Goal: Task Accomplishment & Management: Manage account settings

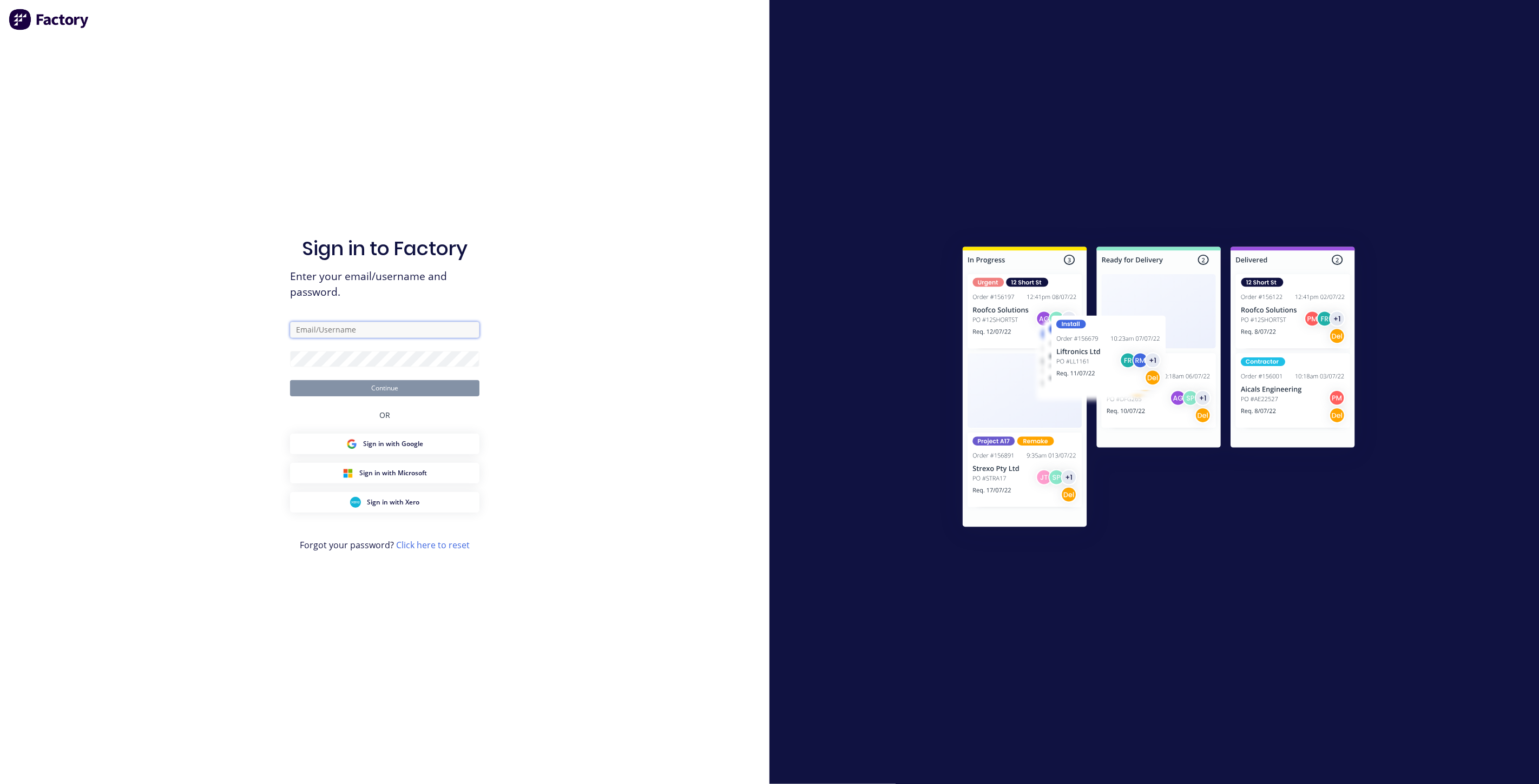
click at [362, 330] on input "text" at bounding box center [385, 330] width 190 height 16
click at [0, 784] on com-1password-button at bounding box center [0, 784] width 0 height 0
type input "team+maricardemo@factory.app"
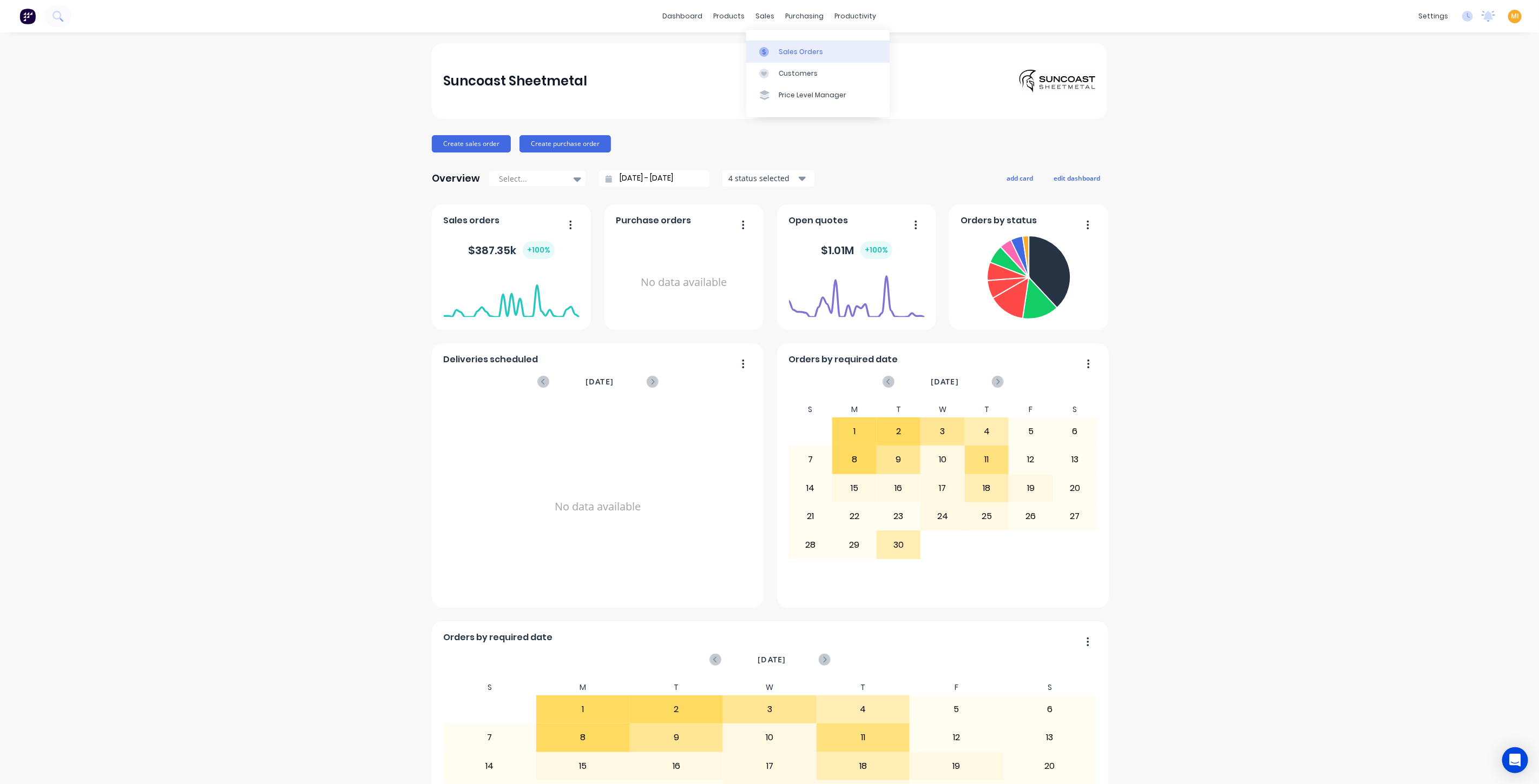
click at [771, 52] on div at bounding box center [767, 52] width 16 height 10
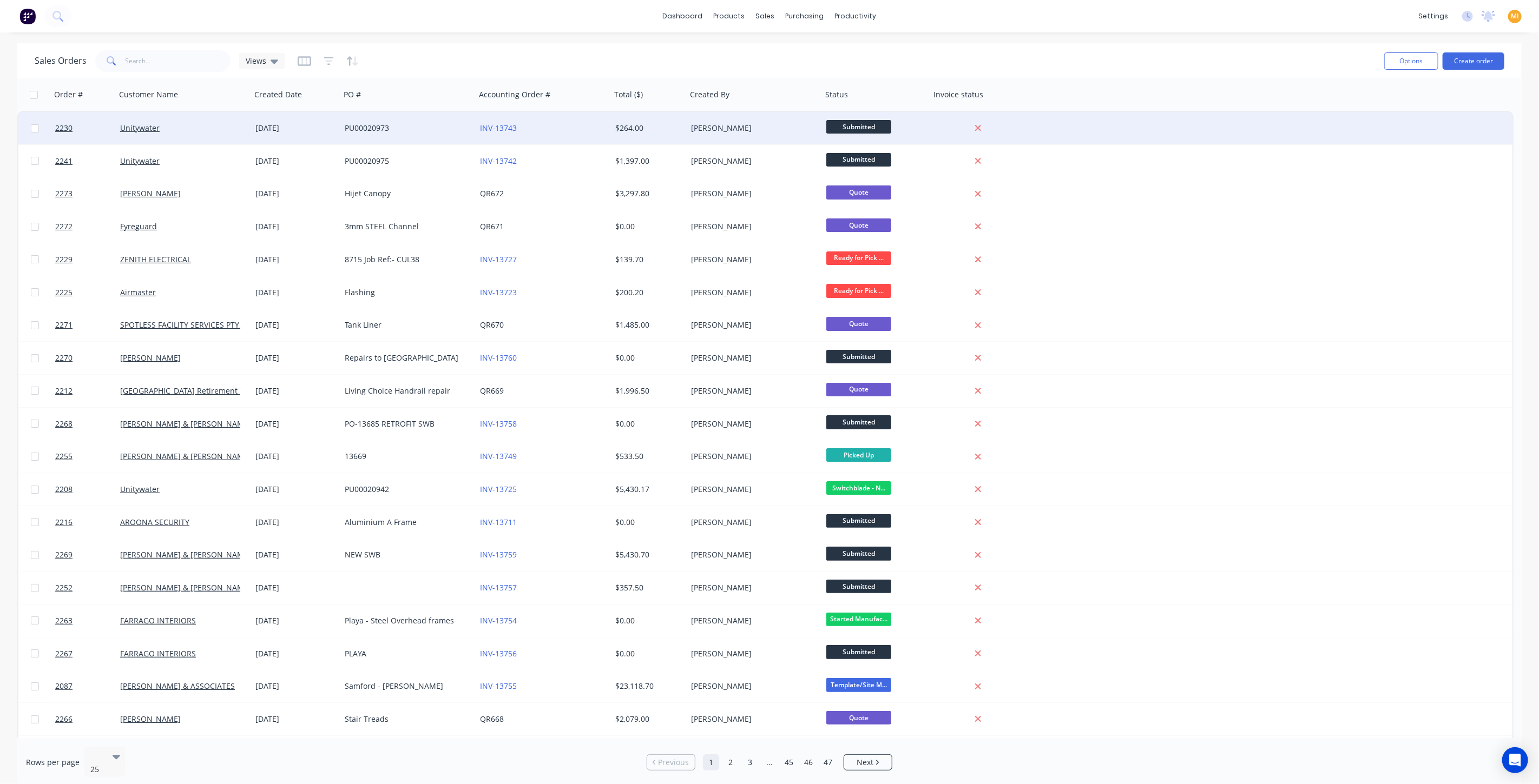
click at [780, 127] on div "[PERSON_NAME]" at bounding box center [751, 128] width 120 height 10
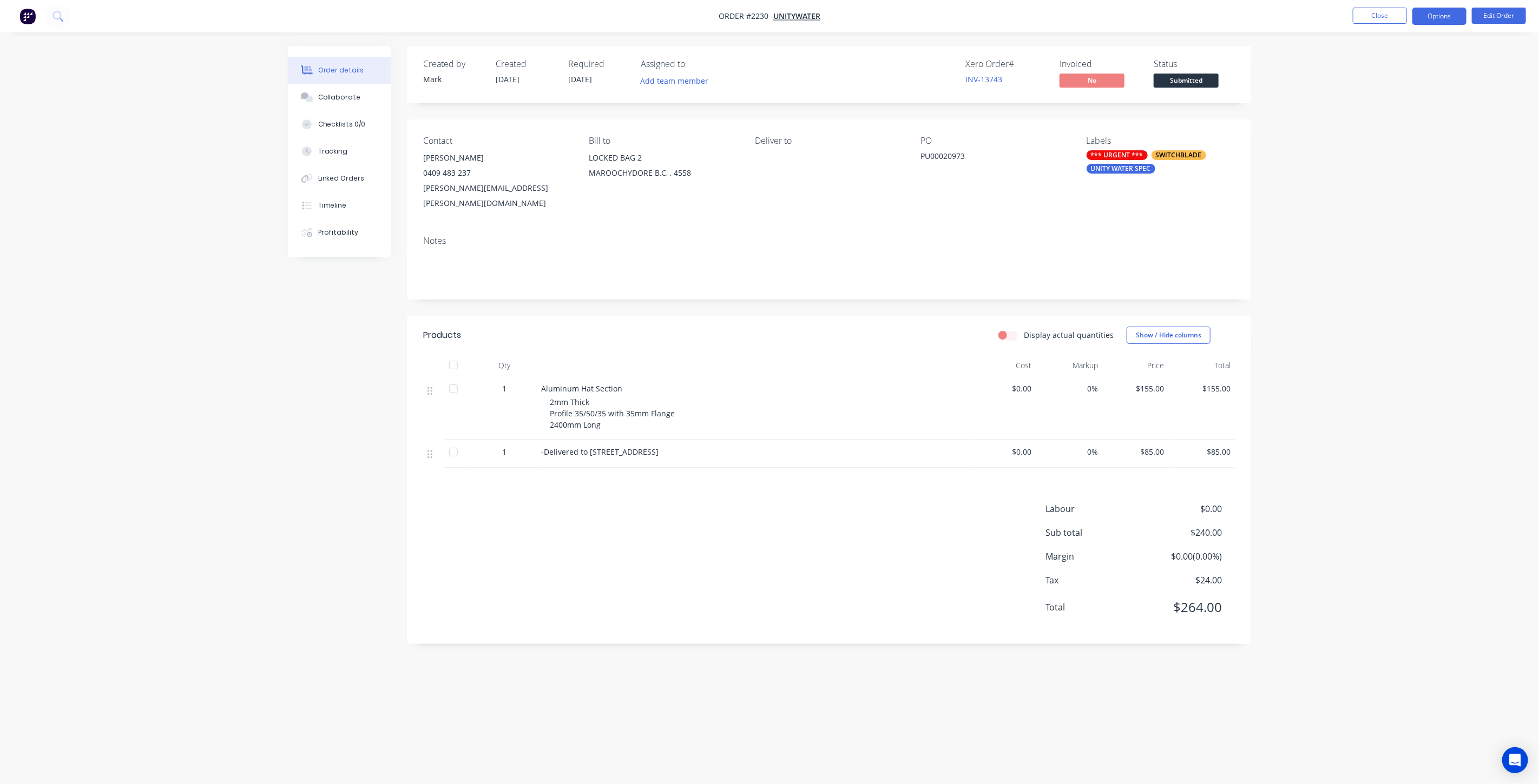
click at [1430, 12] on button "Options" at bounding box center [1439, 16] width 54 height 18
click at [1385, 150] on div "Delivery Docket" at bounding box center [1407, 153] width 100 height 16
click at [1383, 108] on div "Without pricing" at bounding box center [1407, 109] width 100 height 16
click at [1373, 10] on button "Close" at bounding box center [1379, 15] width 54 height 16
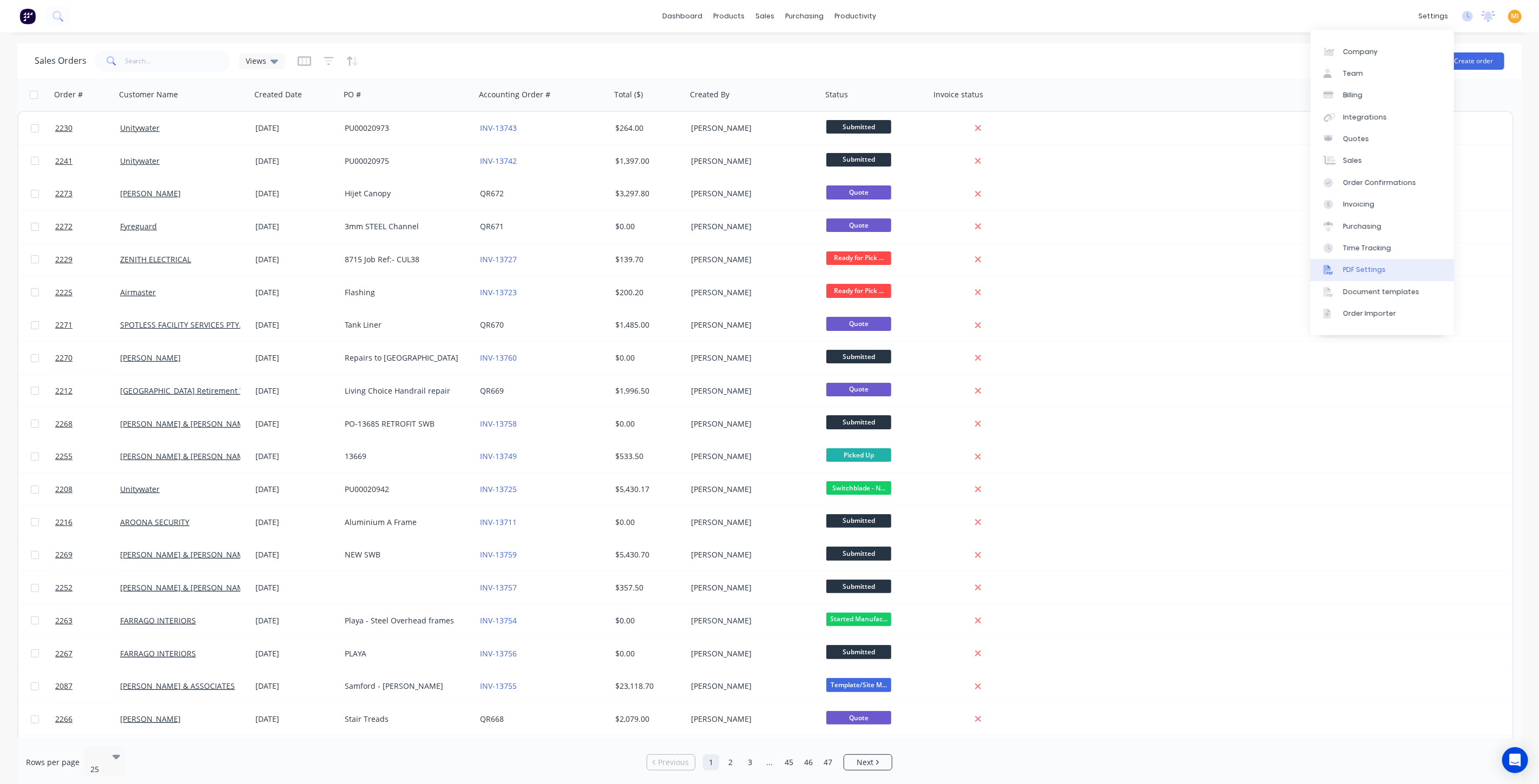
click at [1353, 276] on link "PDF Settings" at bounding box center [1382, 270] width 143 height 22
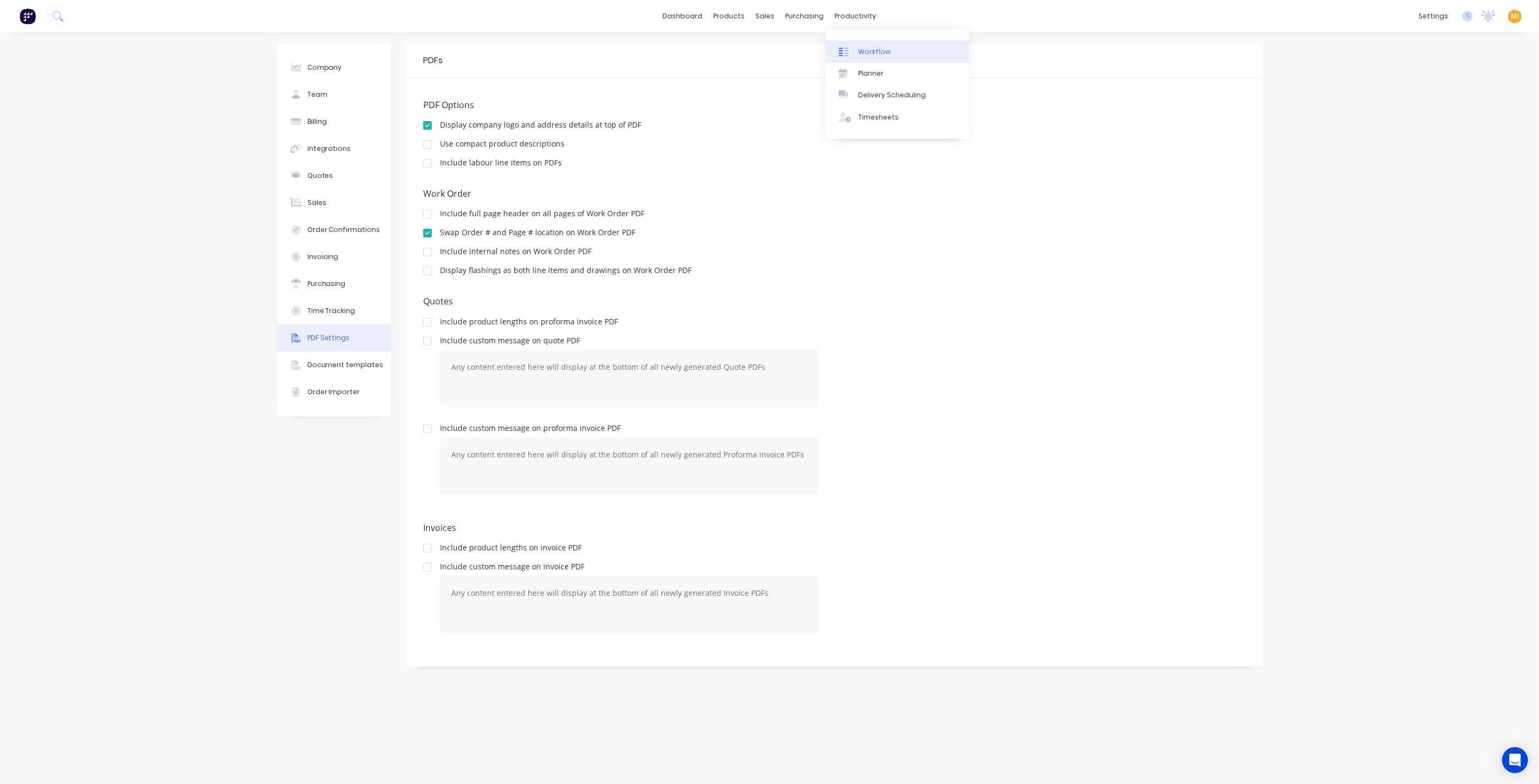
click at [878, 59] on link "Workflow" at bounding box center [897, 51] width 143 height 22
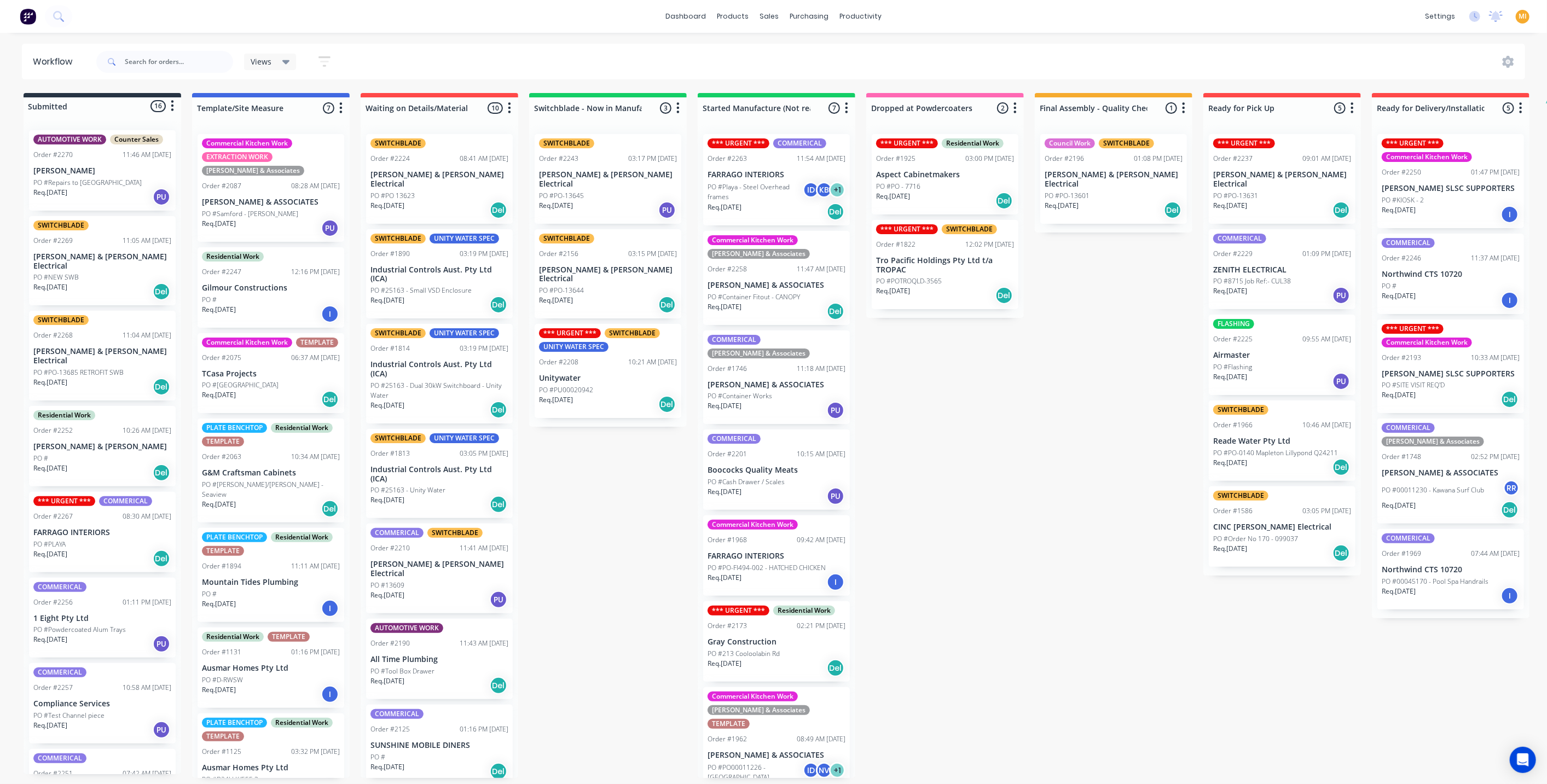
click at [942, 269] on p "Tro Pacific Holdings Pty Ltd t/a TROPAC" at bounding box center [945, 265] width 138 height 19
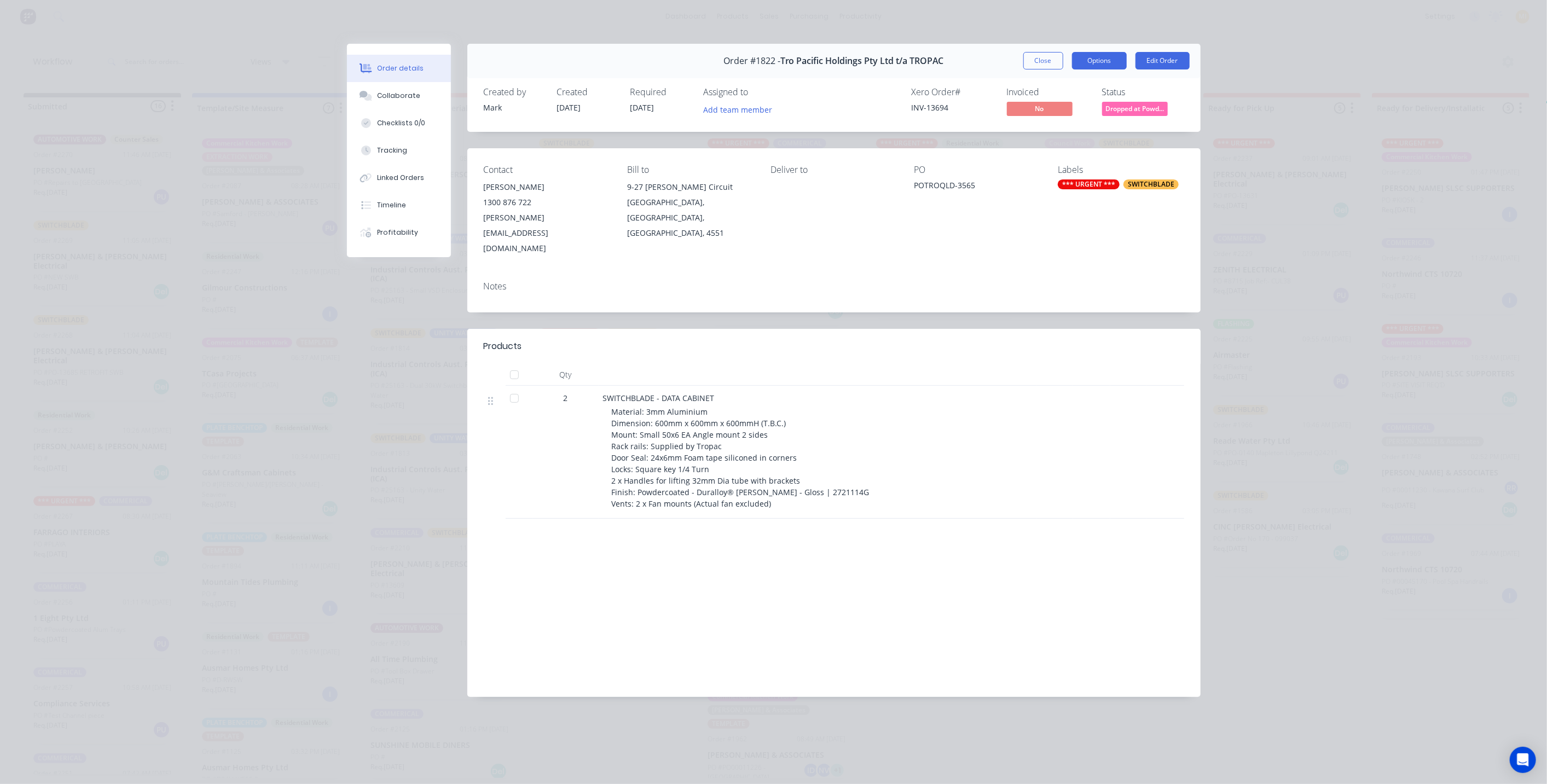
click at [1089, 57] on button "Options" at bounding box center [1099, 61] width 54 height 18
click at [1075, 133] on div "Delivery Docket" at bounding box center [1069, 133] width 95 height 16
click at [1075, 134] on div "Standard" at bounding box center [1069, 133] width 95 height 16
click at [1049, 58] on button "Close" at bounding box center [1043, 61] width 40 height 18
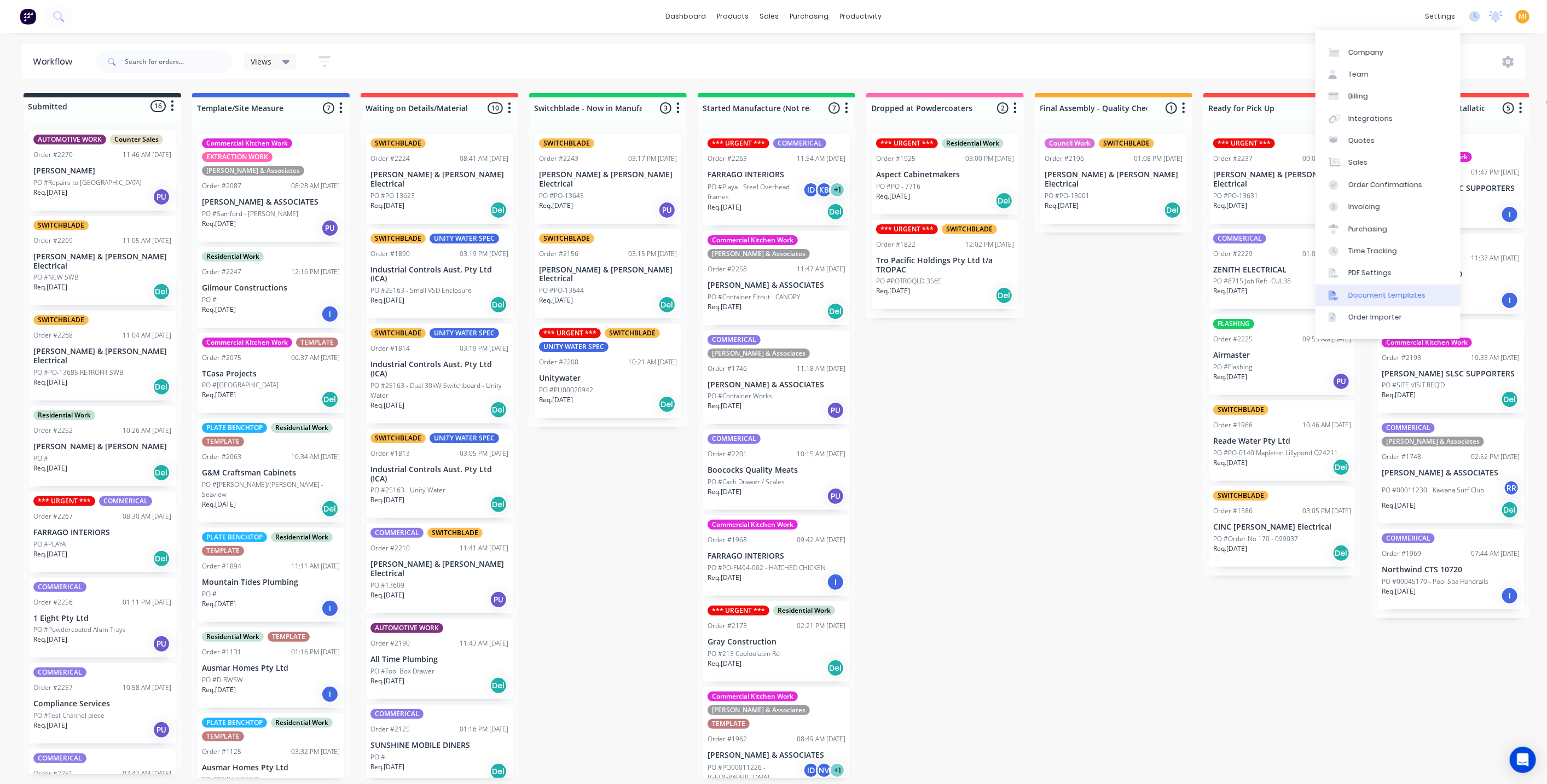
click at [1392, 289] on link "Document templates" at bounding box center [1388, 295] width 145 height 22
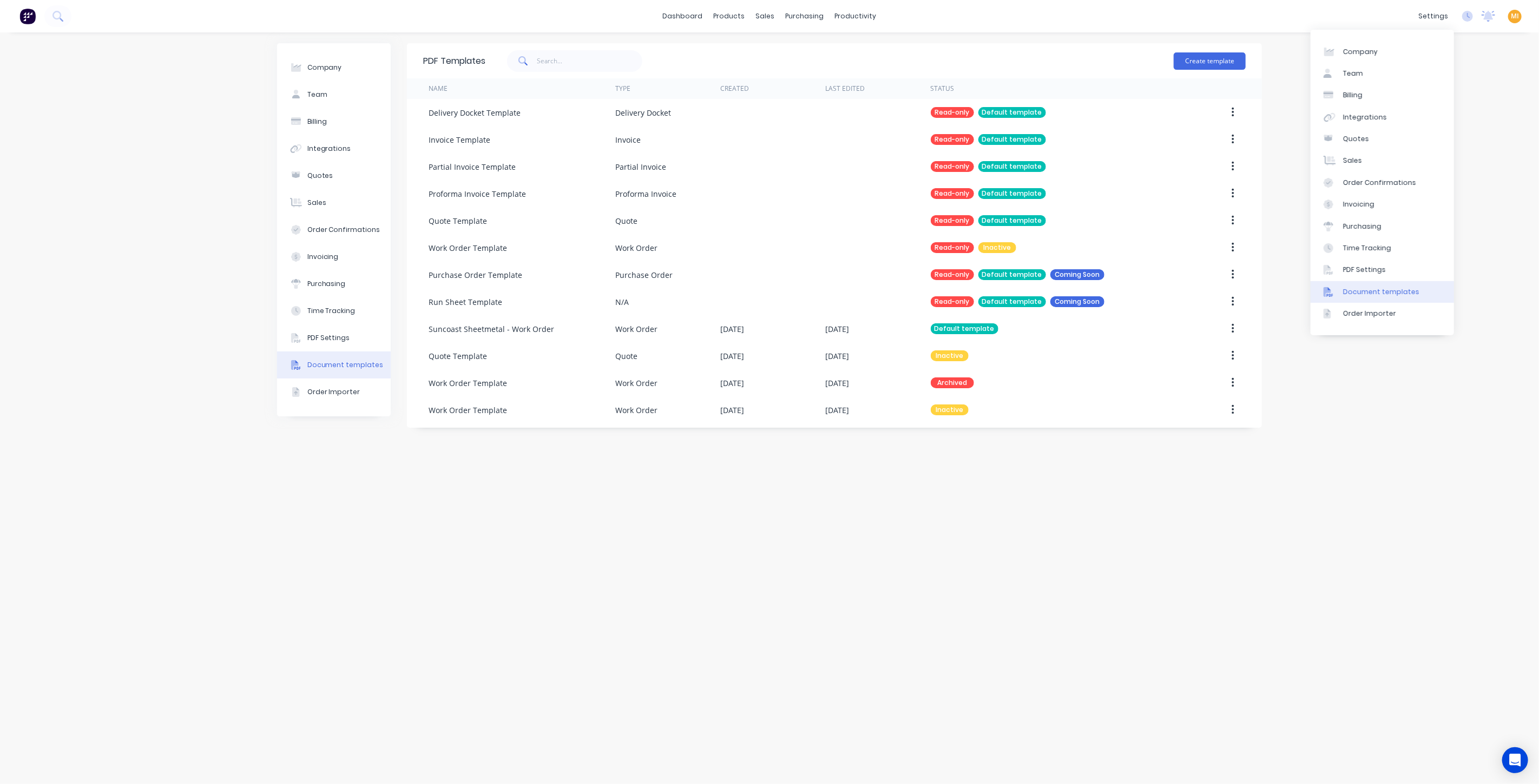
drag, startPoint x: 1368, startPoint y: 272, endPoint x: 1303, endPoint y: 272, distance: 65.0
click at [1368, 272] on div "PDF Settings" at bounding box center [1364, 270] width 43 height 10
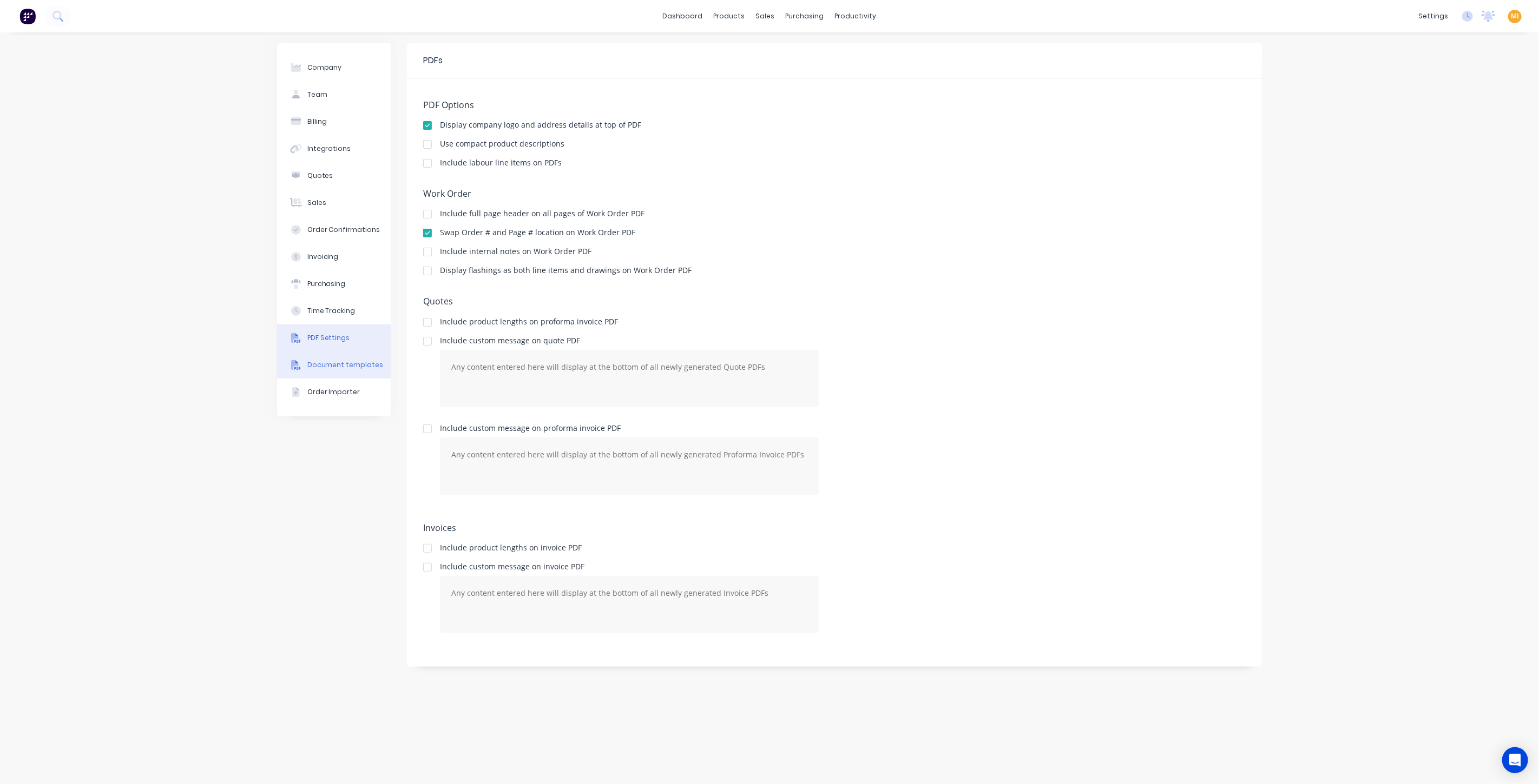
click at [321, 366] on div "Document templates" at bounding box center [345, 365] width 76 height 10
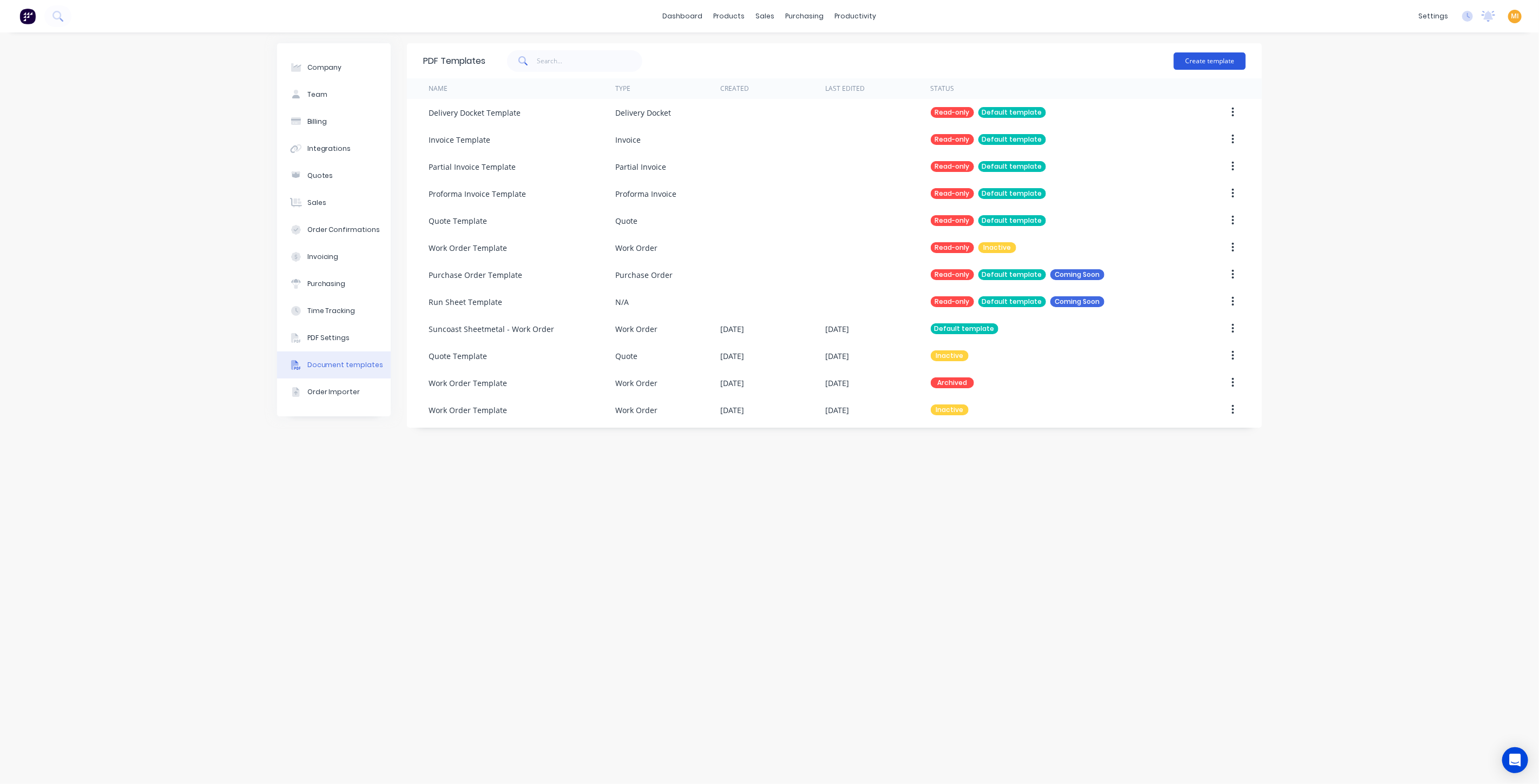
click at [1222, 58] on button "Create template" at bounding box center [1210, 61] width 72 height 18
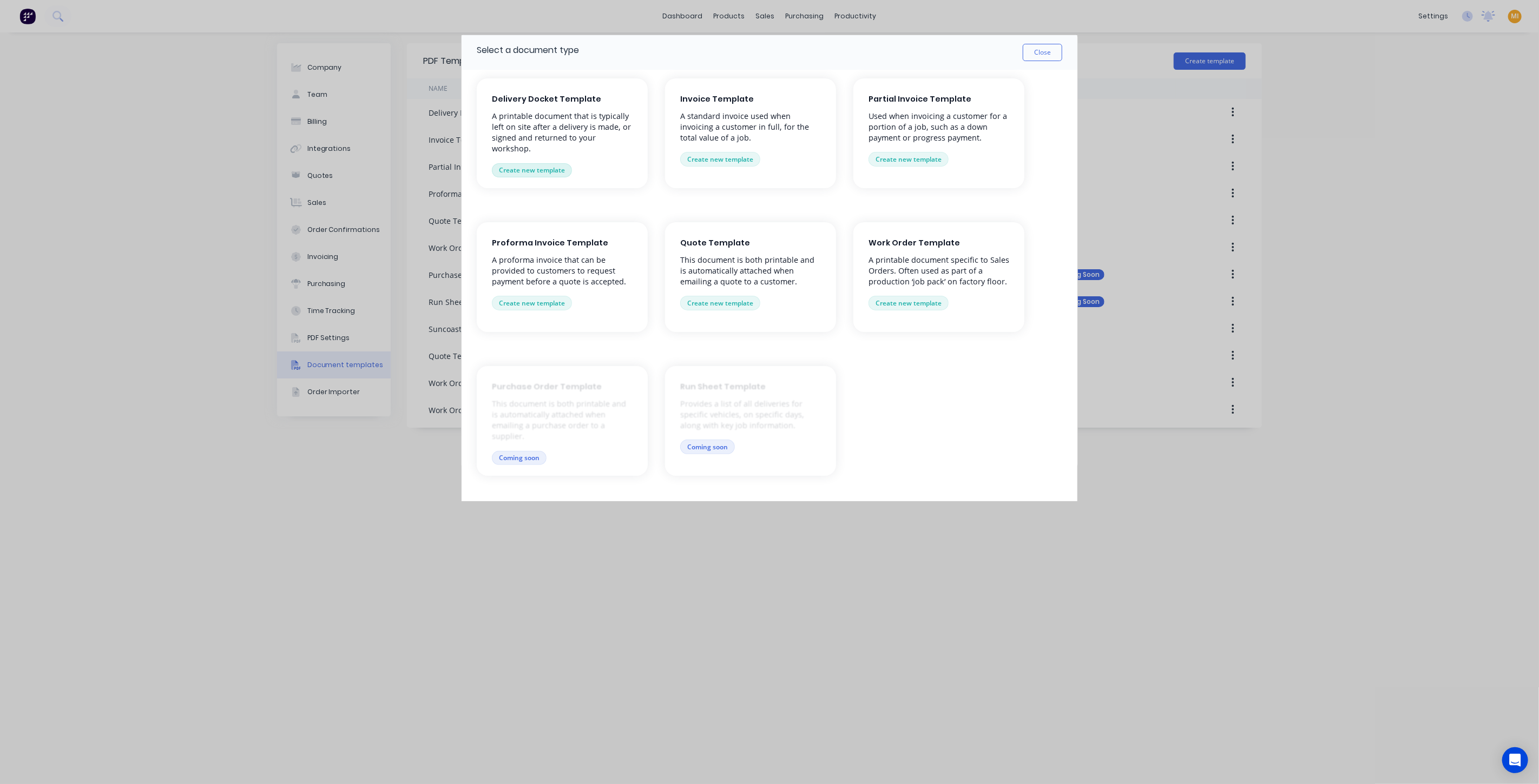
click at [544, 168] on button "Create new template" at bounding box center [532, 170] width 80 height 14
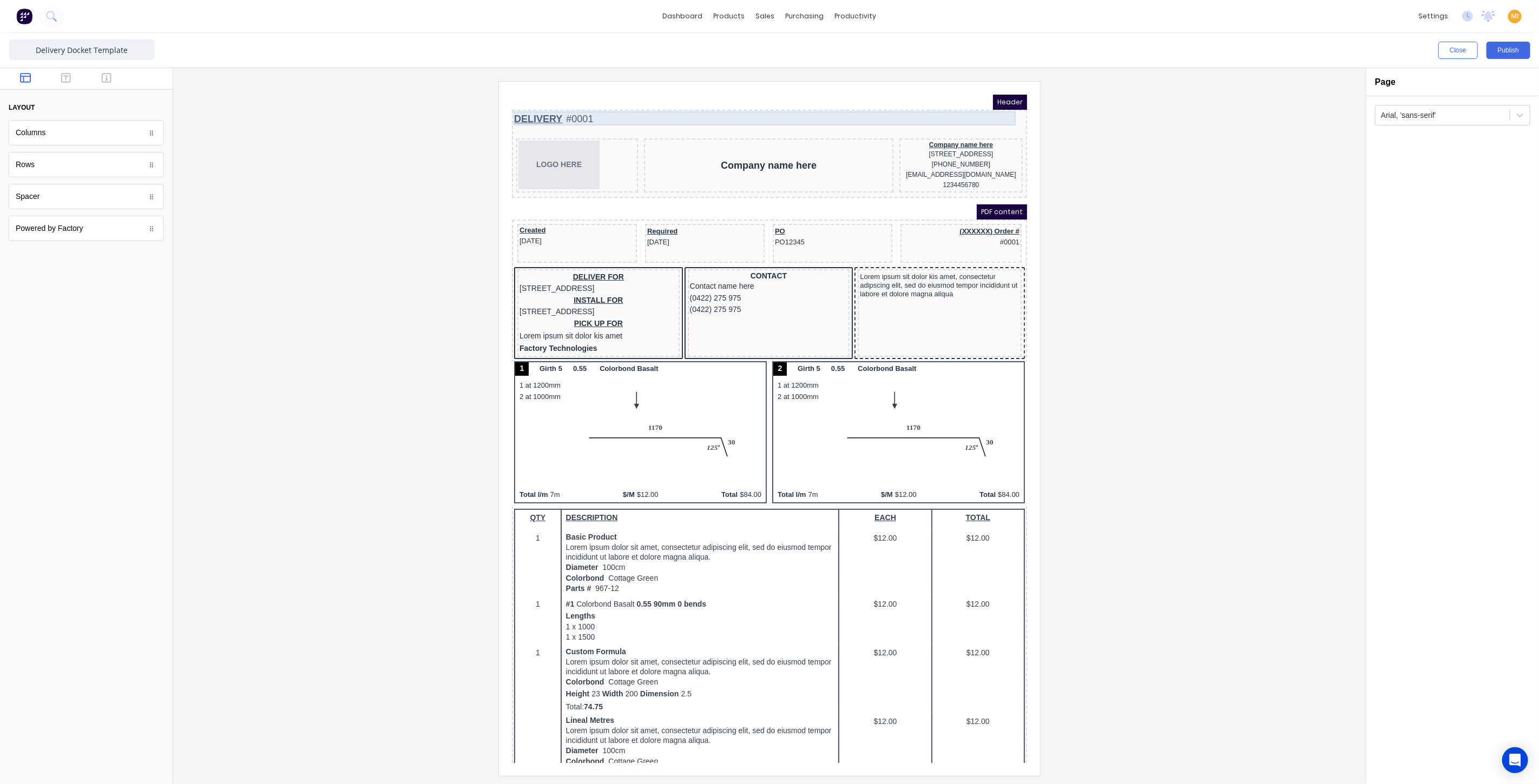
click at [603, 104] on div "DELIVERY #0001" at bounding box center [756, 106] width 511 height 14
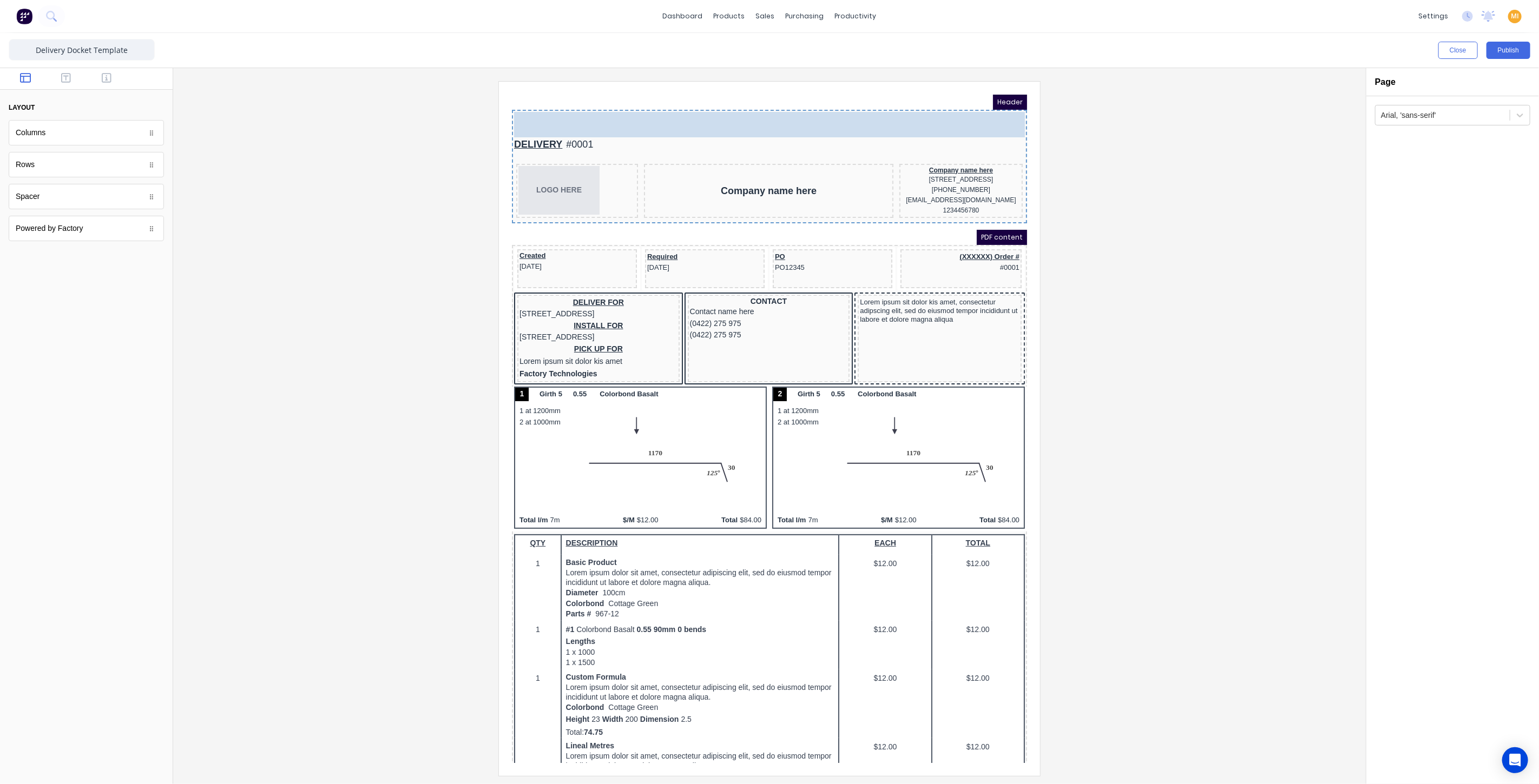
drag, startPoint x: 59, startPoint y: 134, endPoint x: 601, endPoint y: 107, distance: 542.7
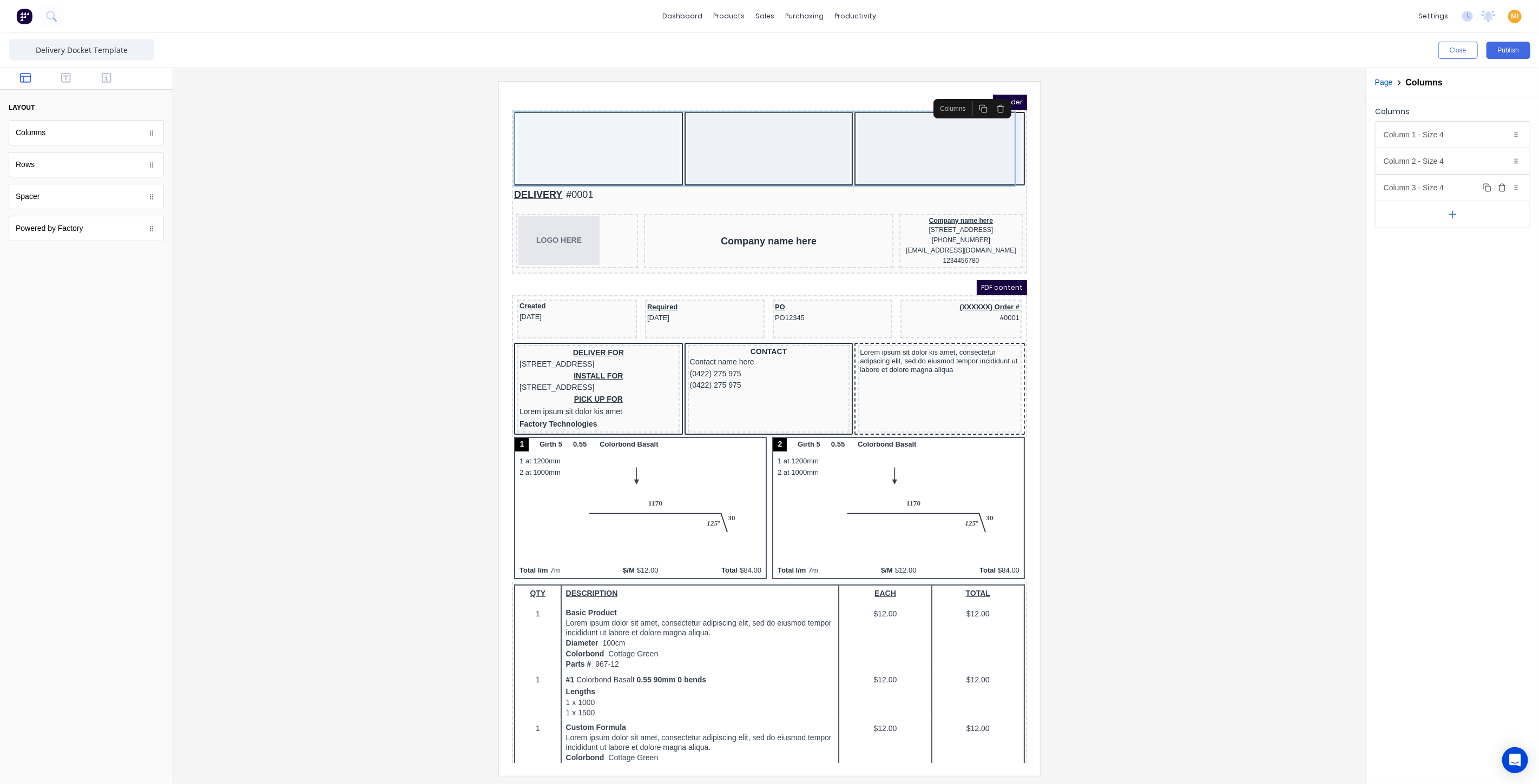
click at [1505, 183] on icon "button" at bounding box center [1502, 187] width 9 height 9
click at [1434, 135] on div "Column 1 - Size 4 Duplicate Delete" at bounding box center [1453, 134] width 154 height 26
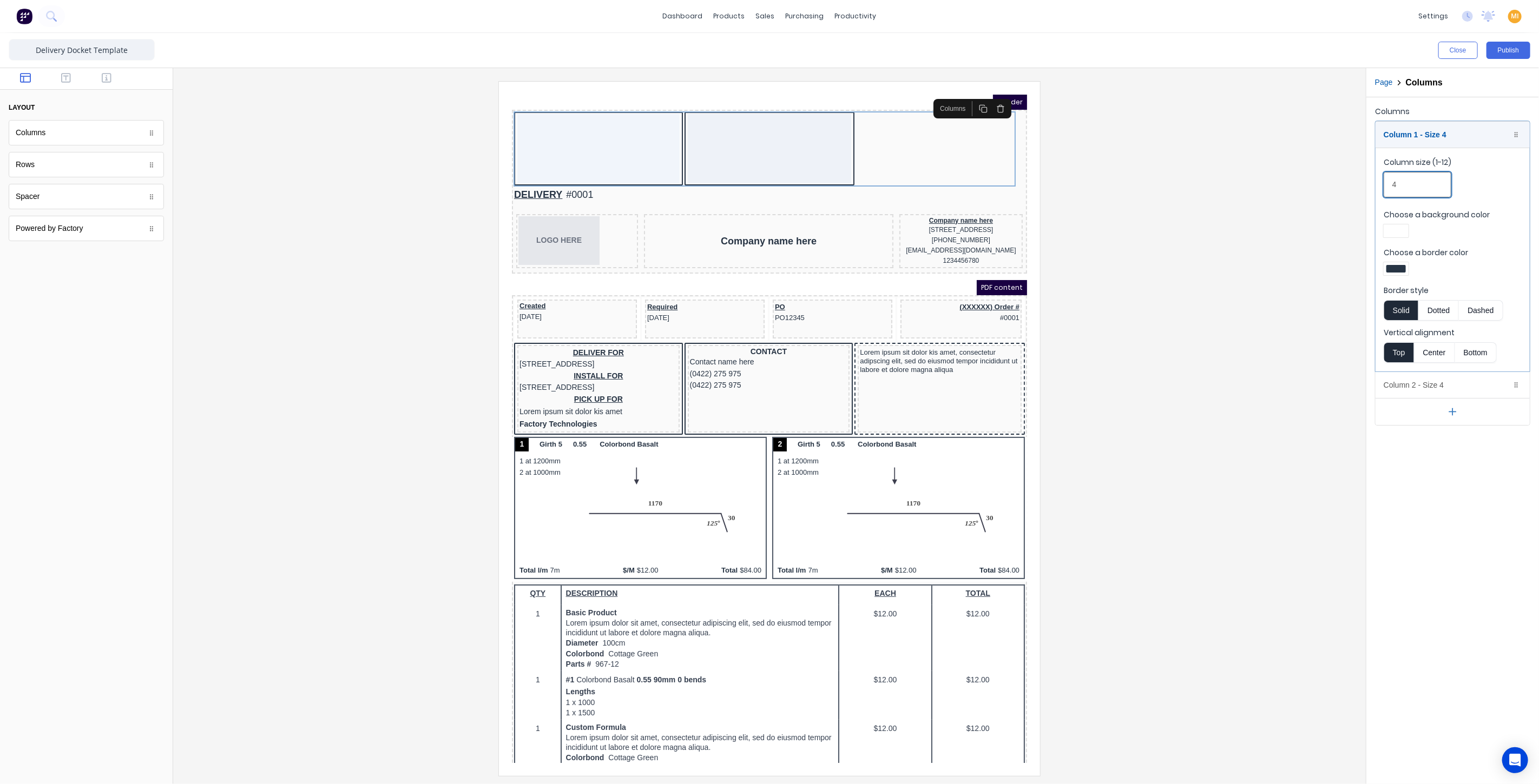
drag, startPoint x: 1409, startPoint y: 182, endPoint x: 1316, endPoint y: 182, distance: 93.0
click at [1316, 182] on div "Close Publish Components layout Columns Columns Rows Rows Spacer Spacer Powered…" at bounding box center [769, 408] width 1539 height 751
type input "1"
click at [1410, 379] on div "Column 2 - Size 4 Duplicate Delete" at bounding box center [1453, 385] width 154 height 26
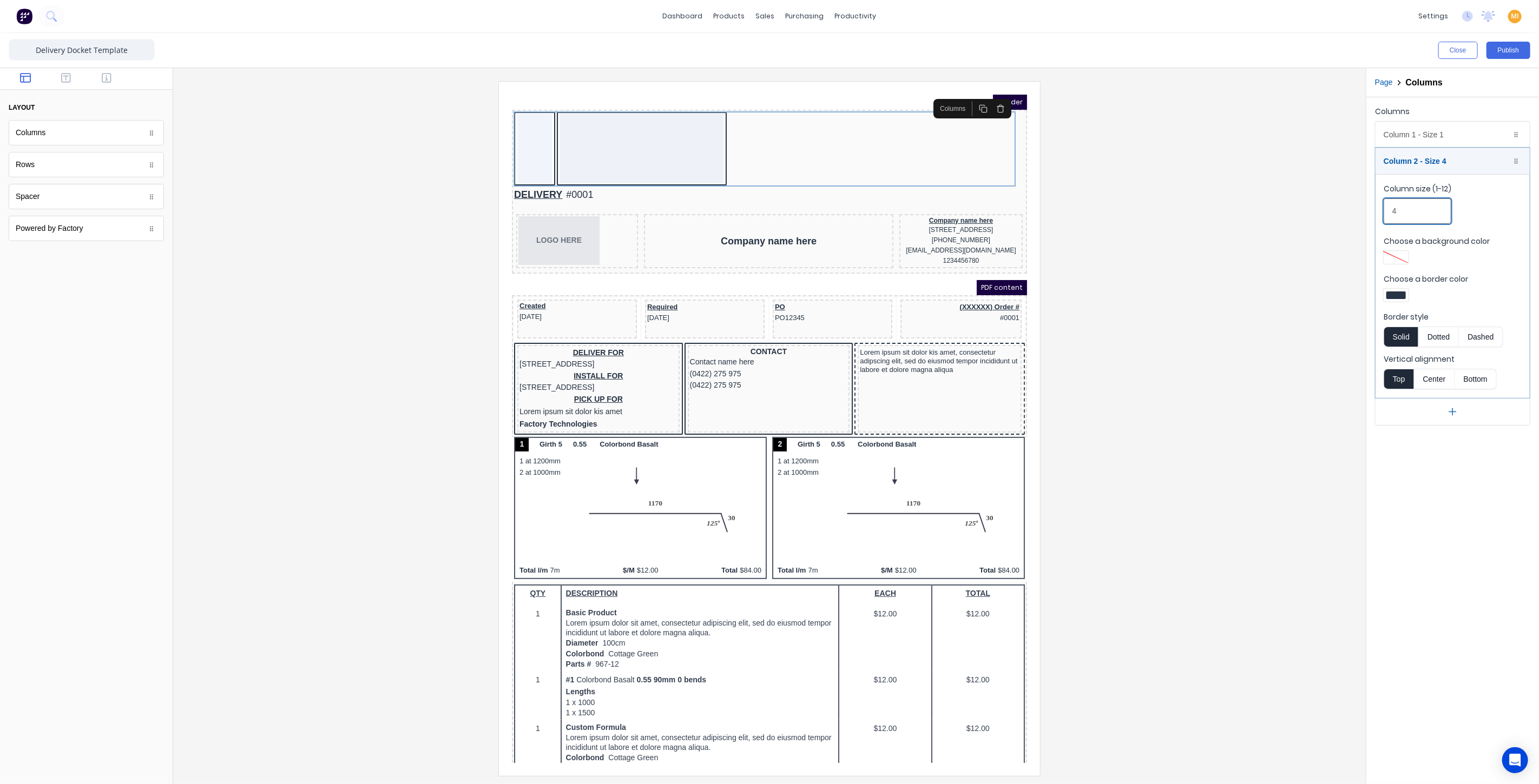
drag, startPoint x: 1417, startPoint y: 206, endPoint x: 1303, endPoint y: 206, distance: 114.0
click at [1303, 206] on div "Close Publish Components layout Columns Columns Rows Rows Spacer Spacer Powered…" at bounding box center [769, 408] width 1539 height 751
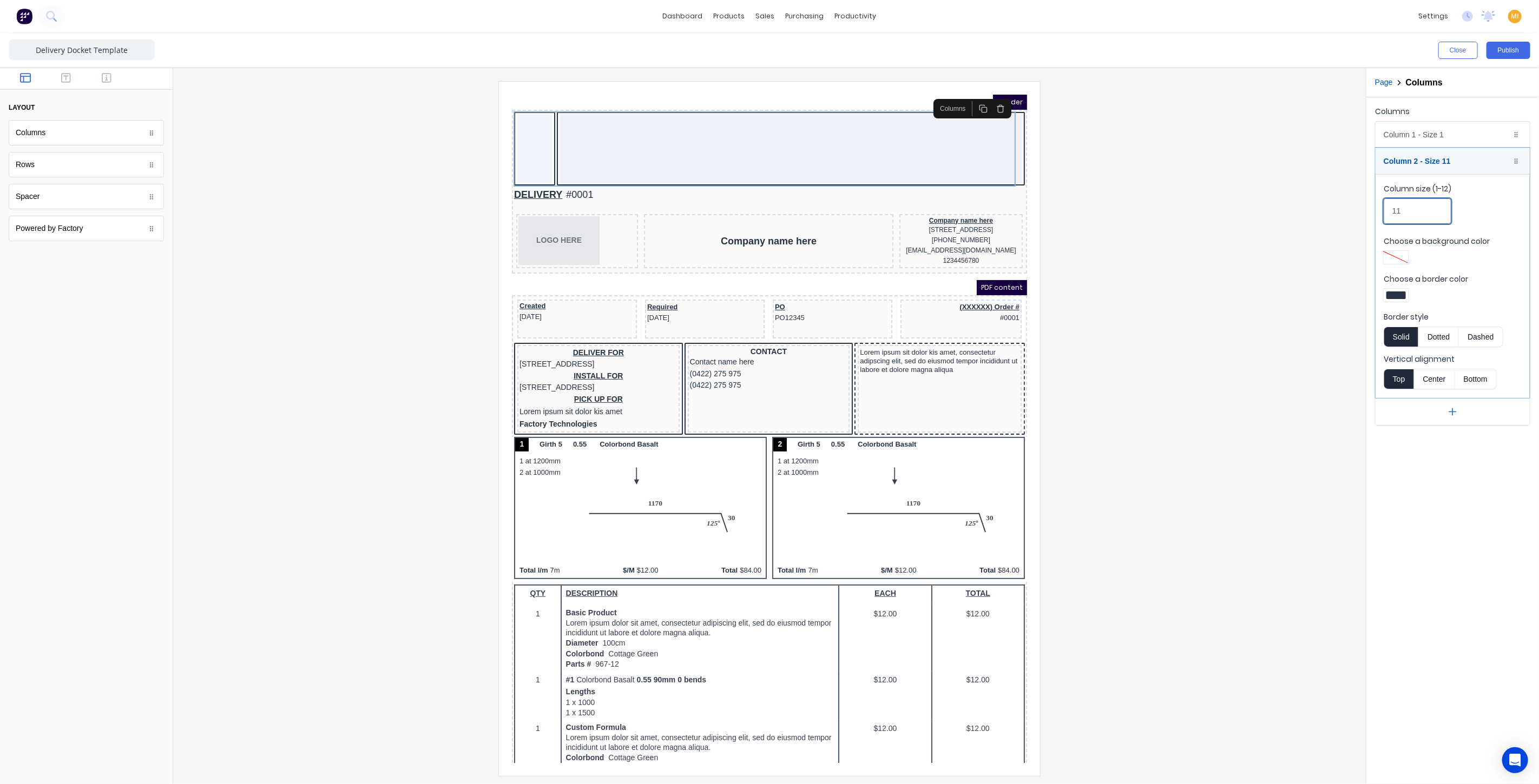
type input "11"
click at [1396, 295] on div at bounding box center [1396, 295] width 19 height 7
drag, startPoint x: 1432, startPoint y: 394, endPoint x: 1435, endPoint y: 378, distance: 16.3
click at [1432, 394] on div at bounding box center [1430, 394] width 12 height 12
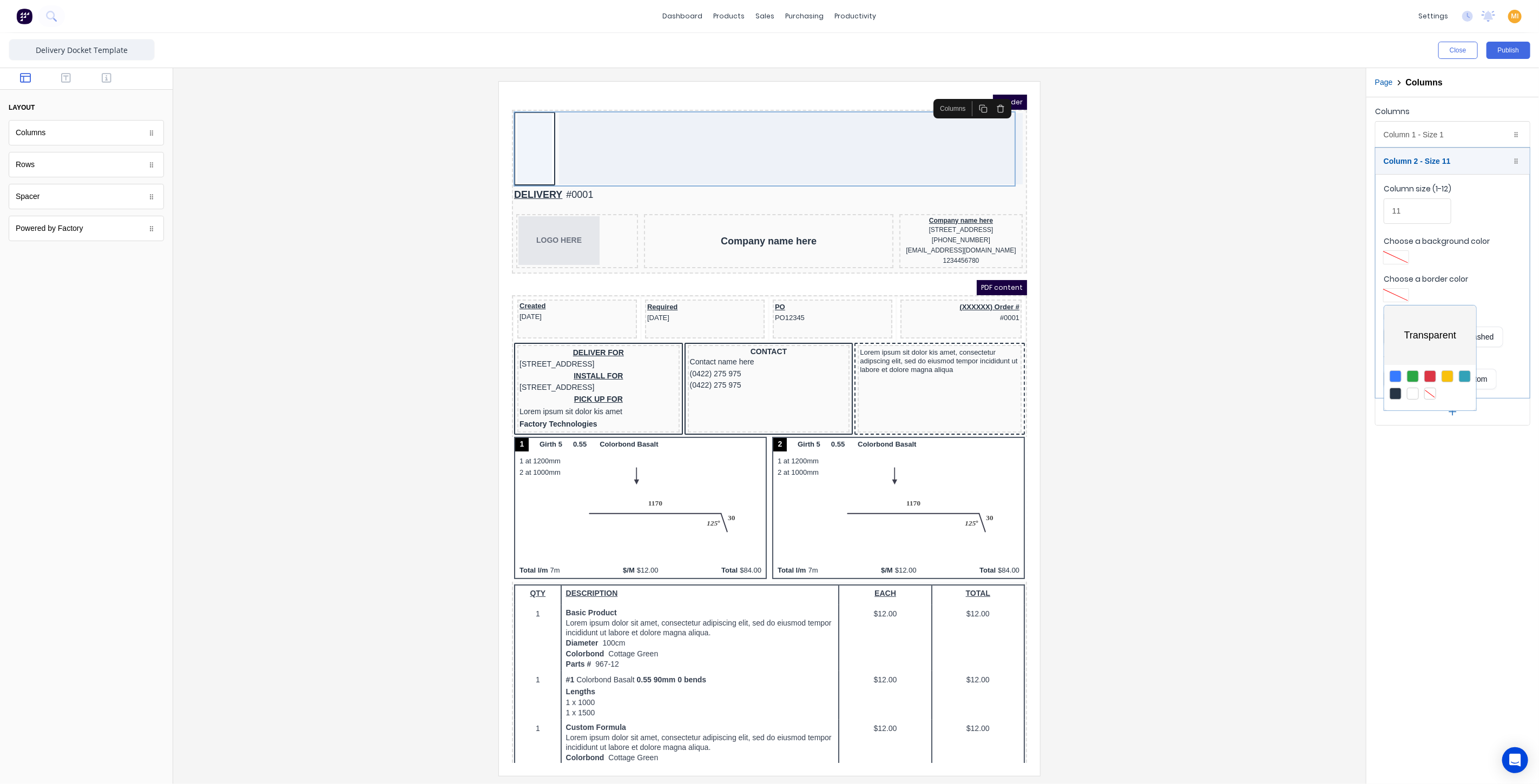
click at [1441, 138] on div at bounding box center [769, 392] width 1539 height 784
click at [1426, 138] on div "Column 1 - Size 1 Duplicate Delete" at bounding box center [1453, 134] width 154 height 26
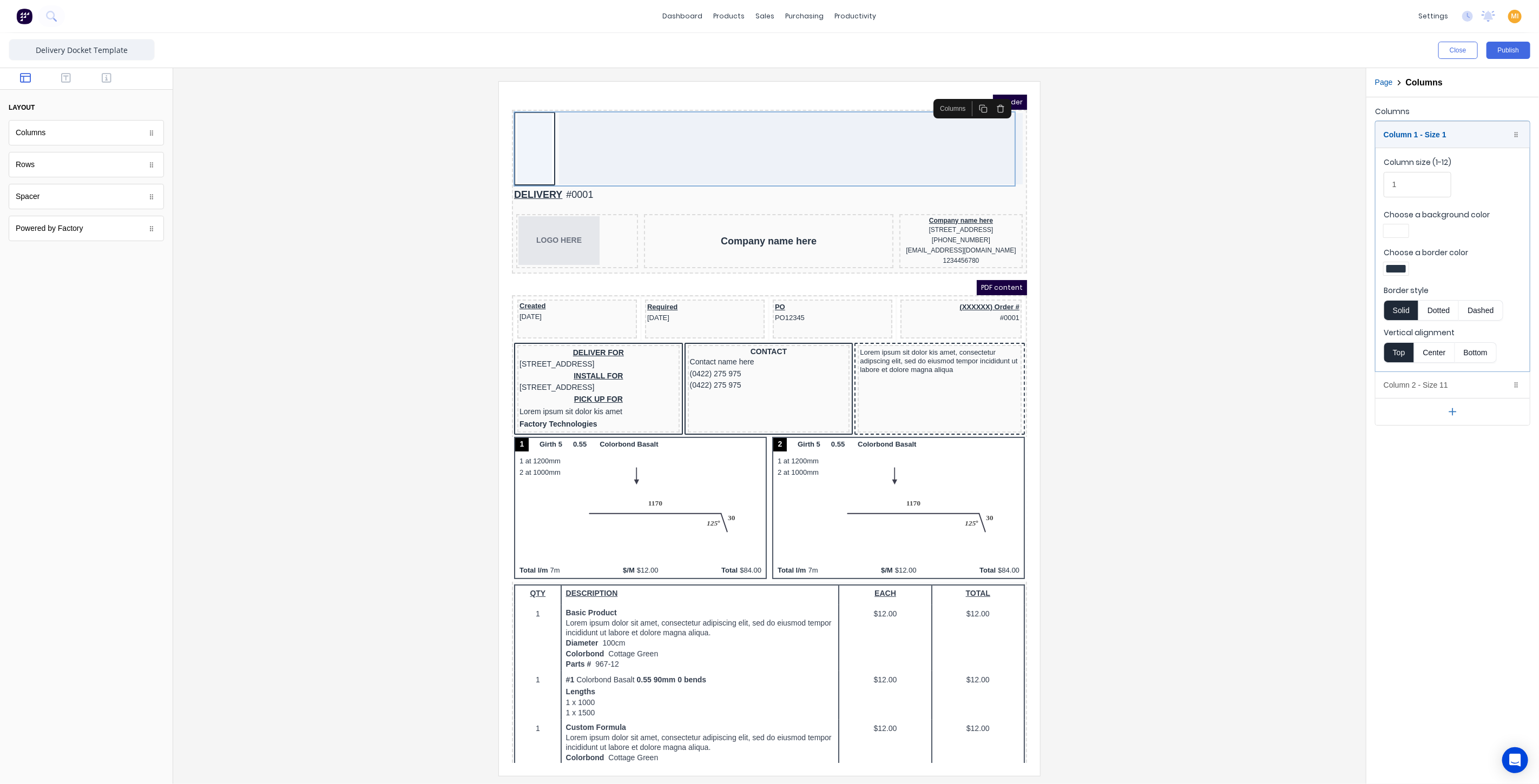
click at [1402, 274] on div at bounding box center [1396, 269] width 25 height 13
drag, startPoint x: 1431, startPoint y: 367, endPoint x: 1420, endPoint y: 360, distance: 13.0
click at [1432, 365] on div at bounding box center [1430, 367] width 12 height 12
click at [542, 145] on div at bounding box center [769, 392] width 1539 height 784
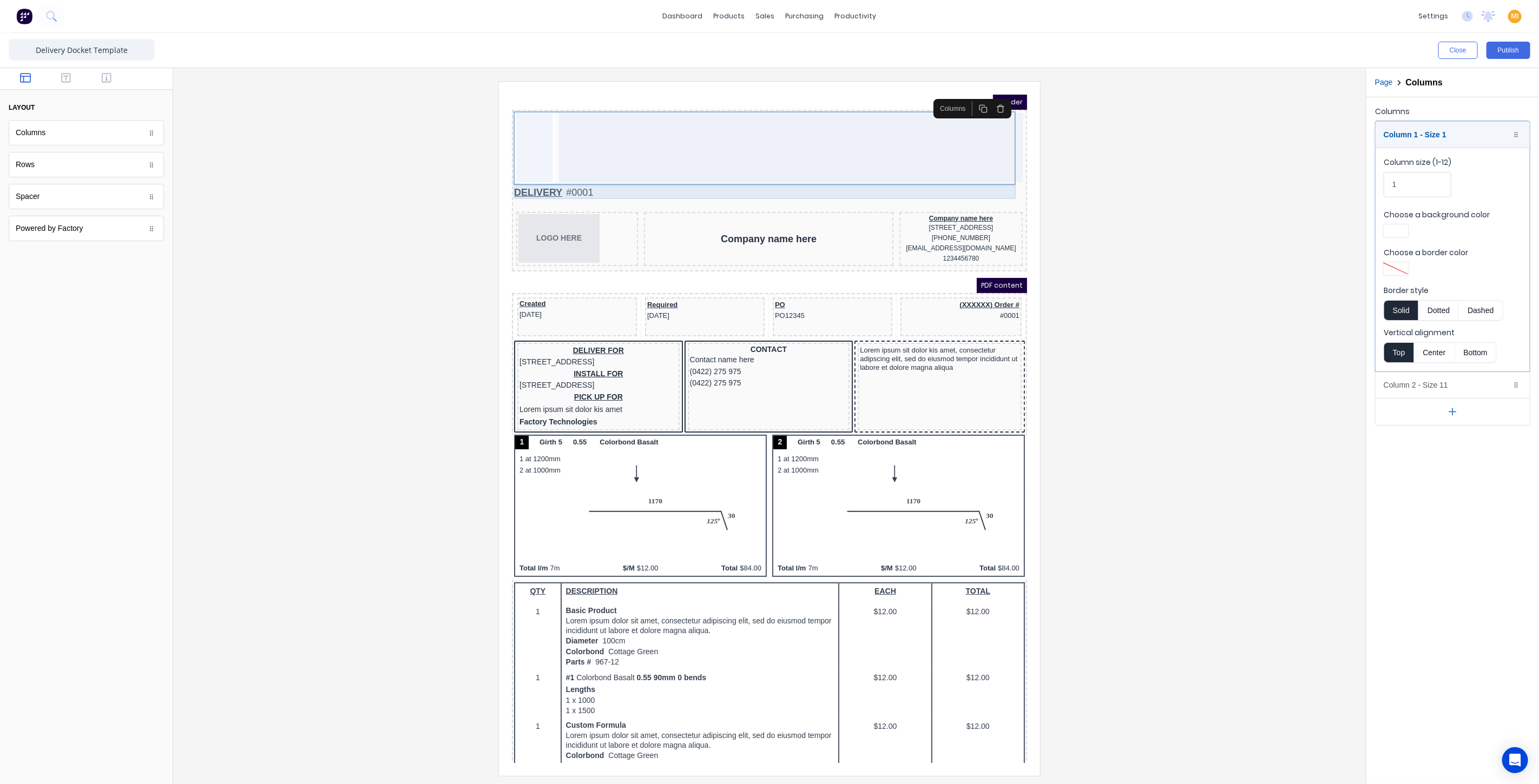
click at [572, 178] on div "DELIVERY #0001" at bounding box center [756, 179] width 511 height 14
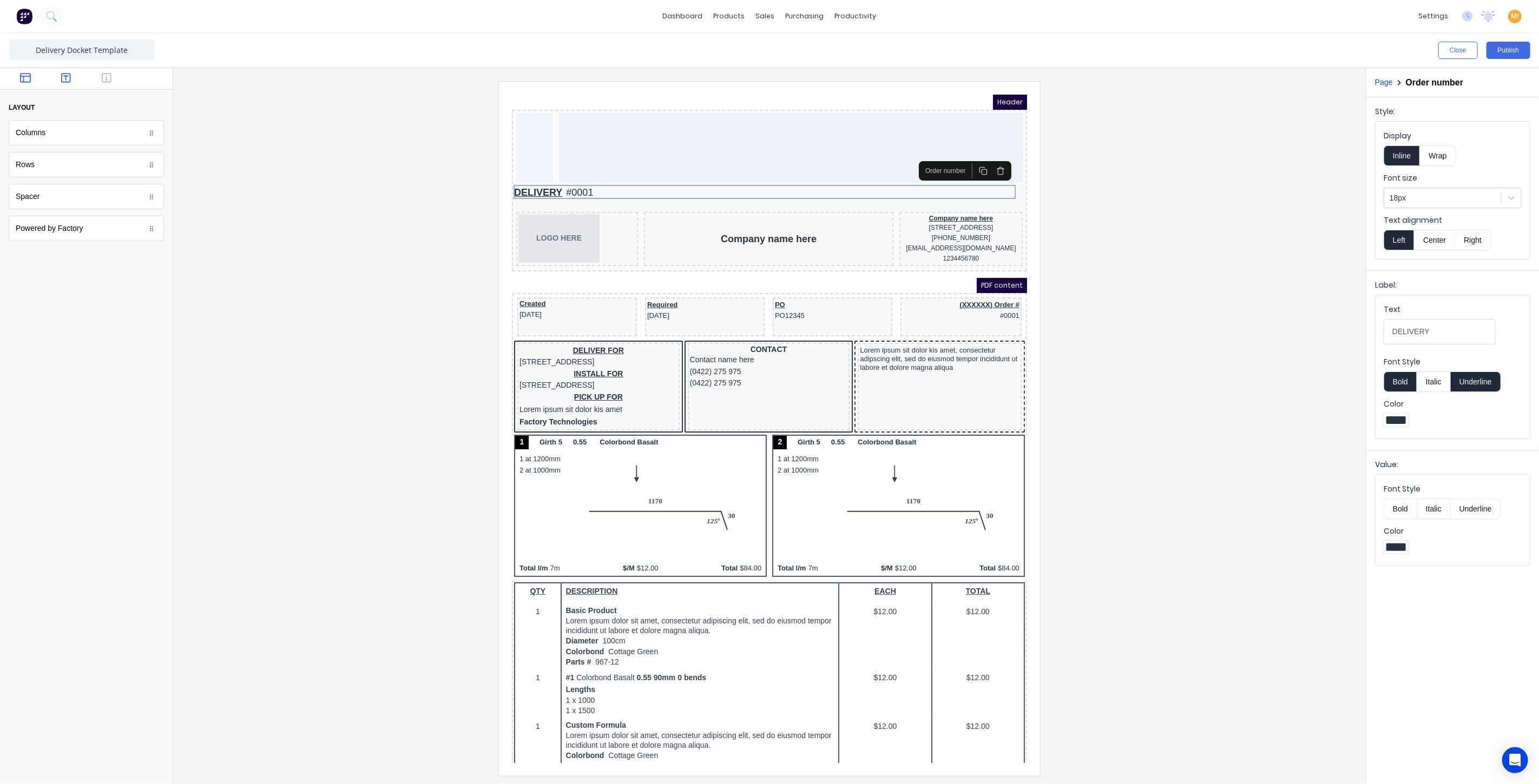
click at [69, 82] on icon "button" at bounding box center [66, 78] width 10 height 10
click at [110, 76] on icon "button" at bounding box center [107, 78] width 10 height 10
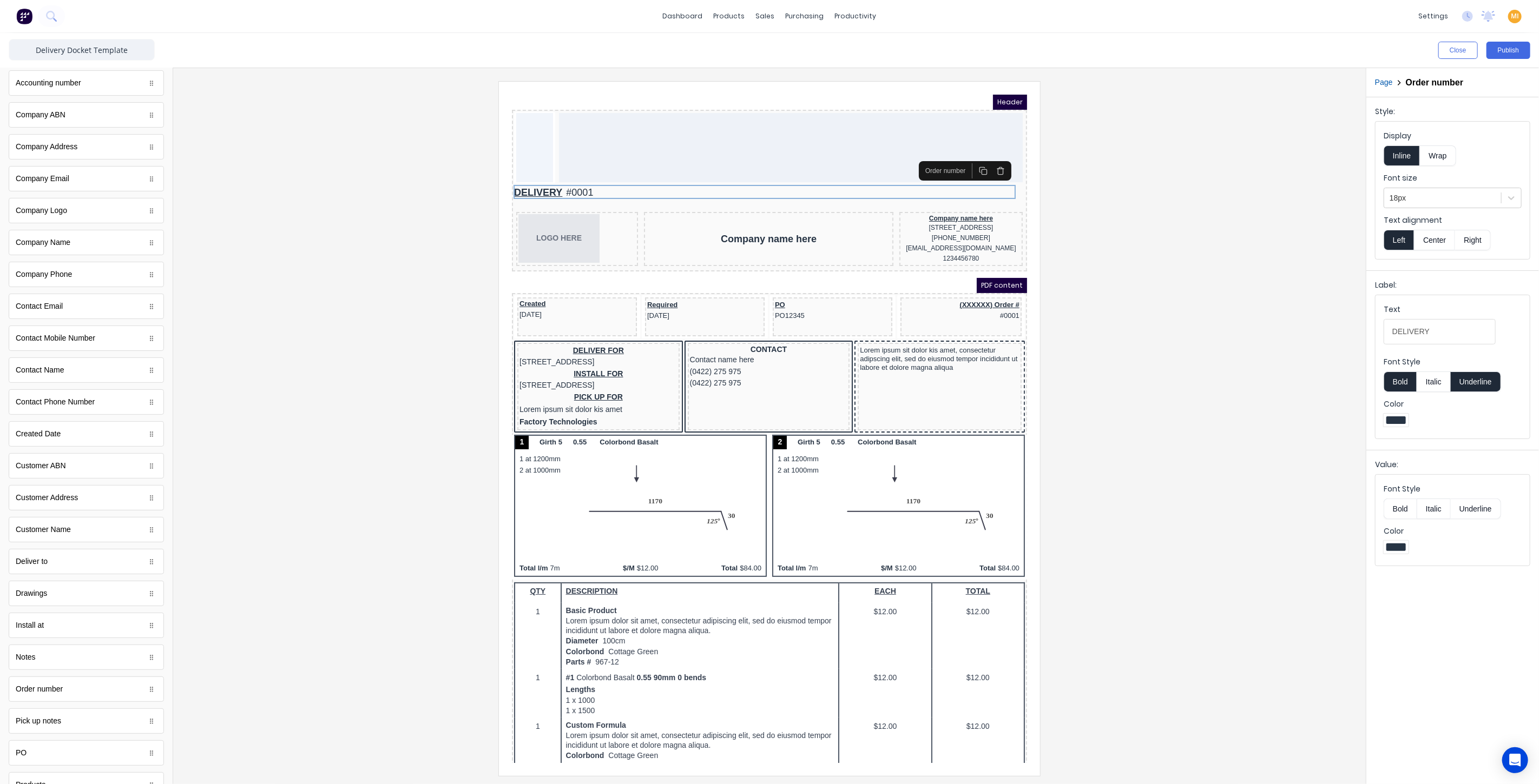
scroll to position [120, 0]
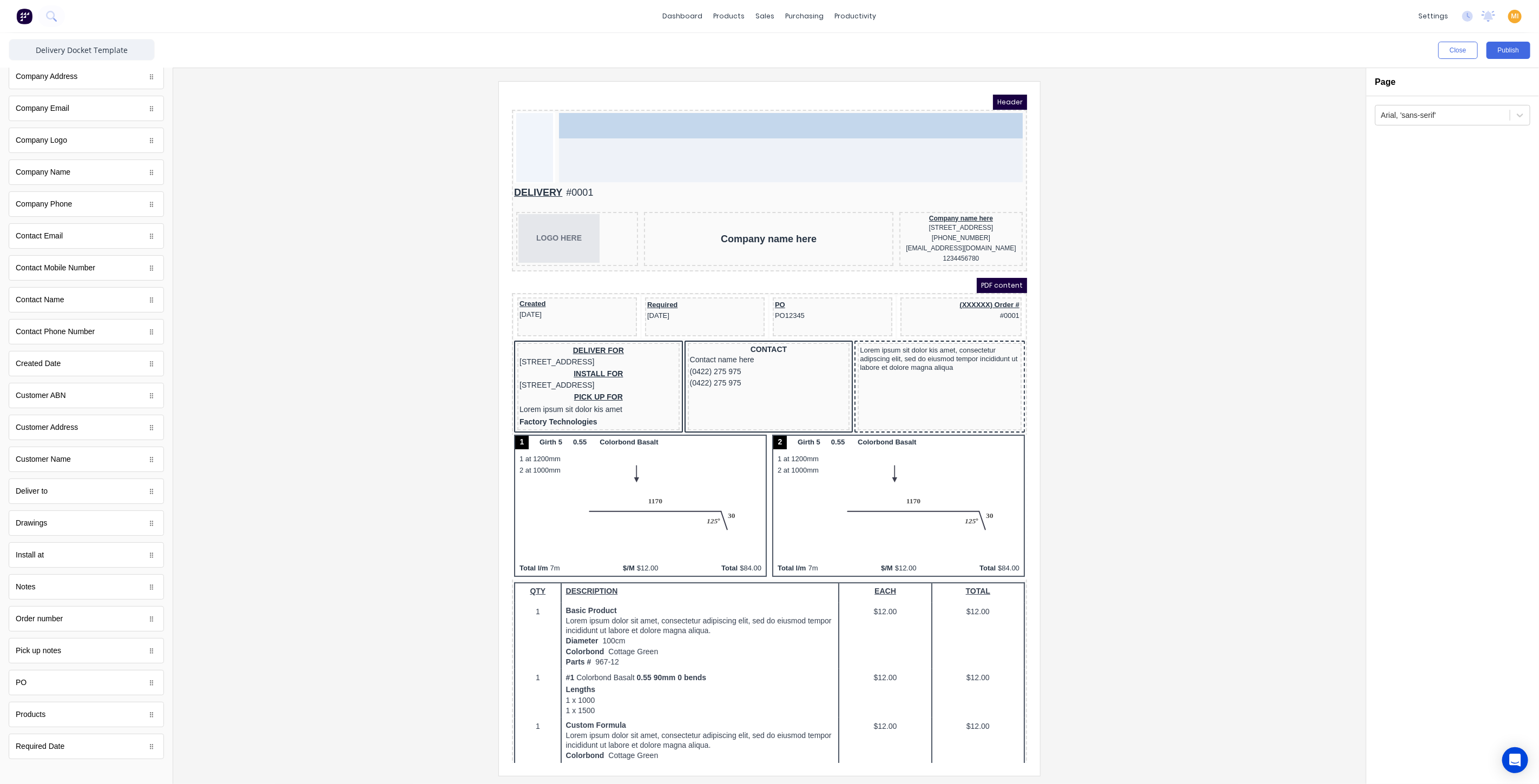
drag, startPoint x: 44, startPoint y: 617, endPoint x: 666, endPoint y: 127, distance: 791.8
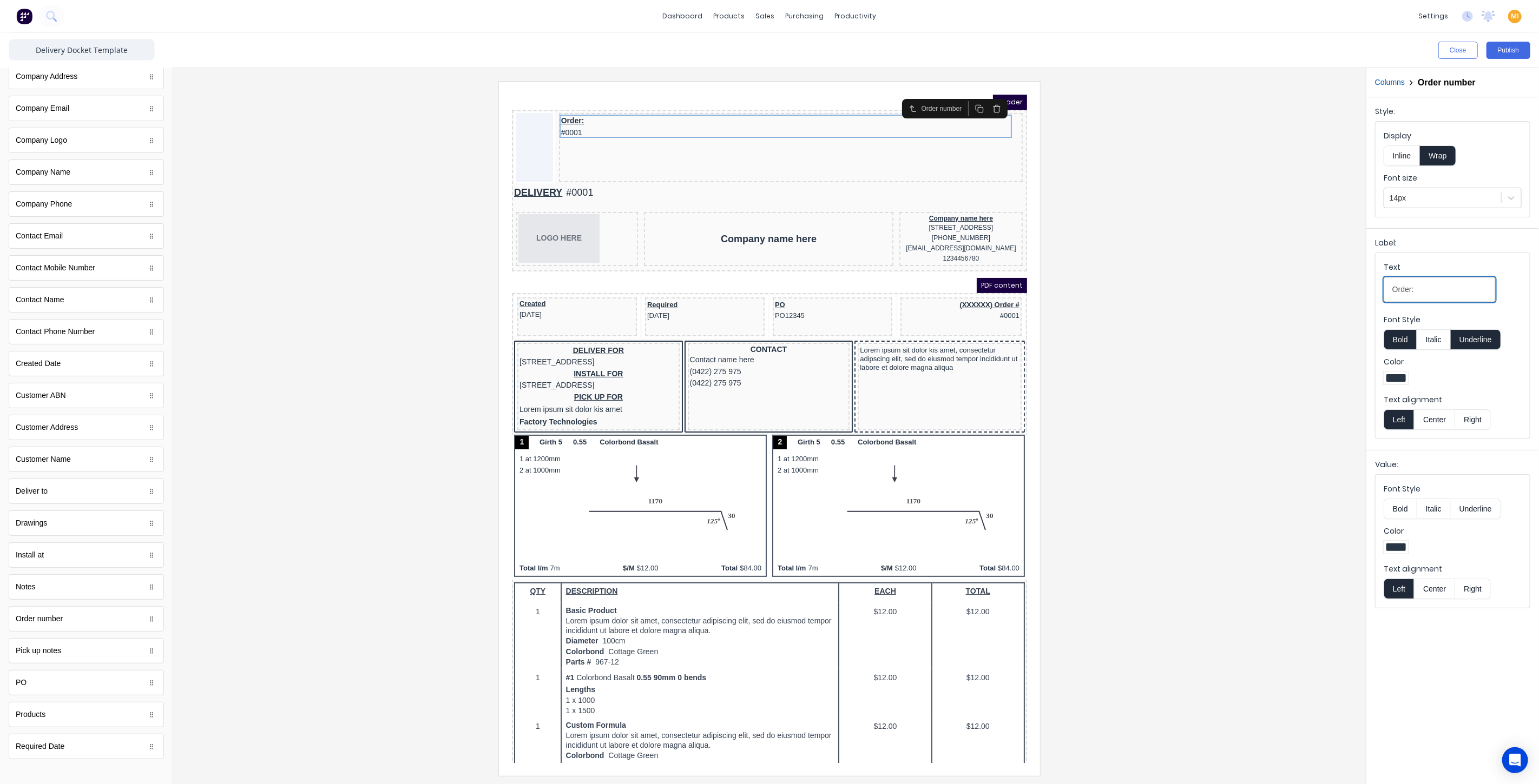
drag, startPoint x: 1323, startPoint y: 276, endPoint x: 1280, endPoint y: 276, distance: 43.0
click at [1280, 276] on div "Close Publish Components standard fields Accounting number Accounting number Co…" at bounding box center [769, 408] width 1539 height 751
type input "DELIVERY"
click at [1403, 158] on button "Inline" at bounding box center [1402, 156] width 36 height 21
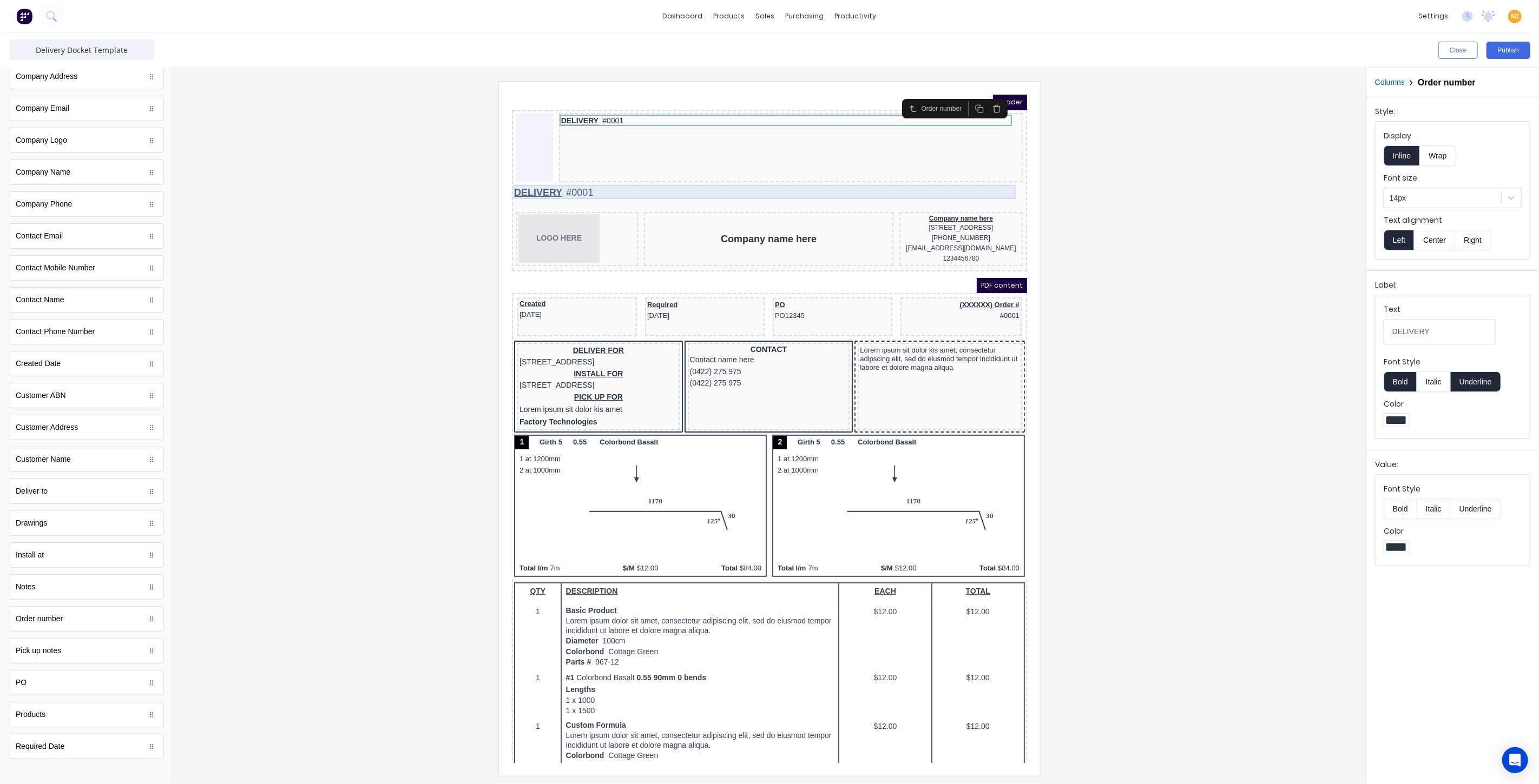
click at [706, 175] on div "DELIVERY #0001" at bounding box center [756, 179] width 511 height 14
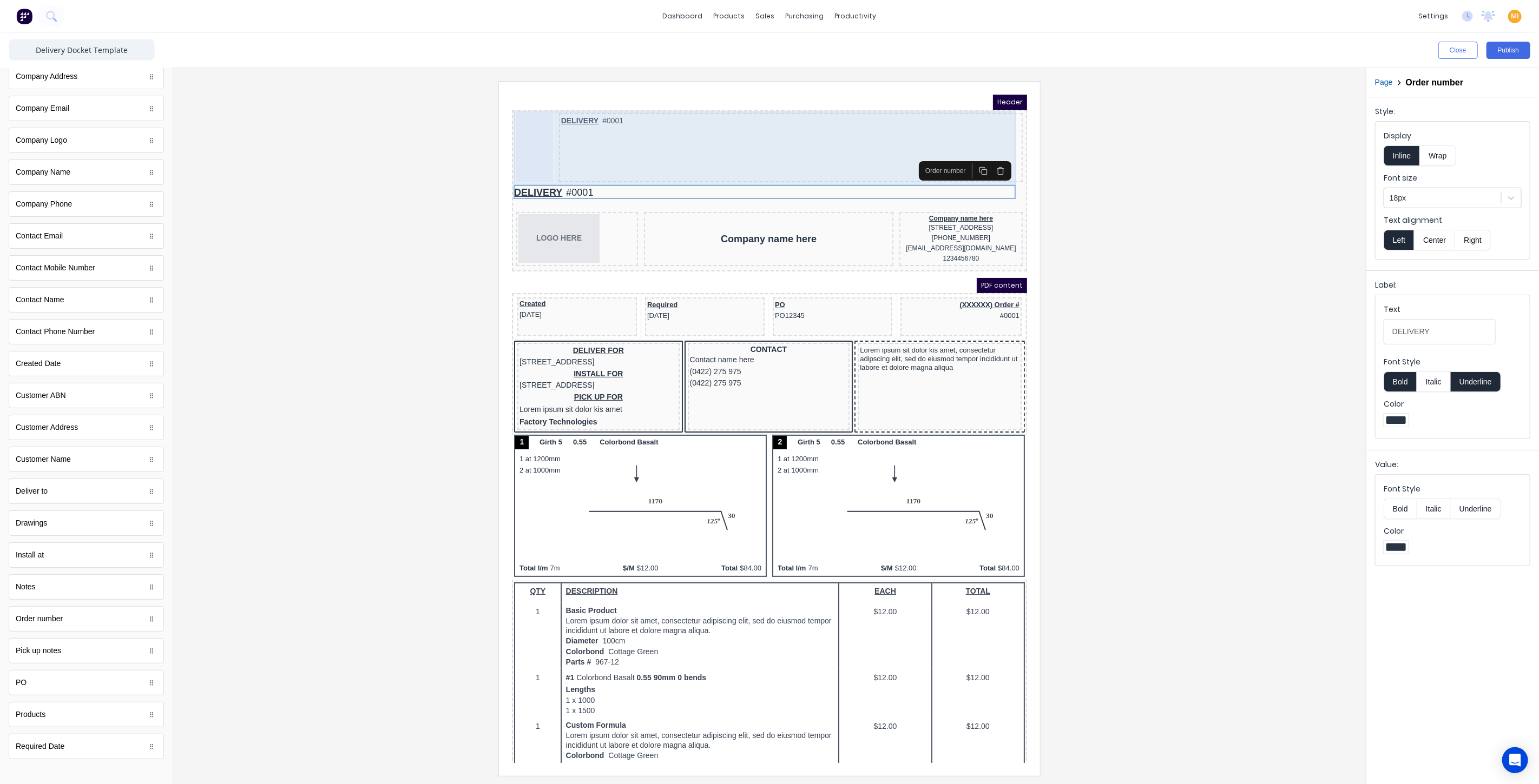
click at [720, 100] on div "DELIVERY #0001" at bounding box center [777, 134] width 464 height 69
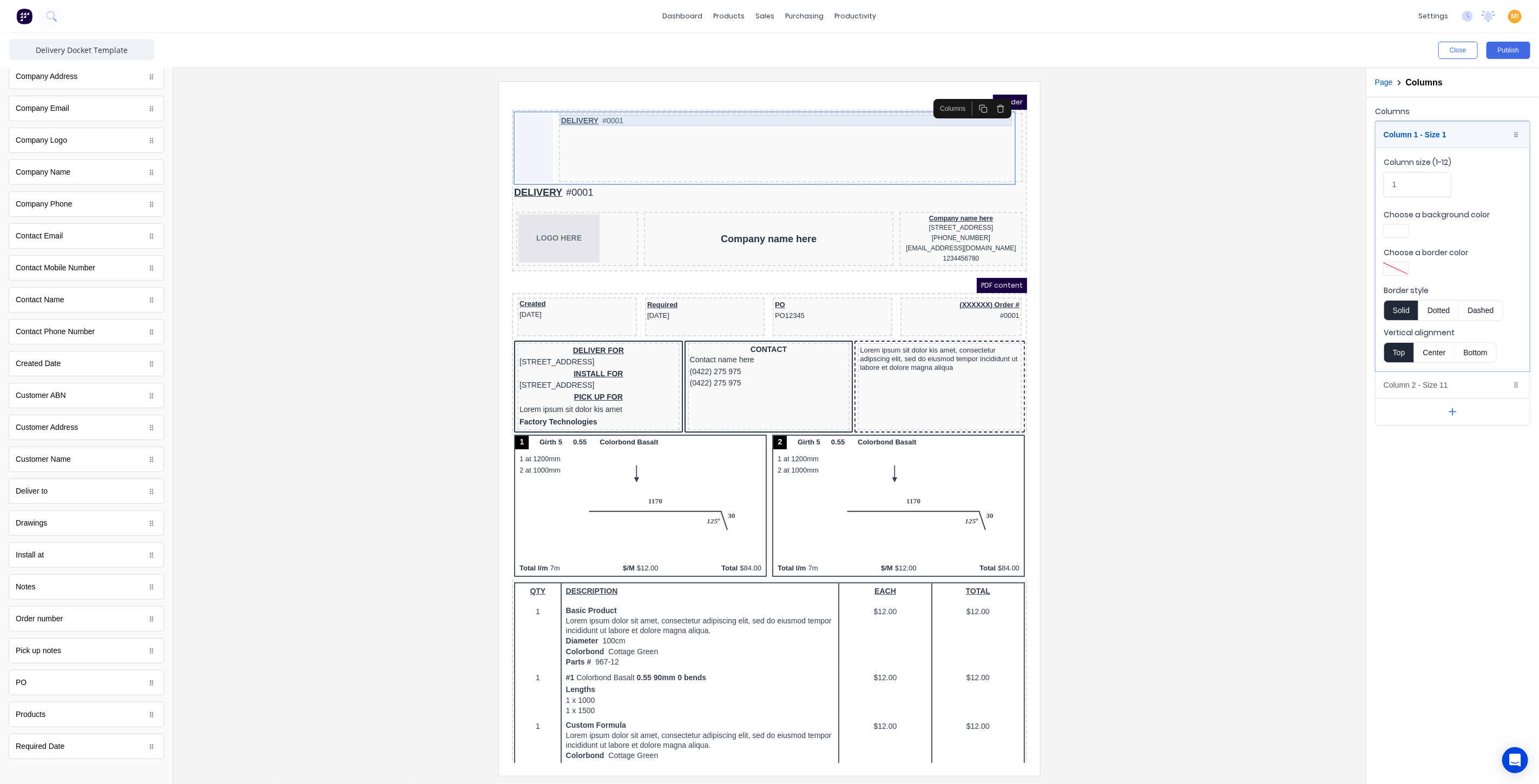
click at [569, 105] on div "DELIVERY #0001" at bounding box center [777, 108] width 460 height 12
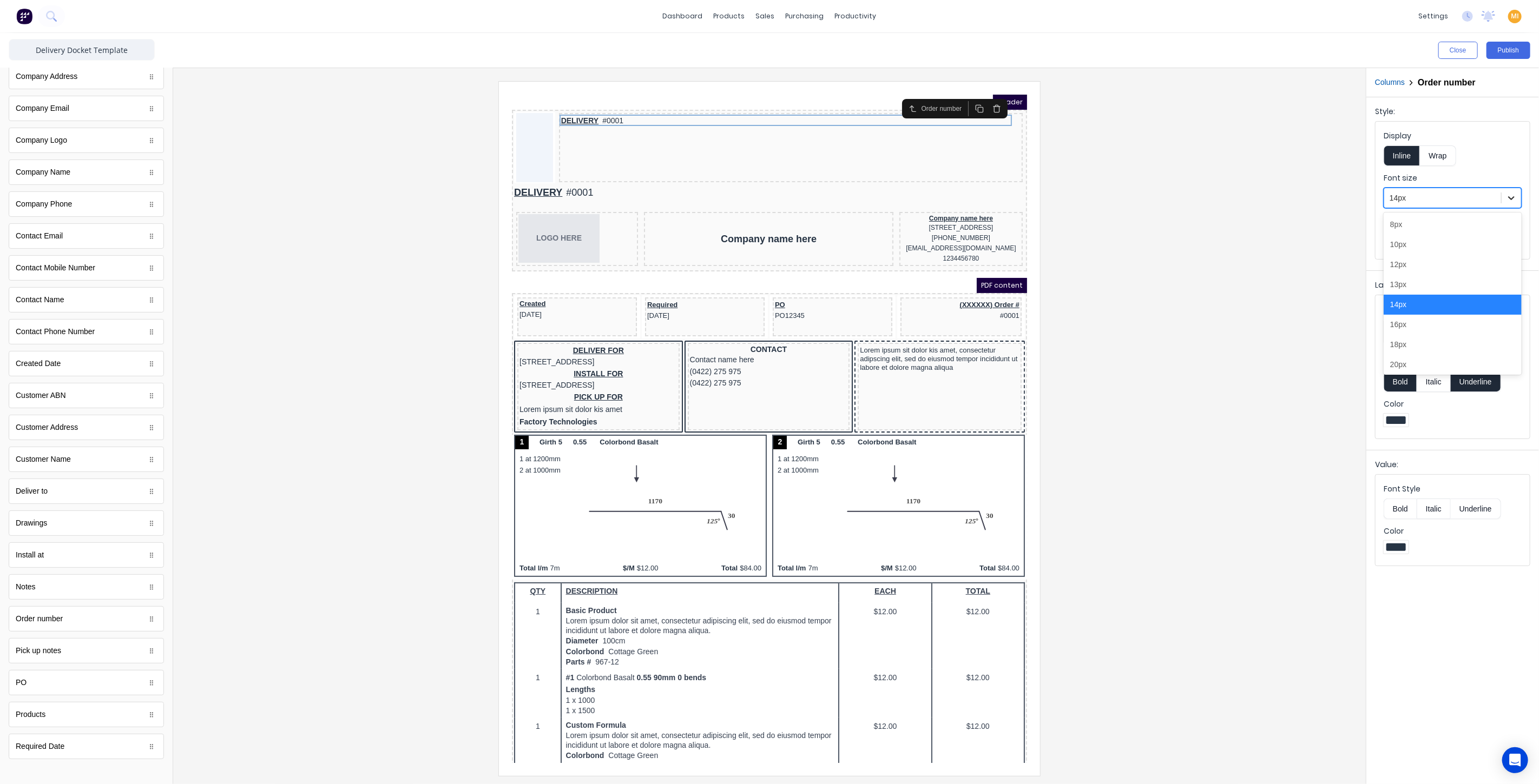
click at [1518, 198] on div at bounding box center [1511, 198] width 19 height 19
click at [1402, 348] on div "18px" at bounding box center [1453, 345] width 138 height 20
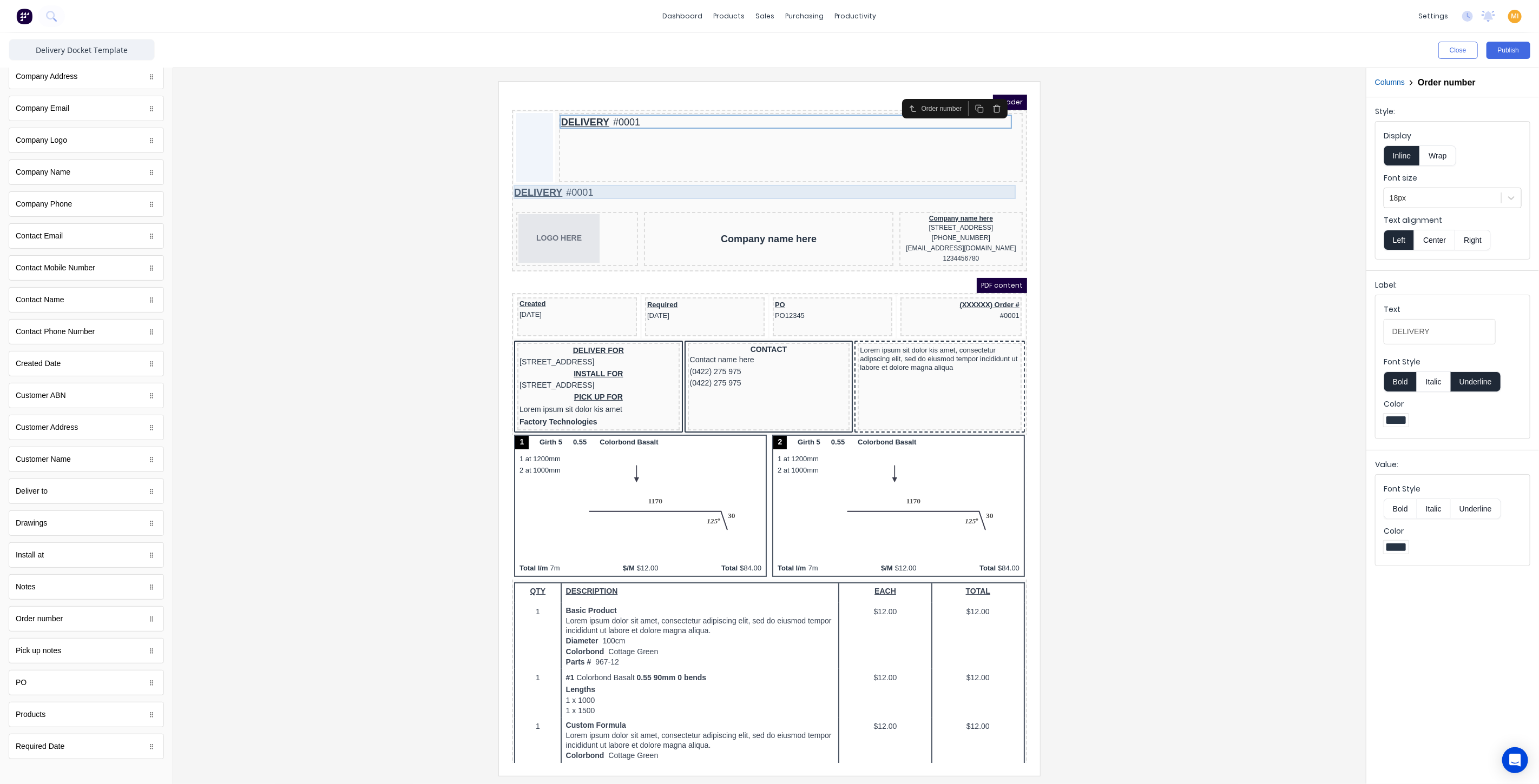
click at [886, 172] on div "DELIVERY #0001" at bounding box center [756, 179] width 511 height 14
click at [993, 153] on button "button" at bounding box center [987, 157] width 18 height 15
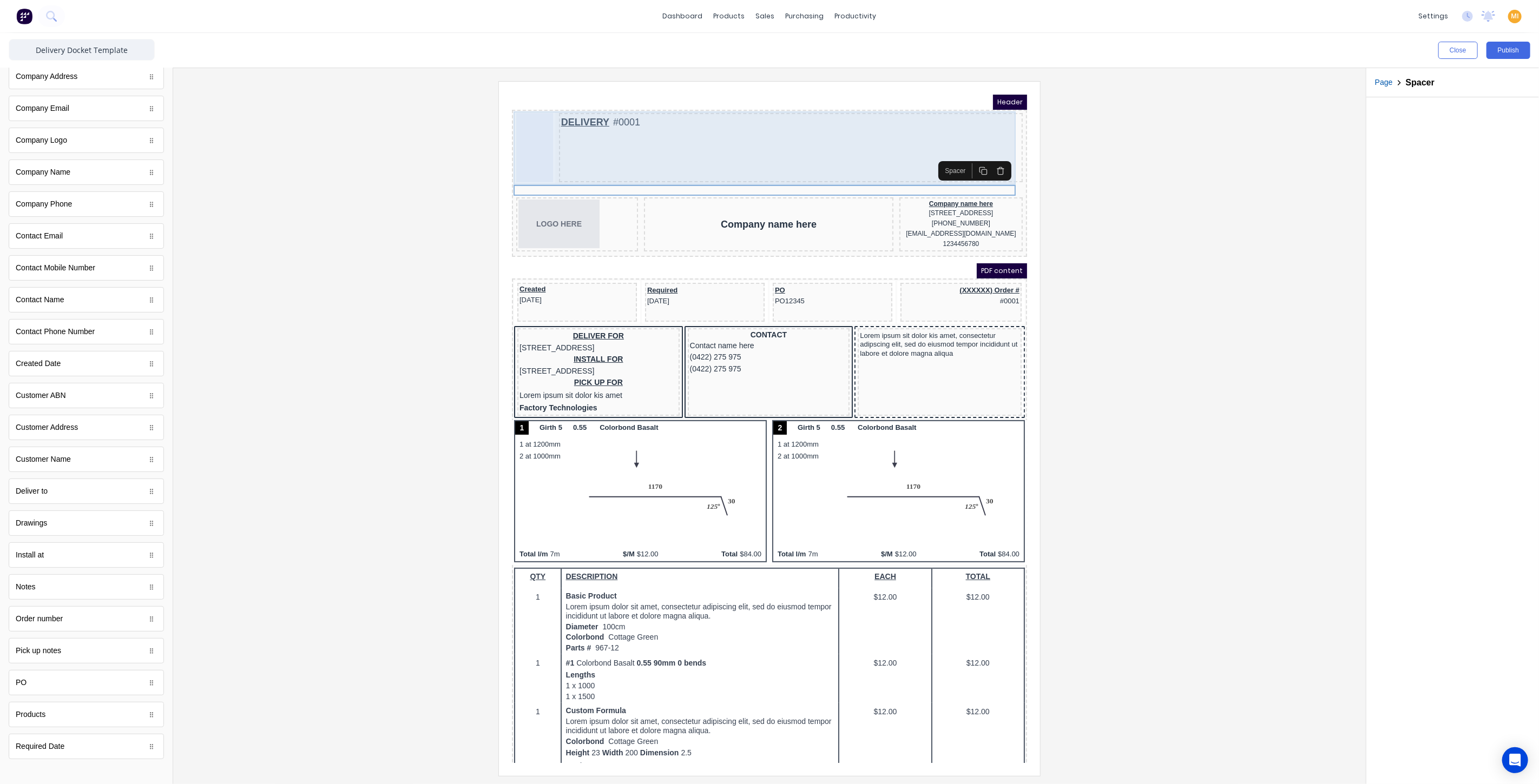
click at [530, 142] on div at bounding box center [522, 134] width 37 height 69
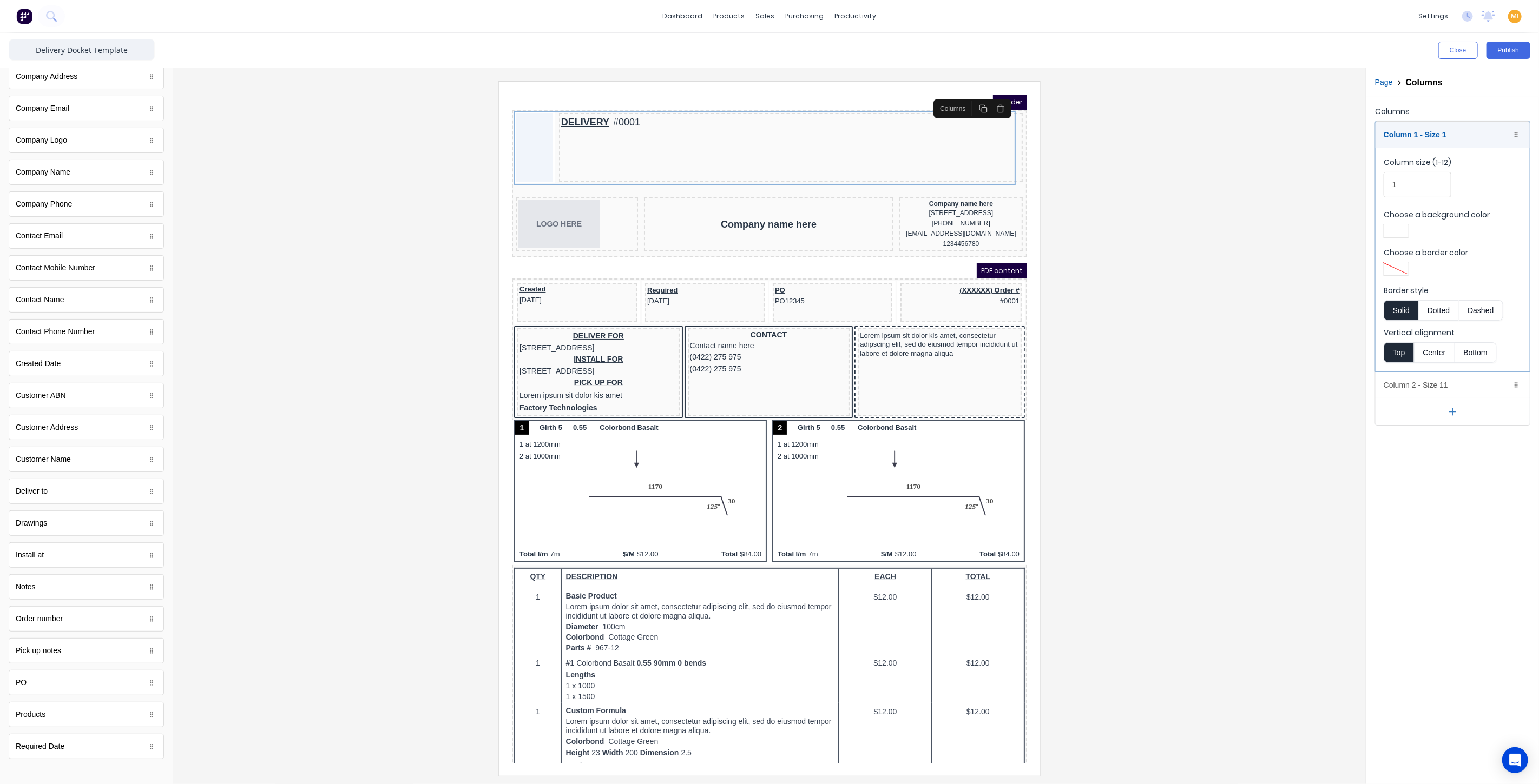
click at [1214, 159] on div at bounding box center [769, 428] width 1175 height 695
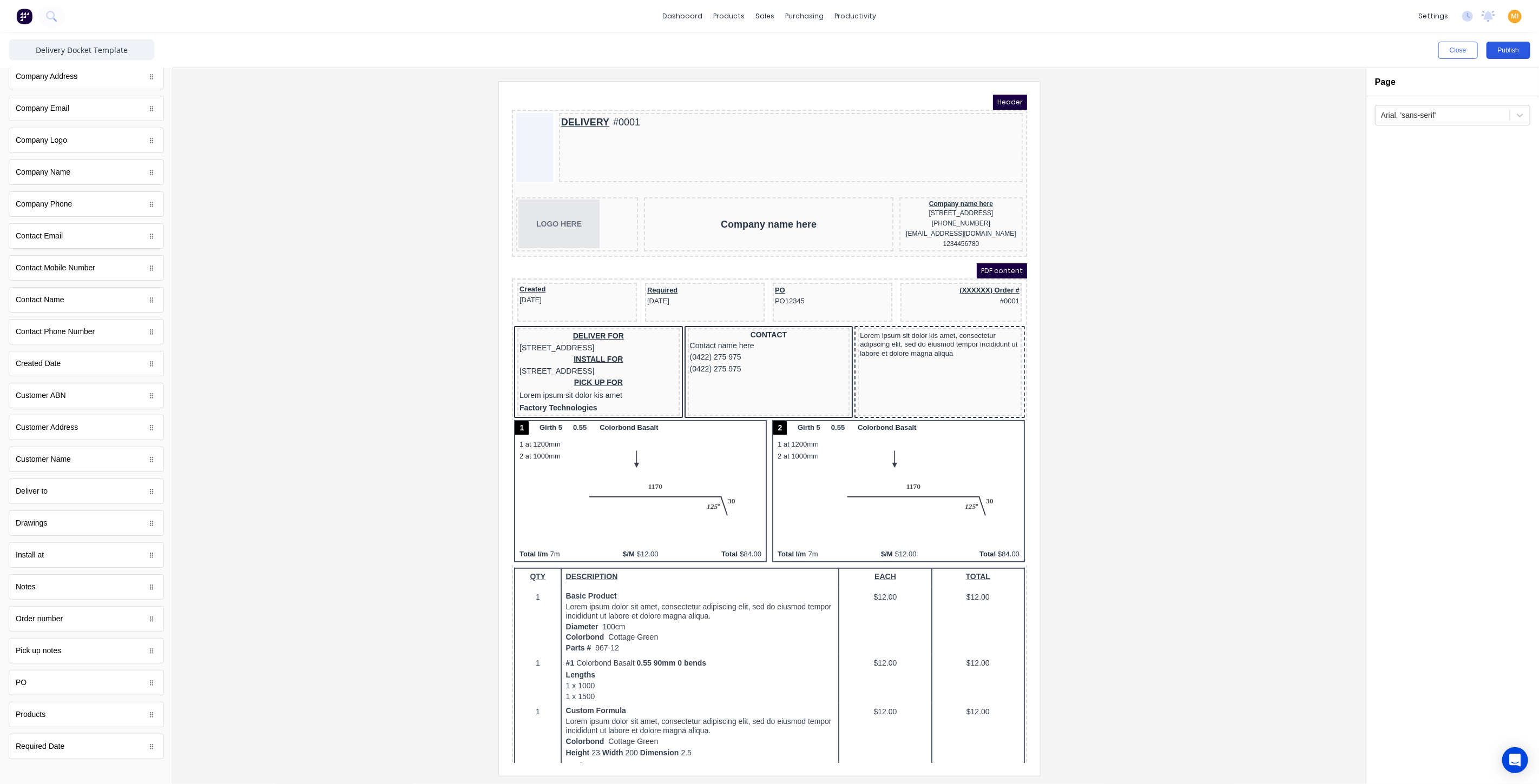
click at [1511, 51] on button "Publish" at bounding box center [1508, 51] width 44 height 18
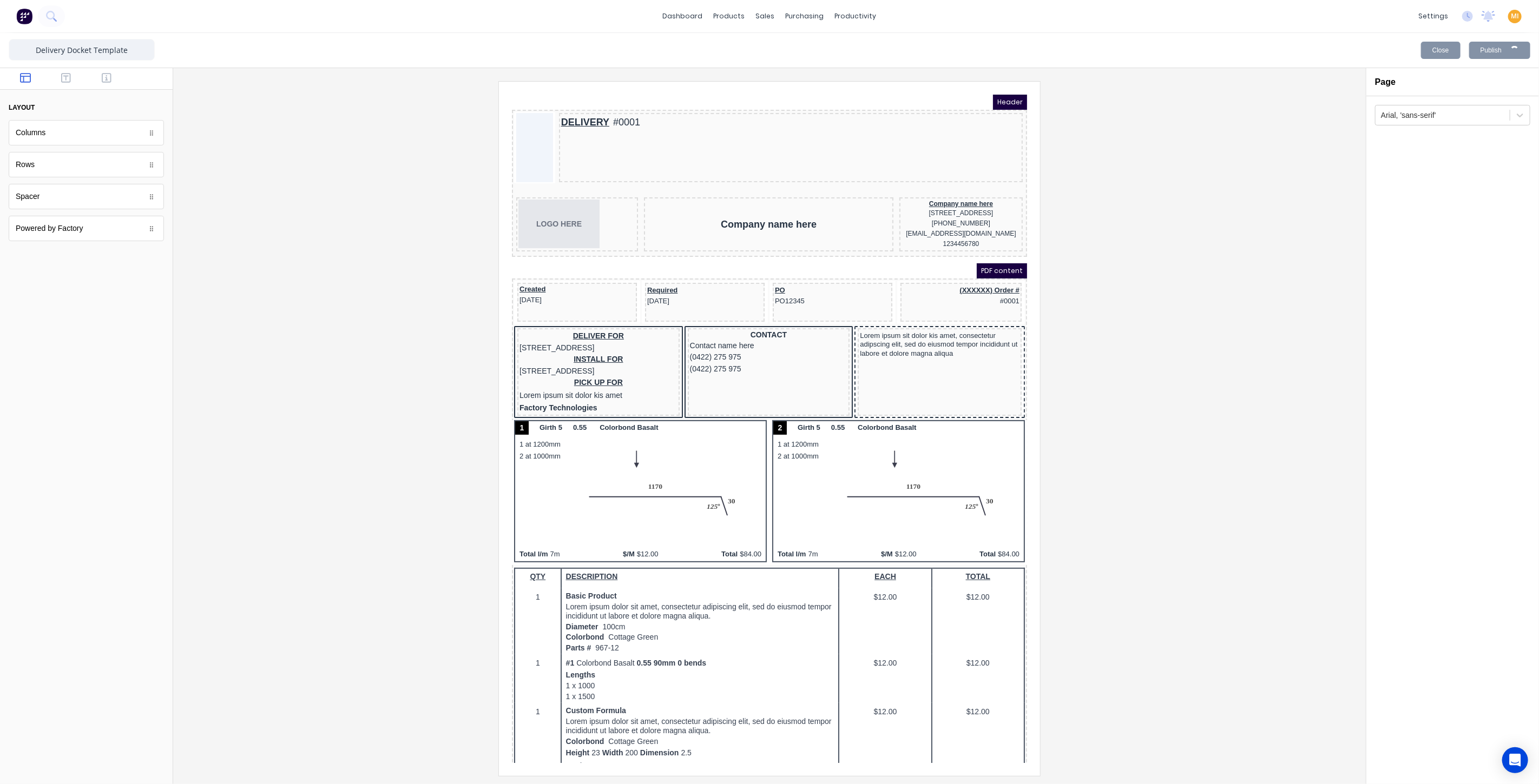
scroll to position [0, 0]
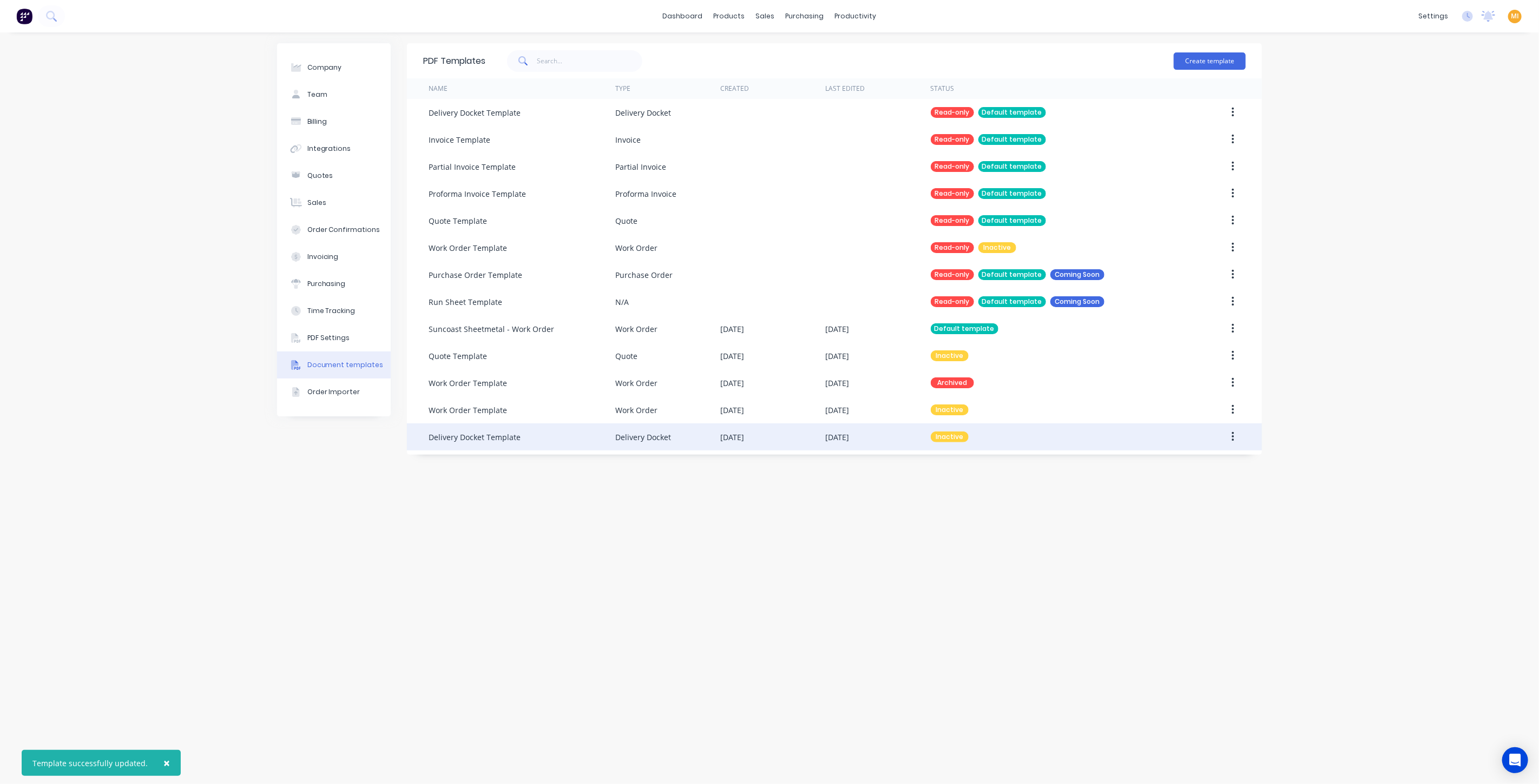
click at [1231, 435] on icon "button" at bounding box center [1232, 437] width 2 height 12
click at [1184, 488] on div "Make default" at bounding box center [1194, 488] width 84 height 16
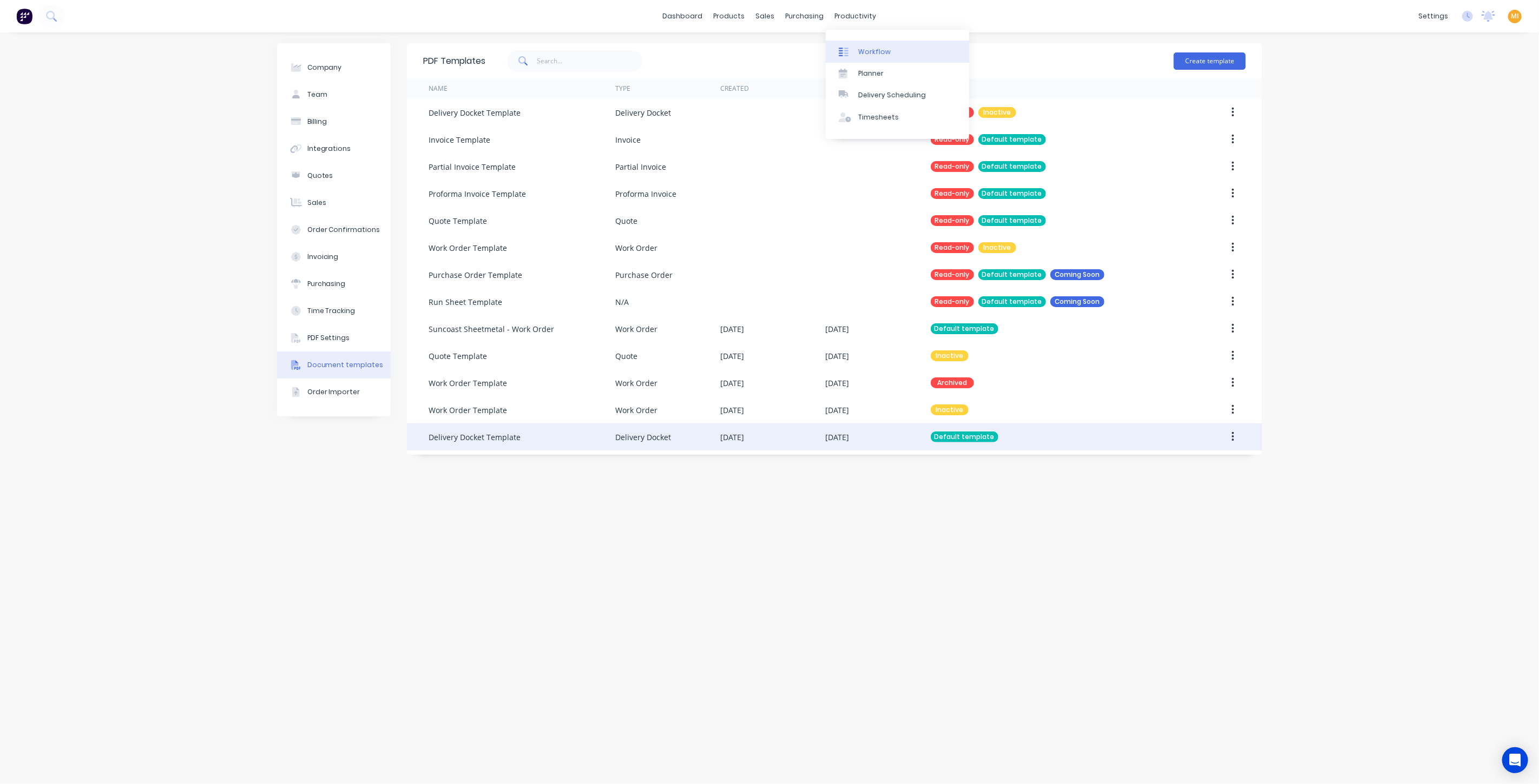
click at [884, 49] on div "Workflow" at bounding box center [874, 52] width 32 height 10
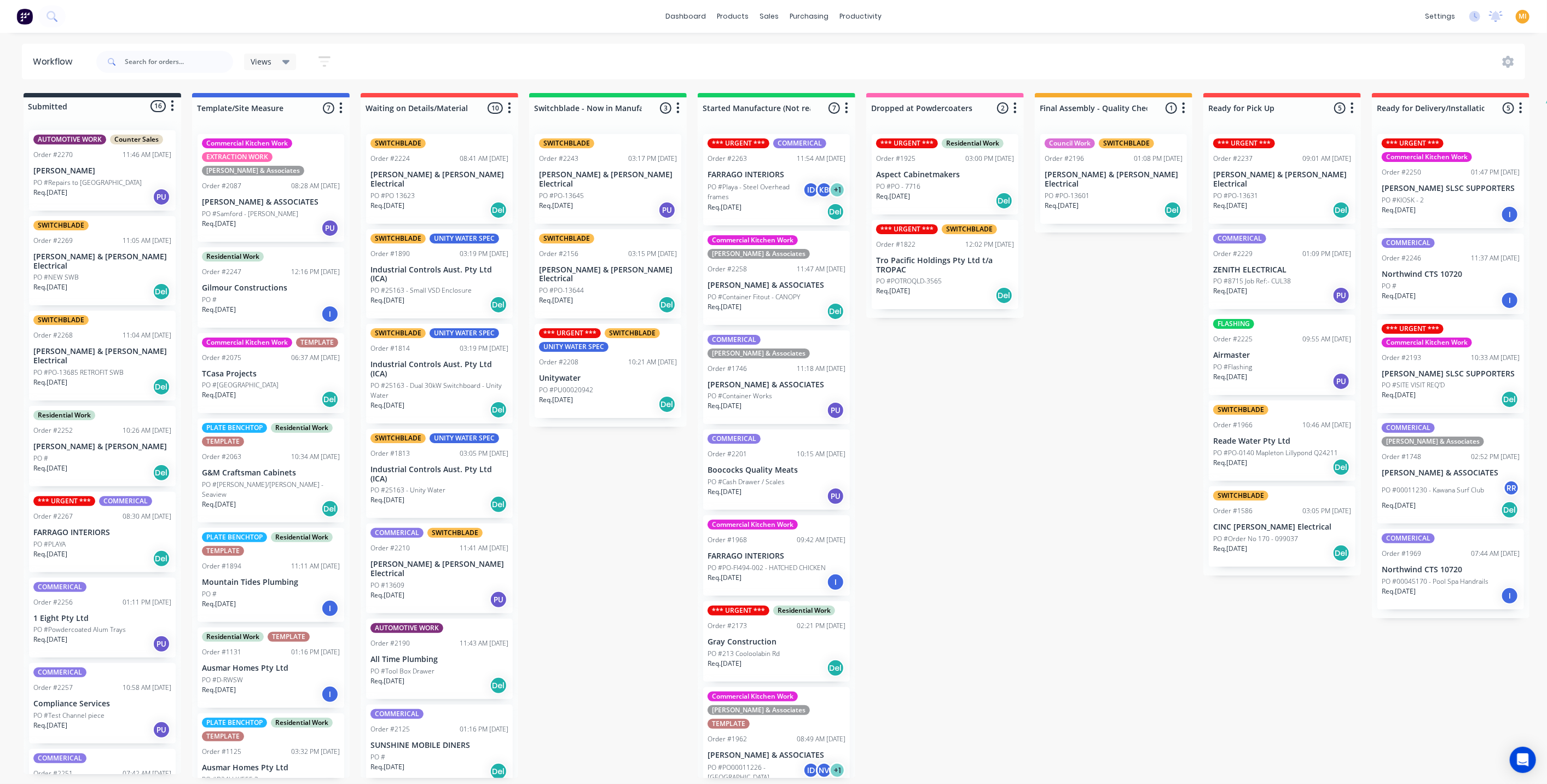
click at [933, 288] on div "Req. 11/09/25 Del" at bounding box center [945, 295] width 138 height 19
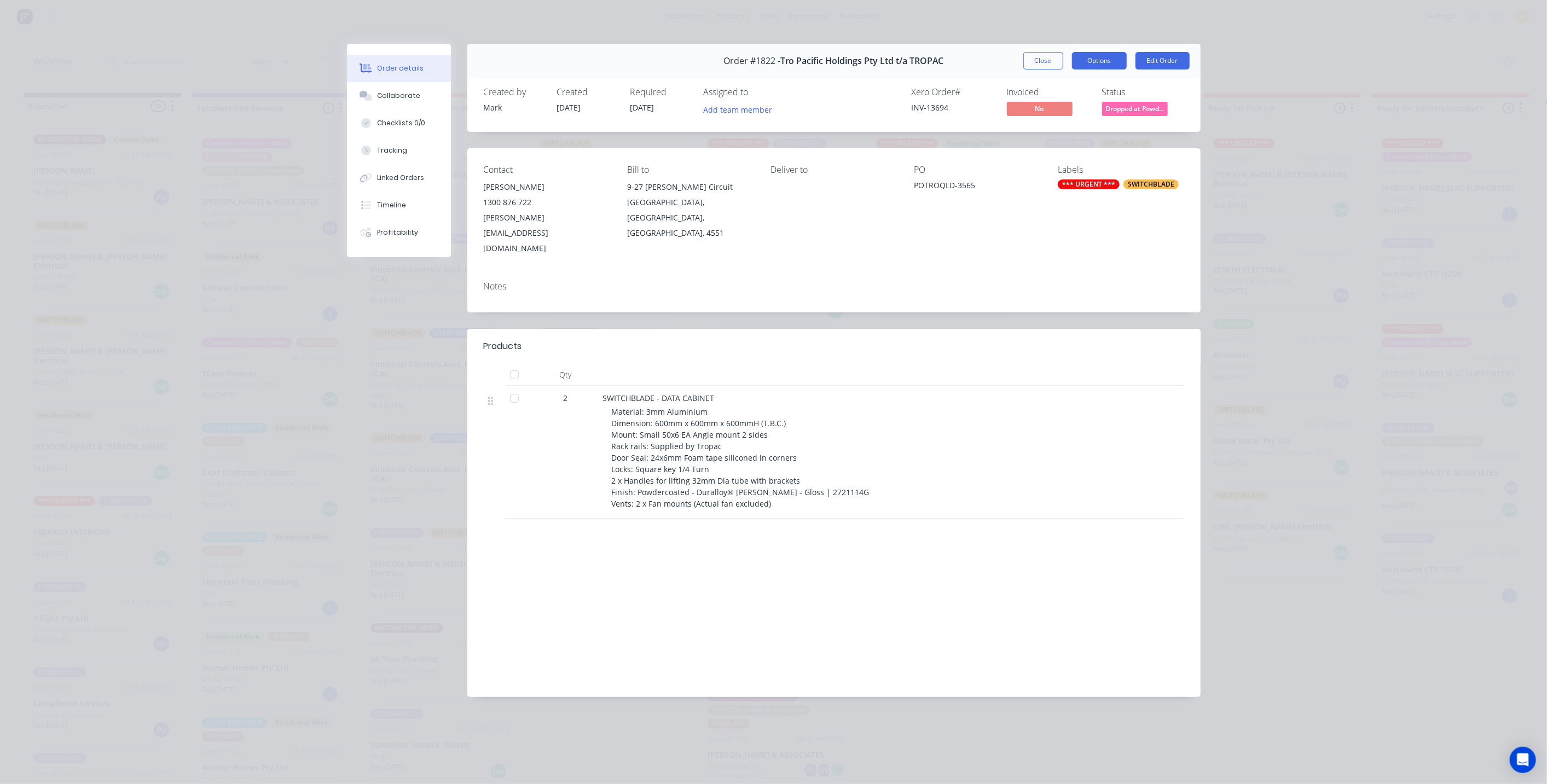
click at [1106, 58] on button "Options" at bounding box center [1099, 61] width 54 height 18
click at [1071, 134] on div "Delivery Docket" at bounding box center [1069, 133] width 95 height 16
click at [1090, 138] on div "Standard" at bounding box center [1069, 133] width 95 height 16
click at [1043, 63] on button "Close" at bounding box center [1043, 61] width 40 height 18
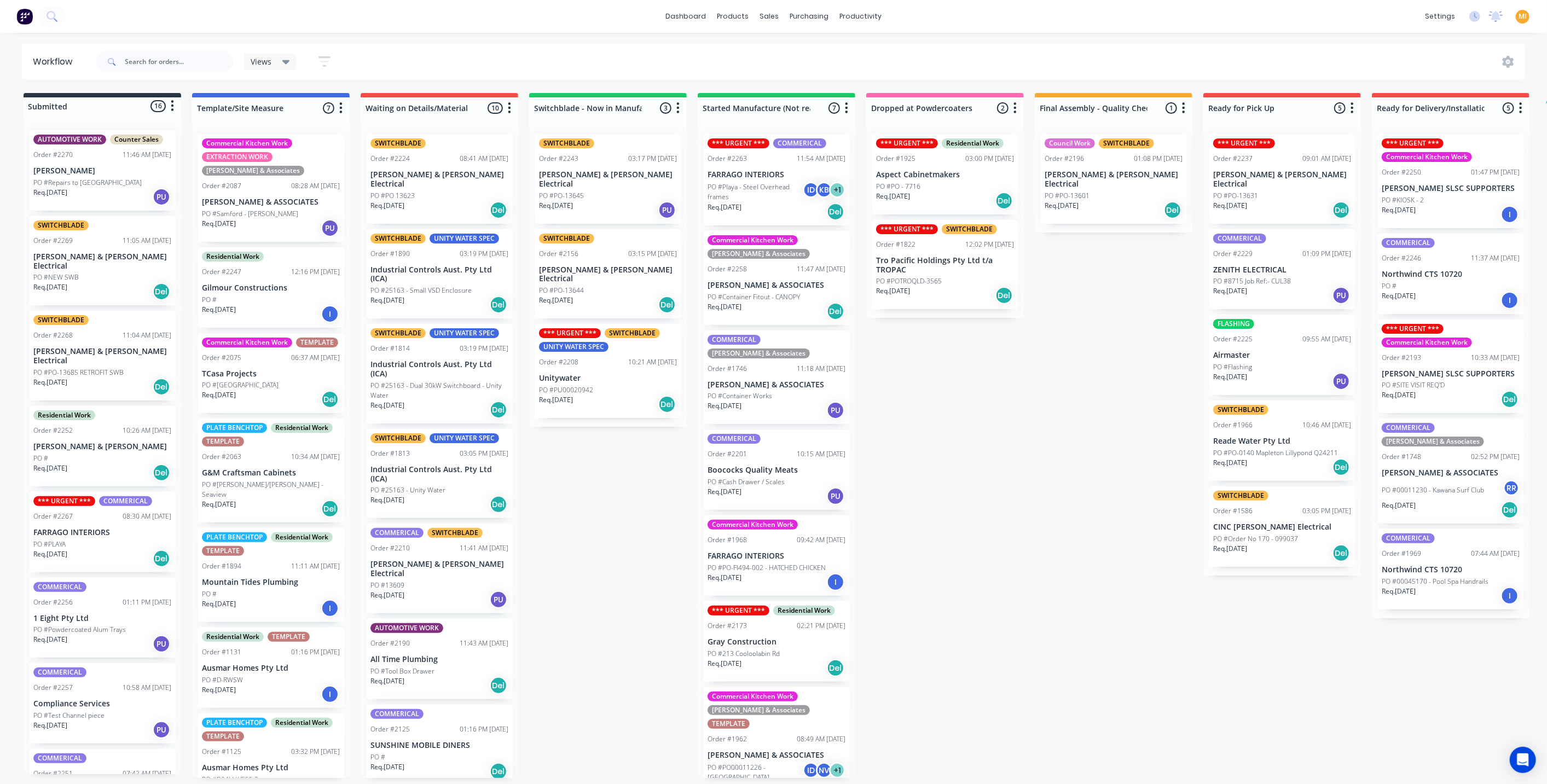
click at [23, 16] on img at bounding box center [24, 16] width 16 height 16
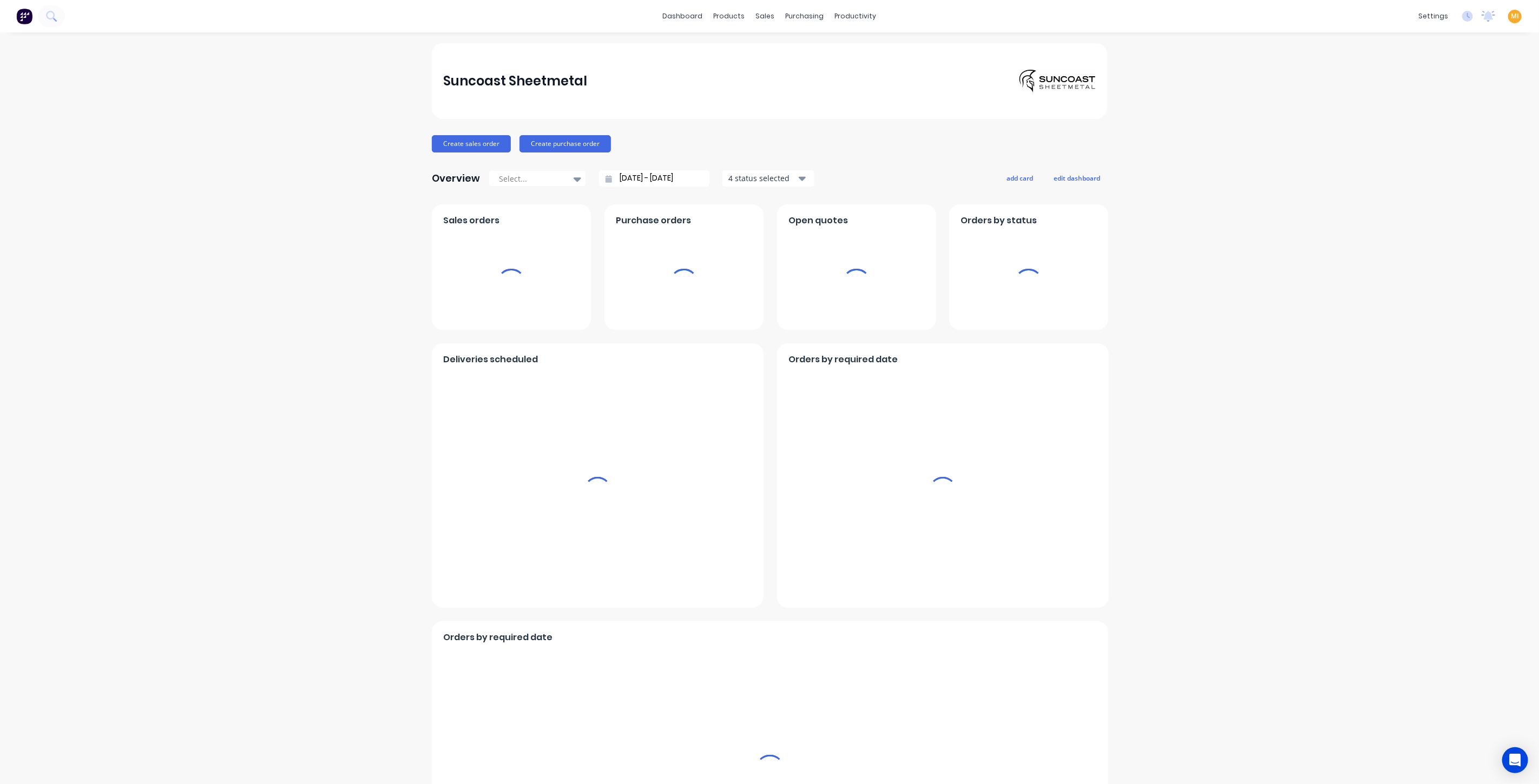
click at [1511, 16] on span "MI" at bounding box center [1515, 16] width 8 height 10
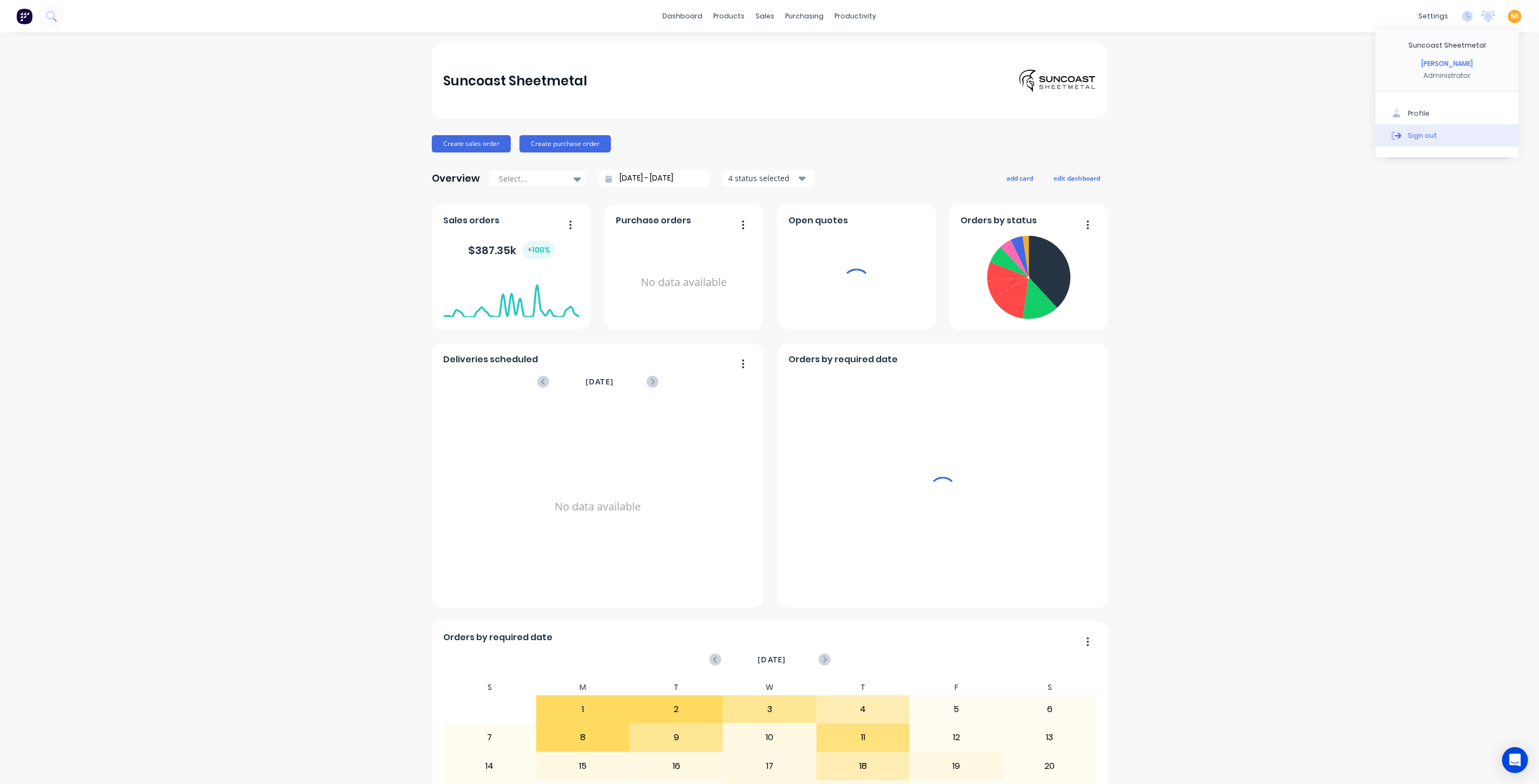
click at [1465, 141] on button "Sign out" at bounding box center [1447, 135] width 143 height 22
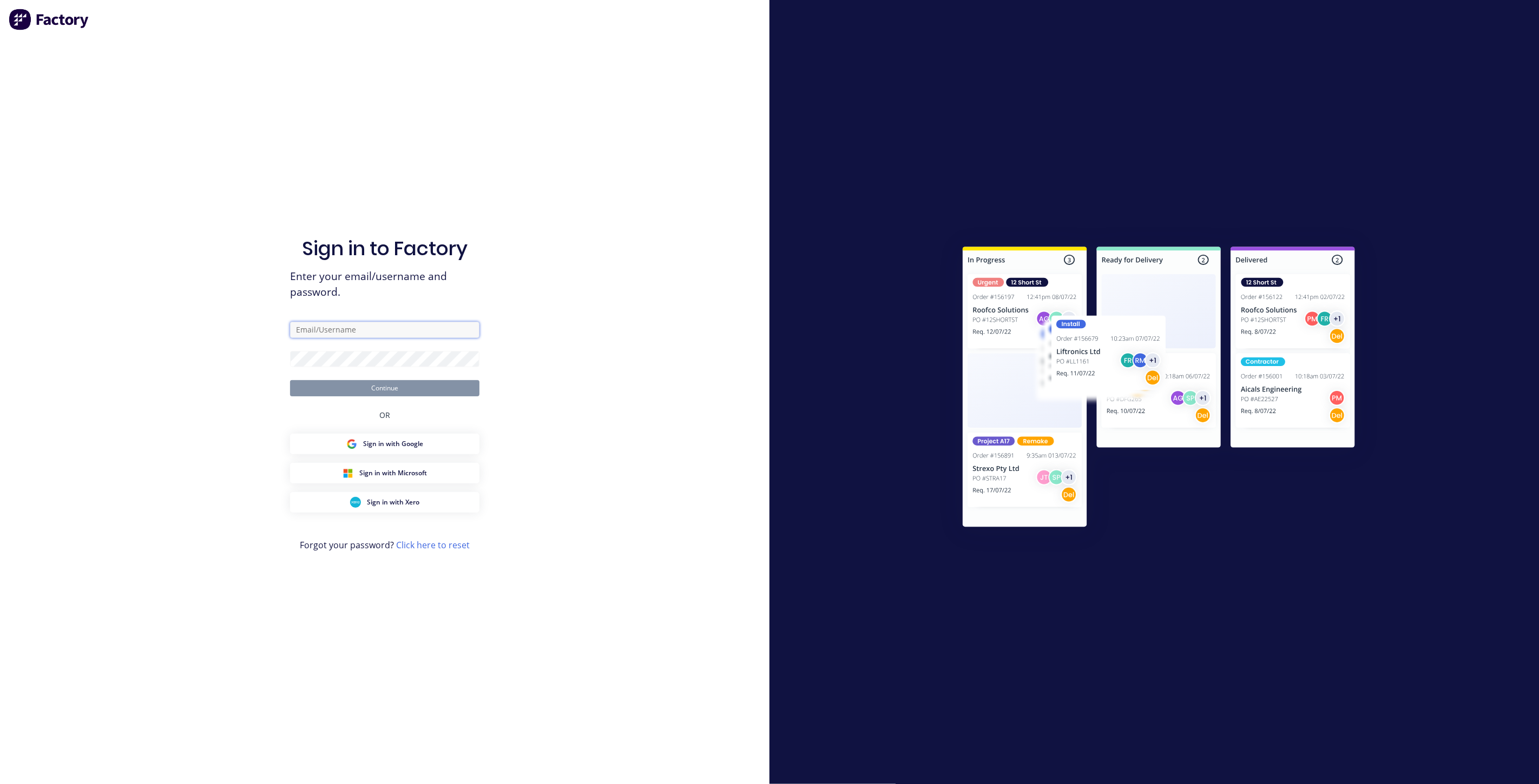
click at [462, 334] on input "text" at bounding box center [385, 330] width 190 height 16
type input "team+maricardemo@factory.app"
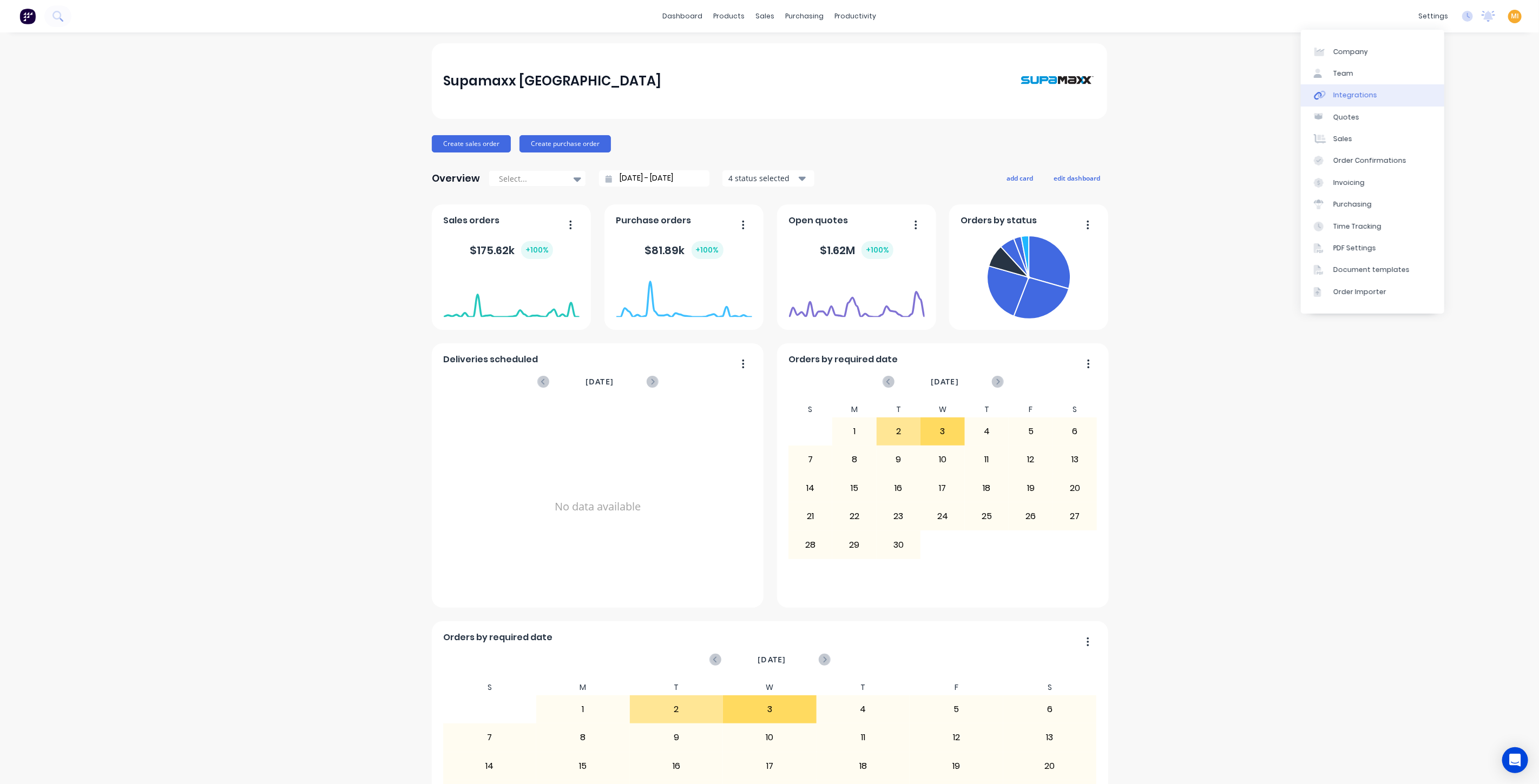
click at [1365, 102] on link "Integrations" at bounding box center [1373, 95] width 143 height 22
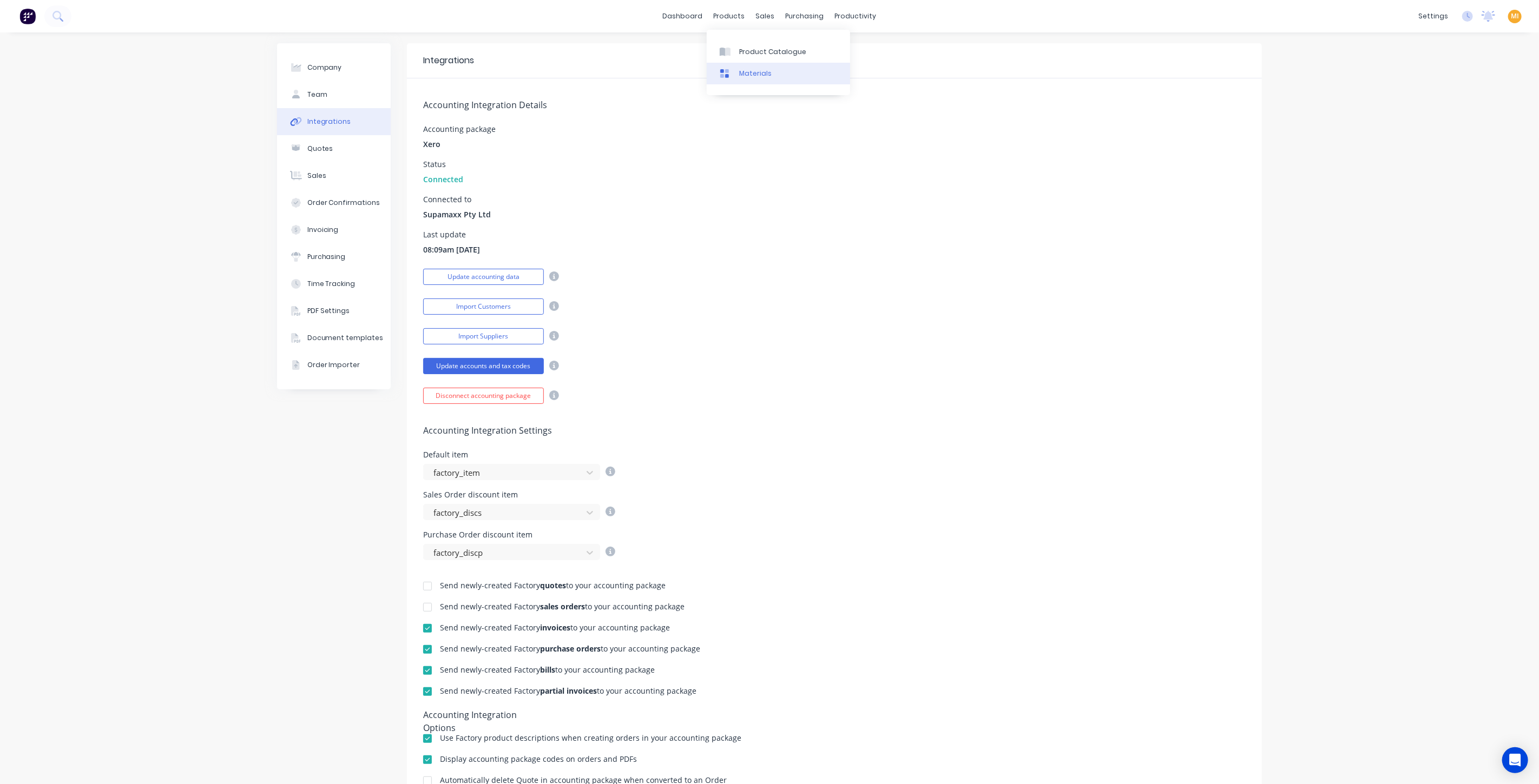
click at [758, 63] on link "Materials" at bounding box center [778, 73] width 143 height 22
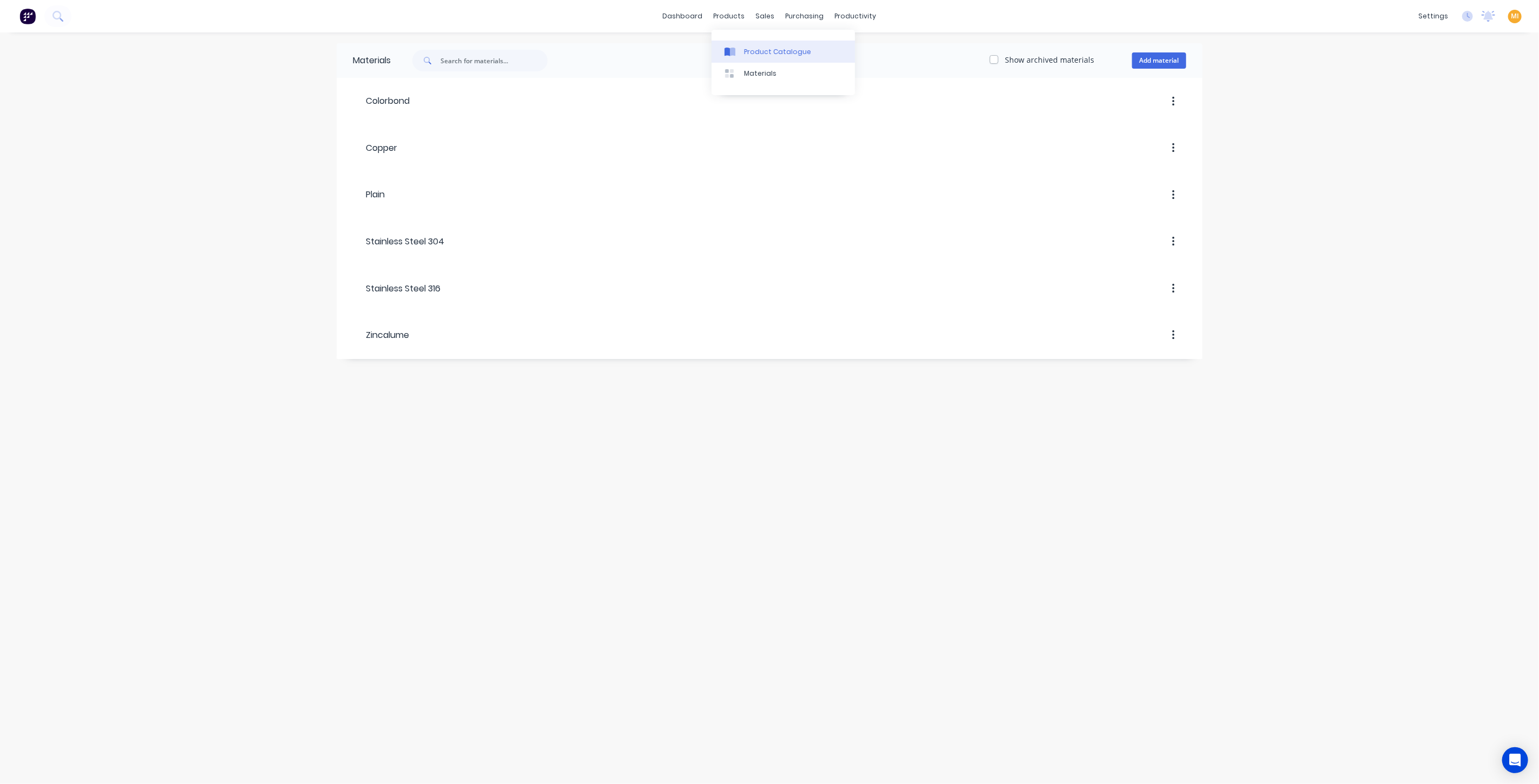
click at [761, 55] on div "Product Catalogue" at bounding box center [777, 52] width 67 height 10
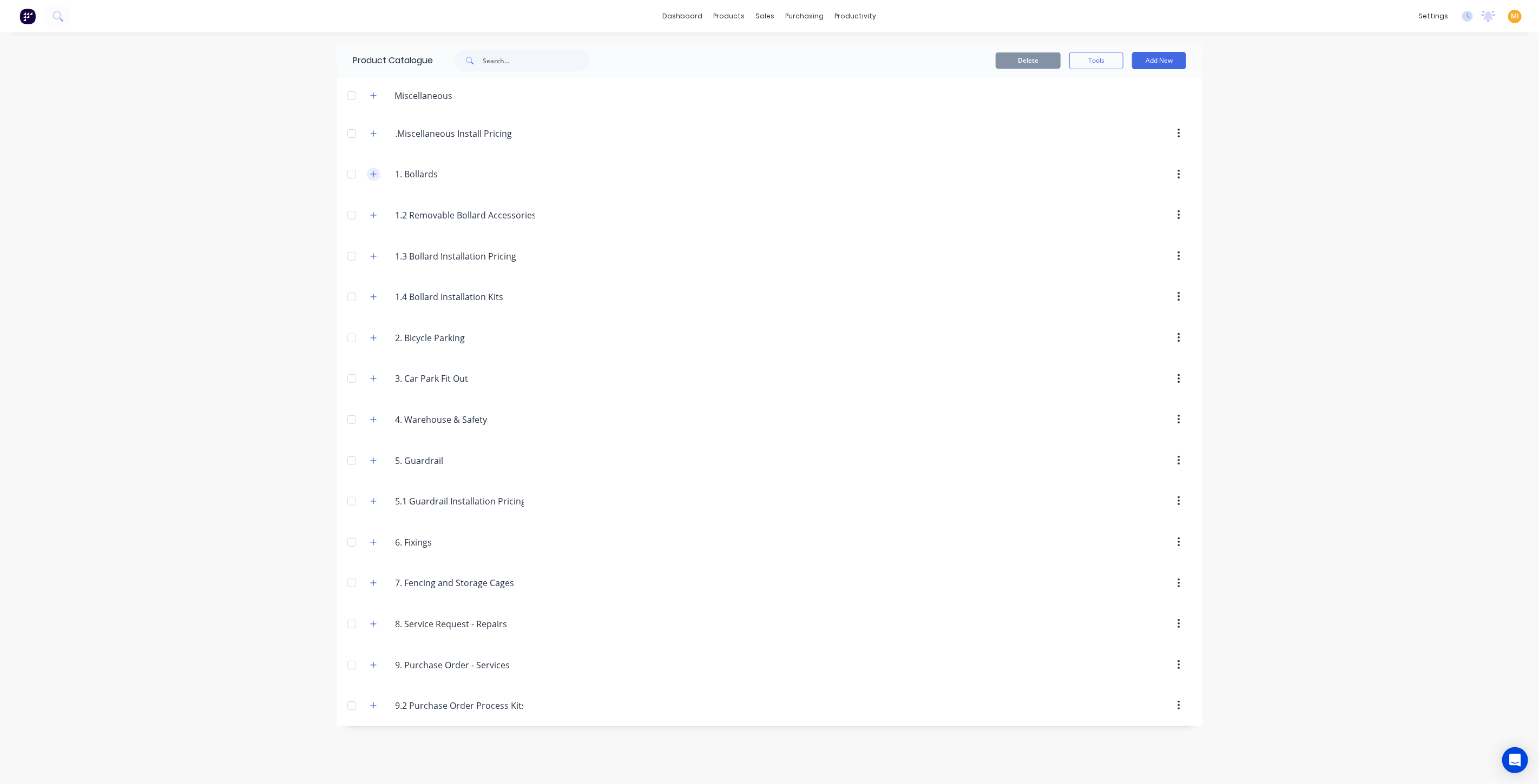
click at [372, 170] on icon "button" at bounding box center [374, 174] width 6 height 7
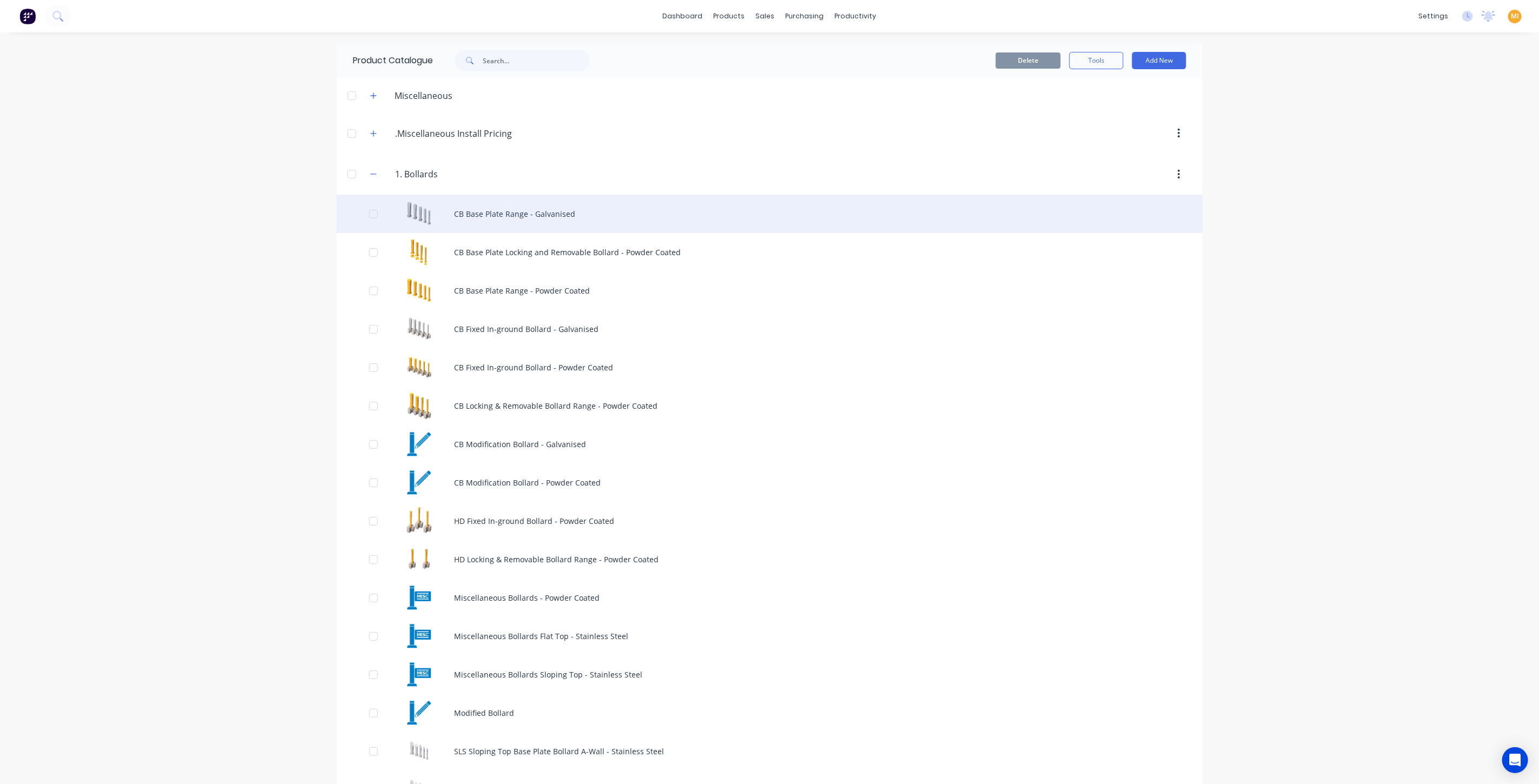
click at [519, 206] on div "CB Base Plate Range - Galvanised" at bounding box center [769, 214] width 866 height 39
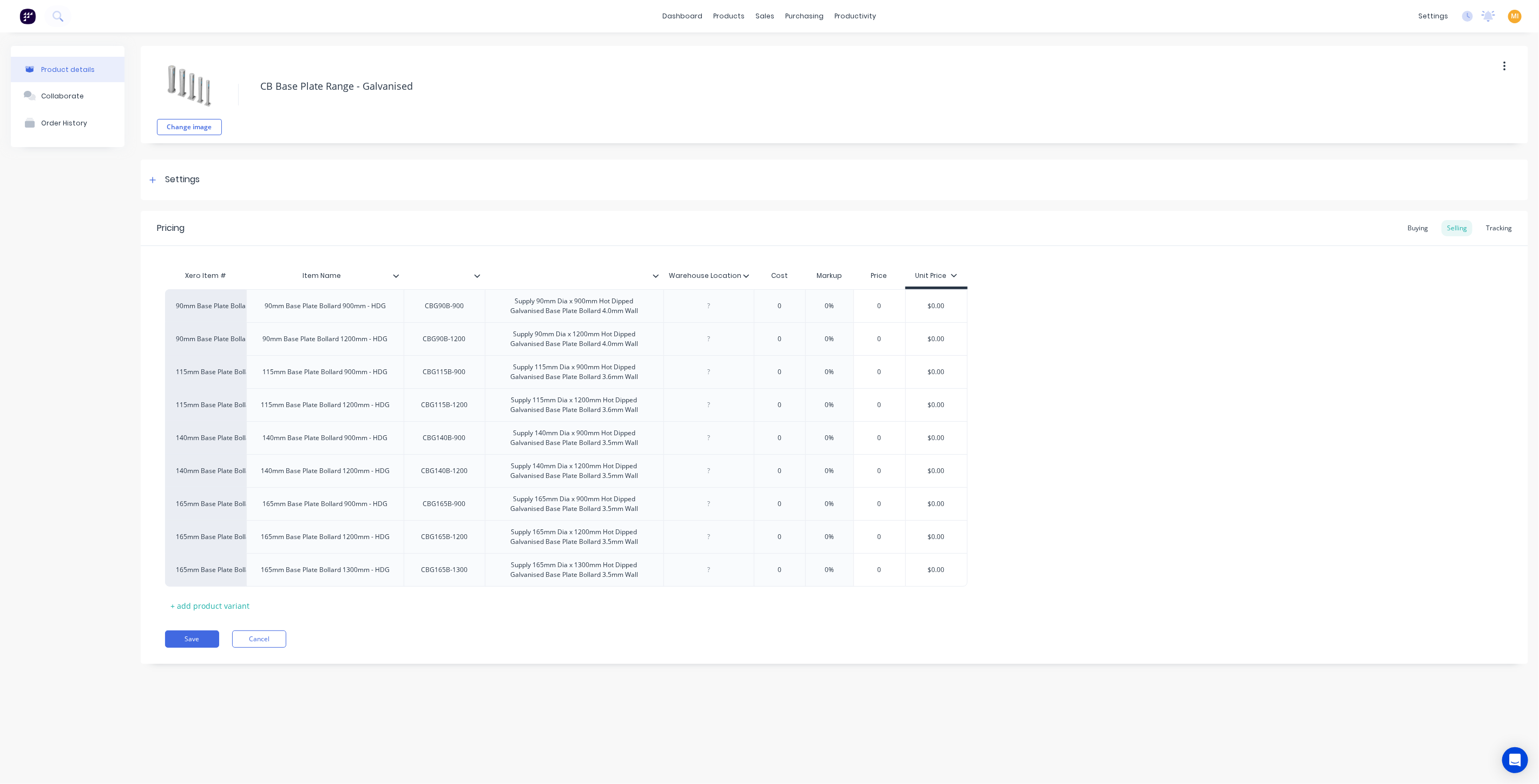
click at [275, 647] on div "Pricing Buying Selling Tracking Xero Item # Item Name Warehouse Location Cost M…" at bounding box center [834, 438] width 1387 height 453
click at [271, 645] on button "Cancel" at bounding box center [259, 639] width 54 height 18
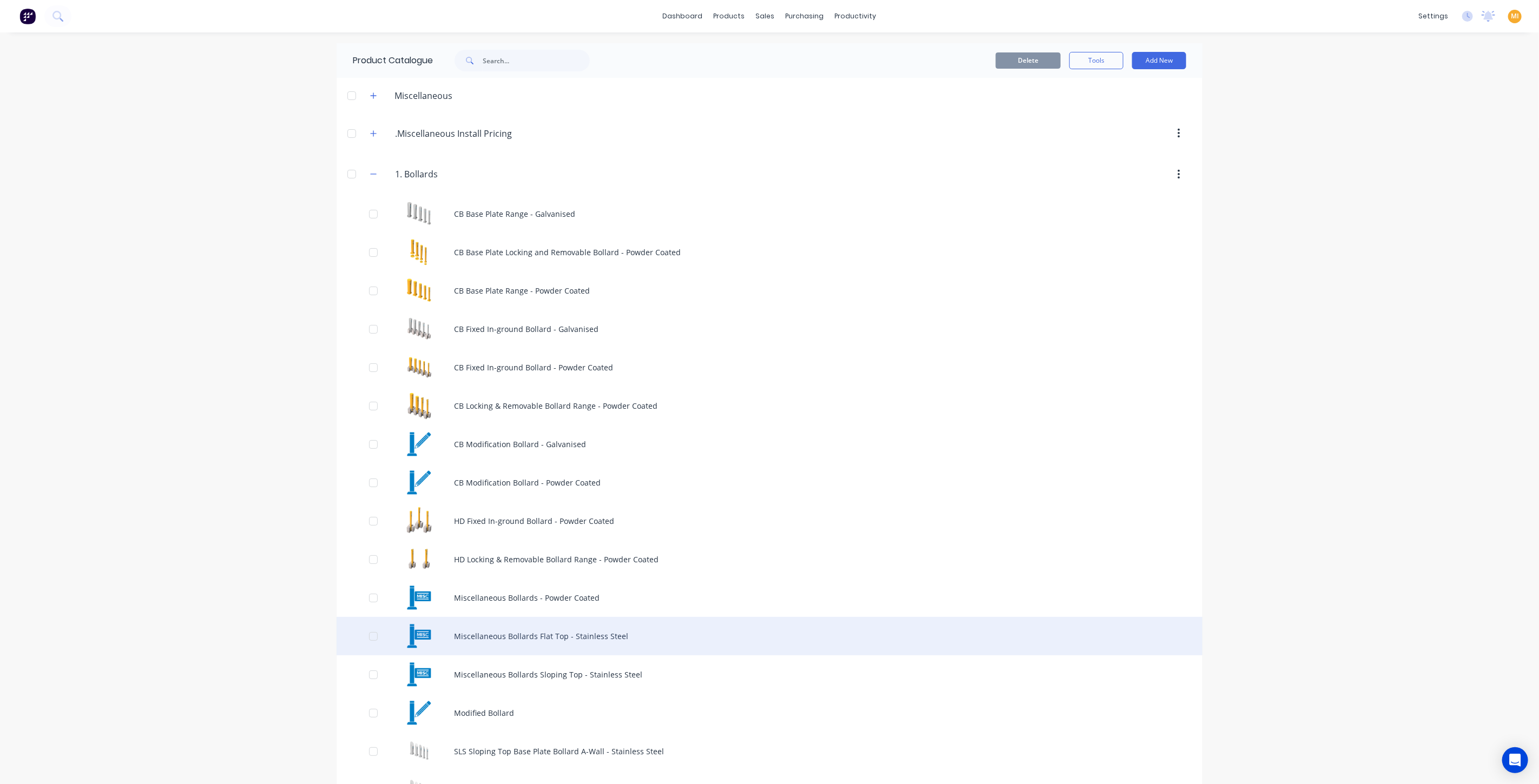
click at [522, 647] on div "Miscellaneous Bollards Flat Top - Stainless Steel" at bounding box center [769, 636] width 866 height 39
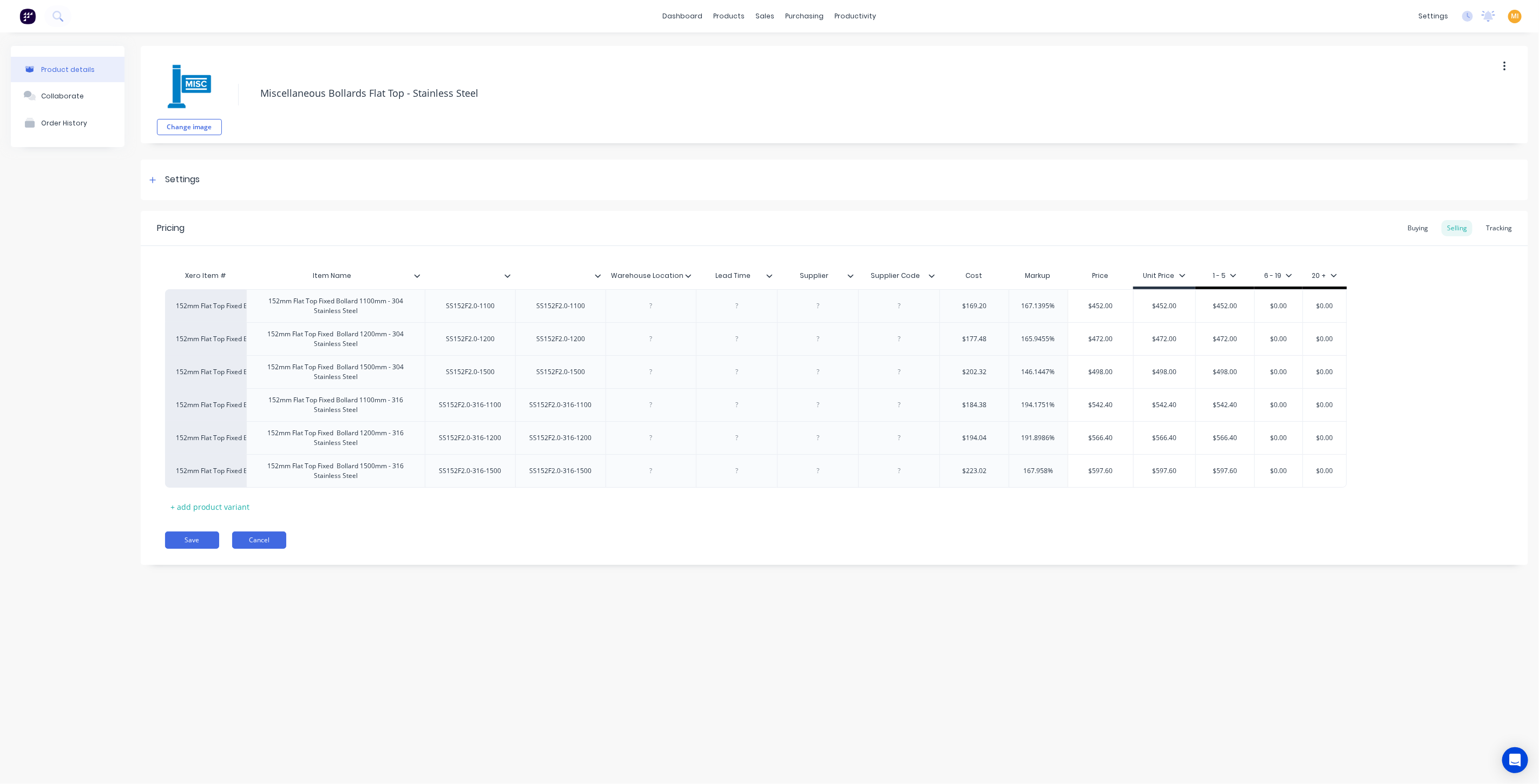
click at [258, 544] on button "Cancel" at bounding box center [259, 541] width 54 height 18
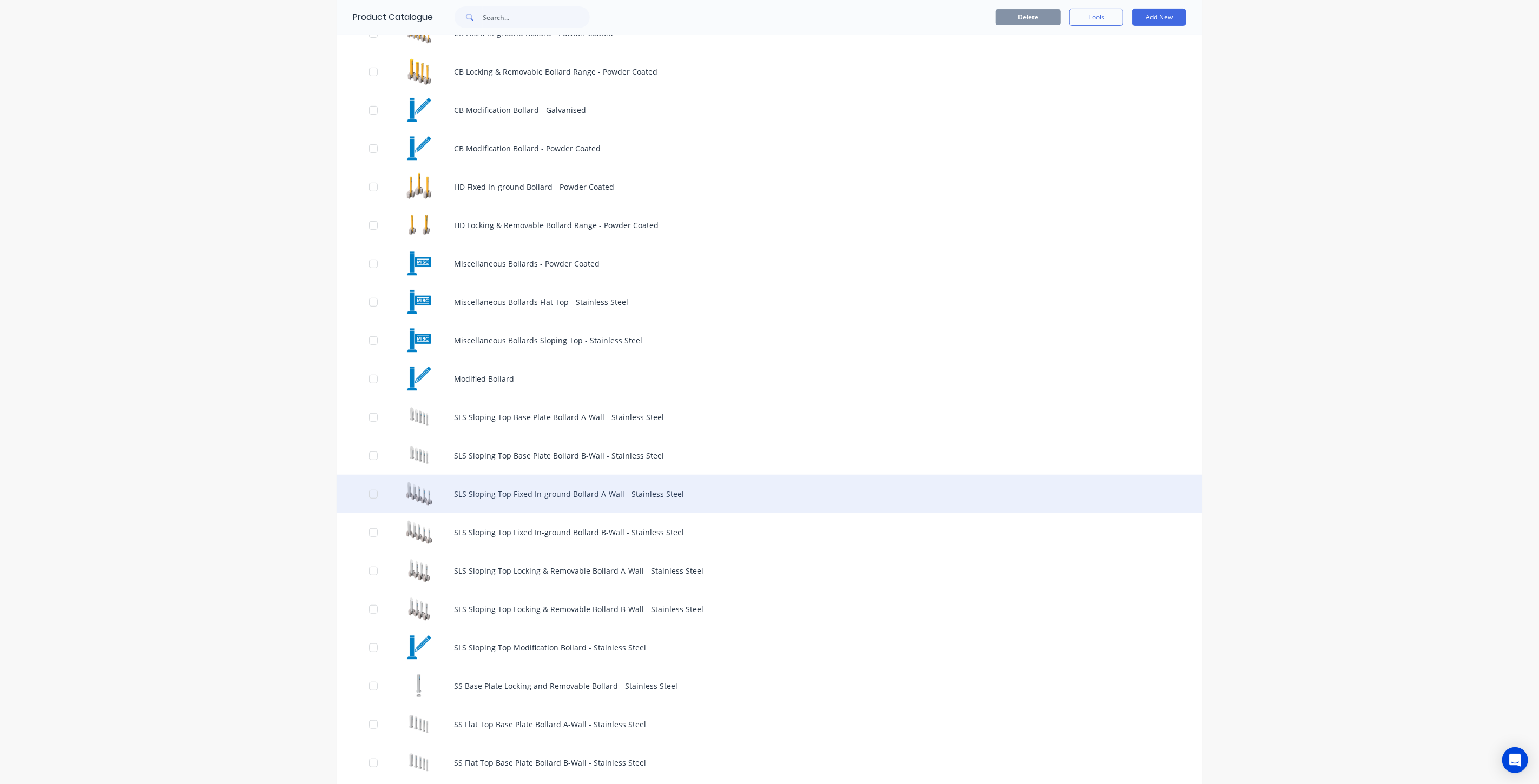
scroll to position [360, 0]
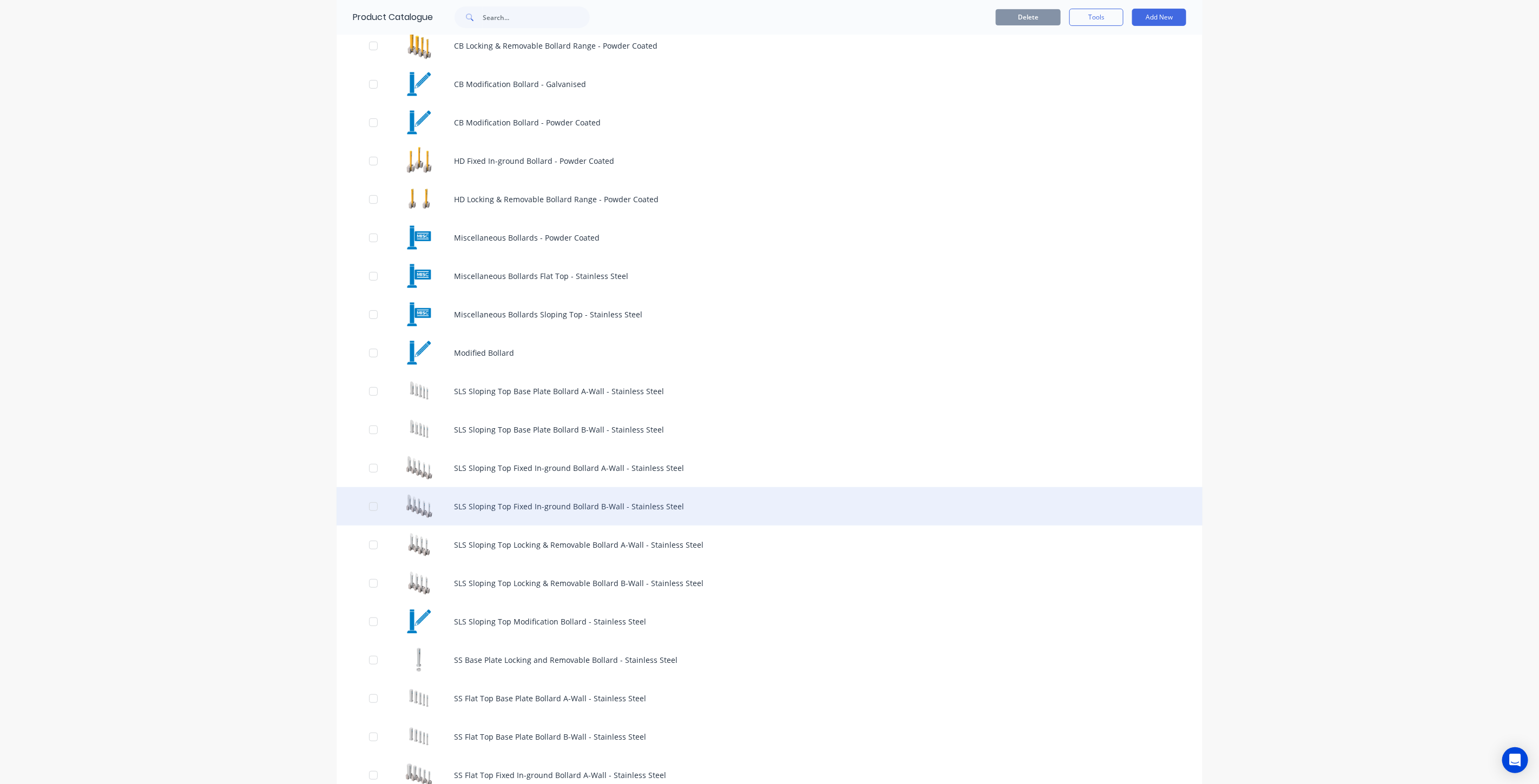
click at [485, 507] on div "SLS Sloping Top Fixed In-ground Bollard B-Wall - Stainless Steel" at bounding box center [769, 507] width 866 height 39
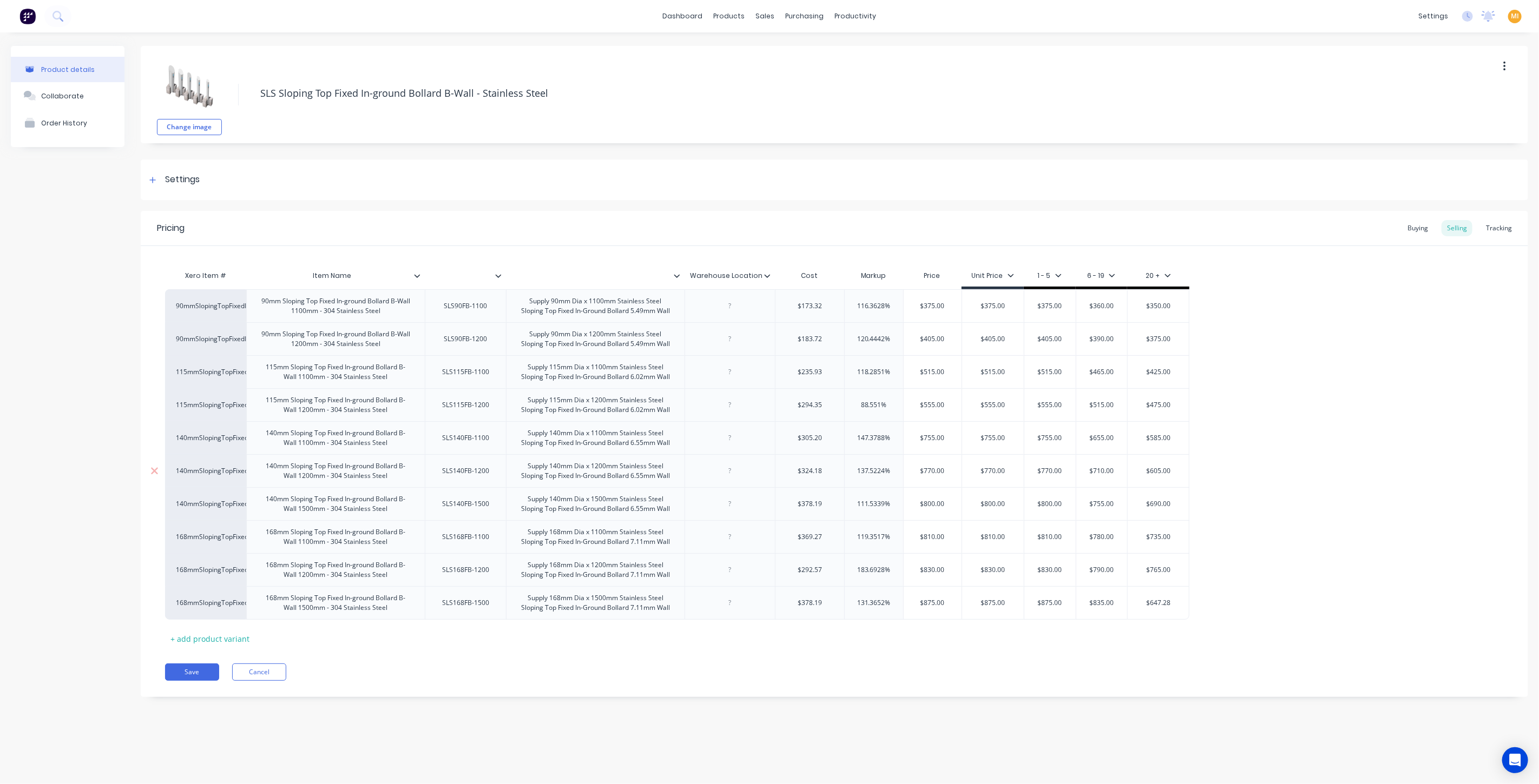
type textarea "x"
click at [603, 272] on input "text" at bounding box center [592, 276] width 172 height 10
click at [423, 676] on div "Save Cancel" at bounding box center [846, 672] width 1363 height 18
click at [256, 670] on button "Cancel" at bounding box center [259, 672] width 54 height 18
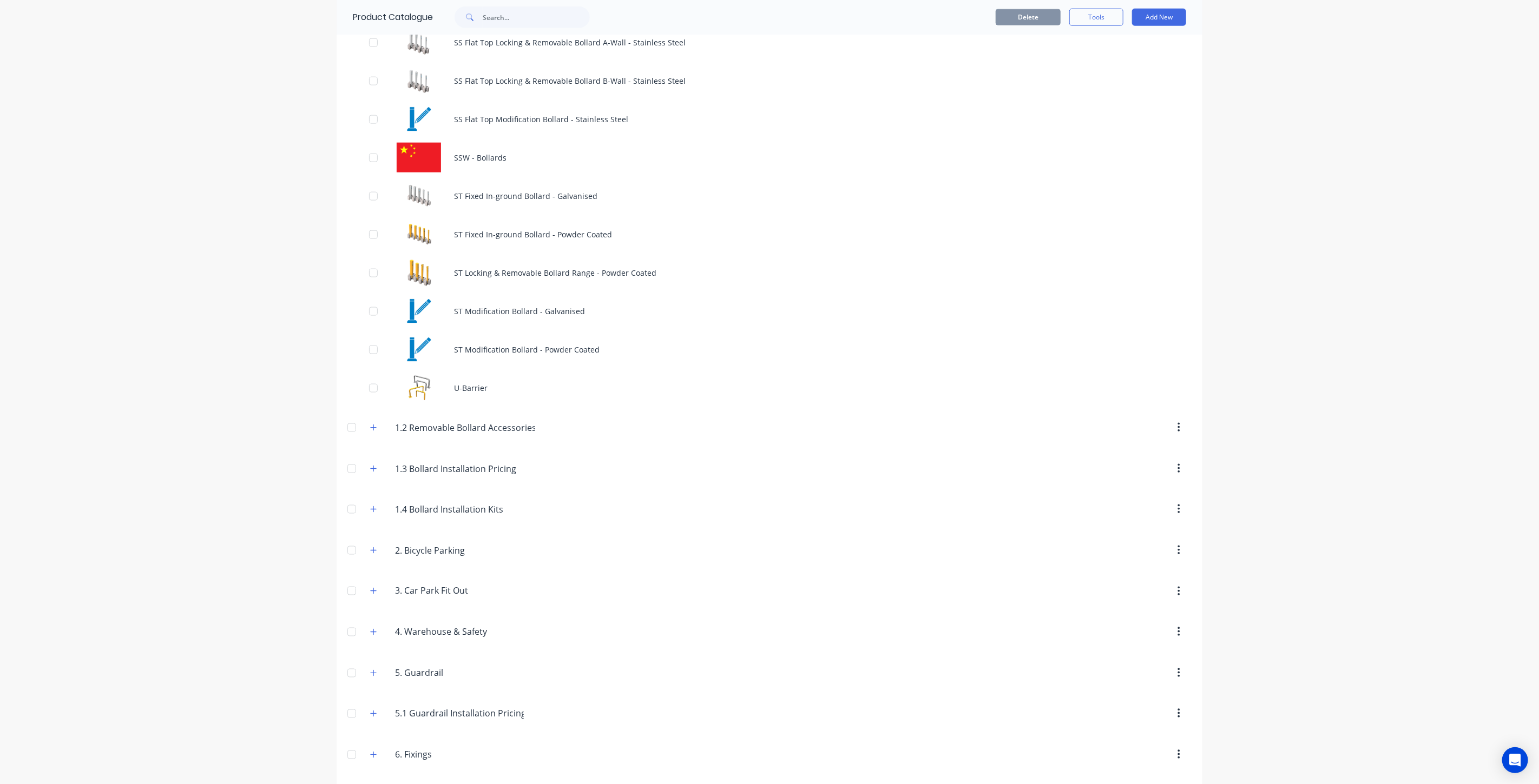
scroll to position [1330, 0]
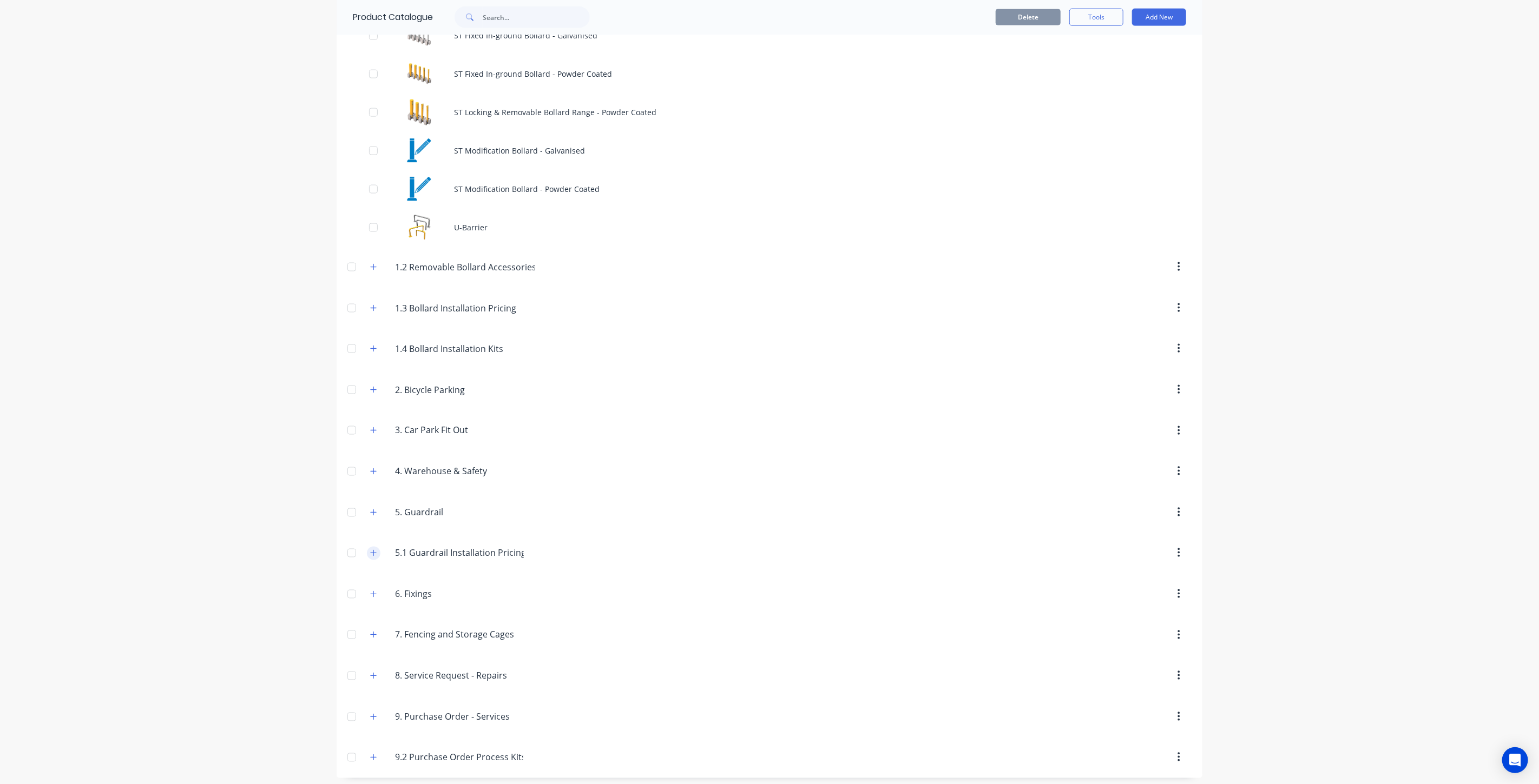
click at [370, 550] on icon "button" at bounding box center [373, 553] width 6 height 6
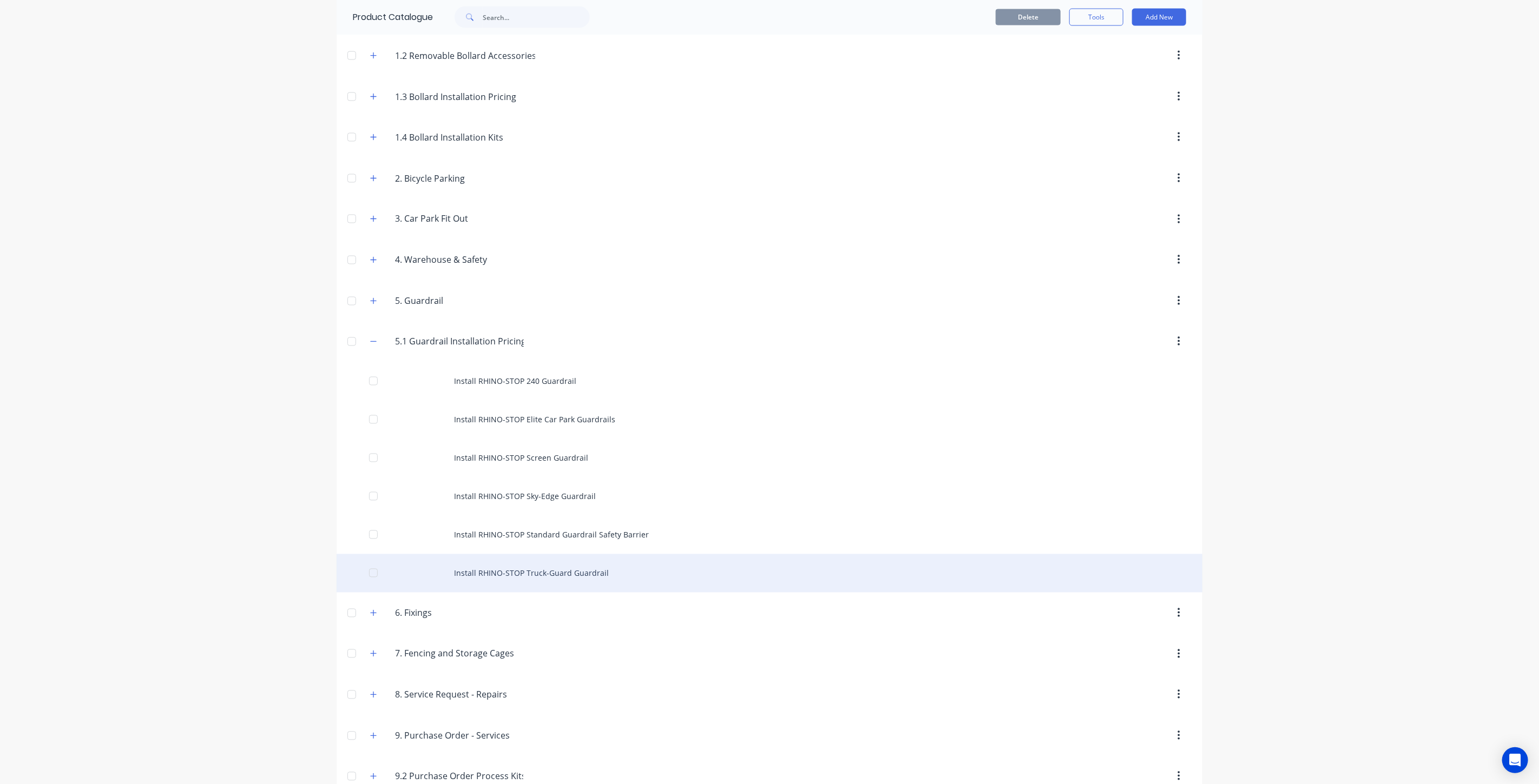
scroll to position [1561, 0]
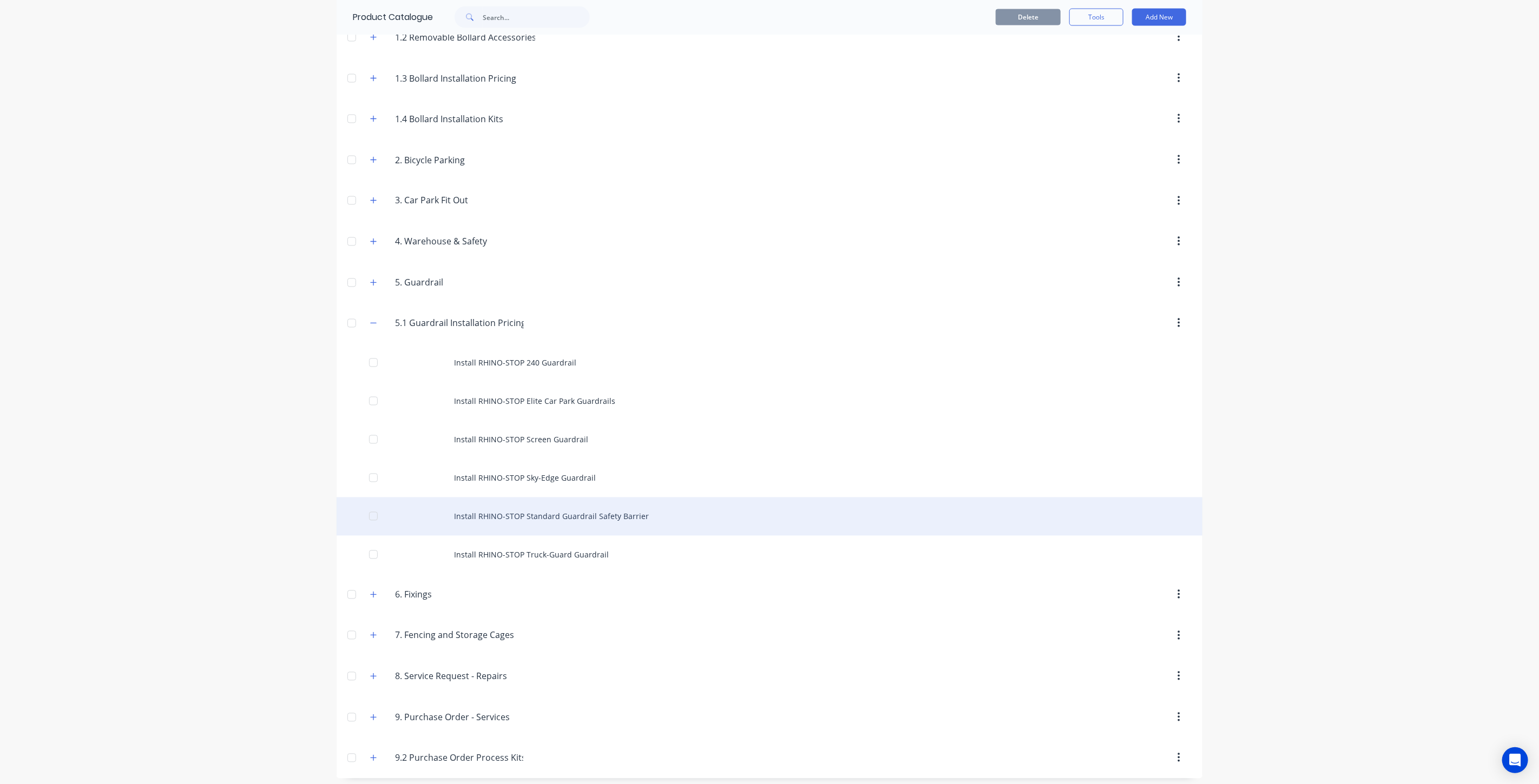
click at [514, 525] on div "Install RHINO-STOP Standard Guardrail Safety Barrier" at bounding box center [769, 517] width 866 height 39
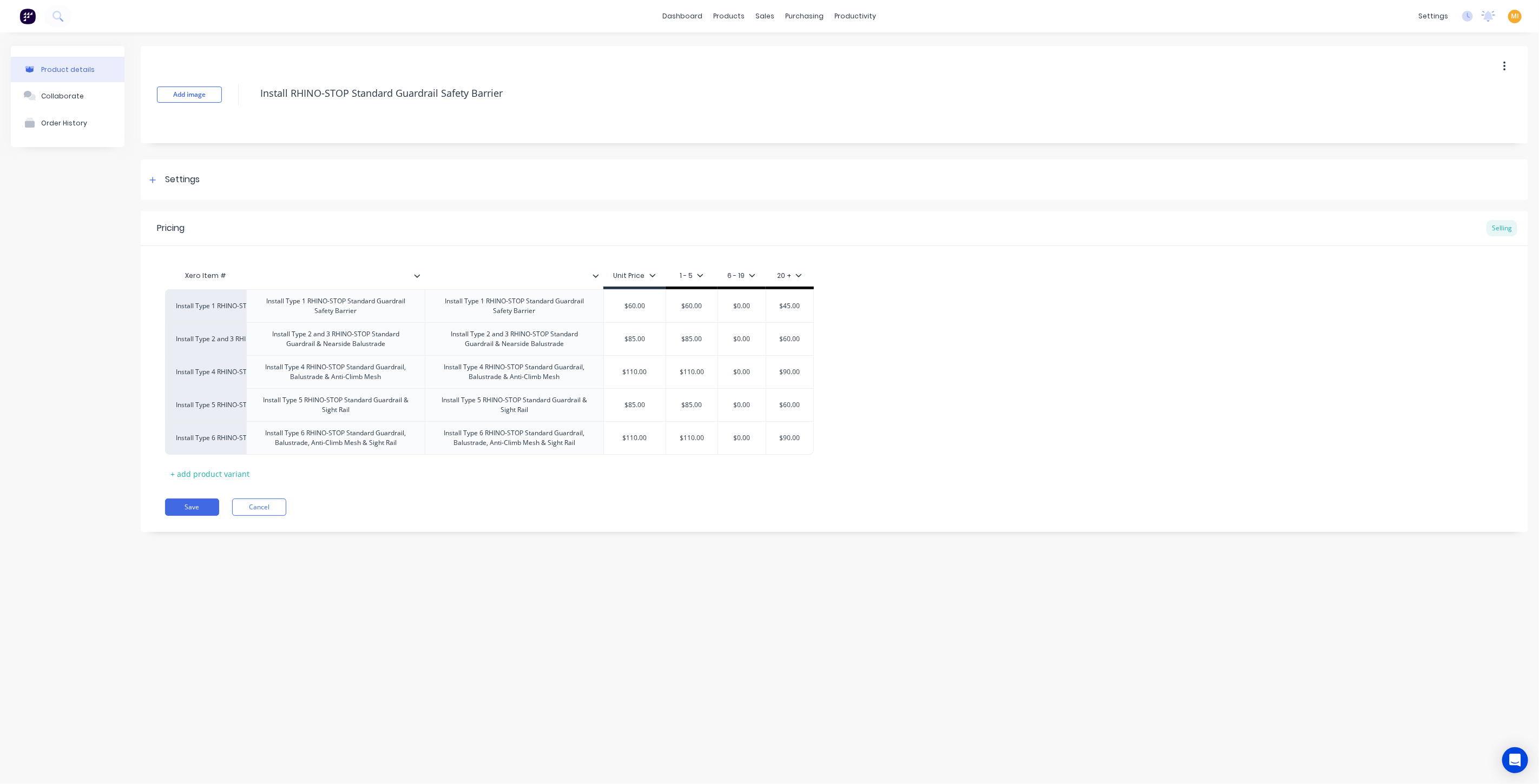
type textarea "x"
click at [504, 266] on div at bounding box center [511, 276] width 172 height 27
click at [355, 263] on div at bounding box center [332, 276] width 172 height 27
type textarea "x"
click at [338, 273] on input "text" at bounding box center [332, 276] width 172 height 10
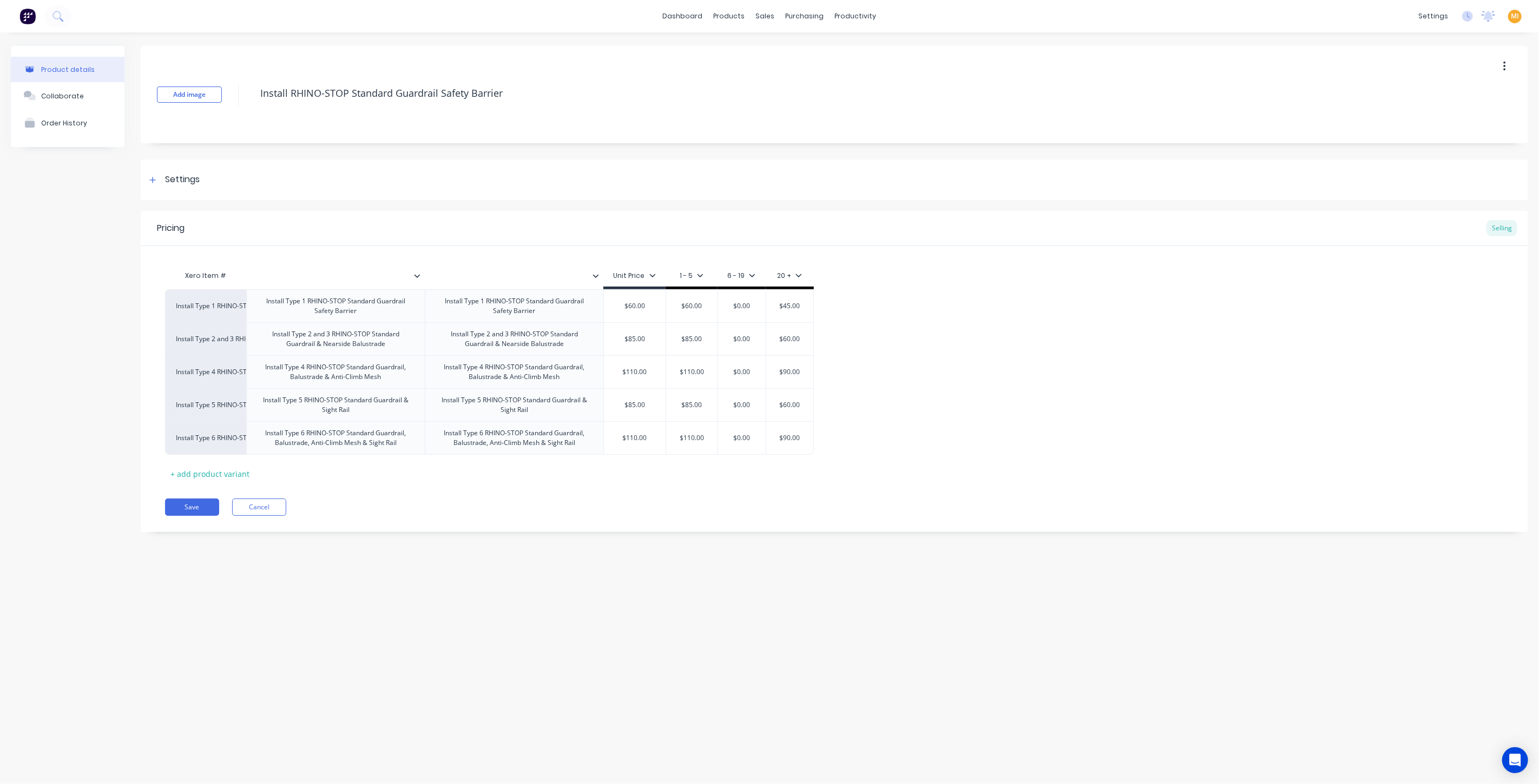
type textarea "x"
click at [433, 574] on div "Product details Collaborate Order History Add image Install RHINO-STOP Standard…" at bounding box center [769, 397] width 1539 height 730
click at [330, 276] on input "text" at bounding box center [332, 276] width 172 height 10
click at [263, 506] on button "Cancel" at bounding box center [259, 508] width 54 height 18
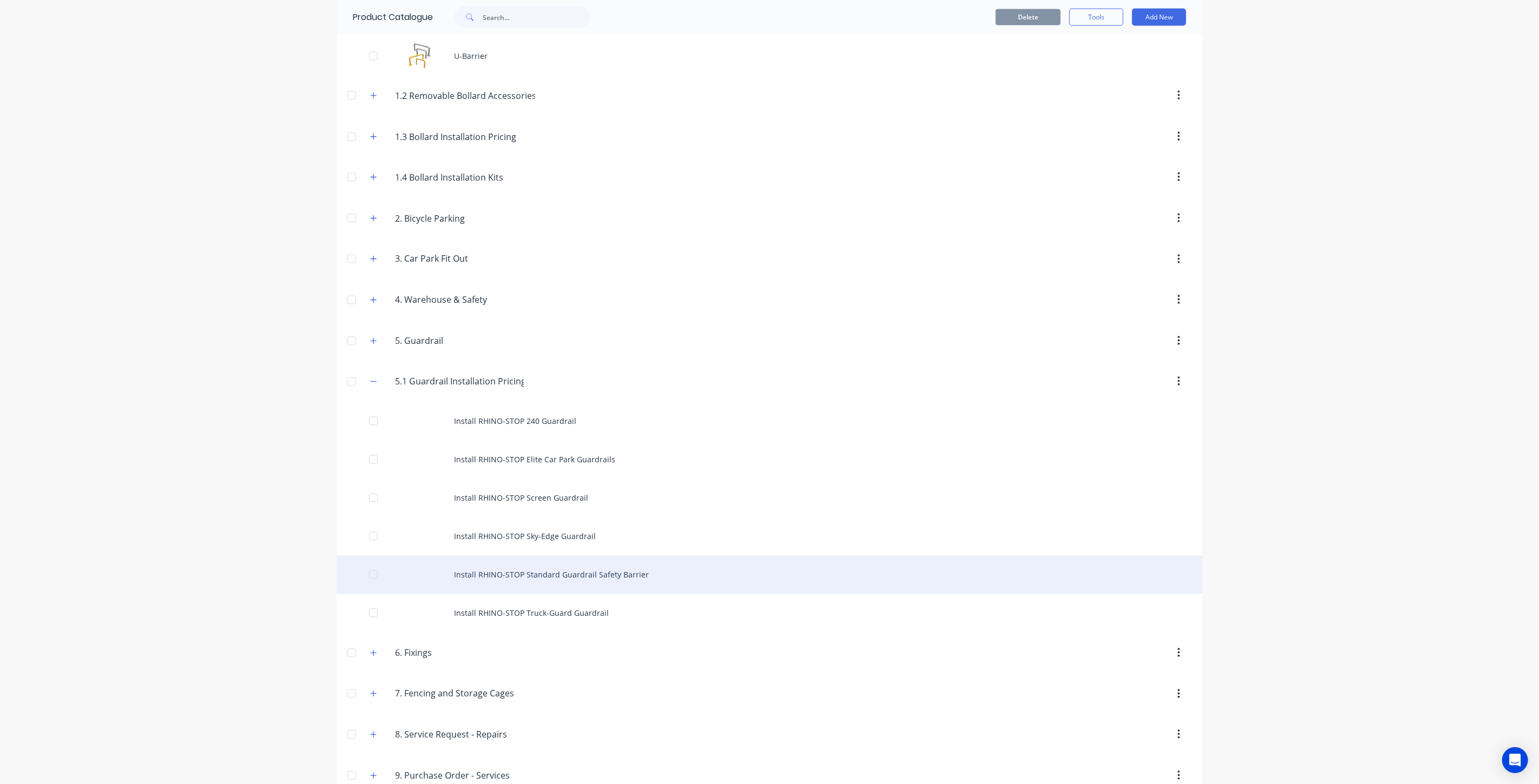
scroll to position [1262, 0]
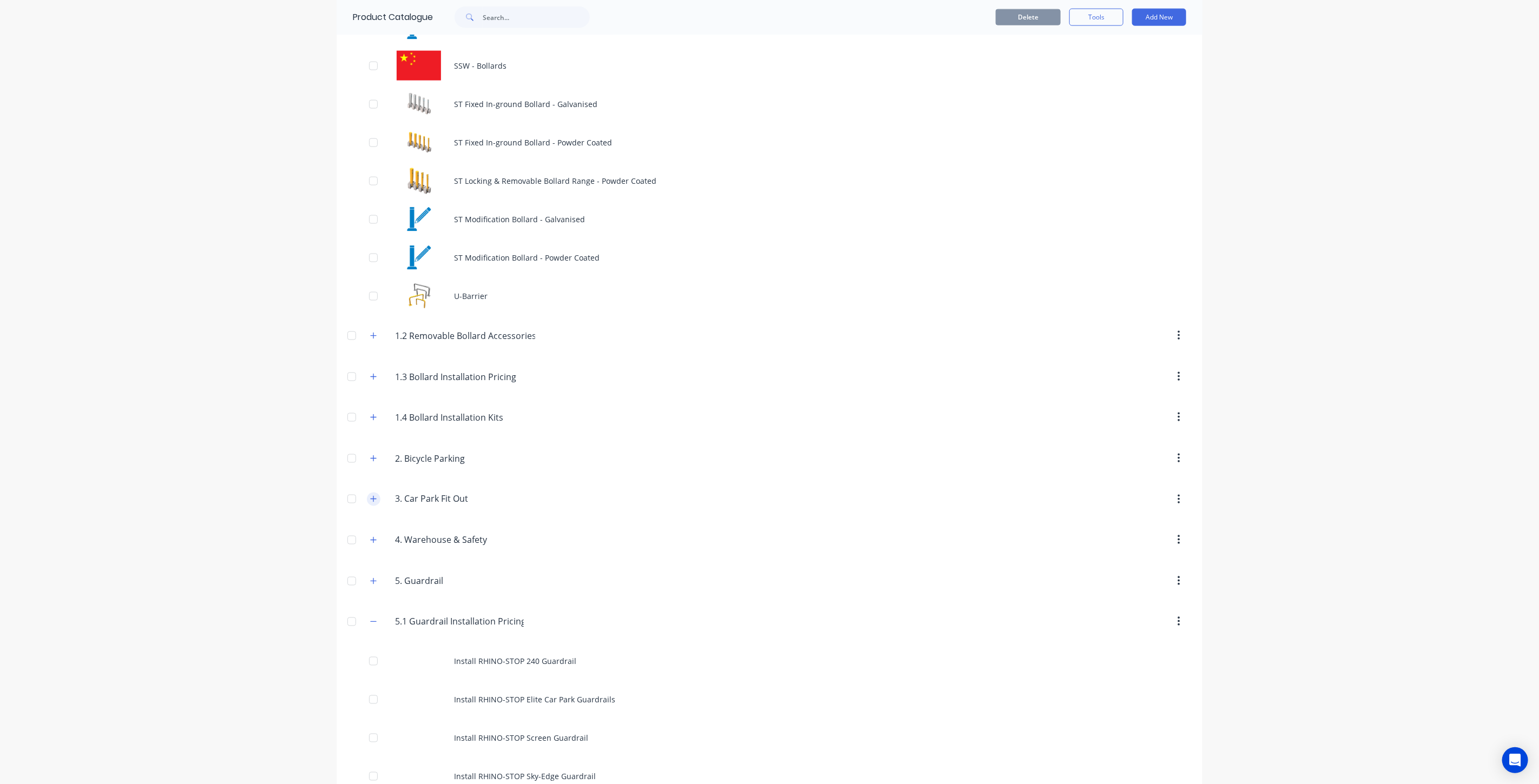
click at [370, 499] on icon "button" at bounding box center [374, 499] width 6 height 7
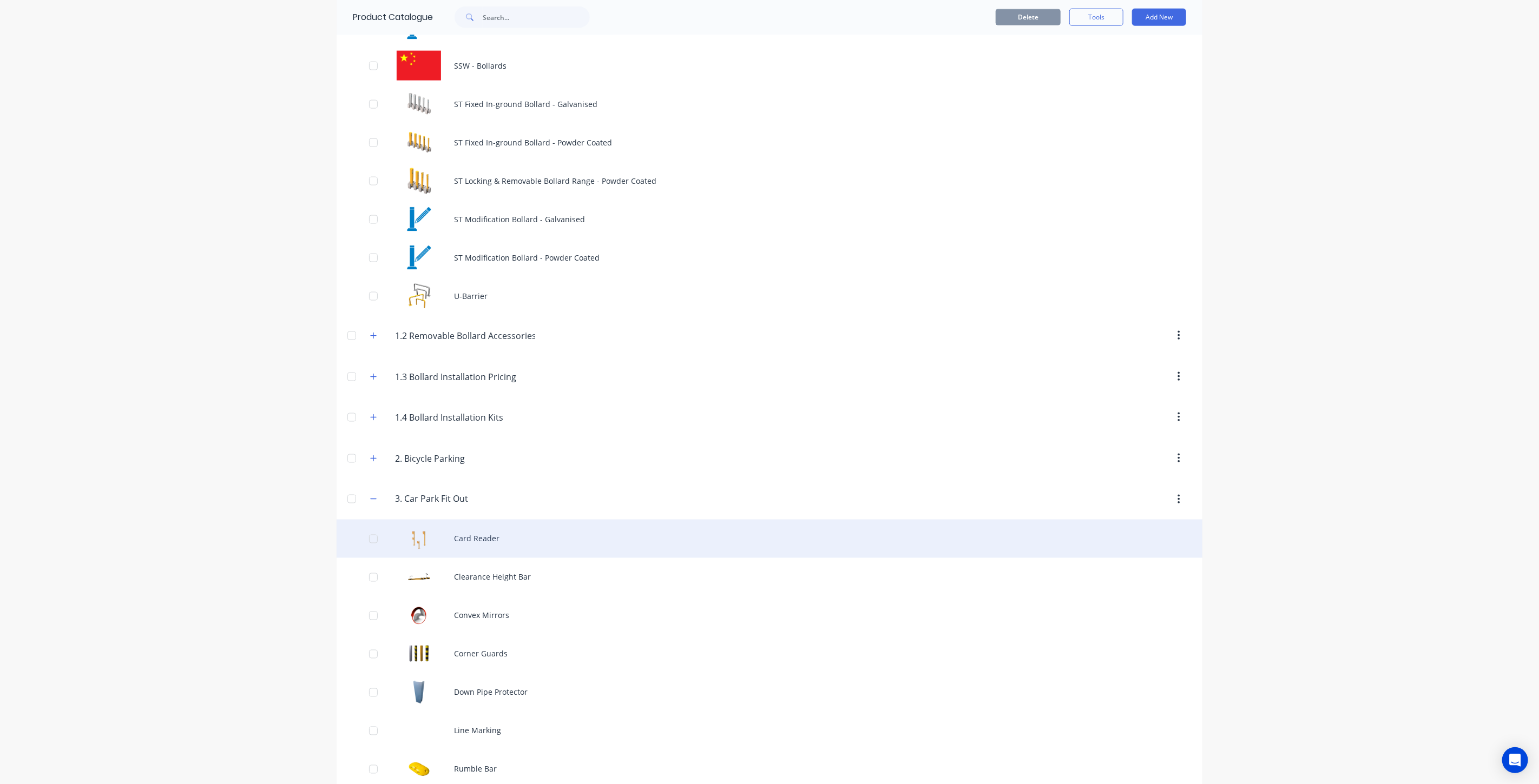
click at [489, 550] on div "Card Reader" at bounding box center [769, 539] width 866 height 39
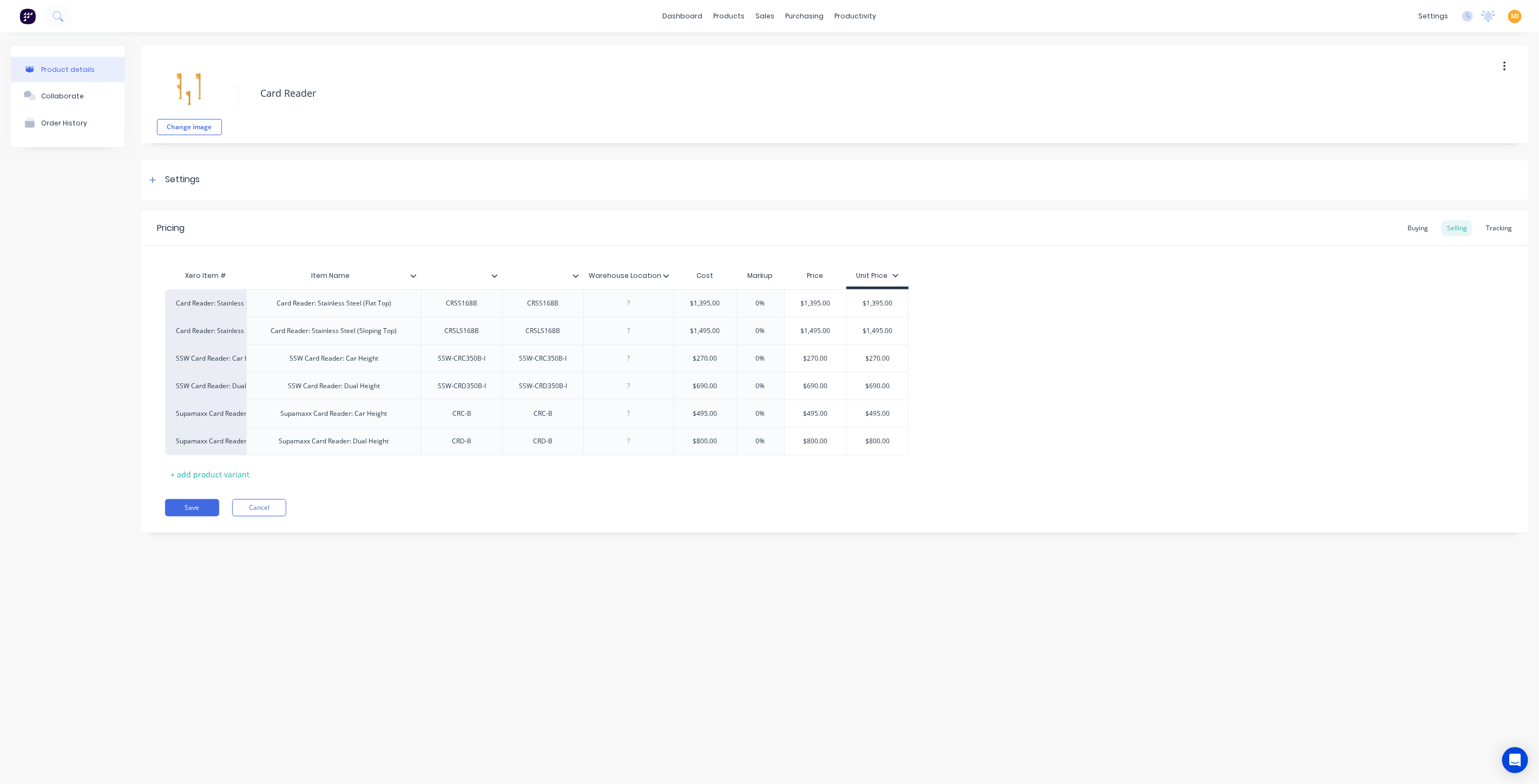
type textarea "x"
drag, startPoint x: 445, startPoint y: 270, endPoint x: 468, endPoint y: 279, distance: 24.7
click at [455, 276] on div "Xero Item # Item Name Warehouse Location Cost Markup Price Unit Price" at bounding box center [536, 277] width 743 height 24
click at [463, 272] on input "text" at bounding box center [458, 276] width 75 height 10
type textarea "x"
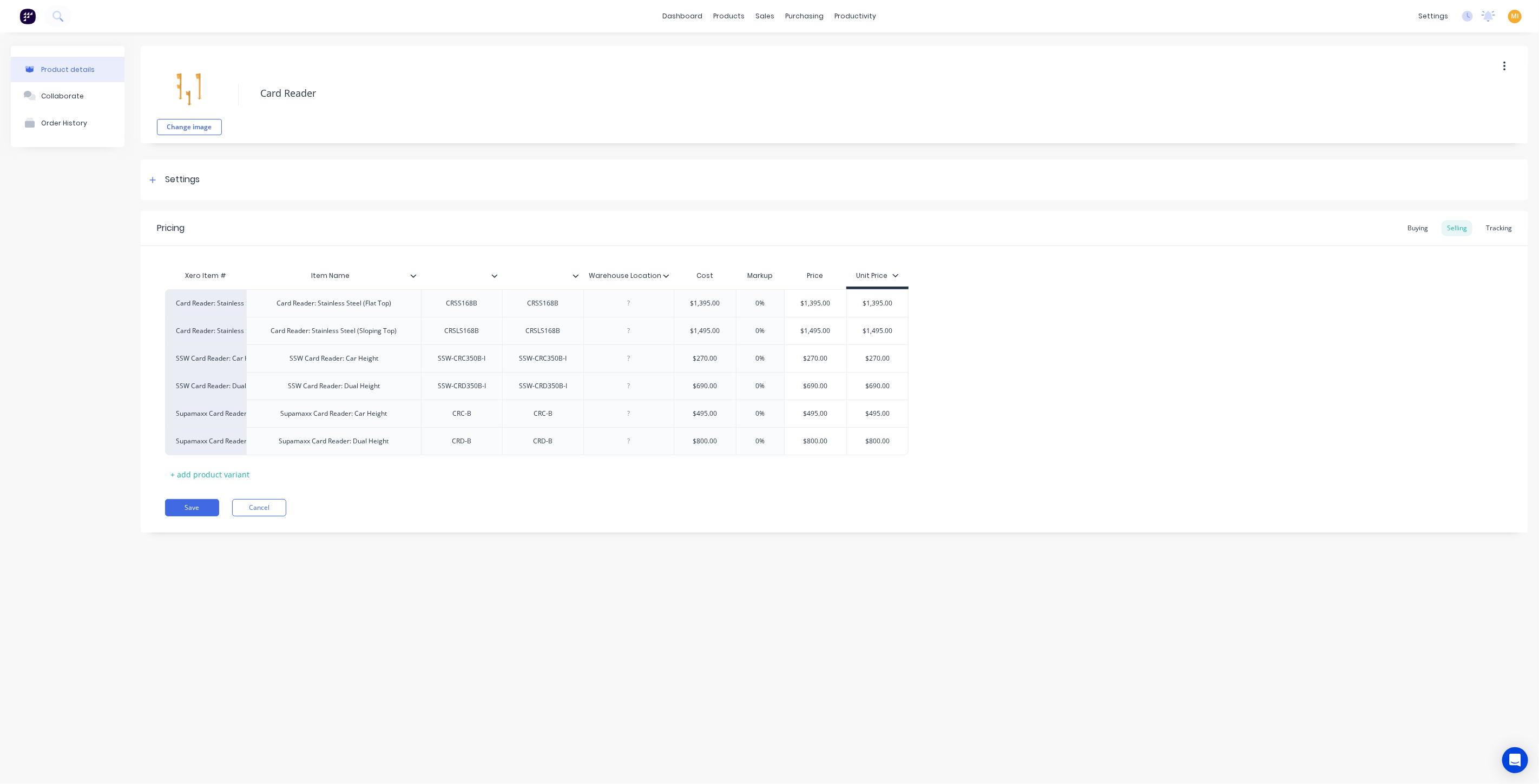
type input "Item Name"
click at [325, 273] on input "Item Name" at bounding box center [329, 276] width 168 height 10
type textarea "x"
click at [453, 272] on input "text" at bounding box center [458, 276] width 75 height 10
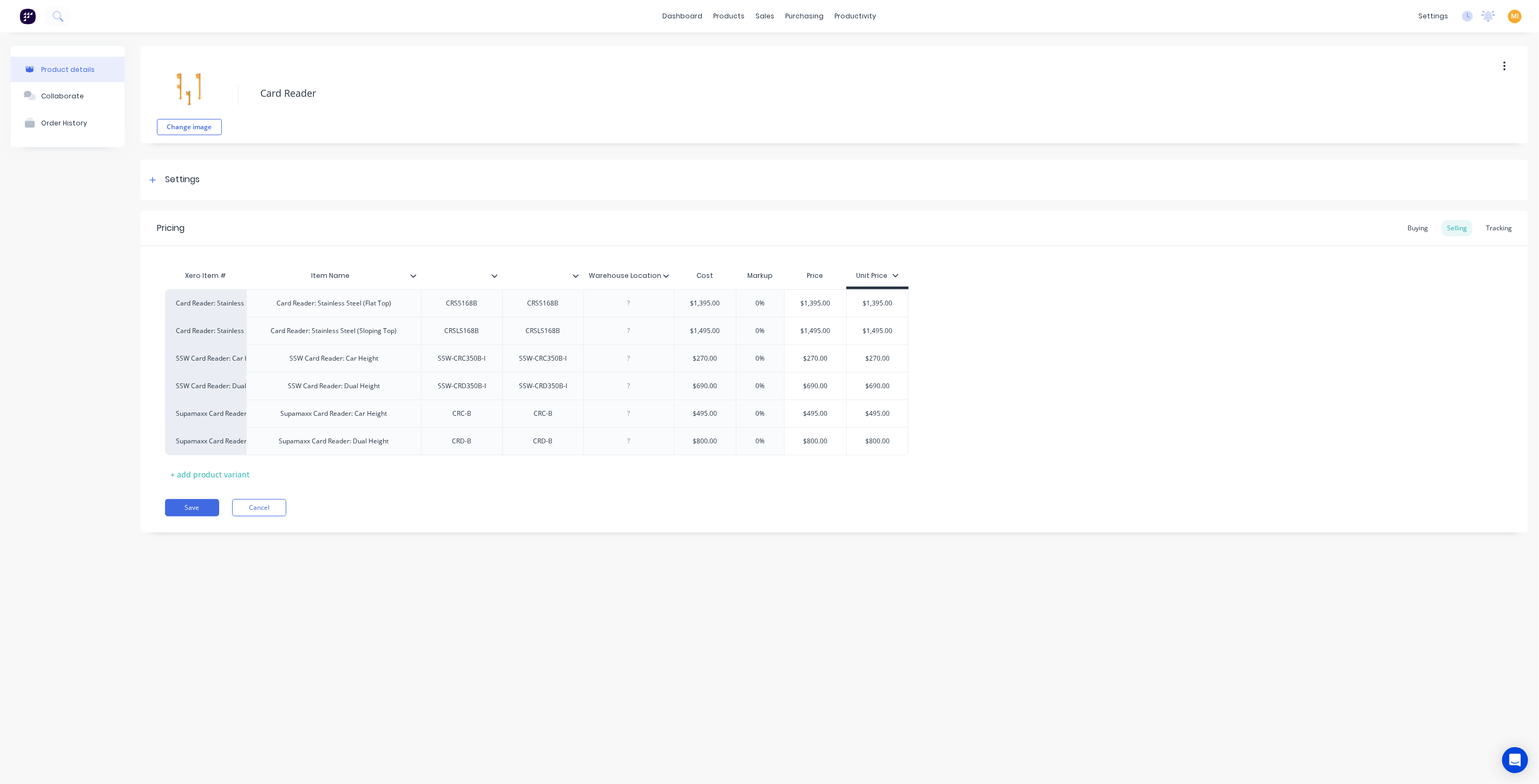
paste input "Item Name"
type input "Item Description"
click at [433, 475] on div "Xero Item # Item Name Item Description Warehouse Location Cost Markup Price Uni…" at bounding box center [834, 374] width 1339 height 218
click at [191, 511] on button "Save" at bounding box center [191, 508] width 54 height 18
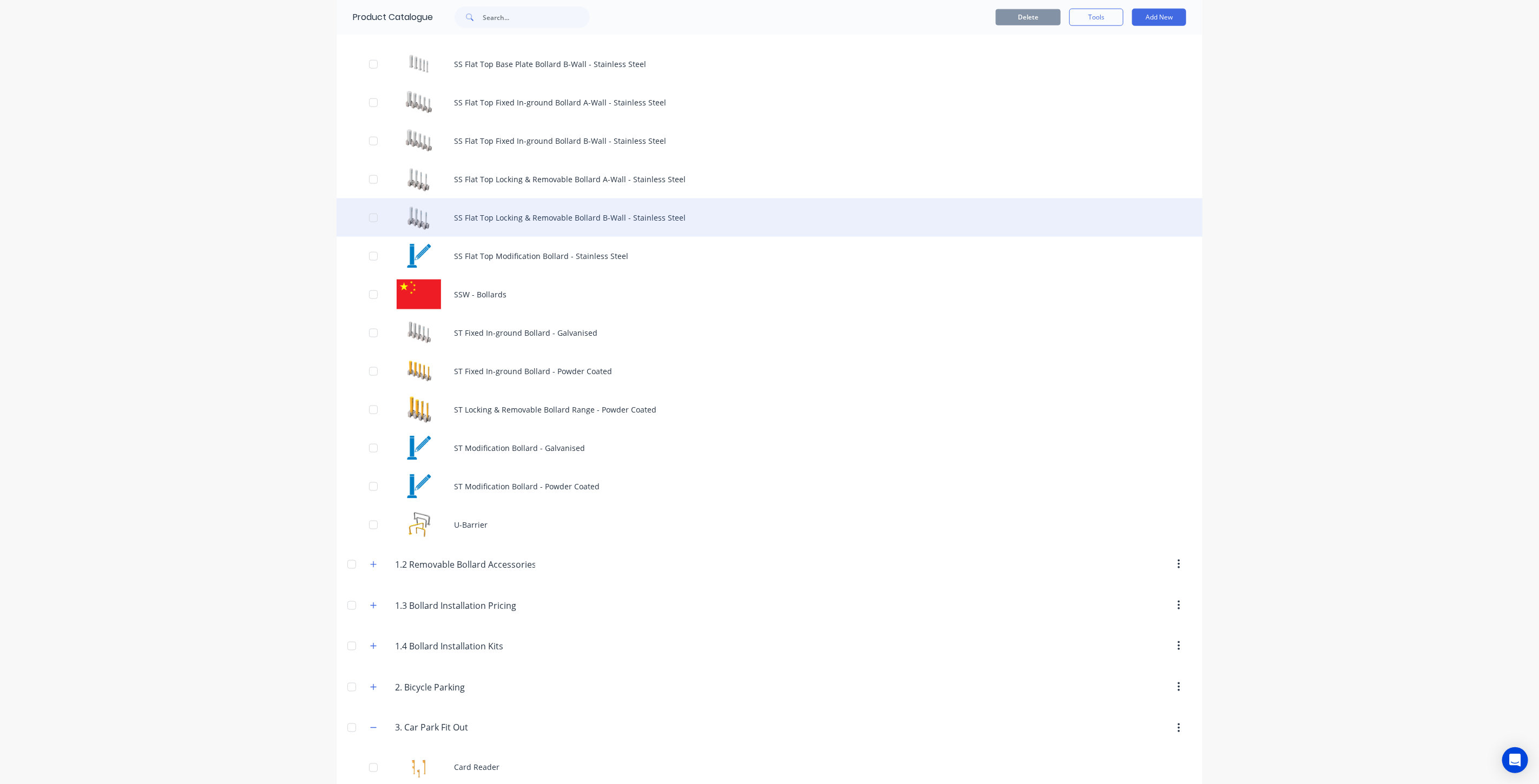
scroll to position [1262, 0]
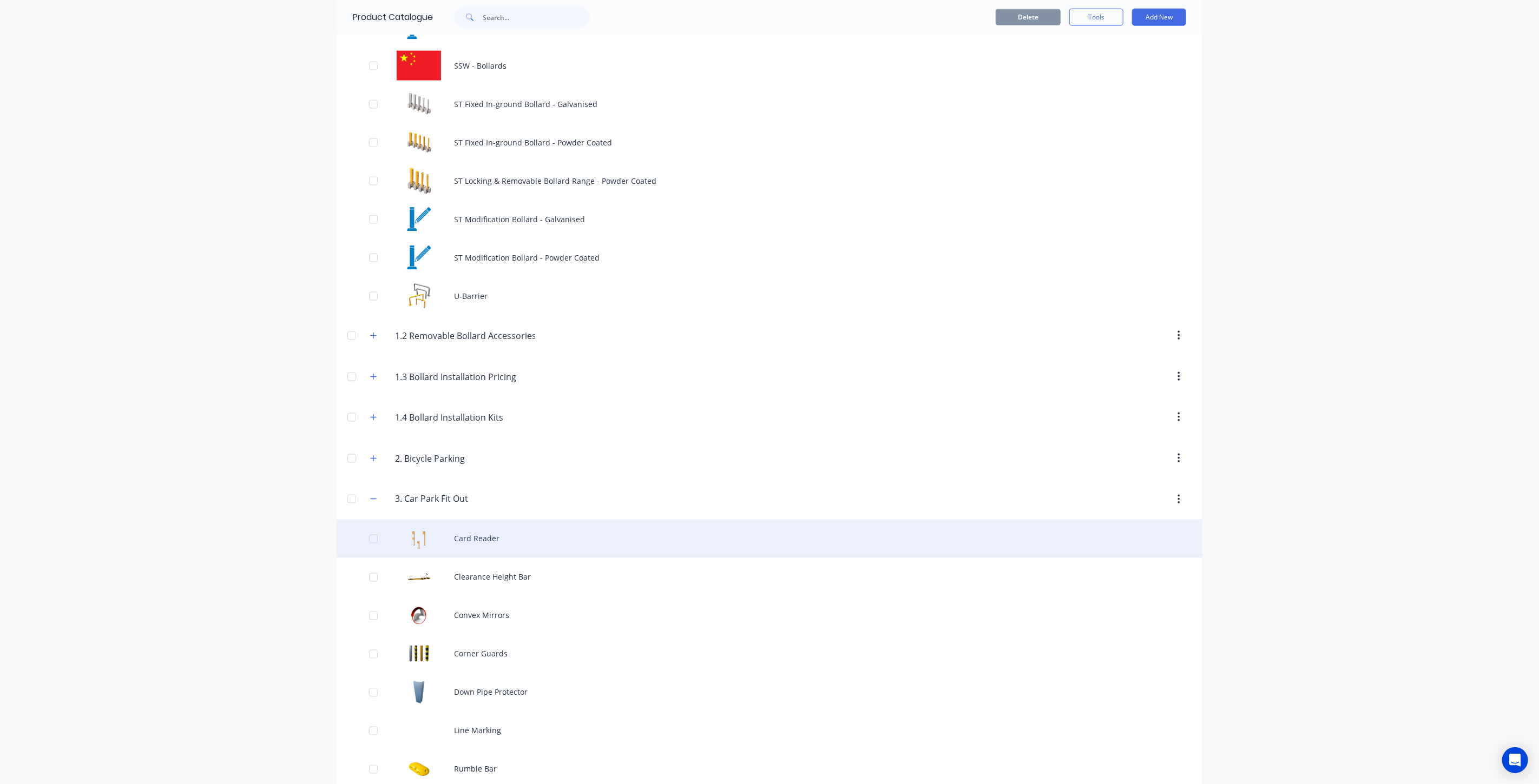
click at [475, 532] on div "Card Reader" at bounding box center [769, 539] width 866 height 39
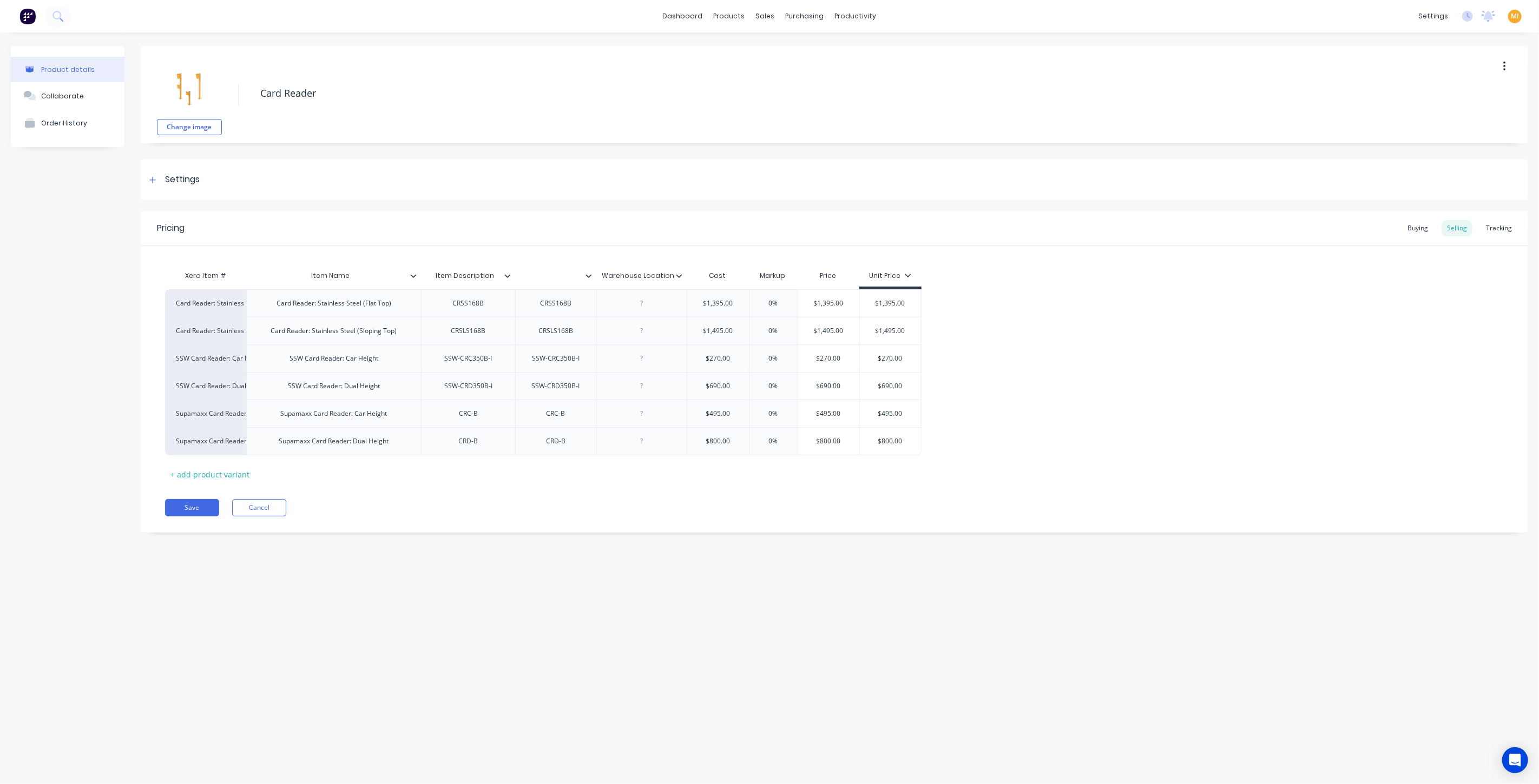
type textarea "x"
type input "Item Description"
click at [464, 280] on input "Item Description" at bounding box center [465, 276] width 88 height 10
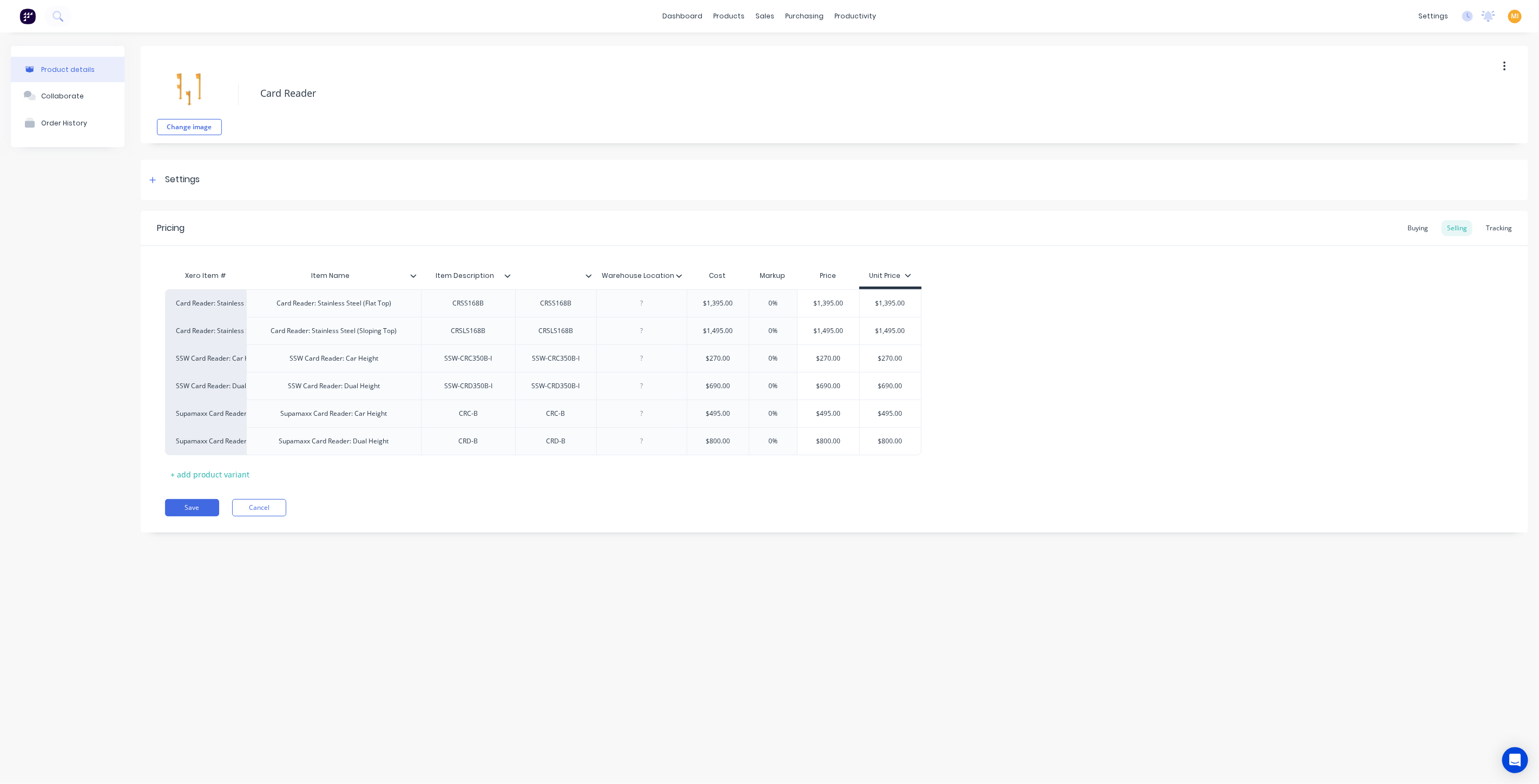
click at [452, 275] on input "Item Description" at bounding box center [465, 276] width 88 height 10
type textarea "x"
click at [371, 491] on div "Pricing Buying Selling Tracking Xero Item # Item Name Item Description Warehous…" at bounding box center [834, 372] width 1387 height 322
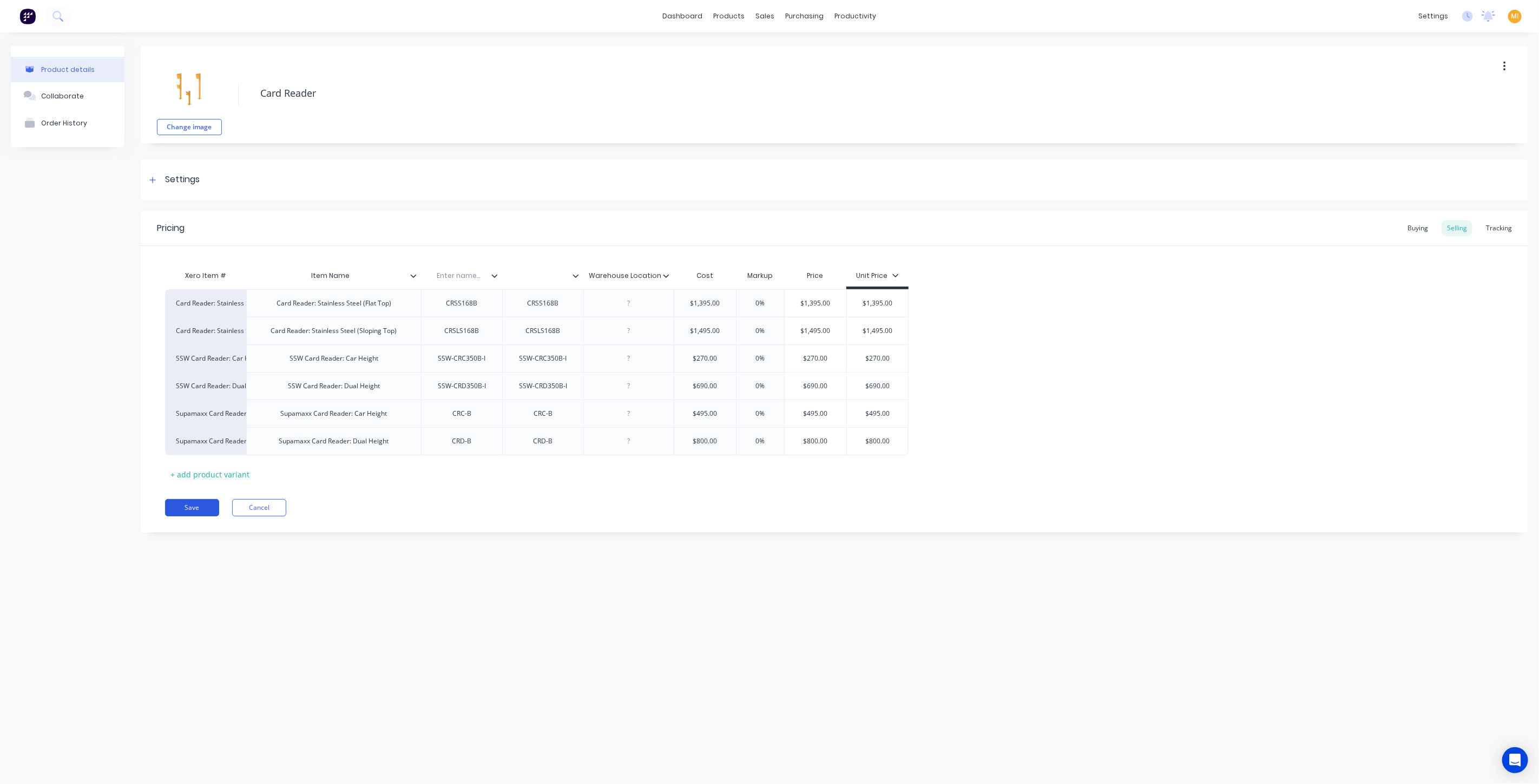
click at [194, 503] on button "Save" at bounding box center [191, 508] width 54 height 18
click at [469, 271] on input "text" at bounding box center [458, 276] width 75 height 10
type input "-"
click at [424, 516] on div "Pricing Buying Selling Tracking Xero Item # Item Name Warehouse Location Cost M…" at bounding box center [834, 372] width 1387 height 322
click at [203, 501] on button "Save" at bounding box center [191, 508] width 54 height 18
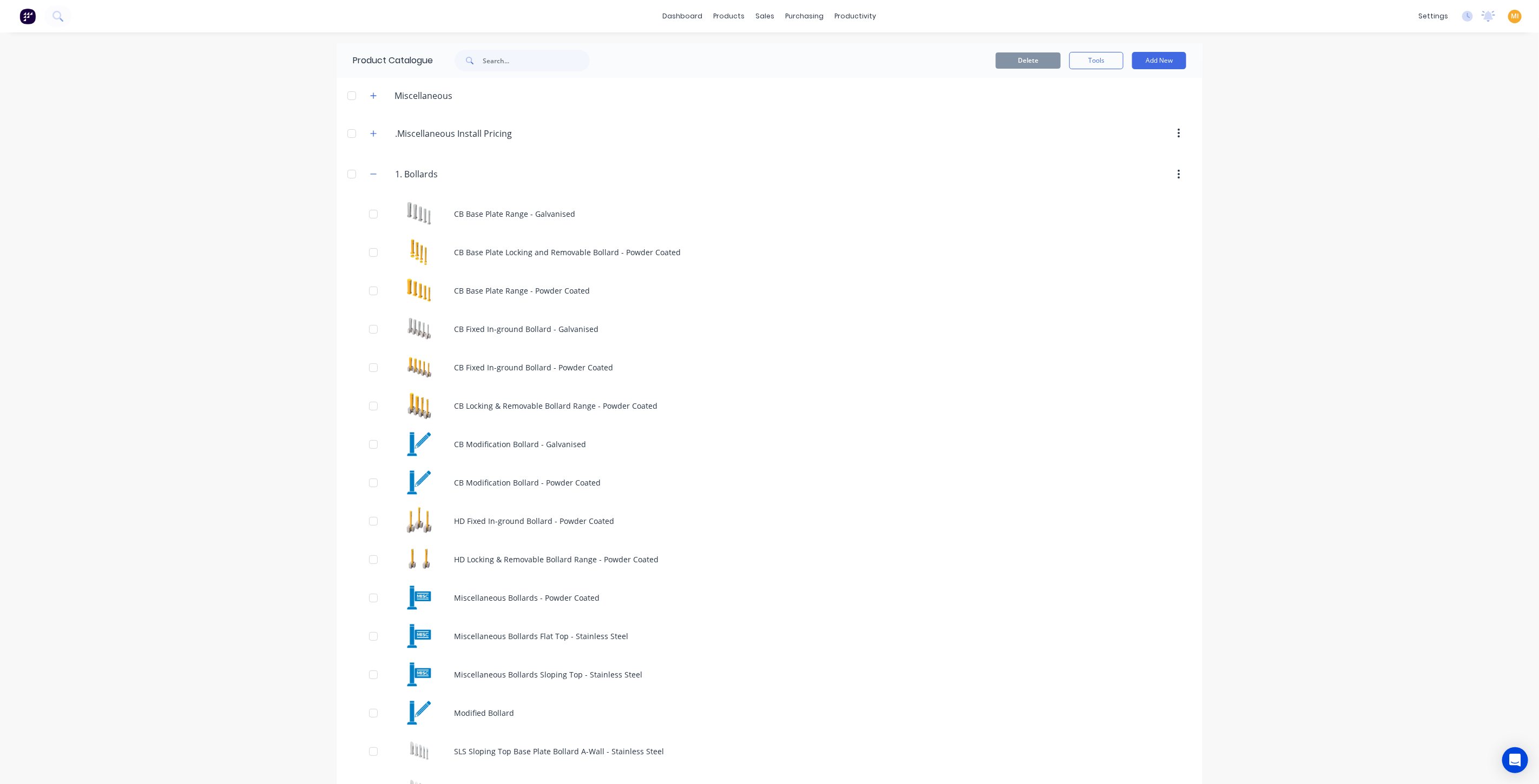
click at [30, 22] on img at bounding box center [27, 16] width 16 height 16
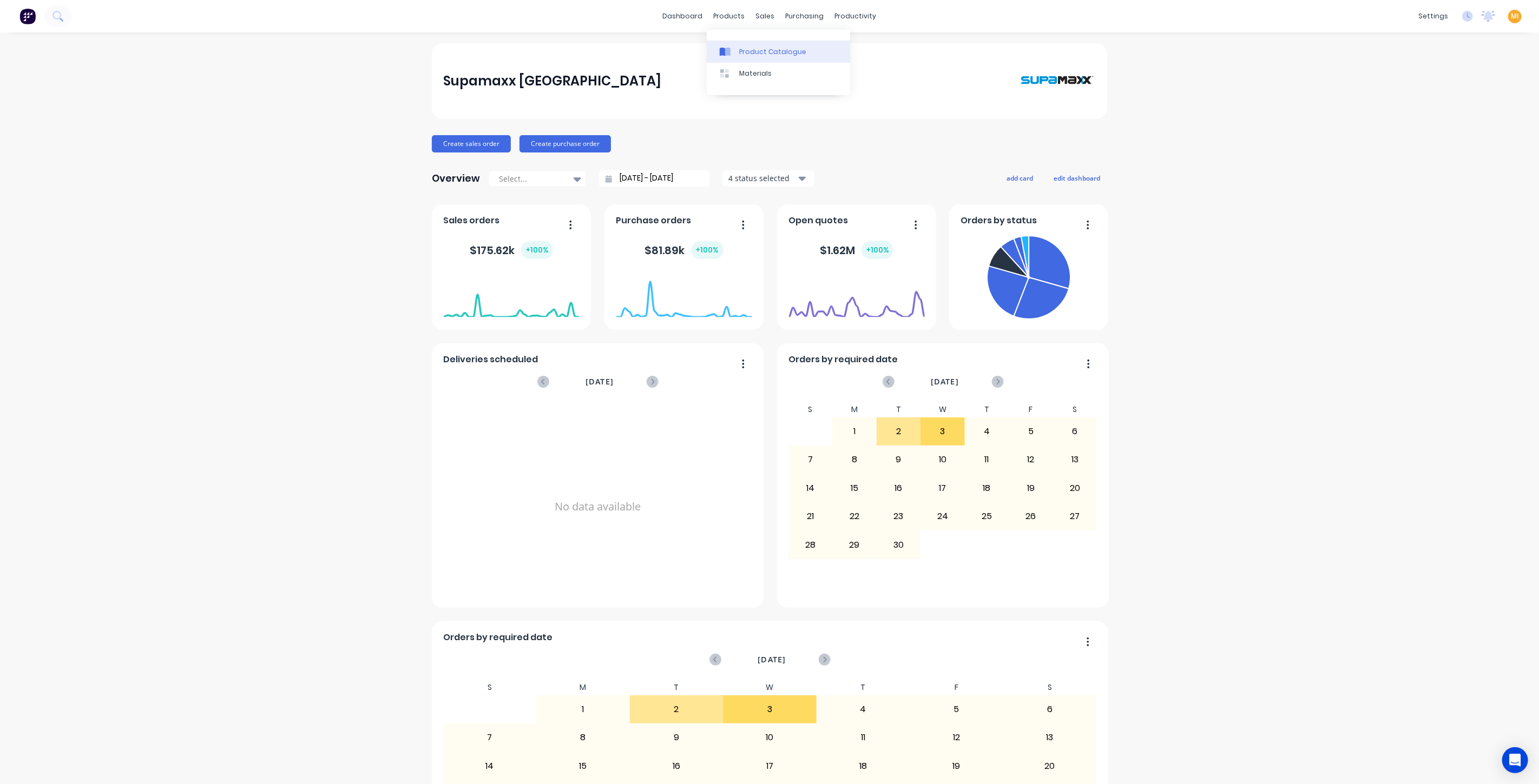
click at [759, 44] on link "Product Catalogue" at bounding box center [778, 51] width 143 height 22
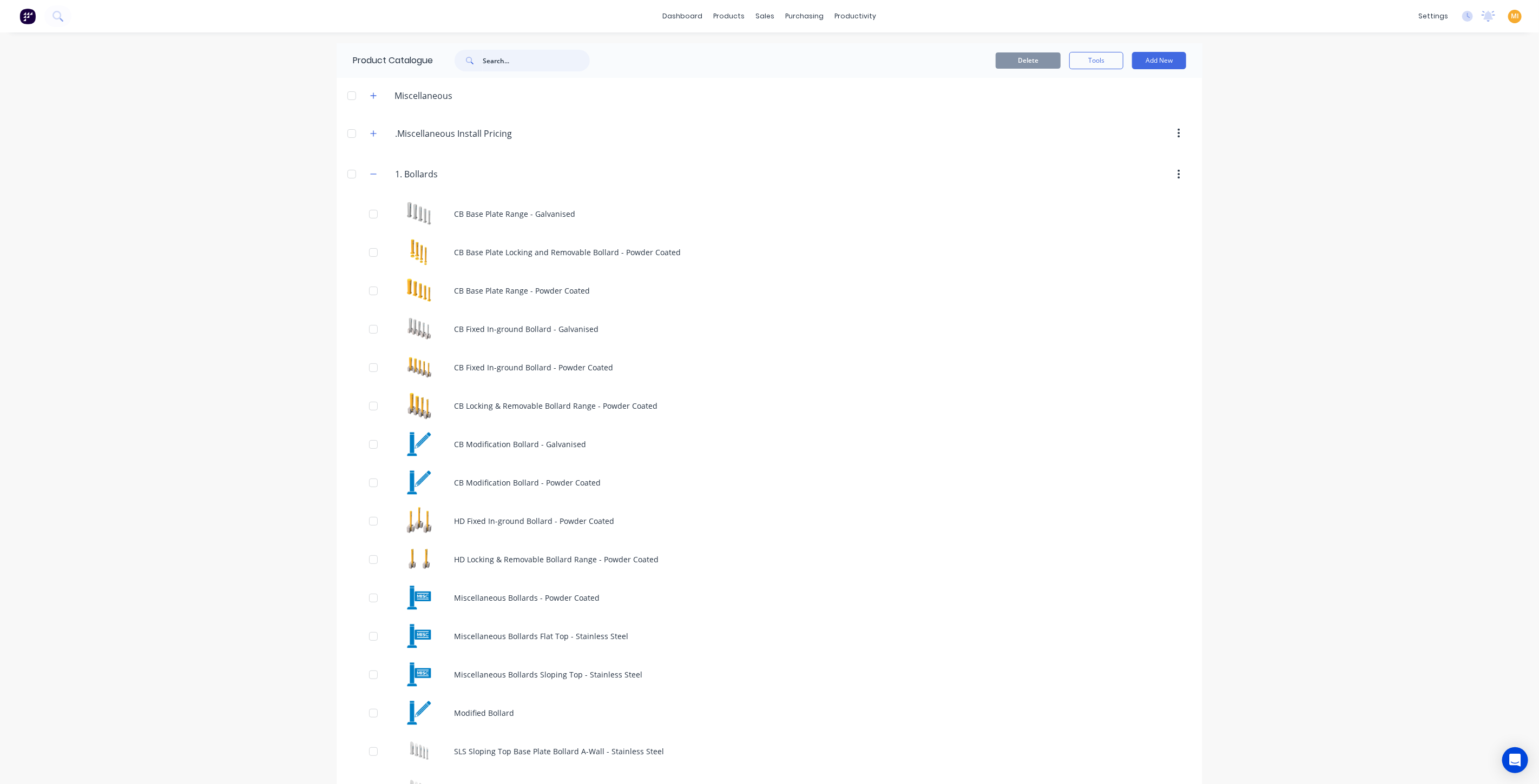
click at [488, 59] on input "text" at bounding box center [536, 60] width 107 height 22
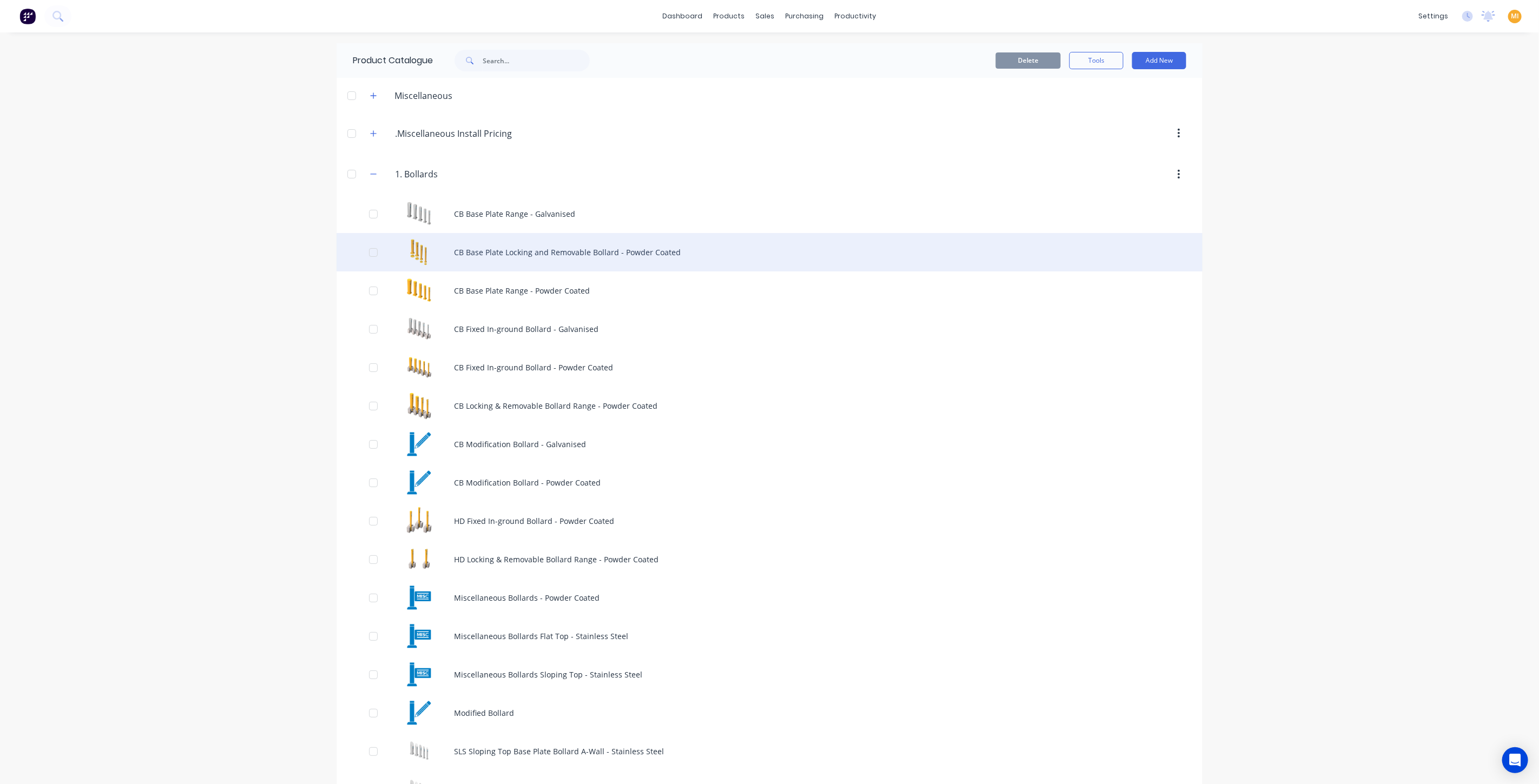
click at [552, 255] on div "CB Base Plate Locking and Removable Bollard - Powder Coated" at bounding box center [769, 252] width 866 height 39
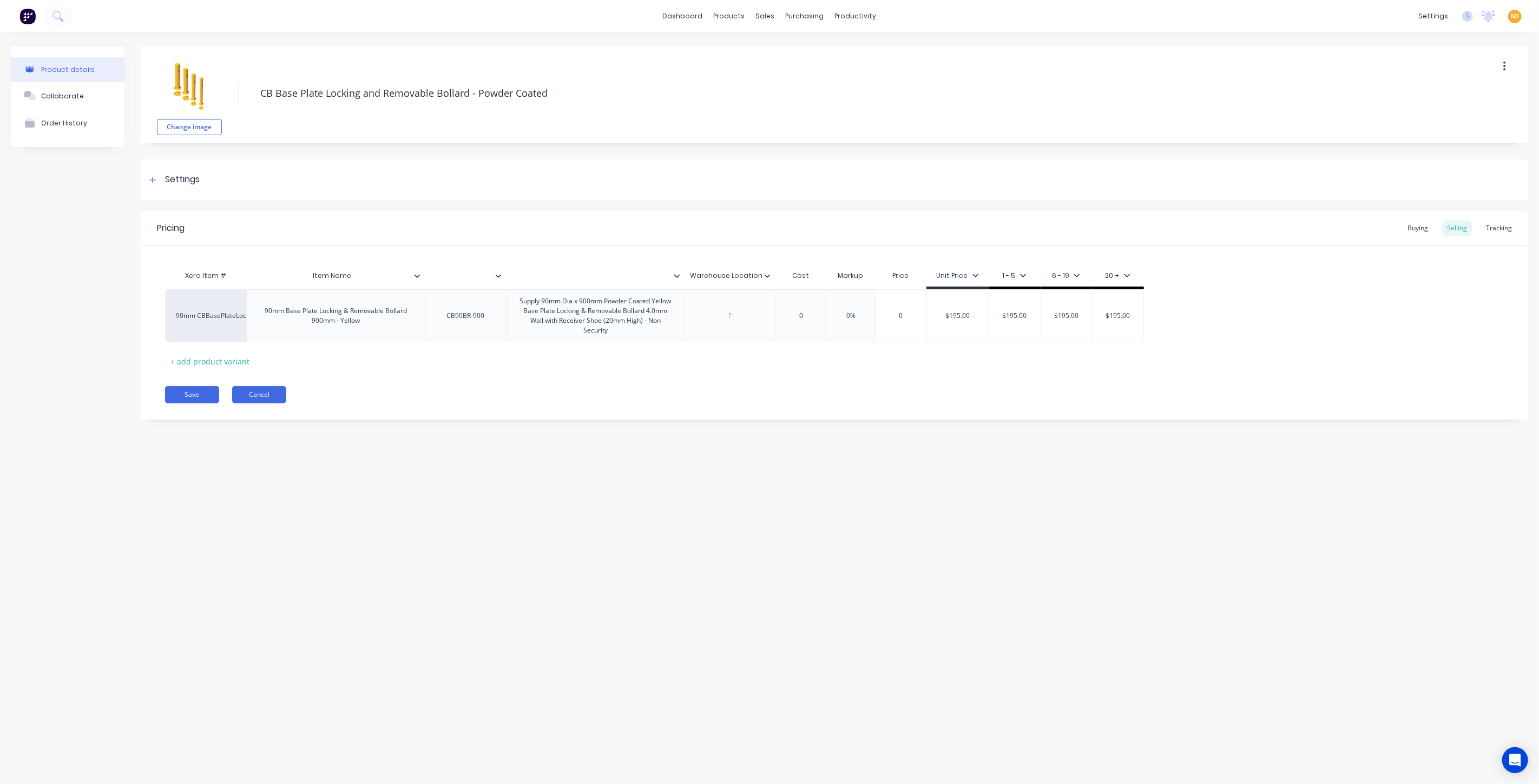
click at [264, 386] on button "Cancel" at bounding box center [259, 395] width 54 height 18
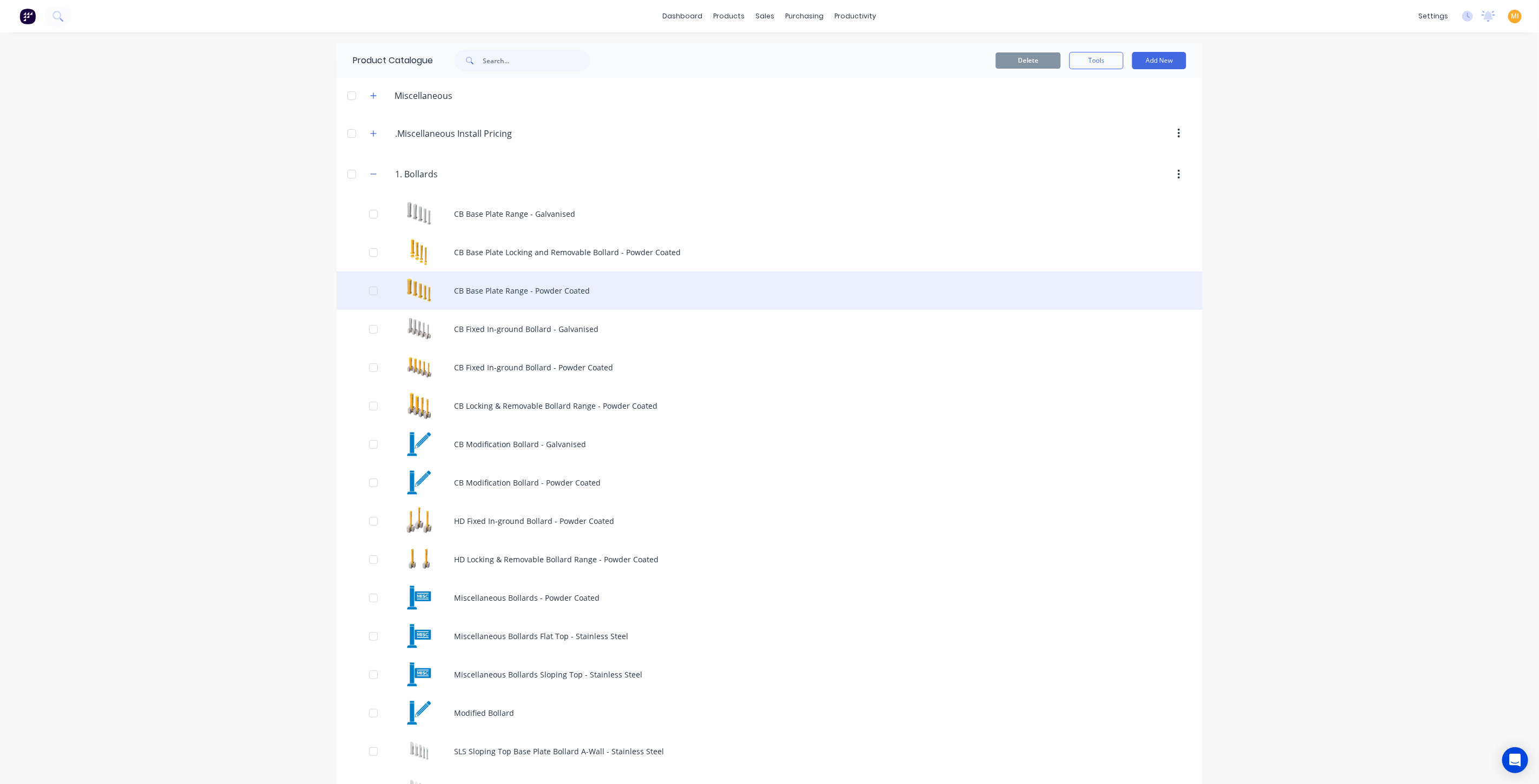
click at [505, 299] on div "CB Base Plate Range - Powder Coated" at bounding box center [769, 291] width 866 height 39
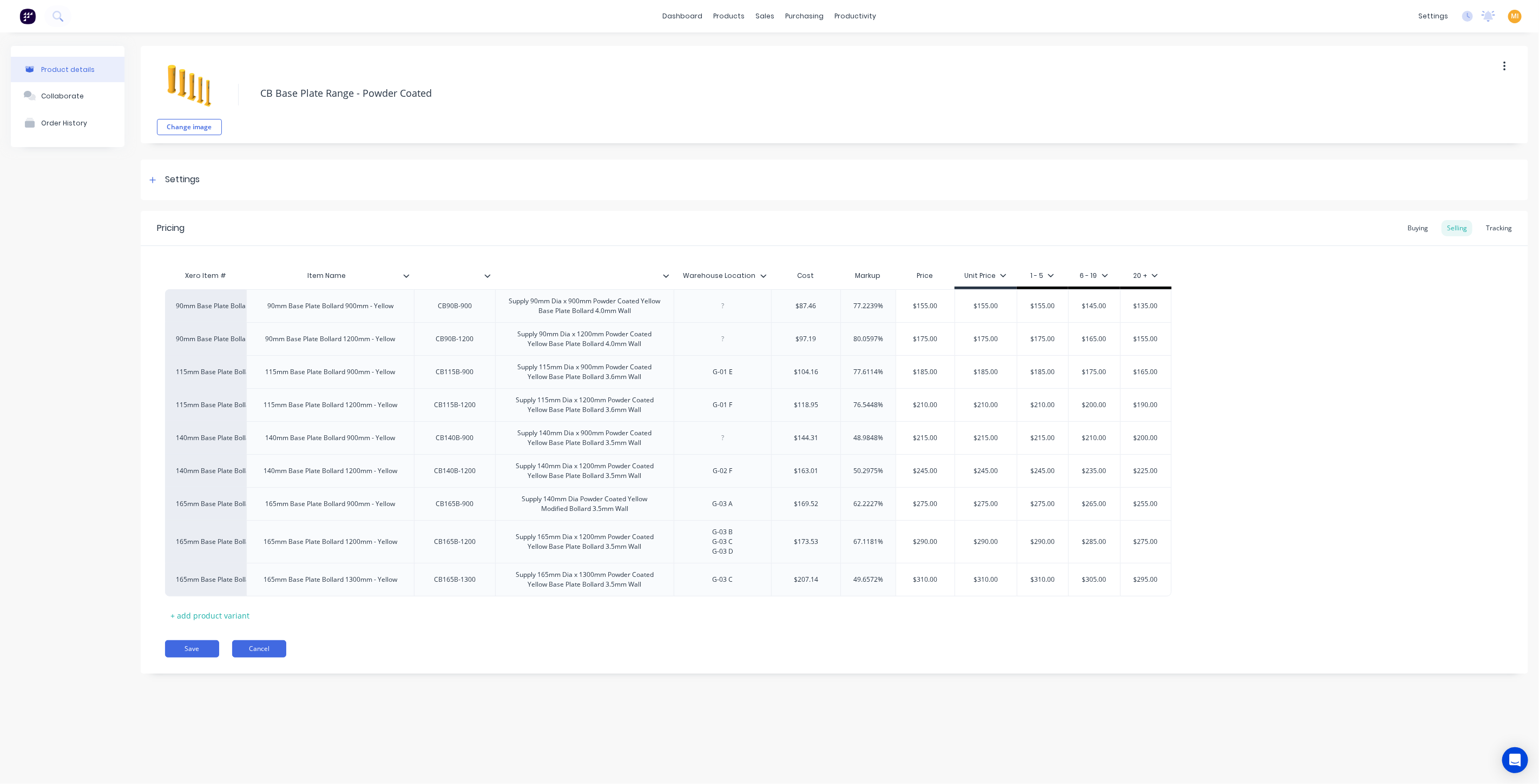
click at [274, 651] on button "Cancel" at bounding box center [259, 649] width 54 height 18
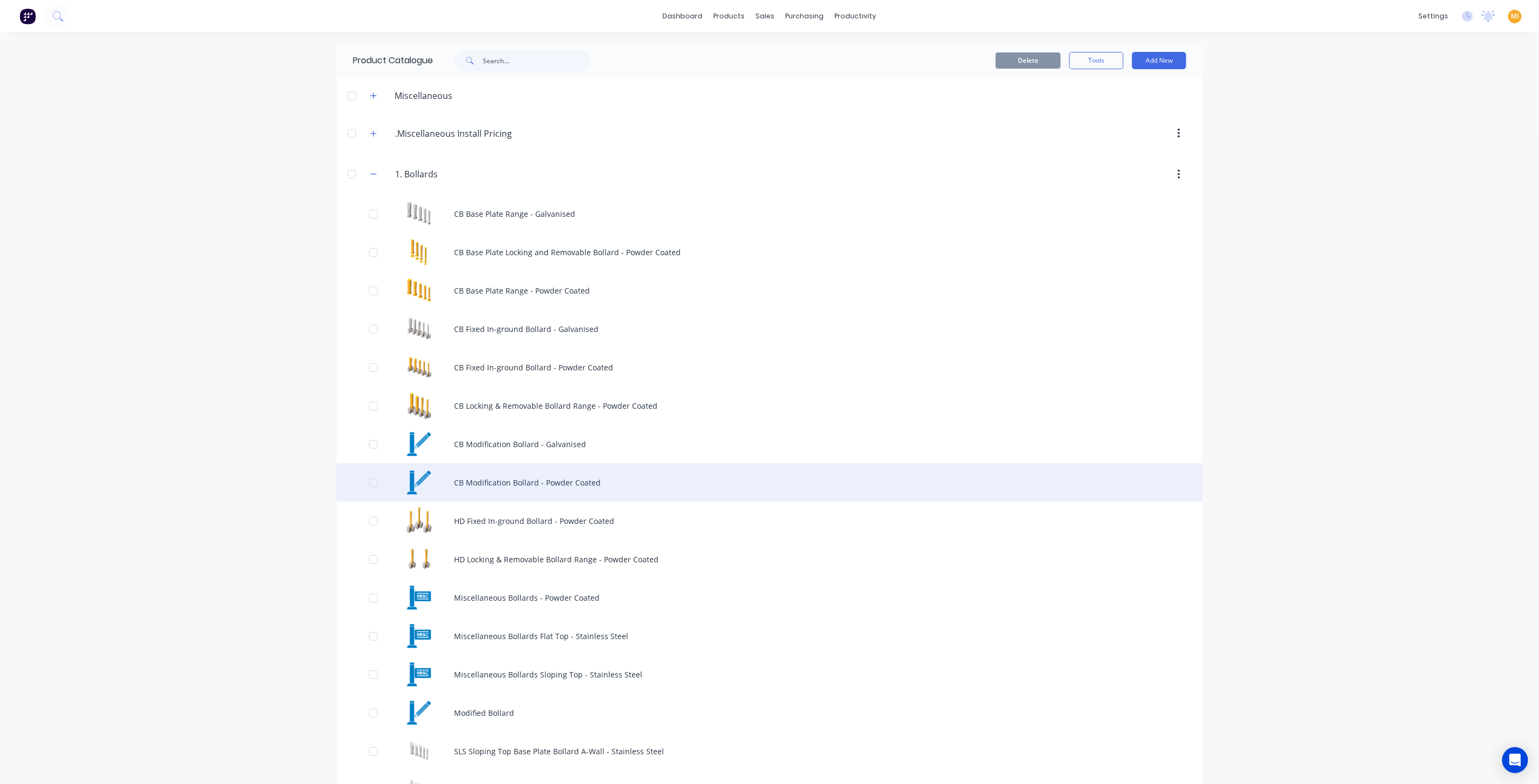
click at [531, 463] on div "CB Modification Bollard - Powder Coated" at bounding box center [769, 483] width 866 height 39
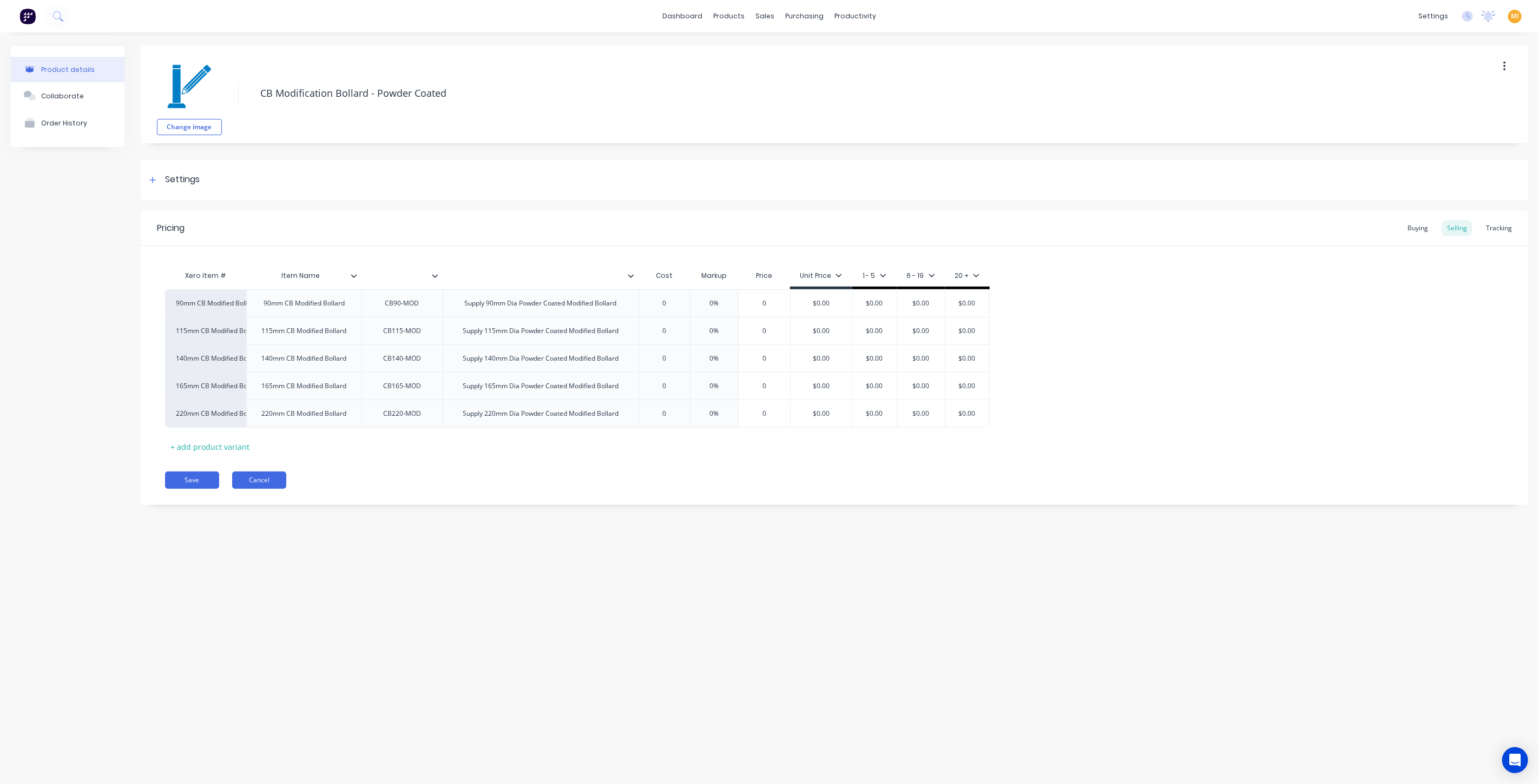
click at [257, 480] on button "Cancel" at bounding box center [259, 480] width 54 height 18
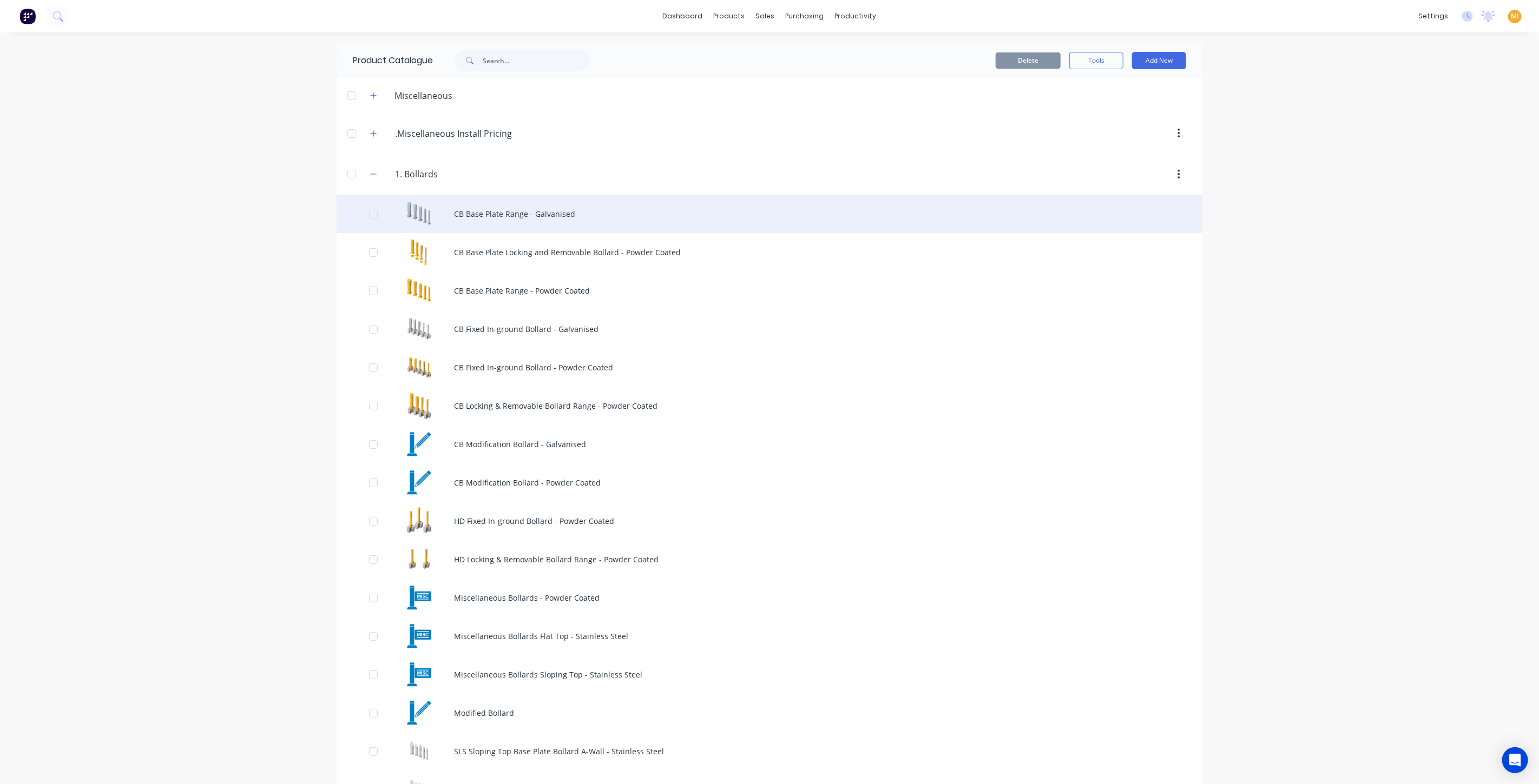
click at [572, 212] on div "CB Base Plate Range - Galvanised" at bounding box center [769, 214] width 866 height 39
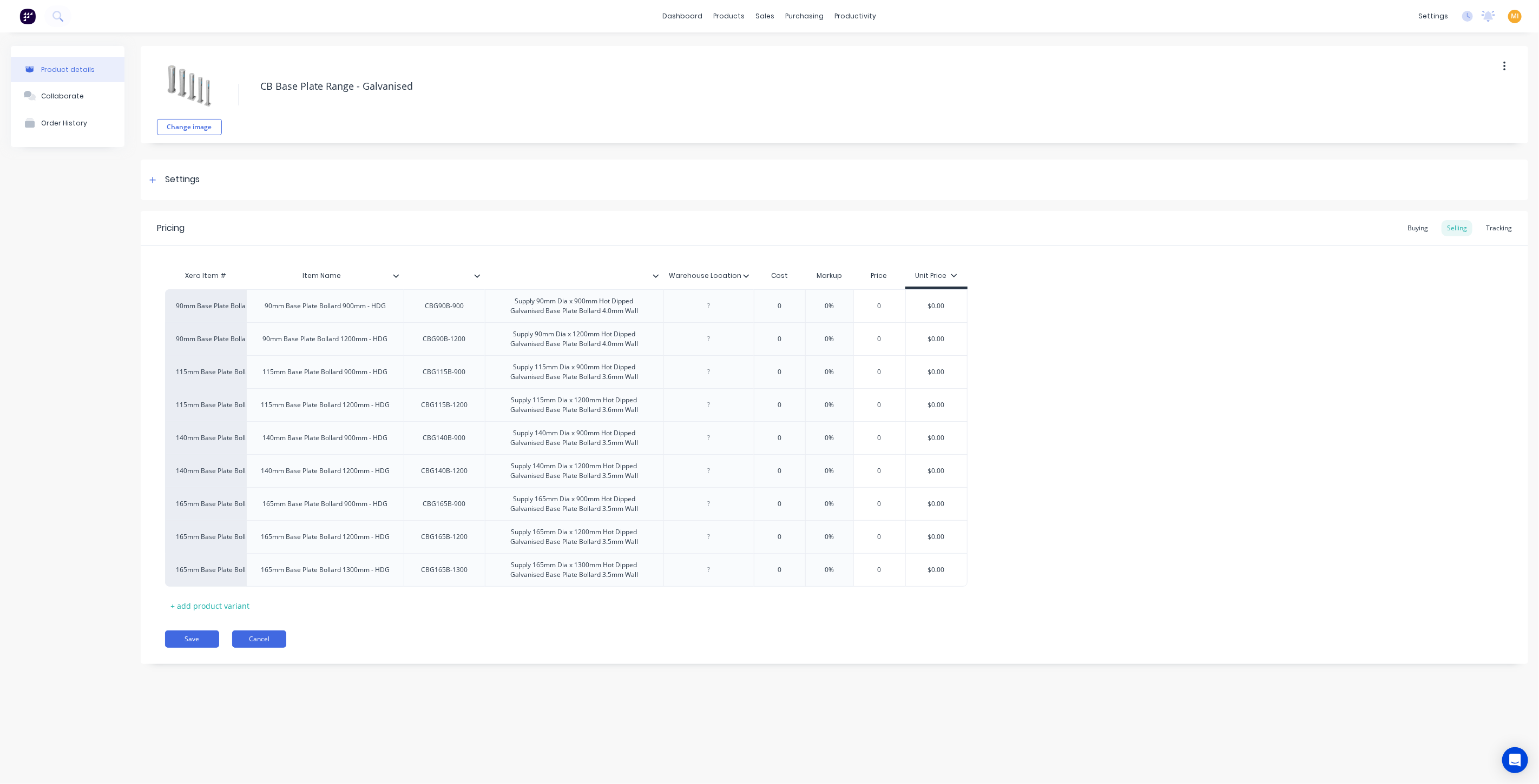
click at [273, 639] on button "Cancel" at bounding box center [259, 639] width 54 height 18
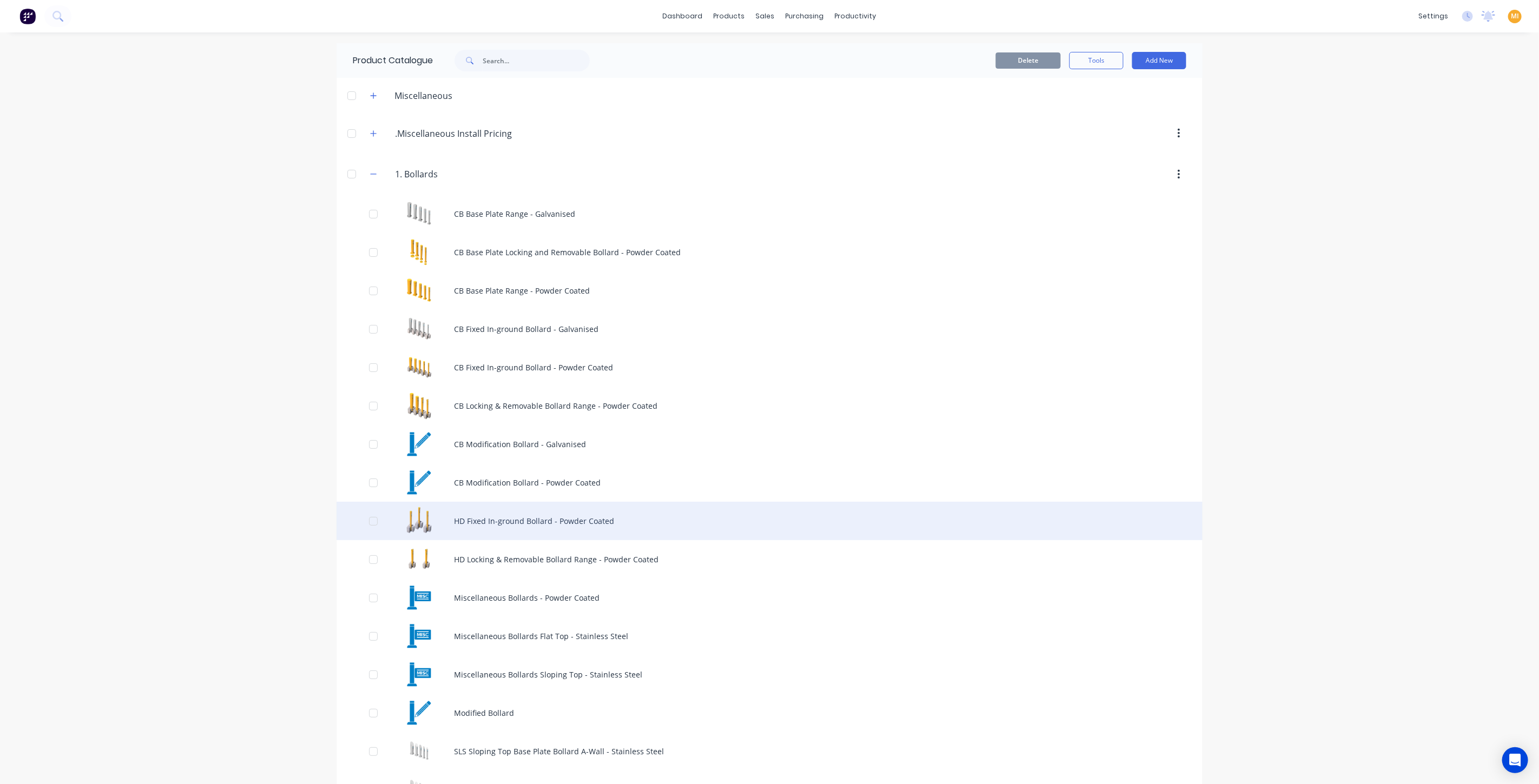
click at [458, 537] on div "HD Fixed In-ground Bollard - Powder Coated" at bounding box center [769, 521] width 866 height 39
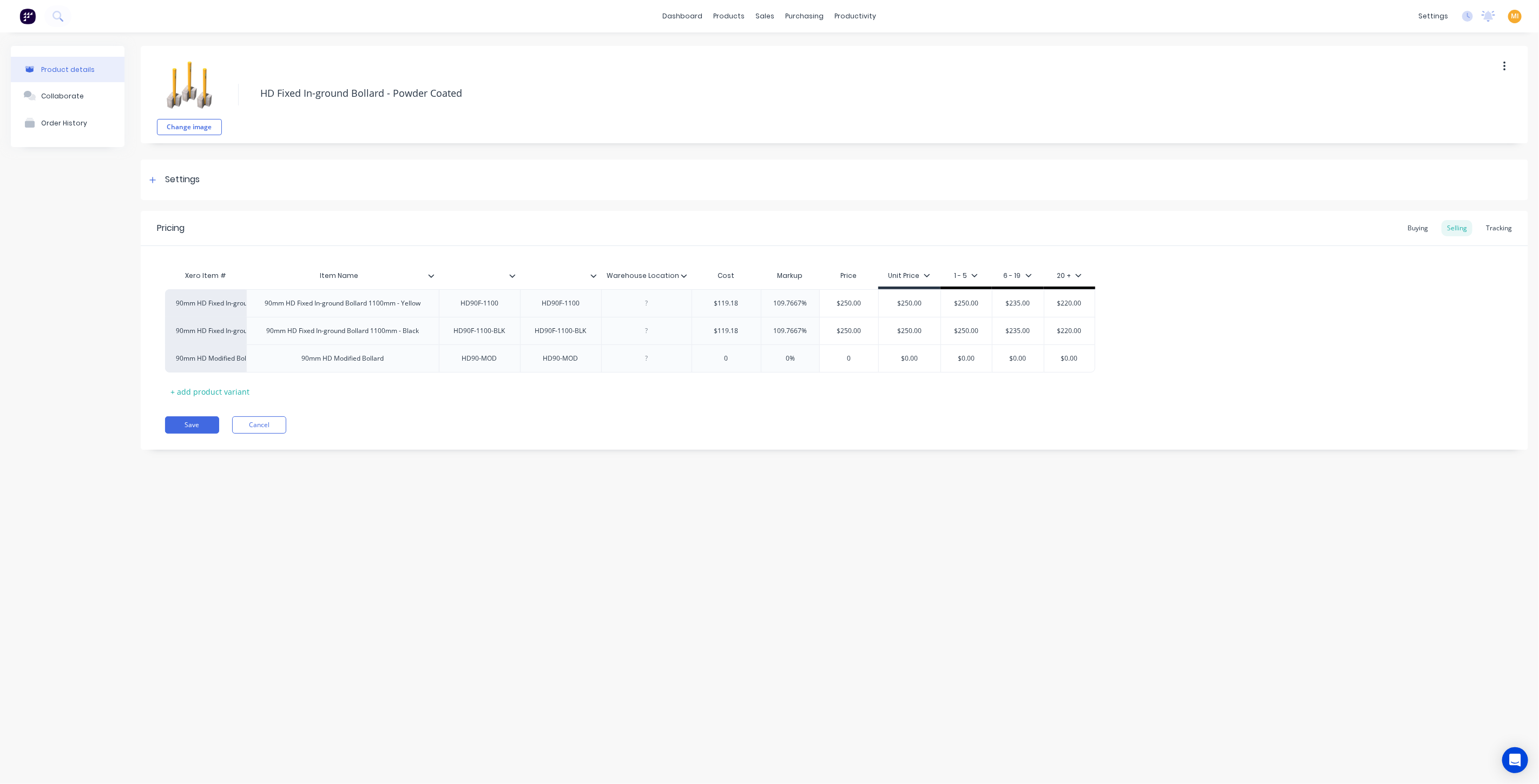
type textarea "x"
click at [23, 12] on img at bounding box center [27, 16] width 16 height 16
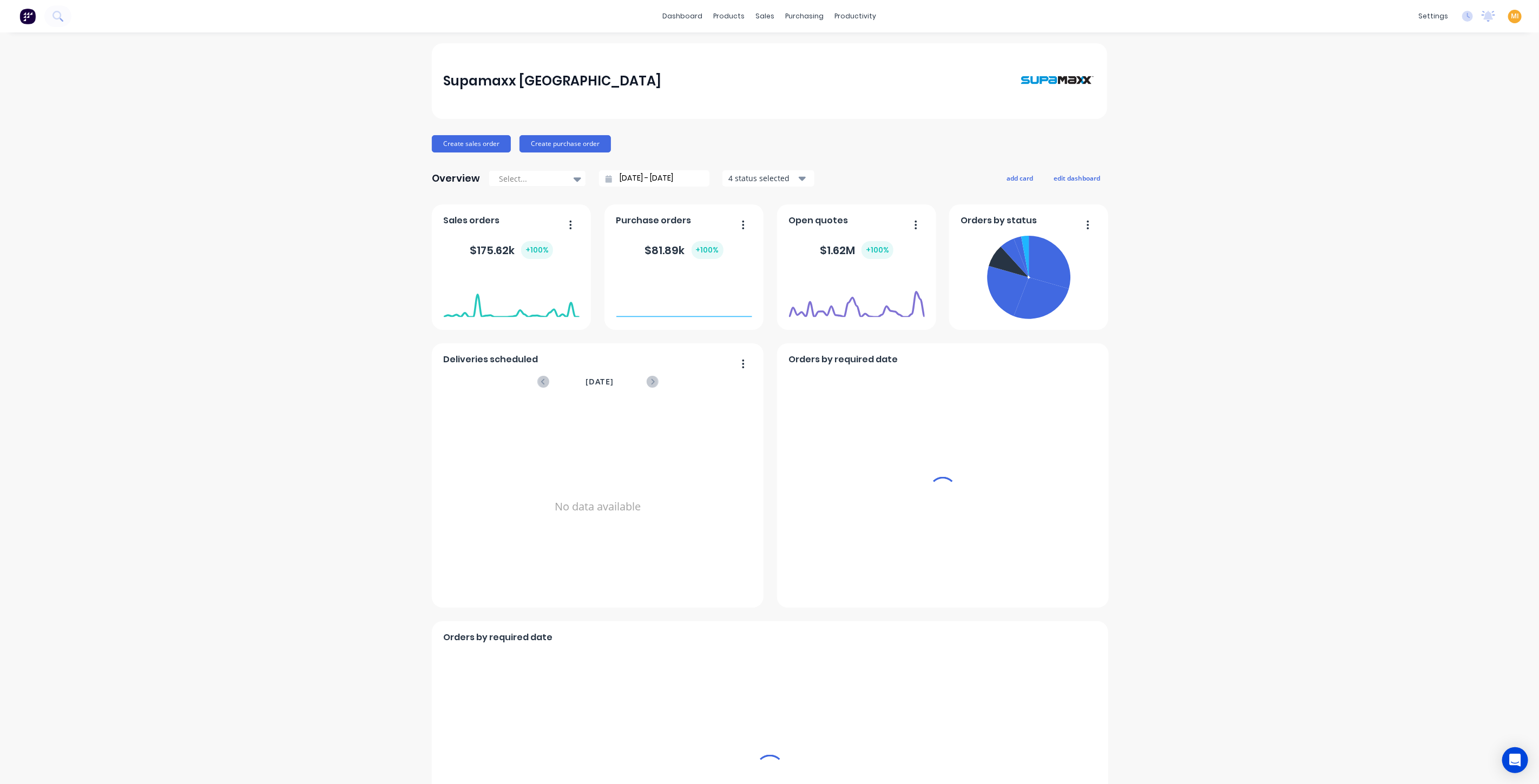
click at [1511, 16] on span "MI" at bounding box center [1515, 16] width 8 height 10
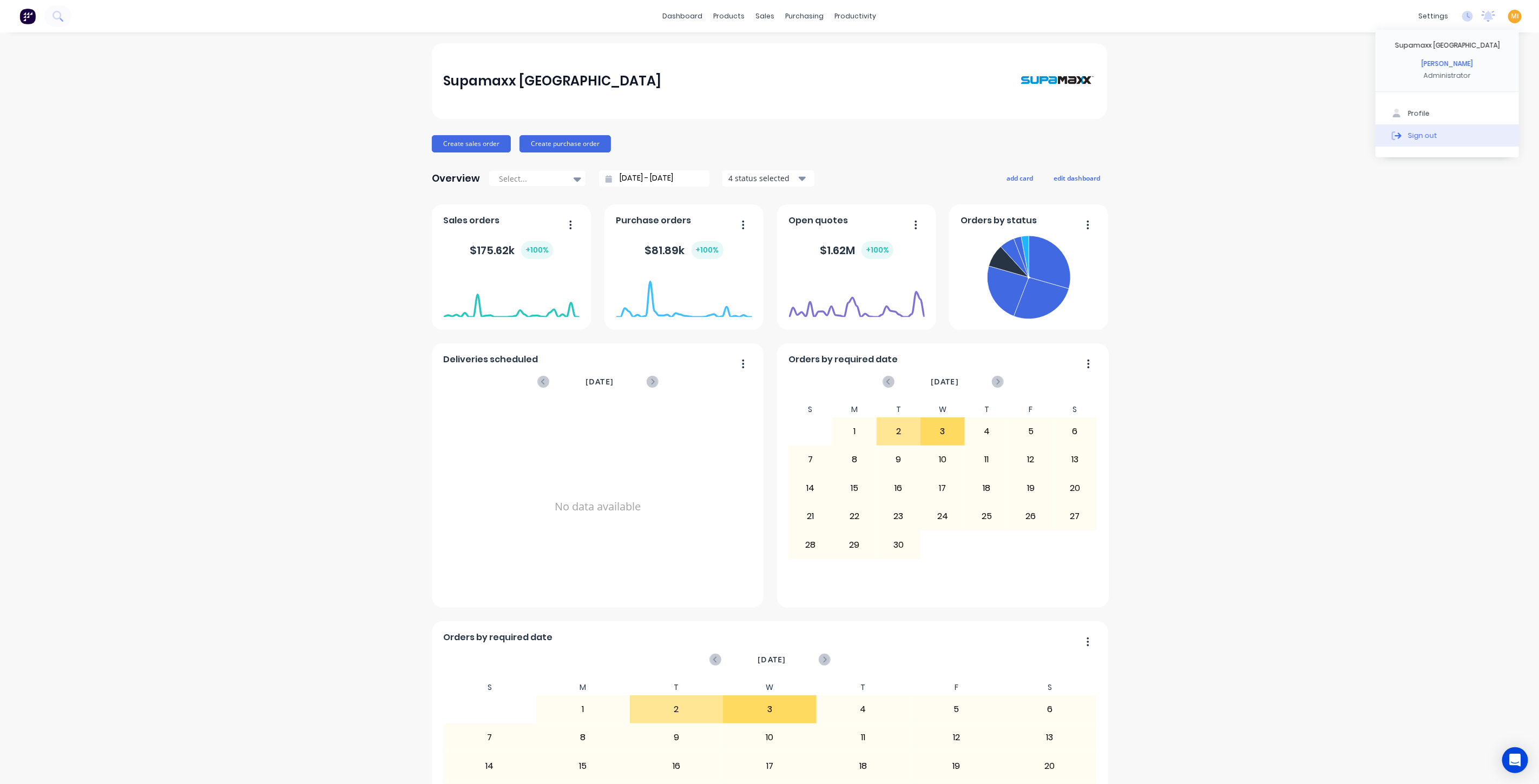
click at [1430, 135] on button "Sign out" at bounding box center [1447, 135] width 143 height 22
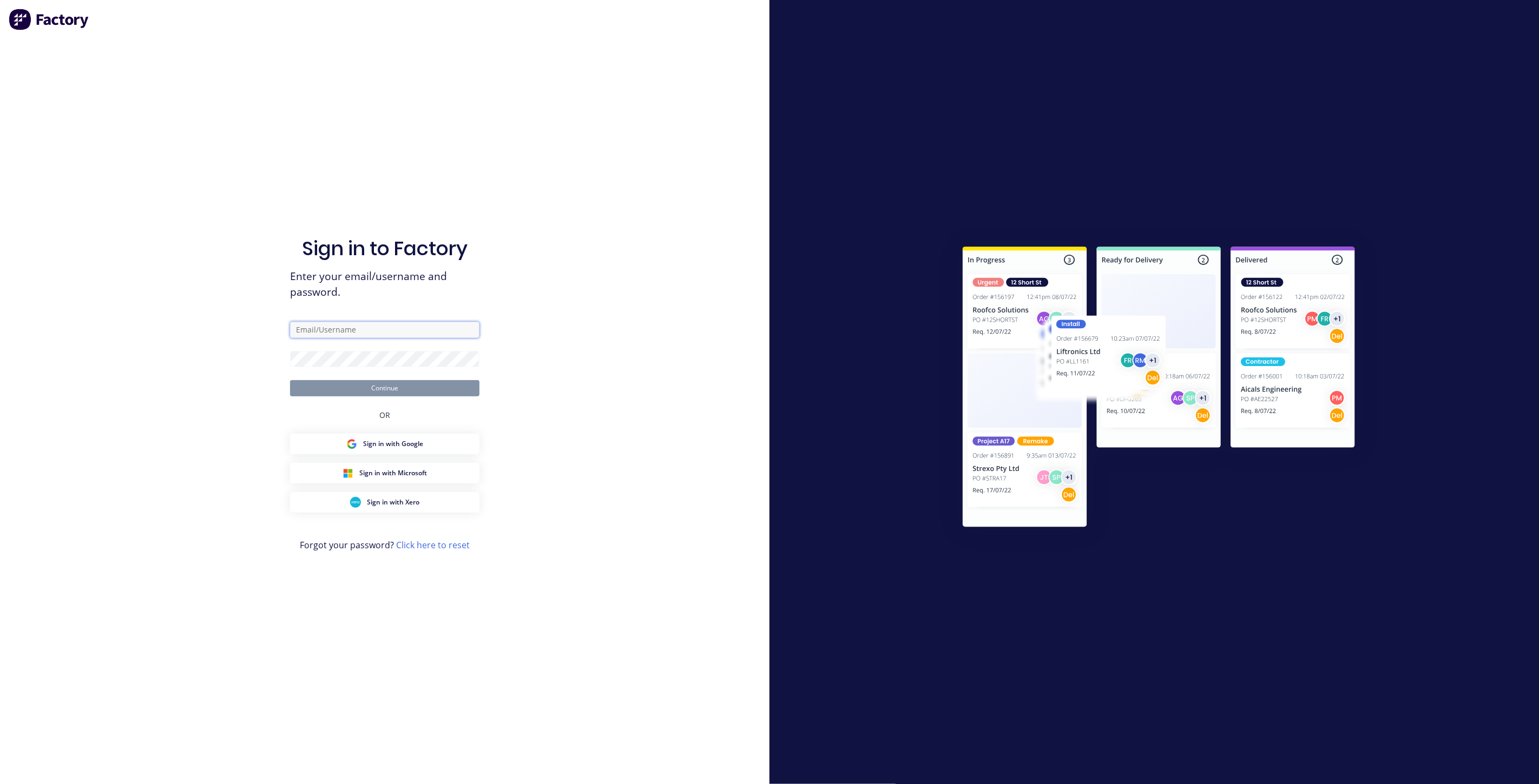
drag, startPoint x: 354, startPoint y: 333, endPoint x: 355, endPoint y: 339, distance: 6.1
click at [355, 333] on input "text" at bounding box center [385, 330] width 190 height 16
type input "team+maricardemo@factory.app"
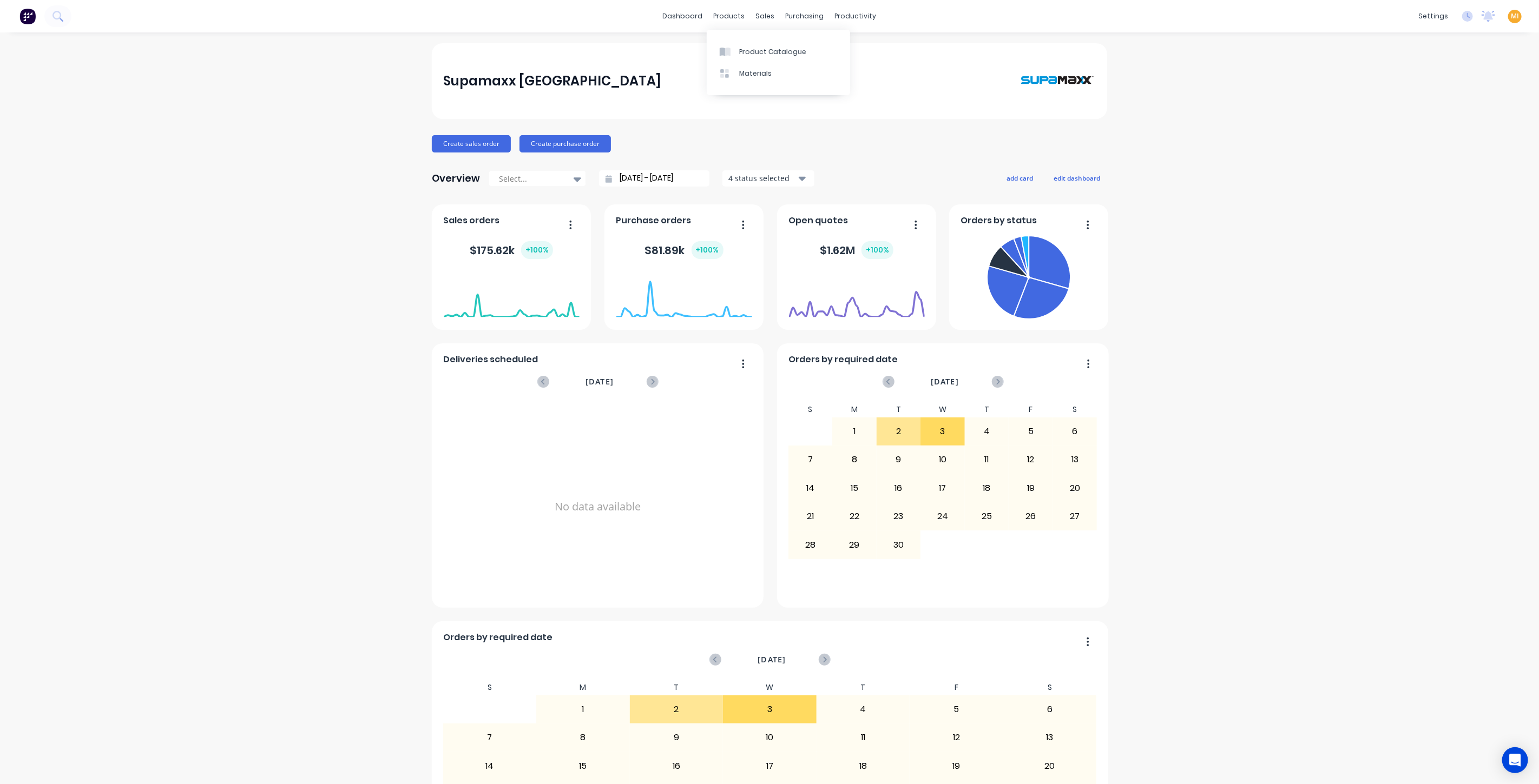
click at [750, 39] on div "Product Catalogue Materials" at bounding box center [778, 62] width 143 height 65
click at [750, 46] on link "Product Catalogue" at bounding box center [778, 51] width 143 height 22
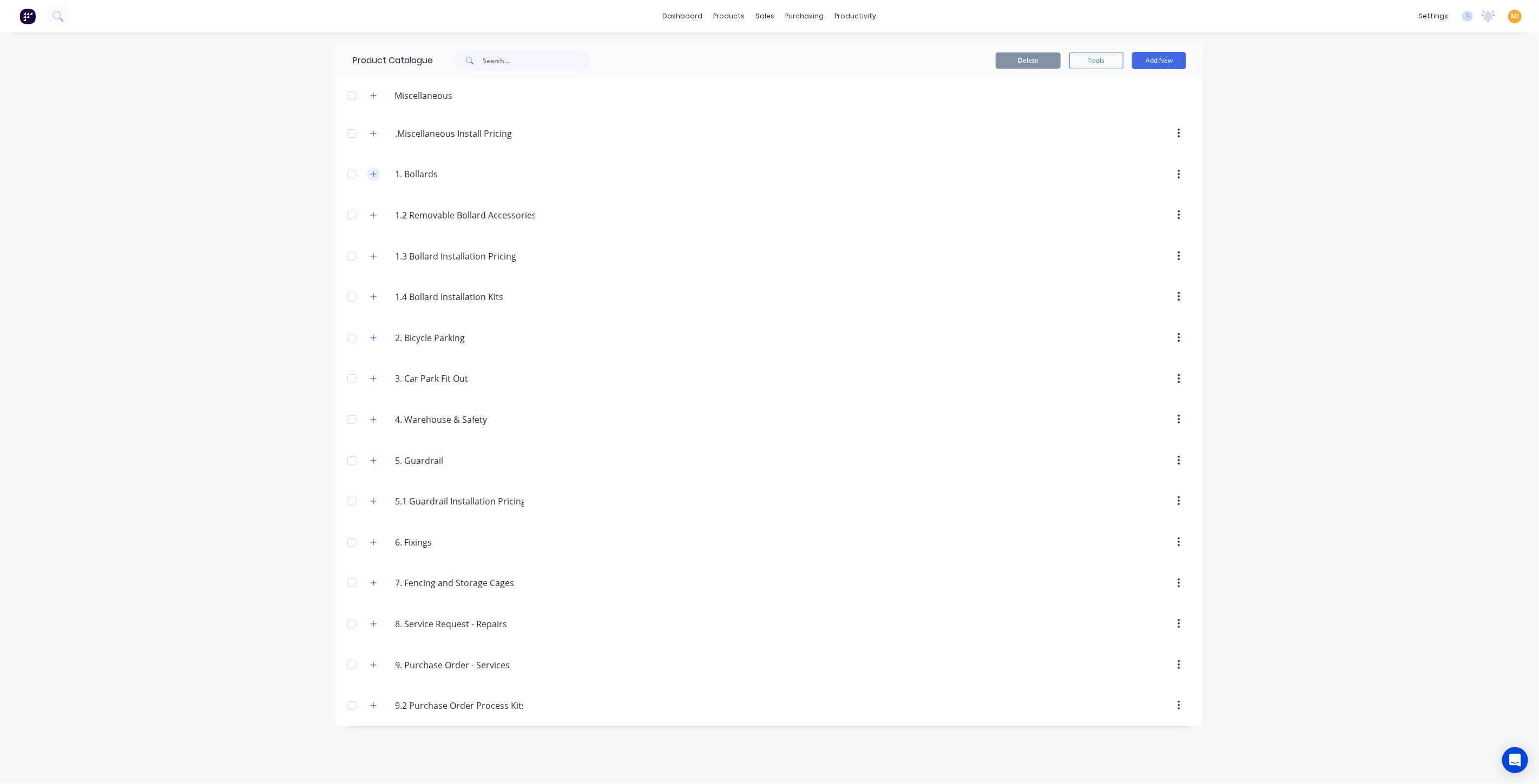
click at [376, 173] on icon "button" at bounding box center [374, 174] width 6 height 7
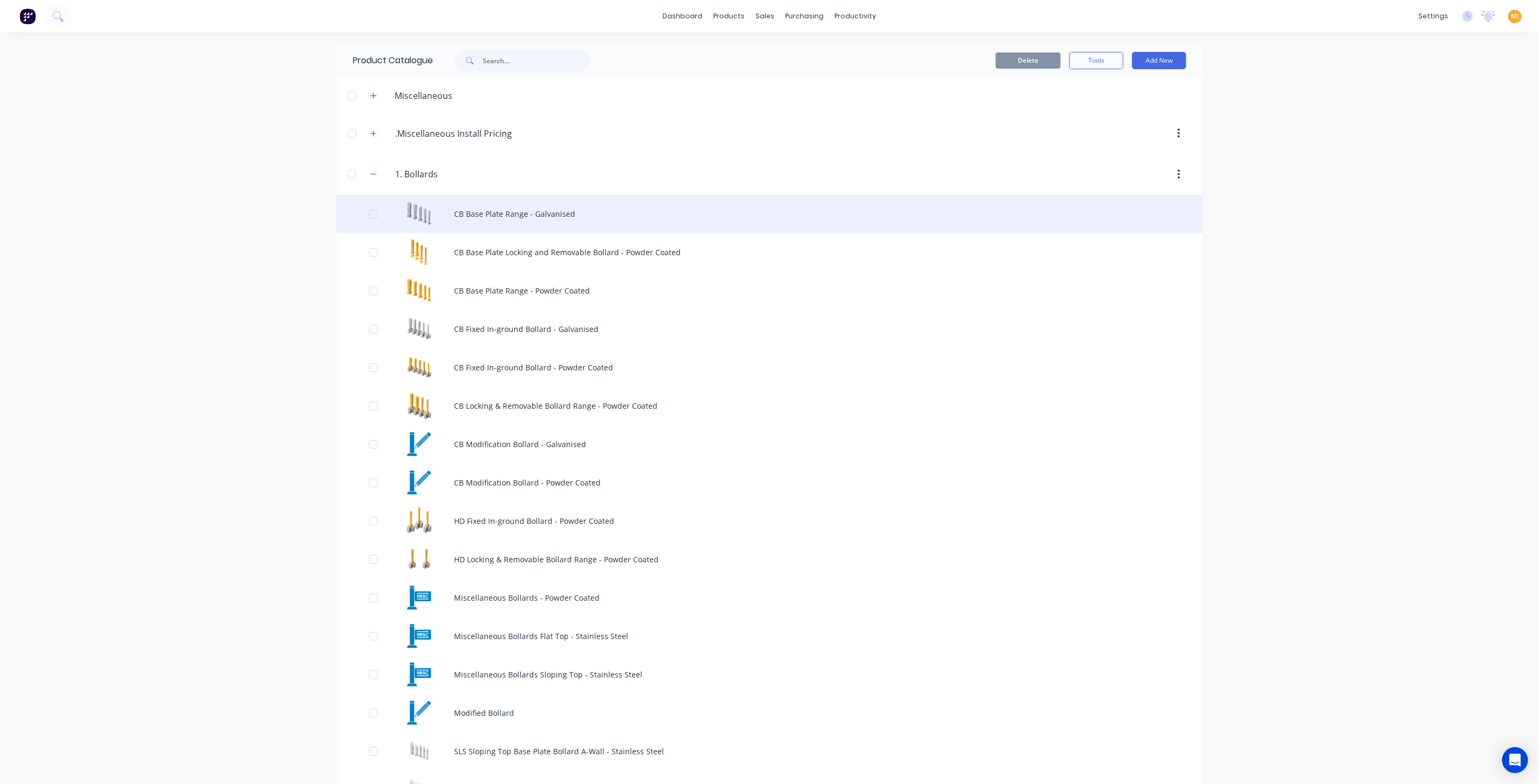
click at [493, 221] on div "CB Base Plate Range - Galvanised" at bounding box center [769, 214] width 866 height 39
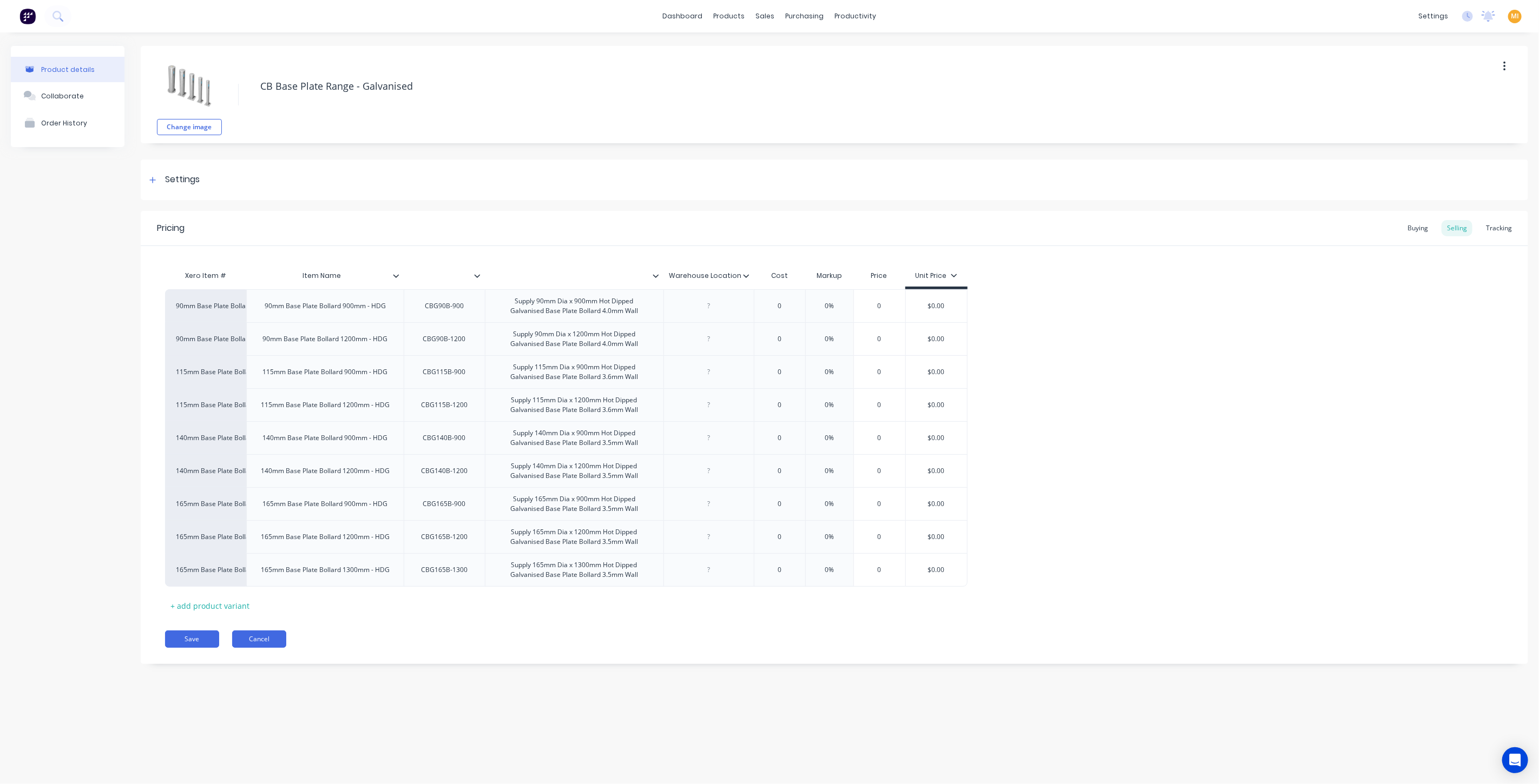
click at [261, 633] on button "Cancel" at bounding box center [259, 639] width 54 height 18
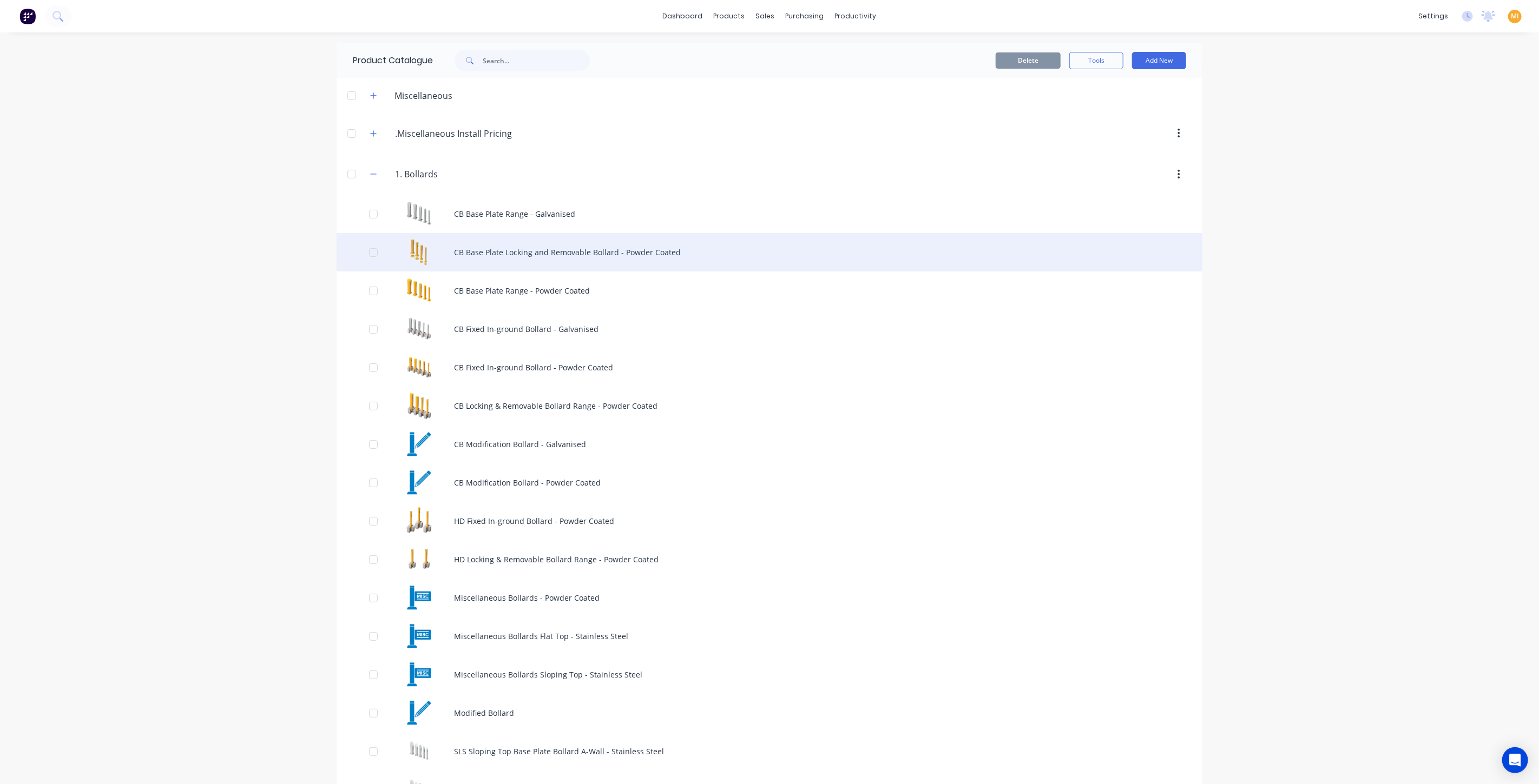
click at [518, 252] on div "CB Base Plate Locking and Removable Bollard - Powder Coated" at bounding box center [769, 252] width 866 height 39
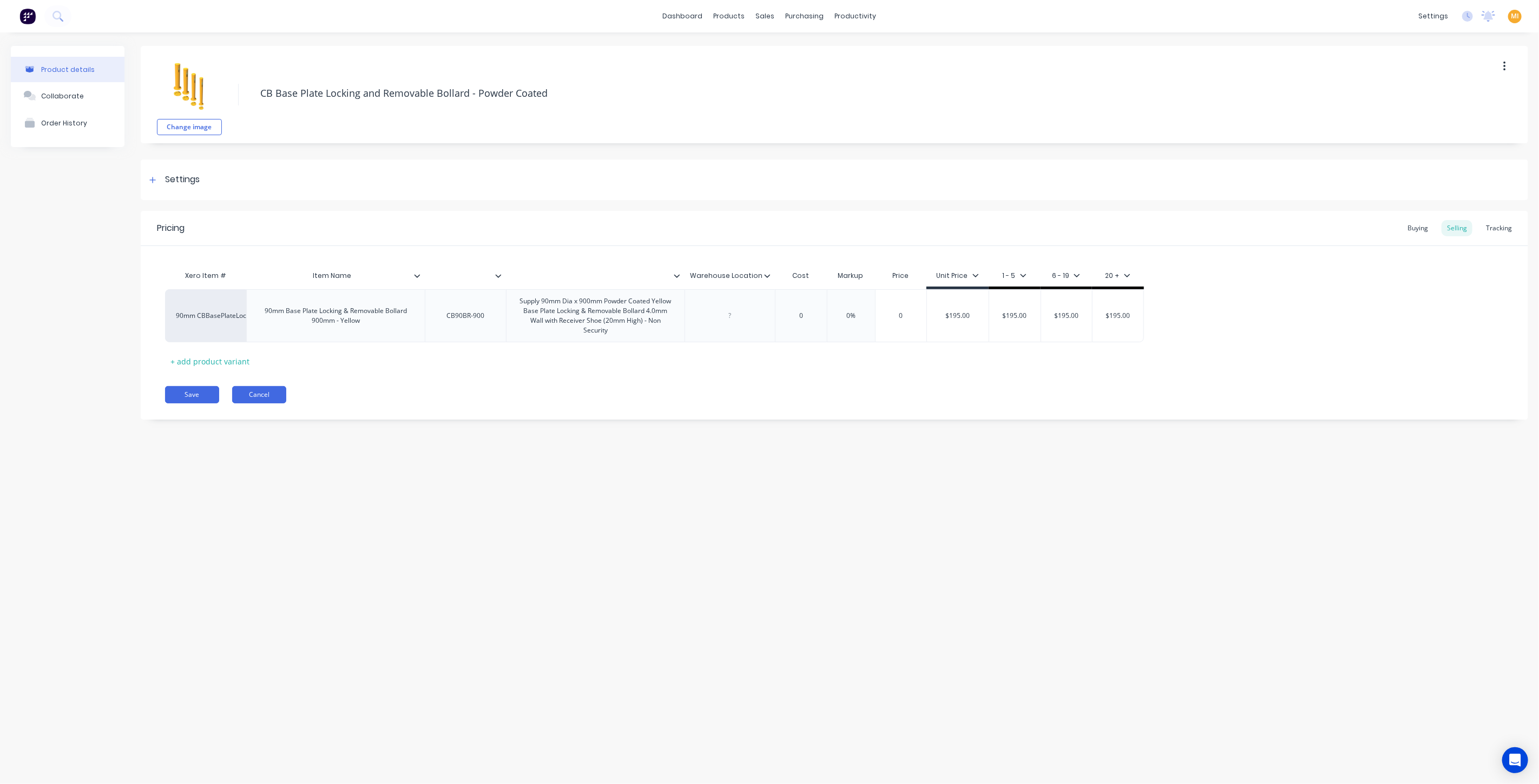
click at [241, 394] on button "Cancel" at bounding box center [259, 395] width 54 height 18
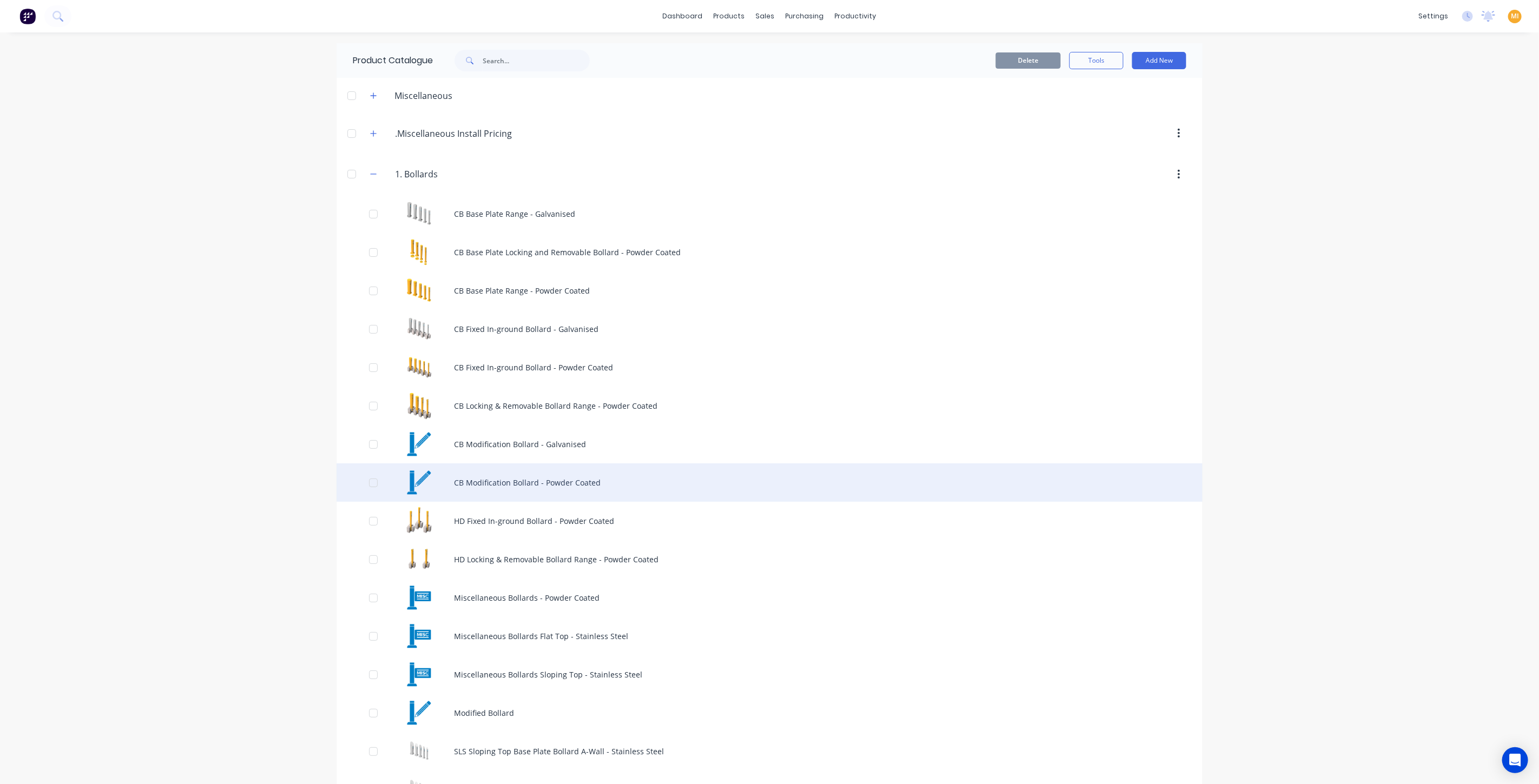
click at [489, 469] on div "CB Modification Bollard - Powder Coated" at bounding box center [769, 483] width 866 height 39
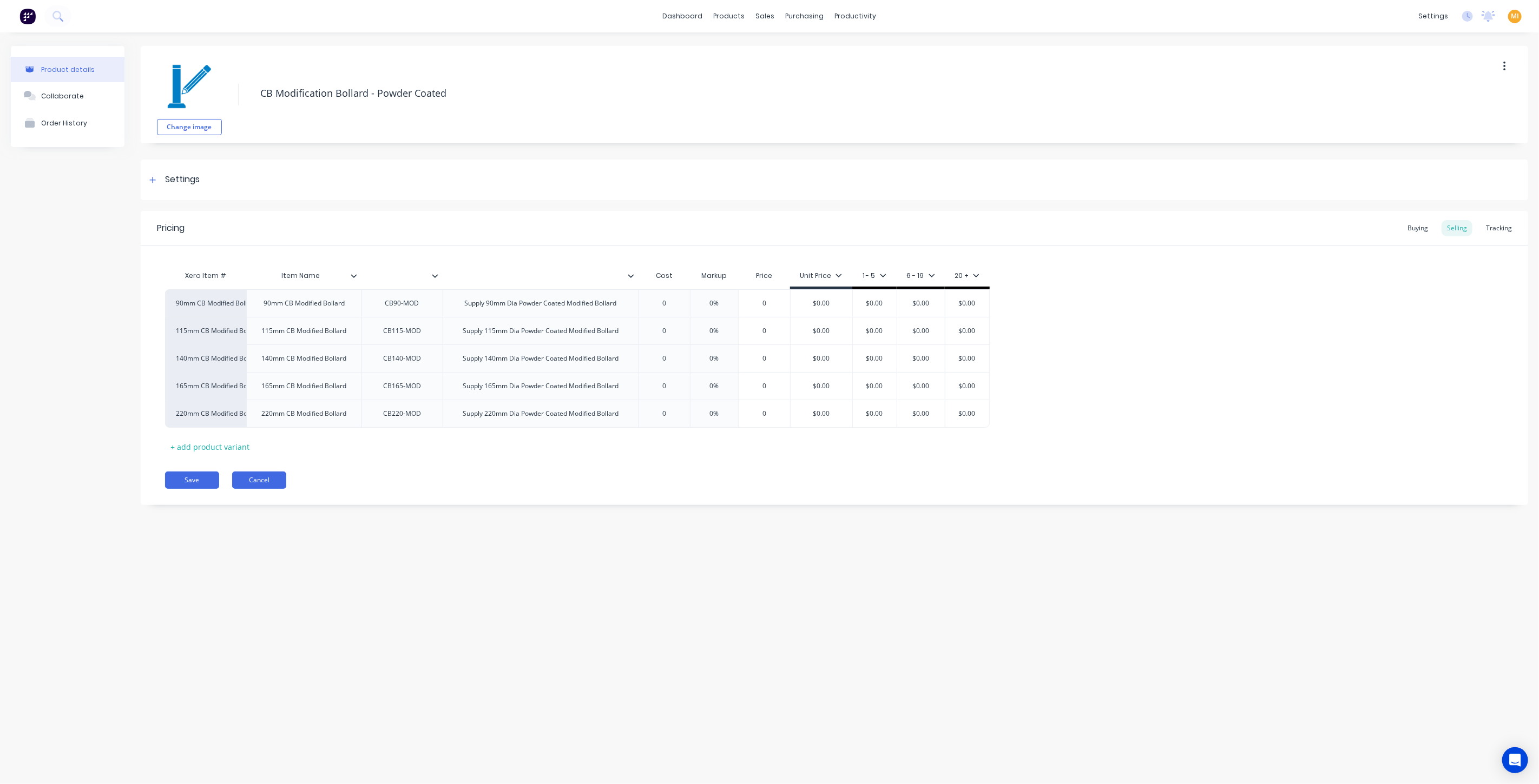
click at [254, 483] on button "Cancel" at bounding box center [259, 480] width 54 height 18
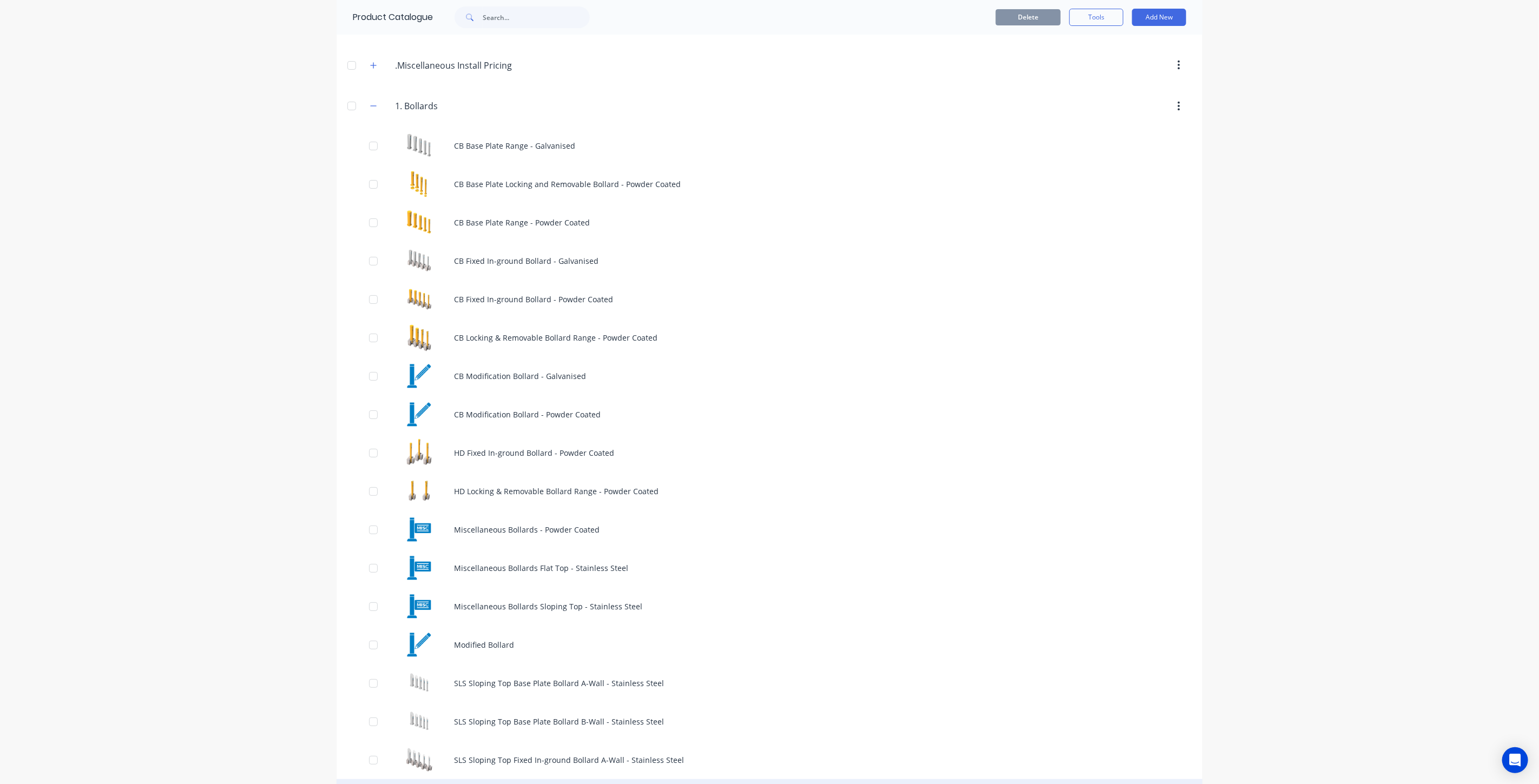
scroll to position [240, 0]
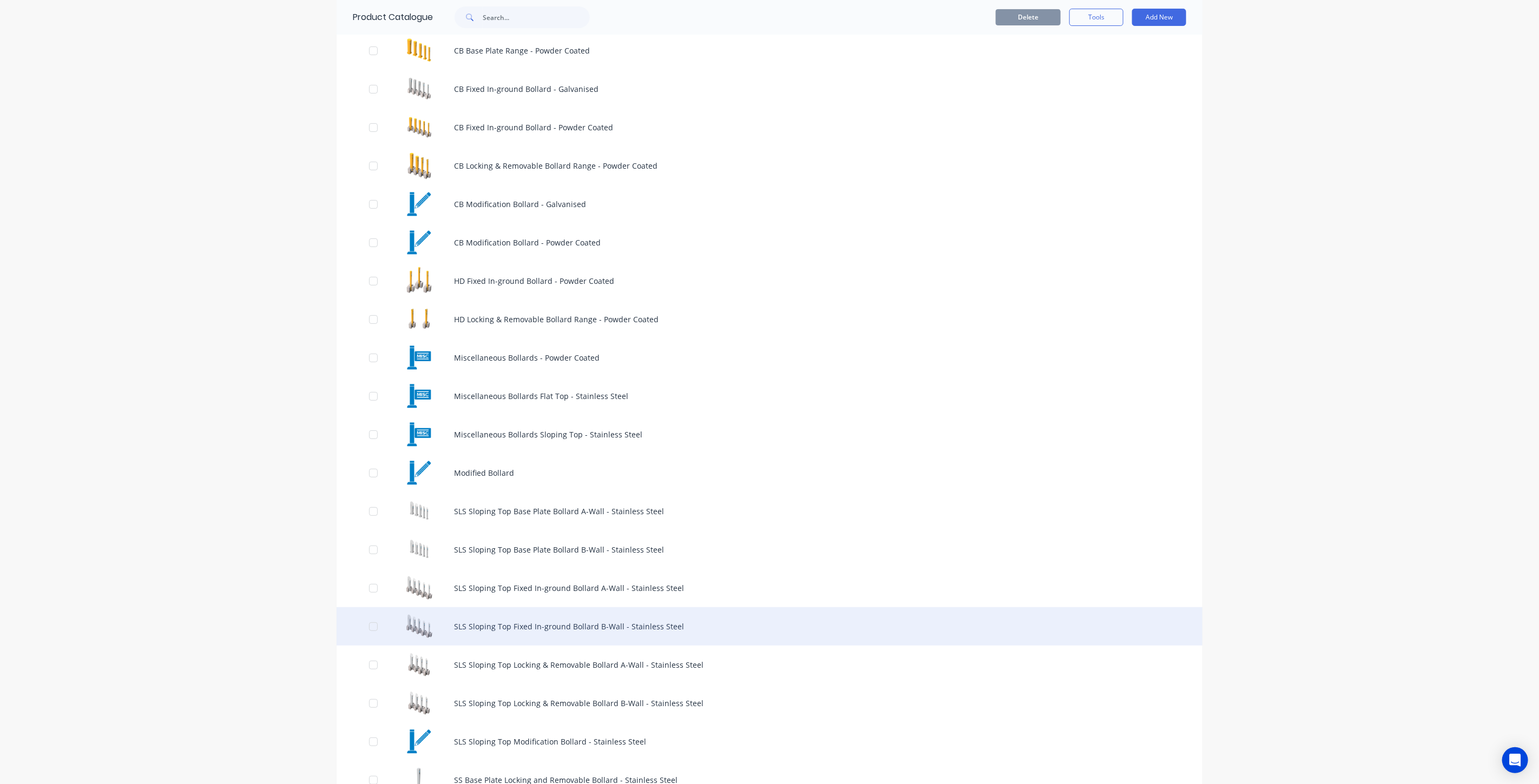
click at [486, 617] on div "SLS Sloping Top Fixed In-ground Bollard B-Wall - Stainless Steel" at bounding box center [769, 627] width 866 height 39
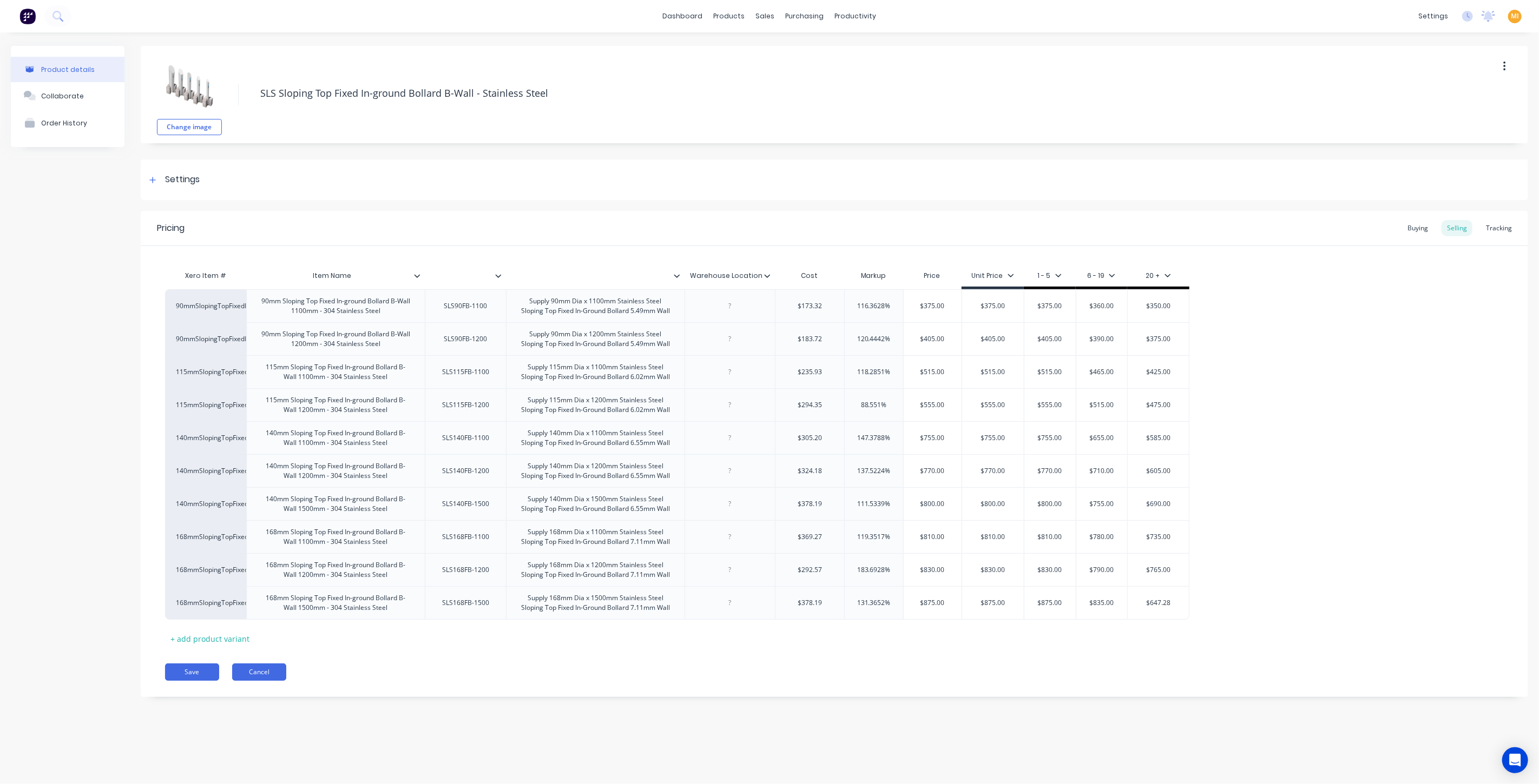
click at [260, 672] on button "Cancel" at bounding box center [259, 672] width 54 height 18
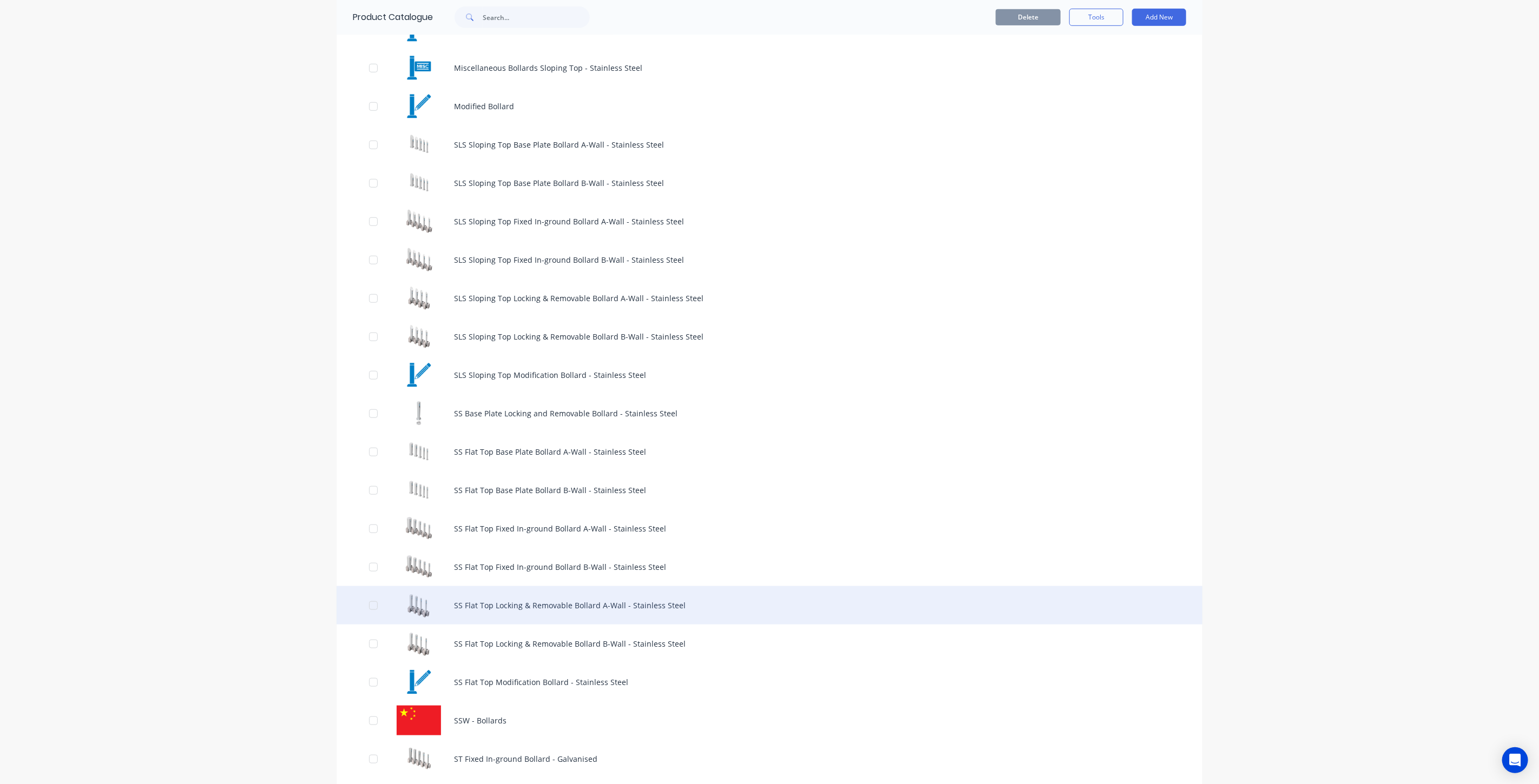
scroll to position [661, 0]
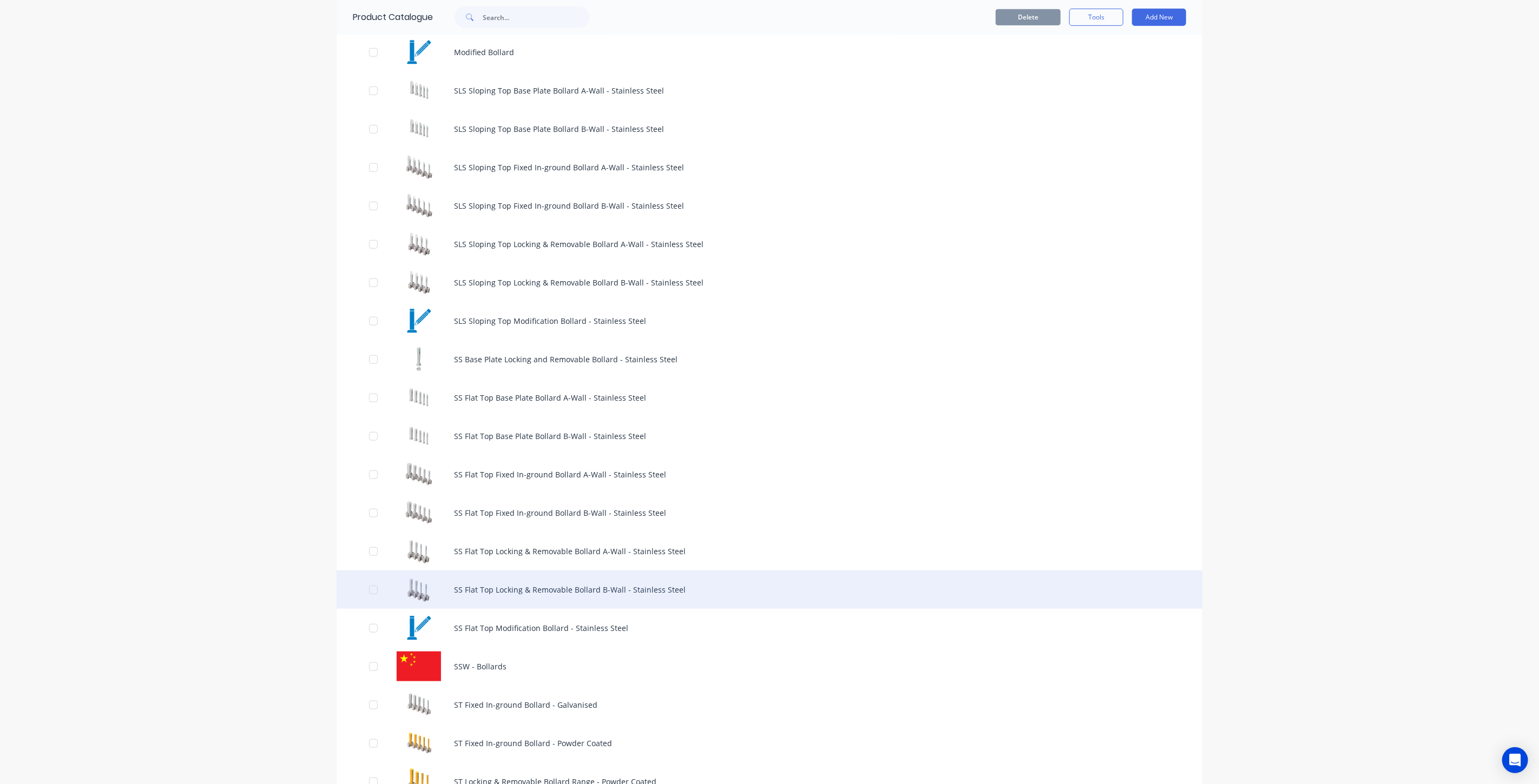
click at [484, 594] on div "SS Flat Top Locking & Removable Bollard B-Wall - Stainless Steel" at bounding box center [769, 590] width 866 height 39
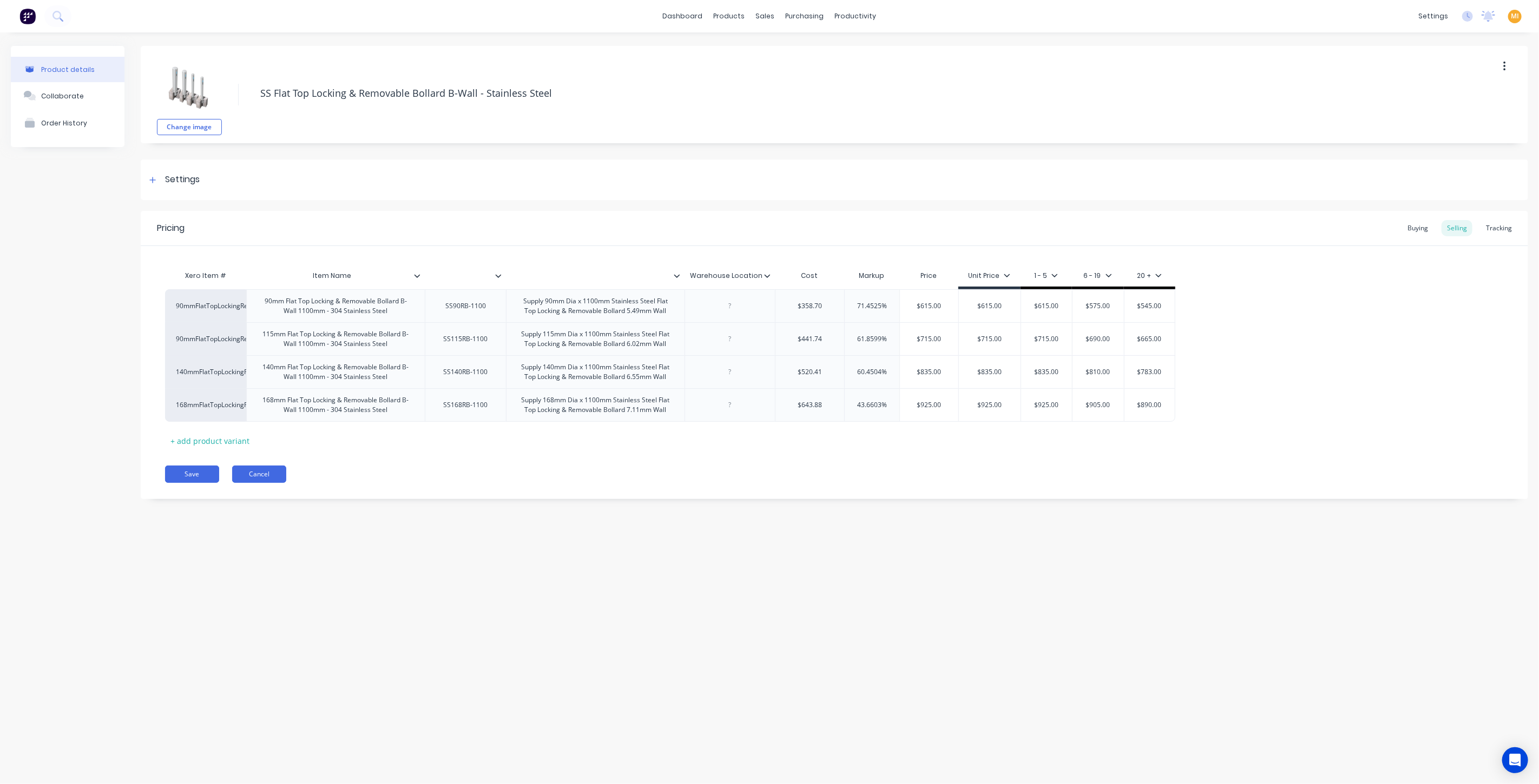
type textarea "x"
click at [264, 470] on button "Cancel" at bounding box center [259, 475] width 54 height 18
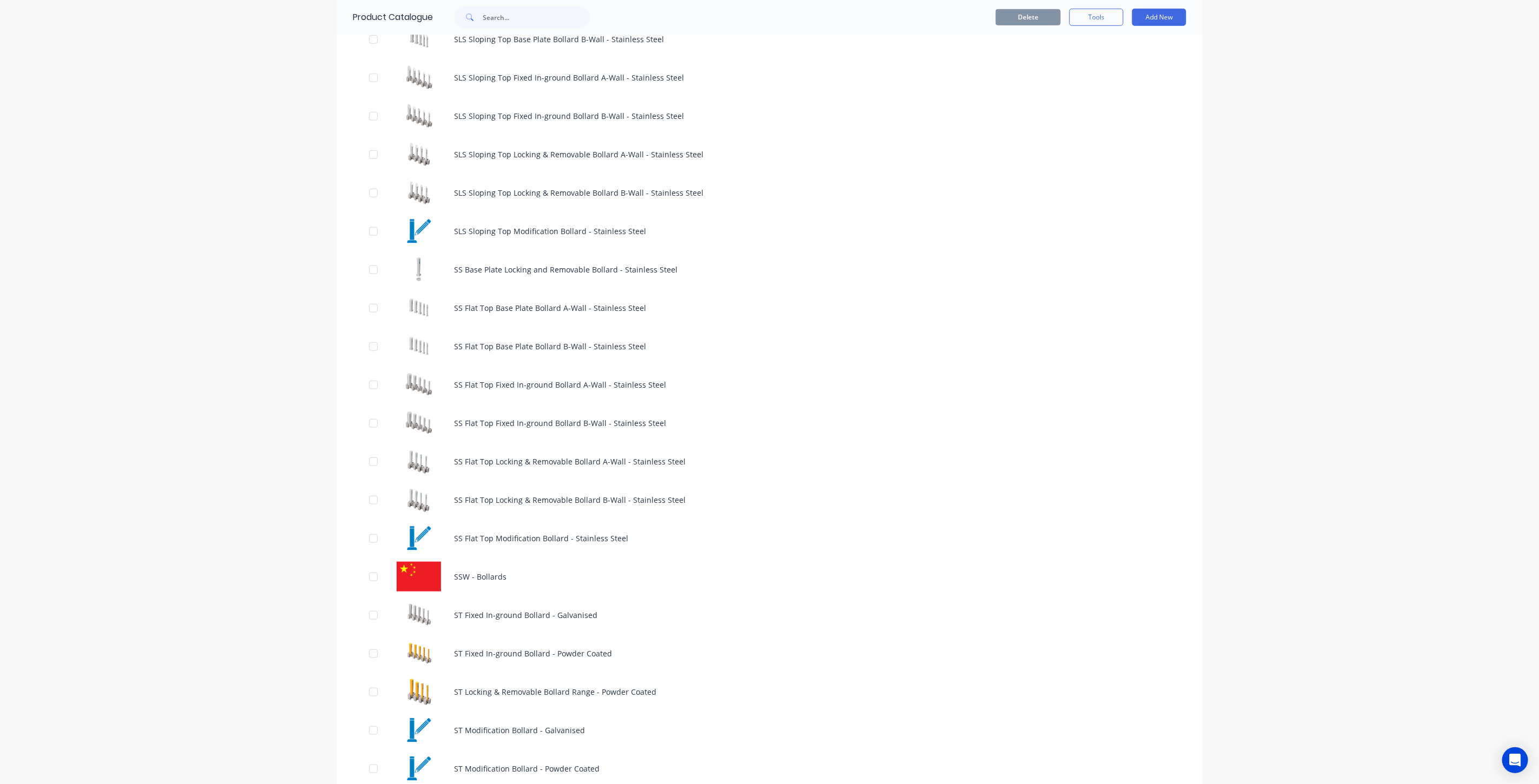
scroll to position [661, 0]
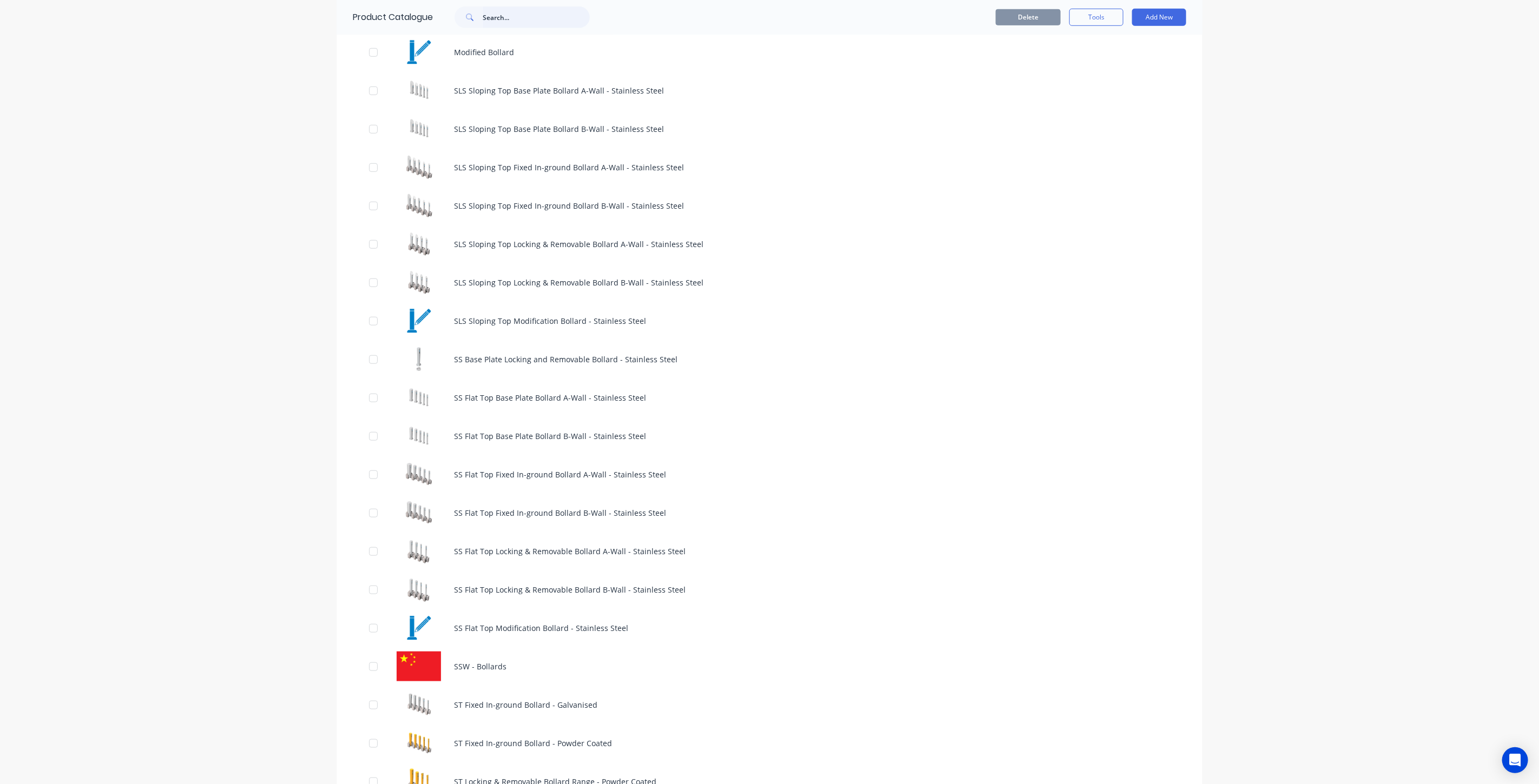
click at [507, 23] on input "text" at bounding box center [536, 17] width 107 height 22
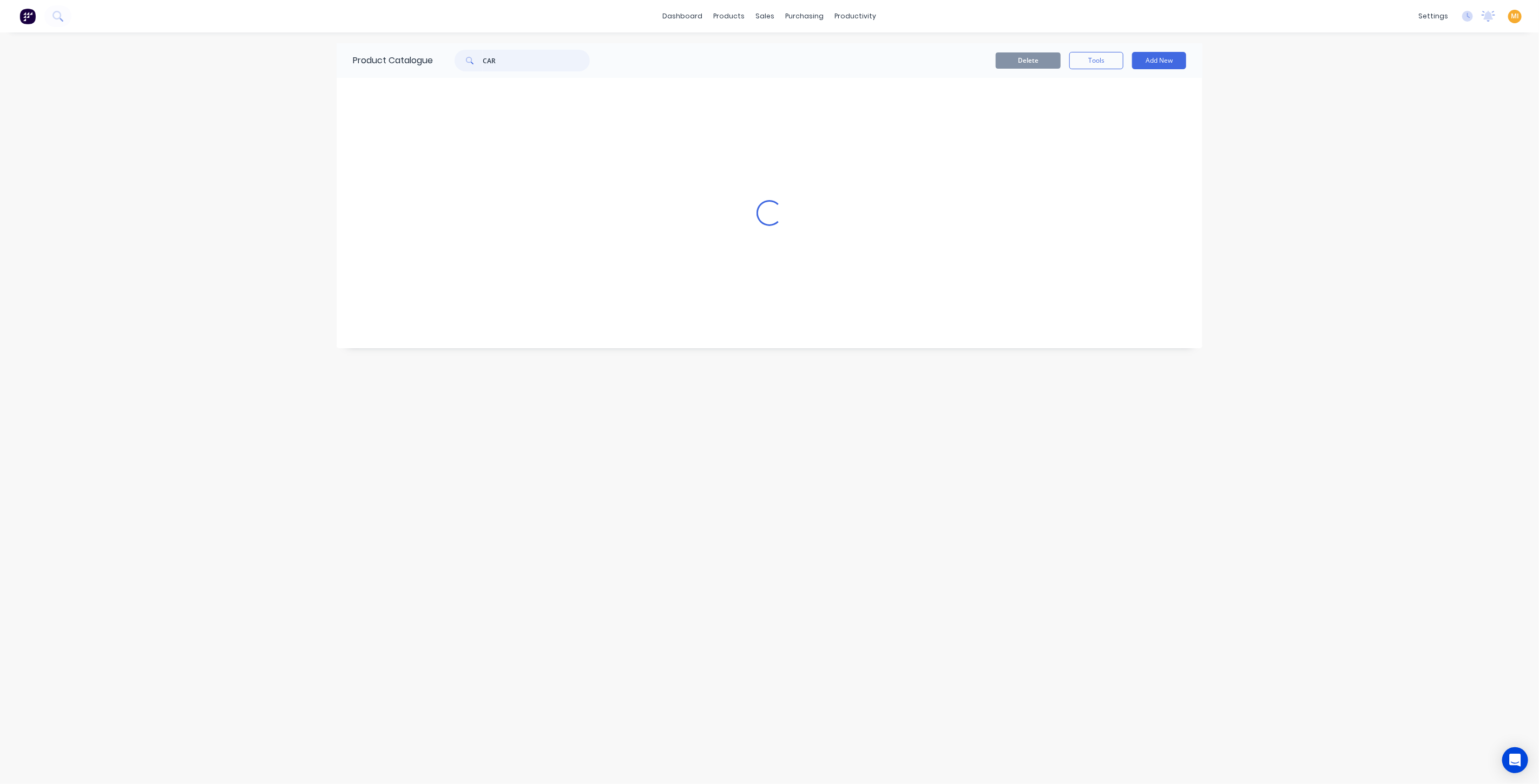
scroll to position [0, 0]
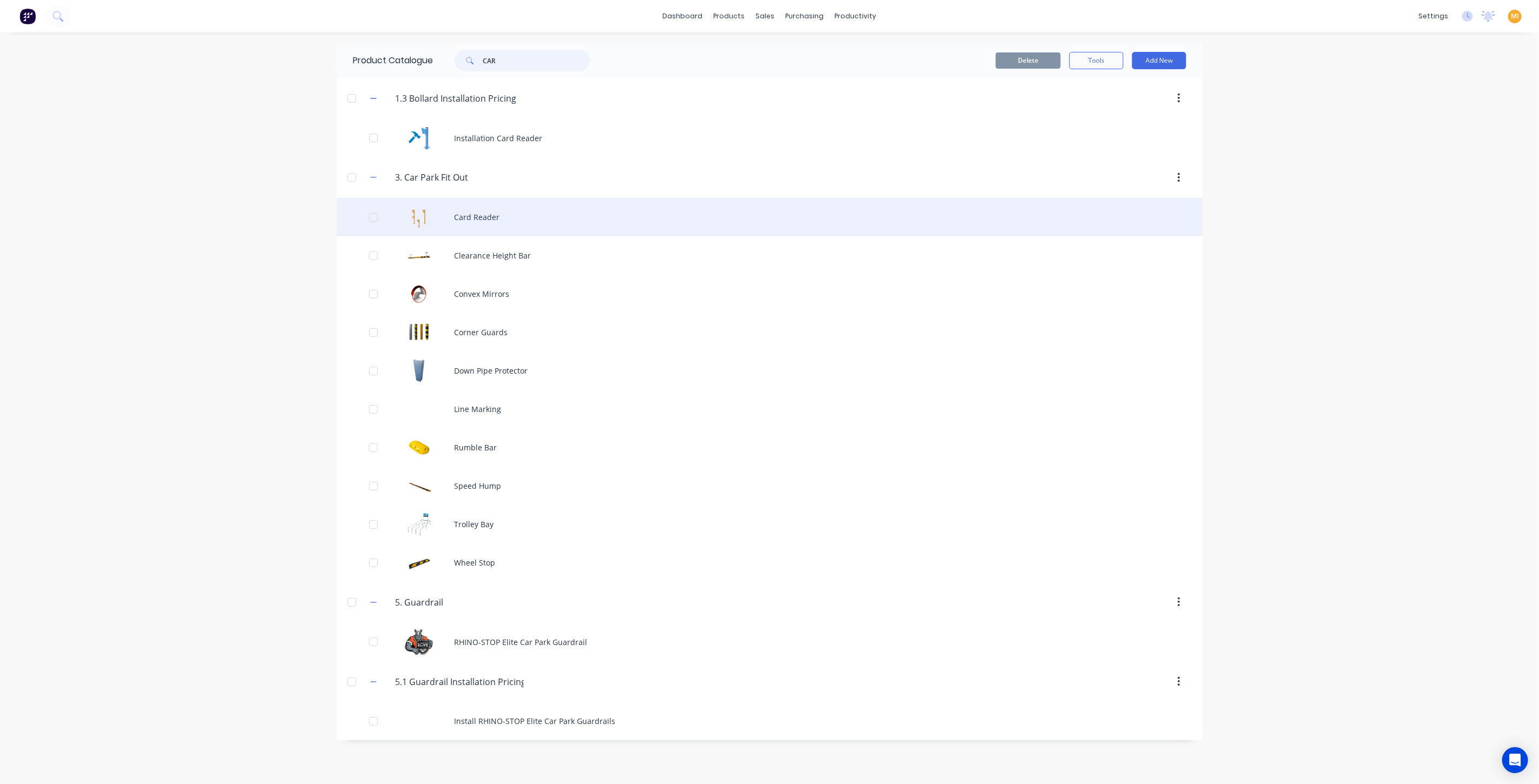
type input "CAR"
click at [519, 218] on div "Card Reader" at bounding box center [769, 217] width 866 height 39
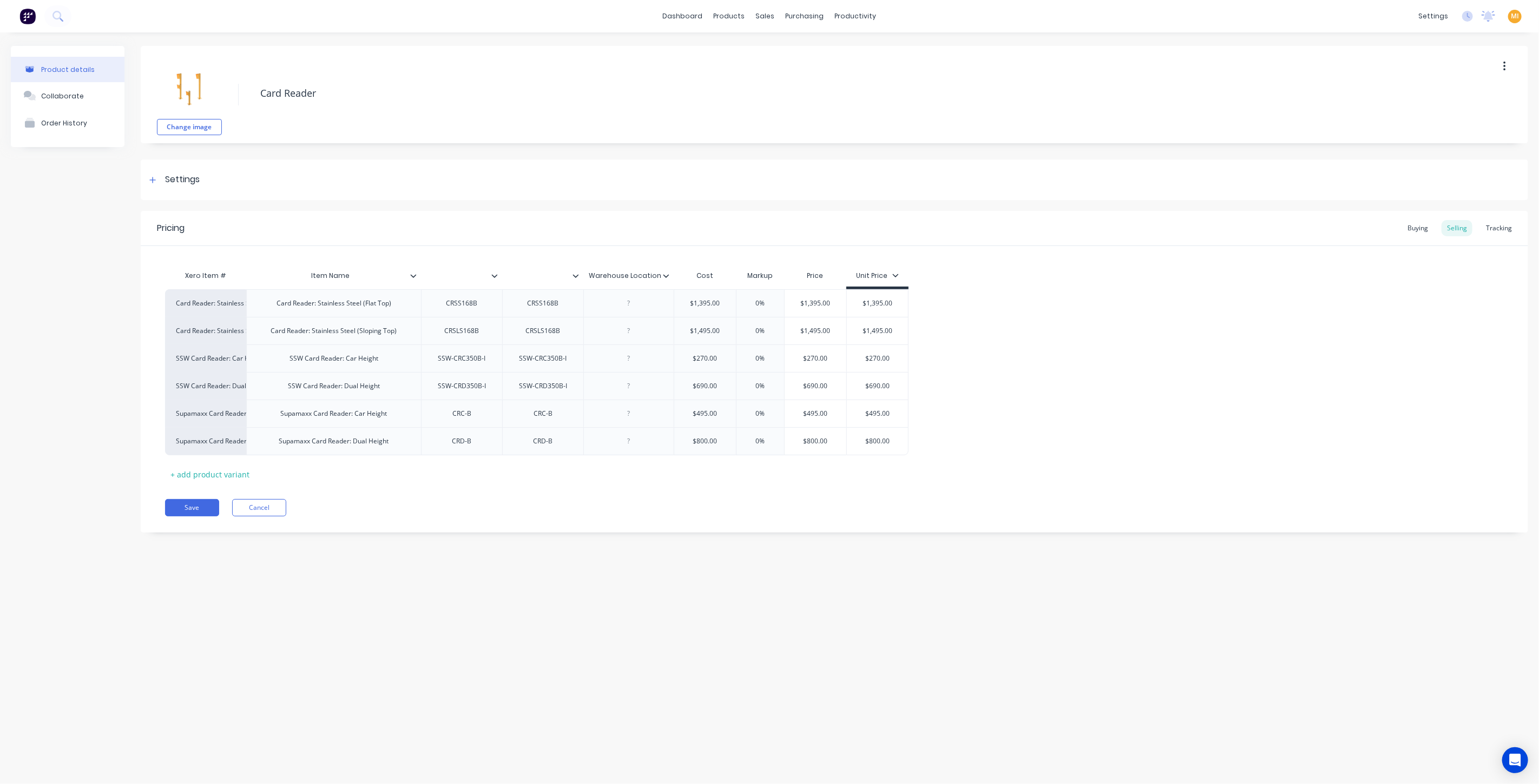
type textarea "x"
click at [31, 20] on img at bounding box center [27, 16] width 16 height 16
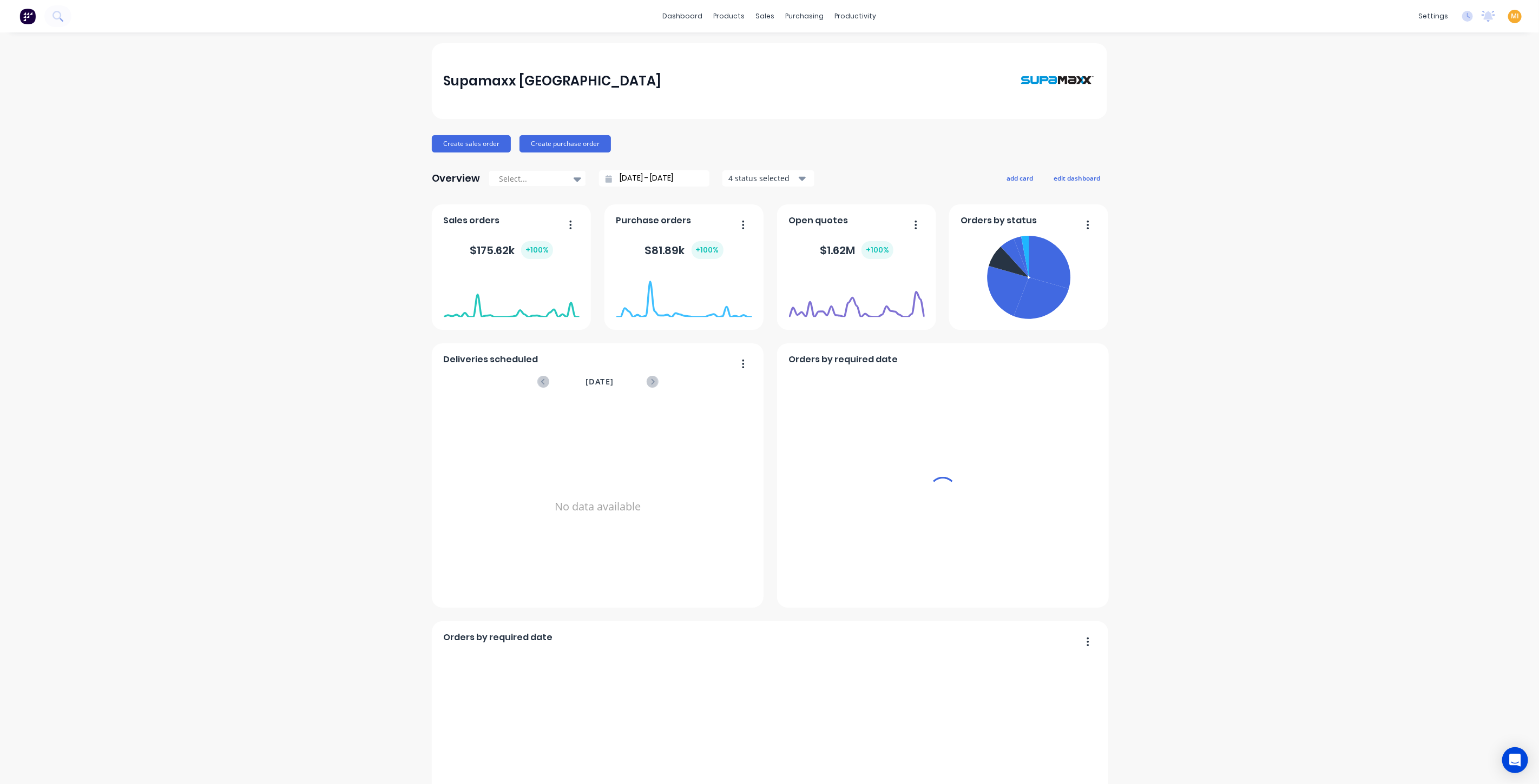
click at [1511, 16] on span "MI" at bounding box center [1515, 16] width 8 height 10
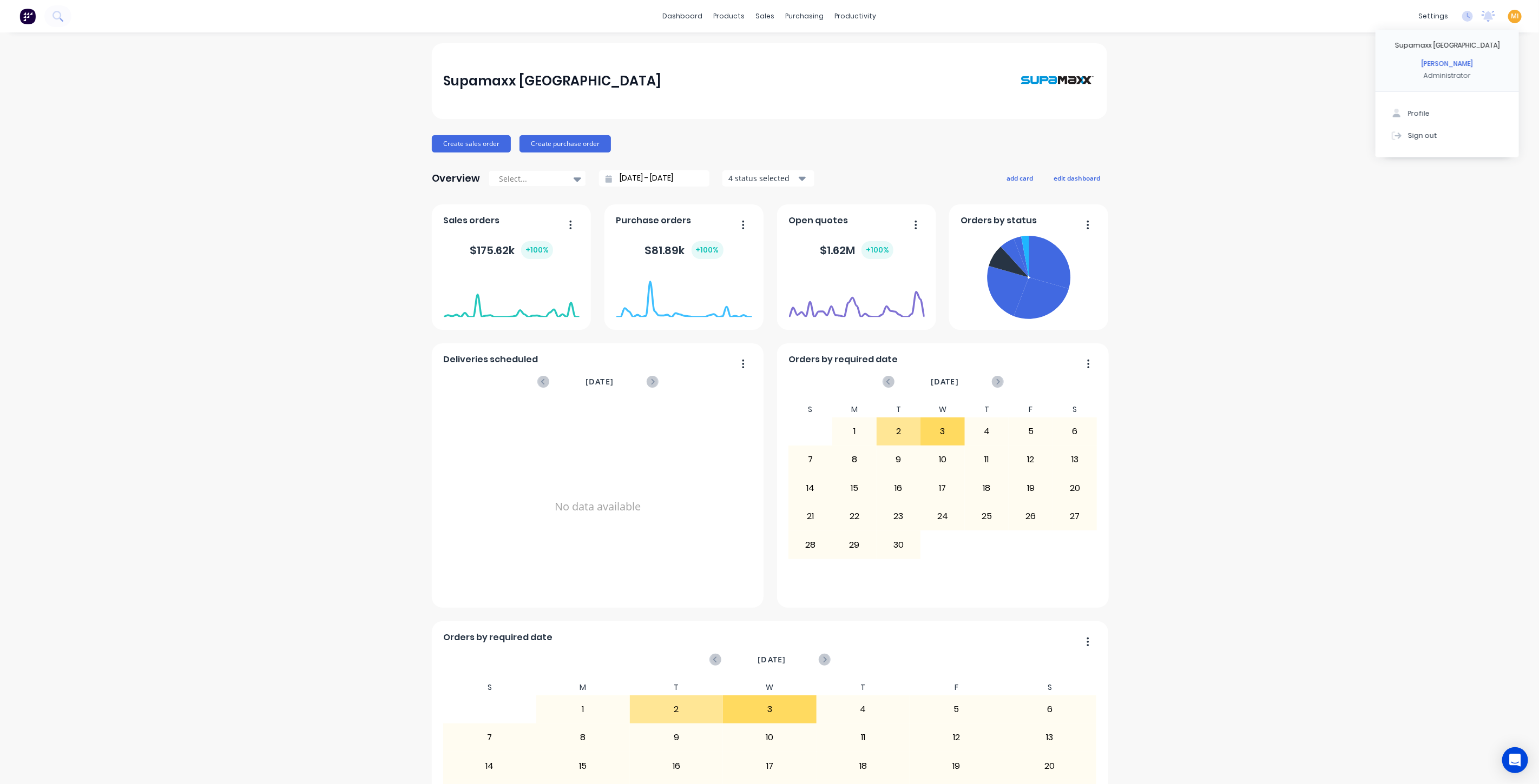
drag, startPoint x: 1435, startPoint y: 129, endPoint x: 1323, endPoint y: 103, distance: 115.0
click at [1434, 130] on button "Sign out" at bounding box center [1447, 135] width 143 height 22
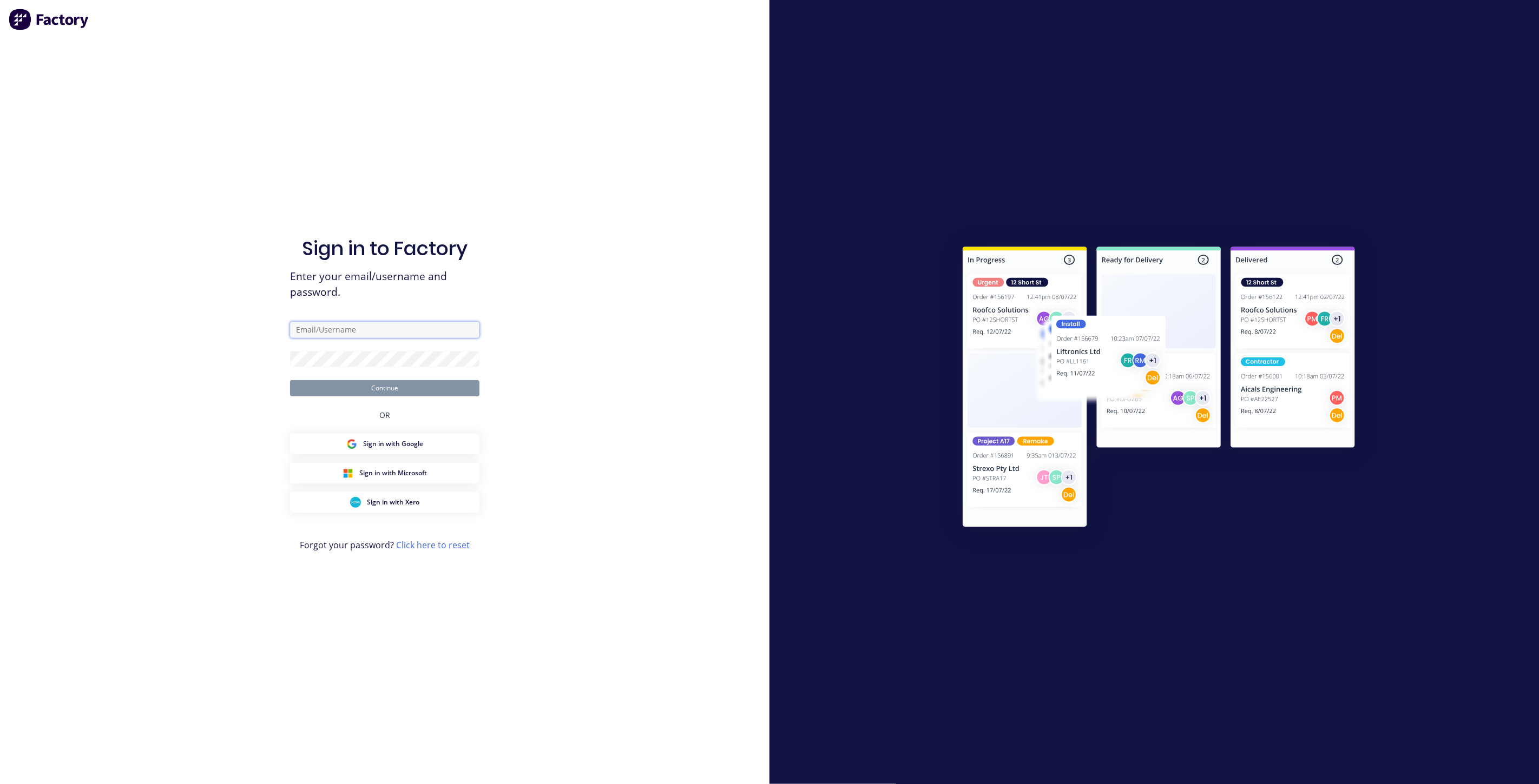
click at [350, 325] on input "text" at bounding box center [385, 330] width 190 height 16
type input "[EMAIL_ADDRESS][DOMAIN_NAME]"
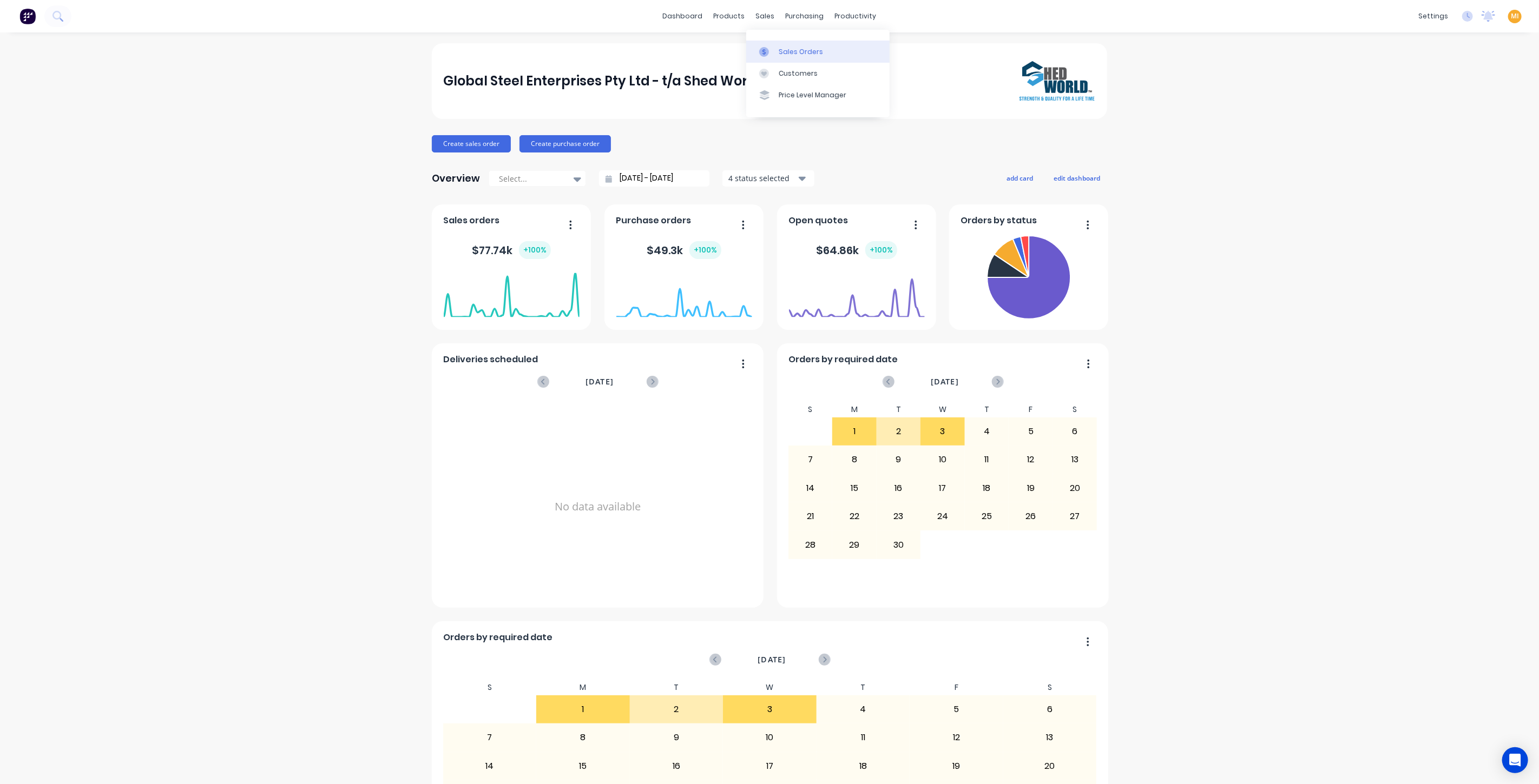
click at [790, 43] on link "Sales Orders" at bounding box center [818, 51] width 143 height 22
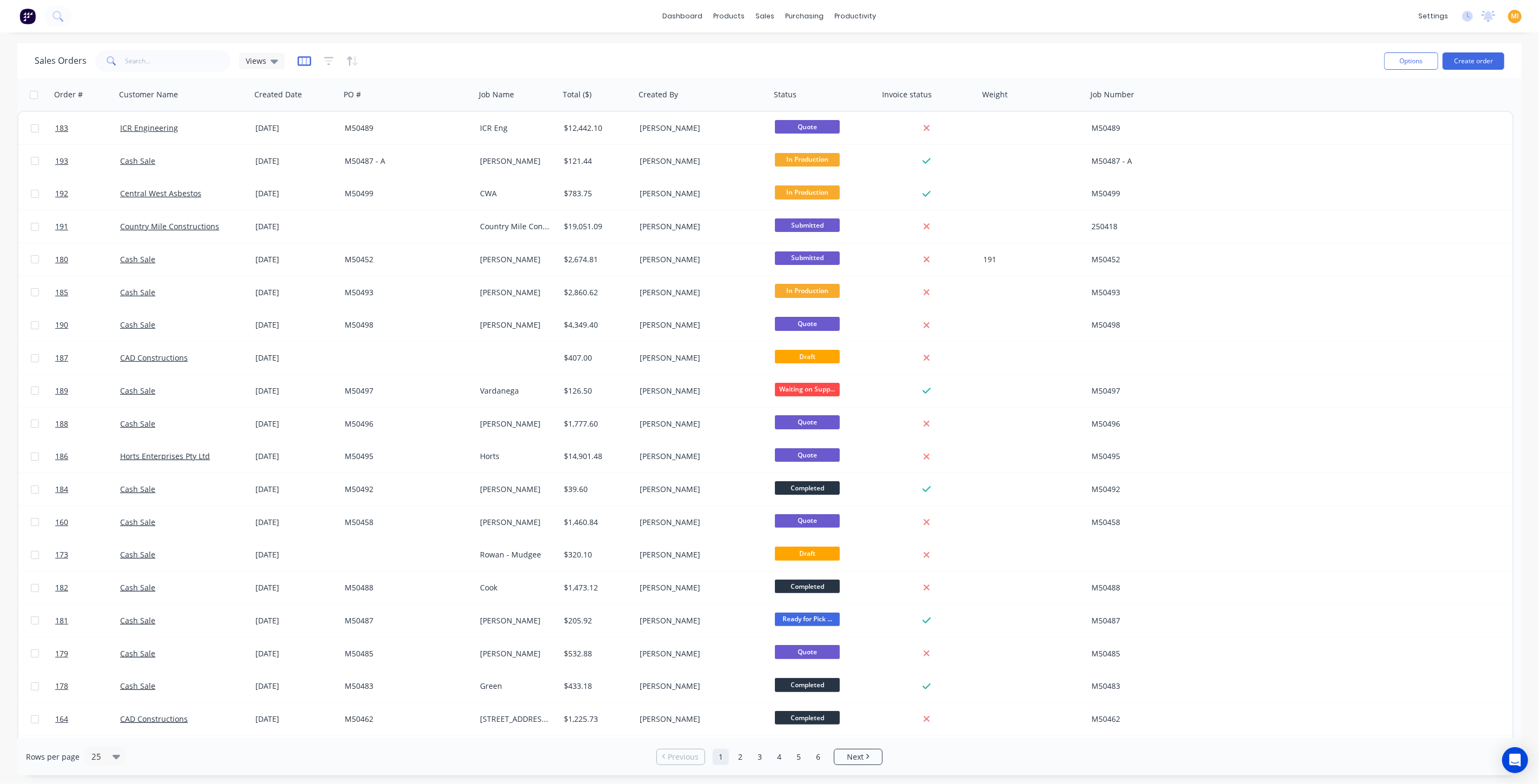
click at [304, 62] on icon "button" at bounding box center [304, 60] width 14 height 10
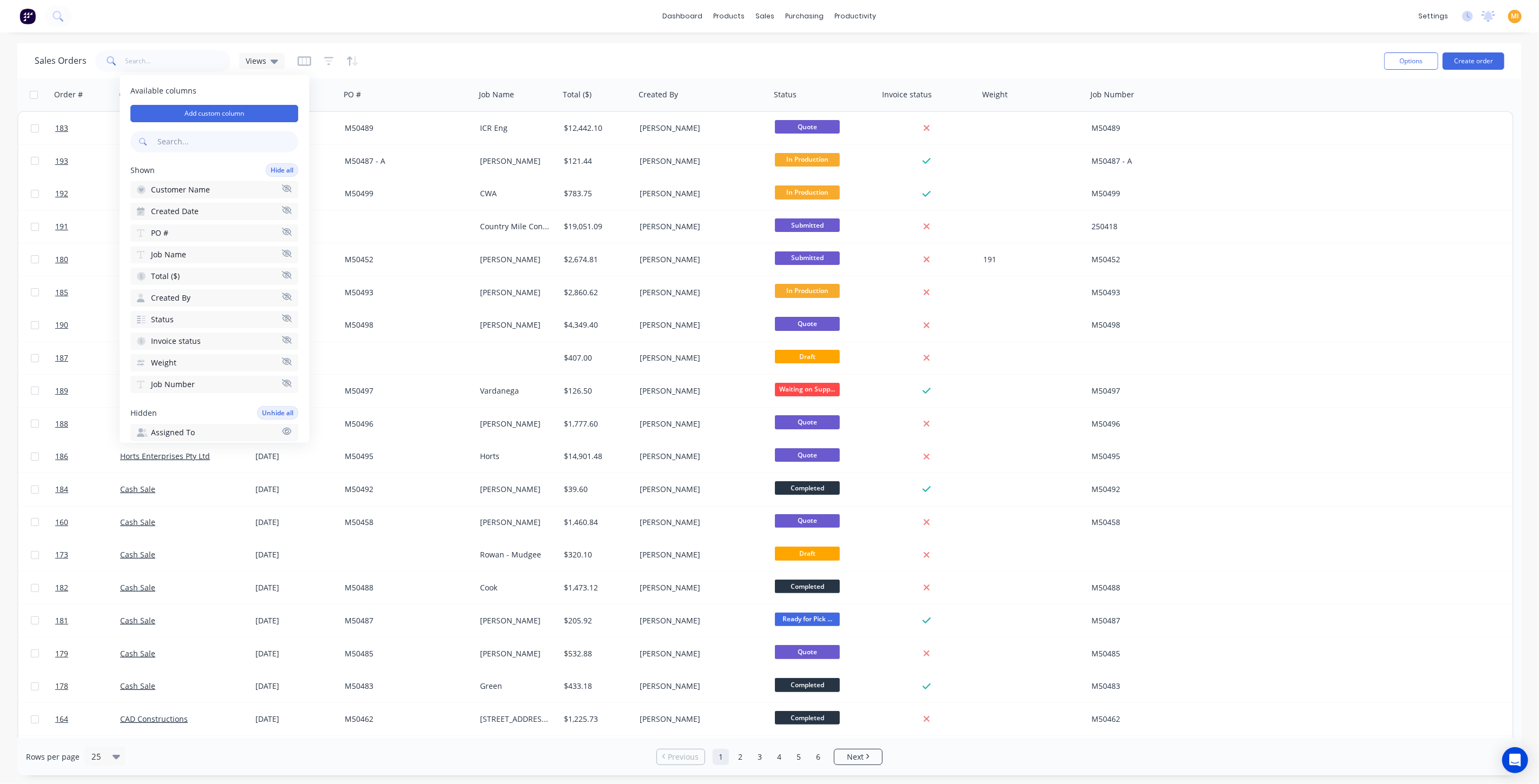
click at [236, 147] on input "text" at bounding box center [227, 142] width 143 height 22
type input "loss"
drag, startPoint x: 521, startPoint y: 158, endPoint x: 424, endPoint y: 85, distance: 121.4
click at [521, 158] on div "Collins" at bounding box center [515, 161] width 72 height 10
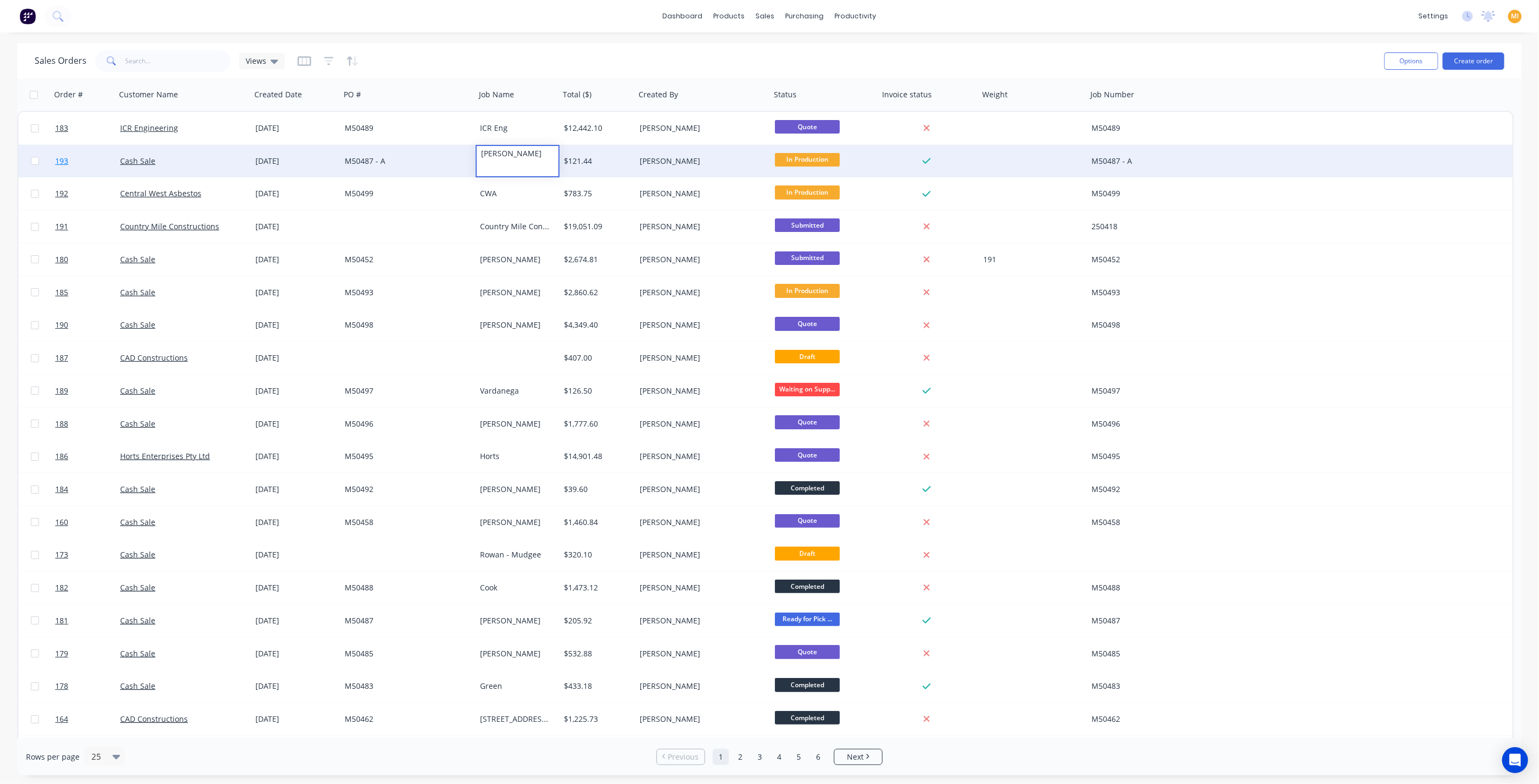
click at [107, 163] on link "193" at bounding box center [88, 161] width 65 height 32
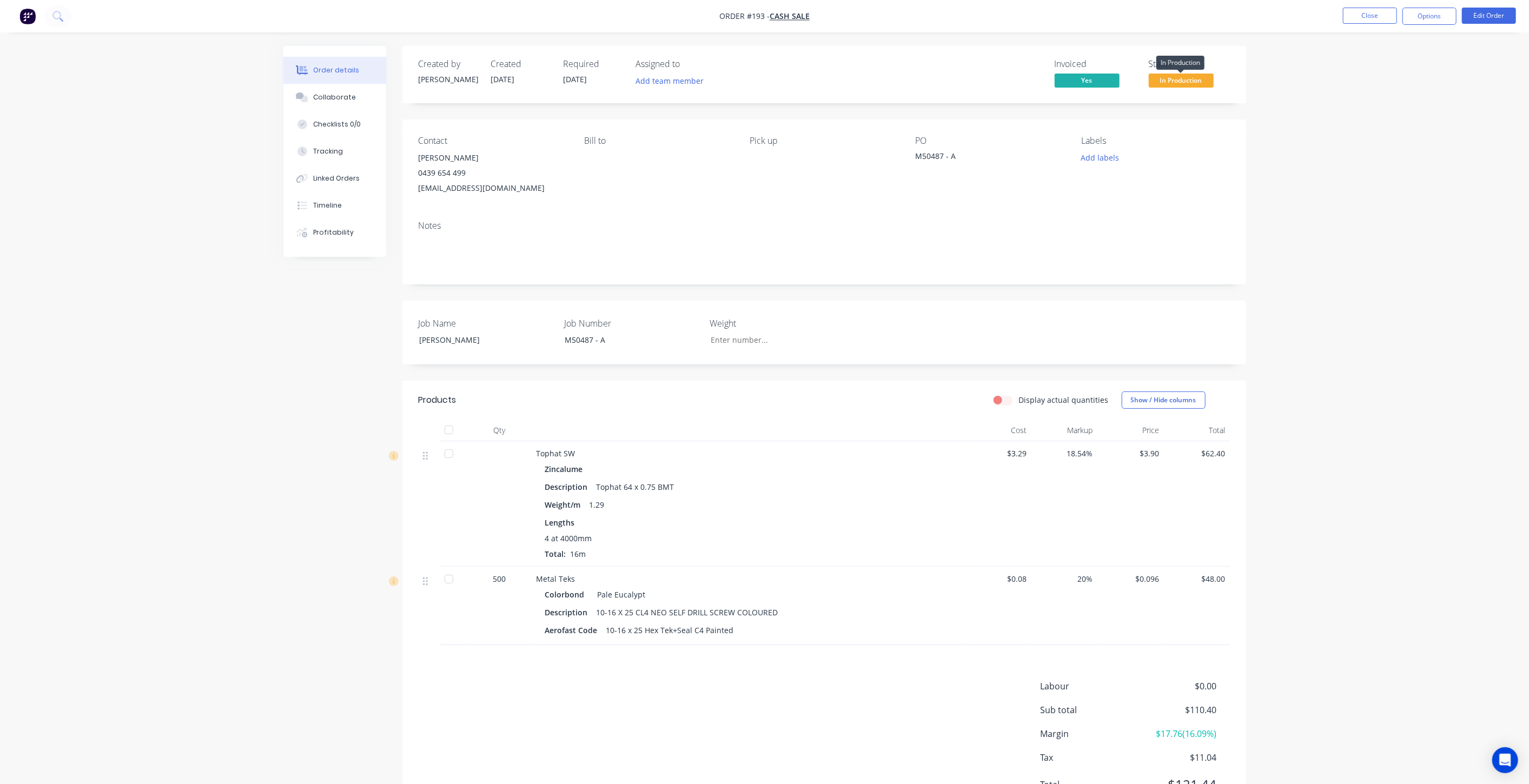
click at [1208, 75] on span "In Production" at bounding box center [1181, 80] width 65 height 14
click at [1376, 21] on button "Close" at bounding box center [1370, 15] width 54 height 16
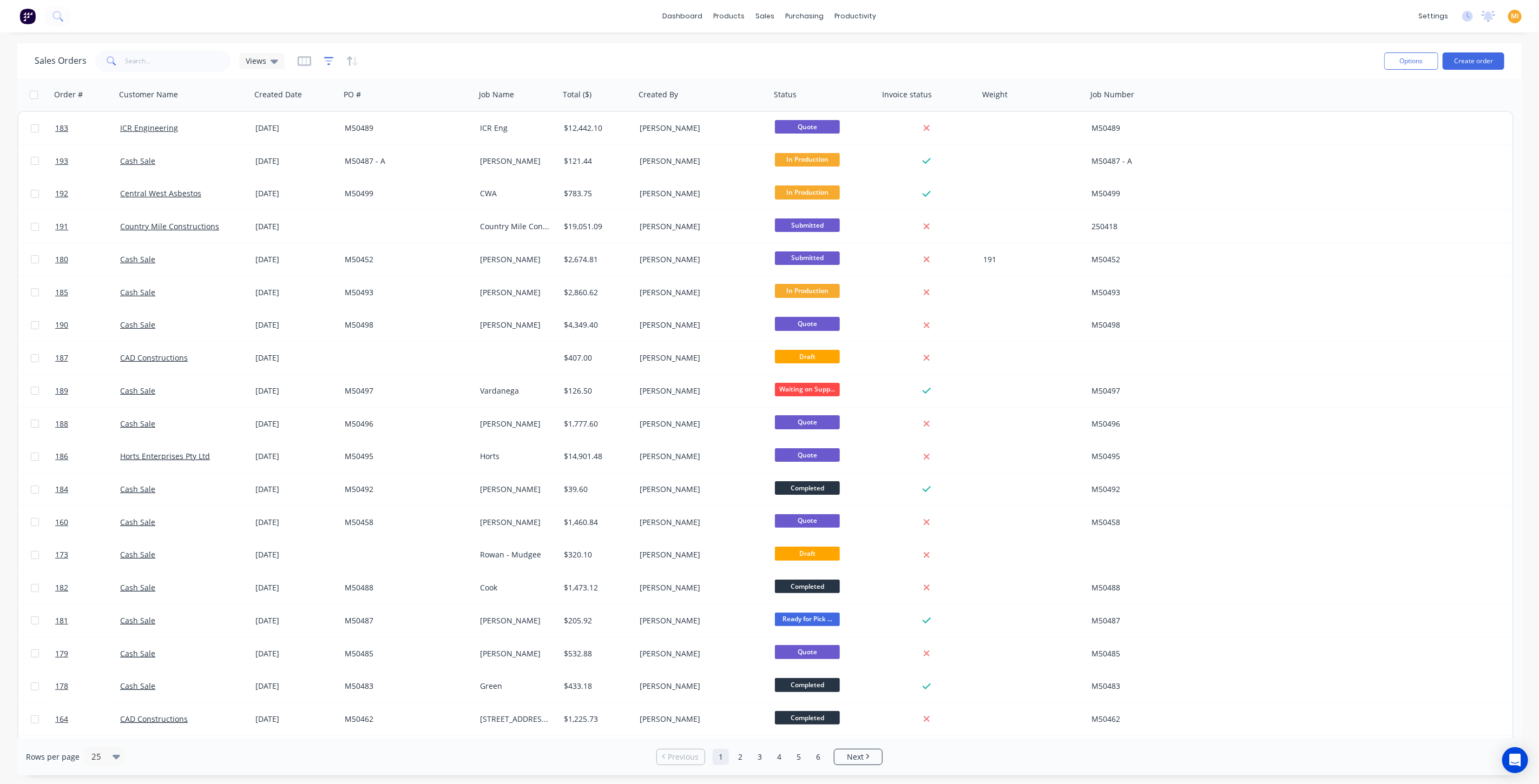
click at [325, 62] on icon "button" at bounding box center [329, 60] width 10 height 10
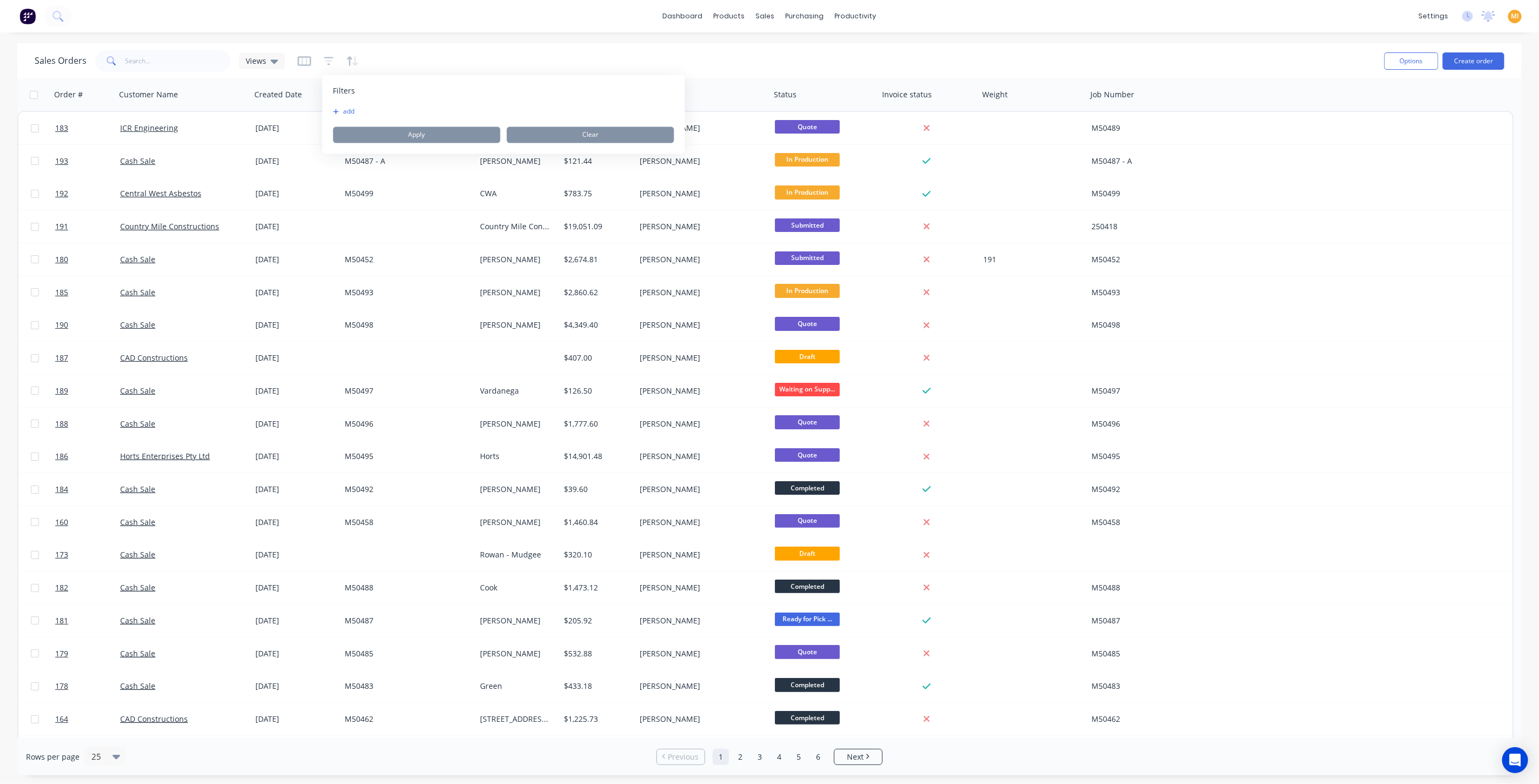
click at [345, 109] on button "add" at bounding box center [347, 112] width 27 height 9
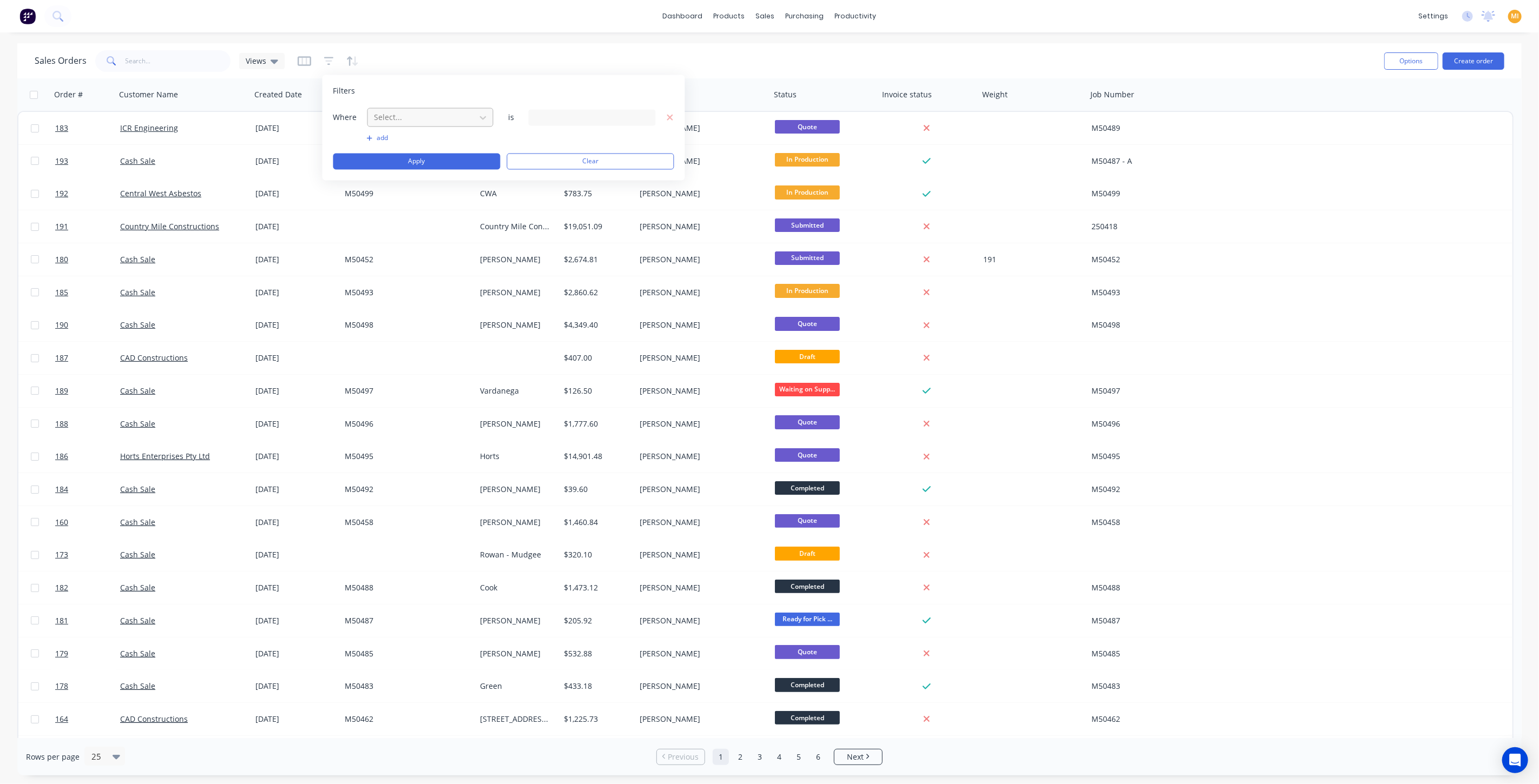
click at [425, 121] on div at bounding box center [422, 117] width 97 height 14
drag, startPoint x: 399, startPoint y: 279, endPoint x: 411, endPoint y: 262, distance: 20.8
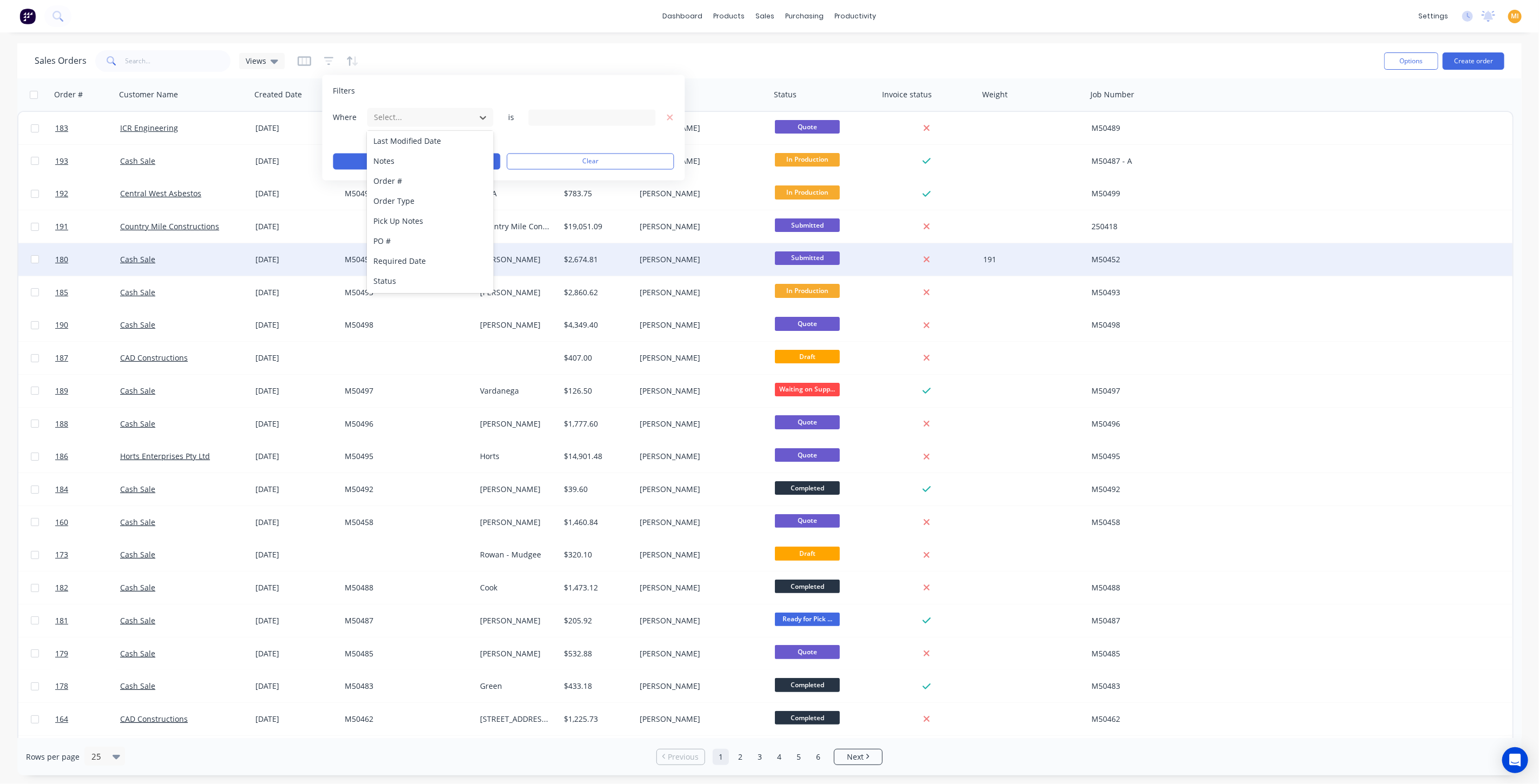
click at [399, 278] on div "Status" at bounding box center [431, 280] width 127 height 20
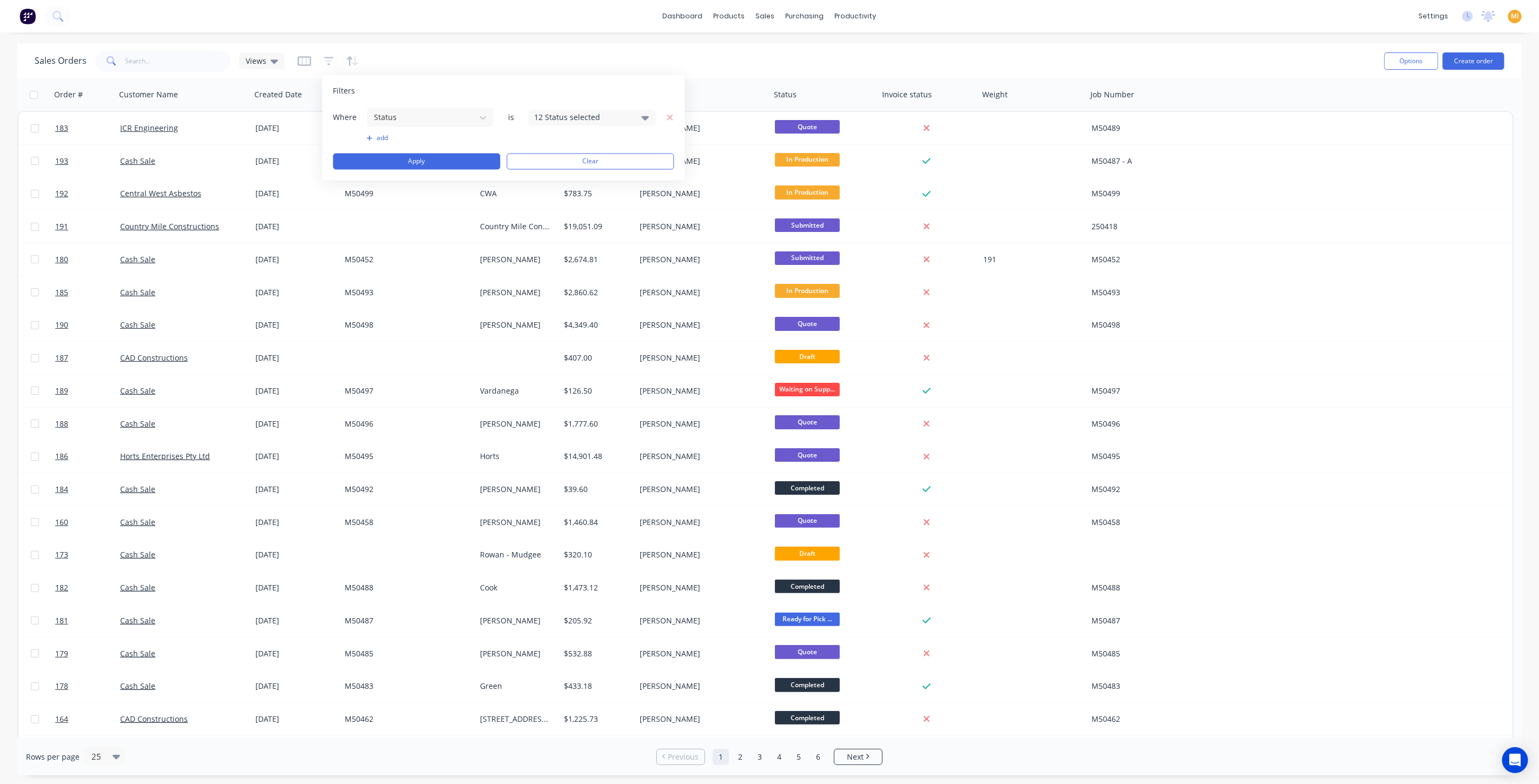
click at [559, 113] on div "12 Status selected" at bounding box center [583, 117] width 98 height 11
click at [547, 175] on div at bounding box center [546, 176] width 22 height 22
click at [548, 175] on div at bounding box center [546, 176] width 22 height 22
click at [576, 149] on input "text" at bounding box center [630, 149] width 141 height 22
type input "loss"
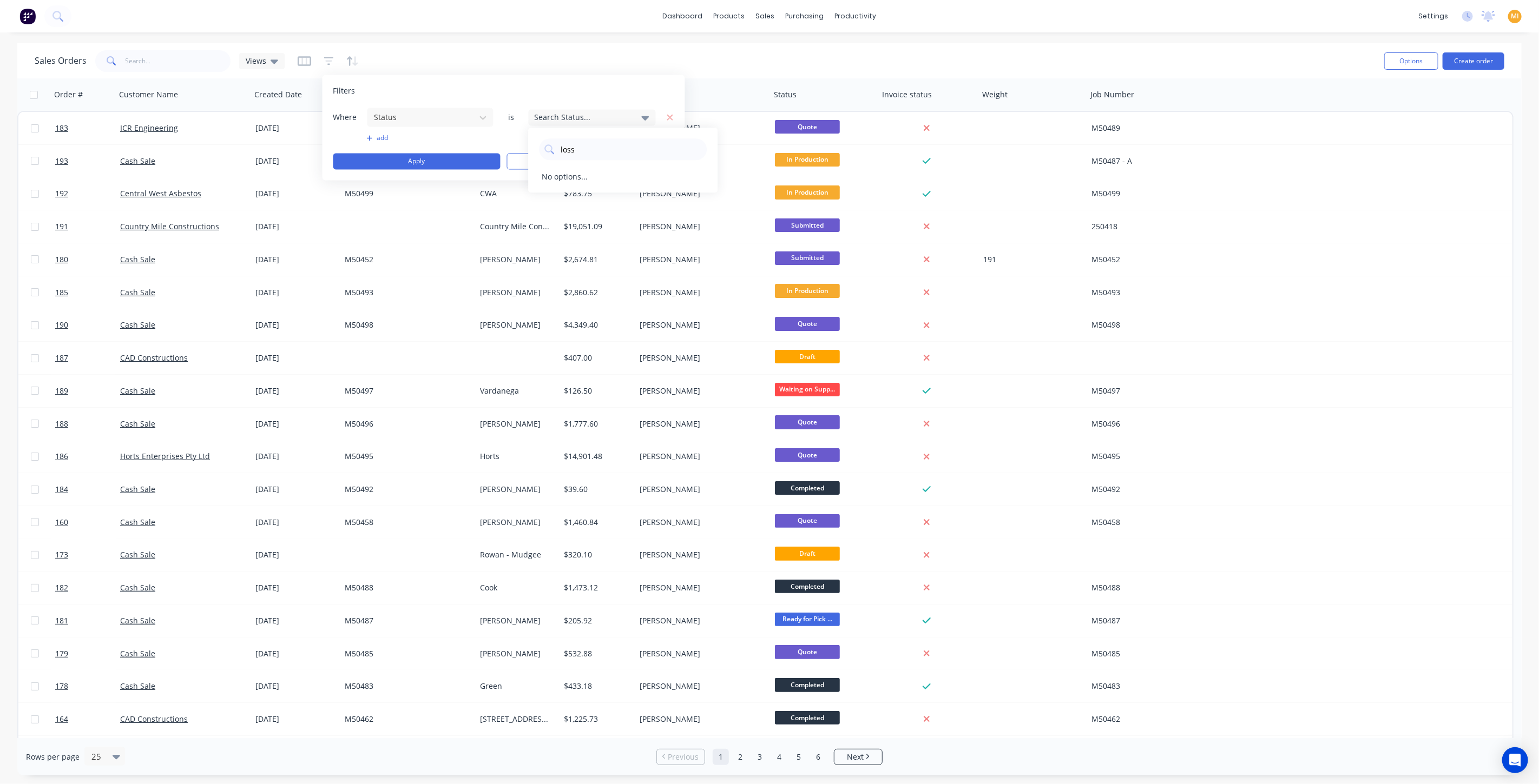
click at [444, 142] on div "Where Status is Search Status... add Apply Clear" at bounding box center [504, 138] width 341 height 62
click at [566, 153] on button "Clear" at bounding box center [591, 161] width 167 height 16
click at [402, 51] on div "Sales Orders Views" at bounding box center [705, 60] width 1340 height 27
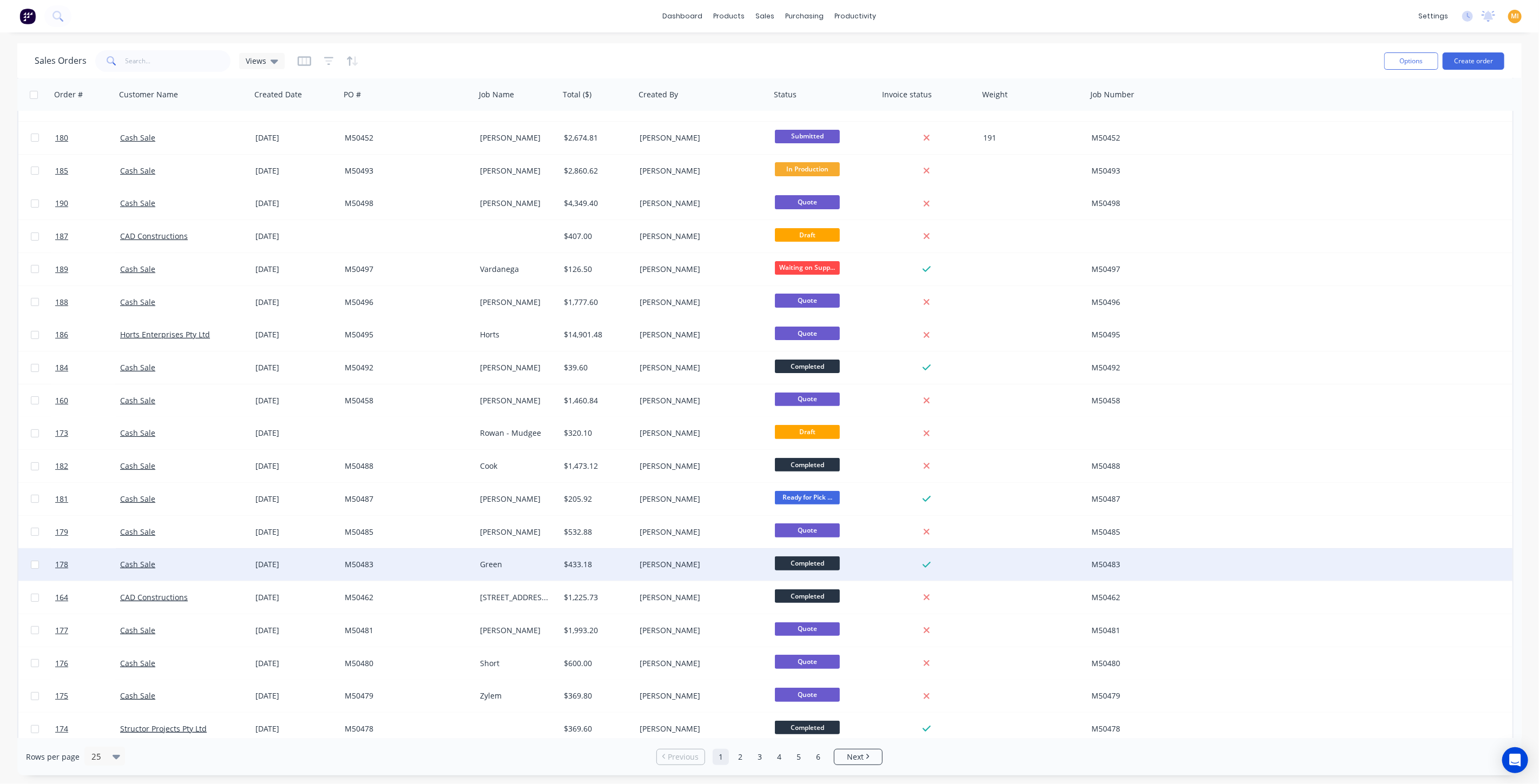
scroll to position [193, 0]
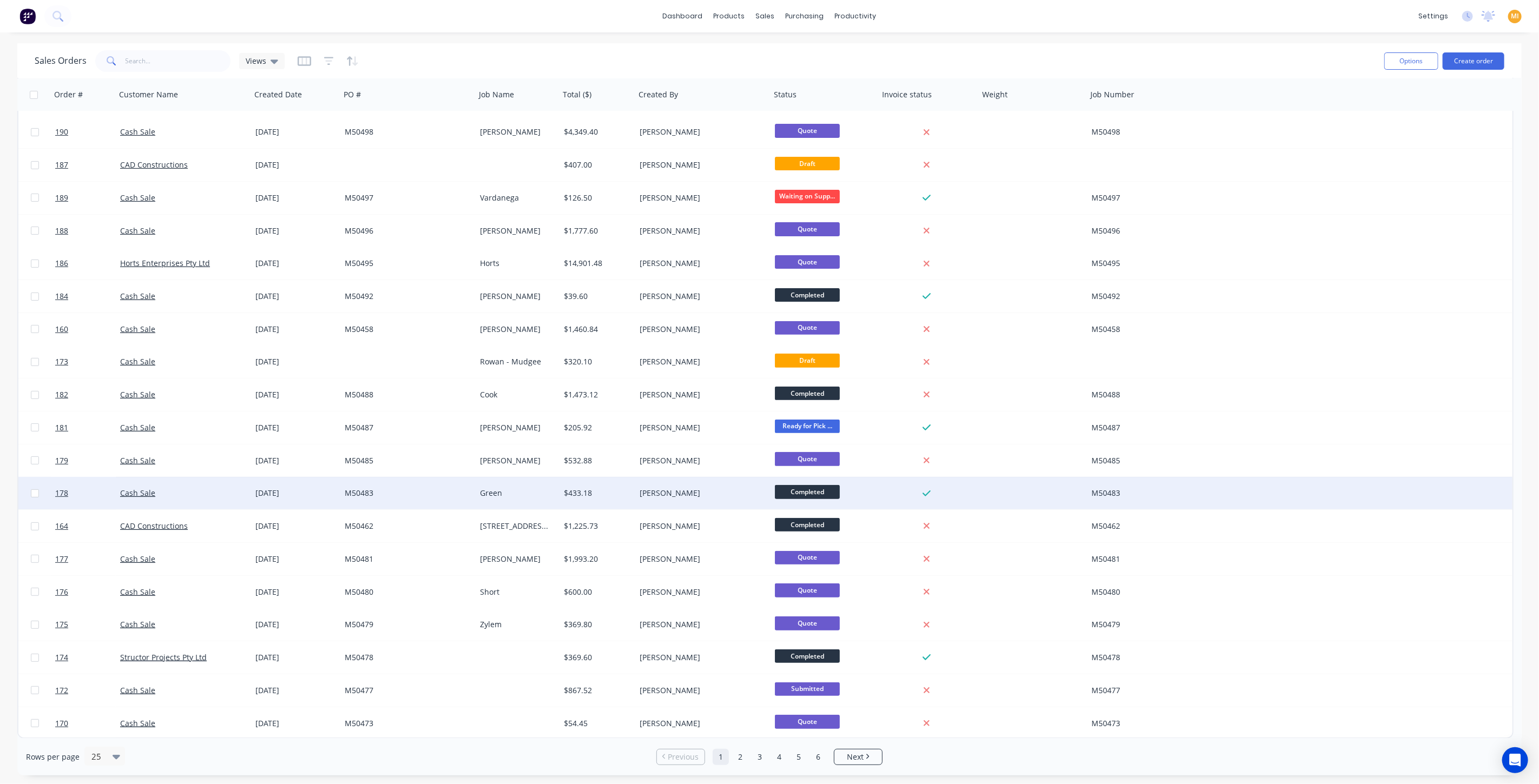
click at [807, 492] on span "Completed" at bounding box center [807, 492] width 65 height 14
click at [744, 58] on div "Sales Orders Views" at bounding box center [705, 60] width 1340 height 27
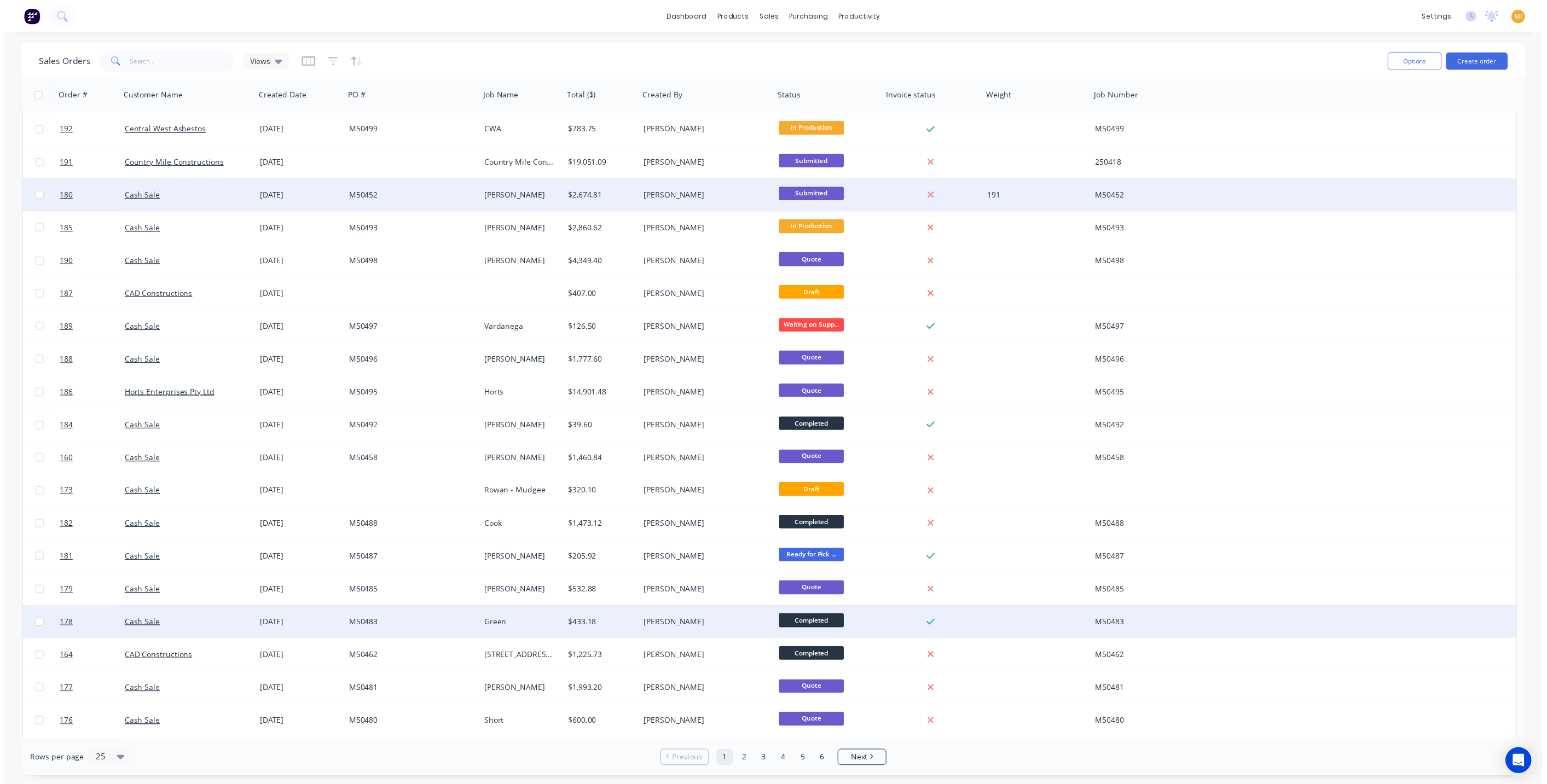
scroll to position [0, 0]
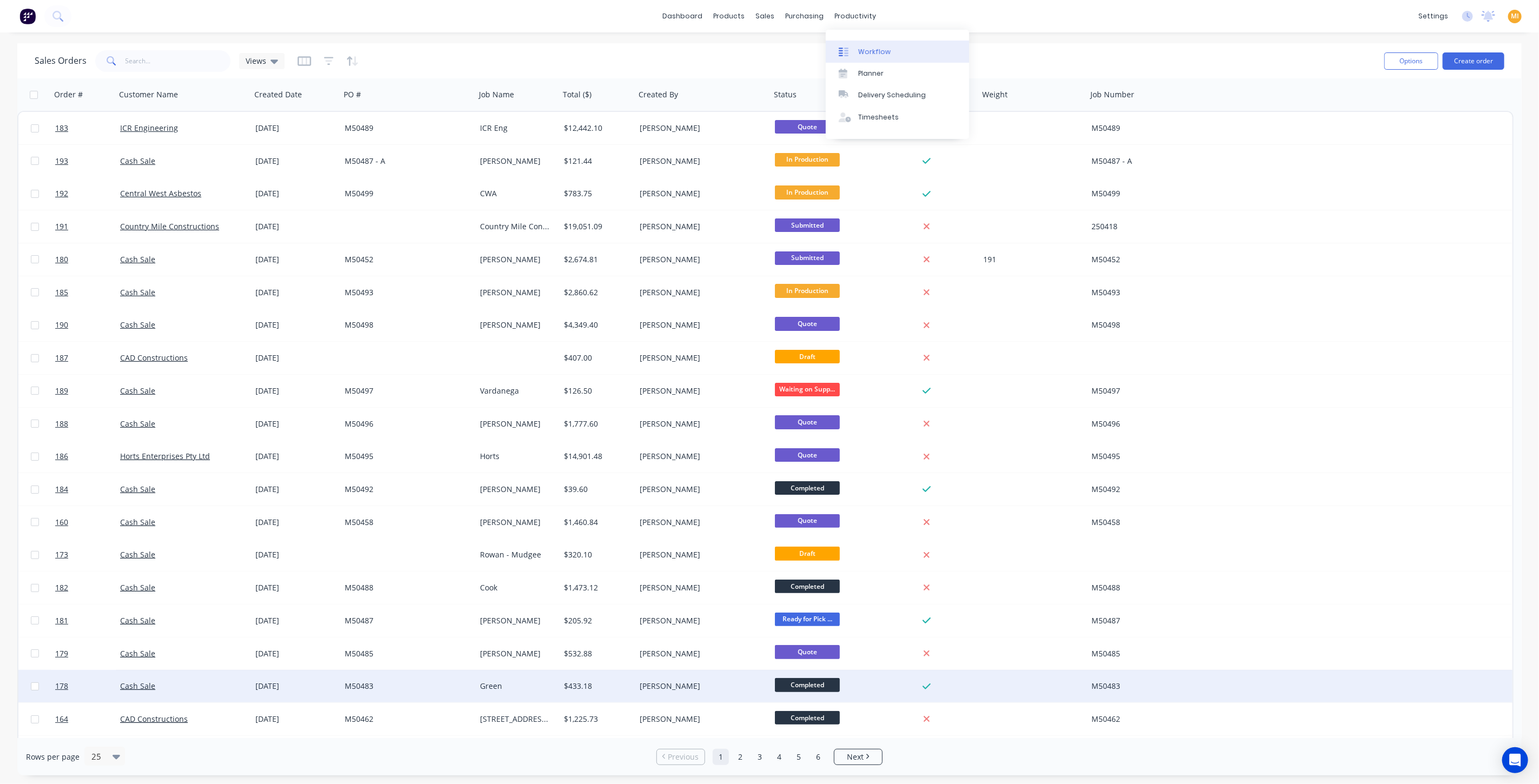
click at [866, 53] on div "Workflow" at bounding box center [874, 52] width 32 height 10
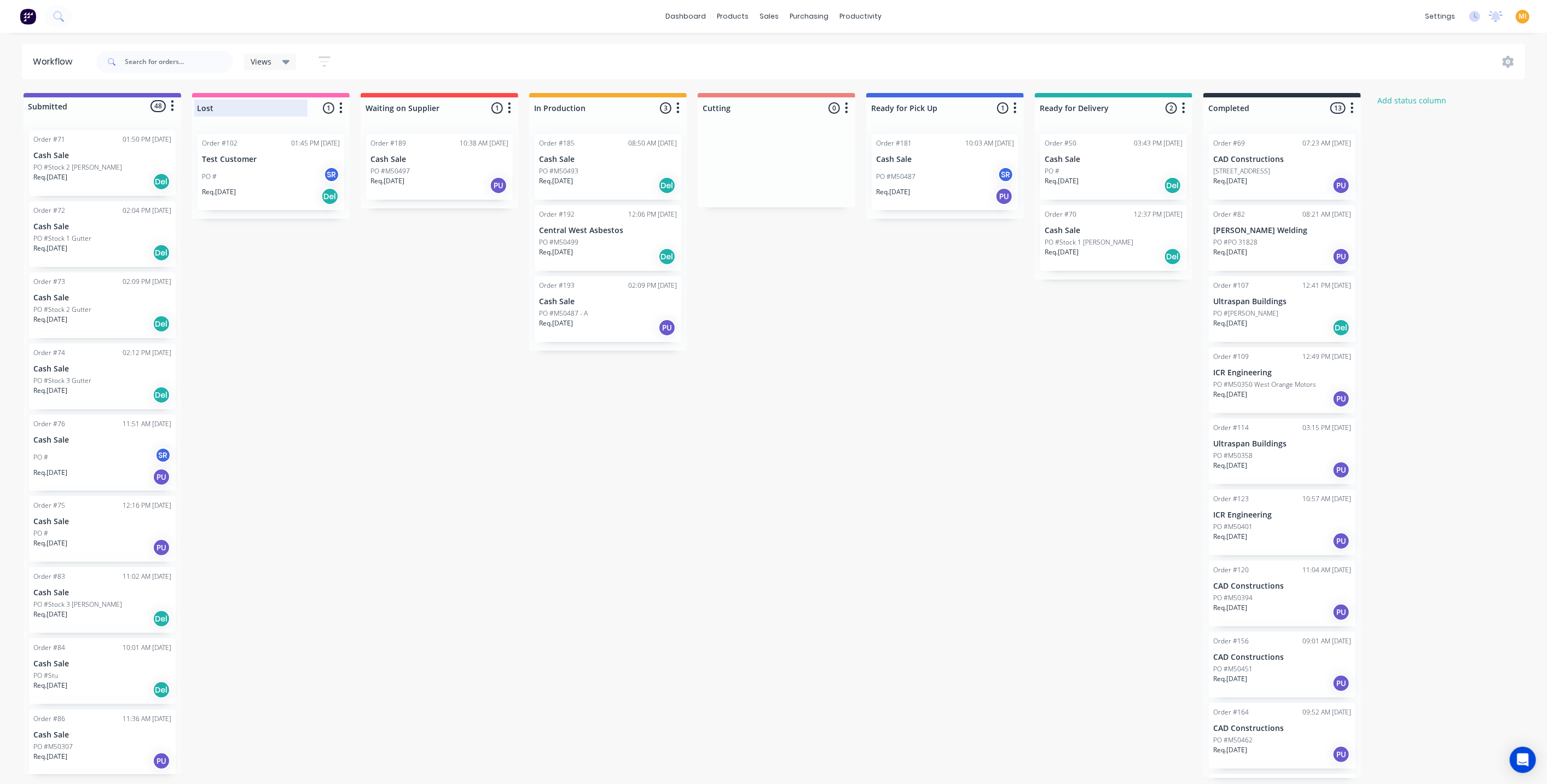
click at [224, 102] on div at bounding box center [271, 108] width 158 height 21
type input ".Lost"
click at [378, 310] on div "Submitted 48 Status colour #6A5ACD hex #6A5ACD Save Cancel Summaries Total orde…" at bounding box center [825, 435] width 1667 height 685
click at [1393, 104] on button "Add status column" at bounding box center [1412, 100] width 80 height 15
type input "Lost"
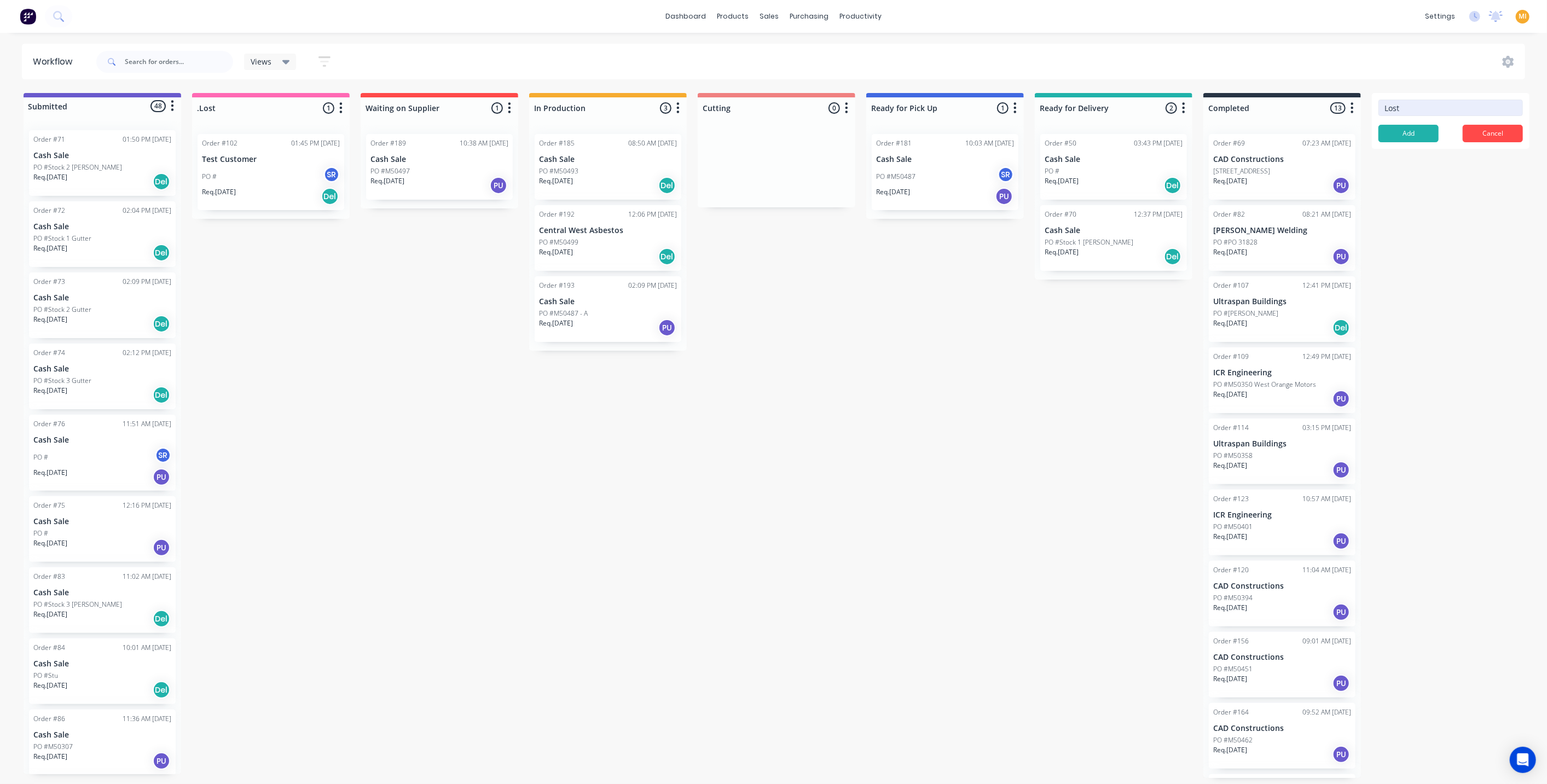
click button "Add" at bounding box center [1409, 134] width 60 height 18
click at [1519, 113] on icon "button" at bounding box center [1521, 108] width 3 height 14
click at [1475, 133] on span "Status colour" at bounding box center [1453, 132] width 48 height 11
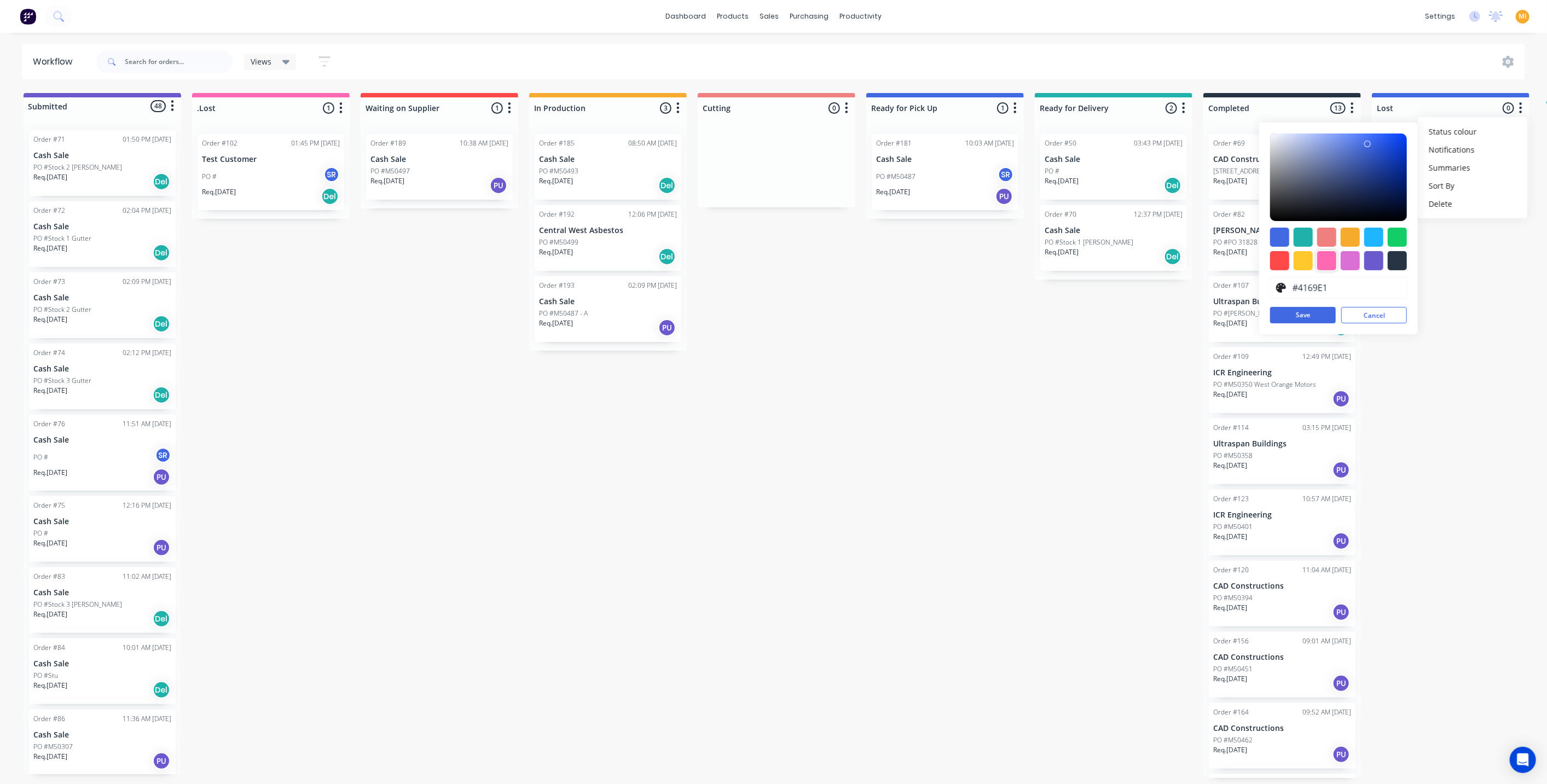
click at [1326, 256] on div at bounding box center [1328, 261] width 20 height 19
type input "#FF69B4"
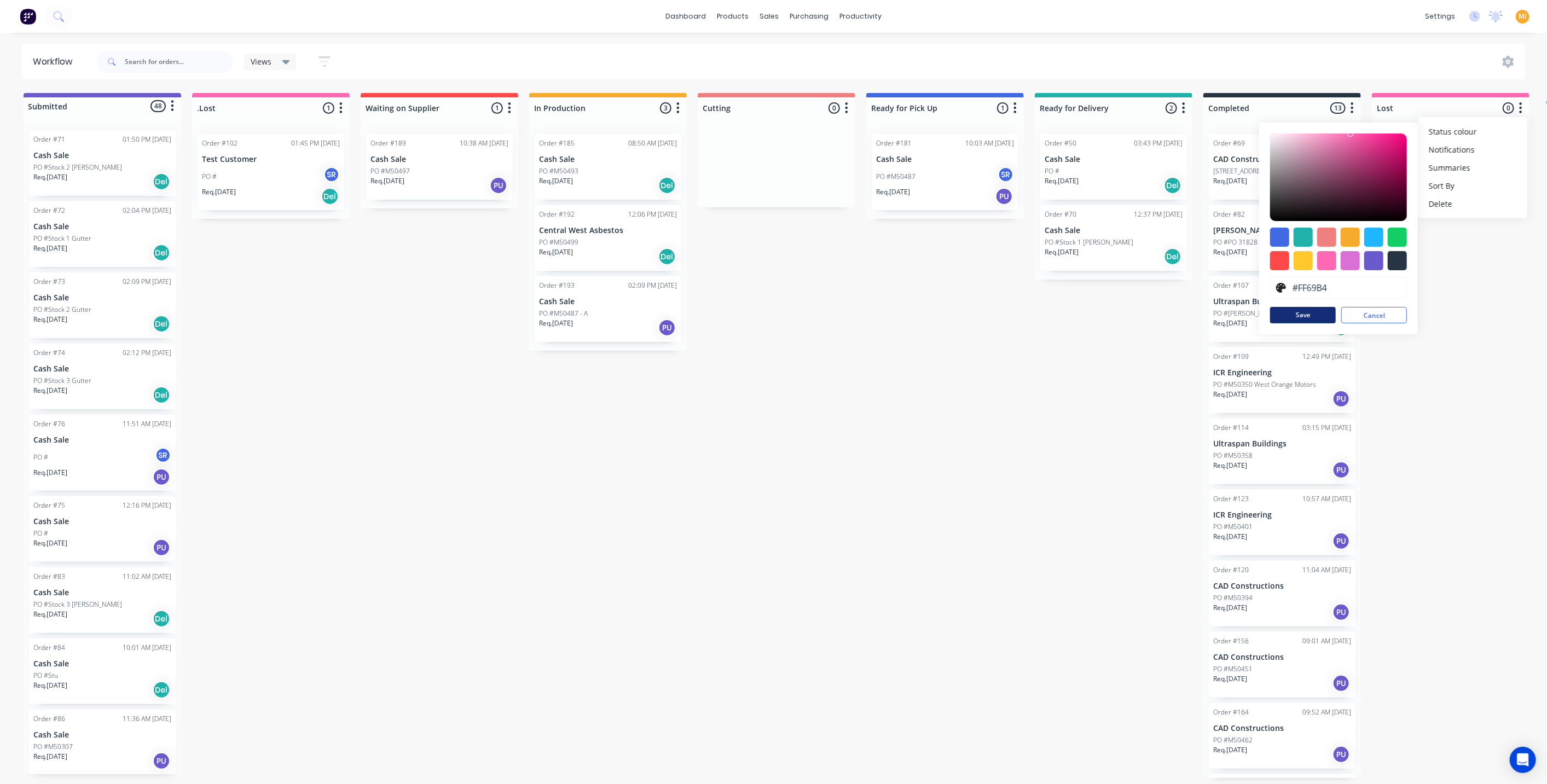
click at [1302, 316] on button "Save" at bounding box center [1303, 315] width 66 height 16
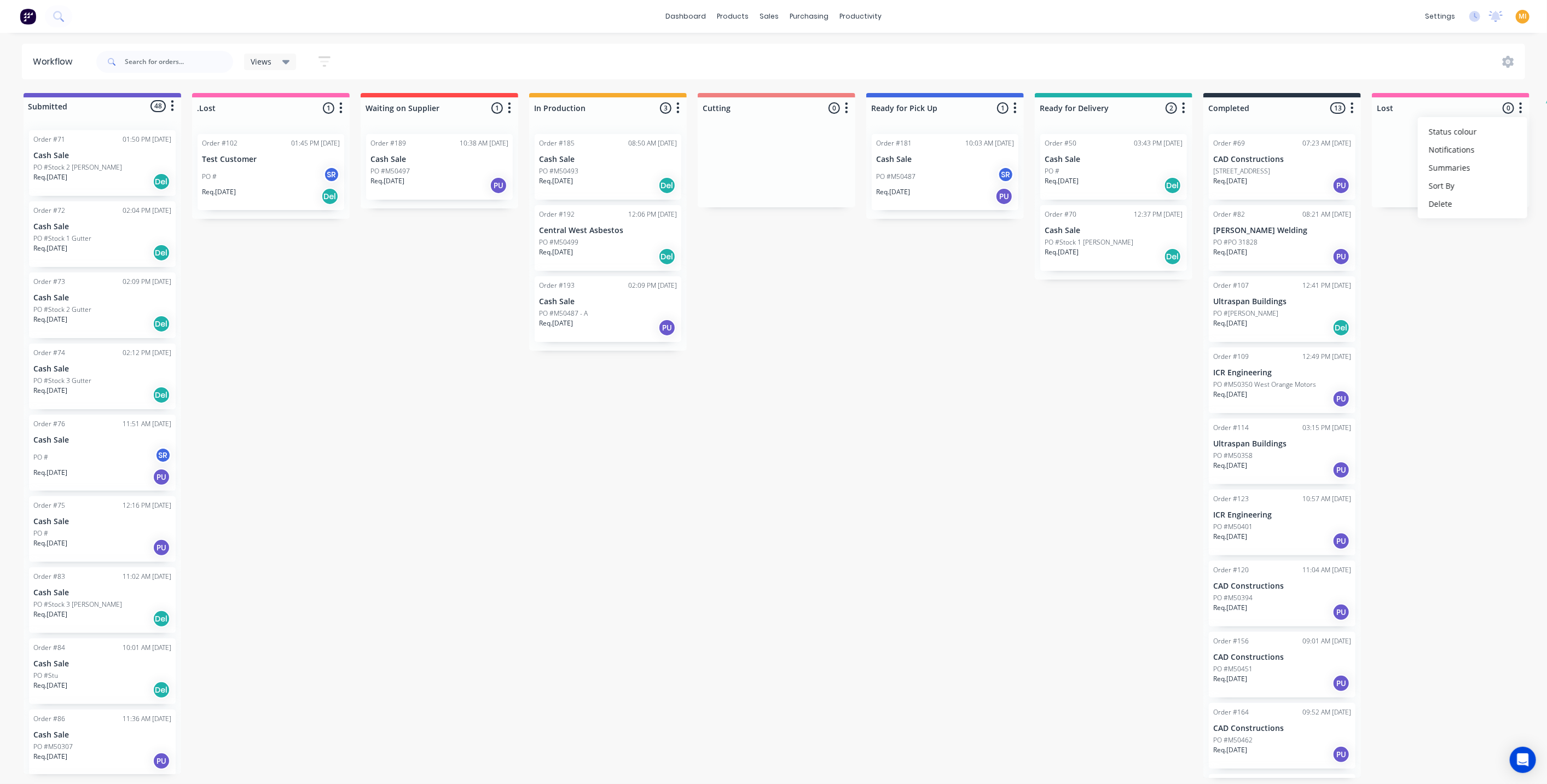
drag, startPoint x: 1467, startPoint y: 302, endPoint x: 1454, endPoint y: 301, distance: 13.0
click at [1467, 301] on div "Submitted 48 Status colour #6A5ACD hex #6A5ACD Save Cancel Summaries Total orde…" at bounding box center [905, 435] width 1826 height 685
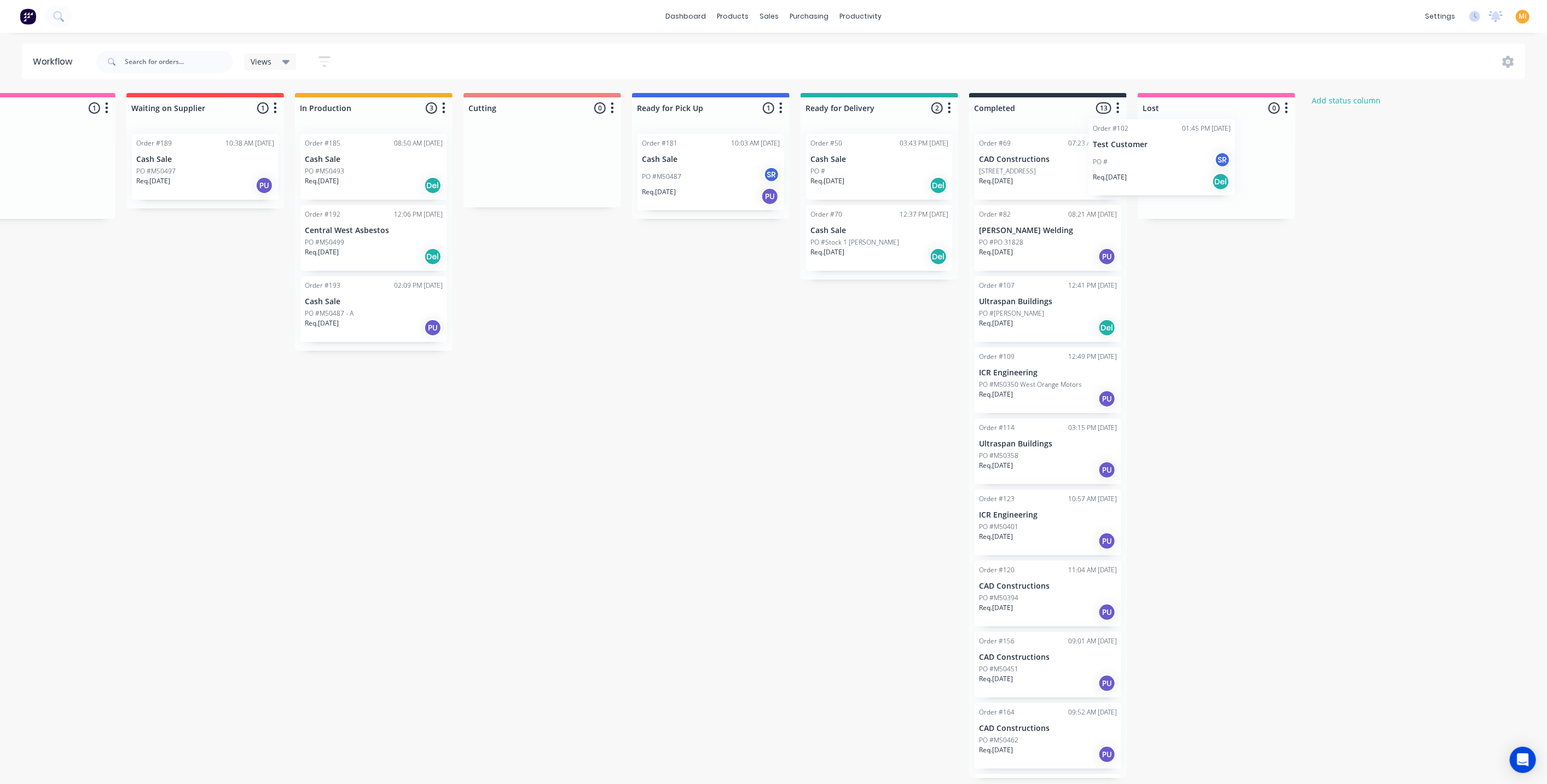
drag, startPoint x: 254, startPoint y: 180, endPoint x: 1149, endPoint y: 167, distance: 895.1
click at [1149, 167] on div "Submitted 48 Status colour #6A5ACD hex #6A5ACD Save Cancel Summaries Total orde…" at bounding box center [671, 435] width 1826 height 685
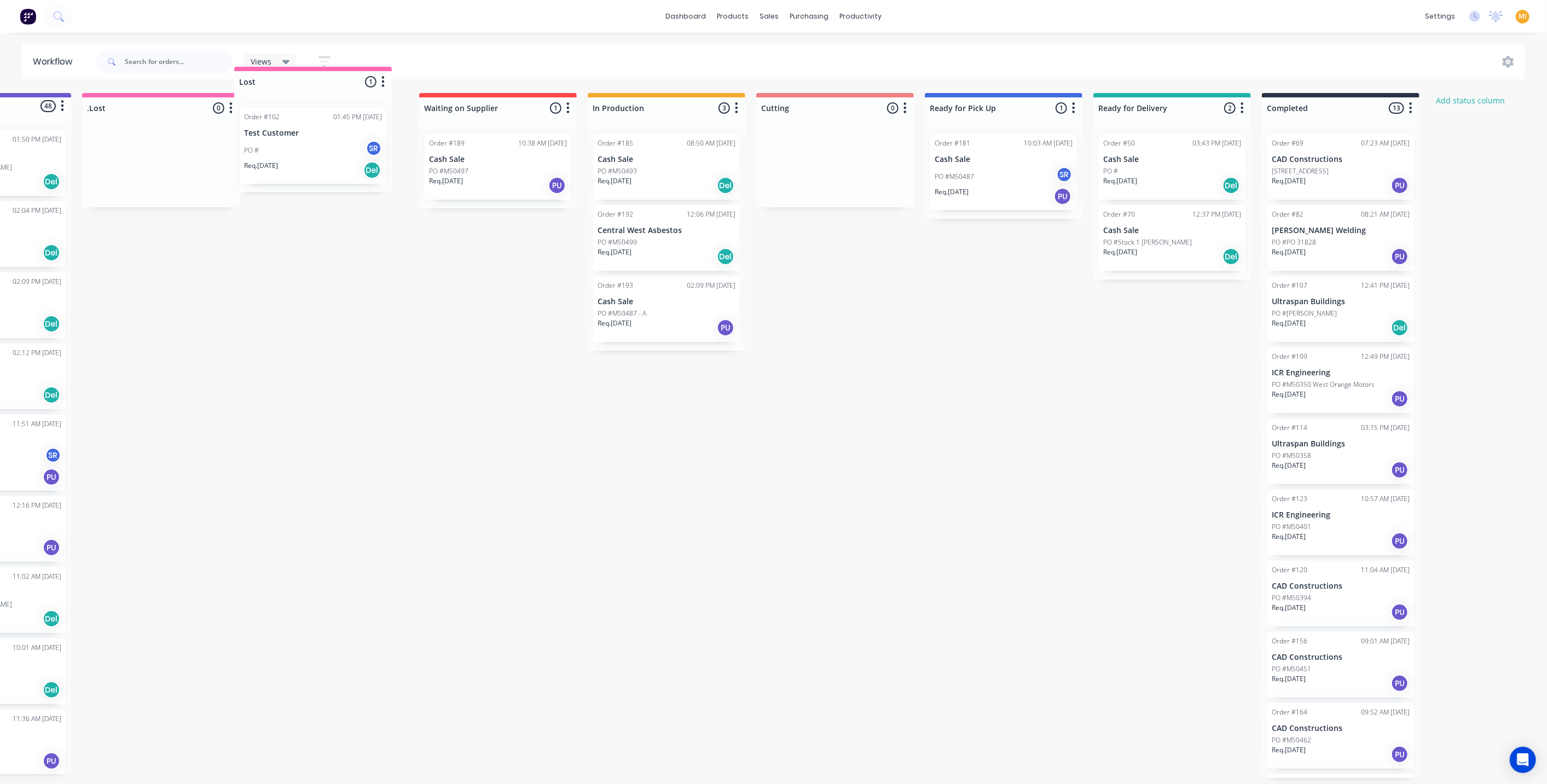
scroll to position [0, 107]
drag, startPoint x: 1371, startPoint y: 108, endPoint x: 338, endPoint y: 100, distance: 1033.0
click at [334, 89] on div "Workflow Views Save new view None (Default) edit Show/Hide statuses Show line i…" at bounding box center [666, 403] width 1547 height 718
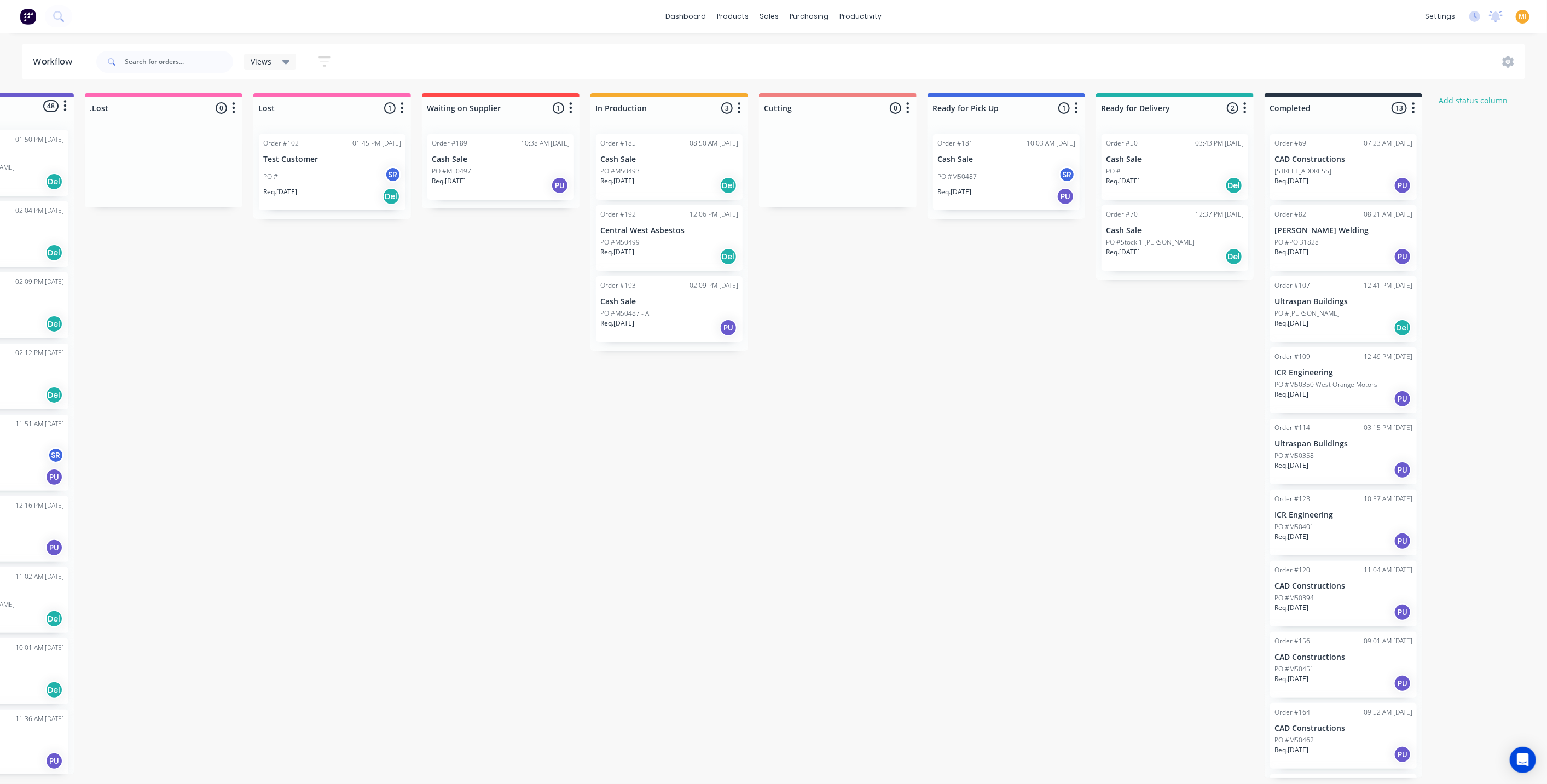
click at [232, 110] on icon "button" at bounding box center [233, 108] width 3 height 14
click at [187, 200] on button "Delete" at bounding box center [185, 204] width 110 height 18
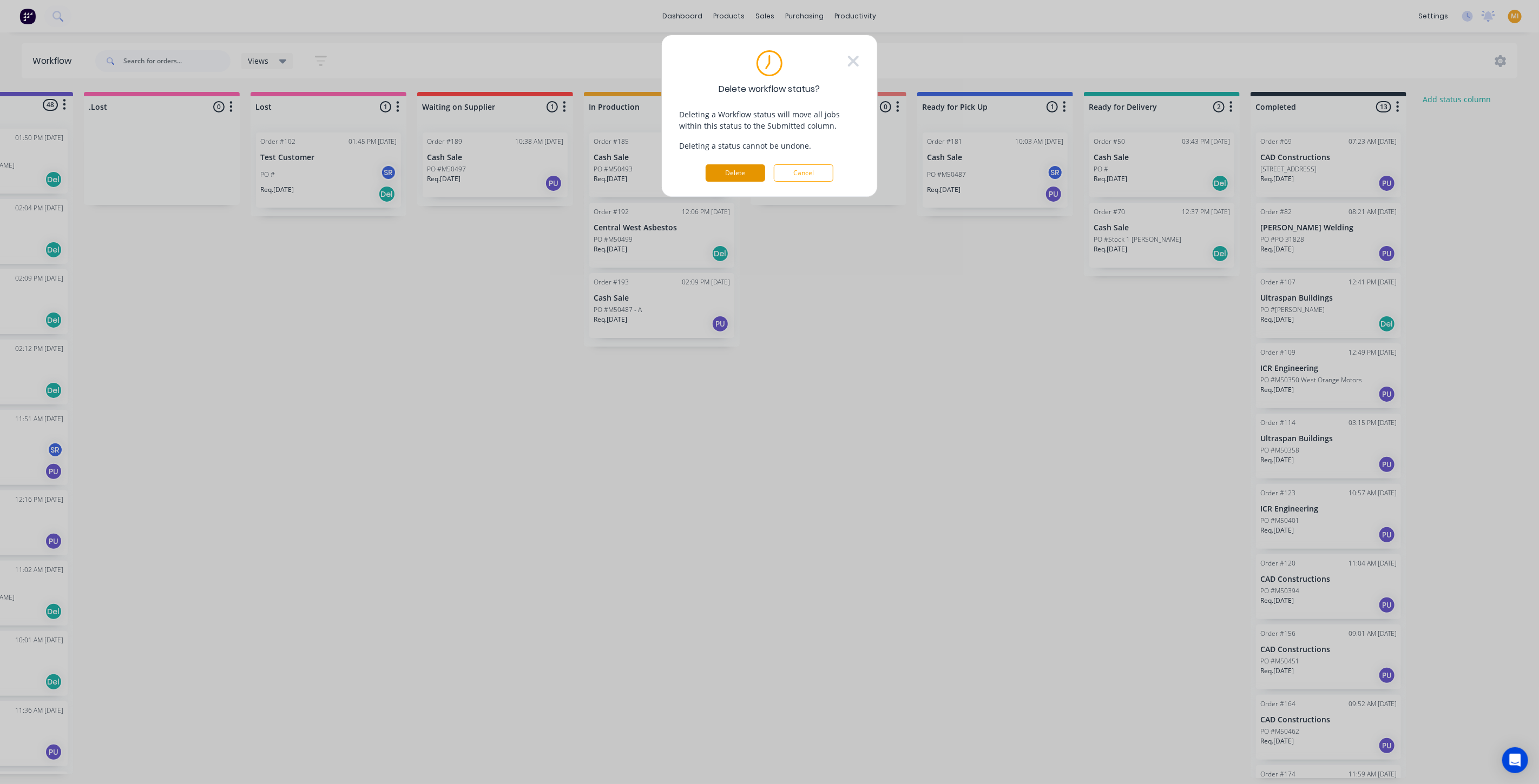
click at [747, 170] on button "Delete" at bounding box center [735, 174] width 59 height 18
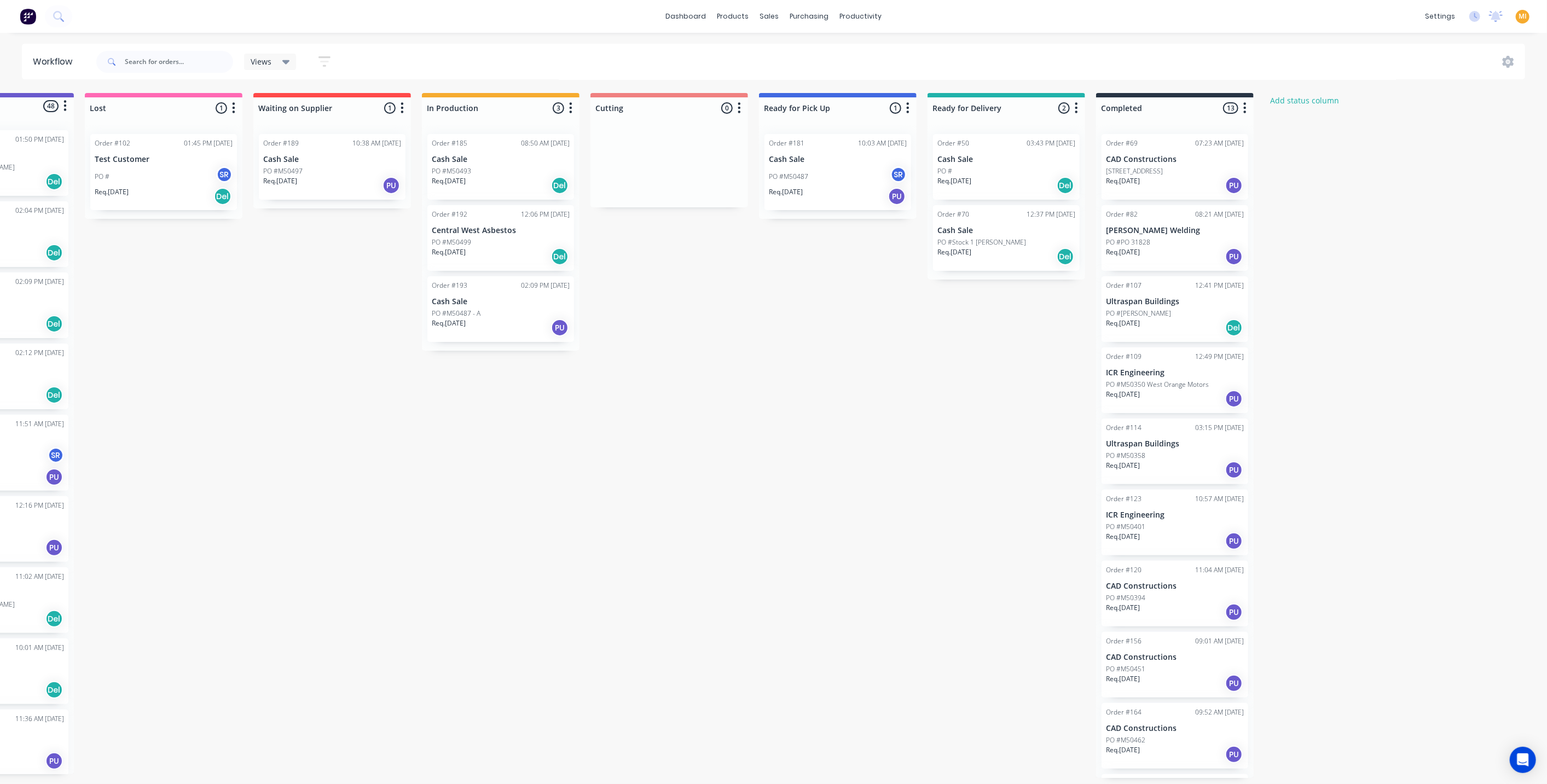
click at [194, 255] on div "Submitted 48 Status colour #6A5ACD hex #6A5ACD Save Cancel Summaries Total orde…" at bounding box center [718, 435] width 1667 height 685
click at [152, 176] on div "PO # SR" at bounding box center [163, 177] width 138 height 21
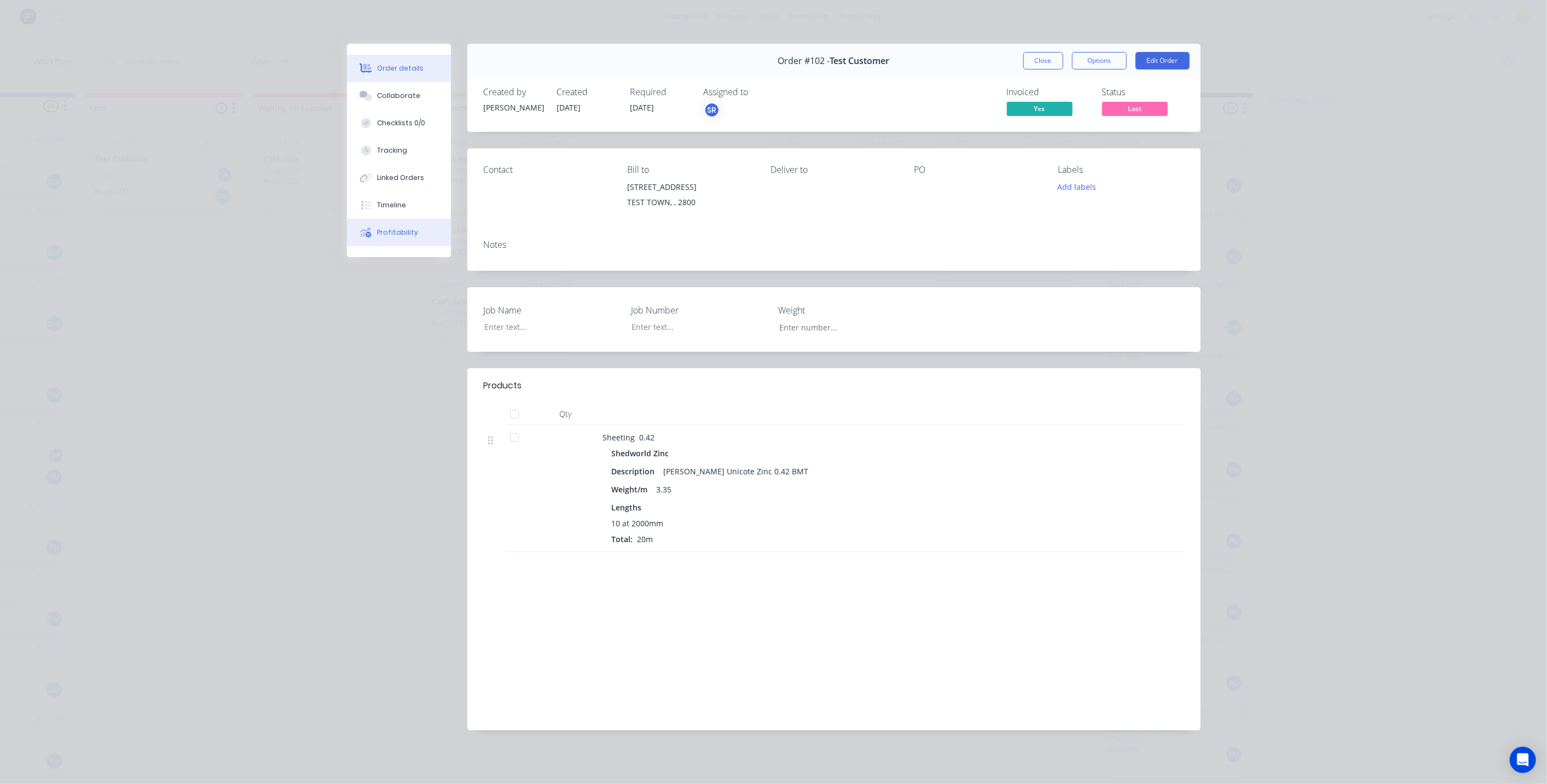
click at [399, 228] on div "Profitability" at bounding box center [398, 232] width 41 height 10
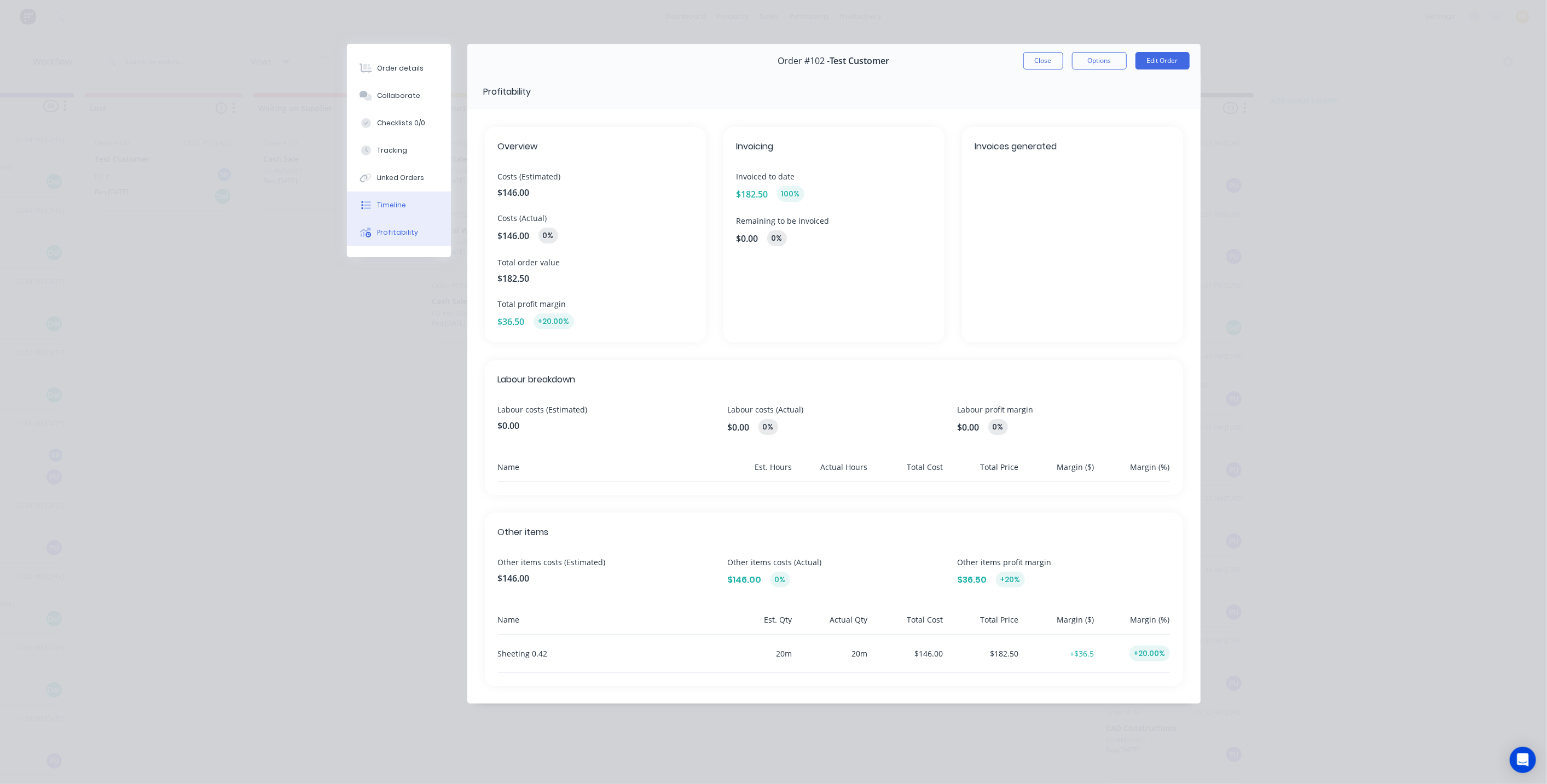
click at [410, 204] on button "Timeline" at bounding box center [399, 206] width 104 height 28
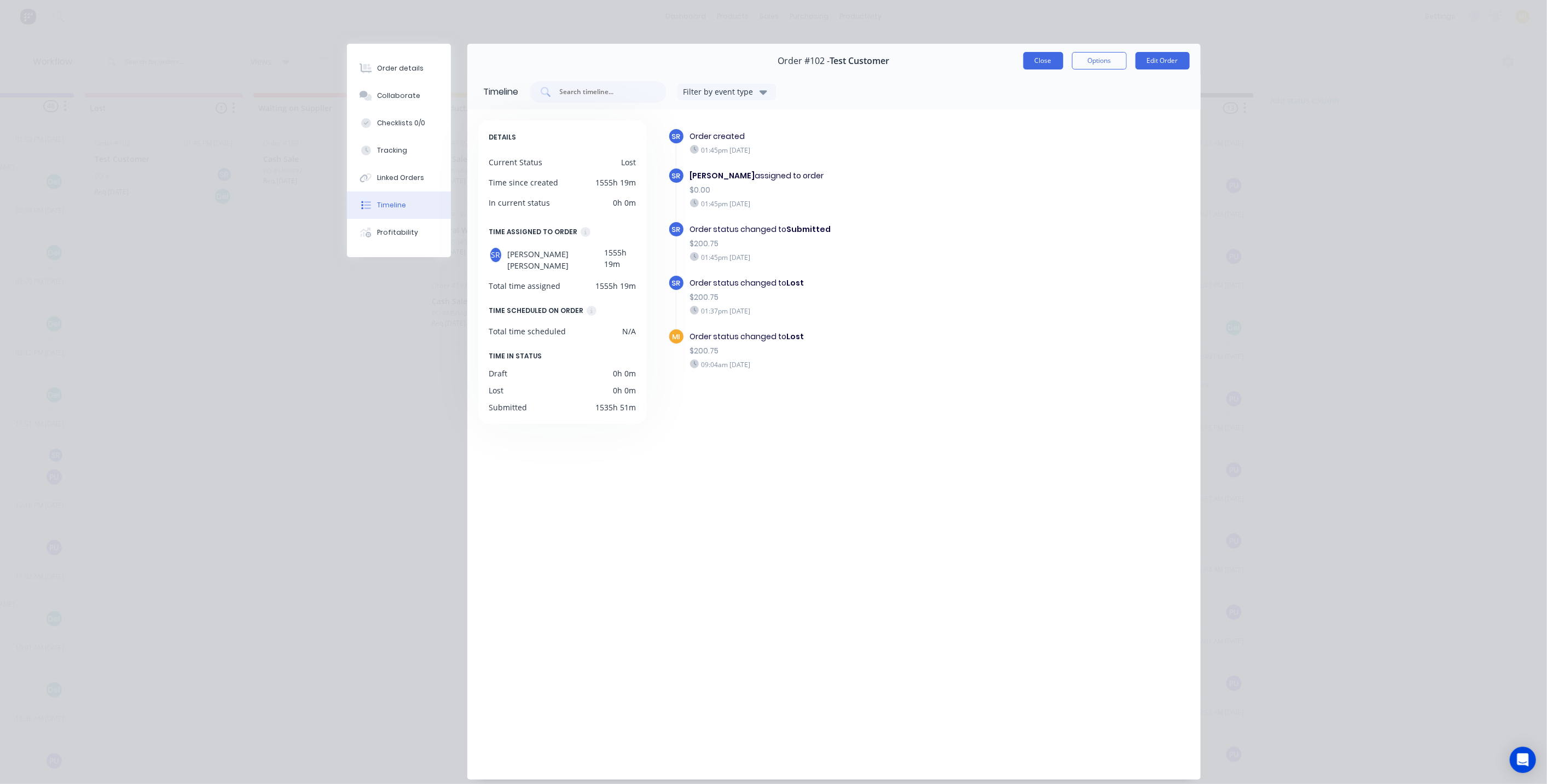
click at [1036, 65] on button "Close" at bounding box center [1043, 61] width 40 height 18
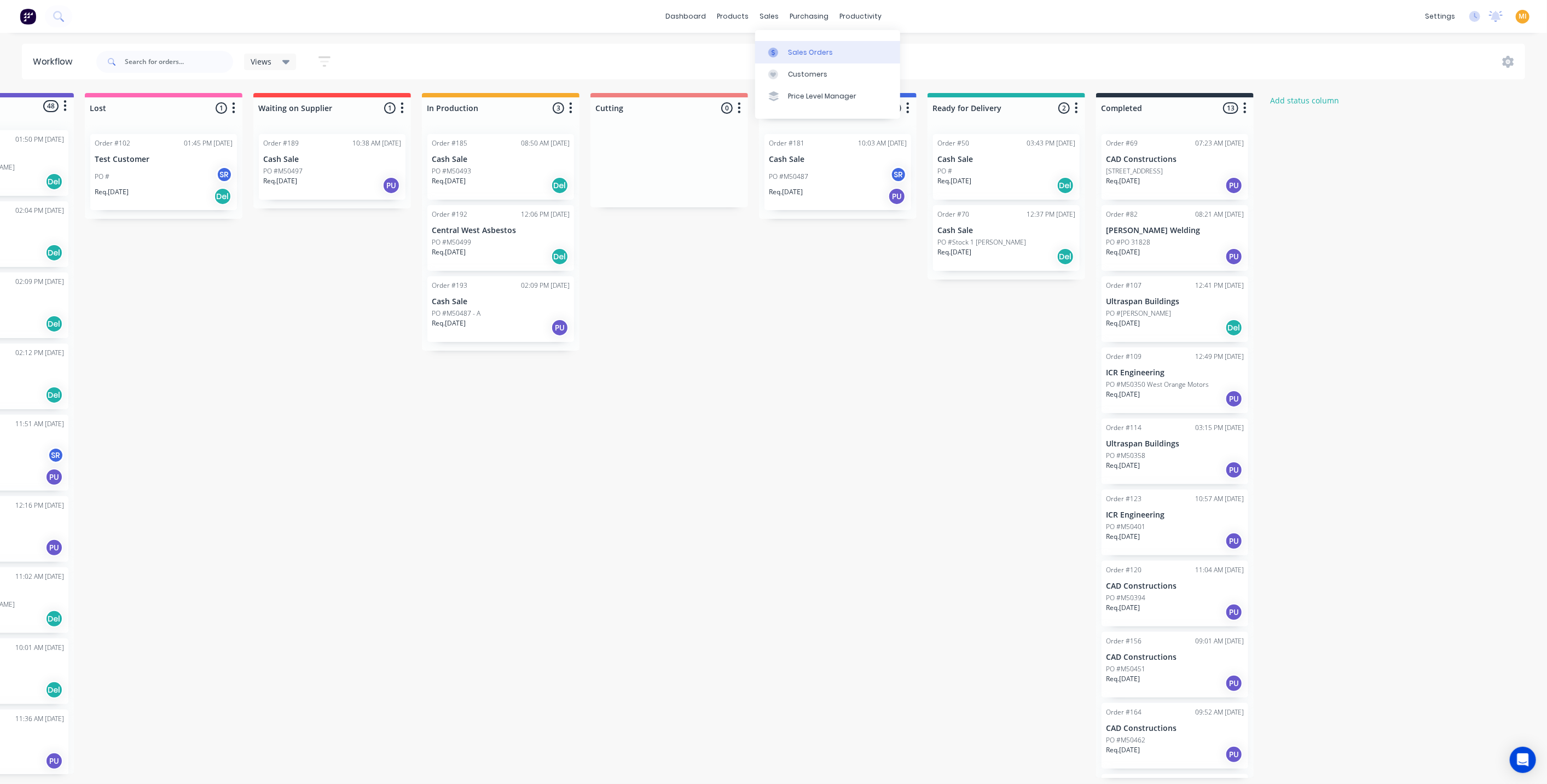
click at [802, 50] on div "Sales Orders" at bounding box center [810, 53] width 45 height 10
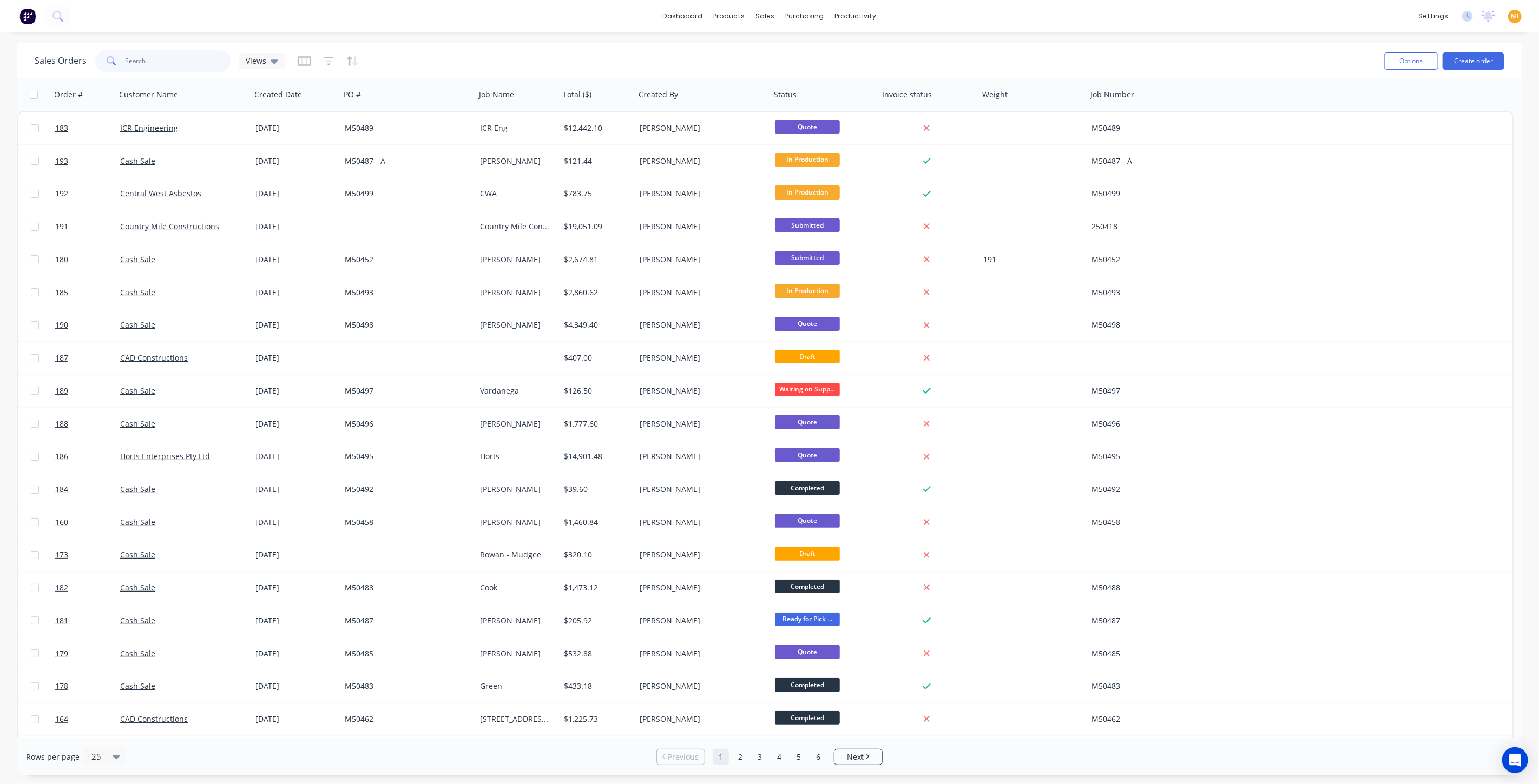
click at [158, 56] on input "text" at bounding box center [178, 61] width 105 height 22
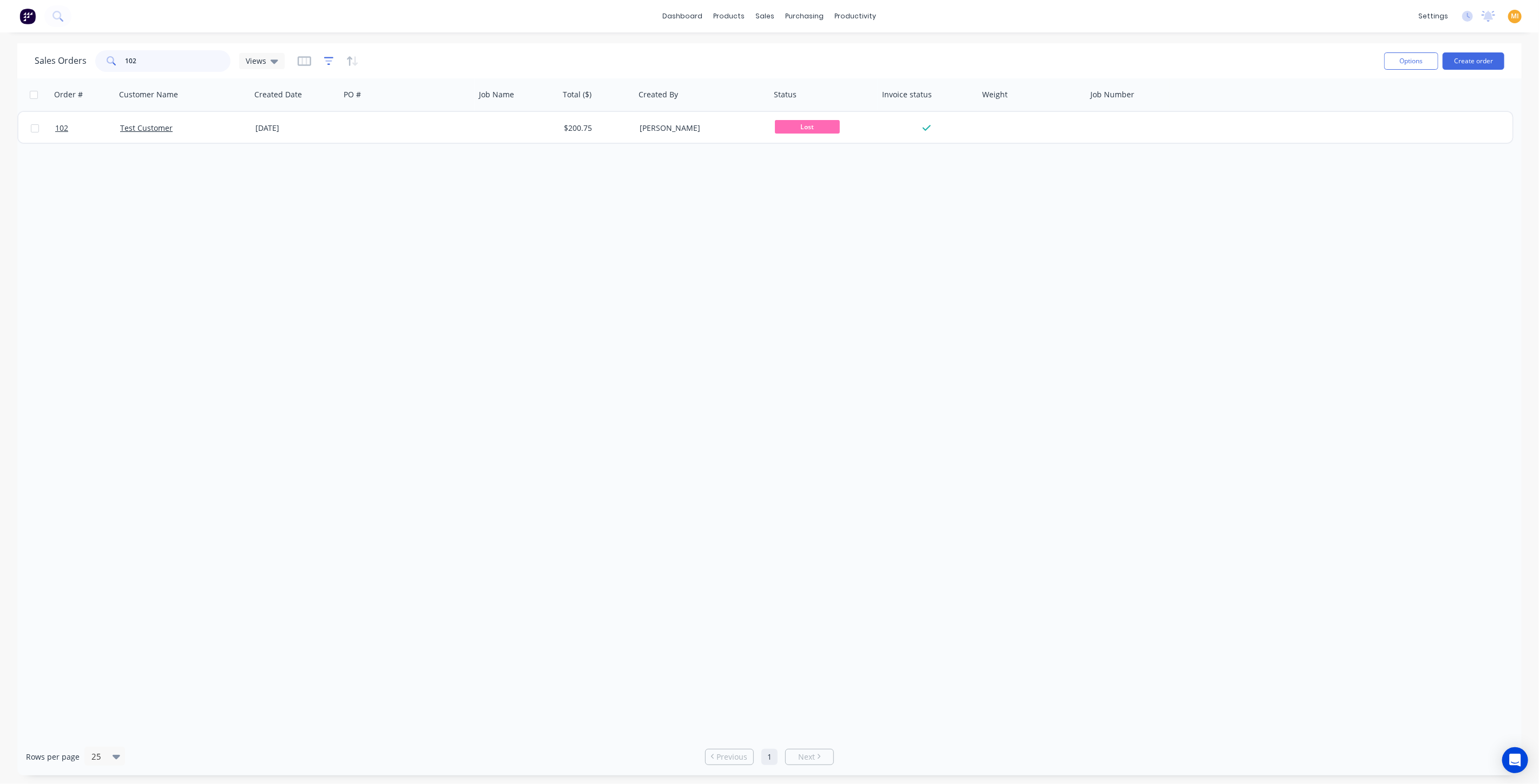
type input "102"
click at [329, 62] on icon "button" at bounding box center [329, 60] width 10 height 10
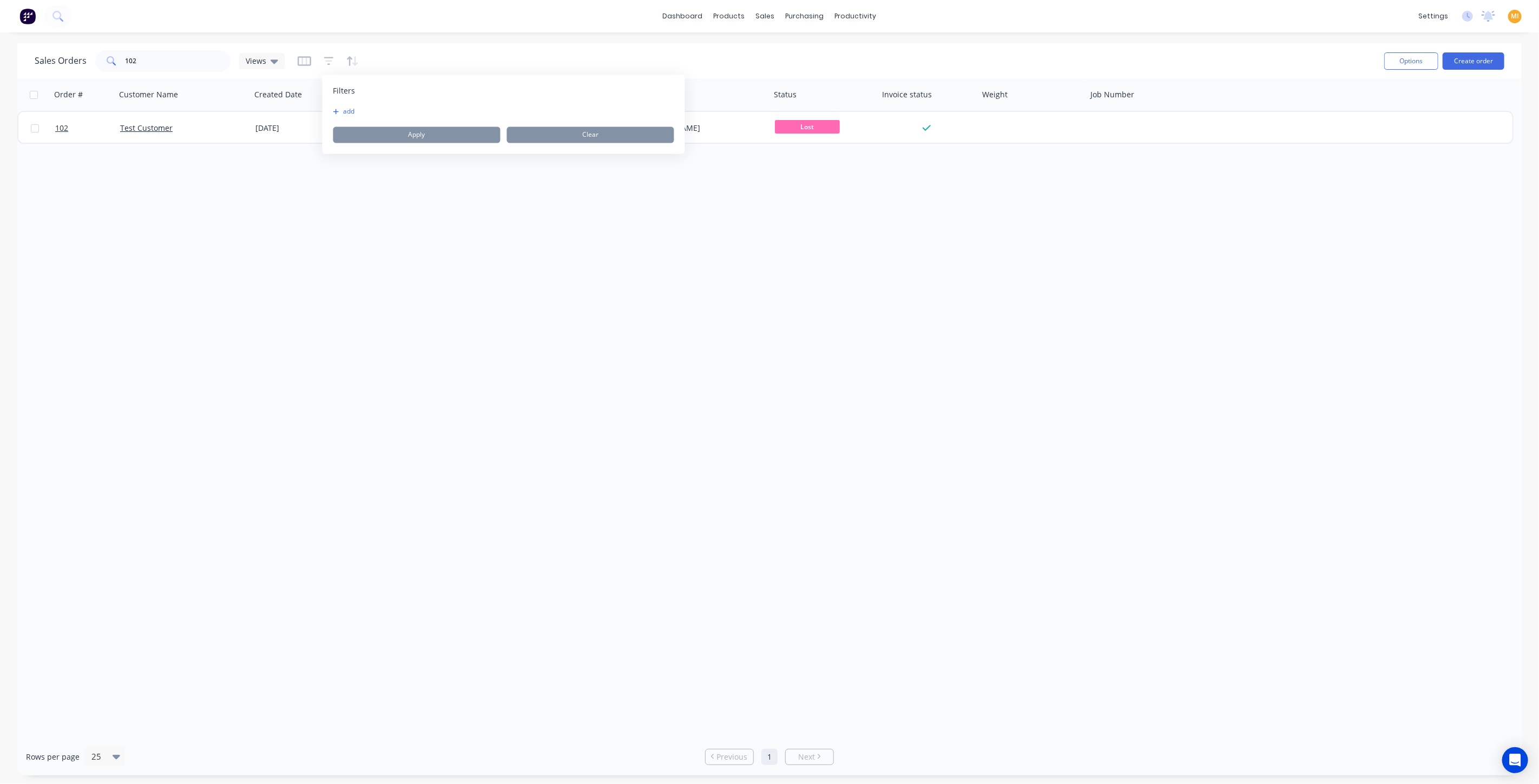
click at [344, 116] on button "add" at bounding box center [347, 112] width 27 height 9
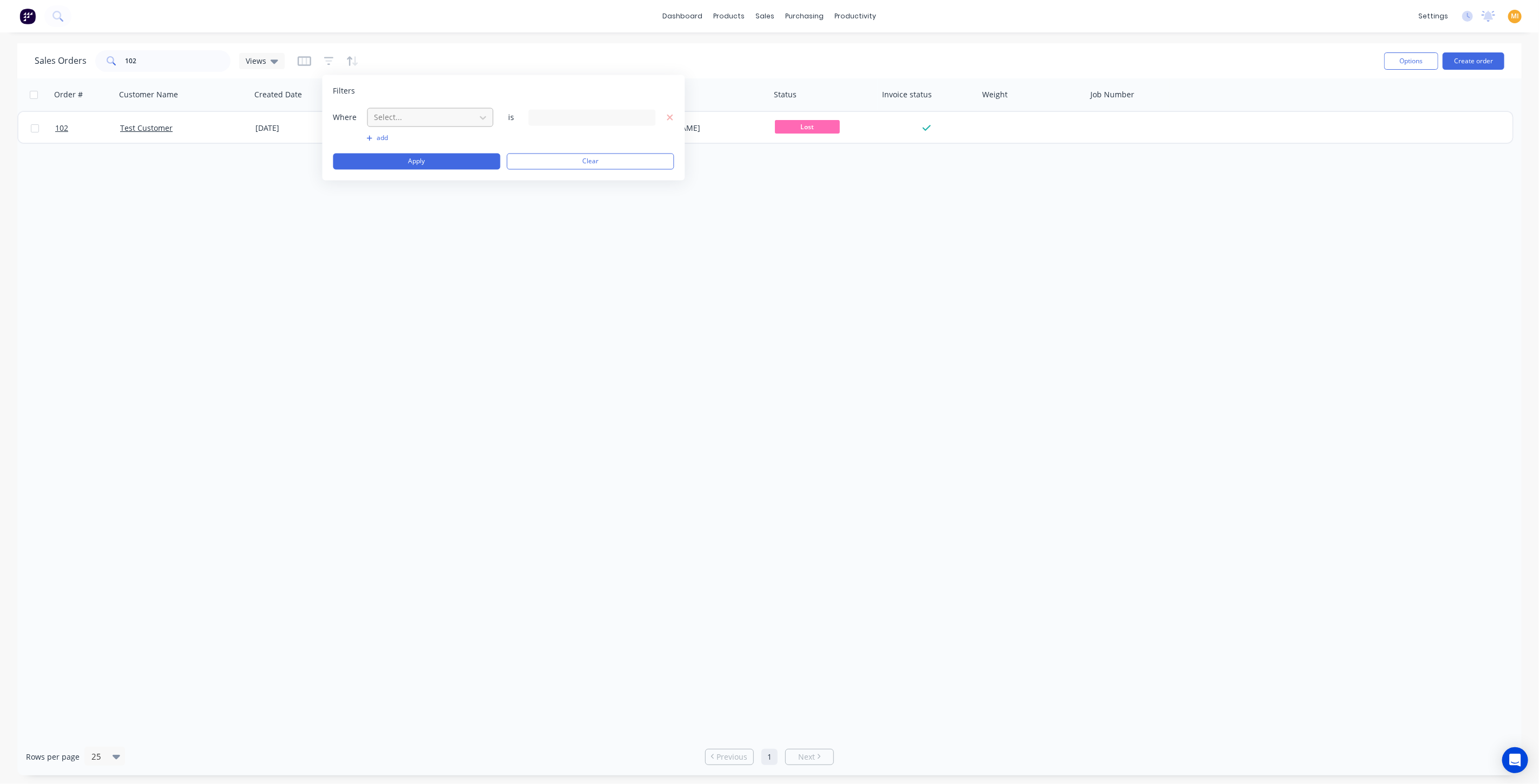
drag, startPoint x: 403, startPoint y: 115, endPoint x: 407, endPoint y: 122, distance: 8.1
click at [403, 115] on div at bounding box center [422, 117] width 97 height 14
click at [403, 284] on div "Status" at bounding box center [431, 280] width 127 height 20
click at [564, 121] on div "12 Status selected" at bounding box center [583, 117] width 98 height 11
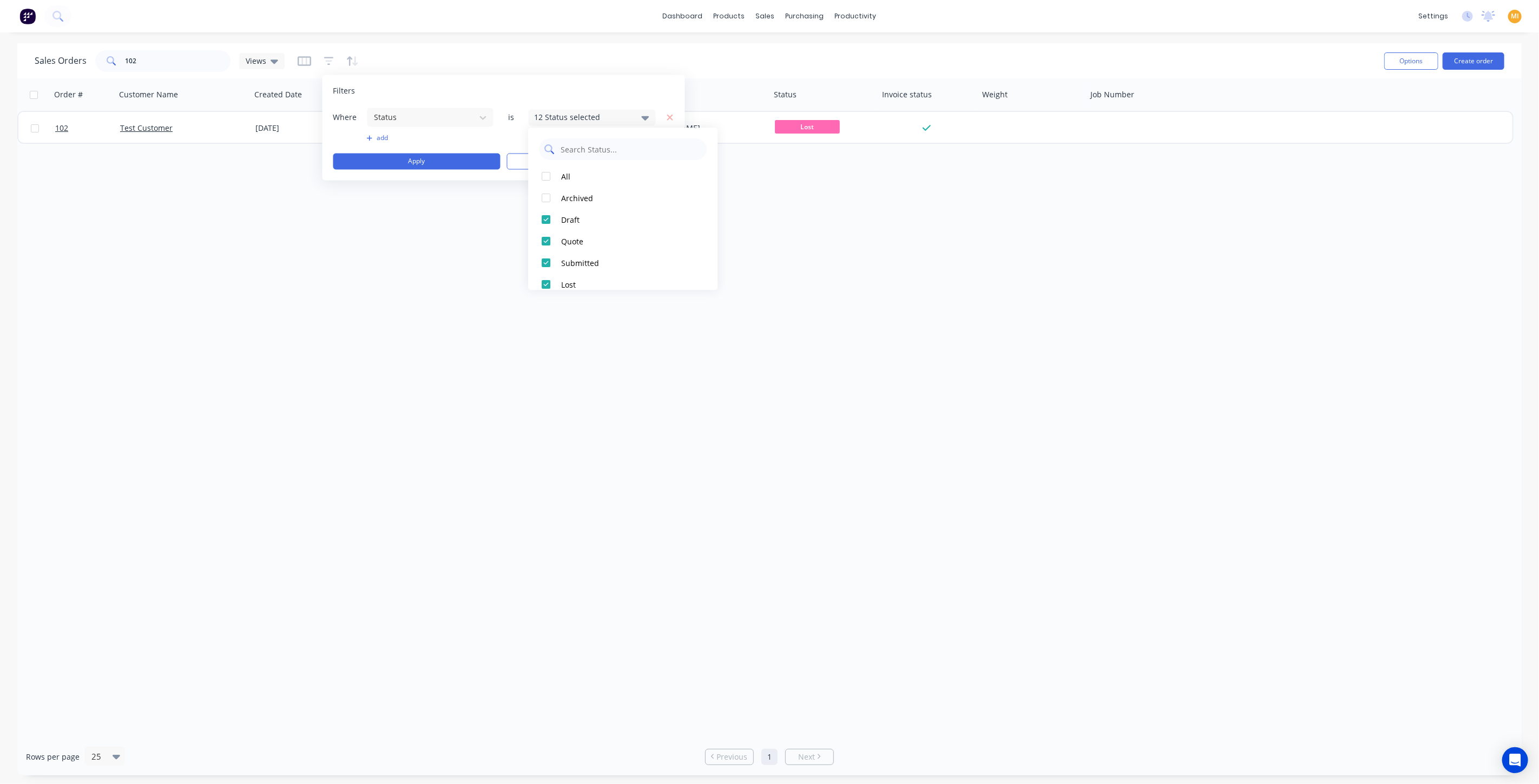
click at [575, 153] on input "text" at bounding box center [630, 149] width 141 height 22
type input "los"
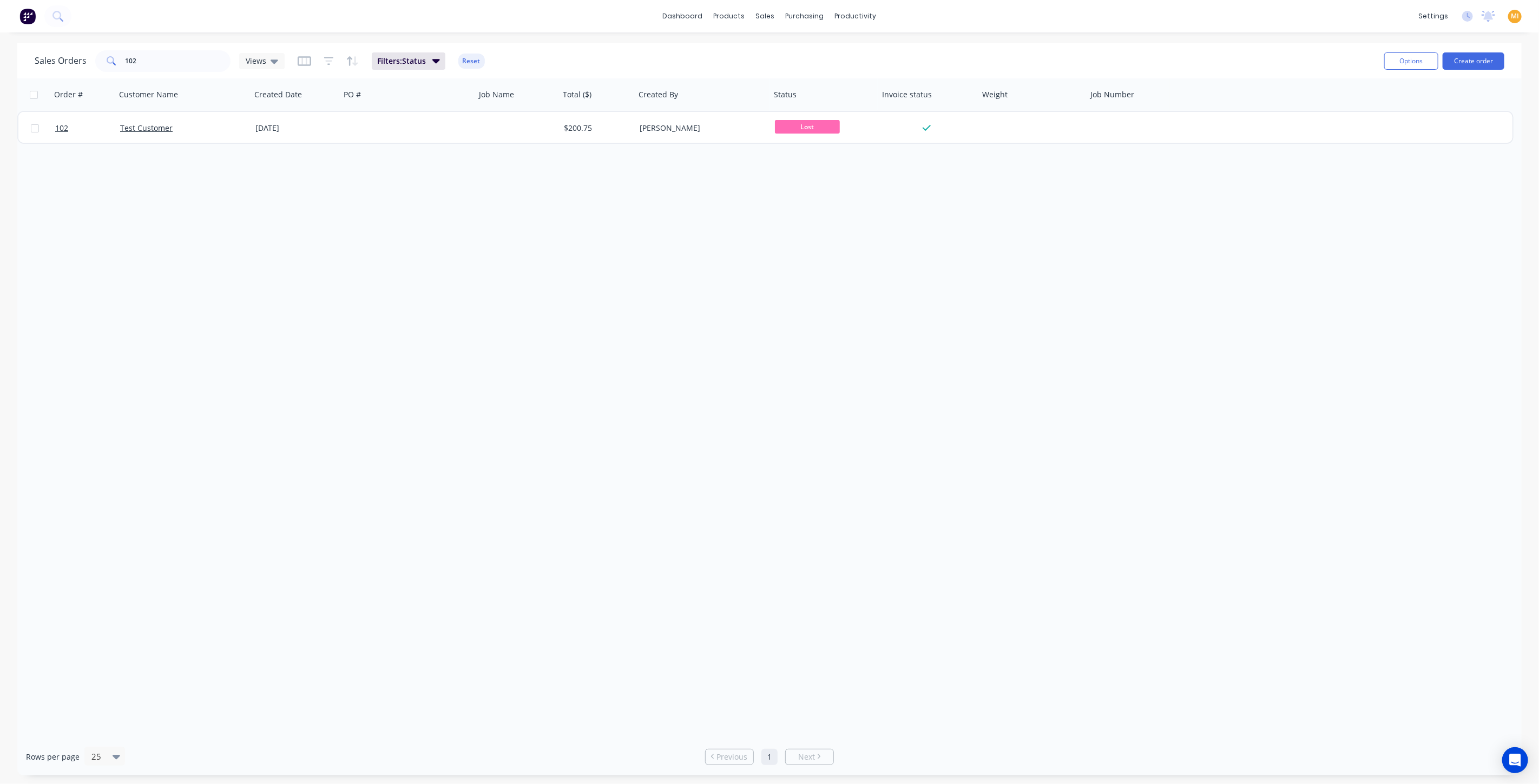
drag, startPoint x: 450, startPoint y: 241, endPoint x: 303, endPoint y: 152, distance: 171.8
click at [450, 241] on div "Order # Customer Name Created Date PO # Job Name Total ($) Created By Status In…" at bounding box center [770, 408] width 1504 height 659
click at [886, 46] on link "Workflow" at bounding box center [897, 51] width 143 height 22
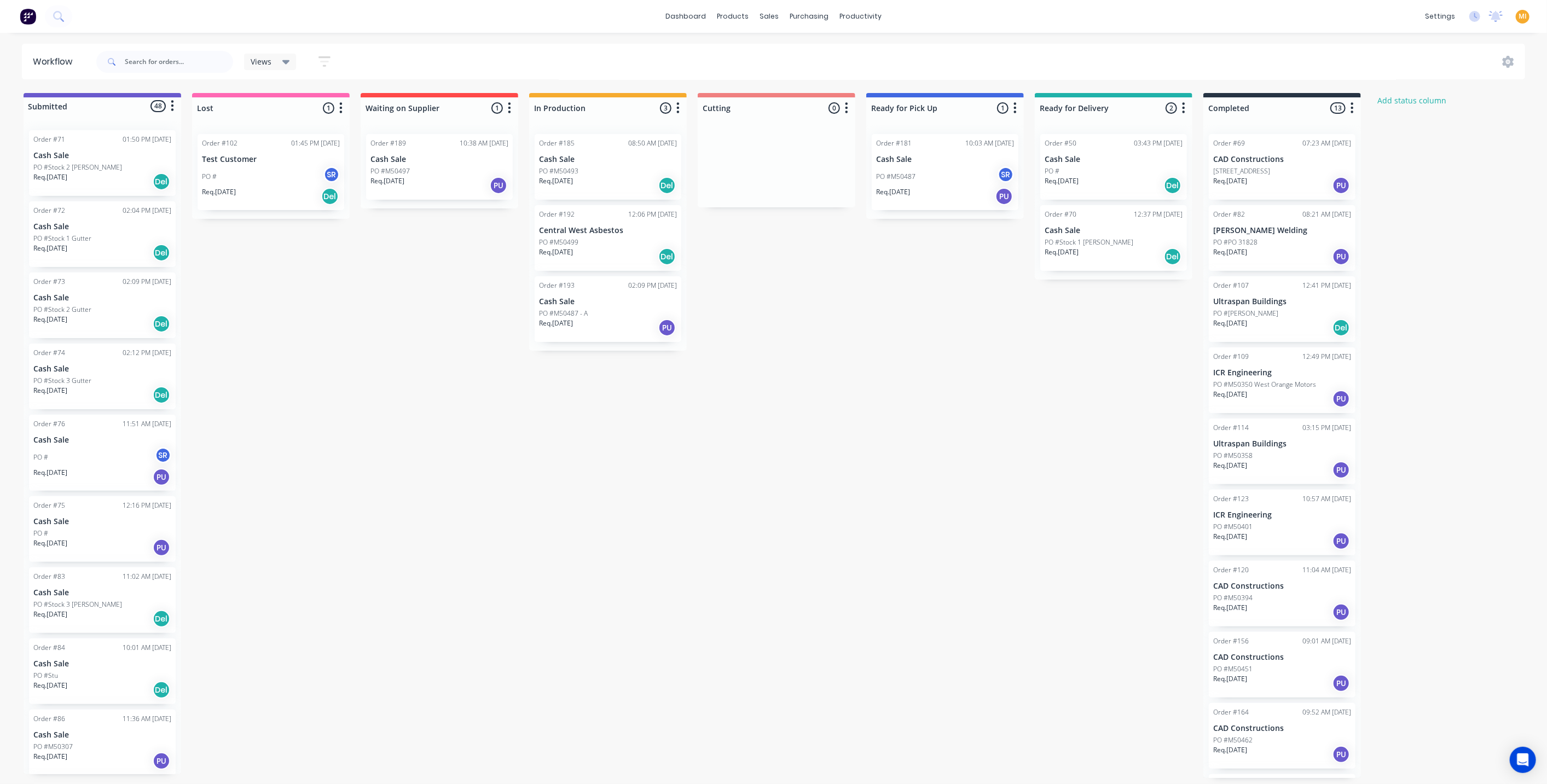
click at [1415, 91] on div "Workflow Views Save new view None (Default) edit Show/Hide statuses Show line i…" at bounding box center [773, 403] width 1547 height 718
click at [1405, 103] on button "Add status column" at bounding box center [1412, 100] width 80 height 15
type input "Test column"
click button "Add" at bounding box center [1409, 134] width 60 height 18
click at [789, 48] on div "Sales Orders" at bounding box center [810, 53] width 45 height 10
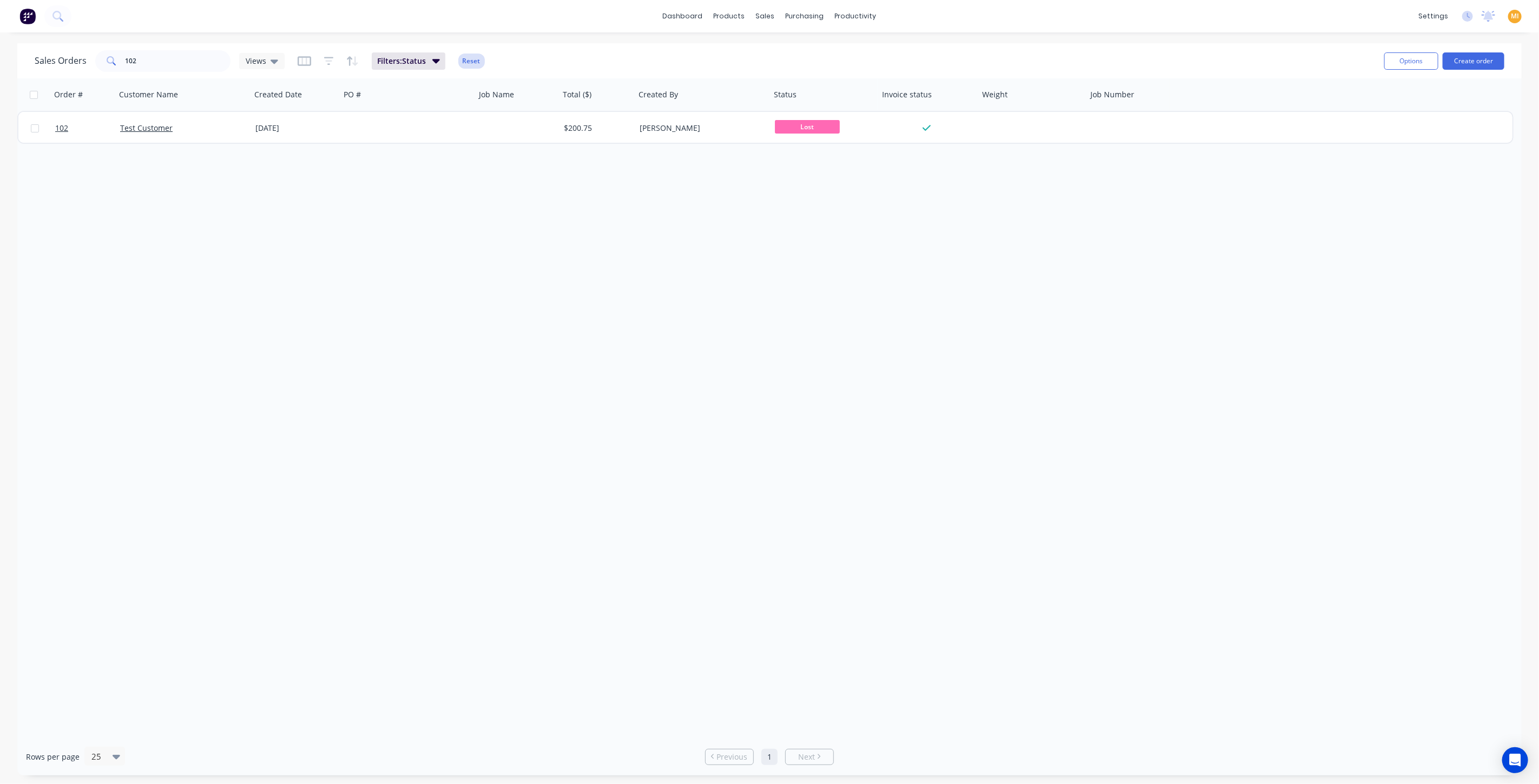
click at [469, 65] on button "Reset" at bounding box center [471, 61] width 27 height 15
click at [318, 62] on div at bounding box center [328, 61] width 61 height 18
click at [329, 62] on icon "button" at bounding box center [329, 60] width 10 height 10
drag, startPoint x: 178, startPoint y: 59, endPoint x: 59, endPoint y: 51, distance: 119.3
click at [59, 51] on div "Sales Orders 102 Views" at bounding box center [159, 61] width 250 height 22
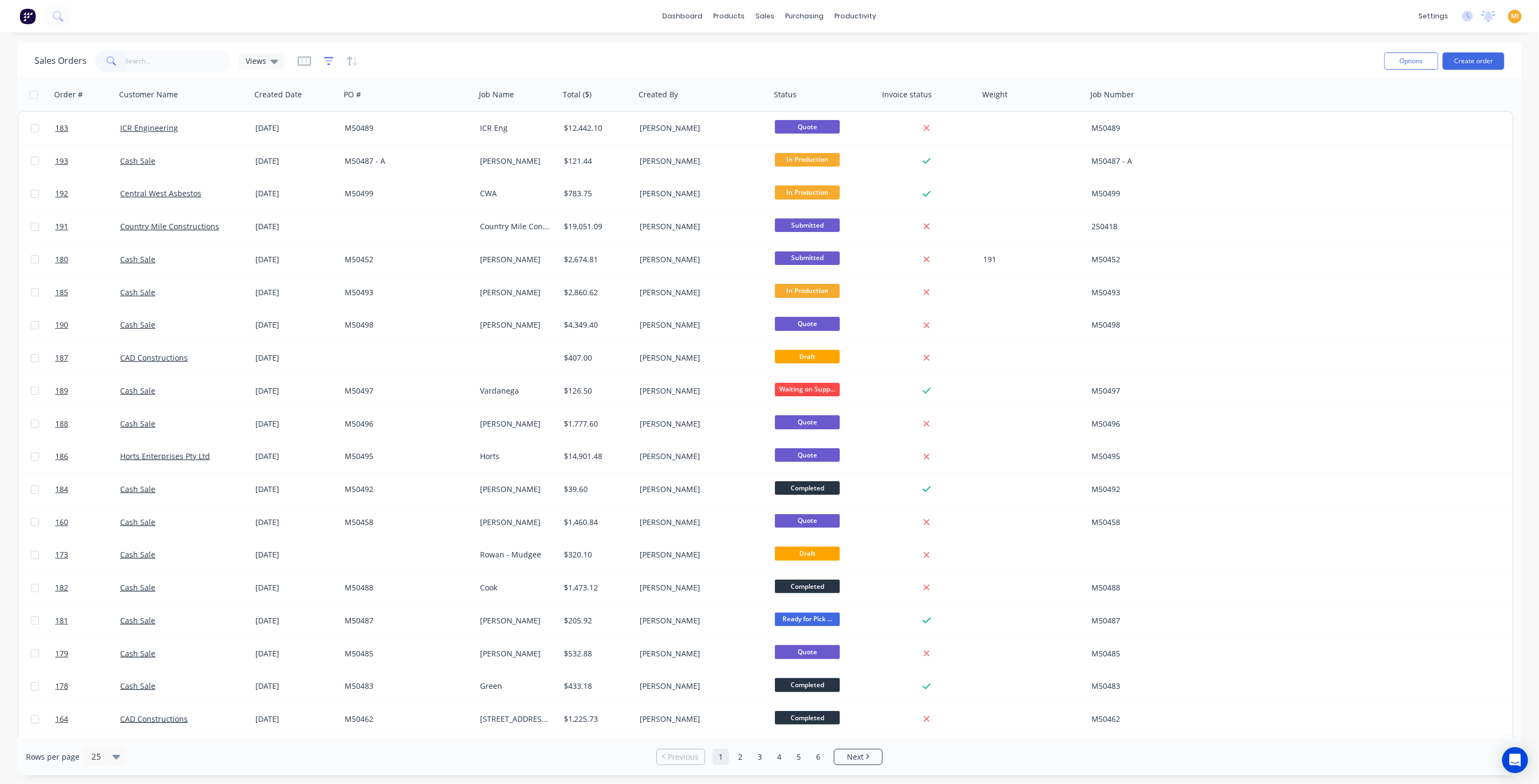
click at [324, 59] on icon "button" at bounding box center [329, 60] width 10 height 10
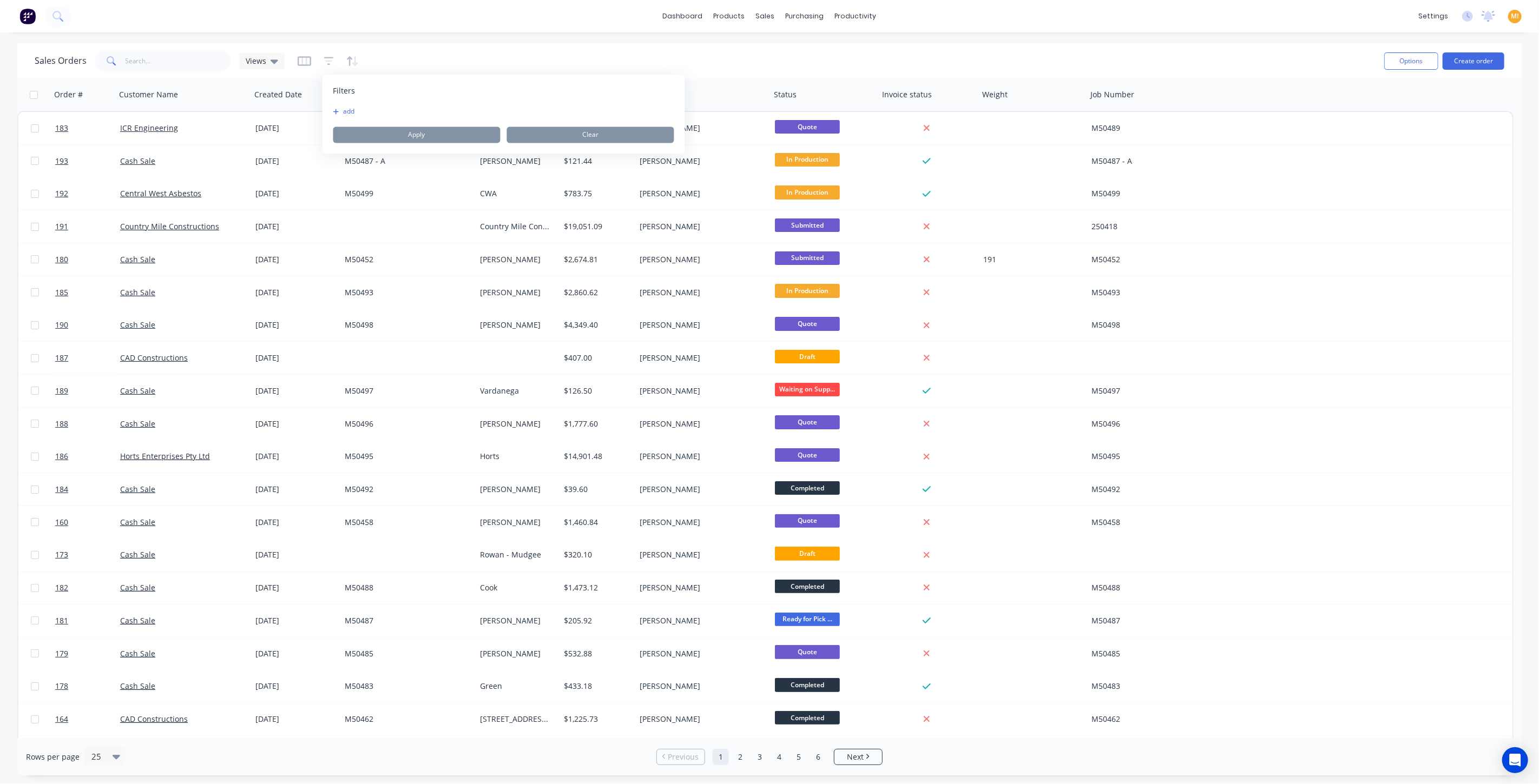
drag, startPoint x: 352, startPoint y: 108, endPoint x: 431, endPoint y: 164, distance: 96.8
click at [353, 108] on button "add" at bounding box center [347, 112] width 27 height 9
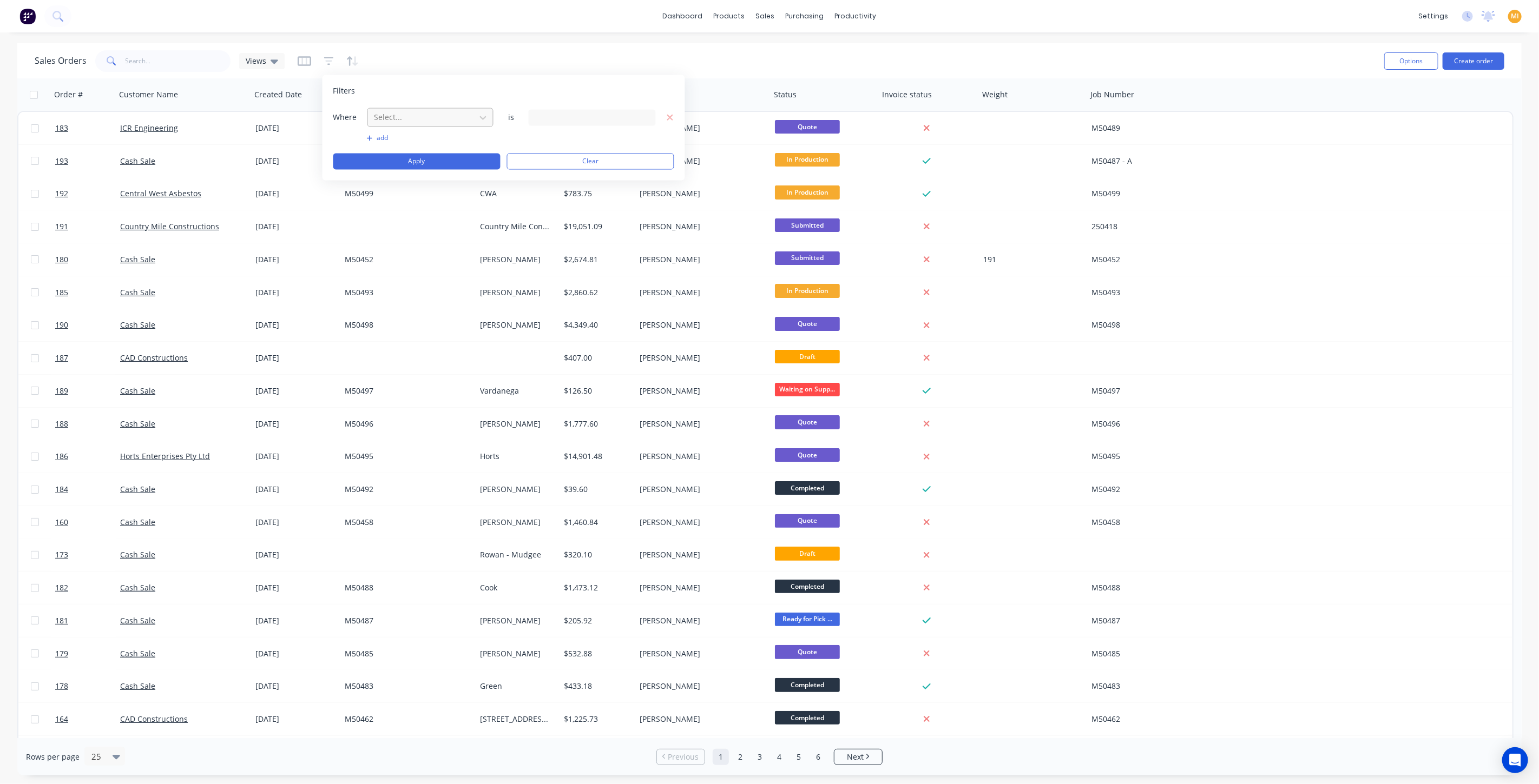
click at [473, 116] on div "Select..." at bounding box center [422, 117] width 104 height 18
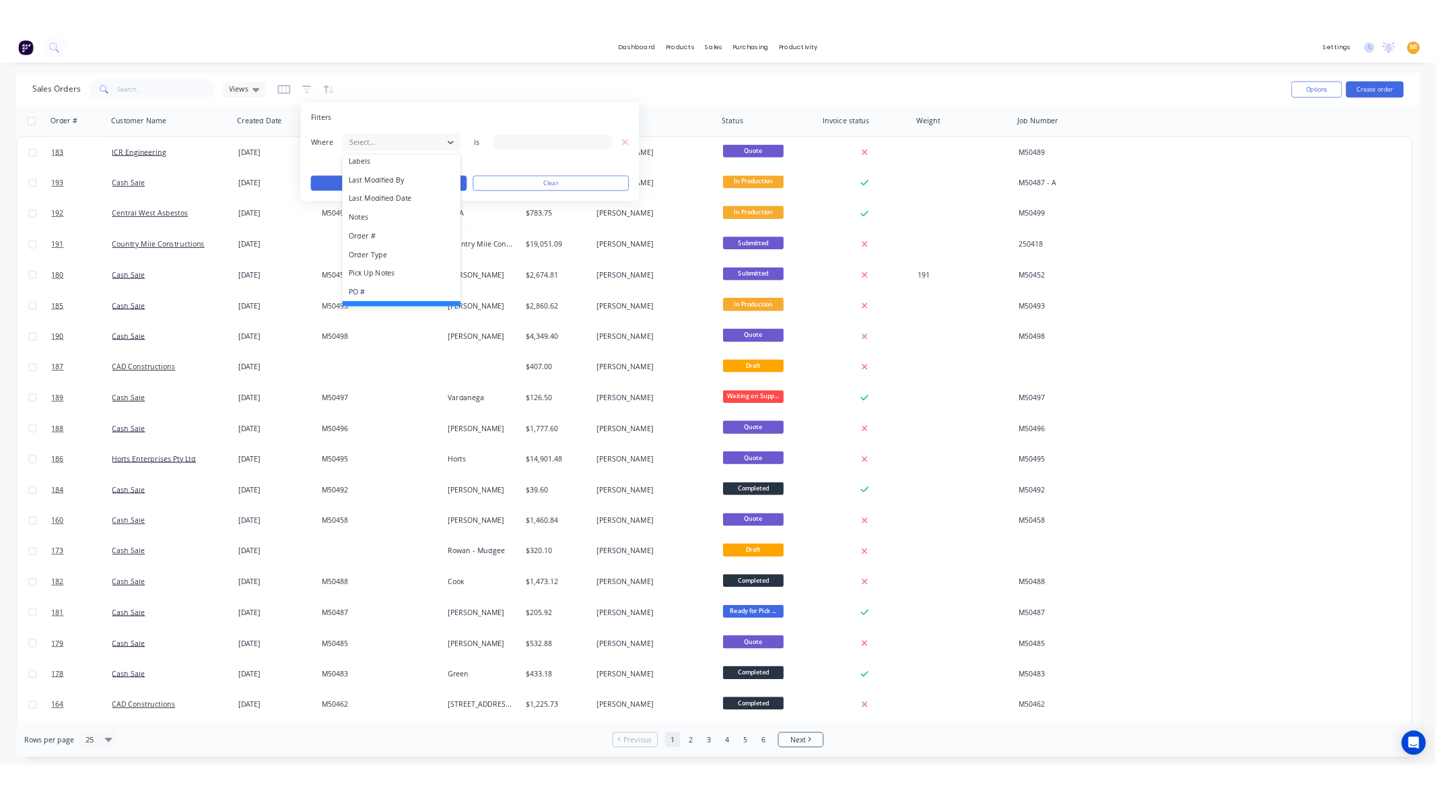
scroll to position [351, 0]
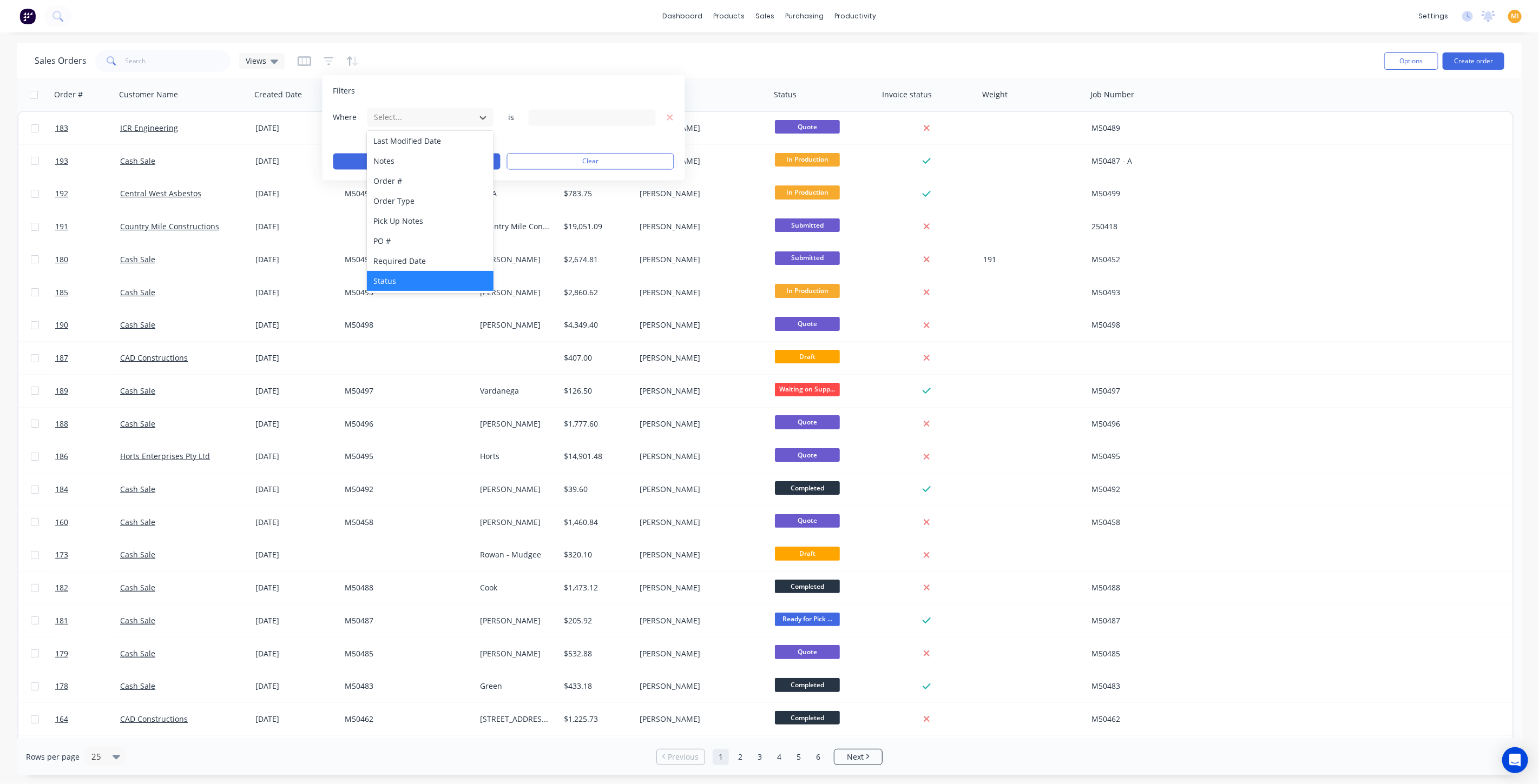
click at [399, 272] on div "Status" at bounding box center [431, 280] width 127 height 20
click at [559, 116] on div "13 Status selected" at bounding box center [583, 117] width 98 height 11
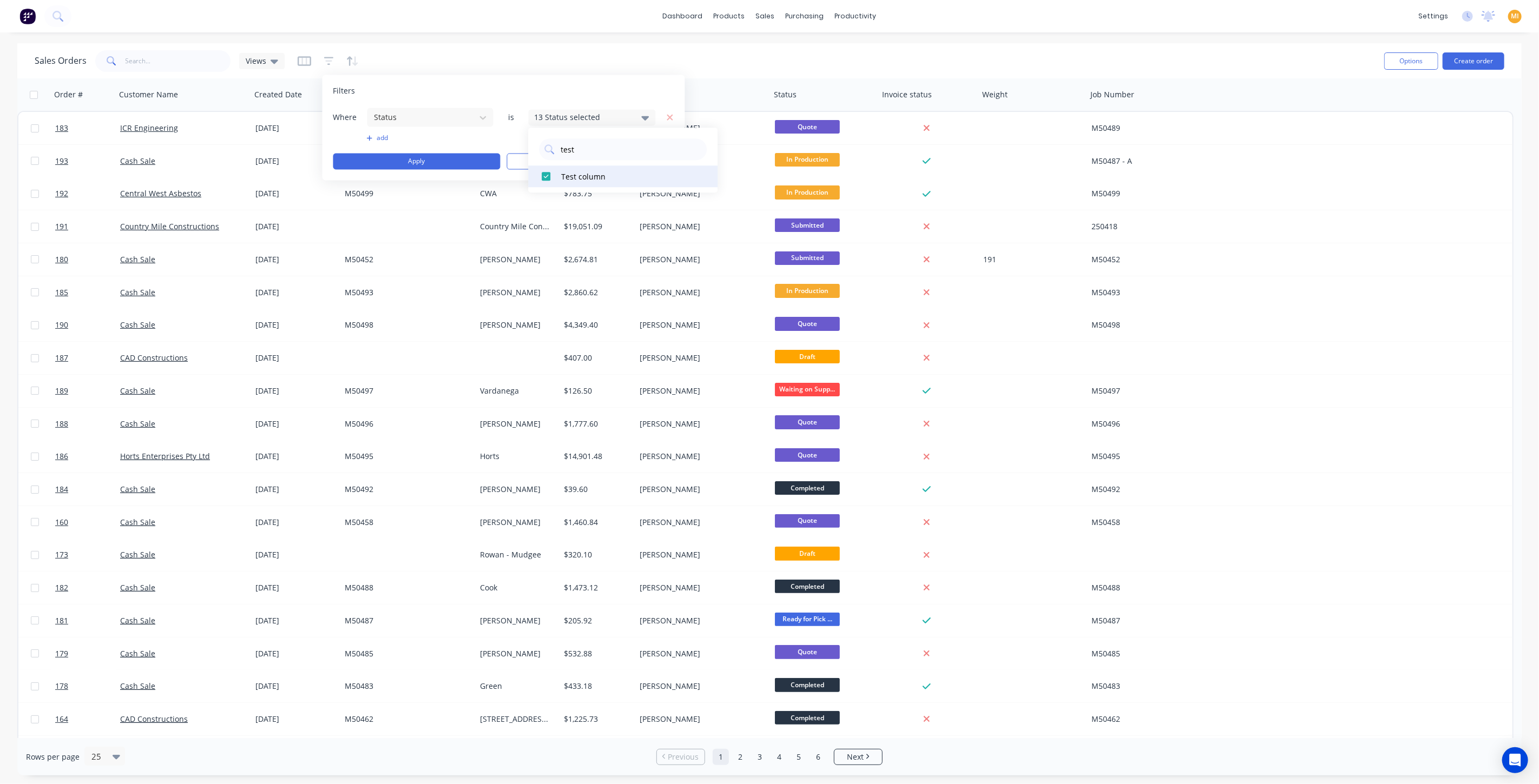
type input "test"
click at [543, 174] on div at bounding box center [546, 176] width 22 height 22
click at [879, 52] on div "Workflow" at bounding box center [874, 52] width 32 height 10
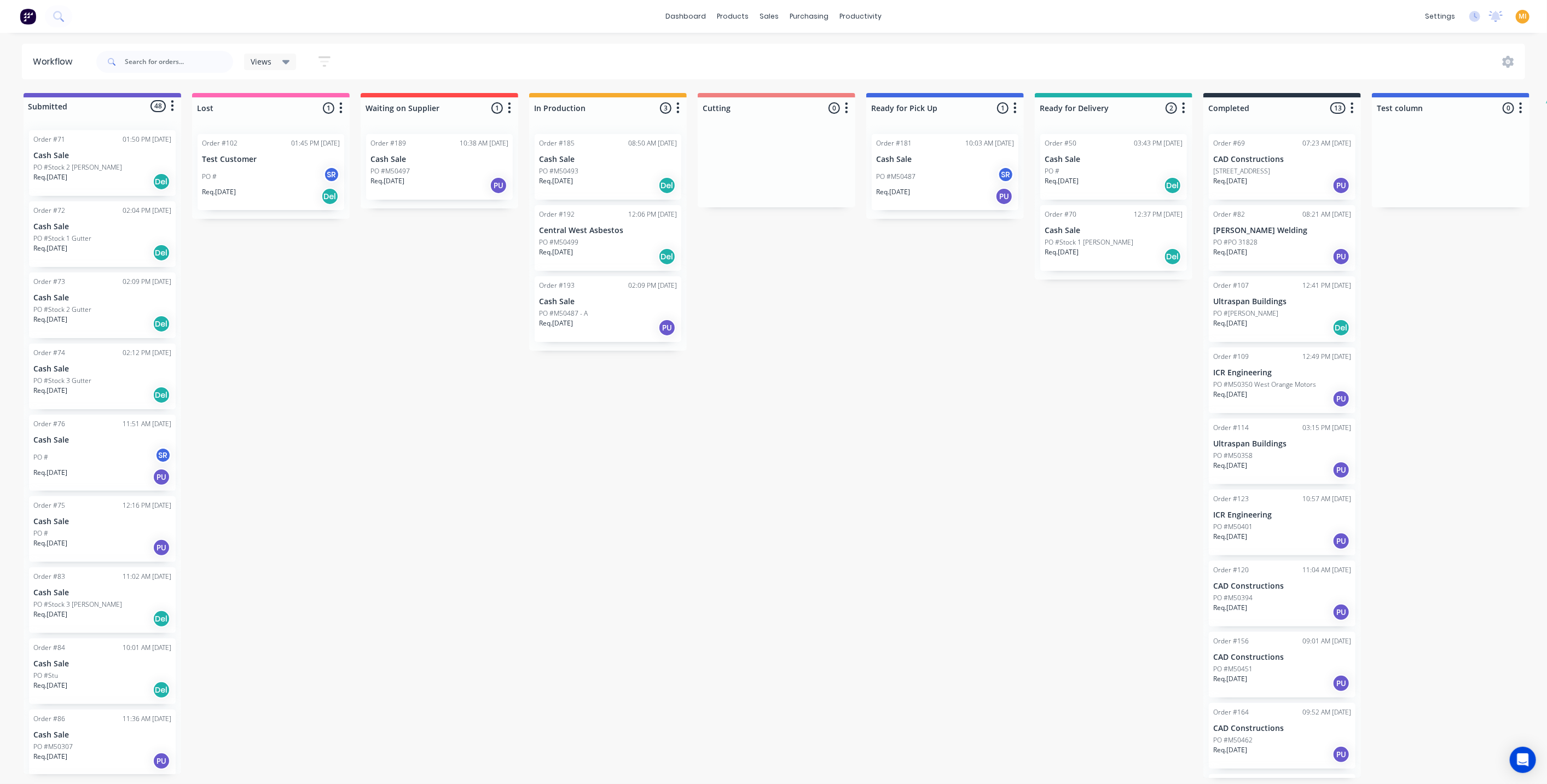
click at [1522, 108] on icon "button" at bounding box center [1521, 107] width 2 height 11
click at [1469, 198] on button "Delete" at bounding box center [1473, 204] width 110 height 18
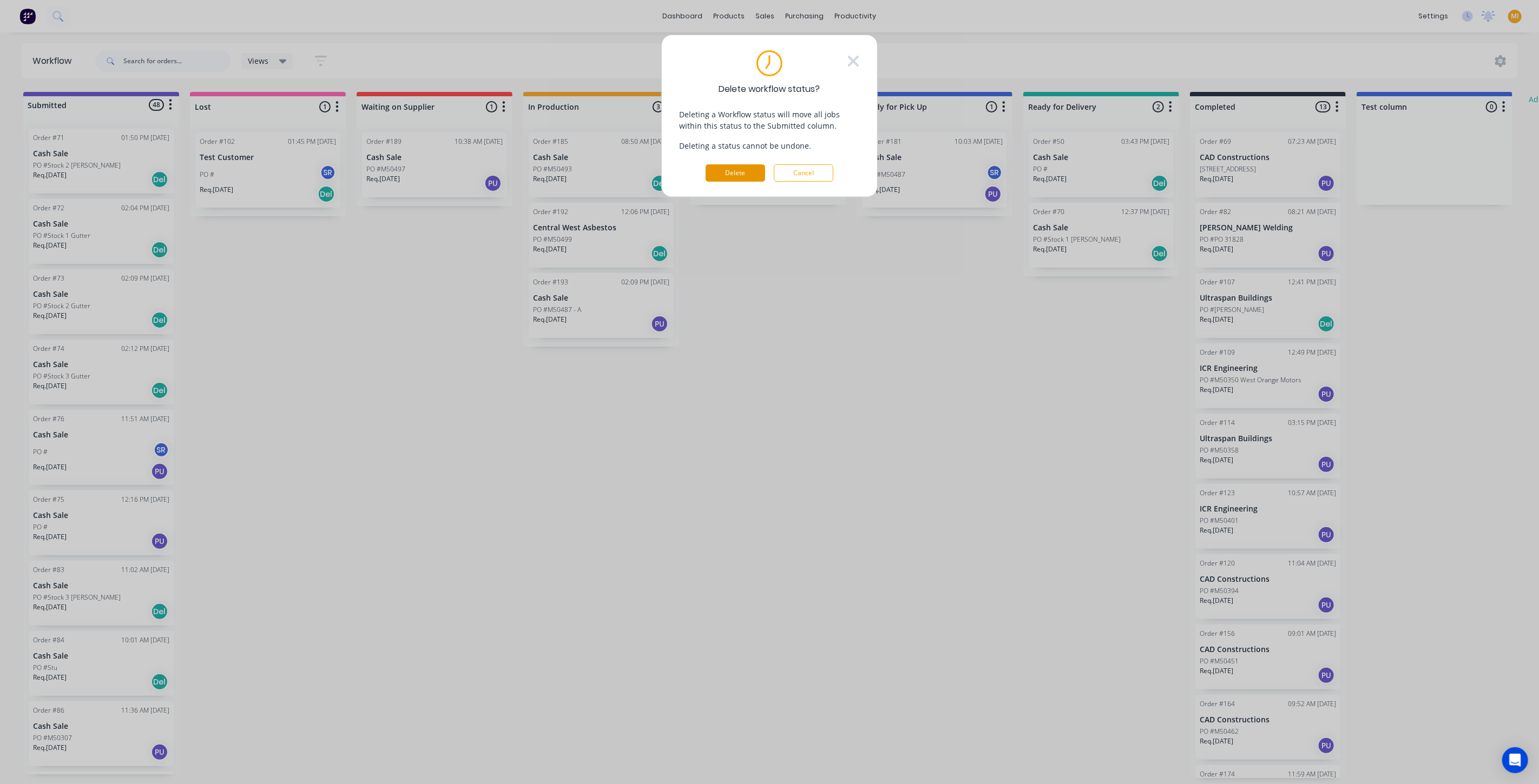
click at [743, 174] on button "Delete" at bounding box center [735, 174] width 59 height 18
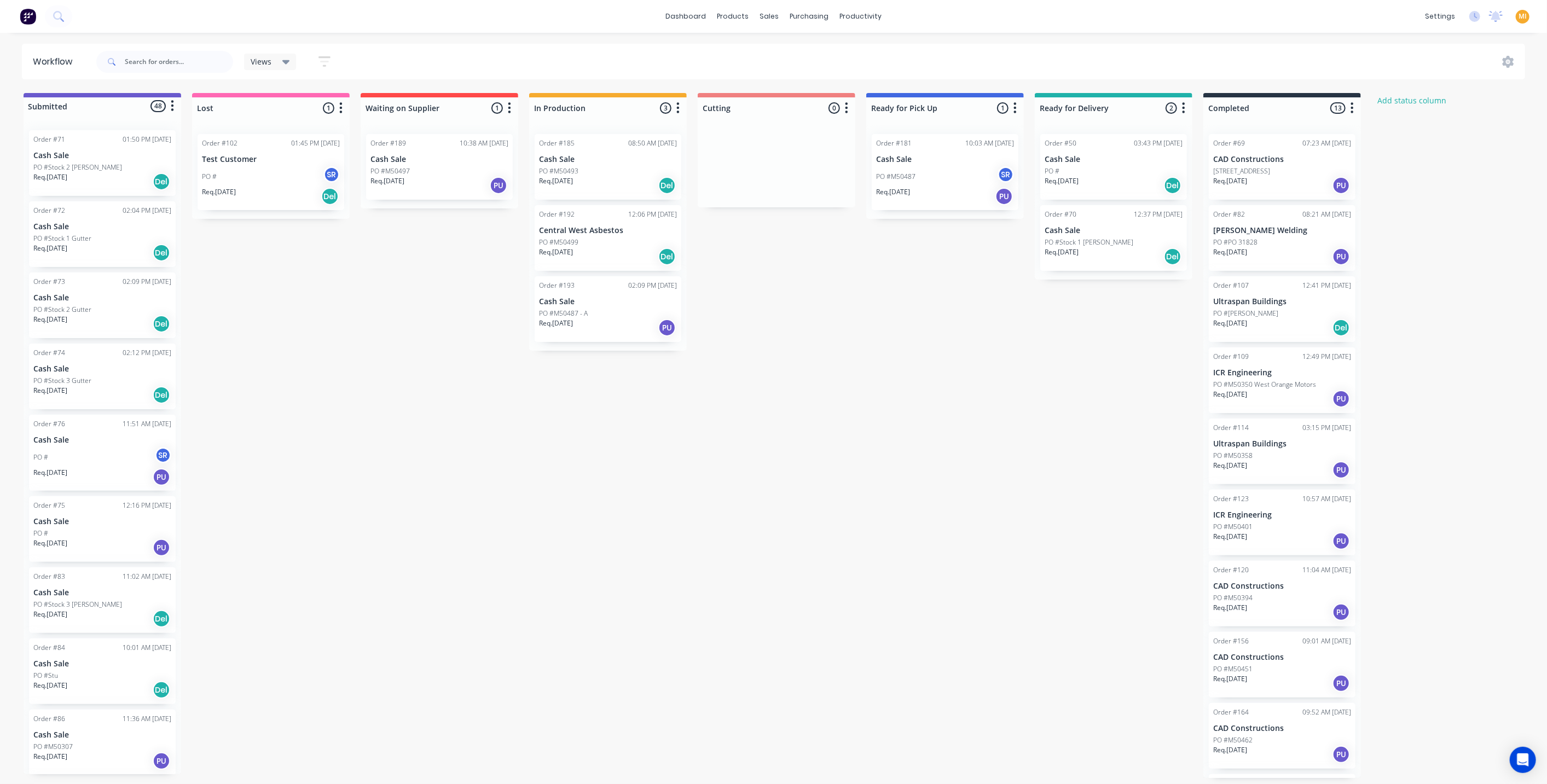
click at [732, 462] on div "Submitted 48 Status colour #6A5ACD hex #6A5ACD Save Cancel Summaries Total orde…" at bounding box center [825, 435] width 1667 height 685
click at [41, 18] on div at bounding box center [36, 16] width 72 height 22
click at [31, 21] on img at bounding box center [28, 16] width 16 height 16
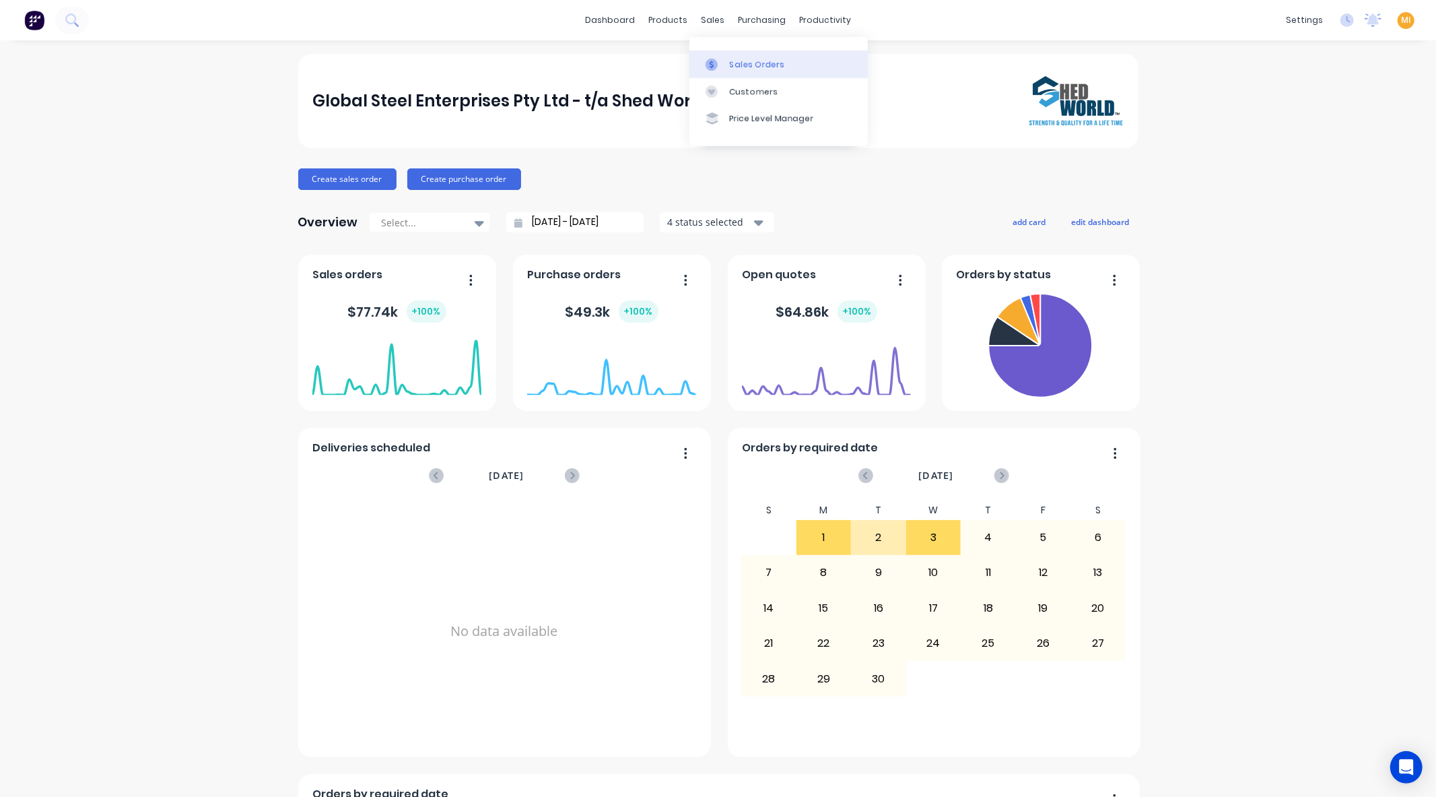
click at [724, 75] on link "Sales Orders" at bounding box center [778, 63] width 178 height 27
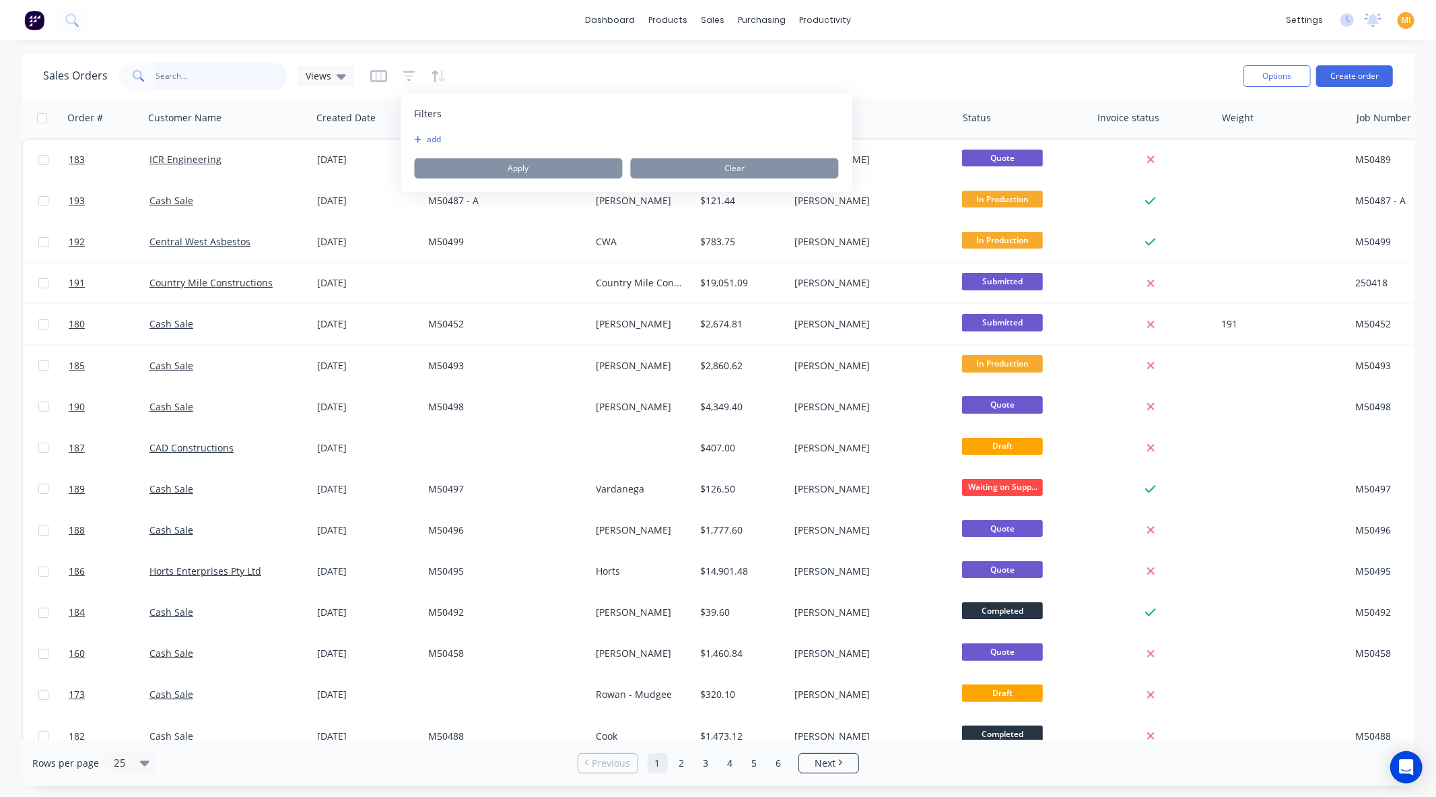
click at [192, 69] on input "text" at bounding box center [221, 76] width 131 height 27
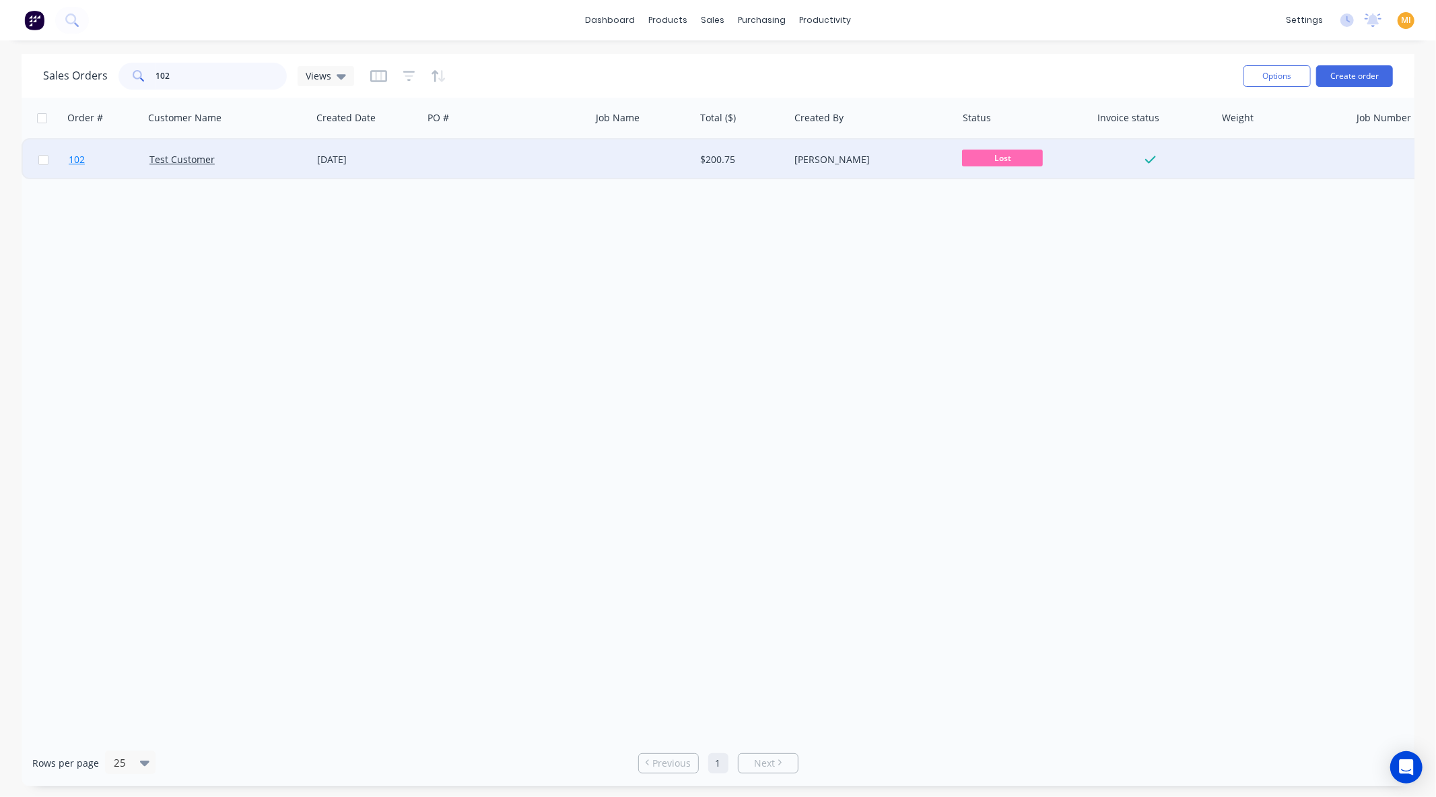
type input "102"
click at [120, 160] on link "102" at bounding box center [109, 159] width 81 height 40
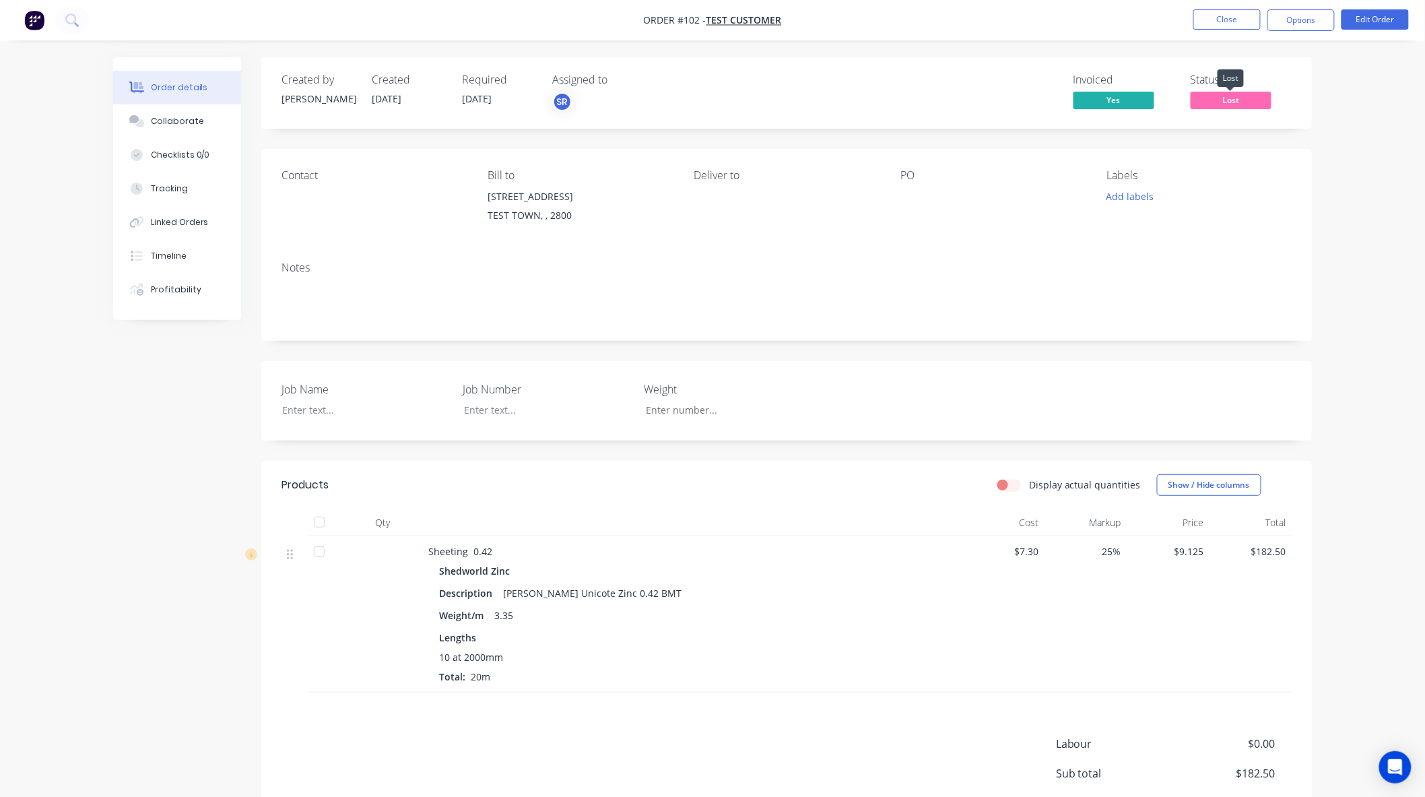
click at [1219, 102] on span "Lost" at bounding box center [1230, 100] width 81 height 17
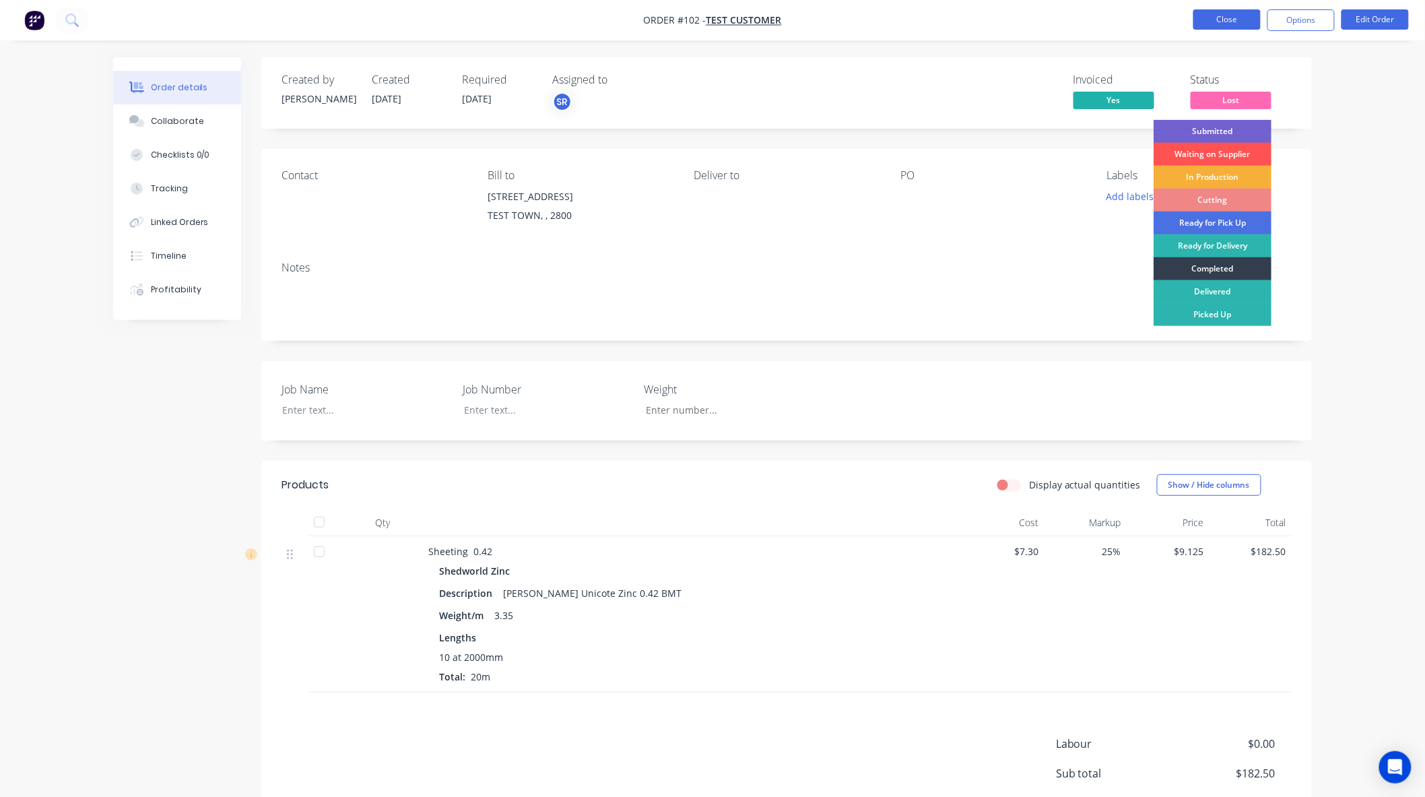
click at [1225, 24] on button "Close" at bounding box center [1226, 19] width 67 height 20
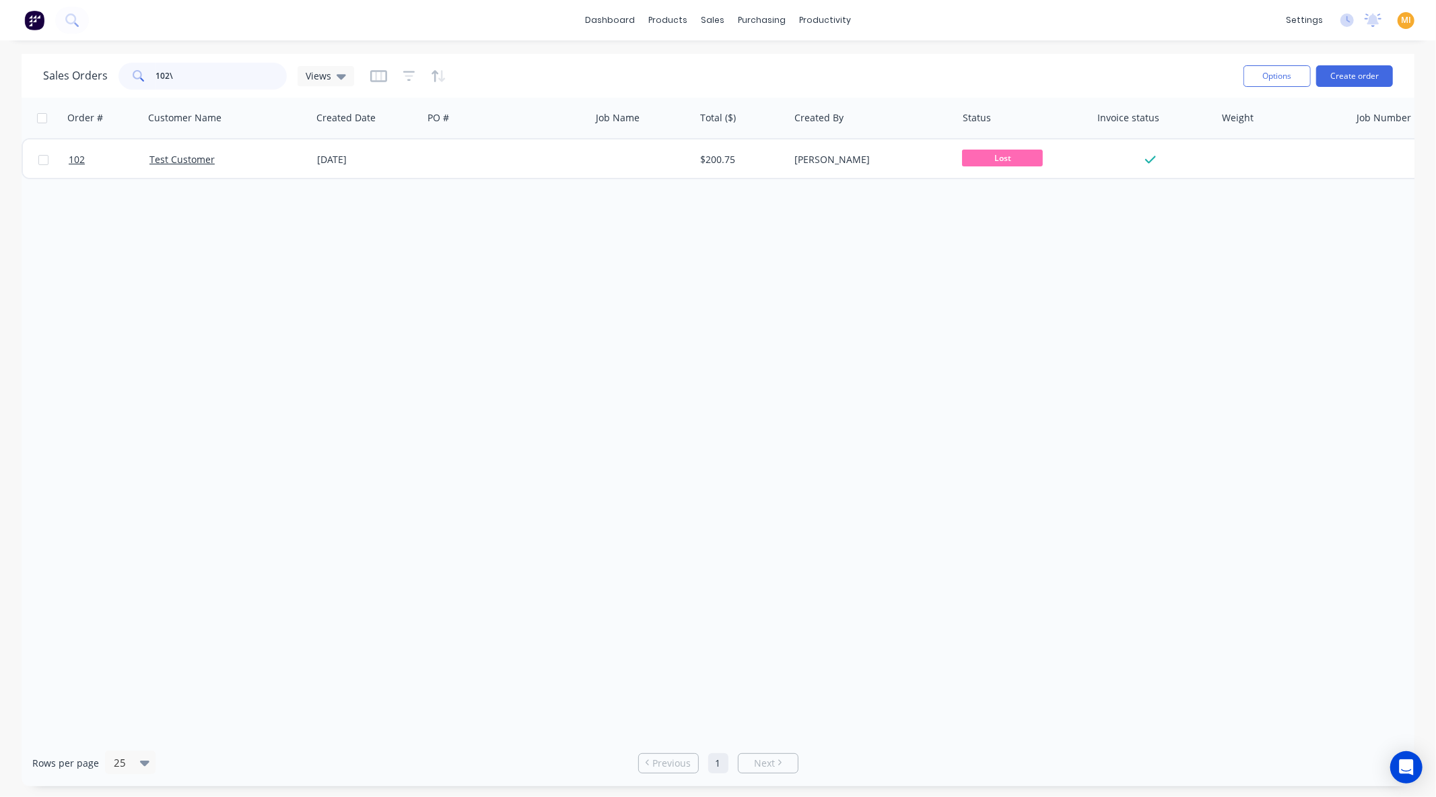
click at [226, 69] on input "102\" at bounding box center [221, 76] width 131 height 27
type input "1"
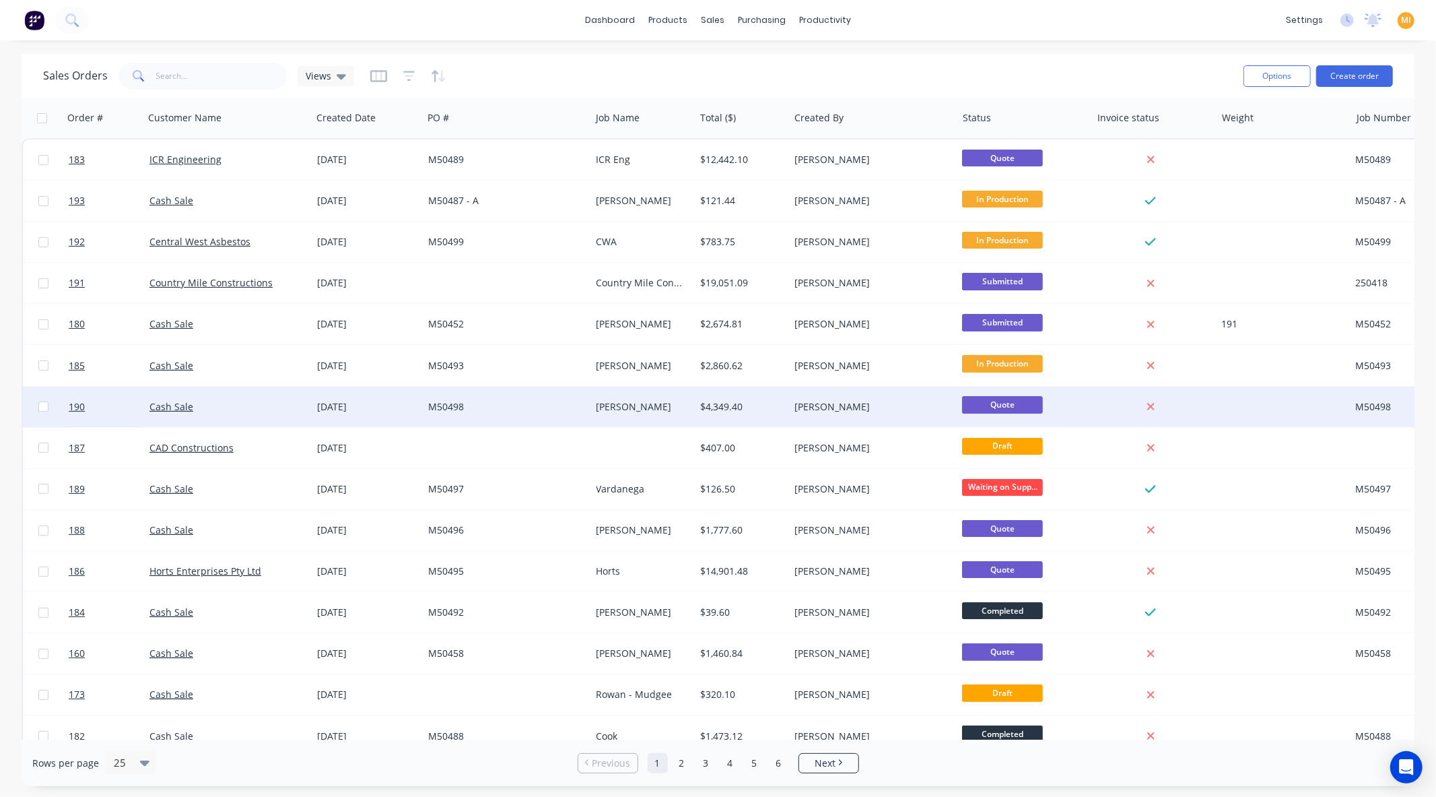
click at [815, 416] on div "Sam Roberts" at bounding box center [873, 406] width 168 height 40
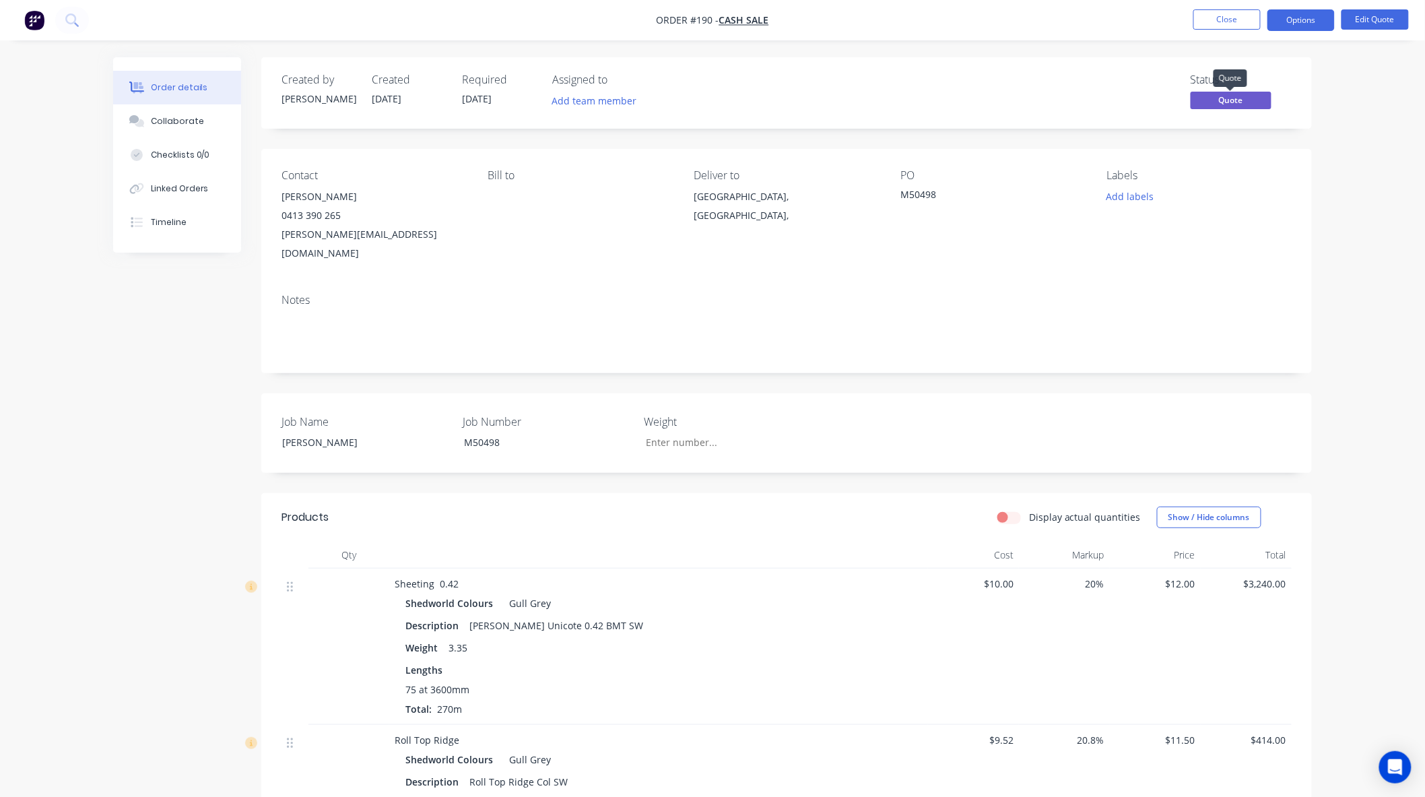
click at [1231, 106] on span "Quote" at bounding box center [1230, 100] width 81 height 17
click at [1227, 12] on button "Close" at bounding box center [1226, 19] width 67 height 20
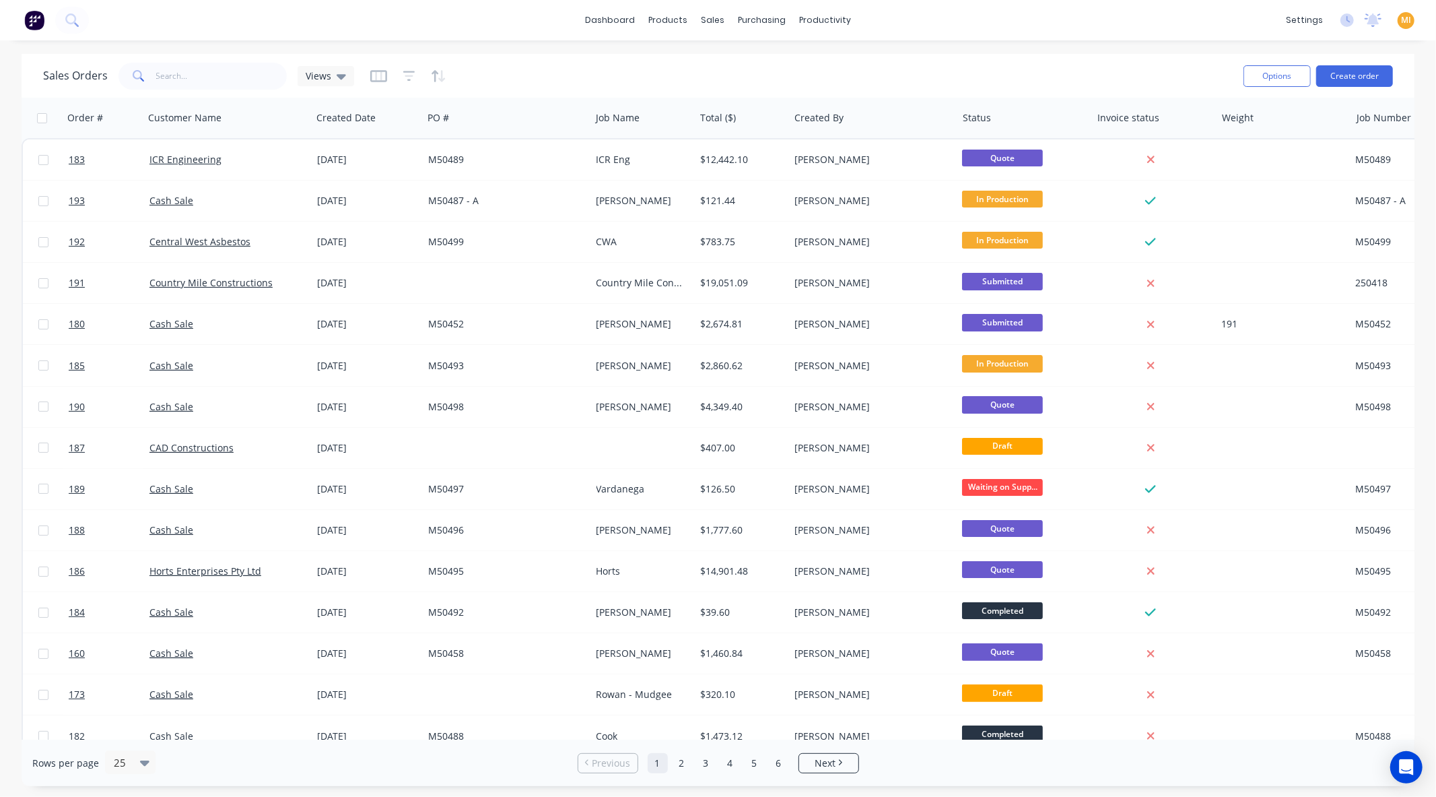
click at [968, 24] on div "dashboard products sales purchasing productivity dashboard products Product Cat…" at bounding box center [718, 20] width 1436 height 40
click at [37, 22] on img at bounding box center [34, 20] width 20 height 20
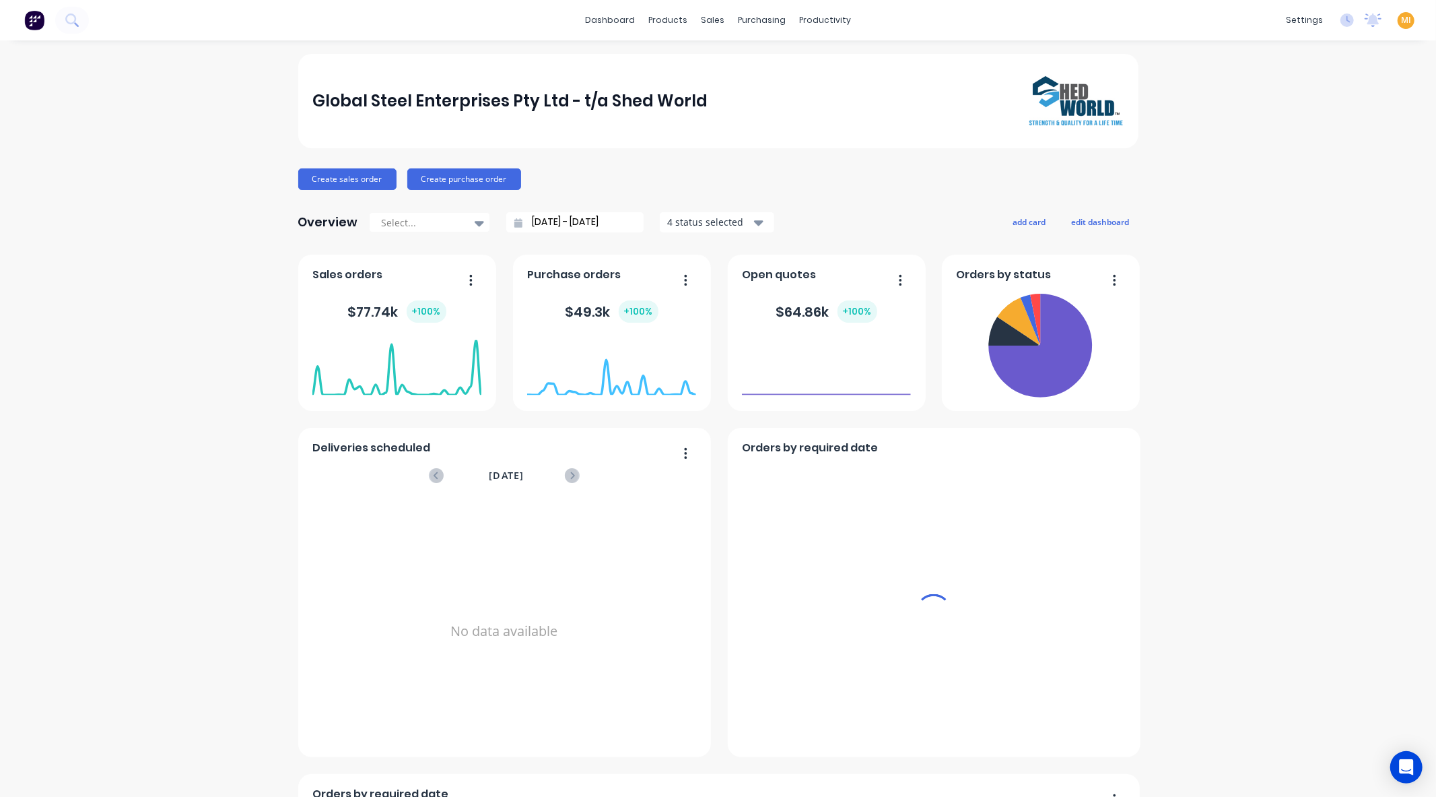
click at [1401, 18] on span "MI" at bounding box center [1406, 20] width 10 height 12
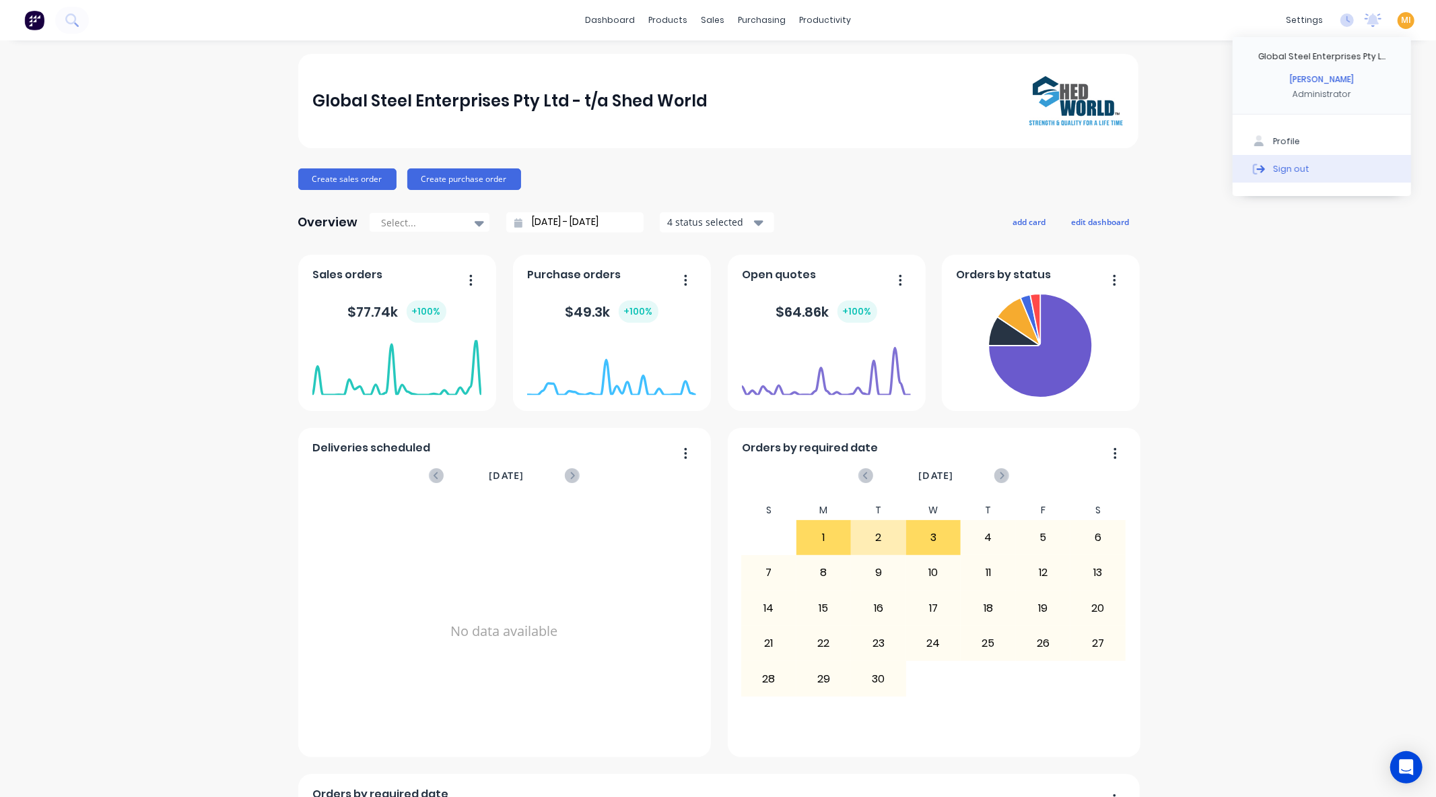
click at [1345, 172] on button "Sign out" at bounding box center [1322, 168] width 178 height 27
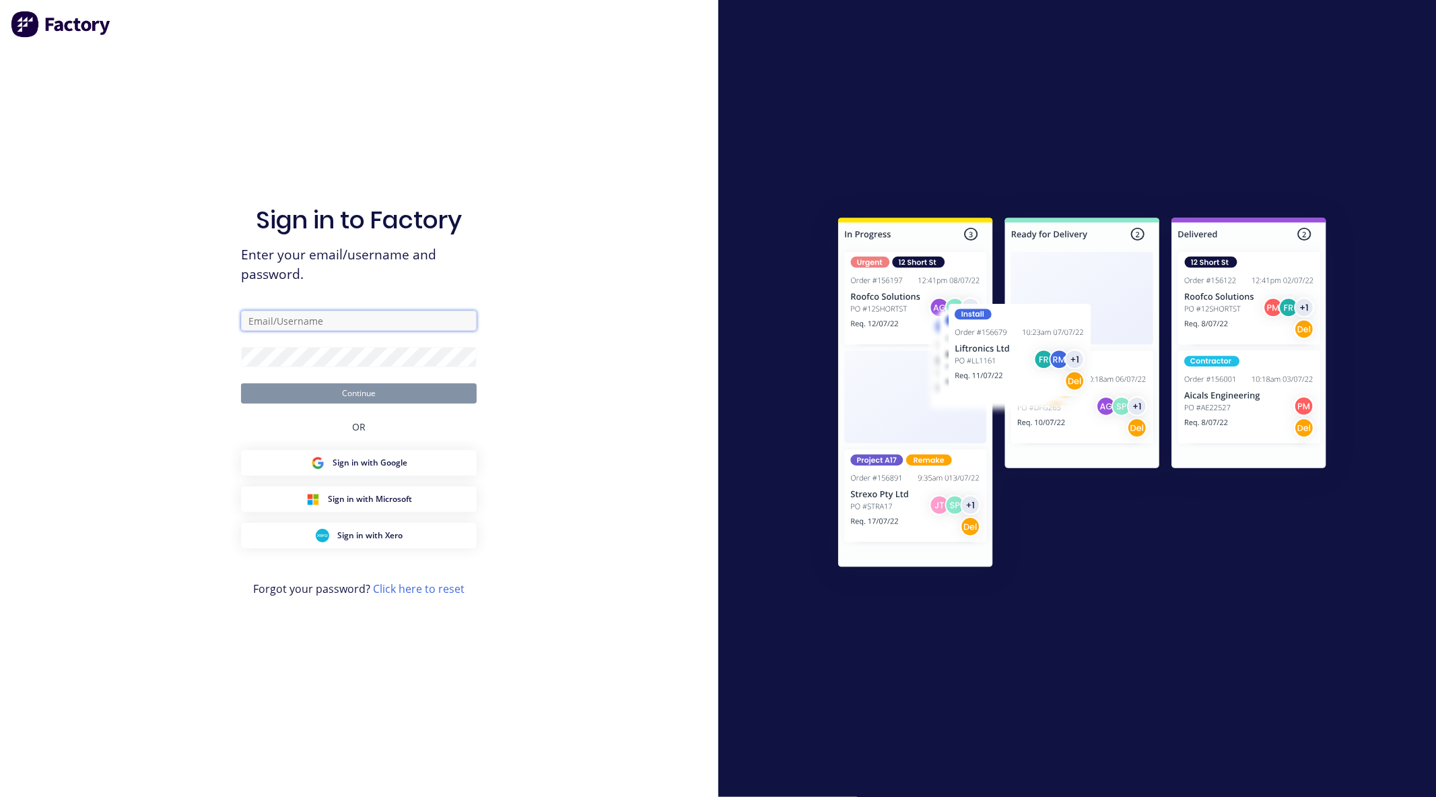
click at [352, 314] on input "text" at bounding box center [359, 320] width 236 height 20
paste input "[EMAIL_ADDRESS][DOMAIN_NAME]"
type input "[EMAIL_ADDRESS][DOMAIN_NAME]"
click at [276, 351] on div "Sign in to Factory Enter your email/username and password. [EMAIL_ADDRESS][DOMA…" at bounding box center [359, 398] width 718 height 797
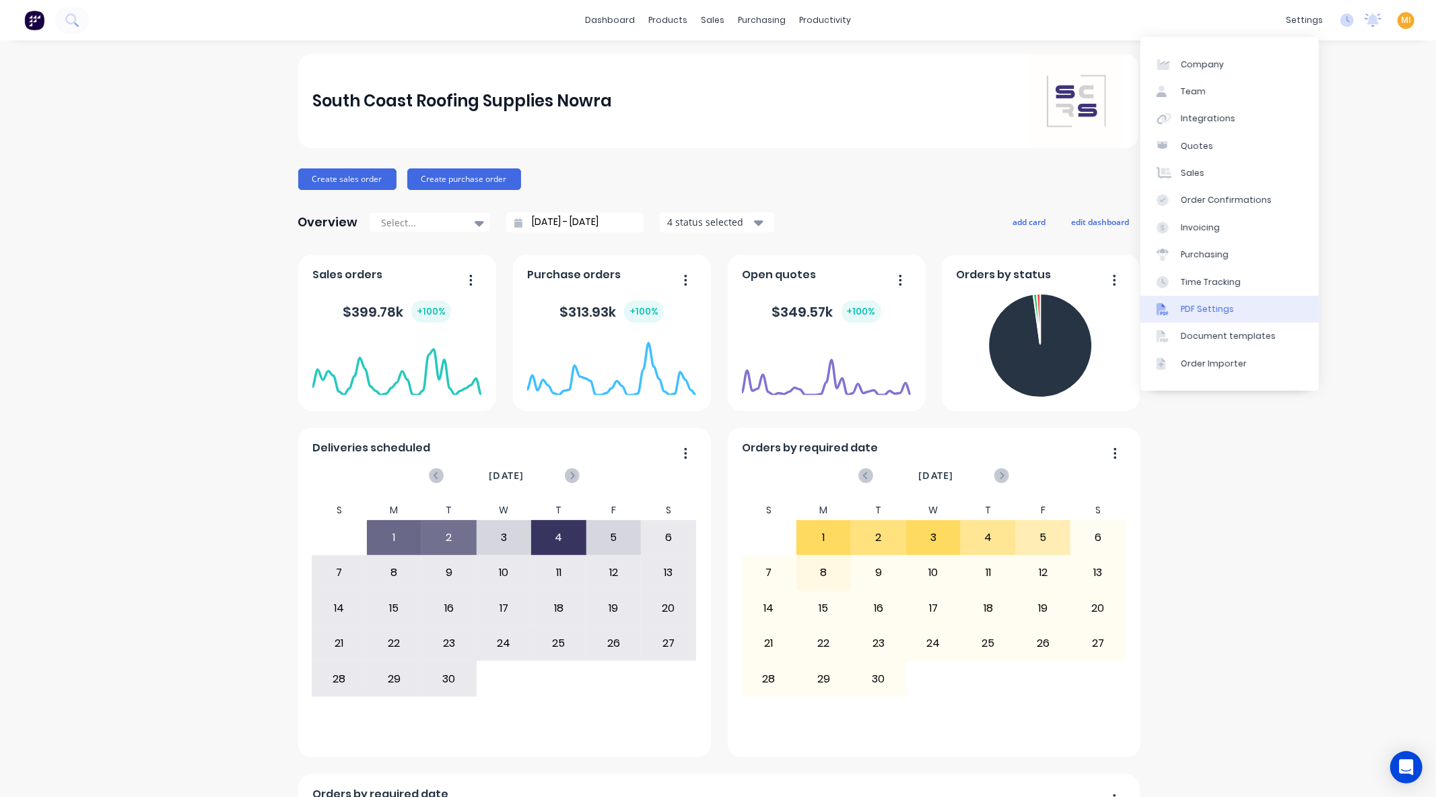
click at [1211, 305] on div "PDF Settings" at bounding box center [1207, 309] width 53 height 12
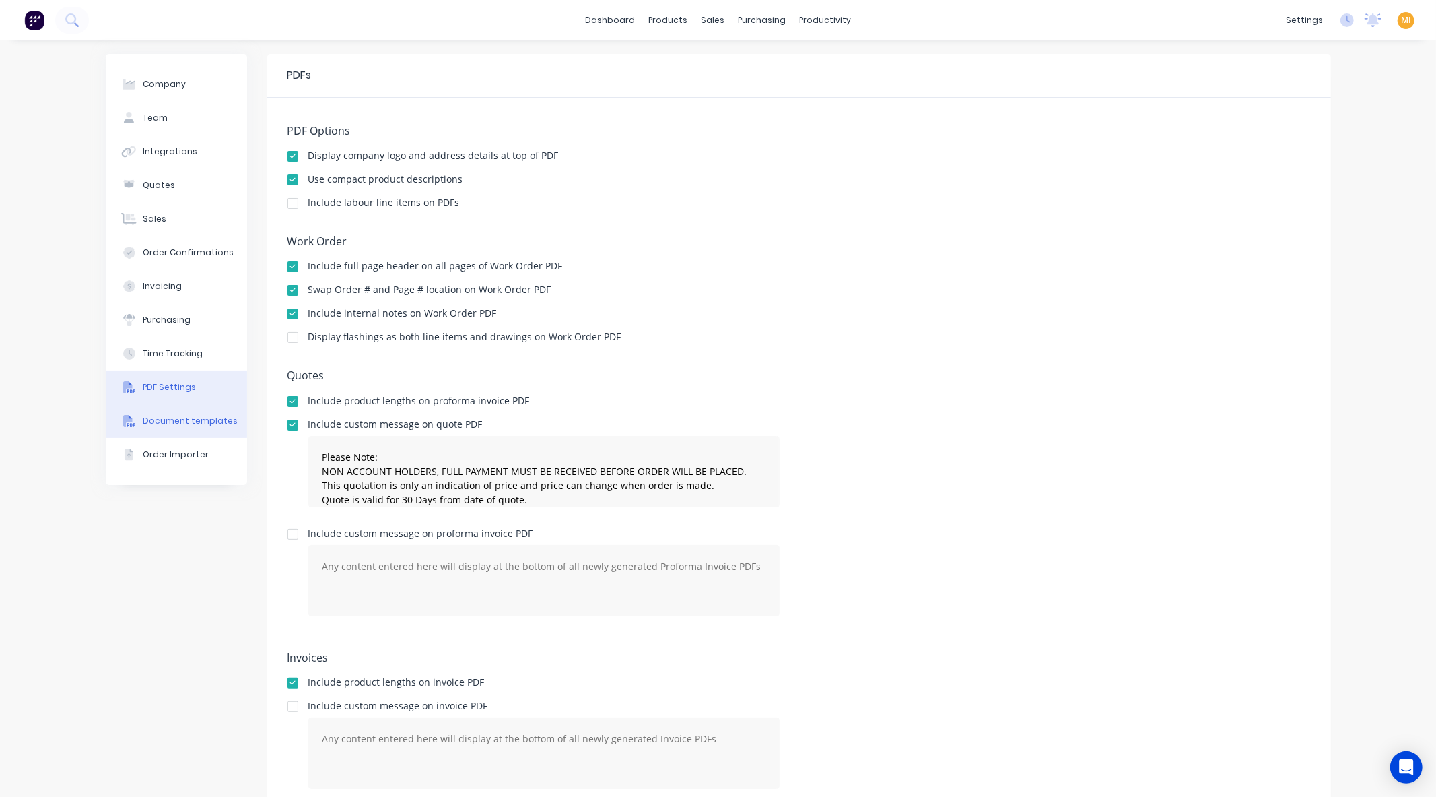
click at [143, 433] on button "Document templates" at bounding box center [176, 421] width 141 height 34
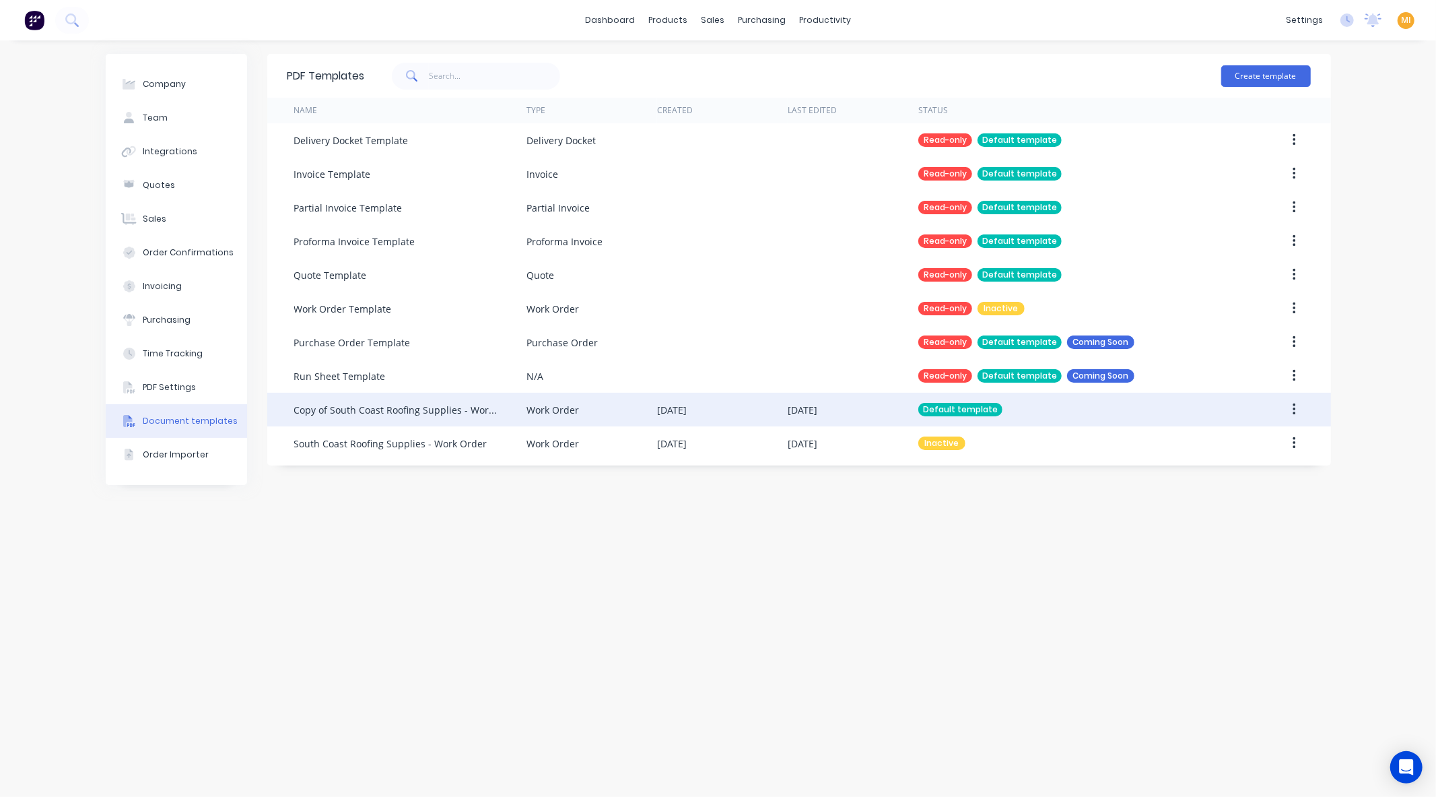
click at [648, 414] on div "Work Order" at bounding box center [592, 410] width 131 height 34
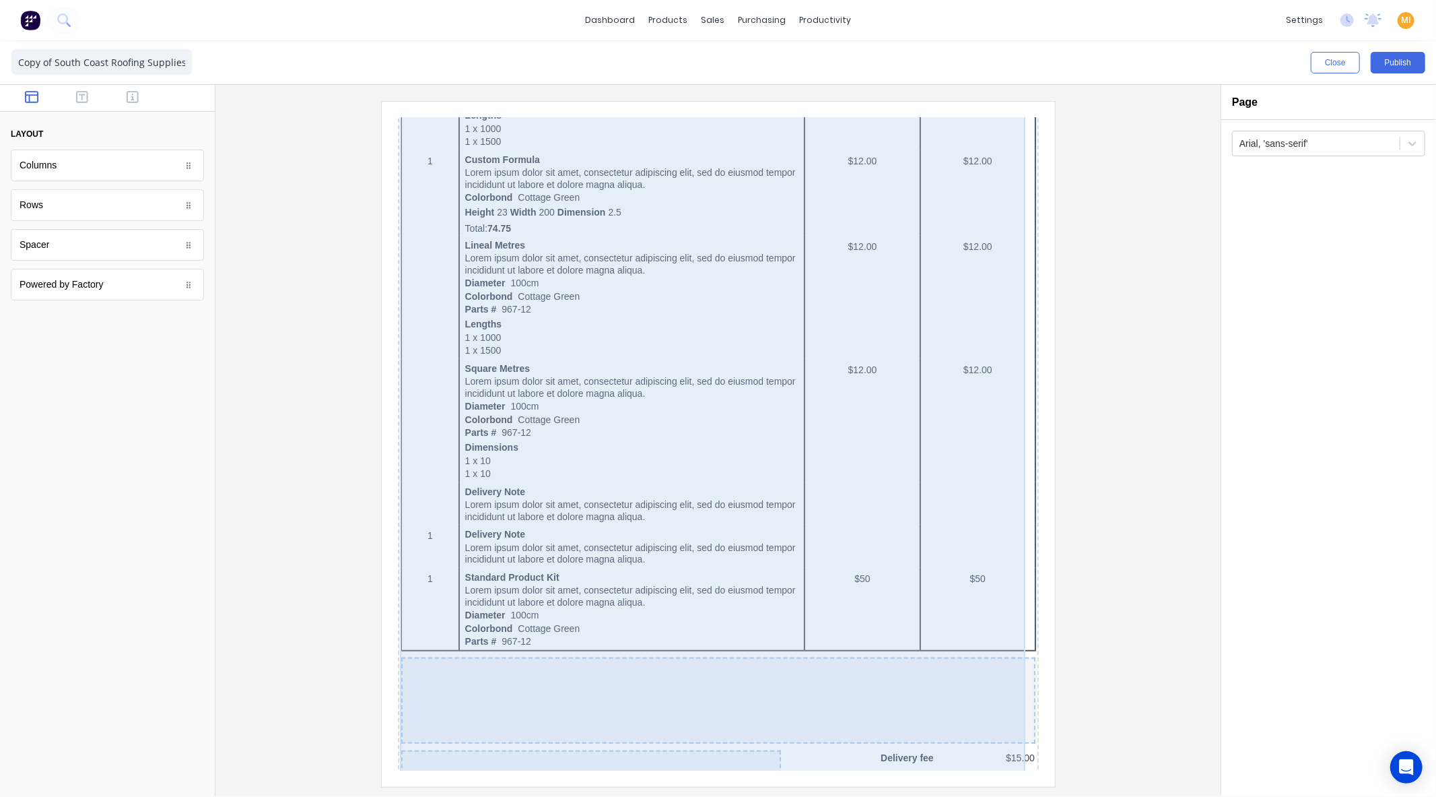
scroll to position [634, 0]
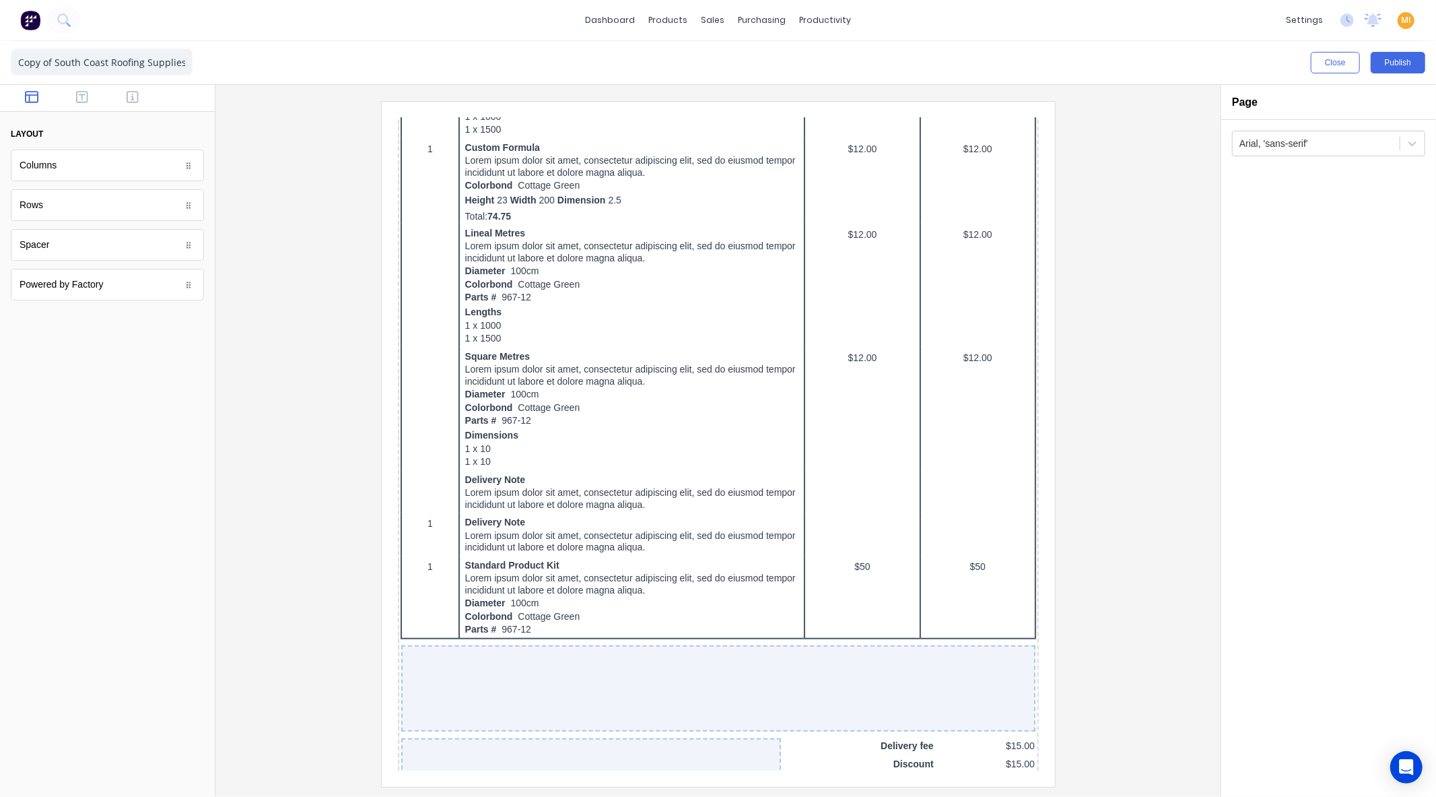
click at [35, 21] on img at bounding box center [30, 20] width 20 height 20
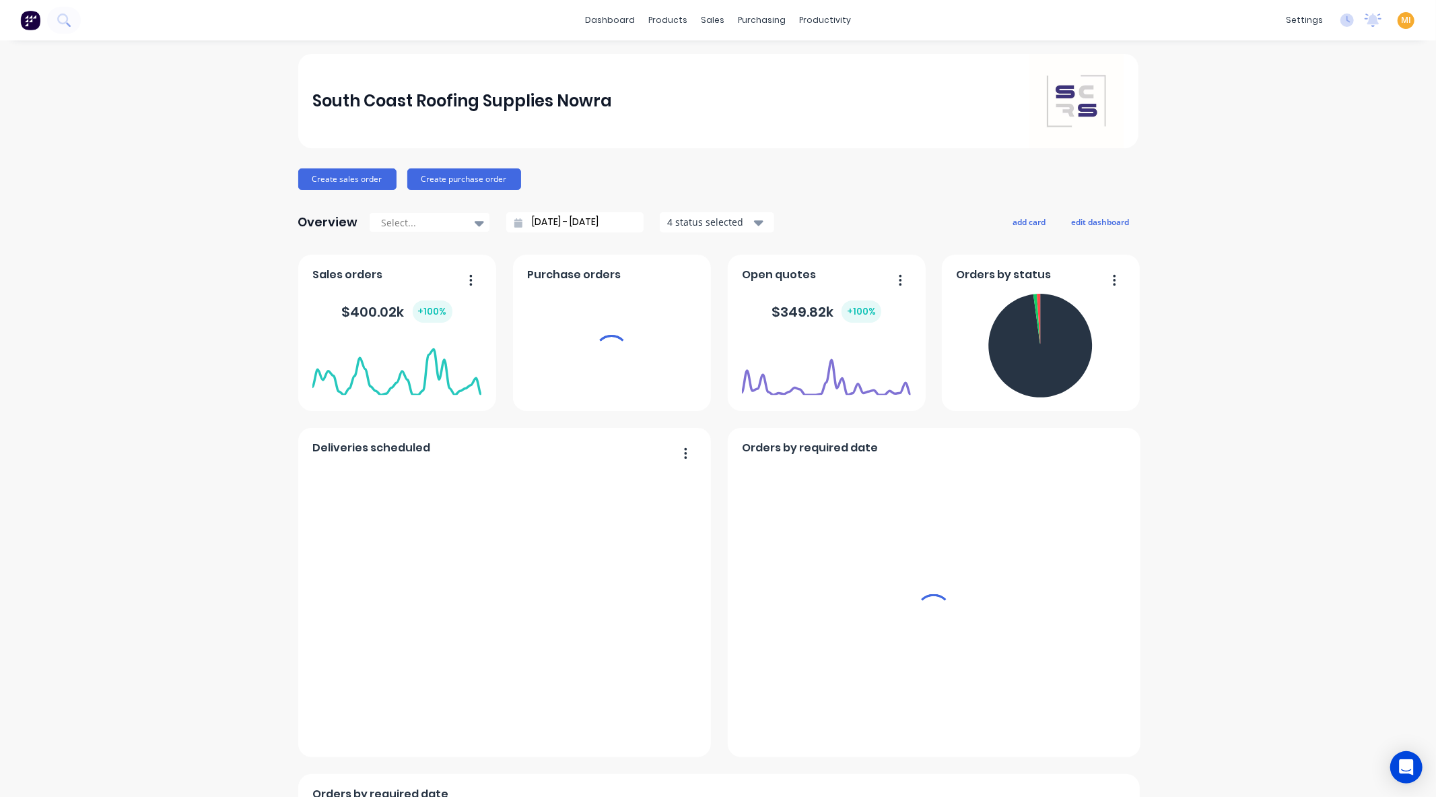
click at [1401, 17] on span "MI" at bounding box center [1406, 20] width 10 height 12
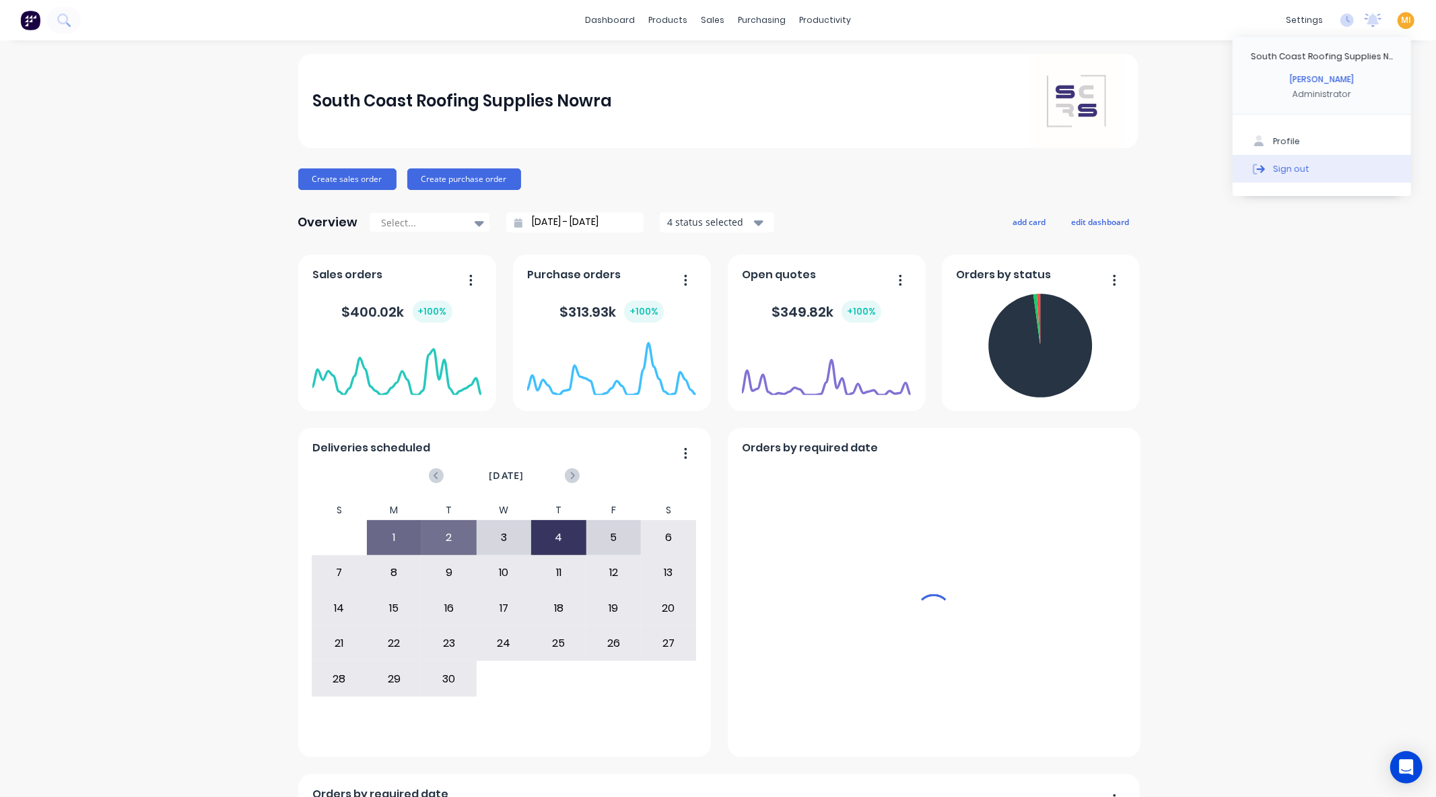
click at [1306, 164] on button "Sign out" at bounding box center [1322, 168] width 178 height 27
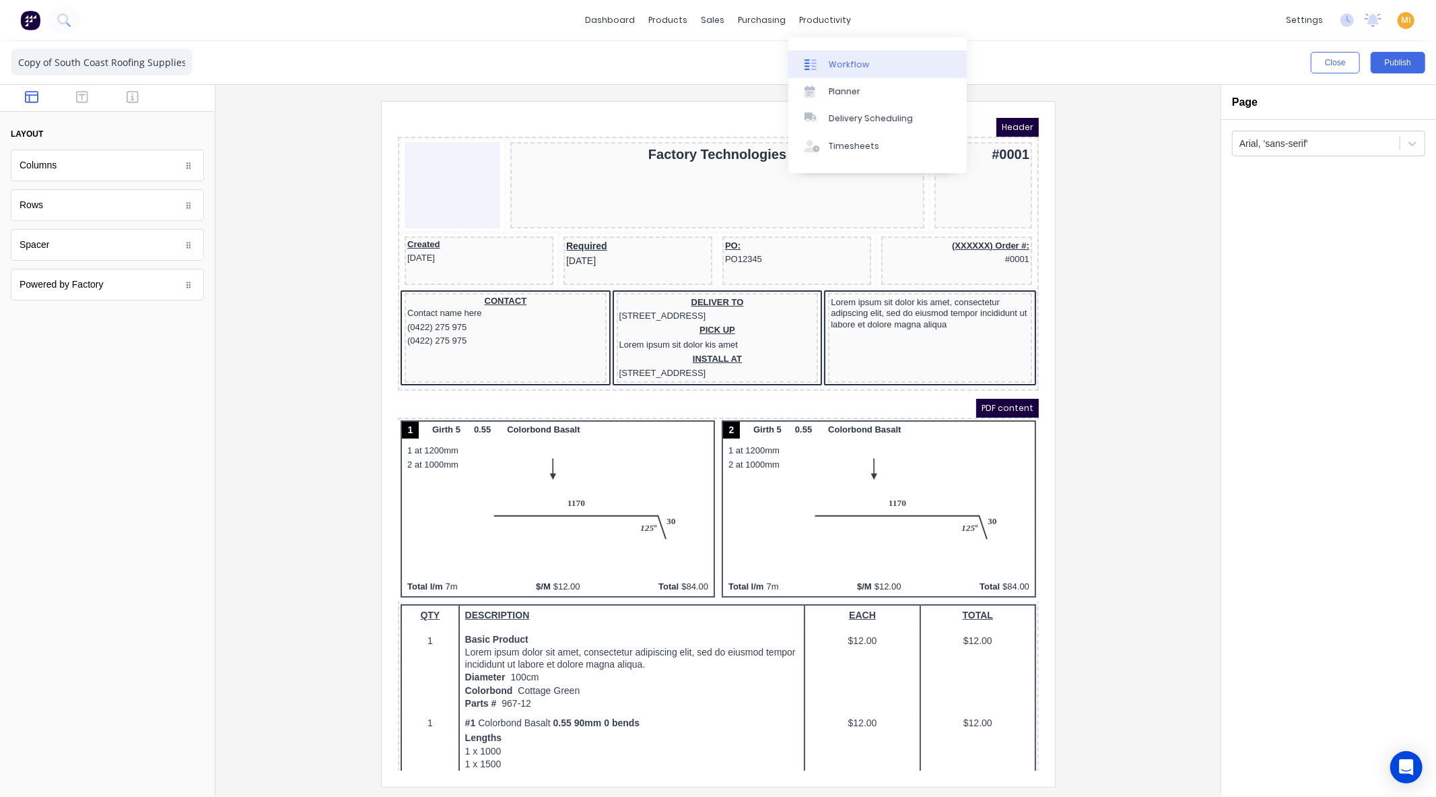
drag, startPoint x: 810, startPoint y: 13, endPoint x: 825, endPoint y: 63, distance: 52.0
click at [825, 63] on link "Workflow" at bounding box center [877, 63] width 178 height 27
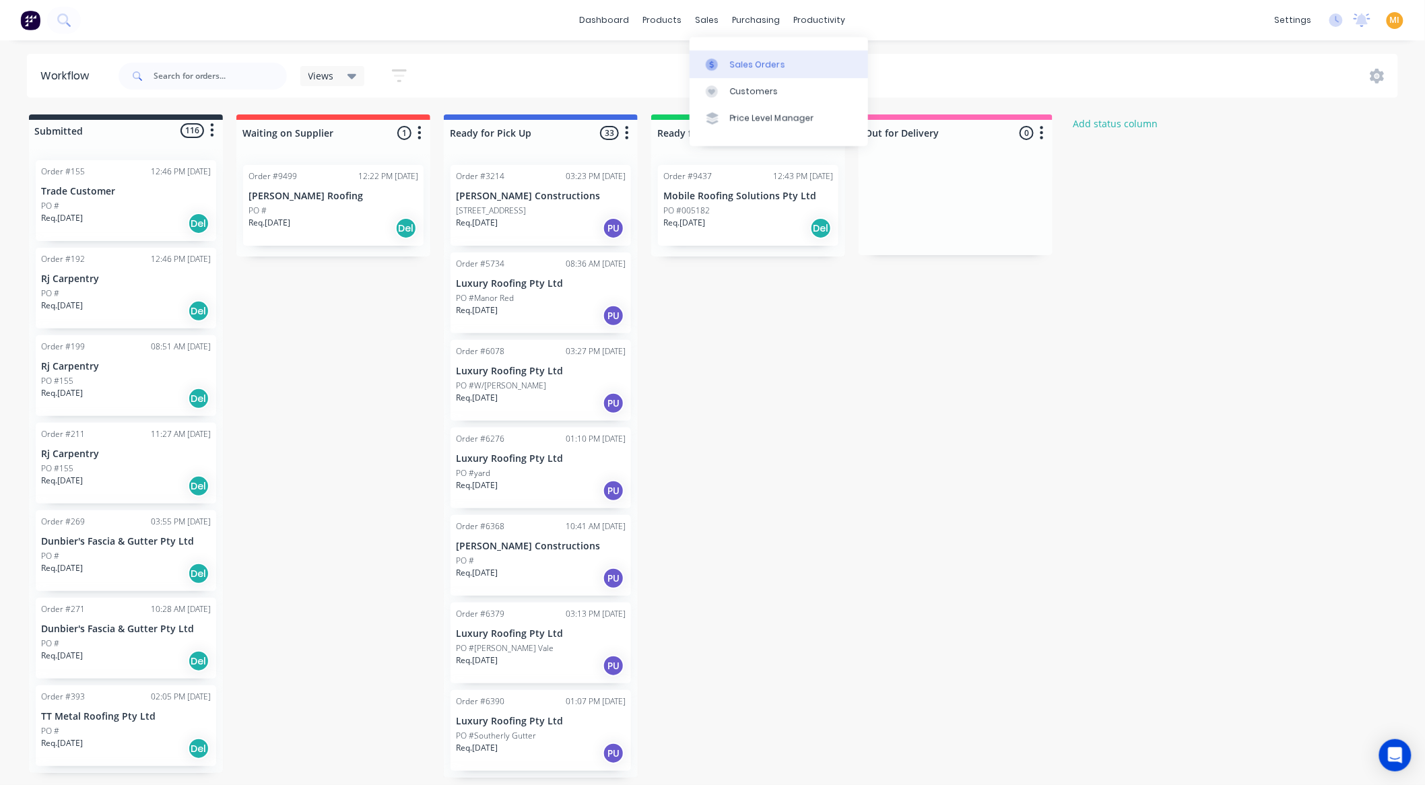
click at [711, 54] on link "Sales Orders" at bounding box center [778, 63] width 178 height 27
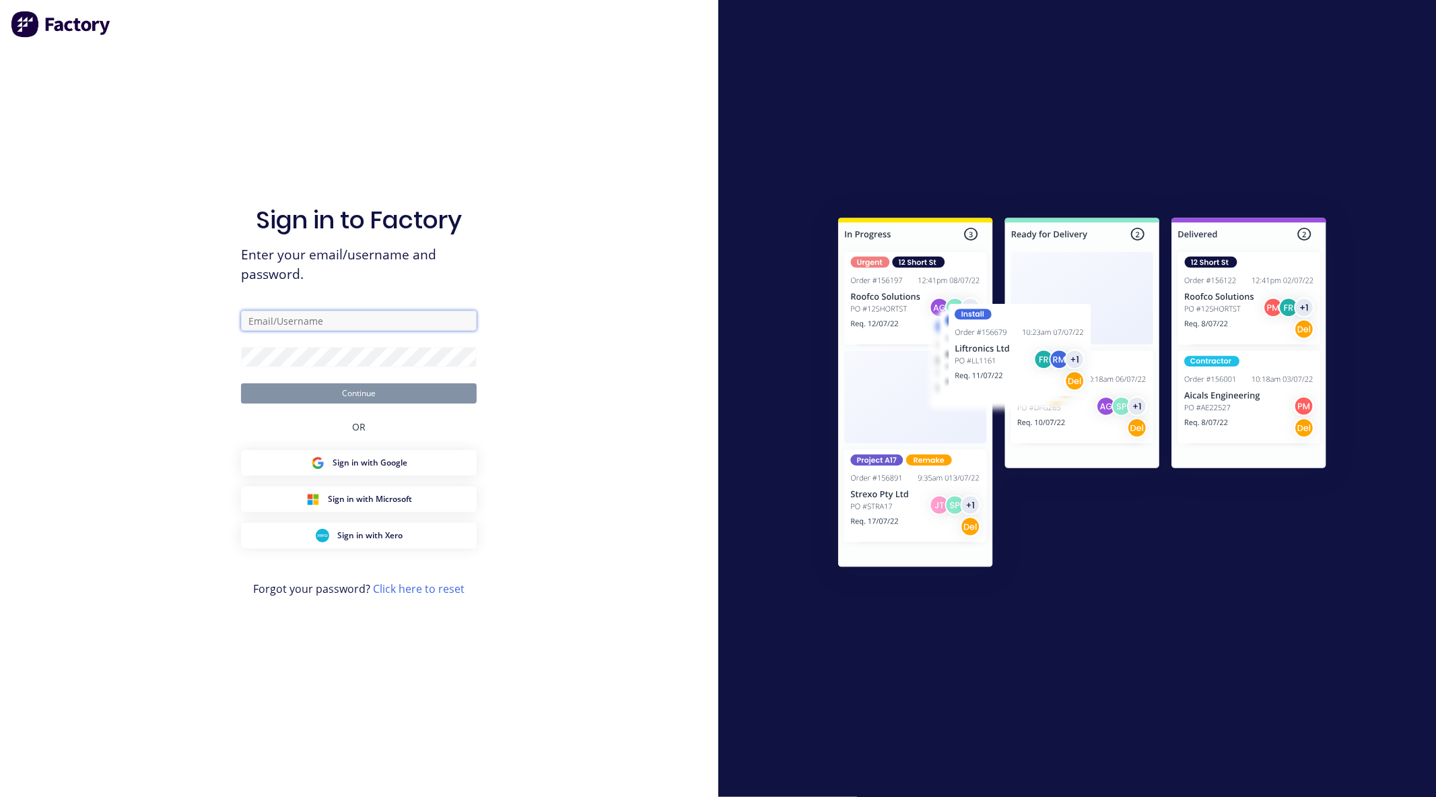
click at [285, 314] on input "text" at bounding box center [359, 320] width 236 height 20
paste input "[EMAIL_ADDRESS][DOMAIN_NAME]"
click at [265, 321] on input "[EMAIL_ADDRESS][DOMAIN_NAME]" at bounding box center [359, 320] width 236 height 20
type input "[EMAIL_ADDRESS][DOMAIN_NAME]"
click at [280, 351] on div "Sign in to Factory Enter your email/username and password. [EMAIL_ADDRESS][DOMA…" at bounding box center [359, 398] width 718 height 797
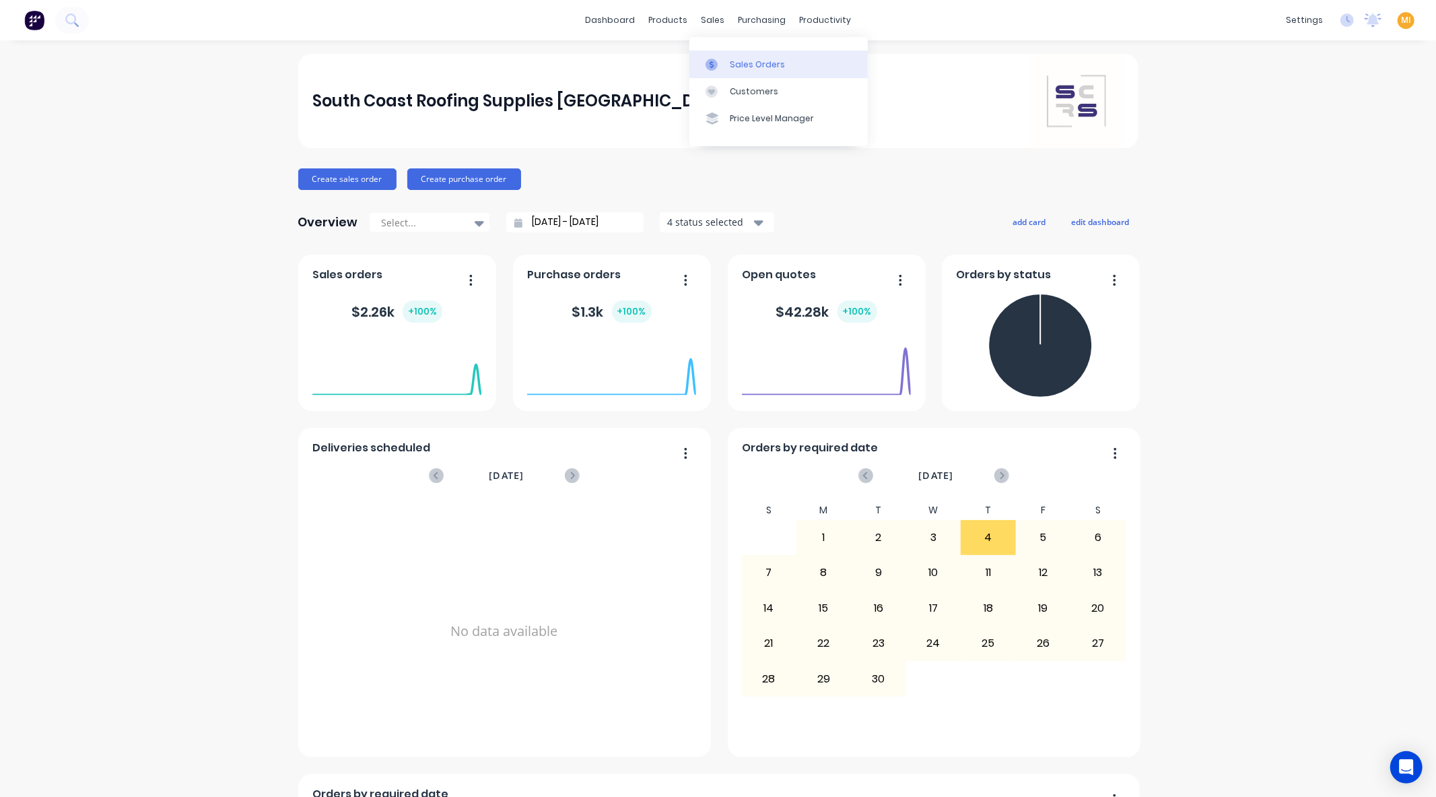
click at [708, 52] on link "Sales Orders" at bounding box center [778, 63] width 178 height 27
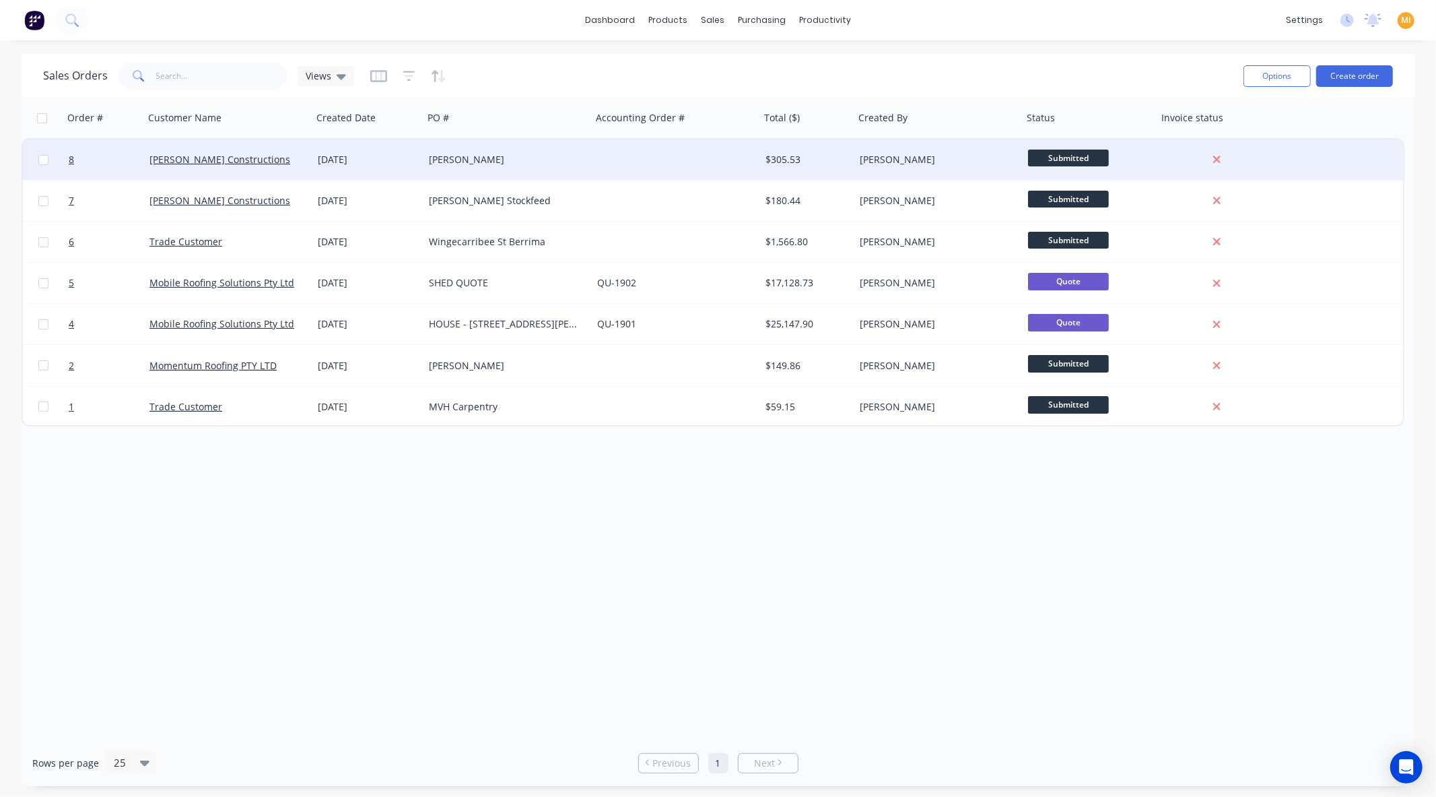
click at [563, 169] on div "Morris" at bounding box center [508, 159] width 168 height 40
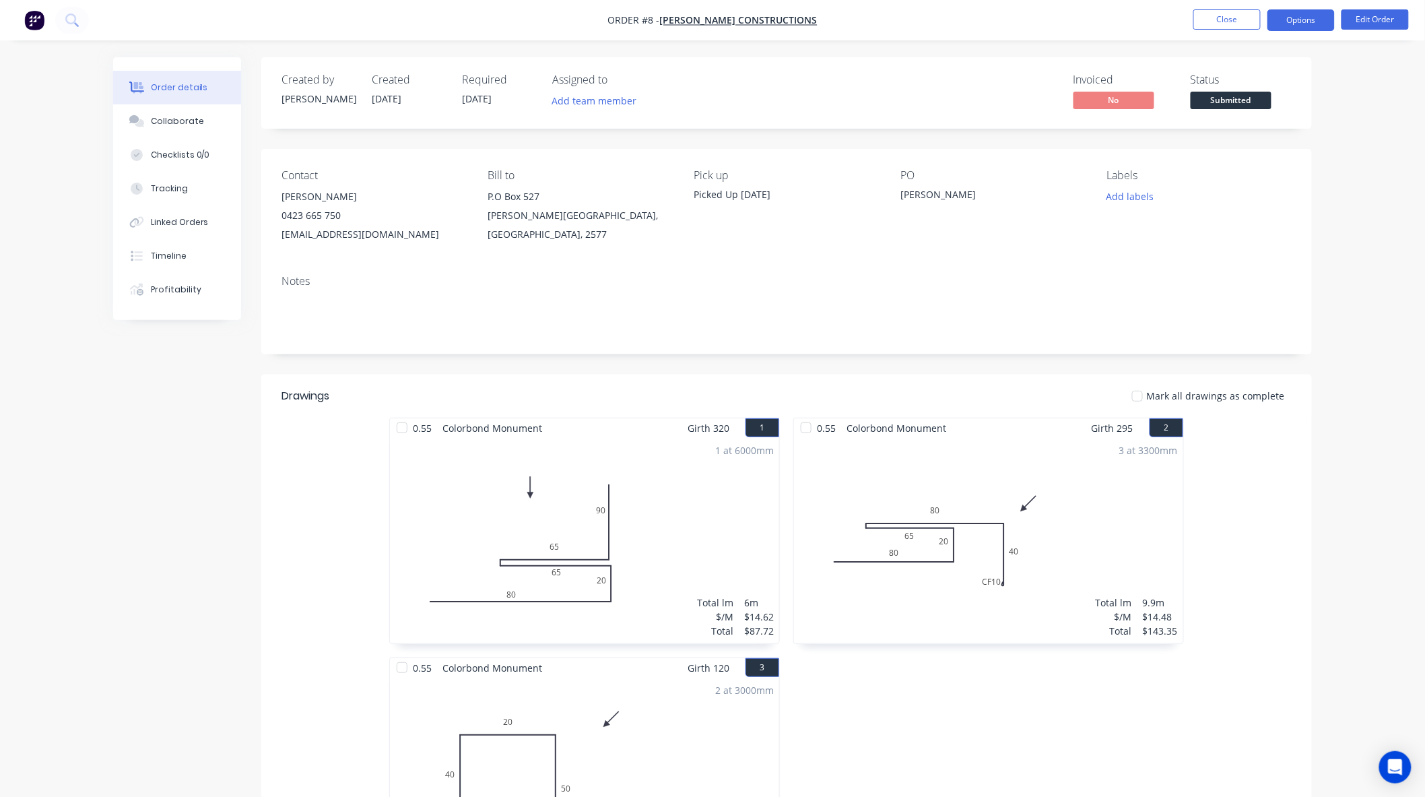
click at [1291, 25] on button "Options" at bounding box center [1300, 20] width 67 height 22
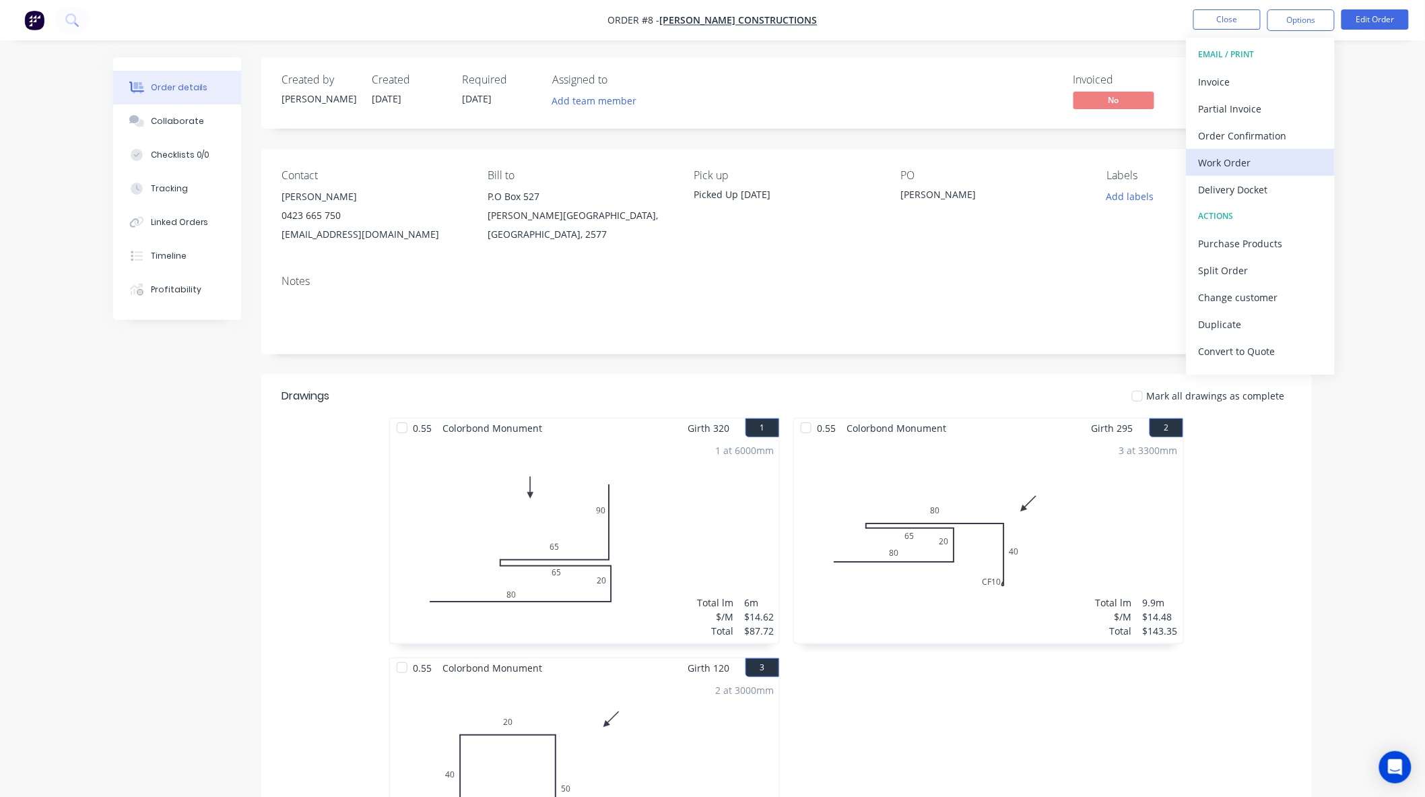
click at [1248, 151] on button "Work Order" at bounding box center [1260, 162] width 148 height 27
click at [1241, 137] on div "Without pricing" at bounding box center [1261, 136] width 124 height 20
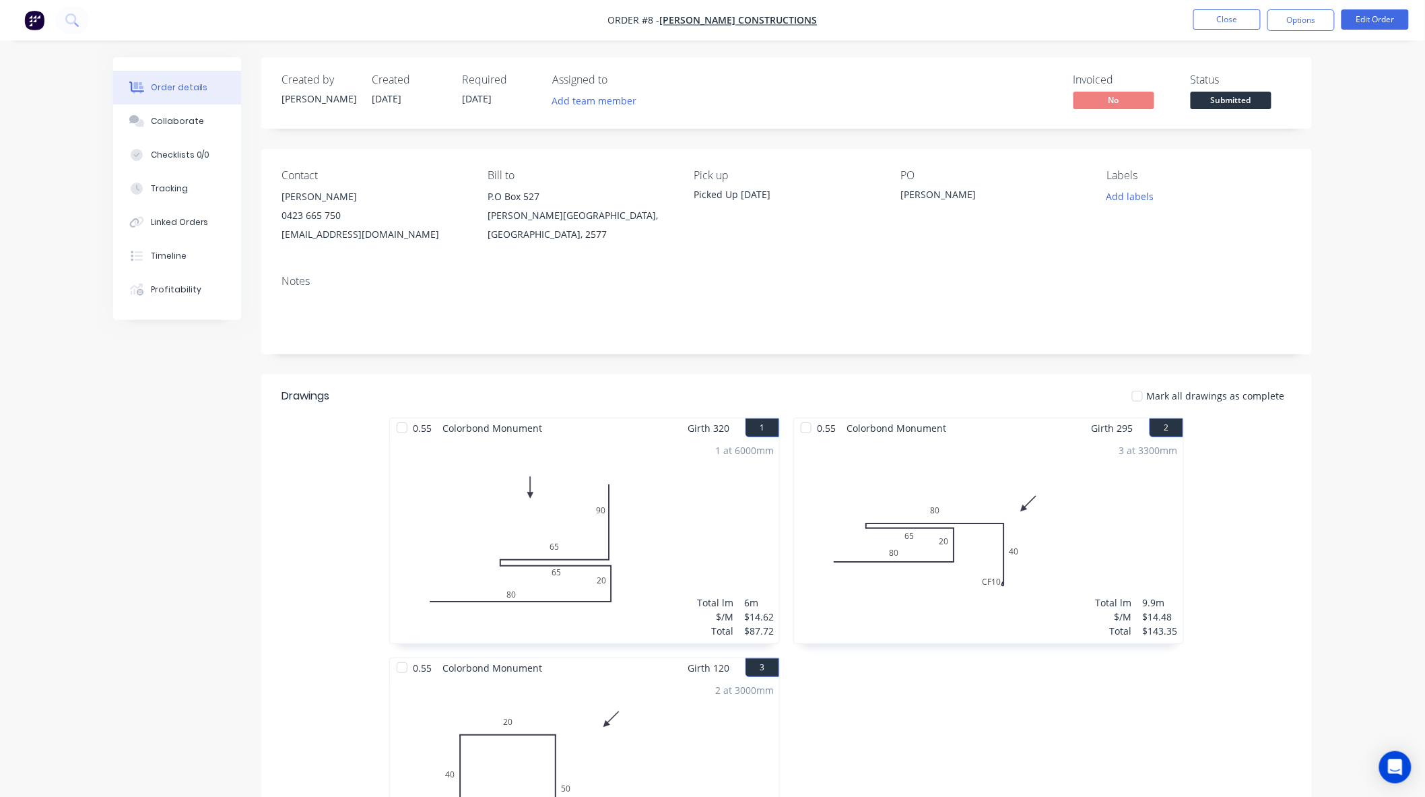
click at [35, 15] on img "button" at bounding box center [34, 20] width 20 height 20
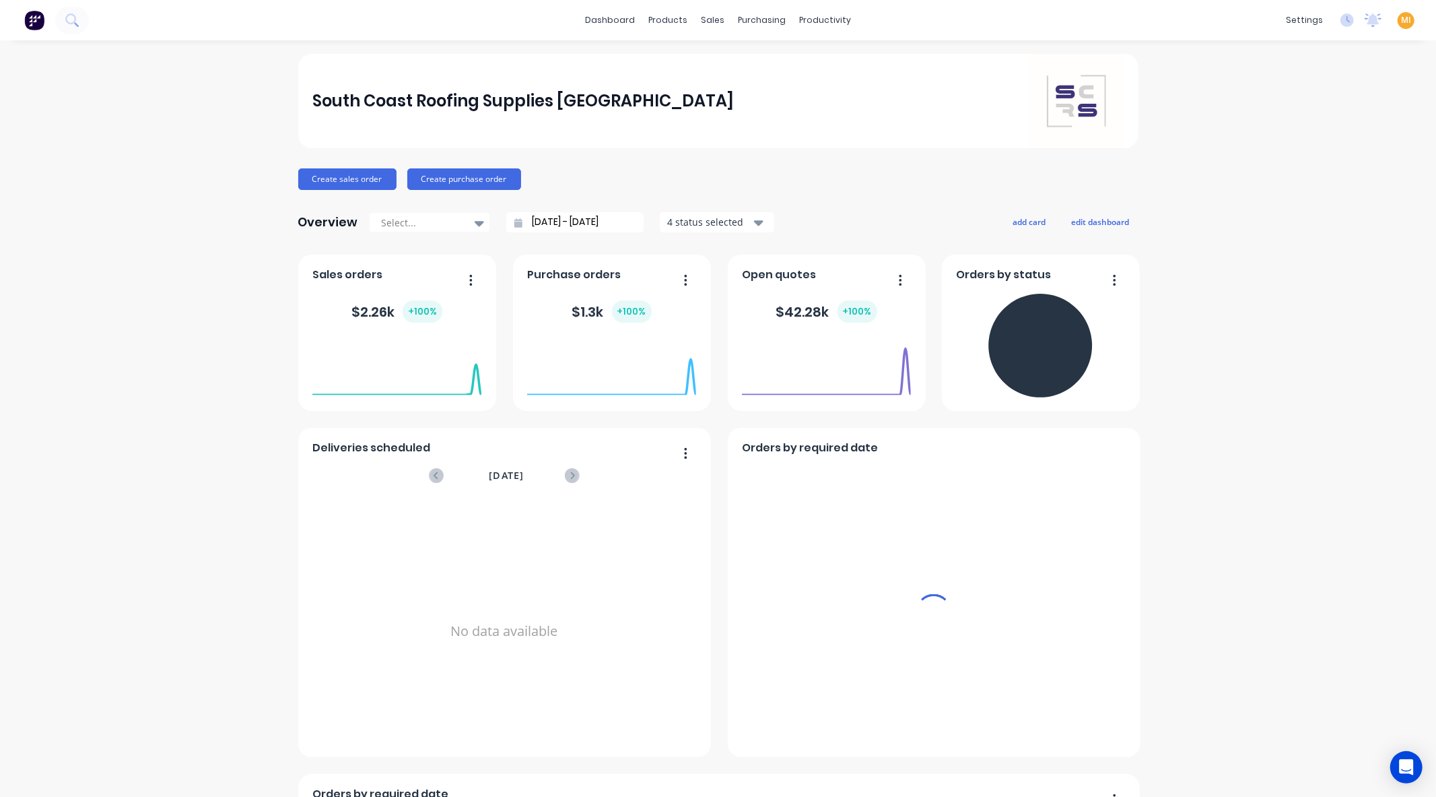
click at [1401, 25] on span "MI" at bounding box center [1406, 20] width 10 height 12
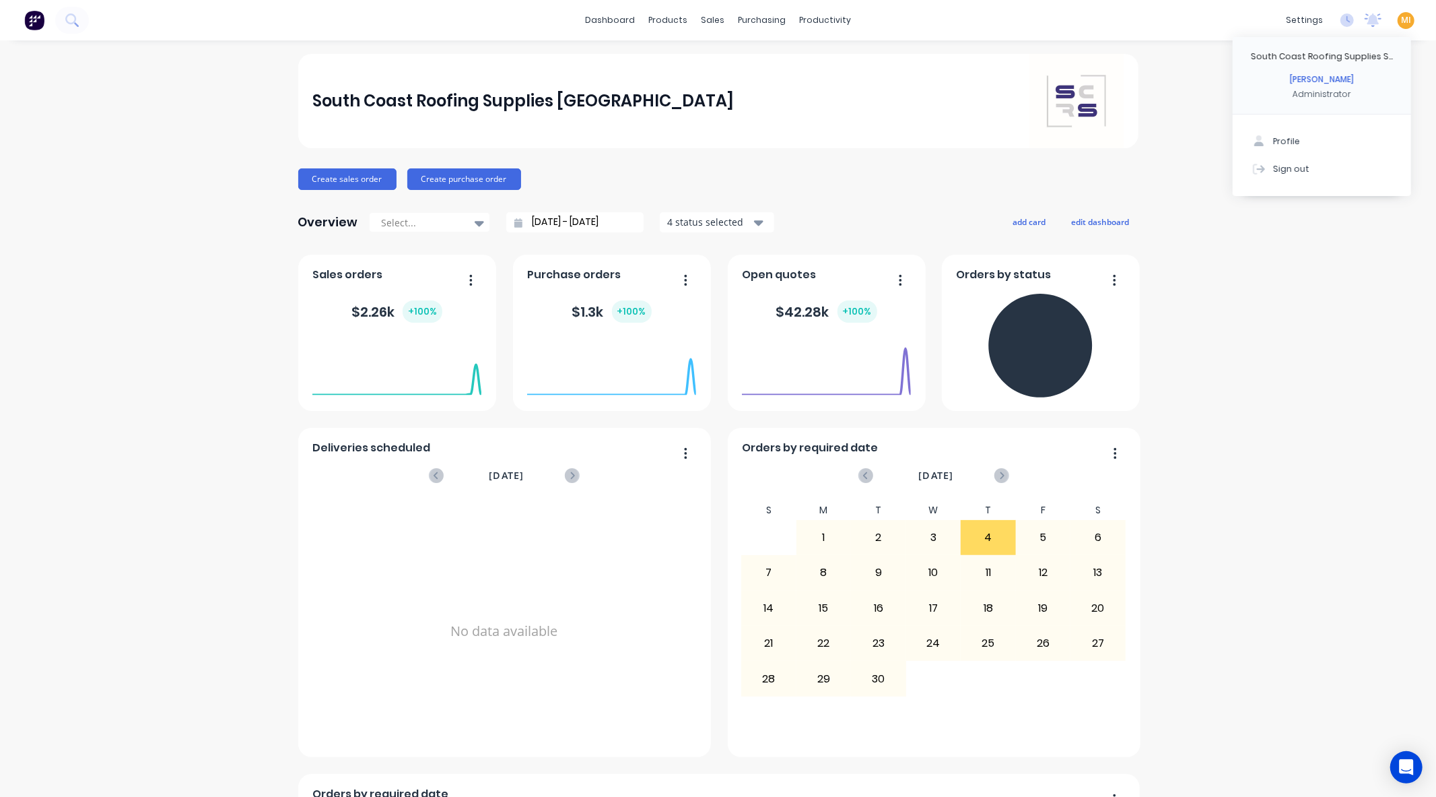
click at [1401, 25] on span "MI" at bounding box center [1406, 20] width 10 height 12
click at [1401, 14] on span "MI" at bounding box center [1406, 20] width 10 height 12
click at [1290, 164] on div "Sign out" at bounding box center [1291, 168] width 36 height 12
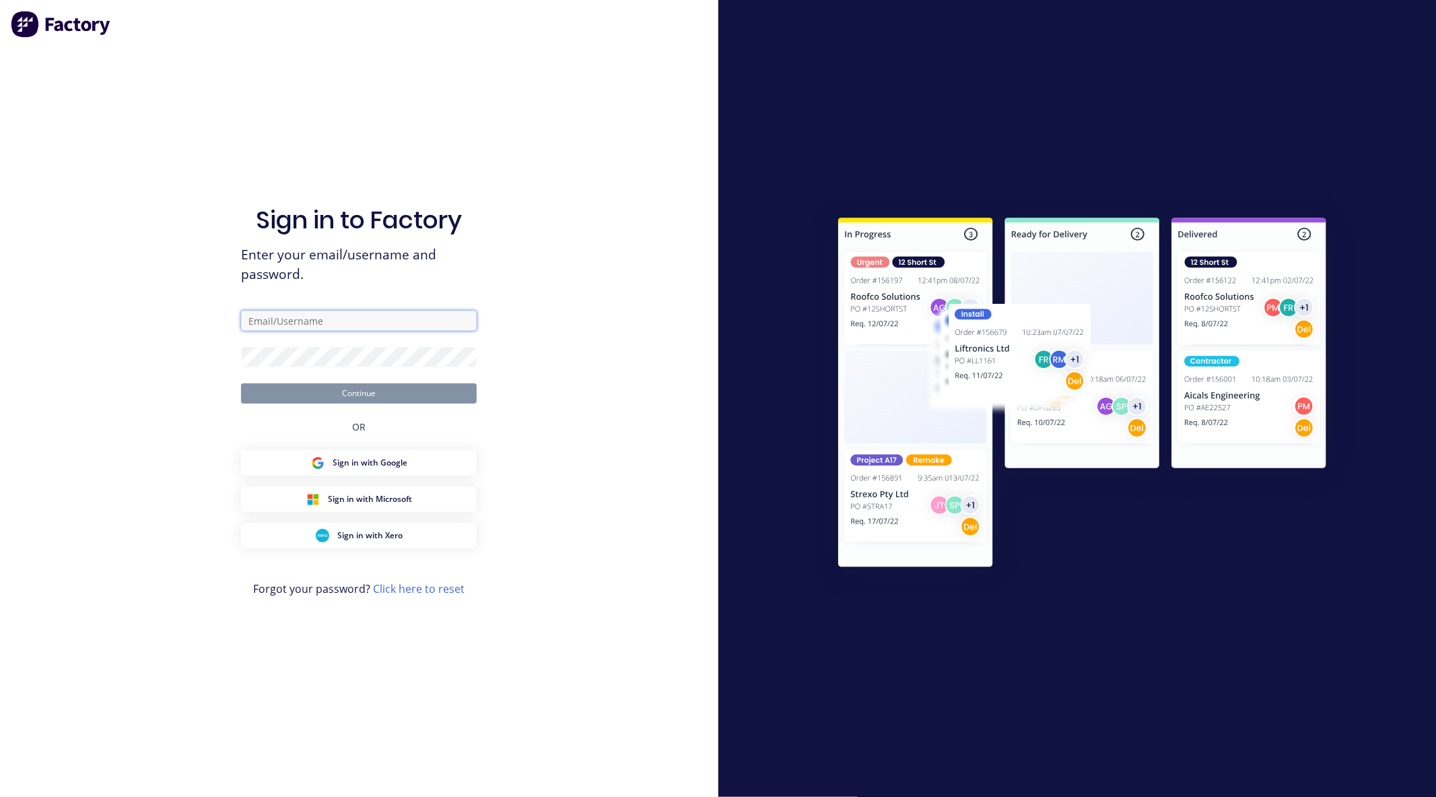
click at [277, 320] on input "text" at bounding box center [359, 320] width 236 height 20
type input "[EMAIL_ADDRESS][DOMAIN_NAME]"
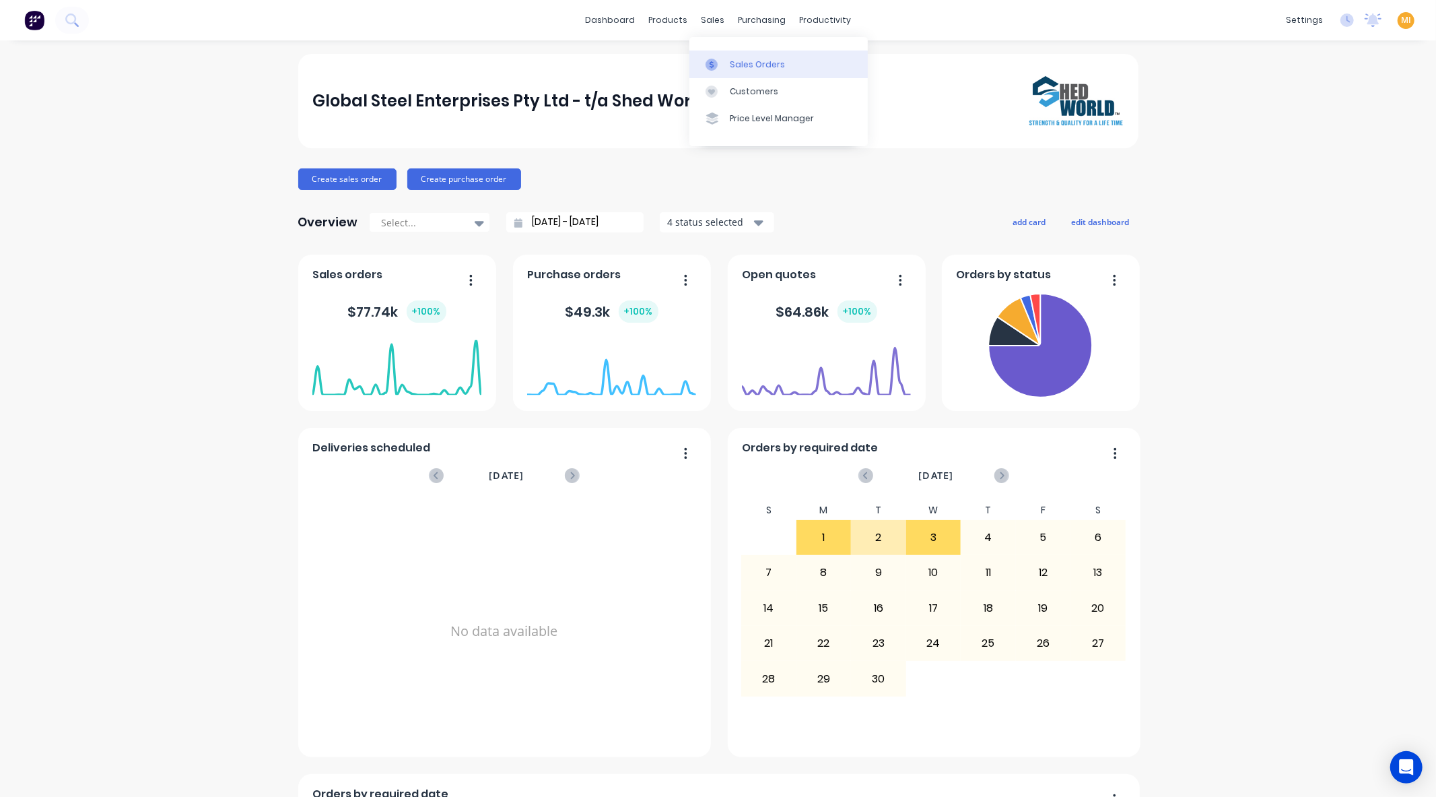
click at [720, 71] on link "Sales Orders" at bounding box center [778, 63] width 178 height 27
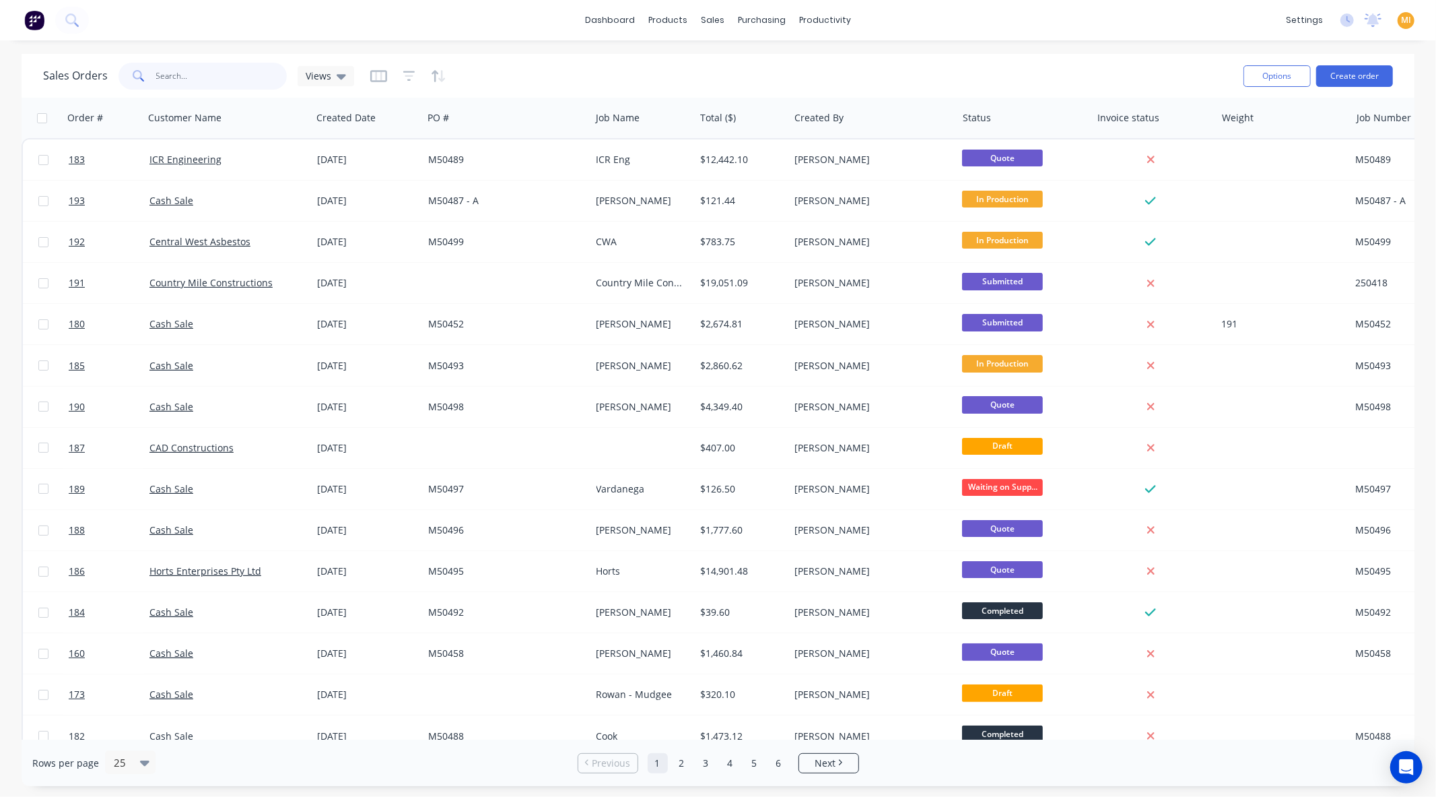
click at [182, 78] on input "text" at bounding box center [221, 76] width 131 height 27
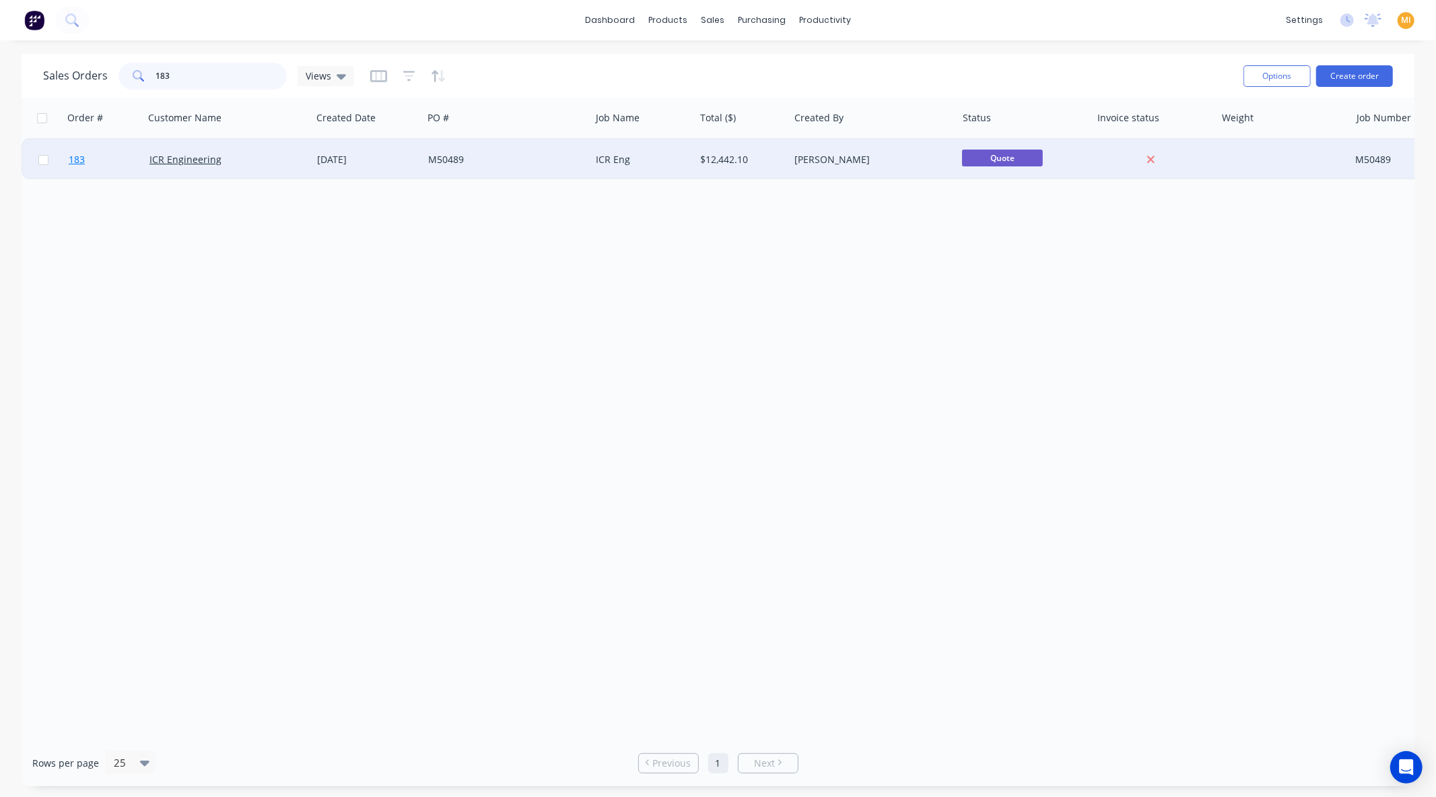
type input "183"
click at [129, 157] on link "183" at bounding box center [109, 159] width 81 height 40
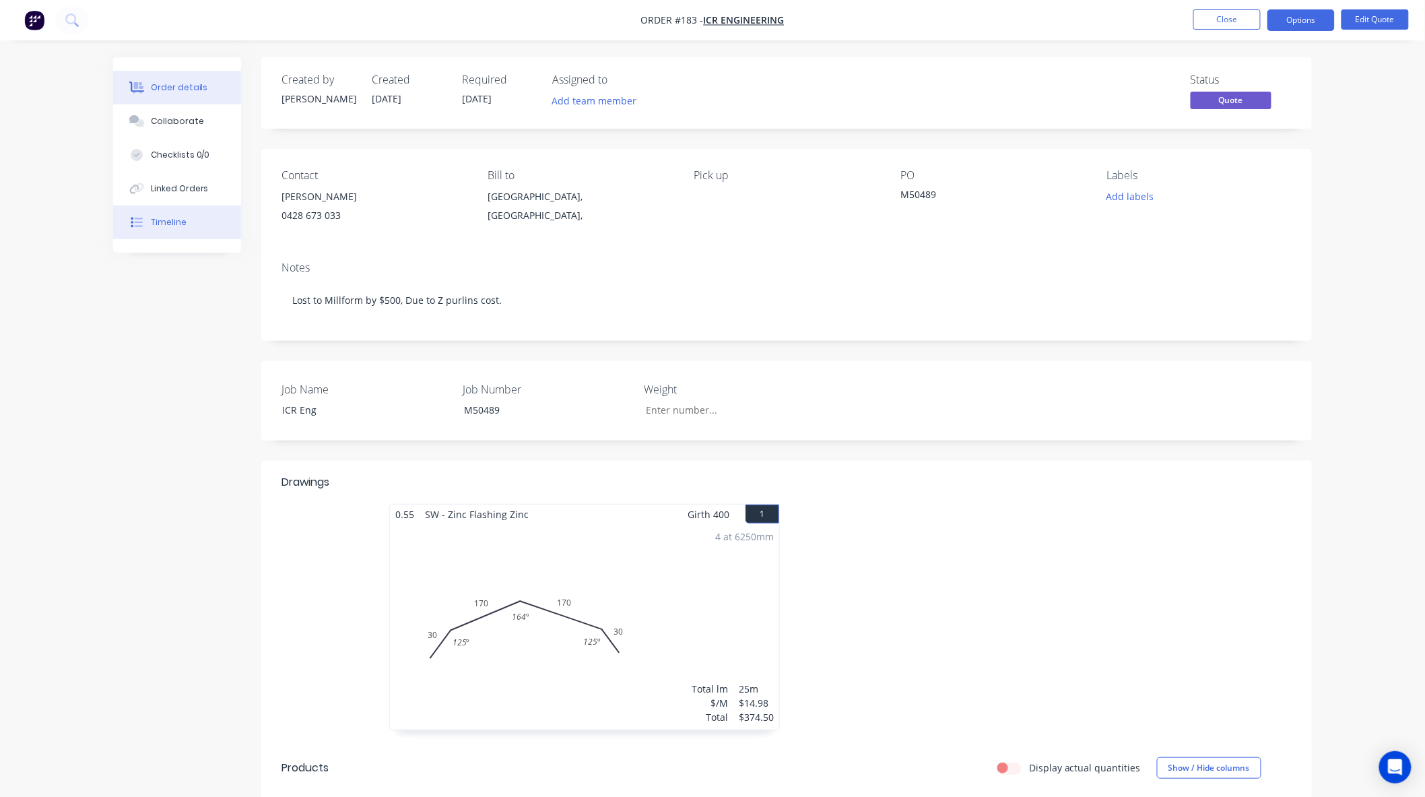
click at [187, 233] on button "Timeline" at bounding box center [177, 222] width 128 height 34
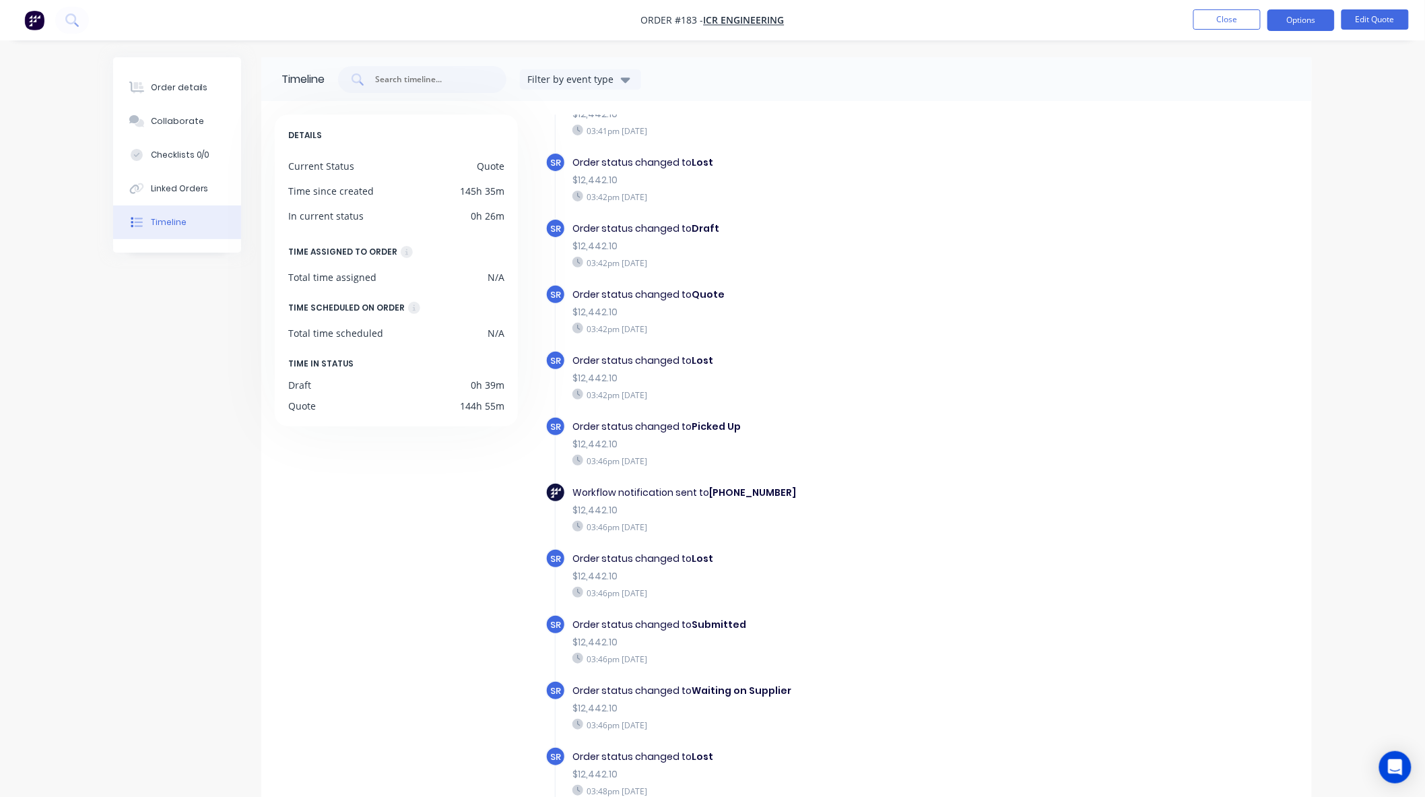
scroll to position [95, 0]
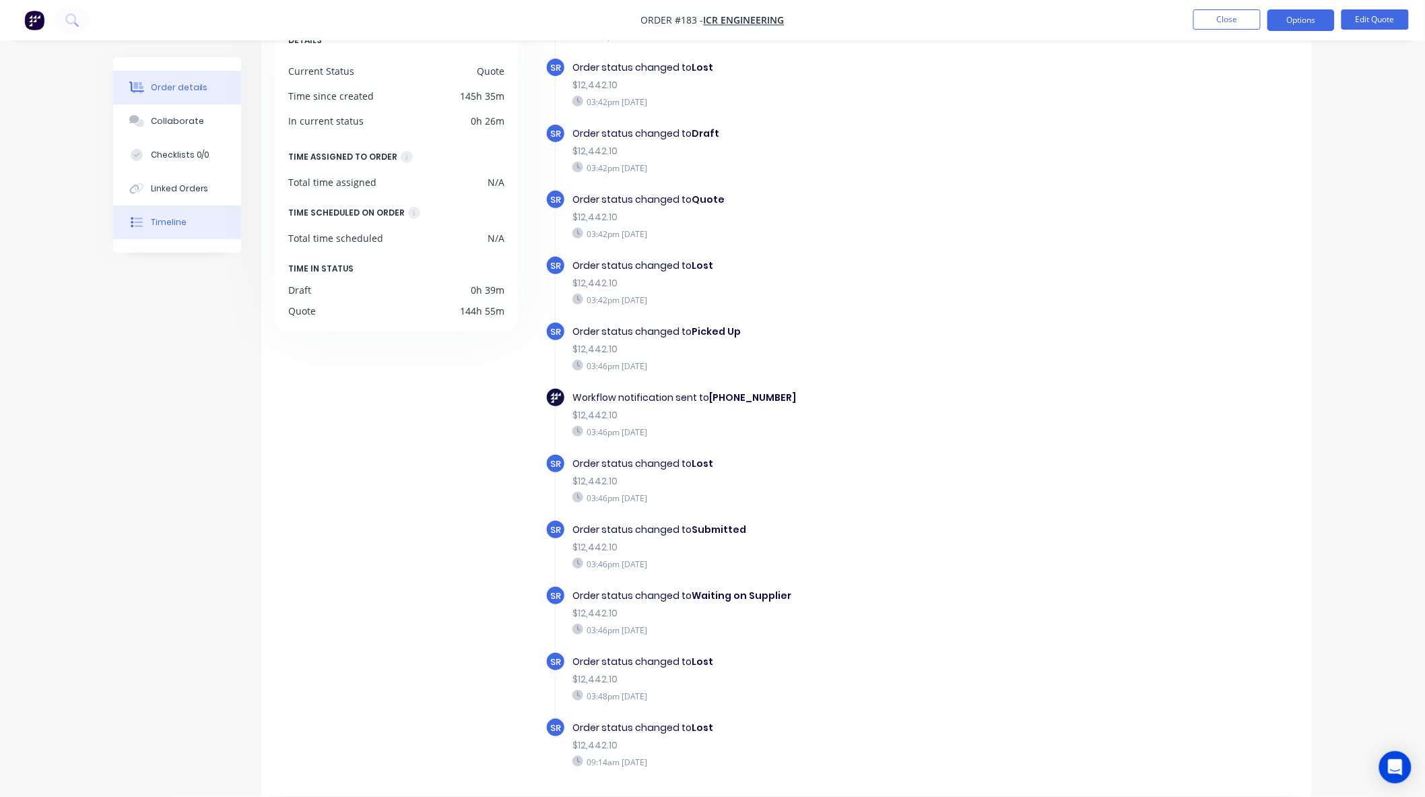
click at [180, 92] on div "Order details" at bounding box center [179, 87] width 57 height 12
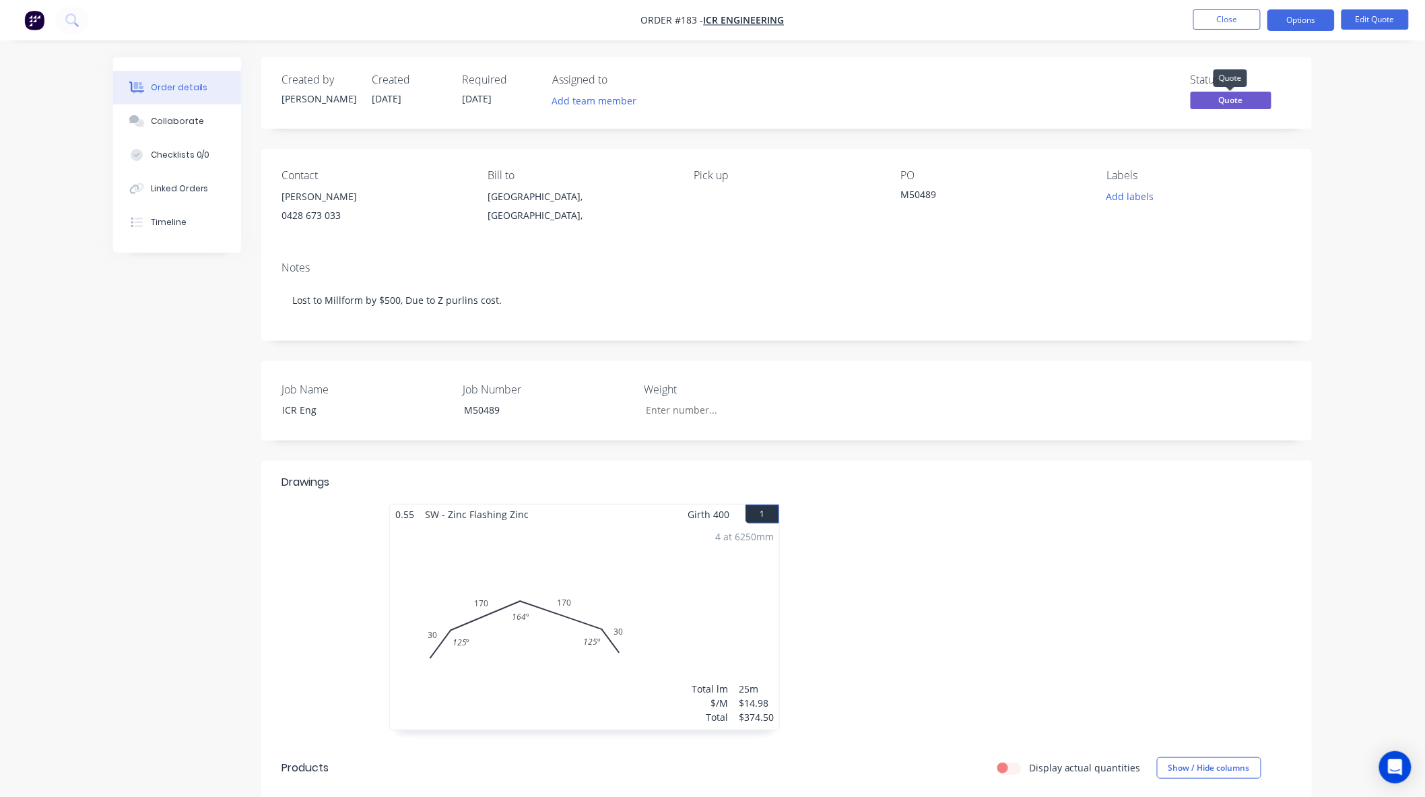
click at [1220, 93] on span "Quote" at bounding box center [1230, 100] width 81 height 17
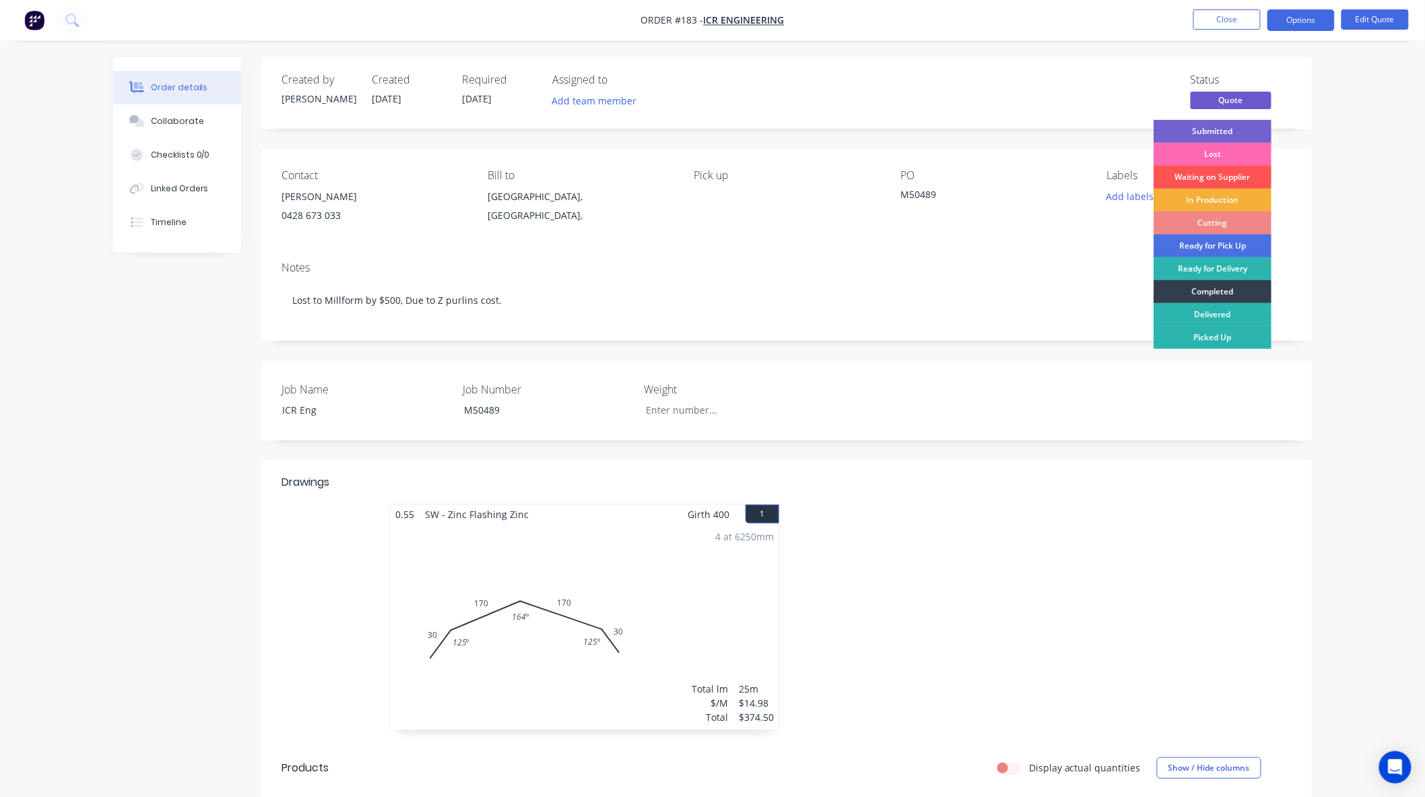
click at [1202, 156] on div "Lost" at bounding box center [1212, 154] width 118 height 23
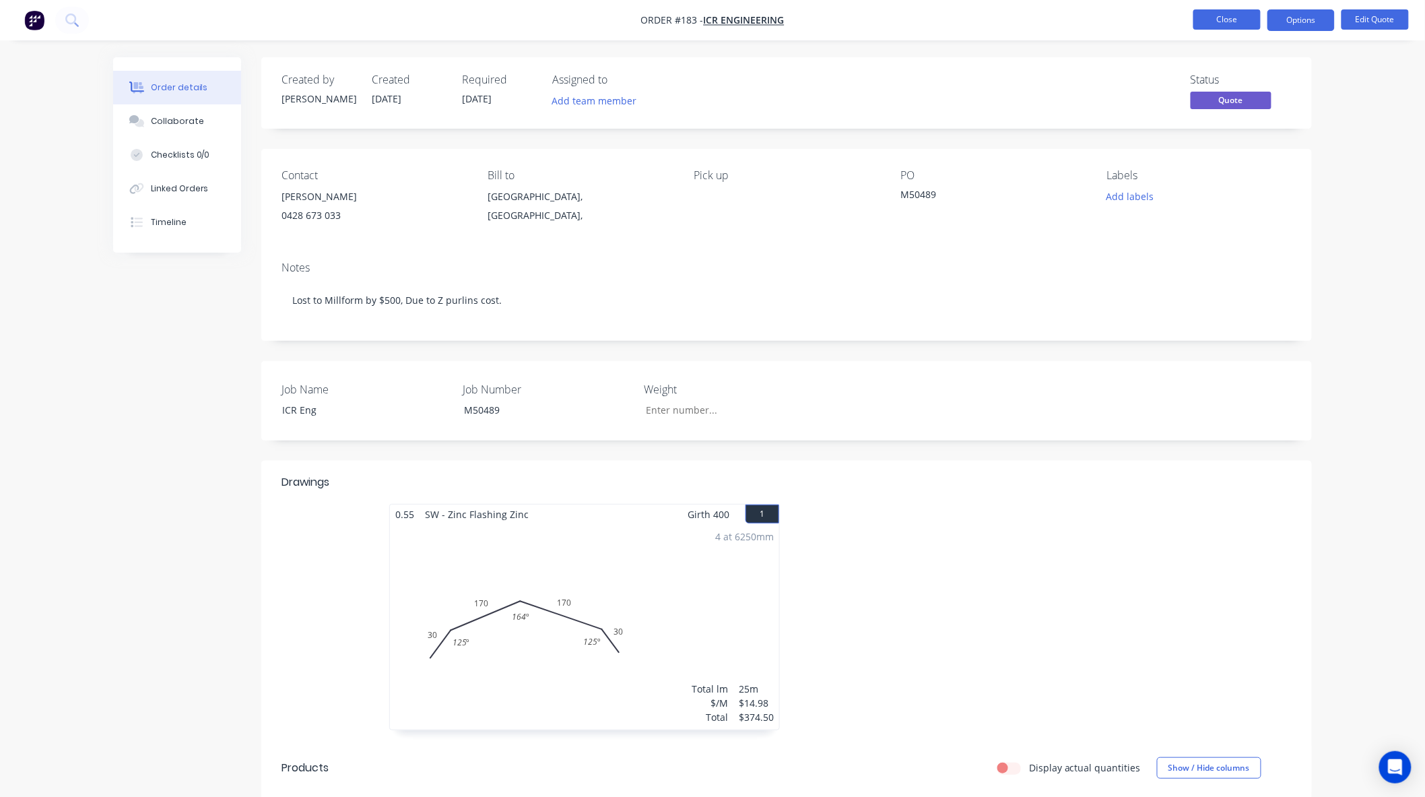
click at [1221, 19] on button "Close" at bounding box center [1226, 19] width 67 height 20
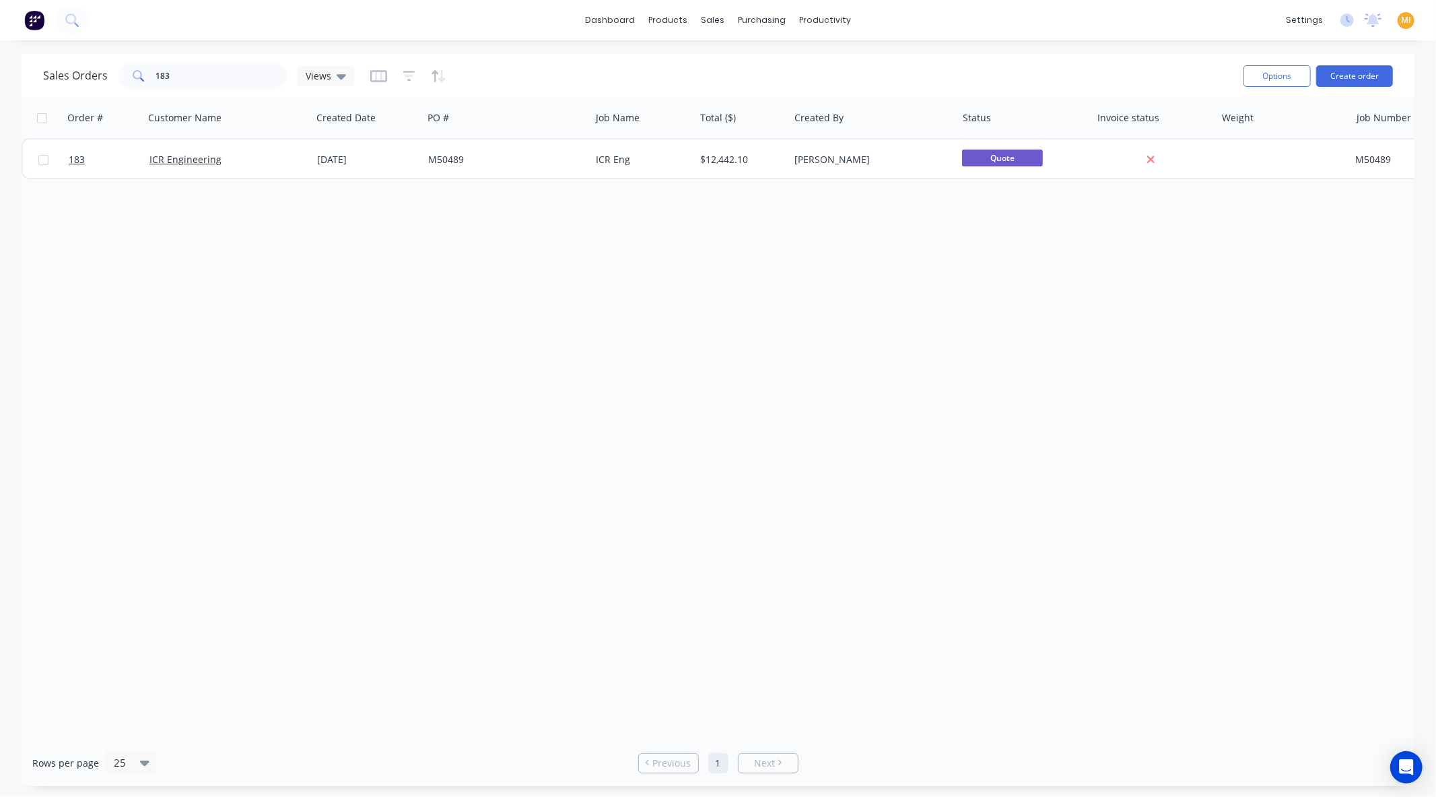
click at [34, 14] on img at bounding box center [34, 20] width 20 height 20
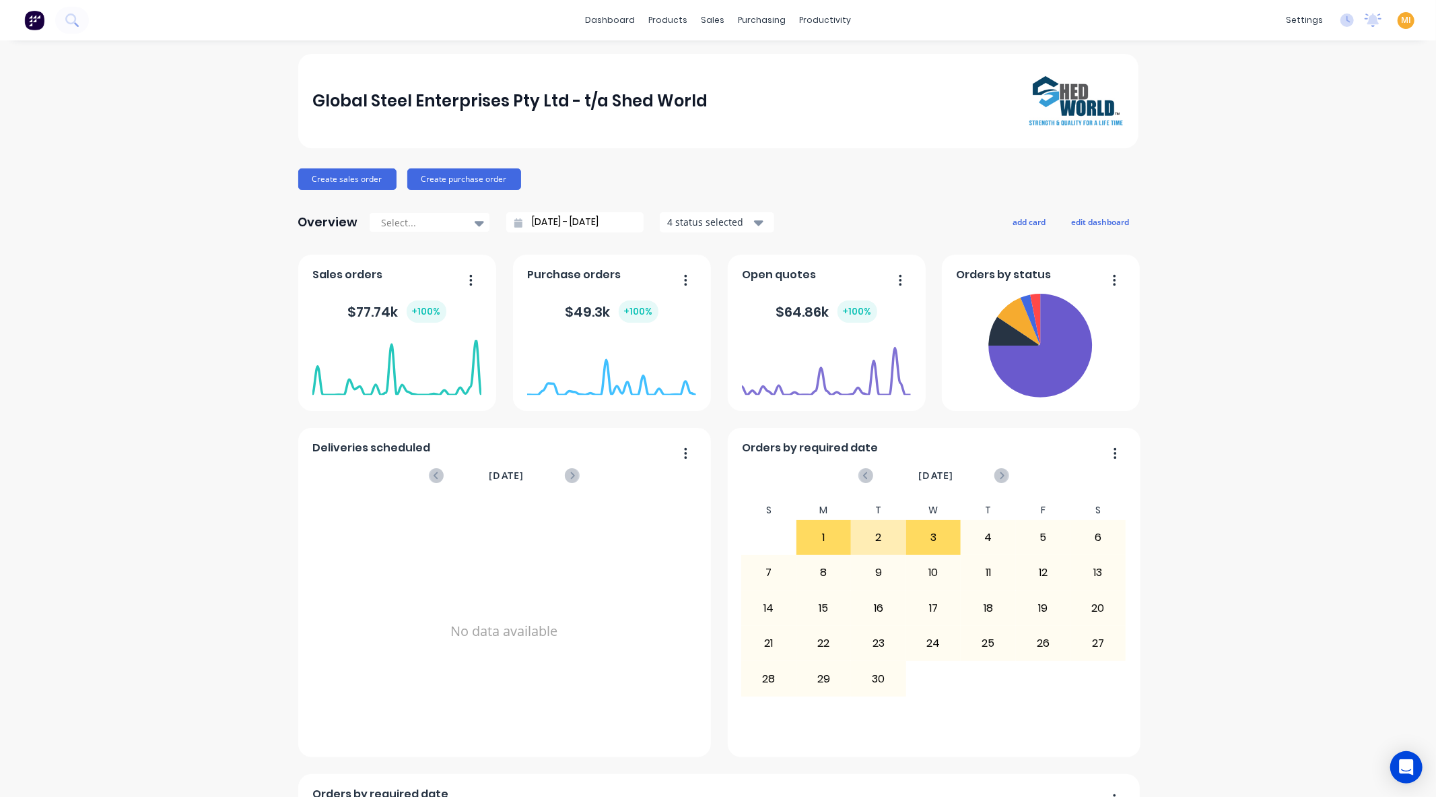
click at [1401, 18] on span "MI" at bounding box center [1406, 20] width 10 height 12
click at [1257, 165] on icon at bounding box center [1261, 167] width 8 height 7
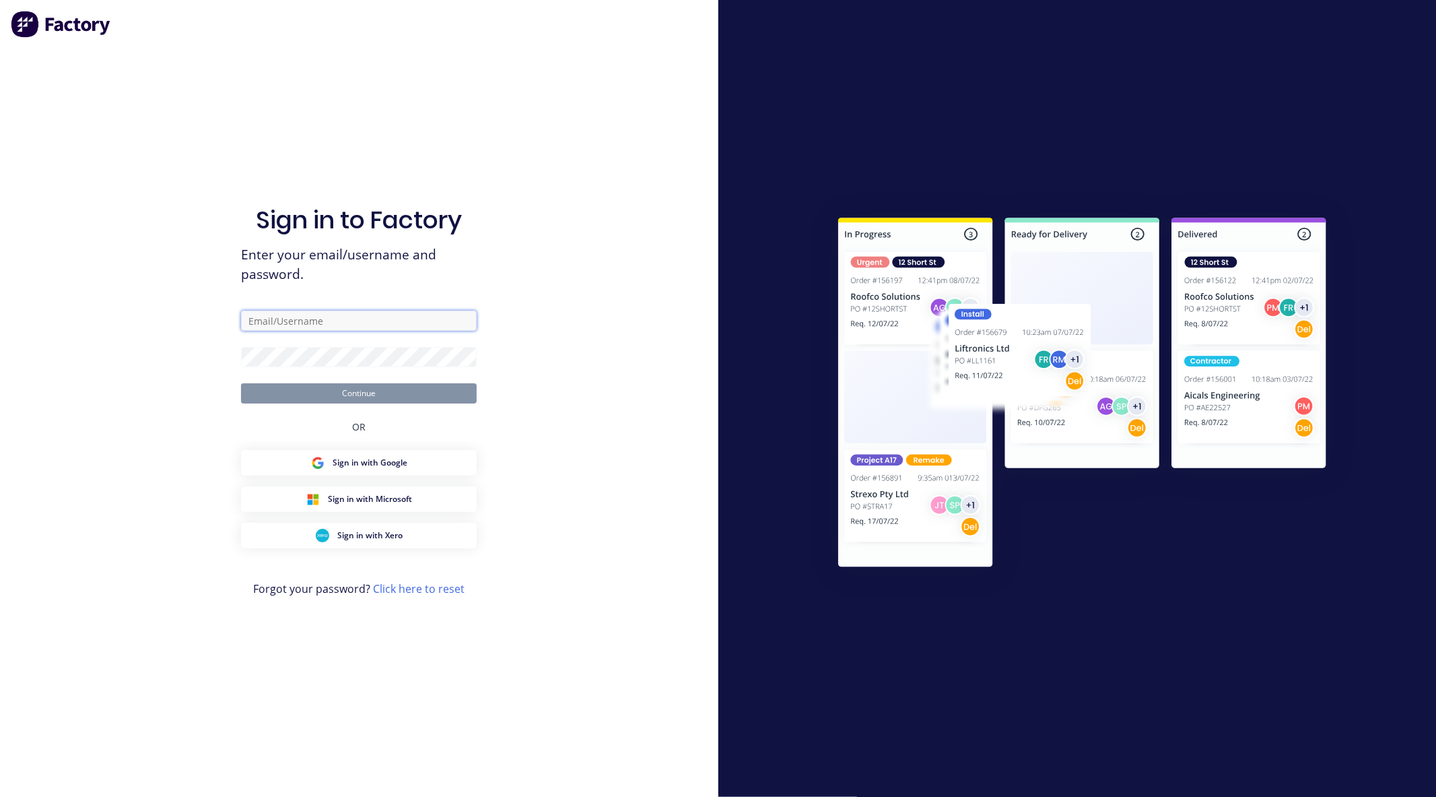
click at [349, 328] on input "text" at bounding box center [359, 320] width 236 height 20
paste input "team+maricardemo@Scrs.net.au"
type input "team+maricardemo@Scrs.net.au"
click at [273, 347] on div "Sign in to Factory Enter your email/username and password. team+maricardemo@Scr…" at bounding box center [359, 398] width 718 height 797
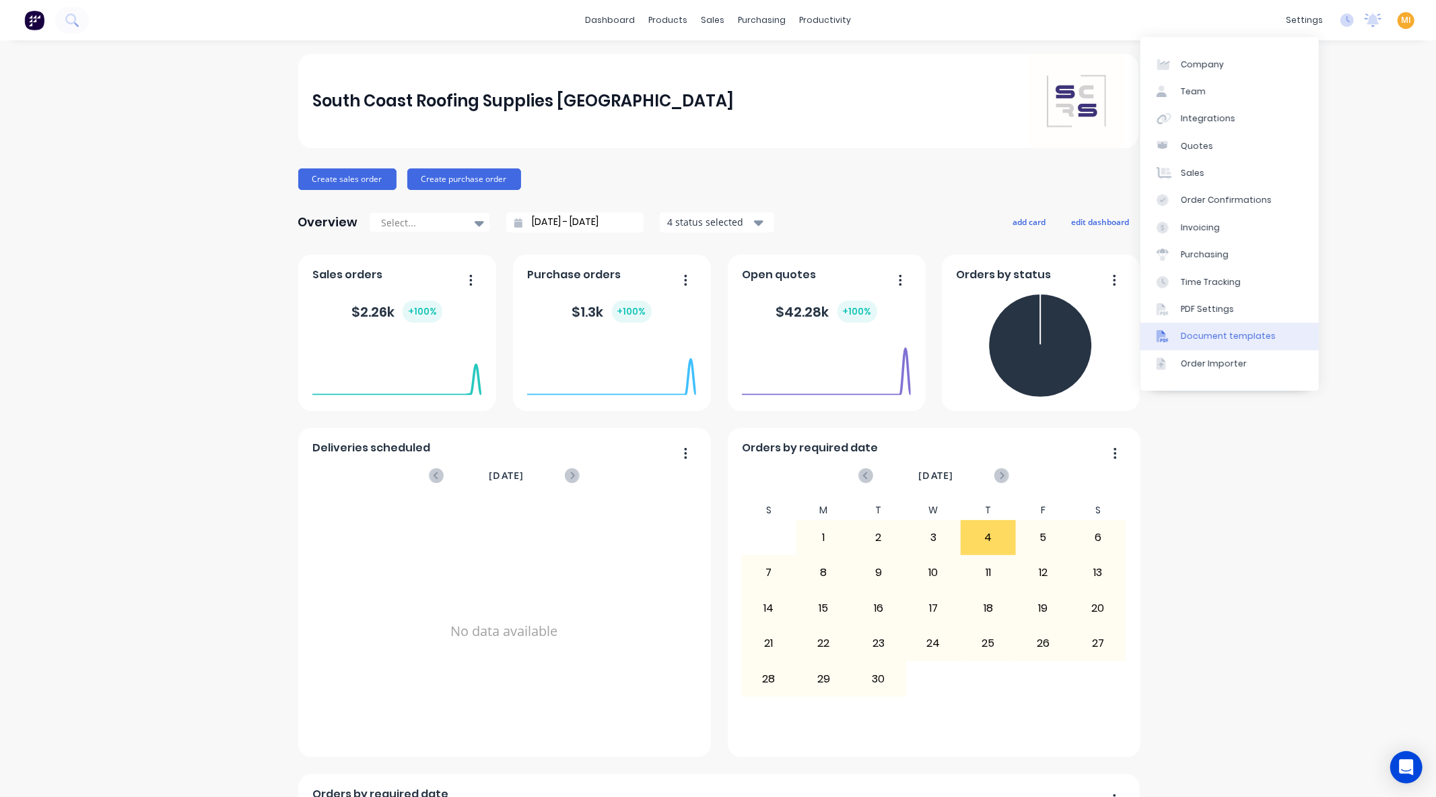
click at [1190, 330] on div "Document templates" at bounding box center [1228, 336] width 95 height 12
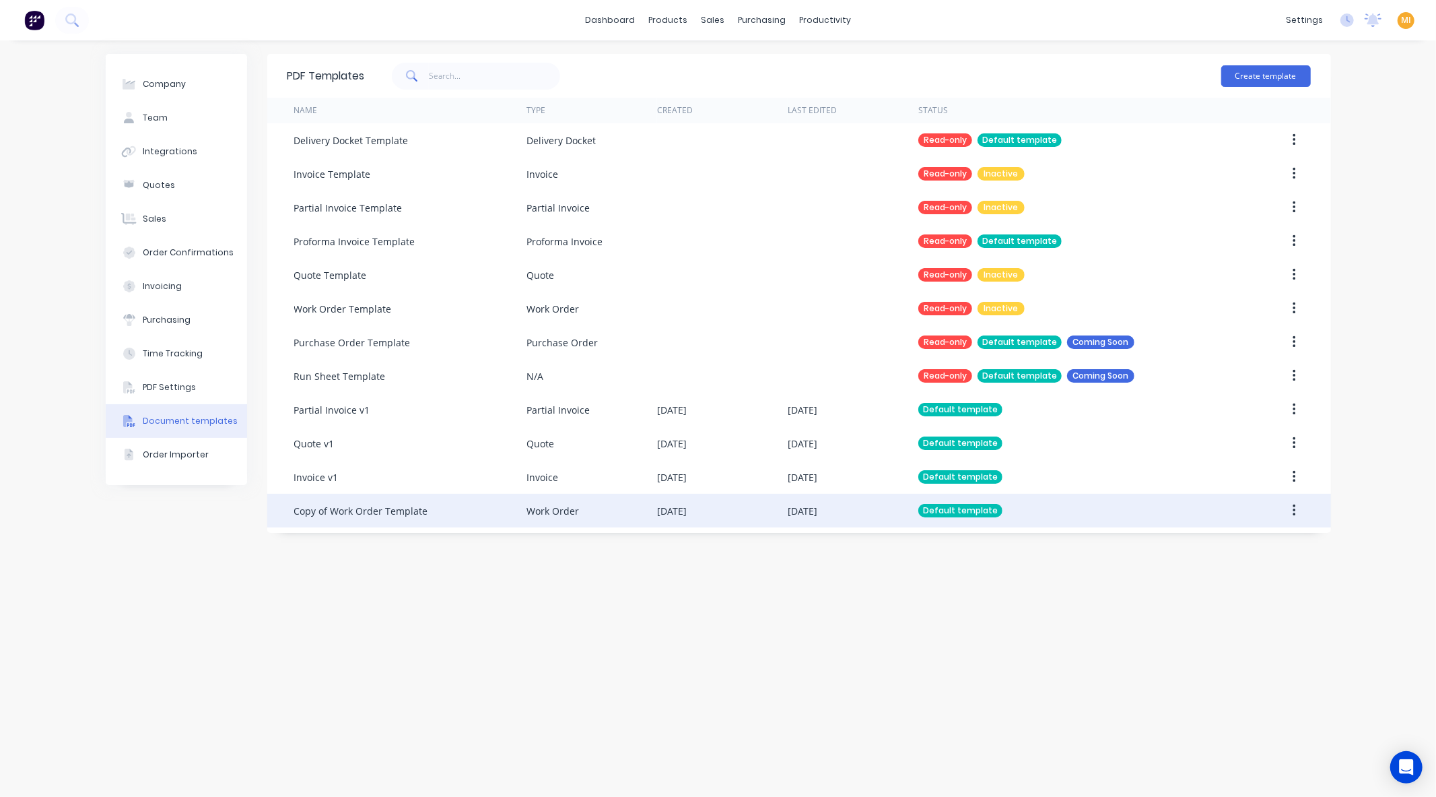
click at [527, 494] on div "Work Order" at bounding box center [592, 511] width 131 height 34
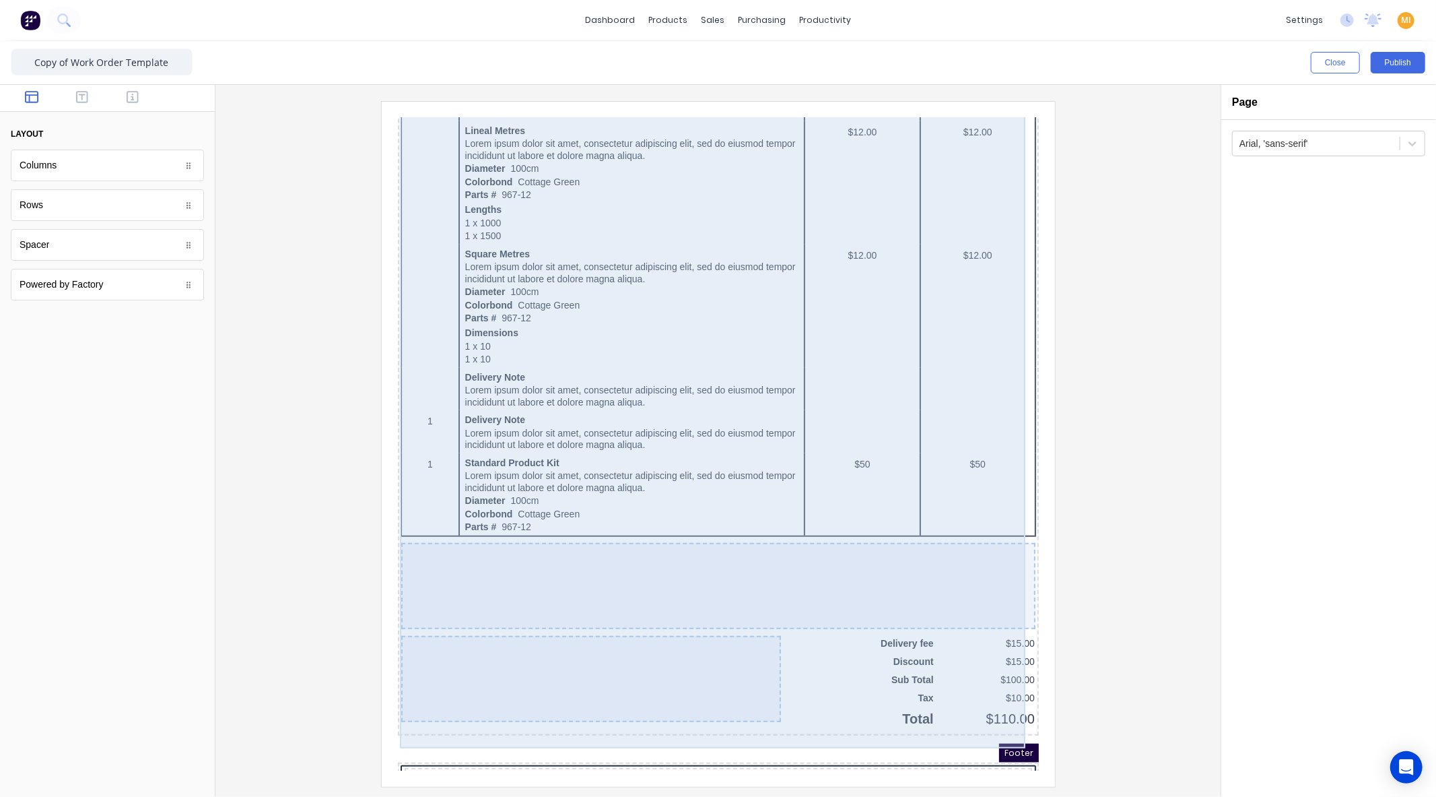
scroll to position [910, 0]
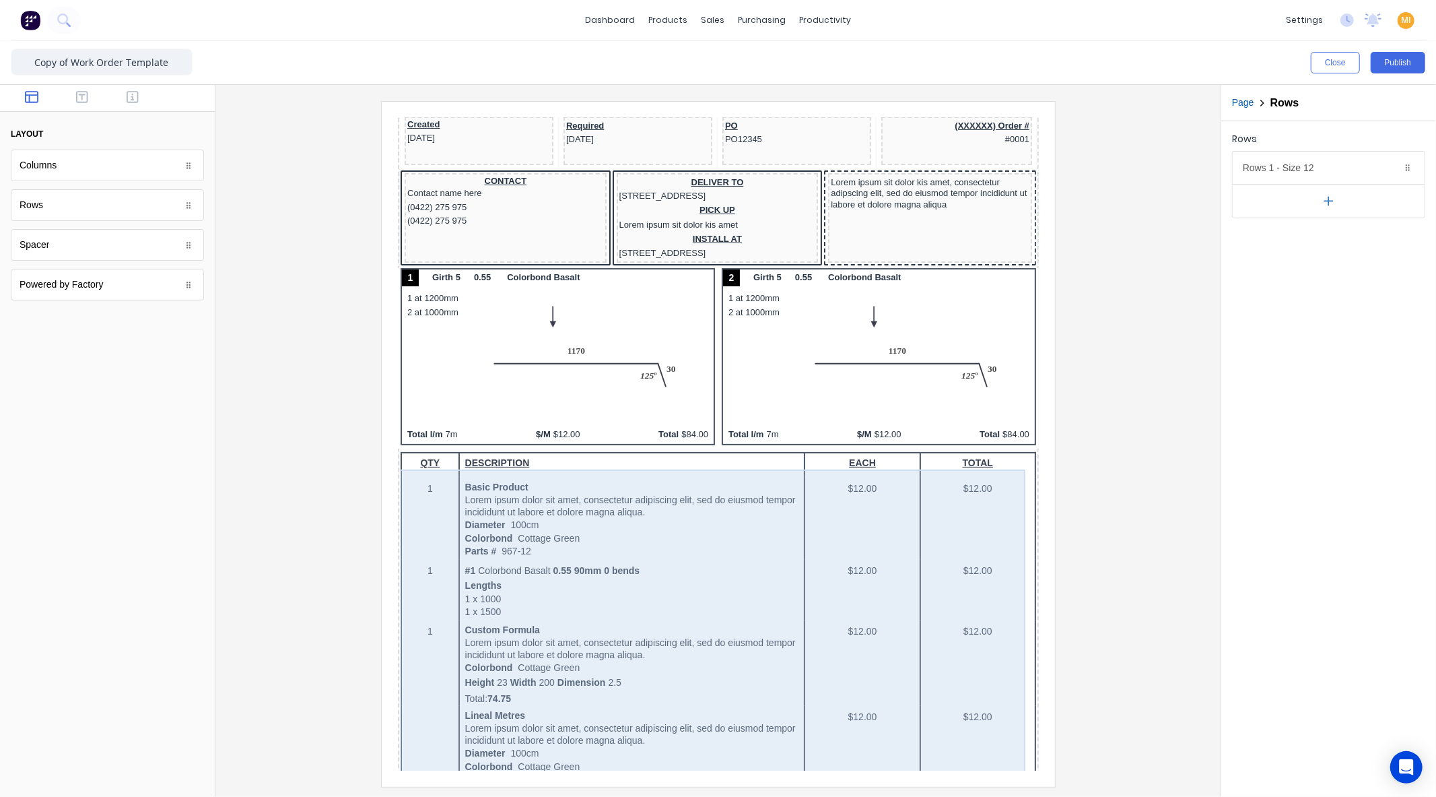
scroll to position [0, 0]
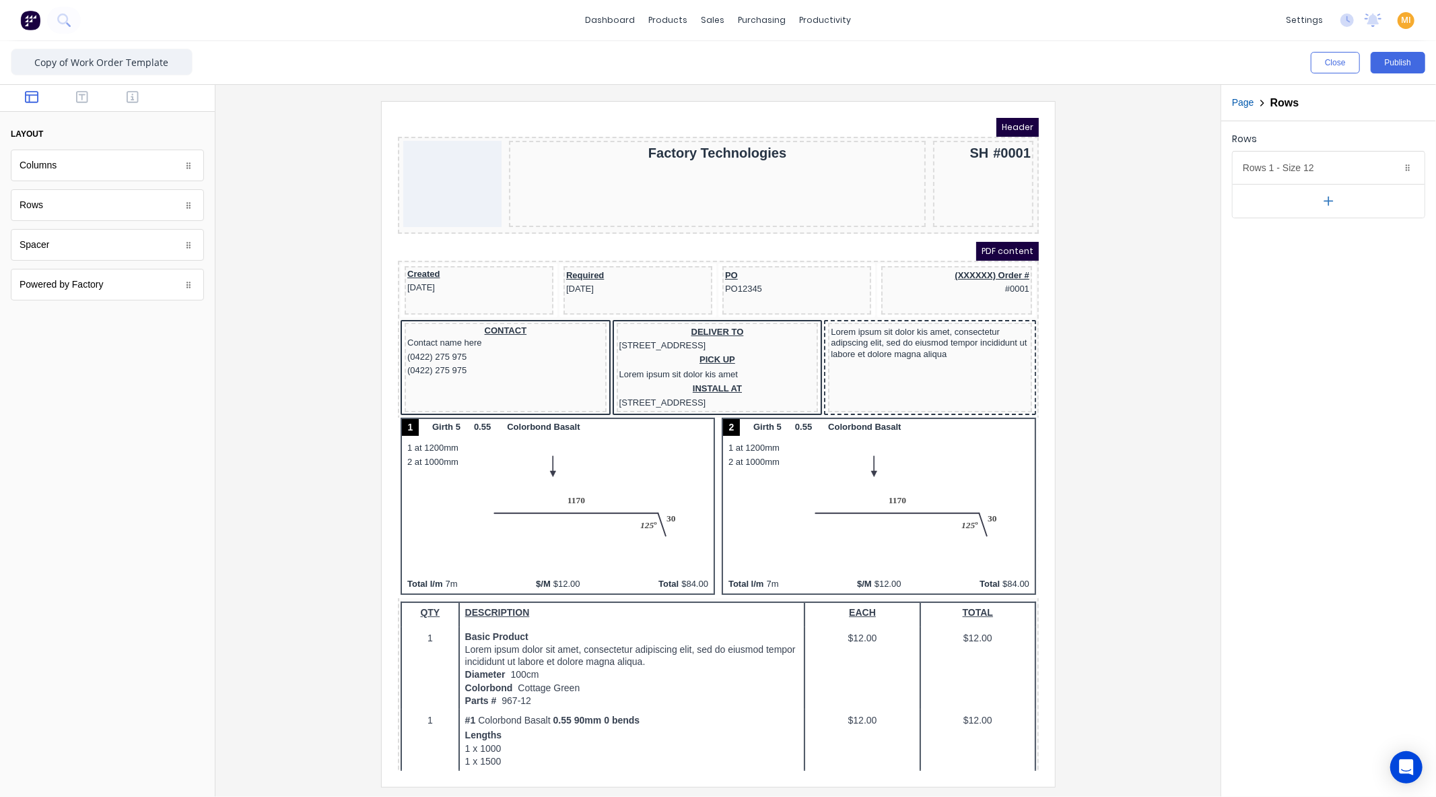
click at [32, 19] on img at bounding box center [30, 20] width 20 height 20
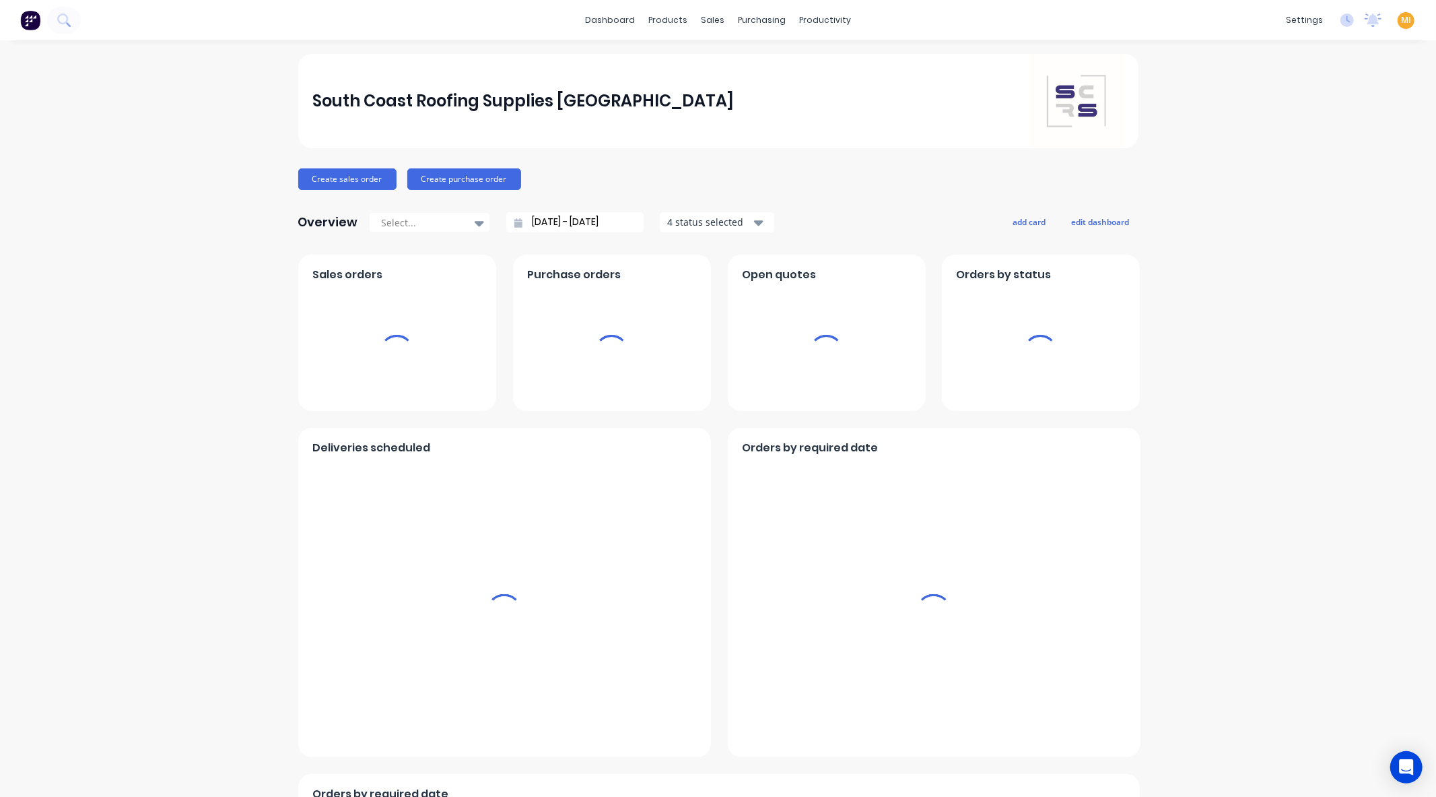
click at [1401, 24] on span "MI" at bounding box center [1406, 20] width 10 height 12
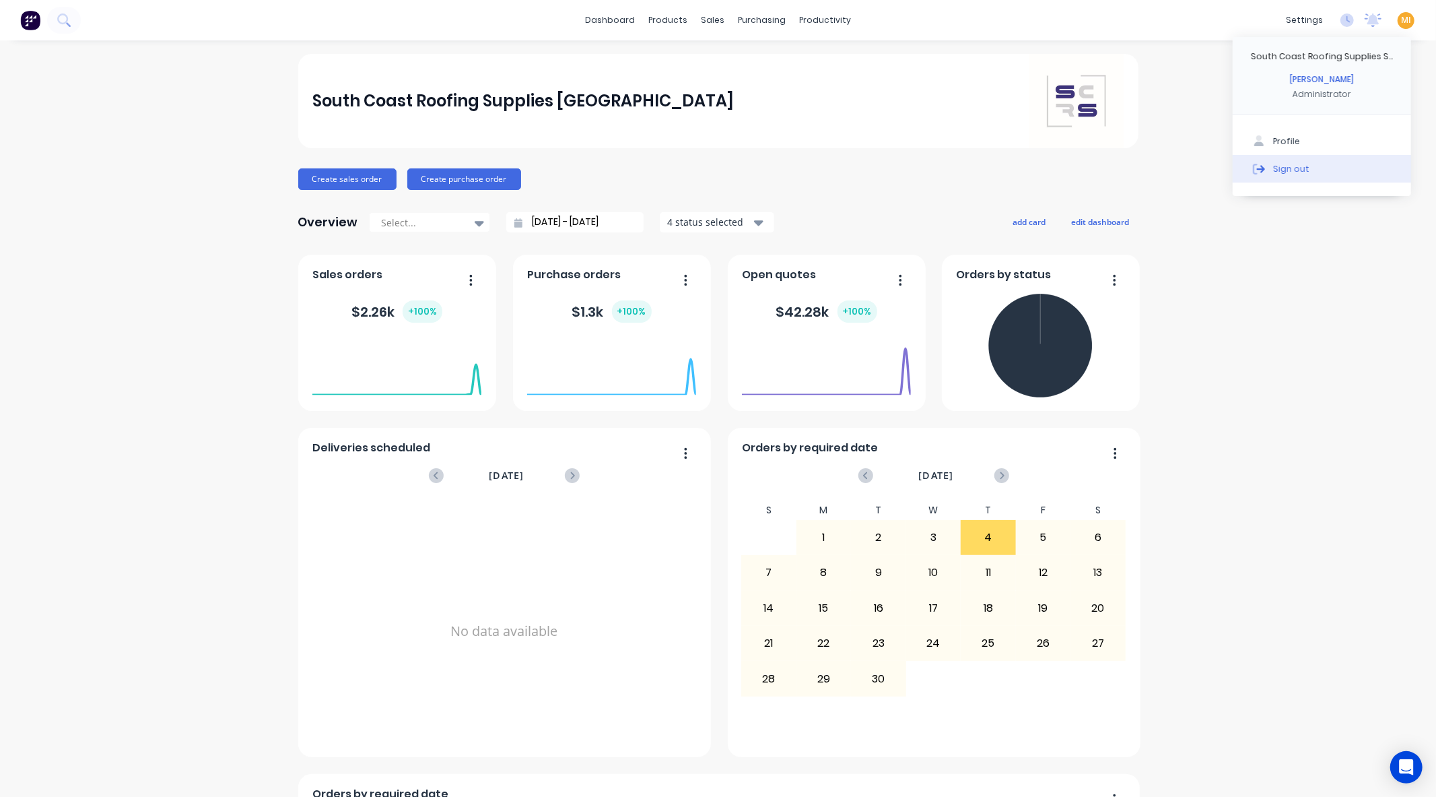
click at [1294, 172] on div "Sign out" at bounding box center [1291, 168] width 36 height 12
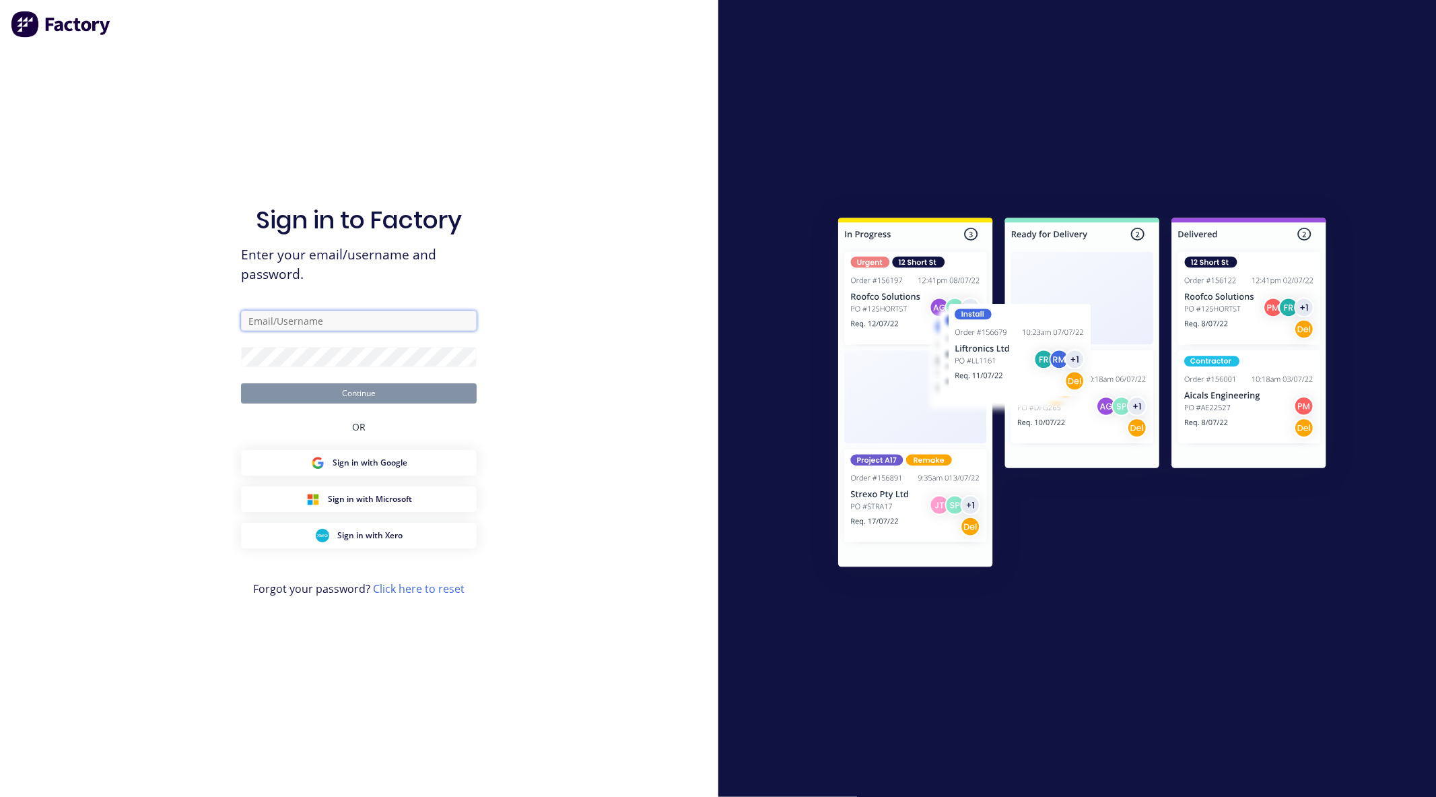
click at [261, 325] on input "text" at bounding box center [359, 320] width 236 height 20
paste input "team+maricardemo@Scrs.net.au"
type input "team+maricardemo@Scrs.net.au"
click at [88, 252] on div "Sign in to Factory Enter your email/username and password. team+maricardemo@Scr…" at bounding box center [359, 398] width 718 height 797
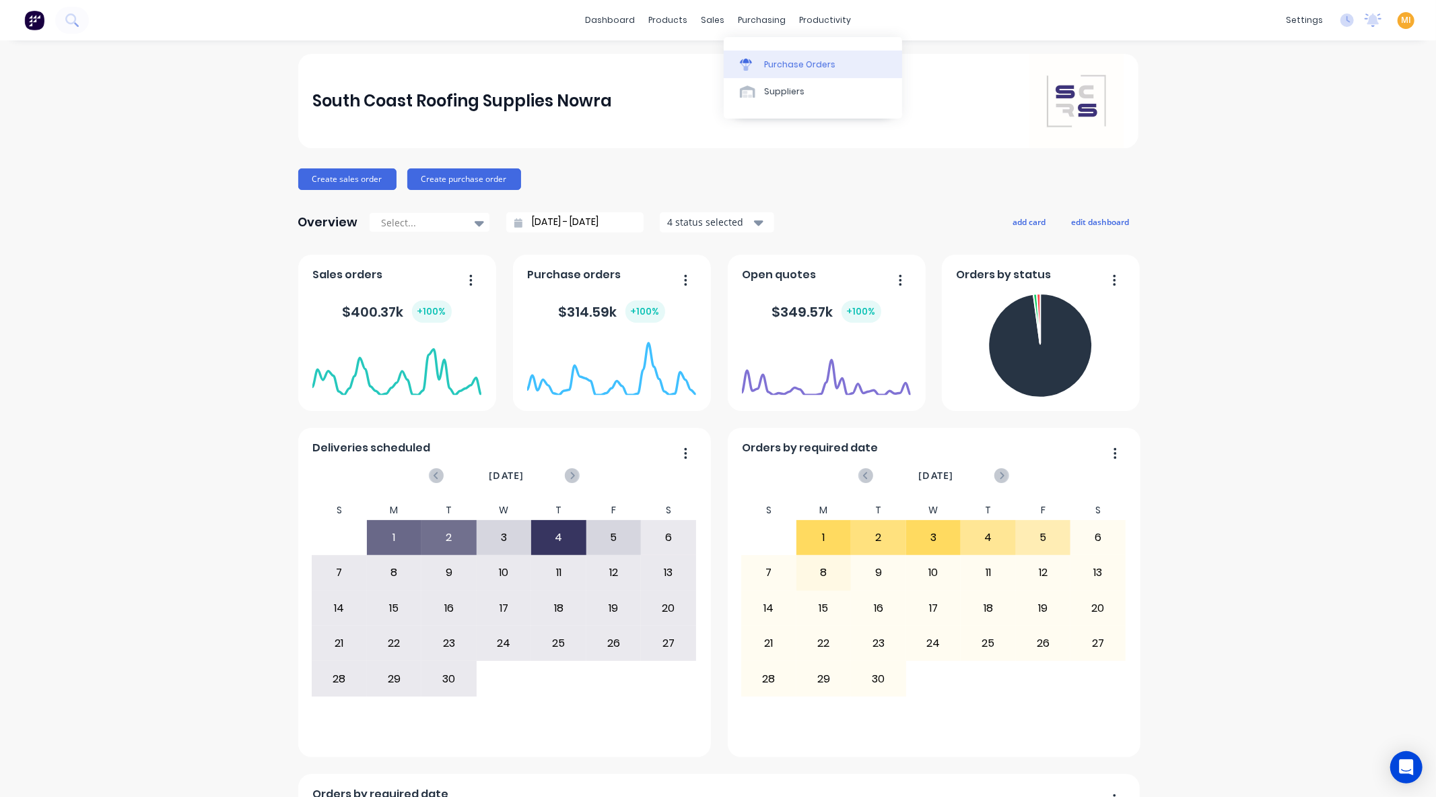
click at [750, 59] on icon at bounding box center [746, 61] width 12 height 5
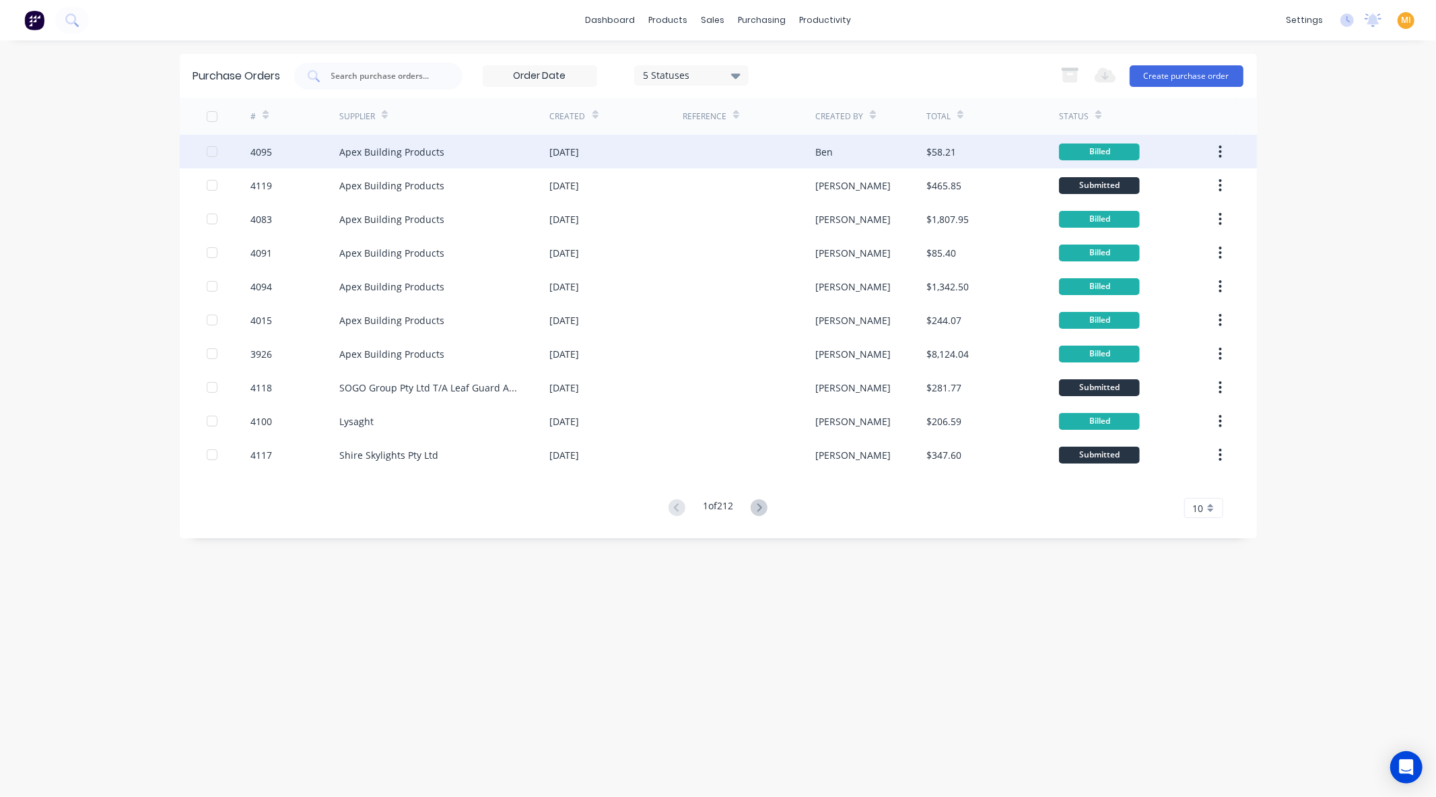
click at [308, 136] on div "4095" at bounding box center [294, 152] width 89 height 34
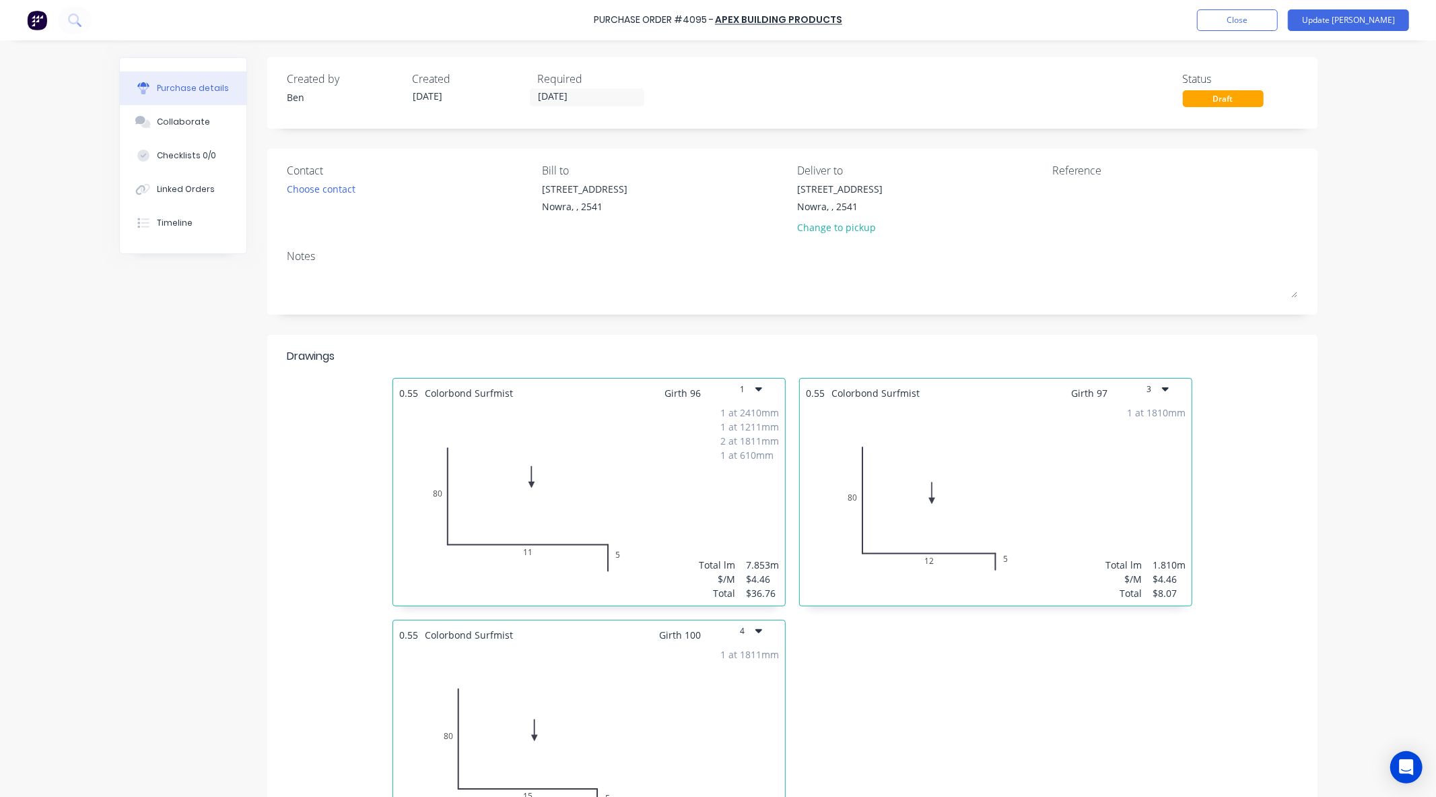
click at [694, 16] on div "Purchase Order #4095 -" at bounding box center [654, 20] width 120 height 14
copy div "4095"
click at [36, 24] on img at bounding box center [37, 20] width 20 height 20
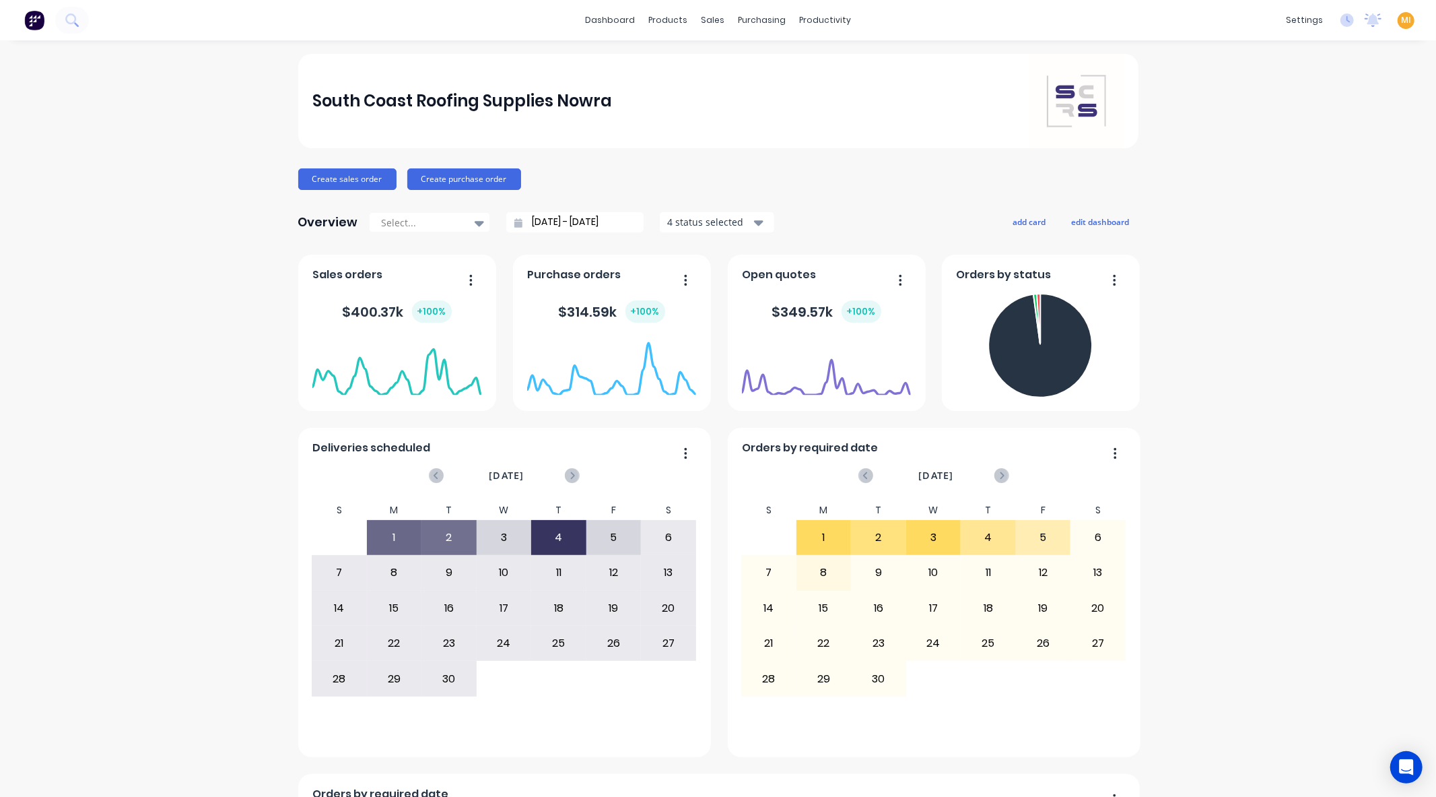
click at [1401, 25] on span "MI" at bounding box center [1406, 20] width 10 height 12
click at [1255, 173] on div at bounding box center [1259, 168] width 20 height 12
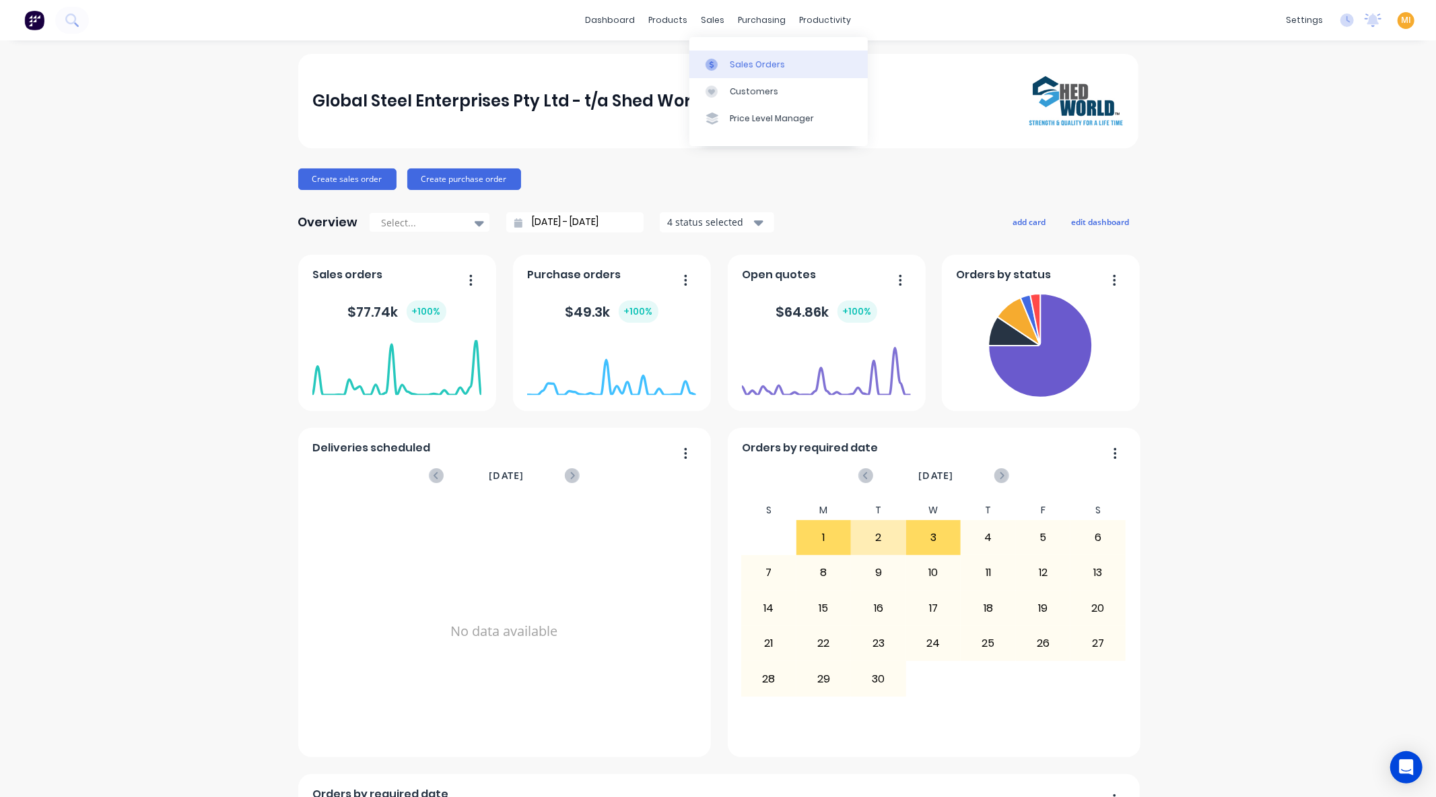
click at [719, 71] on link "Sales Orders" at bounding box center [778, 63] width 178 height 27
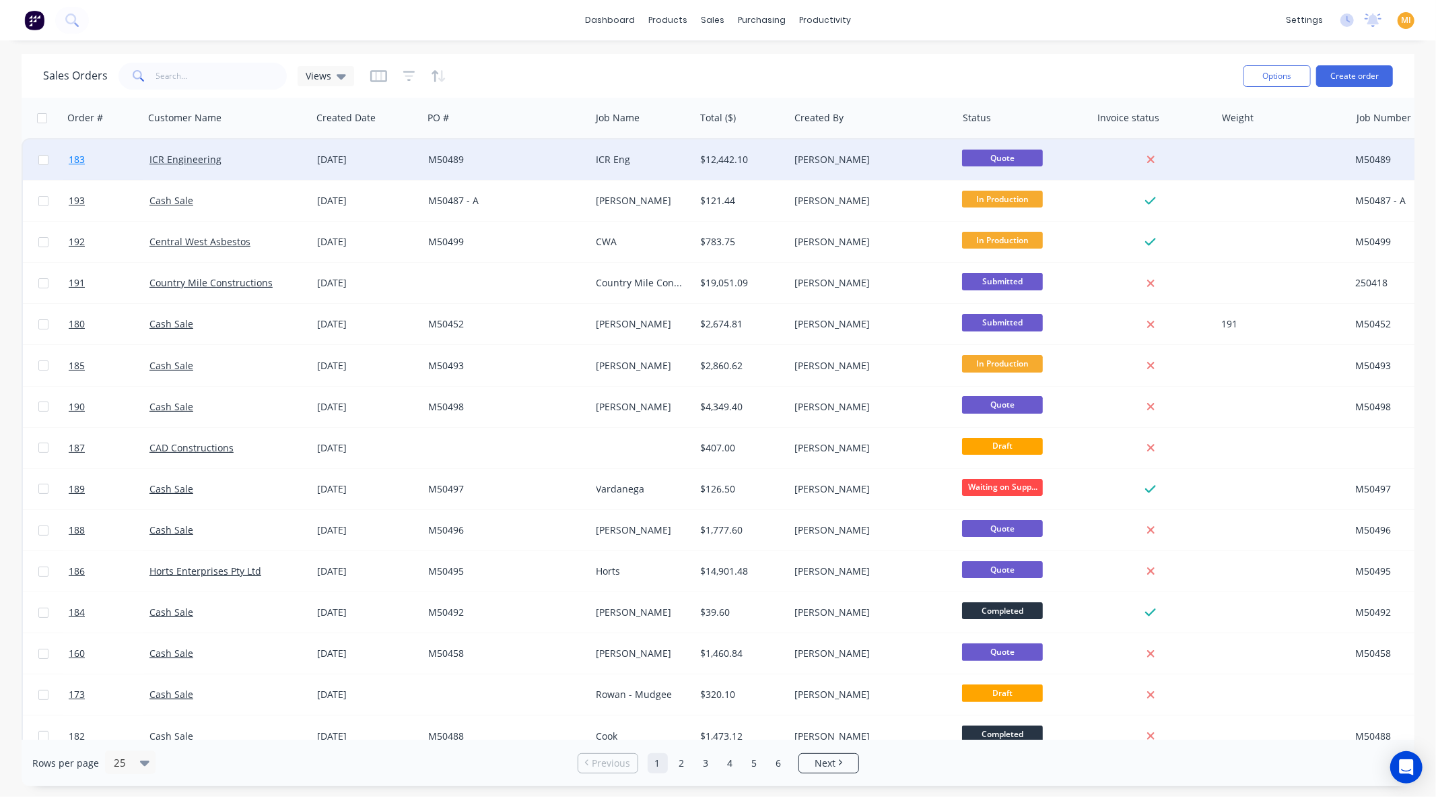
click at [125, 144] on link "183" at bounding box center [109, 159] width 81 height 40
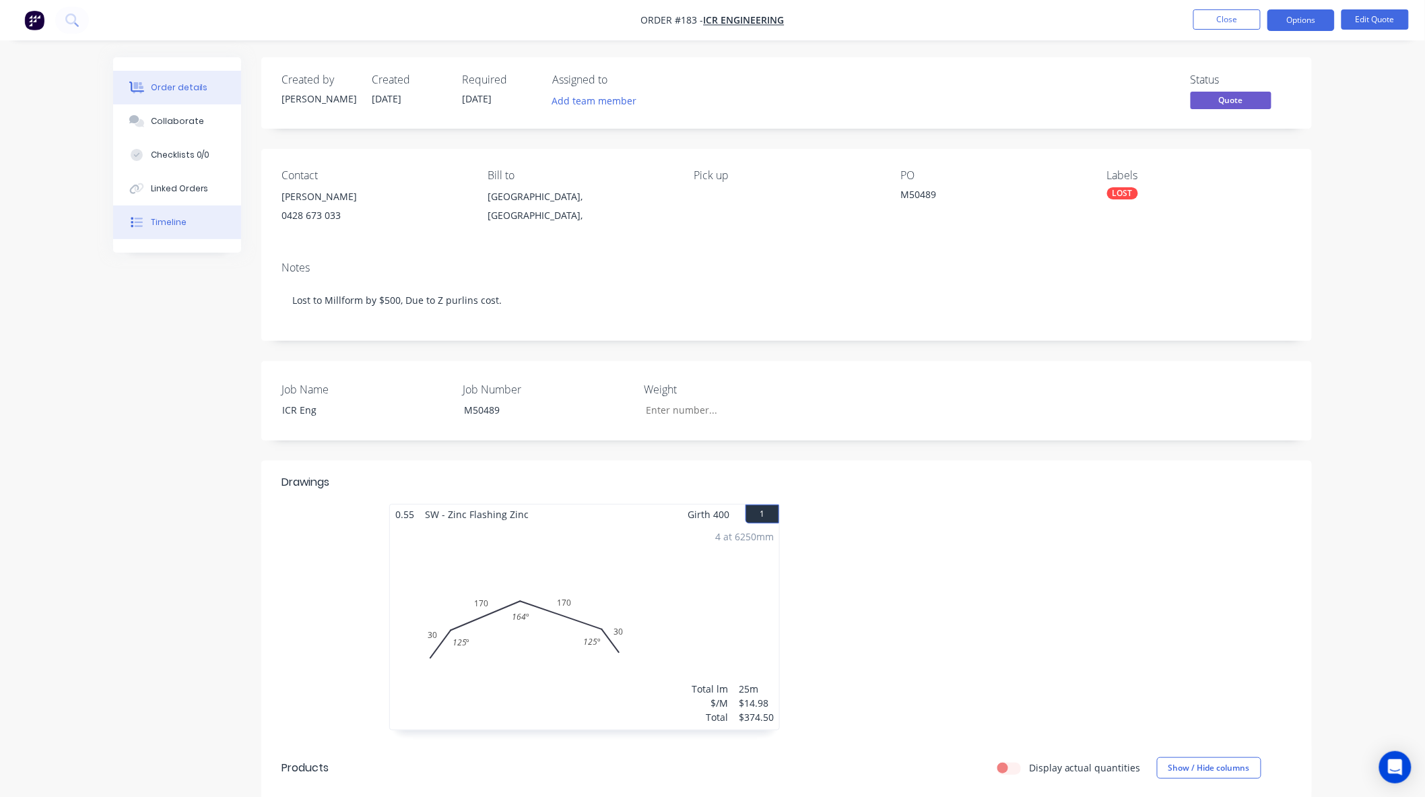
click at [187, 207] on button "Timeline" at bounding box center [177, 222] width 128 height 34
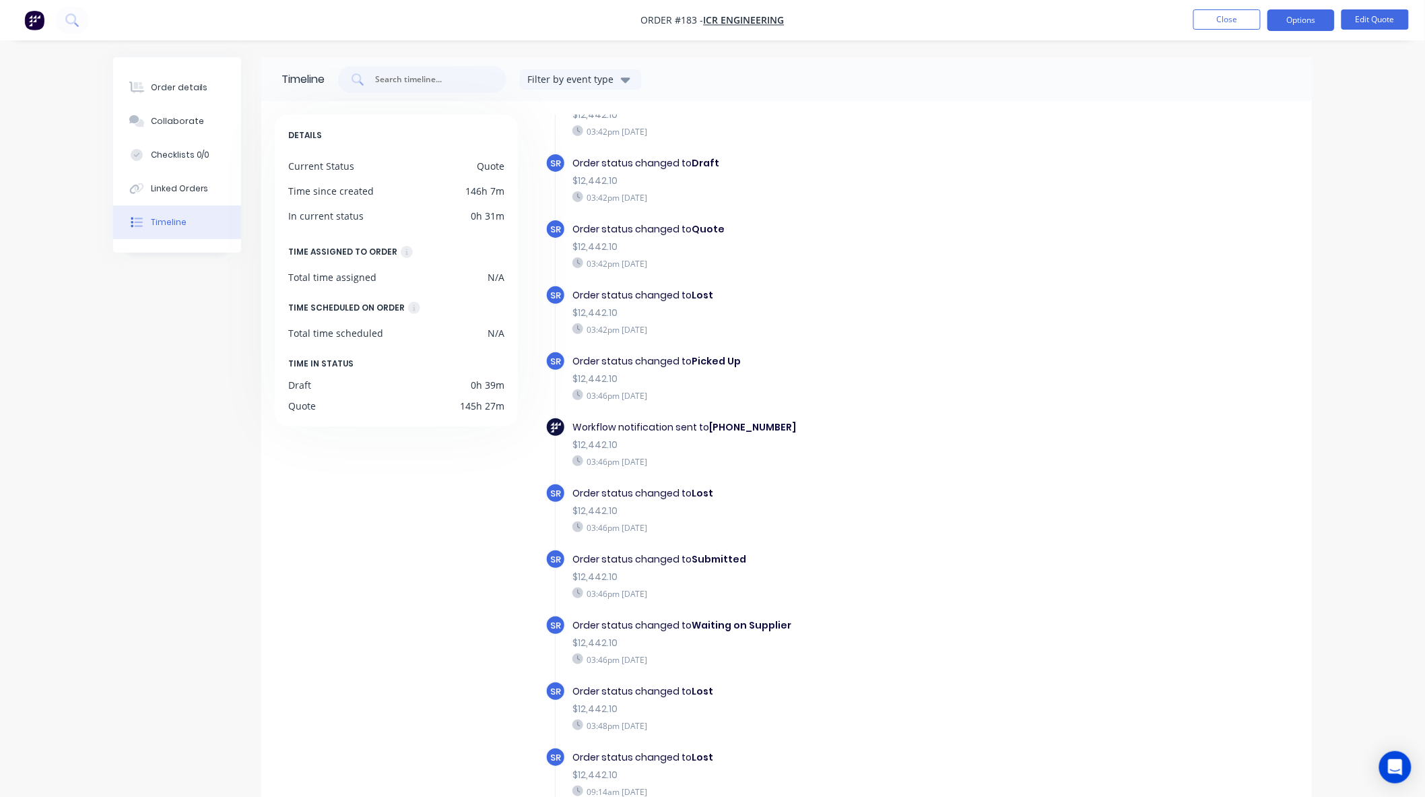
scroll to position [95, 0]
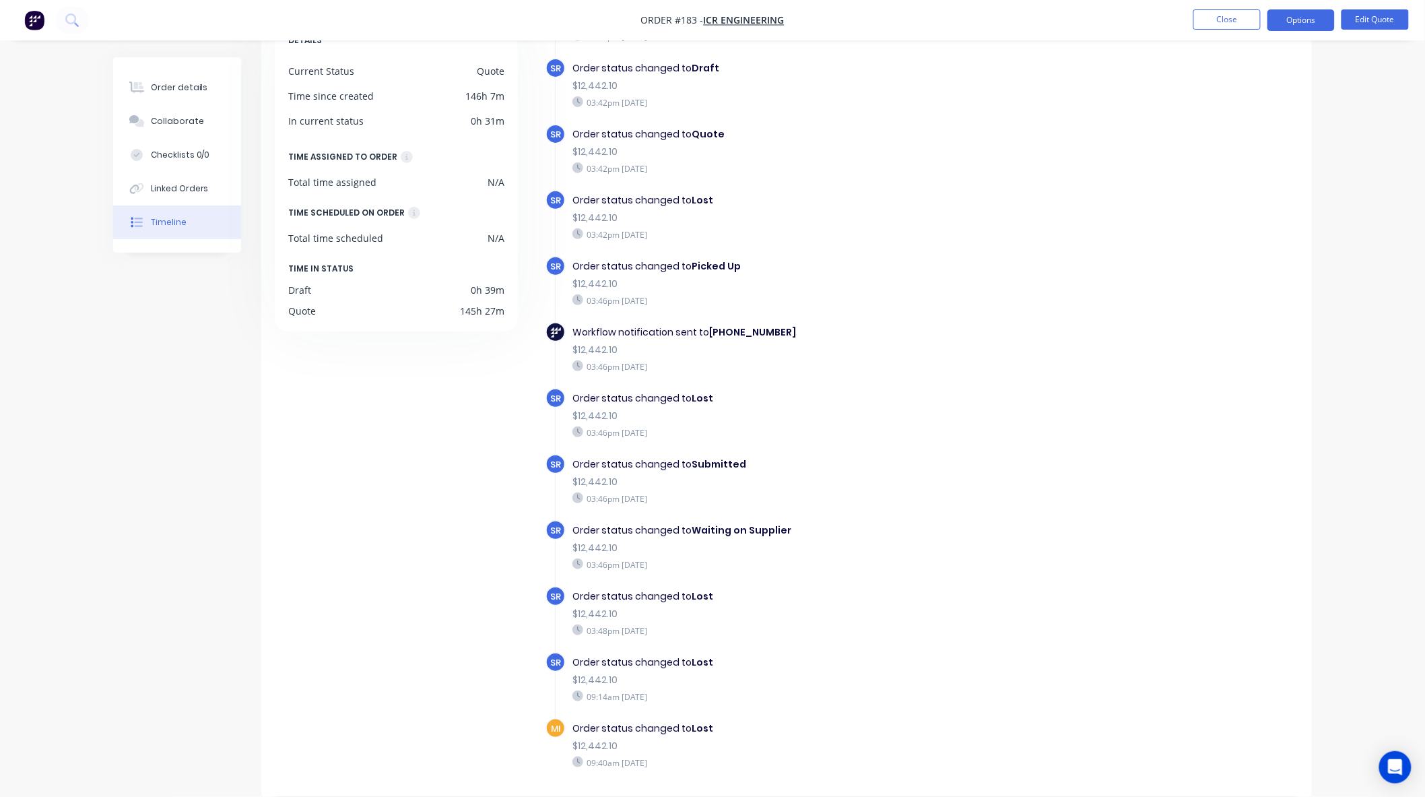
click at [886, 322] on div "Workflow notification sent to +61428673033 $12,442.10 03:46pm Wednesday 03/09/25" at bounding box center [805, 349] width 479 height 54
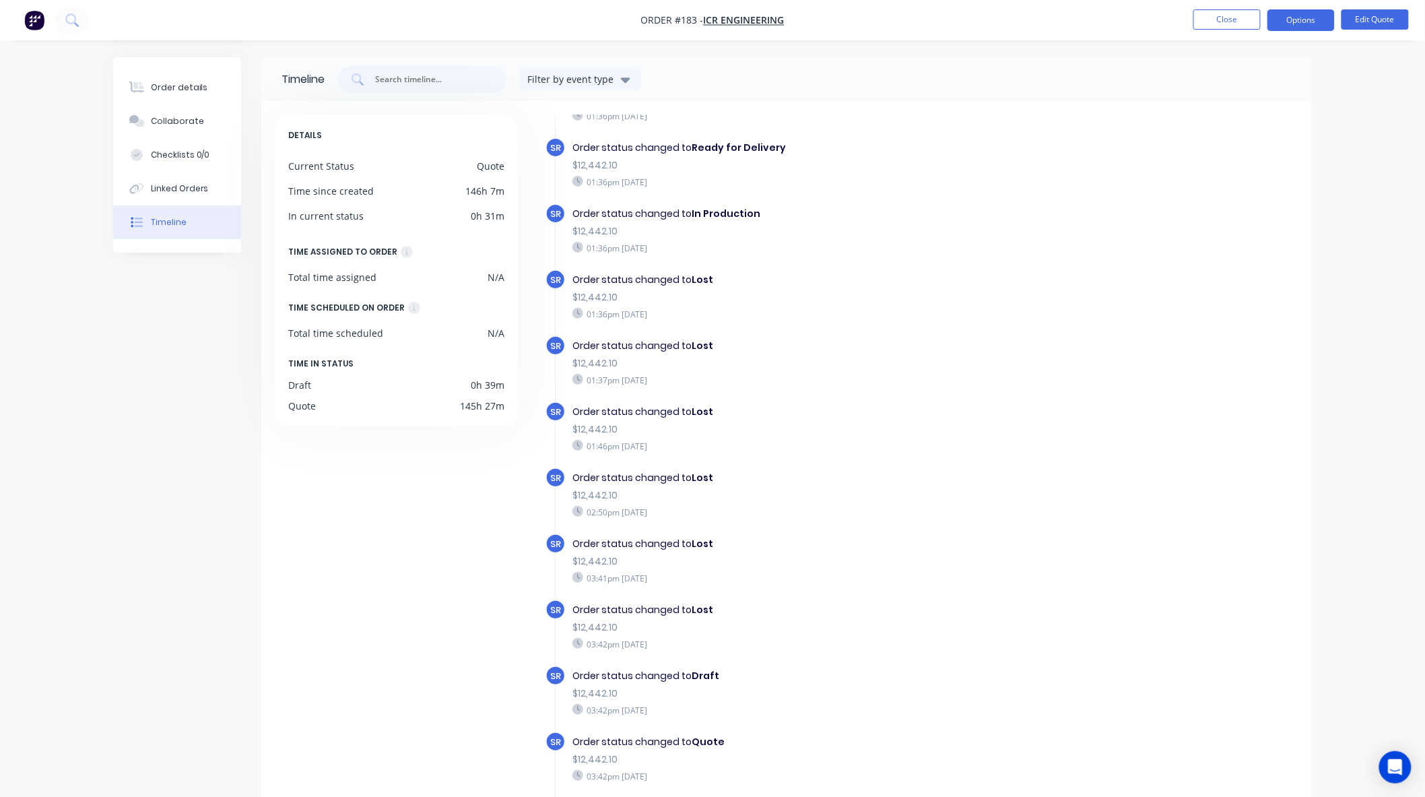
scroll to position [1801, 0]
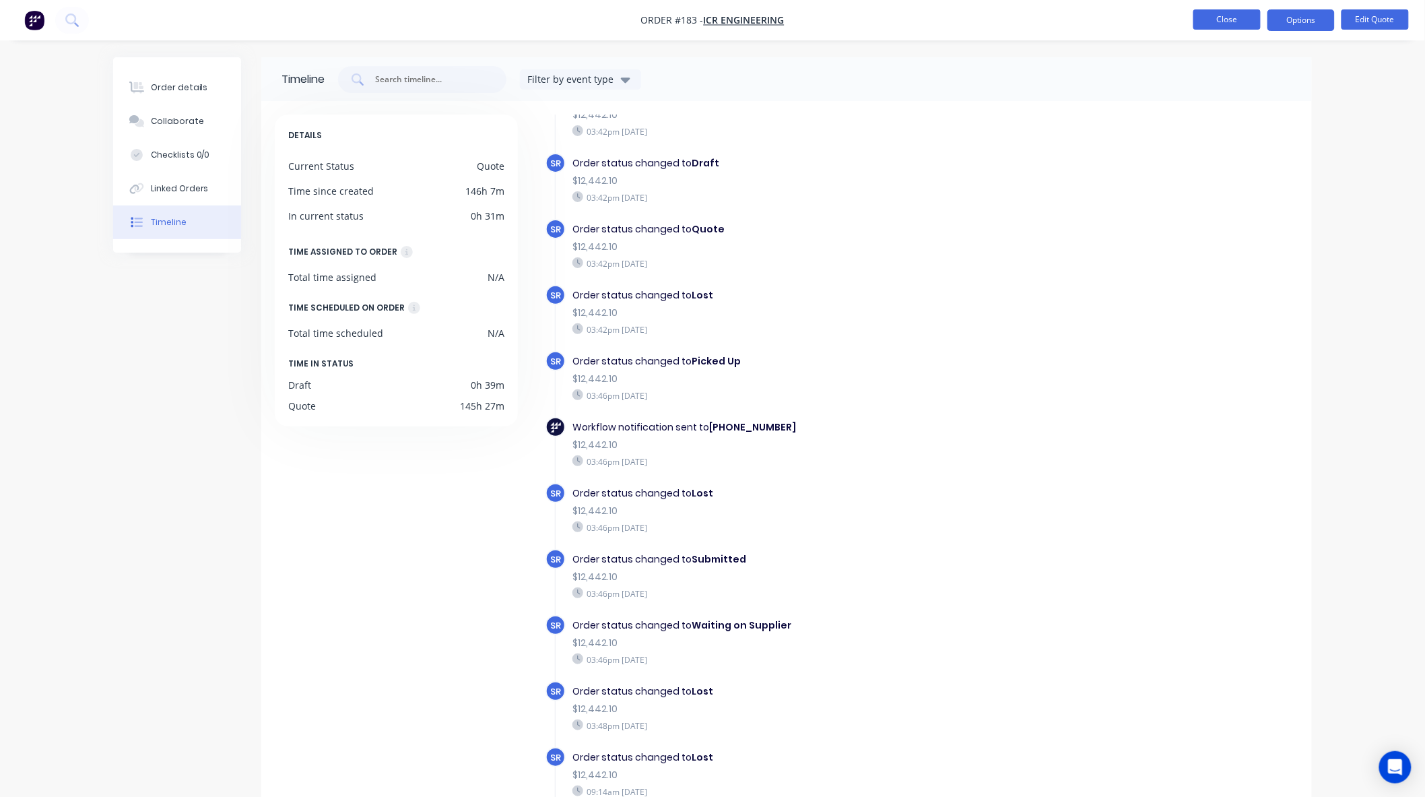
click at [1220, 23] on button "Close" at bounding box center [1226, 19] width 67 height 20
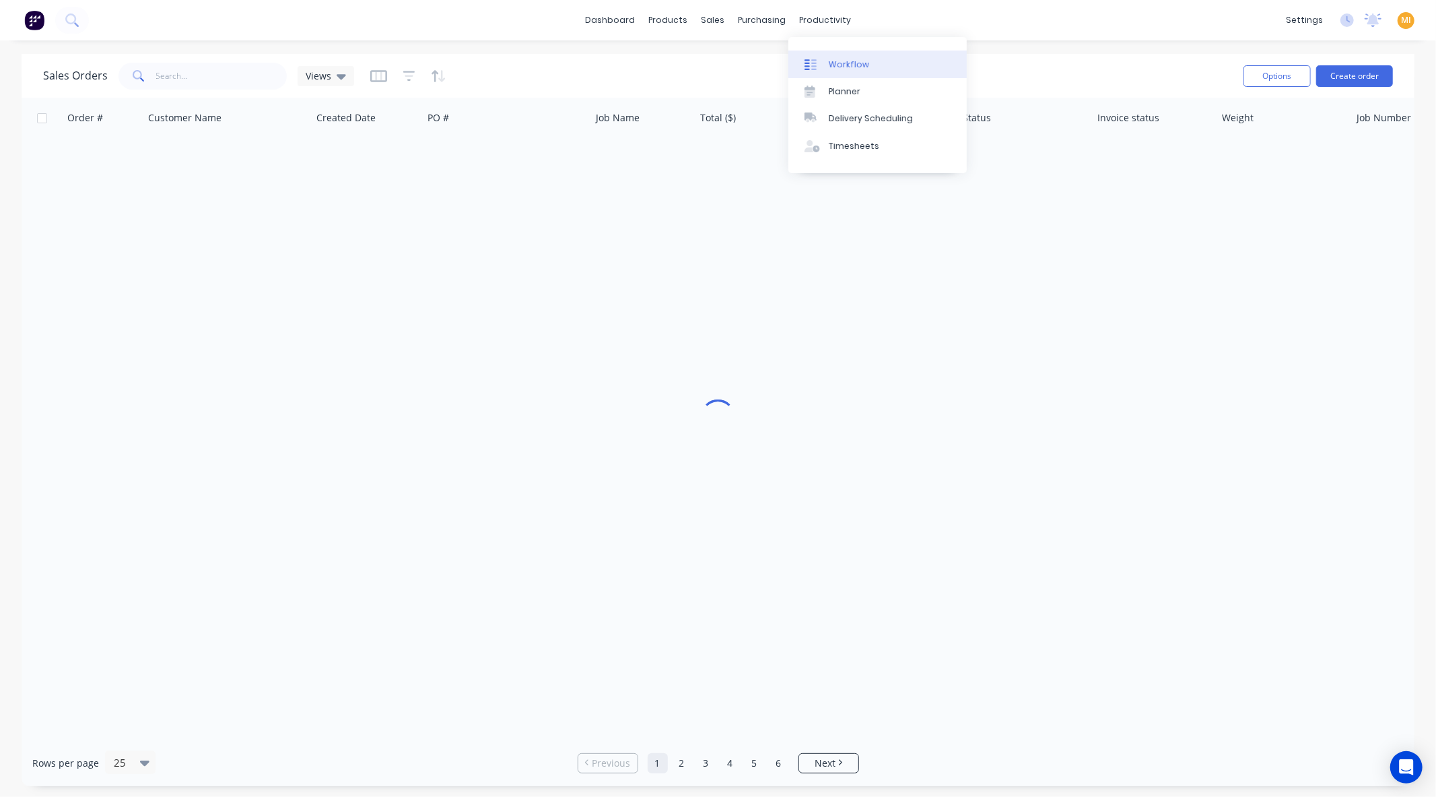
click at [823, 53] on link "Workflow" at bounding box center [877, 63] width 178 height 27
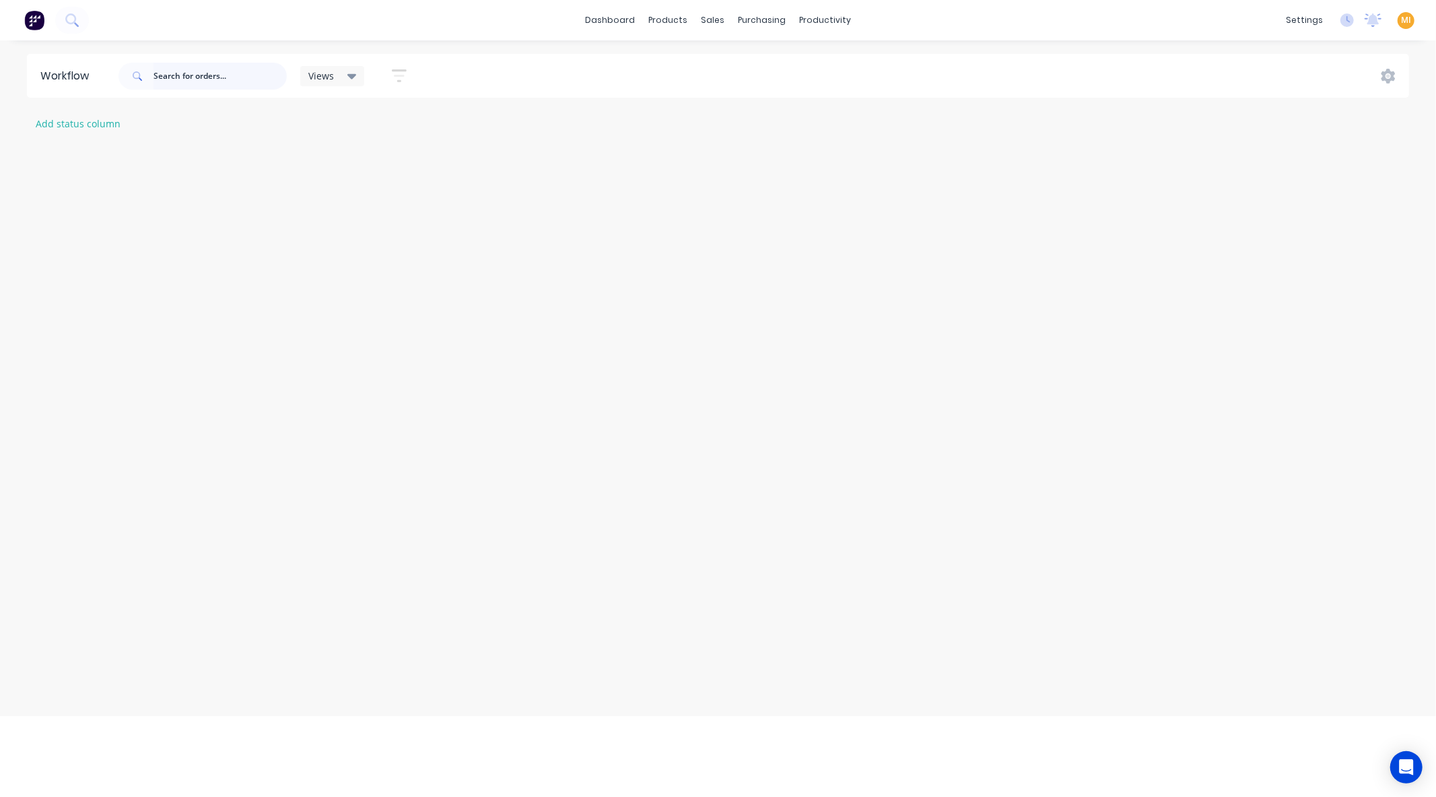
click at [163, 83] on input "text" at bounding box center [220, 76] width 133 height 27
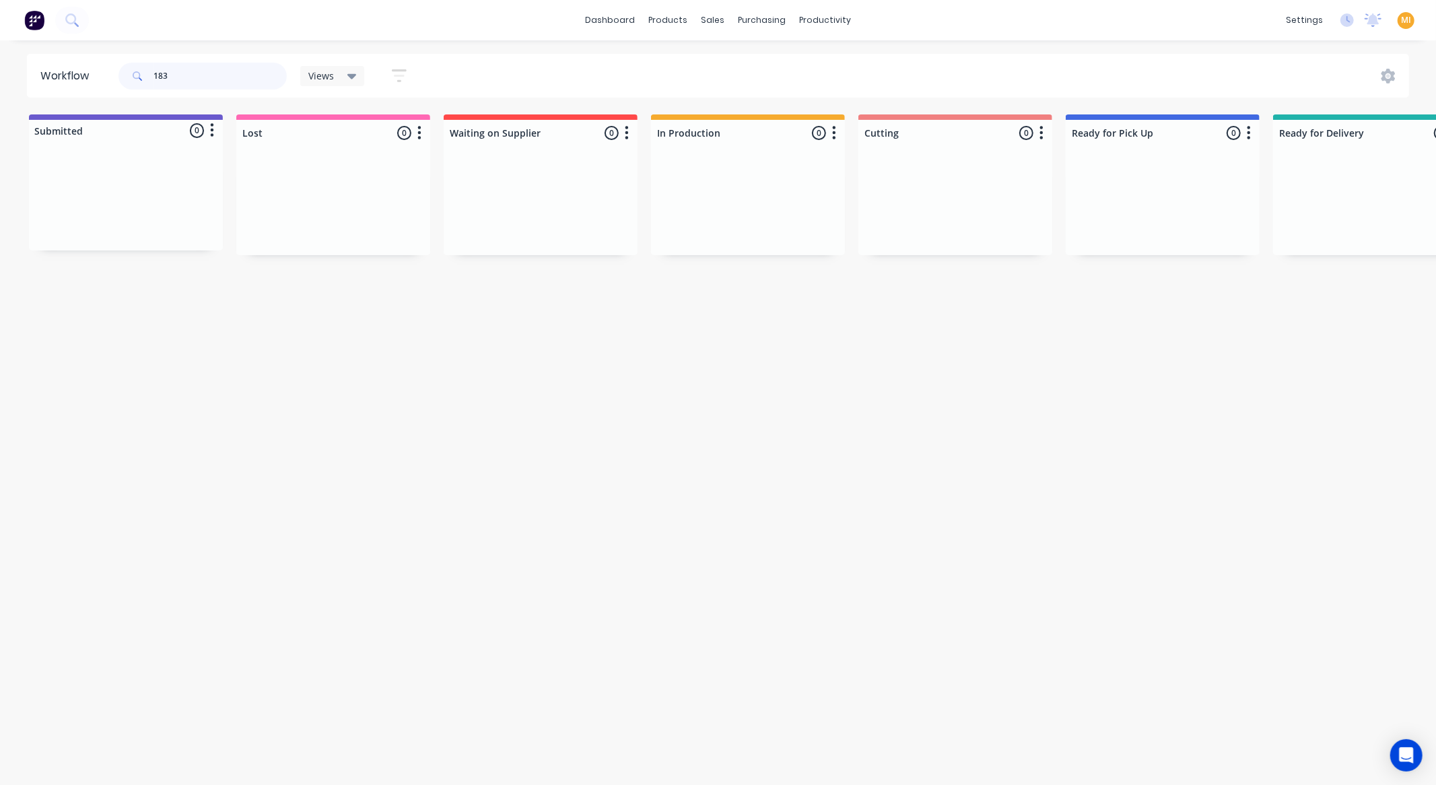
type input "183"
click at [1219, 494] on div "Workflow 183 Views Save new view None (Default) edit Show/Hide statuses Show li…" at bounding box center [718, 406] width 1436 height 704
click at [717, 59] on icon at bounding box center [717, 65] width 12 height 12
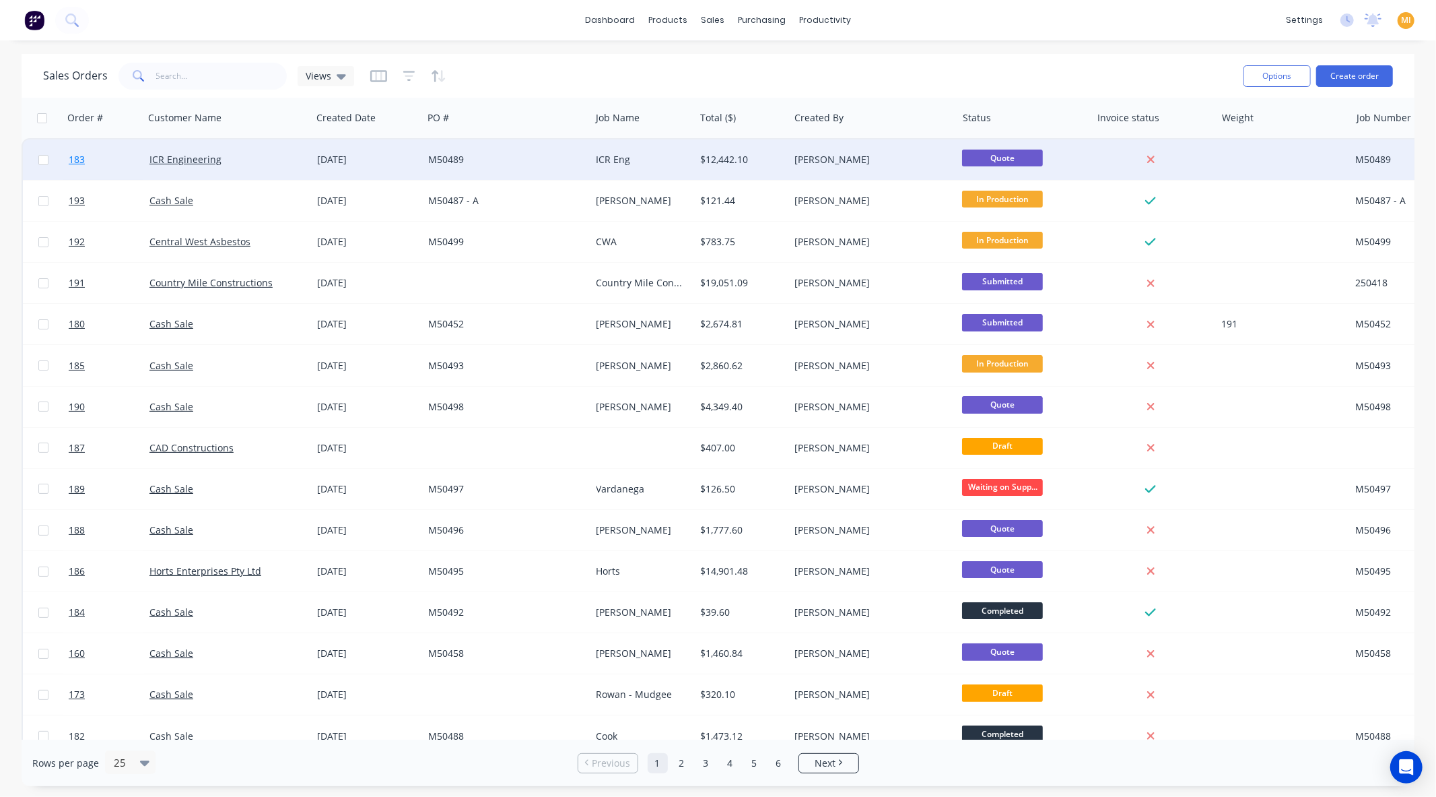
click at [110, 157] on link "183" at bounding box center [109, 159] width 81 height 40
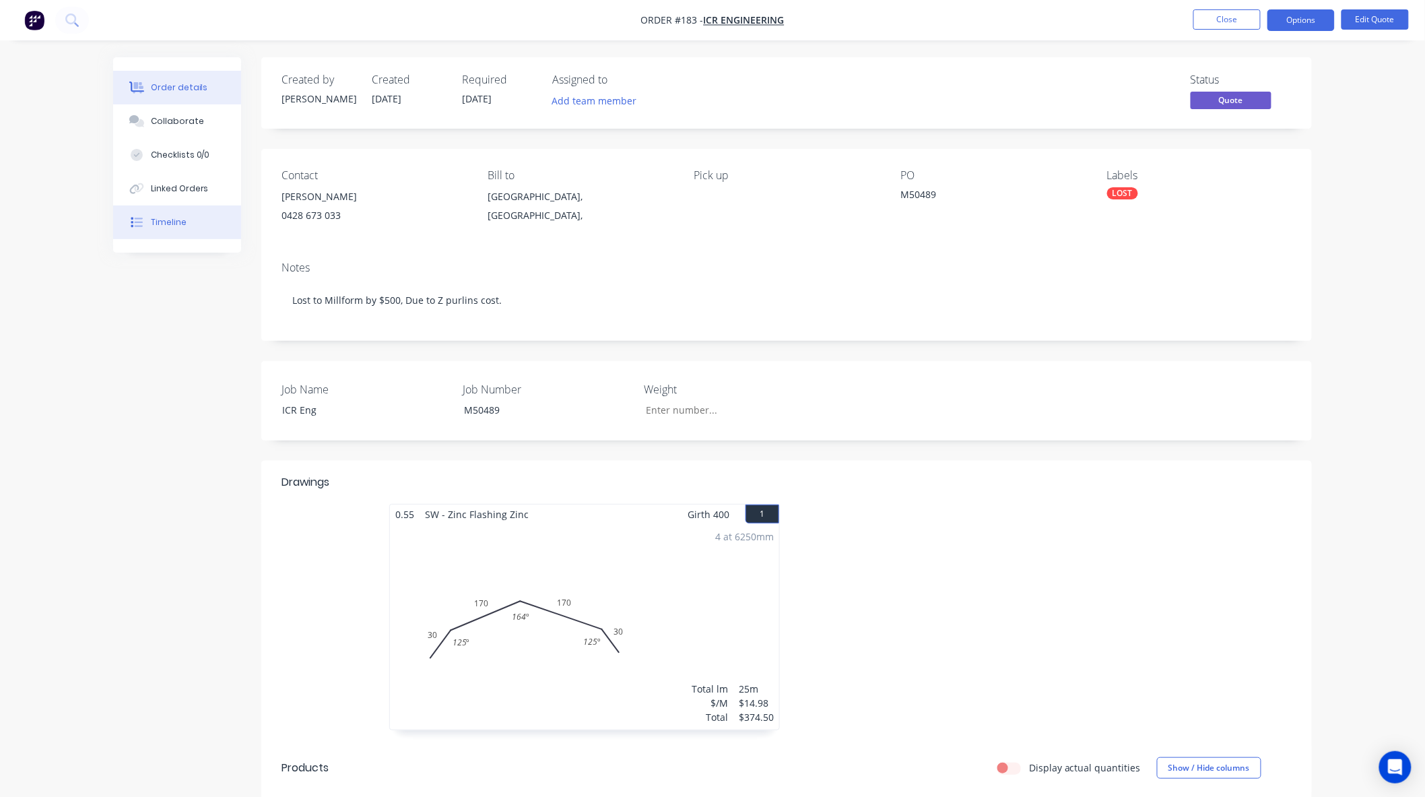
click at [220, 213] on button "Timeline" at bounding box center [177, 222] width 128 height 34
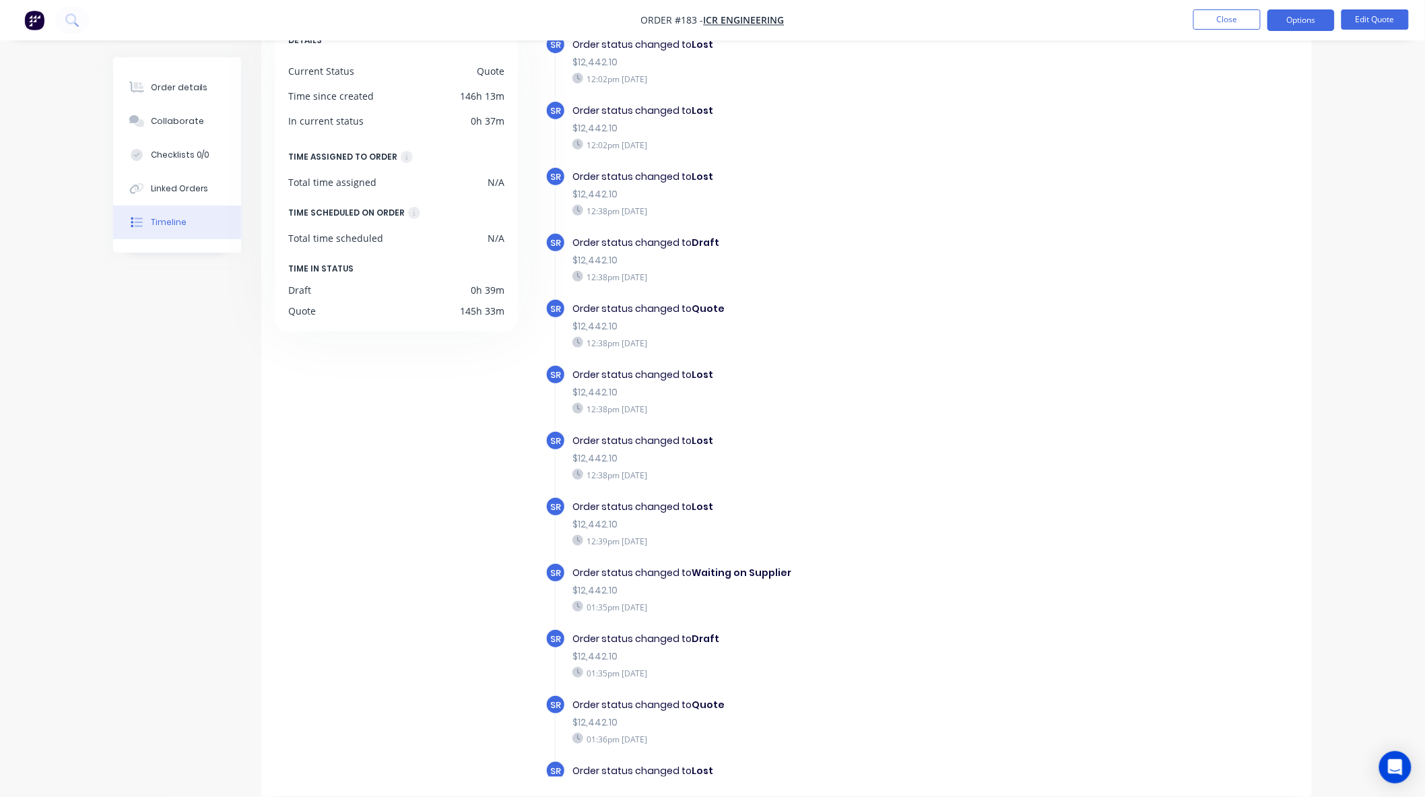
scroll to position [508, 0]
click at [35, 20] on img "button" at bounding box center [34, 20] width 20 height 20
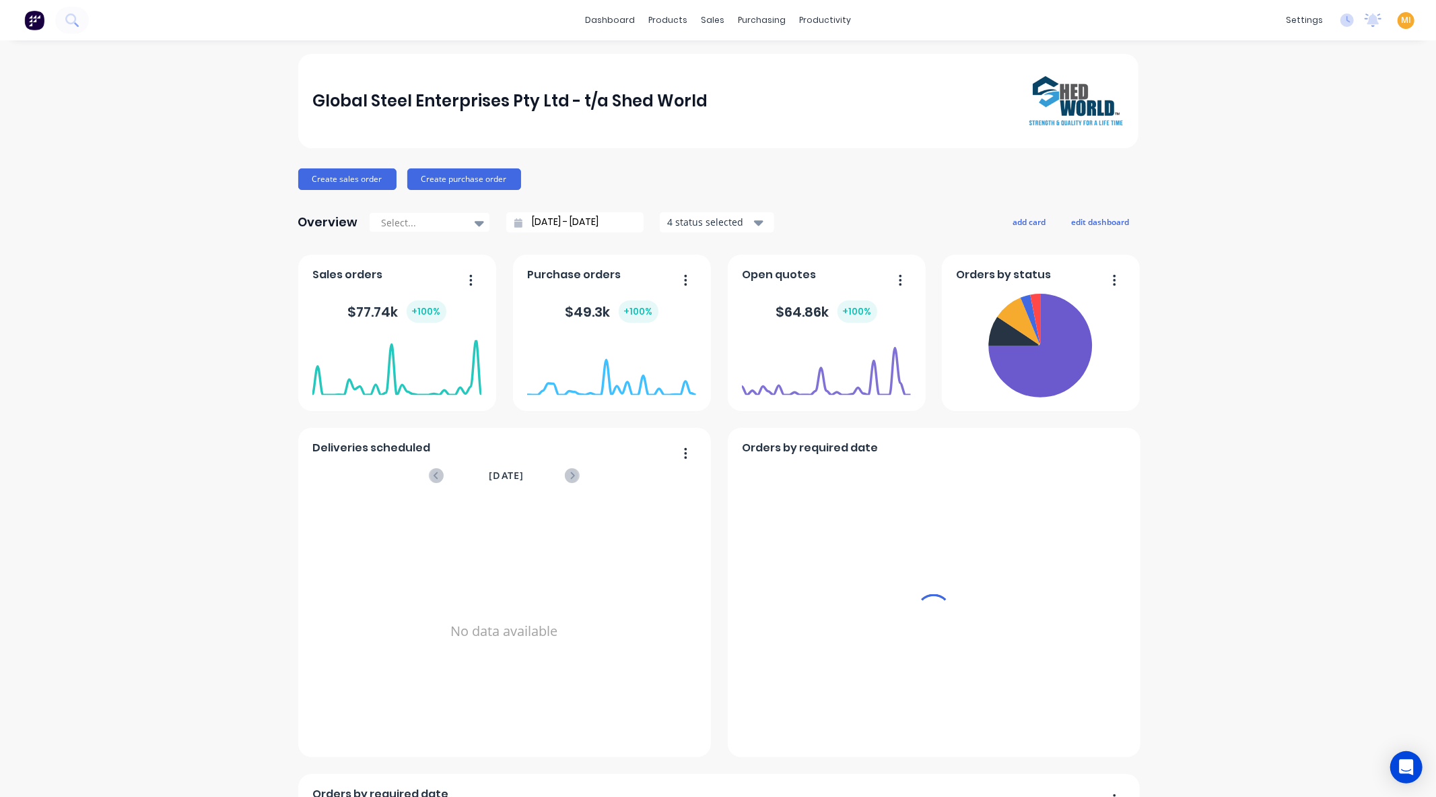
click at [1401, 16] on span "MI" at bounding box center [1406, 20] width 10 height 12
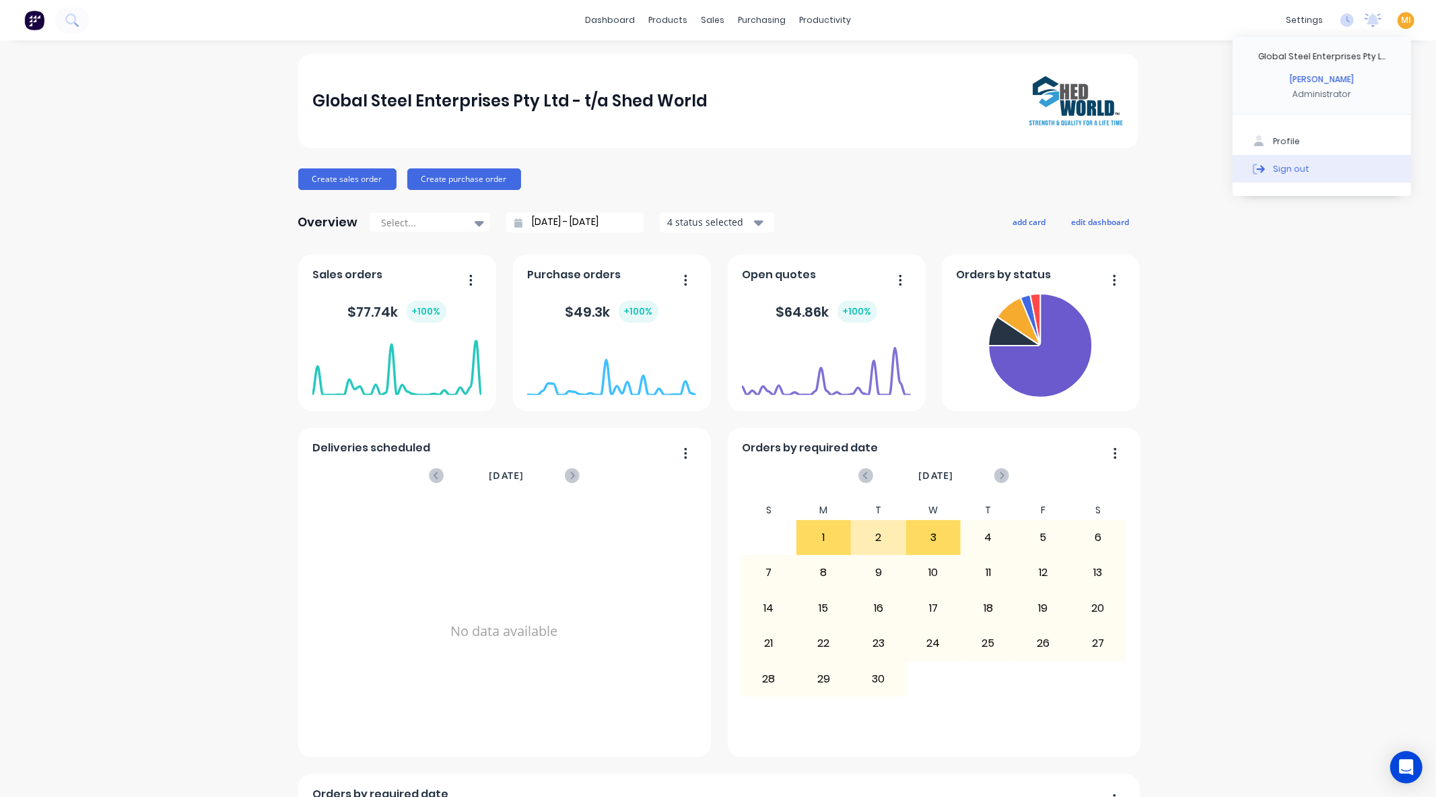
click at [1282, 166] on div "Sign out" at bounding box center [1291, 168] width 36 height 12
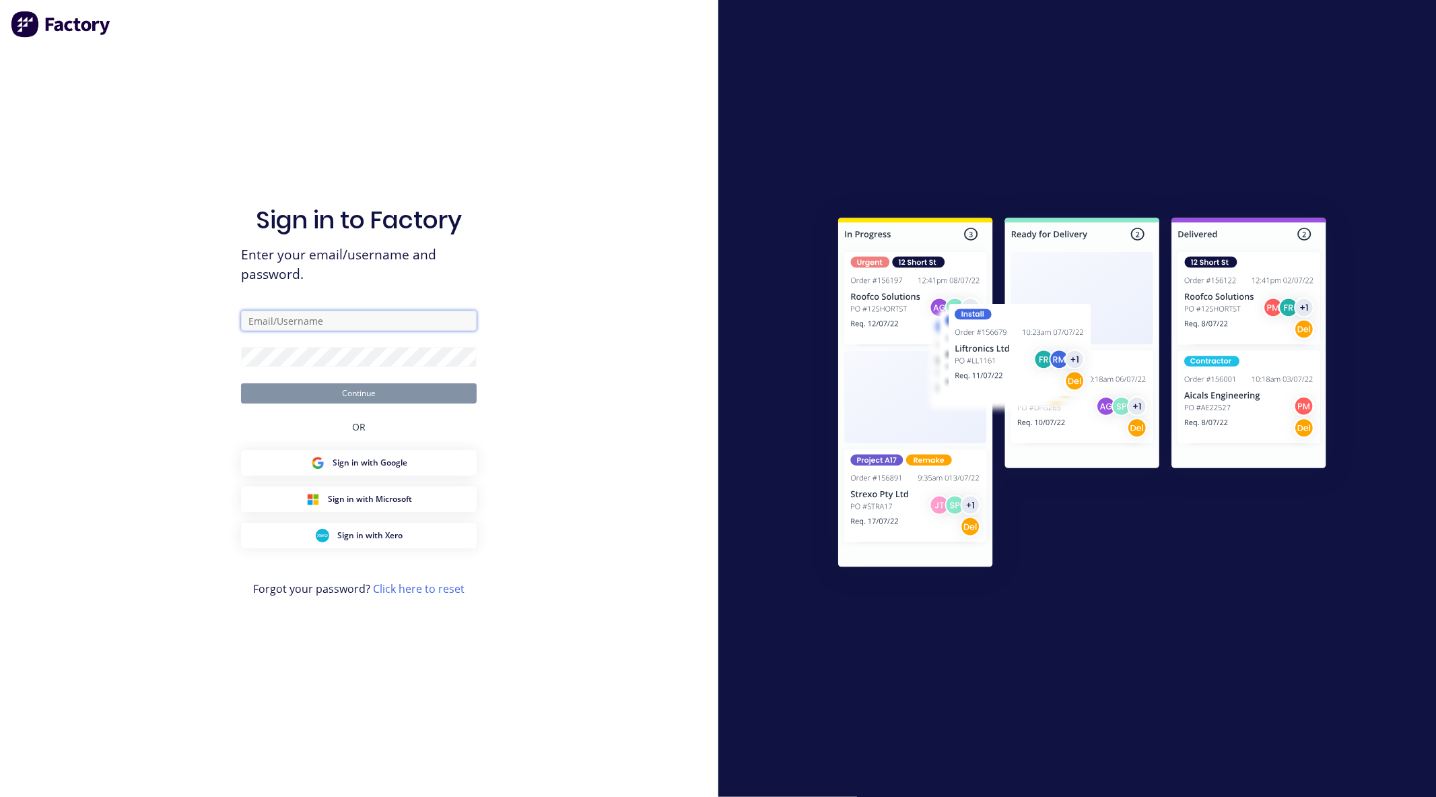
click at [320, 320] on input "text" at bounding box center [359, 320] width 236 height 20
type input "[EMAIL_ADDRESS][DOMAIN_NAME]"
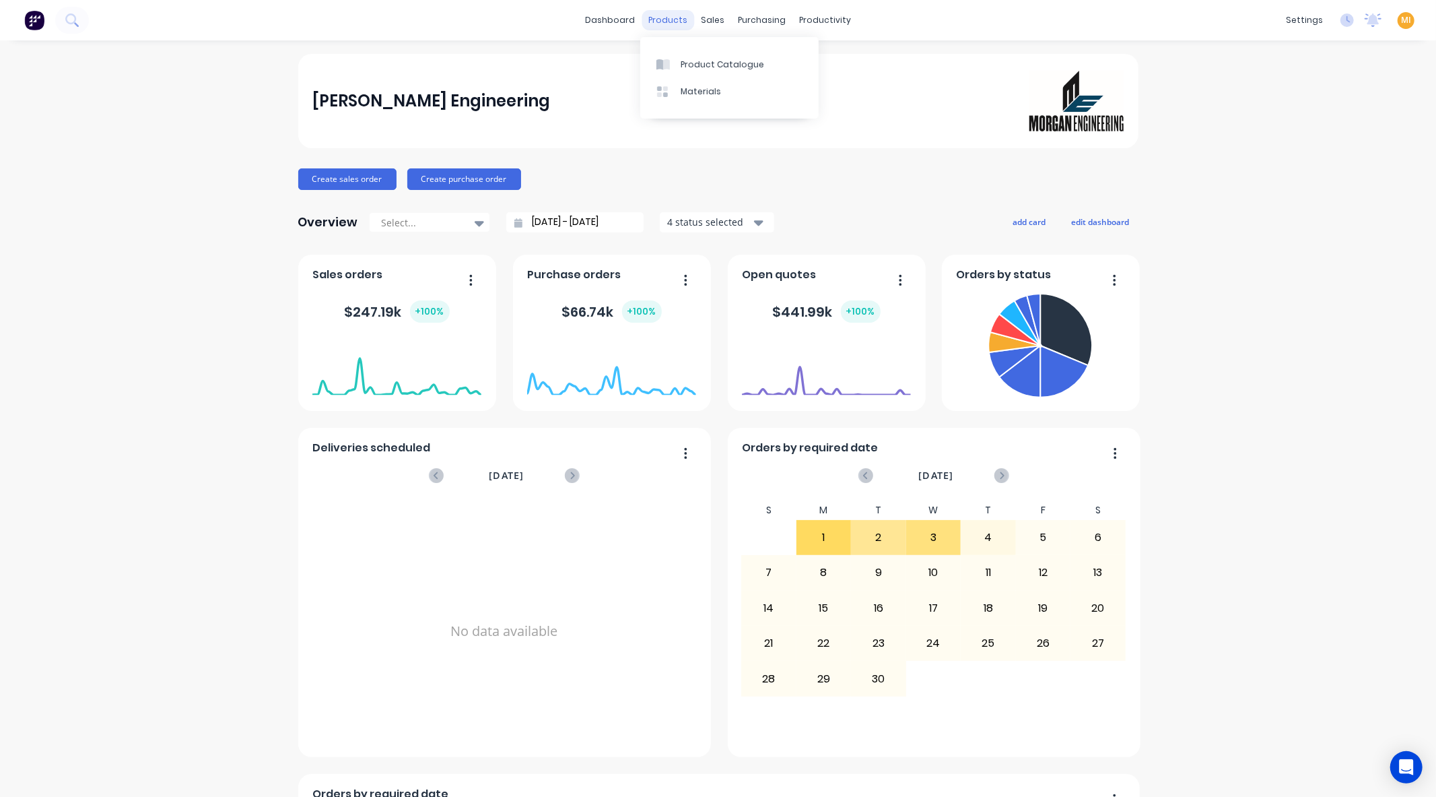
click at [677, 14] on div "products" at bounding box center [668, 20] width 53 height 20
click at [724, 86] on div at bounding box center [716, 92] width 20 height 12
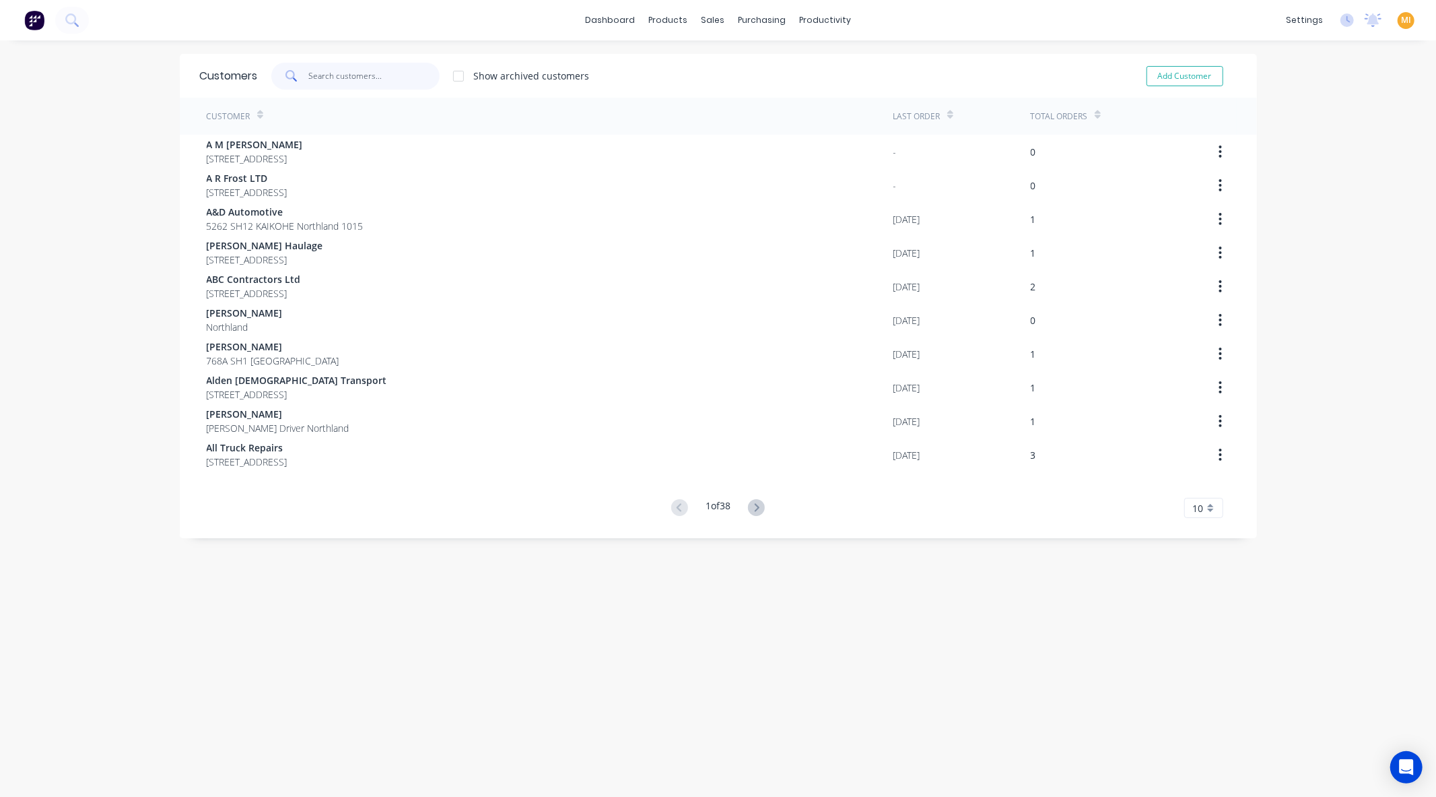
click at [376, 75] on input "text" at bounding box center [373, 76] width 131 height 27
paste input "41258"
type input "41258"
click at [711, 52] on link "Sales Orders" at bounding box center [778, 63] width 178 height 27
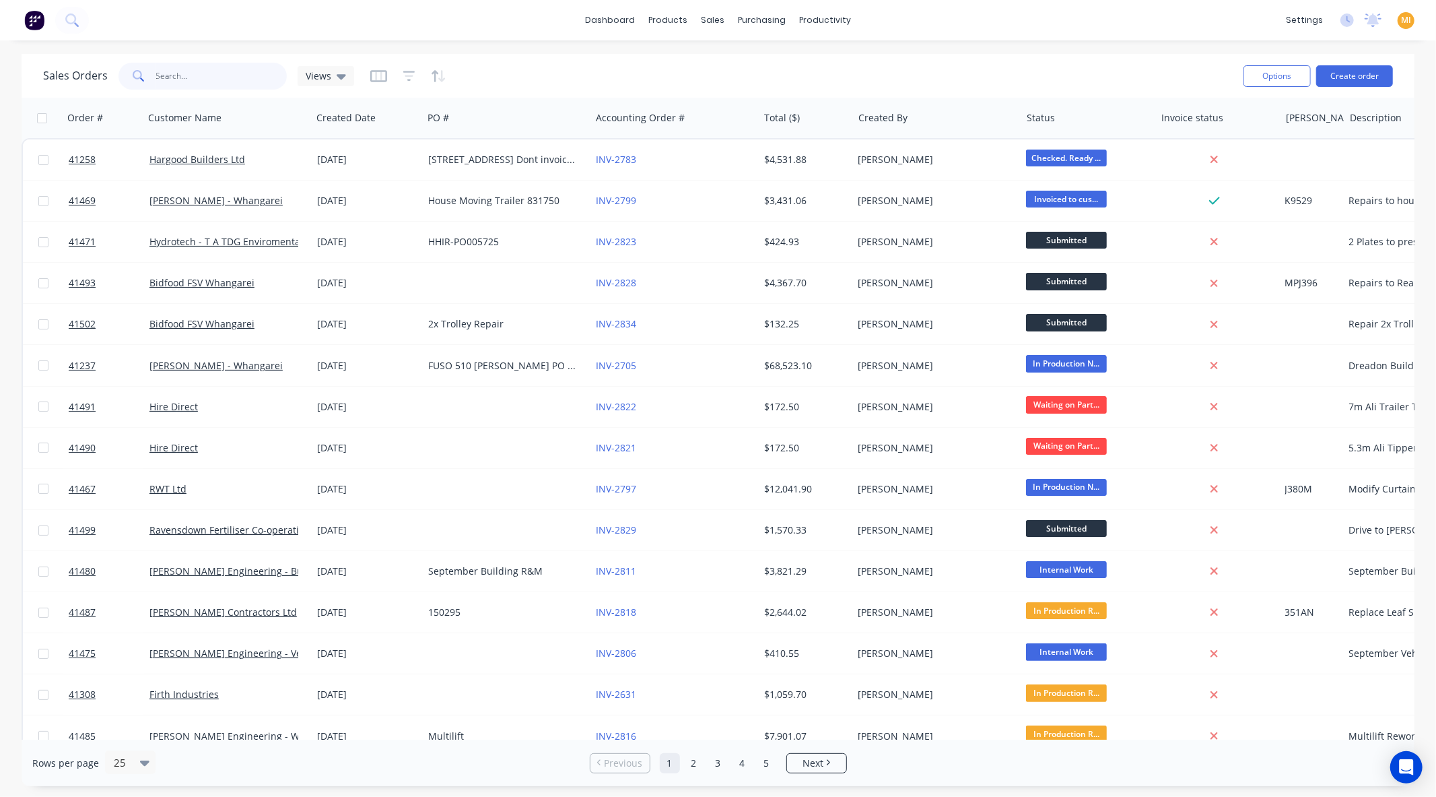
click at [247, 79] on input "text" at bounding box center [221, 76] width 131 height 27
paste input "41258"
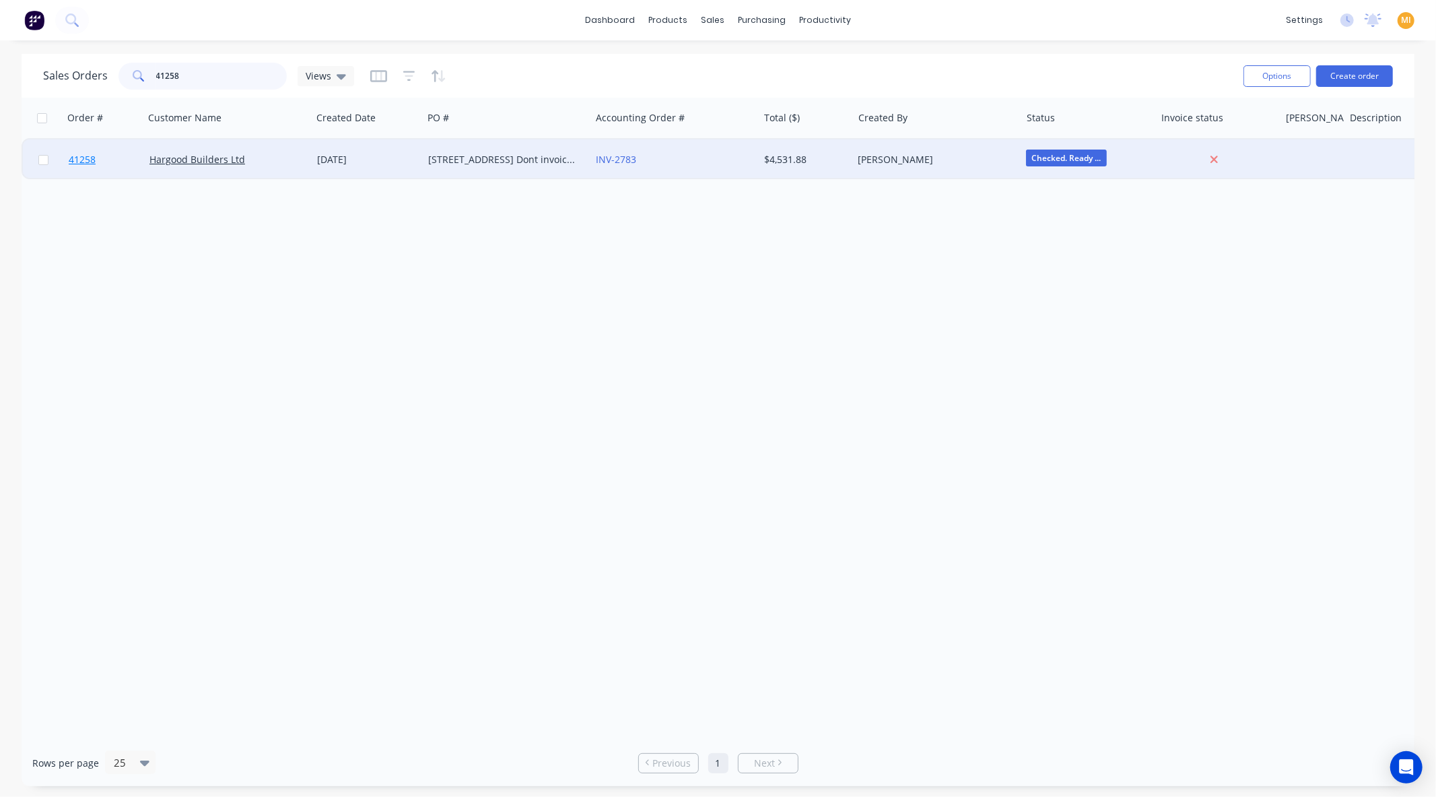
type input "41258"
click at [137, 163] on link "41258" at bounding box center [109, 159] width 81 height 40
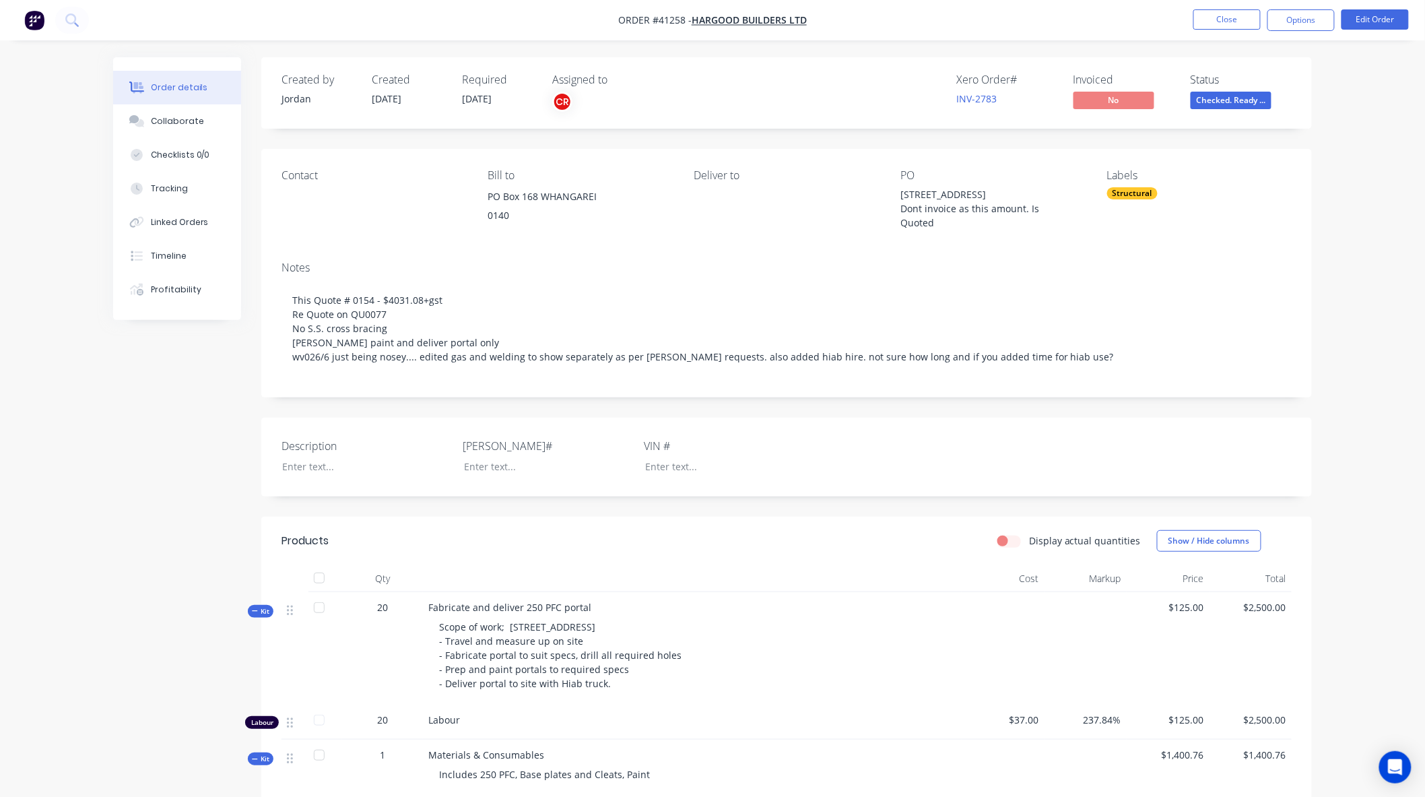
click at [1338, 312] on div "Order details Collaborate Checklists 0/0 Tracking Linked Orders Timeline Profit…" at bounding box center [712, 721] width 1425 height 1442
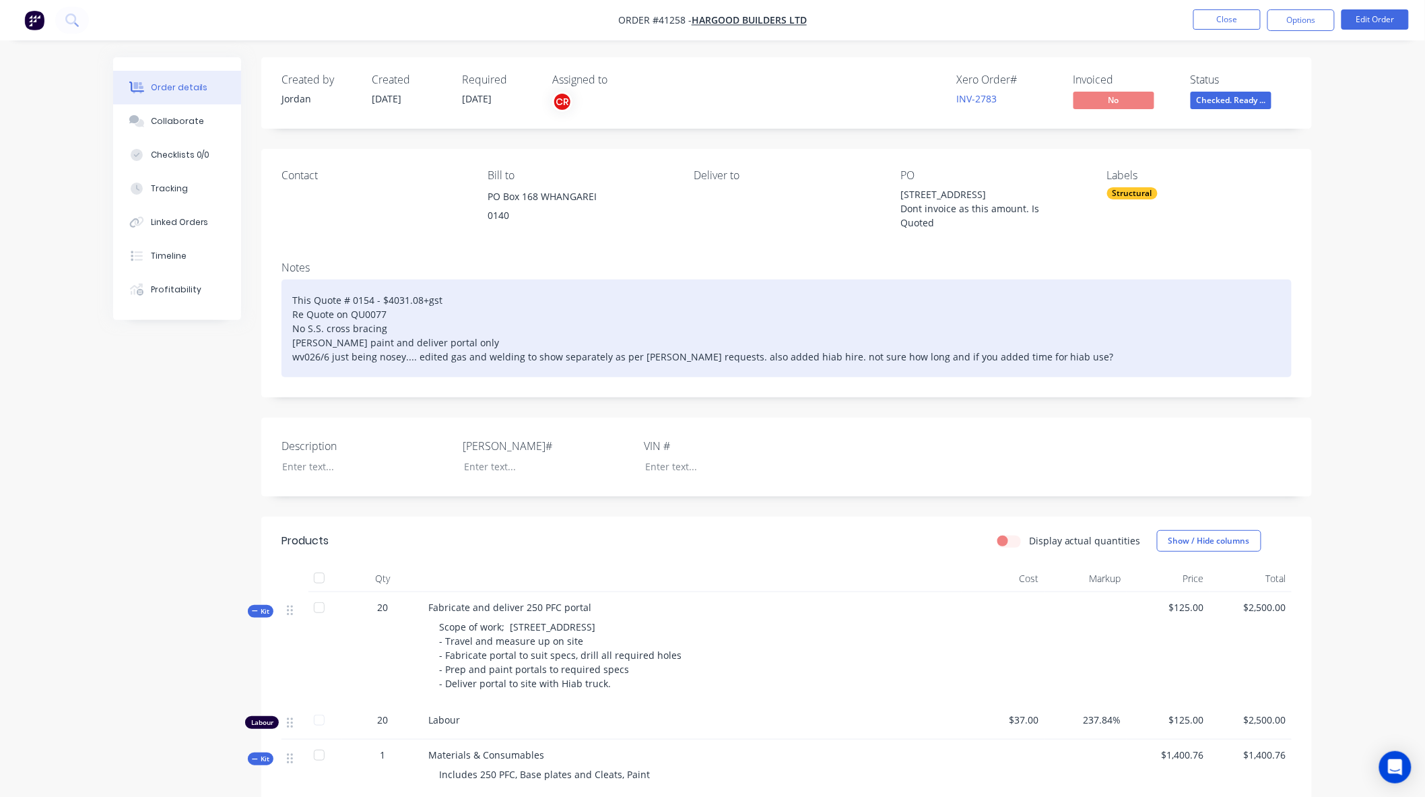
scroll to position [1, 0]
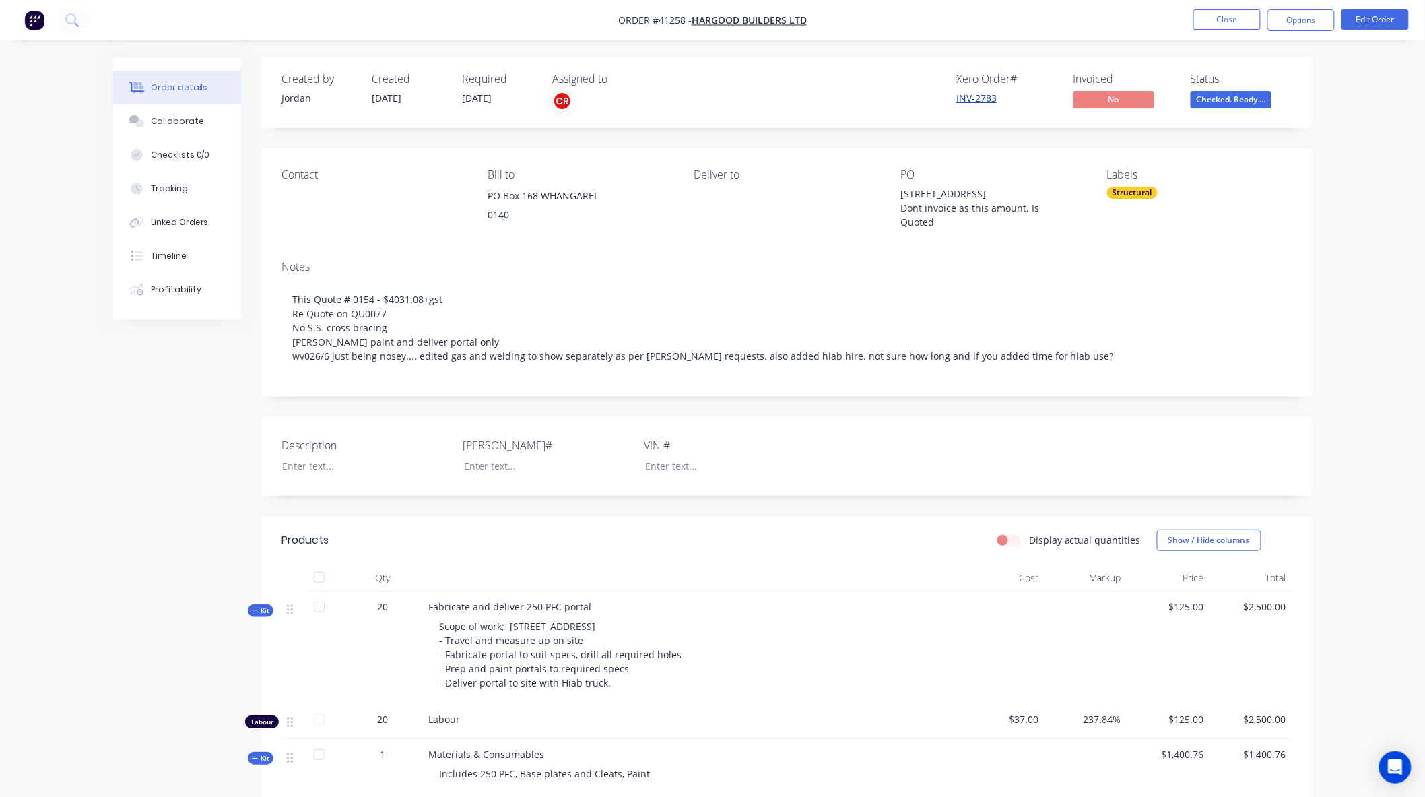
click at [992, 98] on link "INV-2783" at bounding box center [976, 98] width 40 height 13
click at [1345, 252] on div "Order details Collaborate Checklists 0/0 Tracking Linked Orders Timeline Profit…" at bounding box center [712, 720] width 1425 height 1442
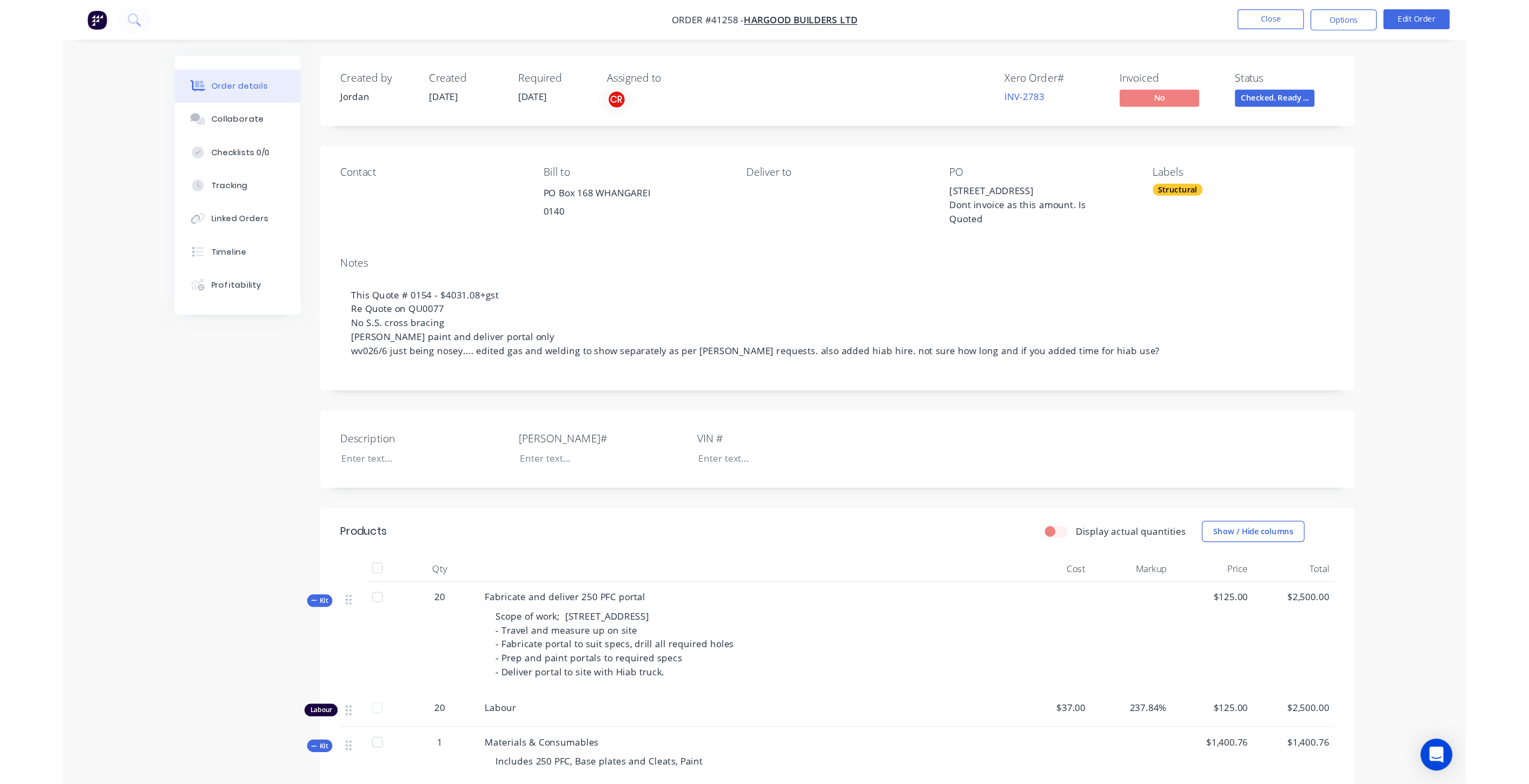
scroll to position [0, 0]
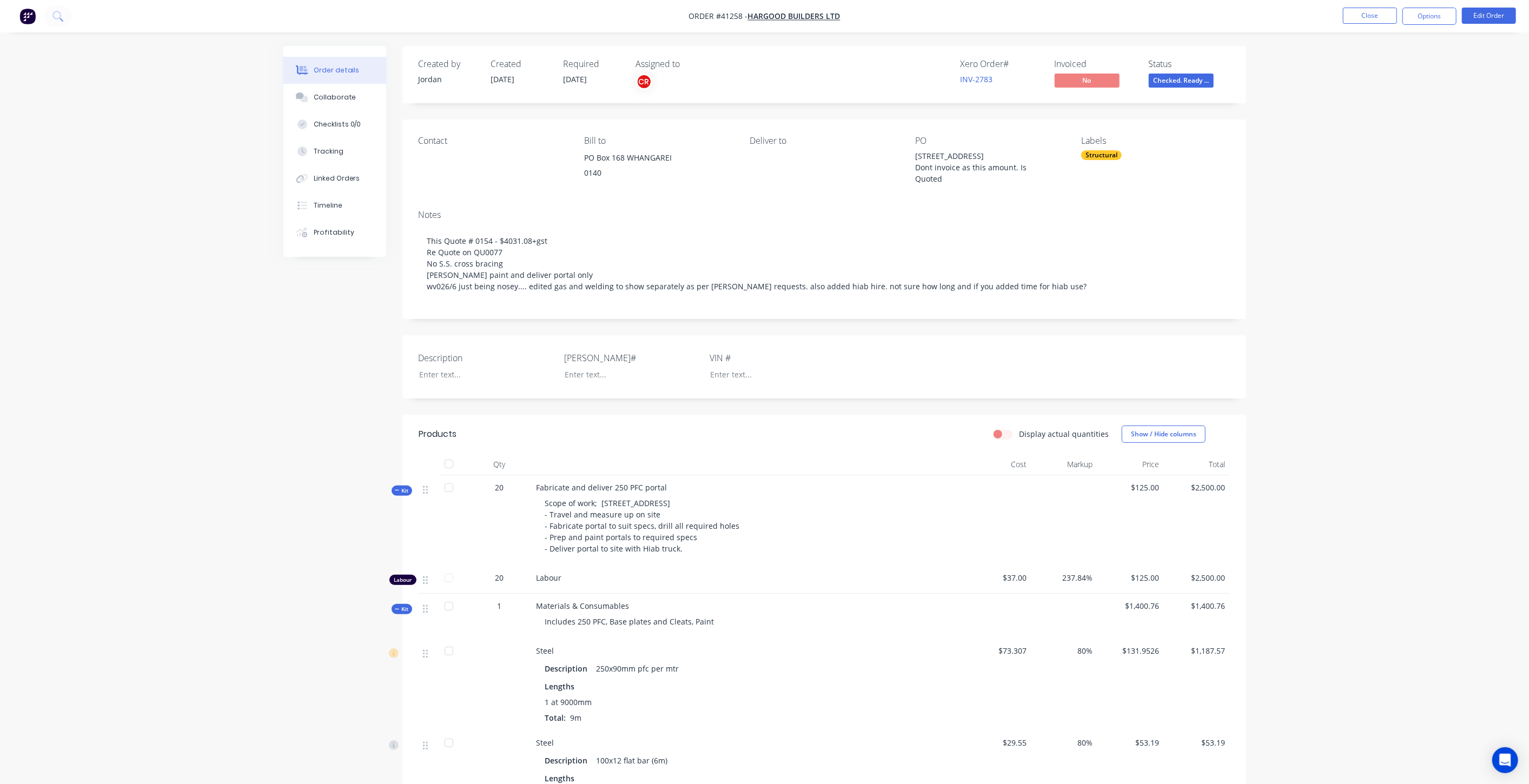
click at [26, 15] on img "button" at bounding box center [27, 16] width 16 height 16
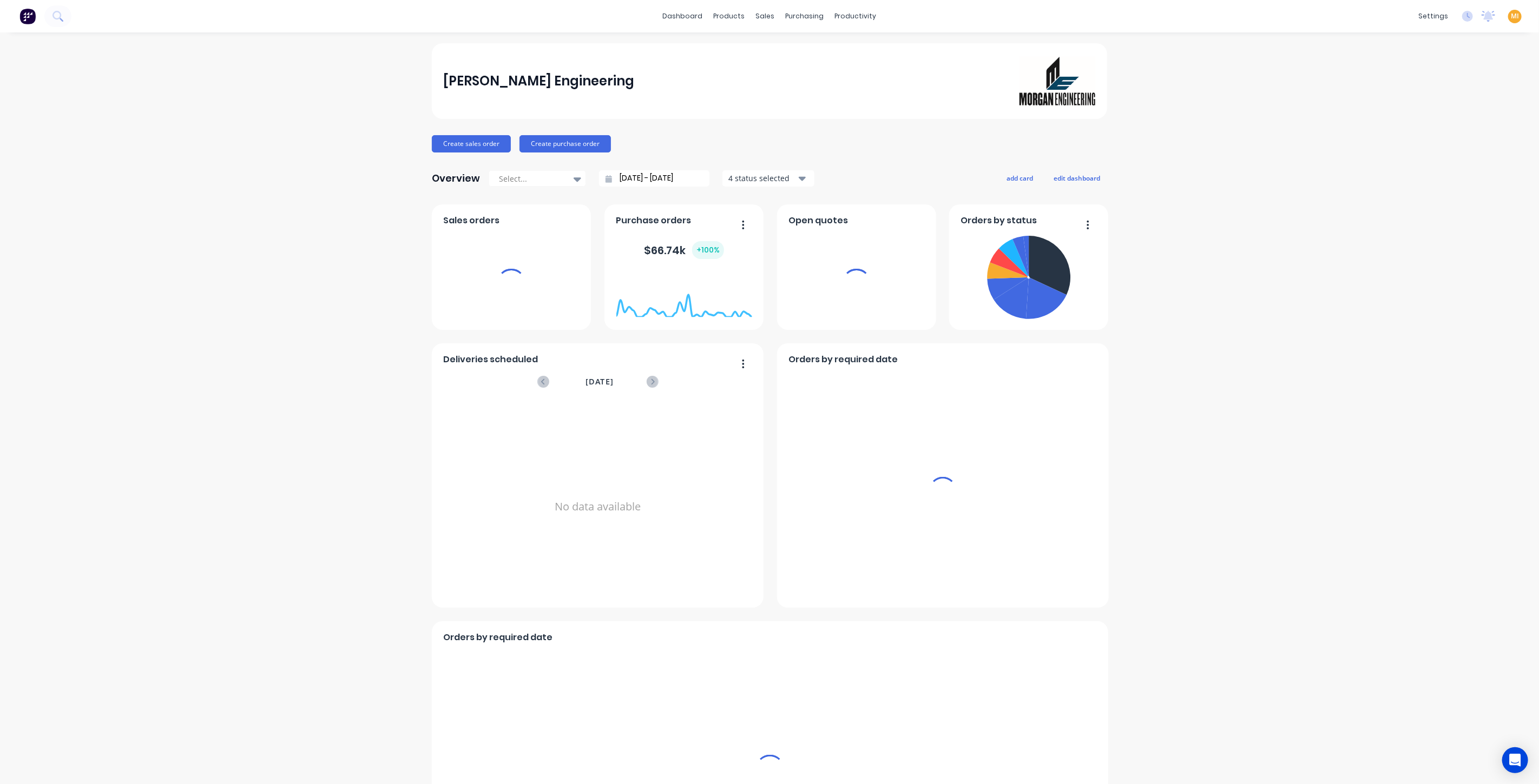
click at [1154, 16] on span "MI" at bounding box center [1515, 16] width 8 height 10
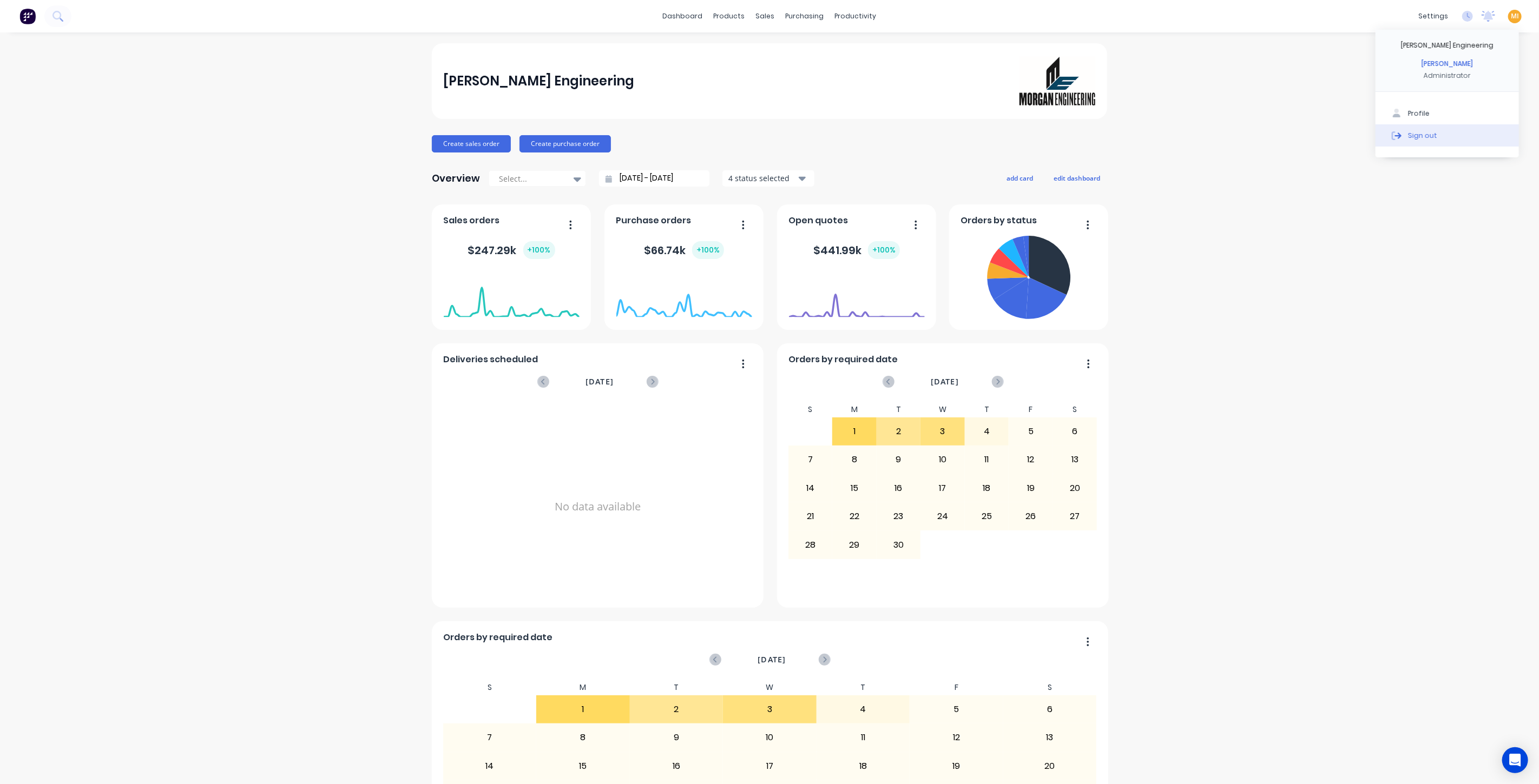
click at [1154, 137] on button "Sign out" at bounding box center [1447, 135] width 143 height 22
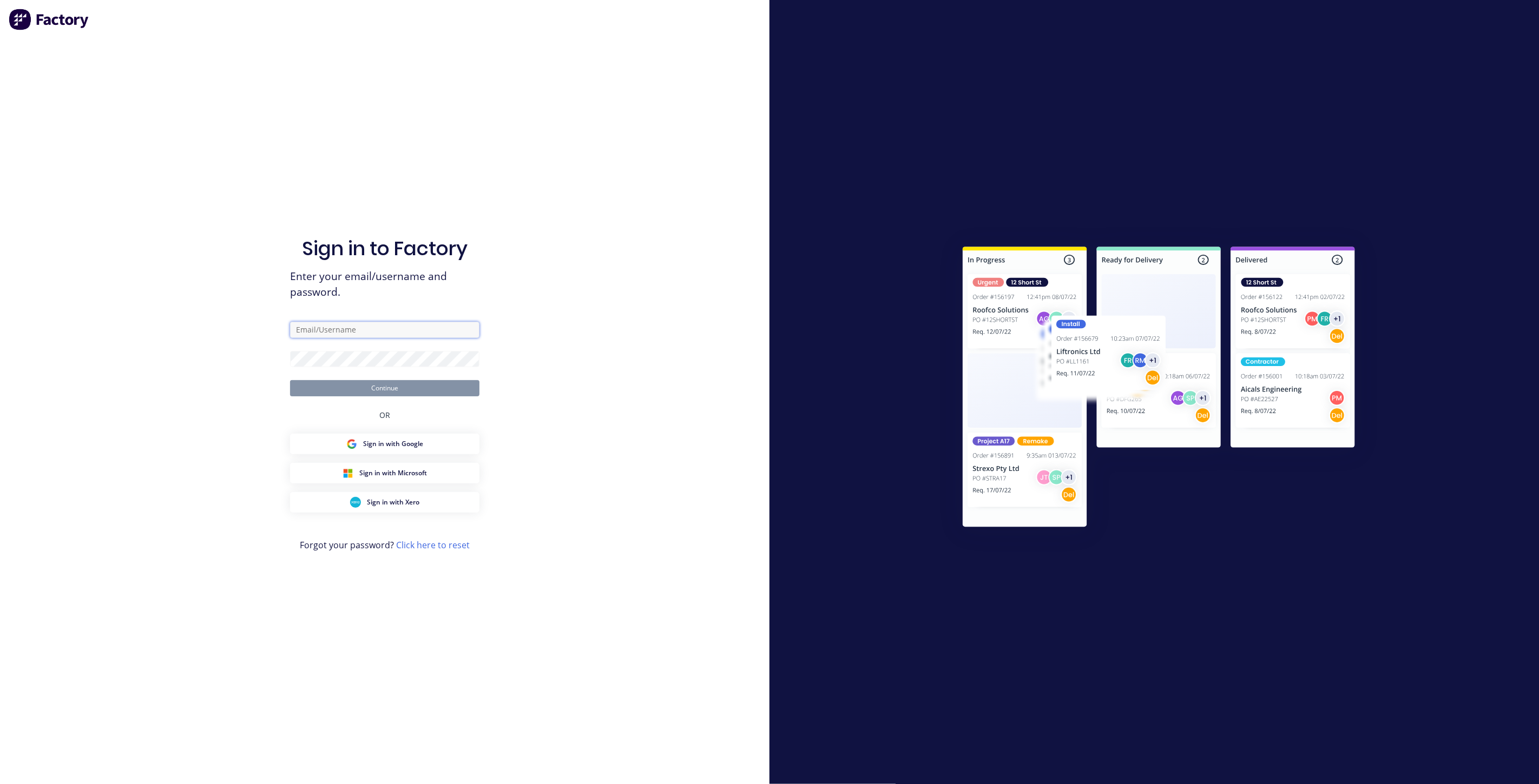
drag, startPoint x: 381, startPoint y: 330, endPoint x: 390, endPoint y: 327, distance: 9.5
click at [382, 330] on input "text" at bounding box center [385, 330] width 190 height 16
click at [0, 784] on com-1password-button at bounding box center [0, 784] width 0 height 0
type input "[EMAIL_ADDRESS][DOMAIN_NAME]"
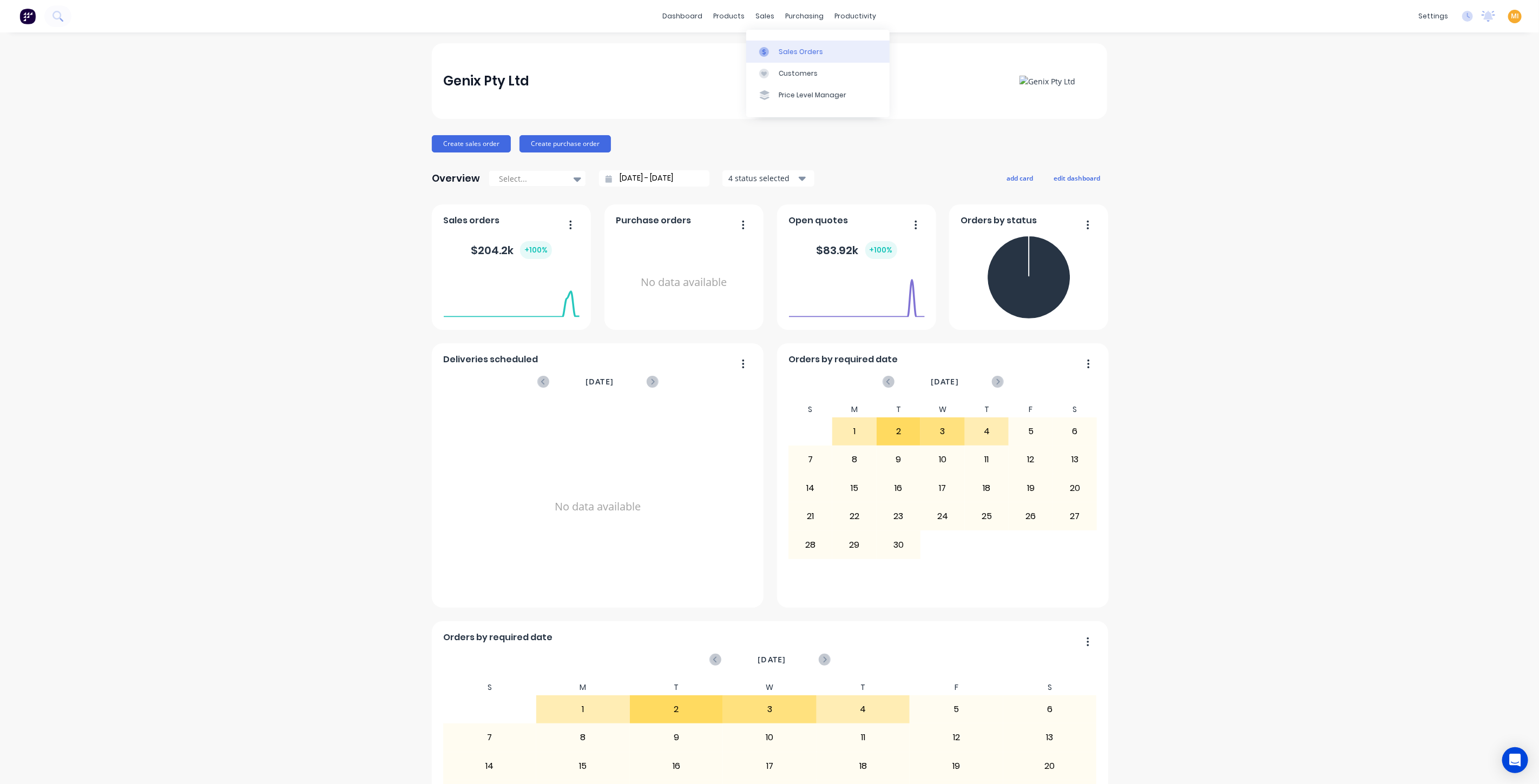
click at [769, 50] on div at bounding box center [767, 52] width 16 height 10
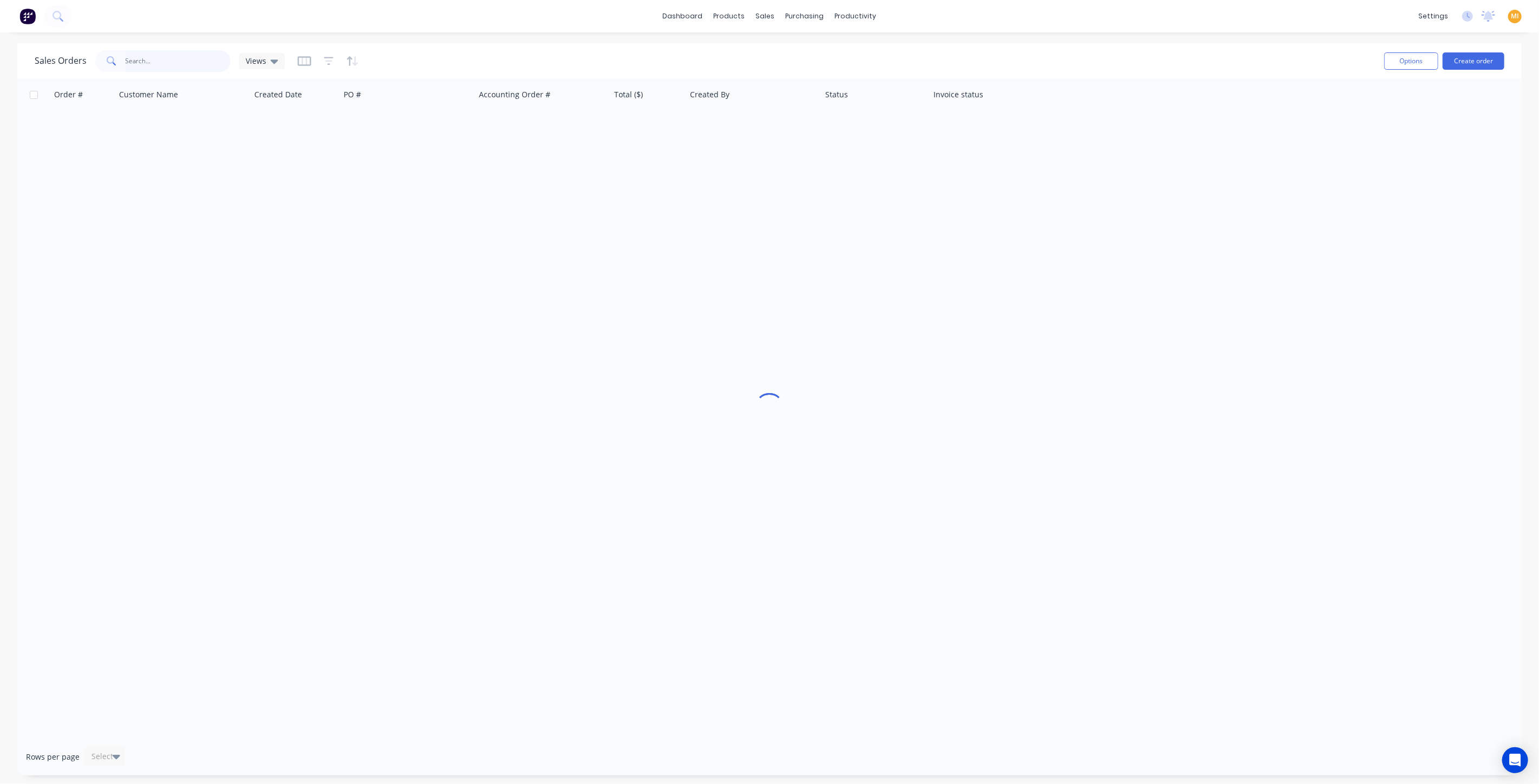
click at [186, 62] on input "text" at bounding box center [178, 61] width 105 height 22
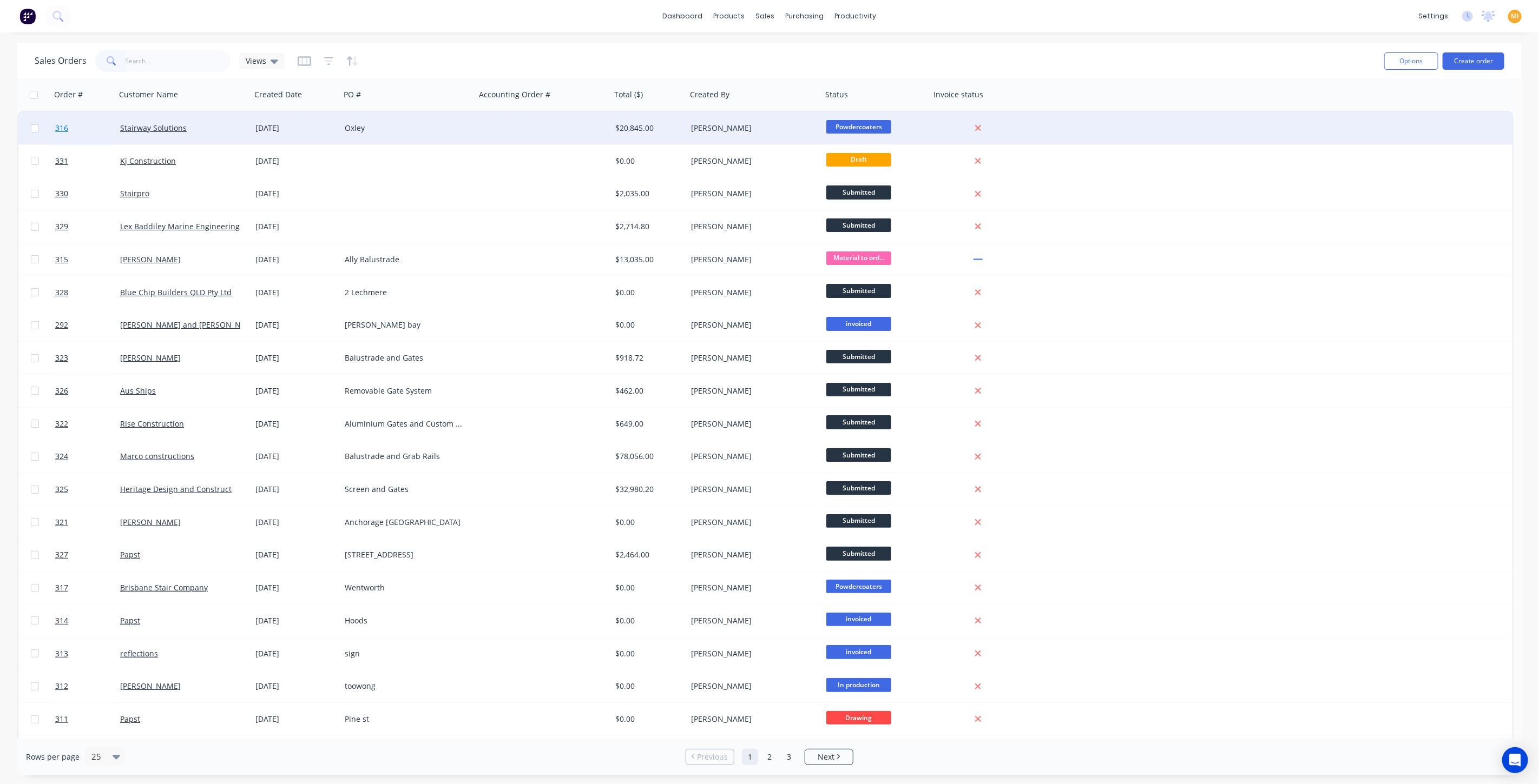
click at [97, 132] on link "316" at bounding box center [88, 128] width 65 height 32
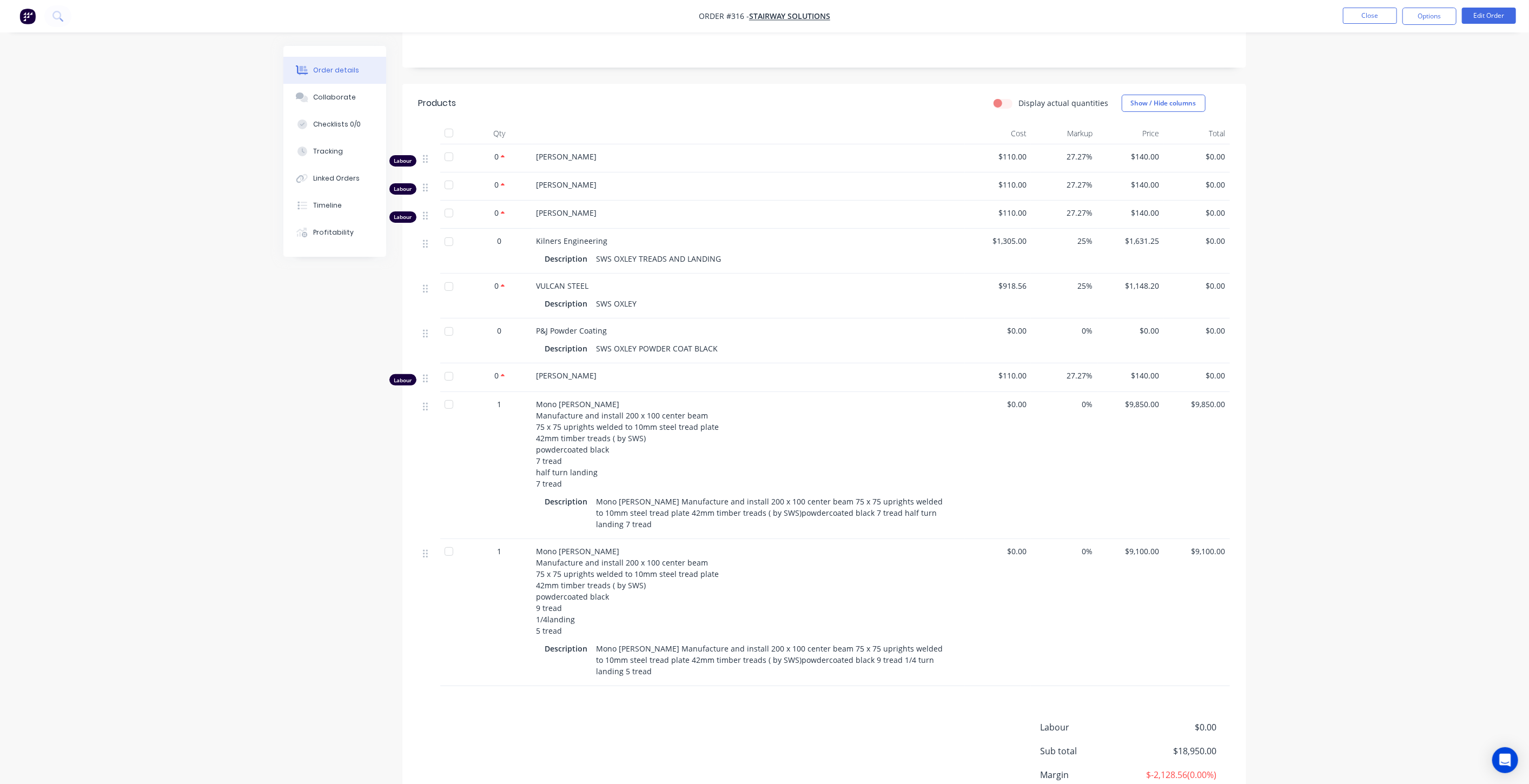
scroll to position [160, 0]
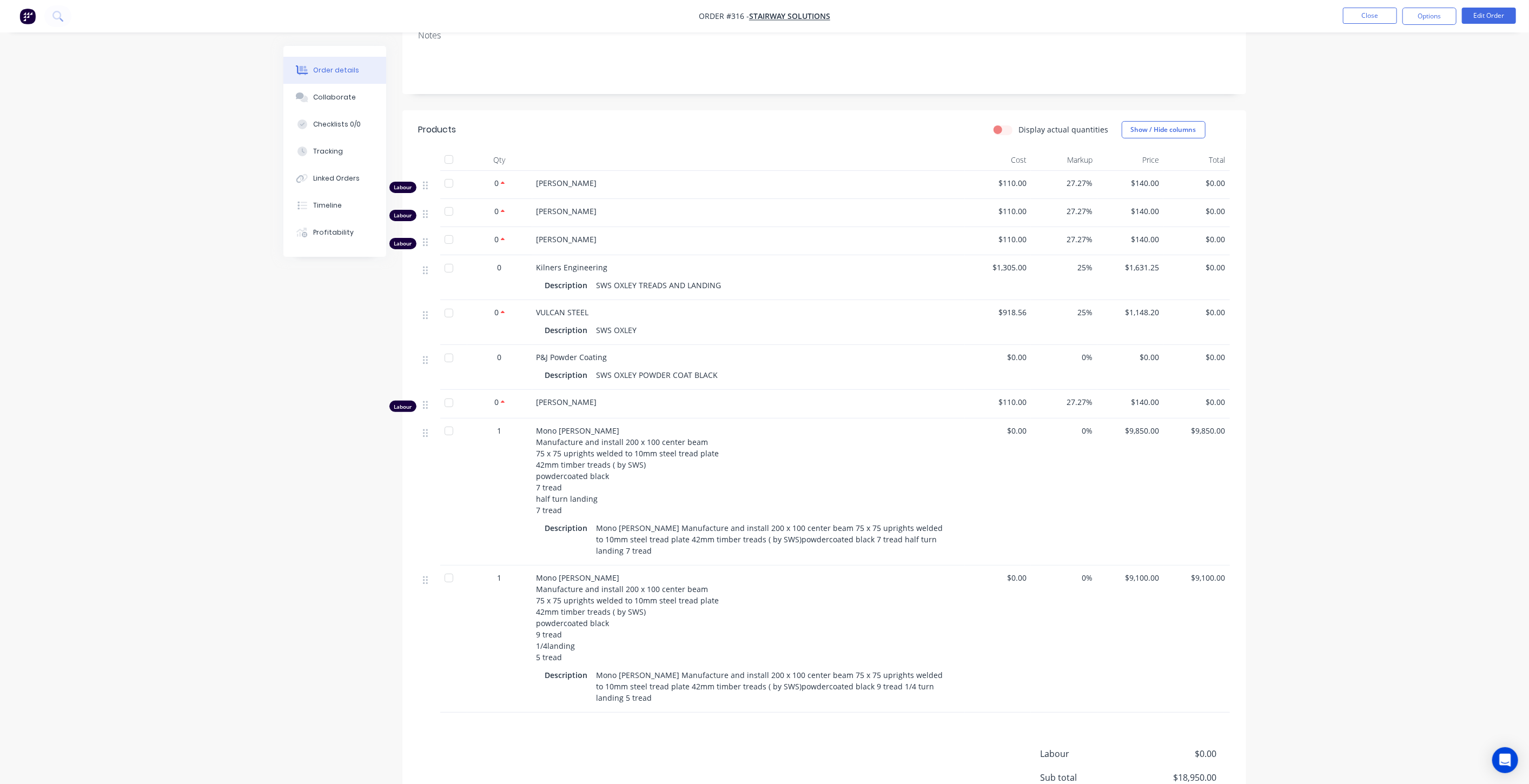
click at [1074, 431] on span "0%" at bounding box center [1065, 431] width 58 height 11
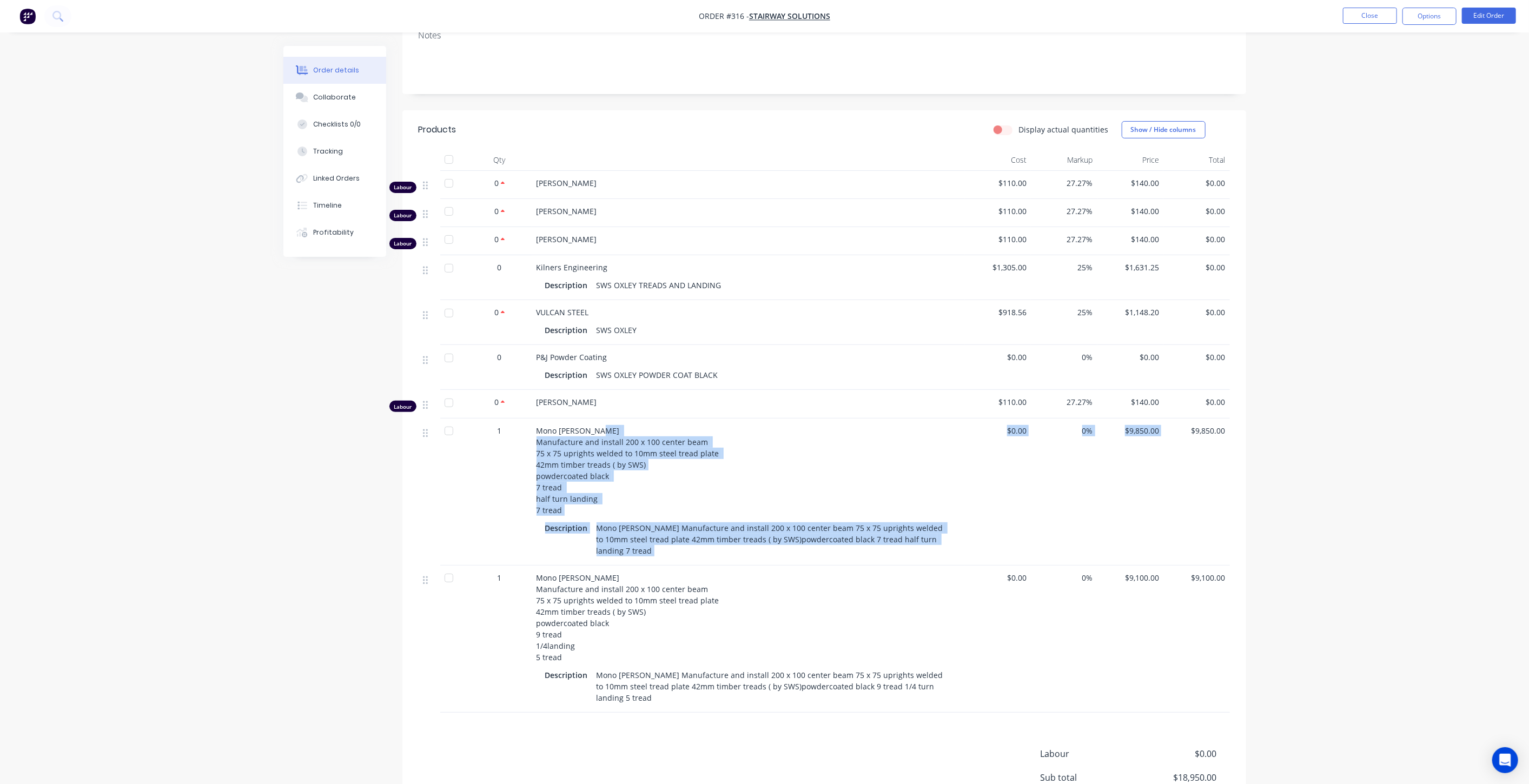
drag, startPoint x: 959, startPoint y: 431, endPoint x: 1167, endPoint y: 419, distance: 208.3
click at [1167, 419] on div "1 Mono [PERSON_NAME] Manufacture and install 200 x 100 center beam 75 x 75 upri…" at bounding box center [824, 492] width 812 height 147
click at [1126, 448] on div "$9,850.00" at bounding box center [1130, 492] width 67 height 147
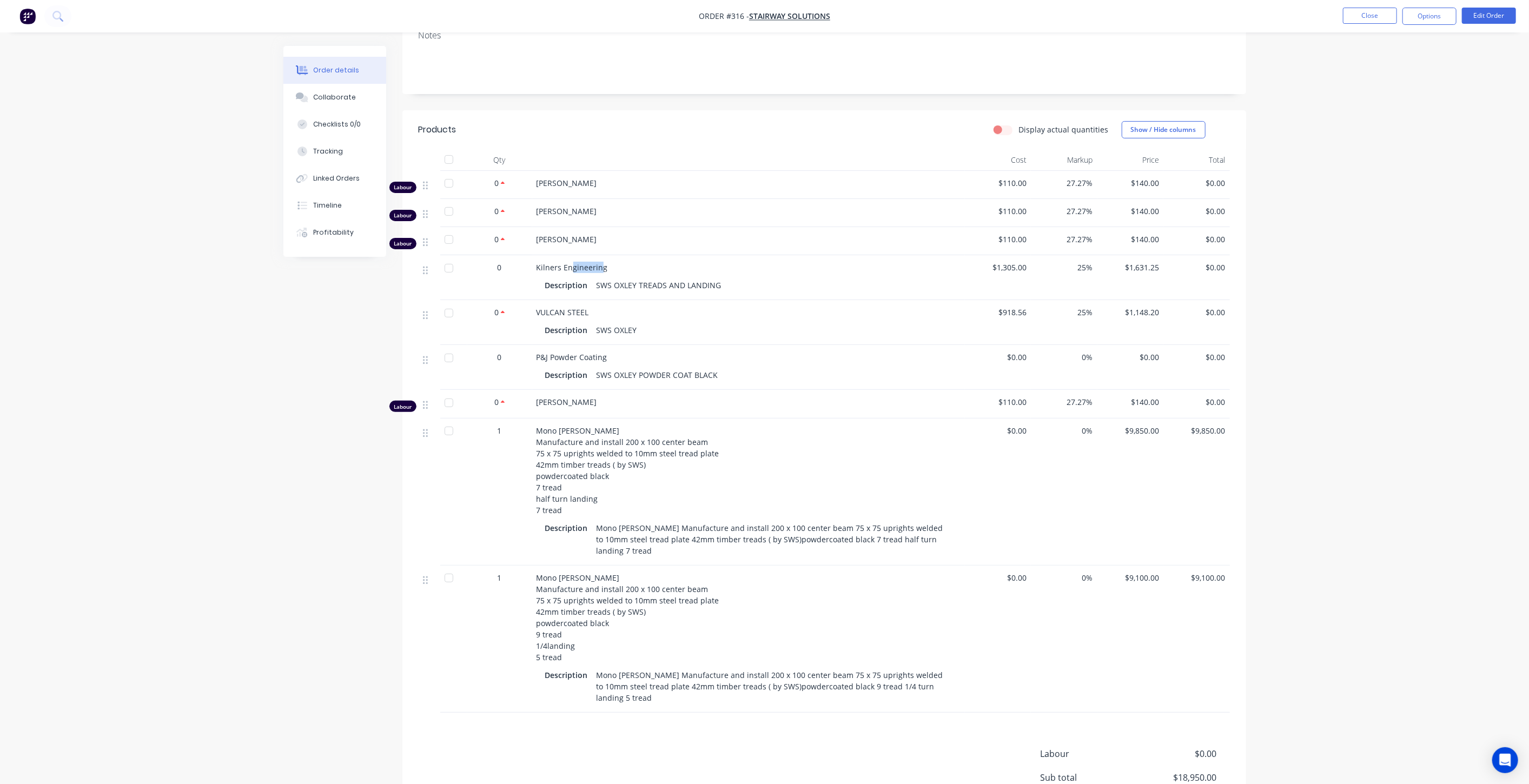
drag, startPoint x: 598, startPoint y: 272, endPoint x: 572, endPoint y: 271, distance: 26.0
click at [572, 271] on span "Kilners Engineering" at bounding box center [572, 267] width 72 height 10
click at [607, 284] on div "SWS OXLEY TREADS AND LANDING" at bounding box center [659, 285] width 133 height 16
click at [620, 533] on div "Mono [PERSON_NAME] Manufacture and install 200 x 100 center beam 75 x 75 uprigh…" at bounding box center [772, 540] width 360 height 39
drag, startPoint x: 550, startPoint y: 428, endPoint x: 646, endPoint y: 450, distance: 98.5
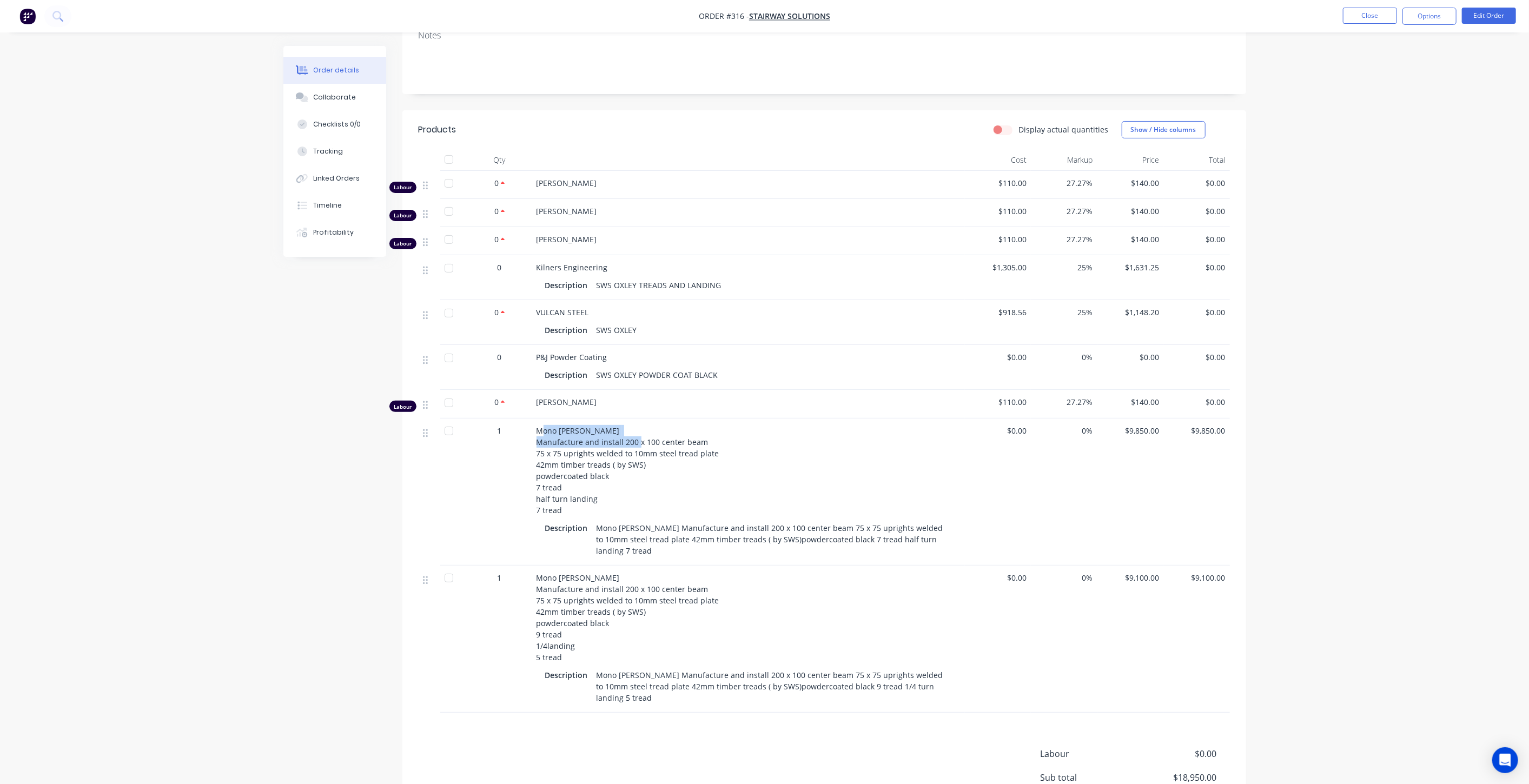
click at [650, 441] on span "Mono stringer Manufacture and install 200 x 100 center beam 75 x 75 uprights we…" at bounding box center [629, 471] width 185 height 90
click at [551, 498] on span "Mono stringer Manufacture and install 200 x 100 center beam 75 x 75 uprights we…" at bounding box center [629, 471] width 185 height 90
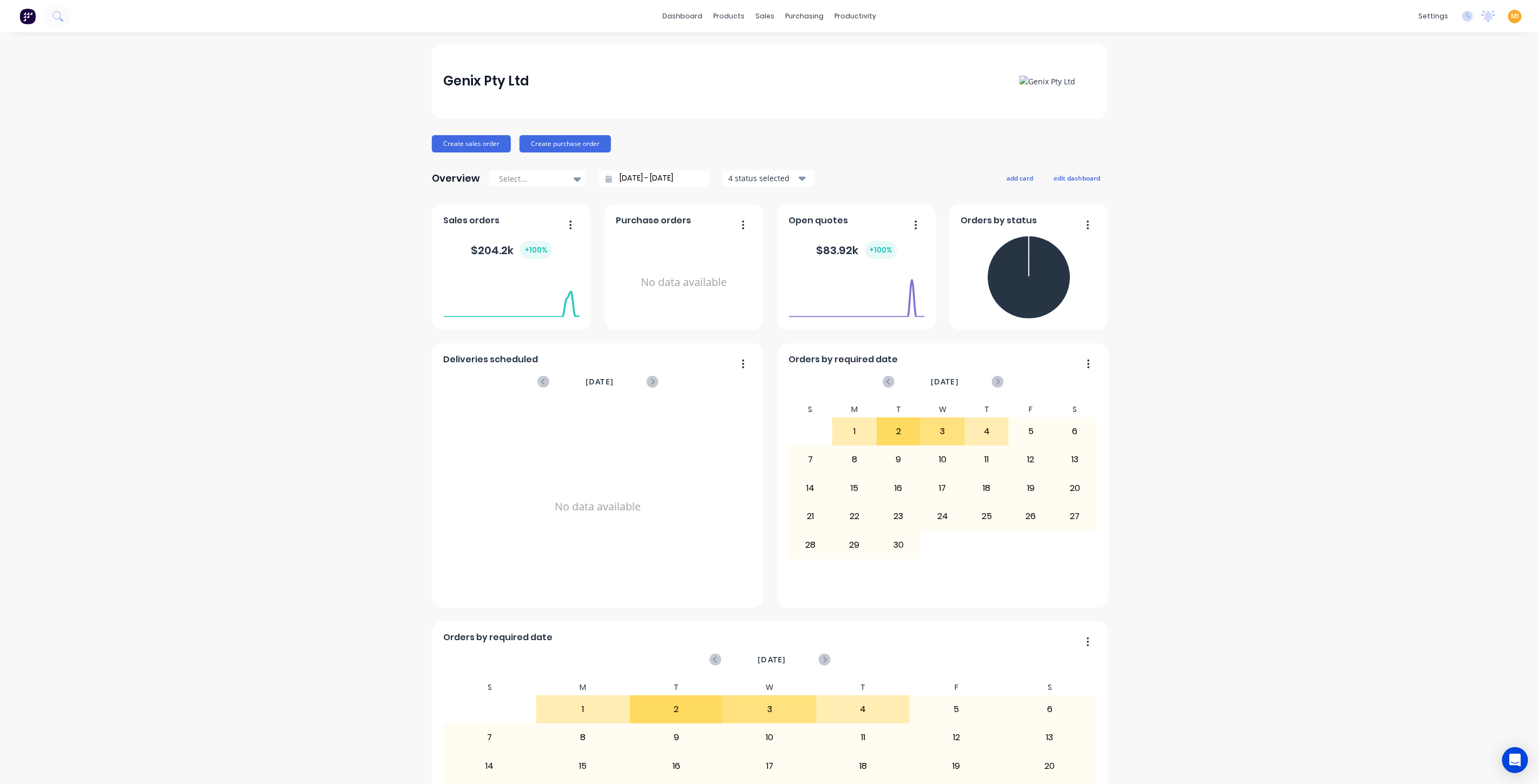
drag, startPoint x: 1507, startPoint y: 14, endPoint x: 1507, endPoint y: 25, distance: 11.0
click at [1511, 14] on span "MI" at bounding box center [1515, 16] width 8 height 10
click at [1444, 130] on button "Sign out" at bounding box center [1447, 135] width 143 height 22
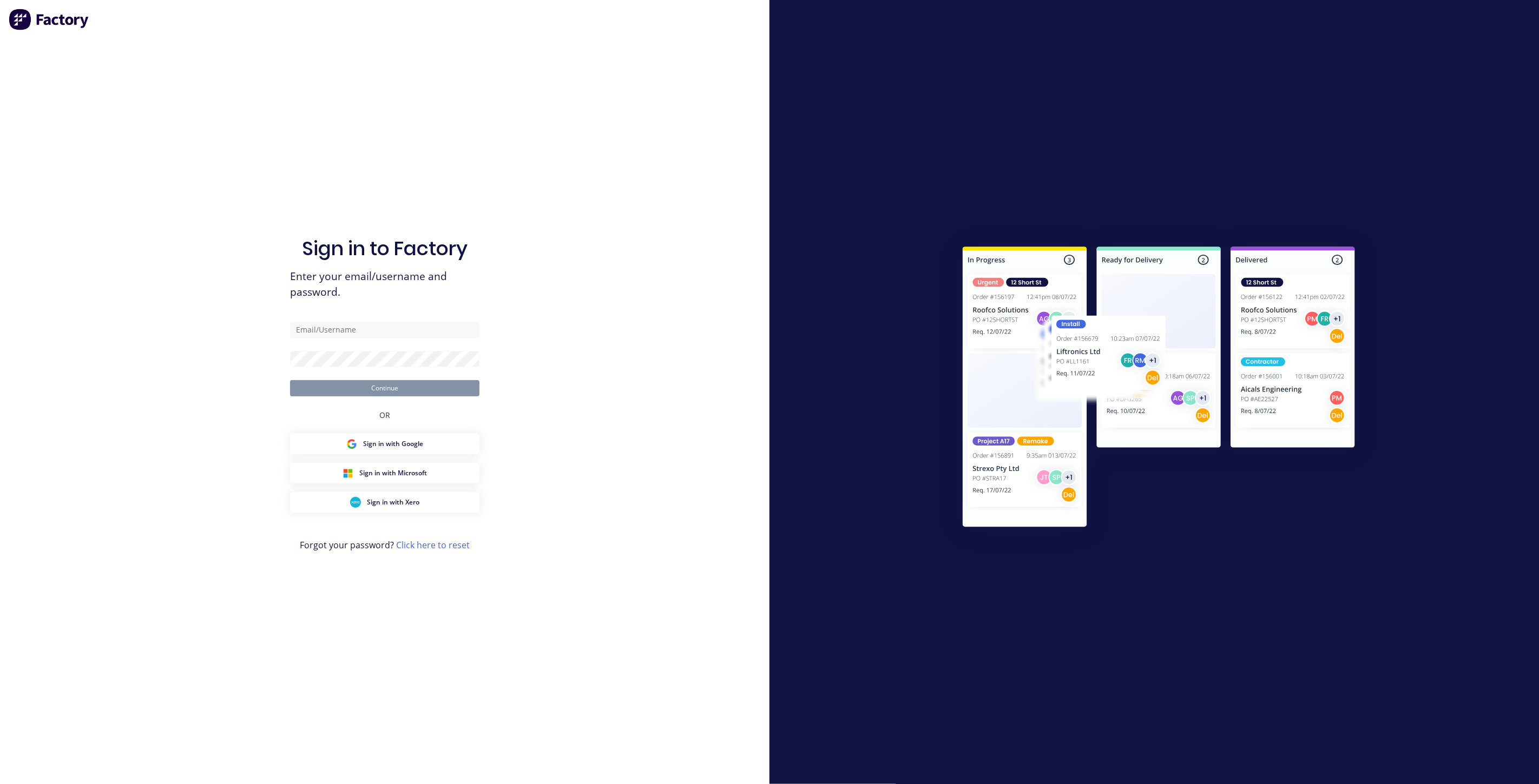
type input "[EMAIL_ADDRESS][DOMAIN_NAME]"
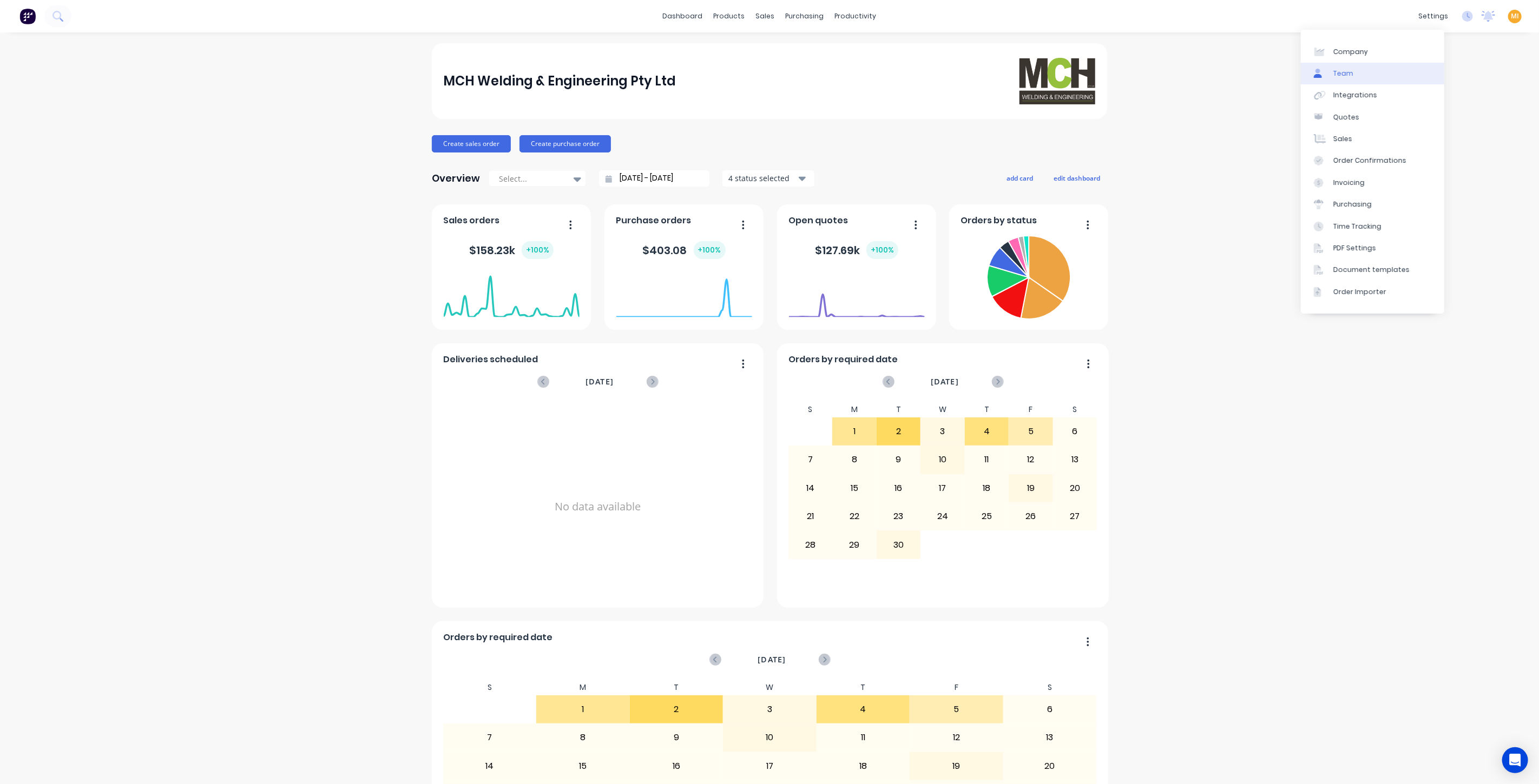
drag, startPoint x: 1371, startPoint y: 65, endPoint x: 1358, endPoint y: 71, distance: 14.3
click at [1371, 65] on link "Team" at bounding box center [1373, 73] width 143 height 22
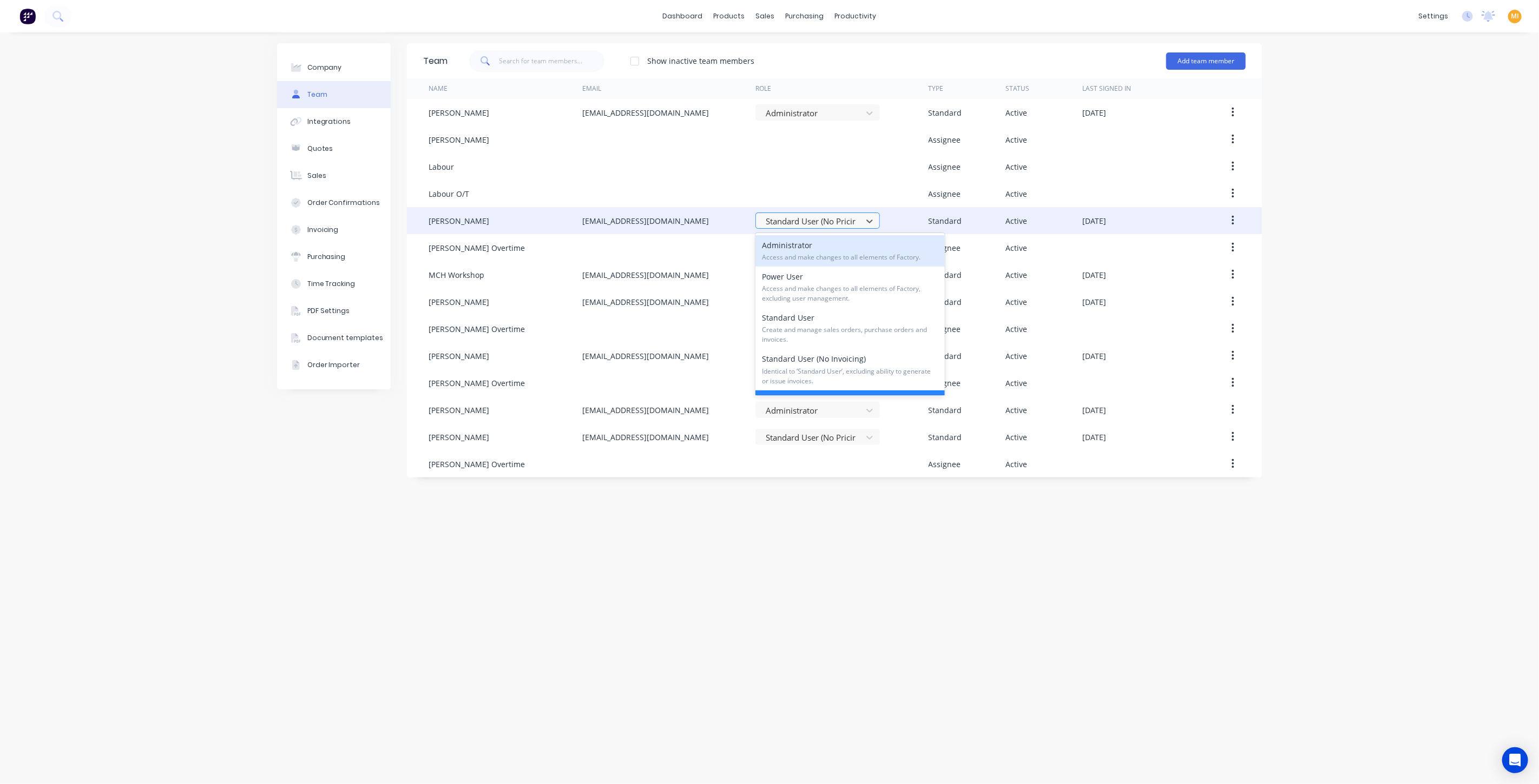
click at [843, 227] on div at bounding box center [810, 221] width 92 height 14
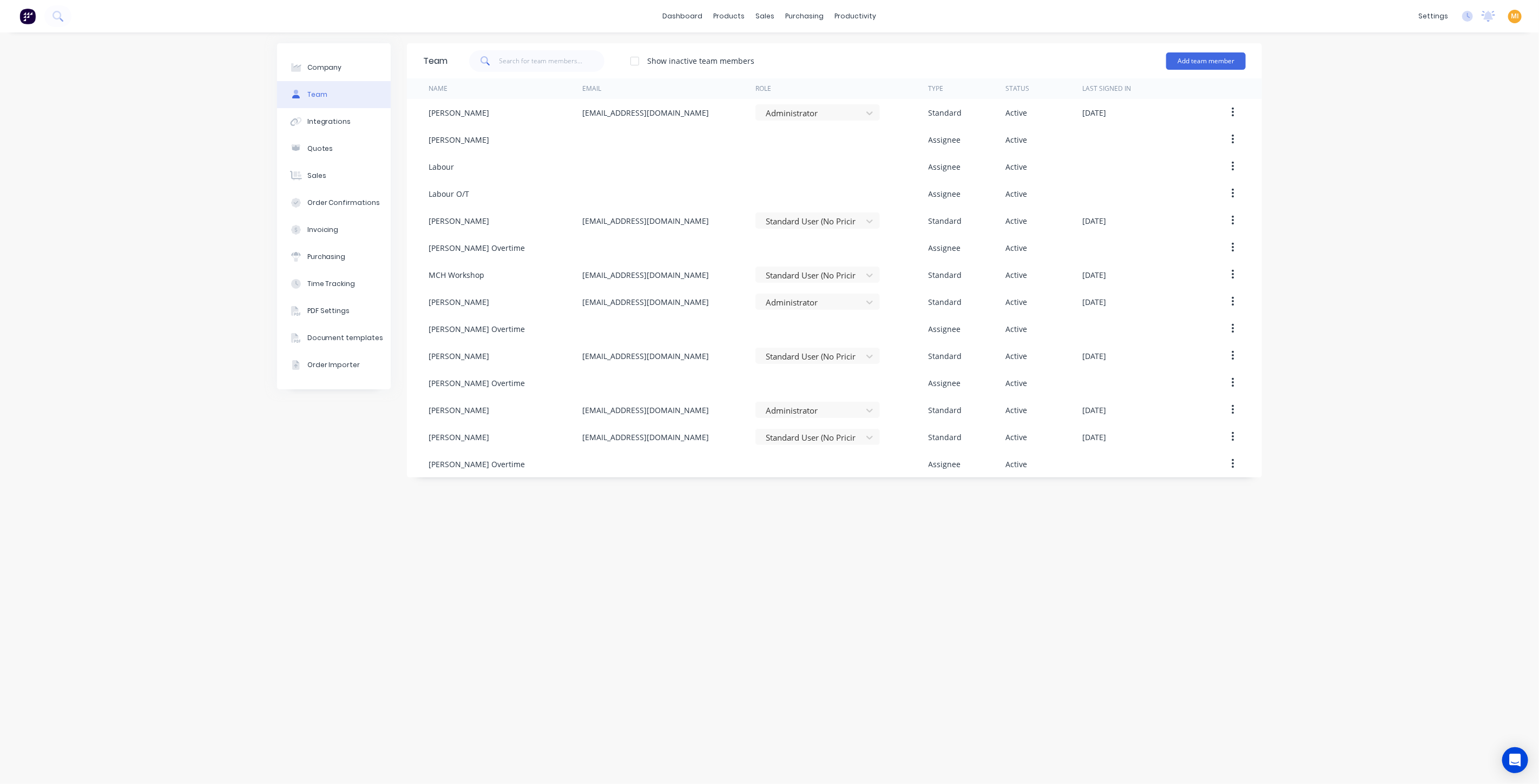
click at [29, 17] on img at bounding box center [27, 16] width 16 height 16
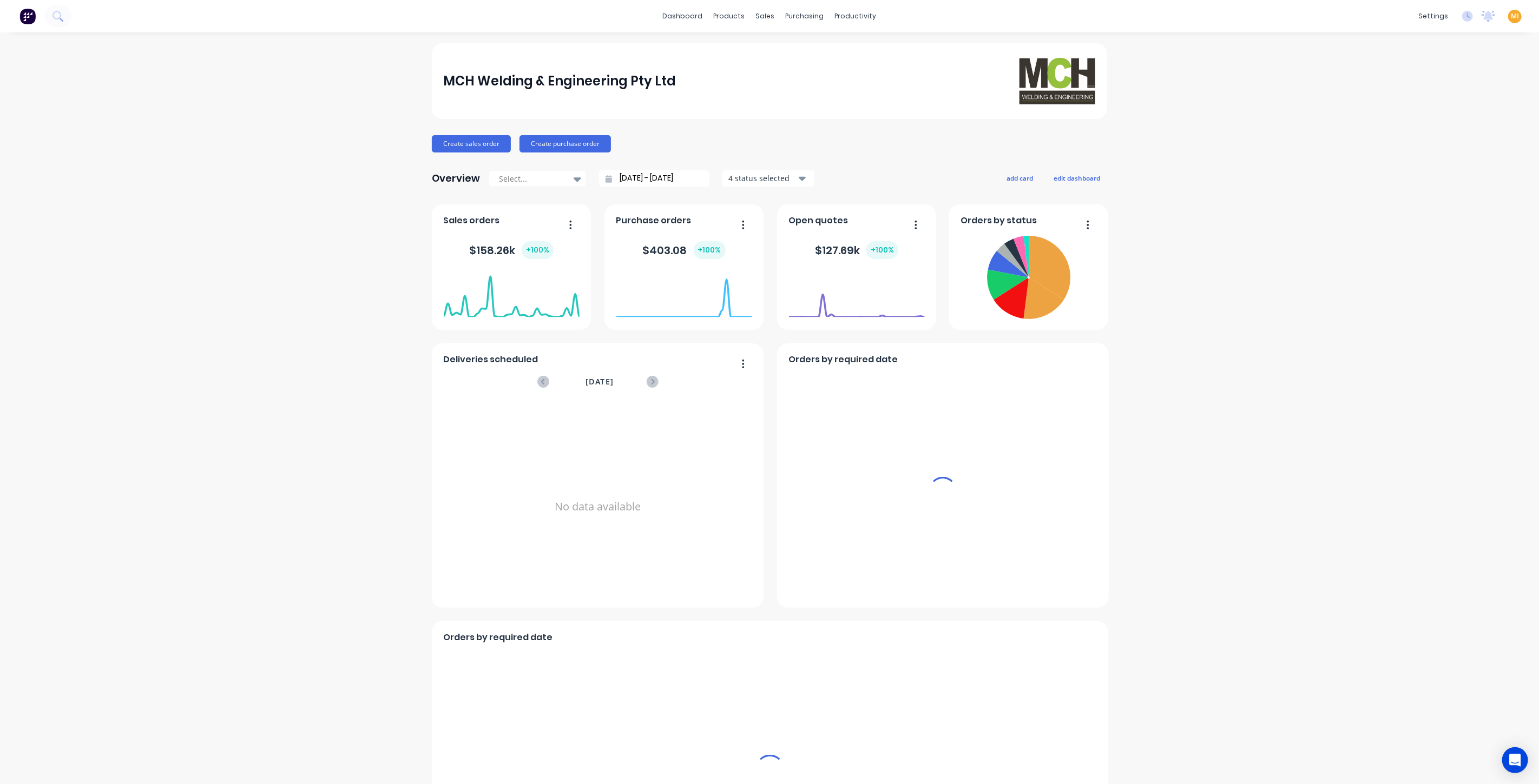
click at [1511, 11] on span "MI" at bounding box center [1515, 16] width 8 height 10
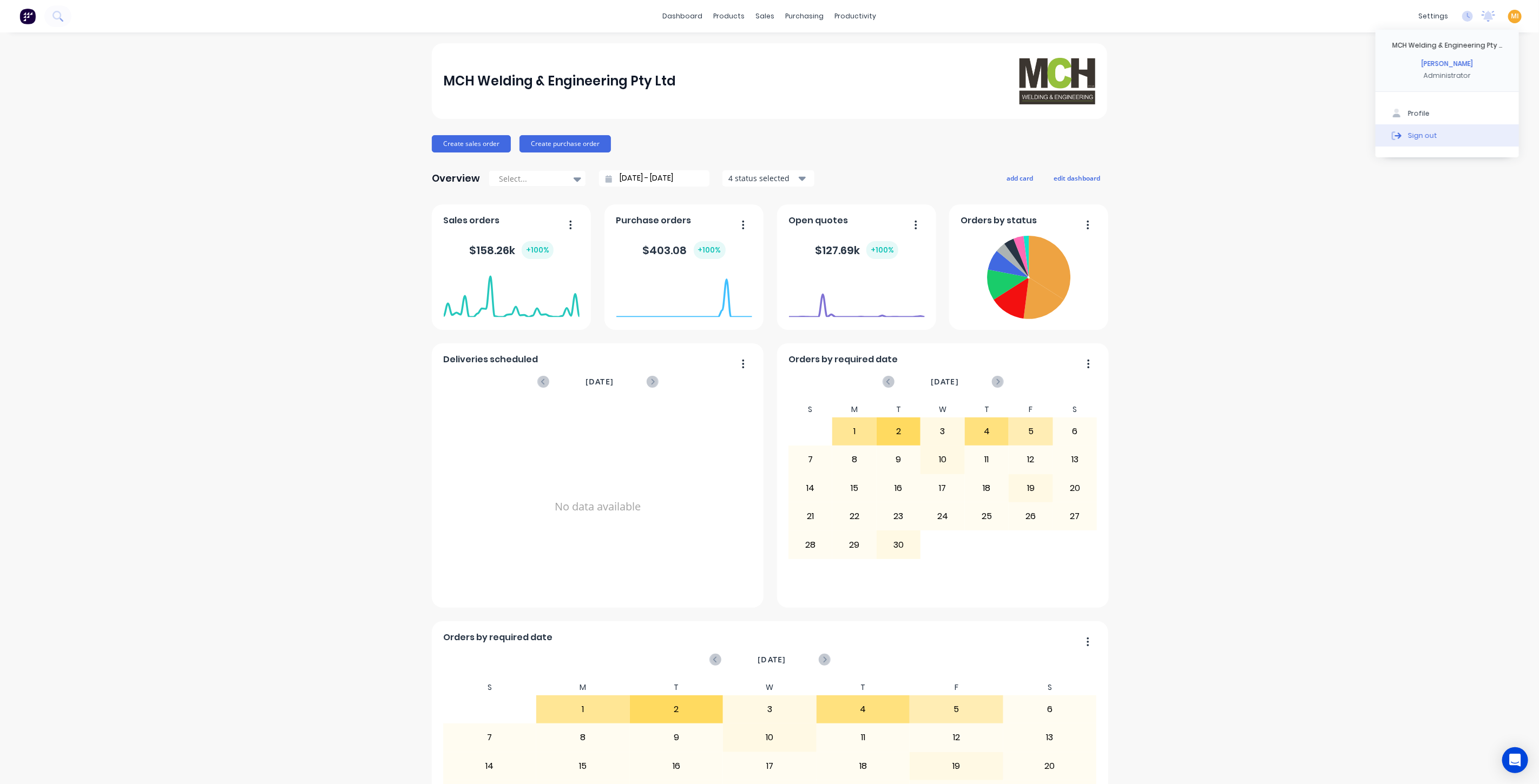
click at [1467, 140] on button "Sign out" at bounding box center [1447, 135] width 143 height 22
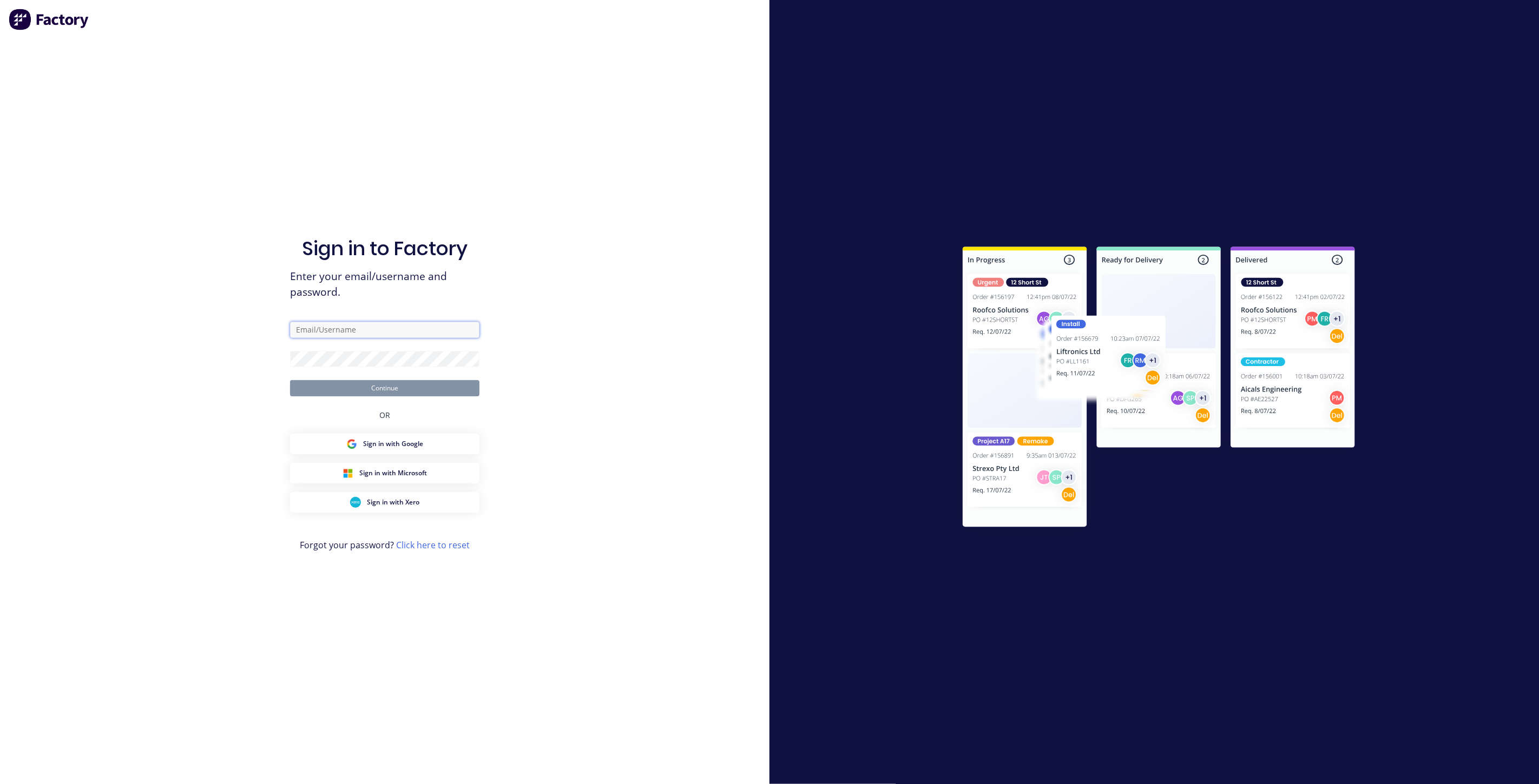
click at [360, 327] on input "text" at bounding box center [385, 330] width 190 height 16
type input "[EMAIL_ADDRESS][DOMAIN_NAME]"
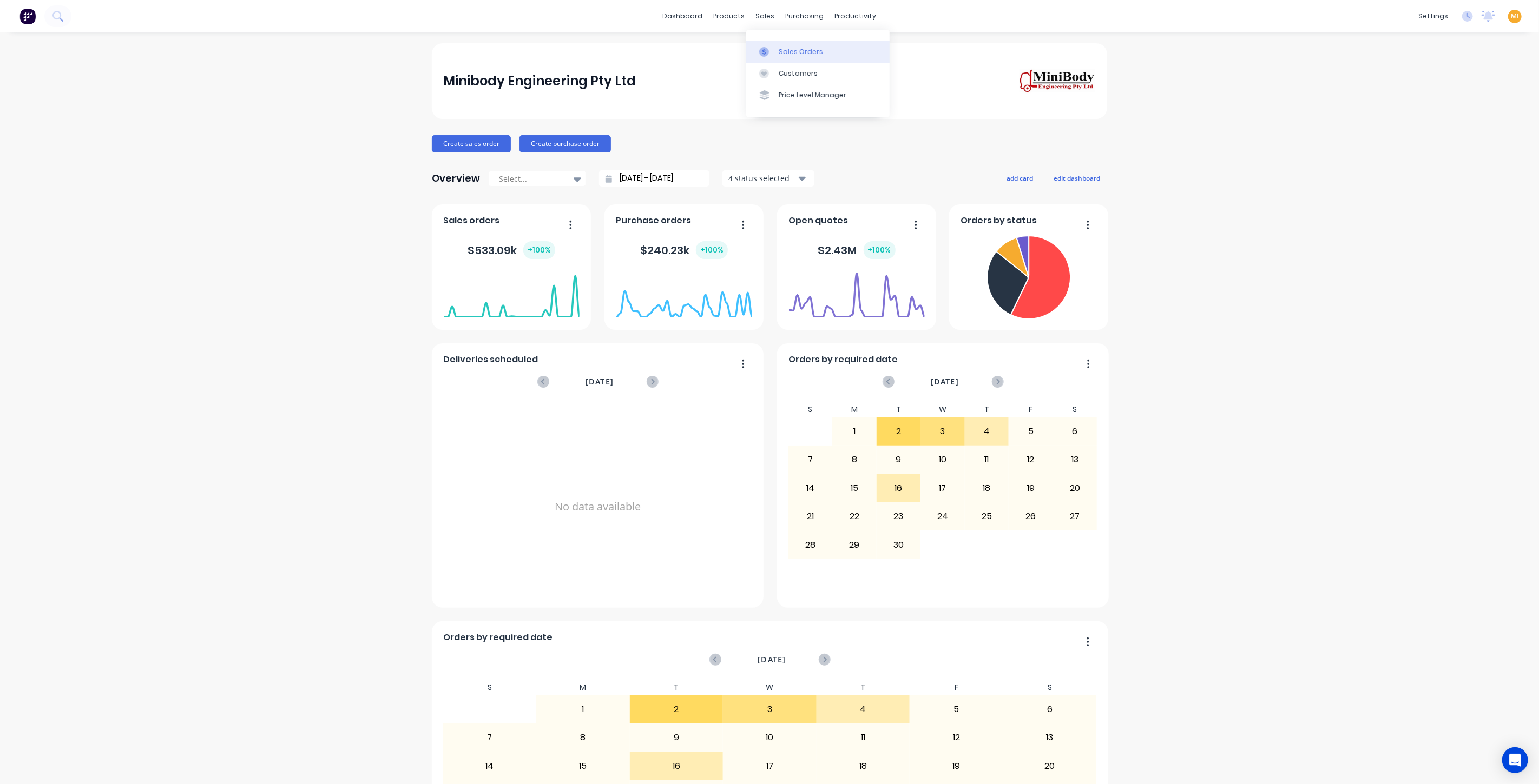
click at [784, 51] on div "Sales Orders" at bounding box center [800, 52] width 44 height 10
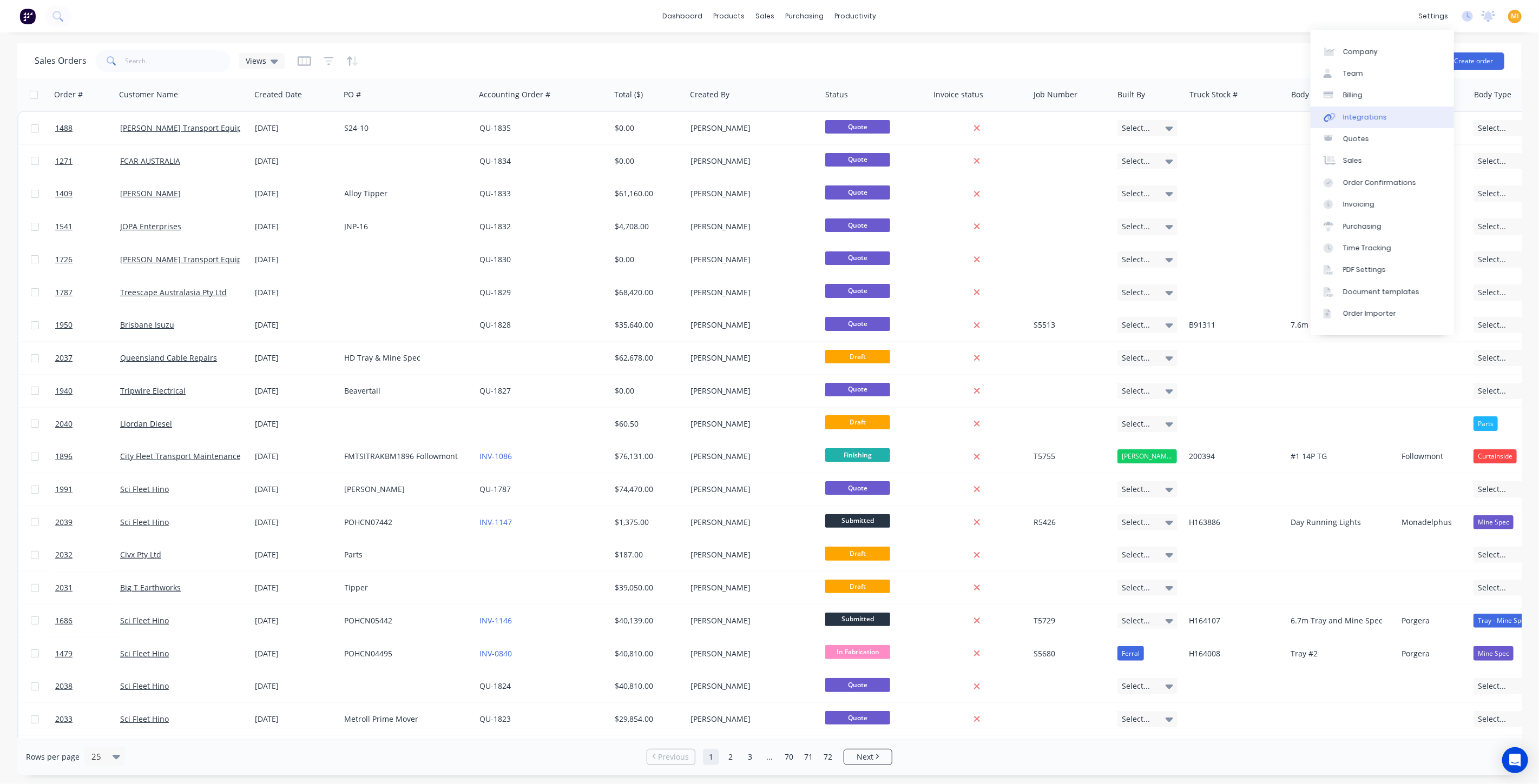
click at [1390, 111] on link "Integrations" at bounding box center [1382, 117] width 143 height 22
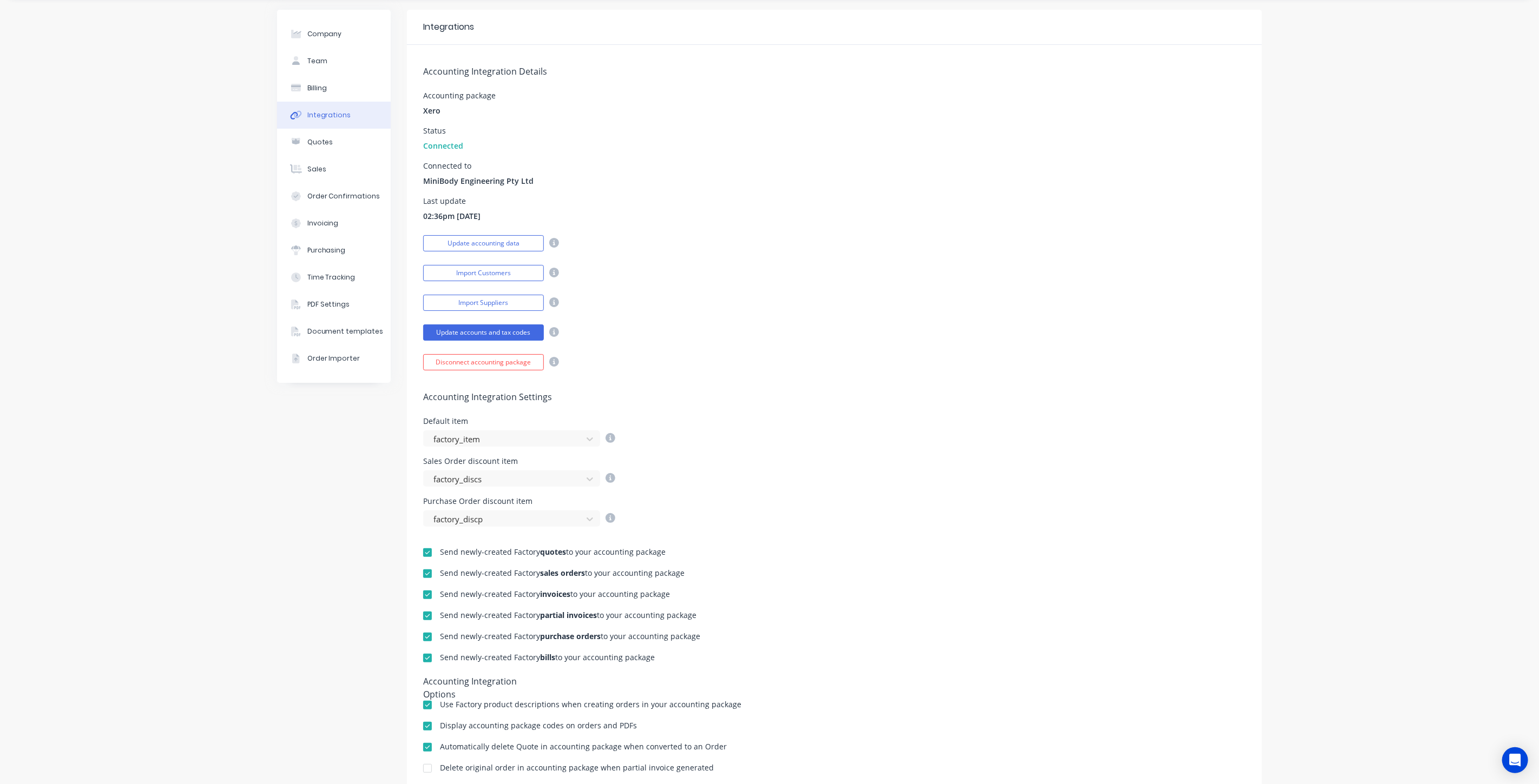
scroll to position [60, 0]
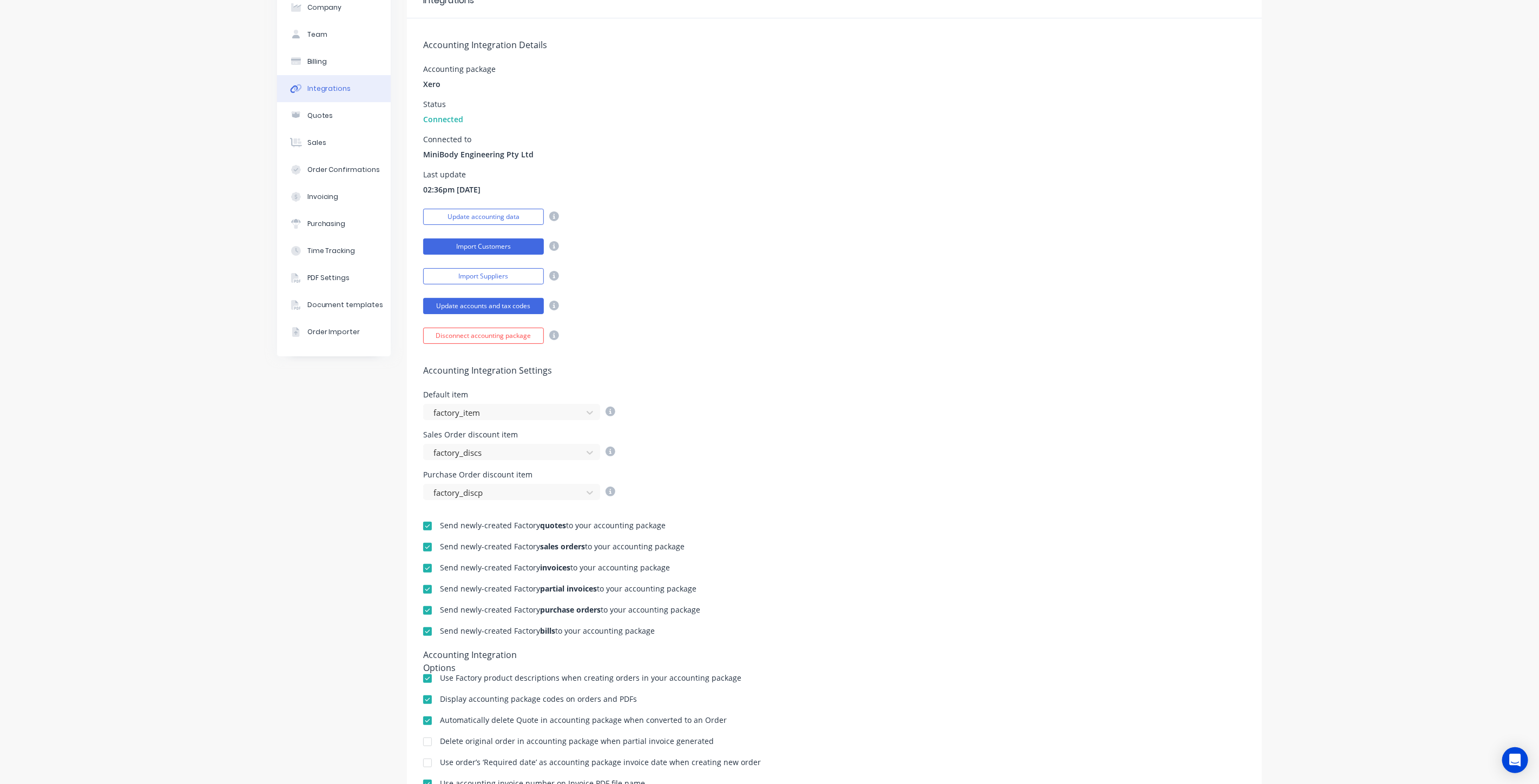
click at [514, 243] on button "Import Customers" at bounding box center [484, 247] width 121 height 16
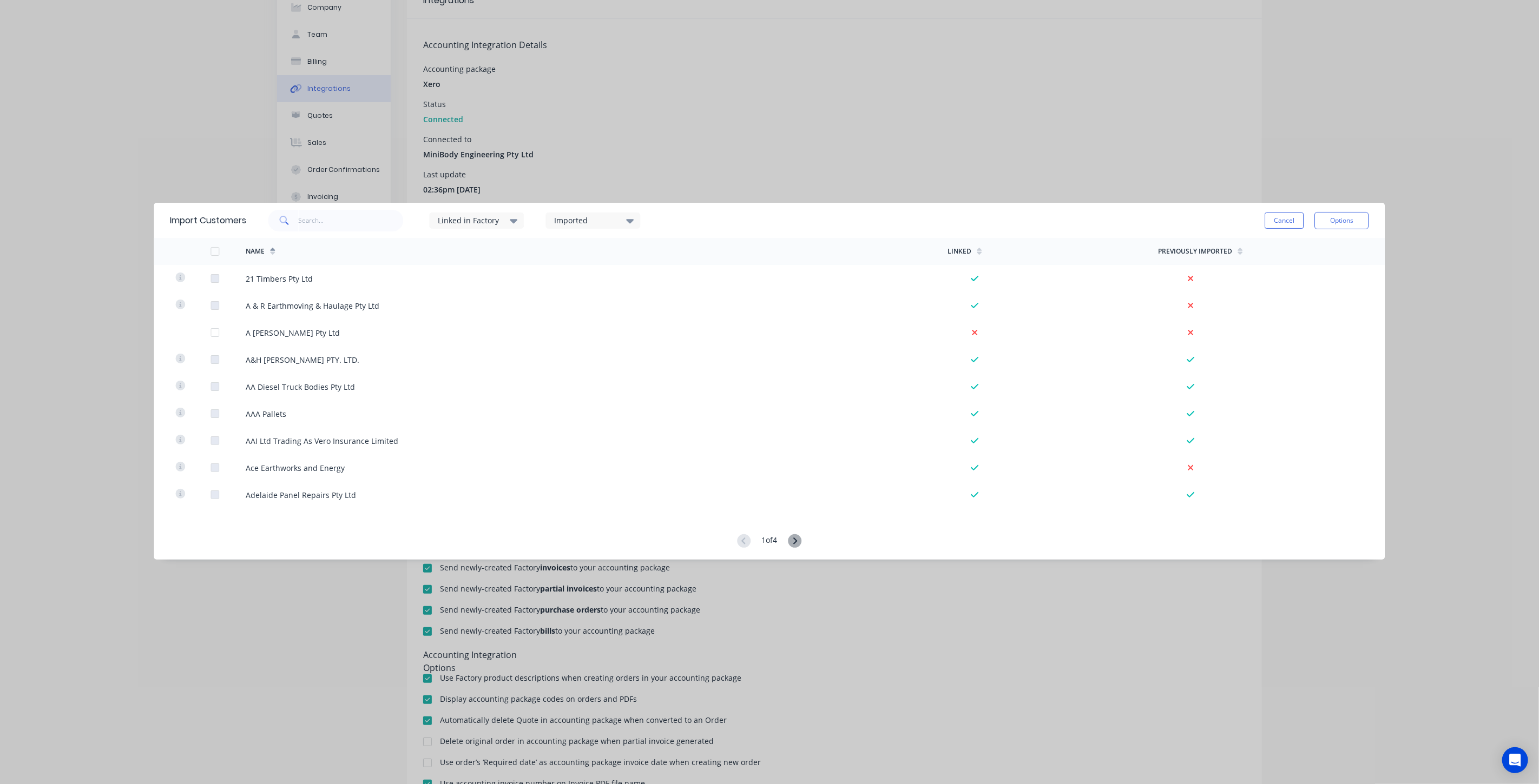
click at [717, 87] on div "Import Customers Linked in Factory Imported Cancel Options Name Linked Previous…" at bounding box center [769, 392] width 1539 height 784
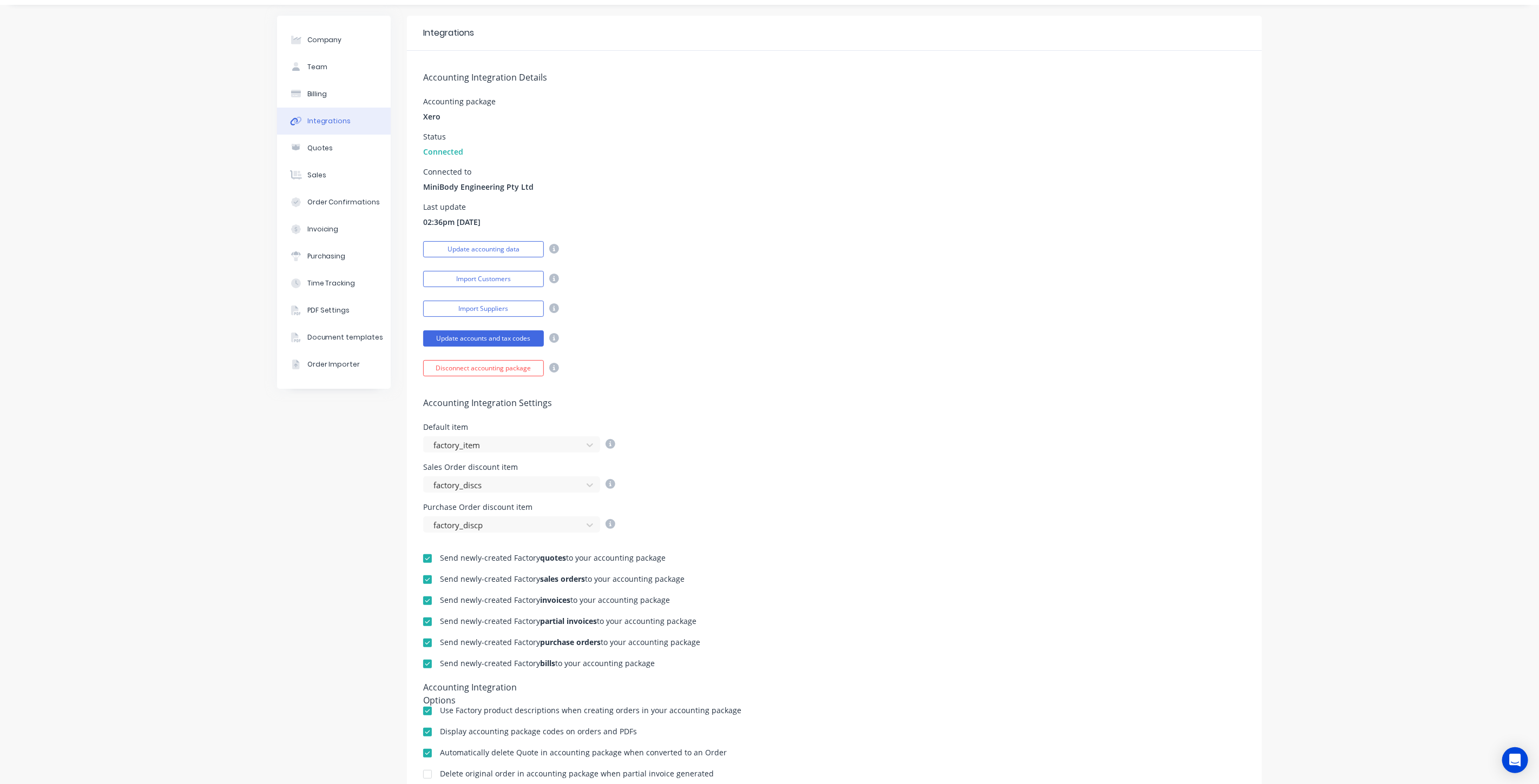
scroll to position [0, 0]
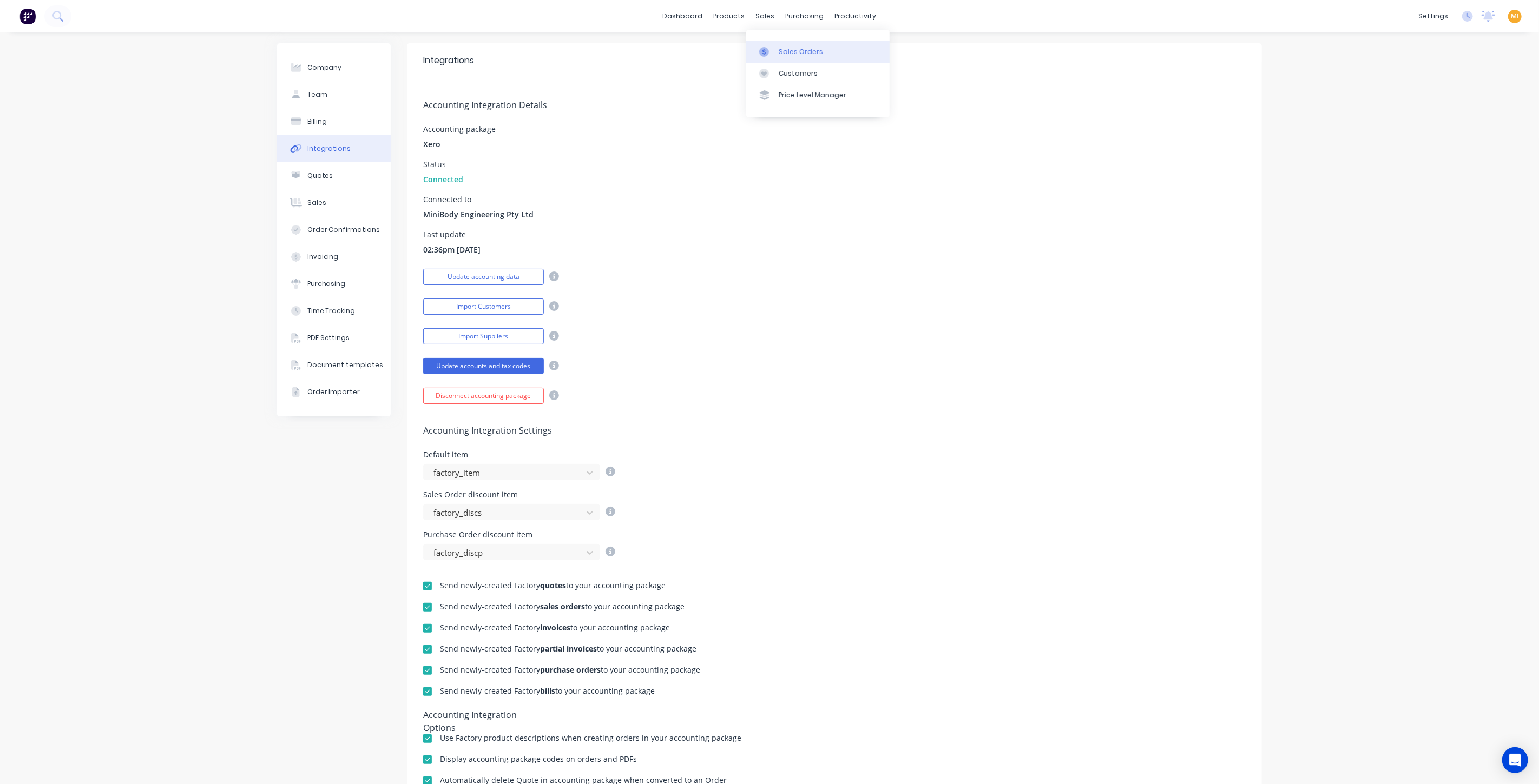
drag, startPoint x: 784, startPoint y: 70, endPoint x: 796, endPoint y: 60, distance: 15.6
click at [784, 70] on div "Customers" at bounding box center [798, 74] width 39 height 10
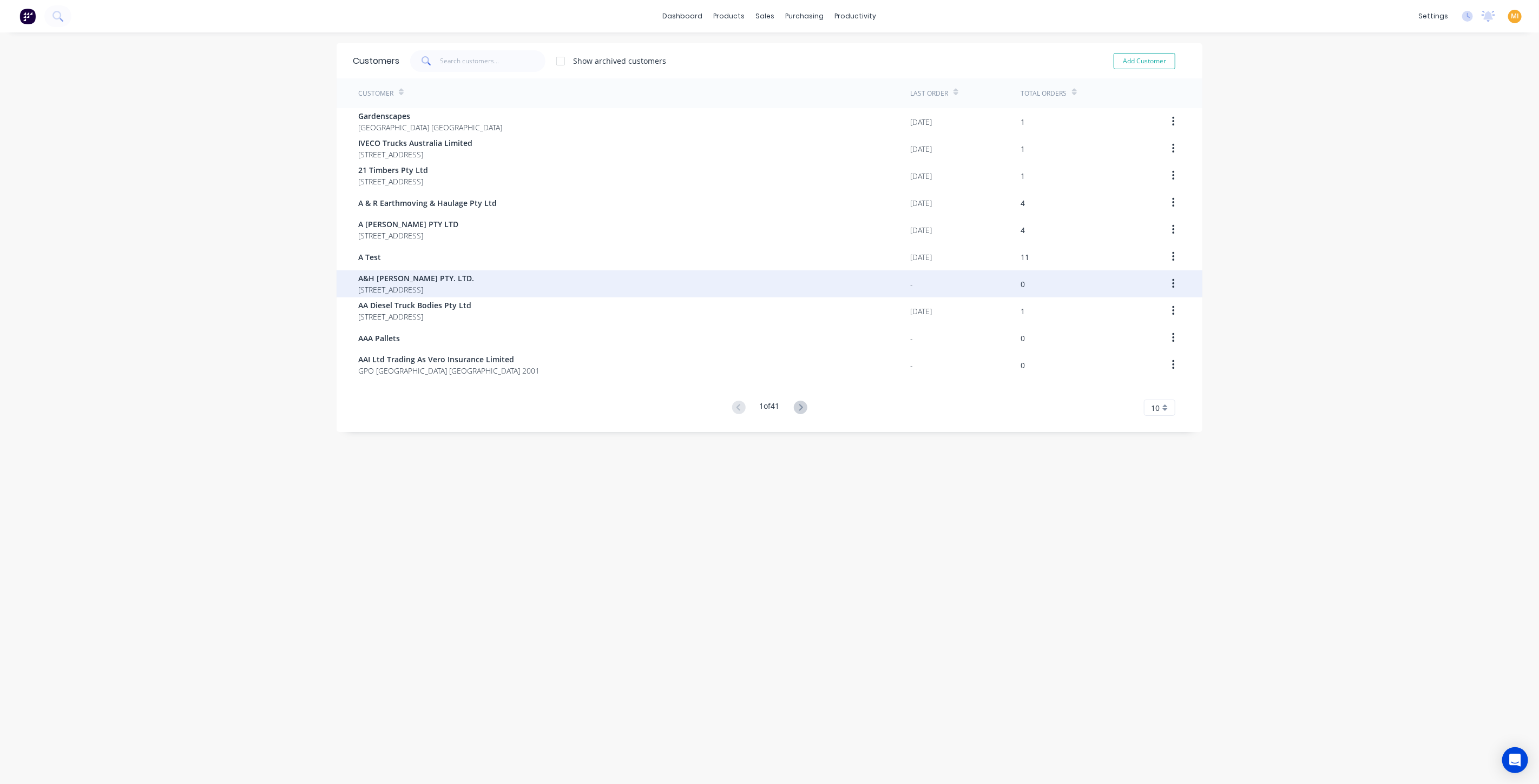
click at [428, 285] on span "3 Bignonia Close HEATHWOOD Queensland Australia 4110" at bounding box center [416, 289] width 116 height 11
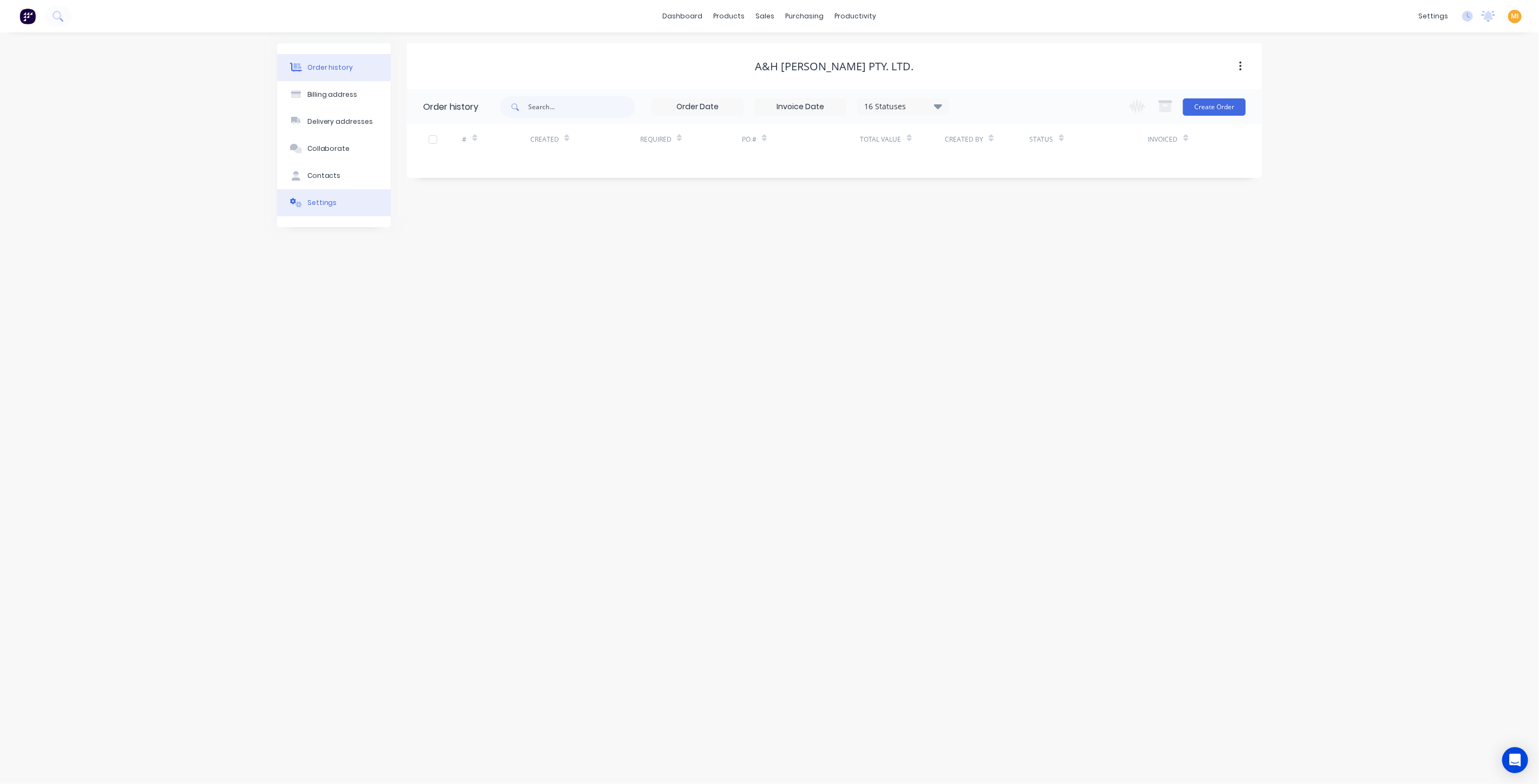
click at [339, 212] on button "Settings" at bounding box center [334, 203] width 113 height 27
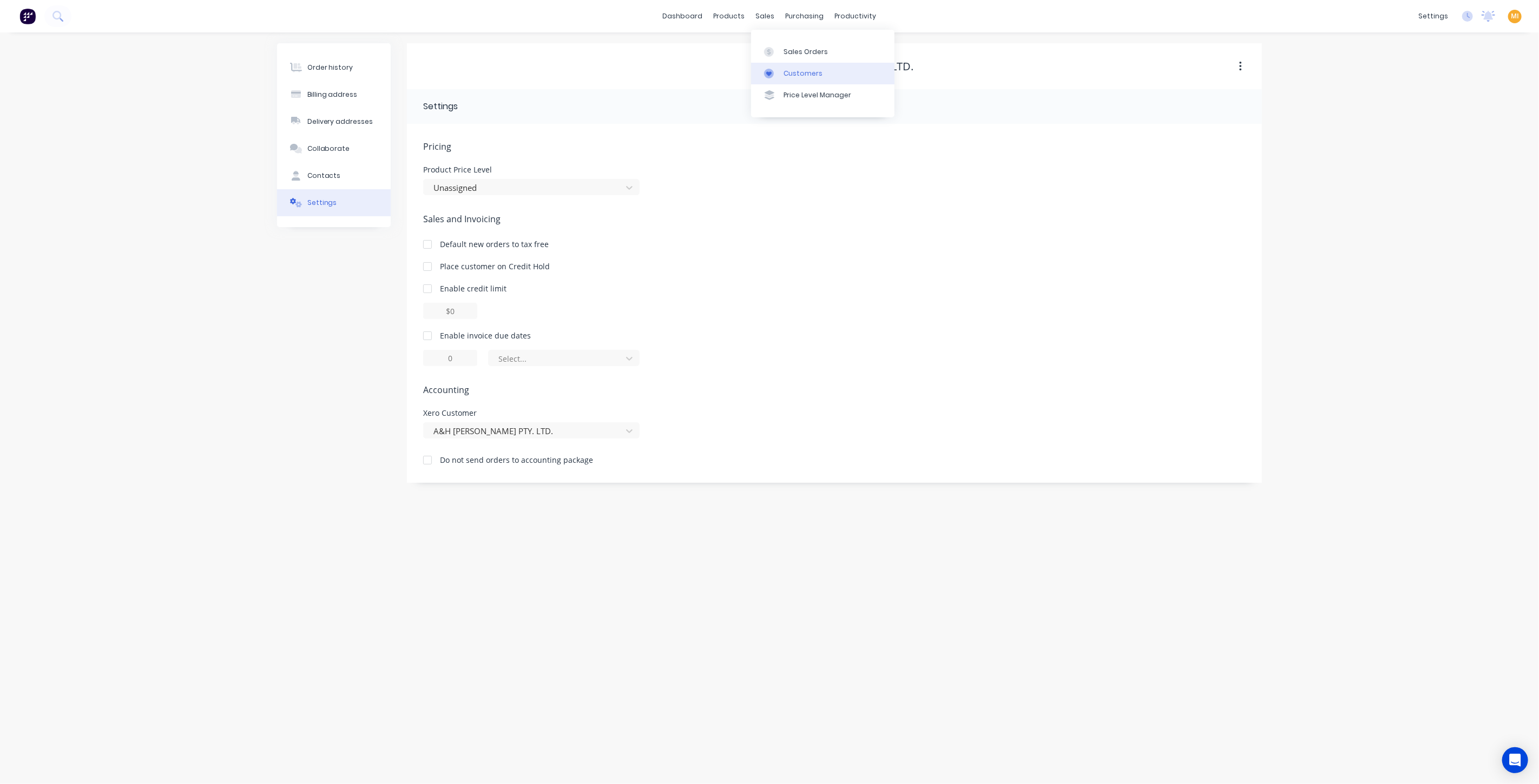
click at [780, 63] on link "Customers" at bounding box center [823, 73] width 143 height 22
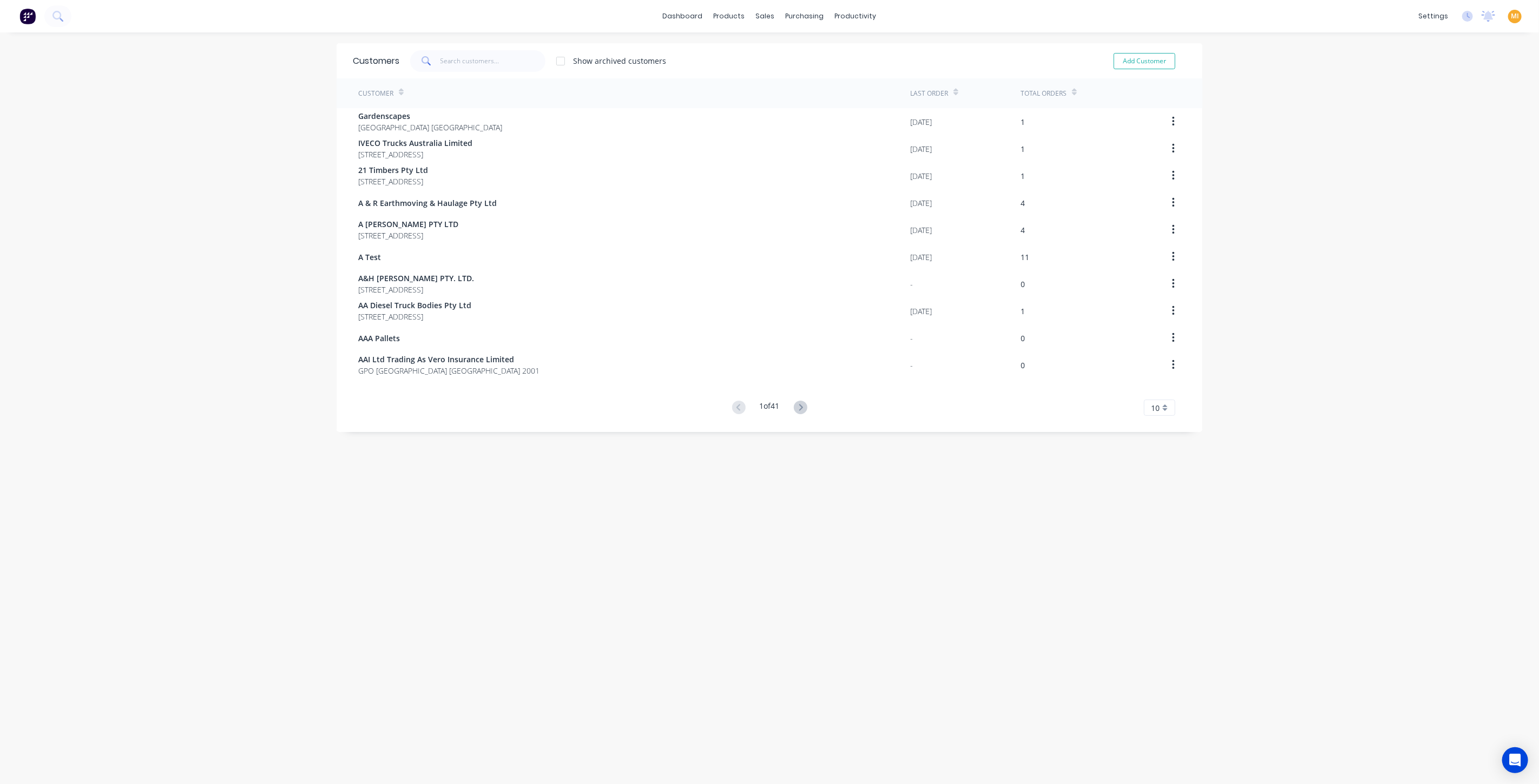
click at [482, 76] on div "Customers Show archived customers Add Customer" at bounding box center [769, 61] width 866 height 35
click at [488, 56] on input "text" at bounding box center [493, 61] width 105 height 22
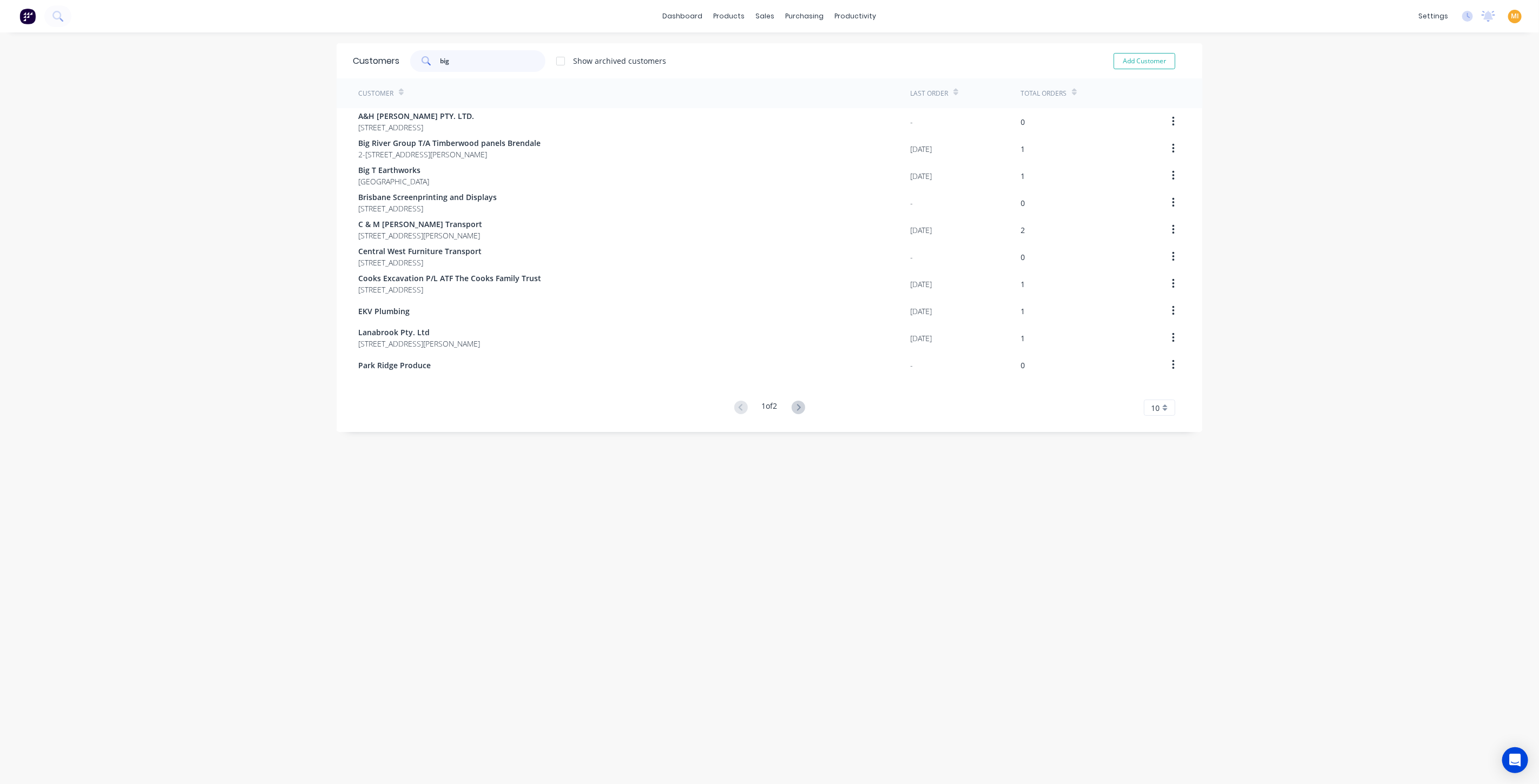
type input "big"
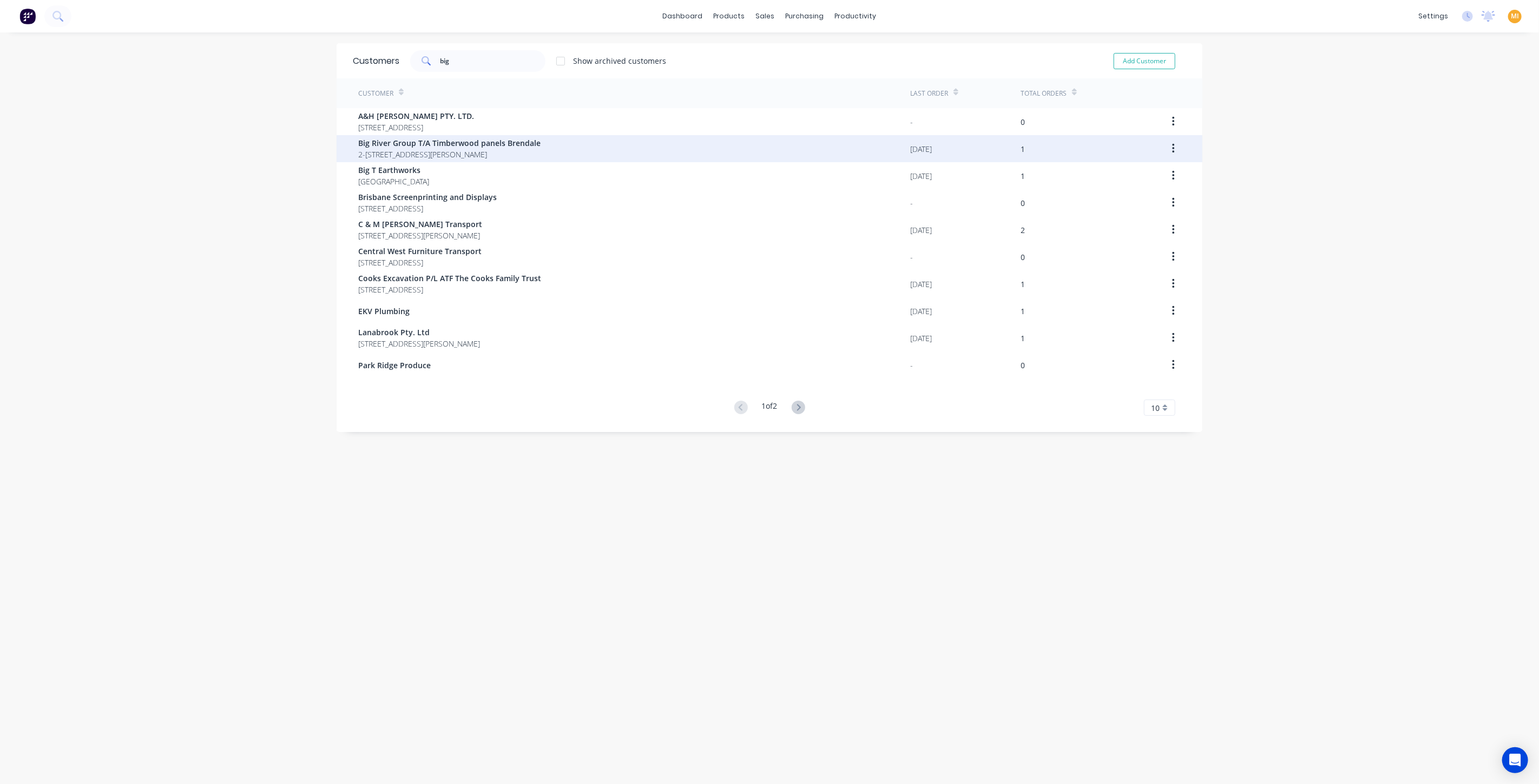
click at [410, 140] on span "Big River Group T/A Timberwood panels Brendale" at bounding box center [449, 143] width 182 height 11
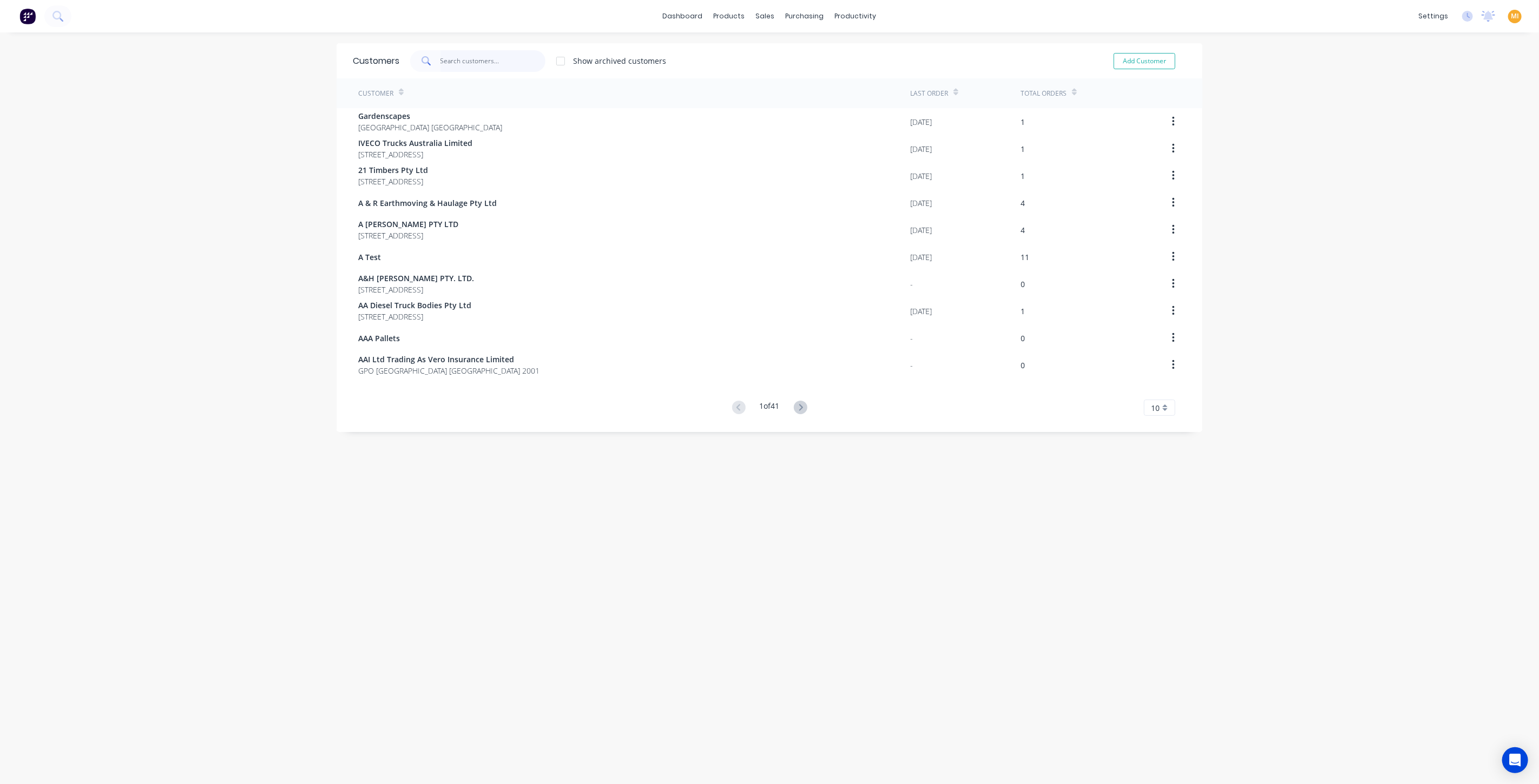
click at [460, 55] on input "text" at bounding box center [493, 61] width 105 height 22
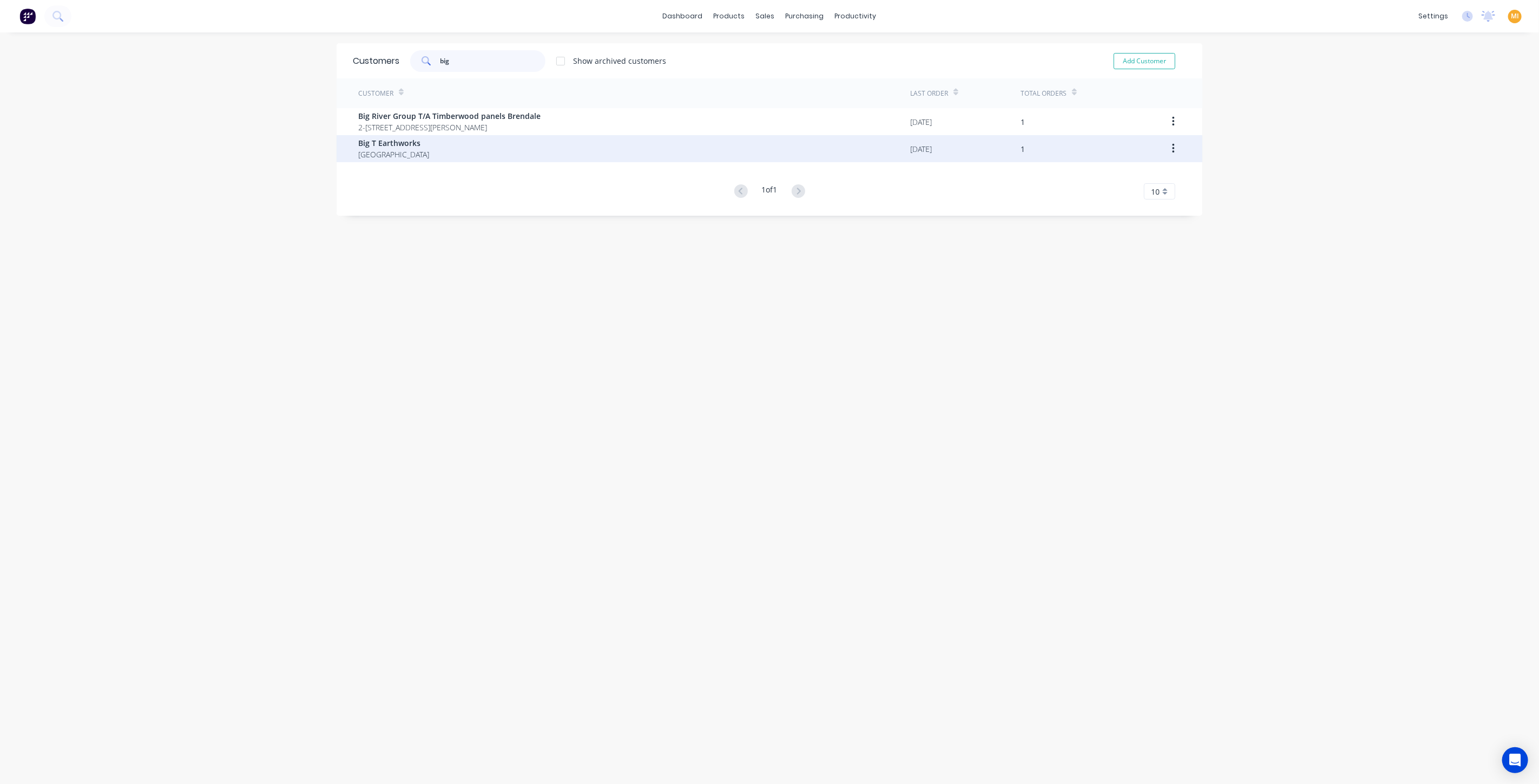
type input "big"
click at [396, 145] on span "Big T Earthworks" at bounding box center [394, 143] width 71 height 11
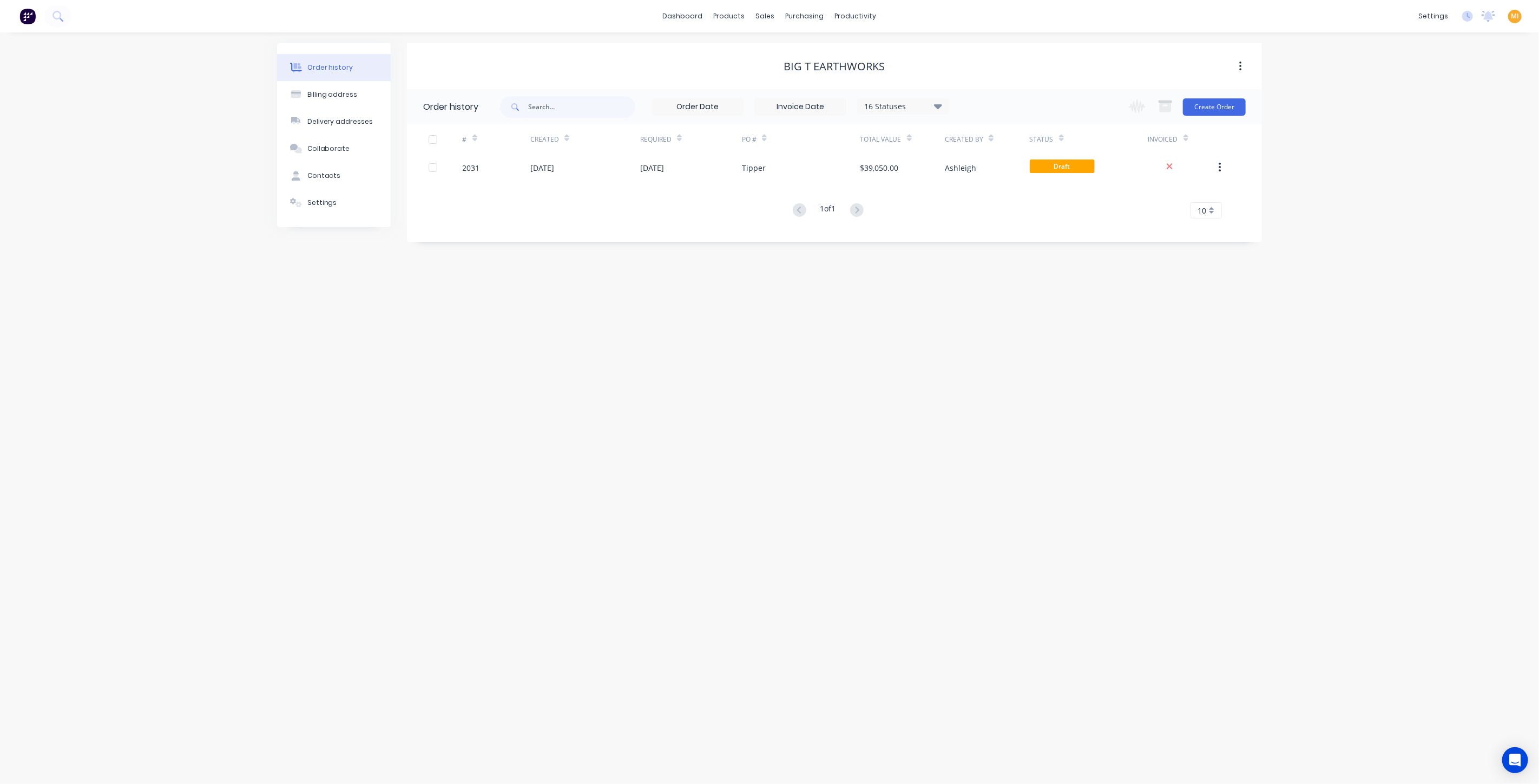
click at [330, 210] on button "Settings" at bounding box center [334, 203] width 113 height 27
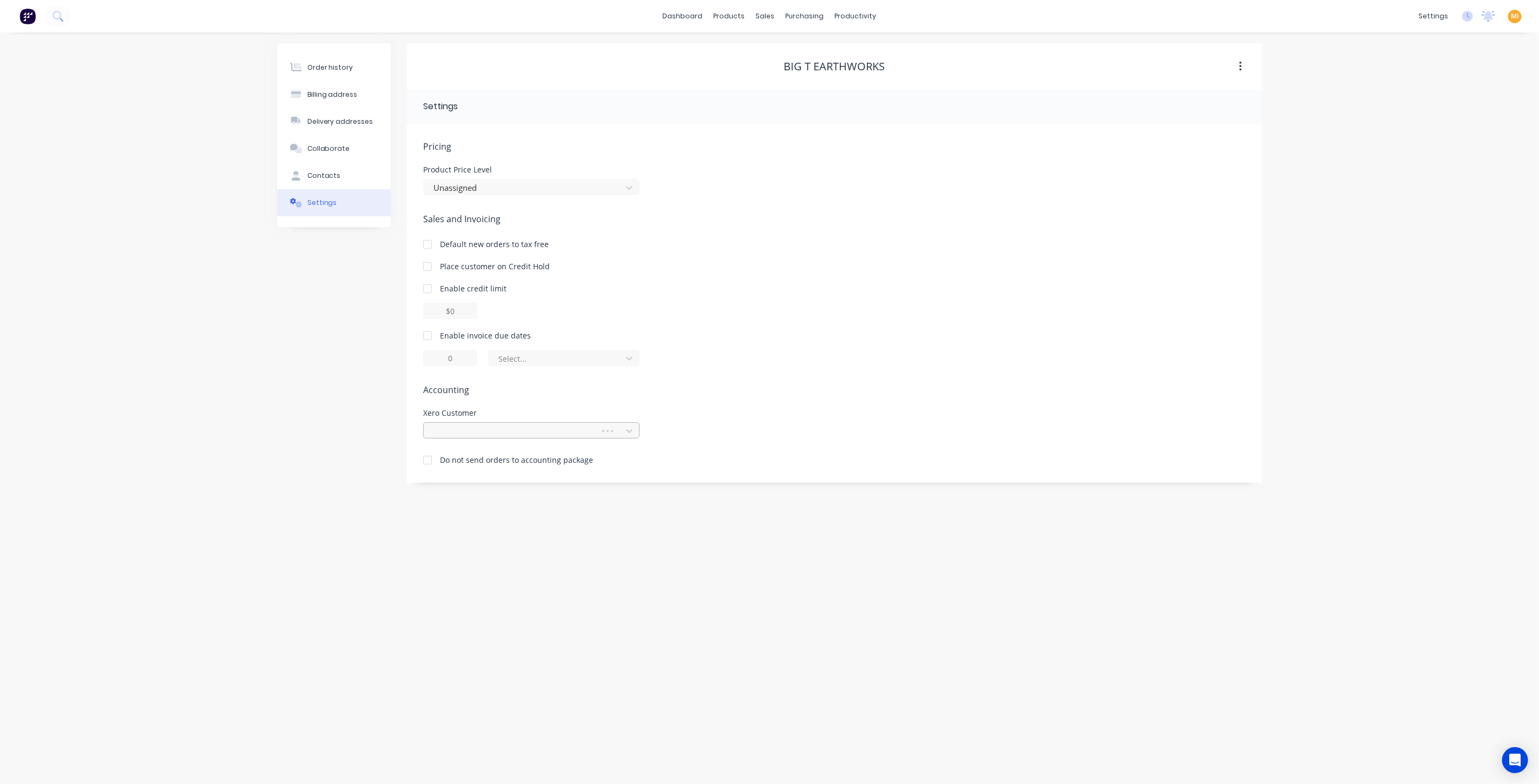
click at [574, 431] on div at bounding box center [514, 431] width 162 height 14
type input "big t"
click at [1384, 118] on link "Integrations" at bounding box center [1382, 117] width 143 height 22
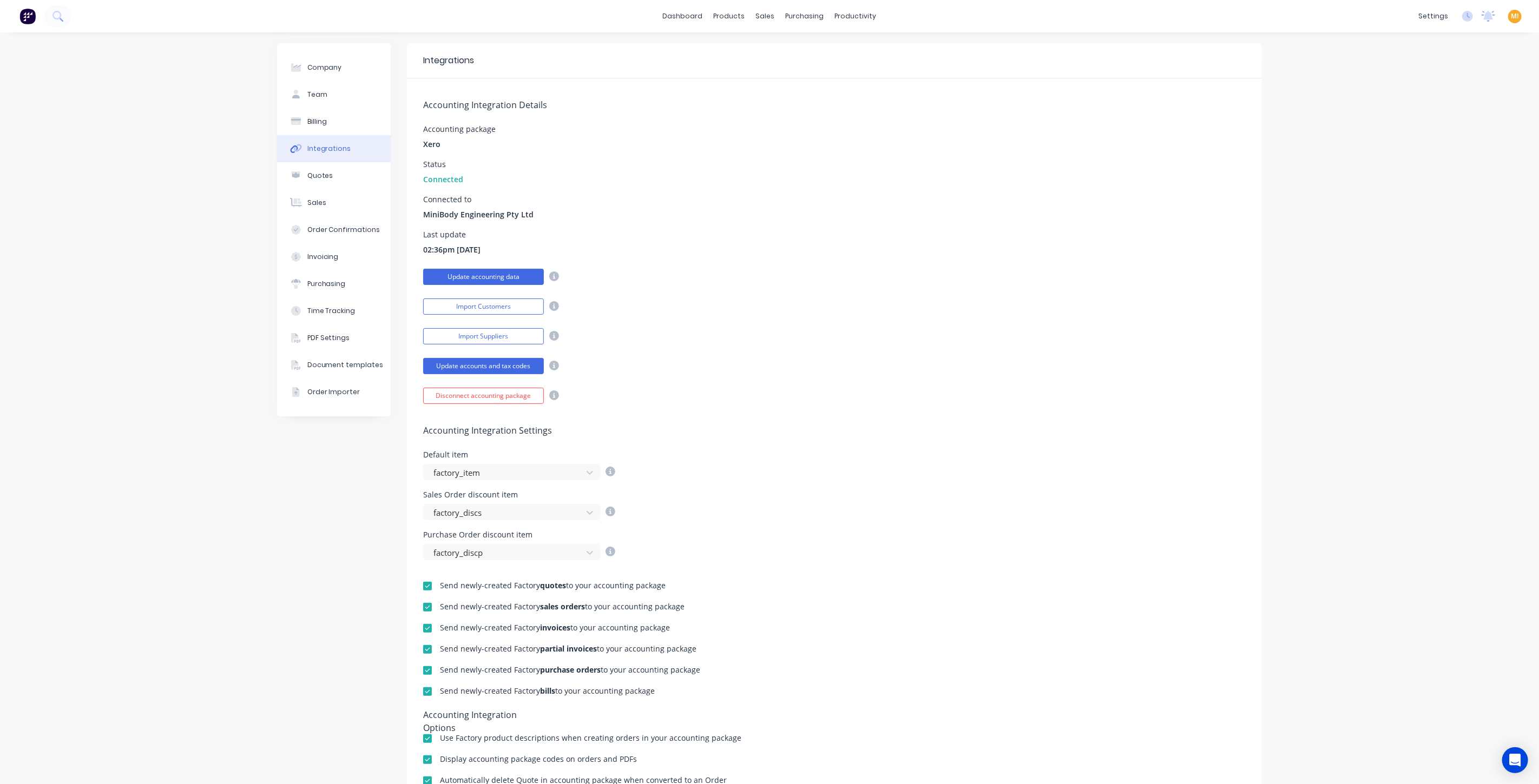
click at [483, 272] on button "Update accounting data" at bounding box center [484, 277] width 121 height 16
click at [797, 73] on div "Customers" at bounding box center [798, 74] width 39 height 10
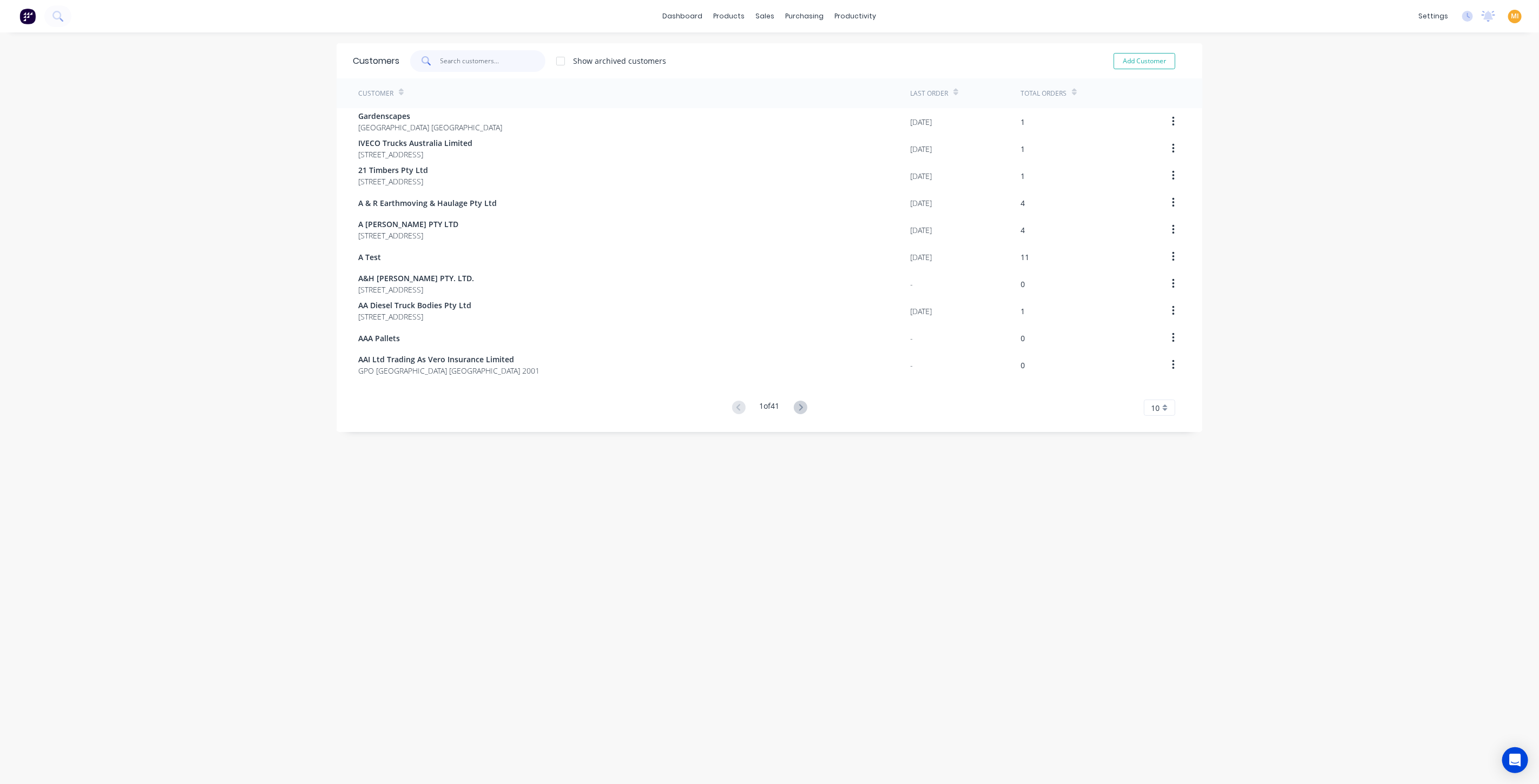
click at [471, 54] on input "text" at bounding box center [493, 61] width 105 height 22
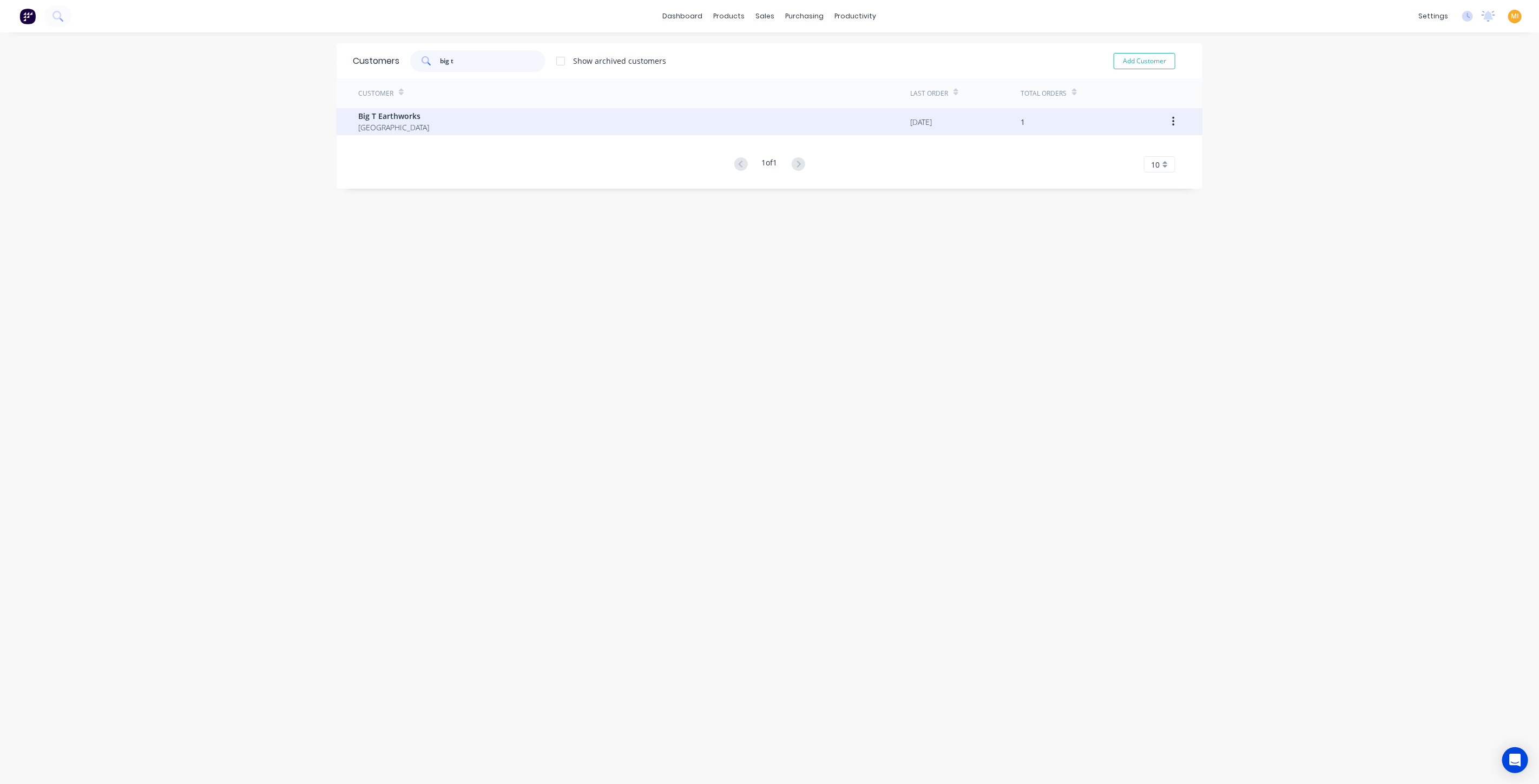
type input "big t"
click at [387, 115] on span "Big T Earthworks" at bounding box center [394, 116] width 71 height 11
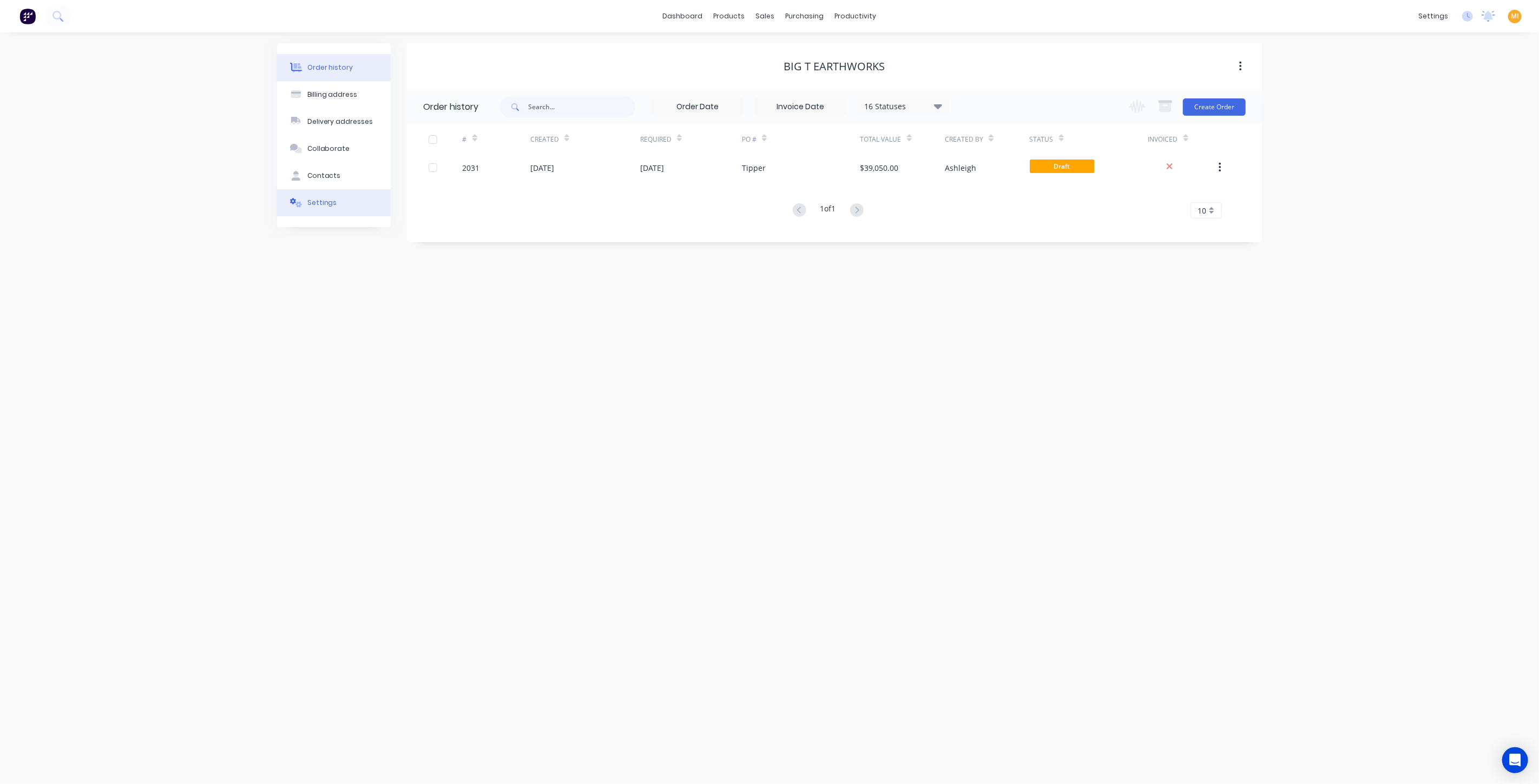
click at [343, 211] on button "Settings" at bounding box center [334, 203] width 113 height 27
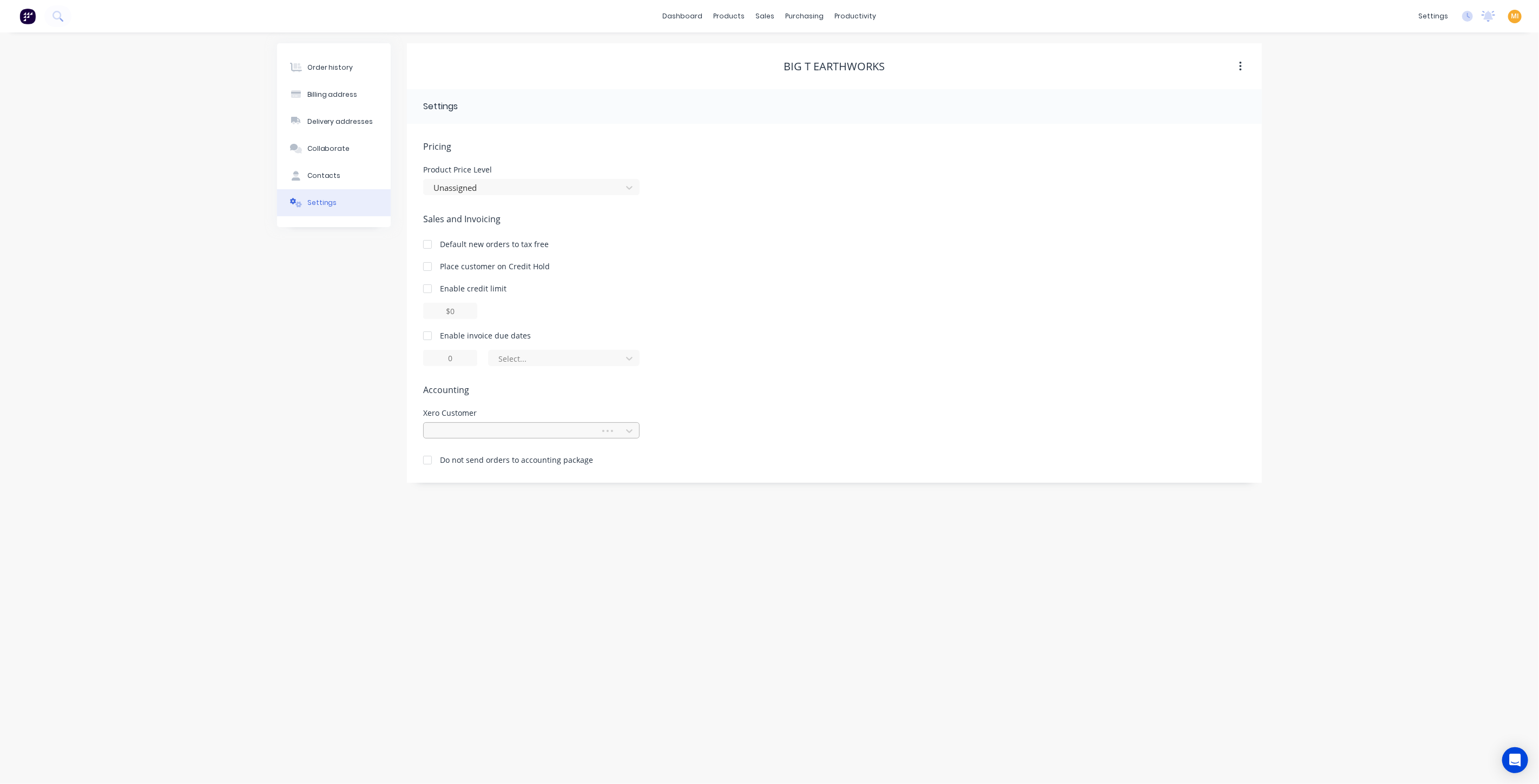
click at [535, 431] on div at bounding box center [514, 431] width 162 height 14
type input "big t"
click at [504, 460] on div "Big T Earthworks" at bounding box center [531, 455] width 216 height 20
click at [762, 16] on div "sales" at bounding box center [765, 16] width 30 height 16
click at [783, 40] on link "Sales Orders" at bounding box center [823, 51] width 143 height 22
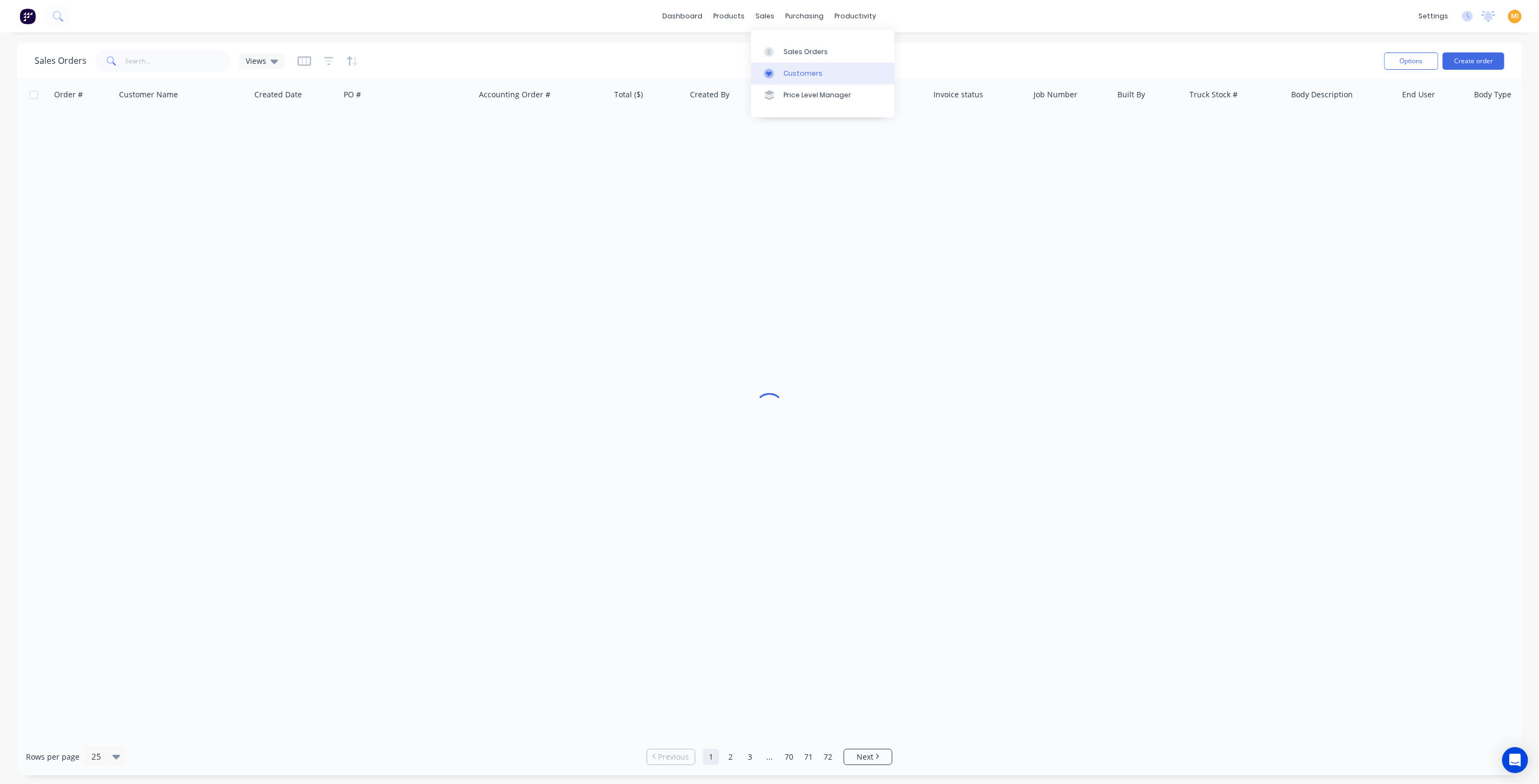
click at [780, 79] on link "Customers" at bounding box center [823, 73] width 143 height 22
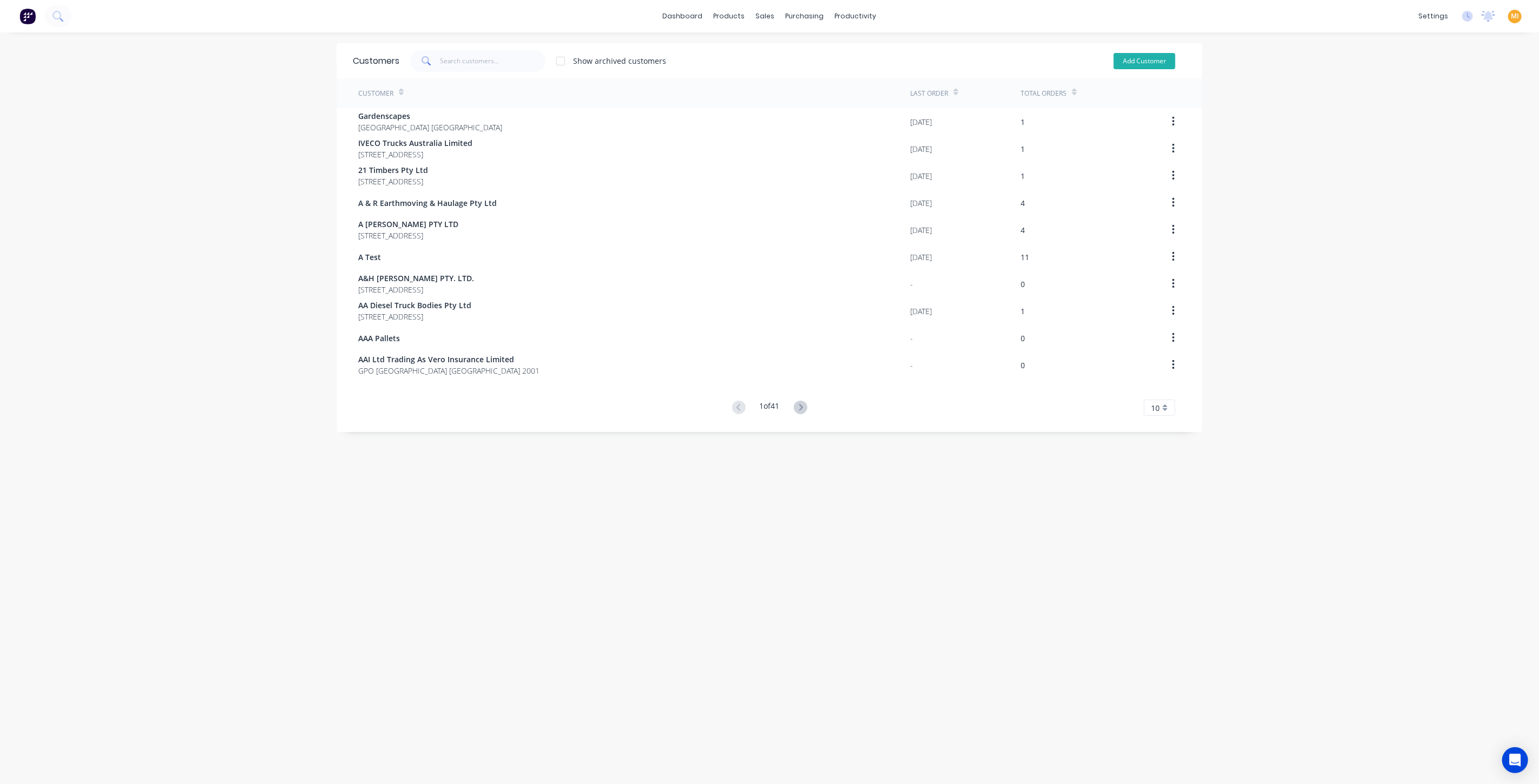
click at [1145, 65] on button "Add Customer" at bounding box center [1144, 61] width 62 height 16
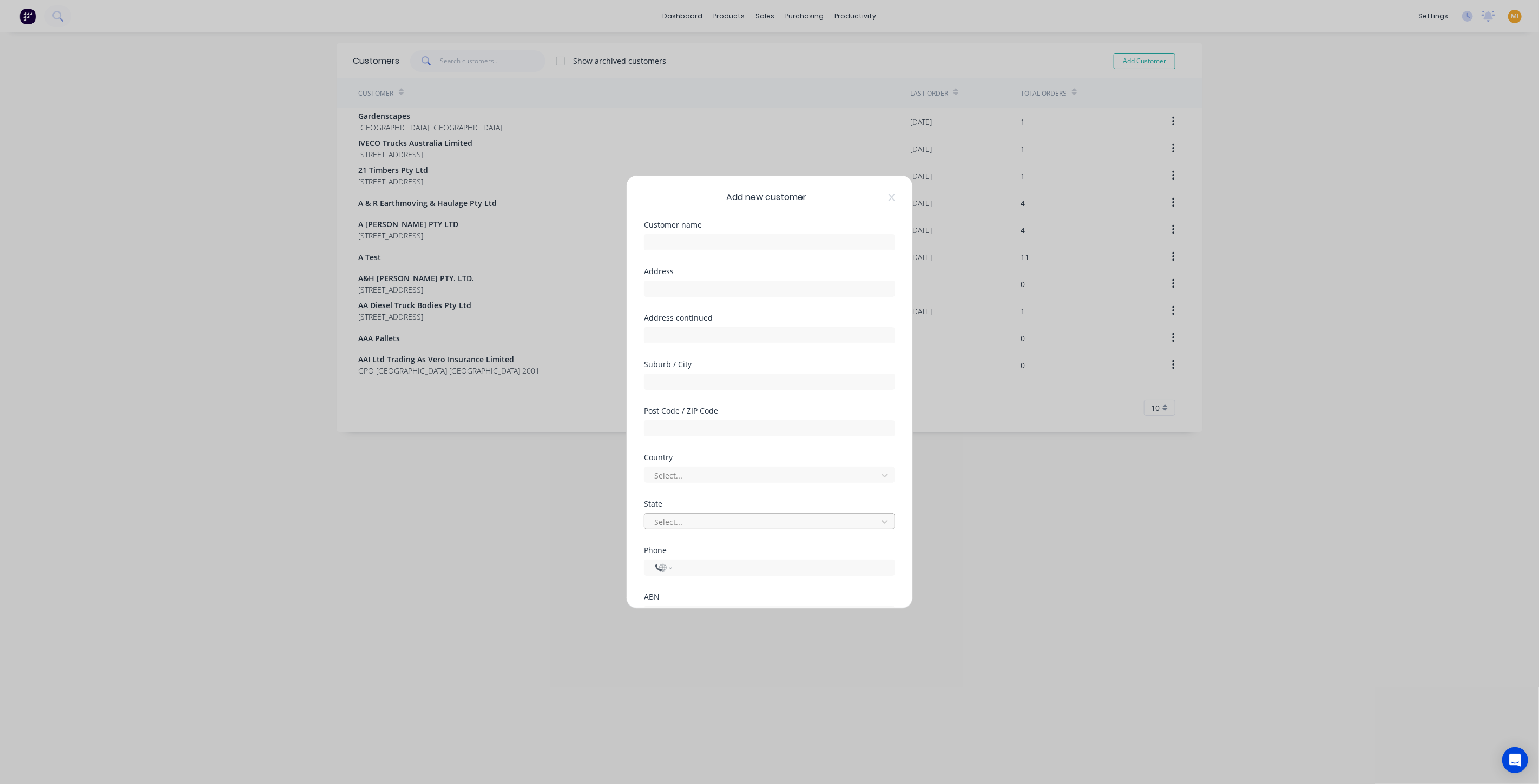
select select "AU"
drag, startPoint x: 803, startPoint y: 553, endPoint x: 661, endPoint y: 556, distance: 142.0
click at [661, 556] on div "Create customer in accounting package" at bounding box center [769, 553] width 251 height 14
copy div "Create customer in accounting package"
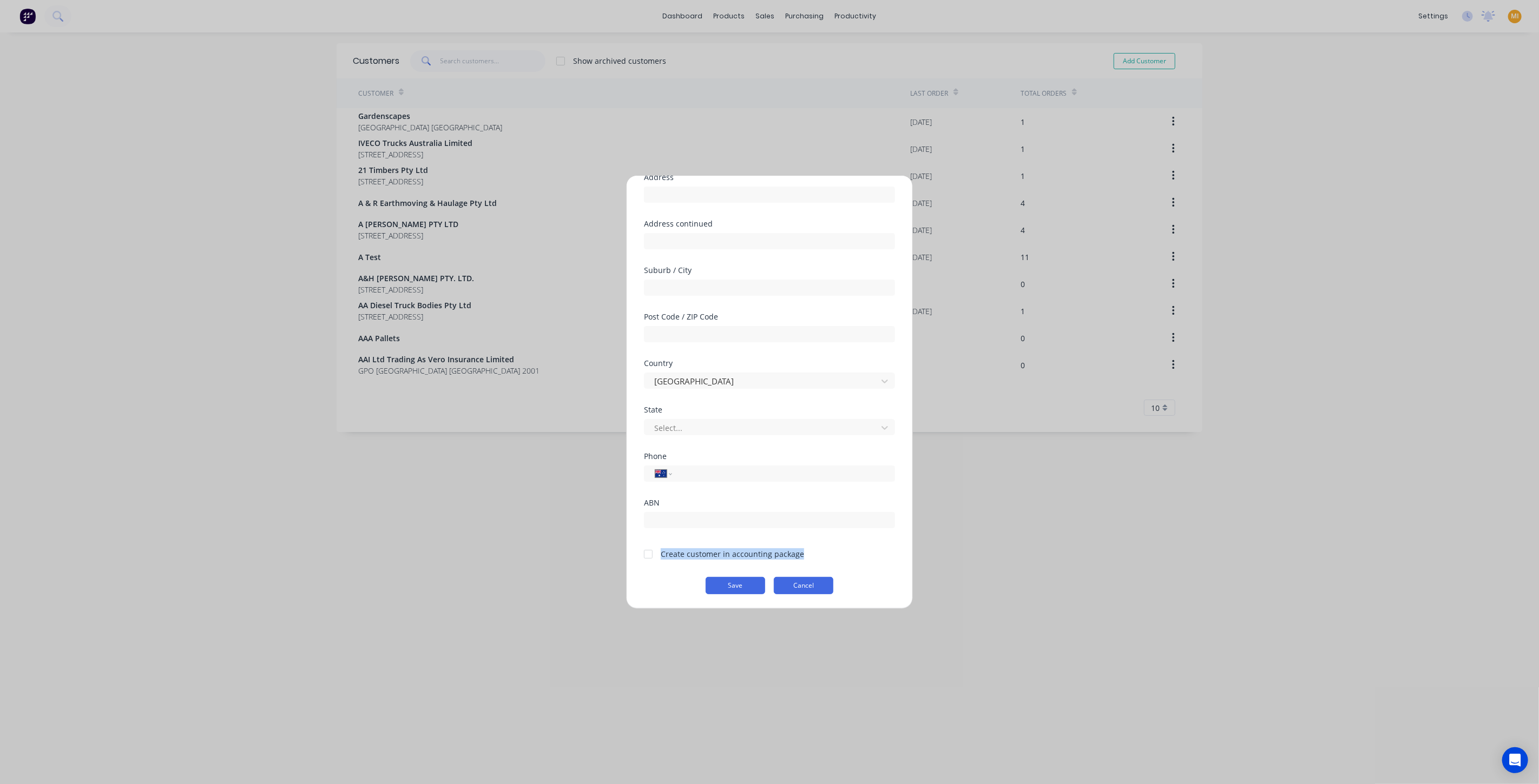
click at [790, 584] on button "Cancel" at bounding box center [804, 586] width 59 height 18
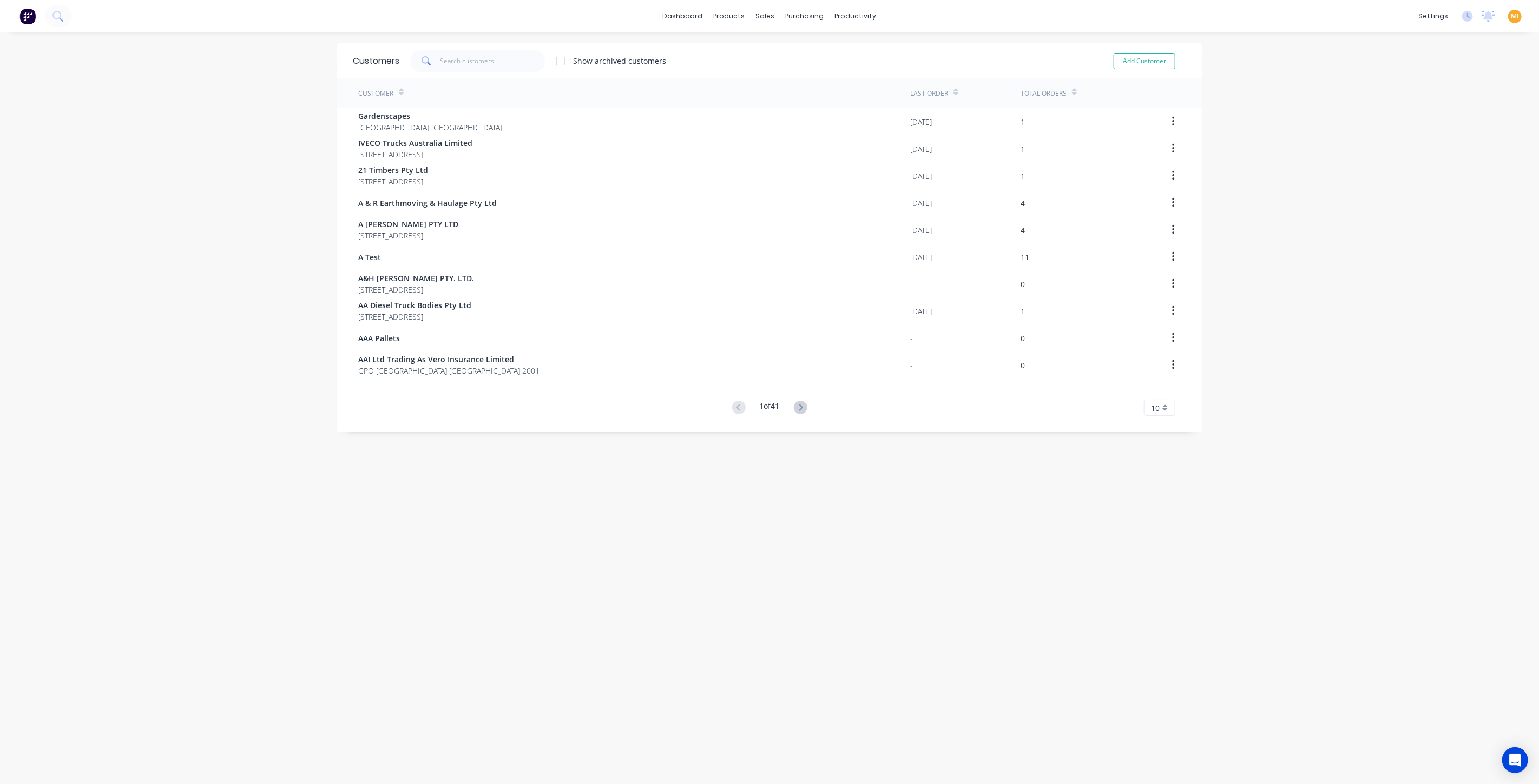
click at [31, 16] on img at bounding box center [27, 16] width 16 height 16
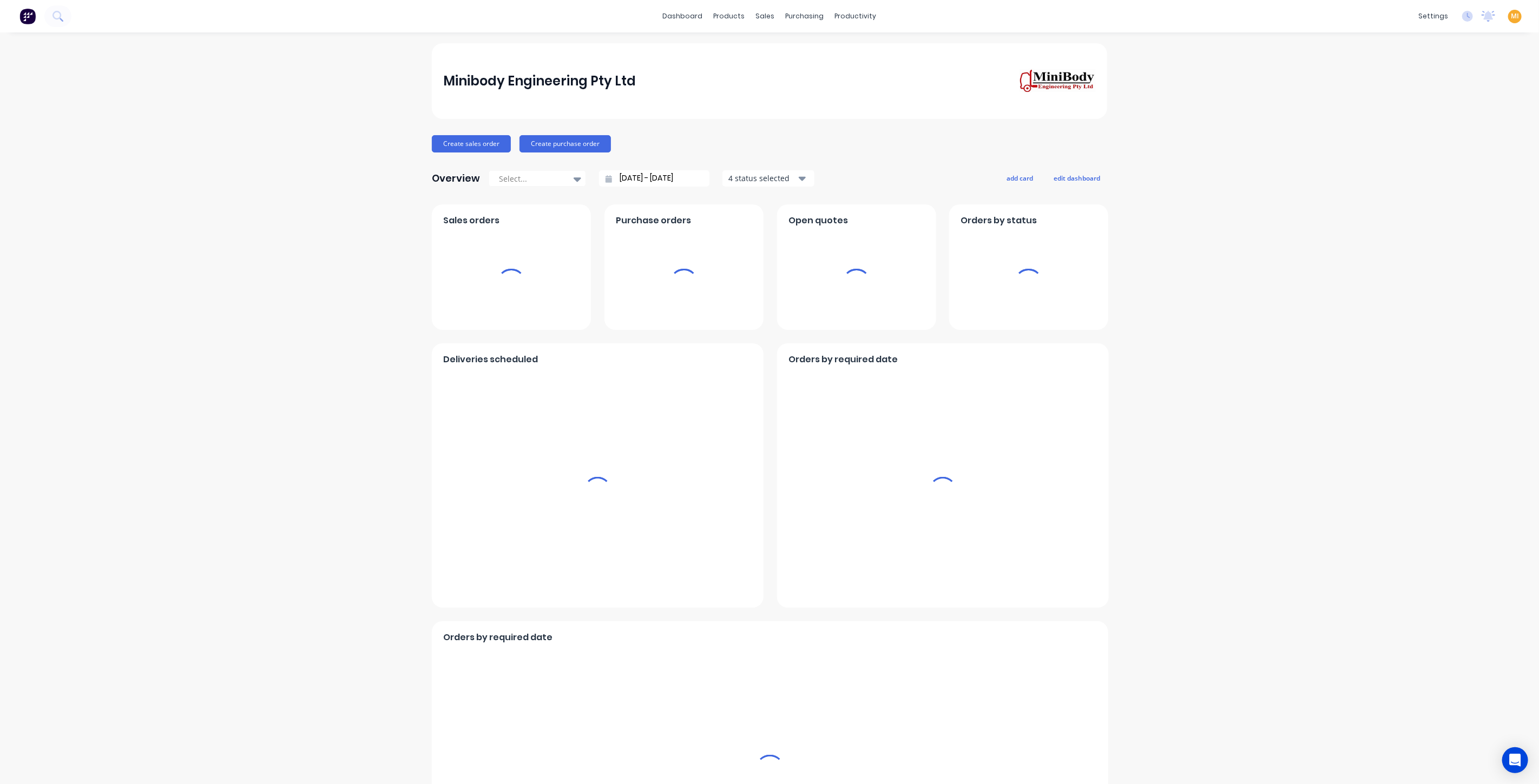
click at [1511, 16] on span "MI" at bounding box center [1515, 16] width 8 height 10
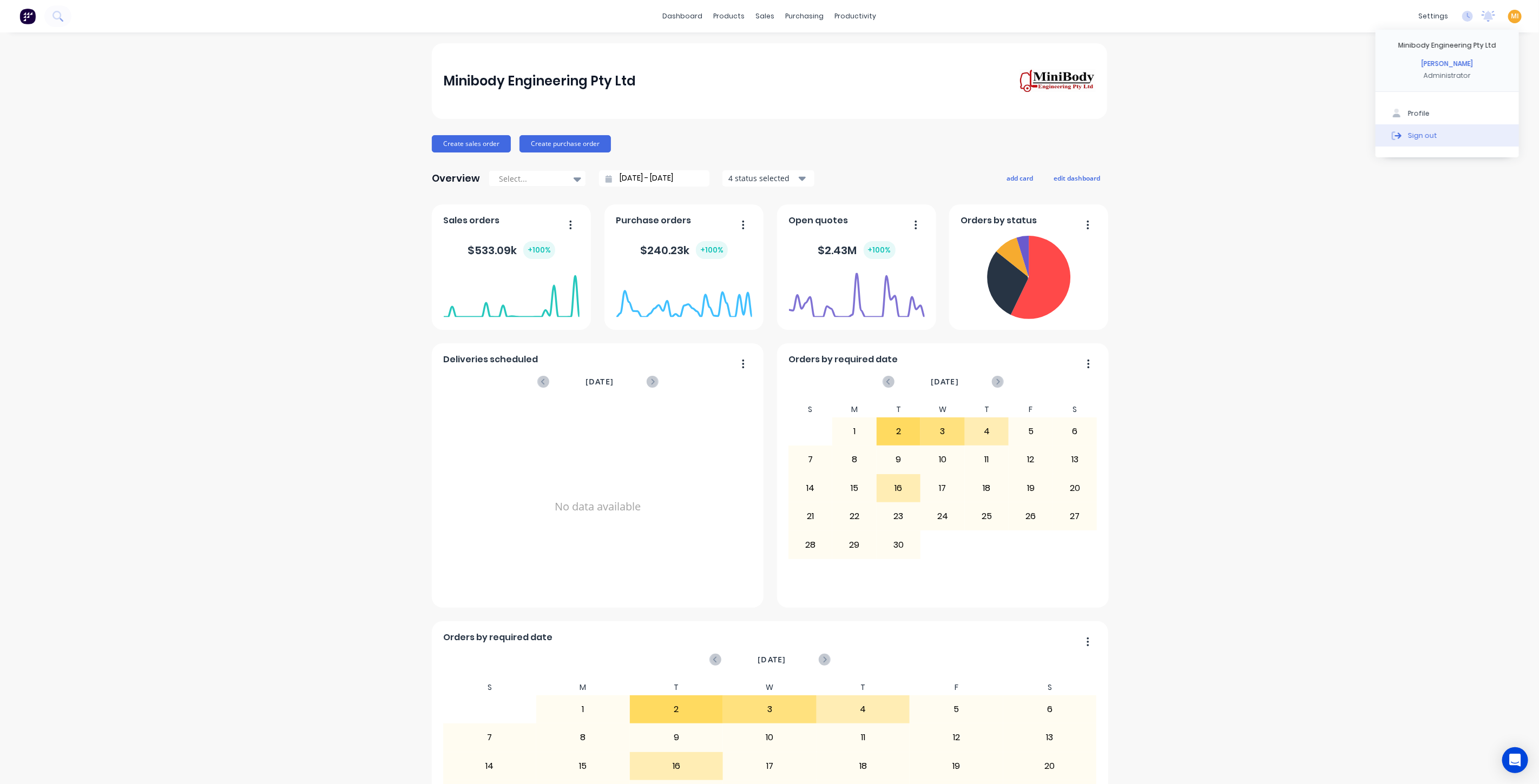
click at [1436, 140] on button "Sign out" at bounding box center [1447, 135] width 143 height 22
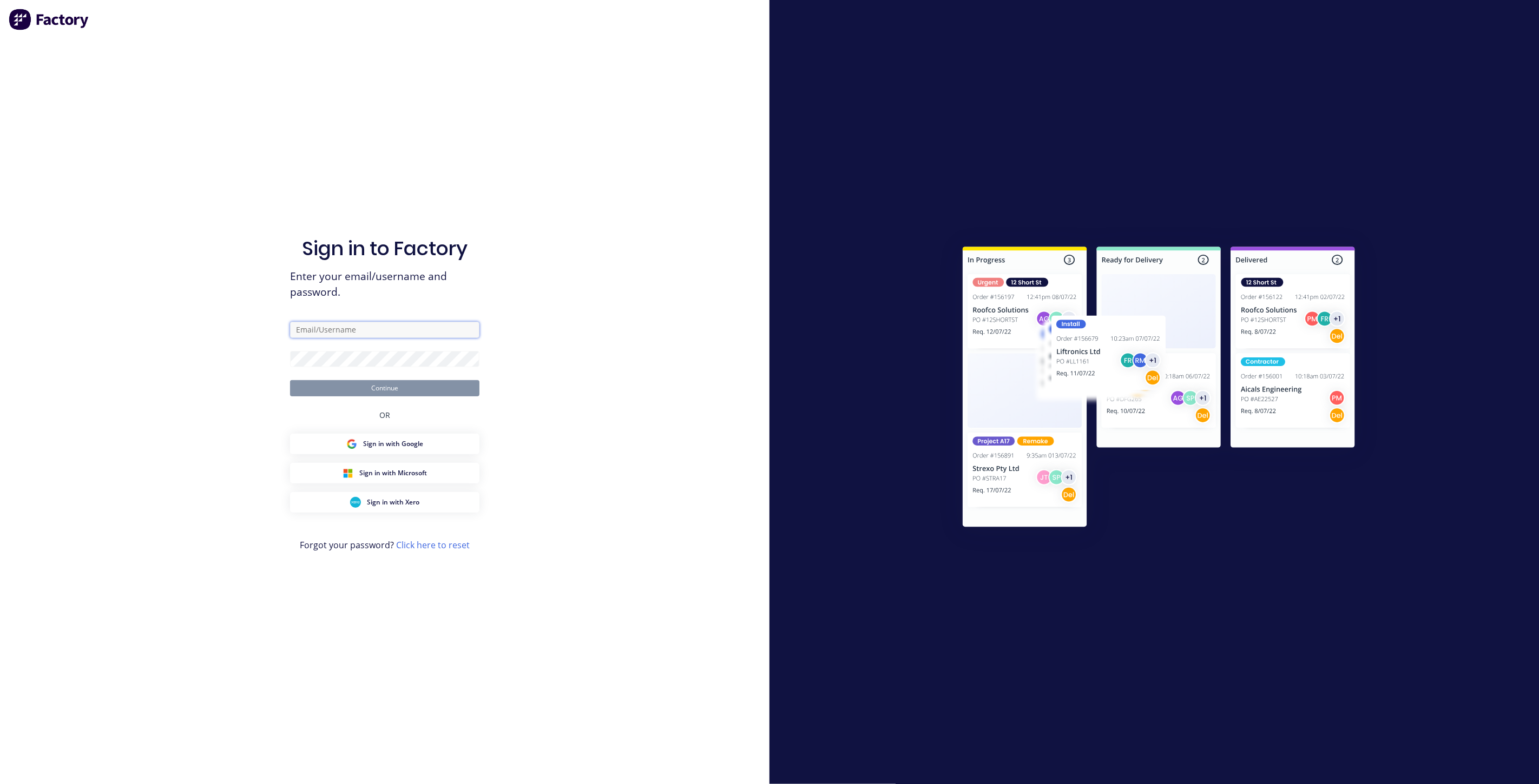
click at [373, 333] on input "text" at bounding box center [385, 330] width 190 height 16
type input "[EMAIL_ADDRESS][DOMAIN_NAME]"
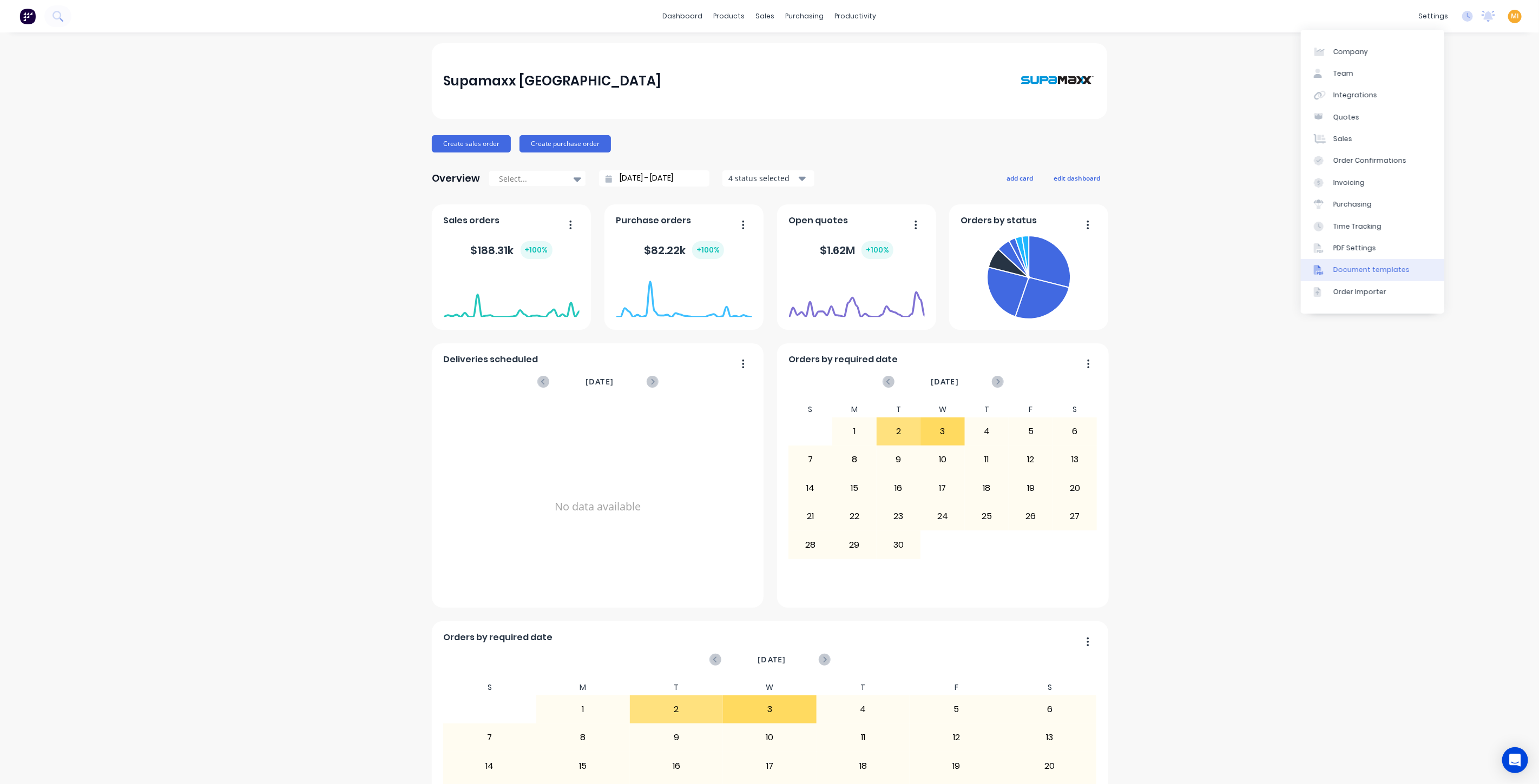
click at [1338, 272] on div "Document templates" at bounding box center [1371, 270] width 76 height 10
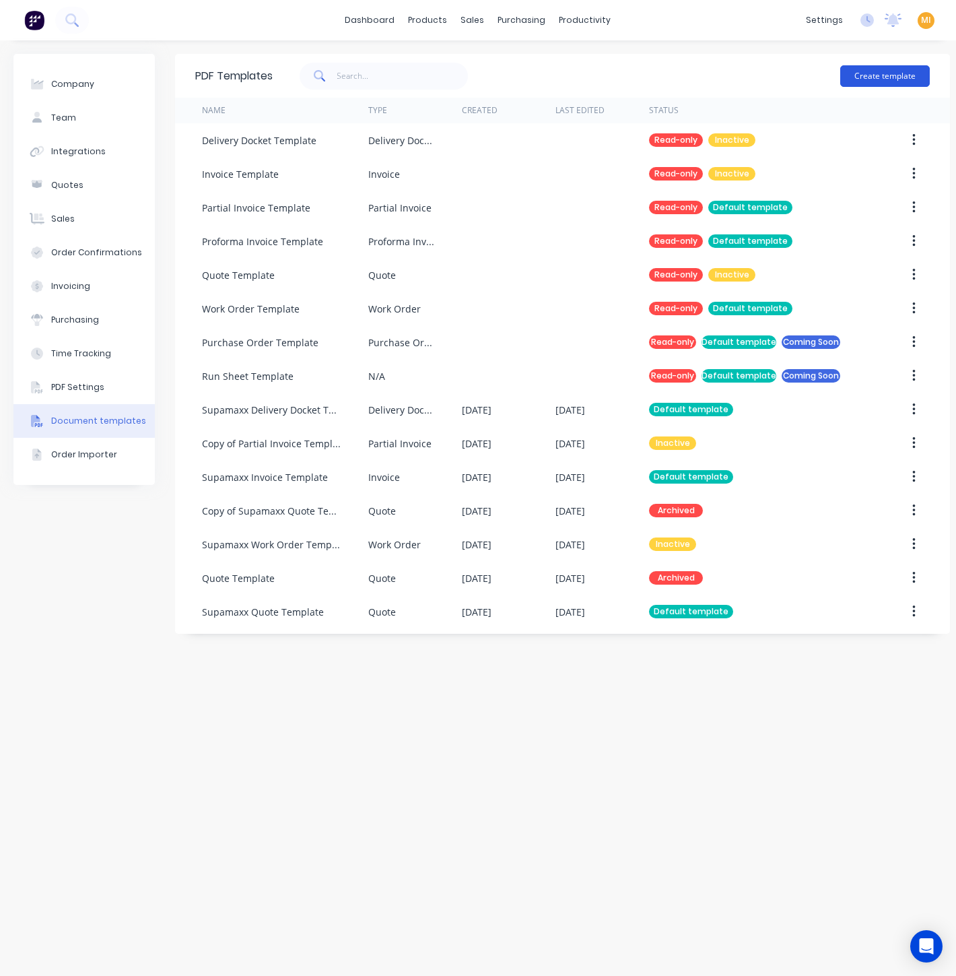
drag, startPoint x: 840, startPoint y: 77, endPoint x: 854, endPoint y: 77, distance: 13.5
click at [840, 77] on div "Create template" at bounding box center [601, 76] width 657 height 40
click at [854, 77] on button "Create template" at bounding box center [885, 76] width 90 height 22
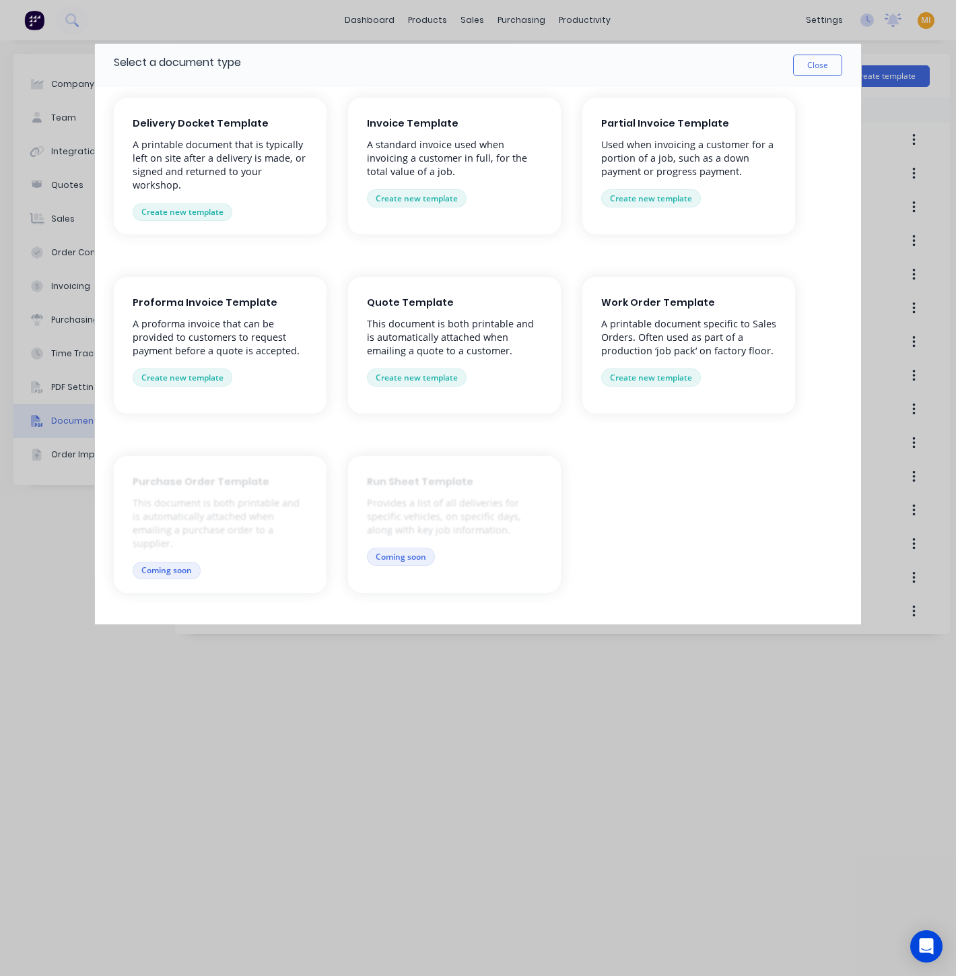
click at [640, 203] on button "Create new template" at bounding box center [651, 198] width 100 height 18
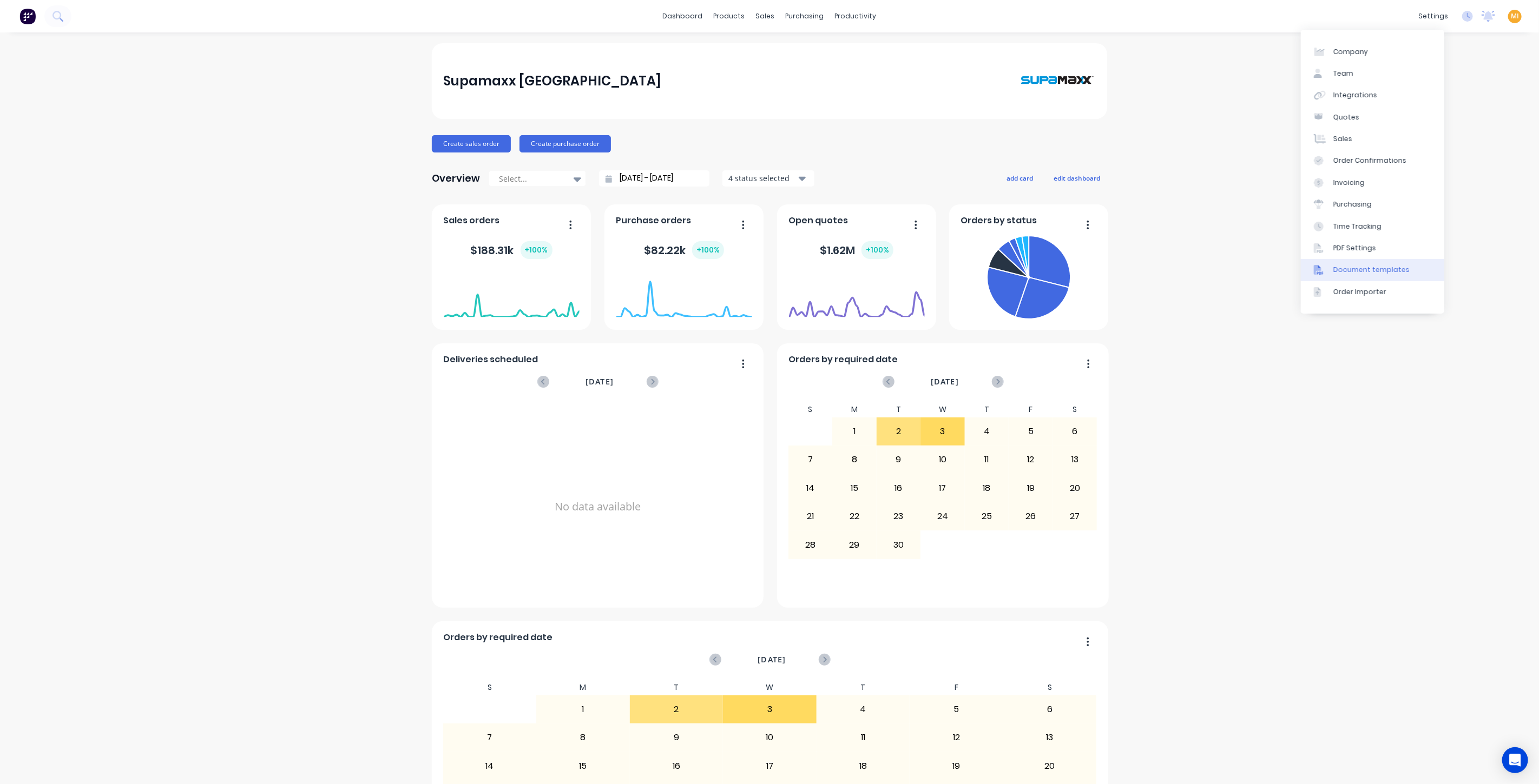
click at [1394, 263] on link "Document templates" at bounding box center [1373, 270] width 143 height 22
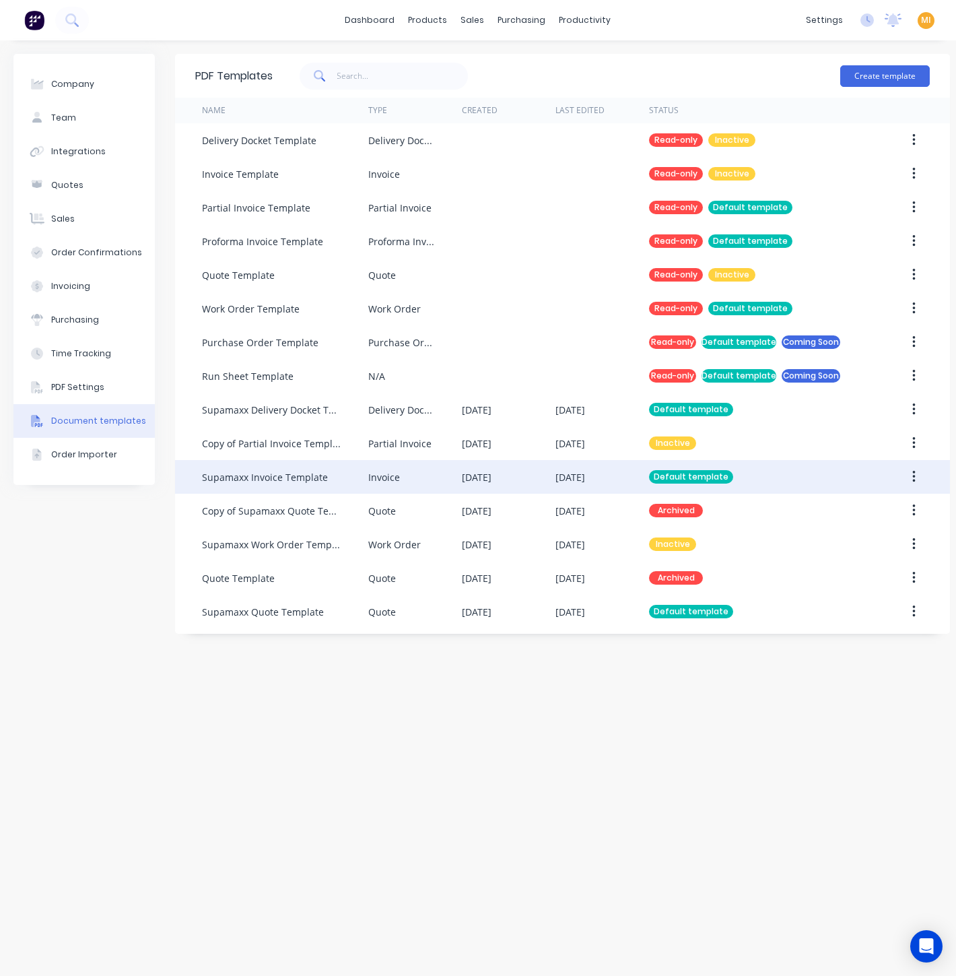
click at [304, 470] on div "Supamaxx Invoice Template" at bounding box center [265, 477] width 126 height 14
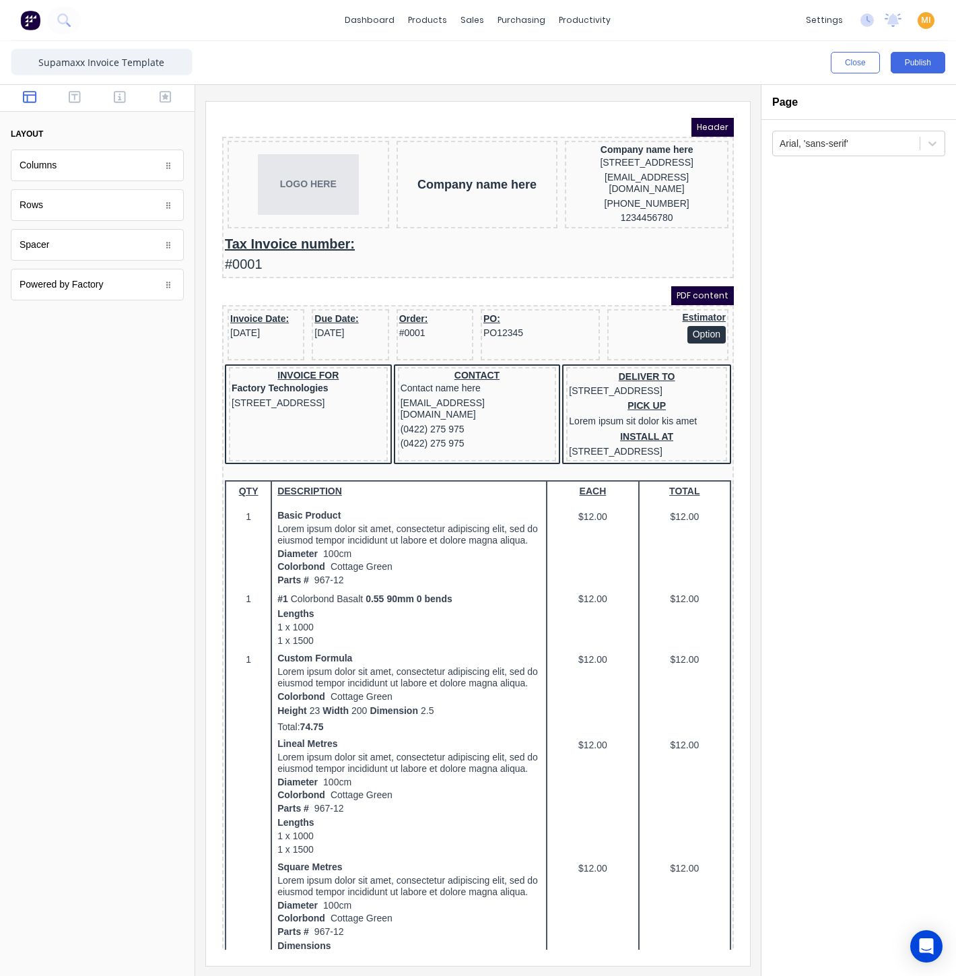
click at [807, 360] on div "Arial, 'sans-serif'" at bounding box center [859, 548] width 195 height 856
click at [893, 290] on div "Arial, 'sans-serif'" at bounding box center [859, 548] width 195 height 856
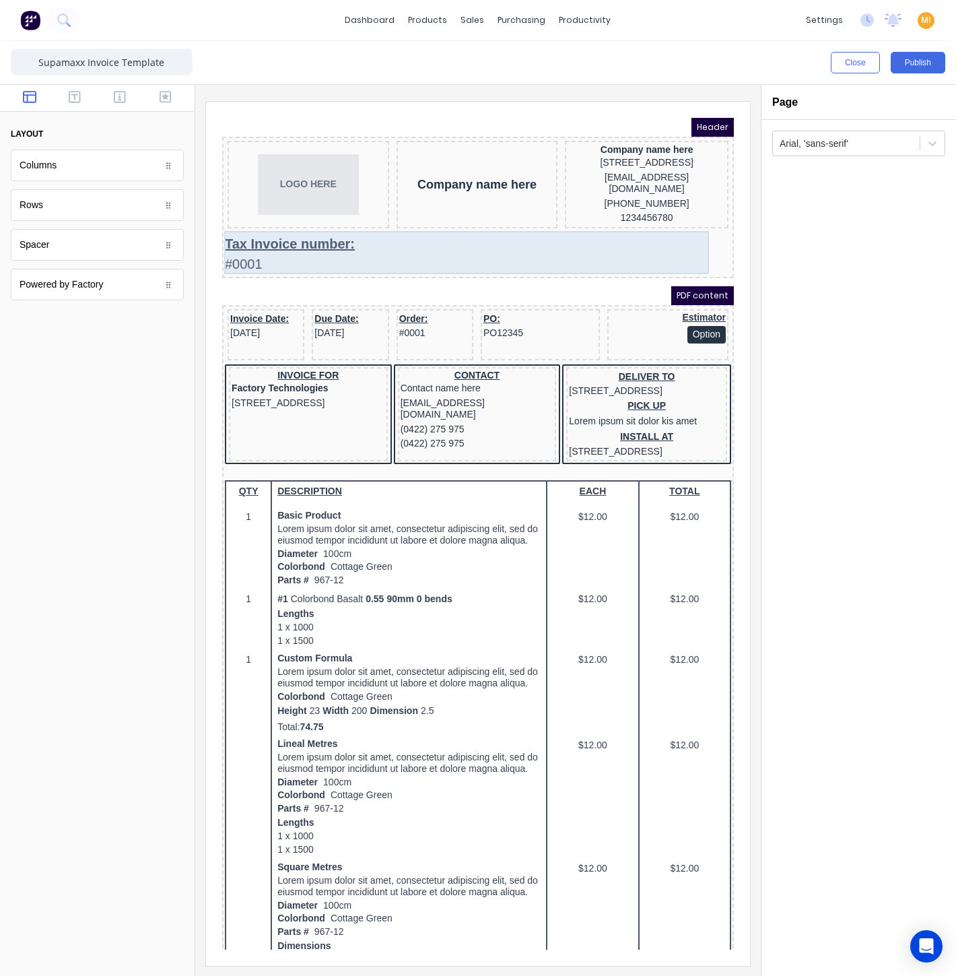
drag, startPoint x: 343, startPoint y: 228, endPoint x: 369, endPoint y: 216, distance: 28.6
click at [343, 226] on div "Tax Invoice number: #0001" at bounding box center [462, 237] width 506 height 43
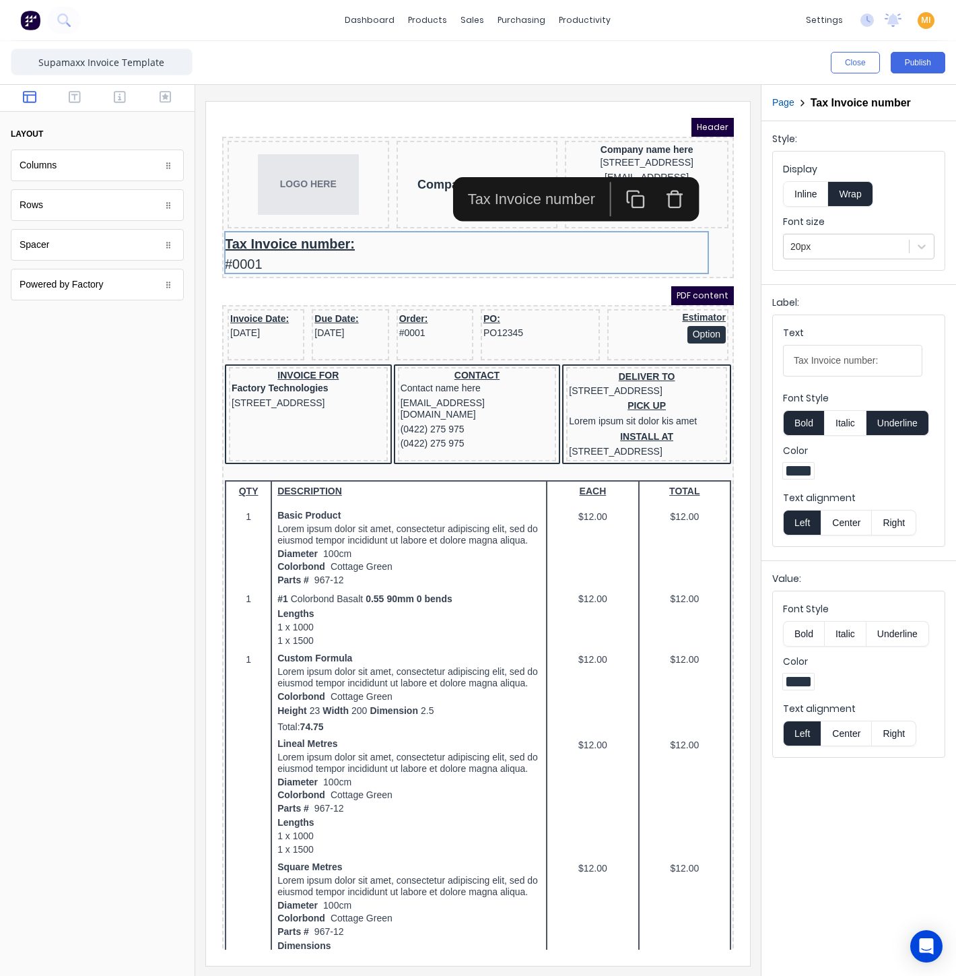
click at [611, 101] on div at bounding box center [477, 533] width 545 height 865
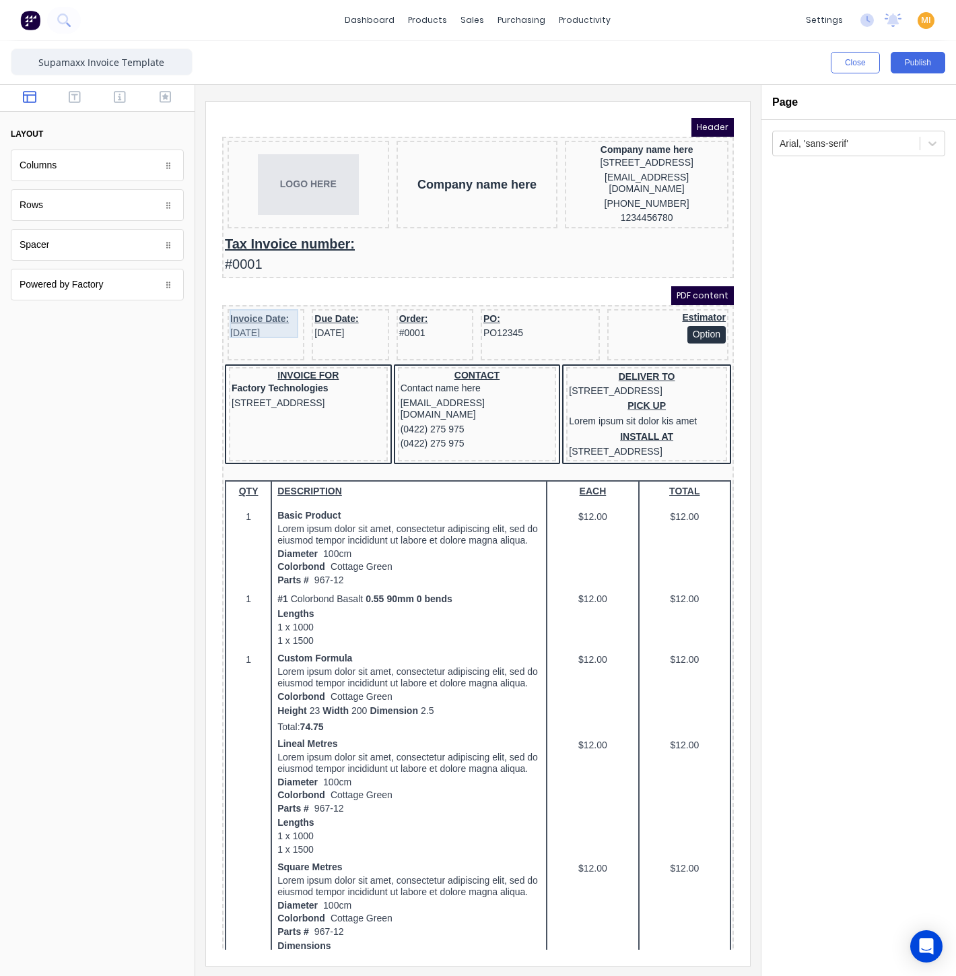
click at [264, 303] on div "Invoice Date: [DATE]" at bounding box center [249, 310] width 71 height 29
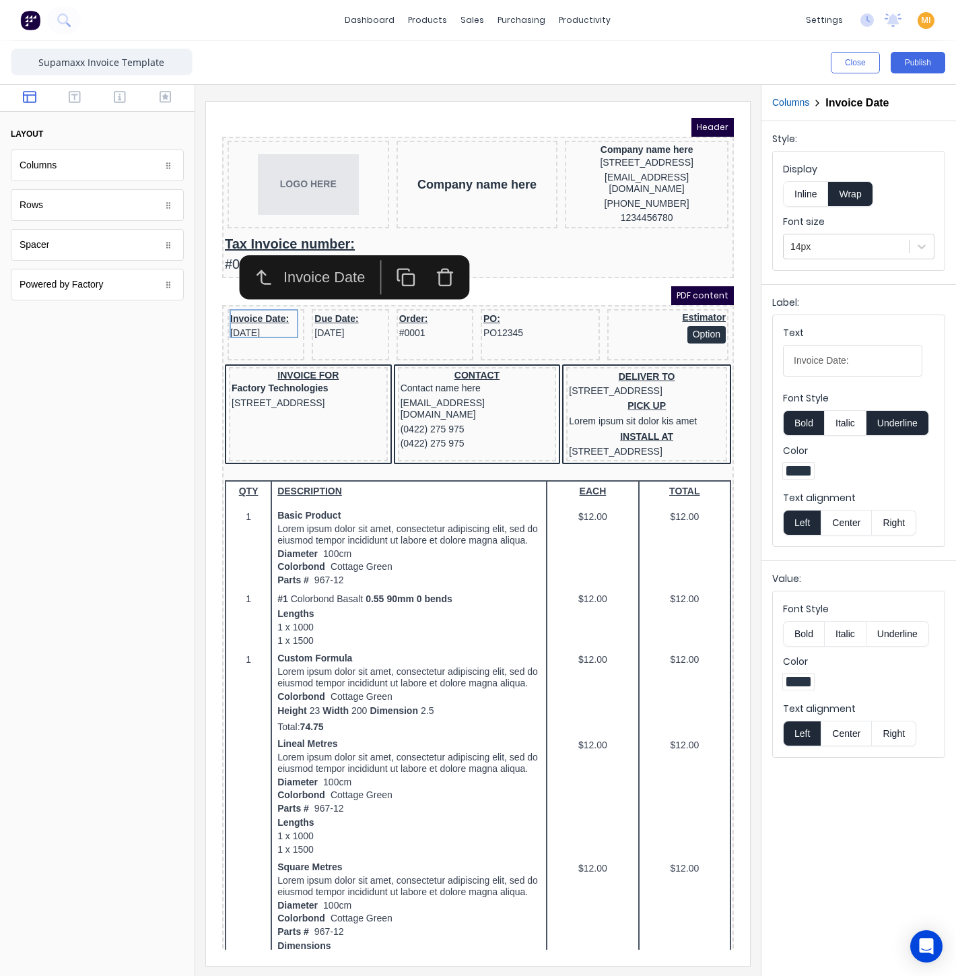
click at [845, 516] on button "Center" at bounding box center [846, 523] width 51 height 26
drag, startPoint x: 850, startPoint y: 726, endPoint x: 753, endPoint y: 665, distance: 114.7
click at [848, 724] on button "Center" at bounding box center [846, 733] width 51 height 26
click at [315, 308] on div "Due Date: [DATE]" at bounding box center [333, 310] width 71 height 29
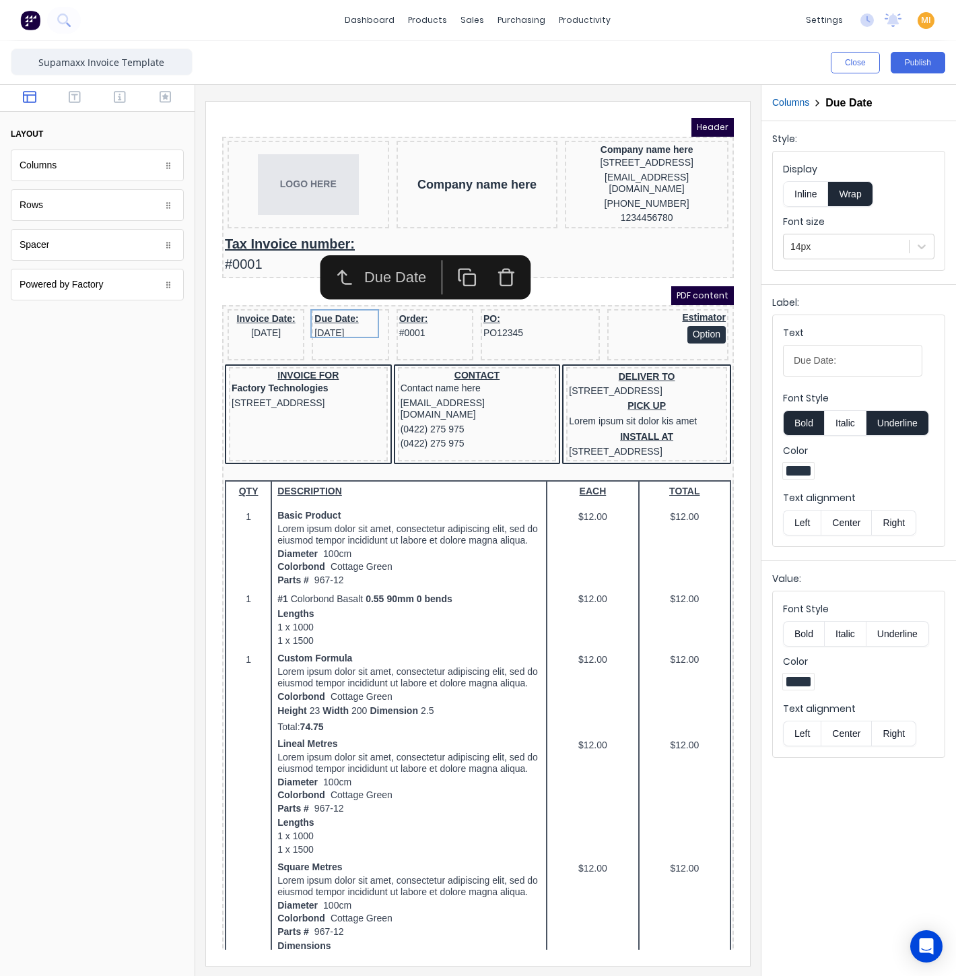
drag, startPoint x: 854, startPoint y: 728, endPoint x: 821, endPoint y: 545, distance: 185.6
click at [854, 727] on button "Center" at bounding box center [846, 733] width 51 height 26
click at [837, 514] on button "Center" at bounding box center [846, 523] width 51 height 26
drag, startPoint x: 403, startPoint y: 304, endPoint x: 669, endPoint y: 558, distance: 367.6
click at [404, 302] on div "Order: #0001" at bounding box center [418, 310] width 71 height 29
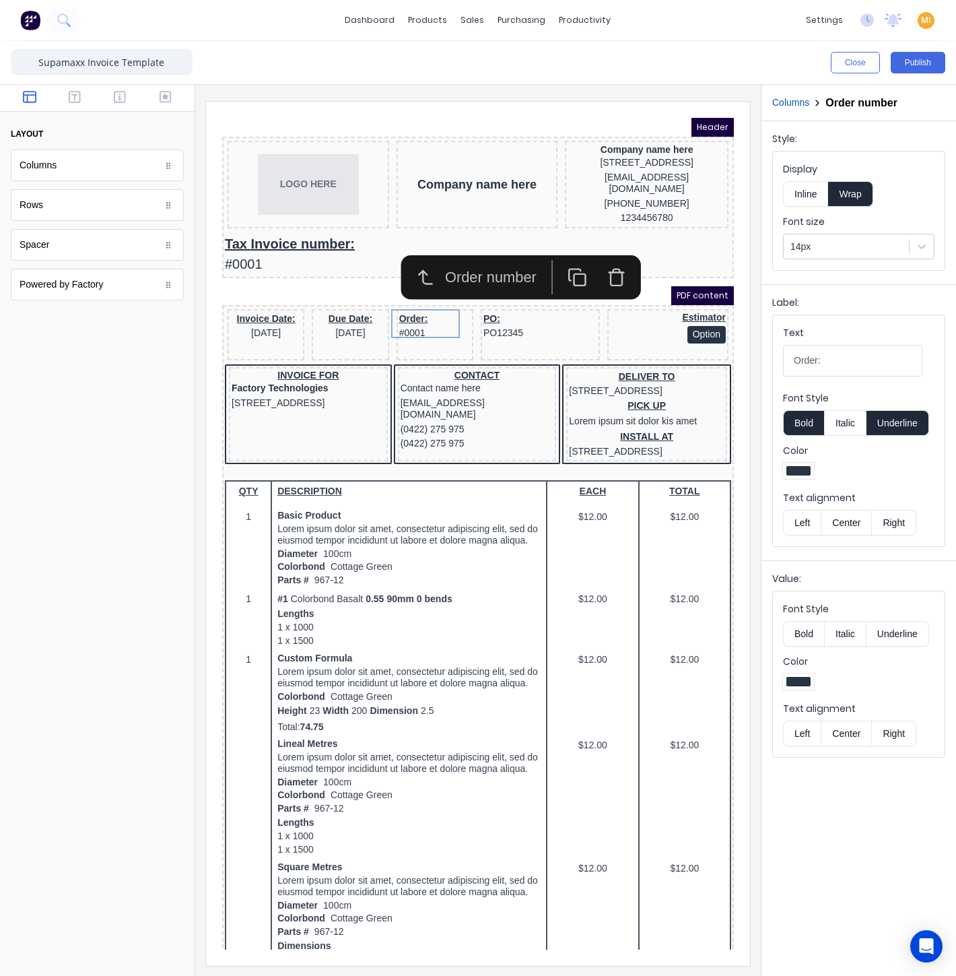
drag, startPoint x: 844, startPoint y: 734, endPoint x: 836, endPoint y: 528, distance: 206.2
click at [842, 731] on button "Center" at bounding box center [846, 733] width 51 height 26
click at [836, 520] on button "Center" at bounding box center [846, 523] width 51 height 26
click at [536, 297] on div "PO: PO12345" at bounding box center [524, 310] width 114 height 29
click at [846, 739] on button "Center" at bounding box center [846, 733] width 51 height 26
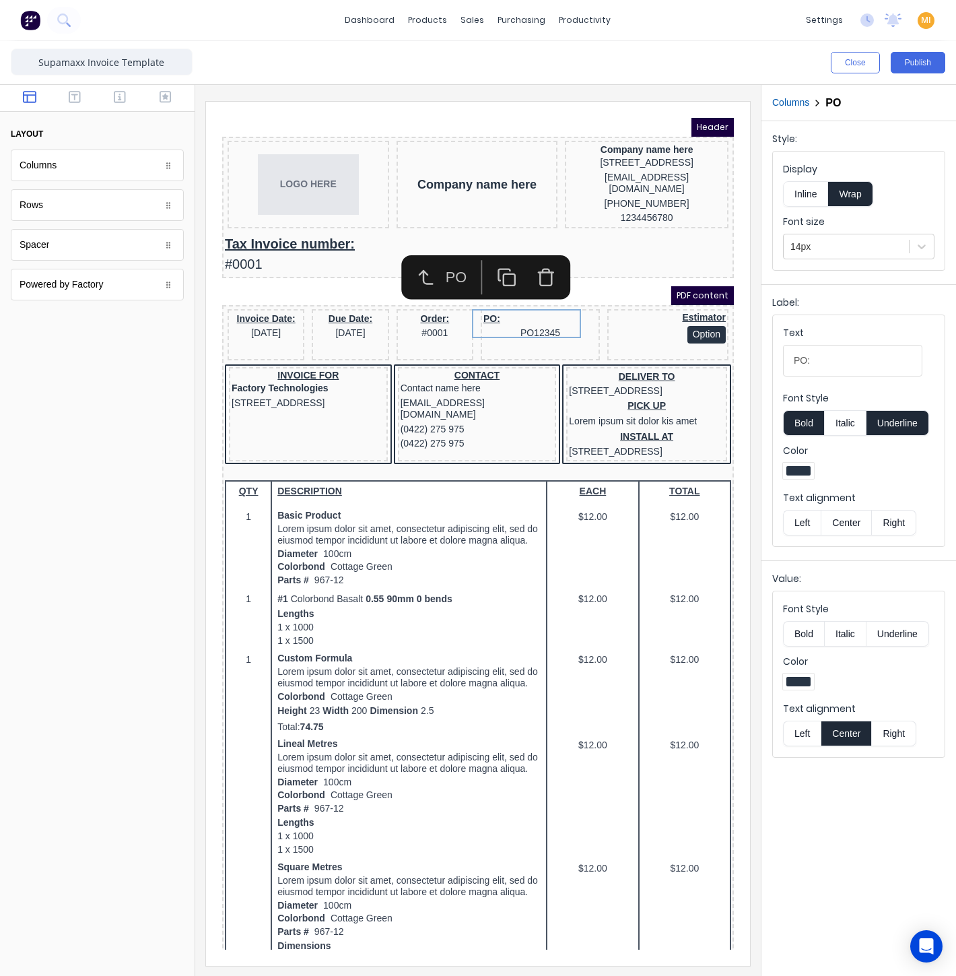
click at [842, 505] on div "Text alignment Left Center Right" at bounding box center [858, 513] width 151 height 44
click at [845, 518] on button "Center" at bounding box center [846, 523] width 51 height 26
click at [632, 296] on div "Estimator Option" at bounding box center [652, 312] width 116 height 32
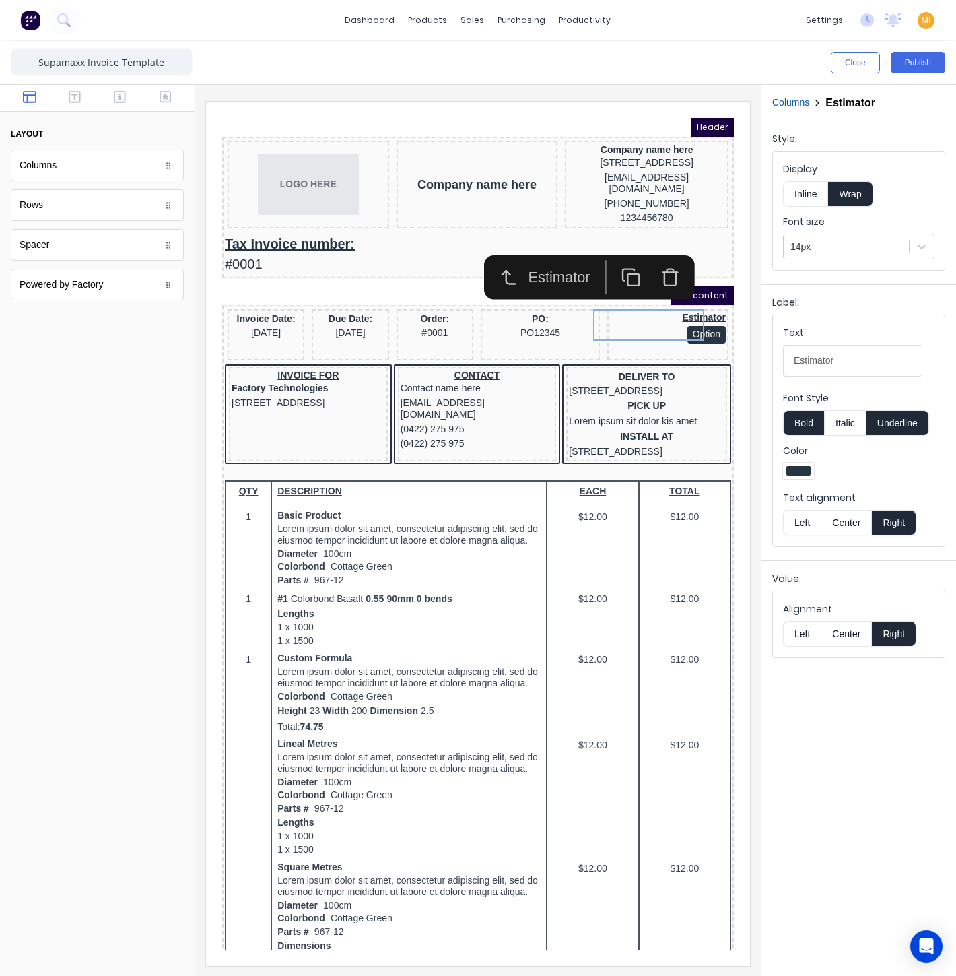
click at [848, 635] on button "Center" at bounding box center [846, 634] width 51 height 26
click at [838, 525] on button "Center" at bounding box center [846, 523] width 51 height 26
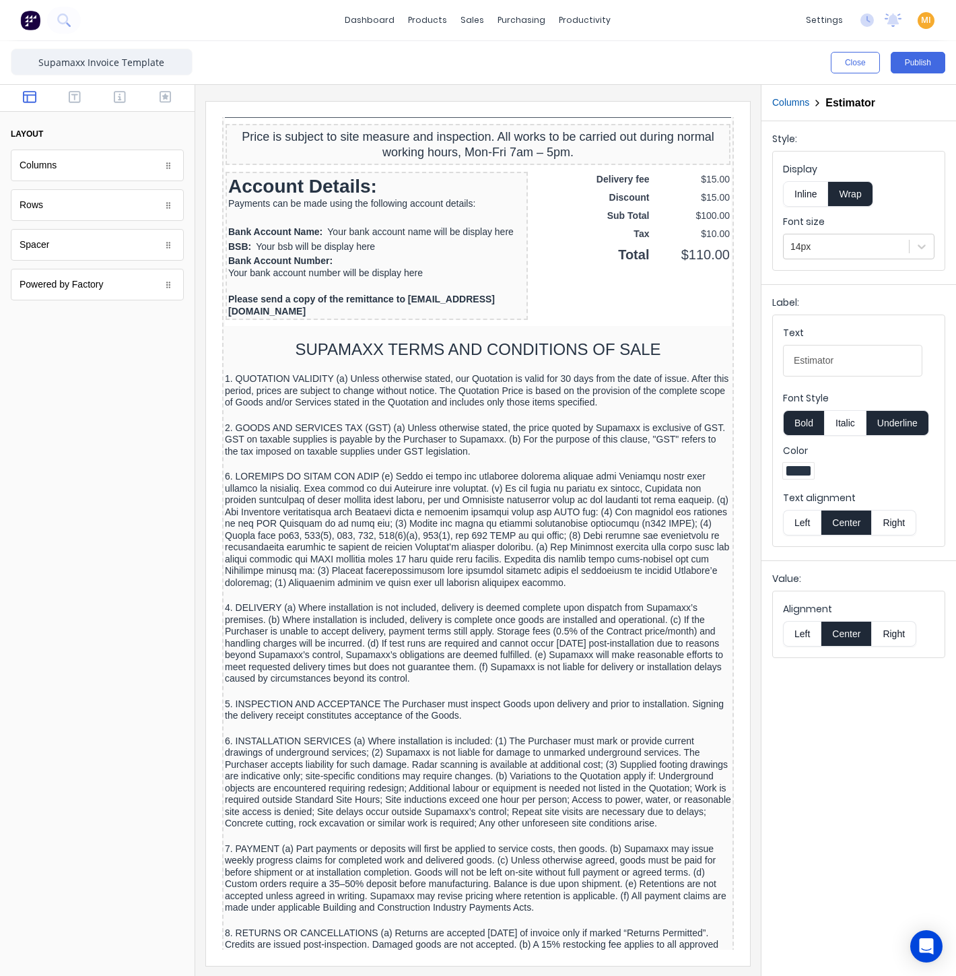
scroll to position [935, 0]
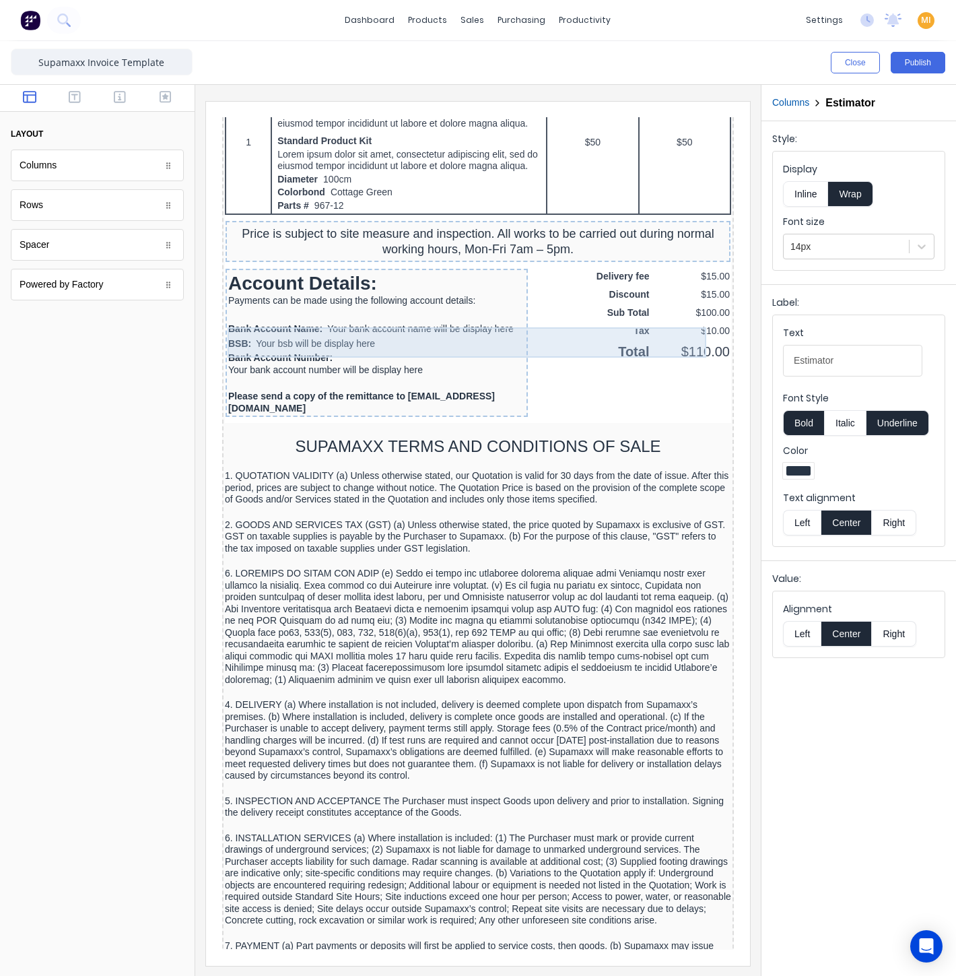
click at [459, 240] on div "Price is subject to site measure and inspection. All works to be carried out du…" at bounding box center [462, 225] width 500 height 30
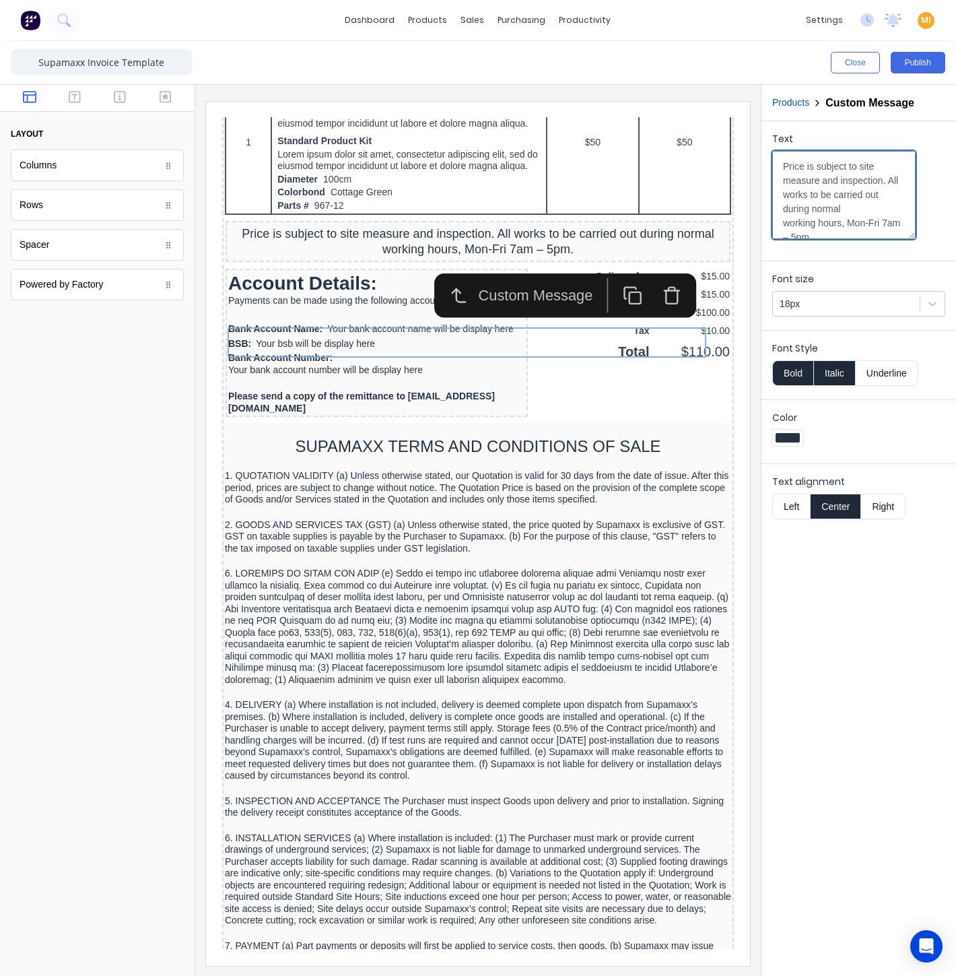
click at [846, 195] on textarea "Price is subject to site measure and inspection. All works to be carried out du…" at bounding box center [843, 195] width 143 height 88
click at [351, 353] on div "Account Details: Payments can be made using the following account details: Bank…" at bounding box center [360, 326] width 302 height 148
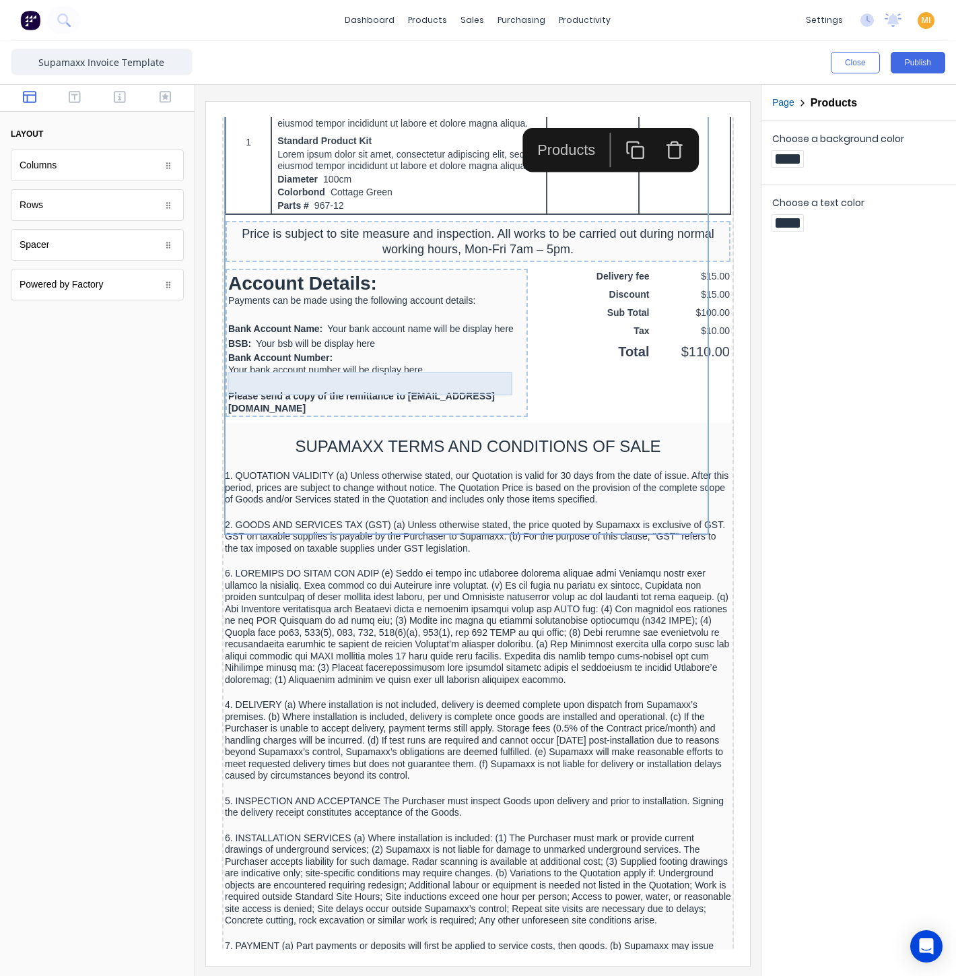
click at [369, 279] on div "Account Details:" at bounding box center [360, 267] width 297 height 24
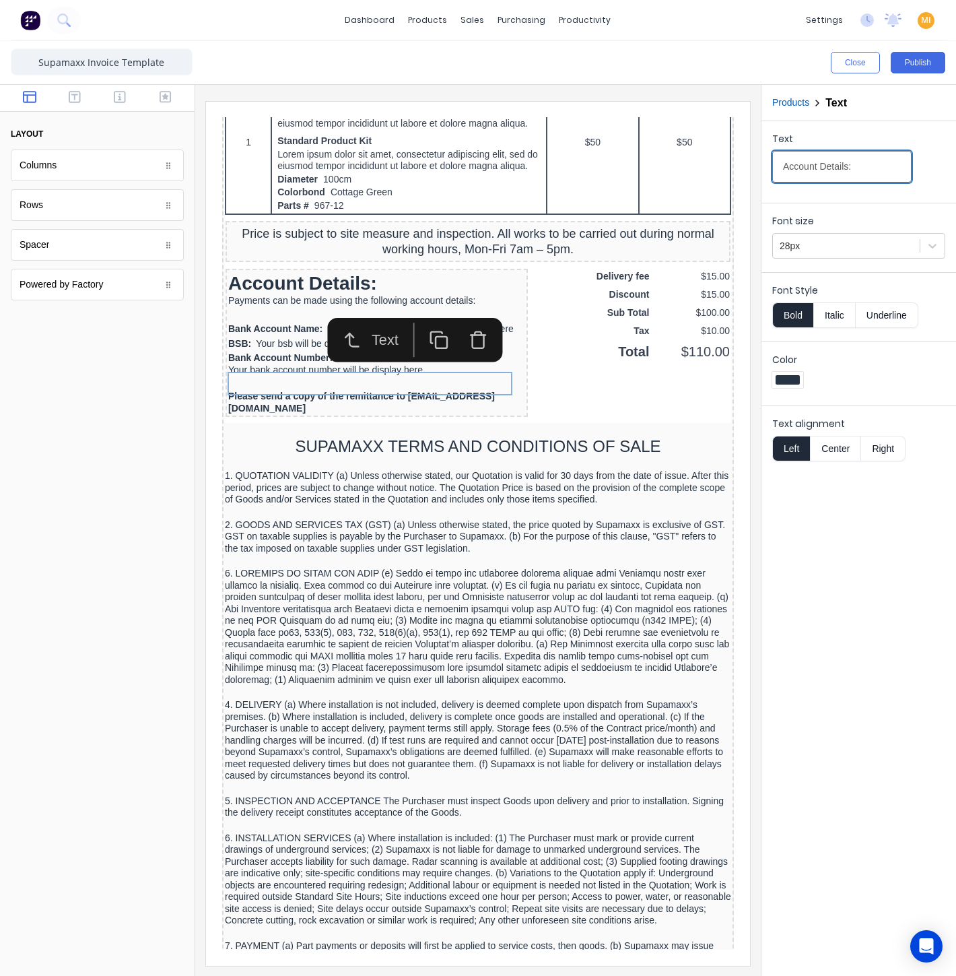
drag, startPoint x: 867, startPoint y: 164, endPoint x: 739, endPoint y: 160, distance: 128.7
click at [739, 160] on div "Close Publish Components layout Columns Columns Rows Rows Spacer Spacer Powered…" at bounding box center [478, 508] width 956 height 935
click at [388, 361] on div "Bank Account Number: Your bank account number will be display here" at bounding box center [360, 348] width 297 height 26
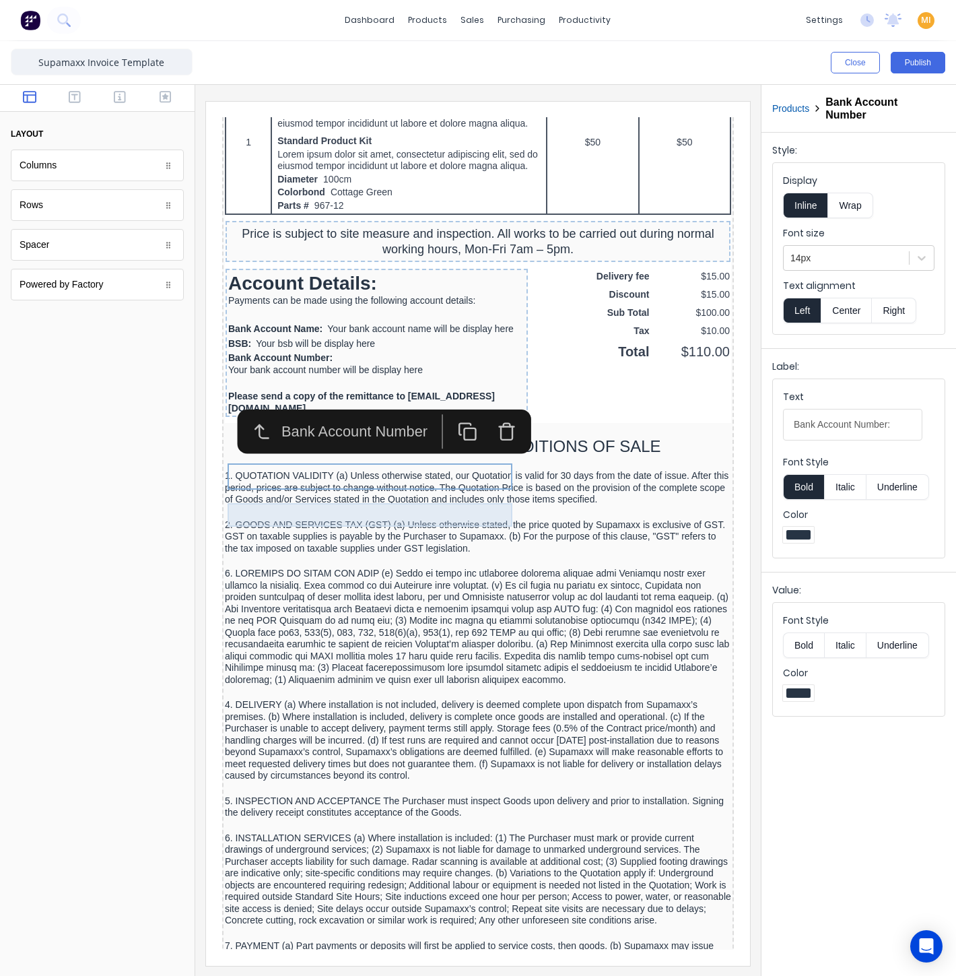
click at [332, 398] on div "Please send a copy of the remittance to [EMAIL_ADDRESS][DOMAIN_NAME]" at bounding box center [360, 386] width 297 height 24
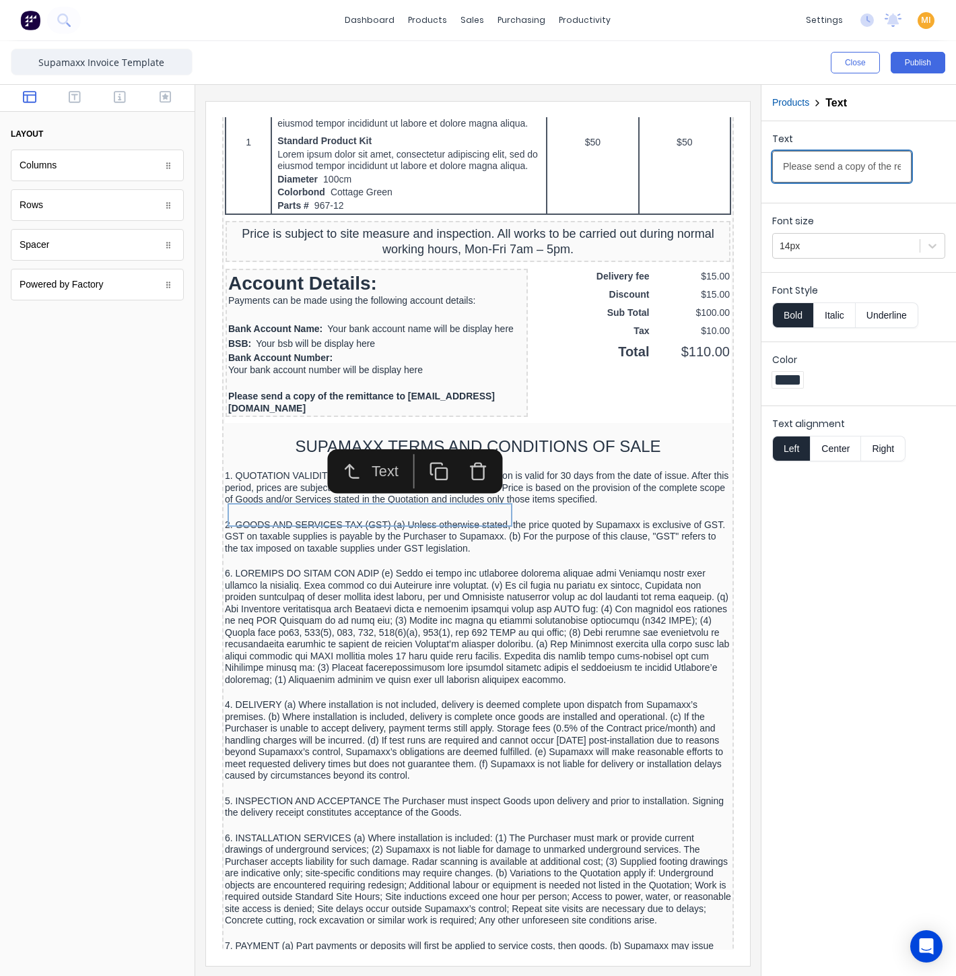
click at [838, 159] on input "Please send a copy of the remittance to [EMAIL_ADDRESS][DOMAIN_NAME]" at bounding box center [841, 167] width 139 height 32
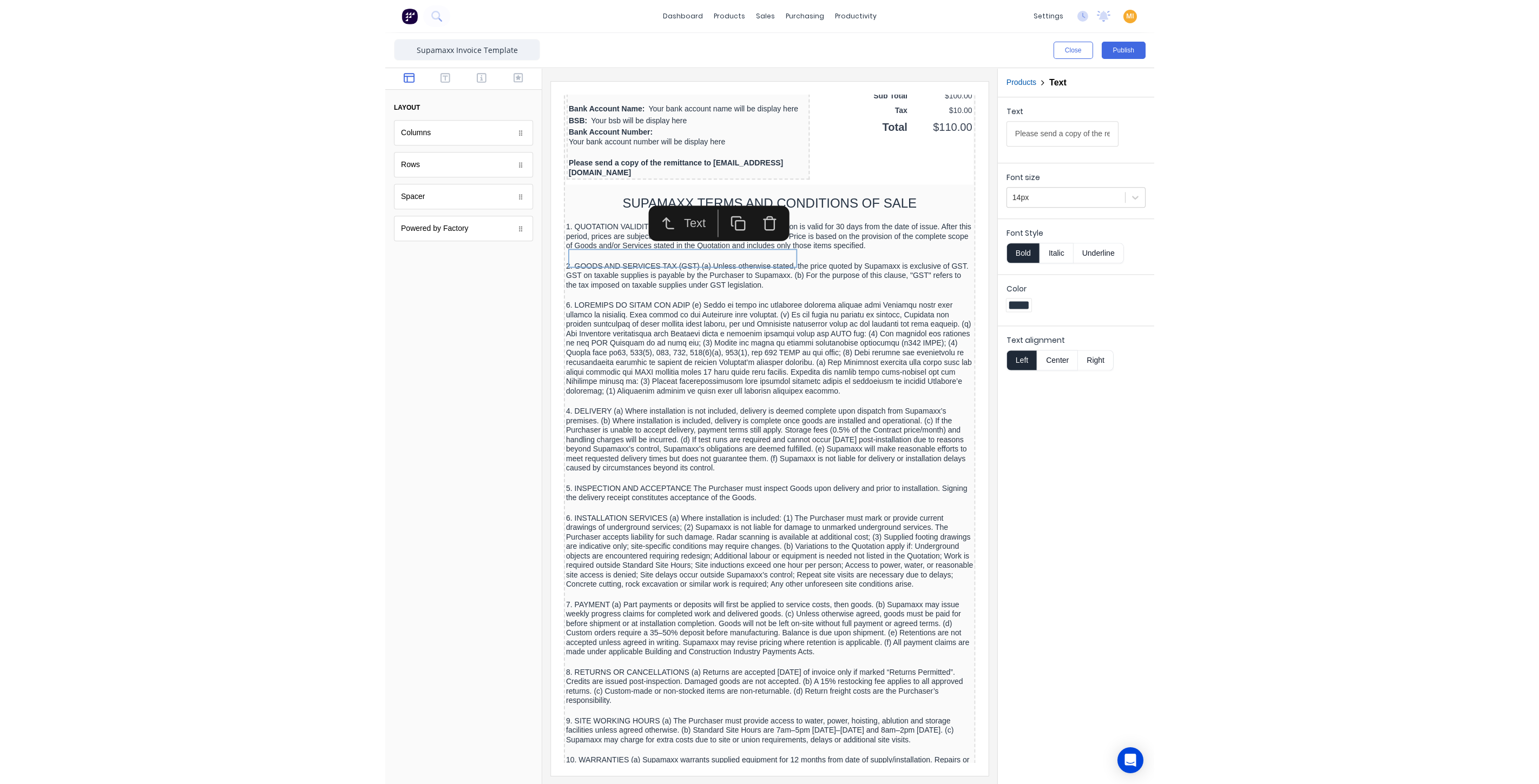
scroll to position [871, 0]
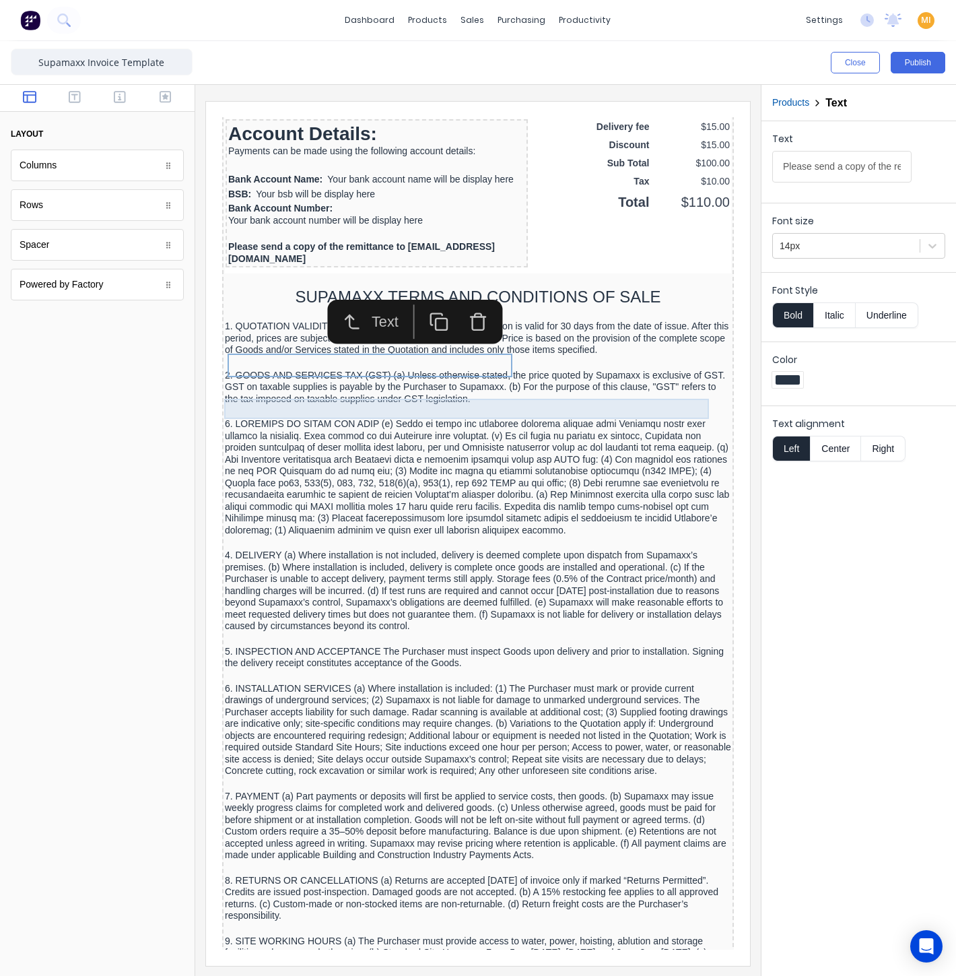
click at [676, 291] on div "SUPAMAXX TERMS AND CONDITIONS OF SALE" at bounding box center [462, 281] width 506 height 20
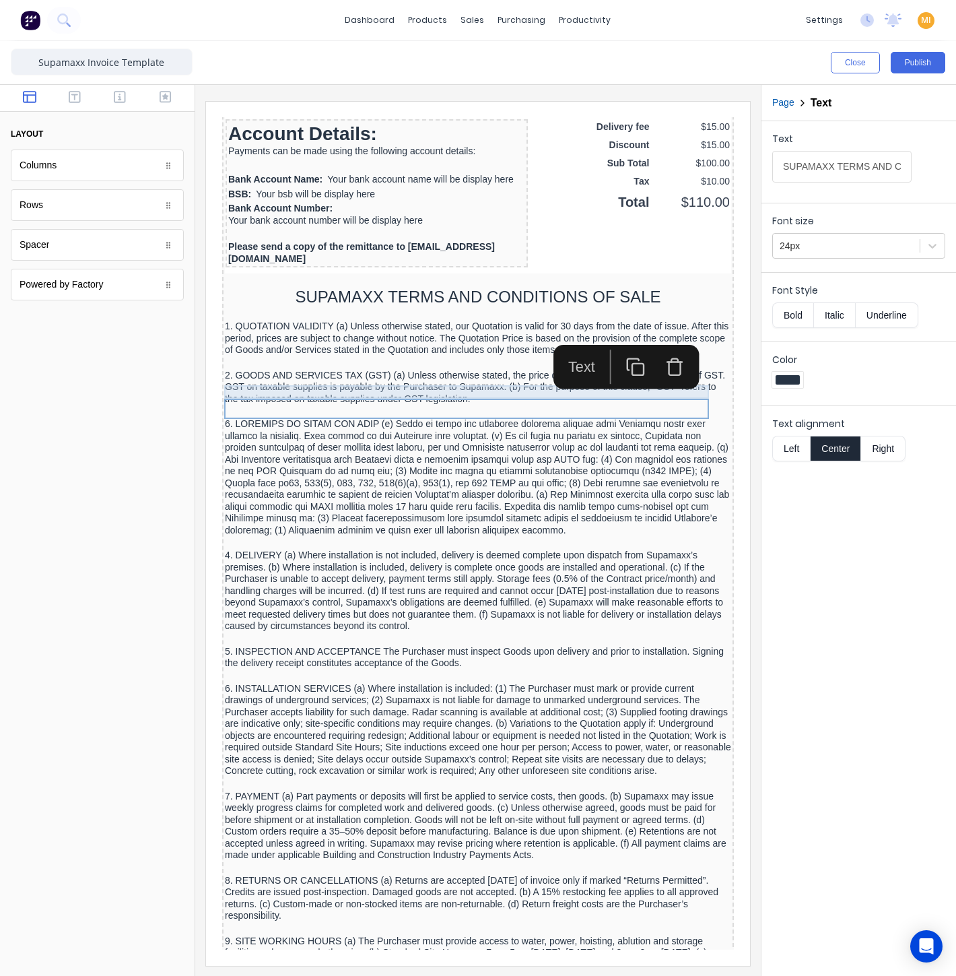
click at [685, 271] on div at bounding box center [462, 263] width 506 height 13
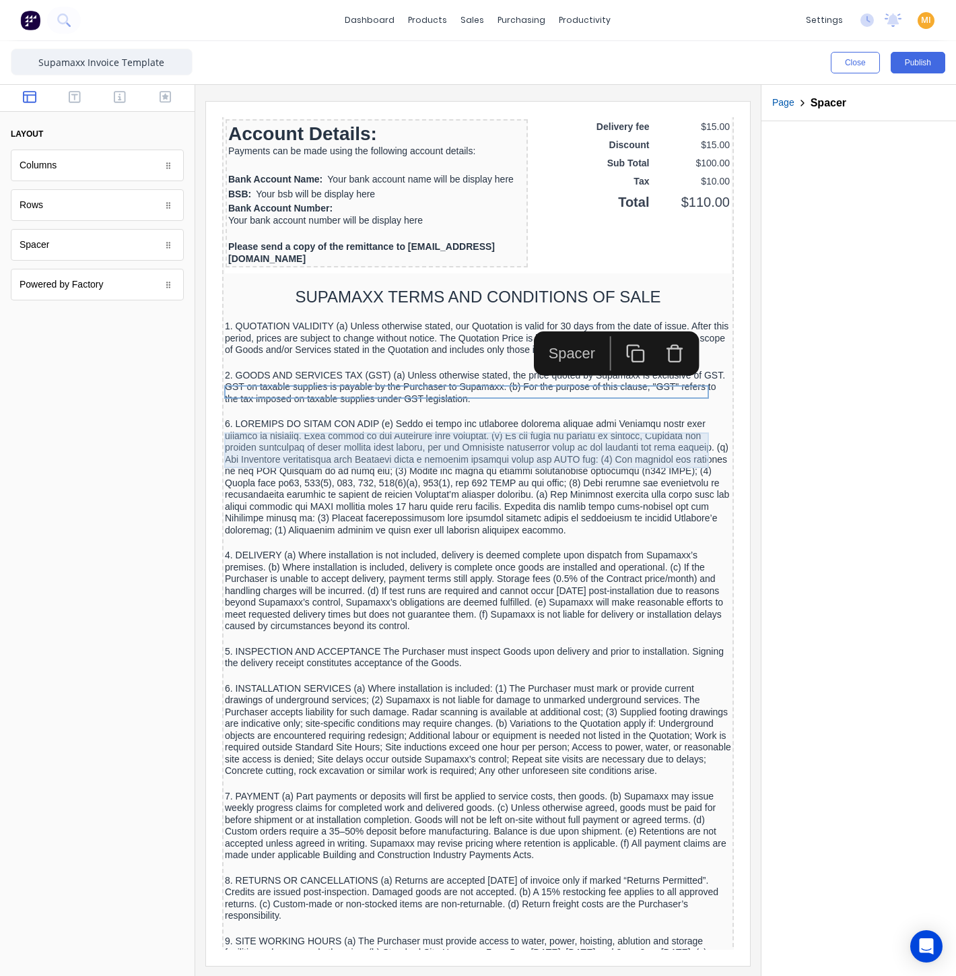
click at [674, 340] on div "1. QUOTATION VALIDITY (a) Unless otherwise stated, our Quotation is valid for 3…" at bounding box center [462, 322] width 506 height 36
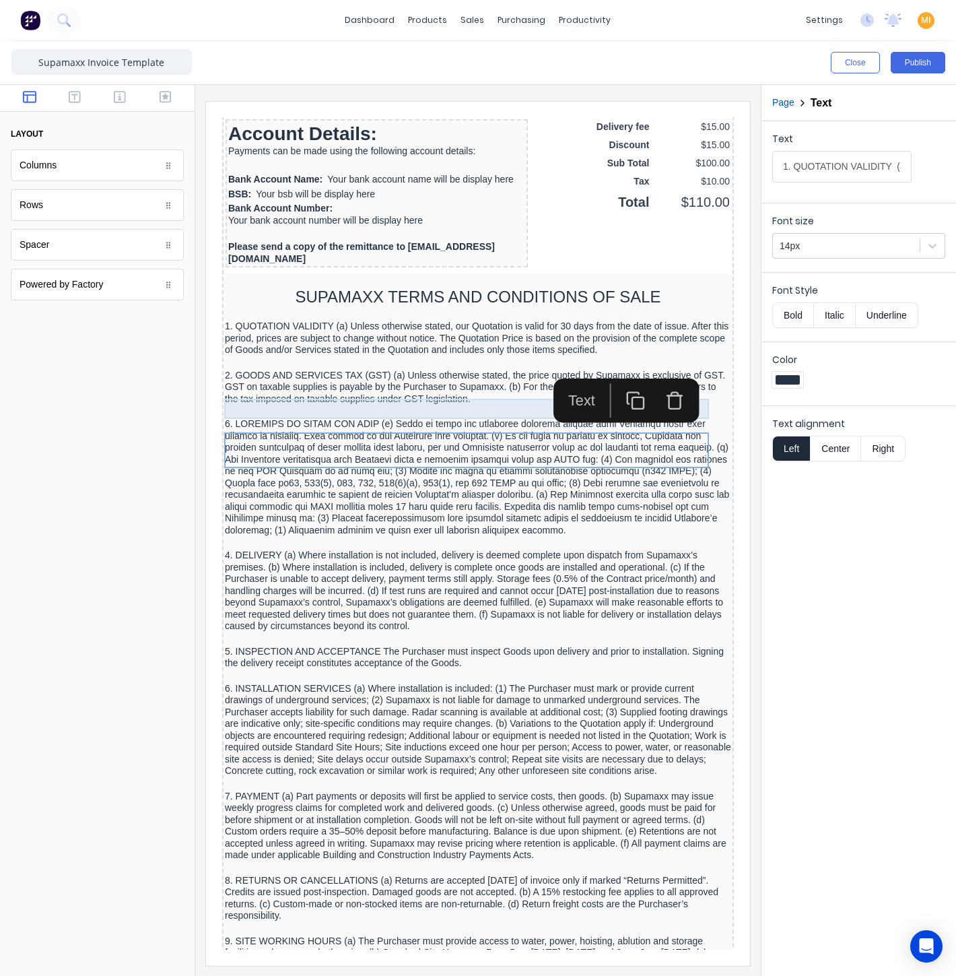
click at [243, 291] on div "SUPAMAXX TERMS AND CONDITIONS OF SALE" at bounding box center [462, 281] width 506 height 20
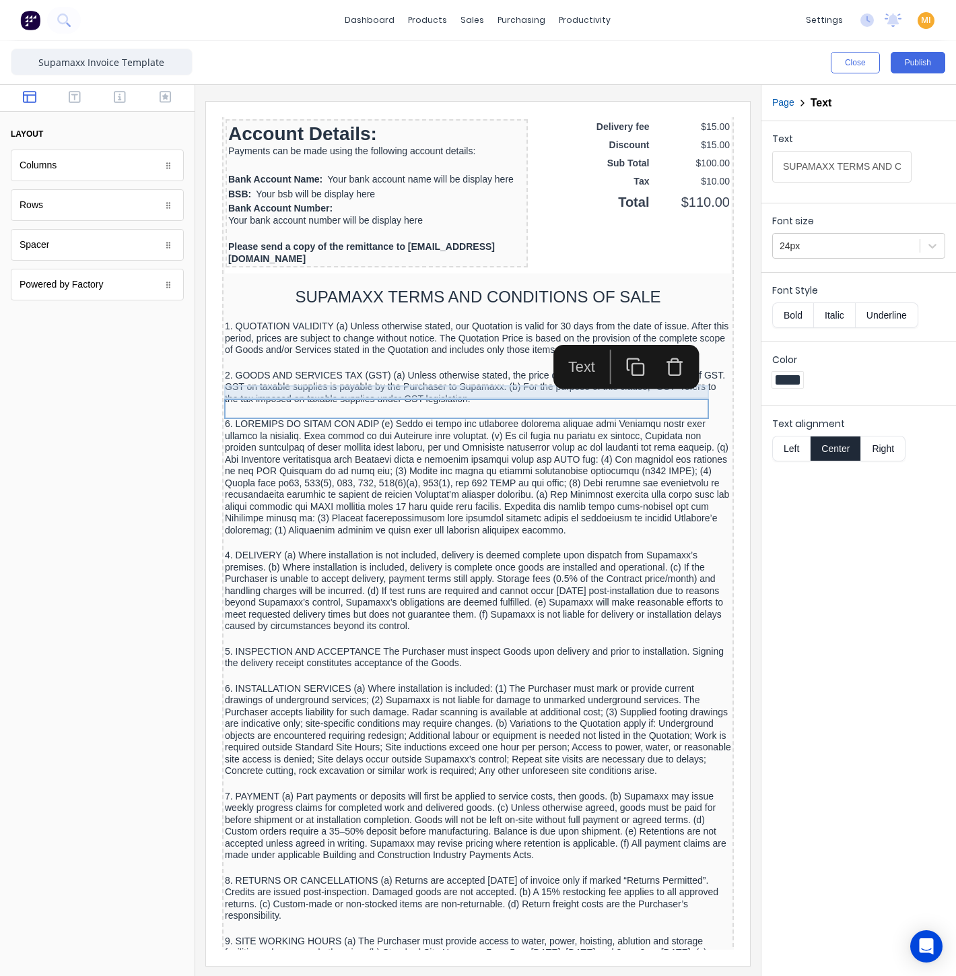
click at [242, 271] on div at bounding box center [462, 263] width 506 height 13
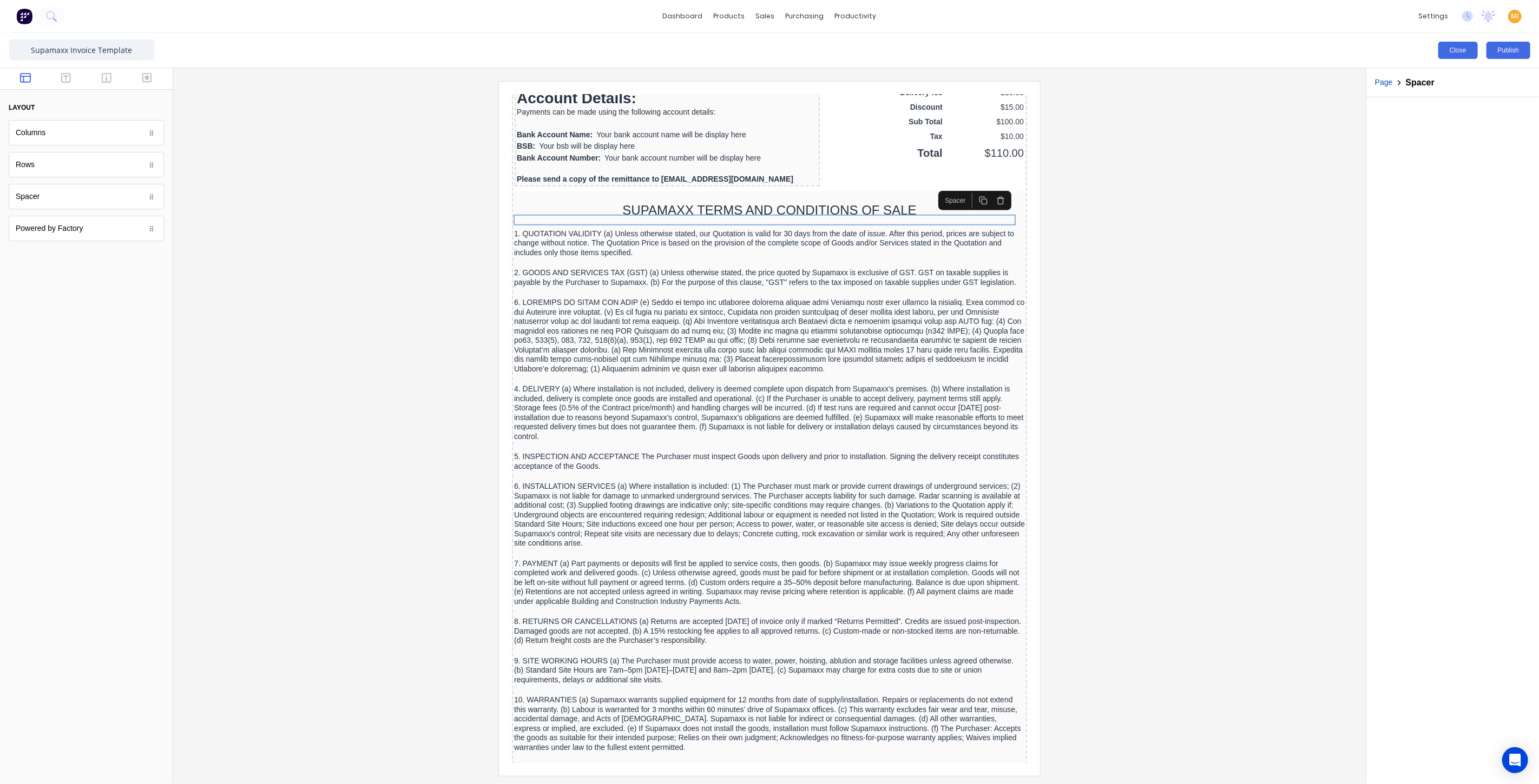
click at [767, 43] on button "Close" at bounding box center [1458, 51] width 39 height 18
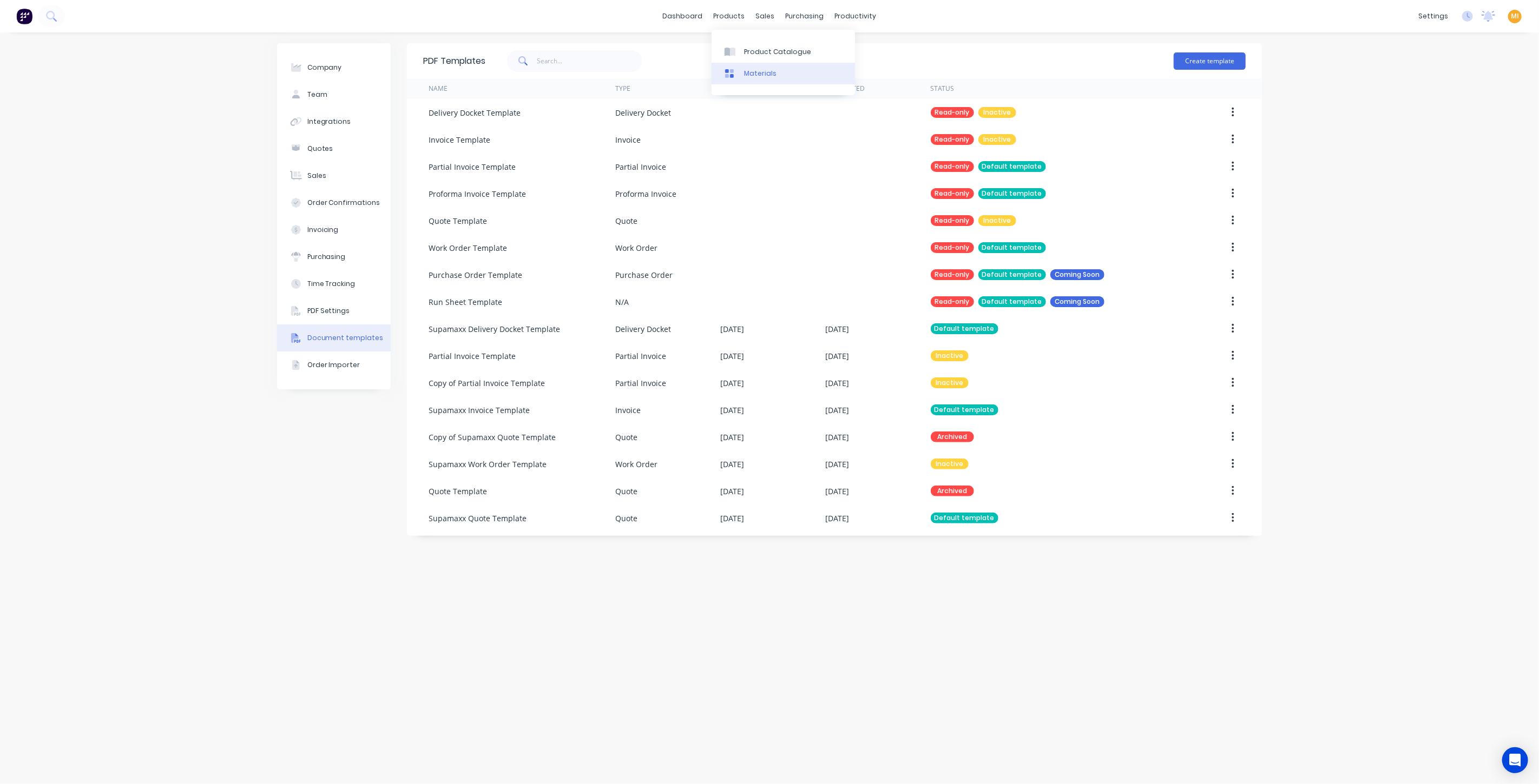
click at [767, 63] on link "Materials" at bounding box center [783, 73] width 143 height 22
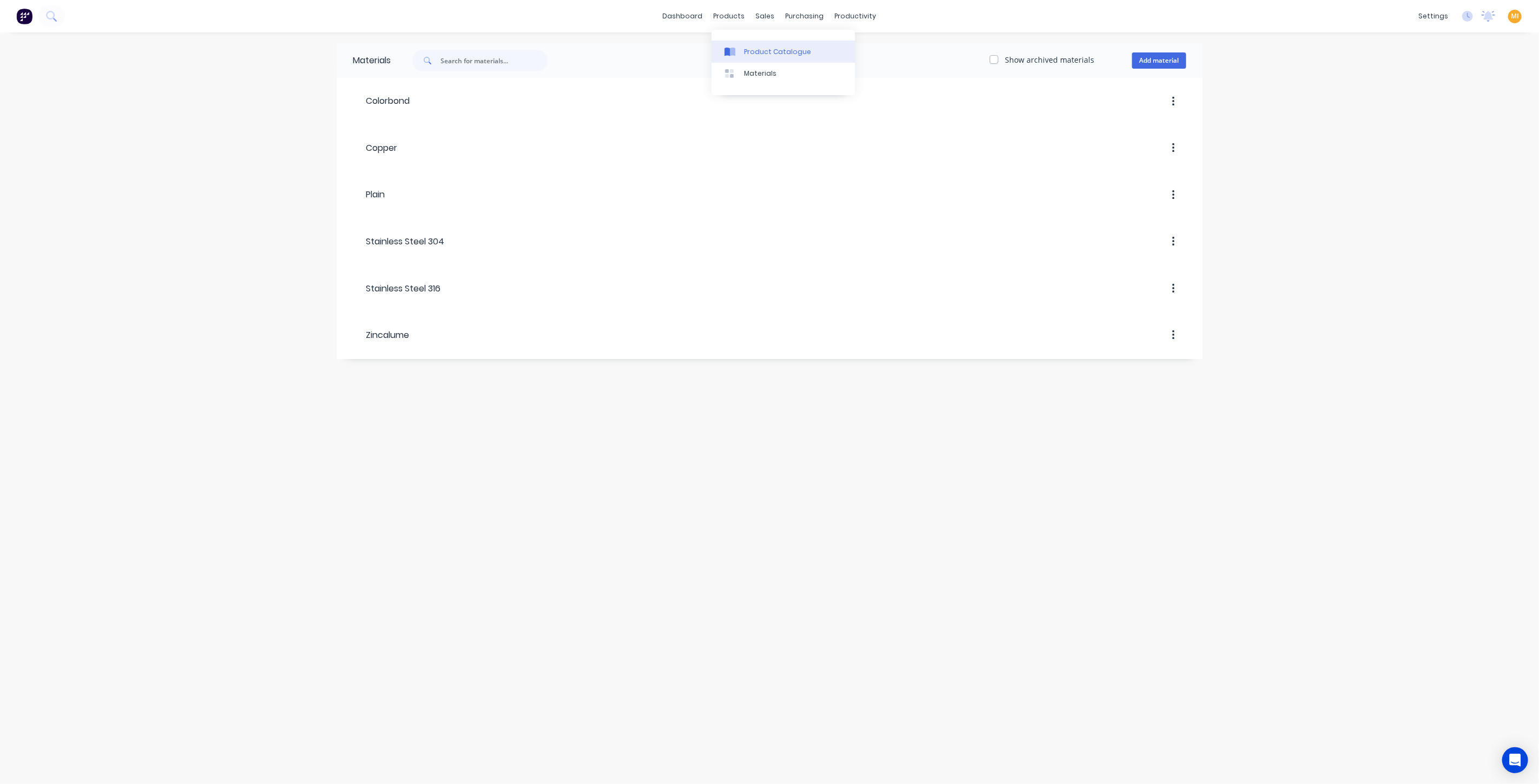
click at [755, 52] on div "Product Catalogue" at bounding box center [777, 52] width 67 height 10
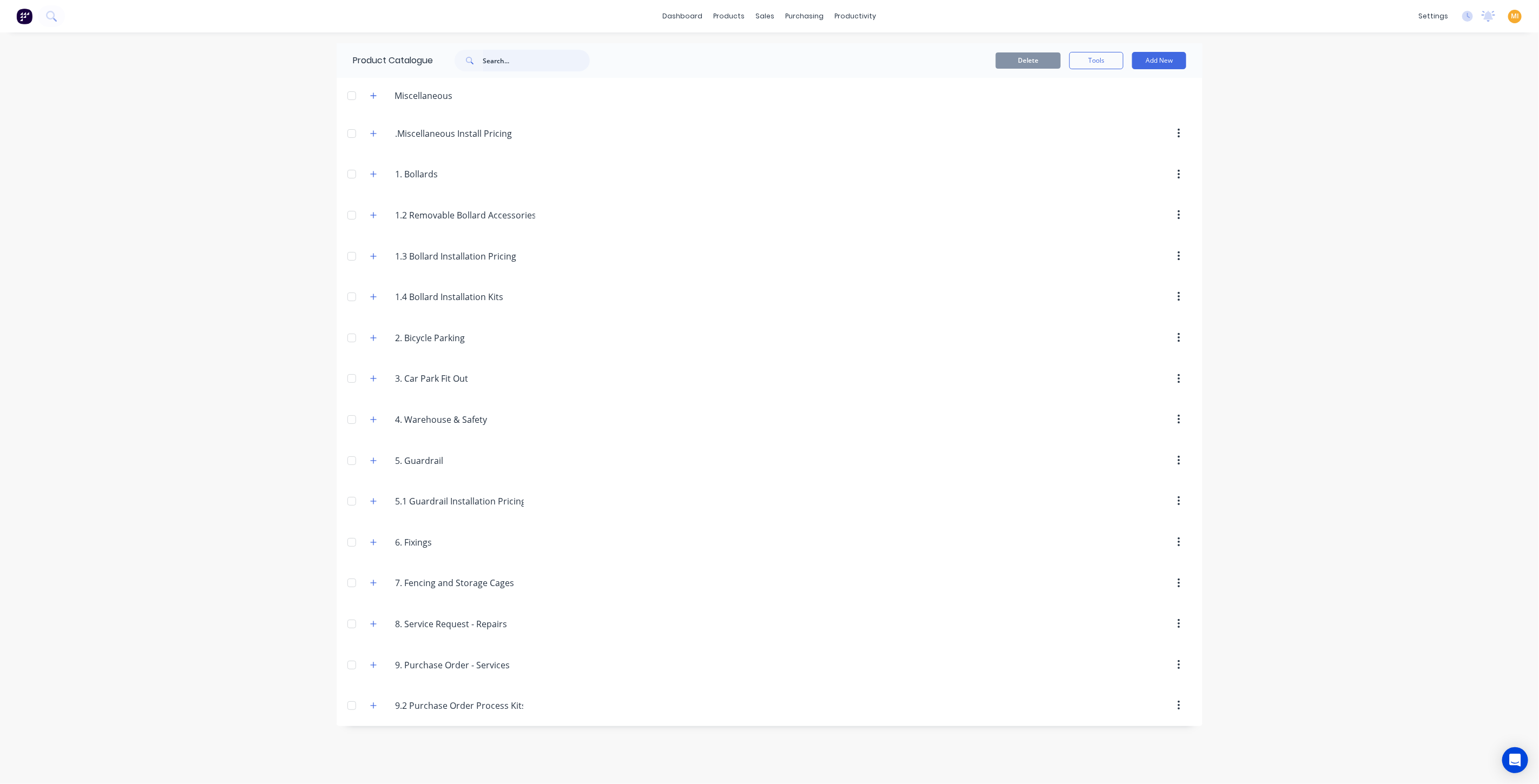
click at [495, 61] on input "text" at bounding box center [536, 60] width 107 height 22
type input "r"
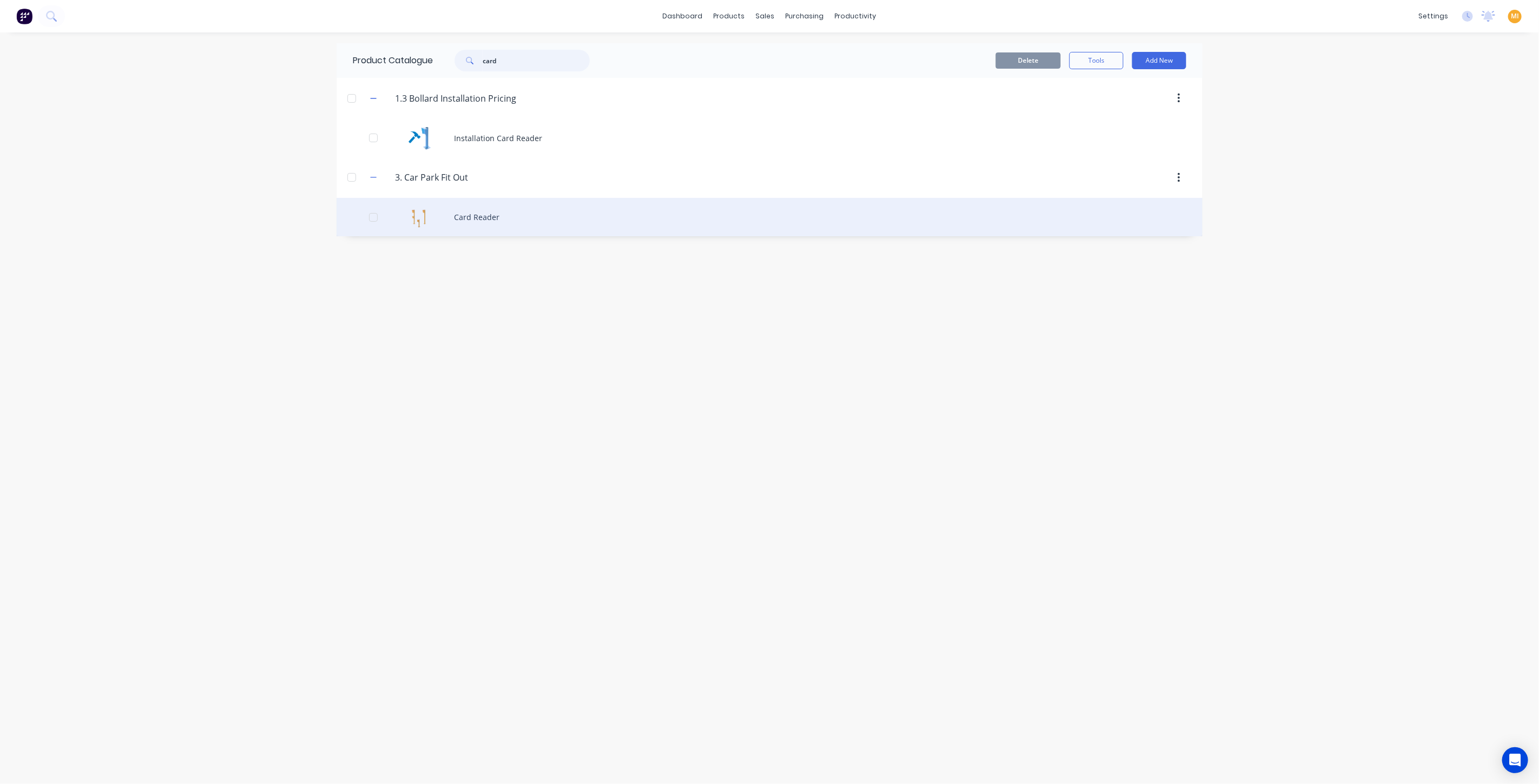
type input "card"
click at [445, 229] on div "Card Reader" at bounding box center [769, 217] width 866 height 39
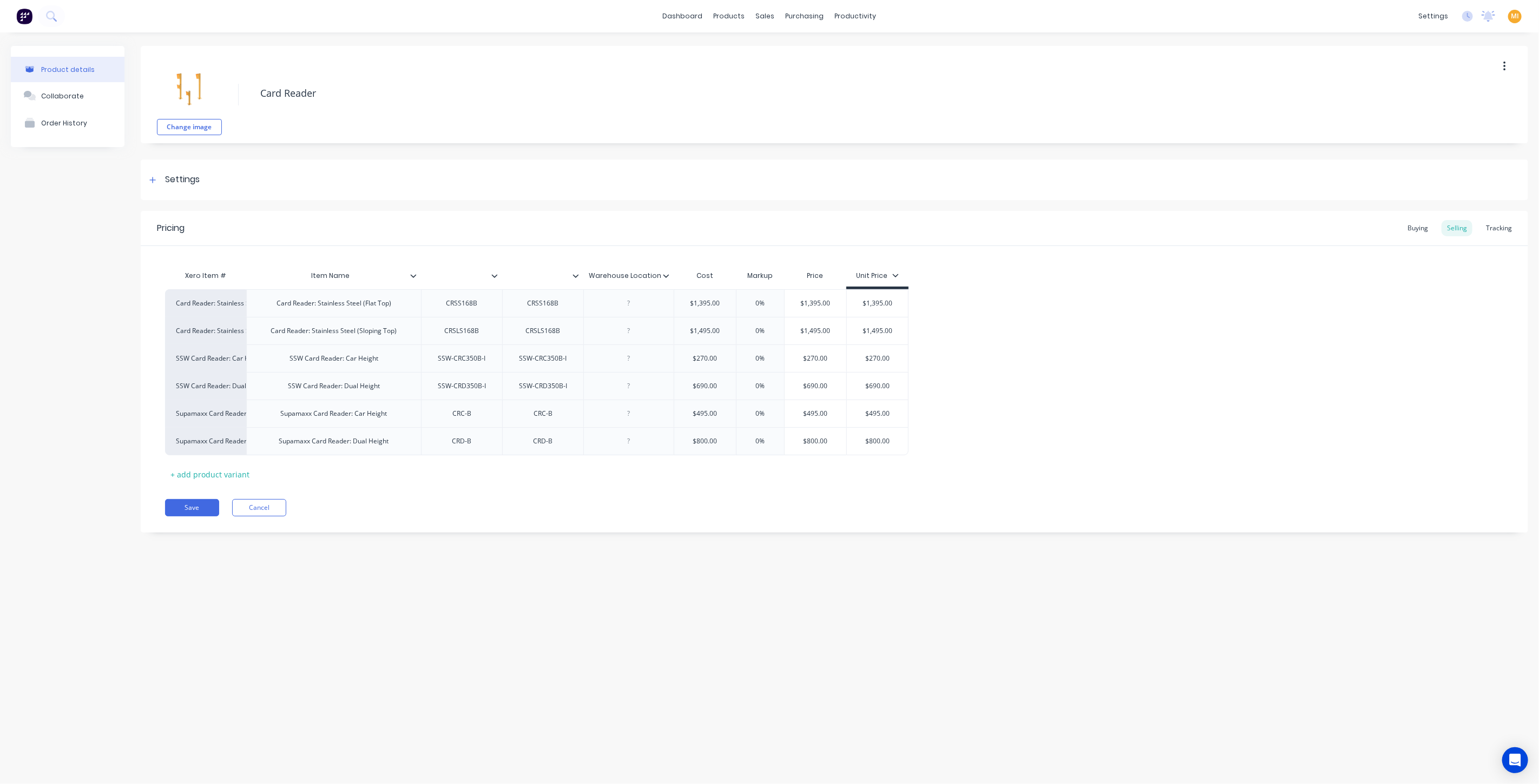
type textarea "x"
click at [329, 639] on div "Product details Collaborate Order History Change image Card Reader Settings Pro…" at bounding box center [769, 397] width 1539 height 730
click at [462, 276] on input "text" at bounding box center [458, 276] width 75 height 10
drag, startPoint x: 477, startPoint y: 276, endPoint x: 450, endPoint y: 278, distance: 27.1
click at [450, 278] on input "text" at bounding box center [458, 276] width 75 height 10
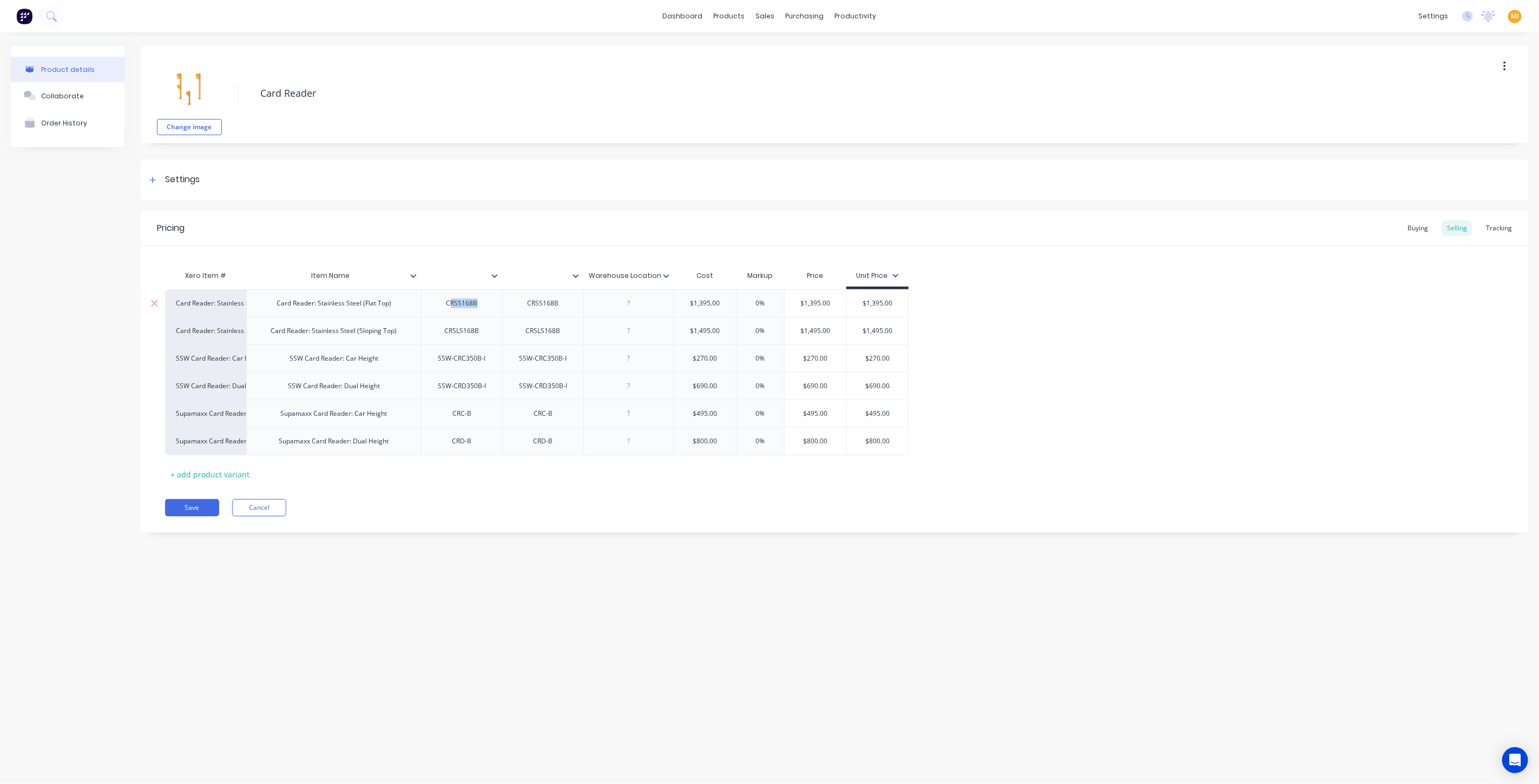
drag, startPoint x: 475, startPoint y: 307, endPoint x: 450, endPoint y: 307, distance: 25.0
click at [450, 307] on div "CRSS168B" at bounding box center [461, 304] width 54 height 14
click at [493, 272] on icon at bounding box center [494, 276] width 6 height 6
click at [471, 390] on div "Sales Order" at bounding box center [448, 391] width 120 height 22
click at [313, 522] on div "Pricing Buying Selling Tracking Xero Item # Item Name Warehouse Location Cost M…" at bounding box center [834, 372] width 1387 height 322
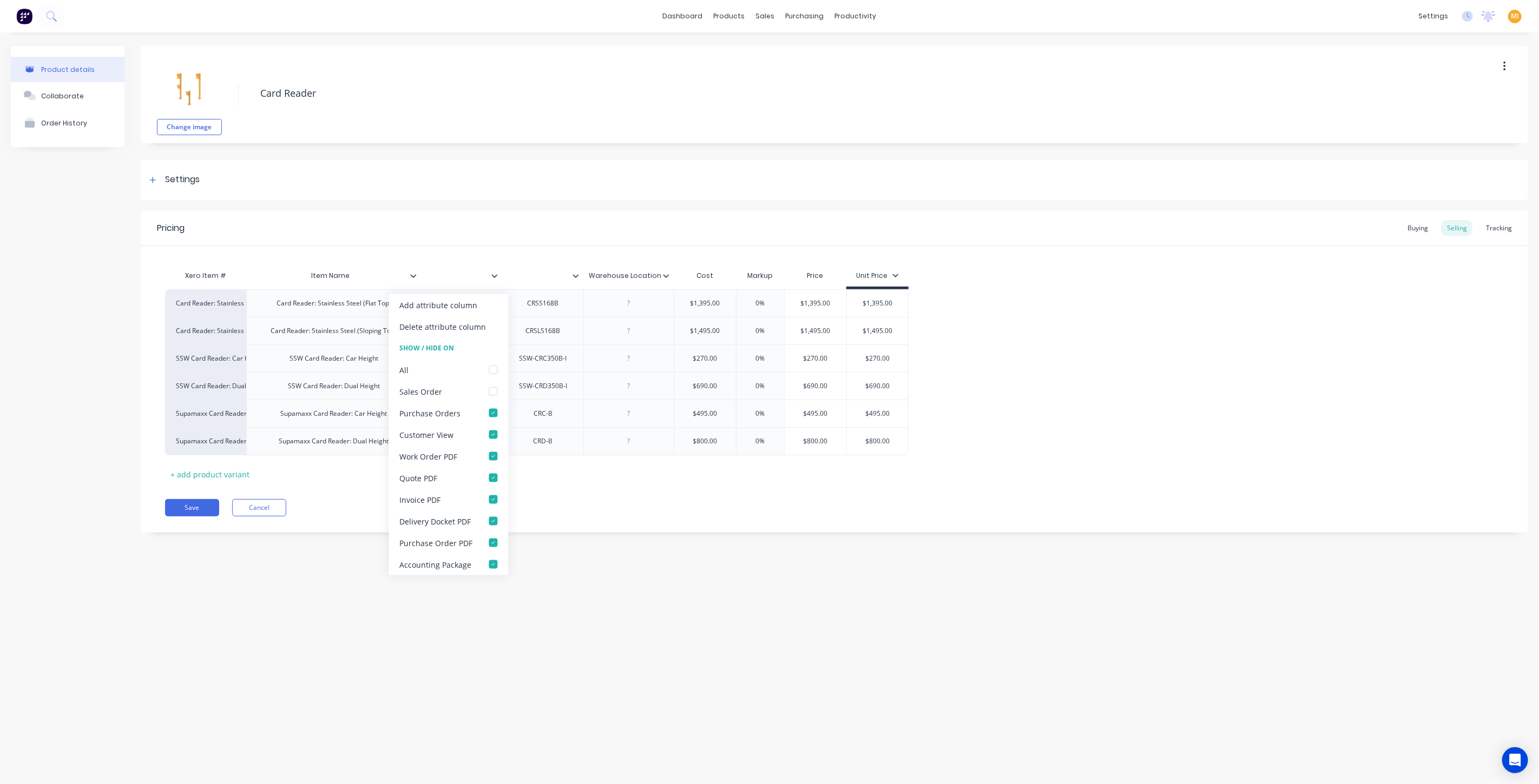
type textarea "x"
click at [461, 281] on div at bounding box center [458, 276] width 75 height 27
type input "Item #"
click at [362, 512] on div "Save Cancel" at bounding box center [846, 508] width 1363 height 18
click at [195, 510] on button "Save" at bounding box center [191, 508] width 54 height 18
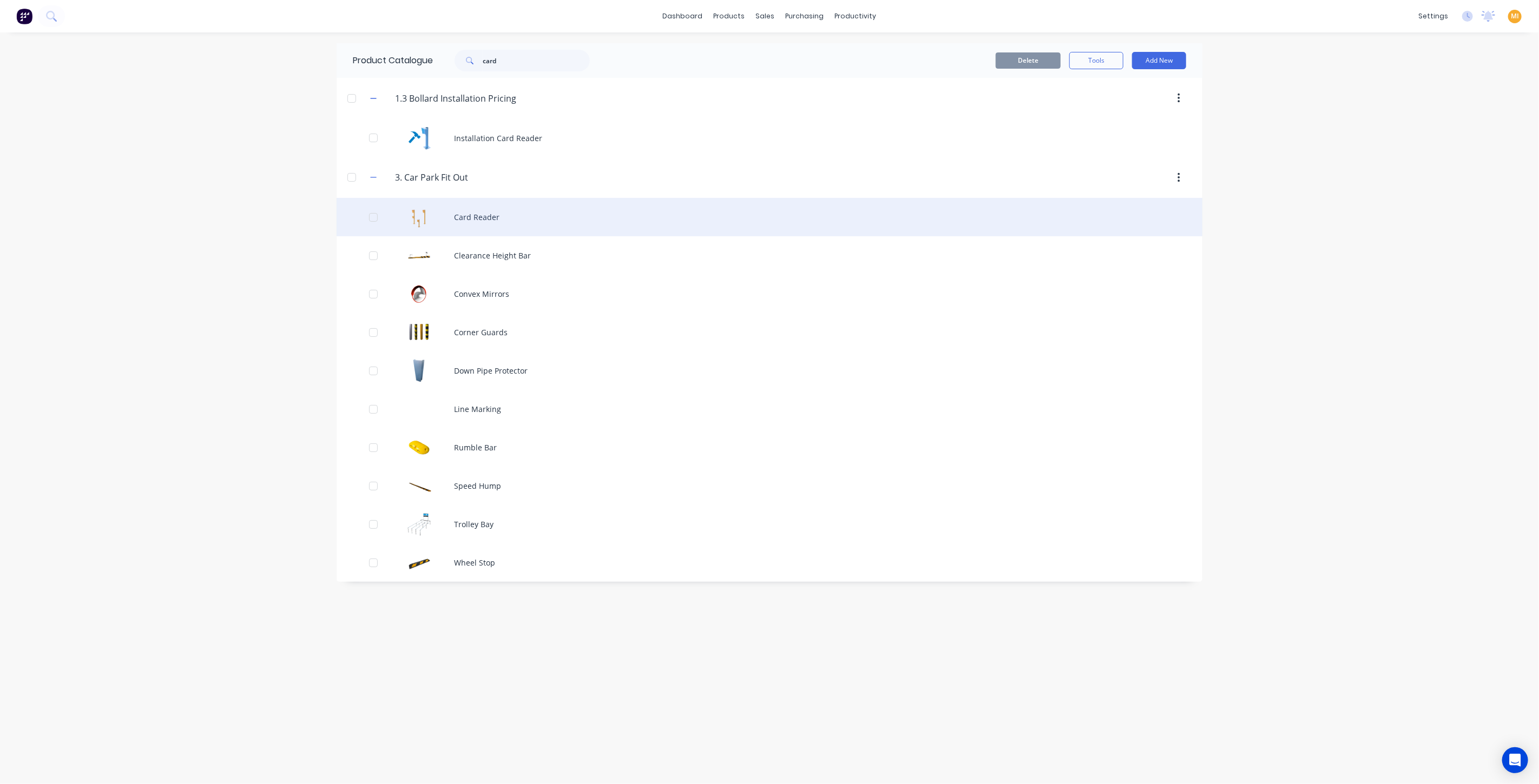
click at [469, 209] on div "Card Reader" at bounding box center [769, 217] width 866 height 39
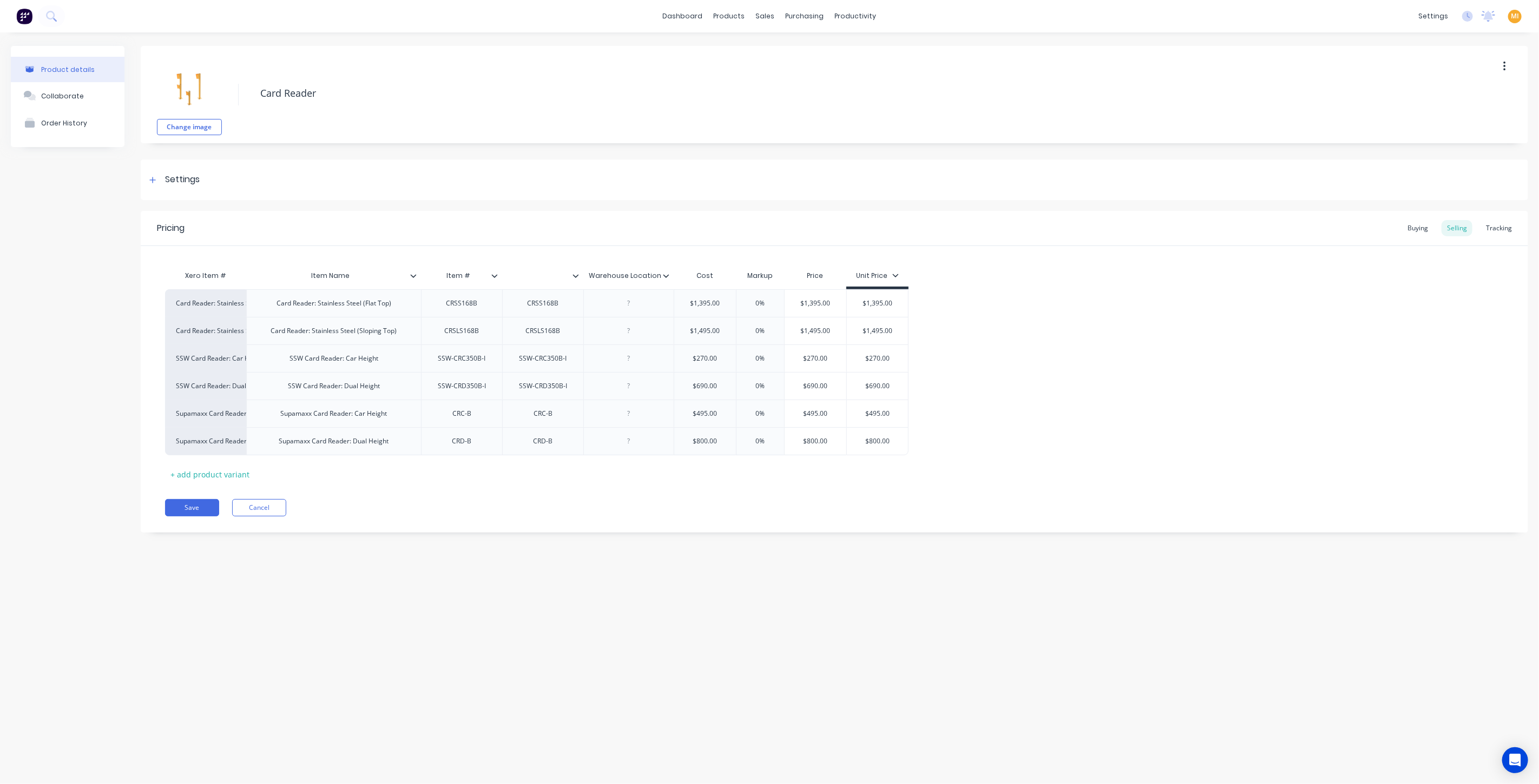
click at [496, 277] on icon at bounding box center [494, 276] width 6 height 6
click at [190, 511] on button "Save" at bounding box center [191, 508] width 54 height 18
type textarea "x"
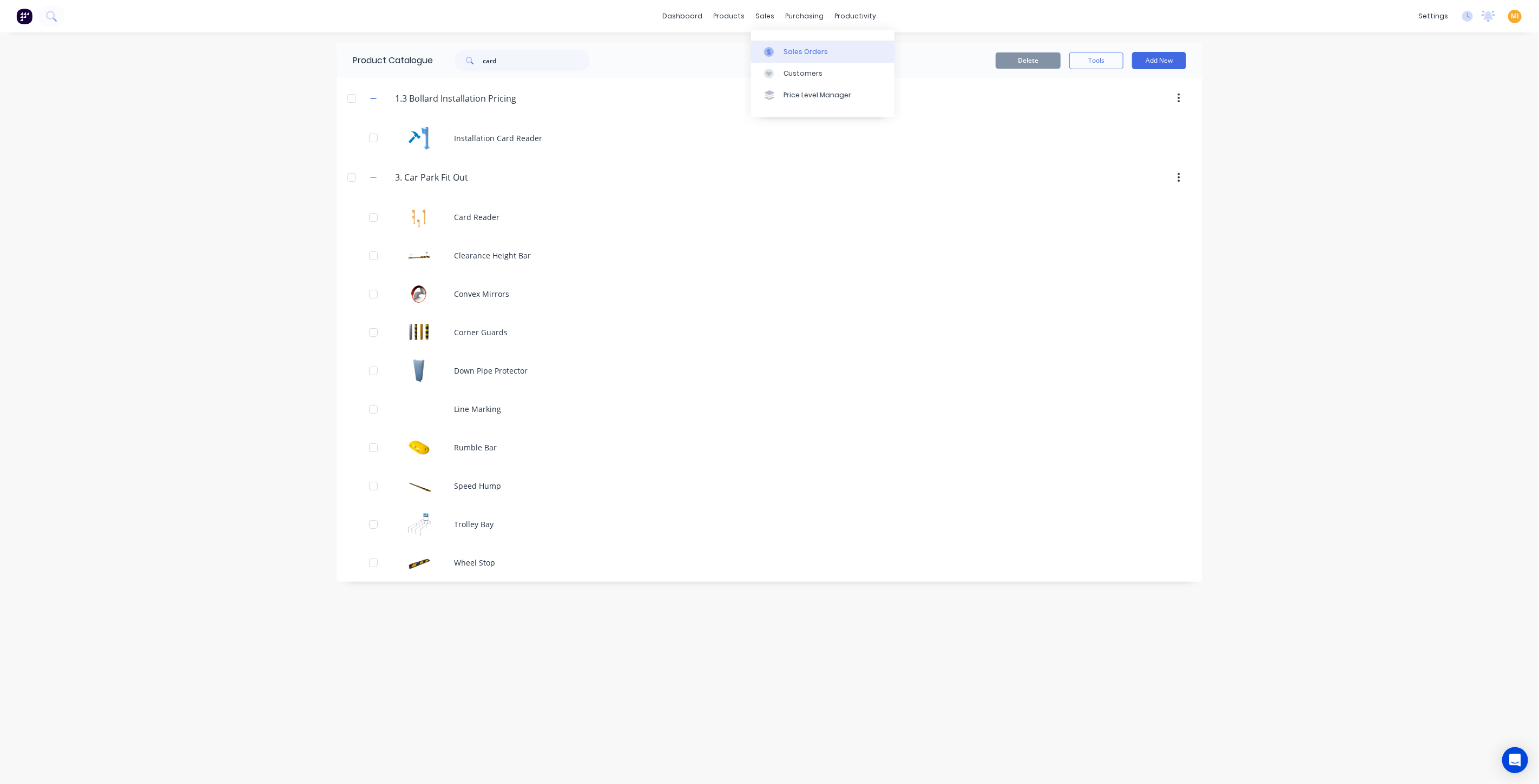
click at [767, 55] on div "Sales Orders" at bounding box center [805, 52] width 44 height 10
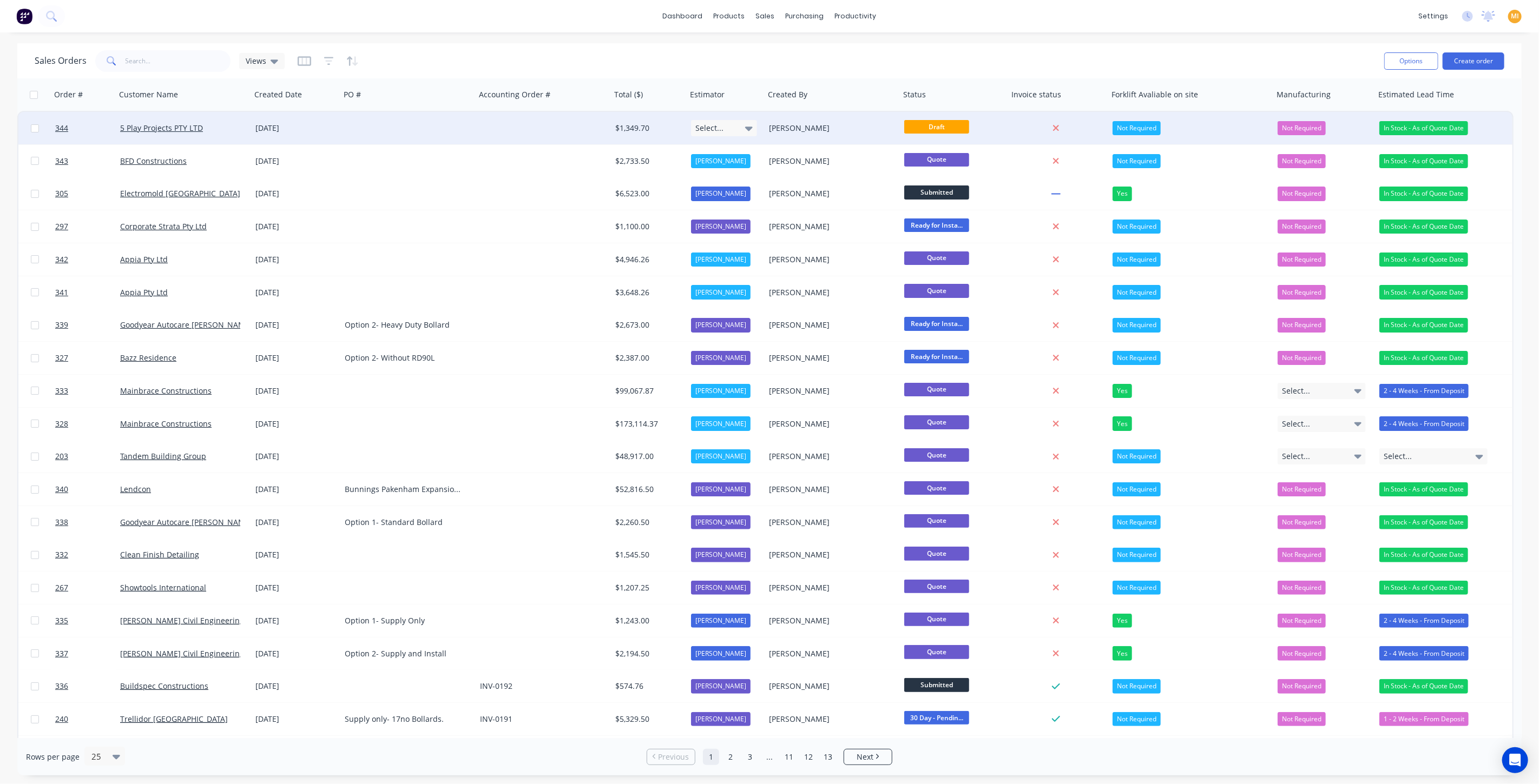
click at [373, 133] on div at bounding box center [408, 128] width 135 height 32
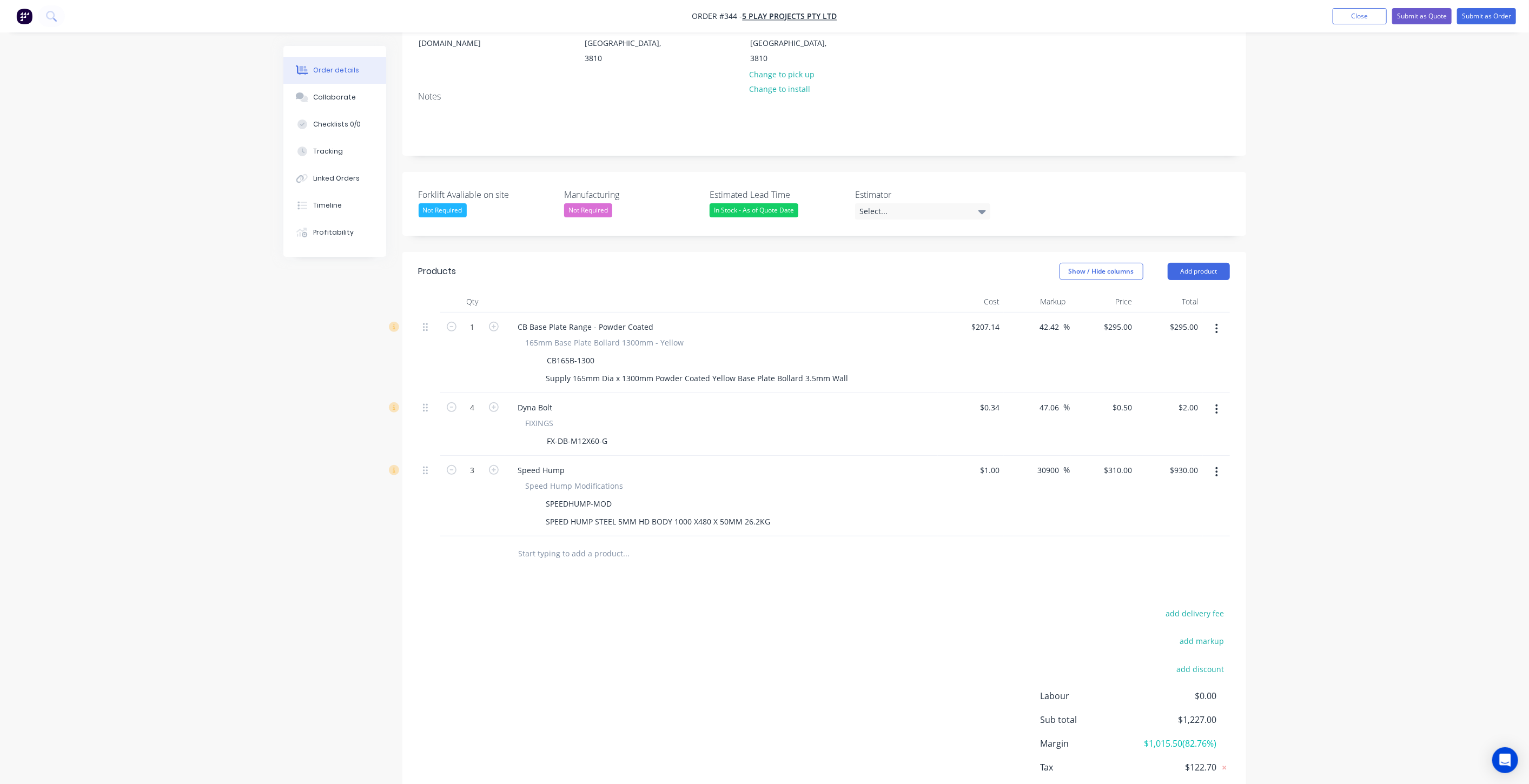
scroll to position [180, 0]
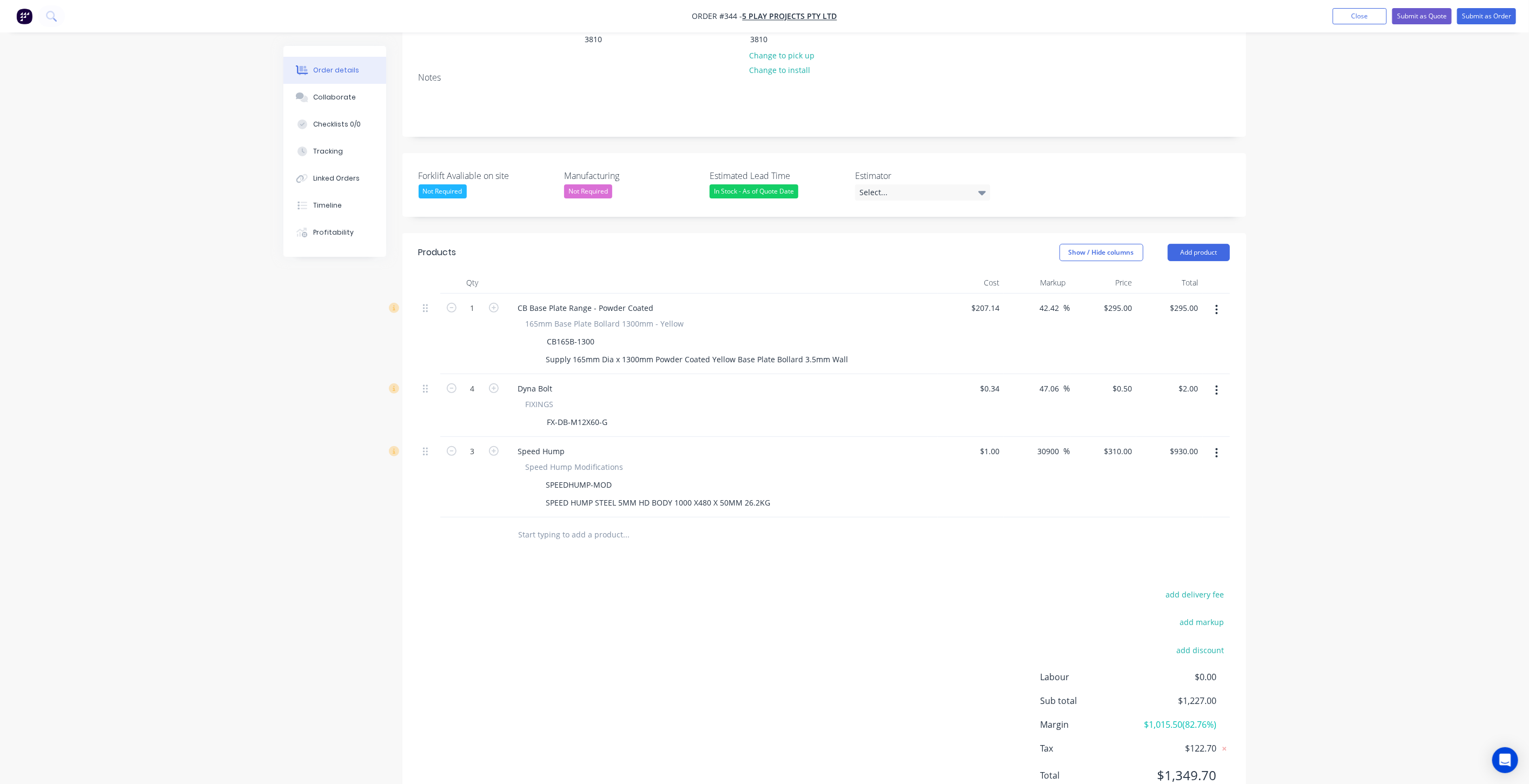
click at [554, 524] on input "text" at bounding box center [626, 534] width 216 height 22
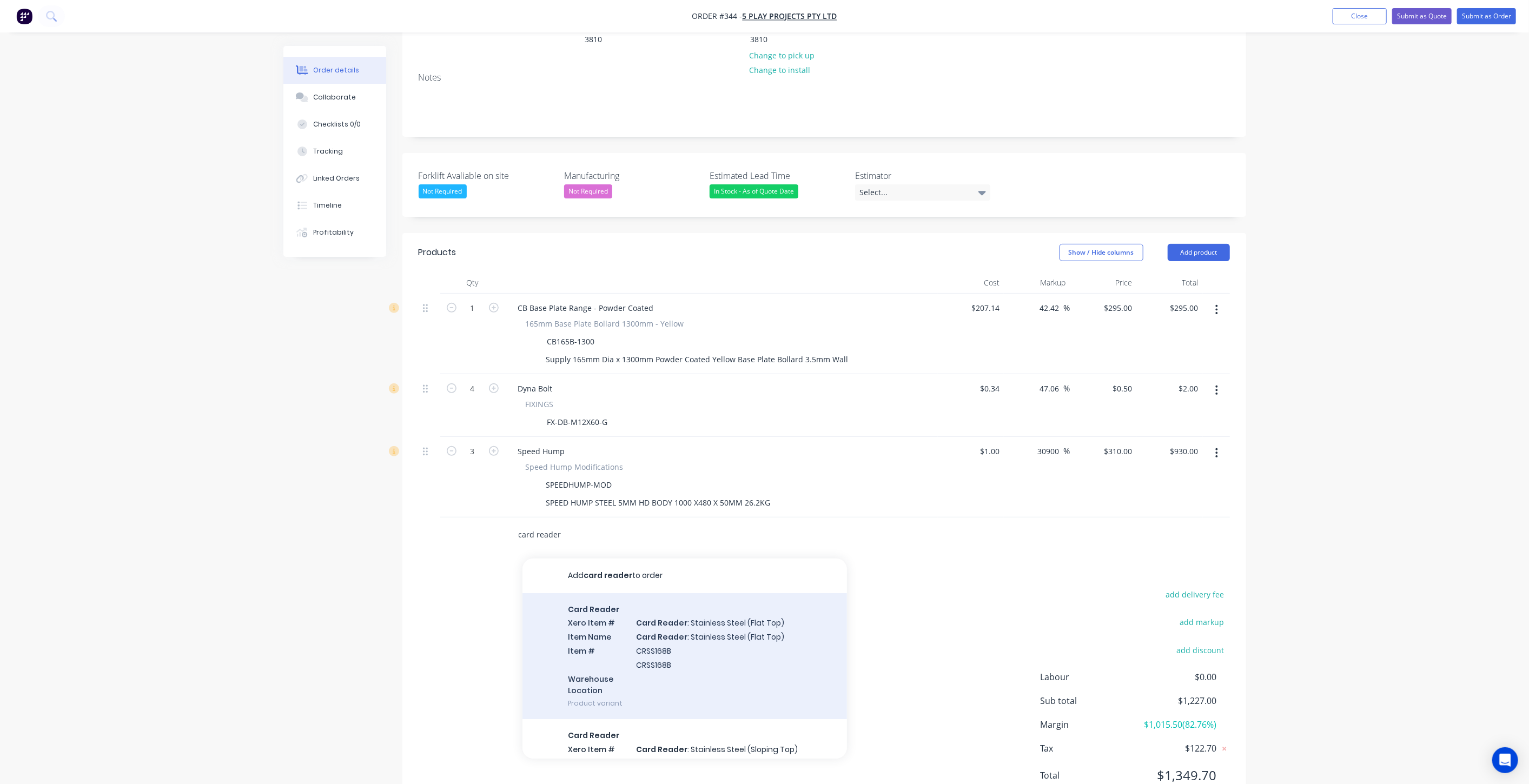
type input "card reader"
click at [607, 594] on div "Card Reader Xero Item # Card Reader : Stainless Steel (Flat Top) Item Name Card…" at bounding box center [685, 657] width 325 height 127
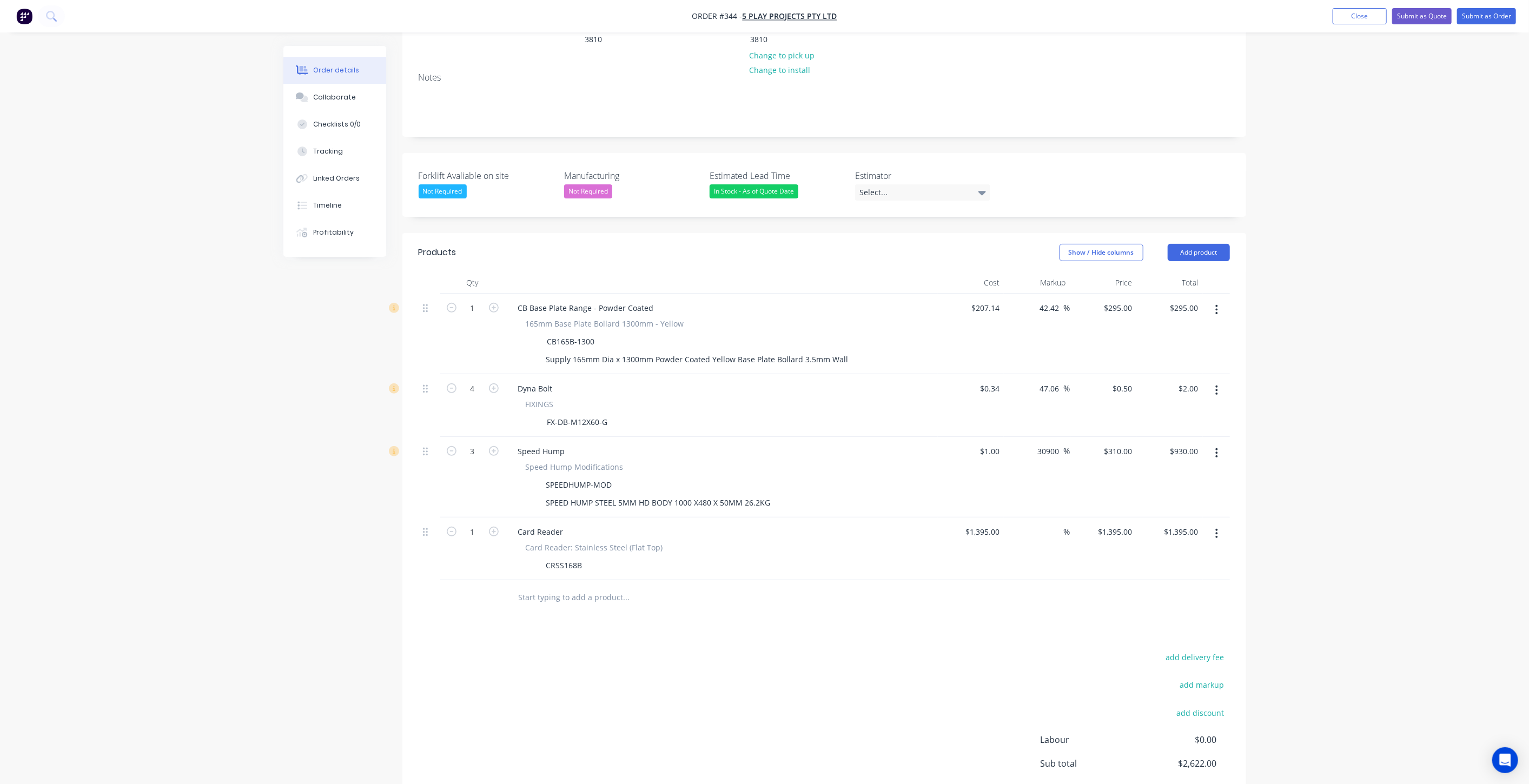
click at [767, 524] on button "button" at bounding box center [1217, 533] width 26 height 19
click at [767, 619] on div "Delete" at bounding box center [1179, 627] width 84 height 16
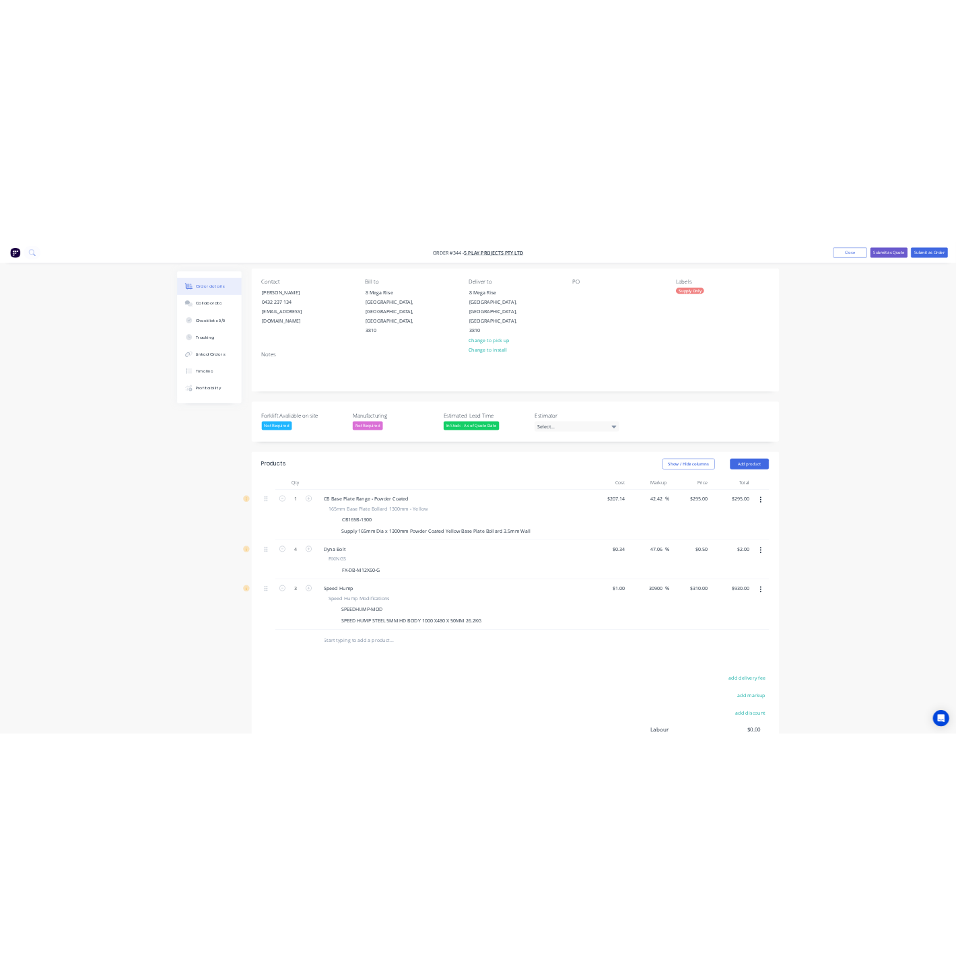
scroll to position [0, 0]
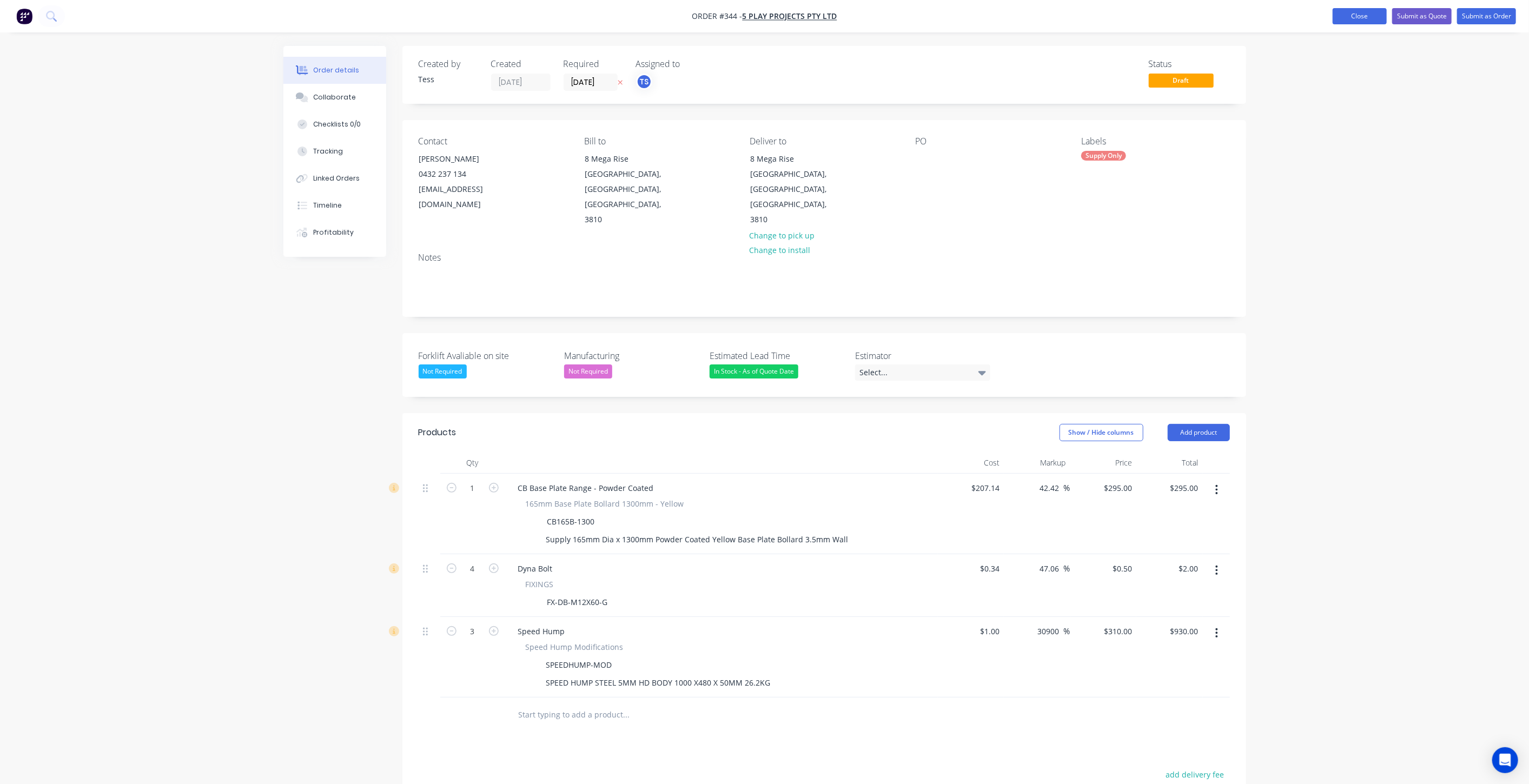
click at [767, 14] on button "Close" at bounding box center [1359, 16] width 54 height 16
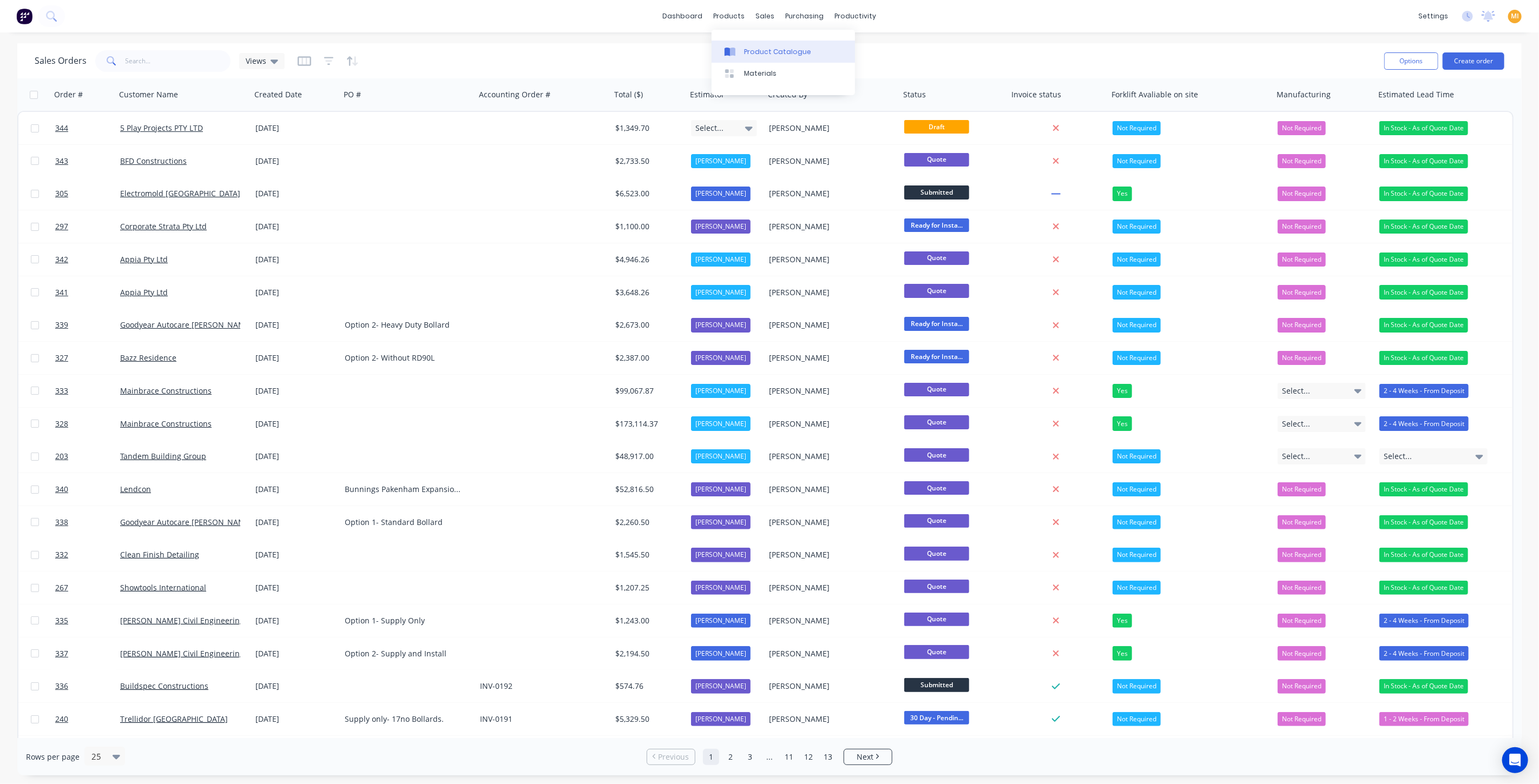
click at [751, 43] on link "Product Catalogue" at bounding box center [783, 51] width 143 height 22
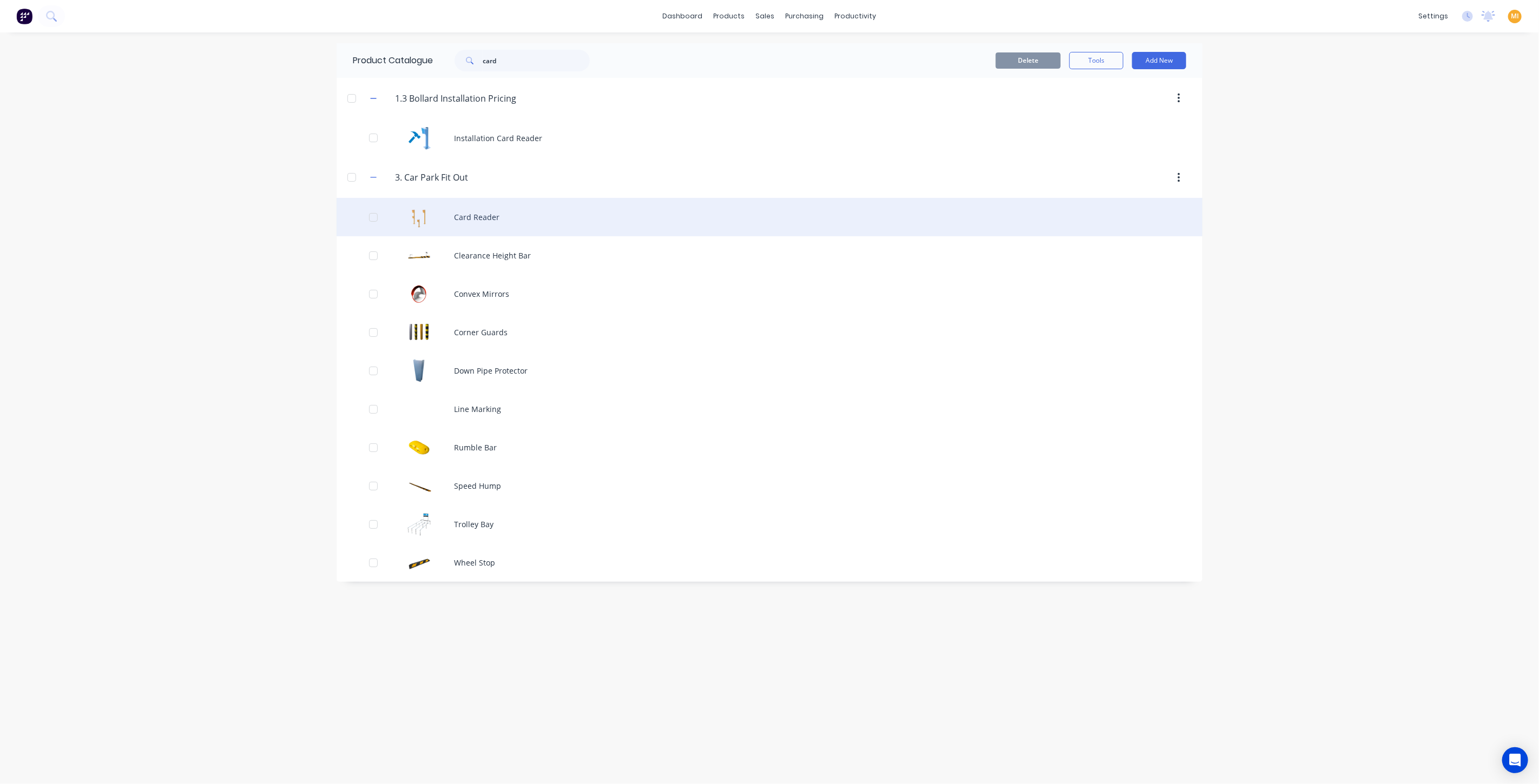
click at [465, 221] on div "Card Reader" at bounding box center [769, 217] width 866 height 39
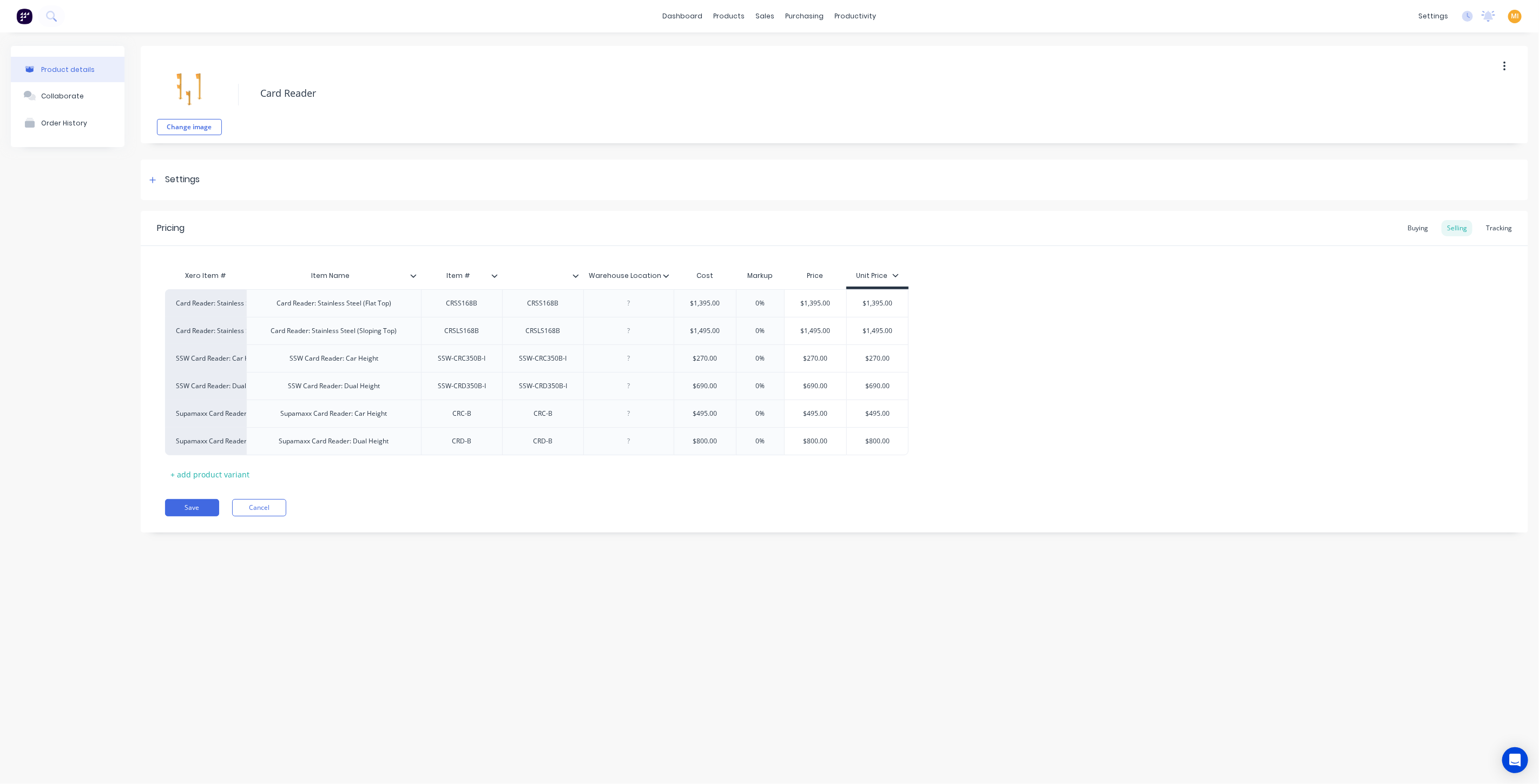
type textarea "x"
click at [534, 273] on input "text" at bounding box center [539, 276] width 75 height 10
type input "Description"
click at [494, 524] on div "Pricing Buying Selling Tracking Xero Item # Item Name Item # Description Wareho…" at bounding box center [834, 372] width 1387 height 322
click at [325, 567] on div "Product details Collaborate Order History Change image Card Reader Settings Pro…" at bounding box center [769, 397] width 1539 height 730
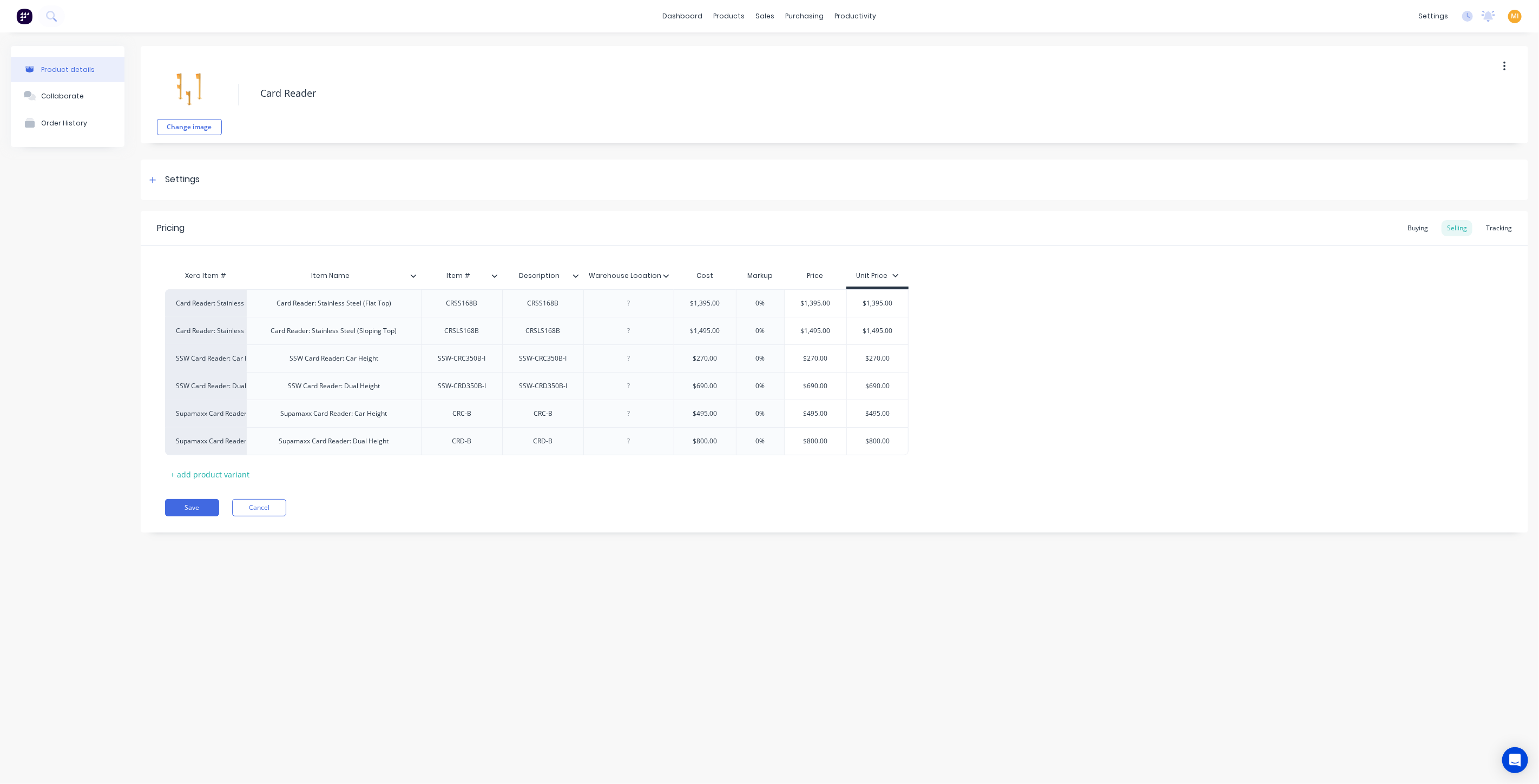
click at [495, 277] on icon at bounding box center [494, 276] width 6 height 6
click at [486, 390] on div at bounding box center [493, 391] width 22 height 22
type textarea "x"
click at [305, 564] on div "Product details Collaborate Order History Change image Card Reader Settings Pro…" at bounding box center [769, 397] width 1539 height 730
type input "Description"
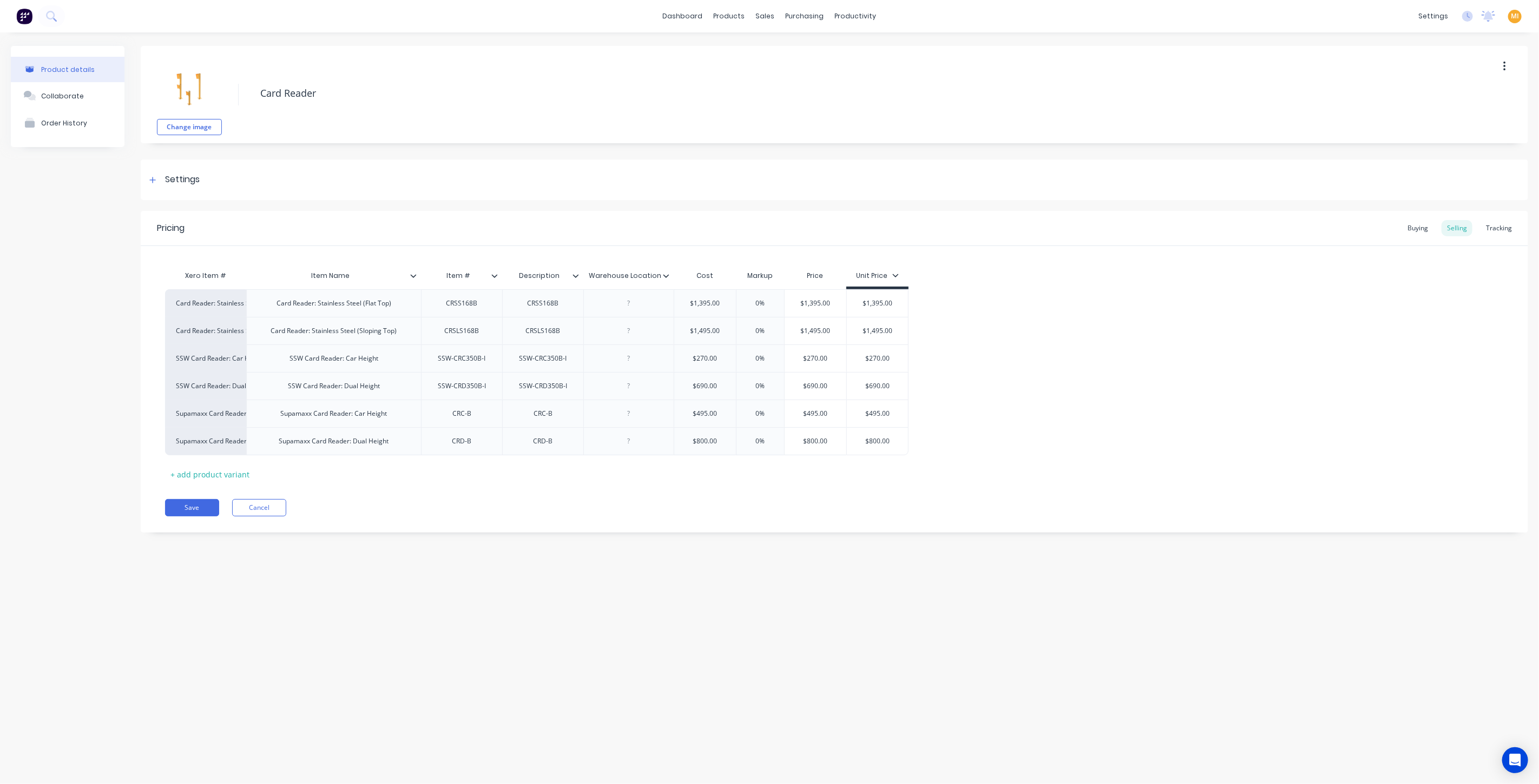
drag, startPoint x: 567, startPoint y: 275, endPoint x: 530, endPoint y: 274, distance: 37.0
click at [530, 274] on input "Description" at bounding box center [539, 276] width 75 height 10
click at [549, 279] on input "Description" at bounding box center [539, 276] width 75 height 10
drag, startPoint x: 561, startPoint y: 304, endPoint x: 531, endPoint y: 304, distance: 30.0
click at [531, 303] on div "CRSS168B" at bounding box center [542, 304] width 54 height 14
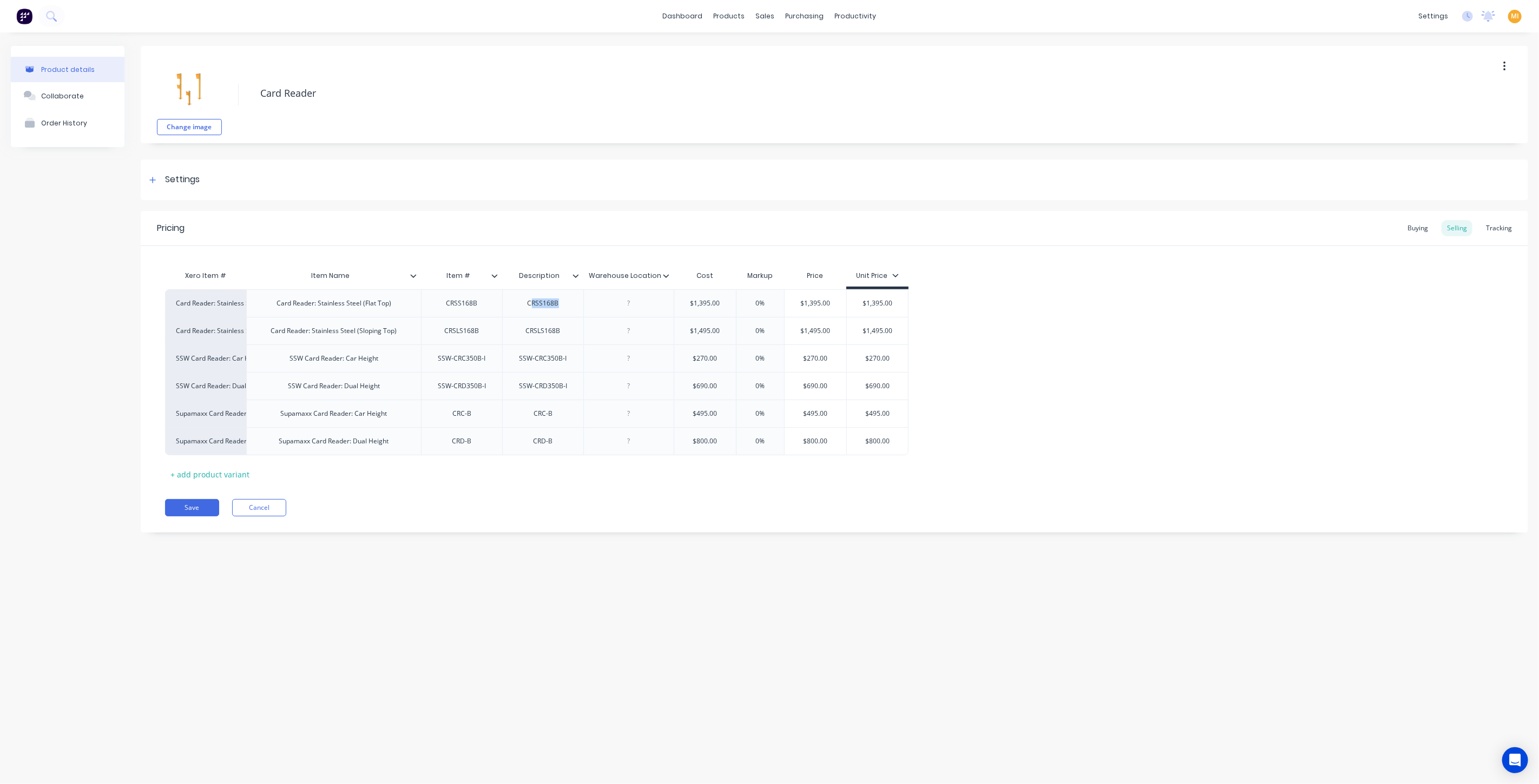
type textarea "x"
click at [563, 276] on input "Description" at bounding box center [539, 276] width 75 height 10
type input "Description"
click at [477, 497] on div "Pricing Buying Selling Tracking Xero Item # Item Name Item # Description Wareho…" at bounding box center [834, 372] width 1387 height 322
click at [460, 304] on div "CRSS168B" at bounding box center [461, 304] width 54 height 14
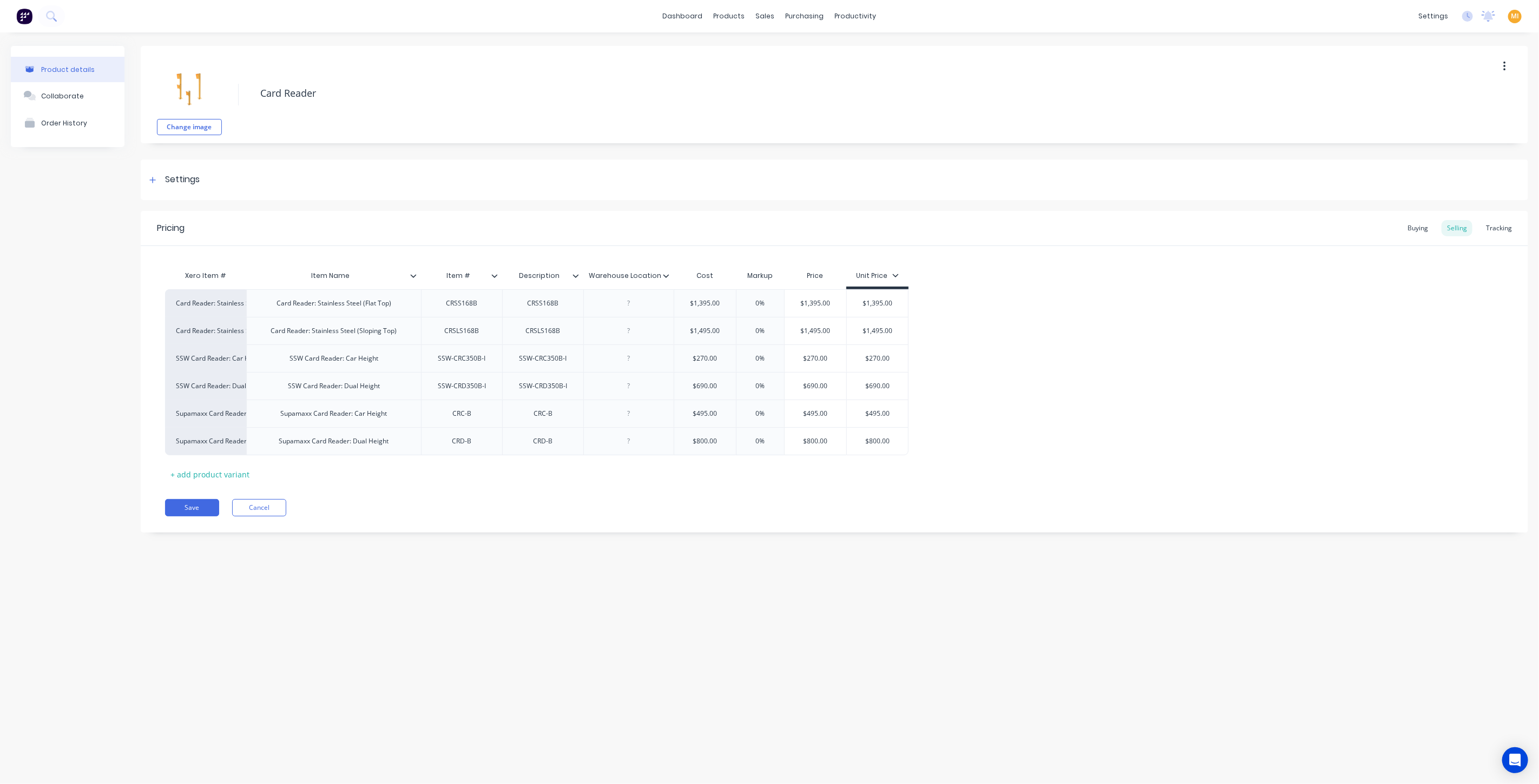
click at [347, 567] on div "Product details Collaborate Order History Change image Card Reader Settings Pro…" at bounding box center [769, 397] width 1539 height 730
click at [203, 515] on button "Save" at bounding box center [191, 508] width 54 height 18
type textarea "x"
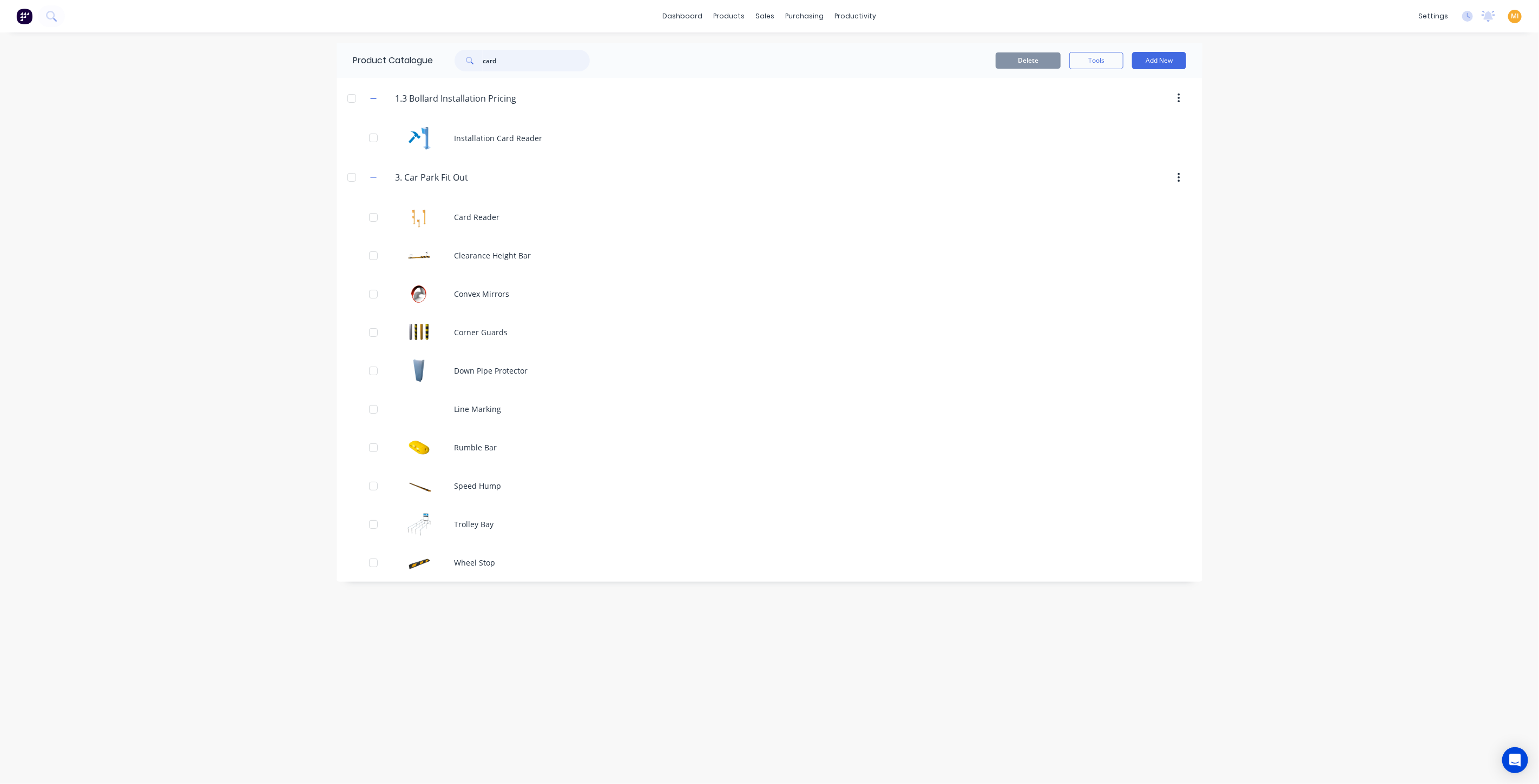
drag, startPoint x: 537, startPoint y: 63, endPoint x: 426, endPoint y: 67, distance: 111.1
click at [426, 67] on div "Product Catalogue card" at bounding box center [477, 60] width 280 height 35
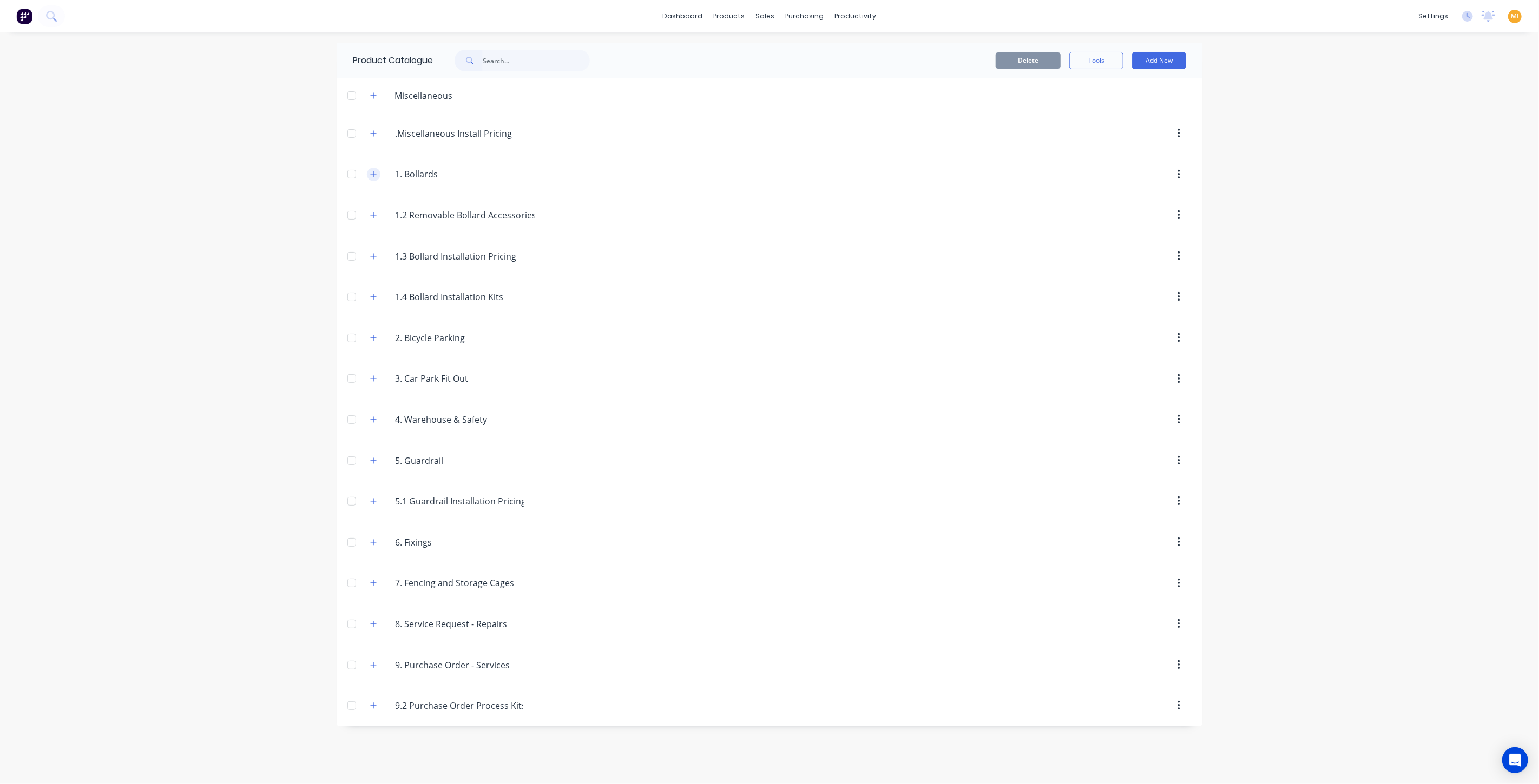
click at [375, 171] on icon "button" at bounding box center [374, 174] width 6 height 7
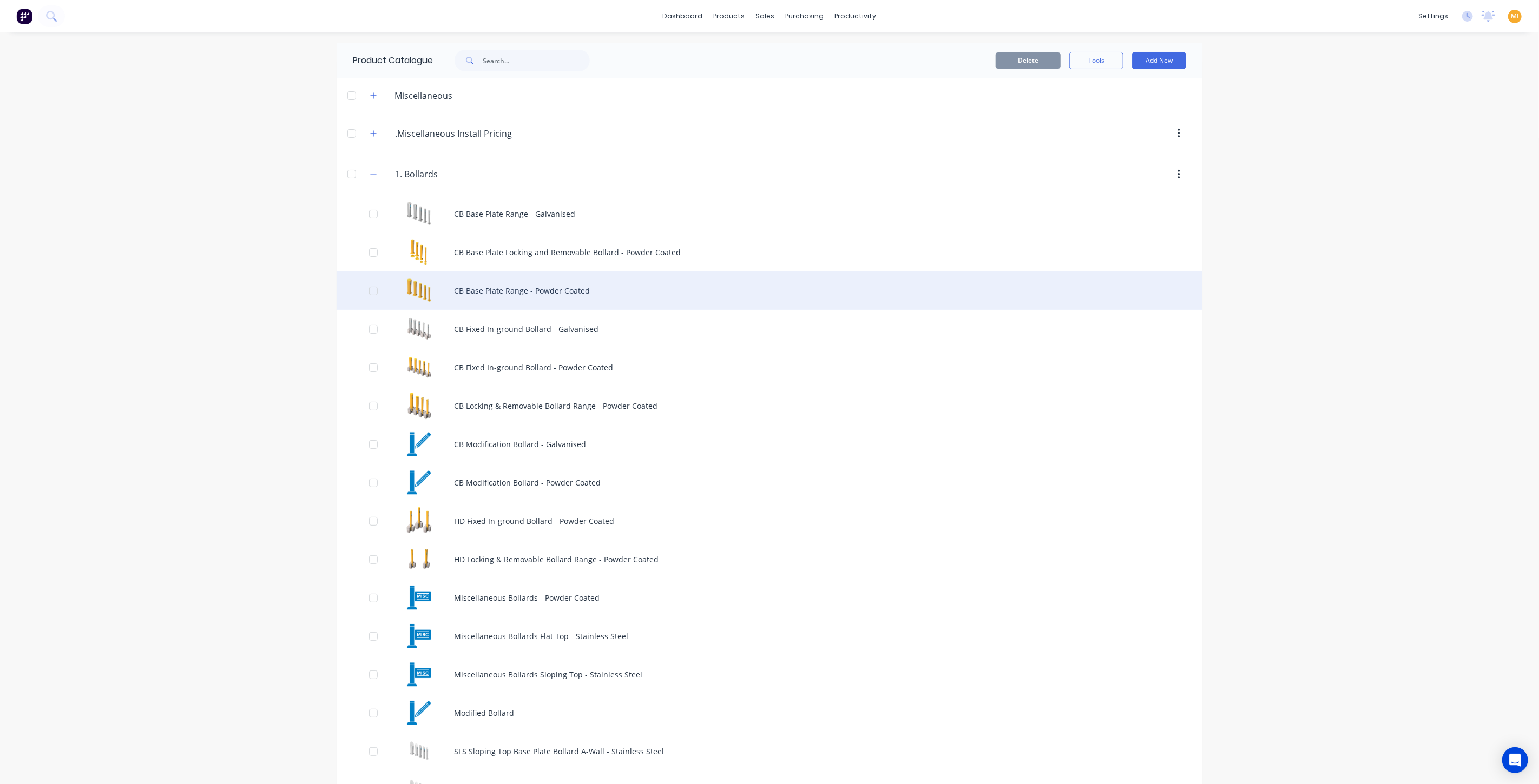
click at [494, 289] on div "CB Base Plate Range - Powder Coated" at bounding box center [769, 291] width 866 height 39
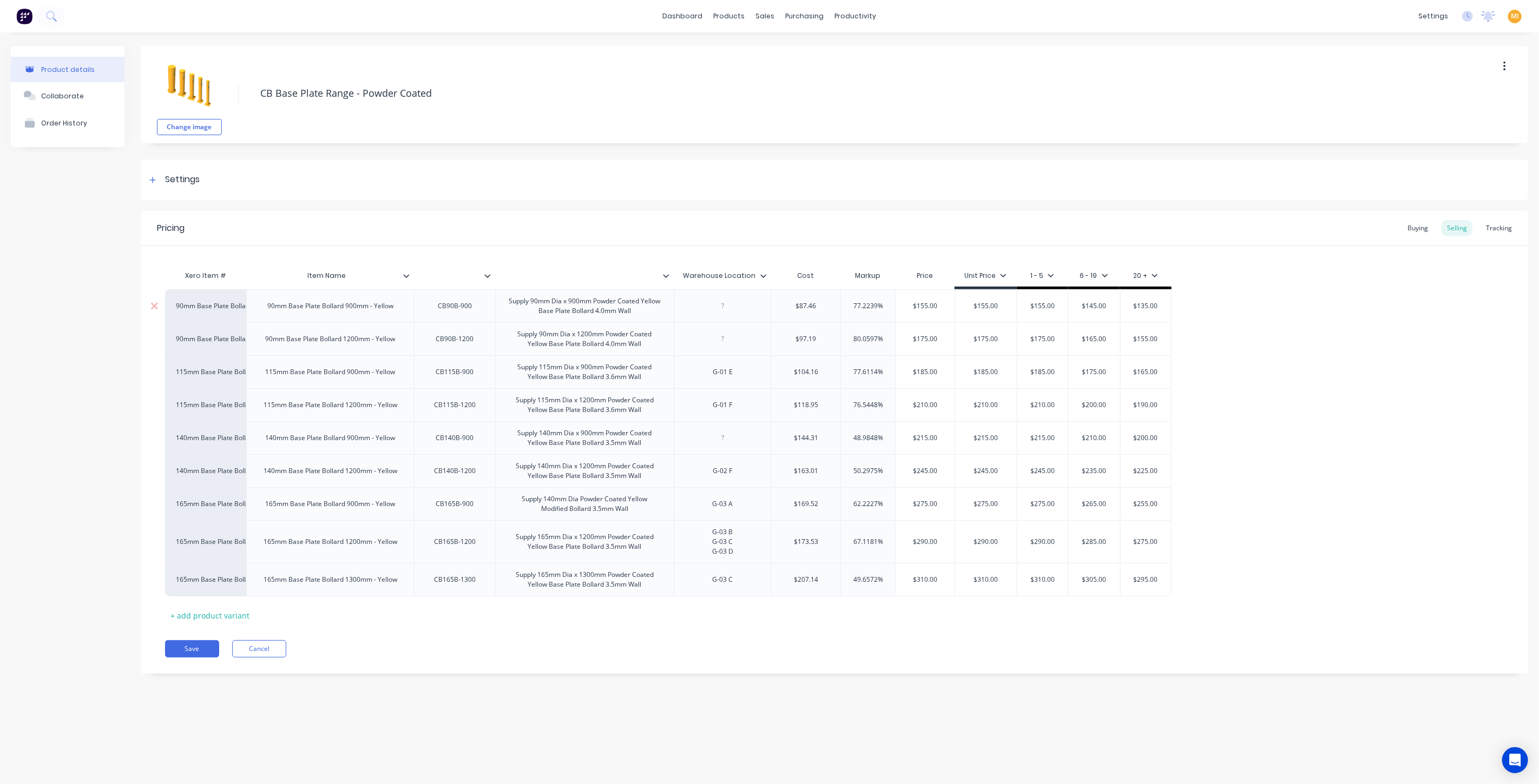
type textarea "x"
click at [489, 615] on div "Xero Item # Item Name Warehouse Location Cost Markup Price Unit Price 1 - 5 6 -…" at bounding box center [834, 444] width 1339 height 359
click at [453, 271] on input "text" at bounding box center [451, 276] width 75 height 10
type textarea "x"
click at [459, 274] on input "text" at bounding box center [451, 276] width 75 height 10
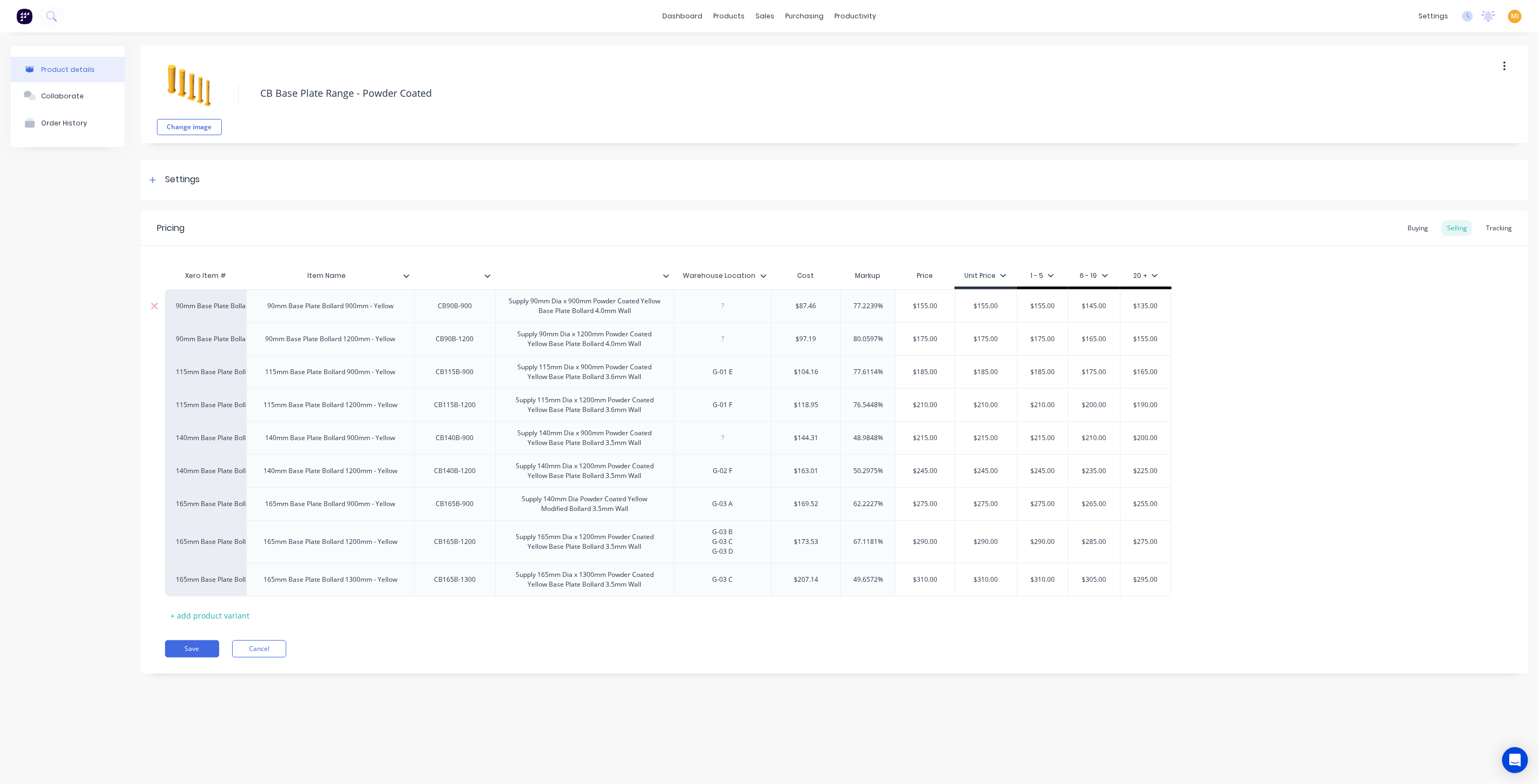
click at [456, 305] on div "CB90B-900" at bounding box center [455, 306] width 54 height 14
type textarea "x"
click at [258, 648] on button "Cancel" at bounding box center [259, 649] width 54 height 18
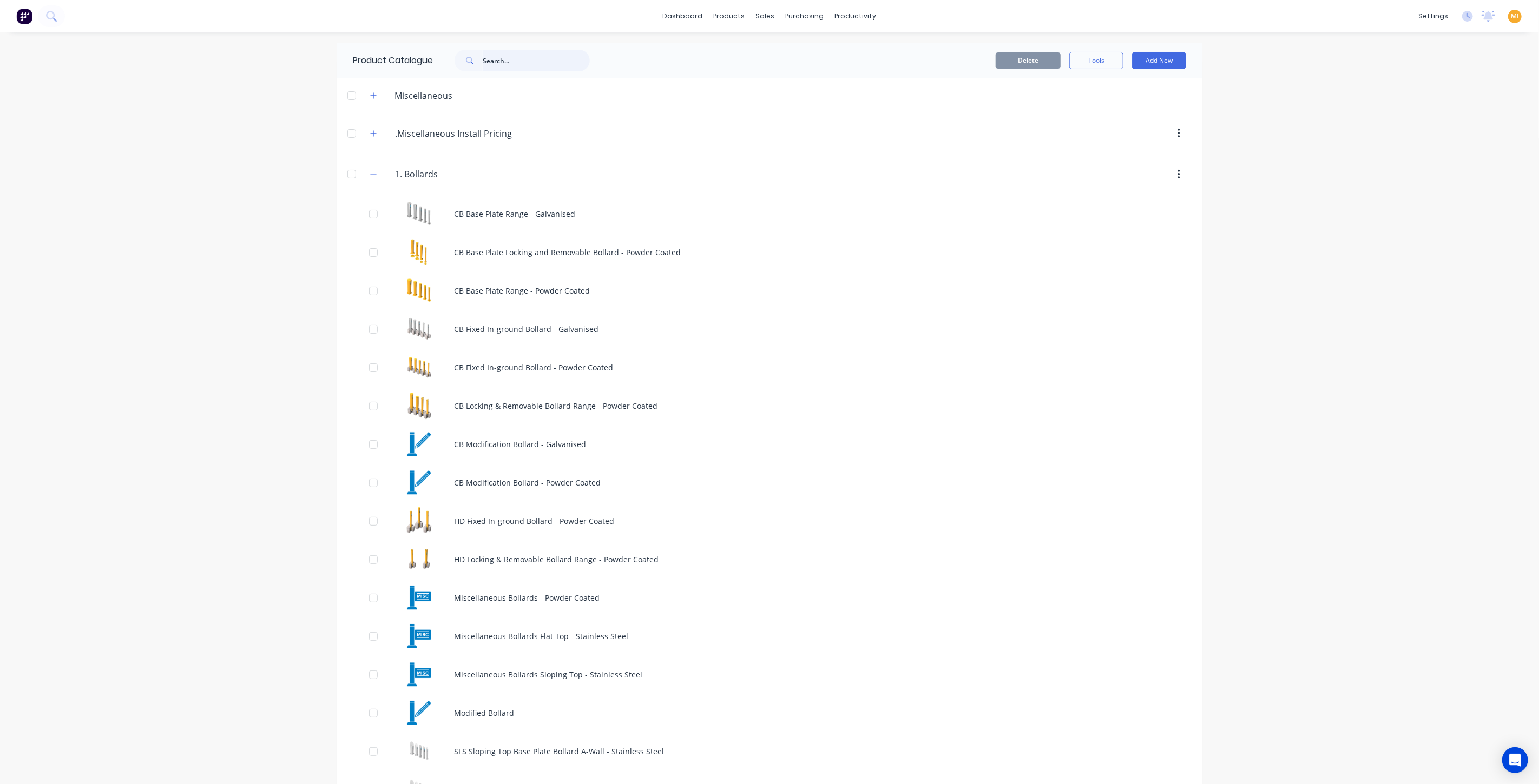
click at [530, 59] on input "text" at bounding box center [536, 60] width 107 height 22
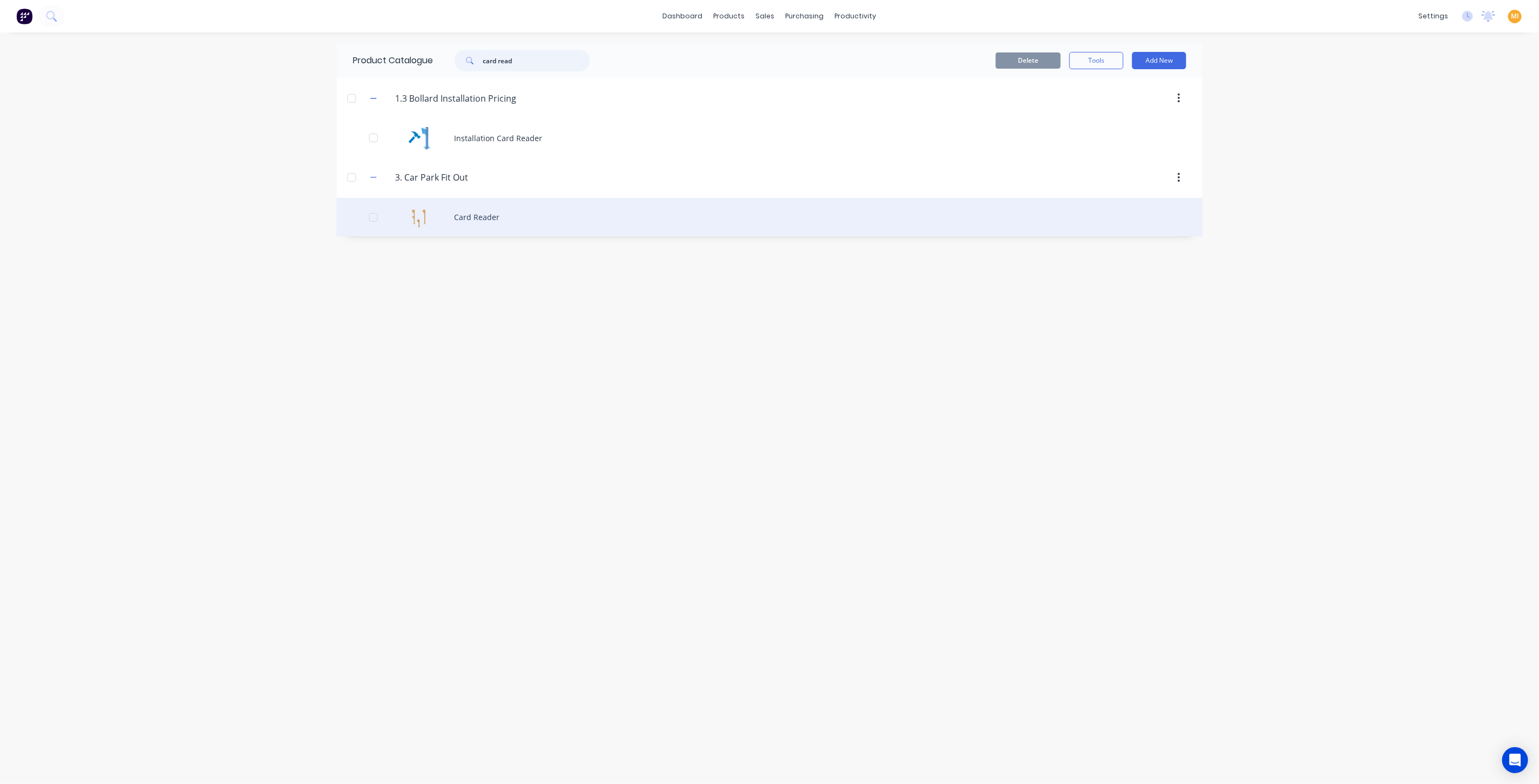
type input "card read"
click at [491, 212] on div "Card Reader" at bounding box center [769, 217] width 866 height 39
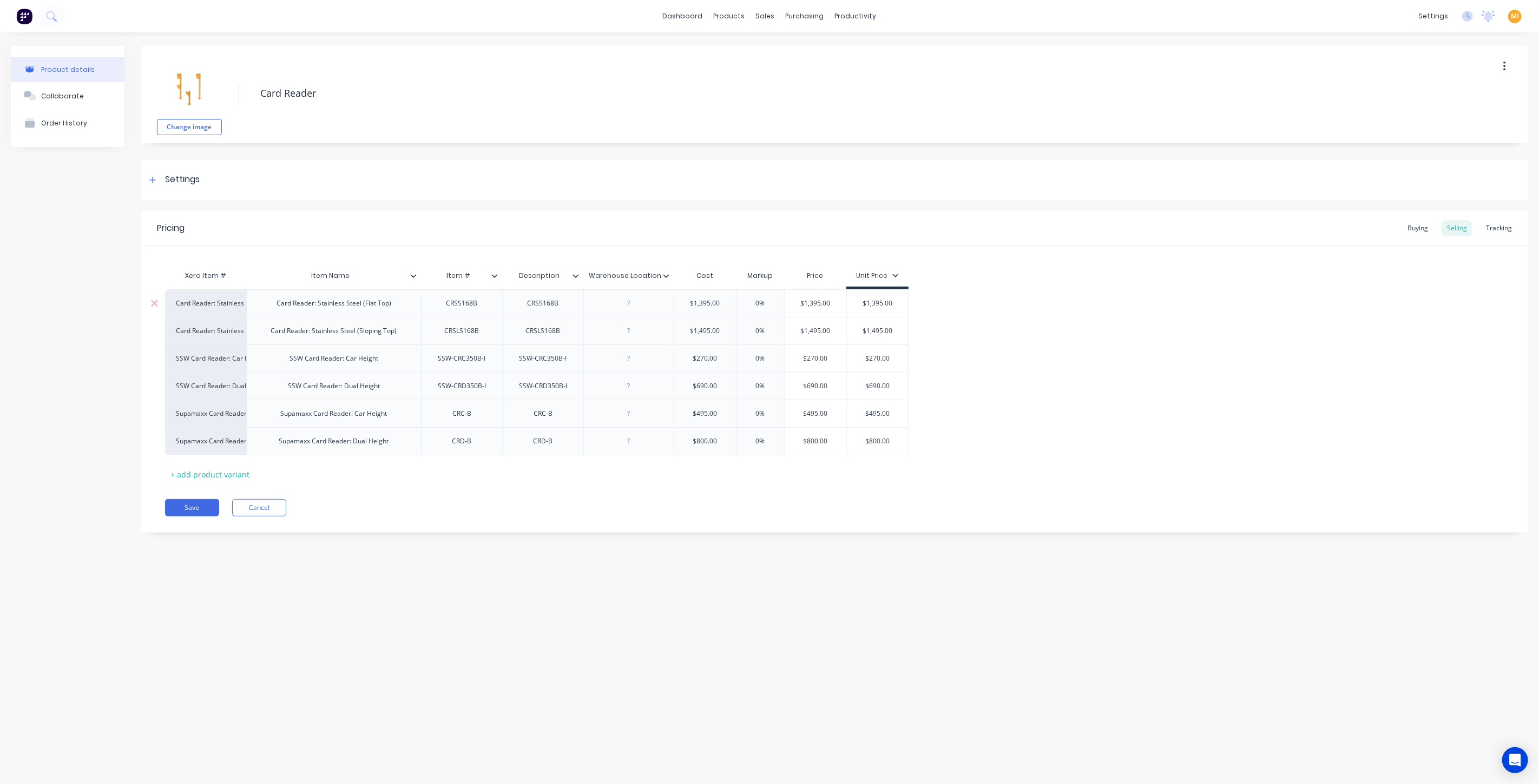
type textarea "x"
drag, startPoint x: 379, startPoint y: 514, endPoint x: 450, endPoint y: 470, distance: 83.5
click at [379, 514] on div "Save Cancel" at bounding box center [846, 508] width 1363 height 18
type input "Item #"
click at [452, 273] on input "Item #" at bounding box center [458, 276] width 75 height 10
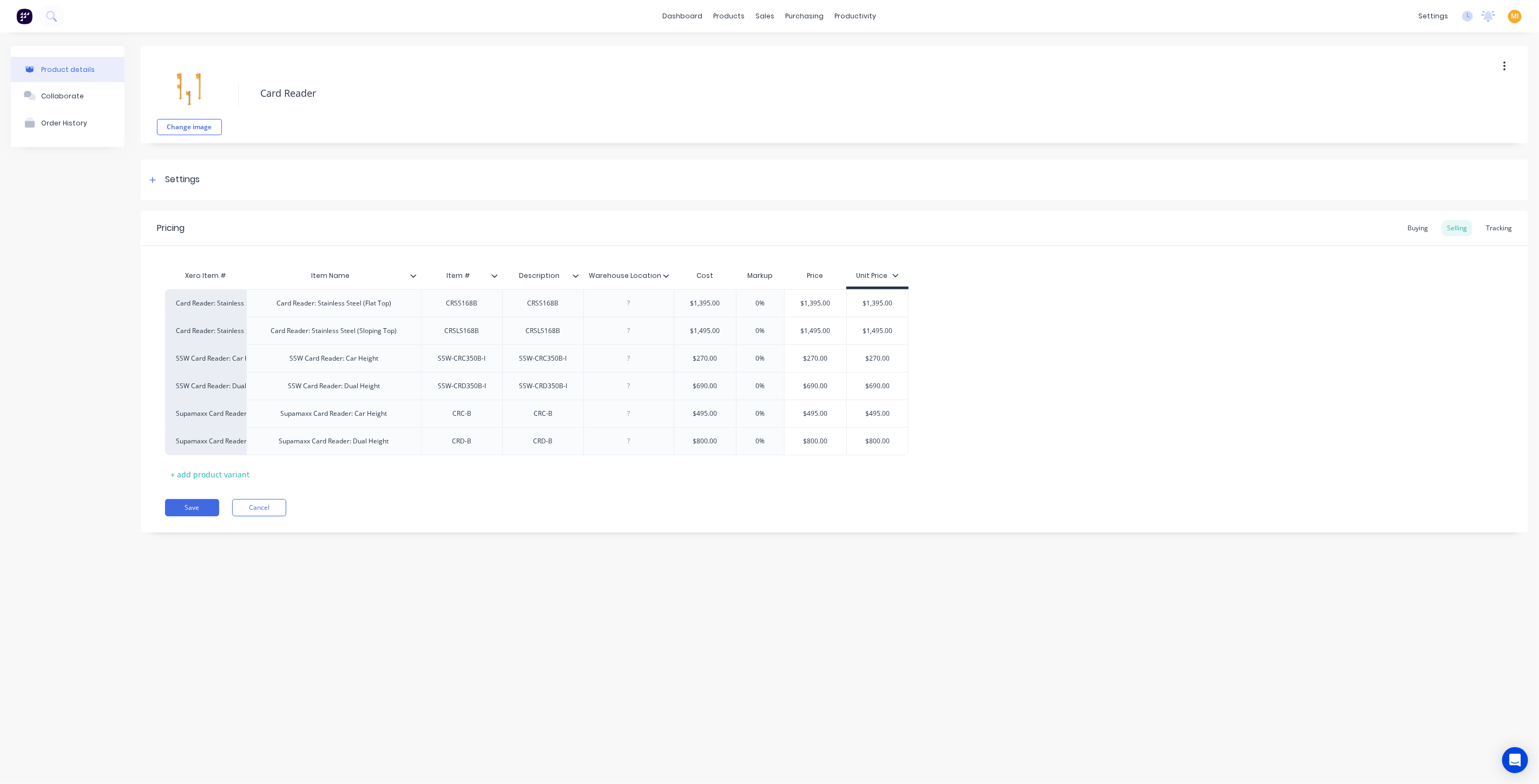
click at [452, 273] on input "Item #" at bounding box center [458, 276] width 75 height 10
type textarea "x"
click at [441, 545] on div "Change image Card Reader Settings Product Options I buy this item I sell this i…" at bounding box center [834, 297] width 1387 height 503
type input "Item #"
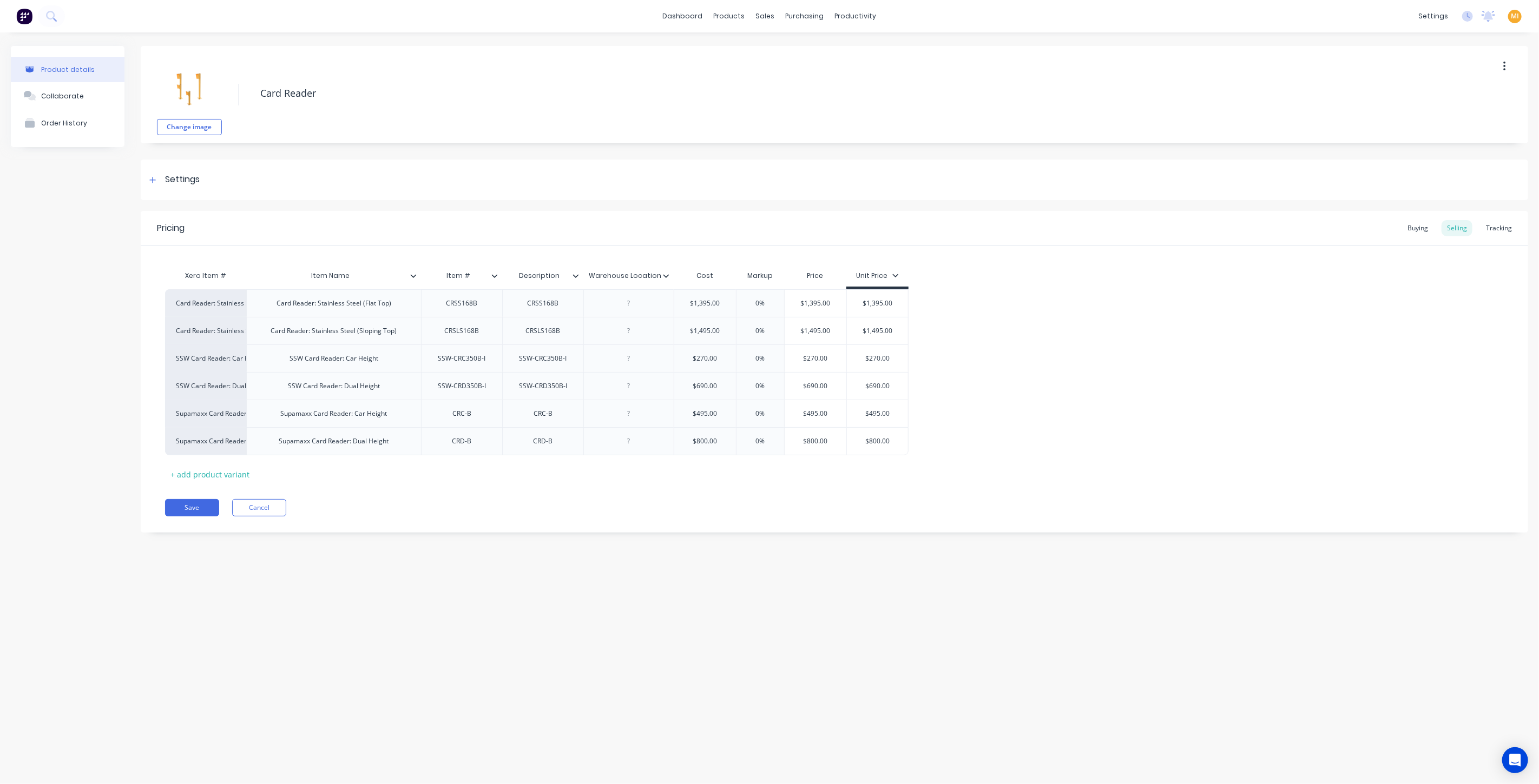
click at [477, 271] on input "Item #" at bounding box center [458, 276] width 75 height 10
click at [445, 274] on input "Item #" at bounding box center [458, 276] width 75 height 10
click at [388, 524] on div "Pricing Buying Selling Tracking Xero Item # Item Name Item # Description Wareho…" at bounding box center [834, 372] width 1387 height 322
drag, startPoint x: 183, startPoint y: 502, endPoint x: 180, endPoint y: 494, distance: 8.5
click at [183, 503] on button "Save" at bounding box center [191, 508] width 54 height 18
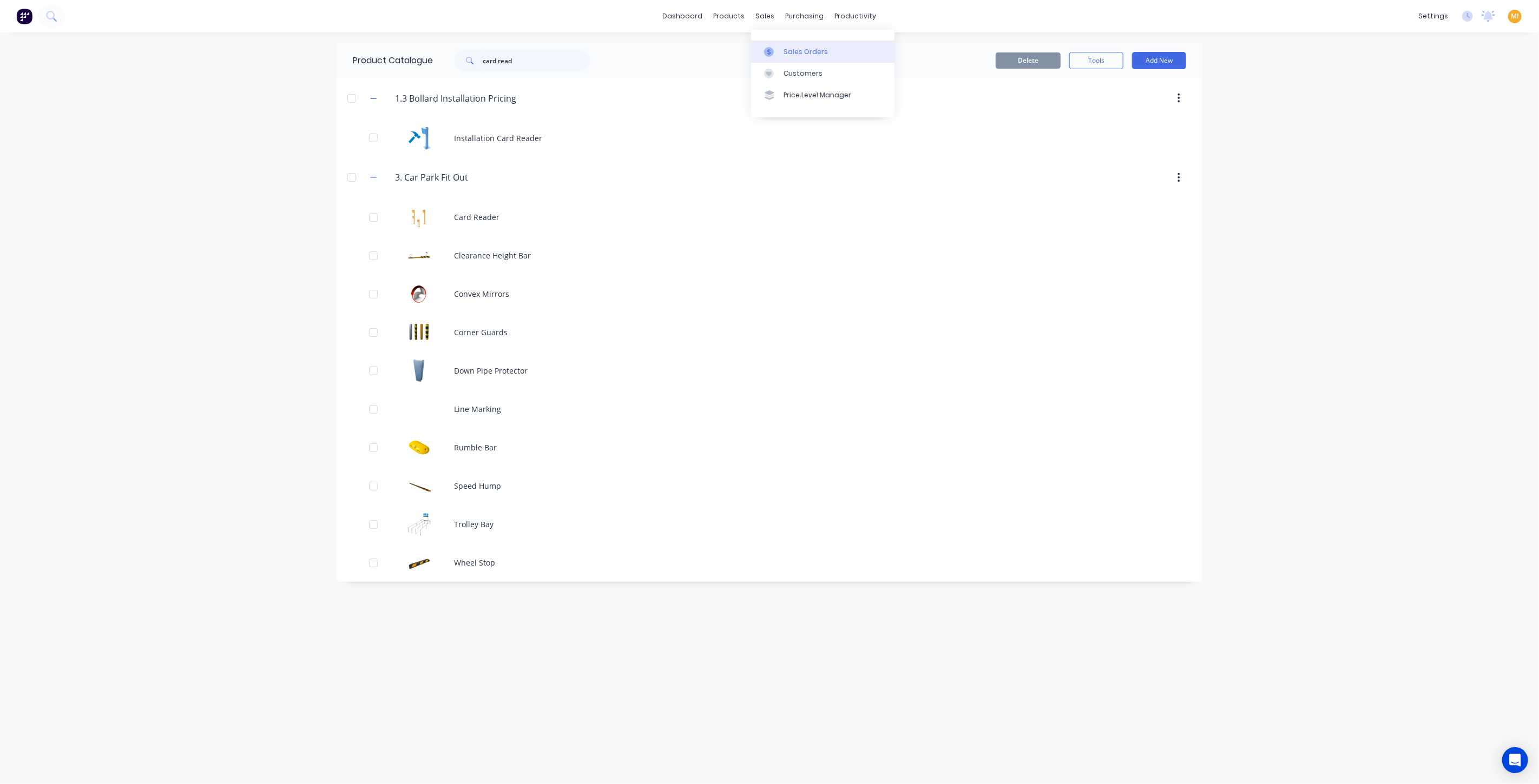
click at [767, 55] on div "Sales Orders" at bounding box center [805, 52] width 44 height 10
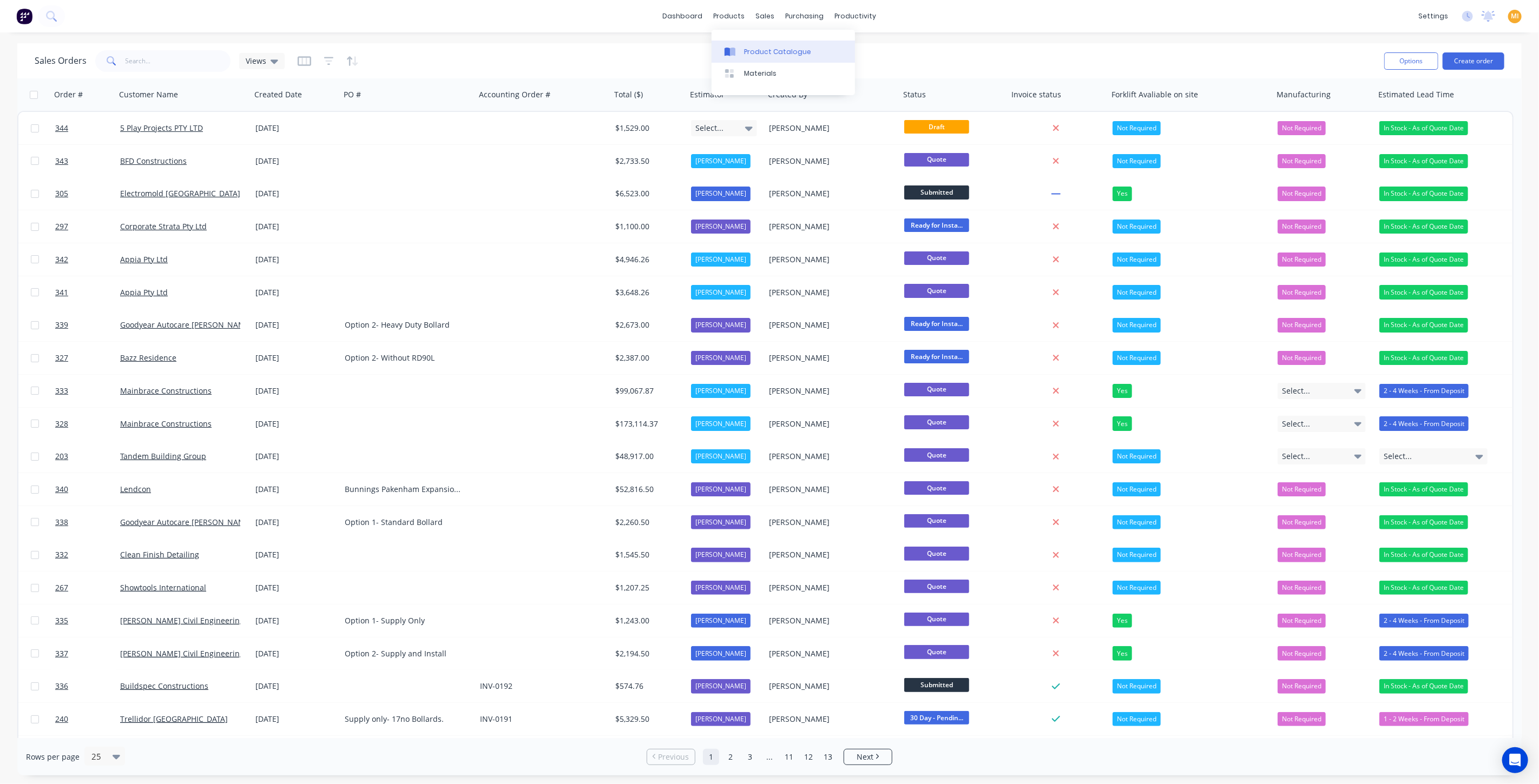
click at [735, 51] on icon at bounding box center [732, 51] width 6 height 9
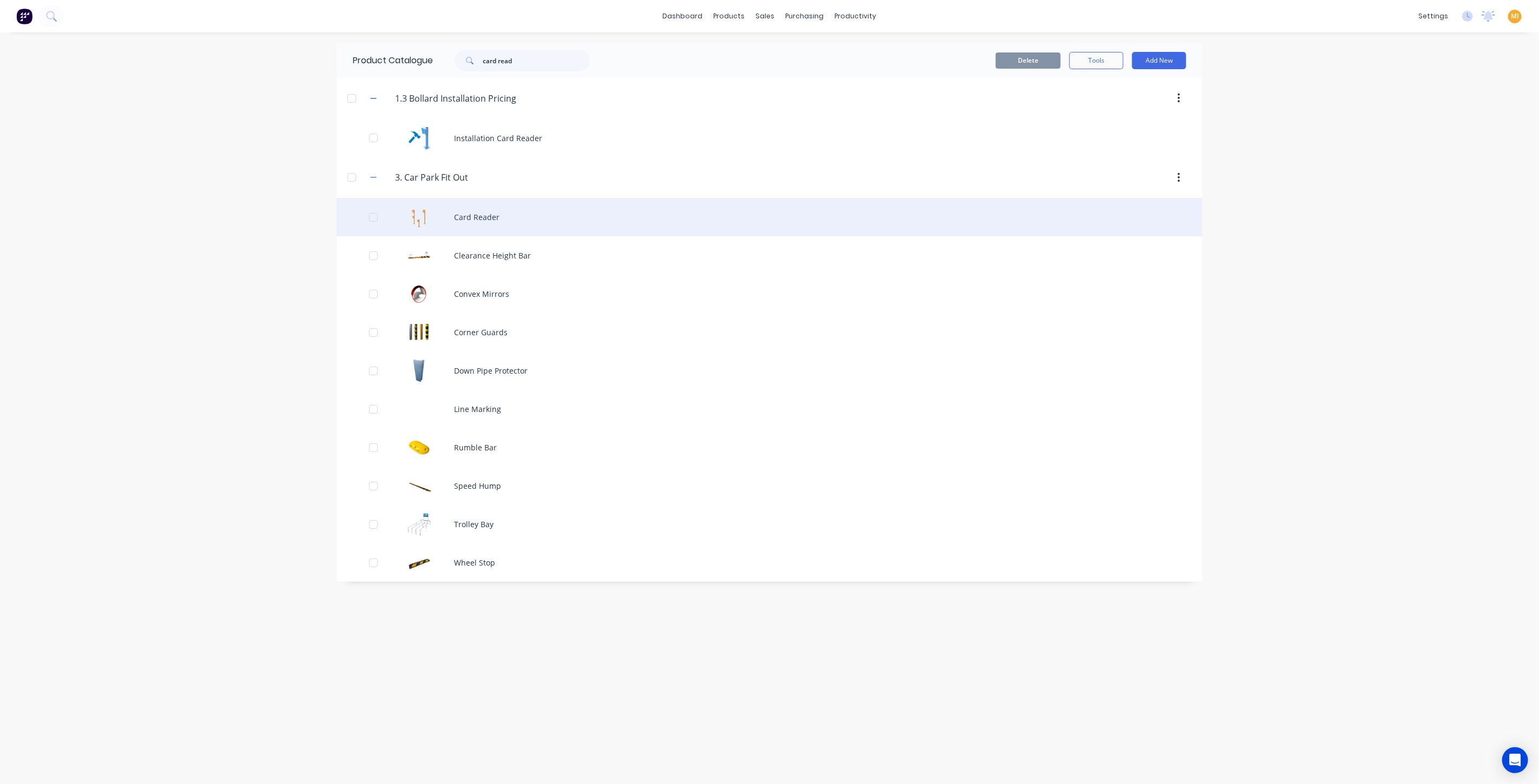
click at [486, 223] on div "Card Reader" at bounding box center [769, 217] width 866 height 39
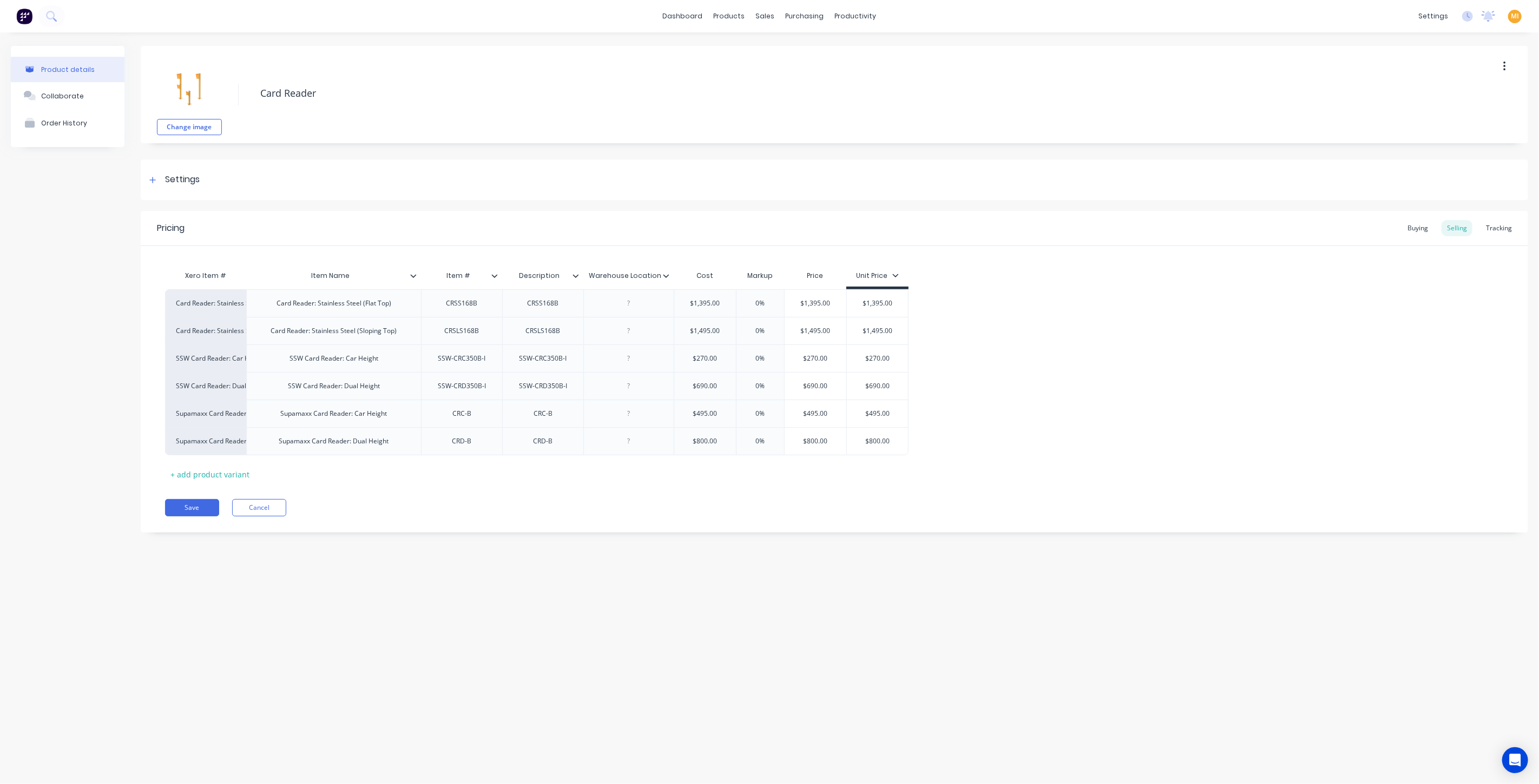
click at [493, 274] on icon at bounding box center [494, 276] width 6 height 6
click at [486, 394] on div at bounding box center [493, 391] width 22 height 22
drag, startPoint x: 179, startPoint y: 506, endPoint x: 291, endPoint y: 441, distance: 129.5
click at [179, 506] on button "Save" at bounding box center [191, 508] width 54 height 18
type textarea "x"
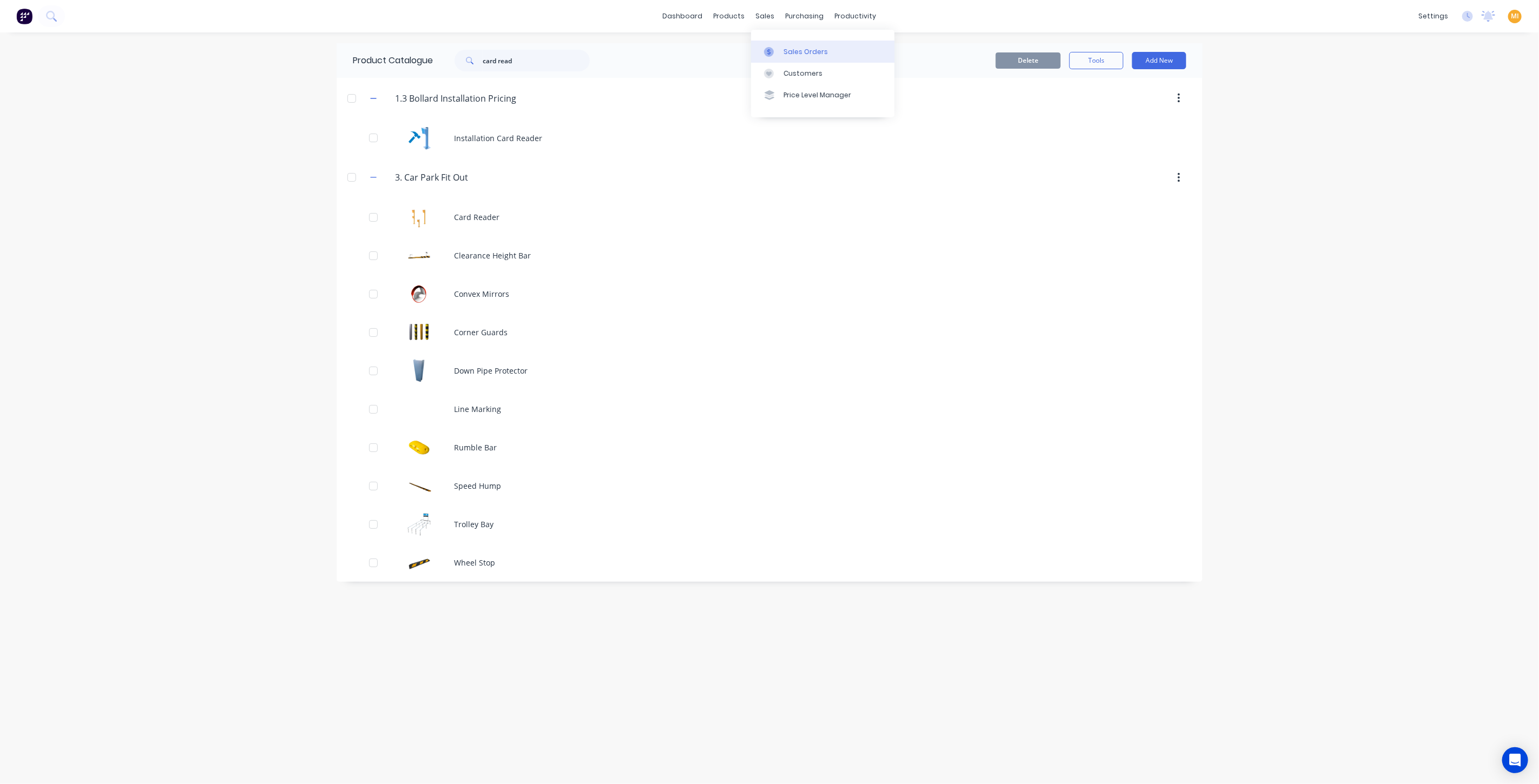
click at [767, 59] on link "Sales Orders" at bounding box center [823, 51] width 143 height 22
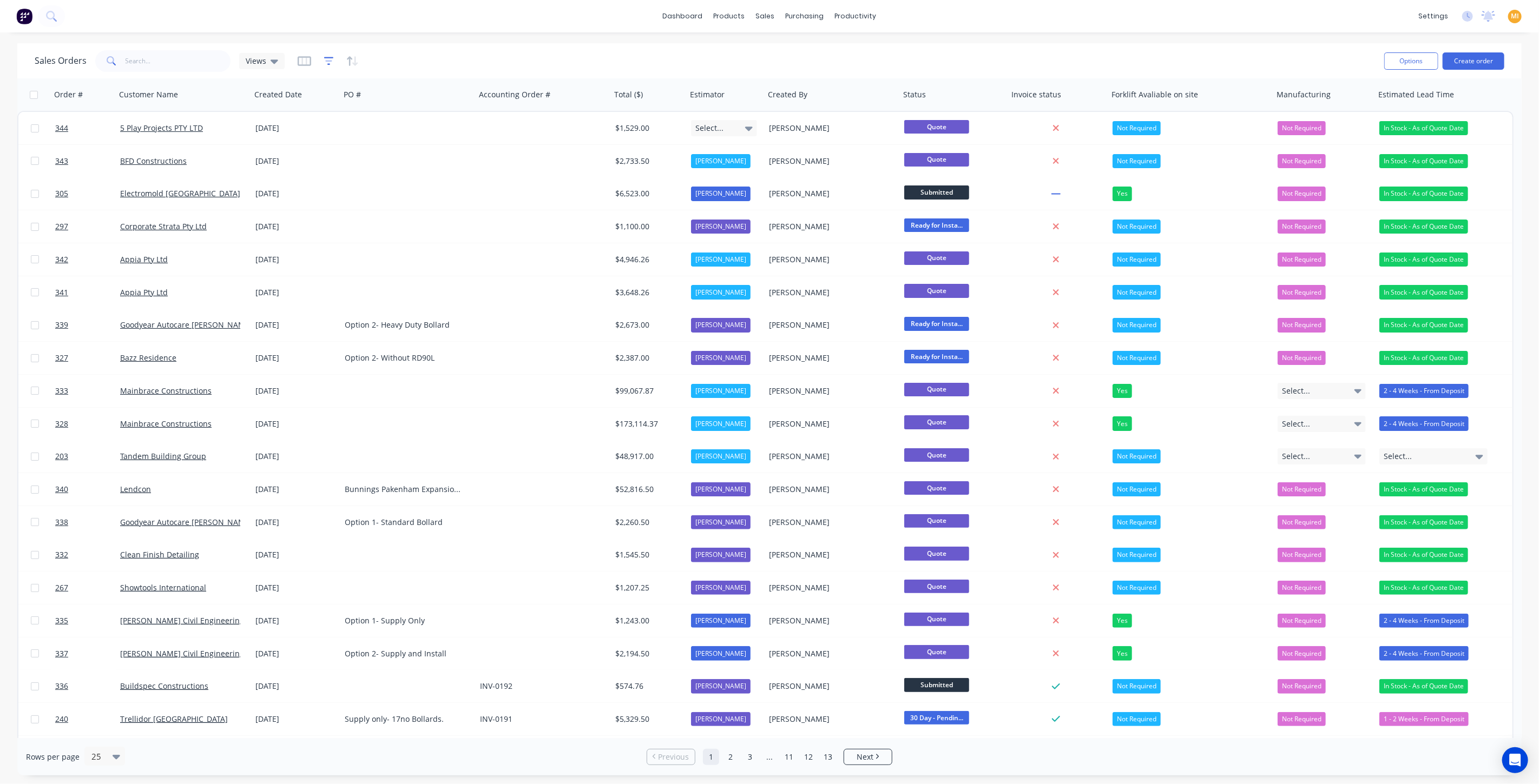
click at [331, 59] on icon "button" at bounding box center [329, 60] width 10 height 10
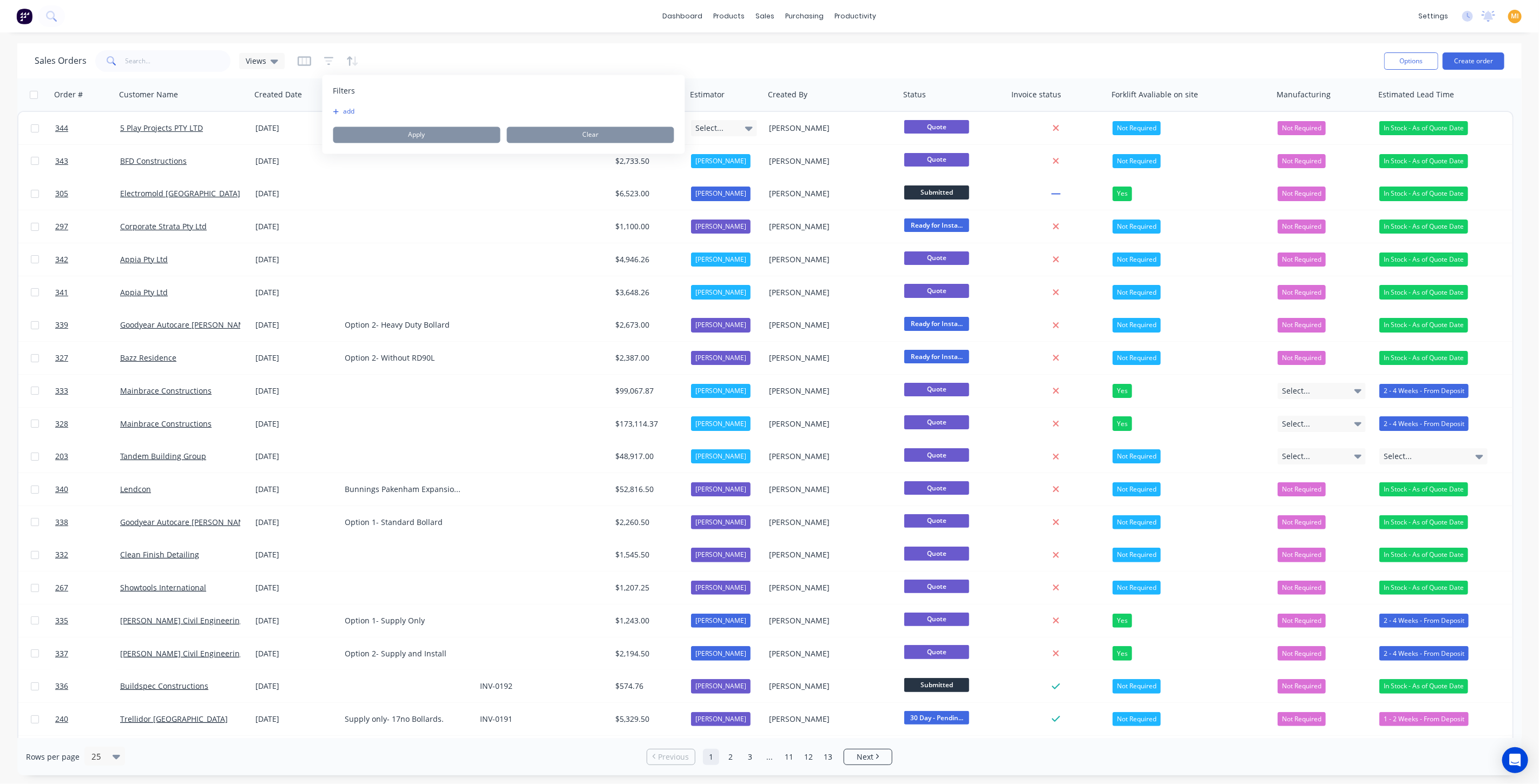
click at [347, 112] on button "add" at bounding box center [347, 112] width 27 height 9
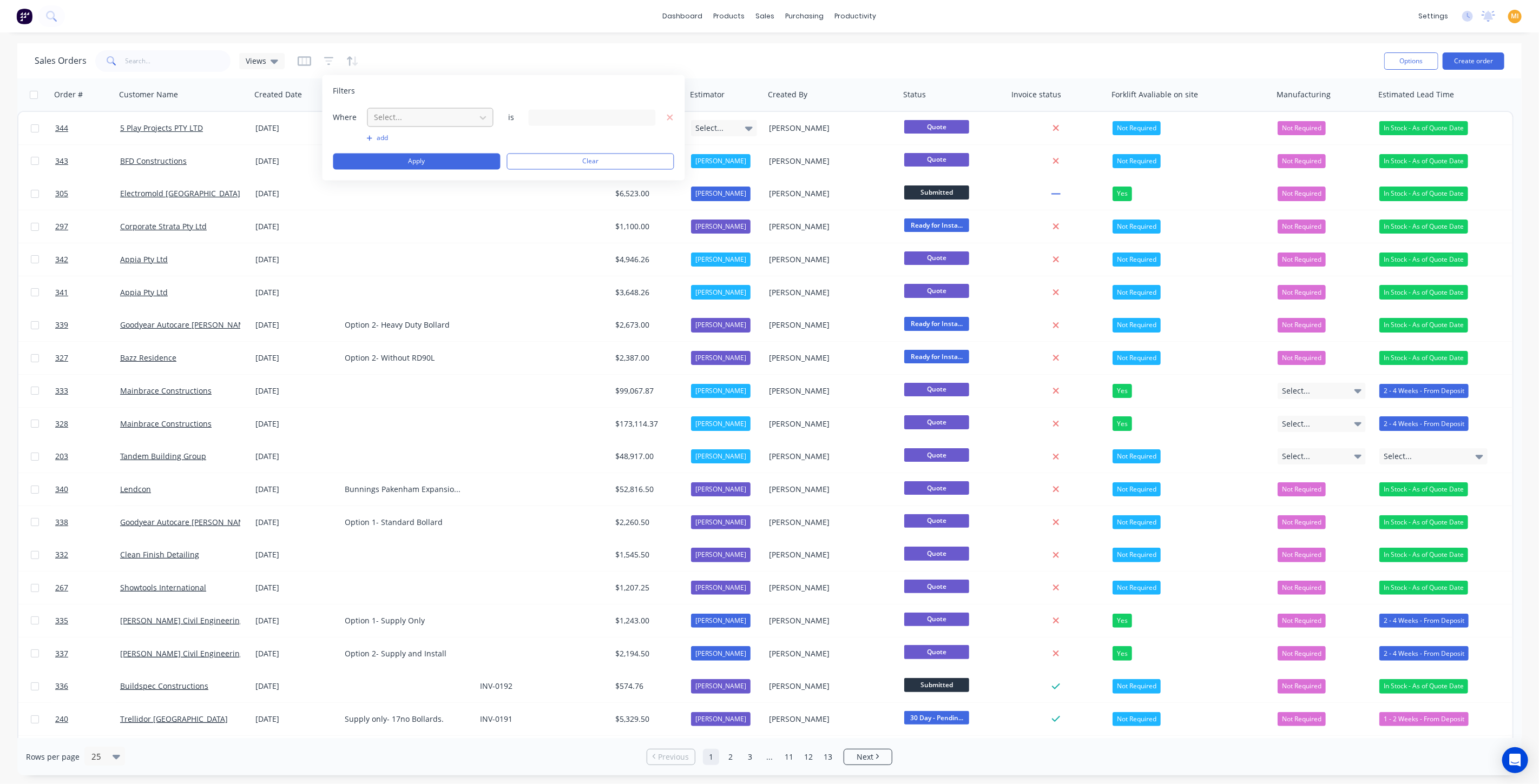
drag, startPoint x: 387, startPoint y: 112, endPoint x: 389, endPoint y: 118, distance: 6.3
click at [388, 116] on div at bounding box center [422, 117] width 97 height 14
type input "d"
type input "statu"
click at [402, 166] on div "Status" at bounding box center [431, 163] width 127 height 20
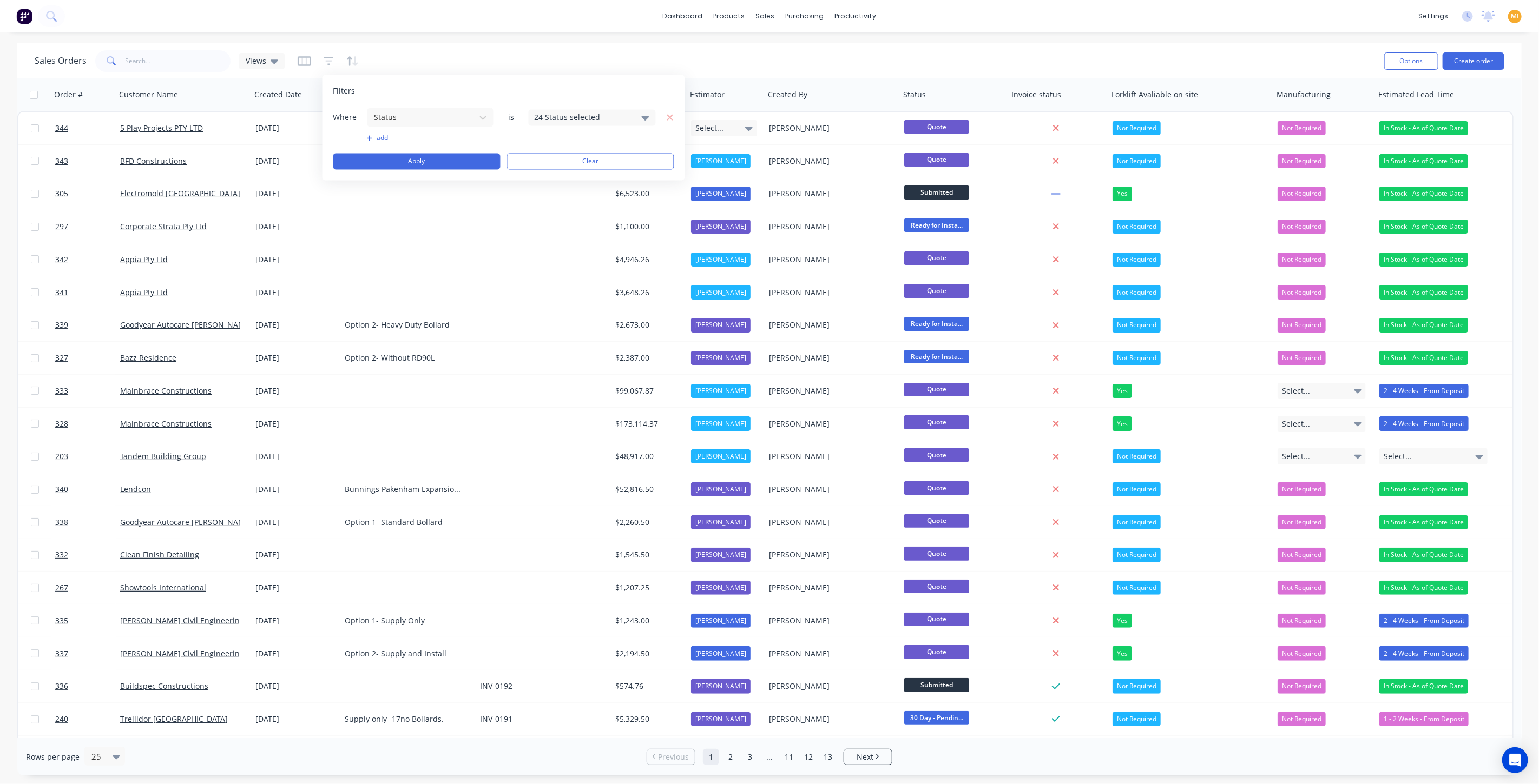
click at [554, 112] on div "24 Status selected" at bounding box center [583, 117] width 98 height 11
click at [546, 169] on div at bounding box center [546, 176] width 22 height 22
click at [541, 172] on div at bounding box center [546, 176] width 22 height 22
click at [549, 213] on div at bounding box center [546, 219] width 22 height 22
click at [461, 158] on button "Apply" at bounding box center [417, 161] width 167 height 16
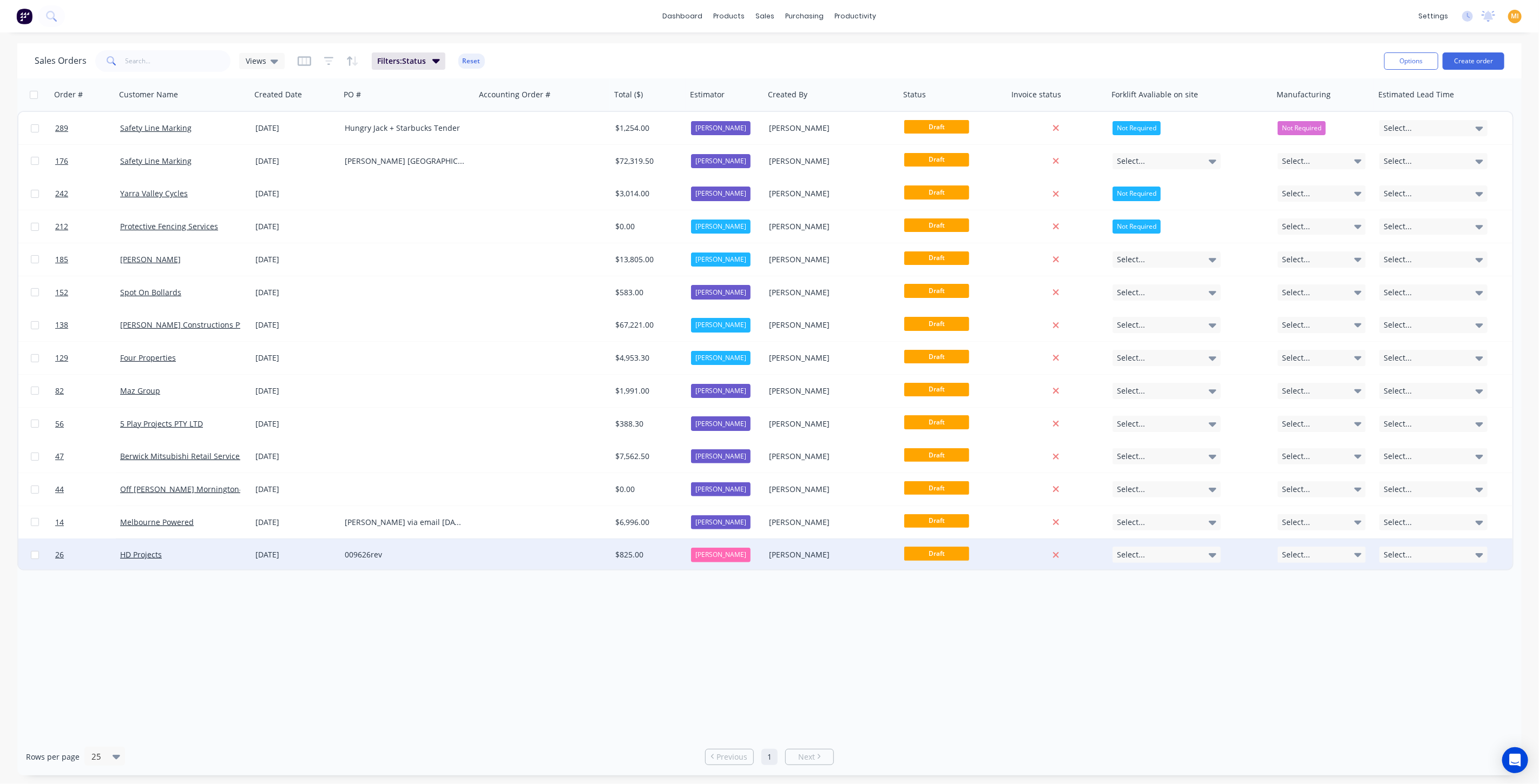
click at [479, 560] on div at bounding box center [543, 555] width 135 height 32
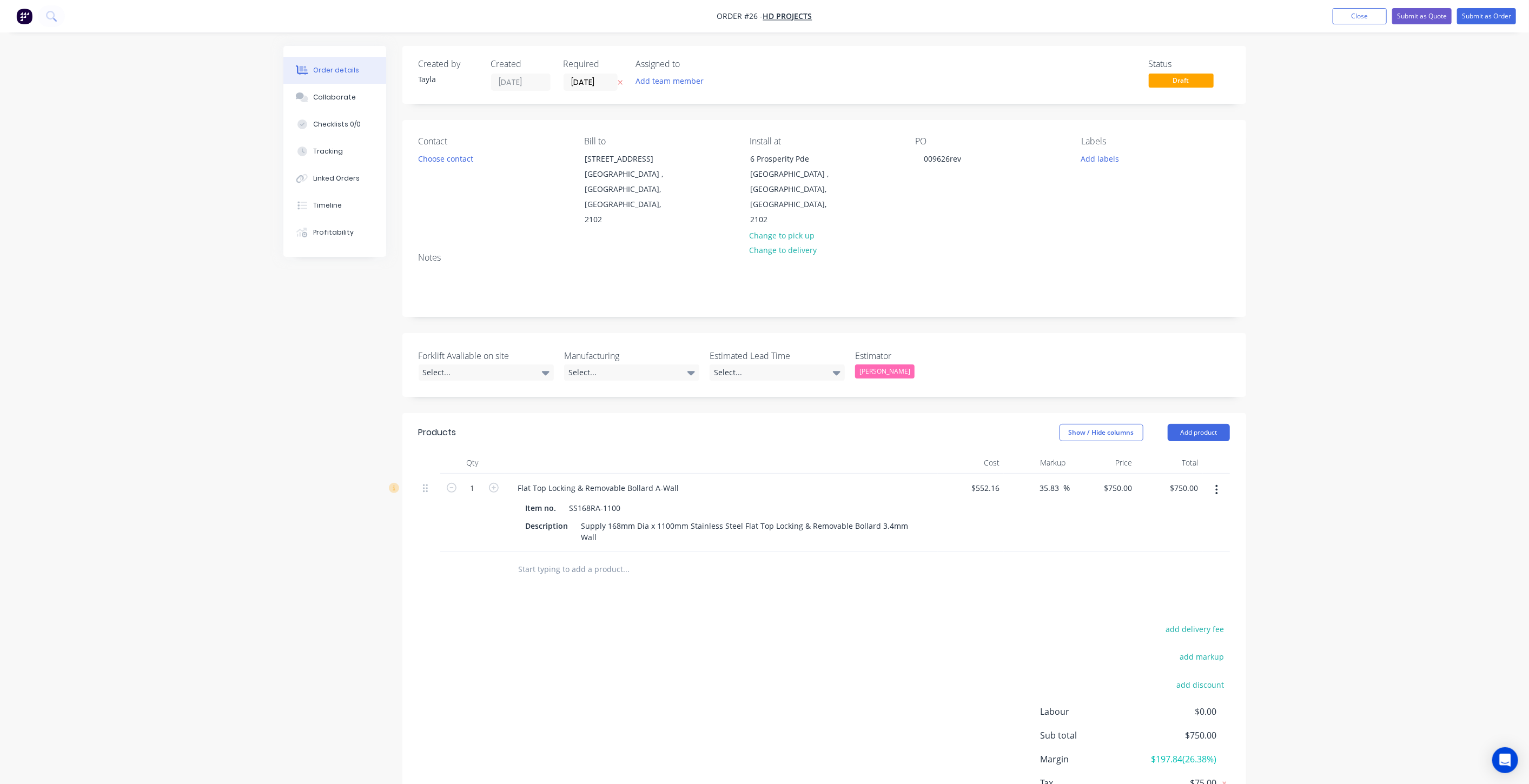
click at [553, 559] on input "text" at bounding box center [626, 570] width 216 height 22
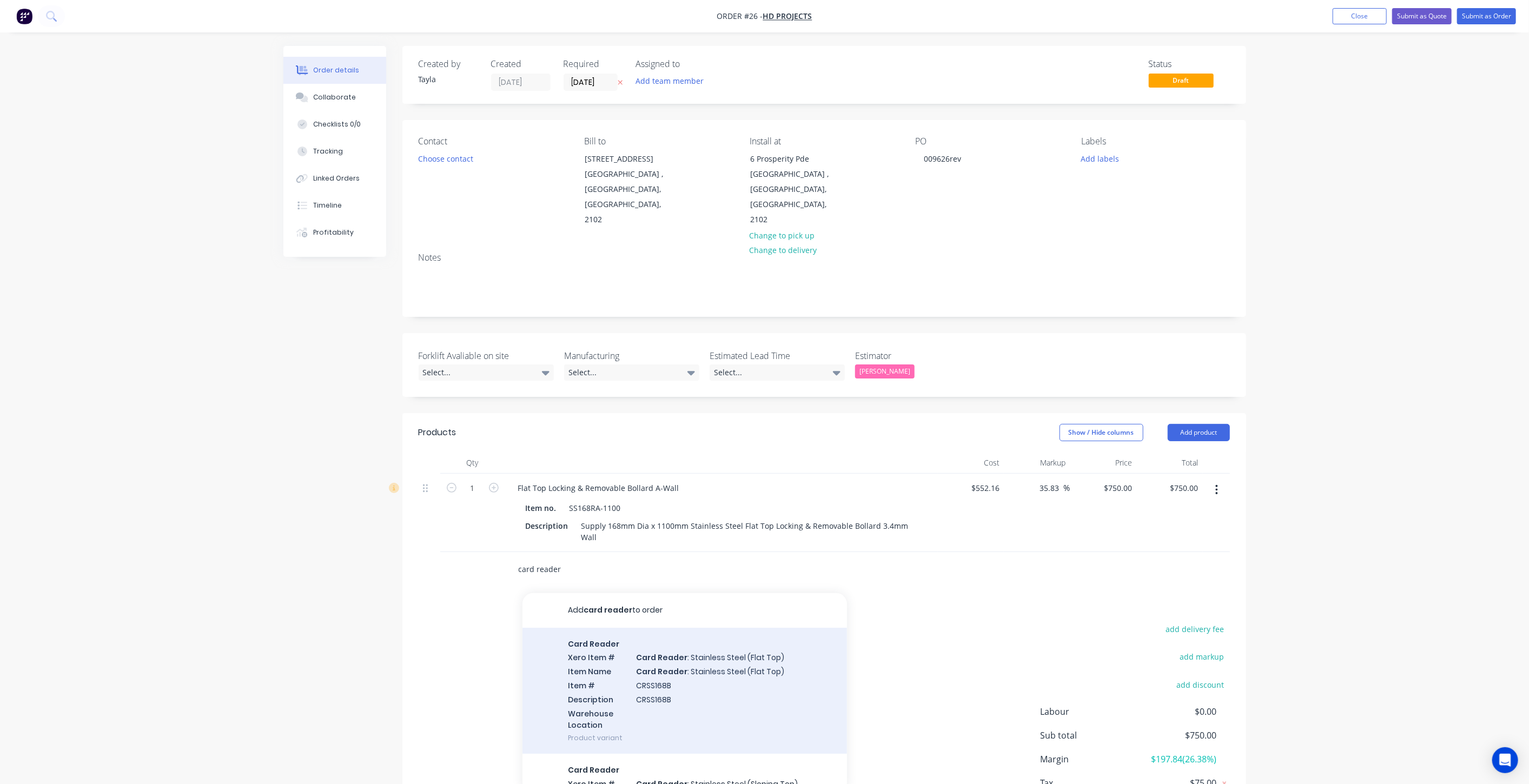
type input "card reader"
click at [587, 662] on div "Card Reader Xero Item # Card Reader : Stainless Steel (Flat Top) Item Name Card…" at bounding box center [685, 692] width 325 height 127
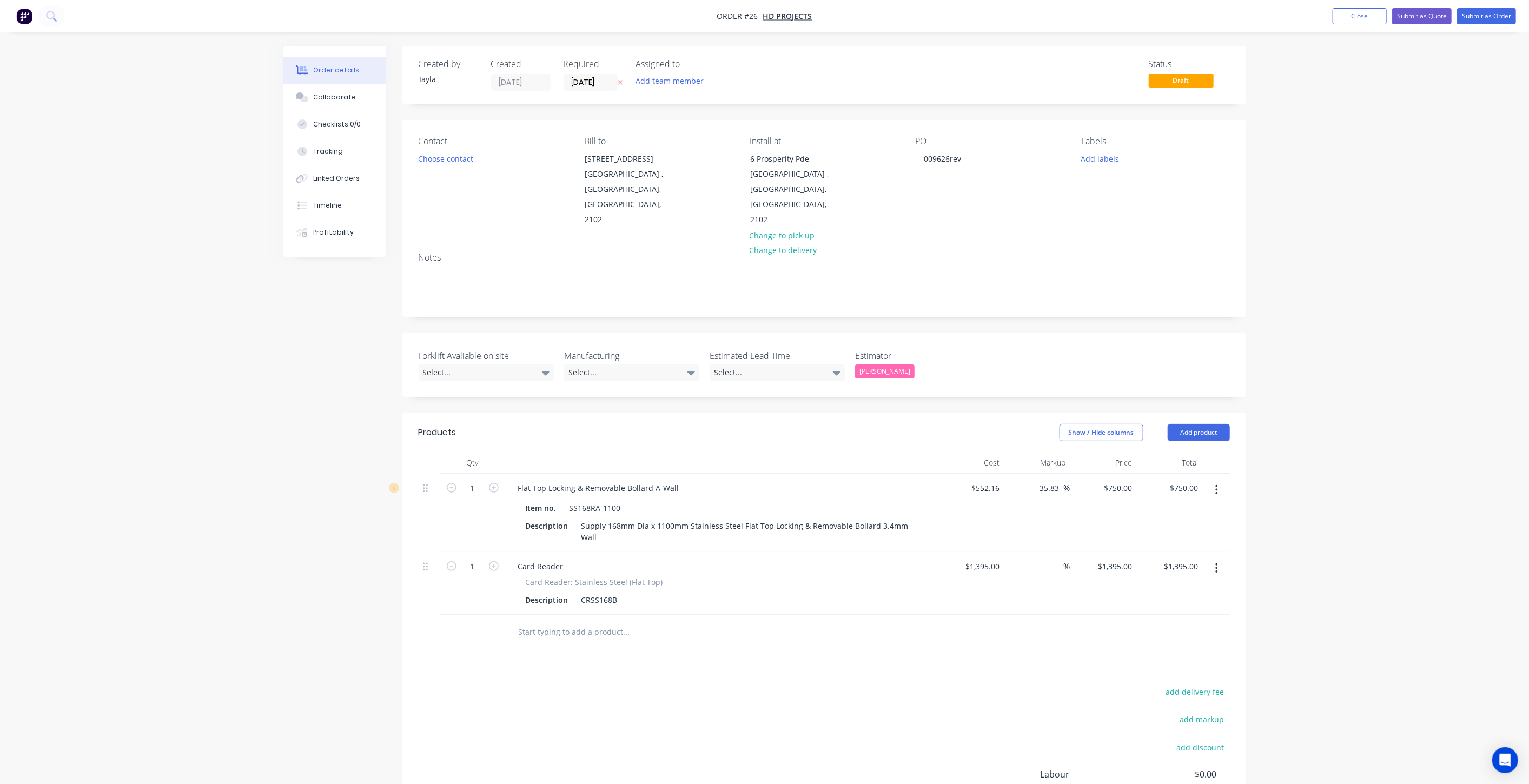
click at [767, 559] on button "button" at bounding box center [1217, 569] width 26 height 19
click at [767, 654] on div "Delete" at bounding box center [1179, 662] width 84 height 16
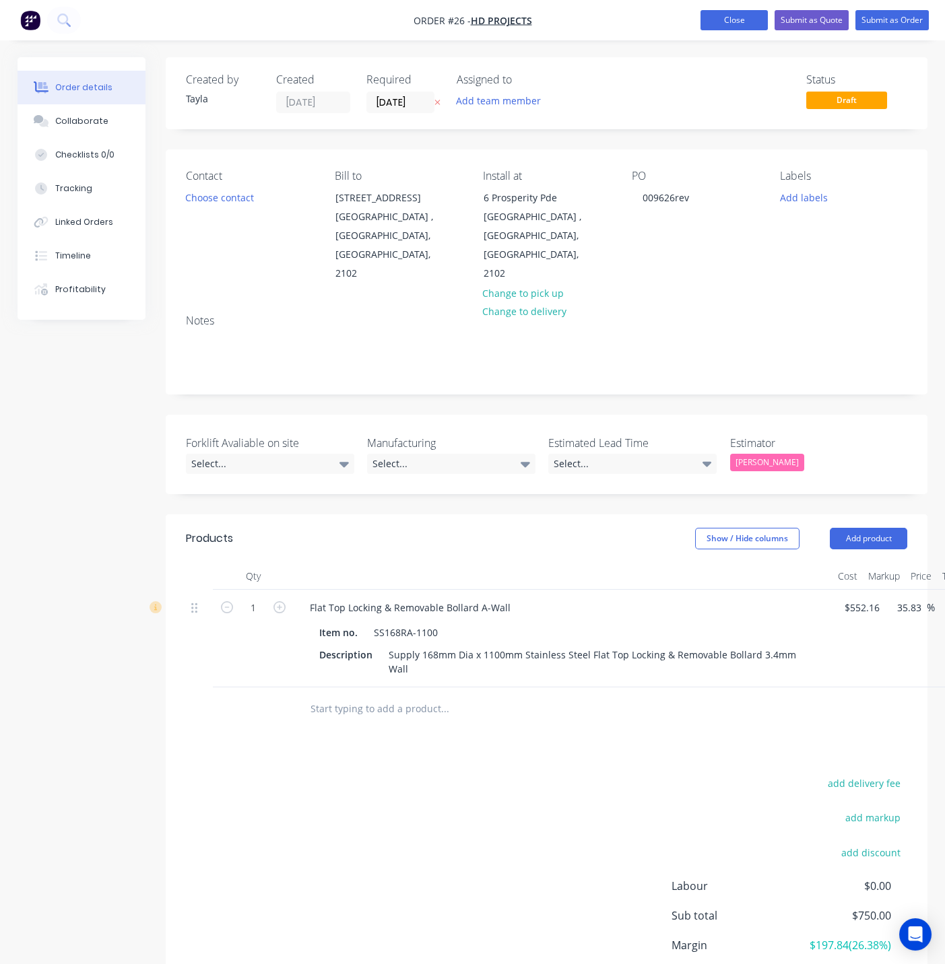
click at [728, 30] on button "Close" at bounding box center [733, 20] width 67 height 20
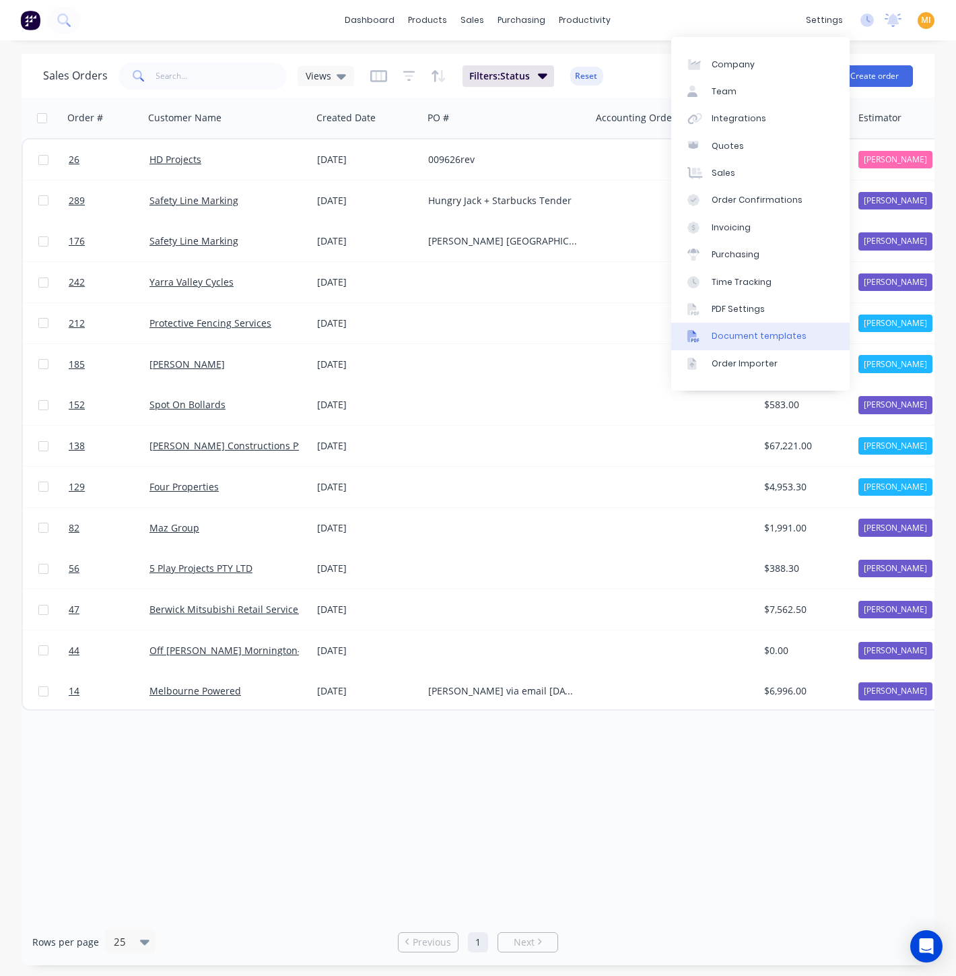
click at [766, 325] on link "Document templates" at bounding box center [760, 336] width 178 height 27
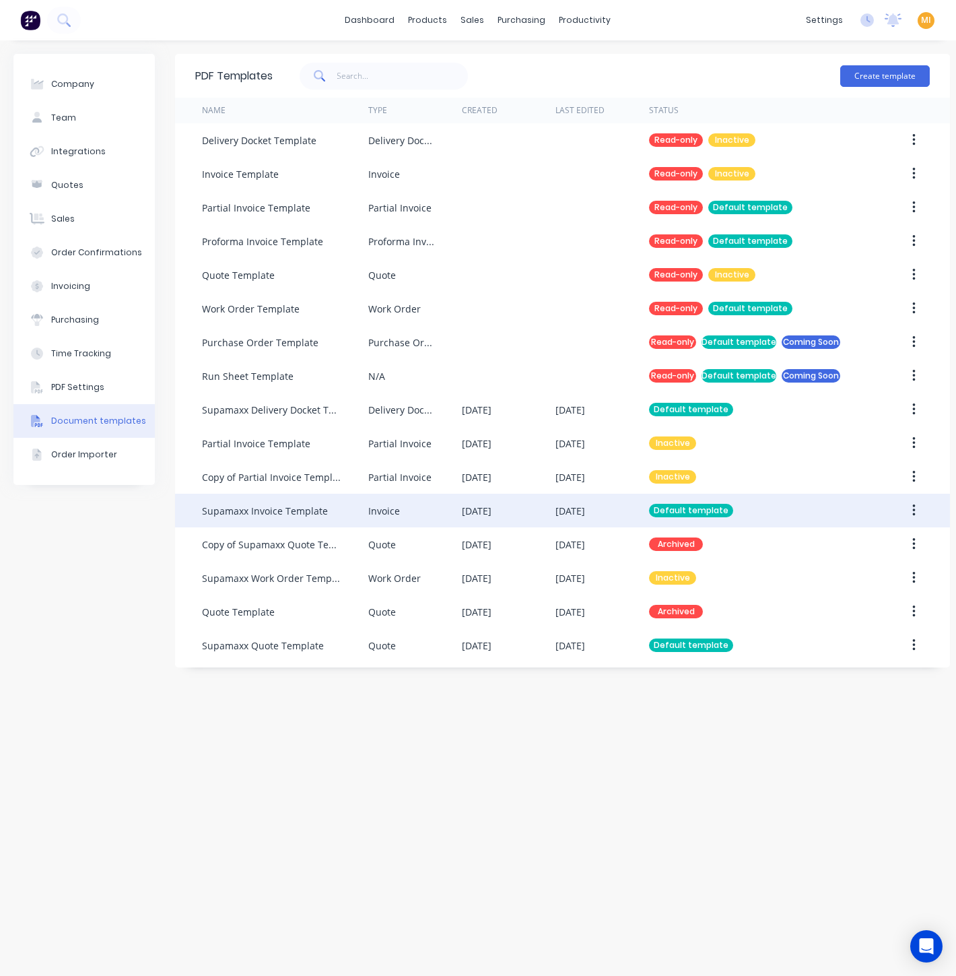
click at [329, 522] on div "Supamaxx Invoice Template" at bounding box center [285, 511] width 166 height 34
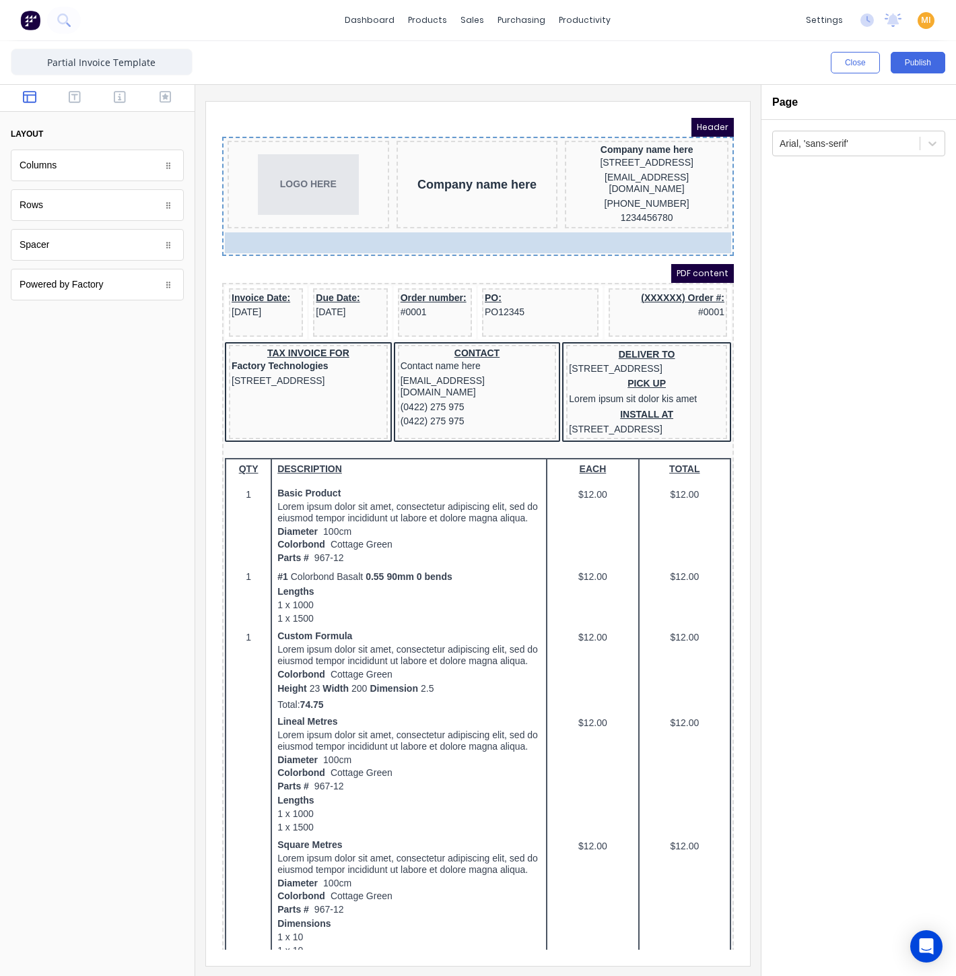
drag, startPoint x: 275, startPoint y: 134, endPoint x: 328, endPoint y: 212, distance: 94.5
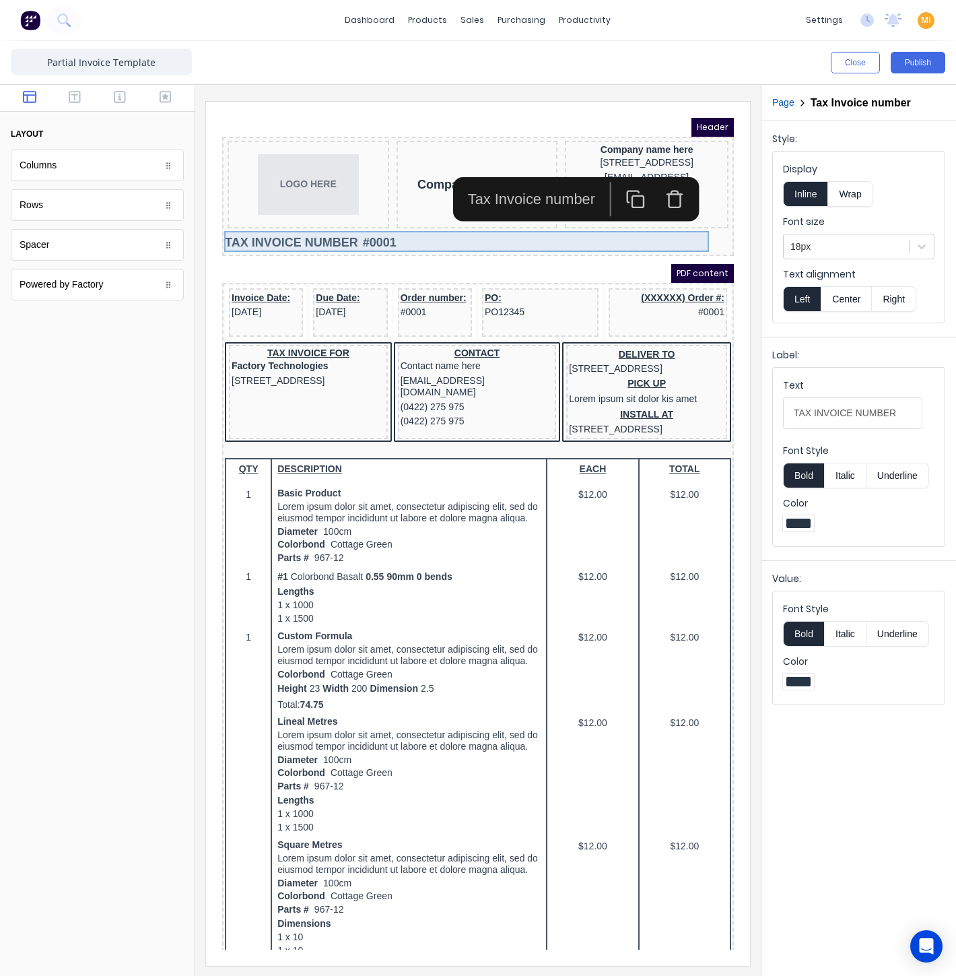
click at [327, 221] on div "TAX INVOICE NUMBER #0001" at bounding box center [462, 226] width 506 height 21
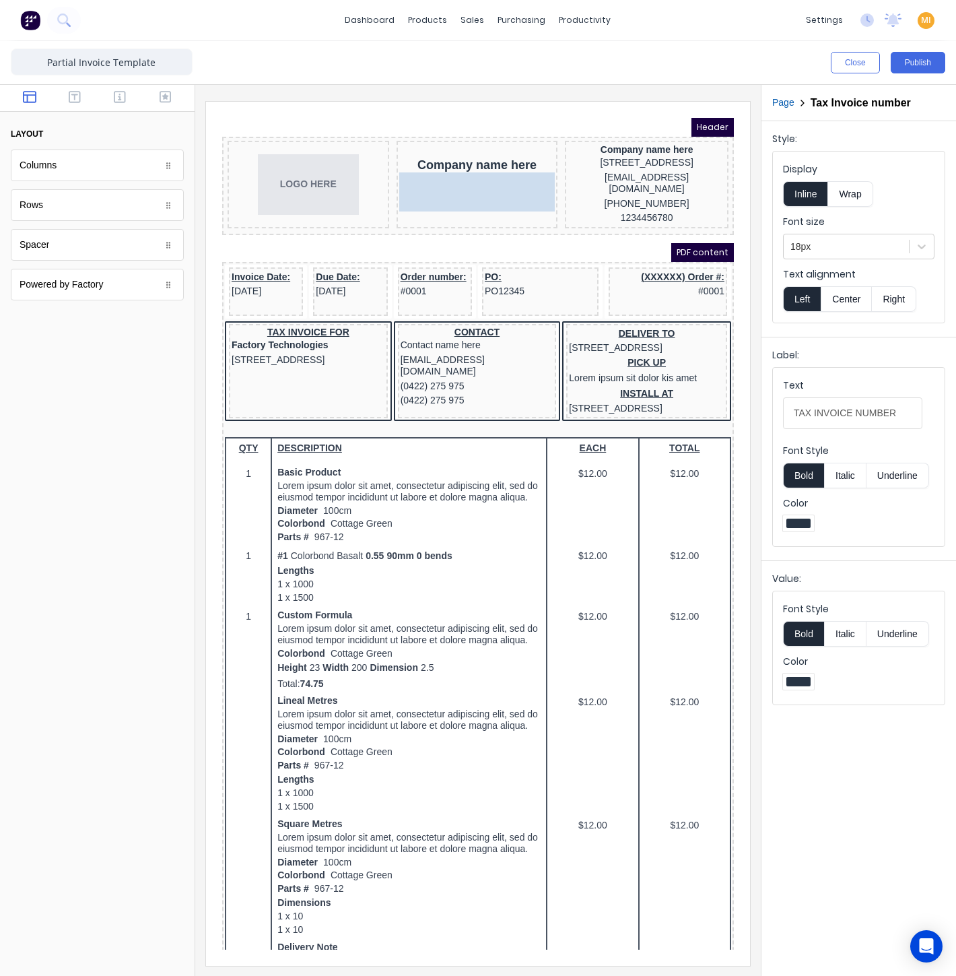
drag, startPoint x: 440, startPoint y: 220, endPoint x: 440, endPoint y: 203, distance: 17.5
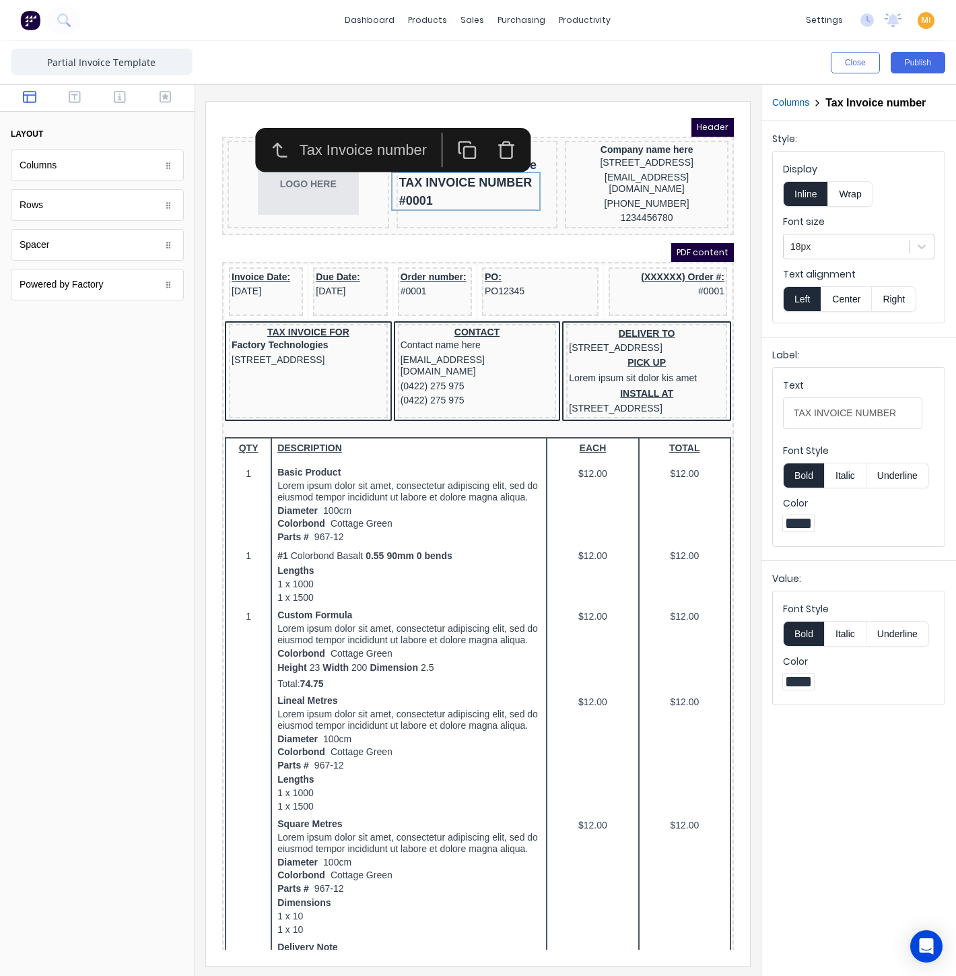
click at [495, 133] on icon "button" at bounding box center [489, 135] width 11 height 13
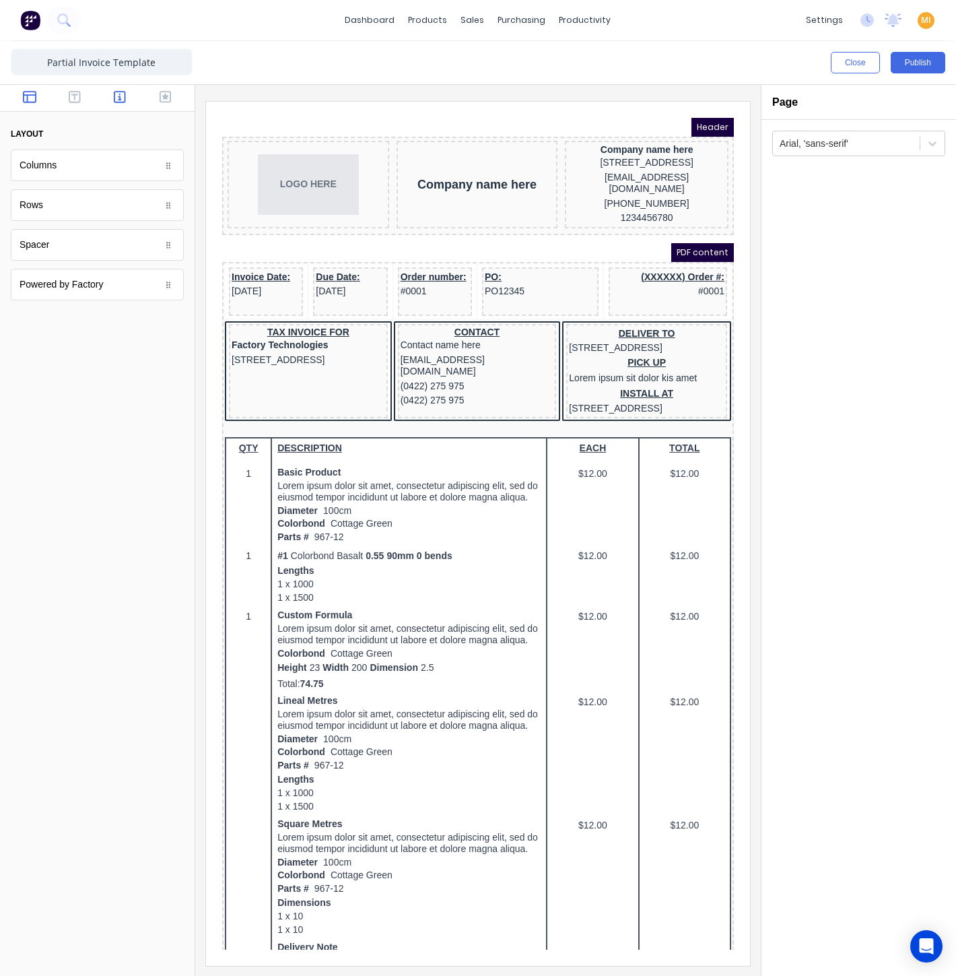
click at [129, 100] on button "button" at bounding box center [120, 98] width 37 height 16
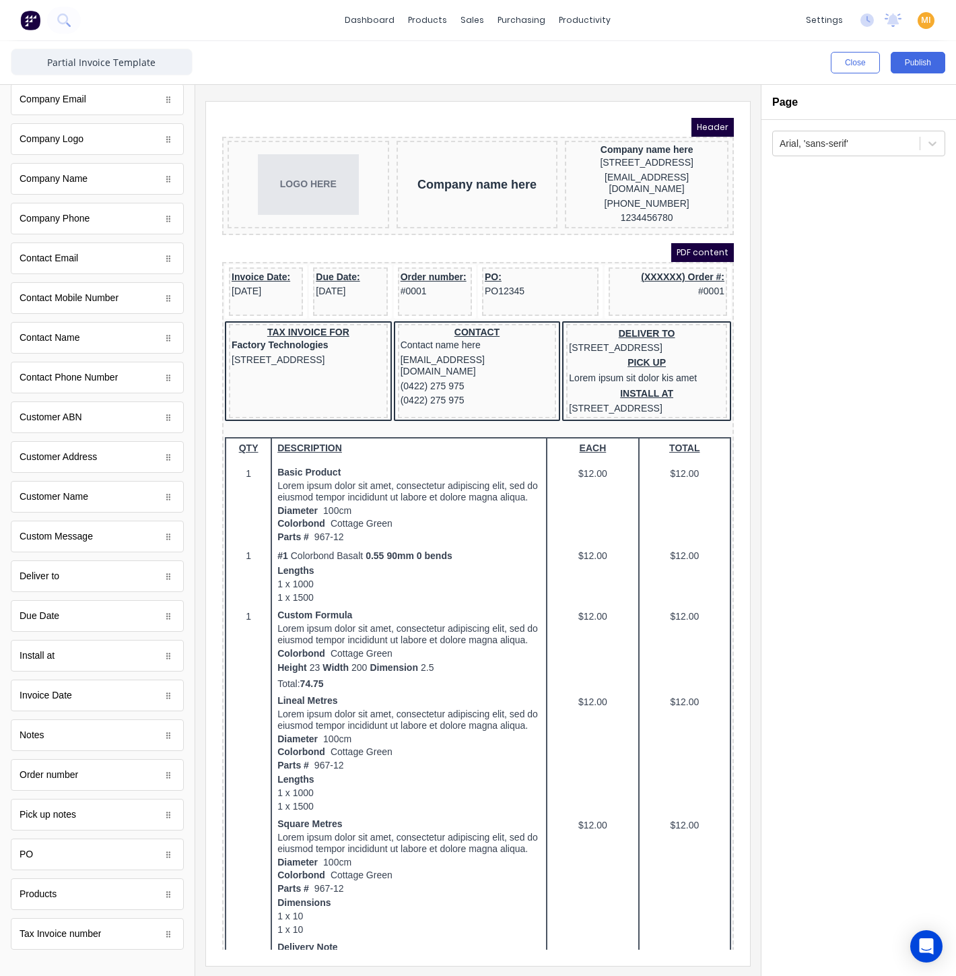
scroll to position [308, 0]
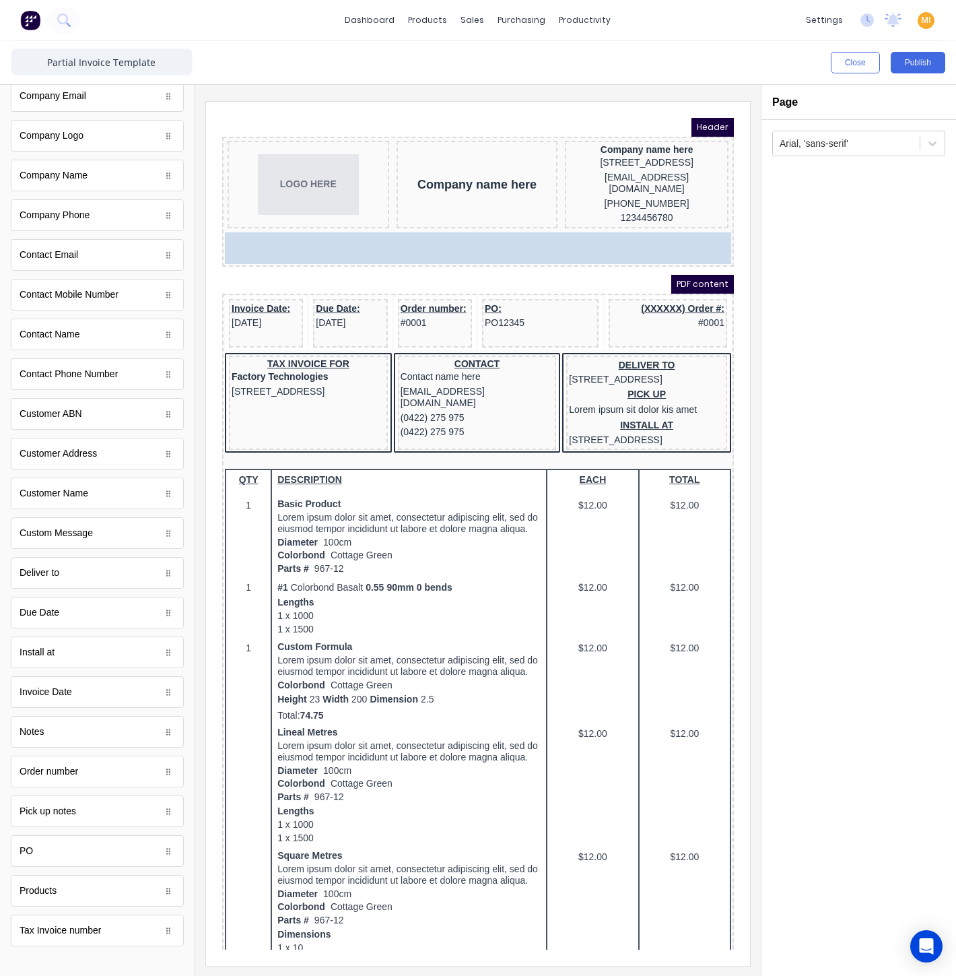
drag, startPoint x: 67, startPoint y: 919, endPoint x: 294, endPoint y: 215, distance: 739.9
drag, startPoint x: 59, startPoint y: 924, endPoint x: 113, endPoint y: 111, distance: 814.5
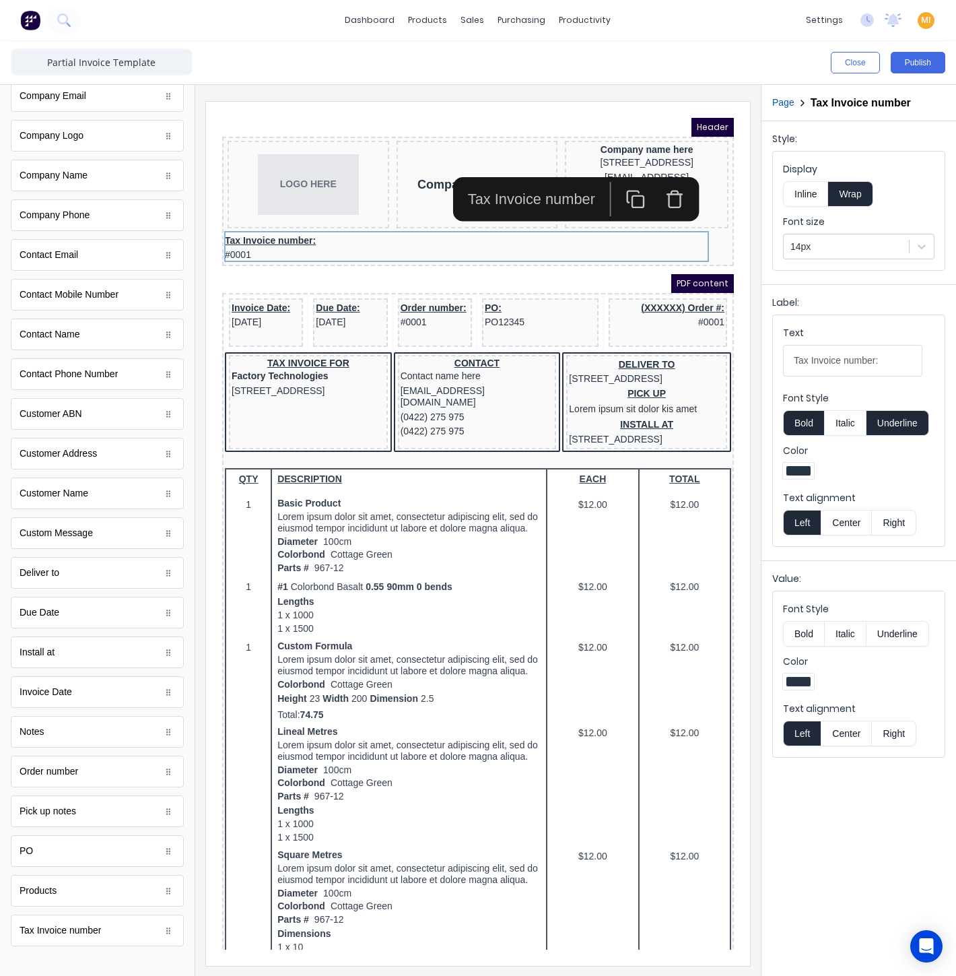
click at [267, 261] on div "PDF content" at bounding box center [462, 267] width 512 height 19
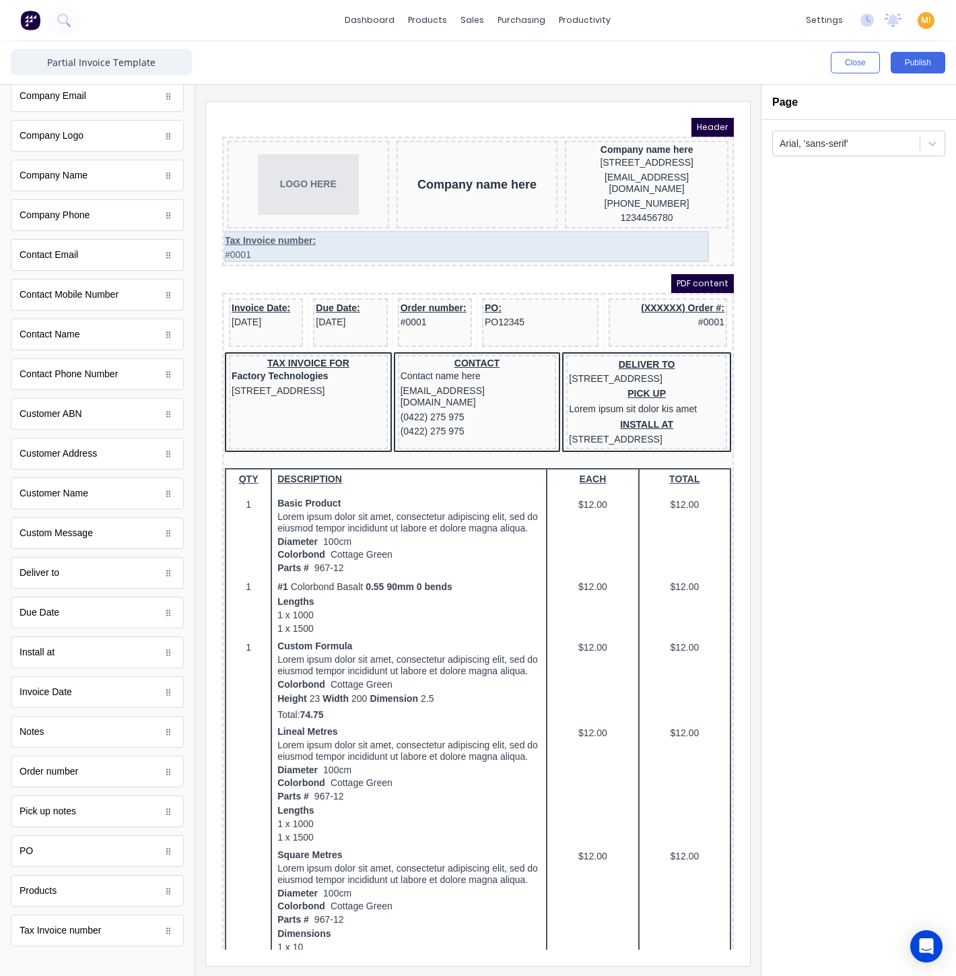
click at [380, 228] on div "Tax Invoice number: #0001" at bounding box center [462, 231] width 506 height 31
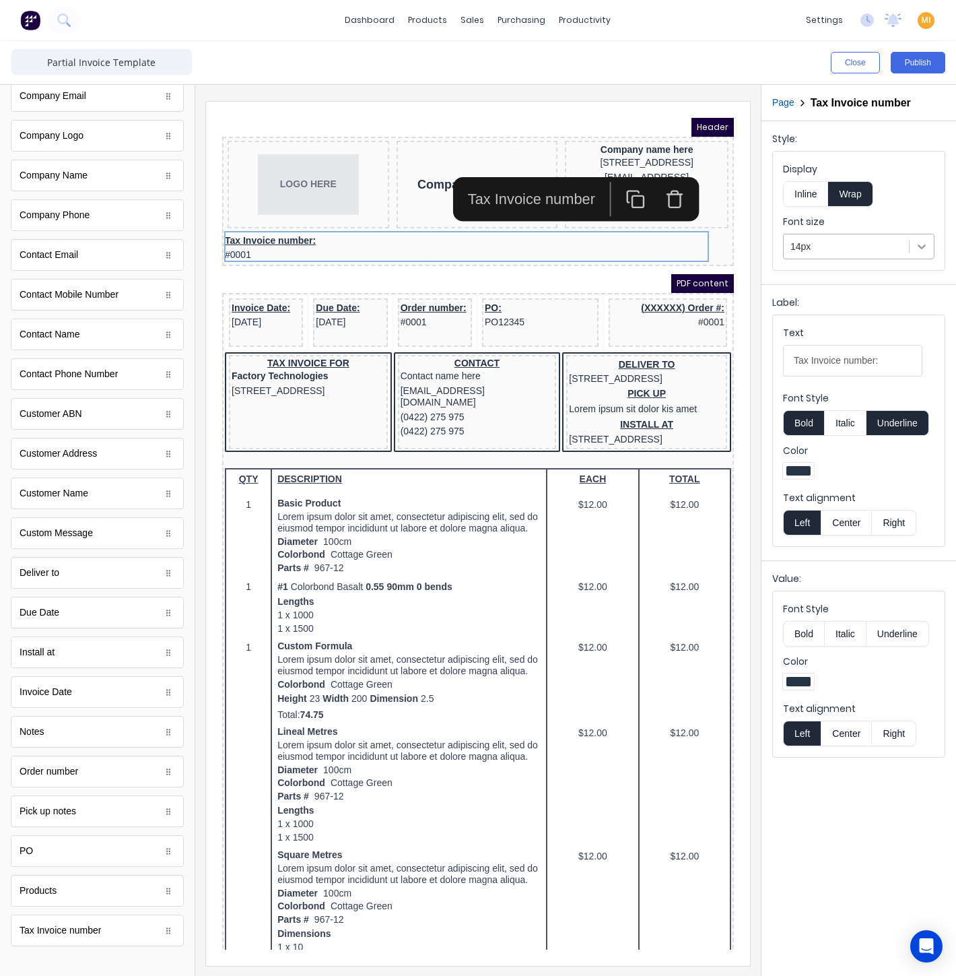
click at [917, 242] on icon at bounding box center [921, 246] width 13 height 13
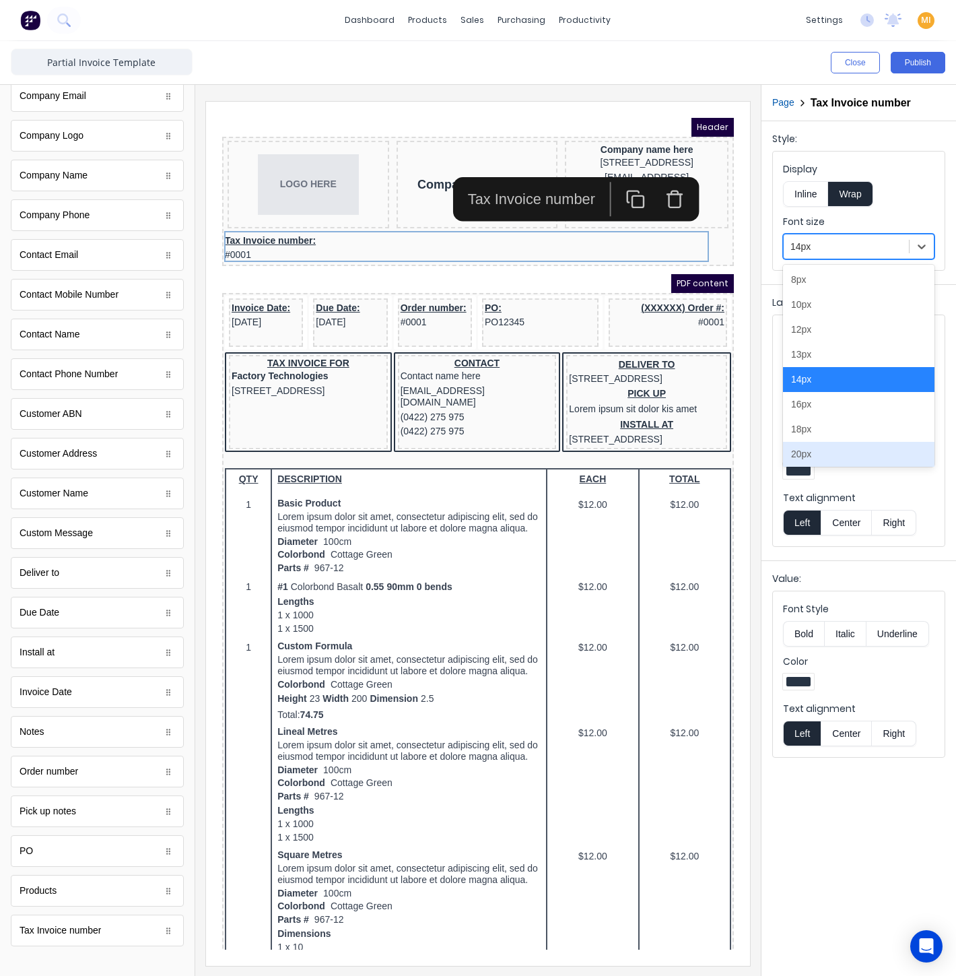
drag, startPoint x: 825, startPoint y: 446, endPoint x: 757, endPoint y: 372, distance: 100.1
click at [824, 446] on div "20px" at bounding box center [858, 454] width 151 height 25
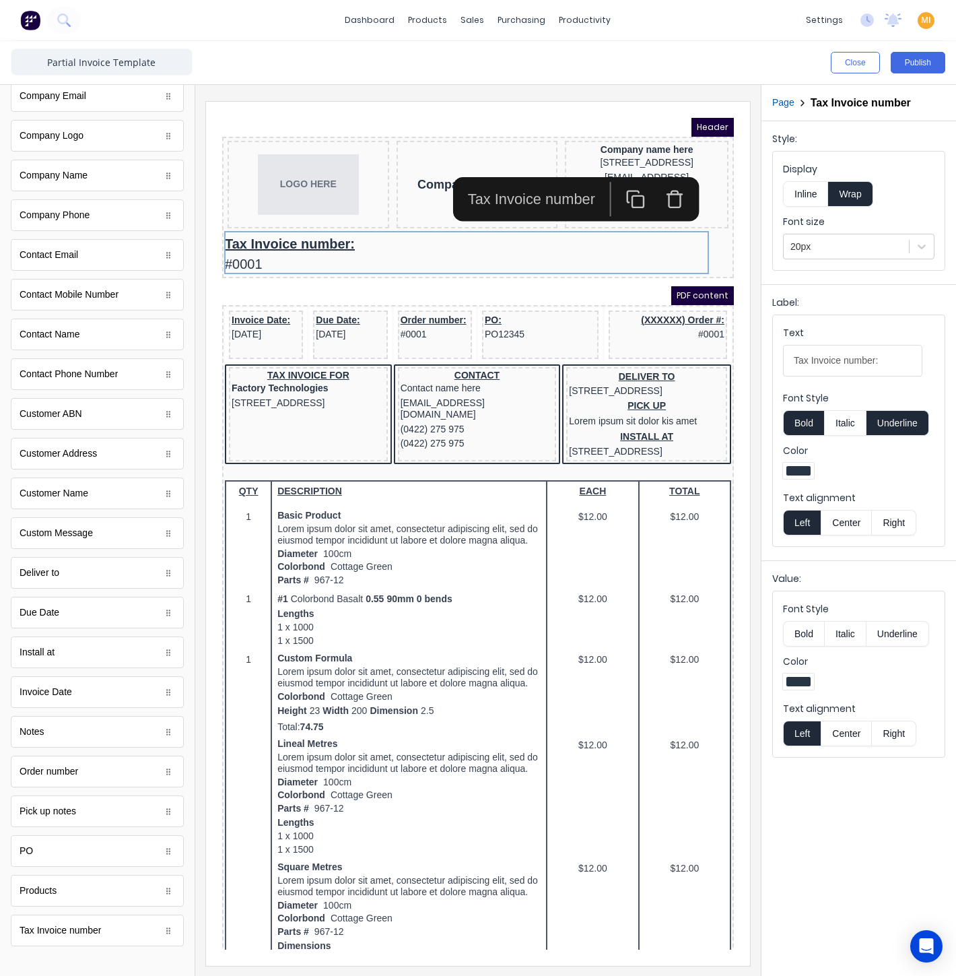
click at [369, 102] on iframe at bounding box center [478, 534] width 544 height 864
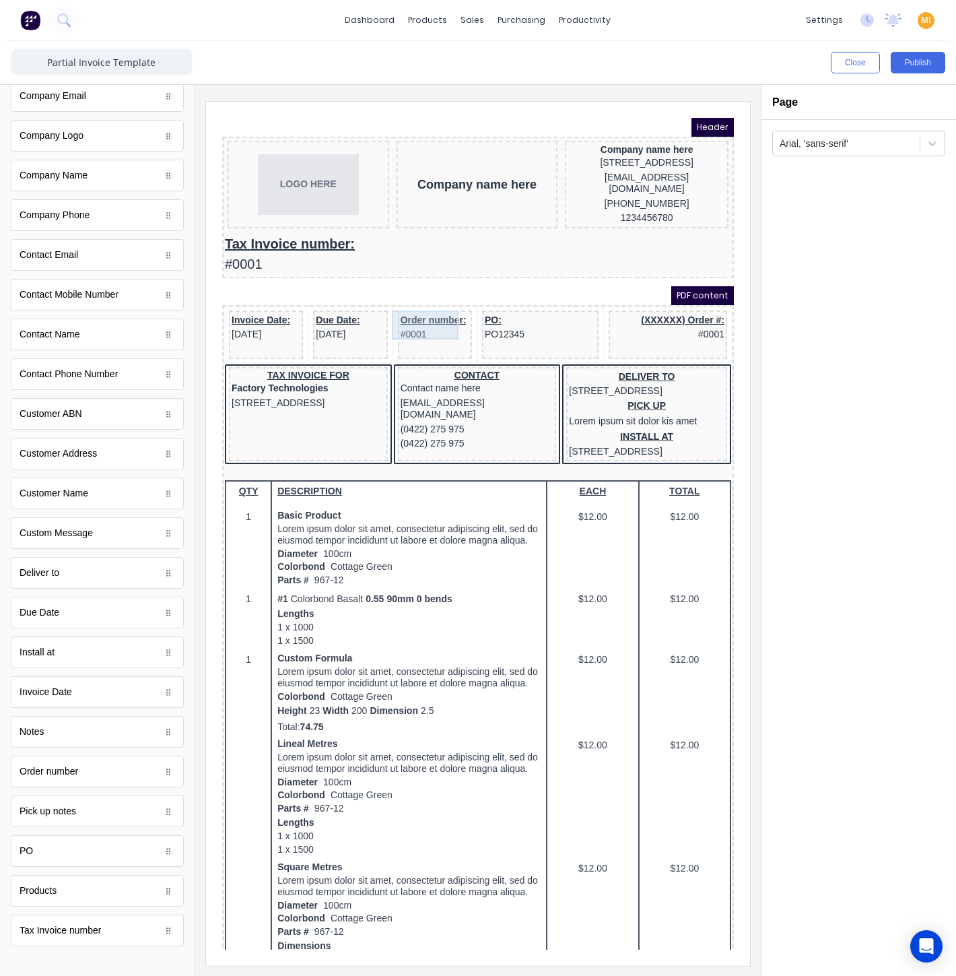
click at [419, 305] on div "Order number: #0001" at bounding box center [418, 311] width 69 height 29
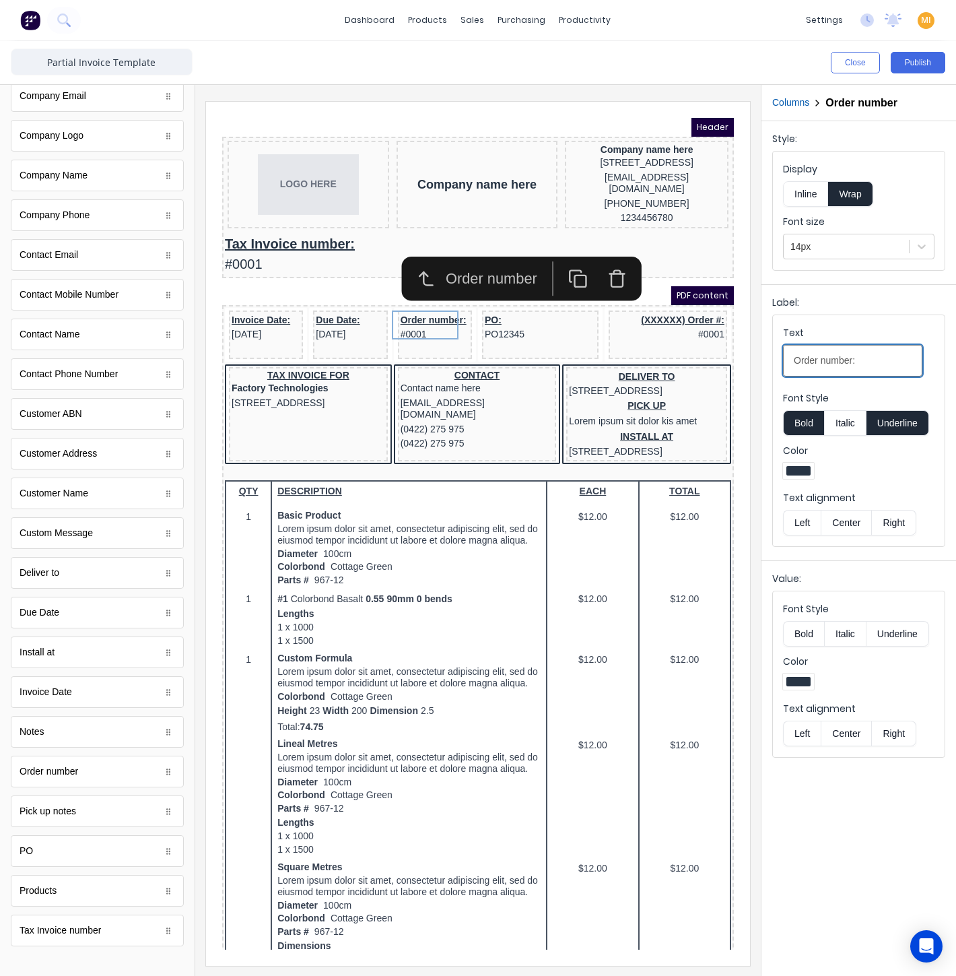
click at [863, 358] on input "Order number:" at bounding box center [852, 361] width 139 height 32
type input "Order:"
click at [247, 309] on div "Invoice Date: [DATE]" at bounding box center [249, 311] width 69 height 29
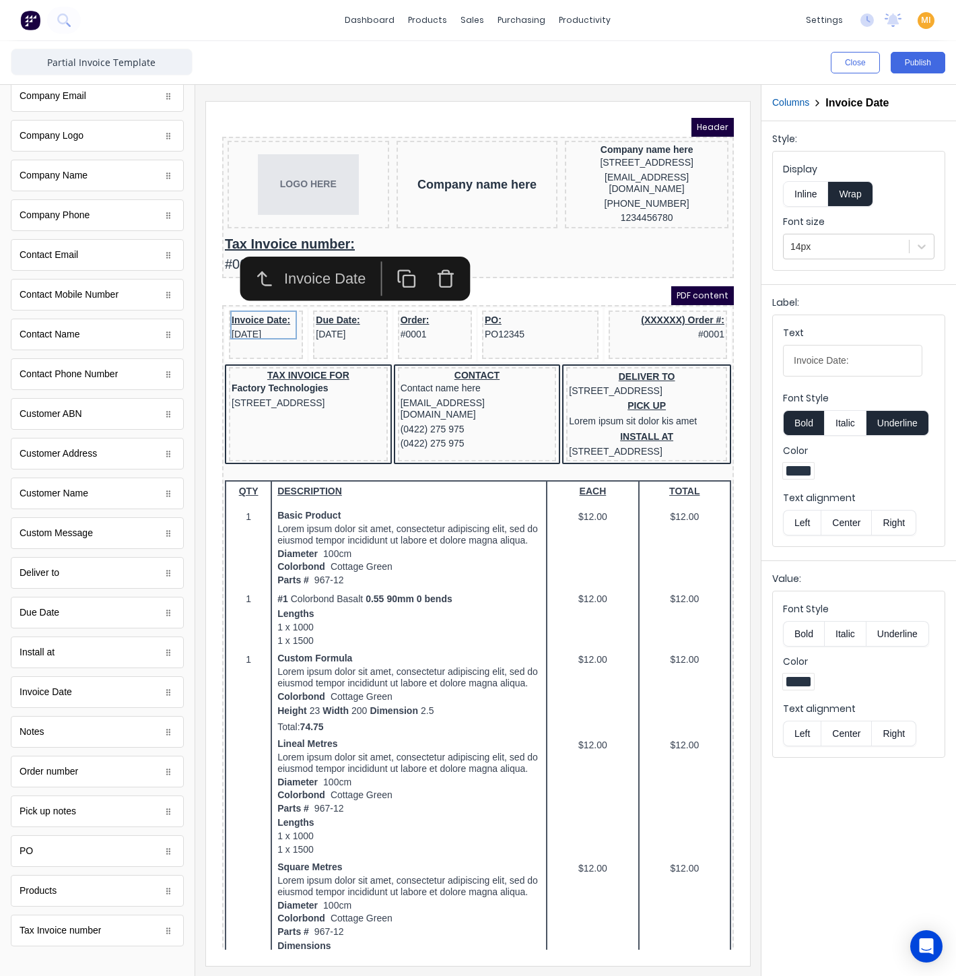
drag, startPoint x: 848, startPoint y: 731, endPoint x: 836, endPoint y: 599, distance: 131.9
click at [846, 728] on button "Center" at bounding box center [846, 733] width 51 height 26
click at [844, 510] on button "Center" at bounding box center [846, 523] width 51 height 26
click at [330, 308] on div "Due Date: [DATE]" at bounding box center [334, 311] width 69 height 29
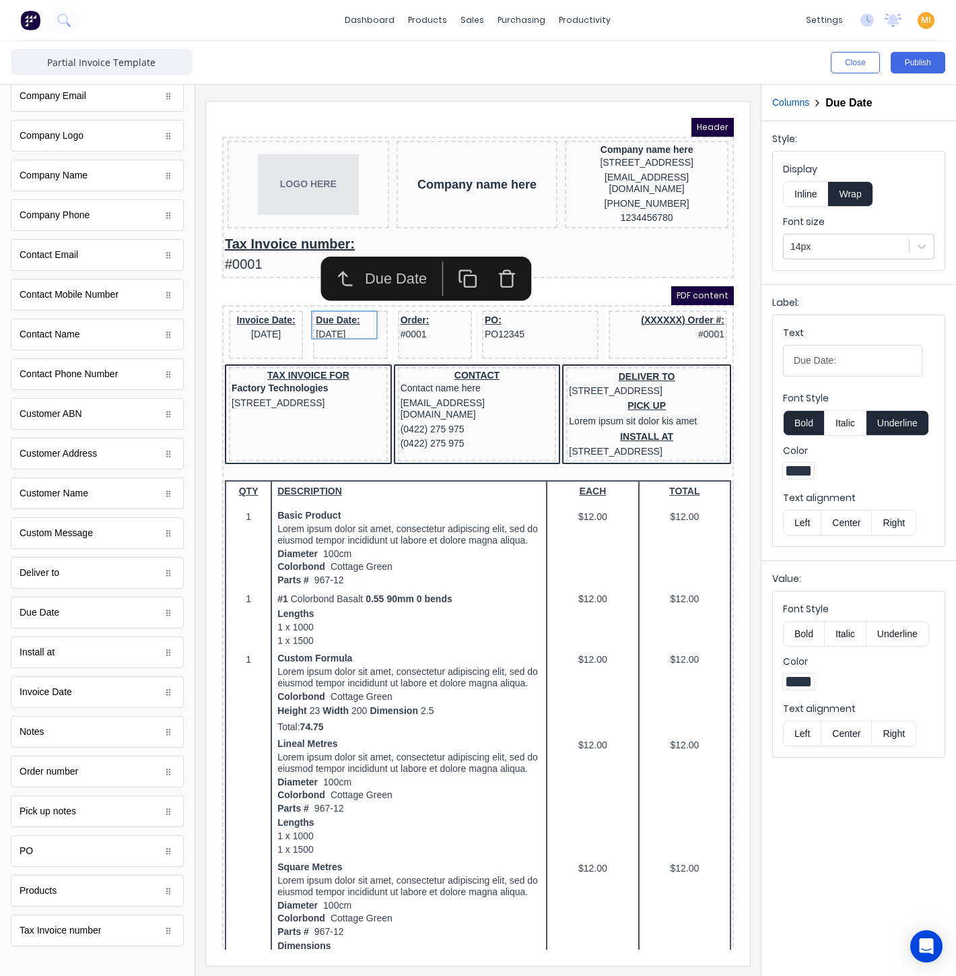
click at [847, 725] on button "Center" at bounding box center [846, 733] width 51 height 26
drag, startPoint x: 848, startPoint y: 522, endPoint x: 413, endPoint y: 326, distance: 477.1
click at [848, 522] on button "Center" at bounding box center [846, 523] width 51 height 26
click at [407, 314] on div "Order: #0001" at bounding box center [418, 311] width 69 height 29
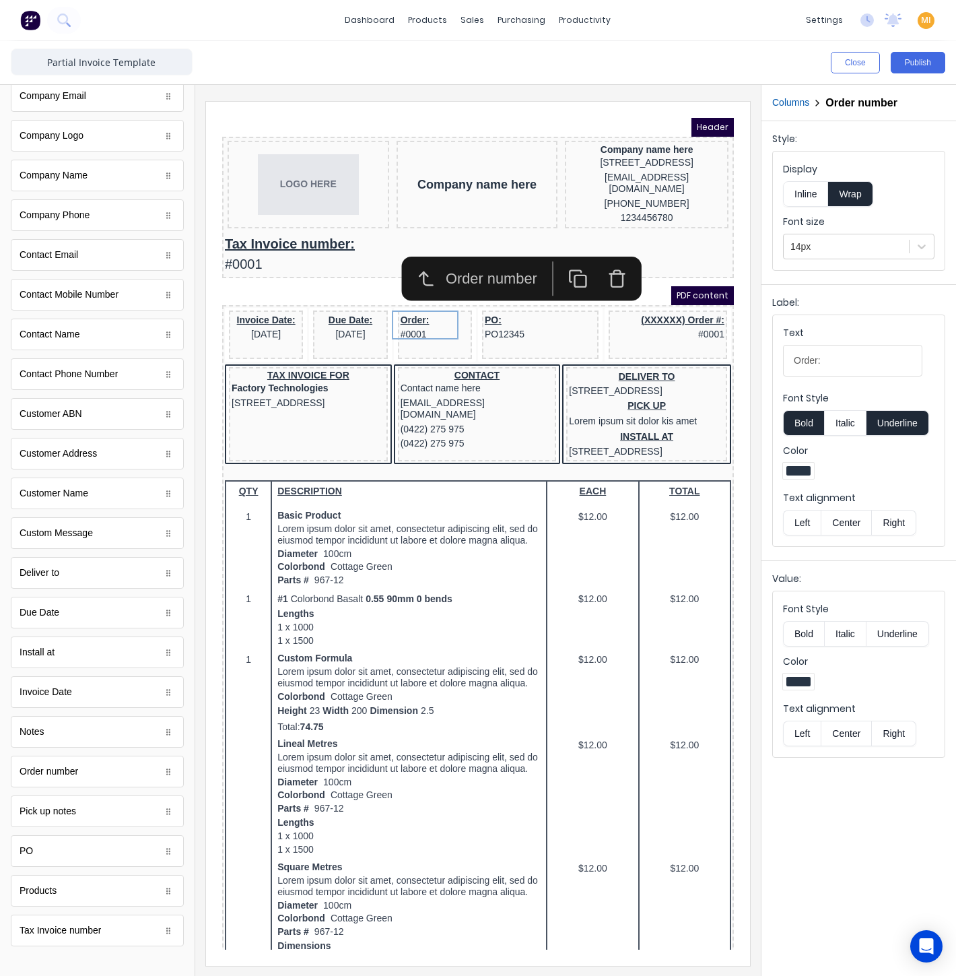
click at [837, 731] on button "Center" at bounding box center [846, 733] width 51 height 26
click at [865, 521] on button "Center" at bounding box center [846, 523] width 51 height 26
click at [510, 306] on div "PO: PO12345" at bounding box center [524, 311] width 111 height 29
click at [840, 730] on button "Center" at bounding box center [846, 733] width 51 height 26
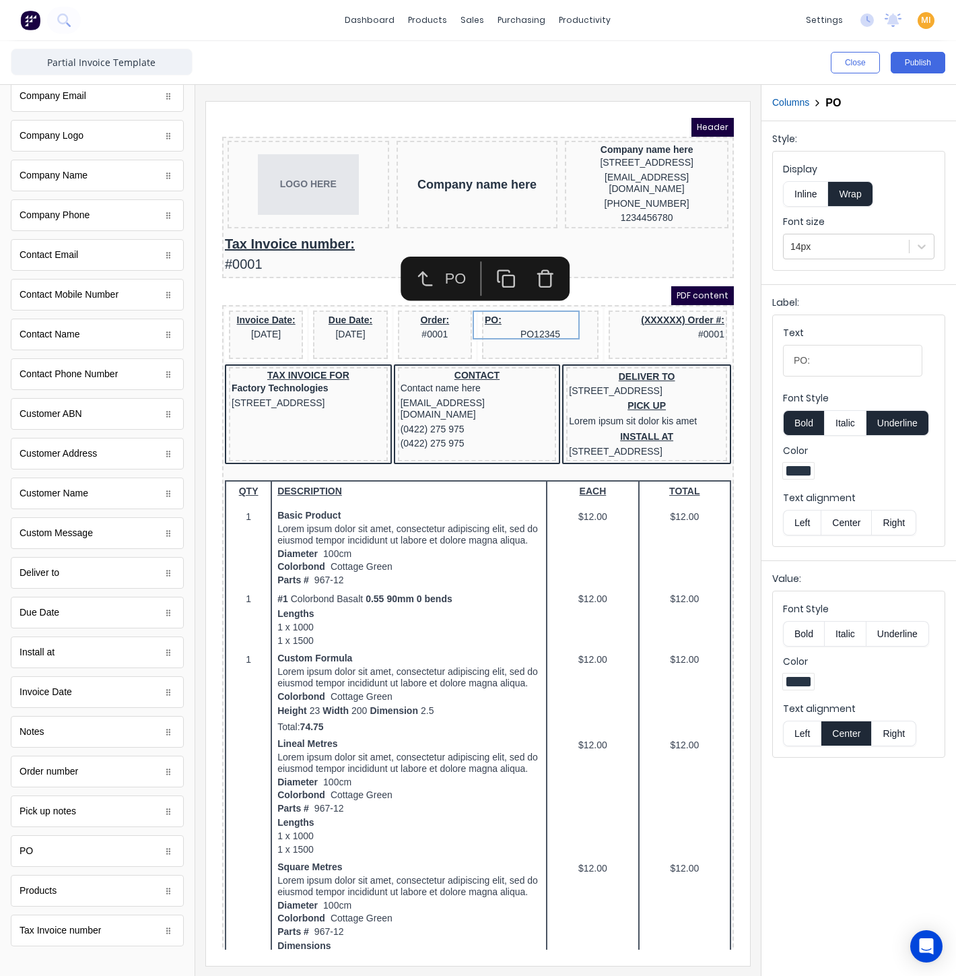
click at [845, 522] on button "Center" at bounding box center [846, 523] width 51 height 26
click at [646, 309] on div "(XXXXXX) Order #: #0001" at bounding box center [651, 311] width 113 height 29
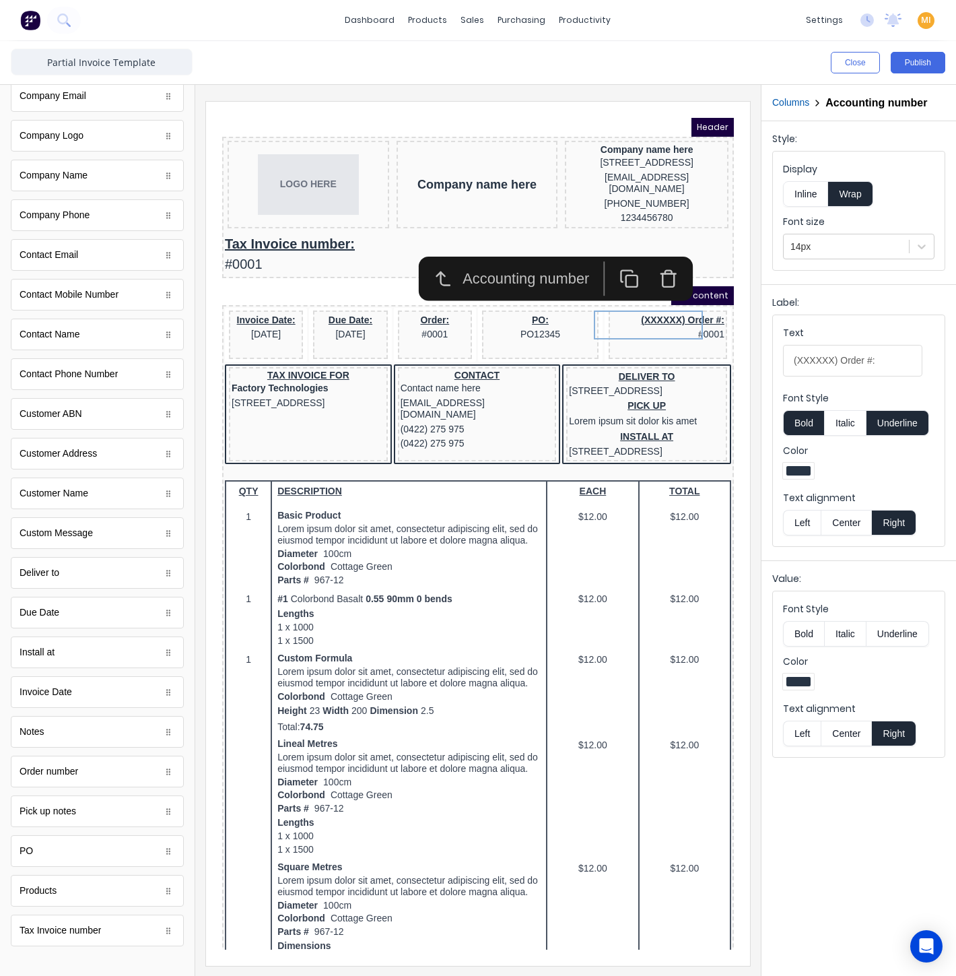
click at [650, 257] on icon "button" at bounding box center [652, 257] width 15 height 0
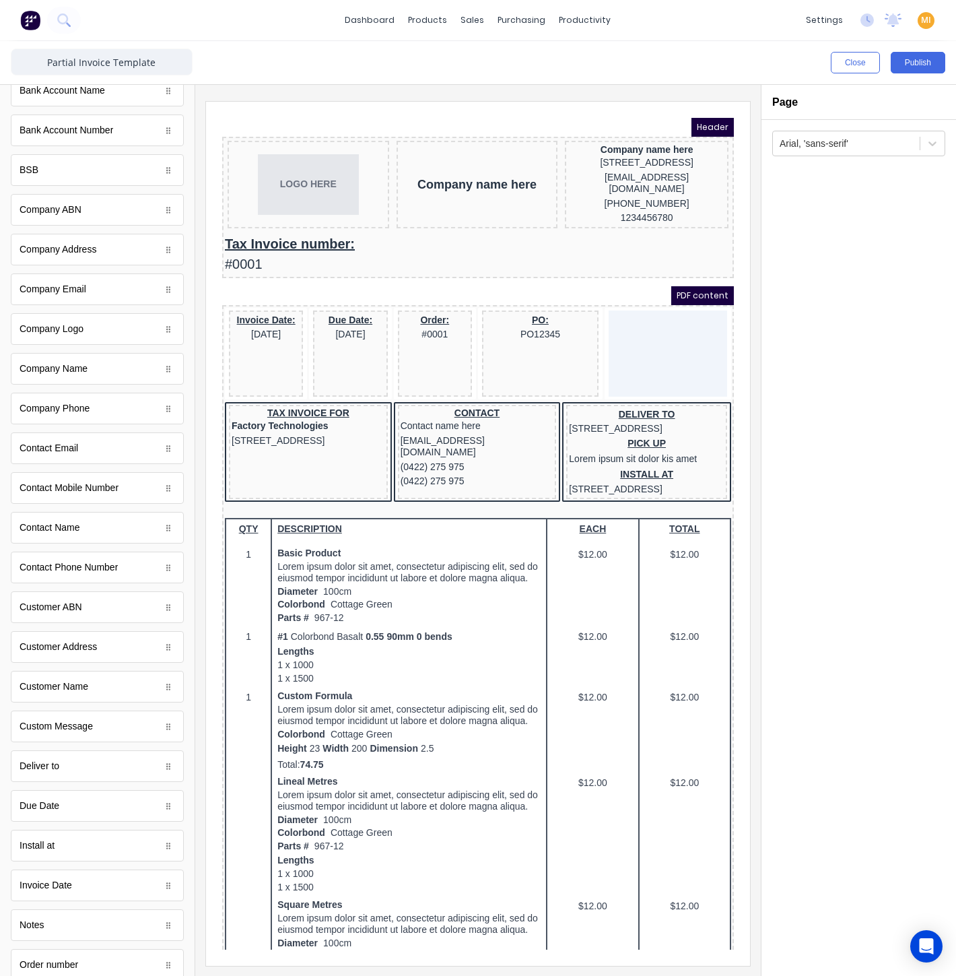
scroll to position [0, 0]
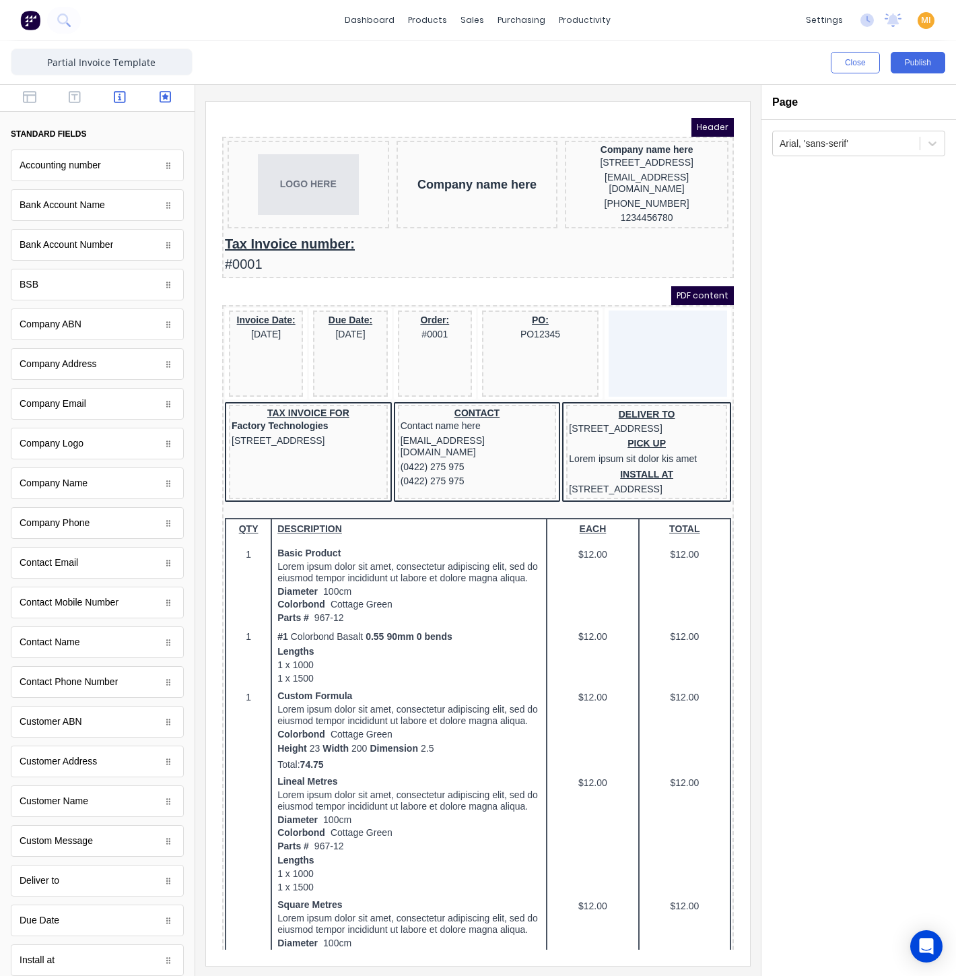
click at [160, 97] on icon "button" at bounding box center [166, 96] width 12 height 13
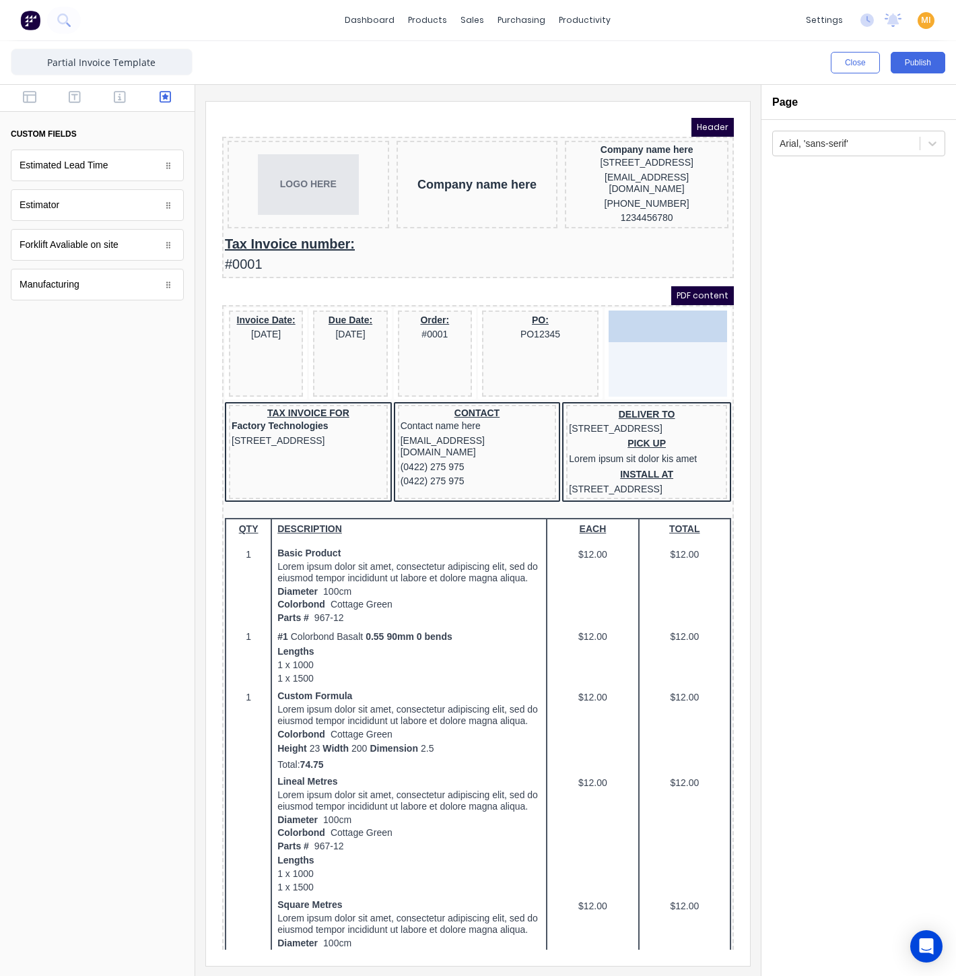
drag, startPoint x: 100, startPoint y: 211, endPoint x: 636, endPoint y: 333, distance: 549.8
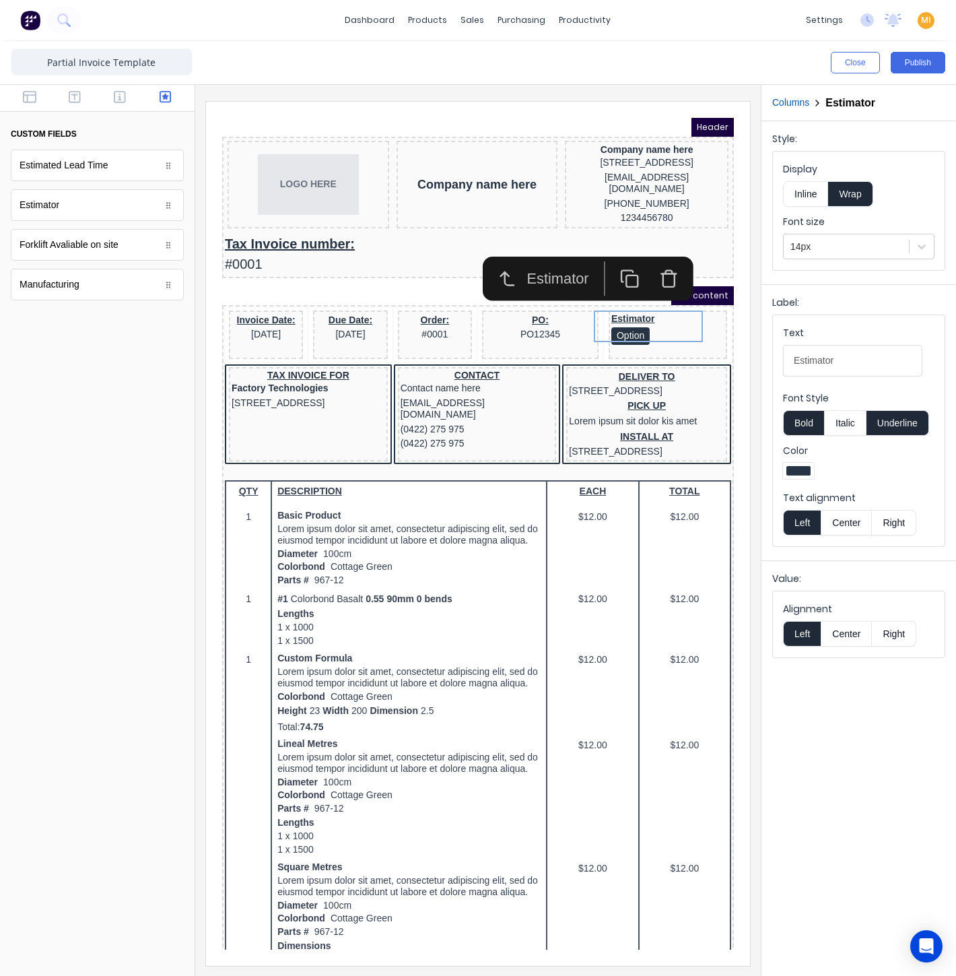
drag, startPoint x: 838, startPoint y: 623, endPoint x: 871, endPoint y: 439, distance: 187.3
click at [839, 623] on button "Center" at bounding box center [846, 634] width 51 height 26
click at [829, 525] on button "Center" at bounding box center [846, 523] width 51 height 26
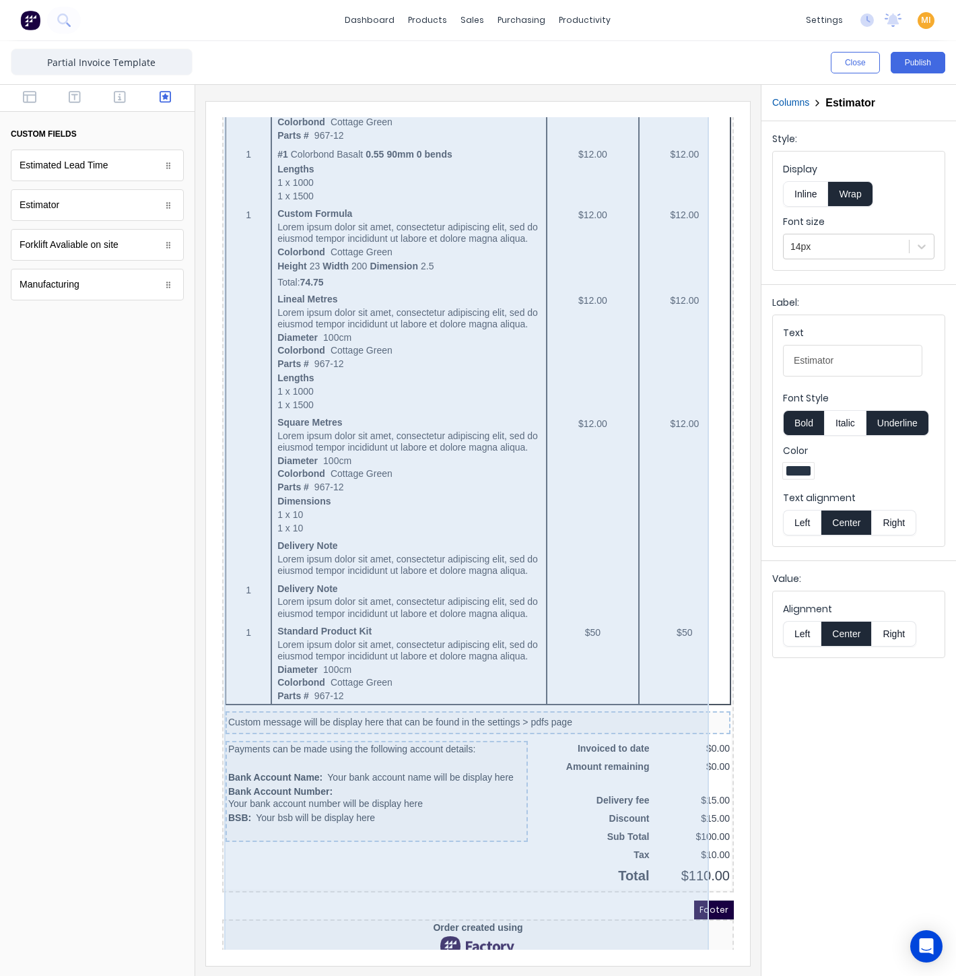
scroll to position [559, 0]
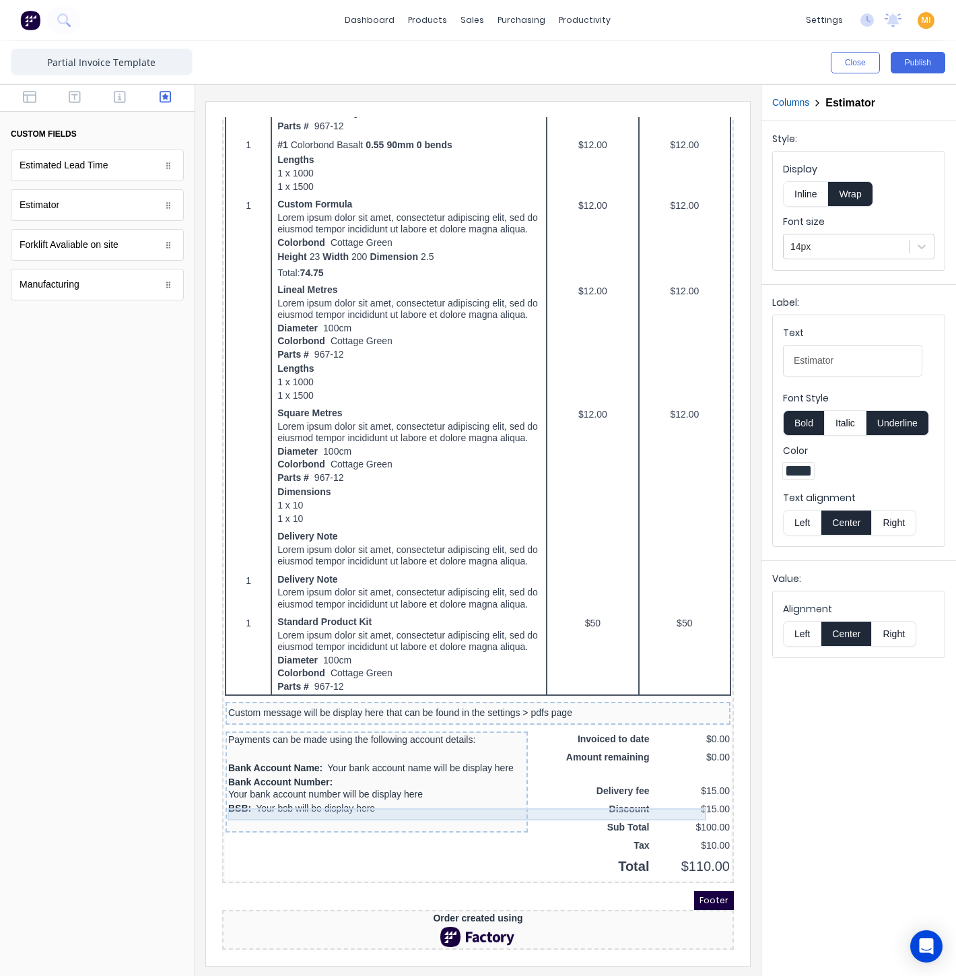
click at [389, 692] on div "Custom message will be display here that can be found in the settings > pdfs pa…" at bounding box center [462, 697] width 500 height 12
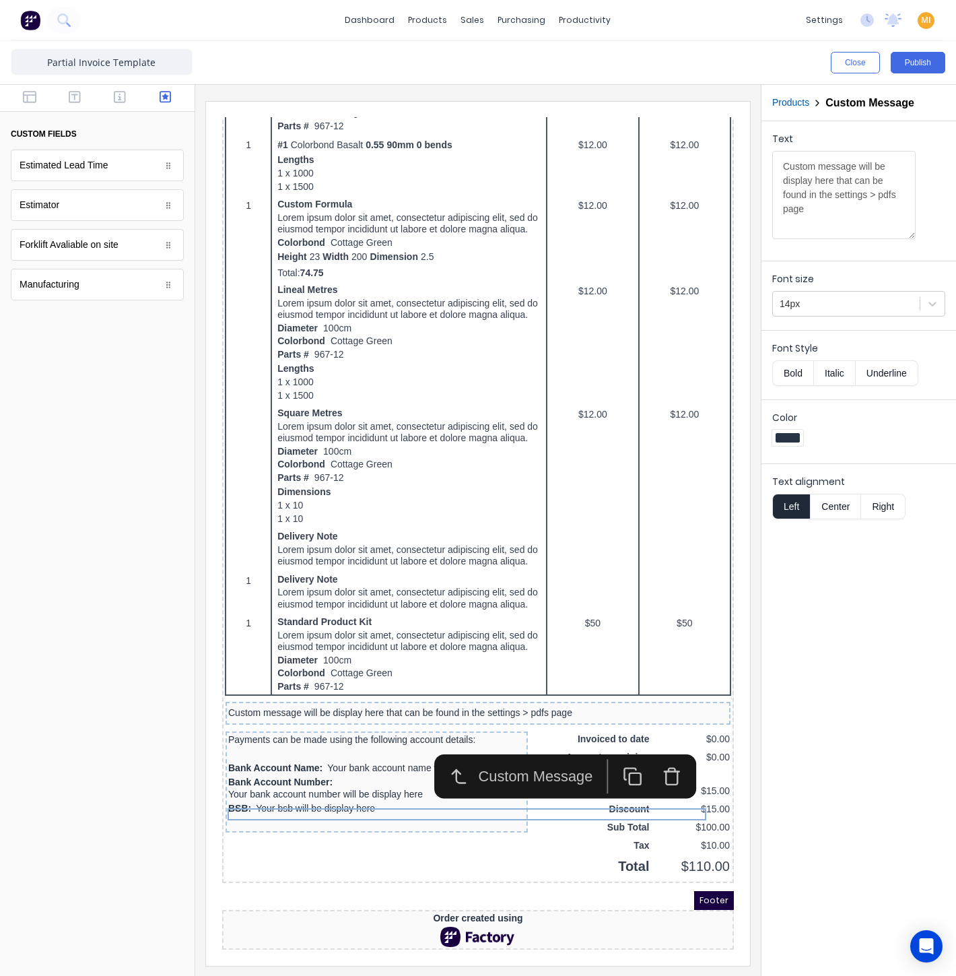
click at [650, 755] on icon "button" at bounding box center [655, 761] width 11 height 13
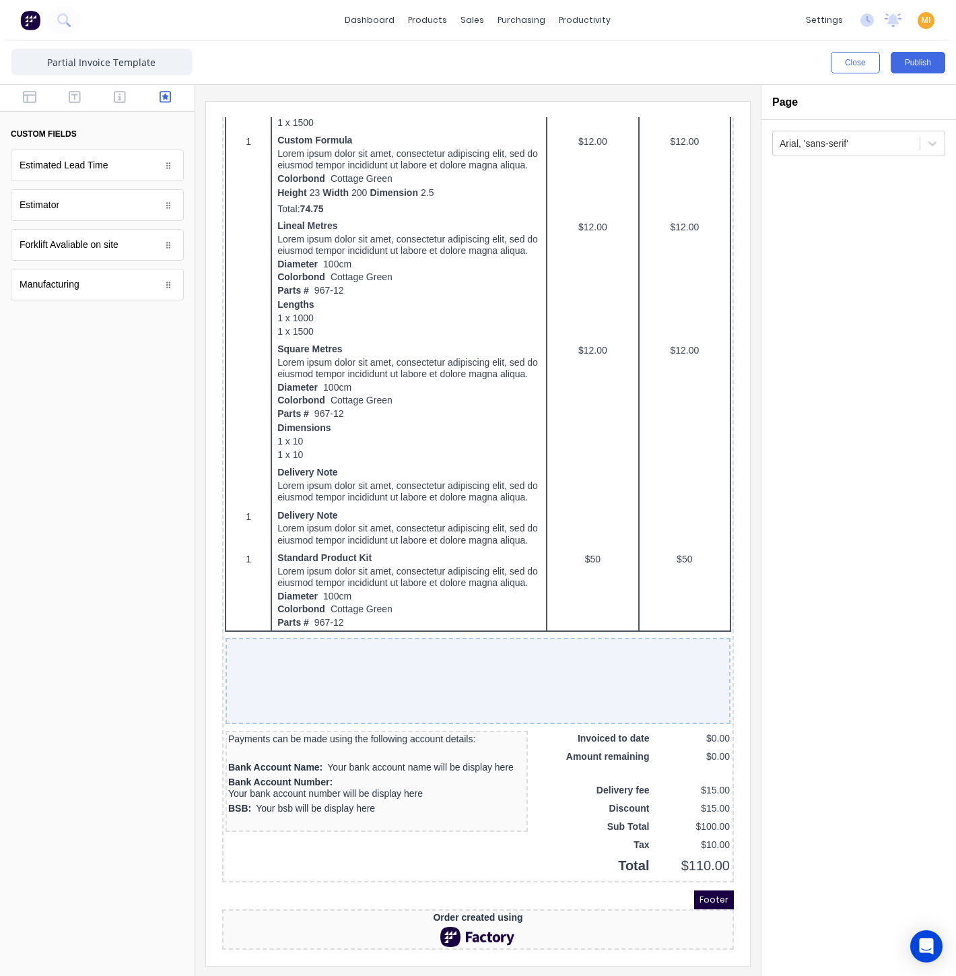
drag, startPoint x: 122, startPoint y: 93, endPoint x: 131, endPoint y: 115, distance: 24.1
click at [122, 93] on icon "button" at bounding box center [120, 96] width 12 height 13
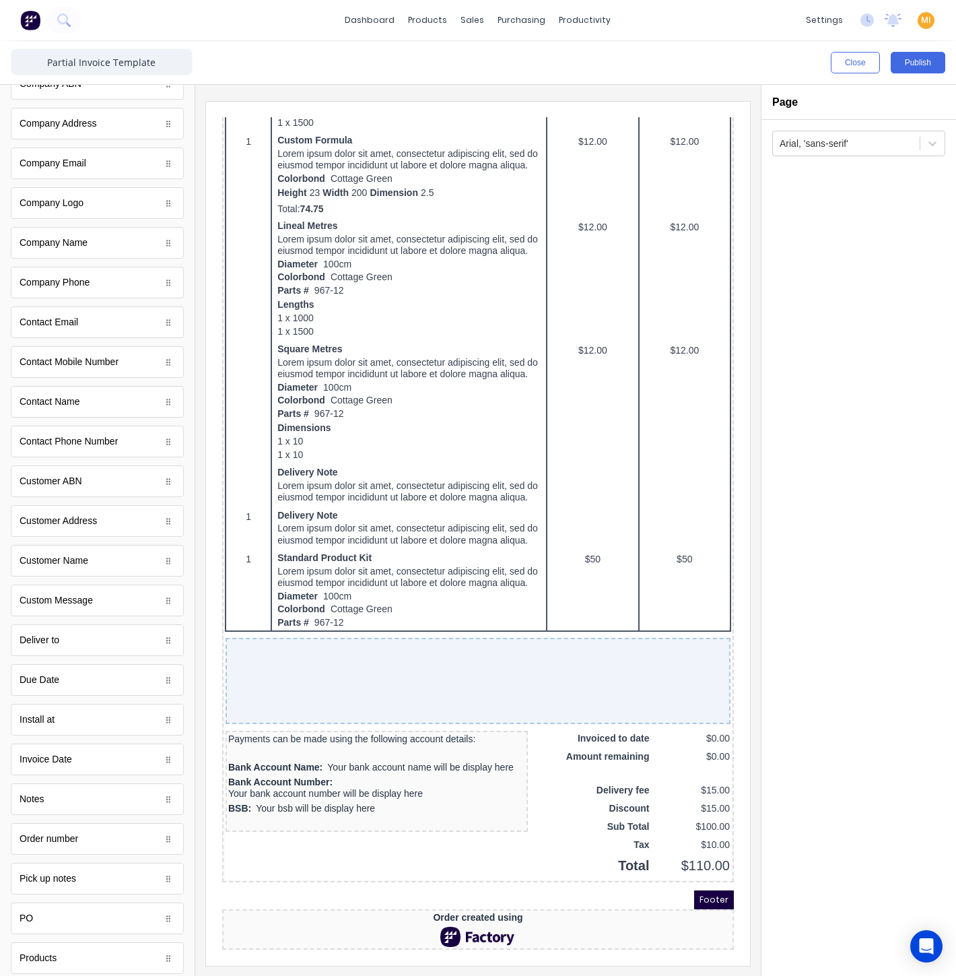
scroll to position [308, 0]
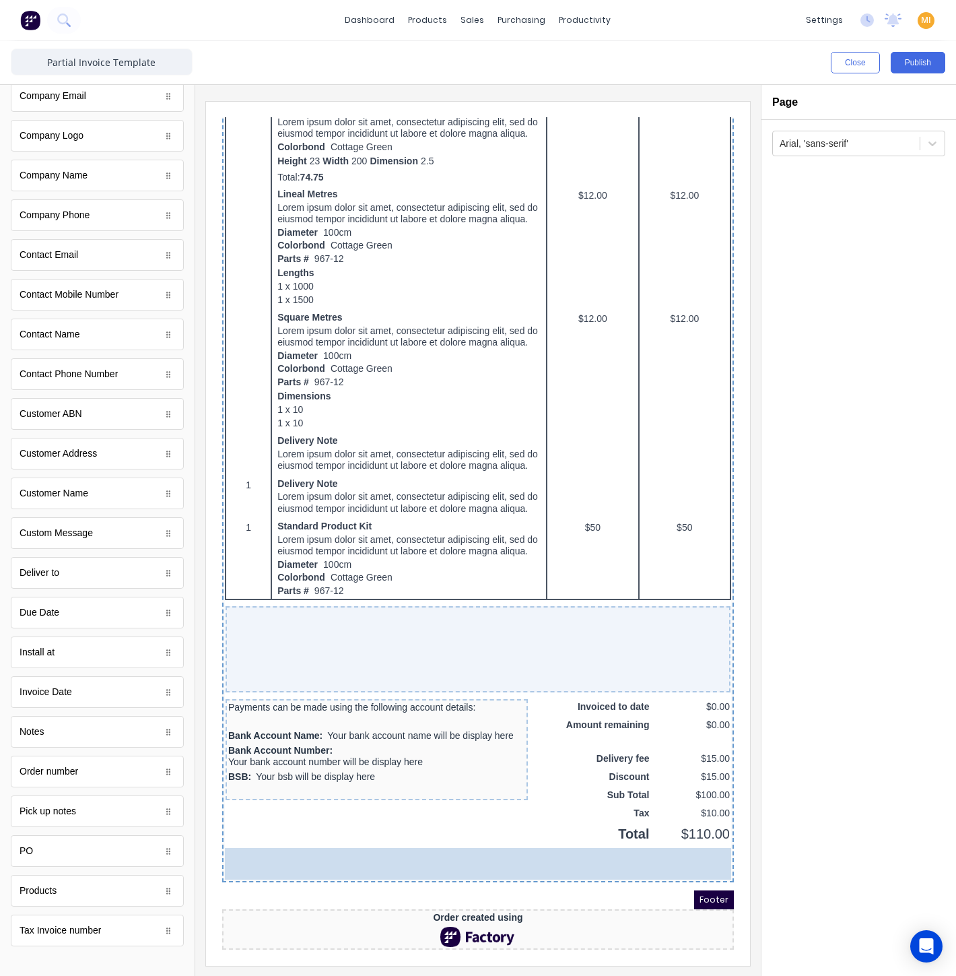
drag, startPoint x: 48, startPoint y: 730, endPoint x: 388, endPoint y: 735, distance: 340.1
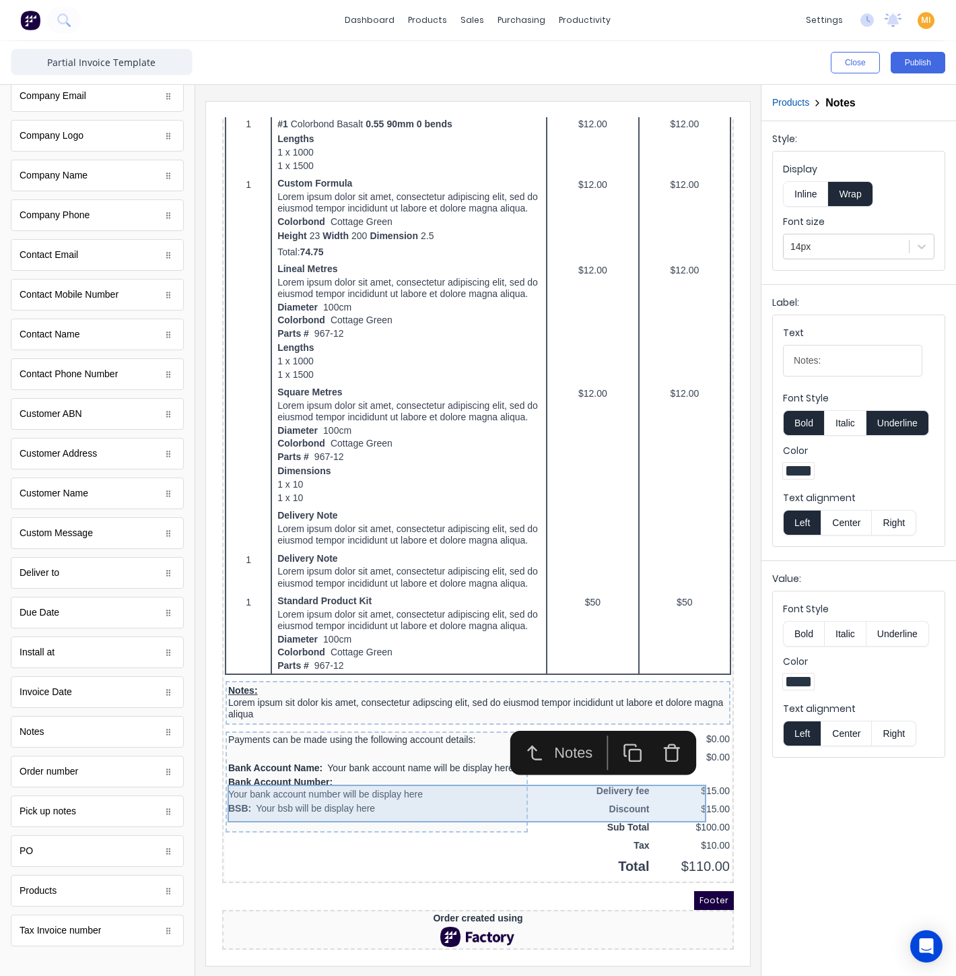
click at [294, 706] on div "Notes: Lorem ipsum sit dolor kis amet, consectetur adipscing elit, sed do eiusm…" at bounding box center [462, 686] width 500 height 38
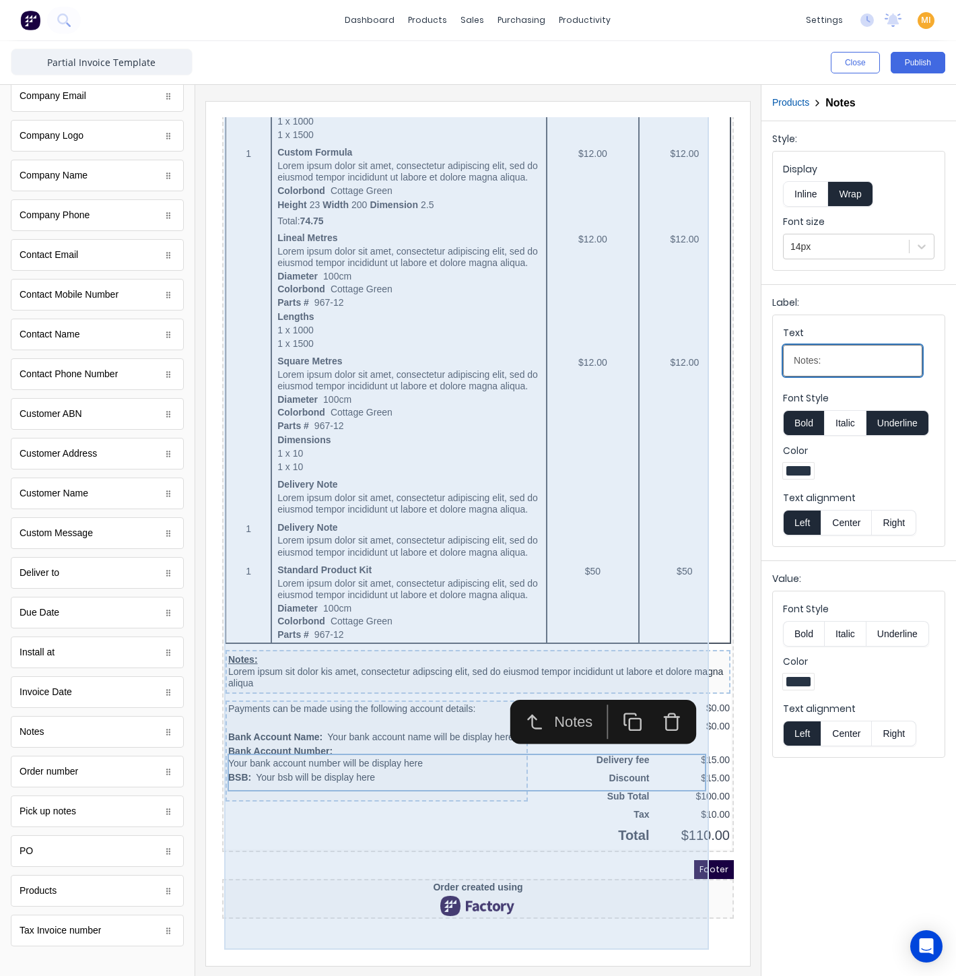
drag, startPoint x: 1054, startPoint y: 466, endPoint x: 617, endPoint y: 350, distance: 452.1
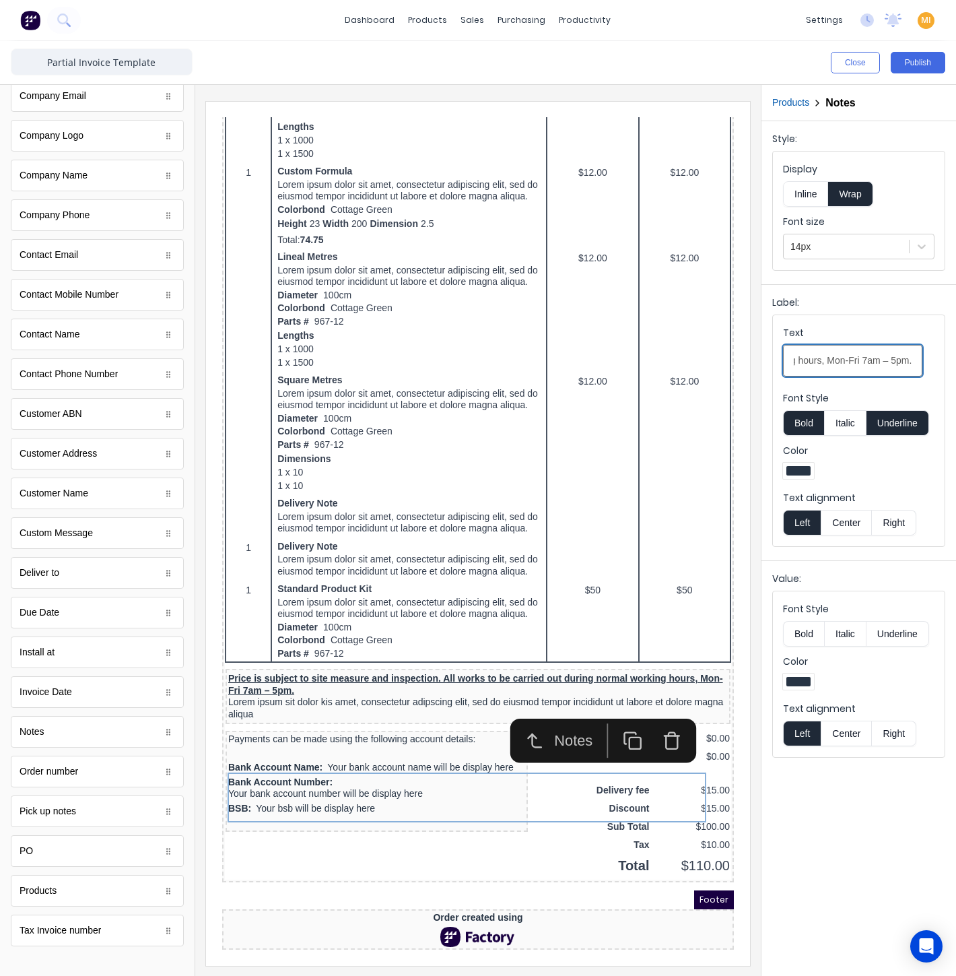
type input "Price is subject to site measure and inspection. All works to be carried out du…"
click at [880, 425] on button "Underline" at bounding box center [898, 423] width 63 height 26
click at [847, 371] on input "Price is subject to site measure and inspection. All works to be carried out du…" at bounding box center [852, 361] width 139 height 32
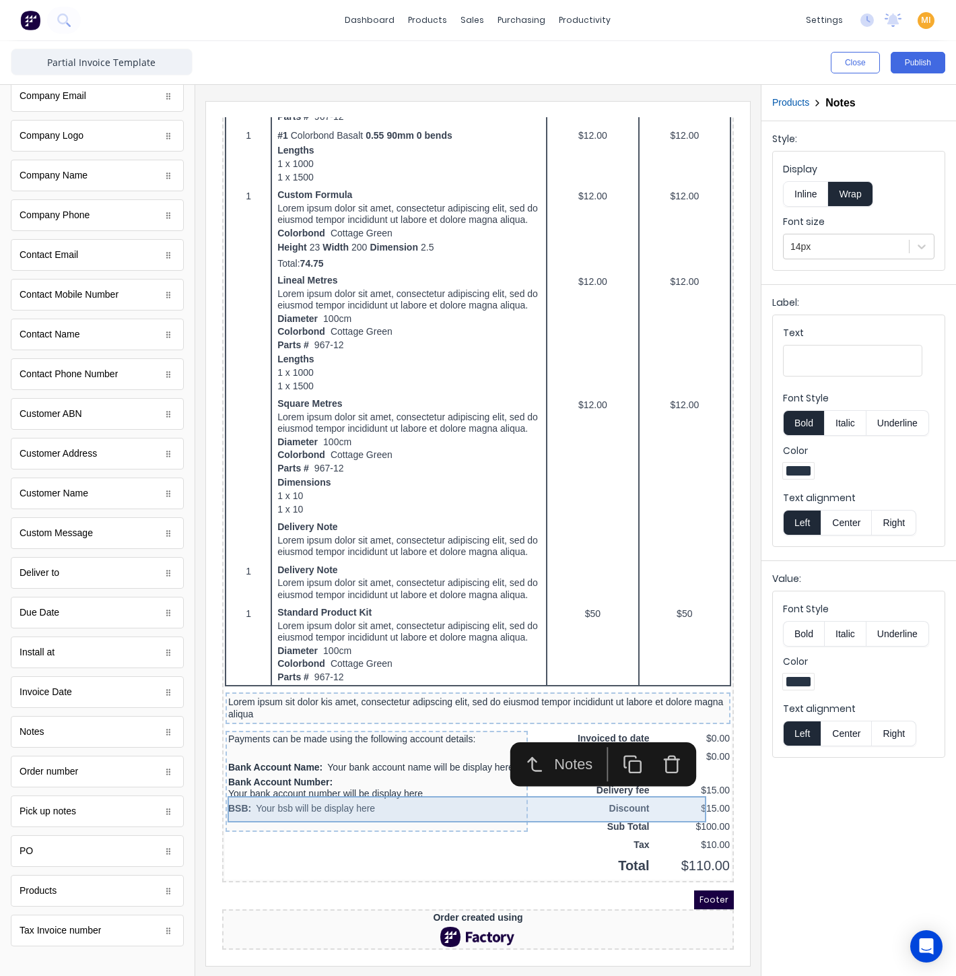
click at [380, 693] on div "Lorem ipsum sit dolor kis amet, consectetur adipscing elit, sed do eiusmod temp…" at bounding box center [462, 692] width 500 height 26
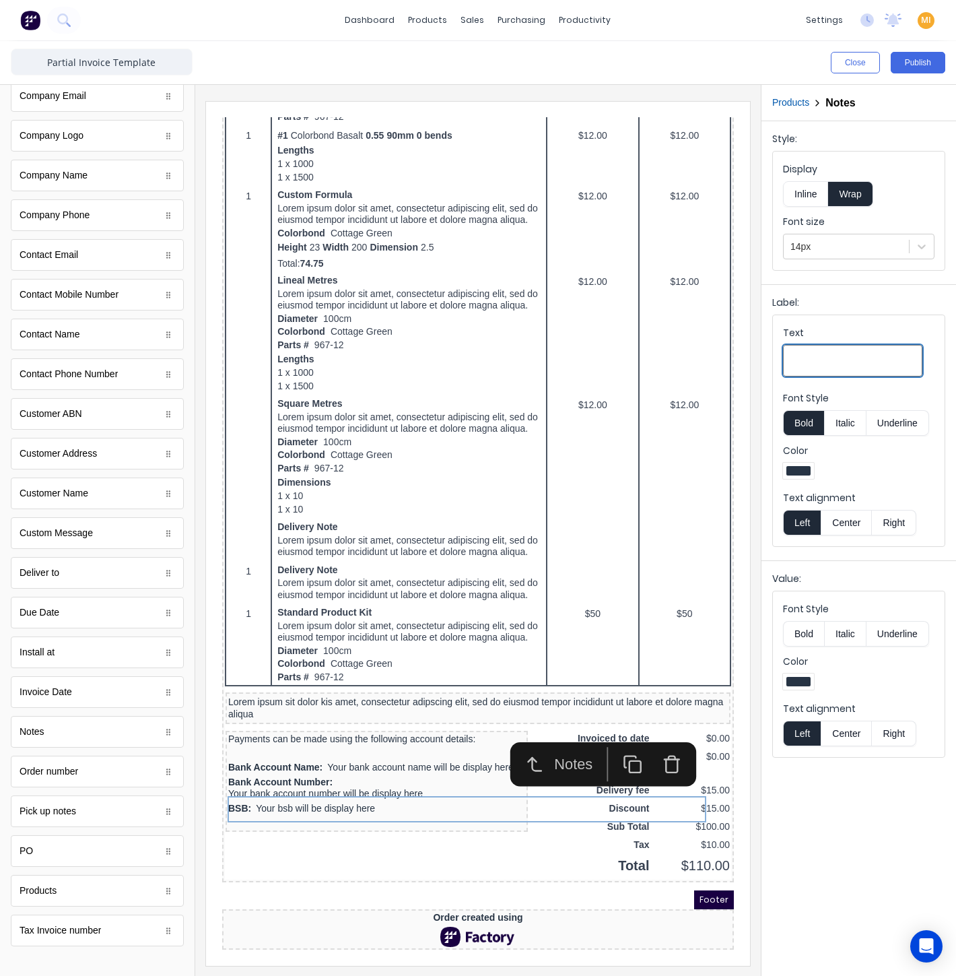
click at [844, 347] on input "Text" at bounding box center [852, 361] width 139 height 32
click at [657, 743] on icon "button" at bounding box center [655, 743] width 15 height 0
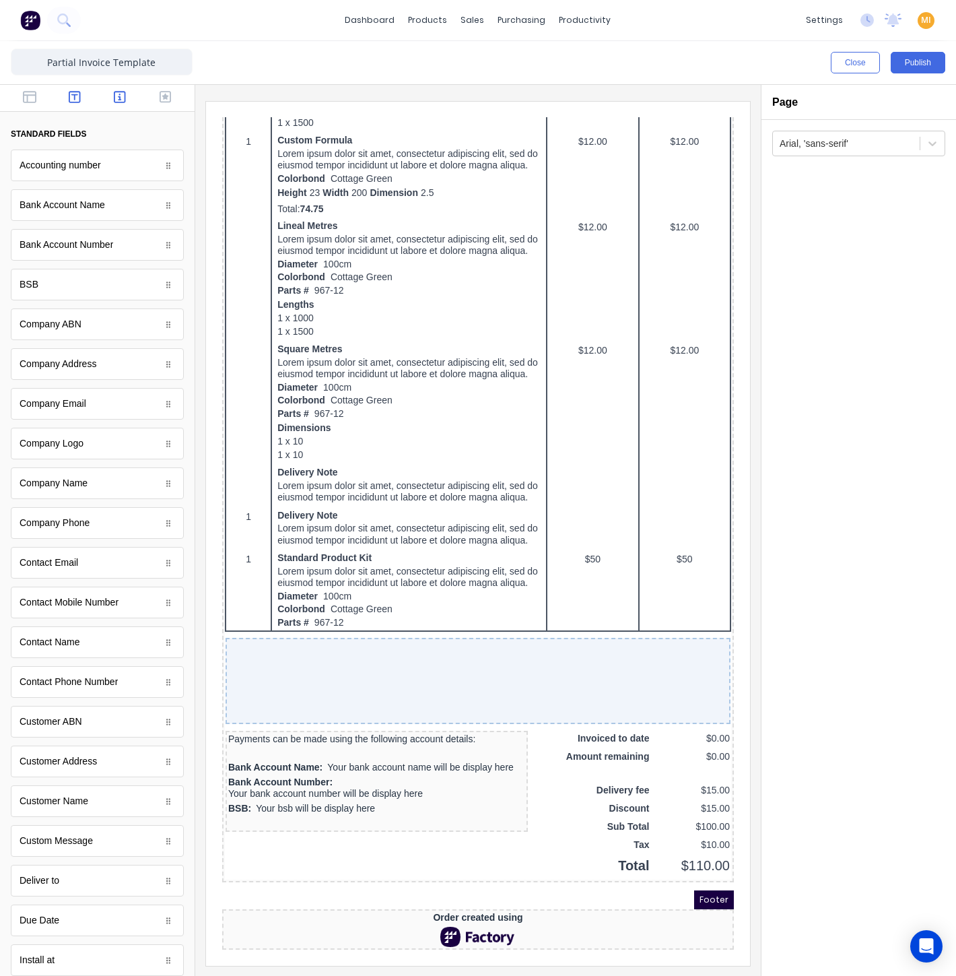
click at [74, 97] on icon "button" at bounding box center [75, 96] width 12 height 13
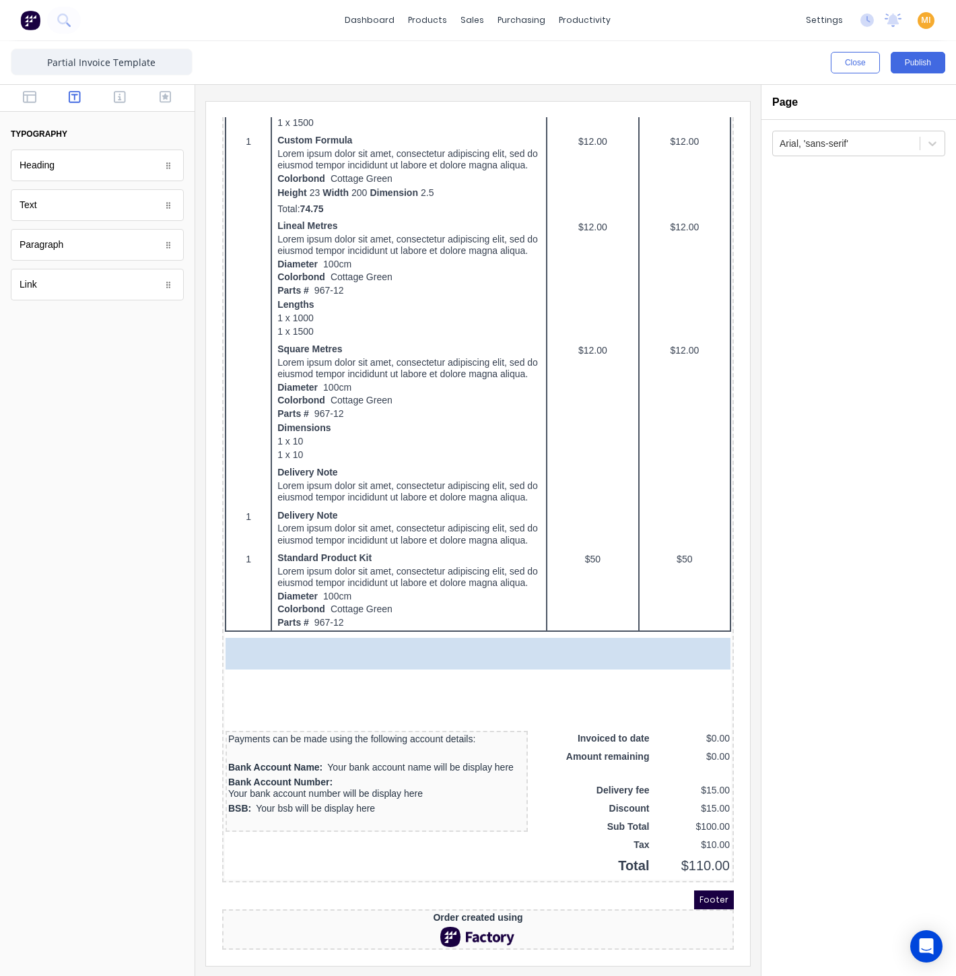
drag, startPoint x: 82, startPoint y: 203, endPoint x: 119, endPoint y: 164, distance: 53.4
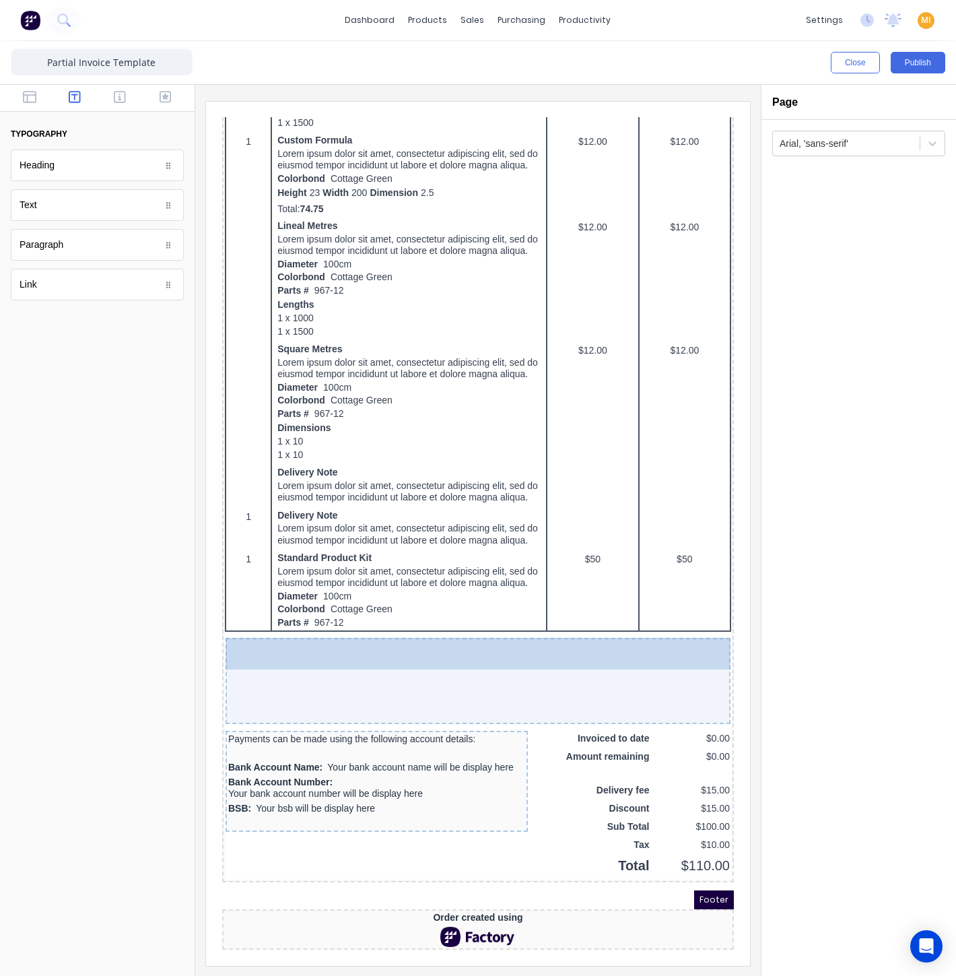
drag, startPoint x: 108, startPoint y: 209, endPoint x: 262, endPoint y: 595, distance: 415.5
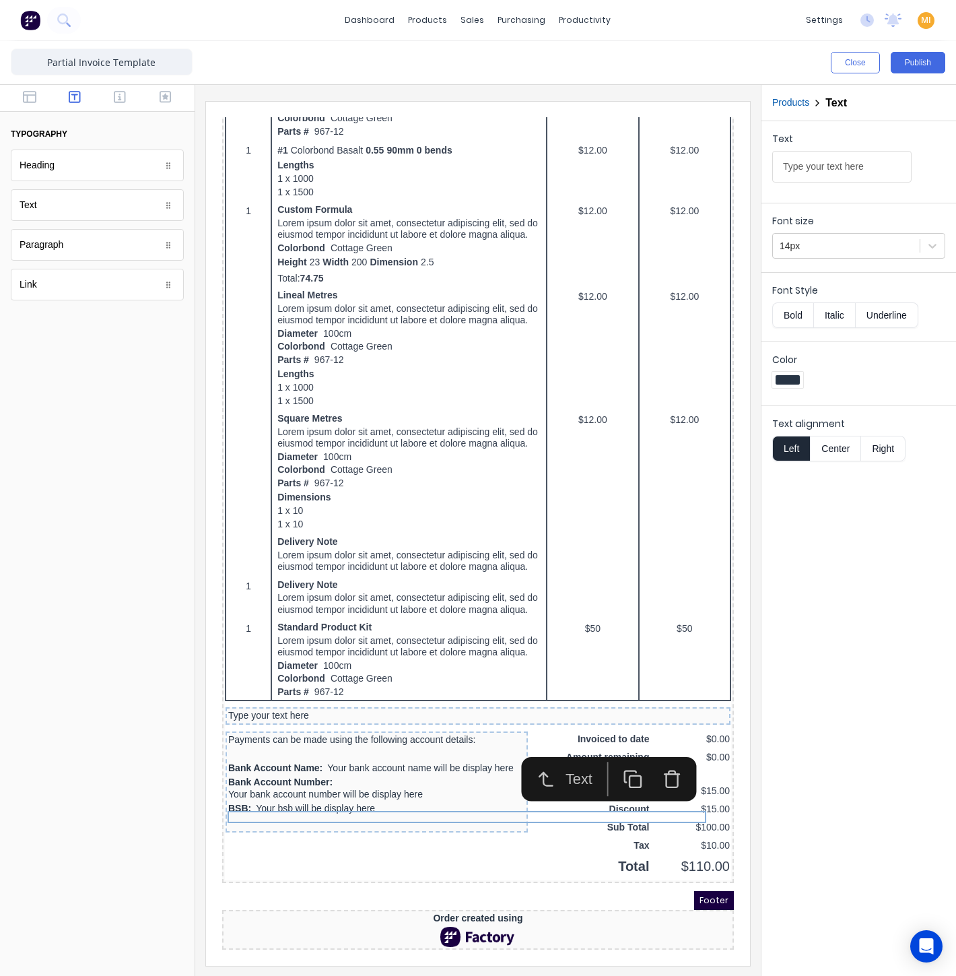
scroll to position [553, 0]
click at [655, 753] on icon "button" at bounding box center [656, 763] width 20 height 20
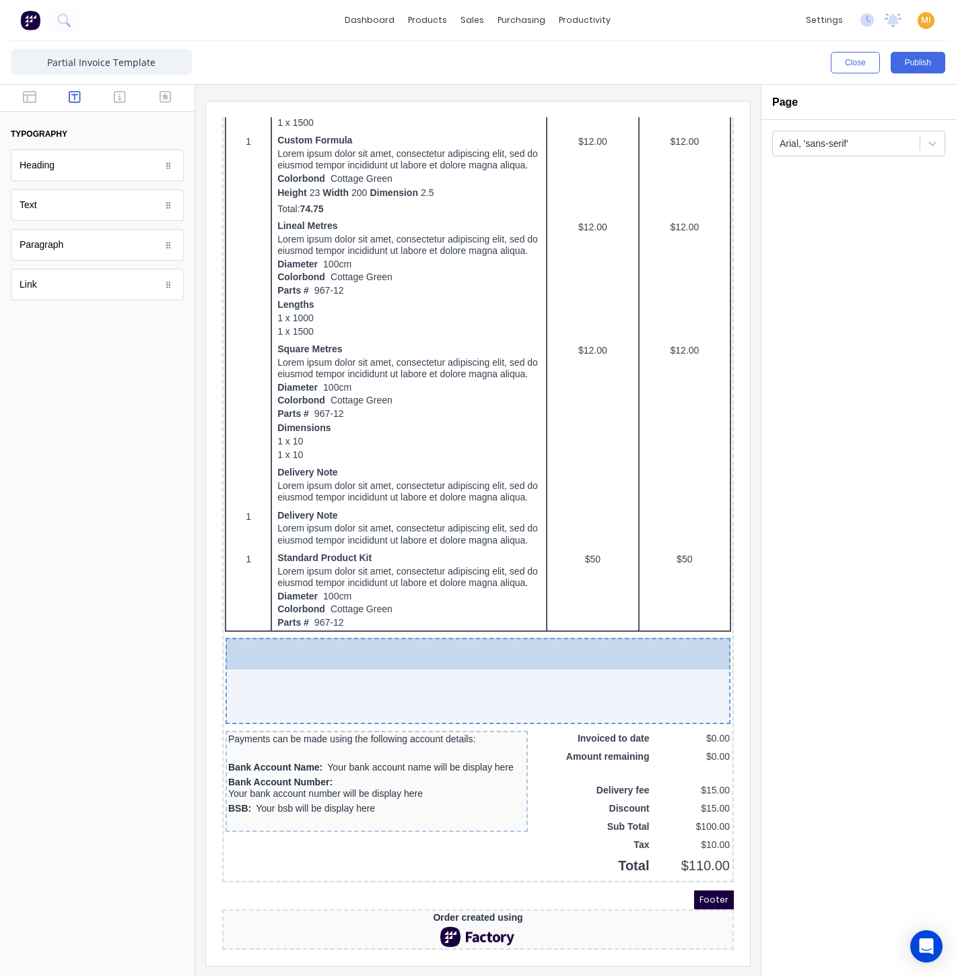
drag, startPoint x: 77, startPoint y: 251, endPoint x: 424, endPoint y: 737, distance: 597.1
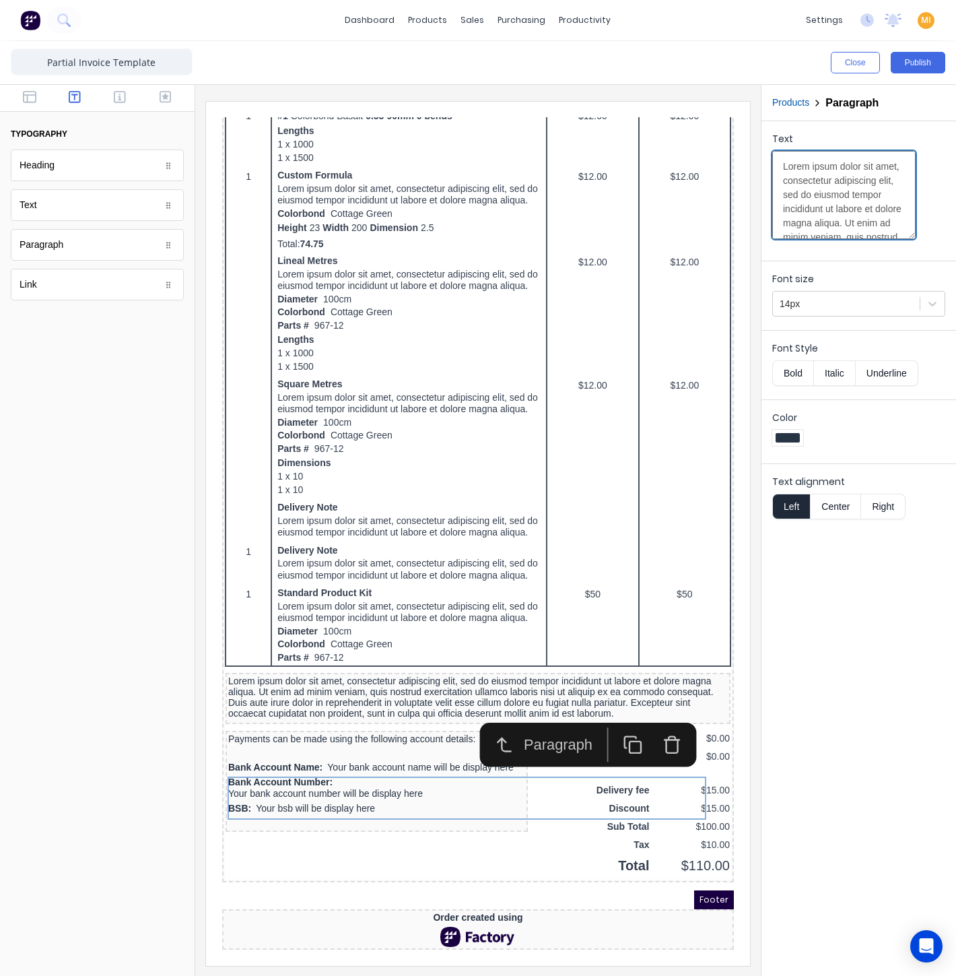
click at [810, 176] on textarea "Lorem ipsum dolor sit amet, consectetur adipiscing elit, sed do eiusmod tempor …" at bounding box center [843, 195] width 143 height 88
paste textarea "Price is subject to site measure and inspection. All works to be carried out du…"
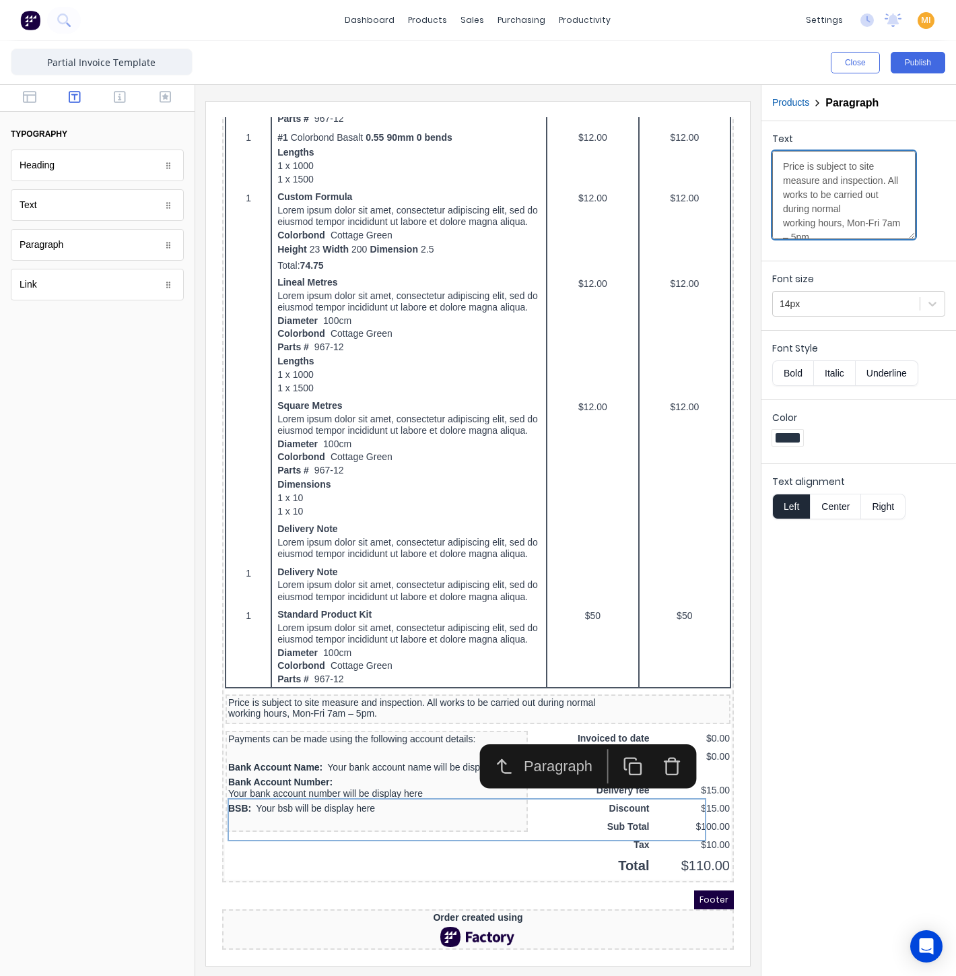
scroll to position [19, 0]
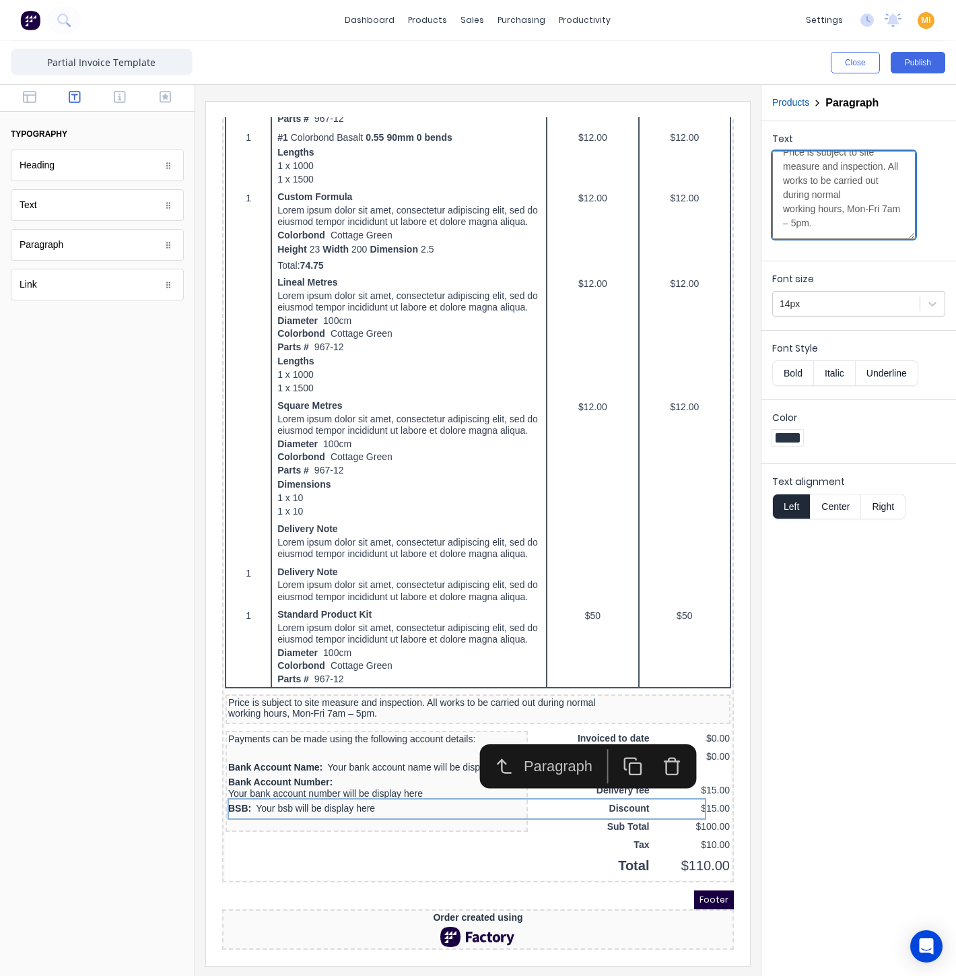
type textarea "Price is subject to site measure and inspection. All works to be carried out du…"
click at [835, 506] on button "Center" at bounding box center [835, 507] width 51 height 26
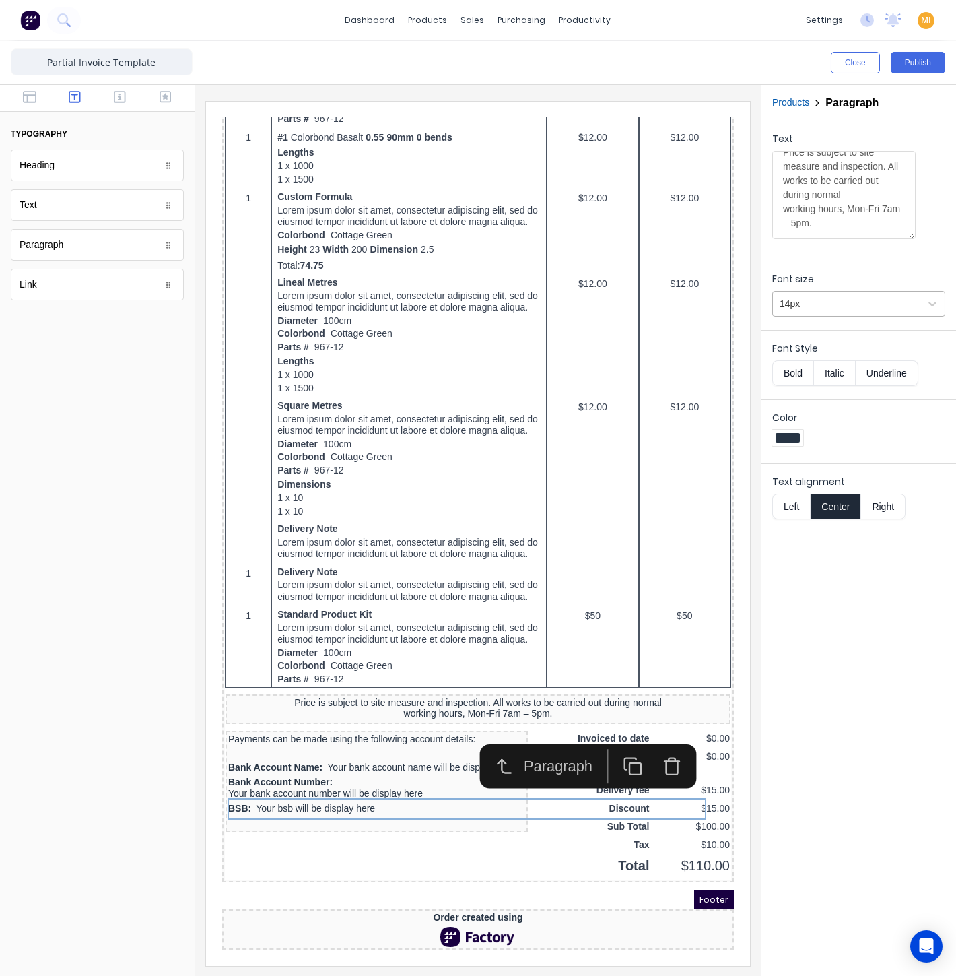
click at [830, 300] on div at bounding box center [846, 304] width 133 height 17
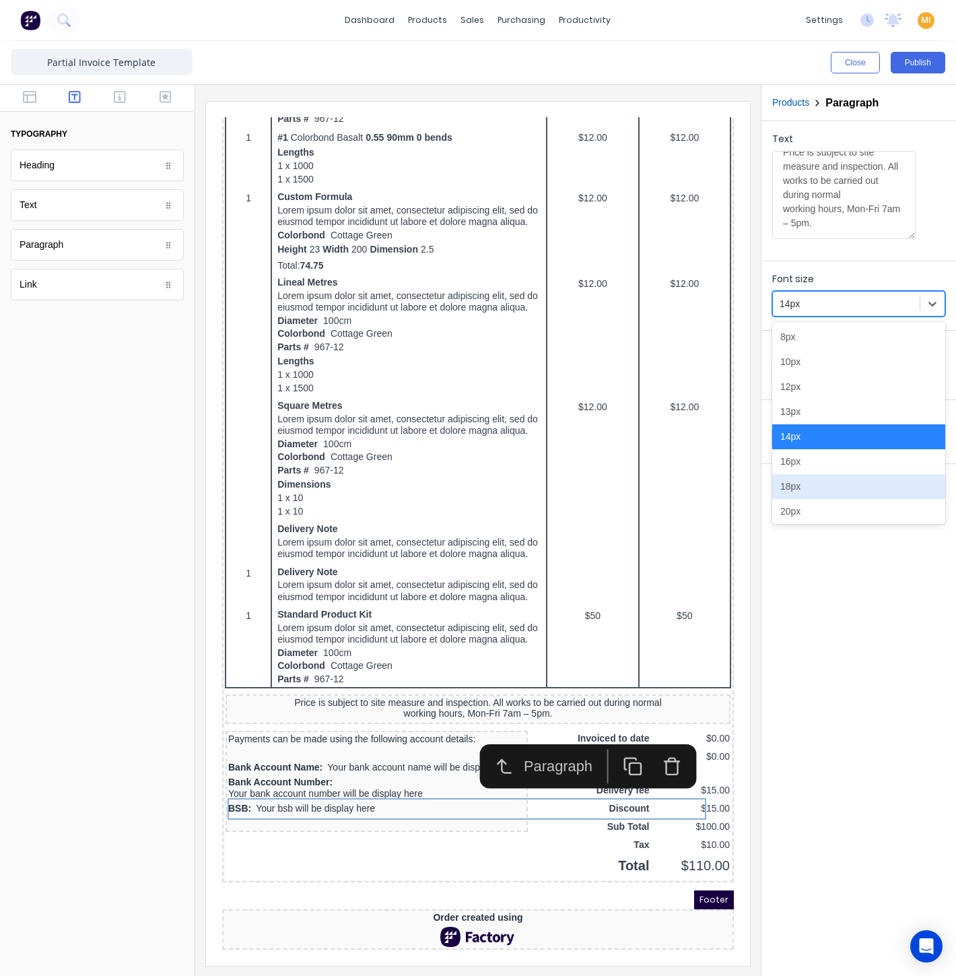
click at [789, 488] on div "18px" at bounding box center [858, 486] width 173 height 25
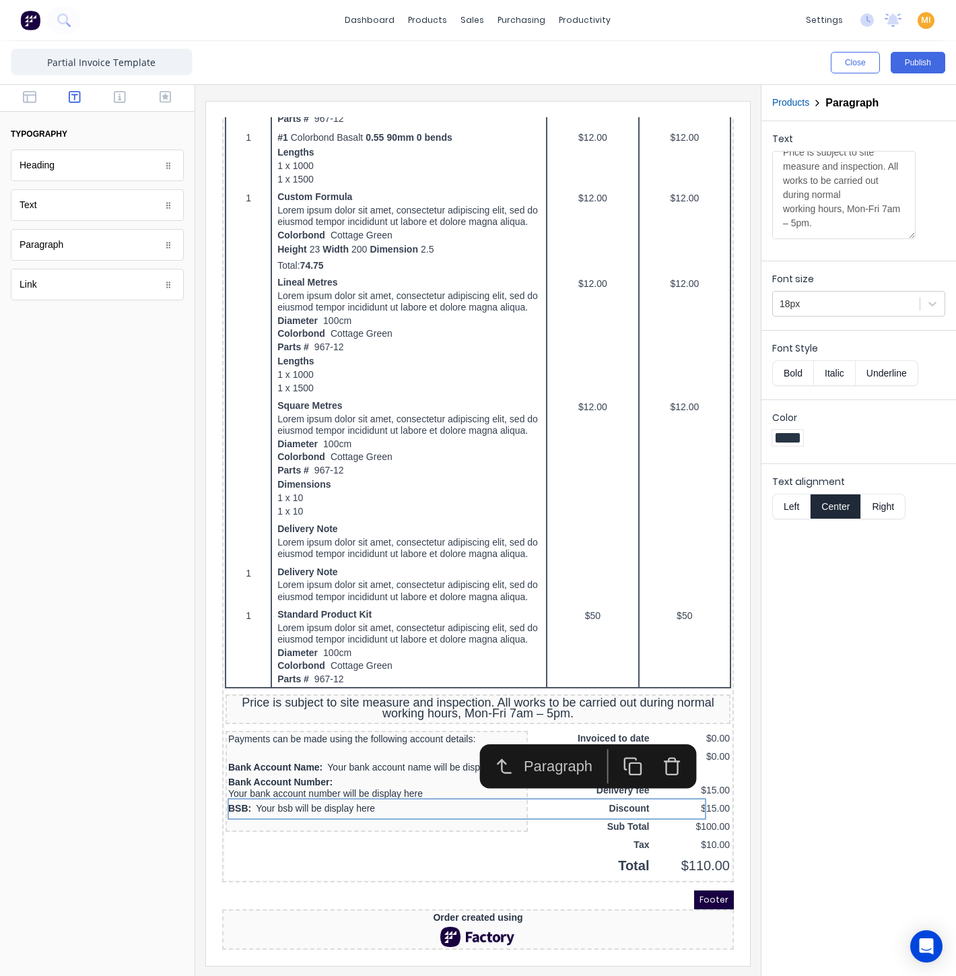
click at [96, 599] on div at bounding box center [97, 647] width 195 height 656
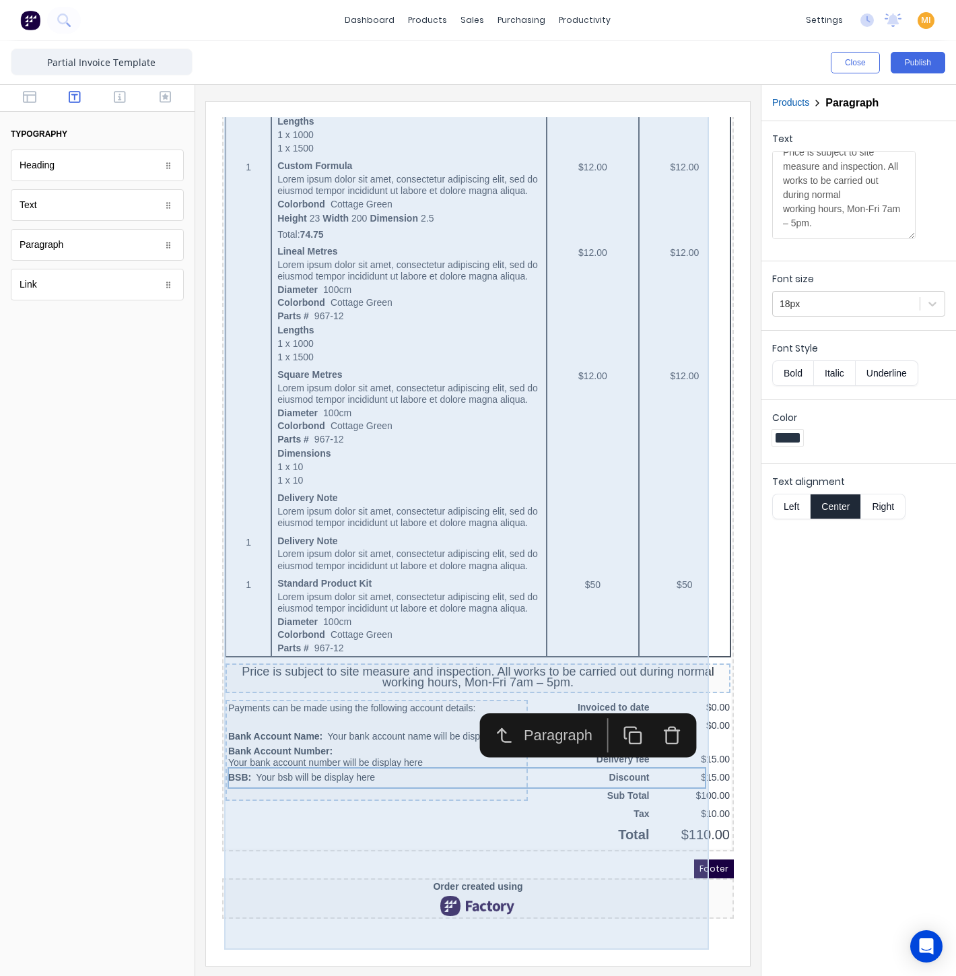
scroll to position [566, 0]
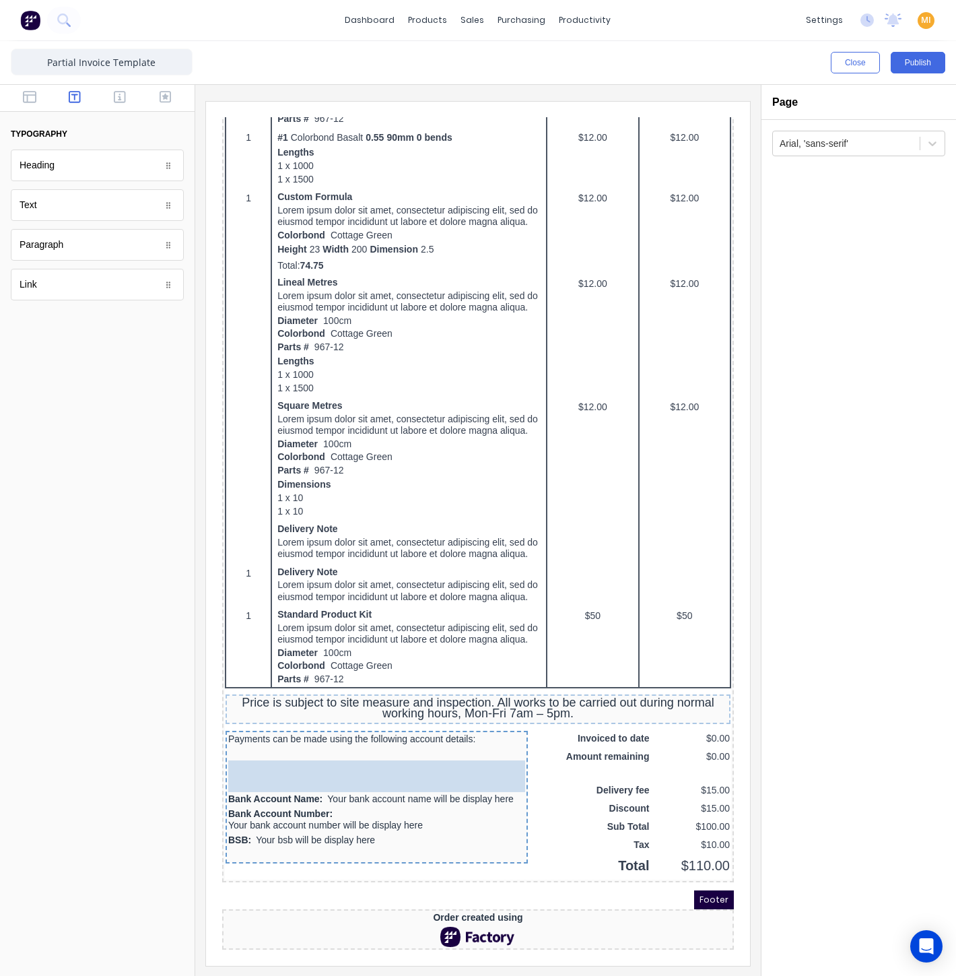
drag, startPoint x: 74, startPoint y: 209, endPoint x: 172, endPoint y: 634, distance: 435.4
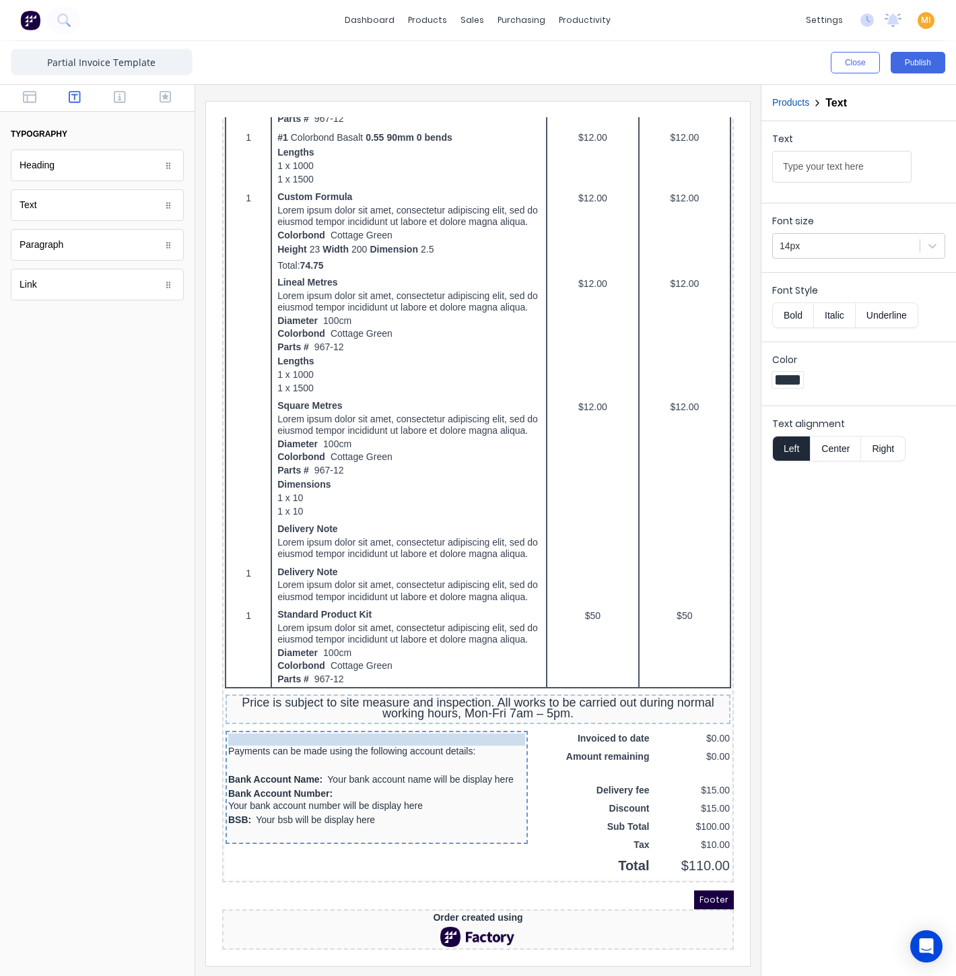
drag, startPoint x: 318, startPoint y: 743, endPoint x: 313, endPoint y: 715, distance: 28.8
click at [313, 472] on body "Header LOGO HERE Company name here Company name here 234 Beach Road Gold Coast,…" at bounding box center [462, 56] width 512 height 832
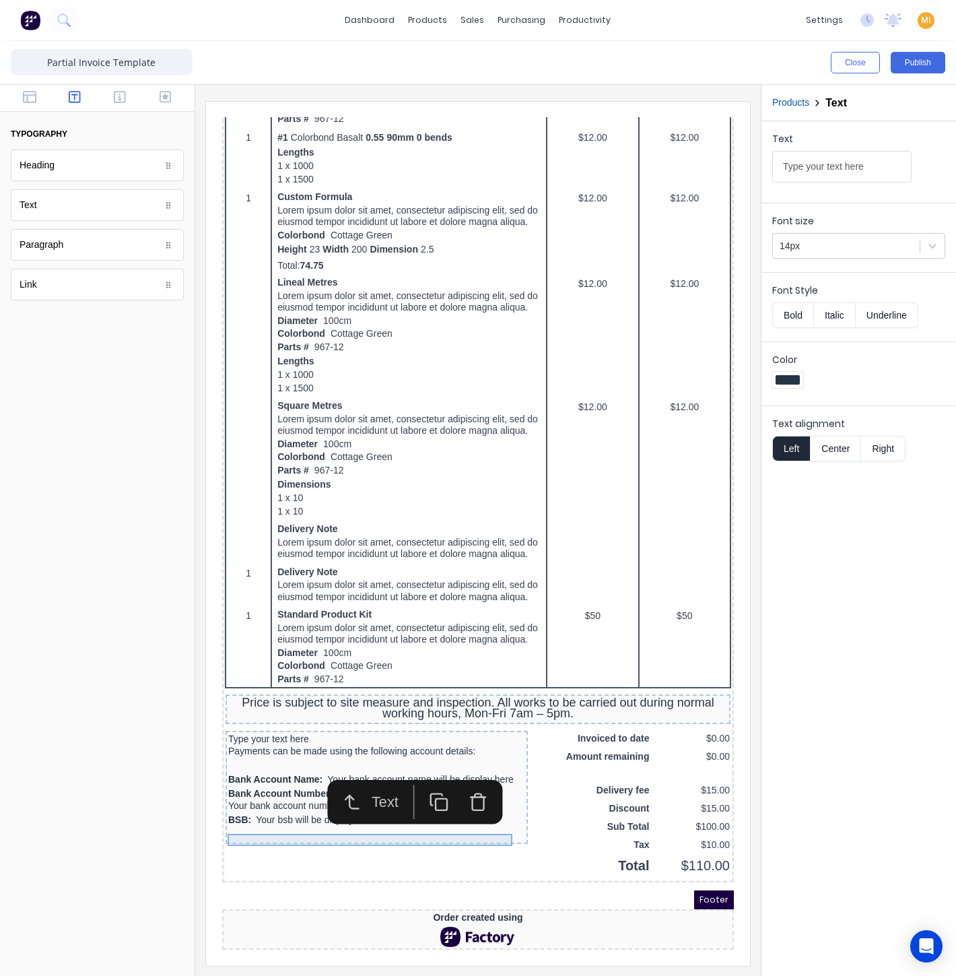
click at [308, 717] on div "Type your text here" at bounding box center [360, 723] width 297 height 12
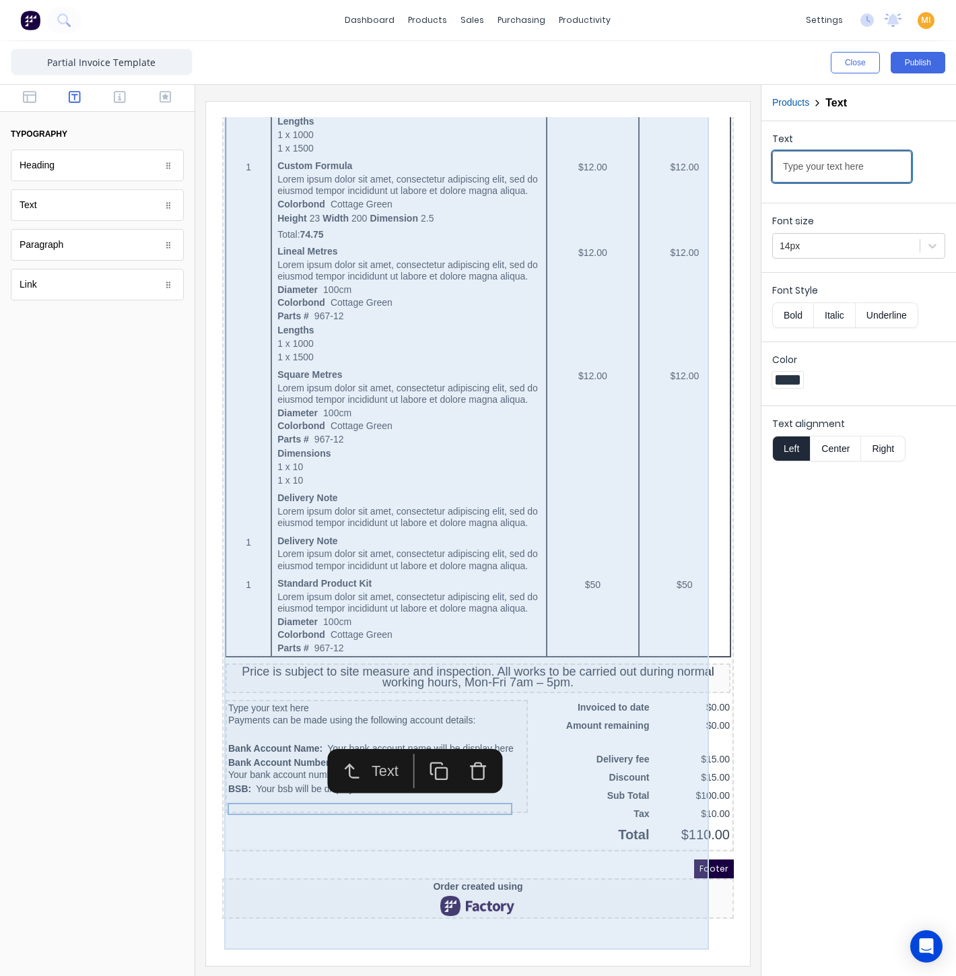
drag, startPoint x: 669, startPoint y: 150, endPoint x: 531, endPoint y: 150, distance: 138.7
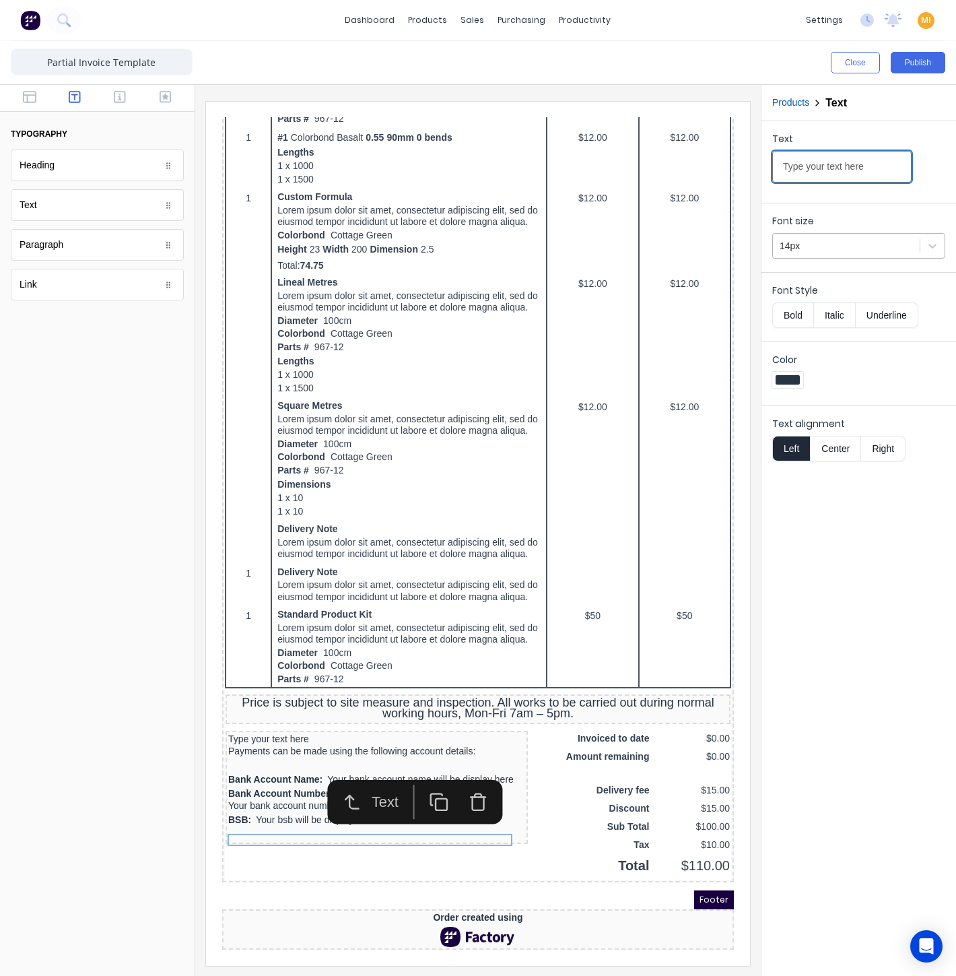
paste input "Account Details:"
type input "Account Details:"
click at [790, 312] on button "Bold" at bounding box center [792, 315] width 41 height 26
click at [916, 242] on div "14px" at bounding box center [846, 246] width 147 height 22
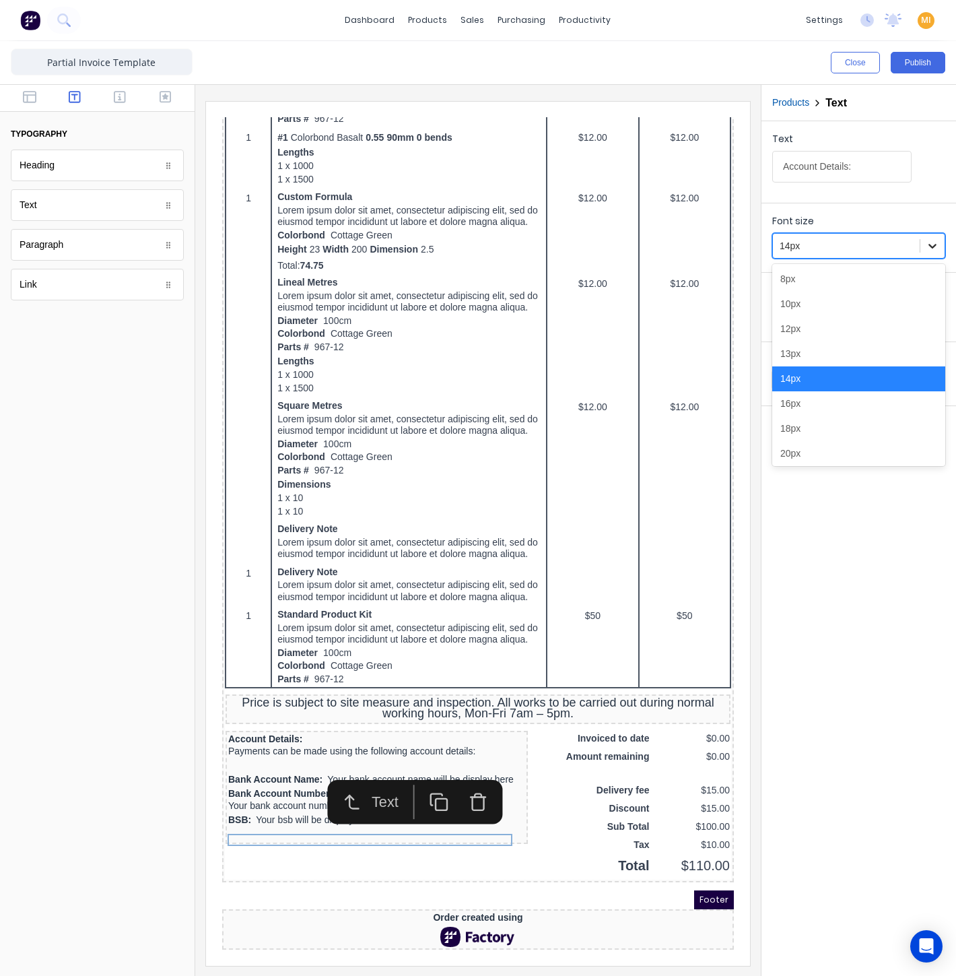
click at [929, 243] on icon at bounding box center [932, 245] width 13 height 13
click at [820, 344] on div "28px" at bounding box center [858, 351] width 173 height 25
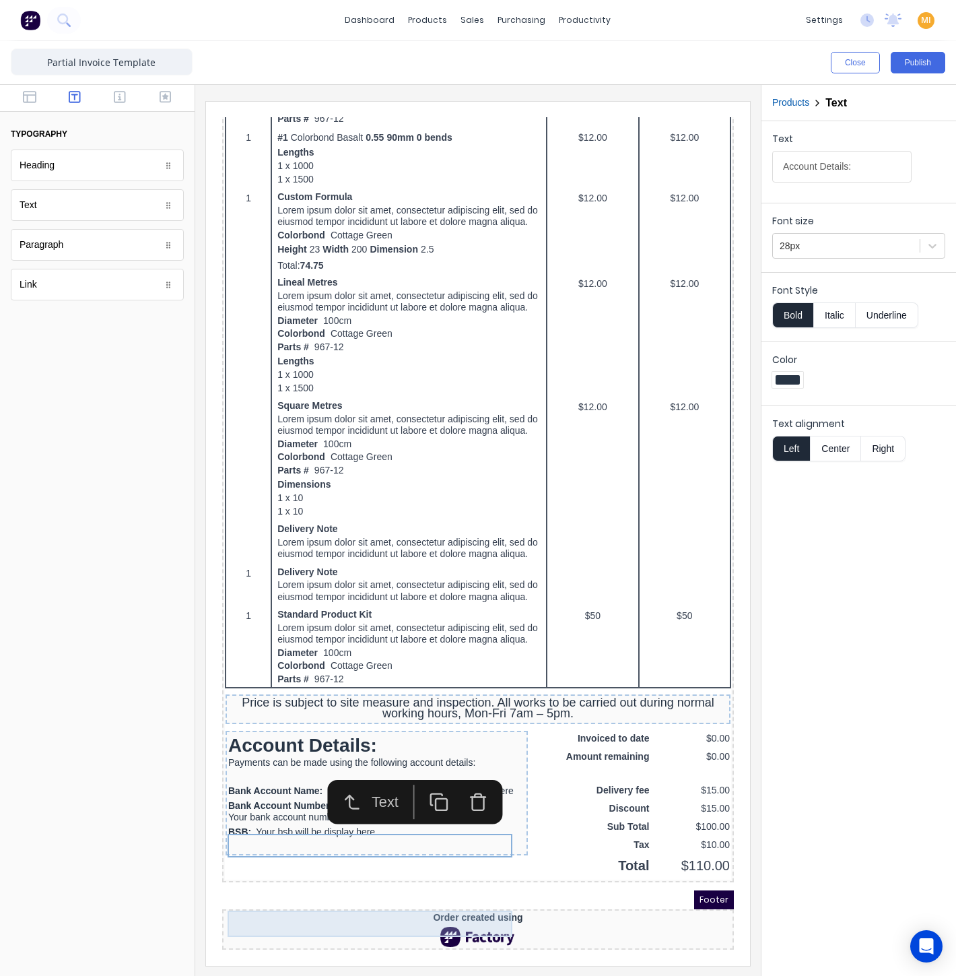
click at [284, 797] on div "Bank Account Number: Your bank account number will be display here" at bounding box center [360, 795] width 297 height 26
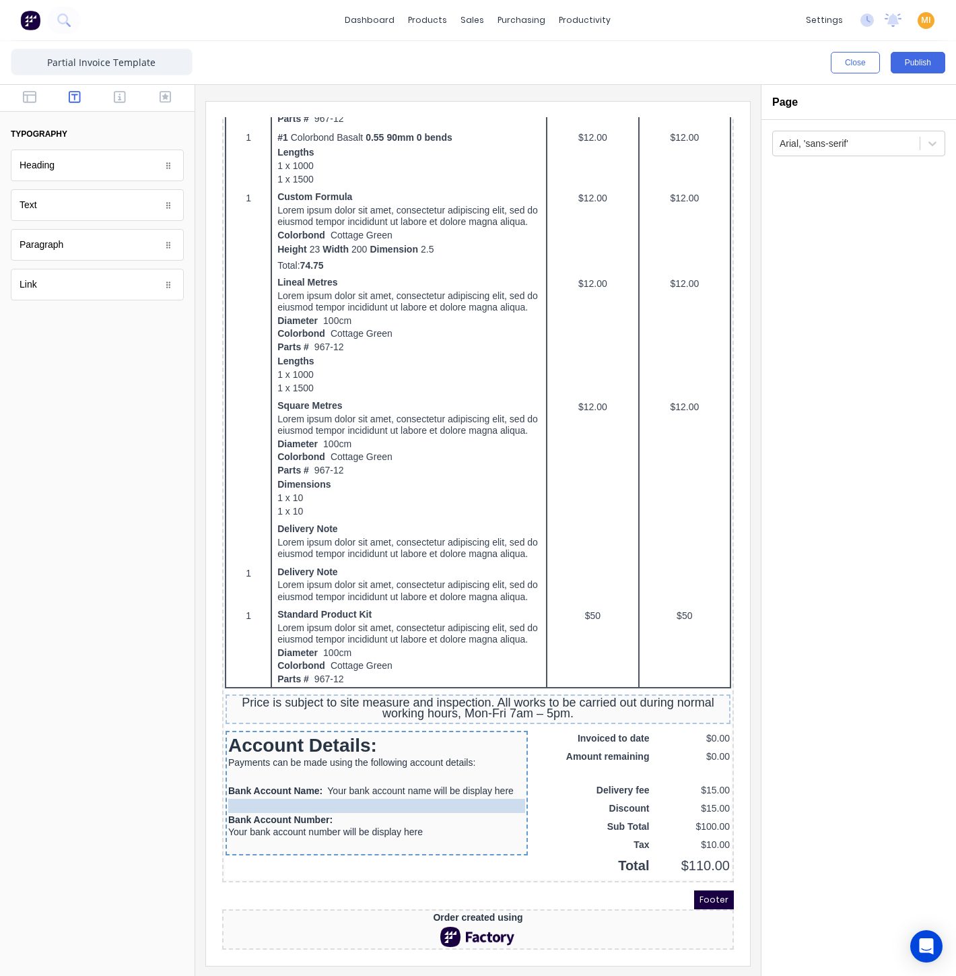
drag, startPoint x: 288, startPoint y: 821, endPoint x: 294, endPoint y: 789, distance: 32.1
click at [294, 472] on body "Header LOGO HERE Company name here Company name here 234 Beach Road Gold Coast,…" at bounding box center [462, 56] width 512 height 832
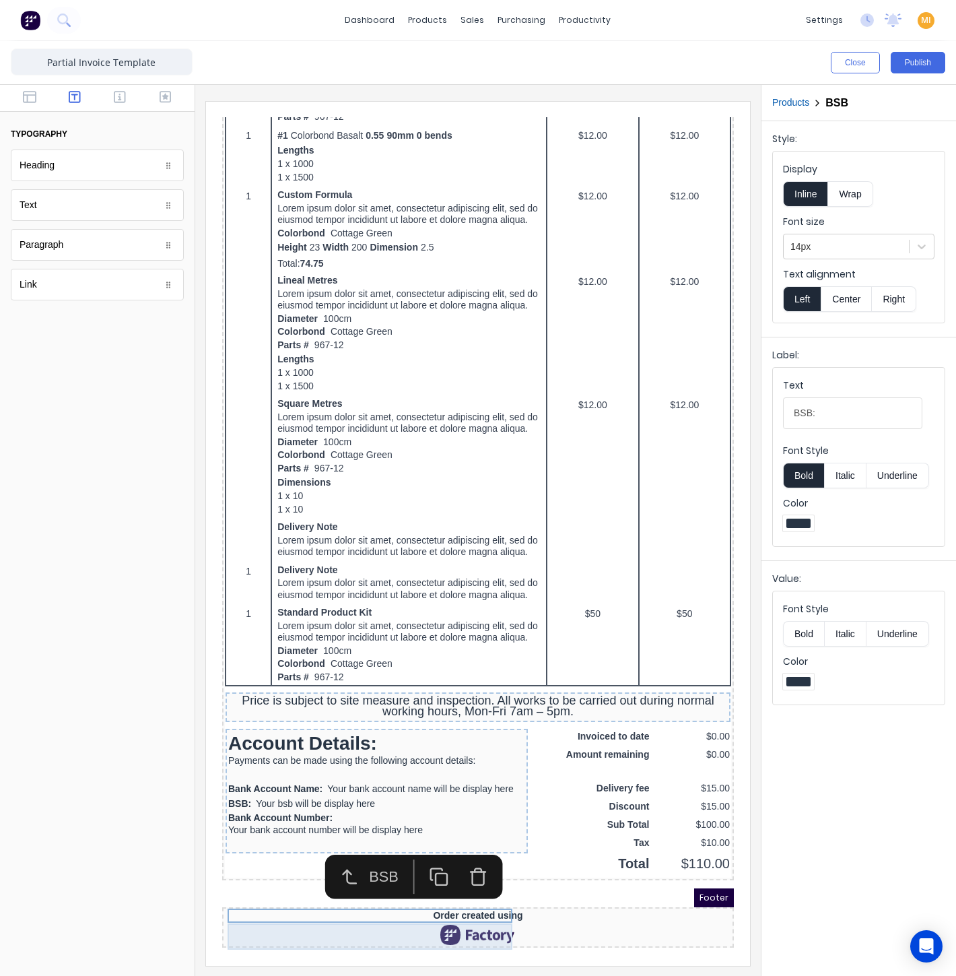
click at [285, 806] on div "Bank Account Number: Your bank account number will be display here" at bounding box center [360, 808] width 297 height 26
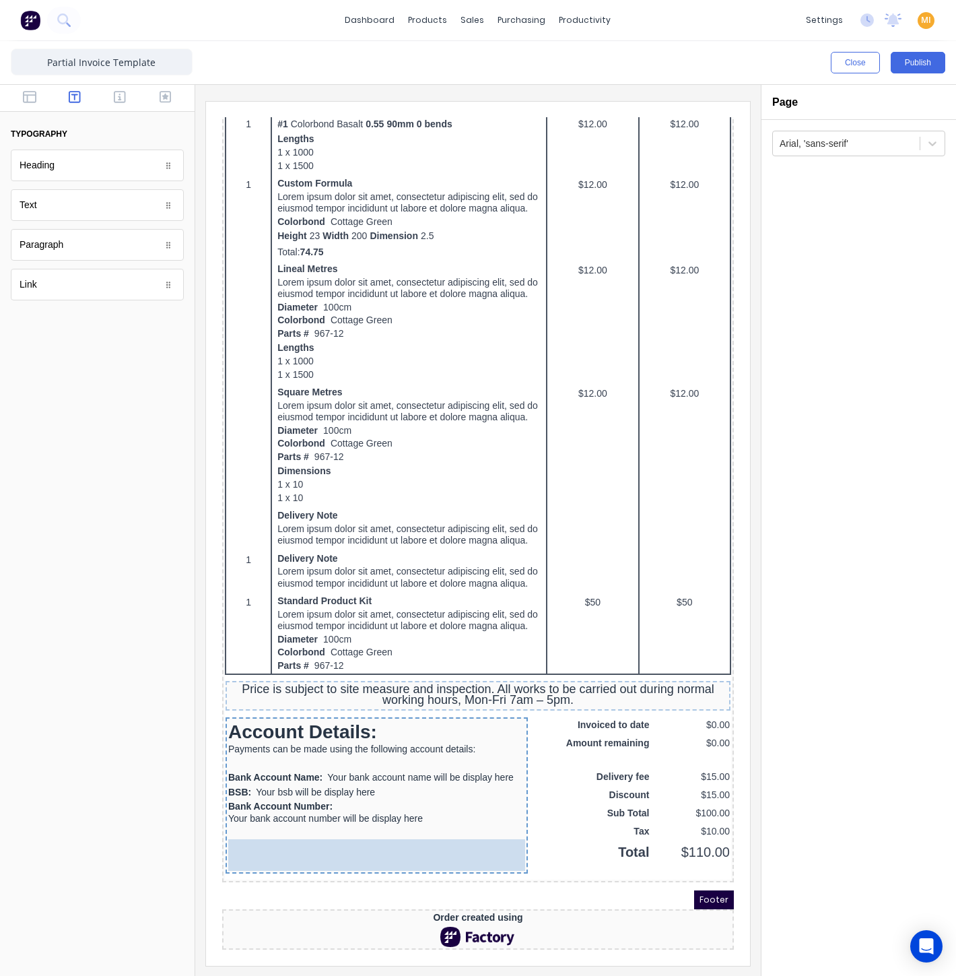
drag, startPoint x: 68, startPoint y: 210, endPoint x: 353, endPoint y: 864, distance: 713.1
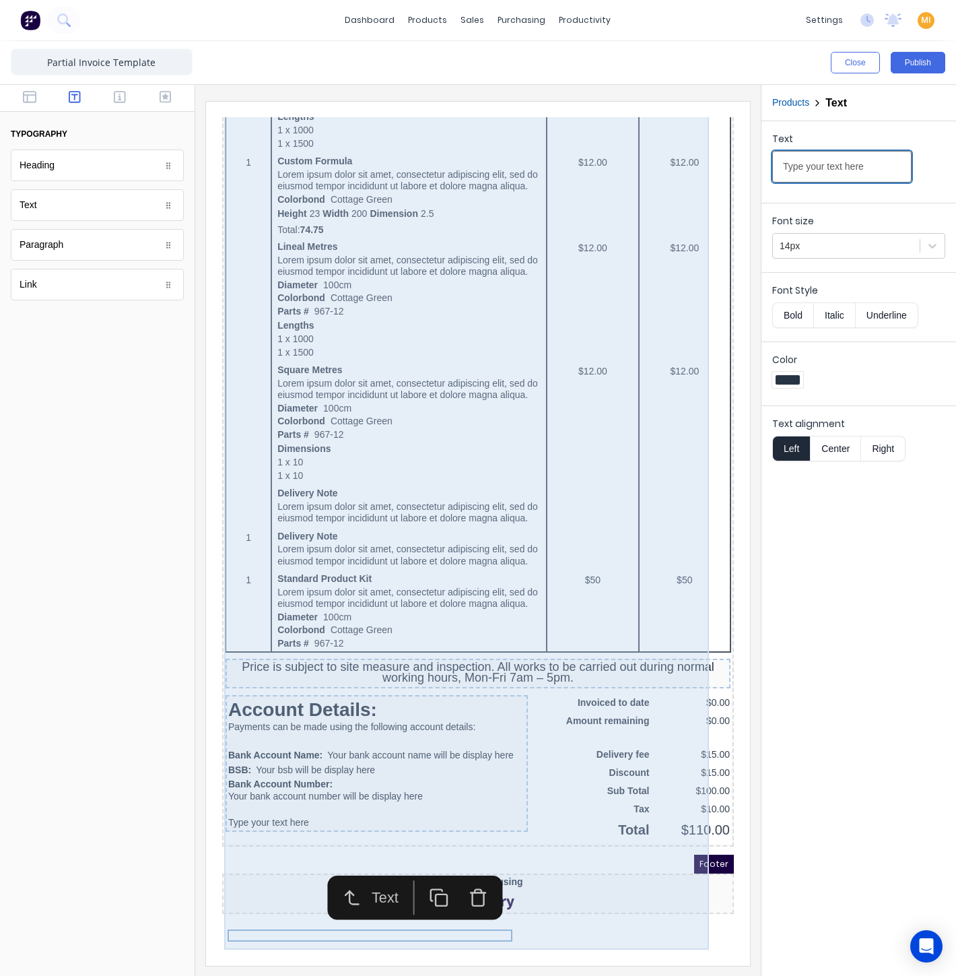
drag, startPoint x: 484, startPoint y: 171, endPoint x: 1008, endPoint y: 263, distance: 531.9
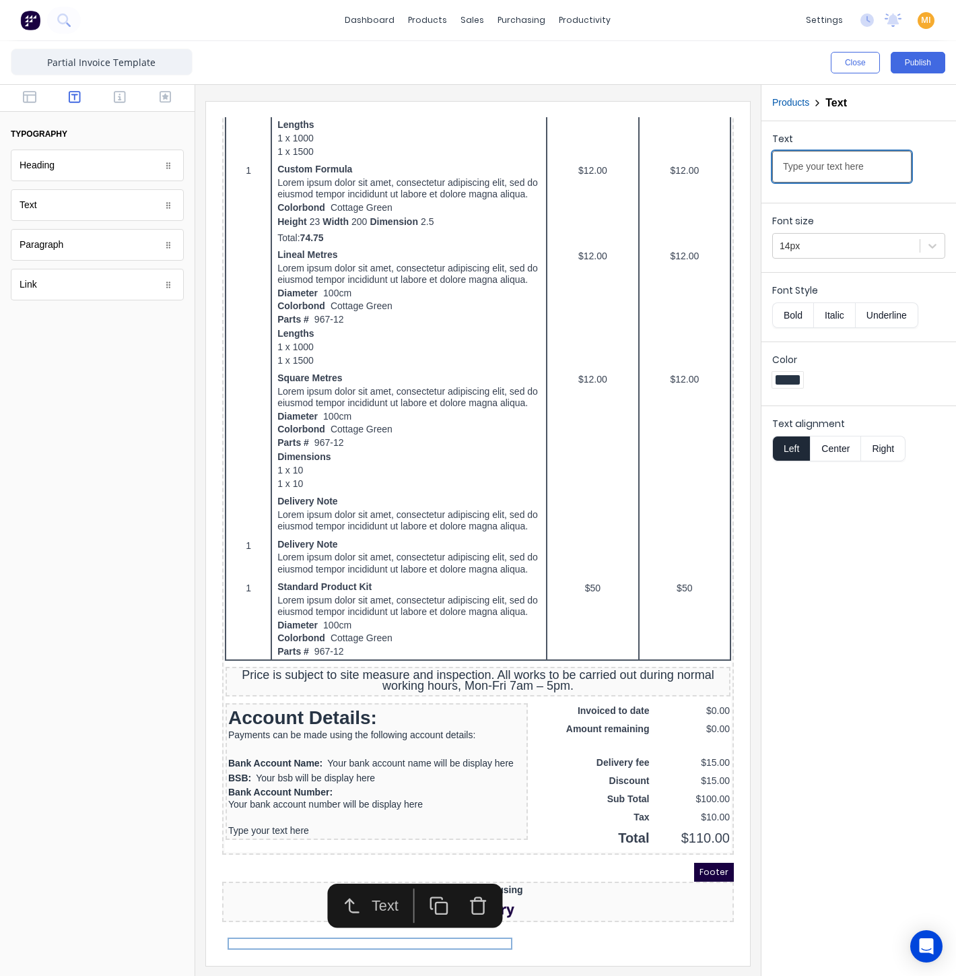
click at [842, 168] on input "Type your text here" at bounding box center [841, 167] width 139 height 32
paste input "Please send a copy of the remittance to accounts@supamaxx.com.au"
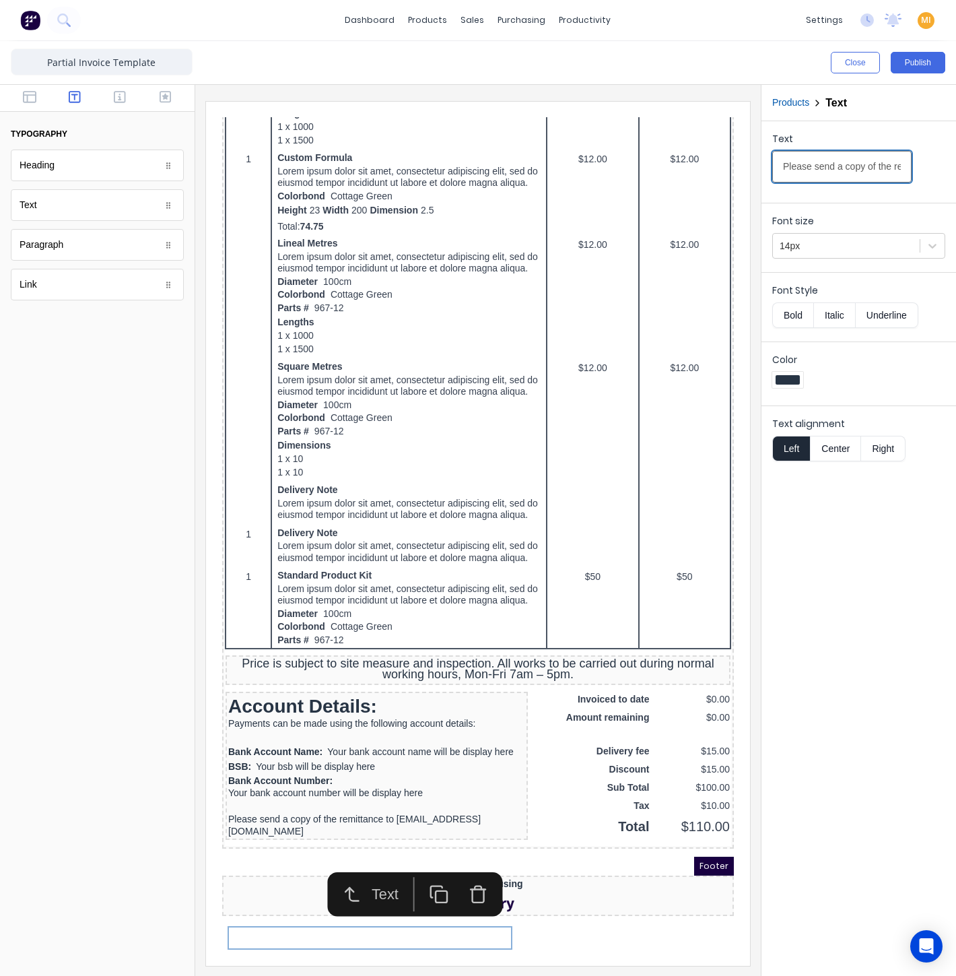
scroll to position [0, 178]
type input "Please send a copy of the remittance to accounts@supamaxx.com.au"
click at [785, 312] on button "Bold" at bounding box center [792, 315] width 41 height 26
click at [84, 678] on div at bounding box center [97, 647] width 195 height 656
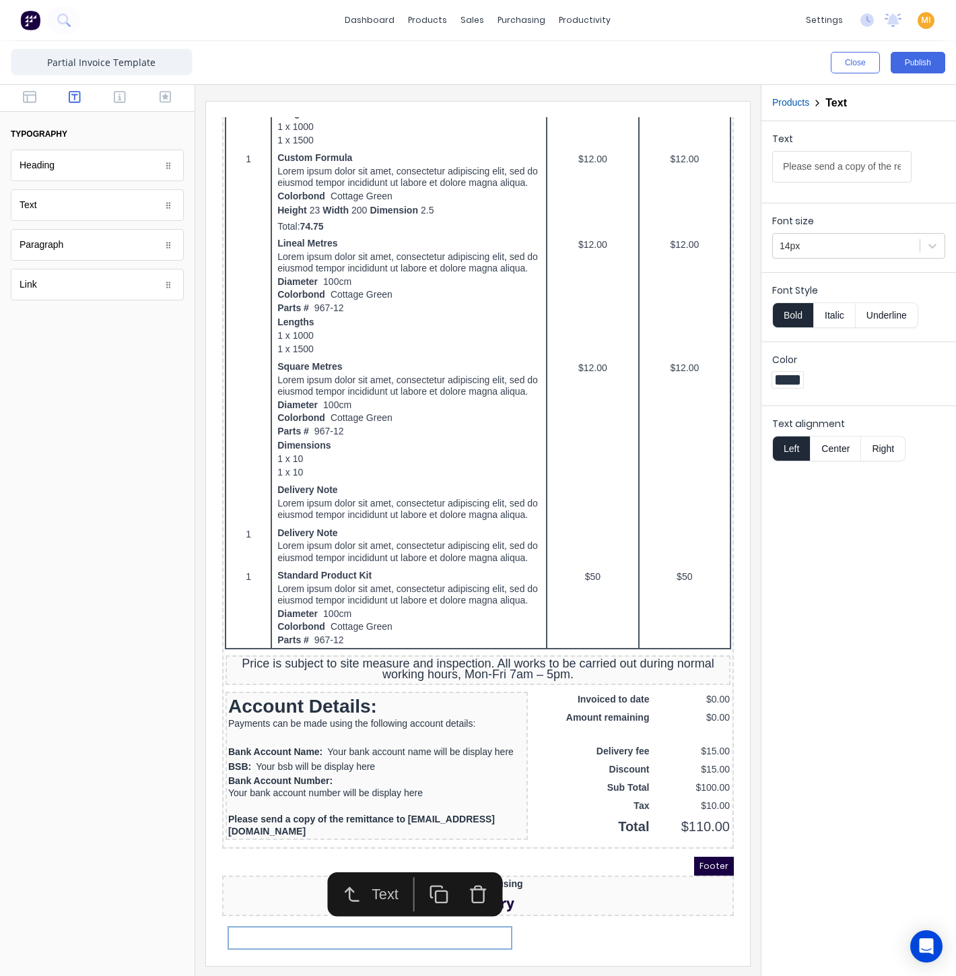
drag, startPoint x: 875, startPoint y: 652, endPoint x: 807, endPoint y: 634, distance: 70.4
click at [875, 651] on div "Text Please send a copy of the remittance to accounts@supamaxx.com.au Font size…" at bounding box center [859, 548] width 195 height 854
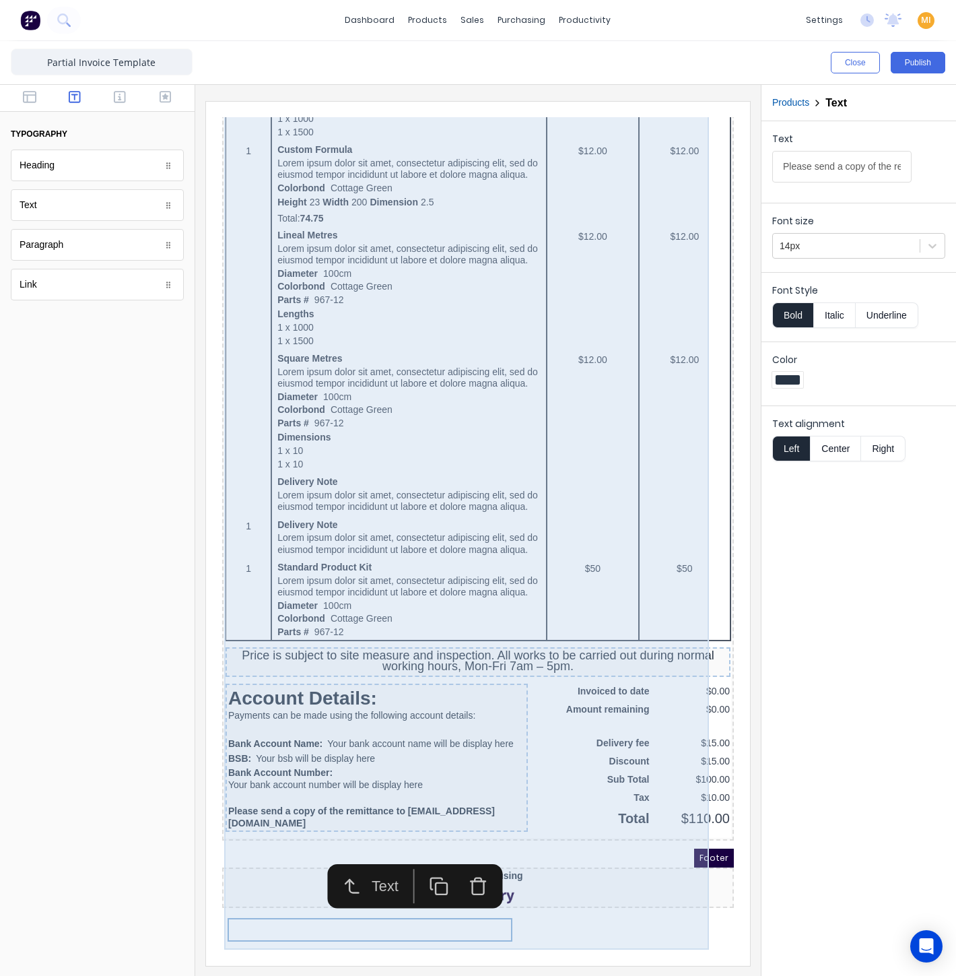
scroll to position [582, 0]
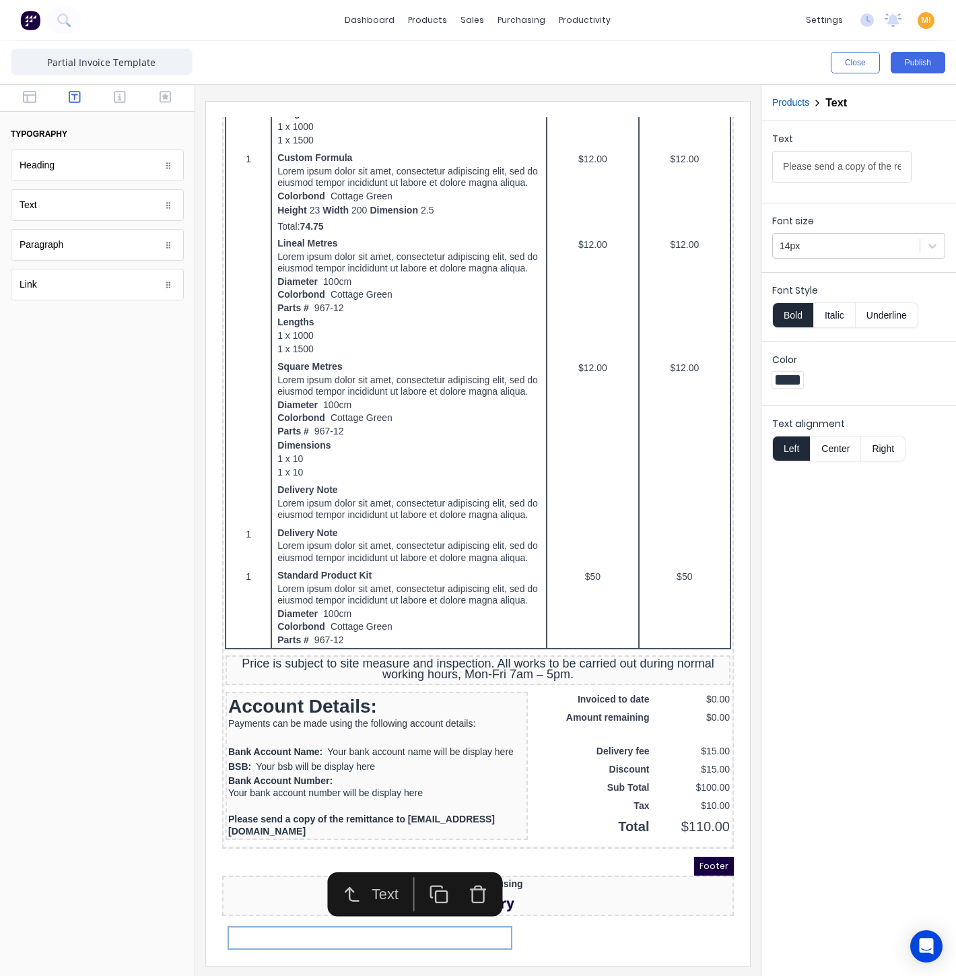
click at [75, 726] on div at bounding box center [97, 647] width 195 height 656
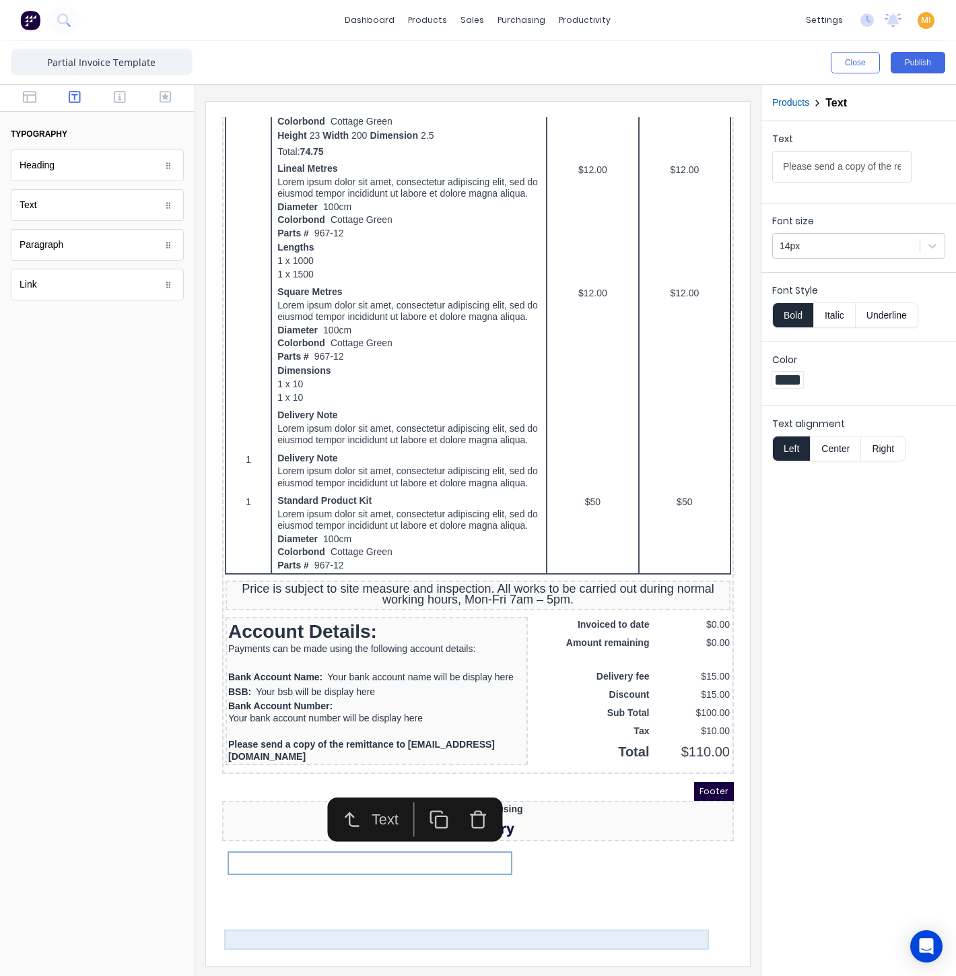
click at [522, 822] on div at bounding box center [462, 812] width 506 height 20
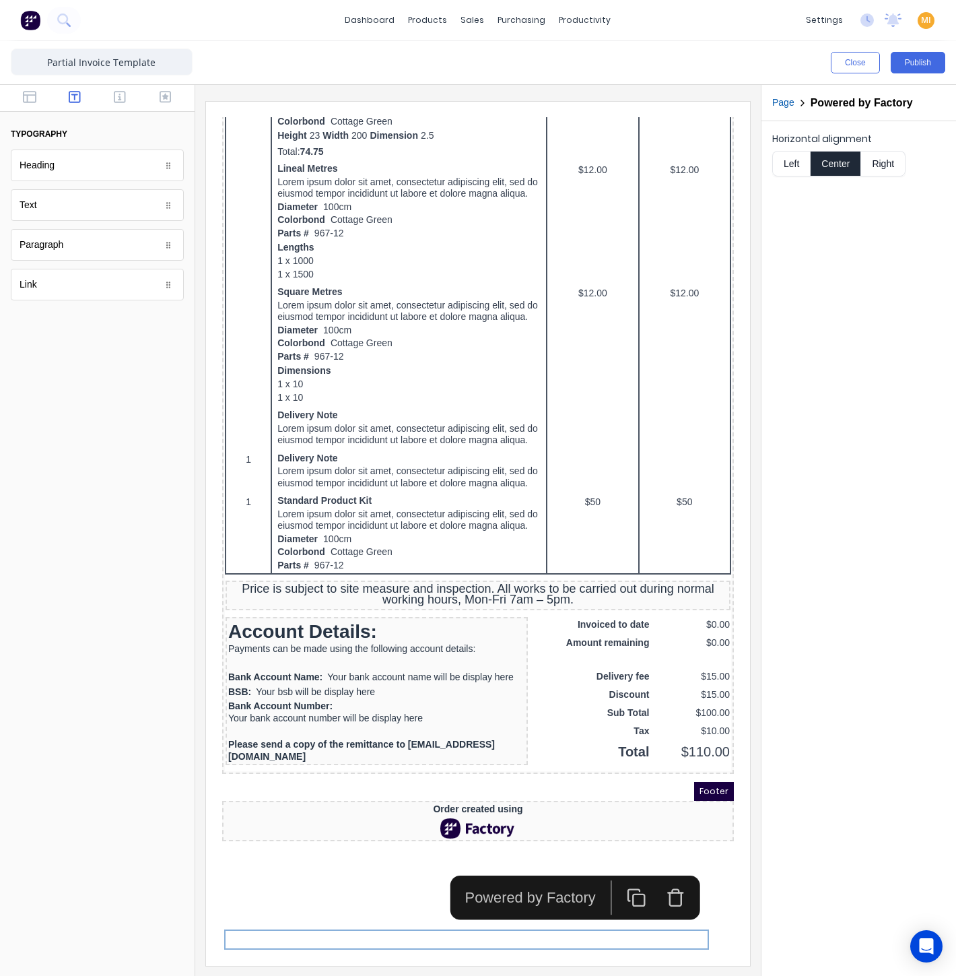
click at [662, 873] on icon "button" at bounding box center [659, 874] width 7 height 3
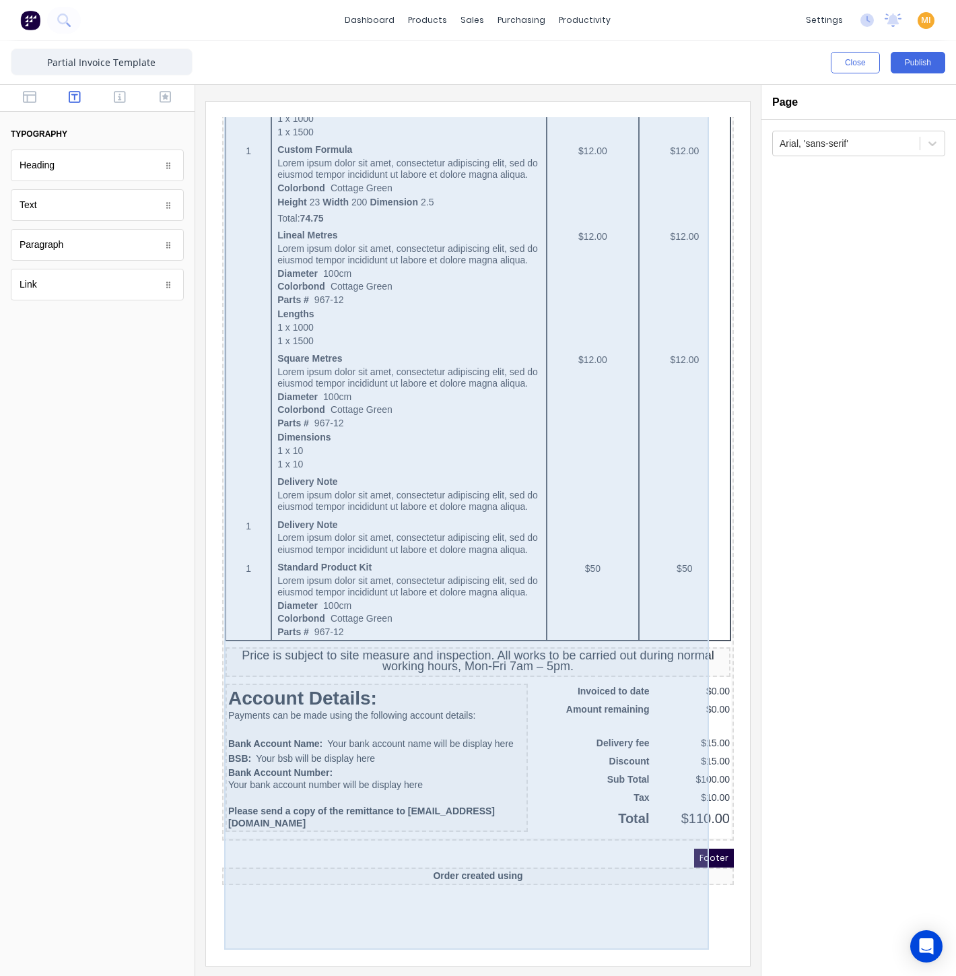
scroll to position [560, 0]
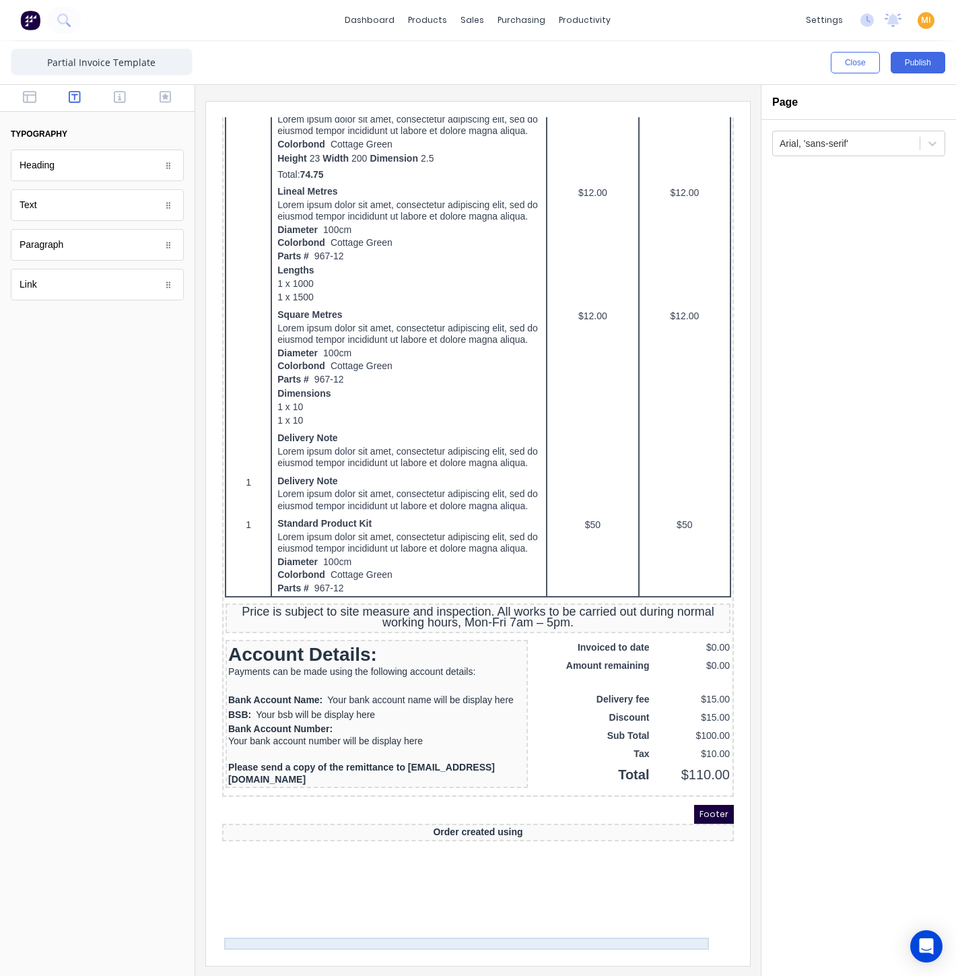
click at [529, 822] on div "Order created using" at bounding box center [462, 816] width 506 height 12
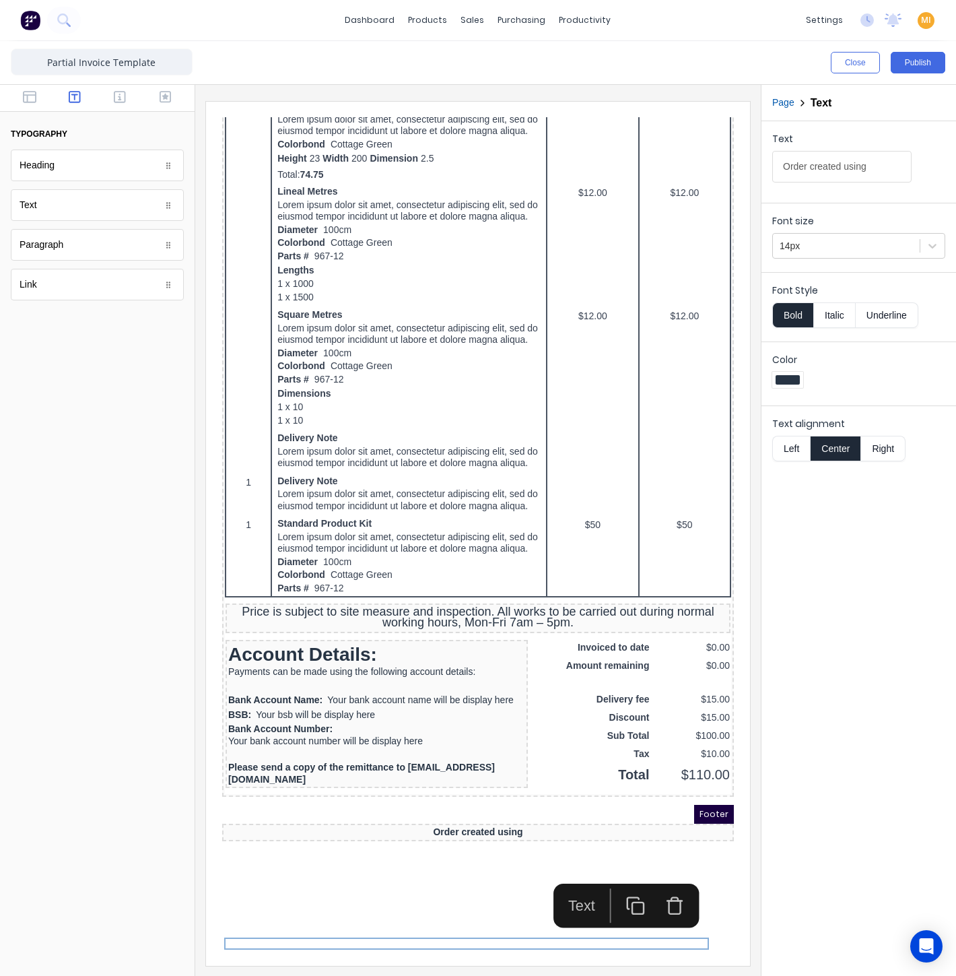
click at [659, 883] on icon "button" at bounding box center [659, 889] width 20 height 20
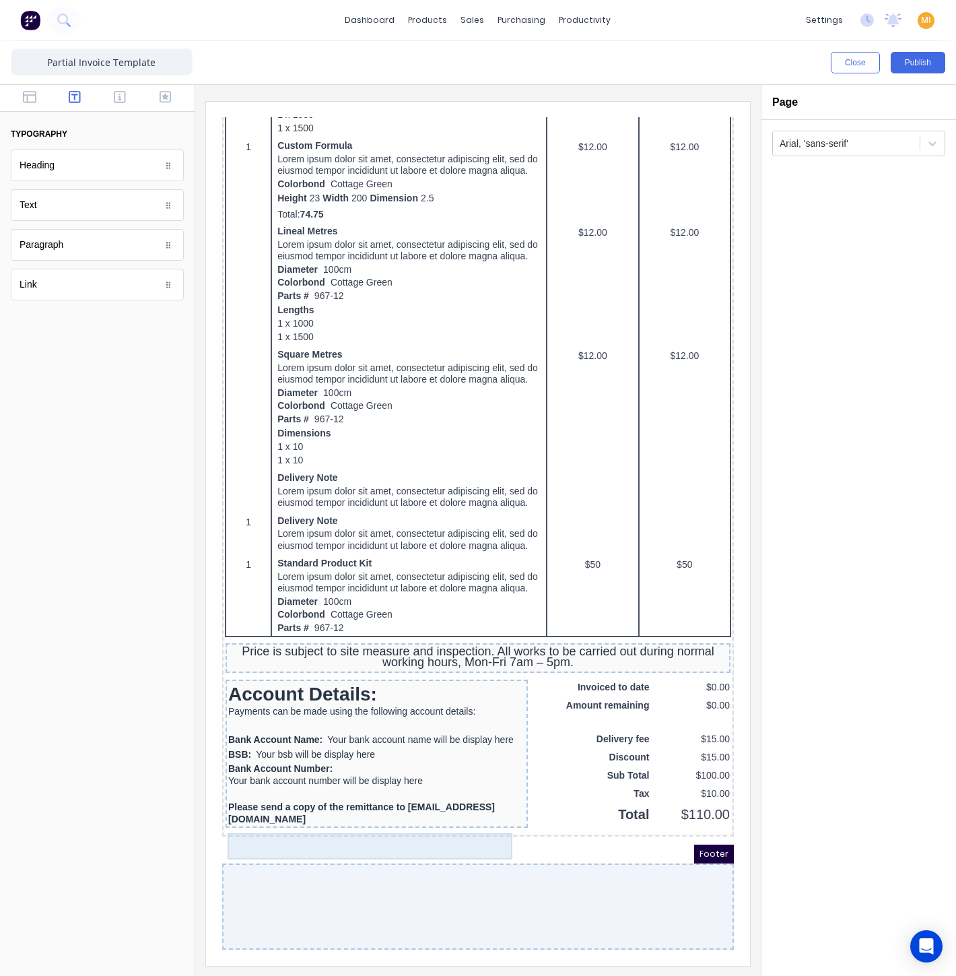
scroll to position [629, 0]
click at [30, 101] on icon "button" at bounding box center [29, 96] width 13 height 13
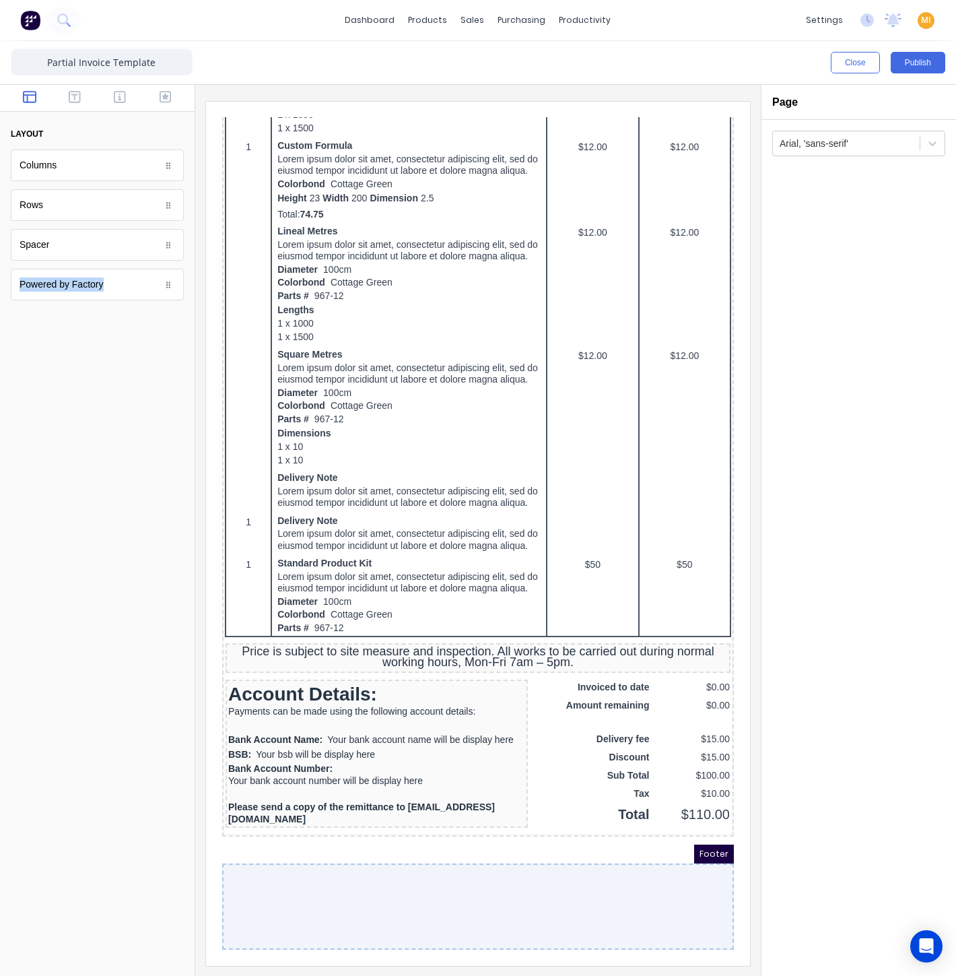
drag, startPoint x: 58, startPoint y: 260, endPoint x: 144, endPoint y: 400, distance: 164.4
click at [146, 401] on div "Components layout Columns Columns Rows Rows Spacer Spacer Powered by Factory Po…" at bounding box center [97, 530] width 195 height 891
click at [80, 401] on div at bounding box center [97, 647] width 195 height 656
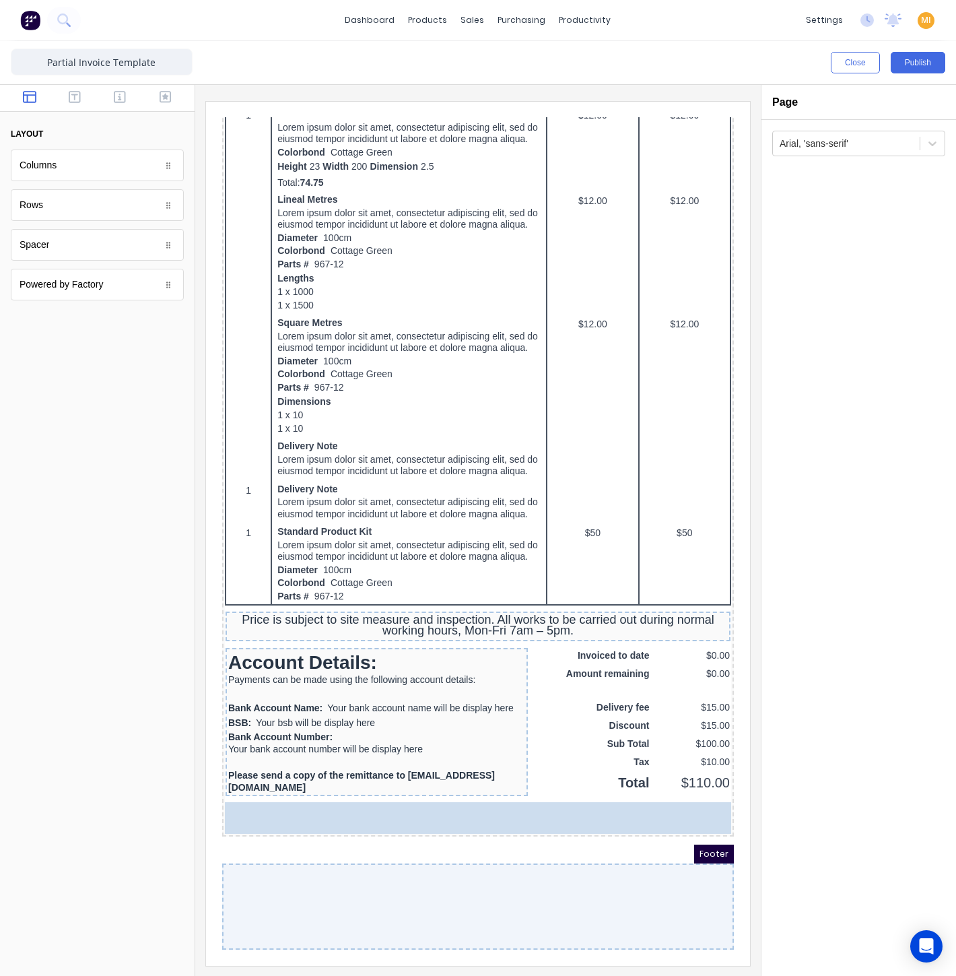
drag, startPoint x: 82, startPoint y: 248, endPoint x: 222, endPoint y: 748, distance: 518.9
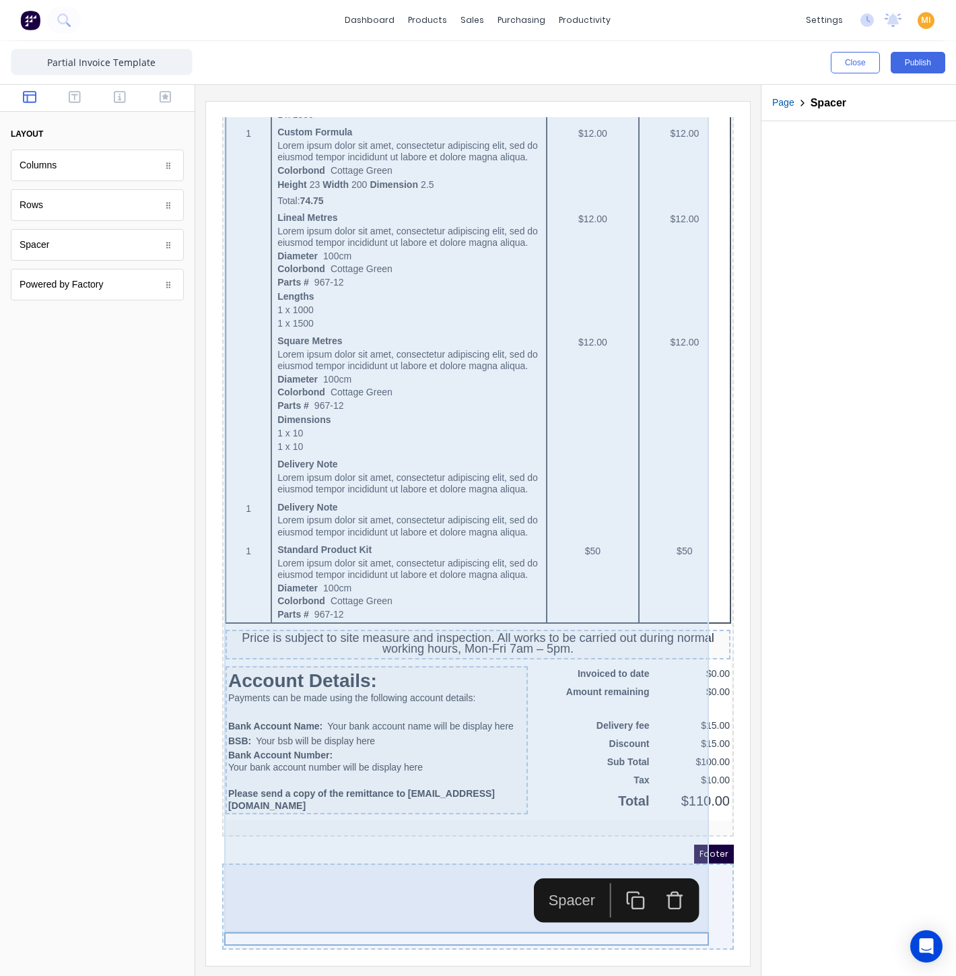
scroll to position [642, 0]
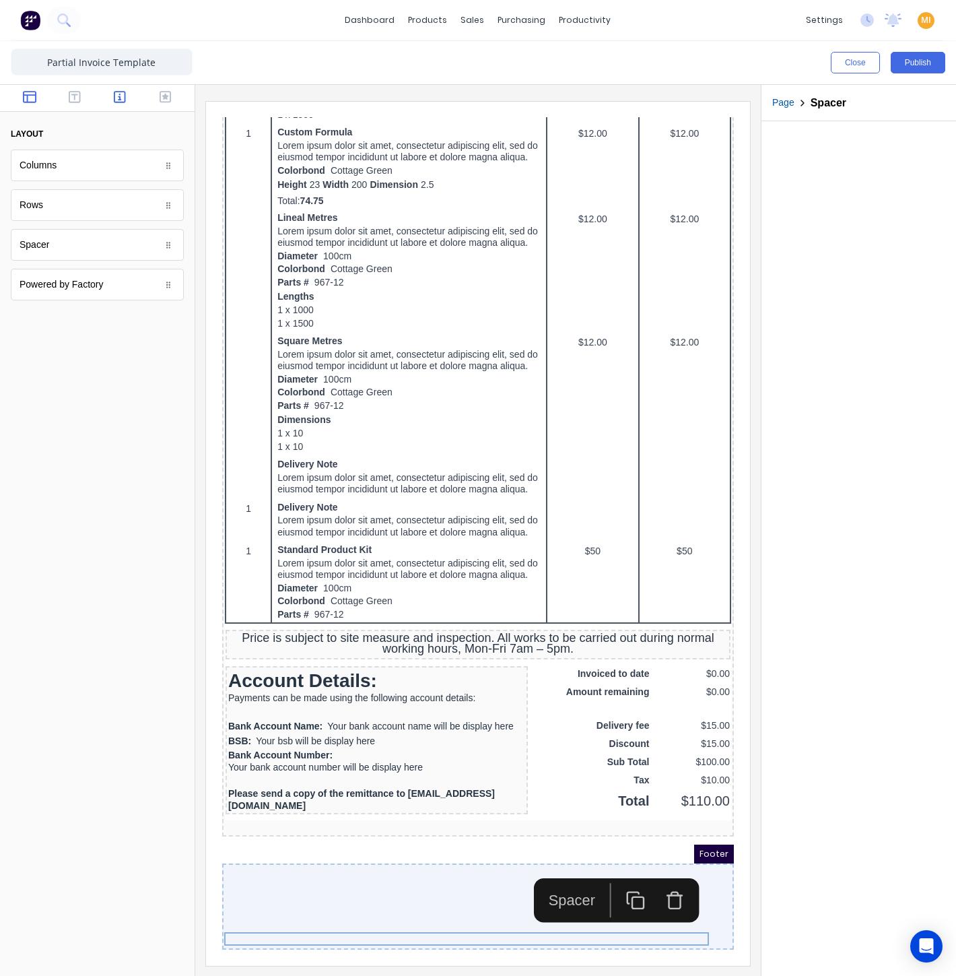
click at [116, 96] on icon "button" at bounding box center [120, 96] width 12 height 13
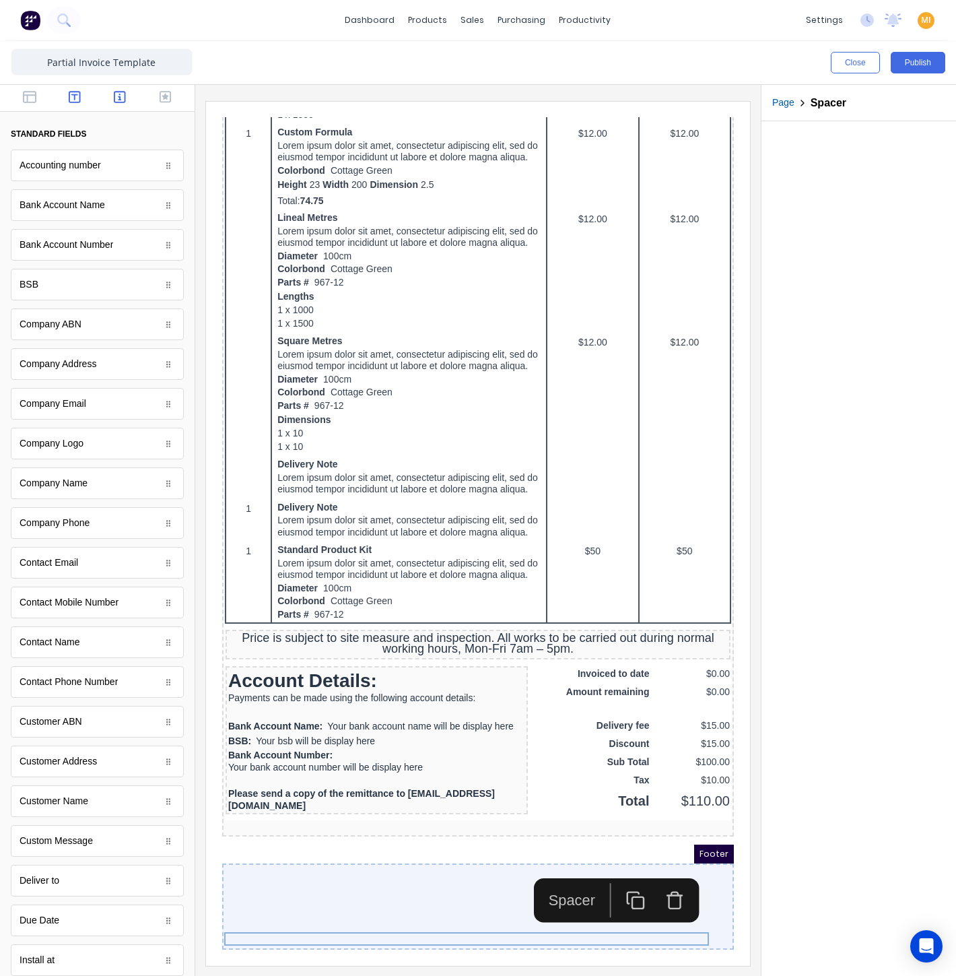
click at [69, 97] on icon "button" at bounding box center [75, 96] width 12 height 13
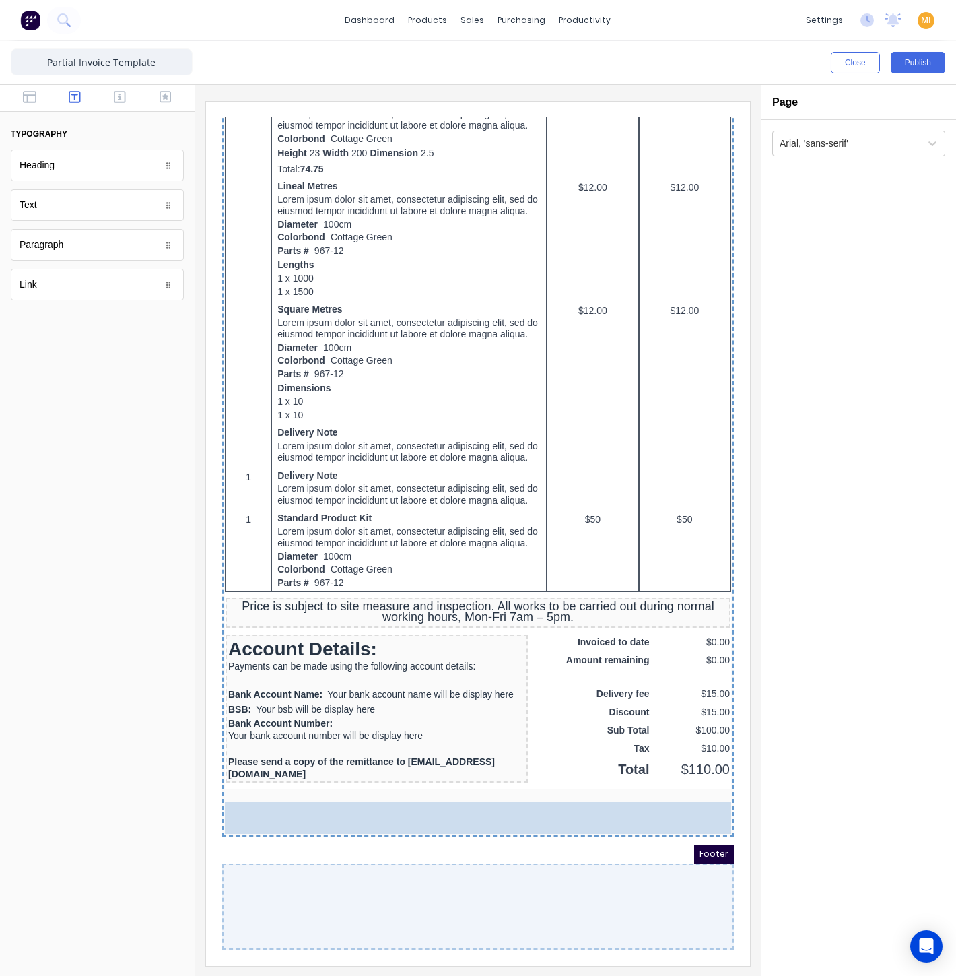
drag, startPoint x: 52, startPoint y: 209, endPoint x: 530, endPoint y: 869, distance: 814.8
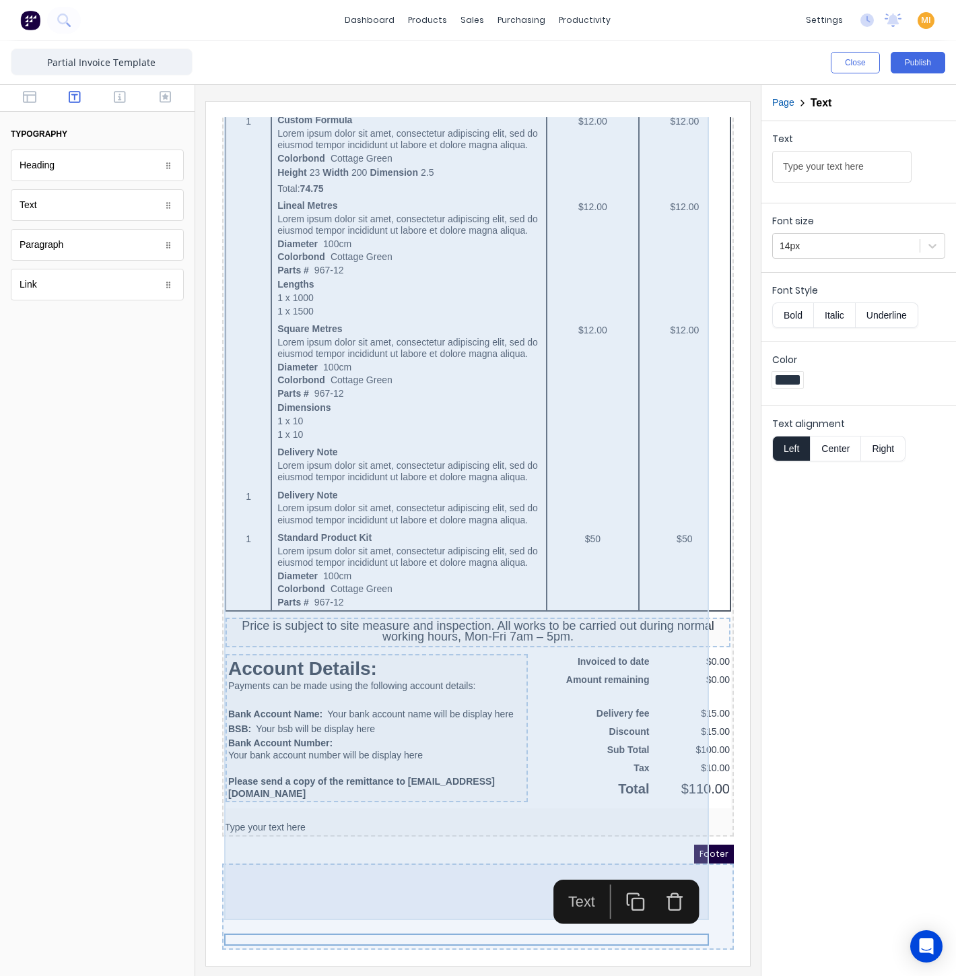
scroll to position [654, 0]
drag, startPoint x: 1077, startPoint y: 263, endPoint x: 625, endPoint y: 145, distance: 466.9
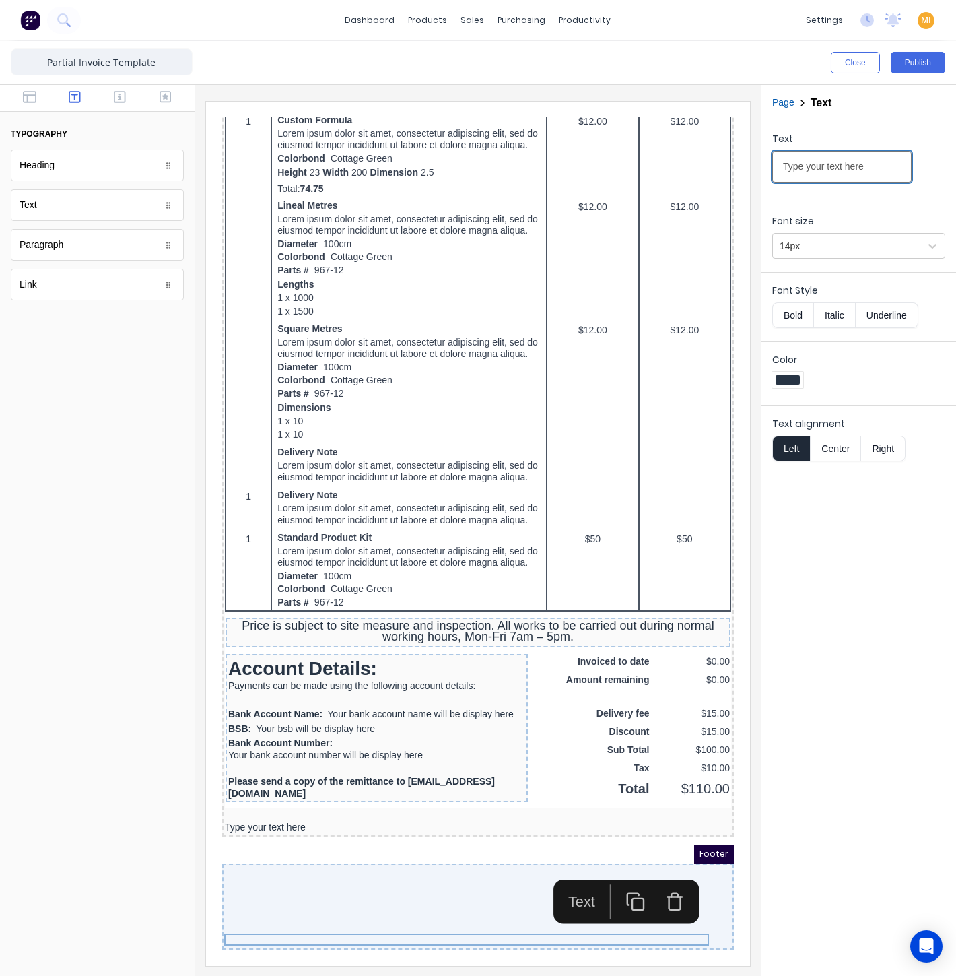
paste input "SUPAMAXX TERMS AND CONDITIONS OF SALE"
type input "SUPAMAXX TERMS AND CONDITIONS OF SALE"
click at [835, 442] on button "Center" at bounding box center [835, 449] width 51 height 26
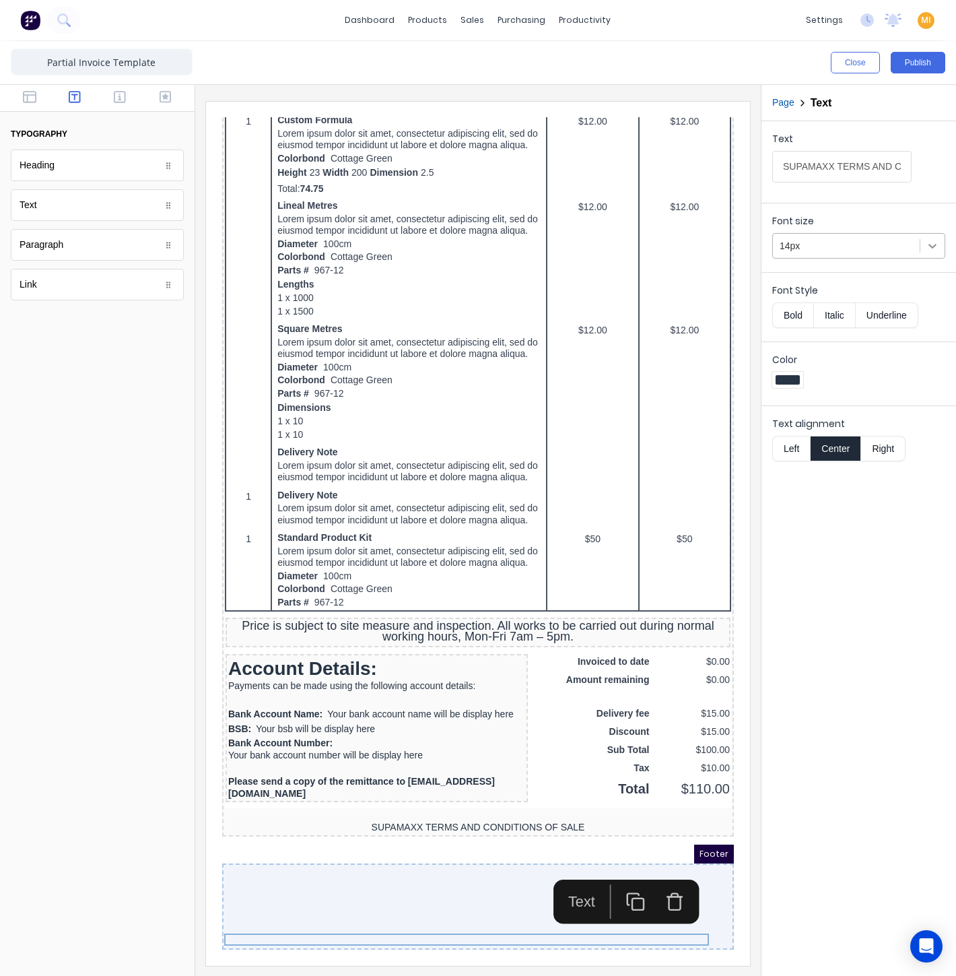
click at [947, 242] on div "Font size 14px" at bounding box center [859, 235] width 195 height 64
click at [943, 246] on div at bounding box center [932, 246] width 24 height 24
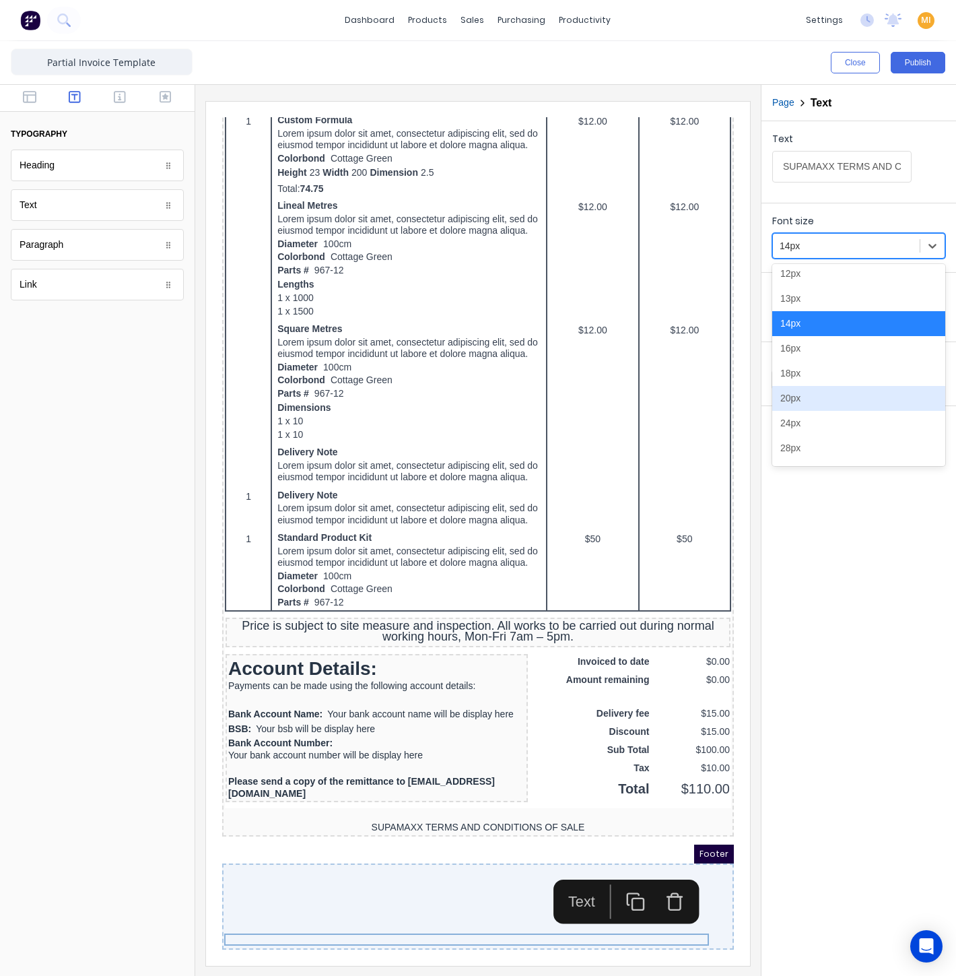
scroll to position [75, 0]
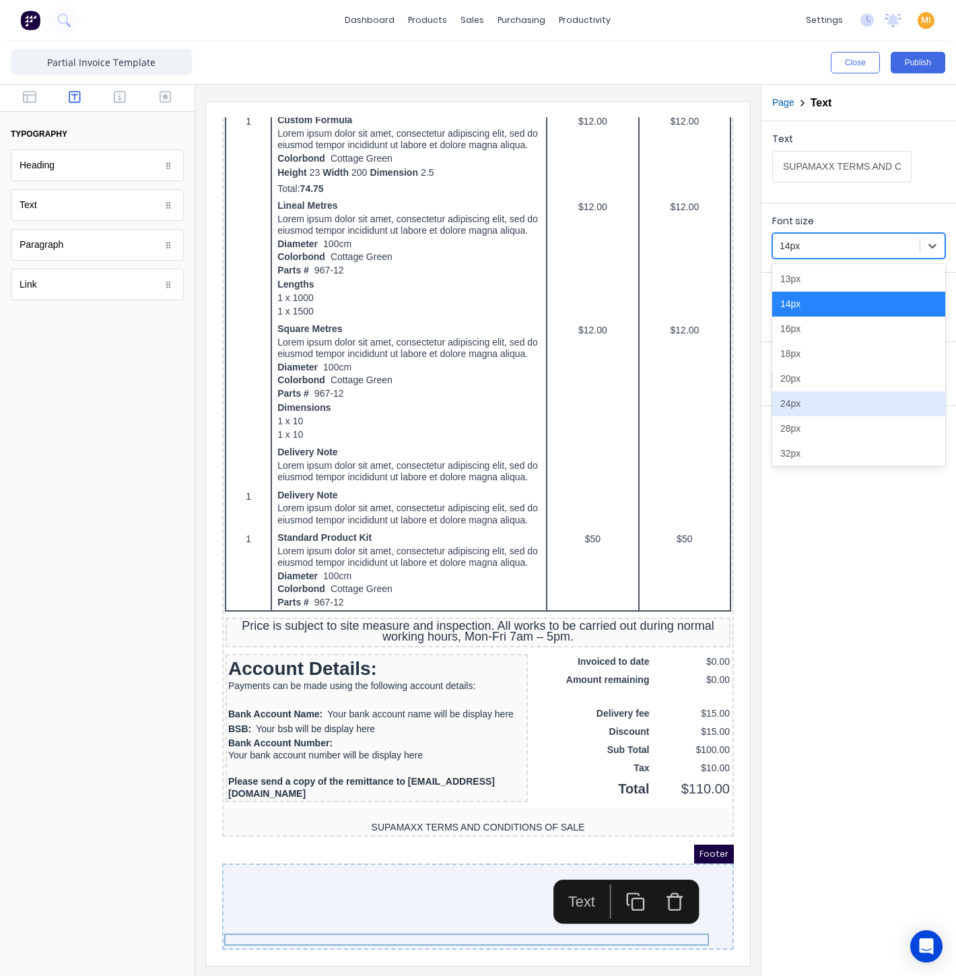
click at [807, 395] on div "24px" at bounding box center [858, 403] width 173 height 25
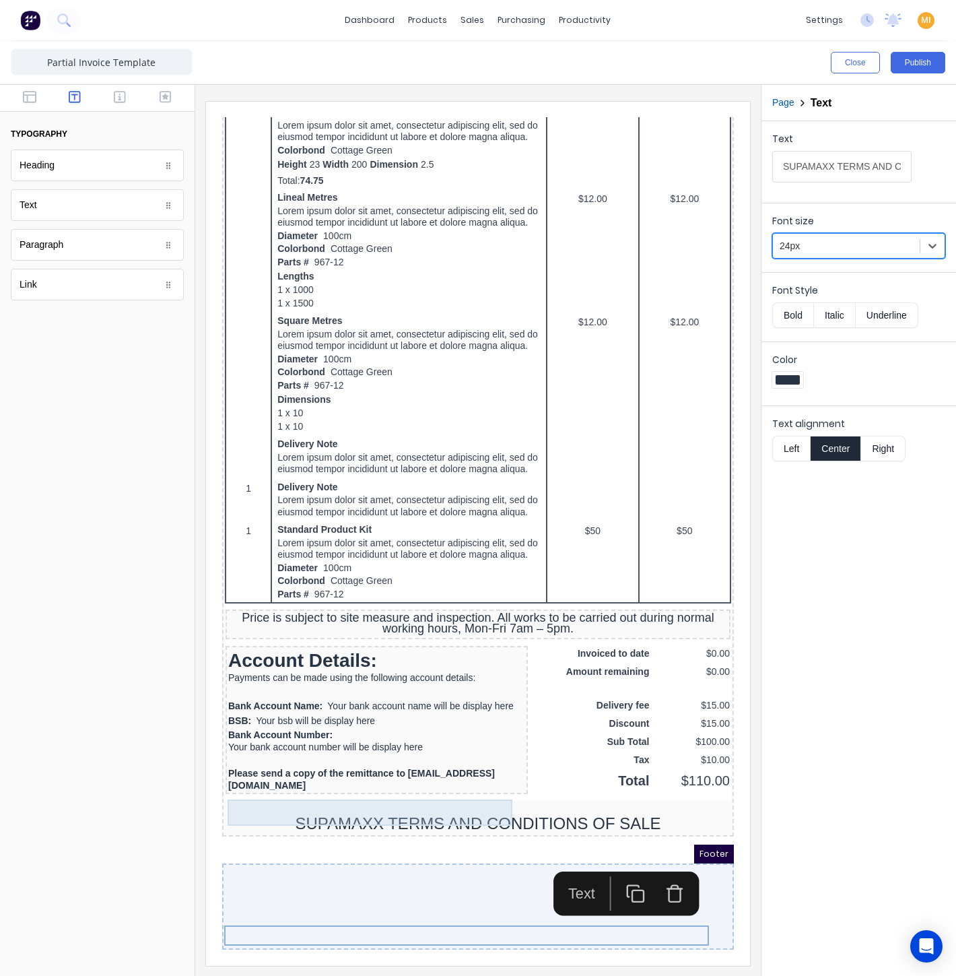
scroll to position [663, 0]
click at [397, 784] on div at bounding box center [462, 790] width 506 height 13
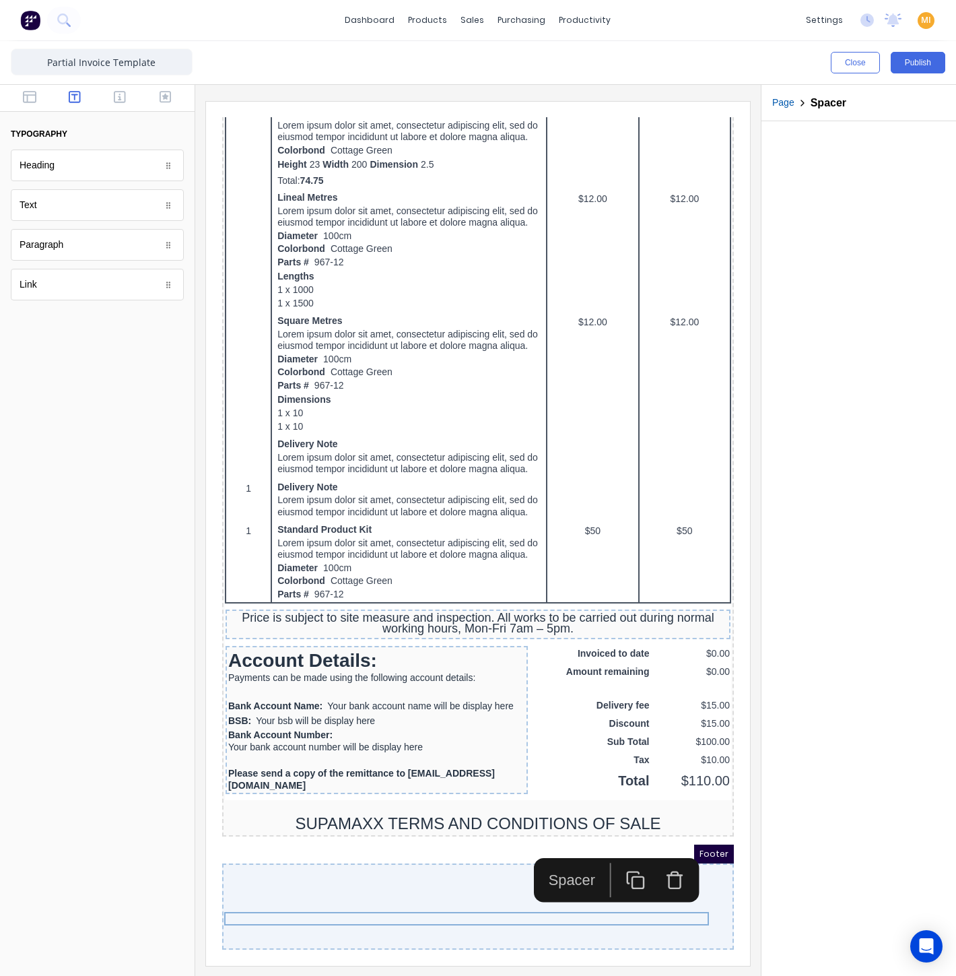
click at [611, 856] on icon "button" at bounding box center [616, 861] width 11 height 11
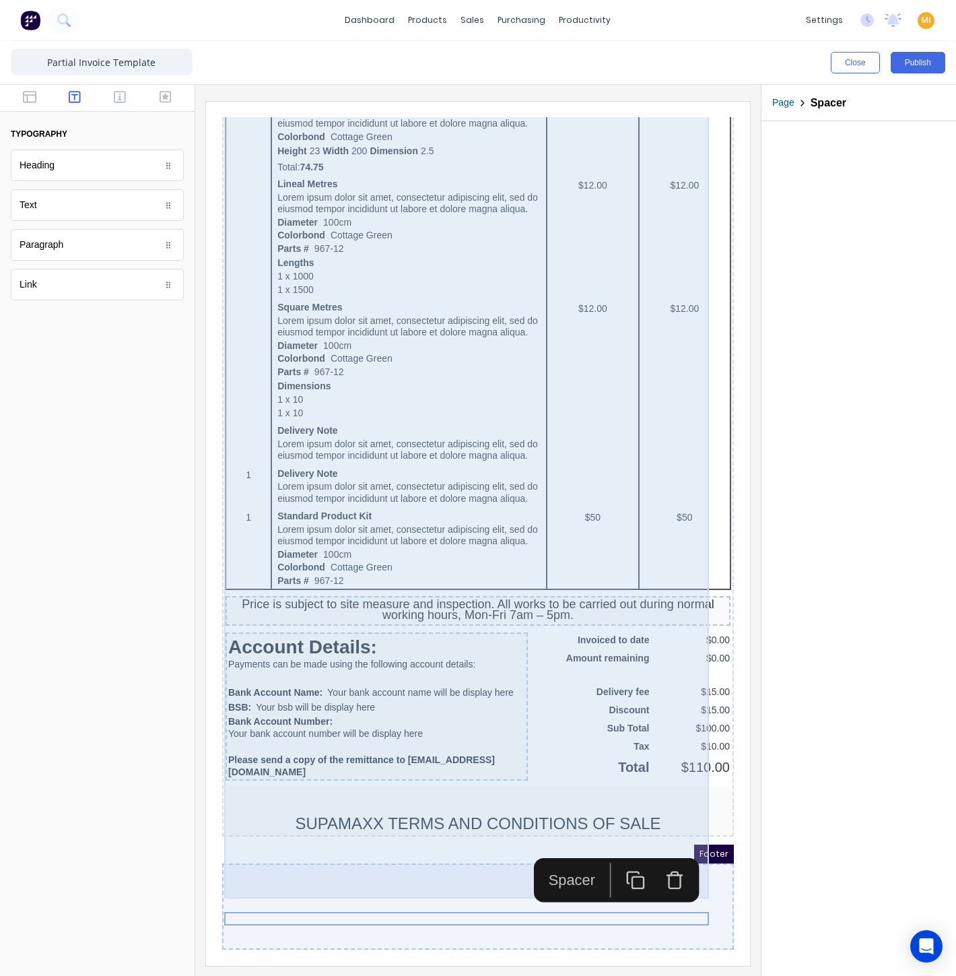
scroll to position [677, 0]
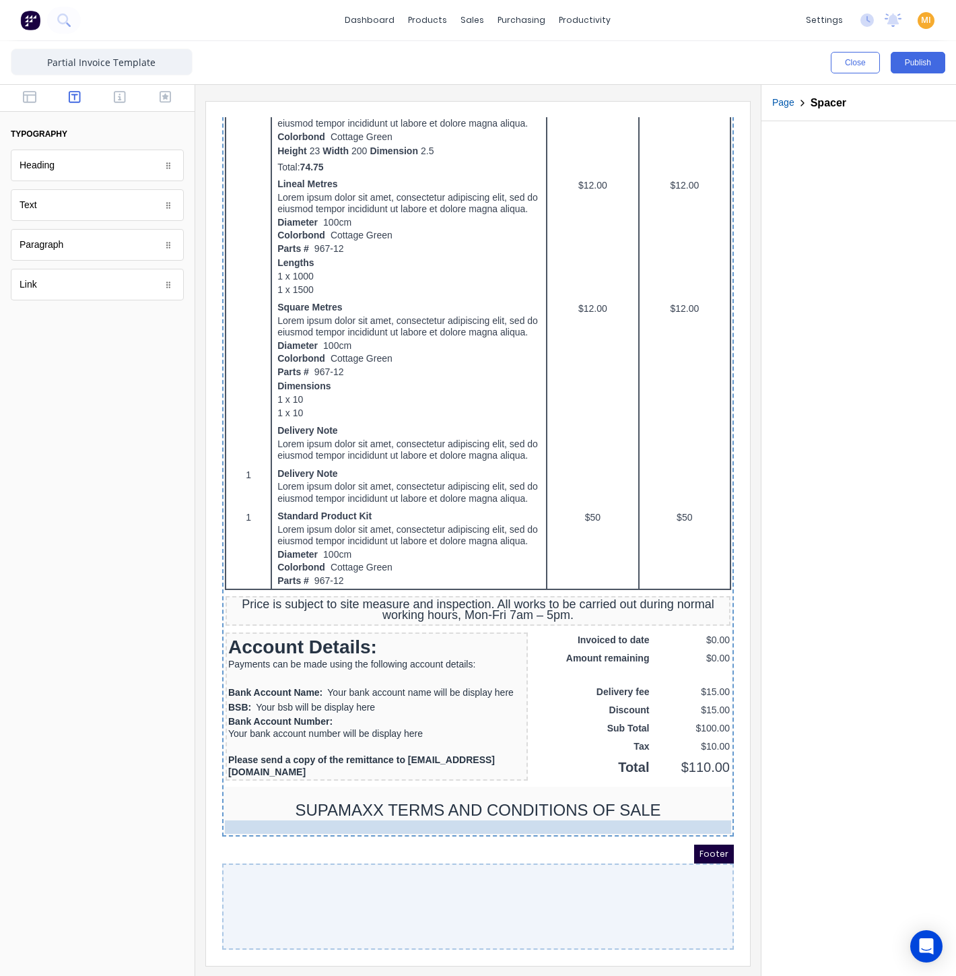
drag, startPoint x: 351, startPoint y: 780, endPoint x: 353, endPoint y: 795, distance: 15.7
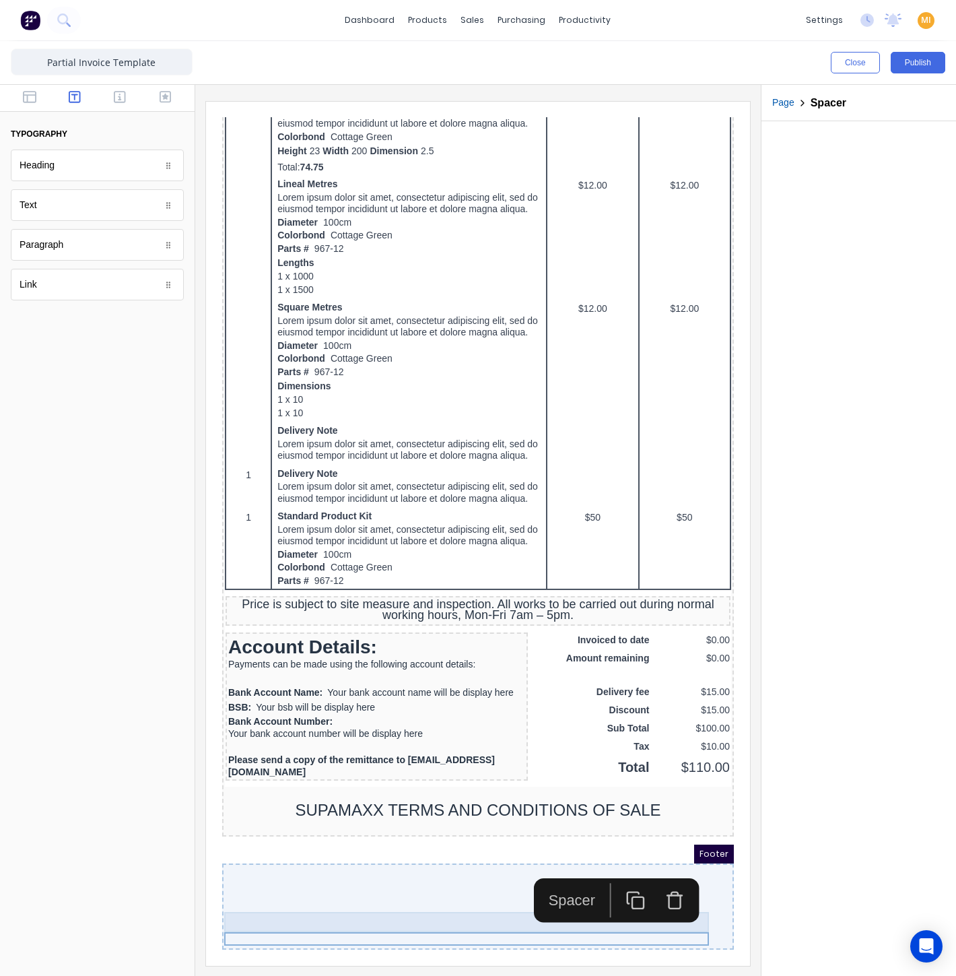
click at [421, 784] on div "SUPAMAXX TERMS AND CONDITIONS OF SALE" at bounding box center [462, 794] width 506 height 20
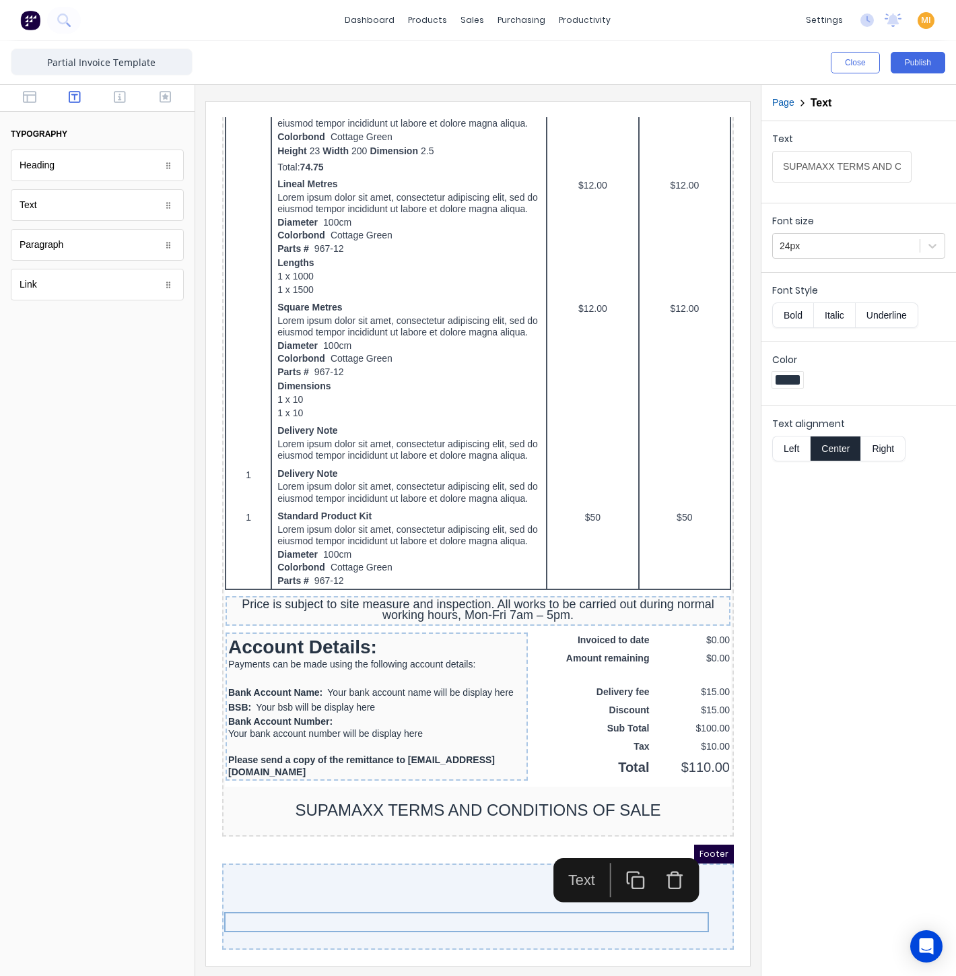
click at [619, 854] on icon "button" at bounding box center [620, 864] width 20 height 20
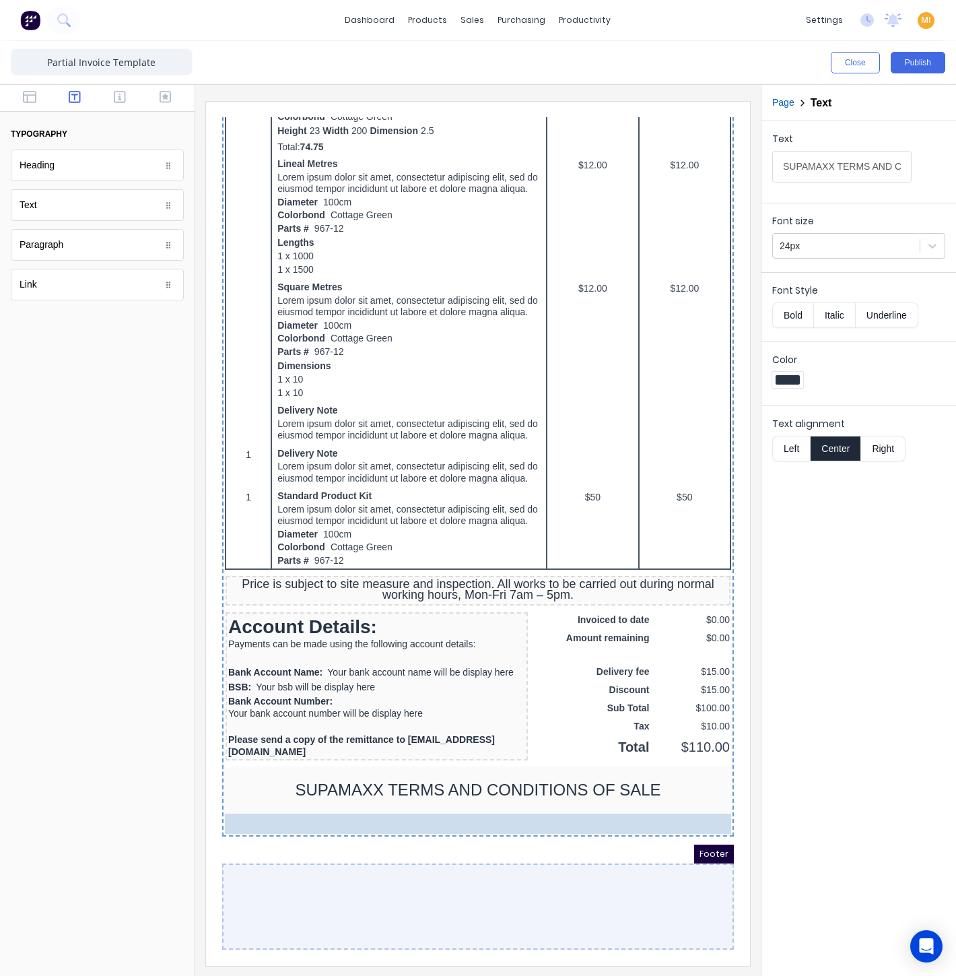
drag, startPoint x: 401, startPoint y: 800, endPoint x: 401, endPoint y: 817, distance: 16.8
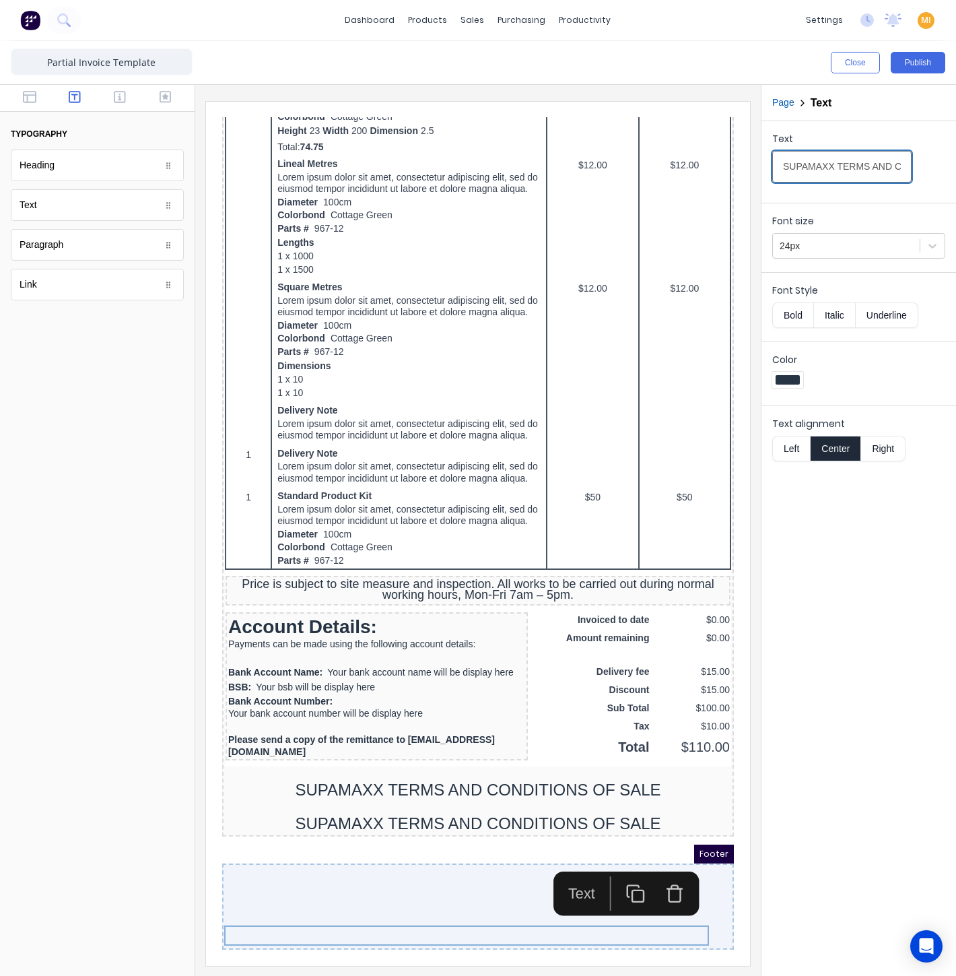
click at [834, 164] on input "SUPAMAXX TERMS AND CONDITIONS OF SALE" at bounding box center [841, 167] width 139 height 32
paste input "1. QUOTATION VALIDITY (a) Unless otherwise stated, our Quotation is valid for 3…"
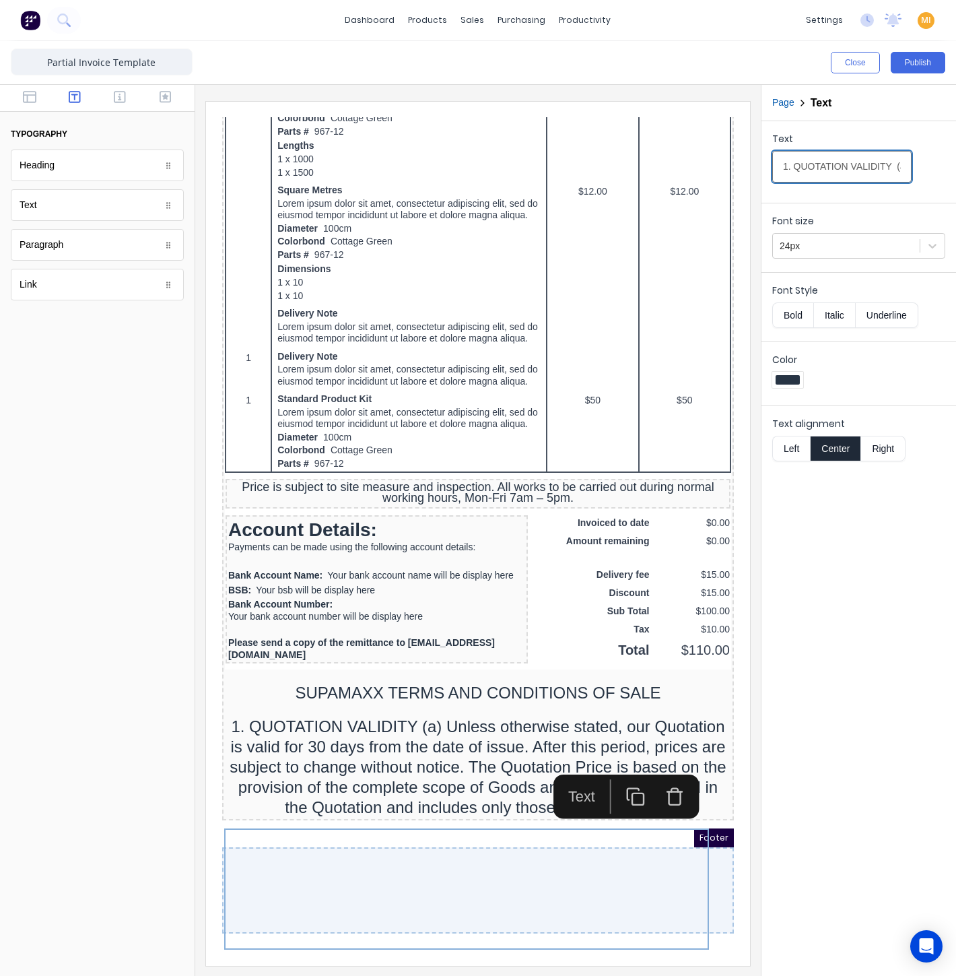
scroll to position [0, 1263]
type input "1. QUOTATION VALIDITY (a) Unless otherwise stated, our Quotation is valid for 3…"
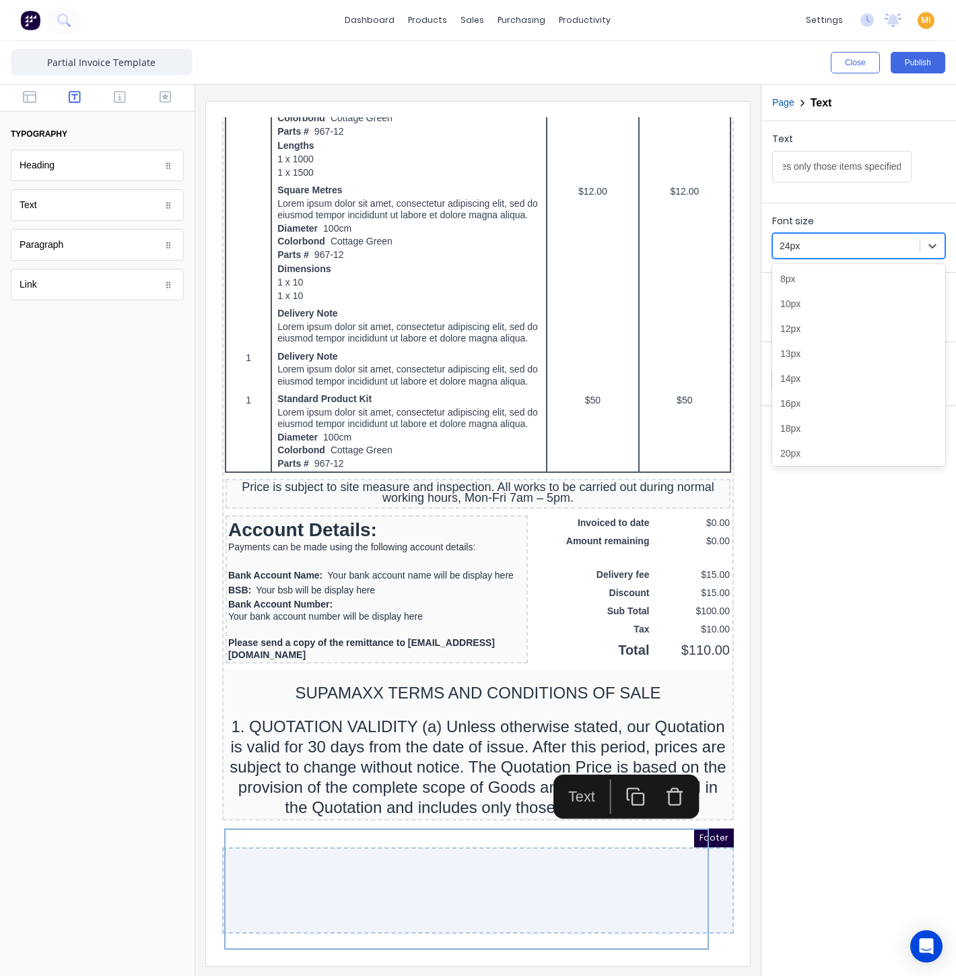
click at [815, 247] on div at bounding box center [846, 246] width 133 height 17
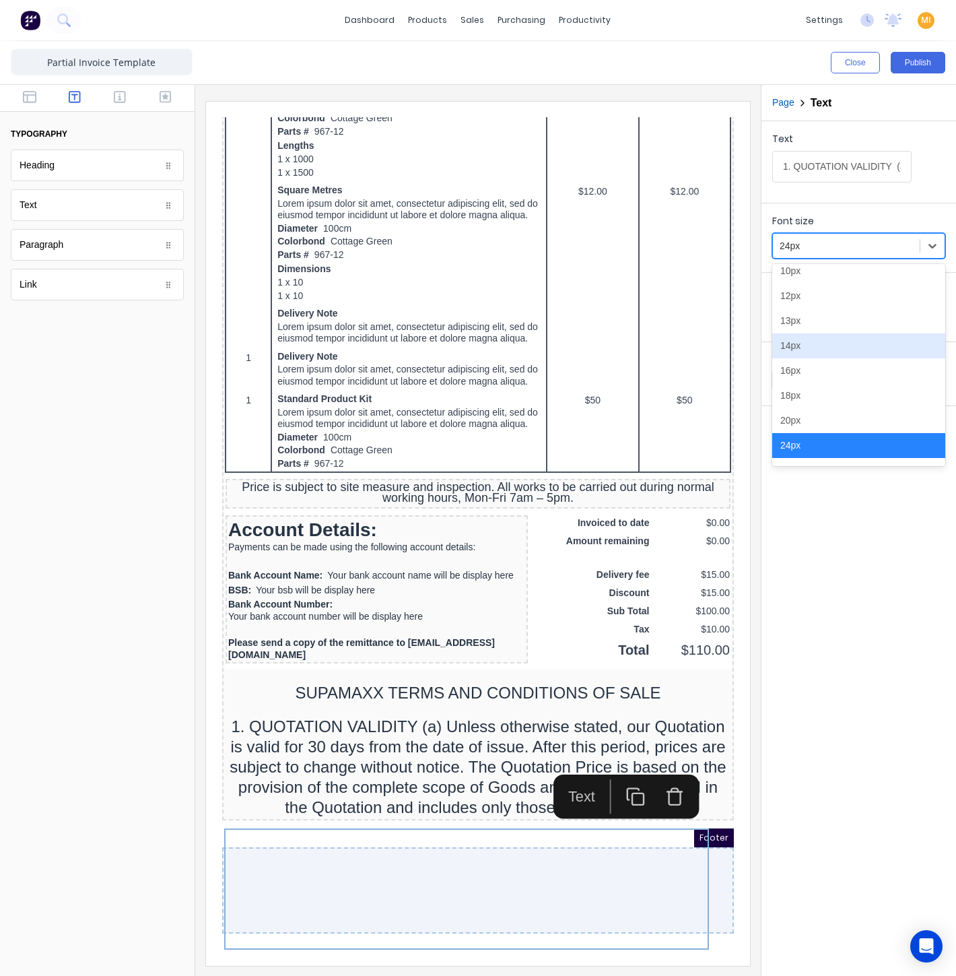
click at [806, 344] on div "14px" at bounding box center [858, 345] width 173 height 25
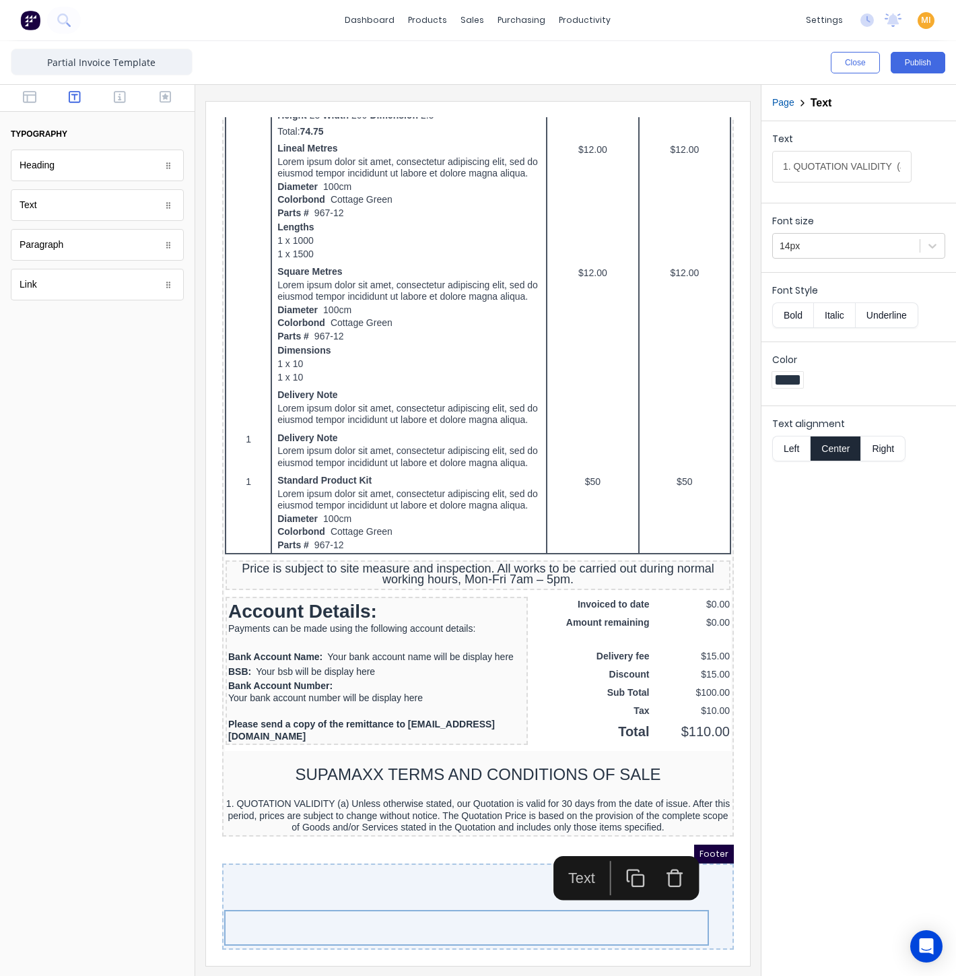
click at [787, 440] on button "Left" at bounding box center [791, 449] width 38 height 26
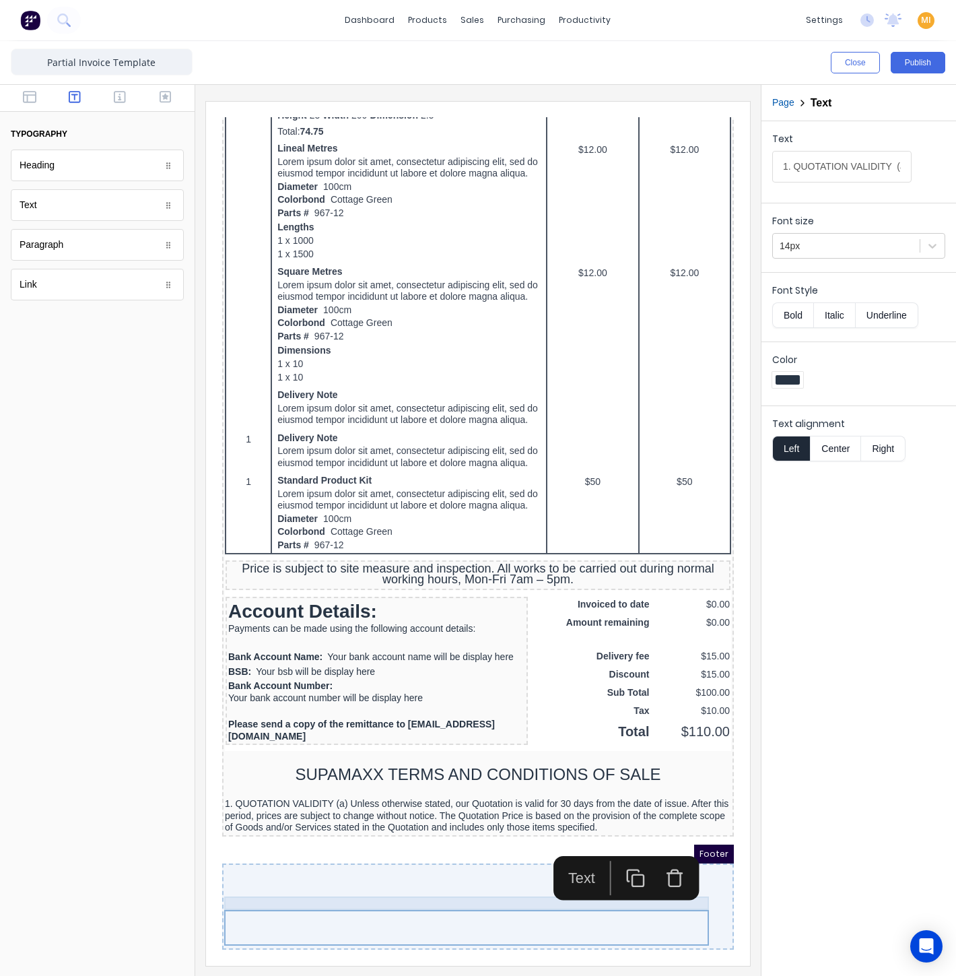
click at [351, 782] on div at bounding box center [462, 774] width 506 height 13
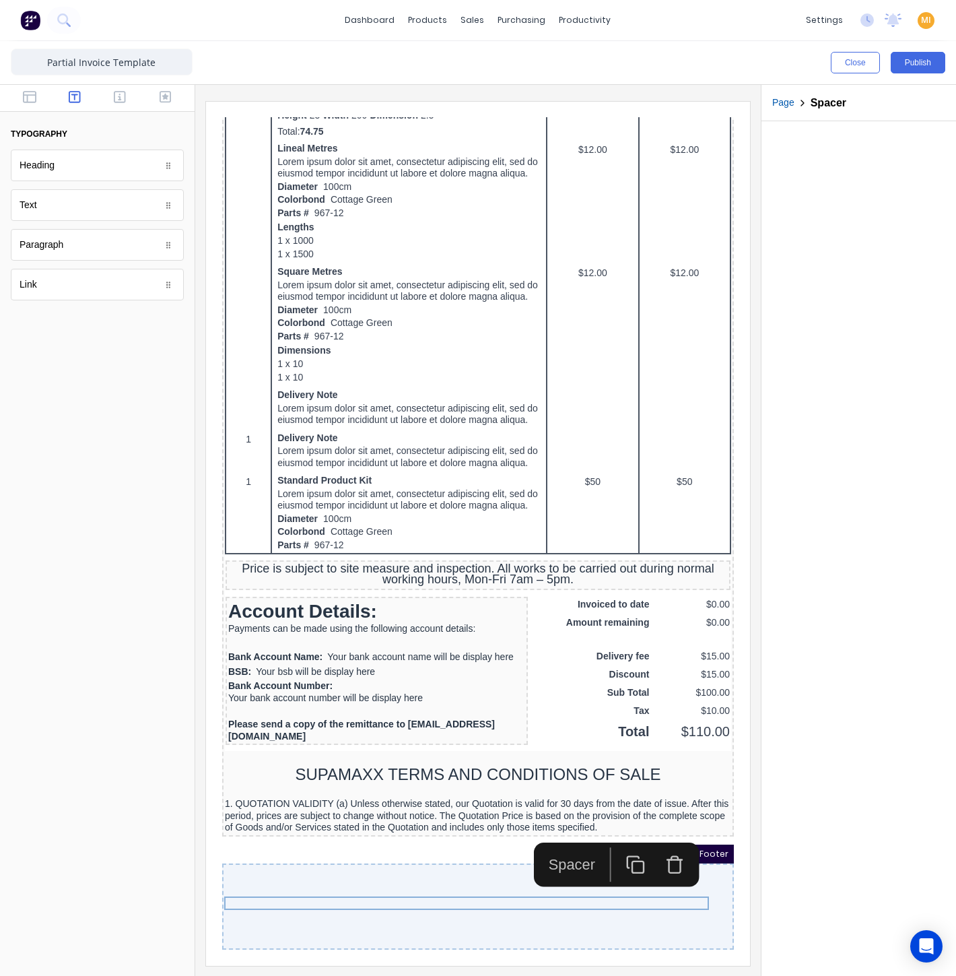
click at [621, 838] on icon "button" at bounding box center [620, 848] width 20 height 20
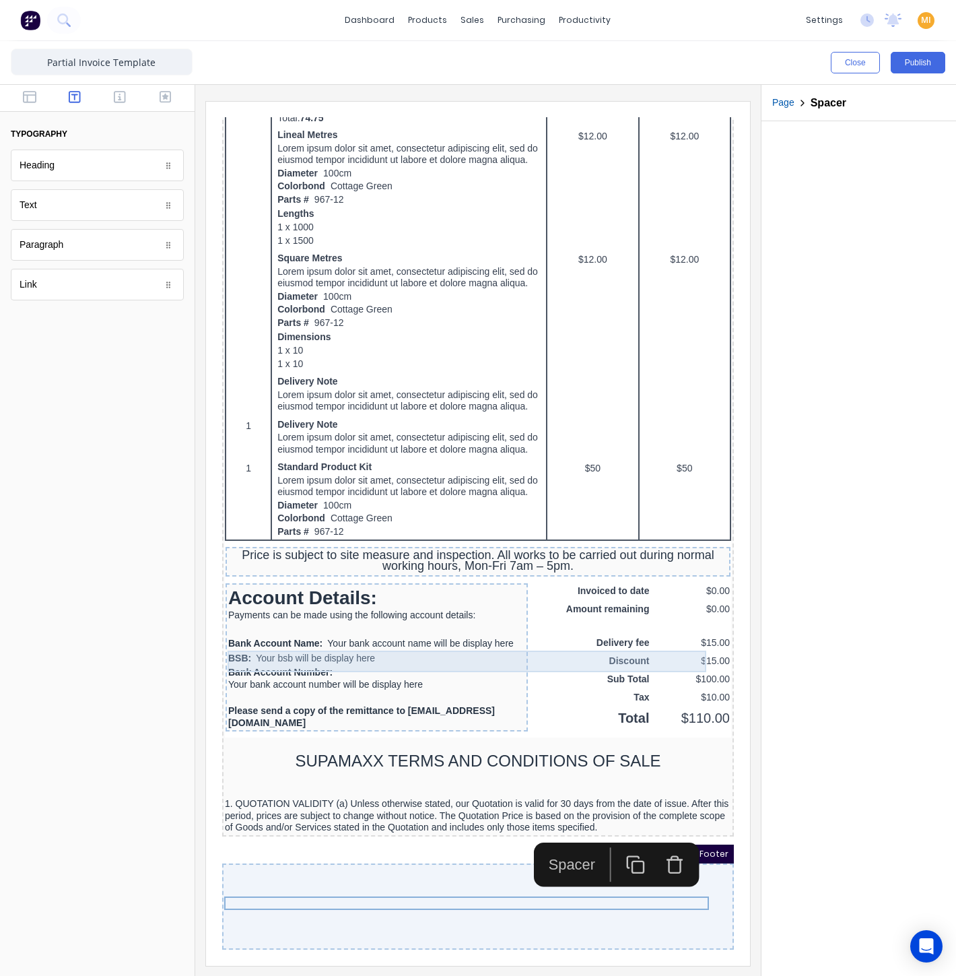
scroll to position [725, 0]
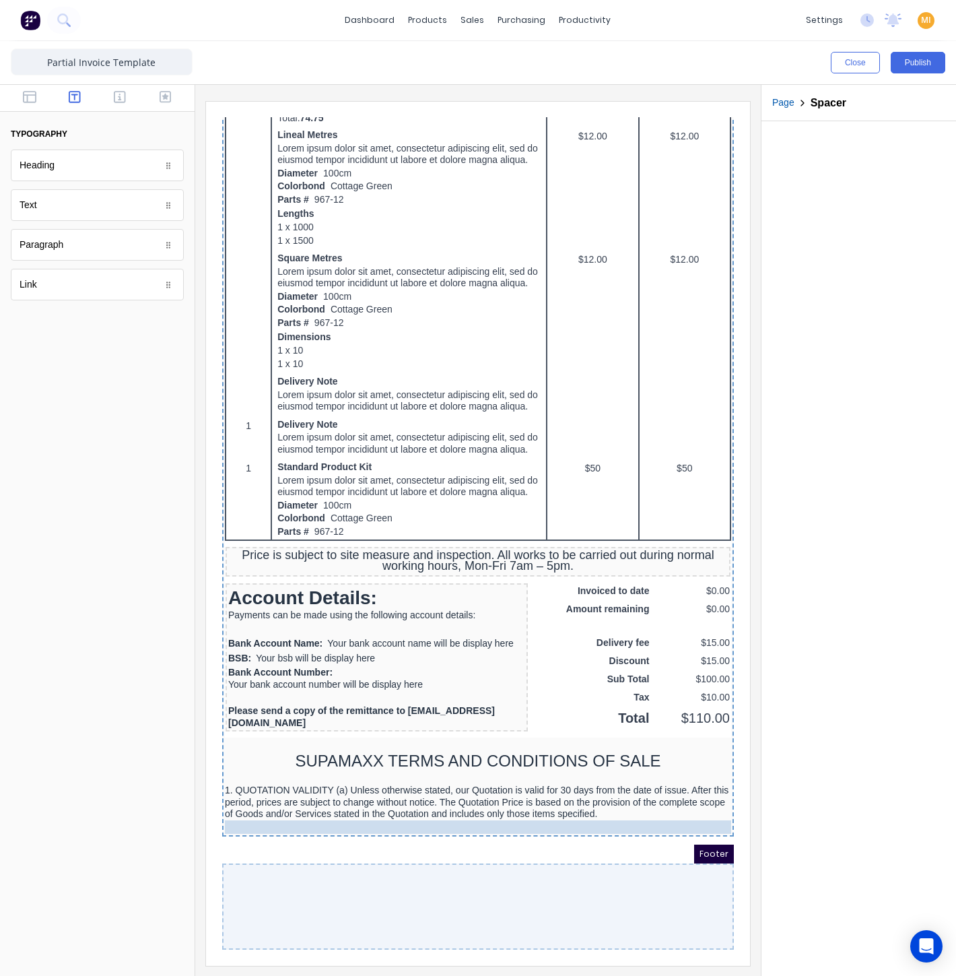
drag, startPoint x: 338, startPoint y: 763, endPoint x: 342, endPoint y: 799, distance: 35.9
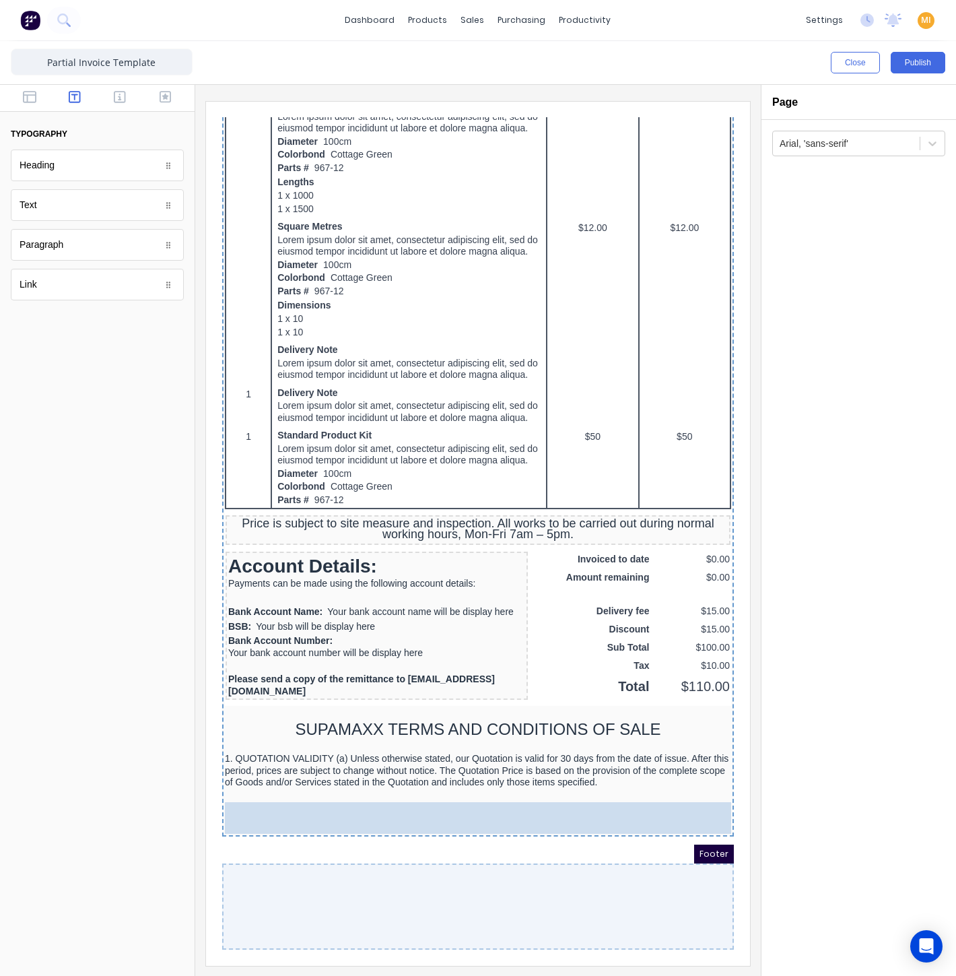
drag, startPoint x: 44, startPoint y: 211, endPoint x: 183, endPoint y: 734, distance: 541.4
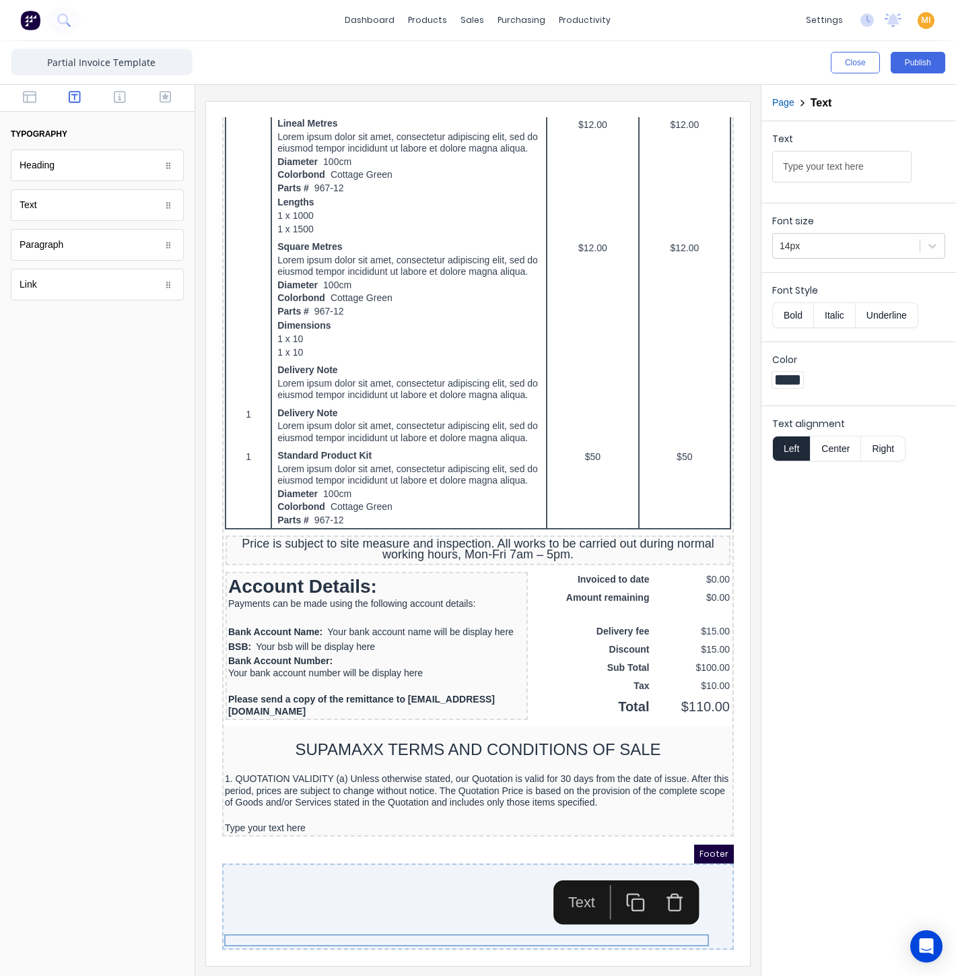
click at [617, 883] on rect "button" at bounding box center [622, 888] width 11 height 11
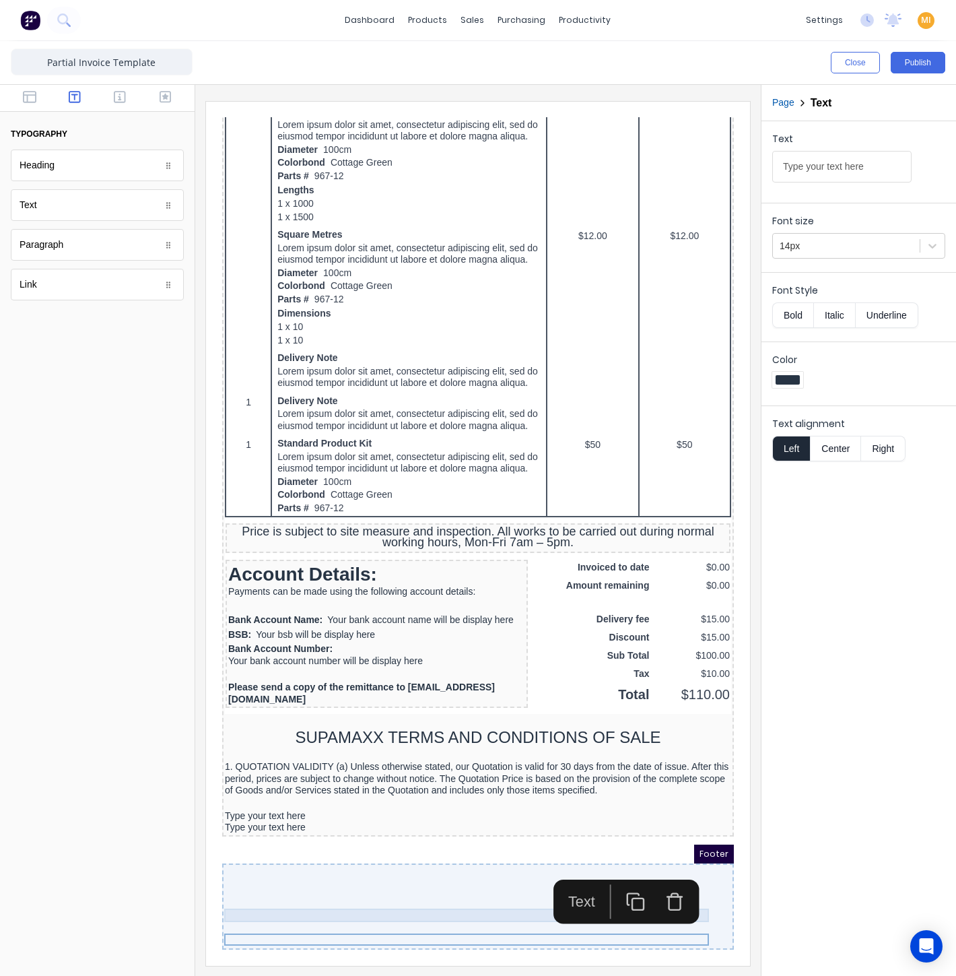
click at [423, 794] on div at bounding box center [462, 786] width 506 height 13
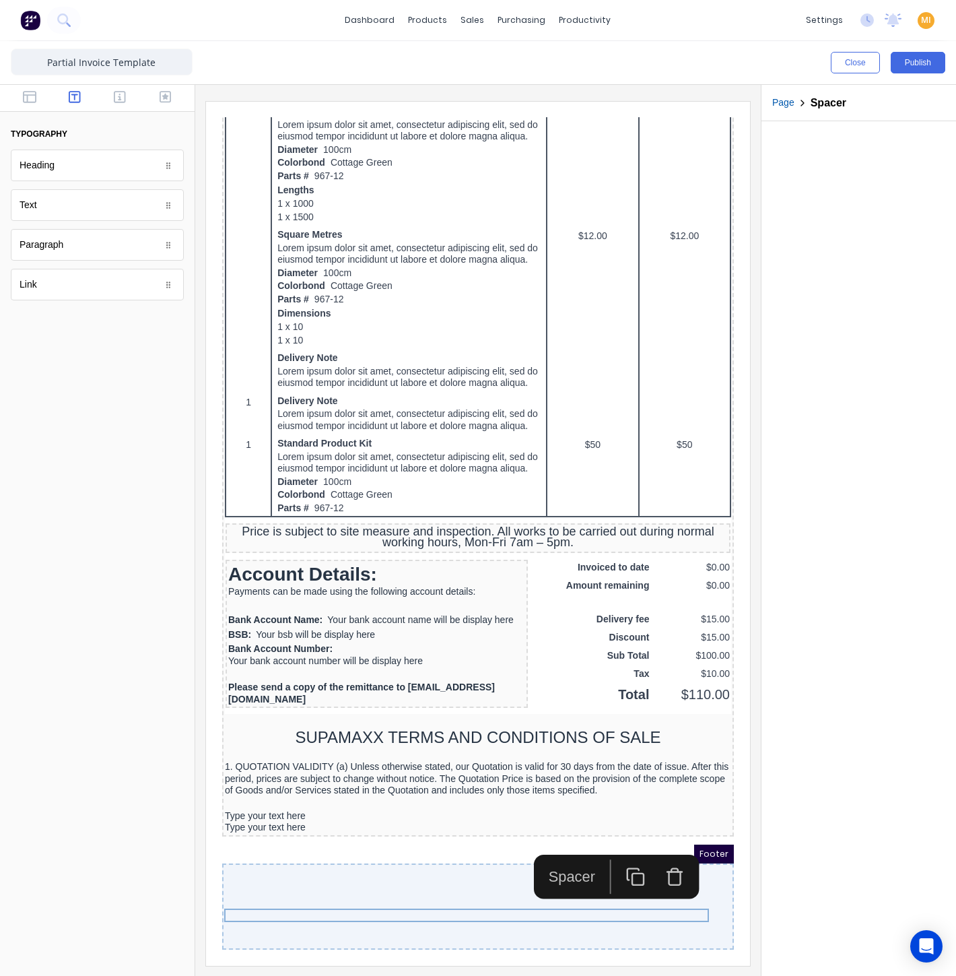
click at [611, 852] on icon "button" at bounding box center [616, 857] width 11 height 11
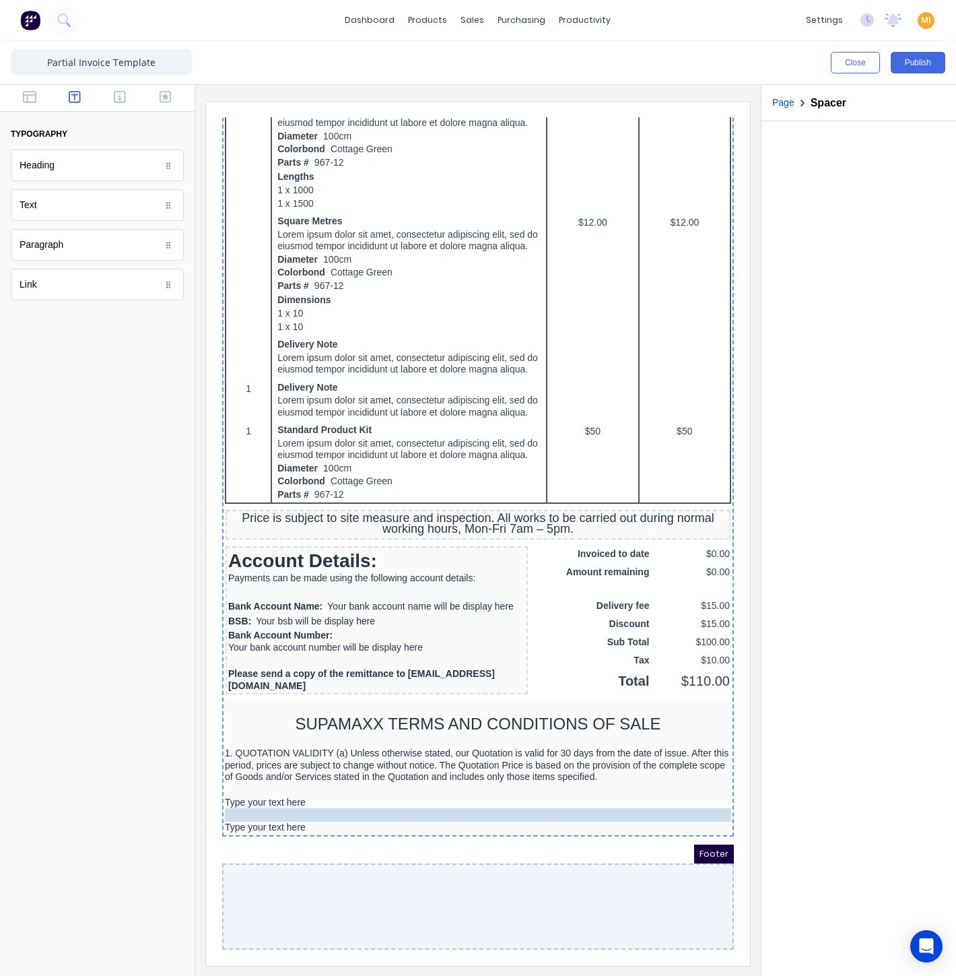
drag, startPoint x: 395, startPoint y: 811, endPoint x: 399, endPoint y: 822, distance: 11.8
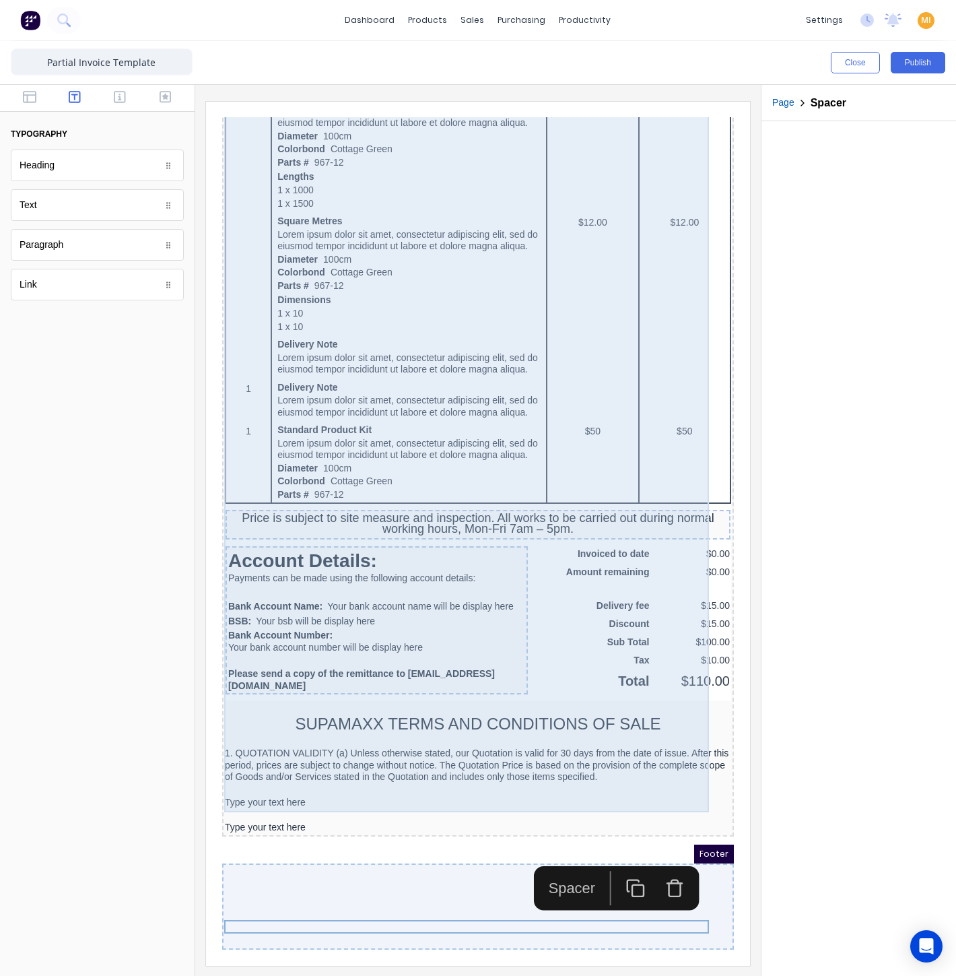
scroll to position [762, 0]
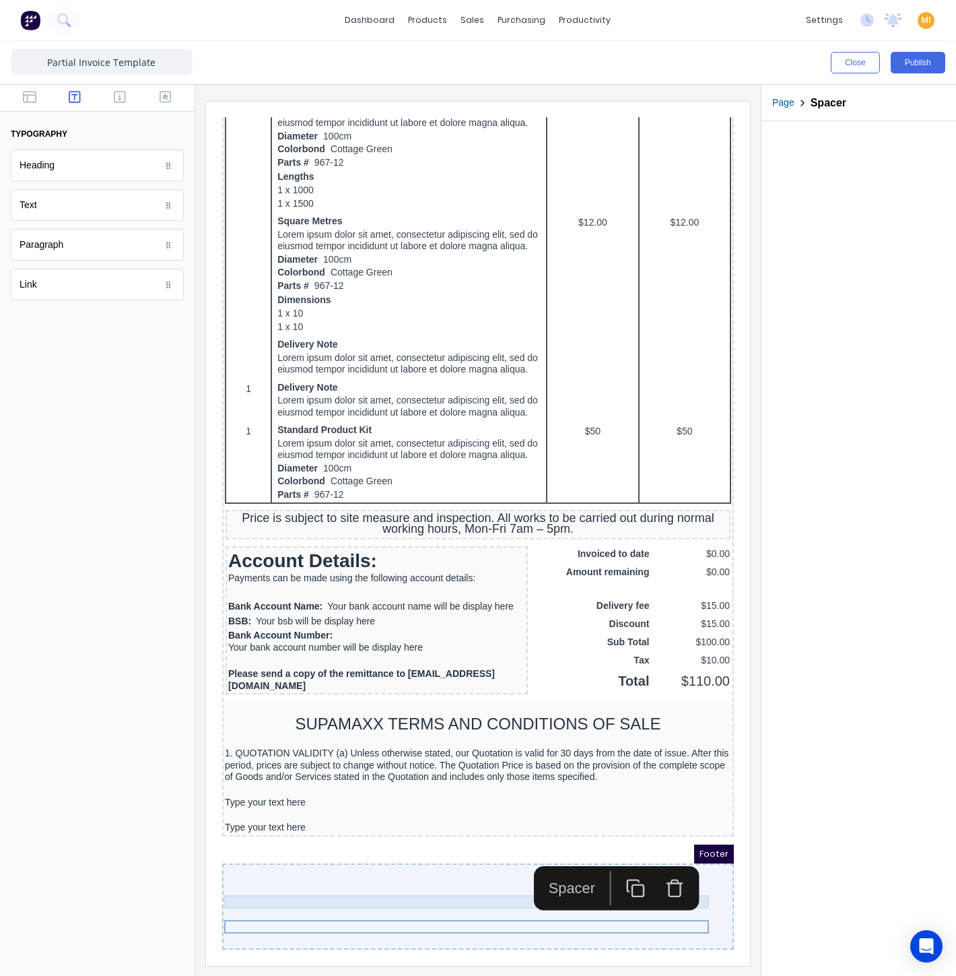
click at [356, 774] on div at bounding box center [462, 773] width 506 height 13
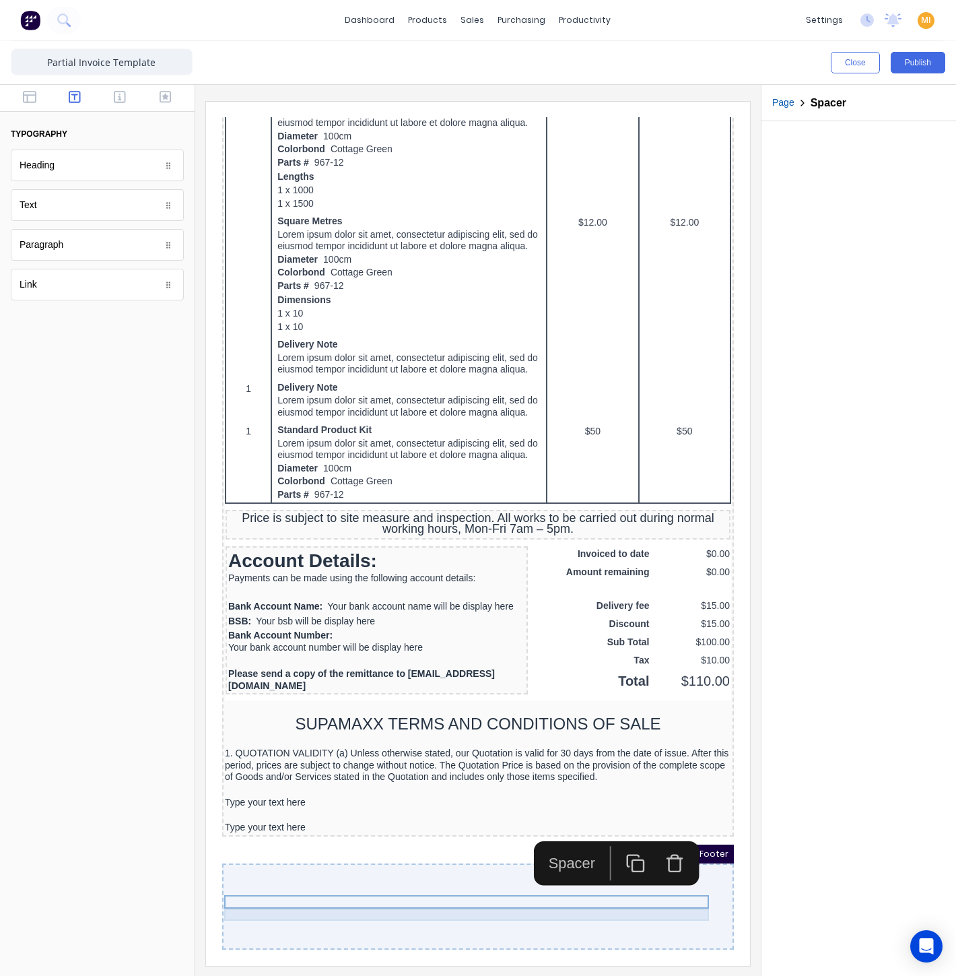
drag, startPoint x: 356, startPoint y: 776, endPoint x: 381, endPoint y: 759, distance: 30.6
click at [355, 780] on div "Type your text here" at bounding box center [462, 786] width 506 height 12
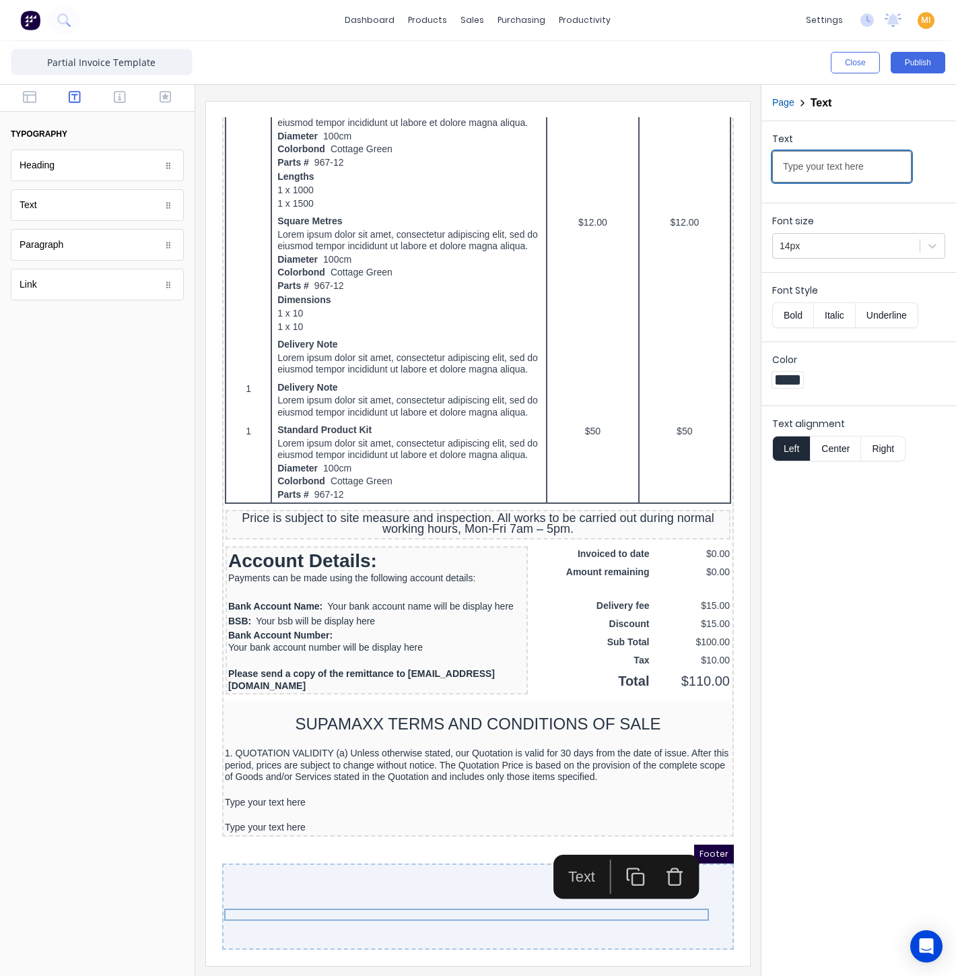
click at [823, 172] on input "Type your text here" at bounding box center [841, 167] width 139 height 32
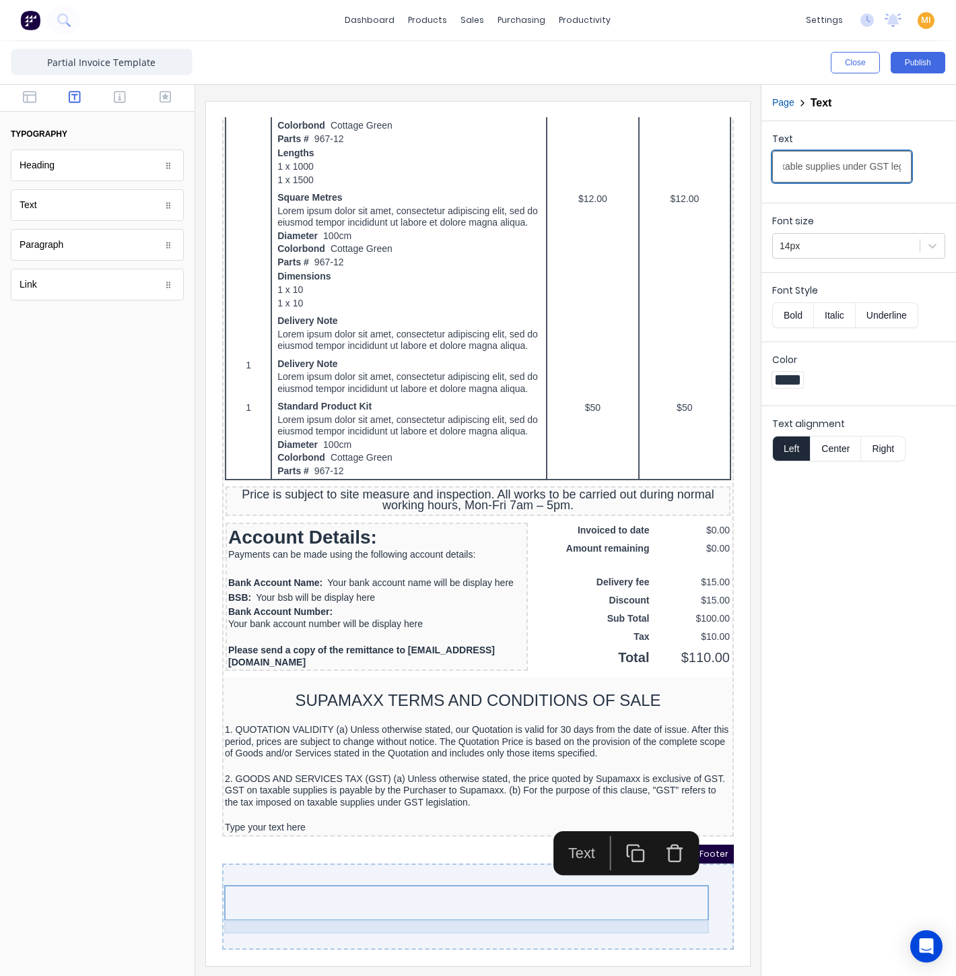
type input "2. GOODS AND SERVICES TAX (GST) (a) Unless otherwise stated, the price quoted b…"
click at [283, 805] on div at bounding box center [462, 798] width 506 height 13
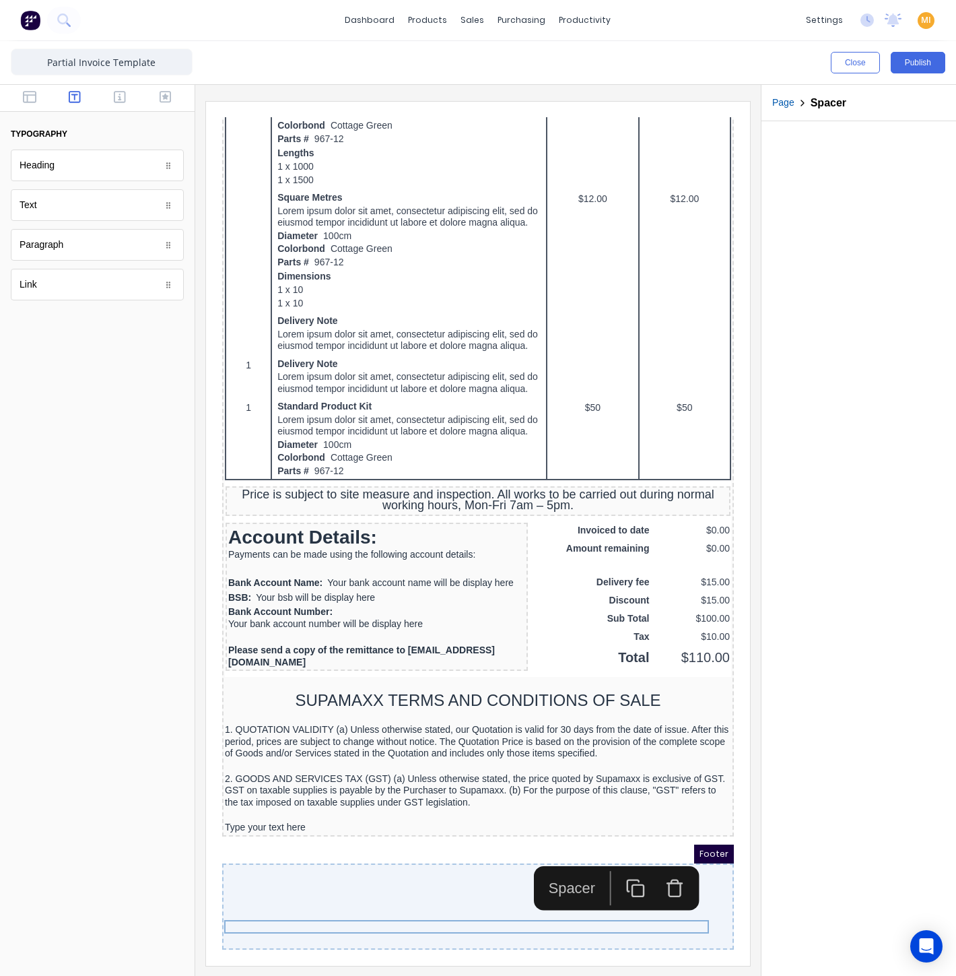
click at [614, 862] on icon "button" at bounding box center [620, 872] width 20 height 20
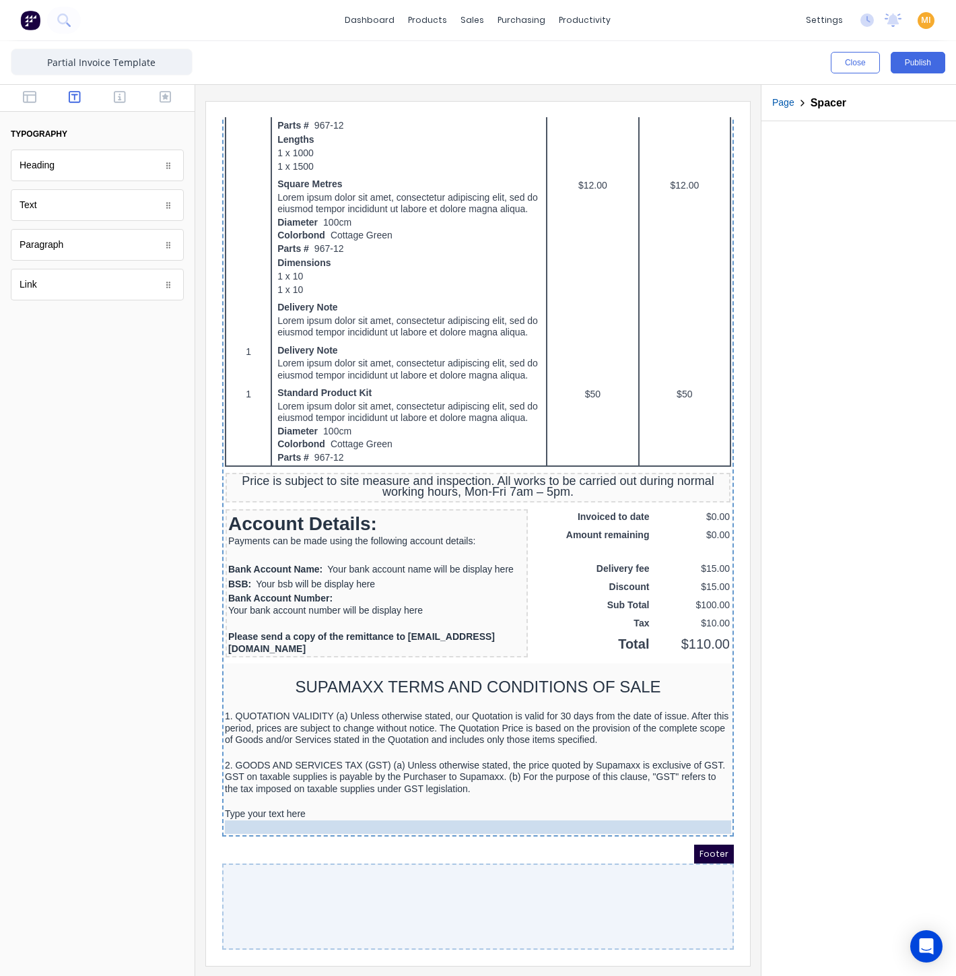
drag, startPoint x: 328, startPoint y: 829, endPoint x: 332, endPoint y: 844, distance: 15.4
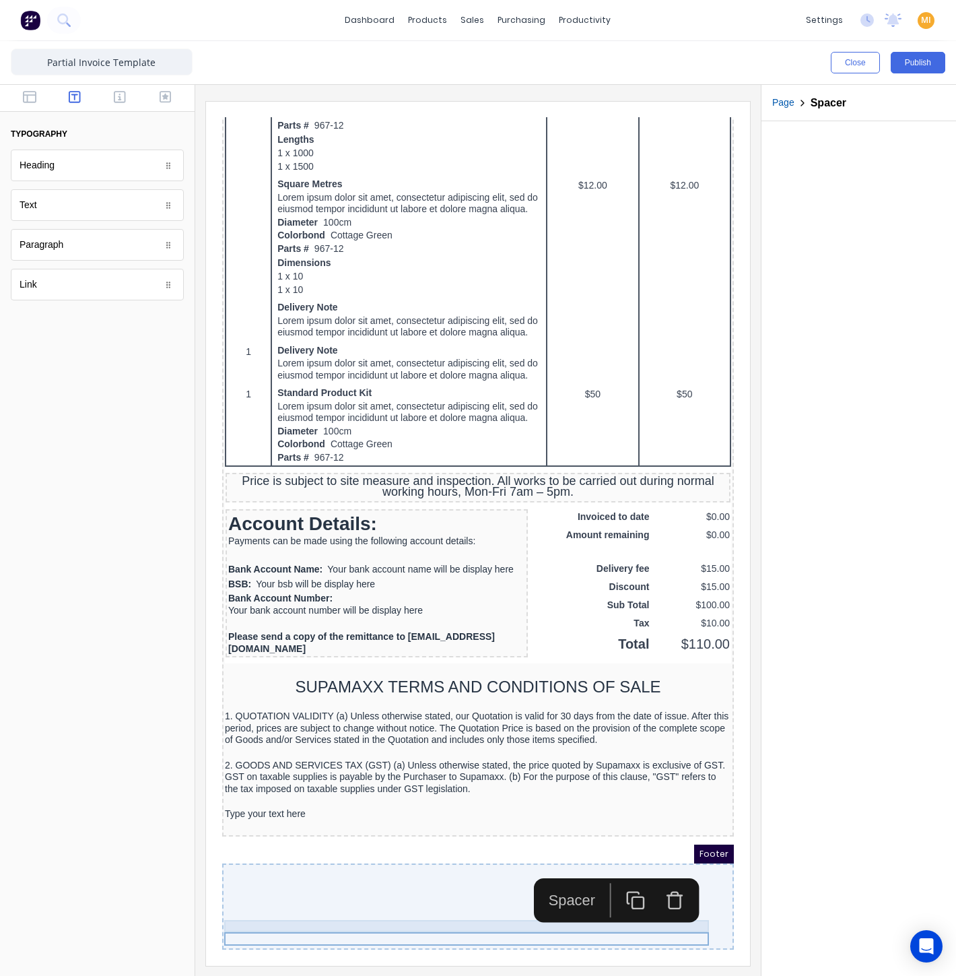
drag, startPoint x: 339, startPoint y: 830, endPoint x: 510, endPoint y: 815, distance: 171.7
click at [341, 804] on div "Type your text here" at bounding box center [462, 798] width 506 height 12
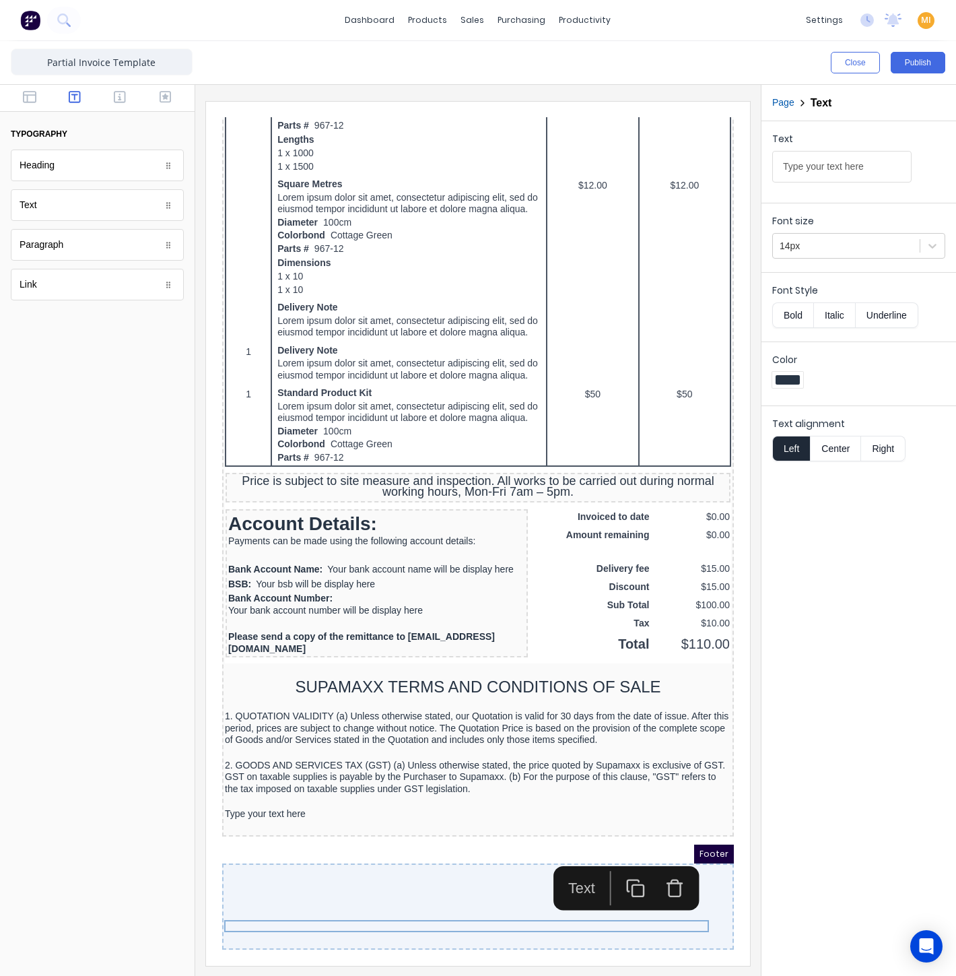
click at [622, 862] on icon "button" at bounding box center [620, 872] width 20 height 20
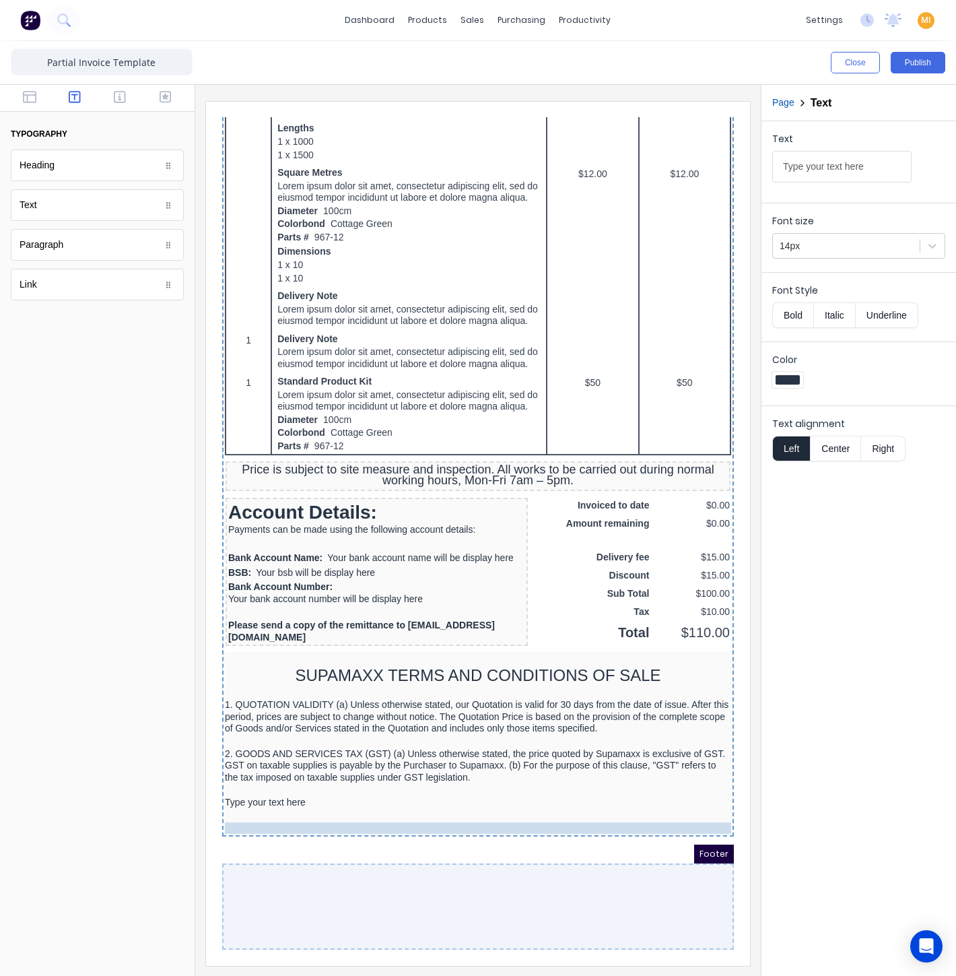
drag, startPoint x: 297, startPoint y: 838, endPoint x: 301, endPoint y: 849, distance: 11.5
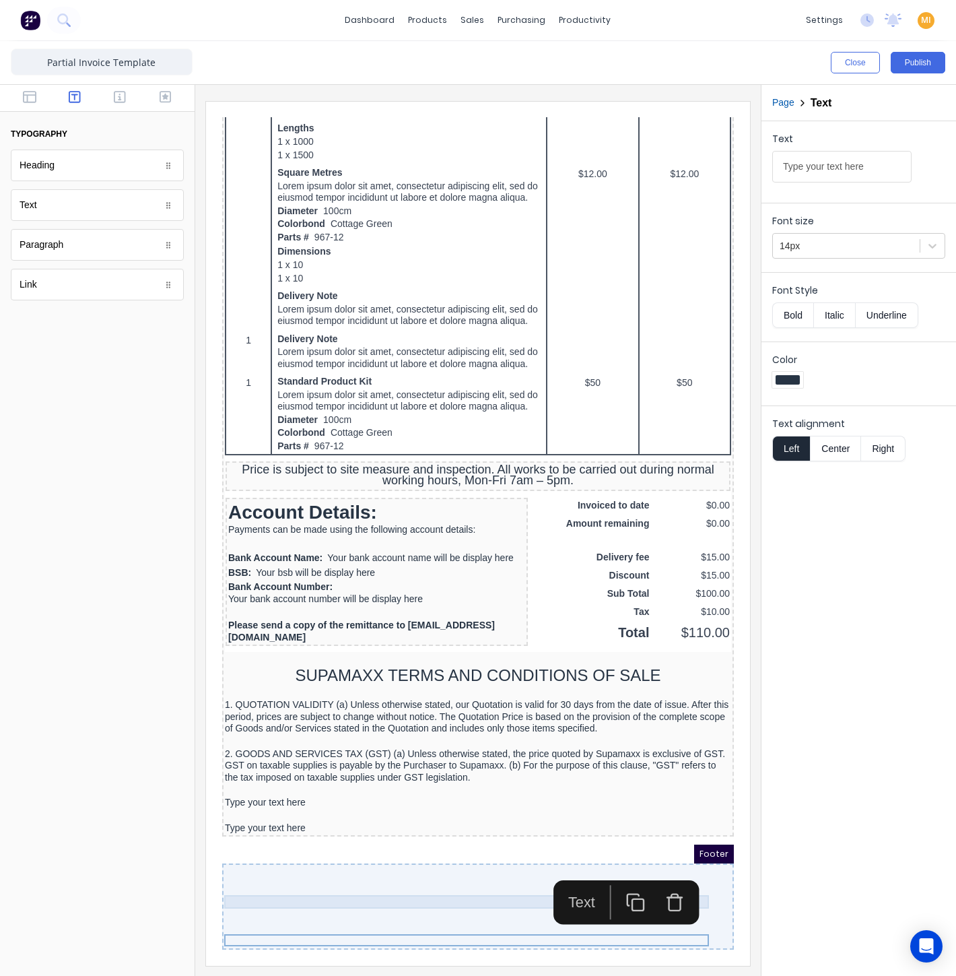
click at [266, 780] on div at bounding box center [462, 773] width 506 height 13
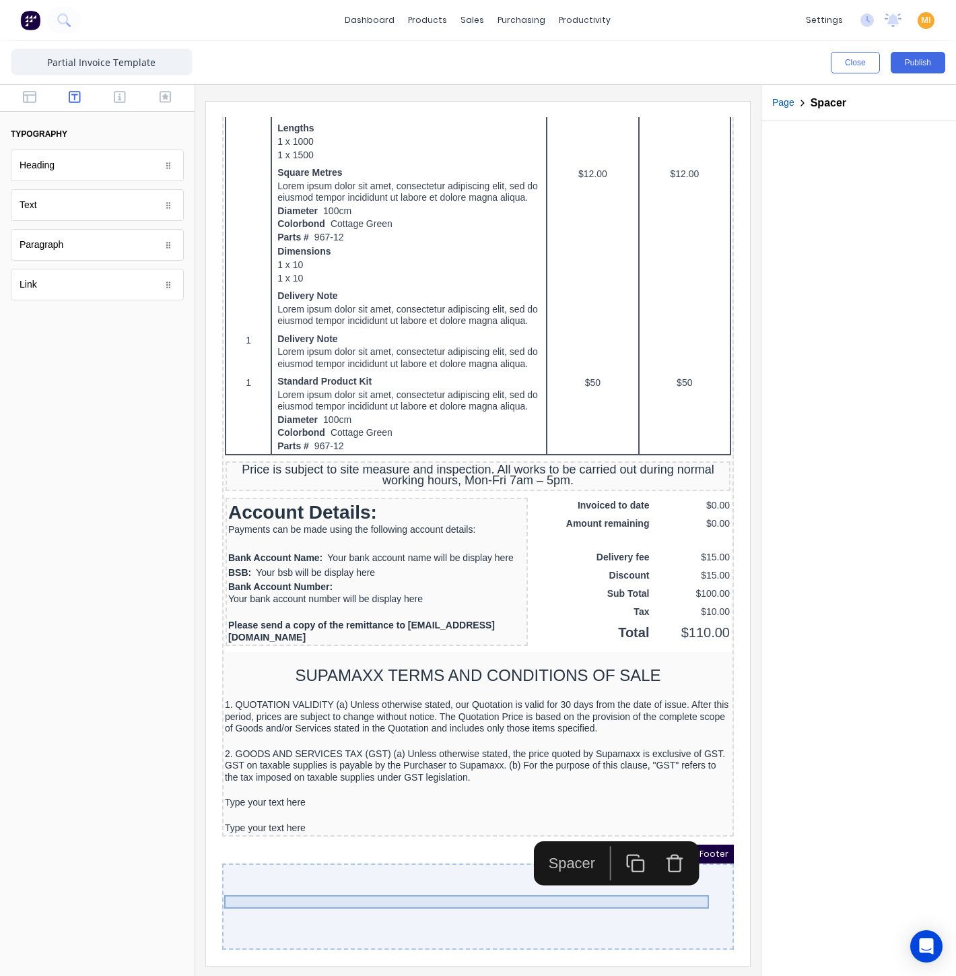
click at [258, 780] on div at bounding box center [462, 773] width 506 height 13
click at [251, 793] on div "Type your text here" at bounding box center [462, 786] width 506 height 12
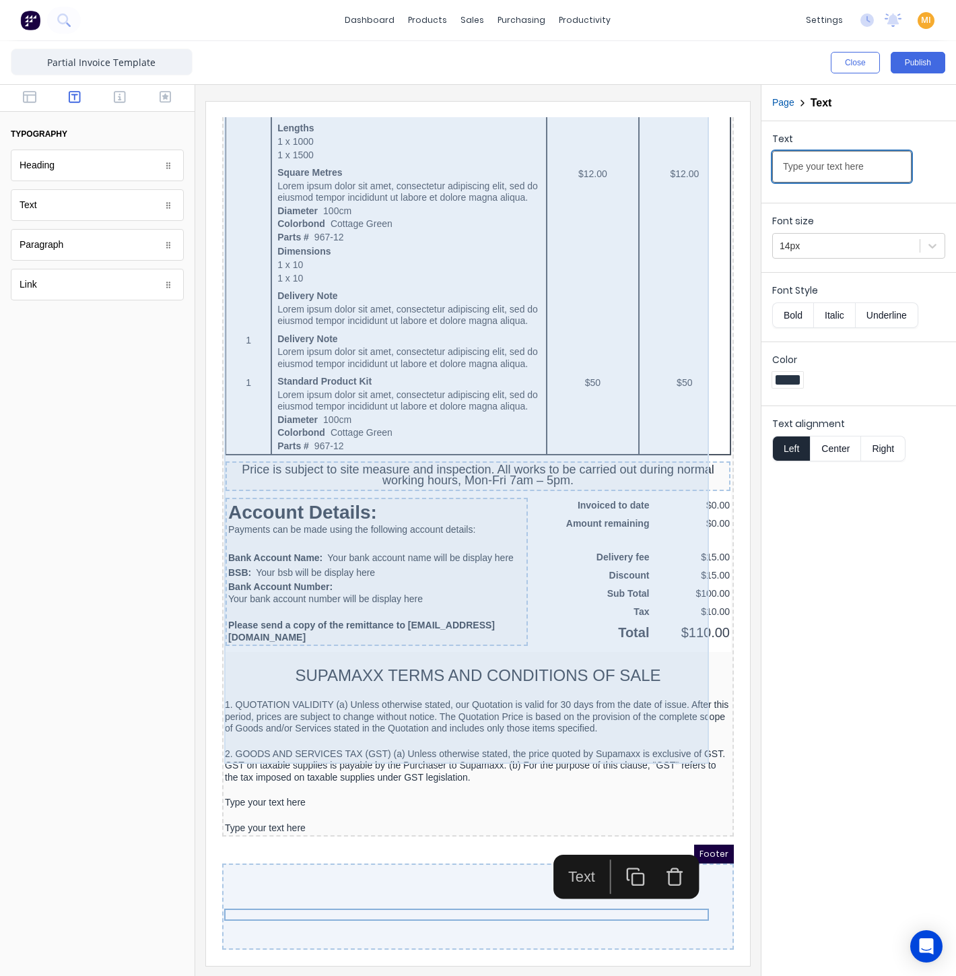
drag, startPoint x: 1077, startPoint y: 265, endPoint x: 674, endPoint y: 154, distance: 417.7
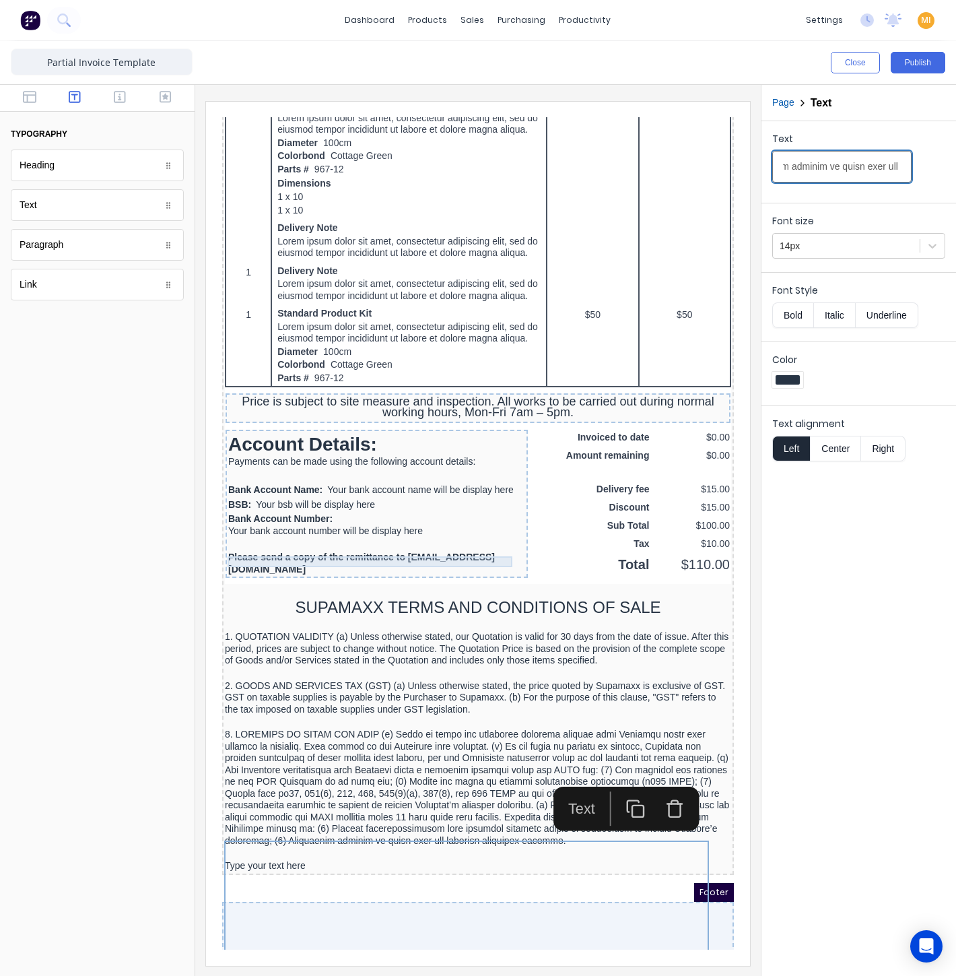
scroll to position [929, 0]
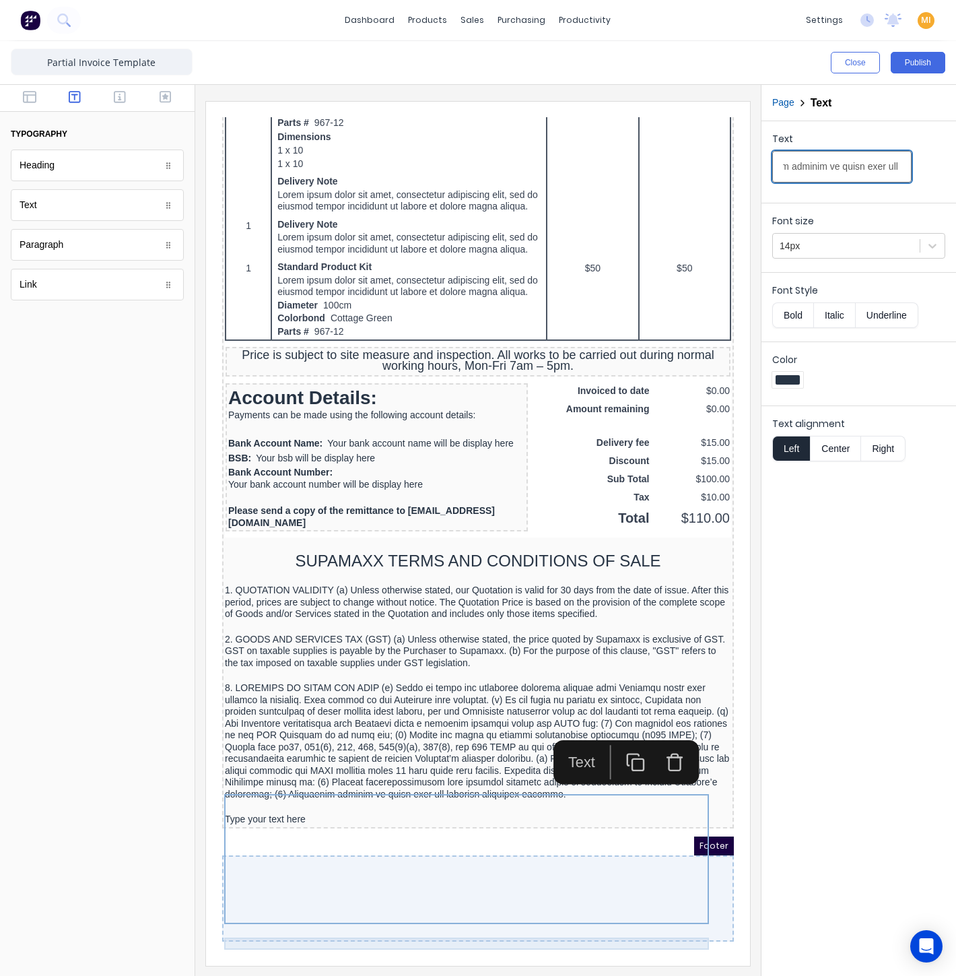
type input "3. TRANSFER OF TITLE AND PPSA (a) Title to goods and materials supplied remains…"
click at [310, 805] on div "Type your text here" at bounding box center [462, 803] width 506 height 12
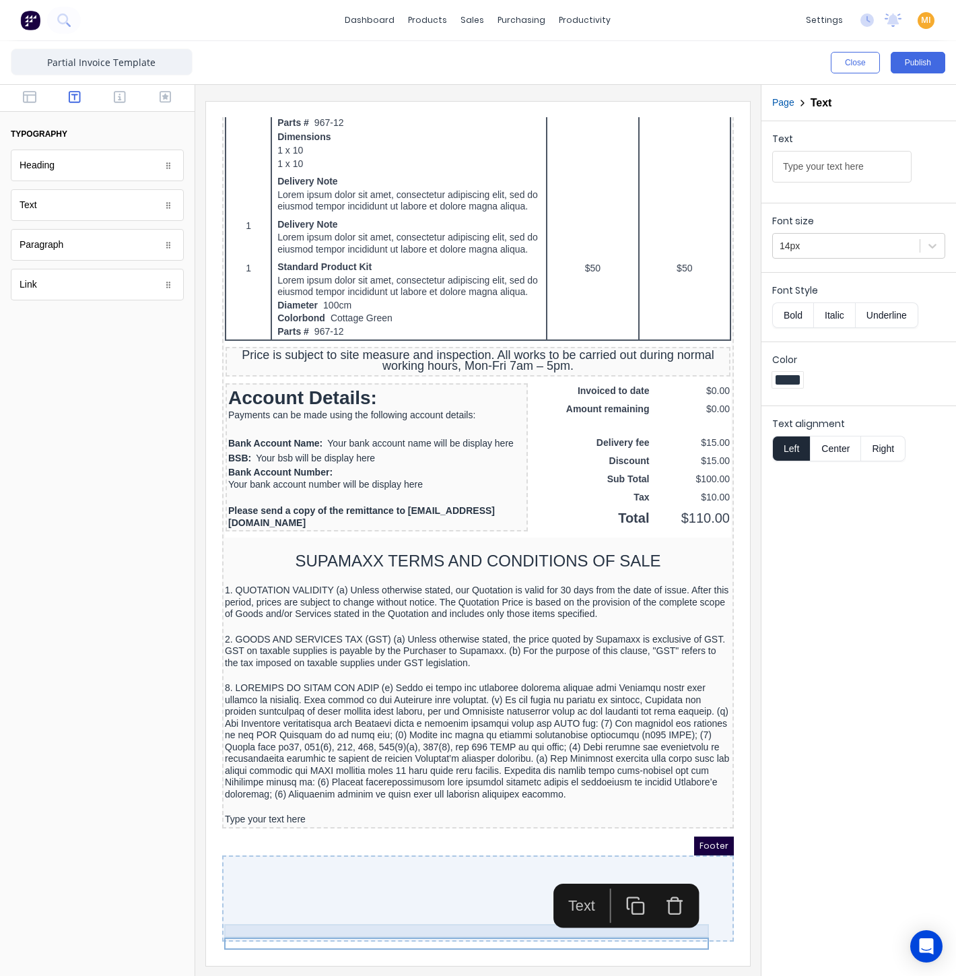
drag, startPoint x: 411, startPoint y: 789, endPoint x: 507, endPoint y: 771, distance: 98.0
click at [411, 789] on div at bounding box center [462, 790] width 506 height 13
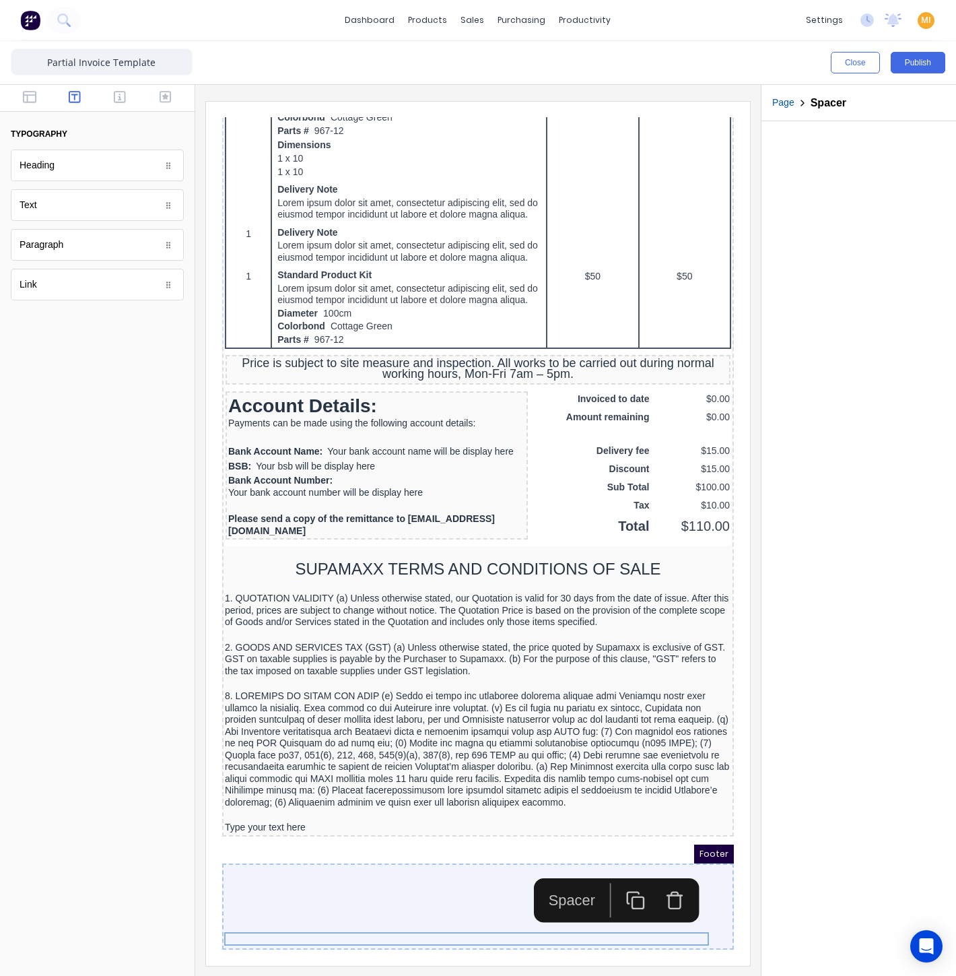
click at [618, 874] on icon "button" at bounding box center [620, 884] width 20 height 20
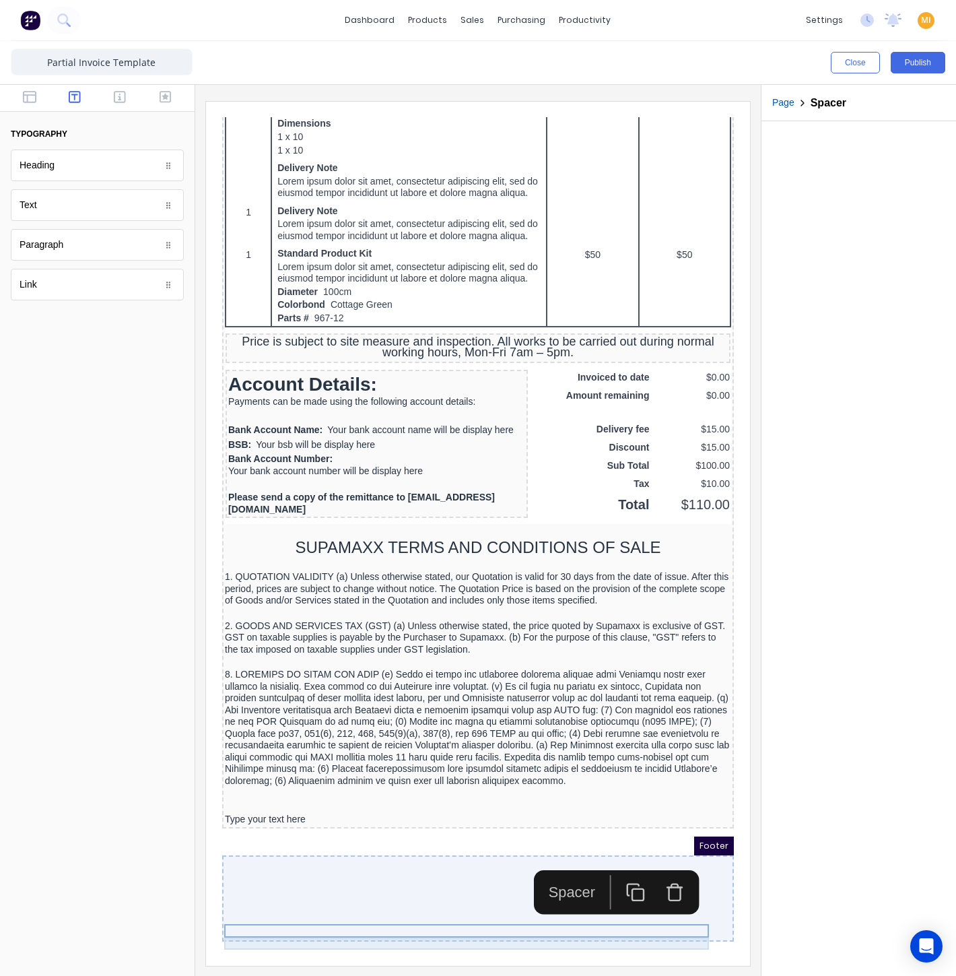
click at [593, 809] on div "Type your text here" at bounding box center [462, 803] width 506 height 12
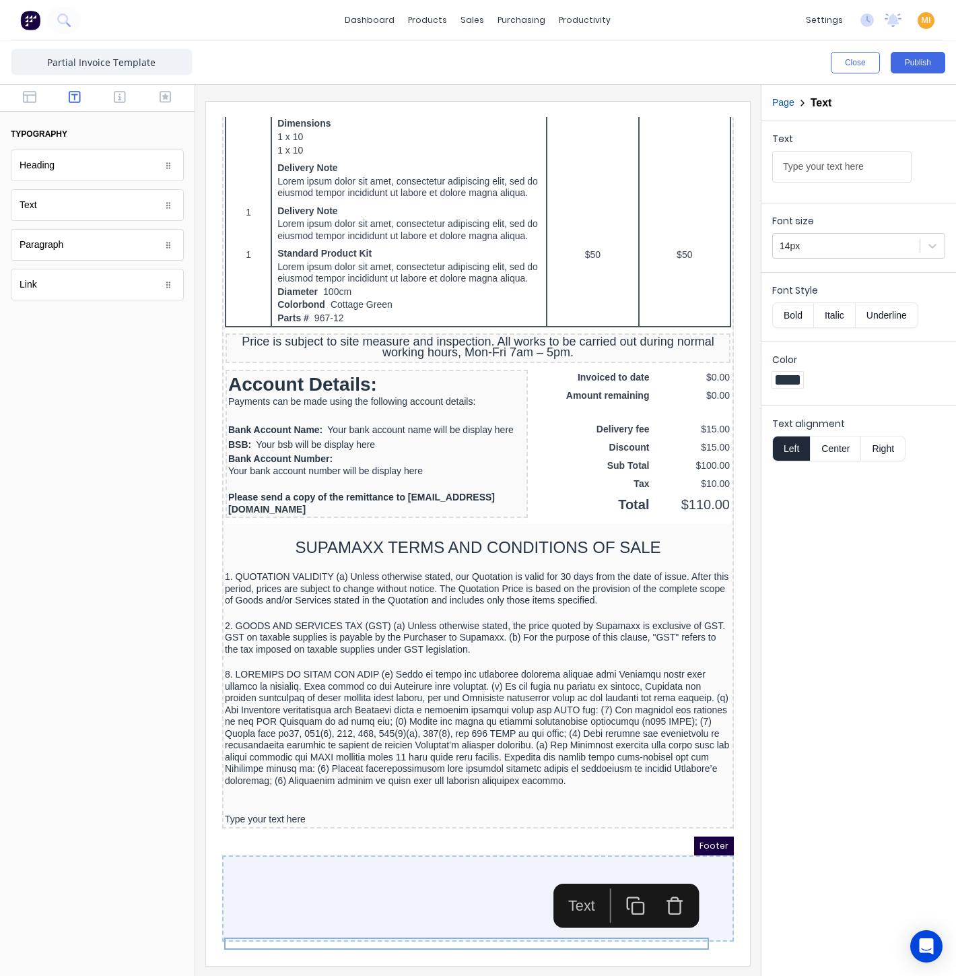
click at [623, 886] on rect "button" at bounding box center [622, 891] width 11 height 11
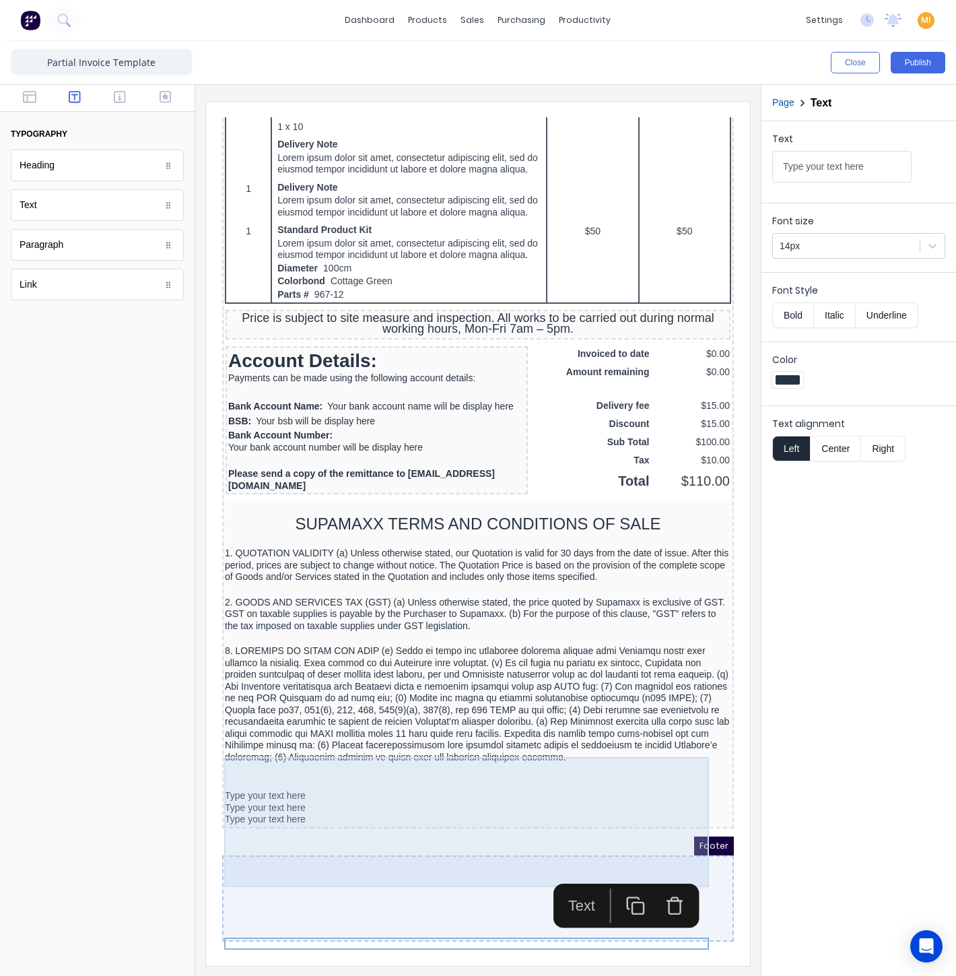
click at [623, 747] on div at bounding box center [462, 688] width 506 height 118
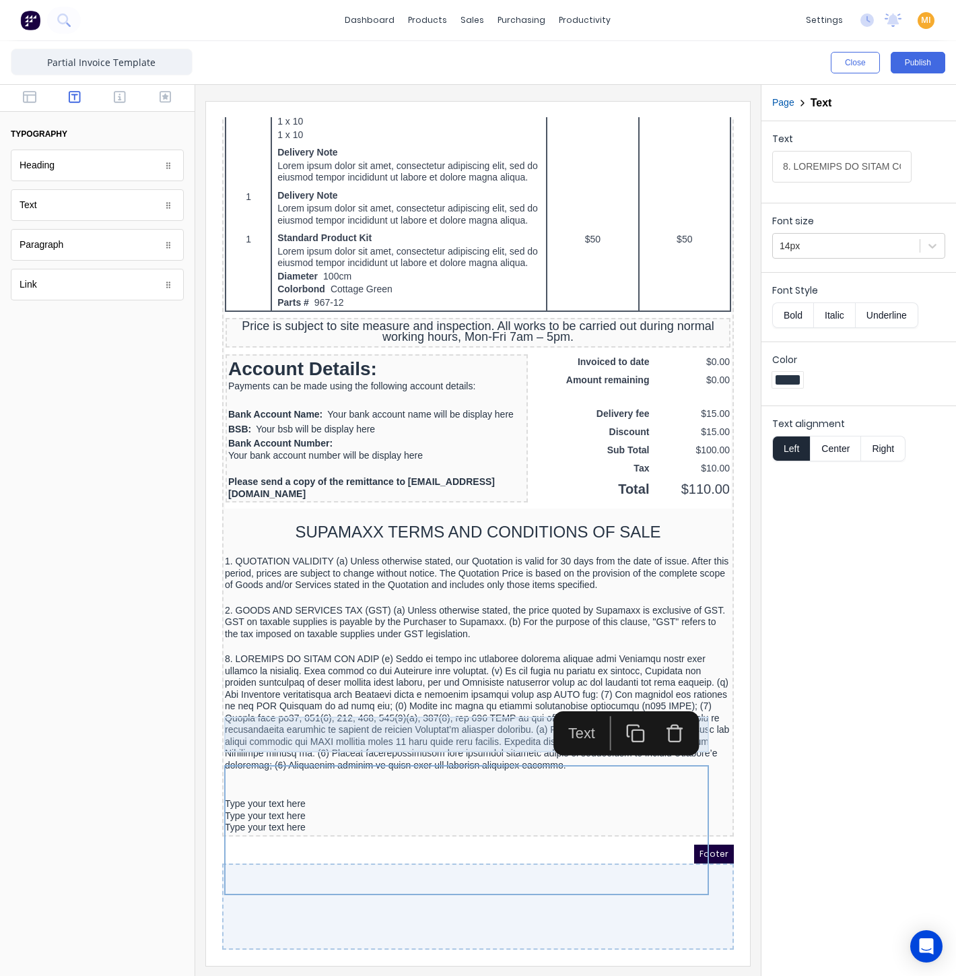
scroll to position [966, 0]
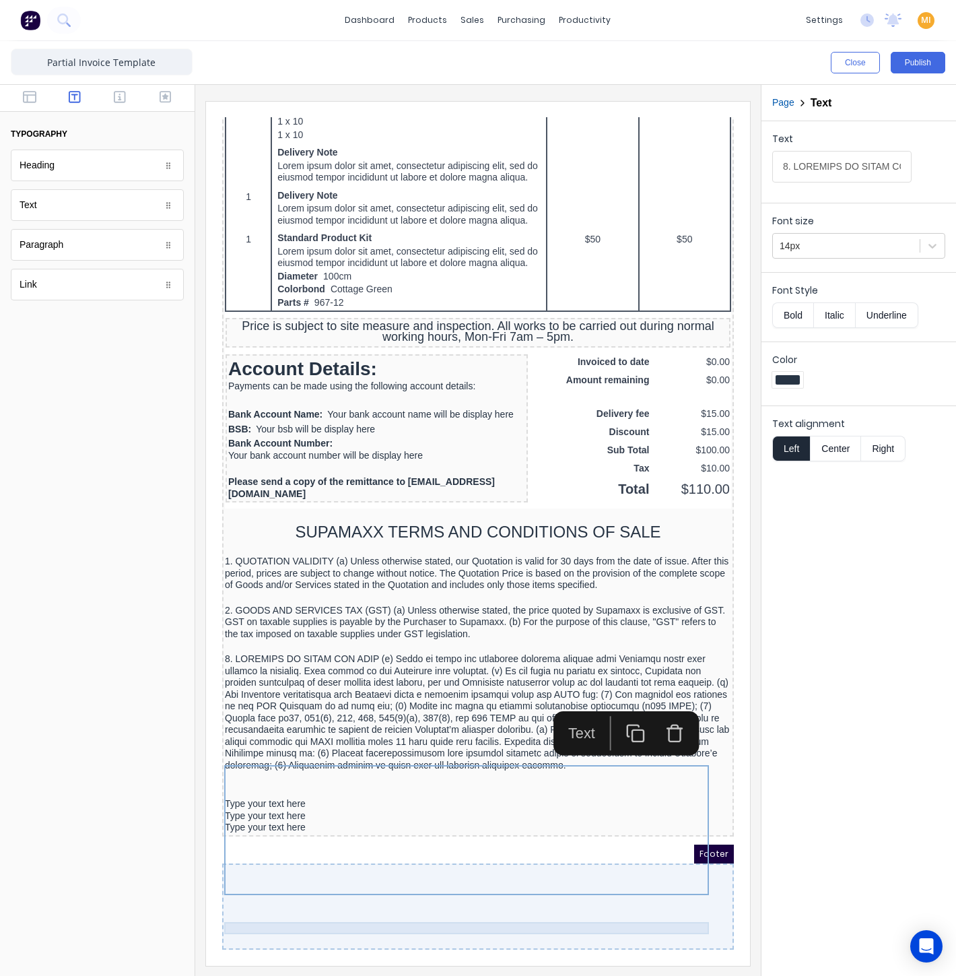
click at [278, 782] on div "Type your text here" at bounding box center [462, 788] width 506 height 12
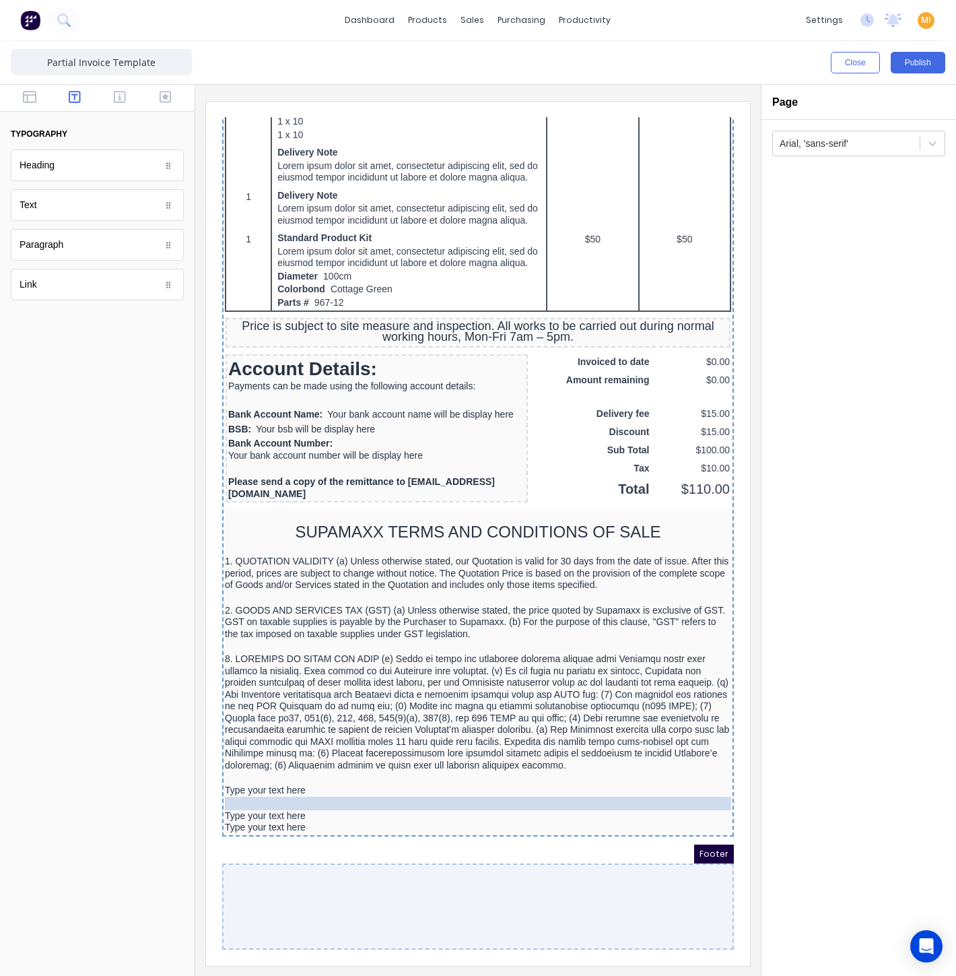
drag, startPoint x: 279, startPoint y: 768, endPoint x: 283, endPoint y: 786, distance: 18.5
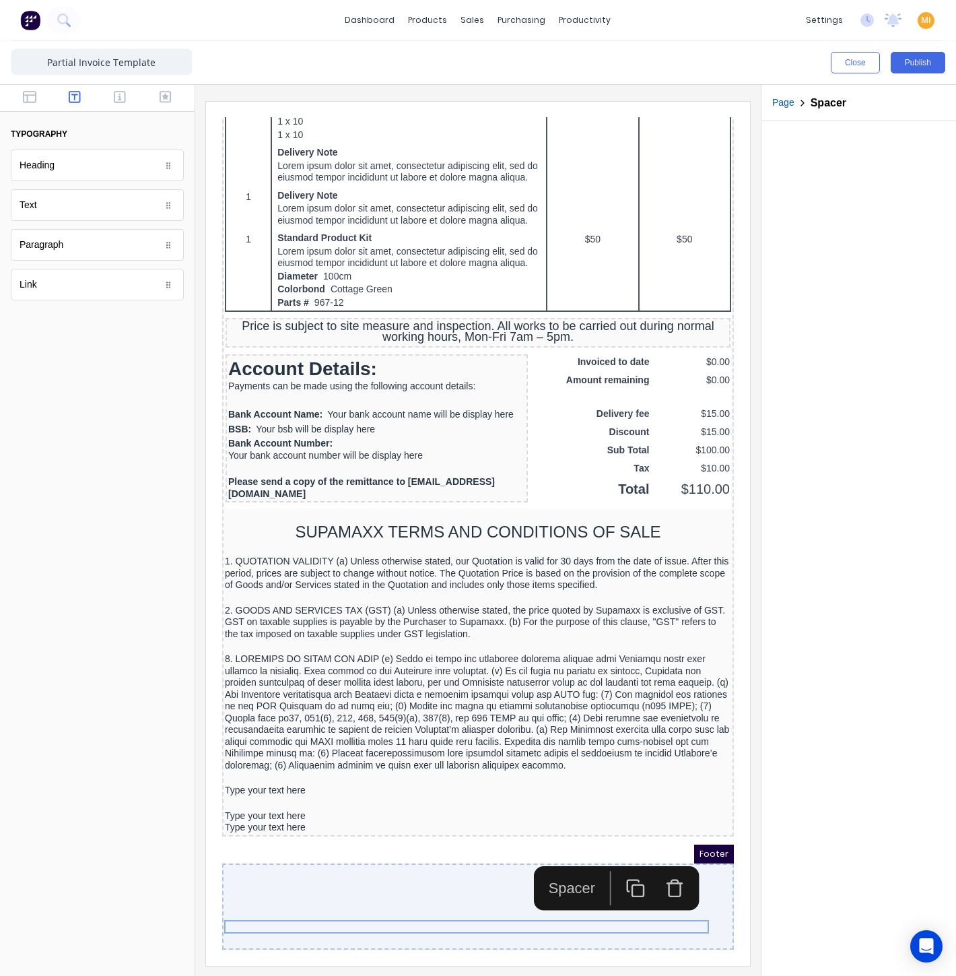
click at [313, 770] on div "Type your text here" at bounding box center [462, 774] width 506 height 12
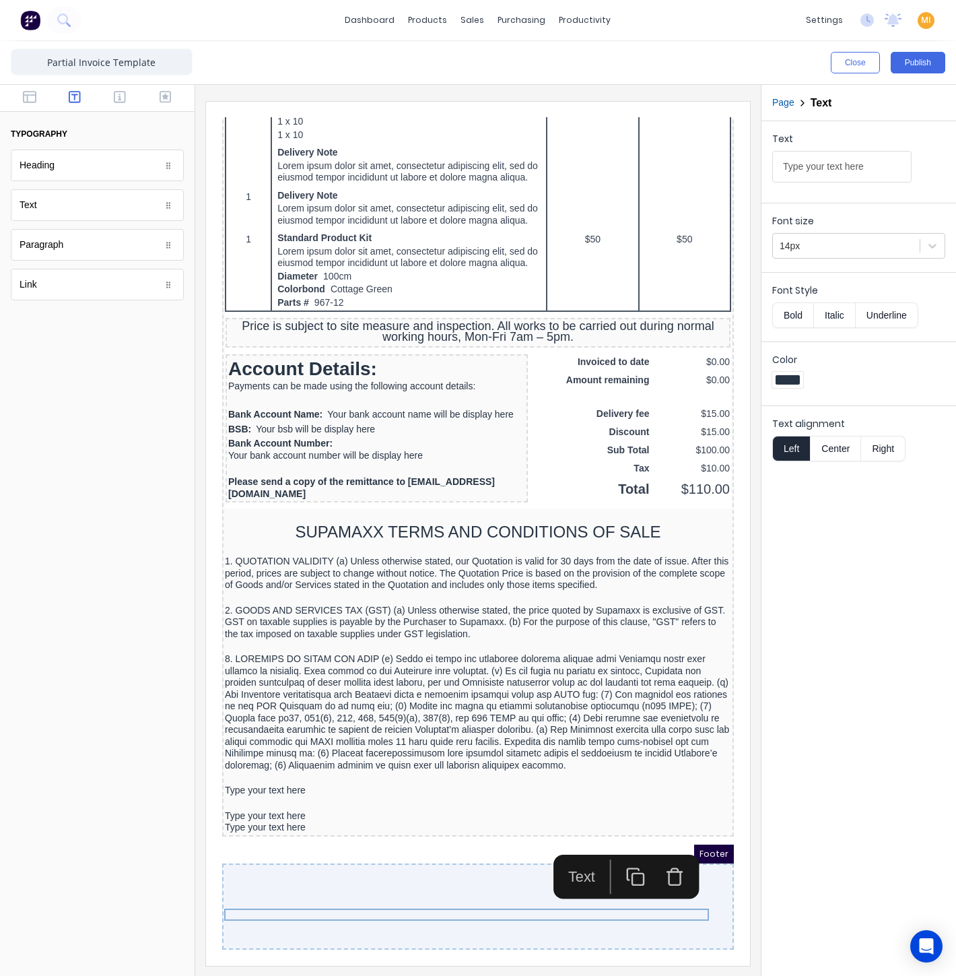
click at [314, 768] on div "Type your text here" at bounding box center [462, 774] width 506 height 12
click at [831, 172] on input "Type your text here" at bounding box center [841, 167] width 139 height 32
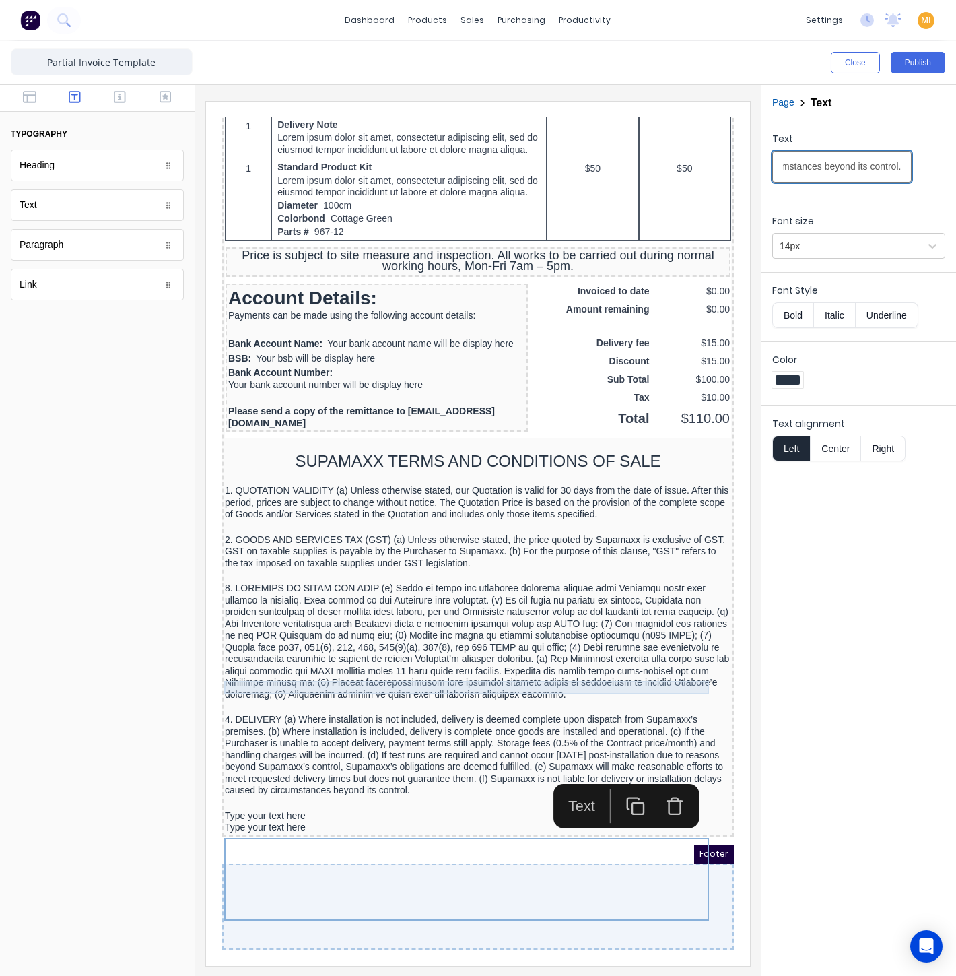
scroll to position [1037, 0]
type input "4. DELIVERY (a) Where installation is not included, delivery is deemed complete…"
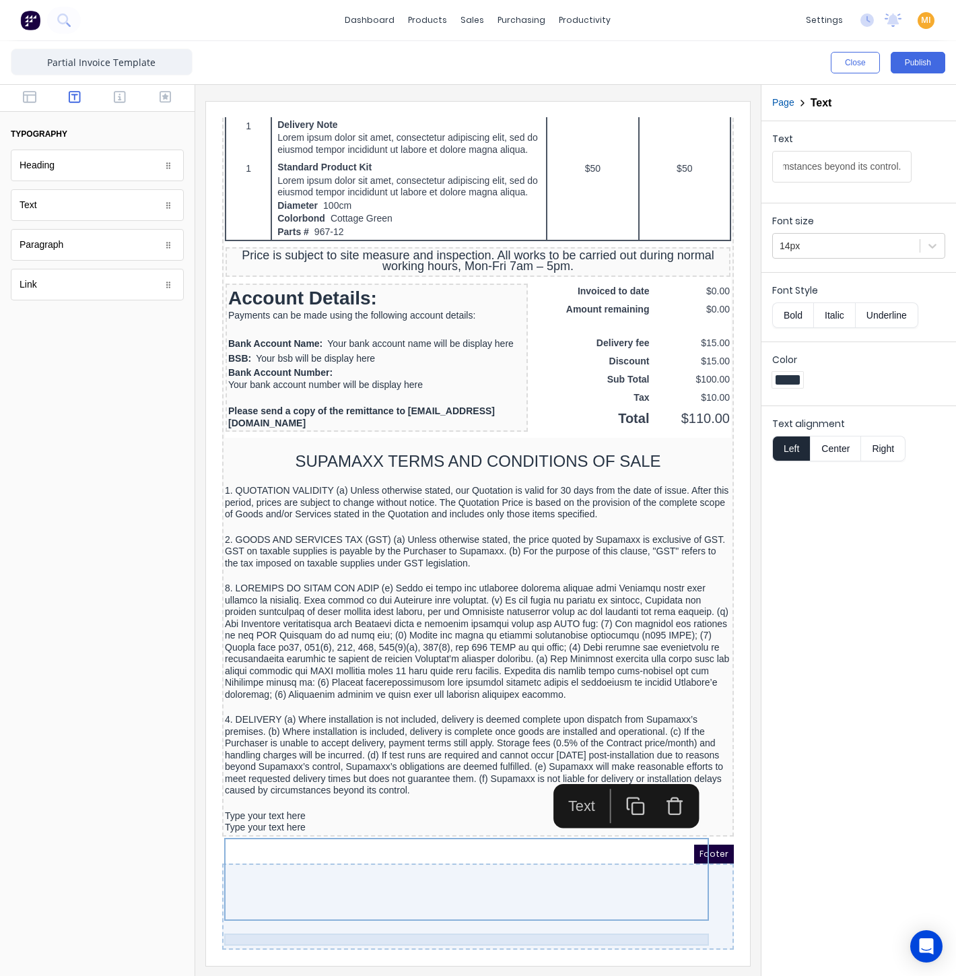
click at [258, 794] on div "Type your text here" at bounding box center [462, 800] width 506 height 12
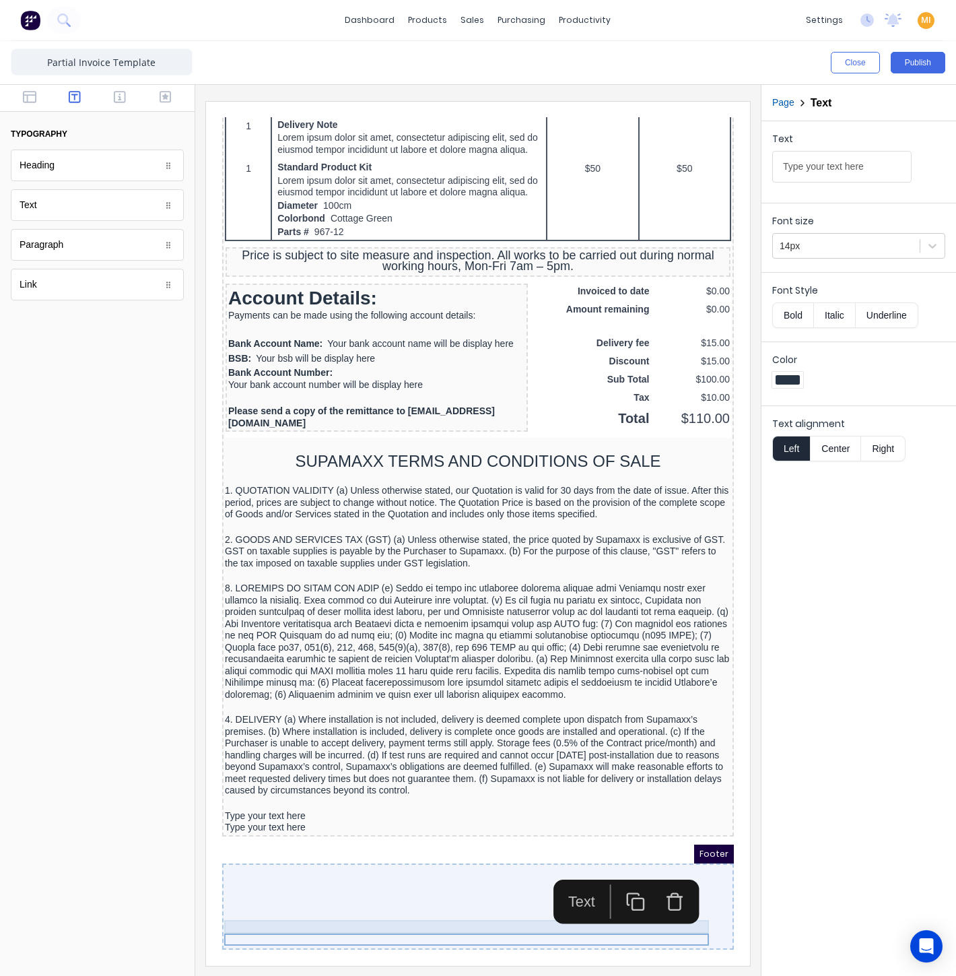
click at [323, 780] on div at bounding box center [462, 786] width 506 height 13
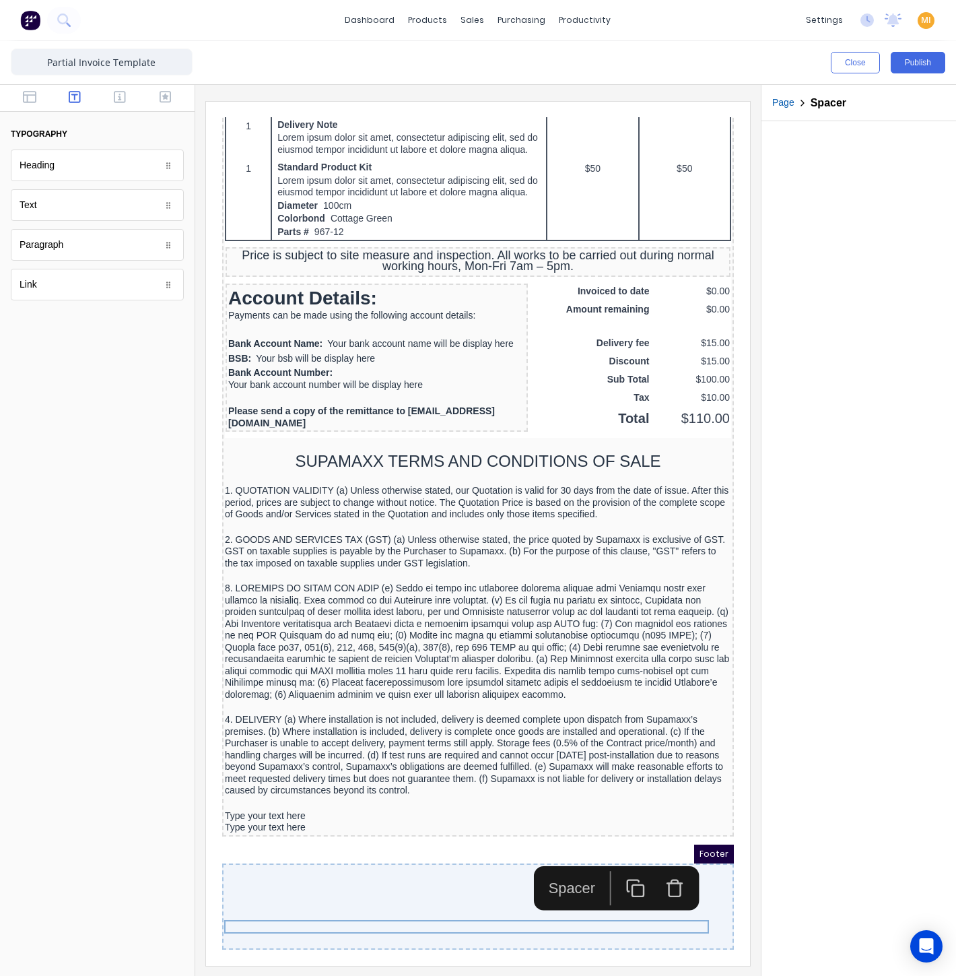
click at [623, 862] on icon "button" at bounding box center [620, 872] width 20 height 20
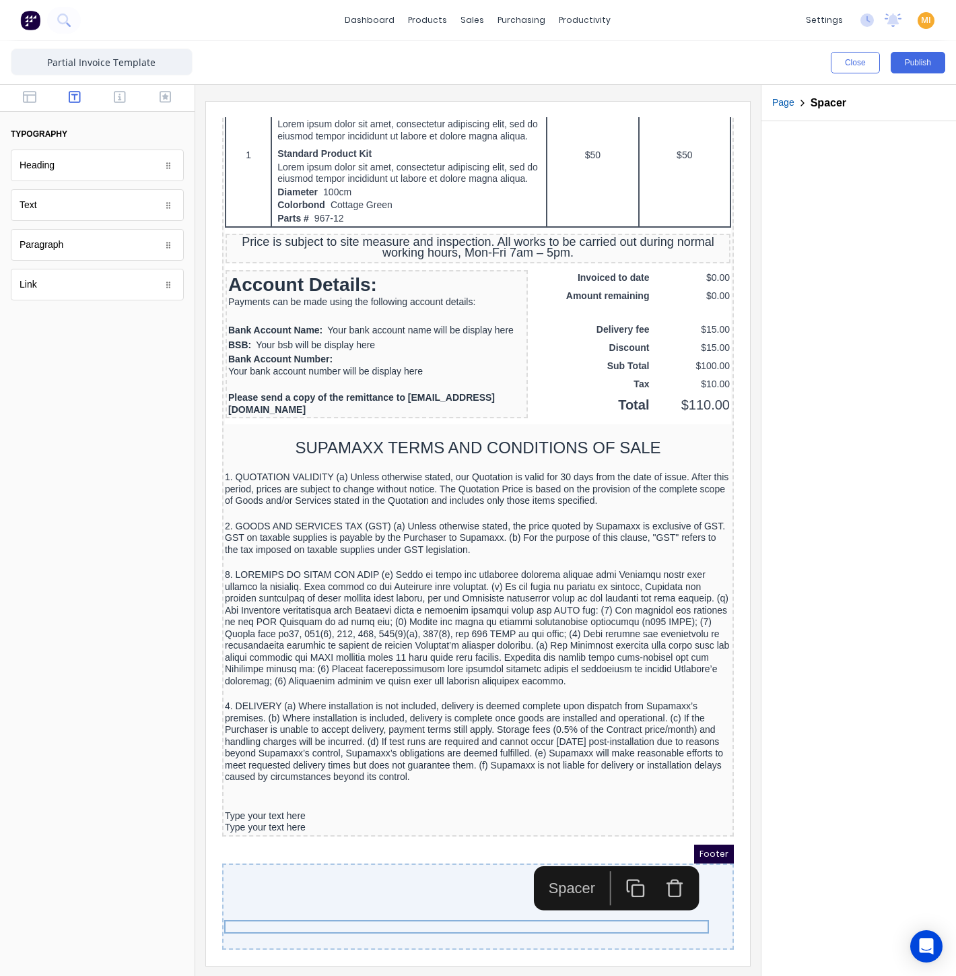
click at [623, 850] on div "Spacer" at bounding box center [601, 872] width 166 height 44
click at [623, 862] on icon "button" at bounding box center [620, 872] width 20 height 20
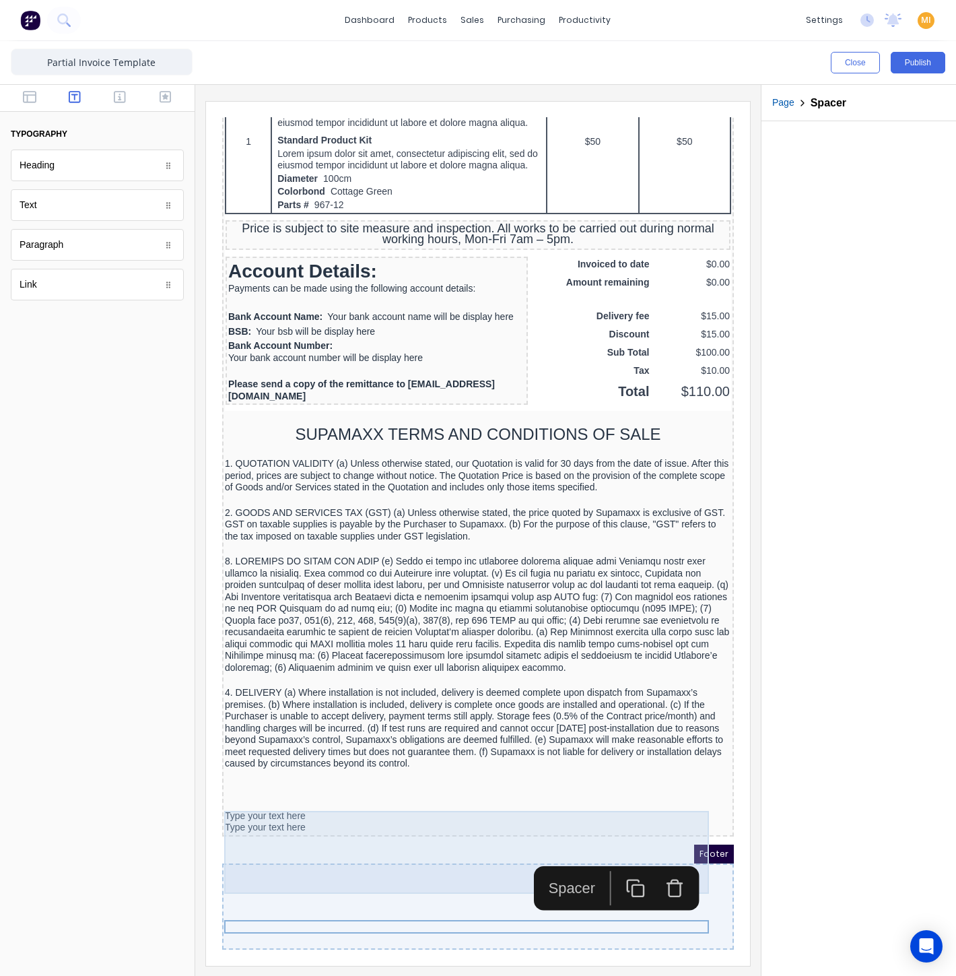
scroll to position [1064, 0]
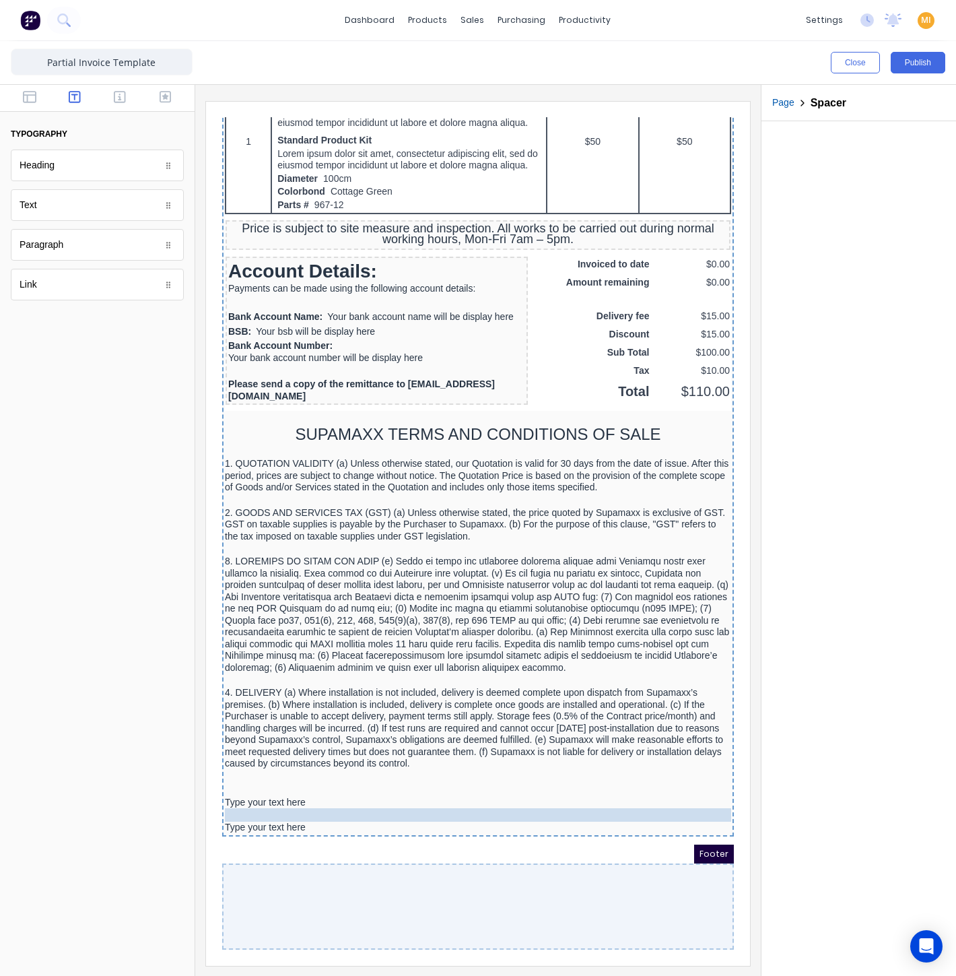
drag, startPoint x: 246, startPoint y: 780, endPoint x: 247, endPoint y: 793, distance: 13.5
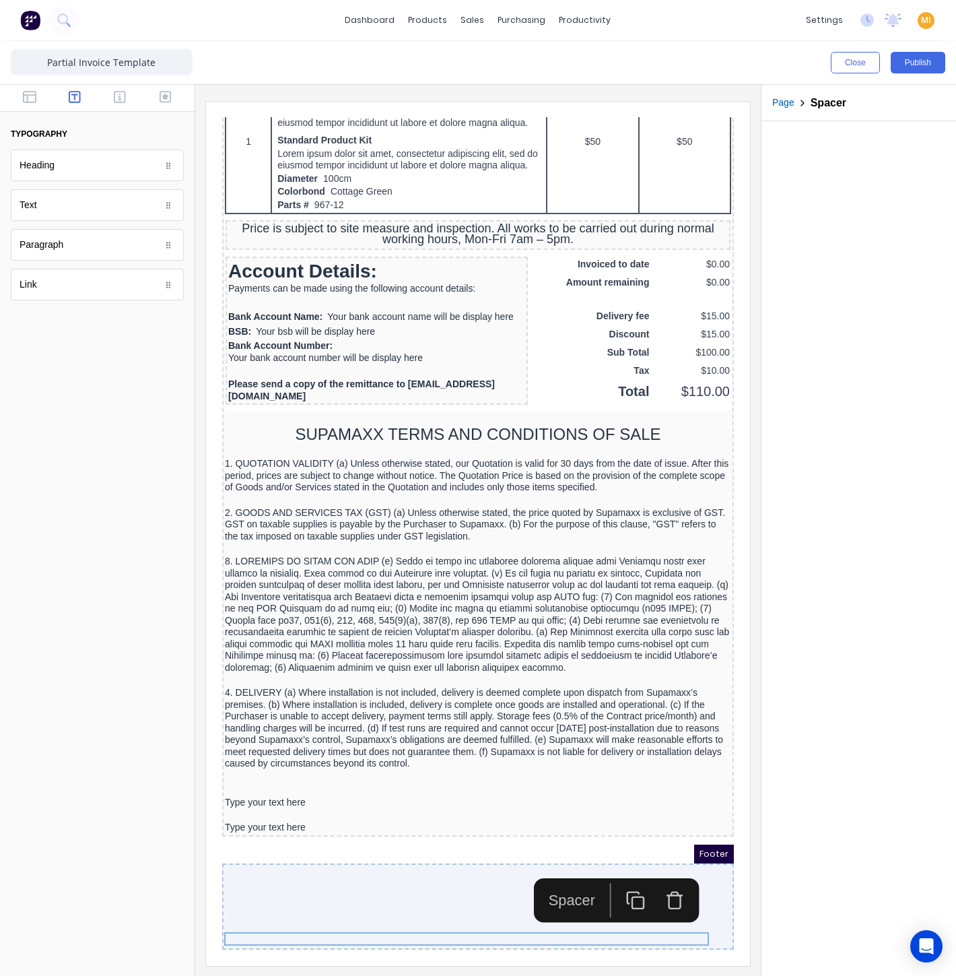
click at [280, 767] on div at bounding box center [462, 773] width 506 height 13
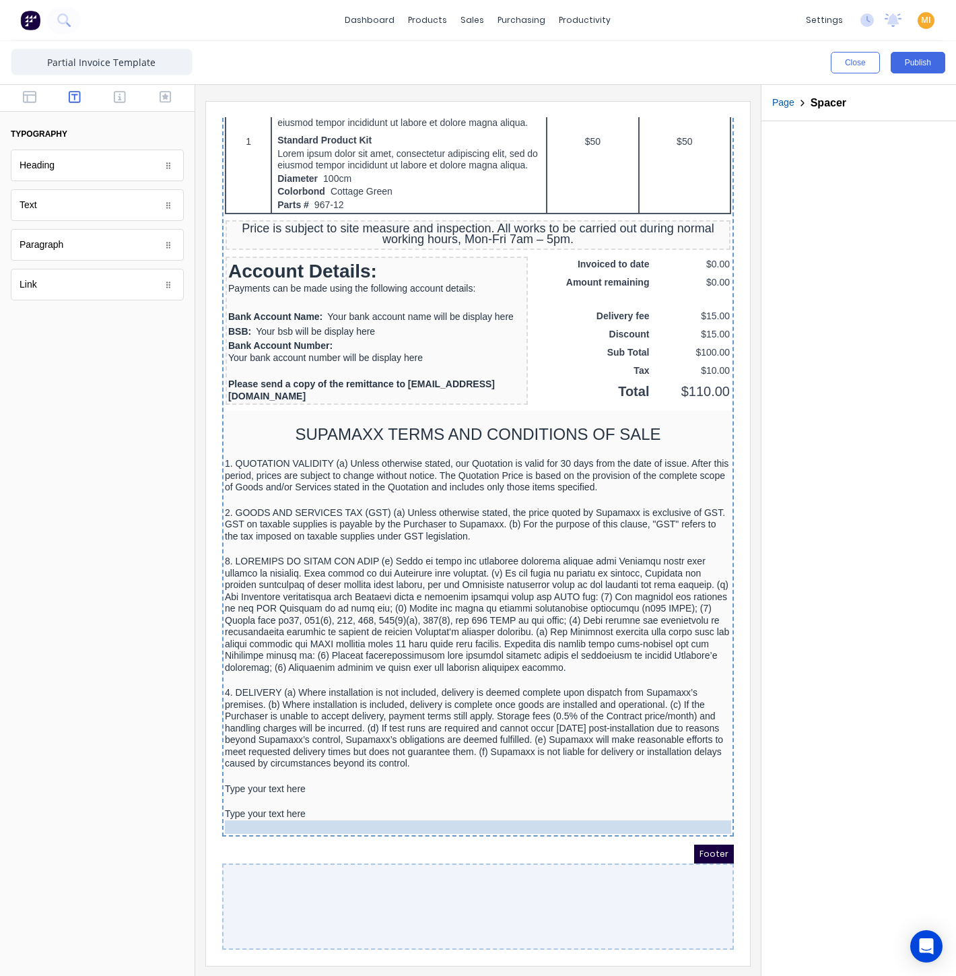
drag, startPoint x: 275, startPoint y: 766, endPoint x: 285, endPoint y: 809, distance: 43.5
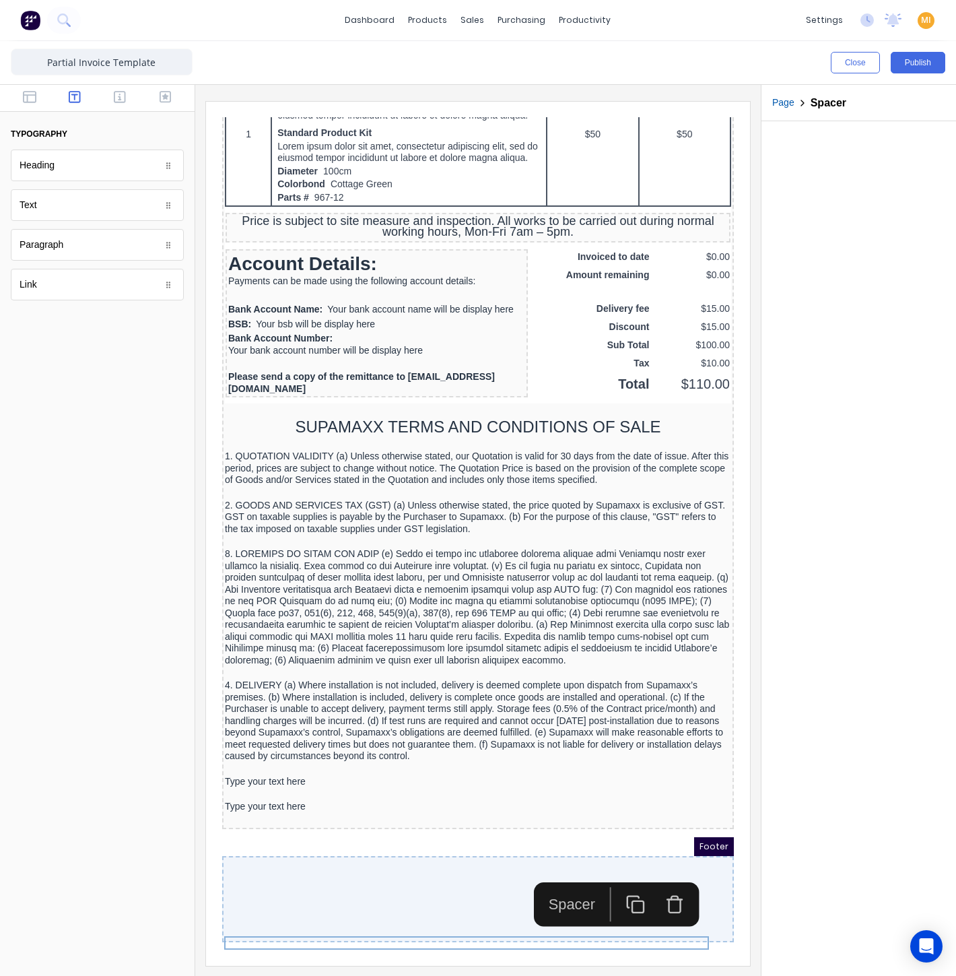
click at [292, 793] on div "Type your text here" at bounding box center [462, 790] width 506 height 12
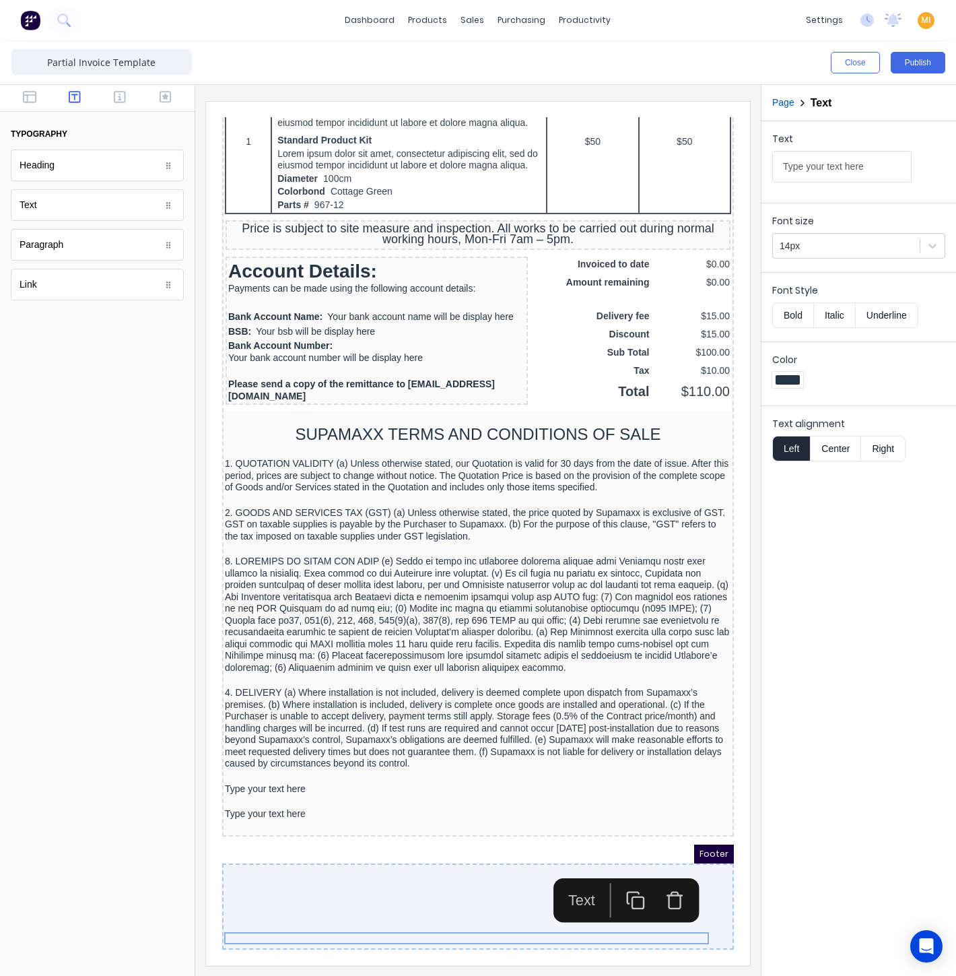
drag, startPoint x: 615, startPoint y: 747, endPoint x: 494, endPoint y: 780, distance: 126.1
click at [615, 874] on icon "button" at bounding box center [620, 884] width 20 height 20
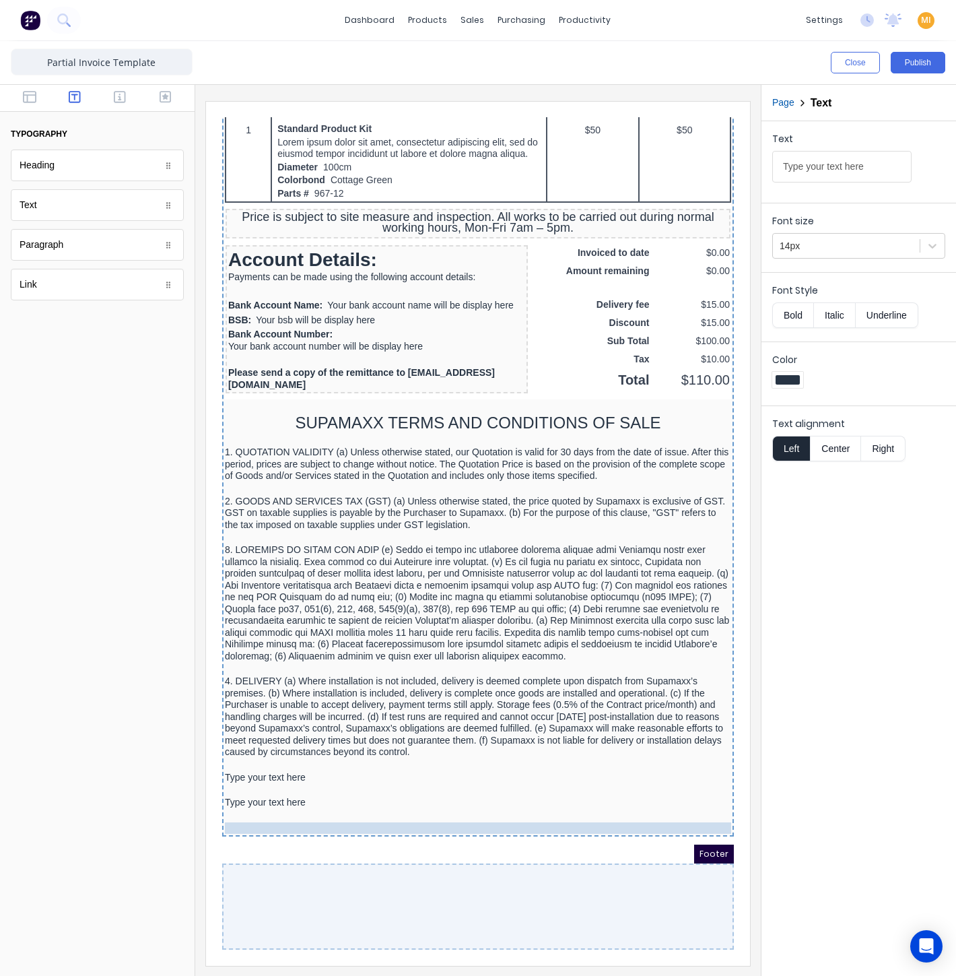
drag, startPoint x: 283, startPoint y: 799, endPoint x: 284, endPoint y: 809, distance: 10.8
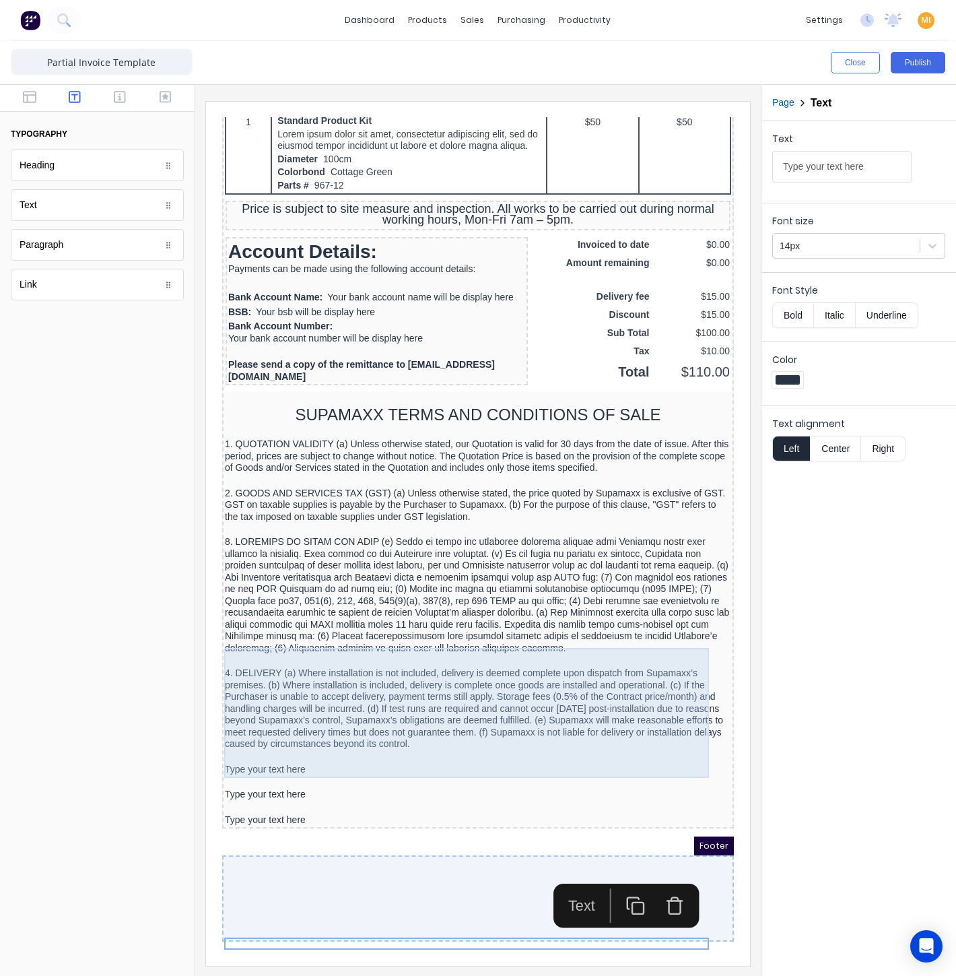
scroll to position [1075, 0]
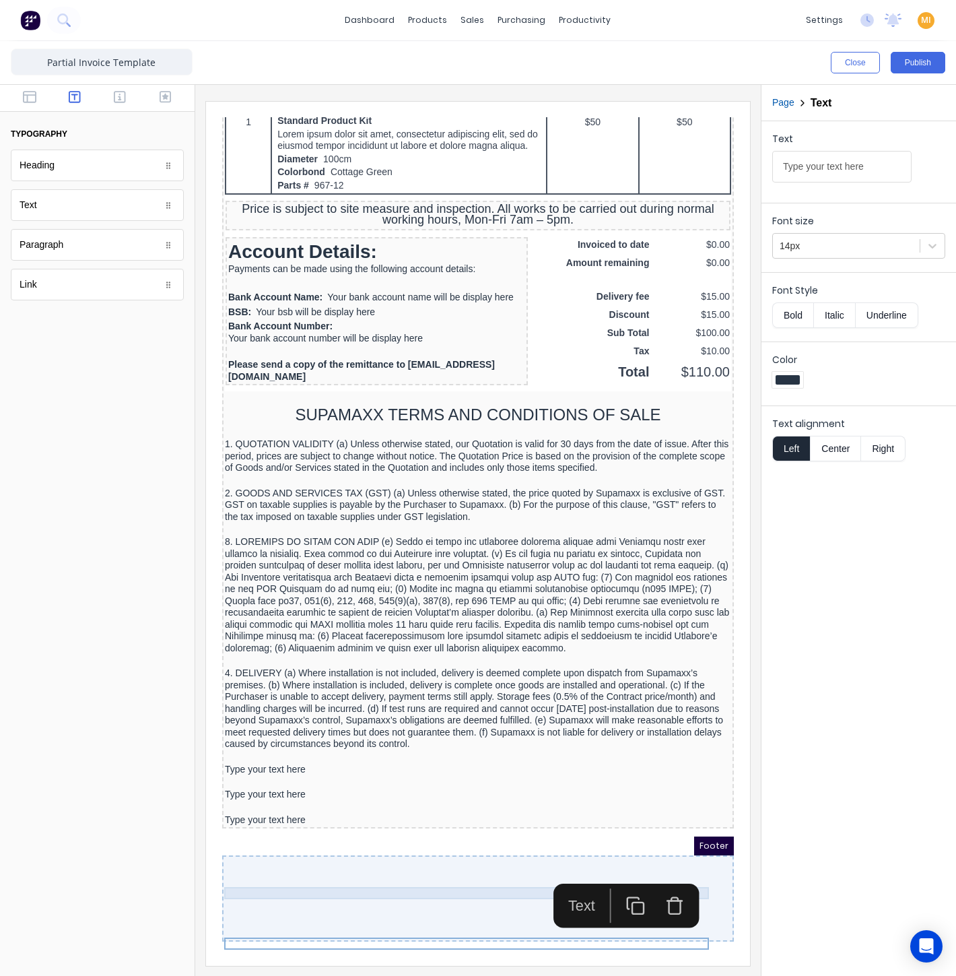
drag, startPoint x: 275, startPoint y: 753, endPoint x: 511, endPoint y: 575, distance: 295.7
click at [275, 753] on div "Type your text here" at bounding box center [462, 753] width 506 height 12
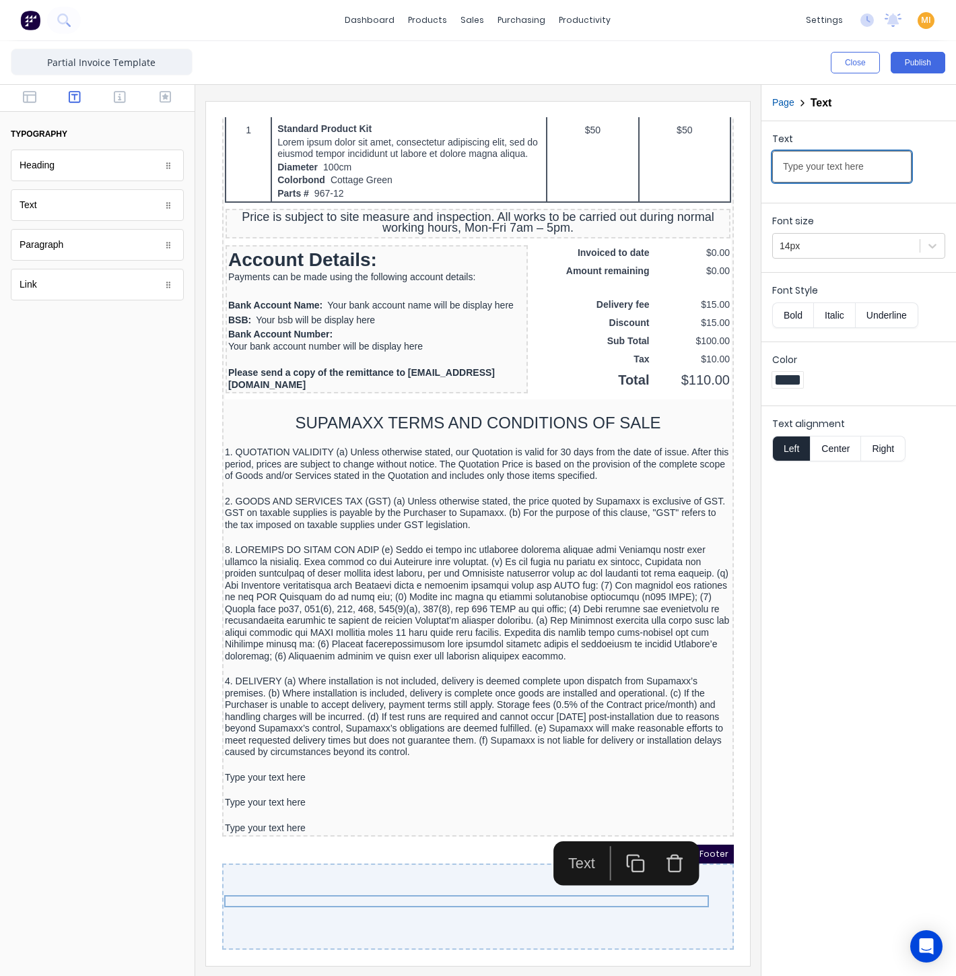
click at [825, 180] on input "Type your text here" at bounding box center [841, 167] width 139 height 32
paste input "5. INSPECTION AND ACCEPTANCE The Purchaser must inspect Goods upon delivery and…"
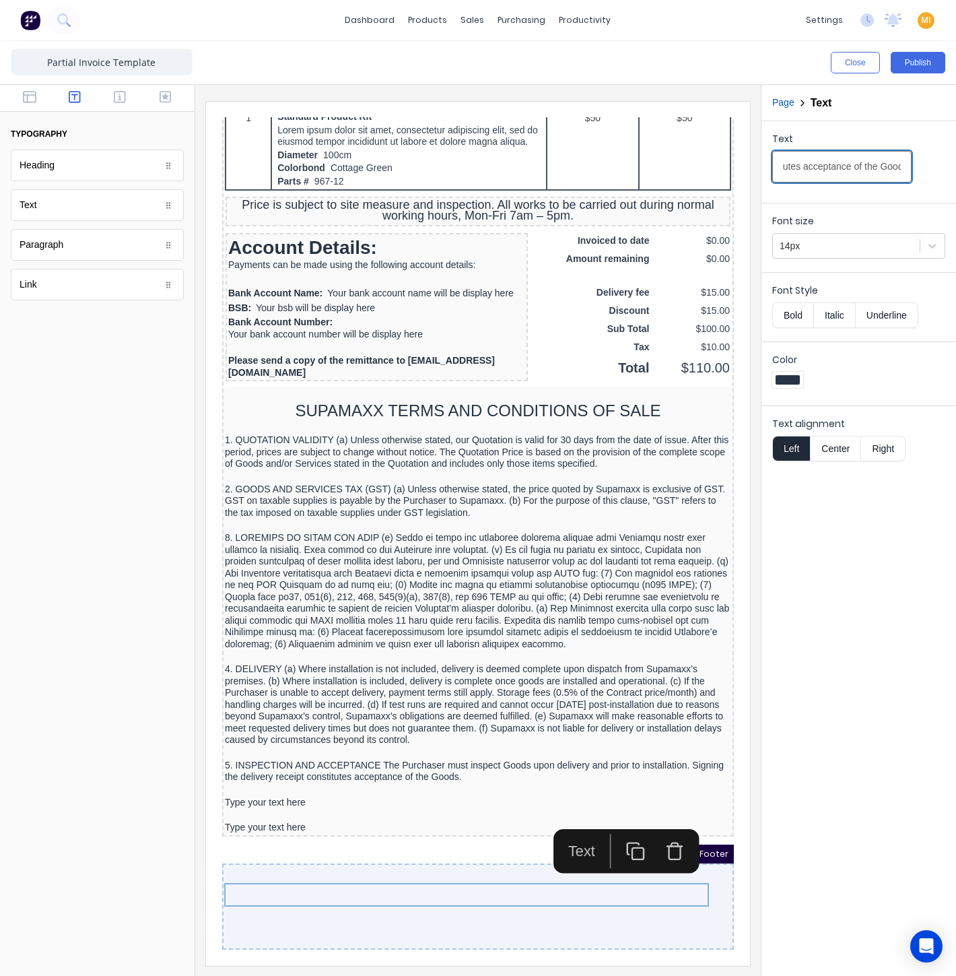
type input "5. INSPECTION AND ACCEPTANCE The Purchaser must inspect Goods upon delivery and…"
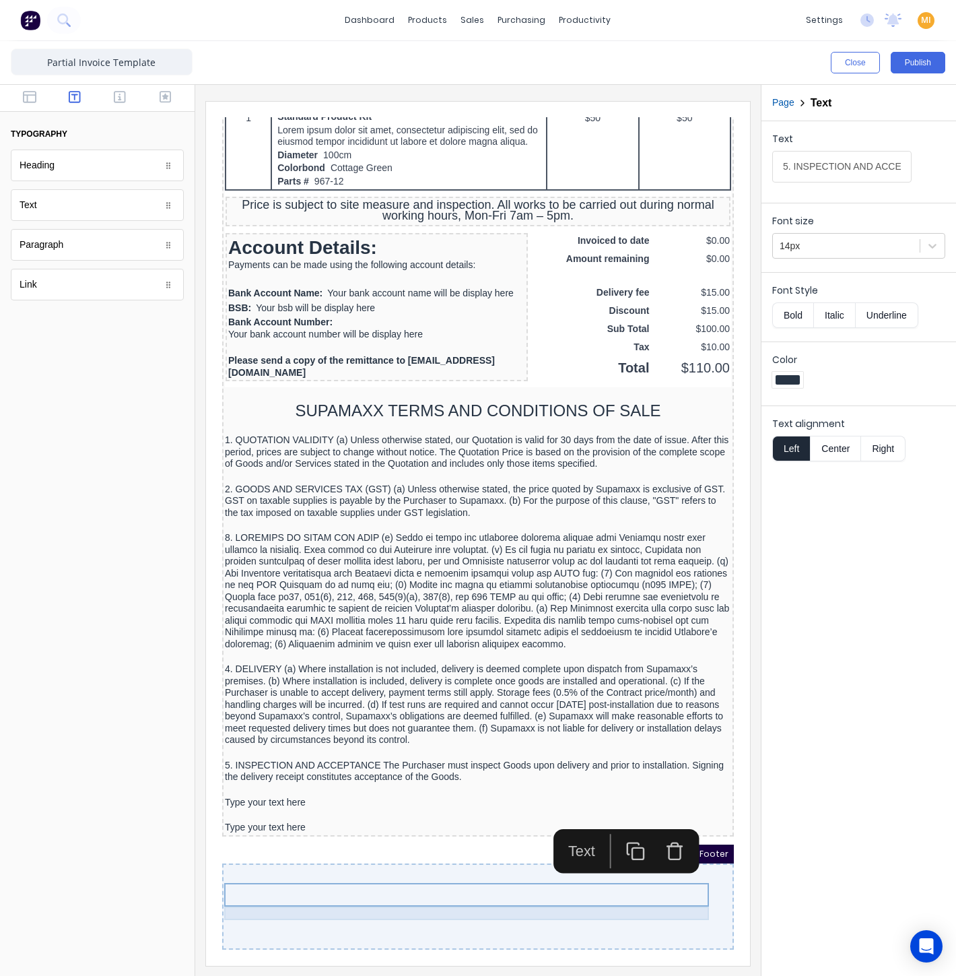
click at [255, 780] on div at bounding box center [462, 773] width 506 height 13
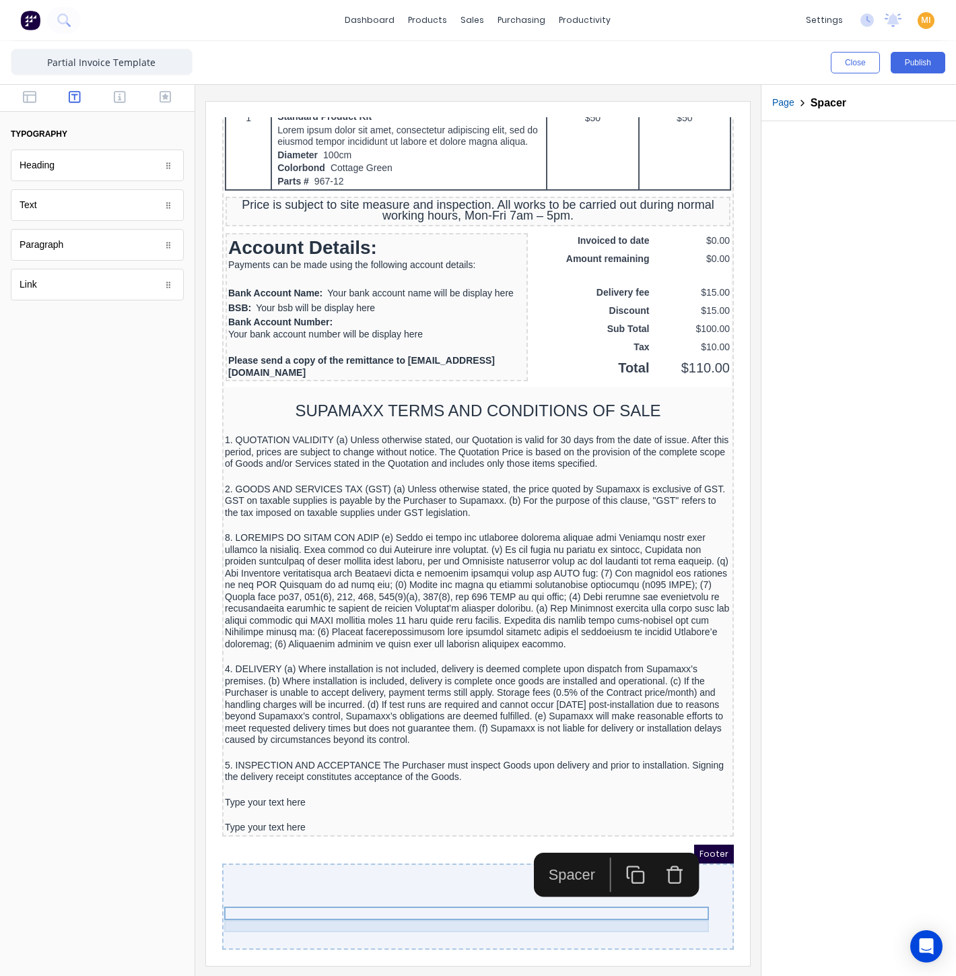
click at [255, 790] on div "Type your text here" at bounding box center [462, 786] width 506 height 12
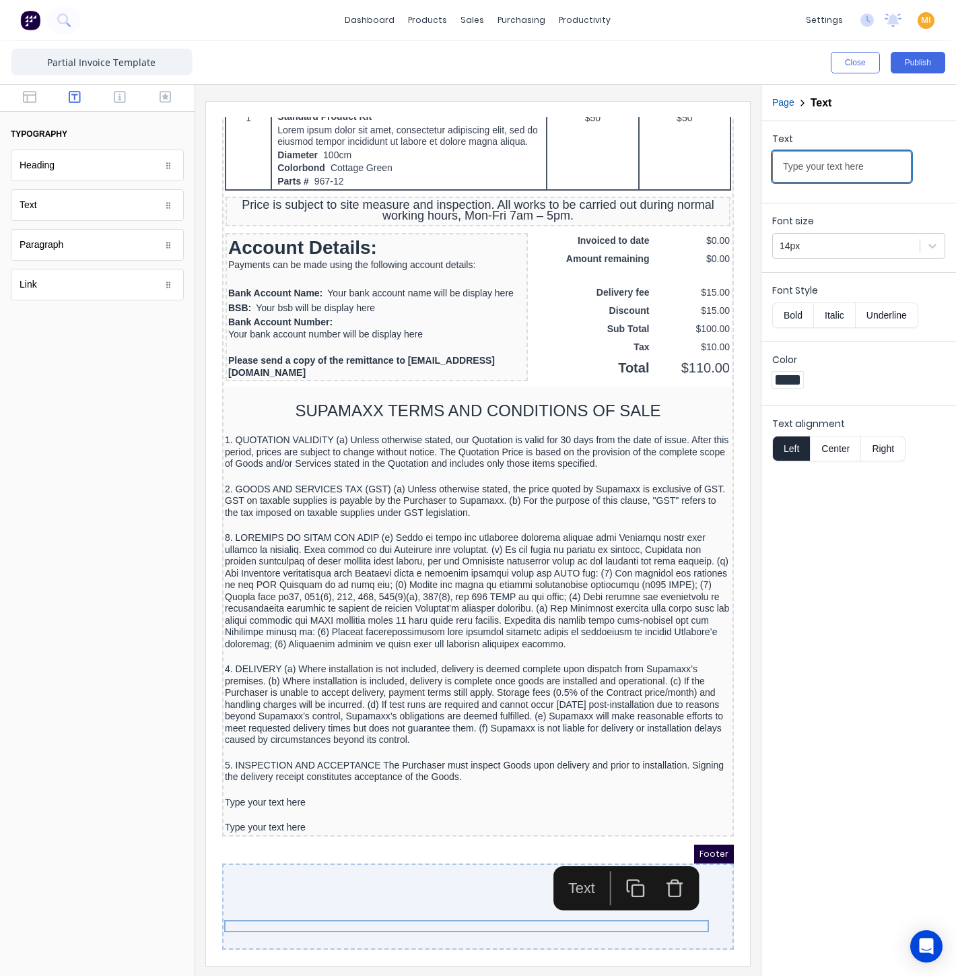
click at [820, 161] on input "Type your text here" at bounding box center [841, 167] width 139 height 32
paste input "6. INSTALLATION SERVICES (a) Where installation is included: (1) The Purchaser …"
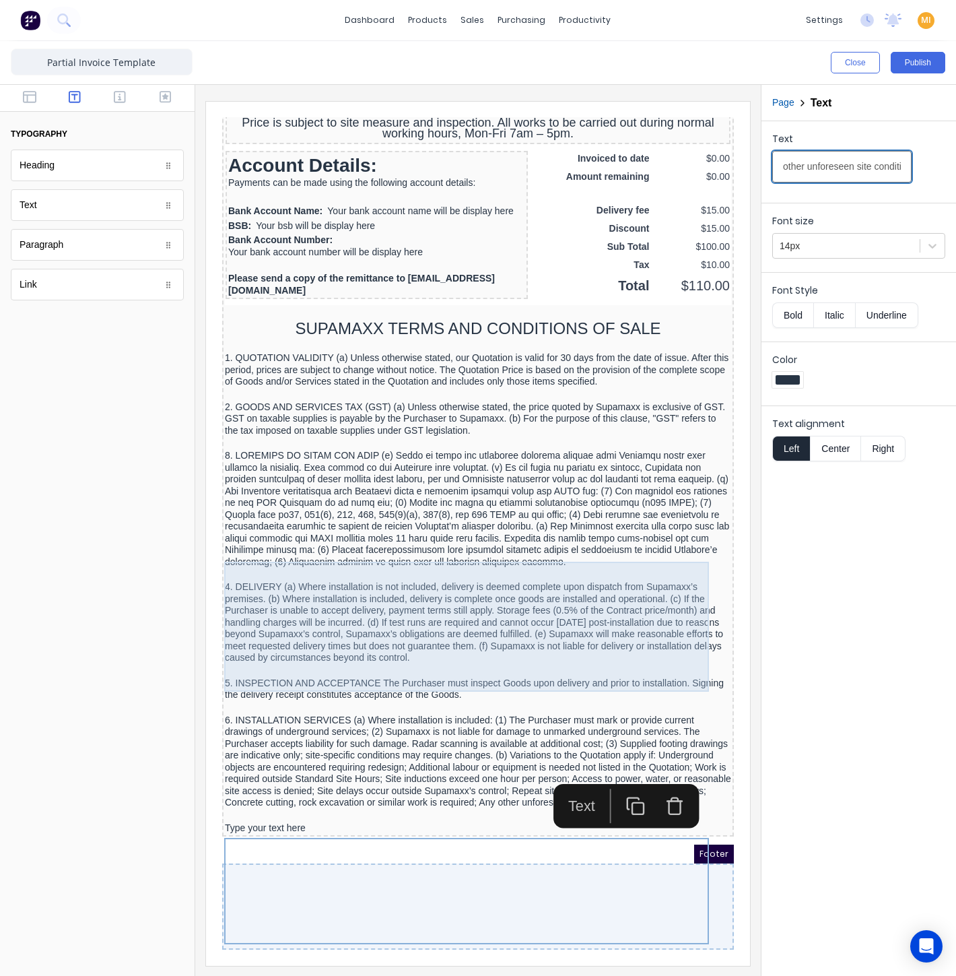
scroll to position [1181, 0]
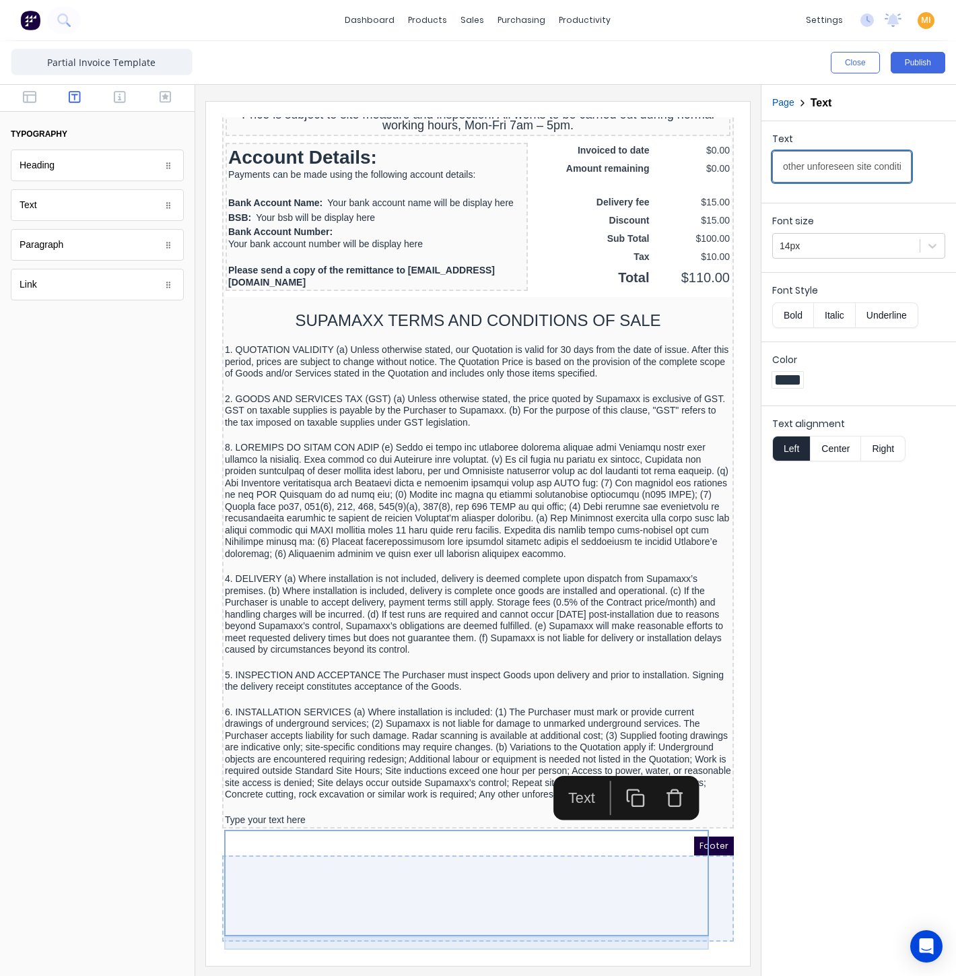
type input "6. INSTALLATION SERVICES (a) Where installation is included: (1) The Purchaser …"
click at [318, 791] on div at bounding box center [462, 790] width 506 height 13
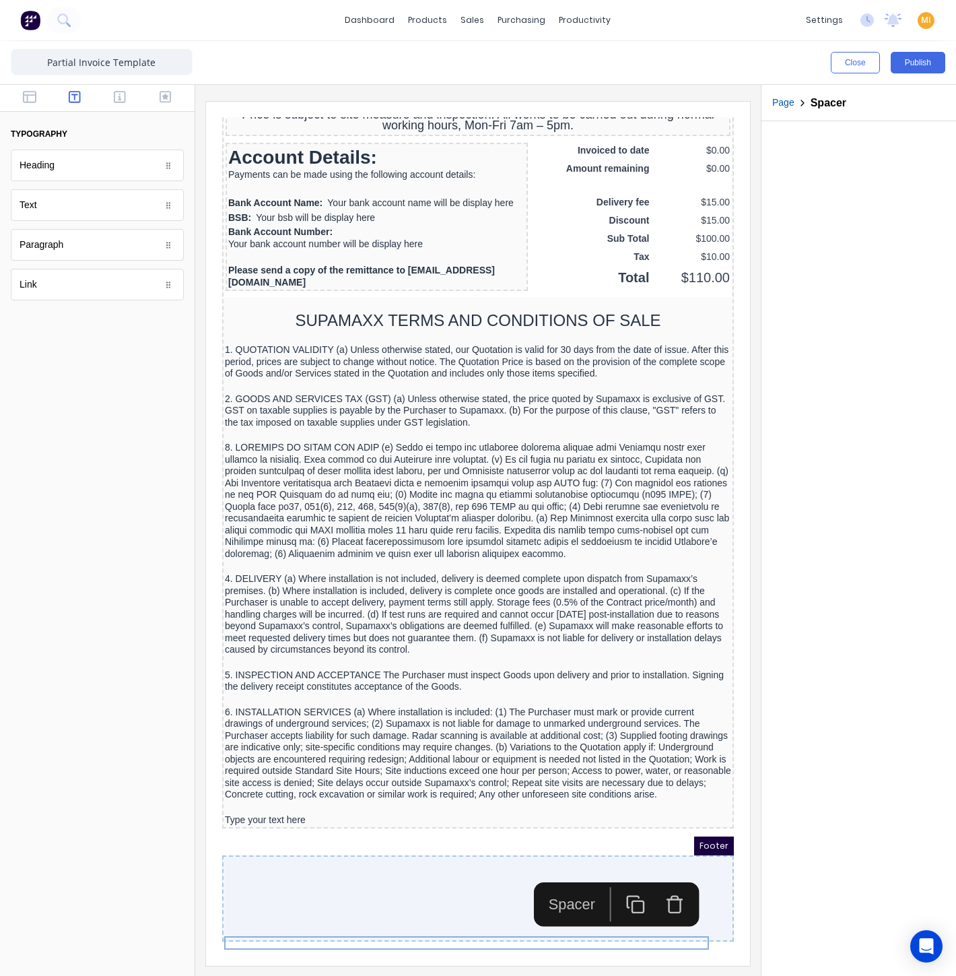
click at [626, 878] on icon "button" at bounding box center [620, 888] width 20 height 20
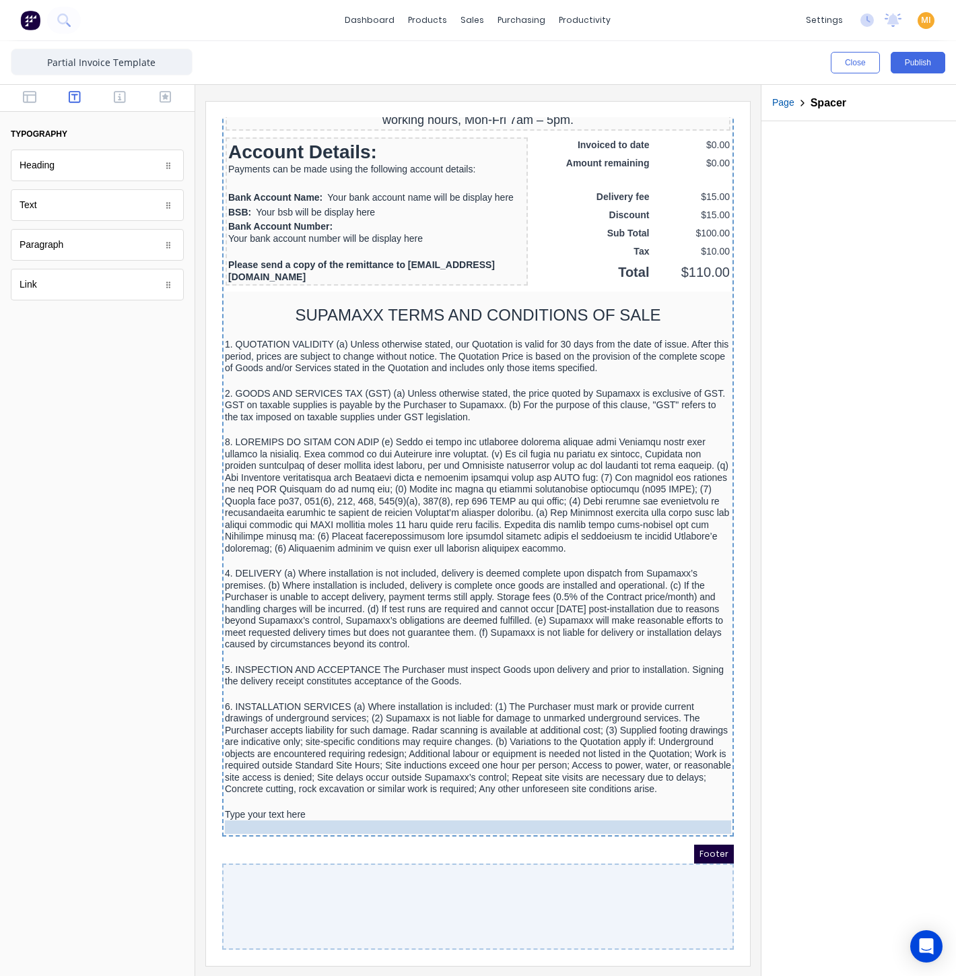
drag, startPoint x: 279, startPoint y: 805, endPoint x: 280, endPoint y: 822, distance: 16.8
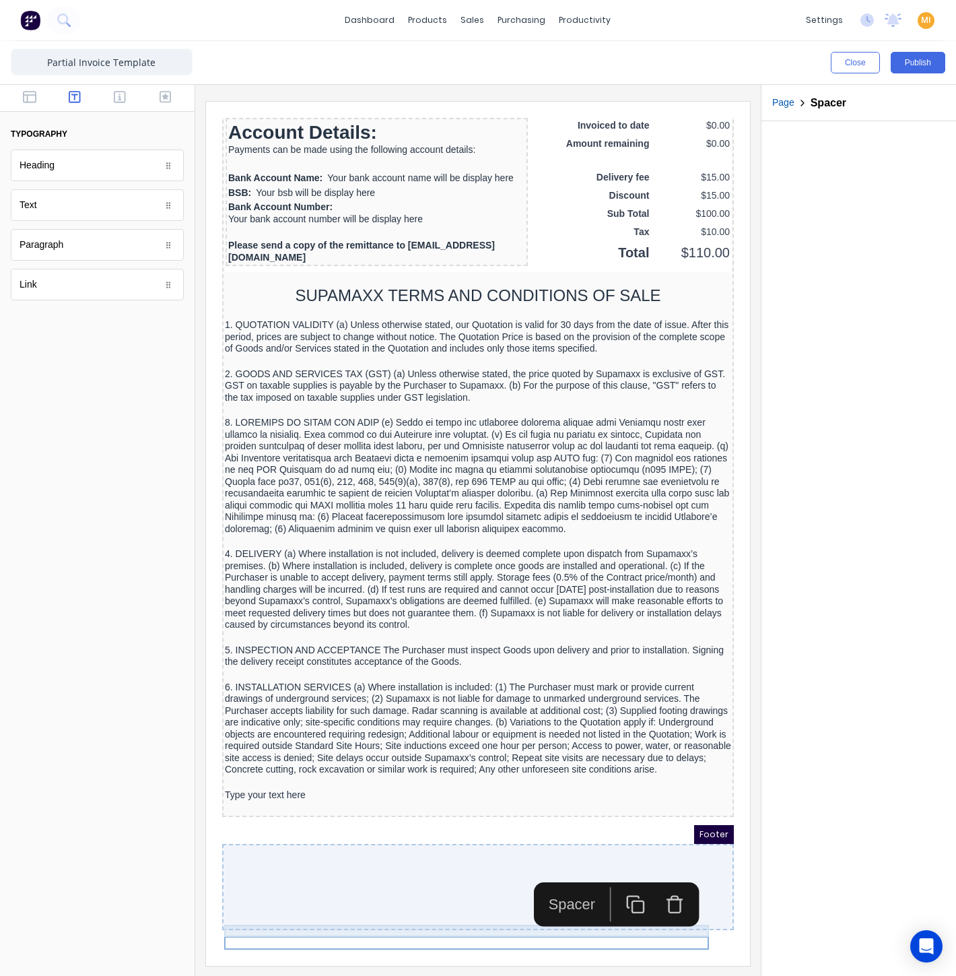
click at [282, 785] on div "Type your text here" at bounding box center [462, 779] width 506 height 12
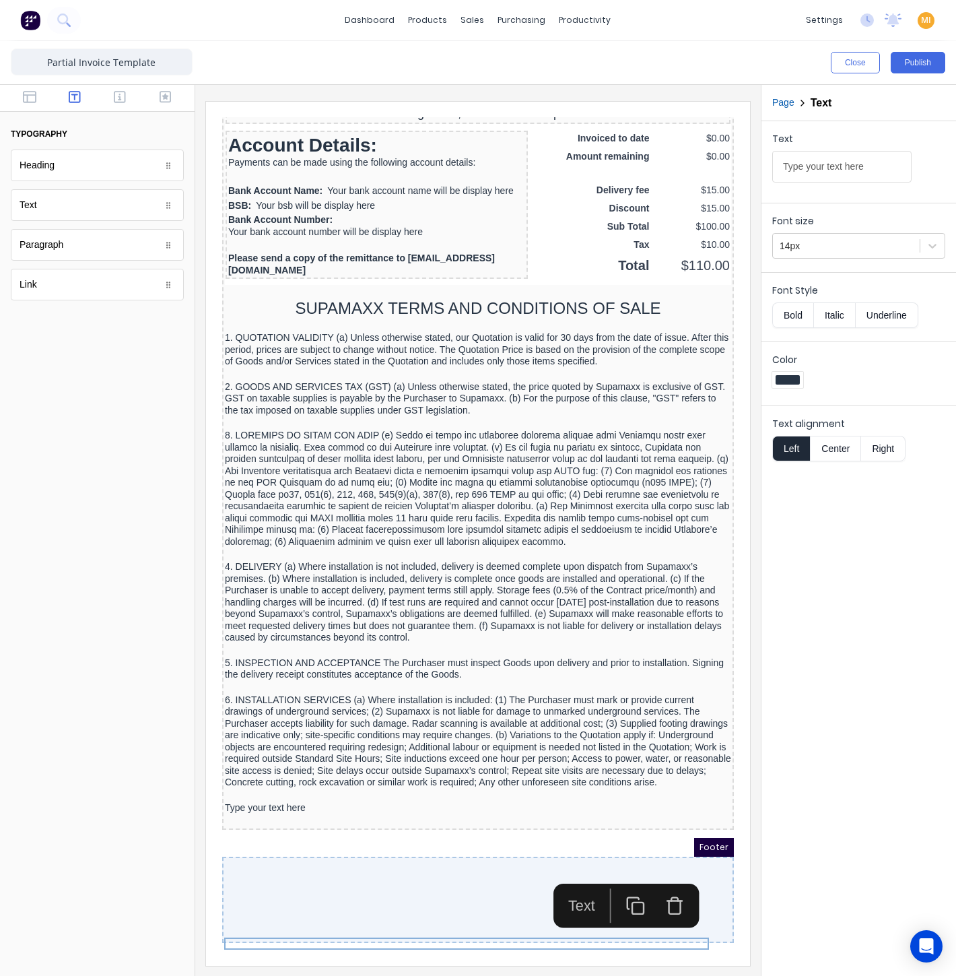
click at [633, 872] on button "button" at bounding box center [619, 889] width 39 height 34
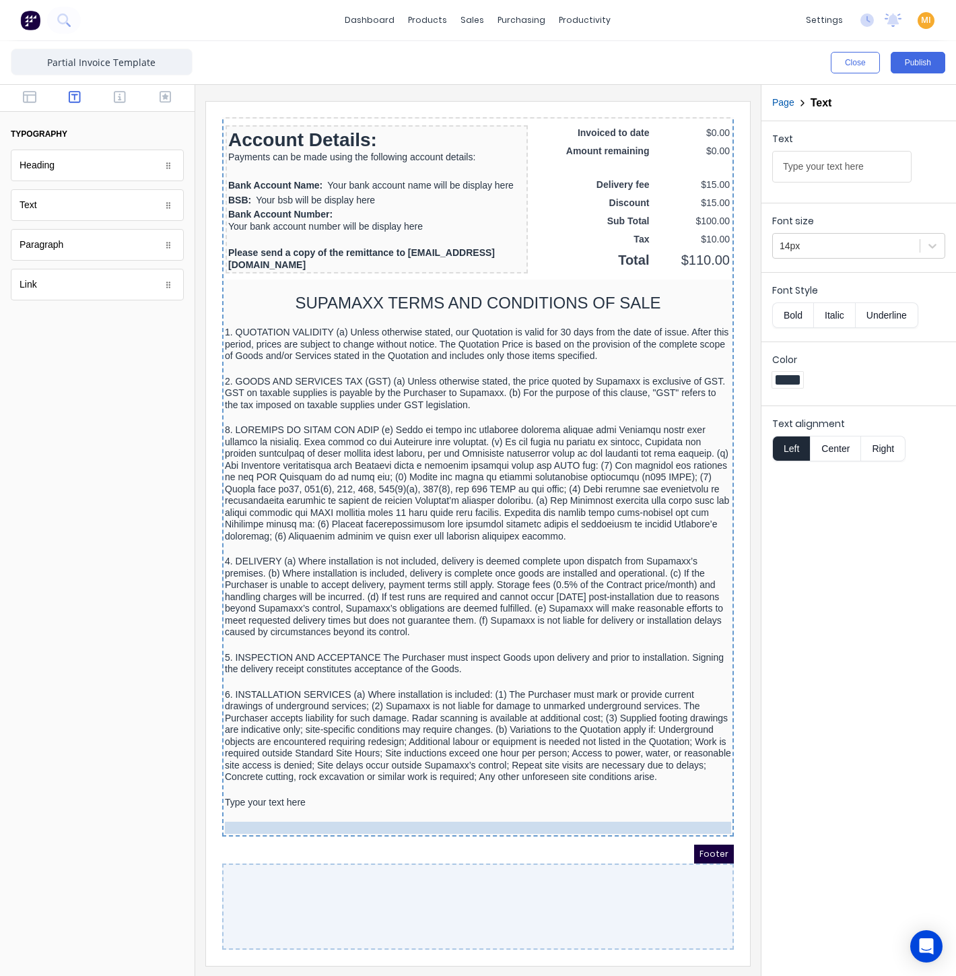
drag, startPoint x: 318, startPoint y: 815, endPoint x: 321, endPoint y: 830, distance: 15.0
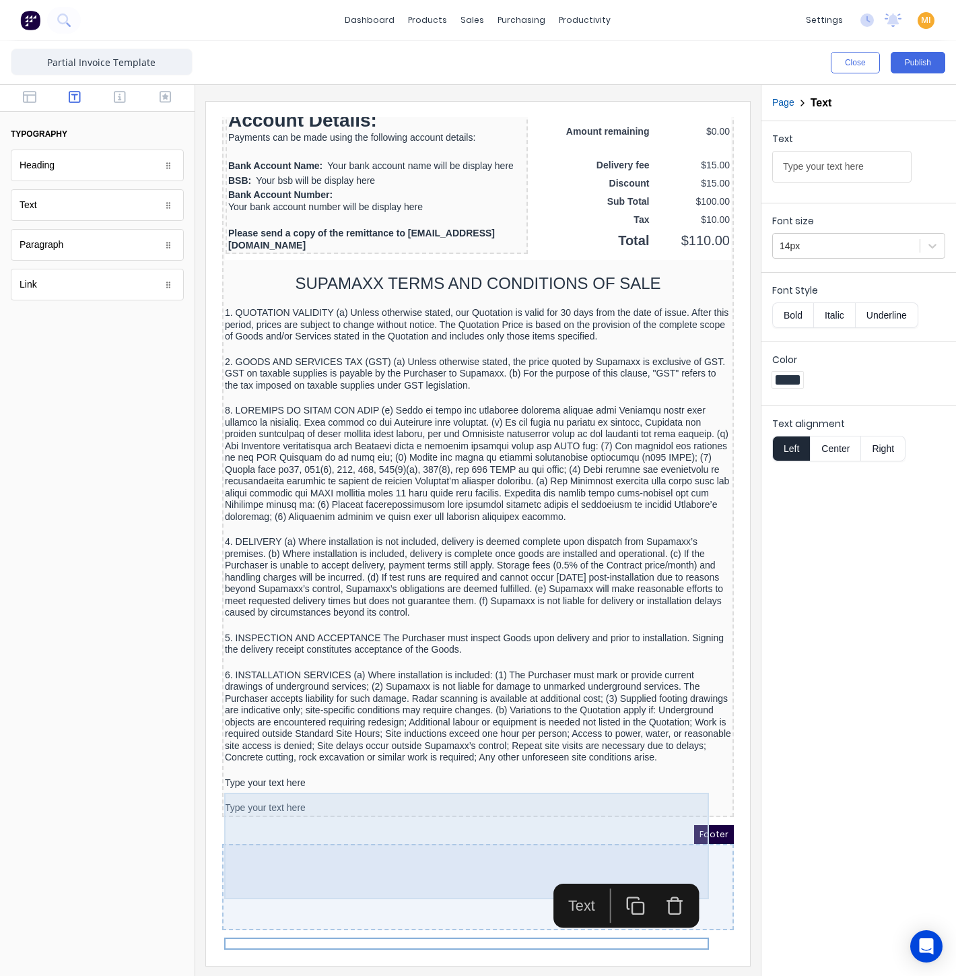
scroll to position [1207, 0]
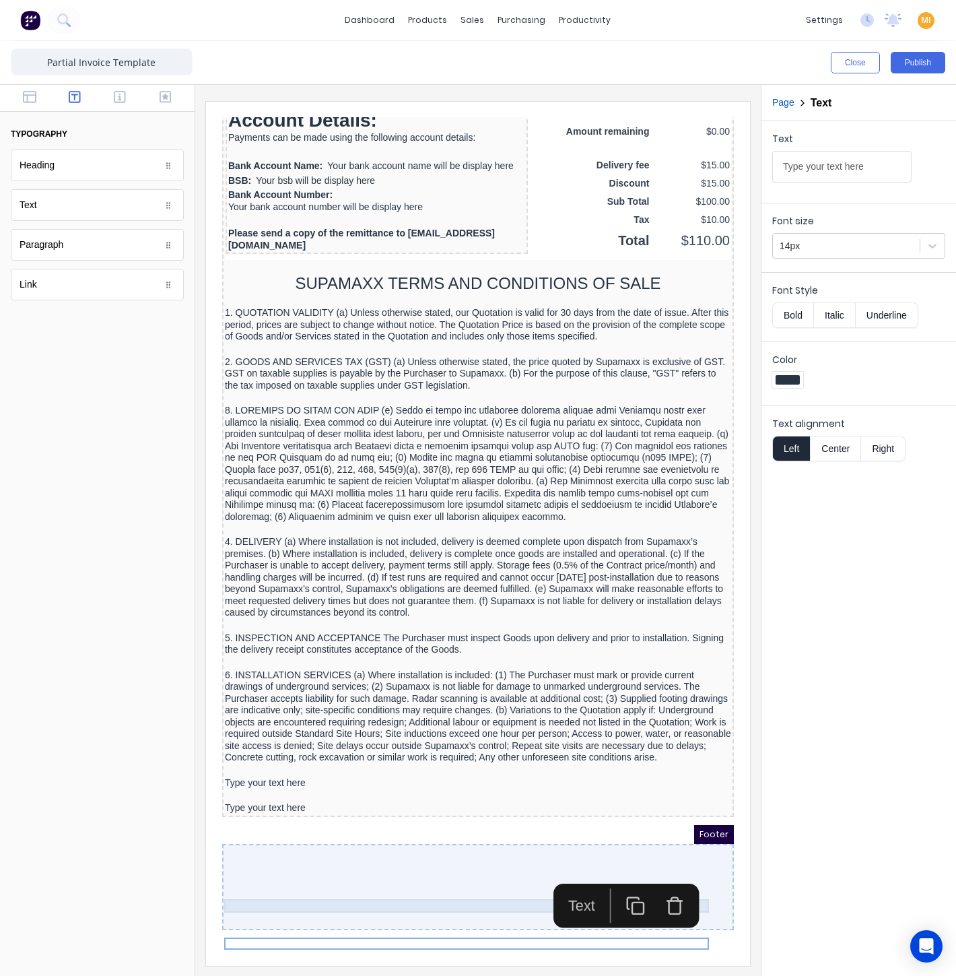
drag, startPoint x: 246, startPoint y: 774, endPoint x: 256, endPoint y: 765, distance: 13.4
click at [246, 761] on div at bounding box center [462, 753] width 506 height 13
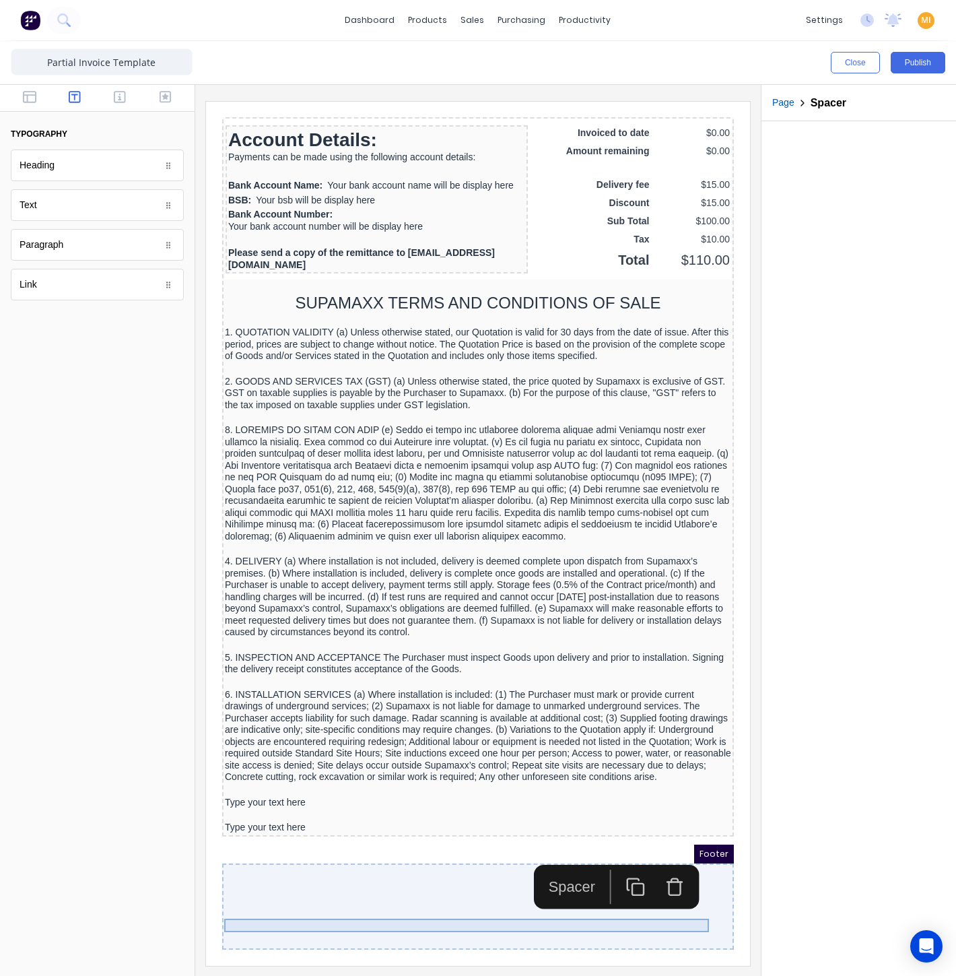
click at [271, 772] on div at bounding box center [462, 773] width 506 height 13
drag, startPoint x: 271, startPoint y: 778, endPoint x: 359, endPoint y: 724, distance: 103.4
click at [271, 780] on div "Type your text here" at bounding box center [462, 786] width 506 height 12
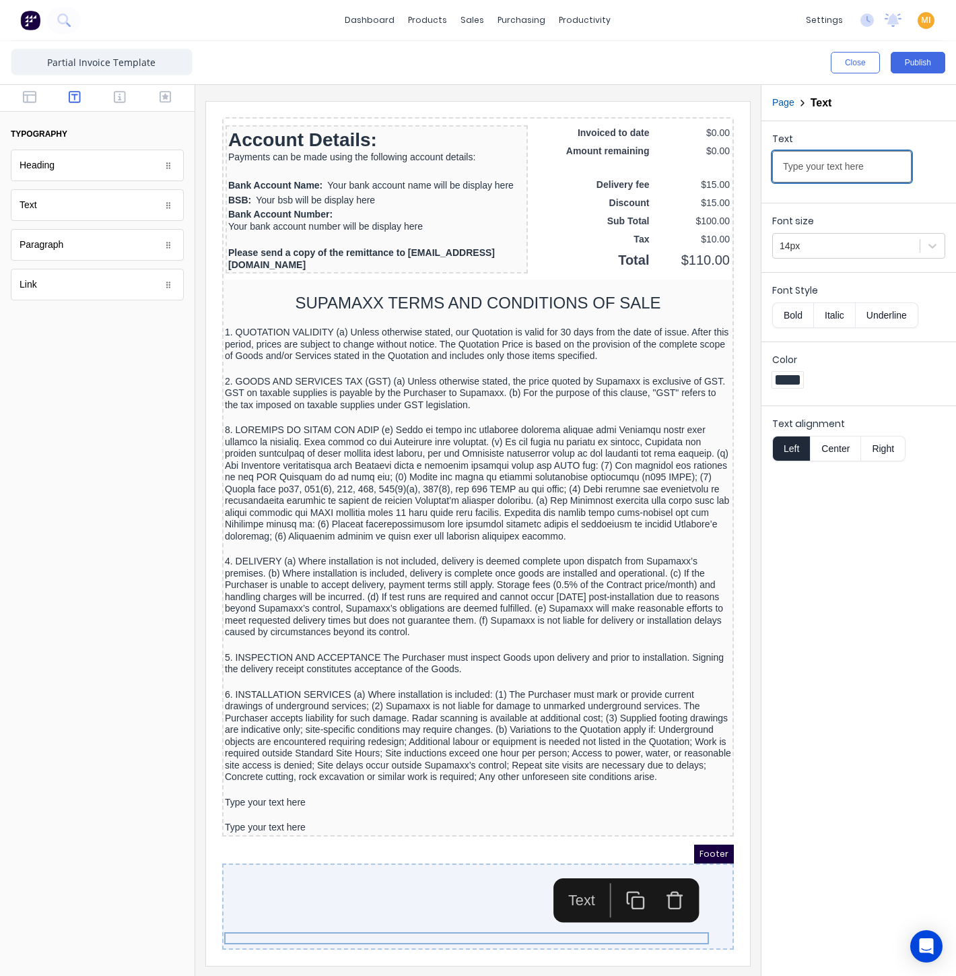
click at [827, 168] on input "Type your text here" at bounding box center [841, 167] width 139 height 32
paste input "7. PAYMENT (a) Part payments or deposits will first be applied to service costs…"
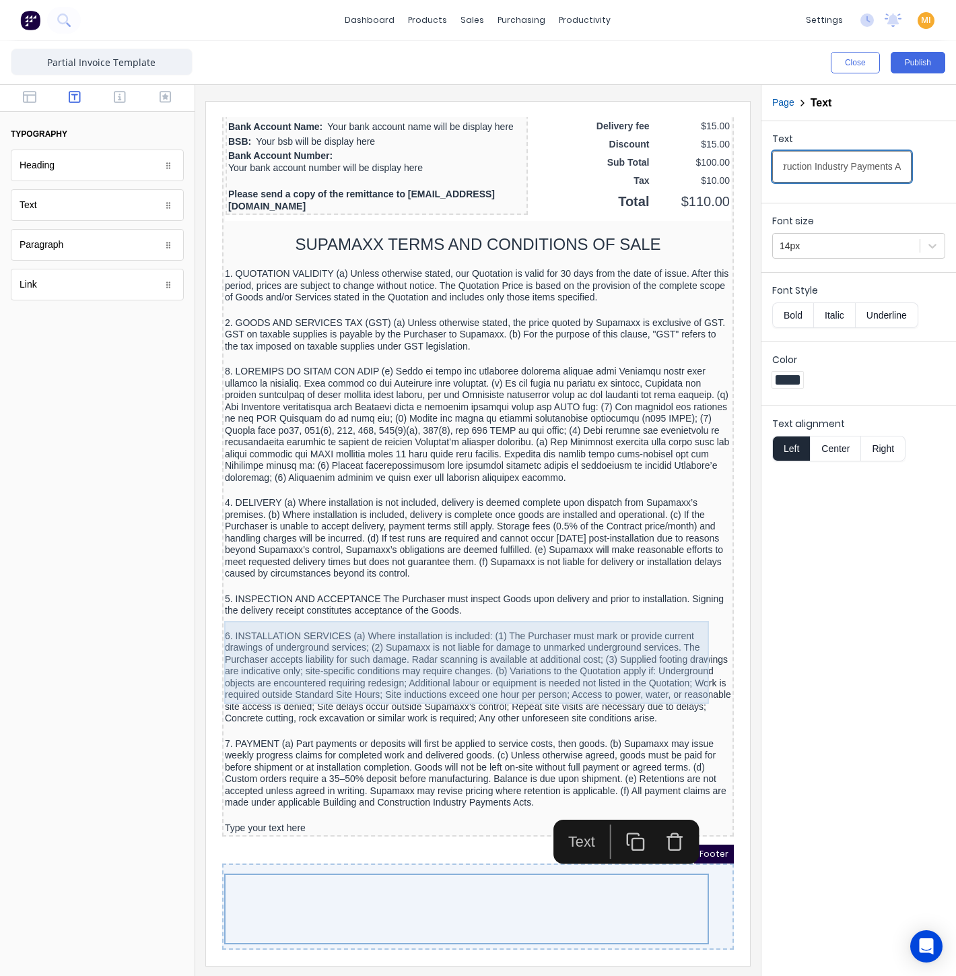
scroll to position [1266, 0]
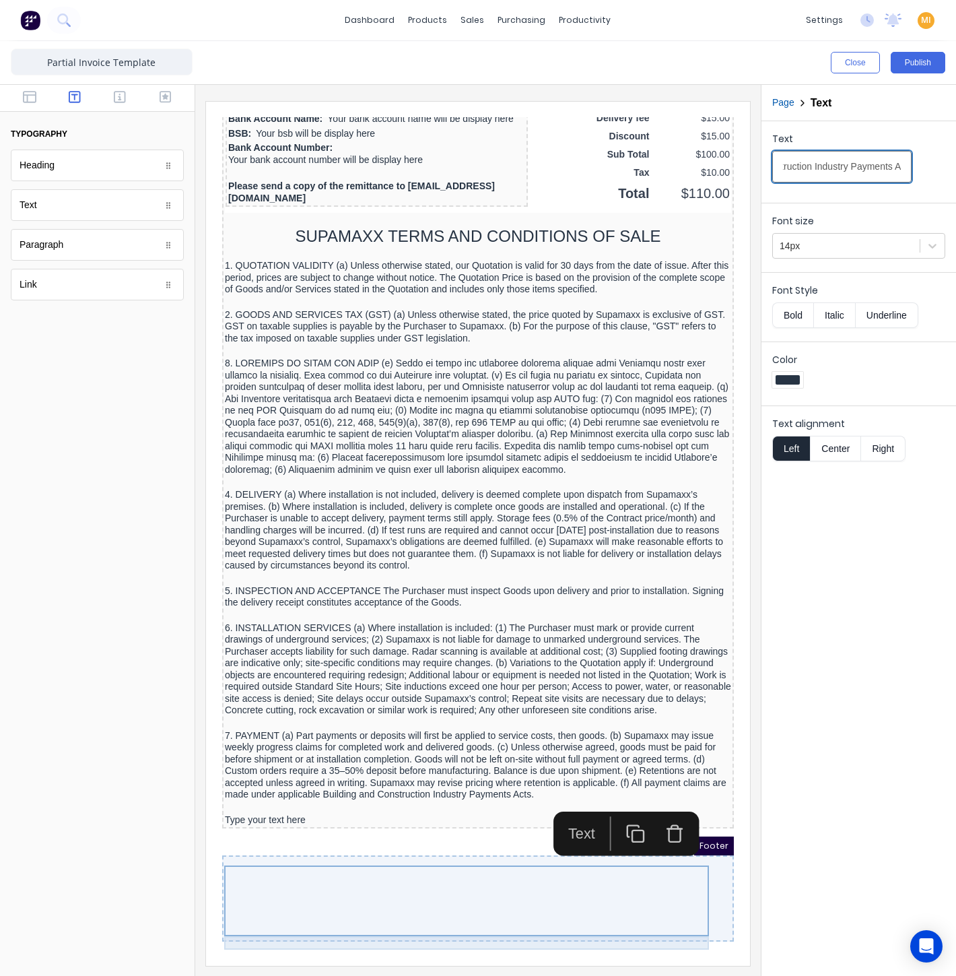
type input "7. PAYMENT (a) Part payments or deposits will first be applied to service costs…"
click at [377, 796] on div at bounding box center [462, 790] width 506 height 13
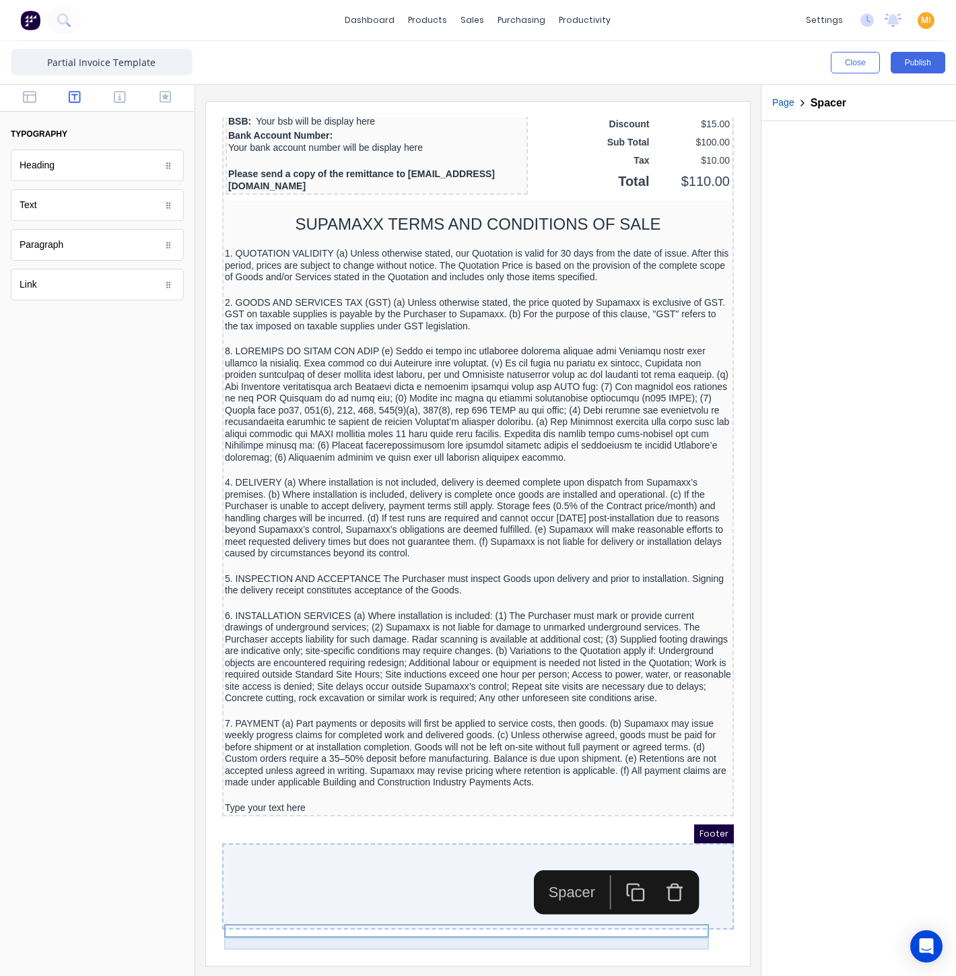
click at [393, 798] on div "Type your text here" at bounding box center [462, 792] width 506 height 12
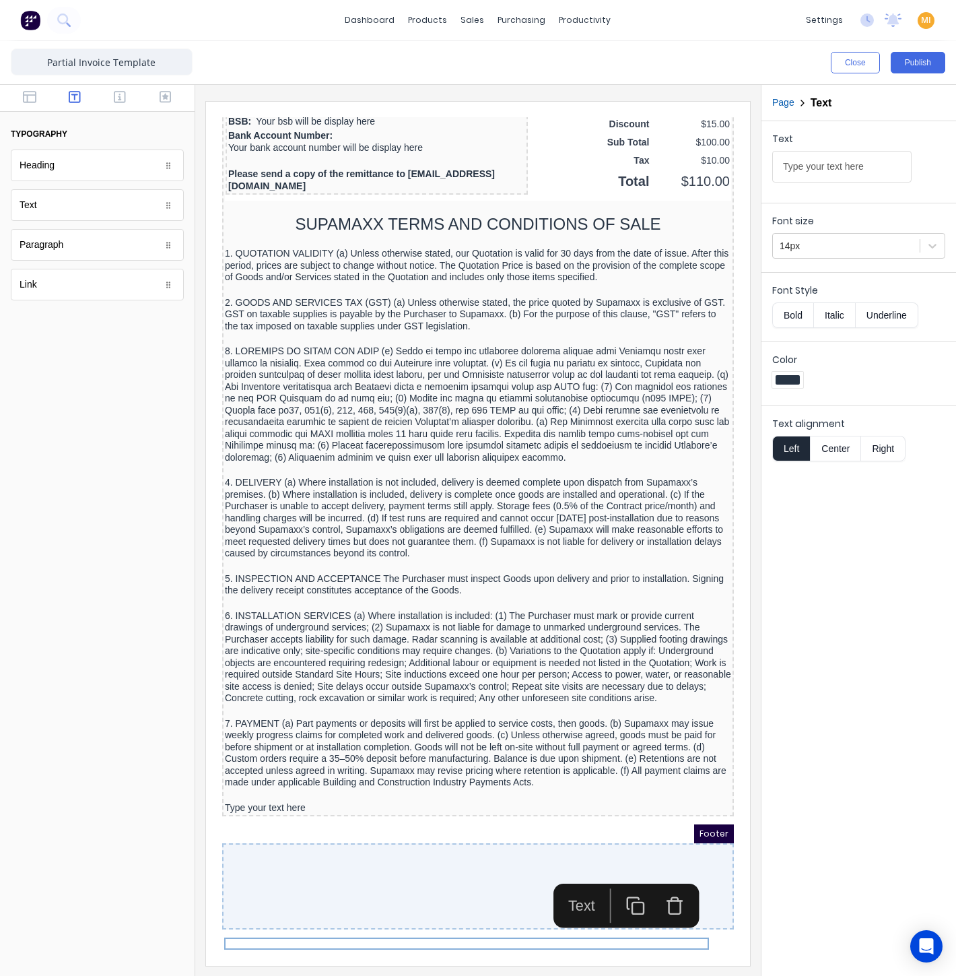
click at [623, 879] on icon "button" at bounding box center [620, 889] width 20 height 20
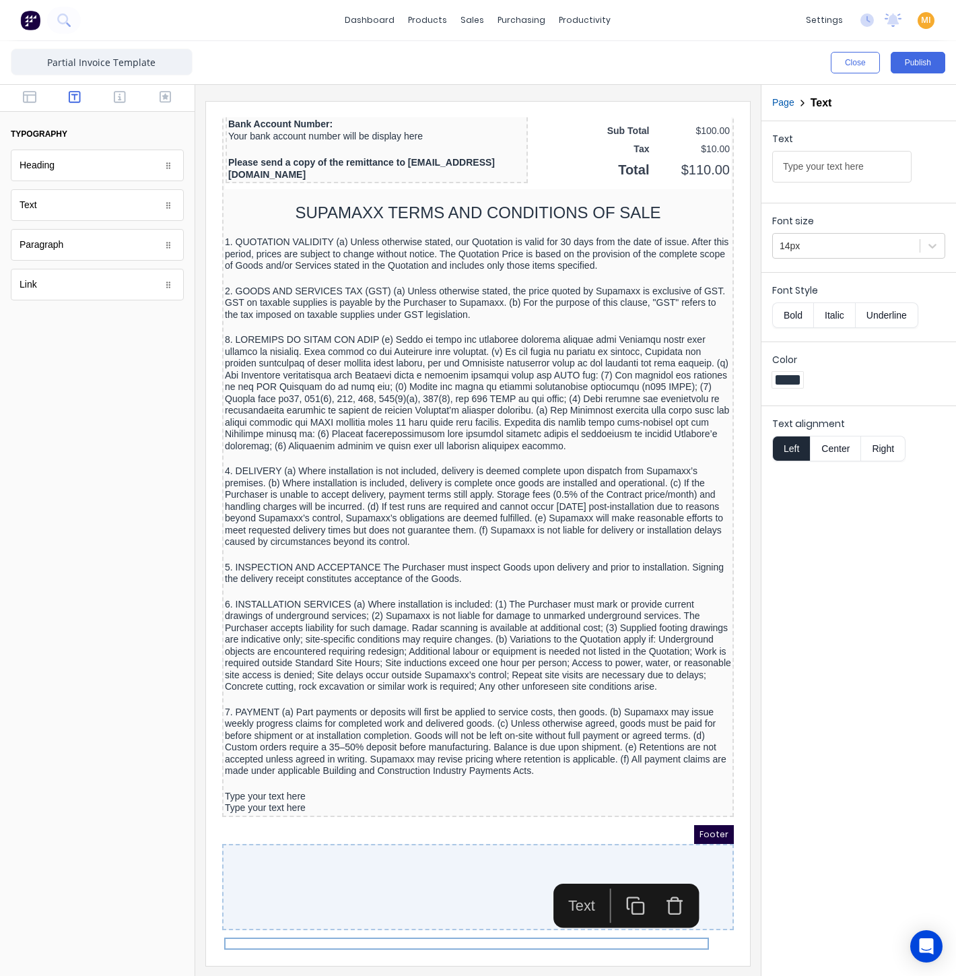
click at [626, 879] on icon "button" at bounding box center [620, 889] width 20 height 20
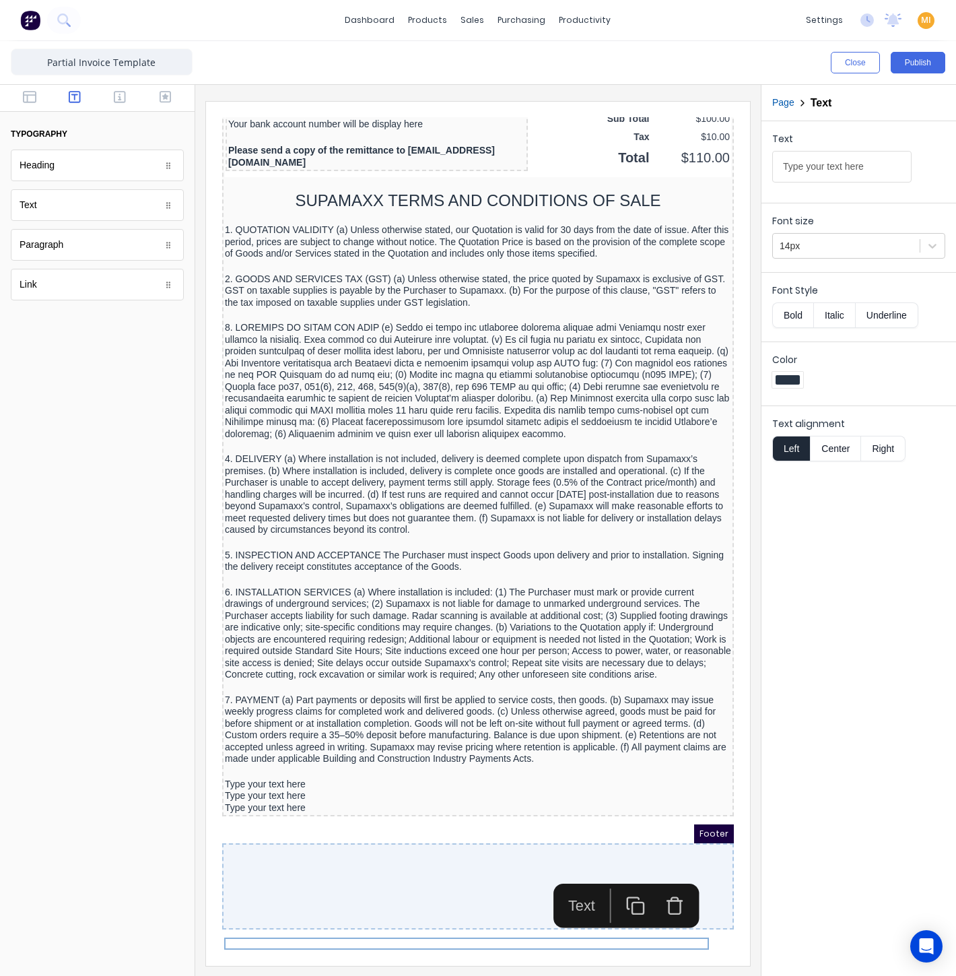
click at [621, 879] on icon "button" at bounding box center [620, 889] width 20 height 20
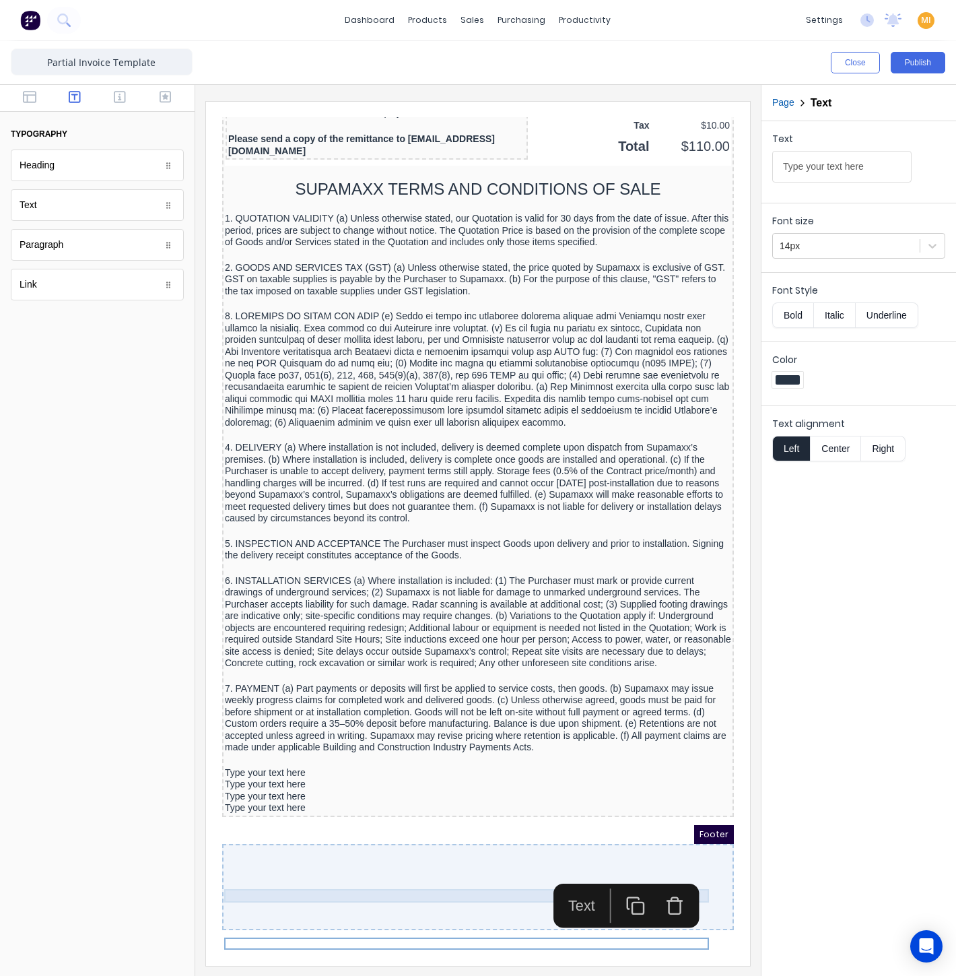
click at [419, 751] on div at bounding box center [462, 743] width 506 height 13
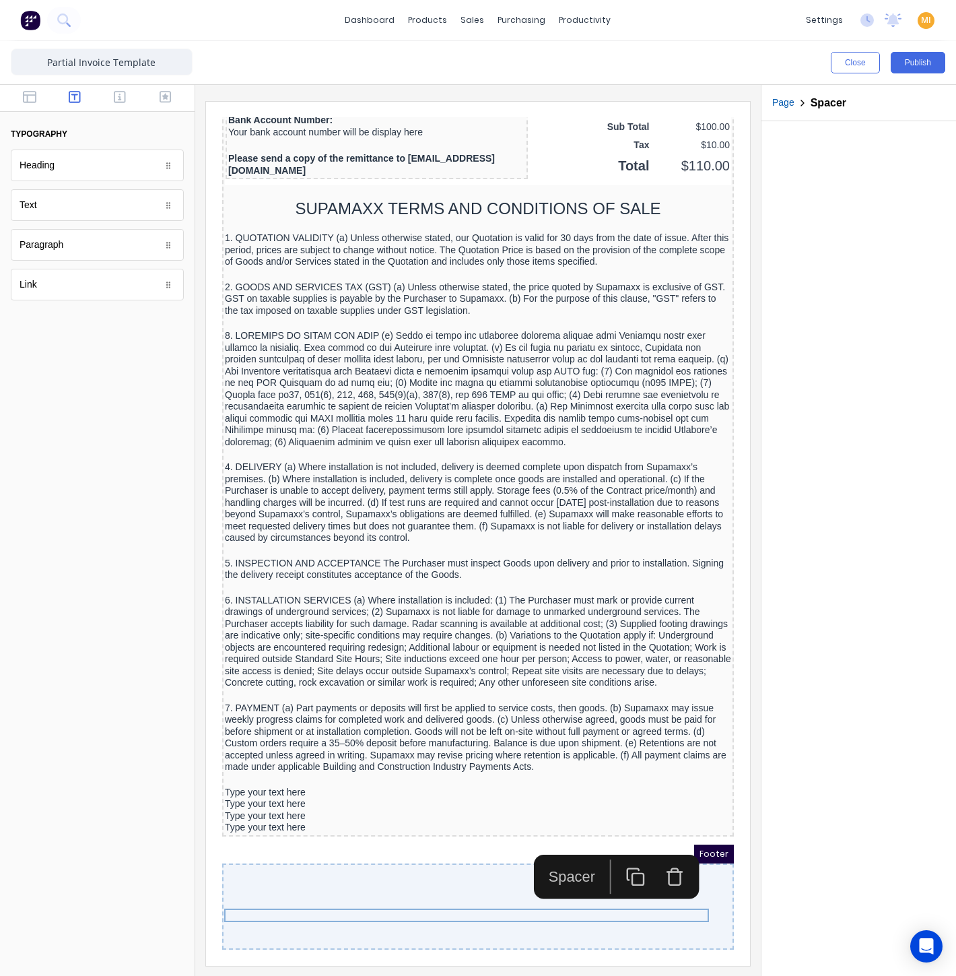
click at [623, 850] on icon "button" at bounding box center [620, 860] width 20 height 20
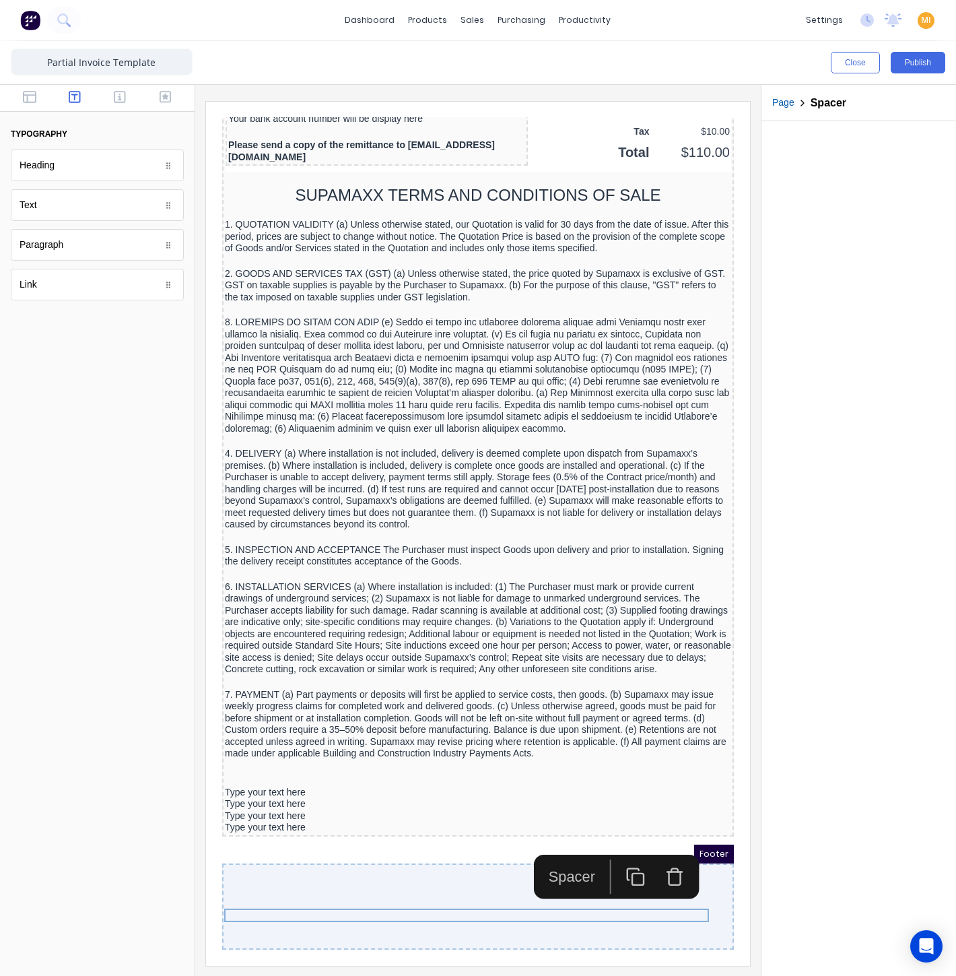
click at [623, 857] on rect "button" at bounding box center [622, 862] width 11 height 11
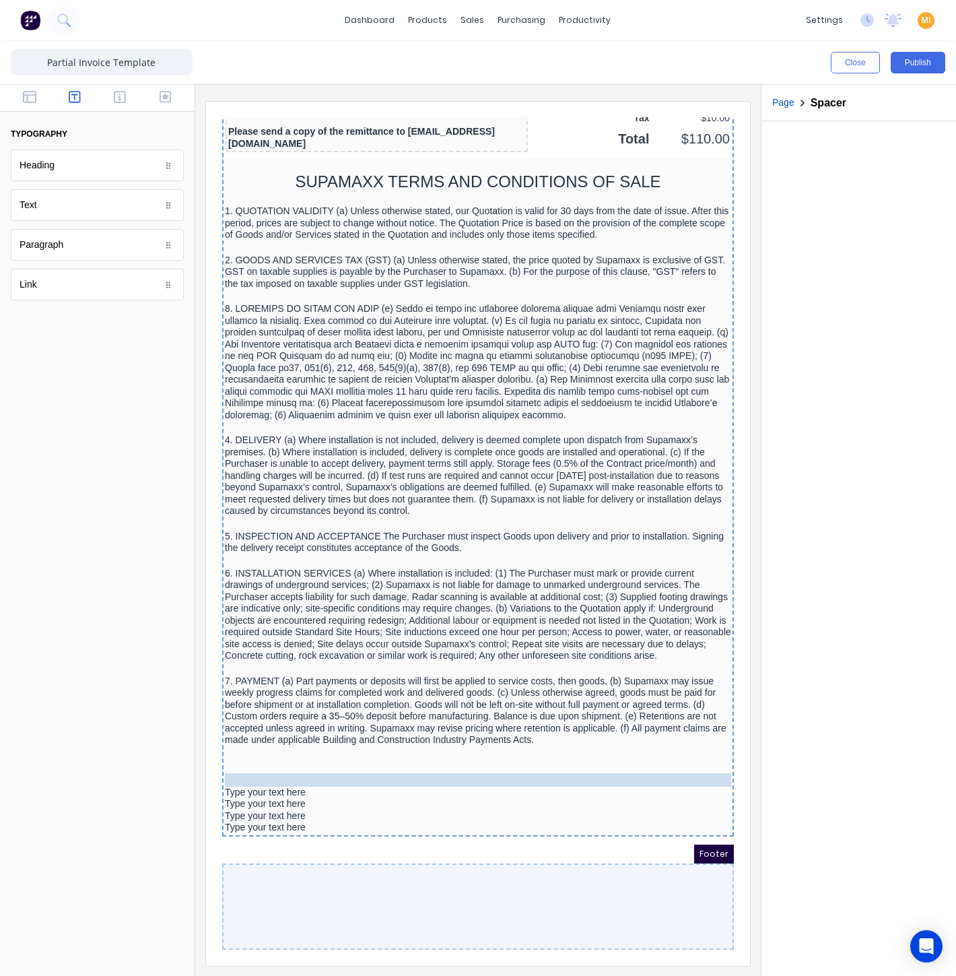
drag, startPoint x: 298, startPoint y: 817, endPoint x: 304, endPoint y: 834, distance: 17.9
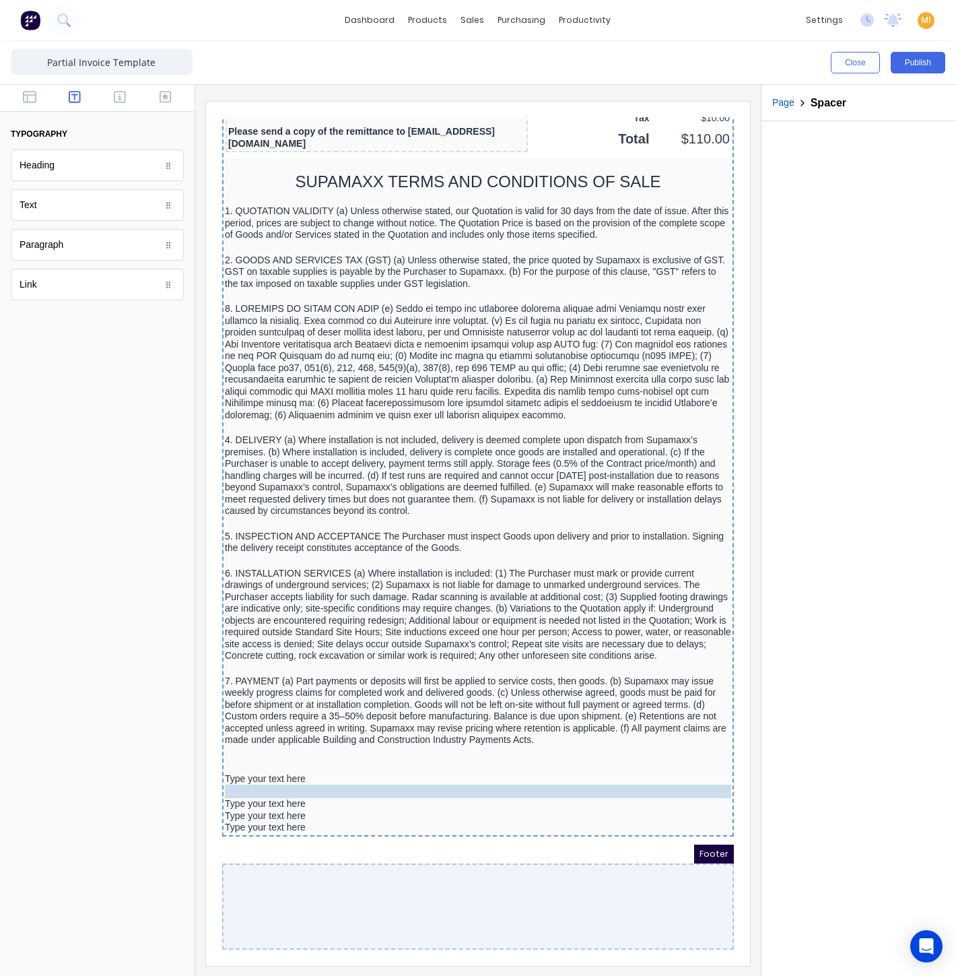
drag, startPoint x: 312, startPoint y: 816, endPoint x: 315, endPoint y: 828, distance: 11.8
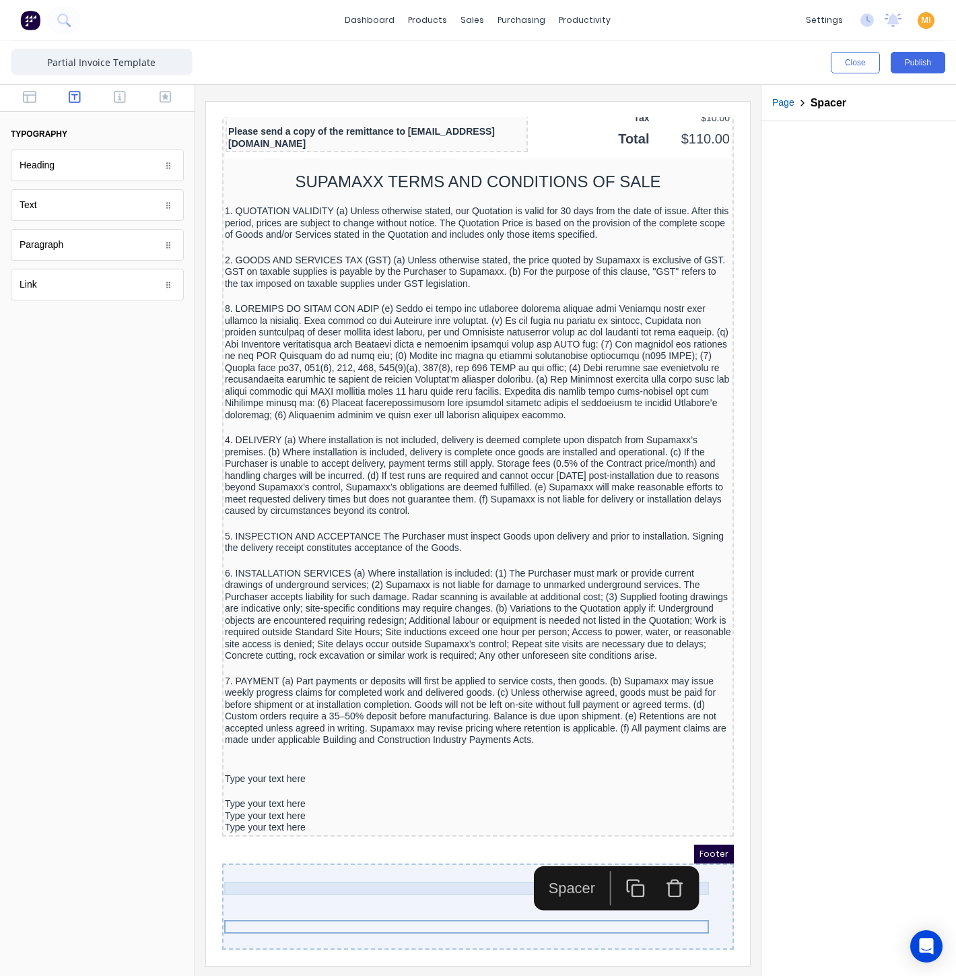
click at [325, 743] on div at bounding box center [462, 736] width 506 height 13
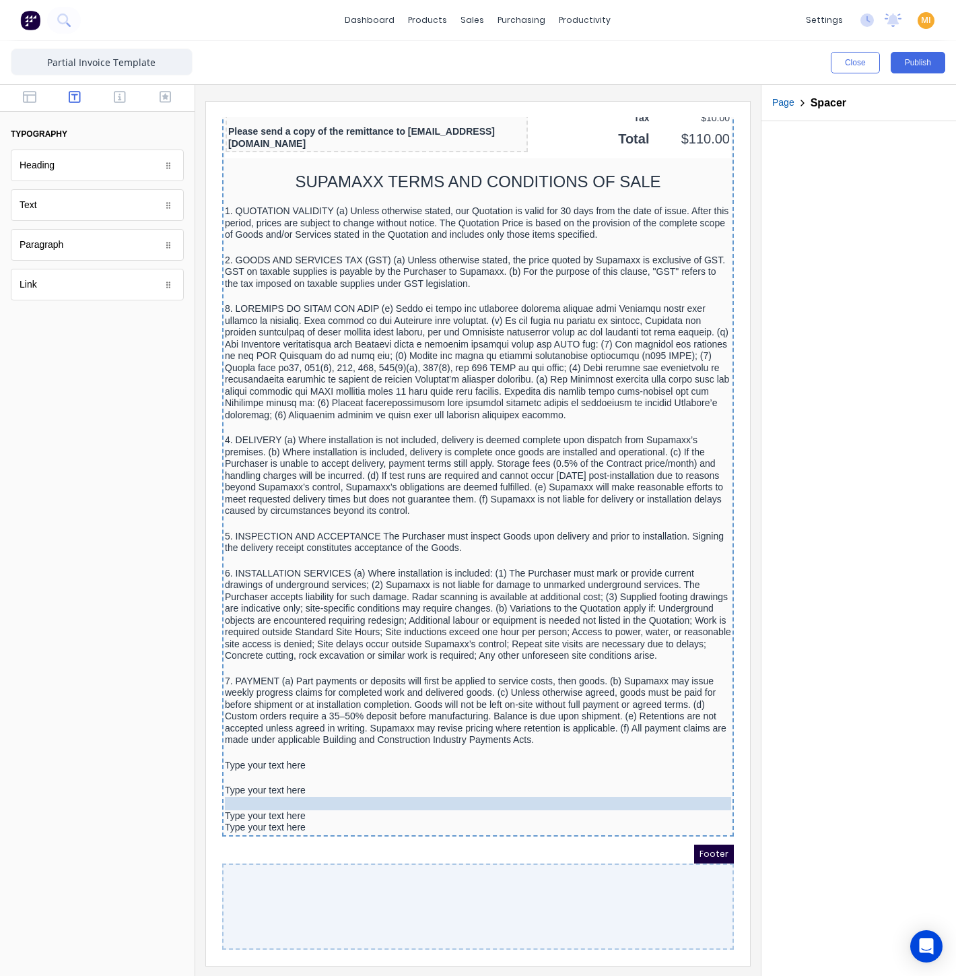
drag, startPoint x: 329, startPoint y: 790, endPoint x: 334, endPoint y: 845, distance: 54.8
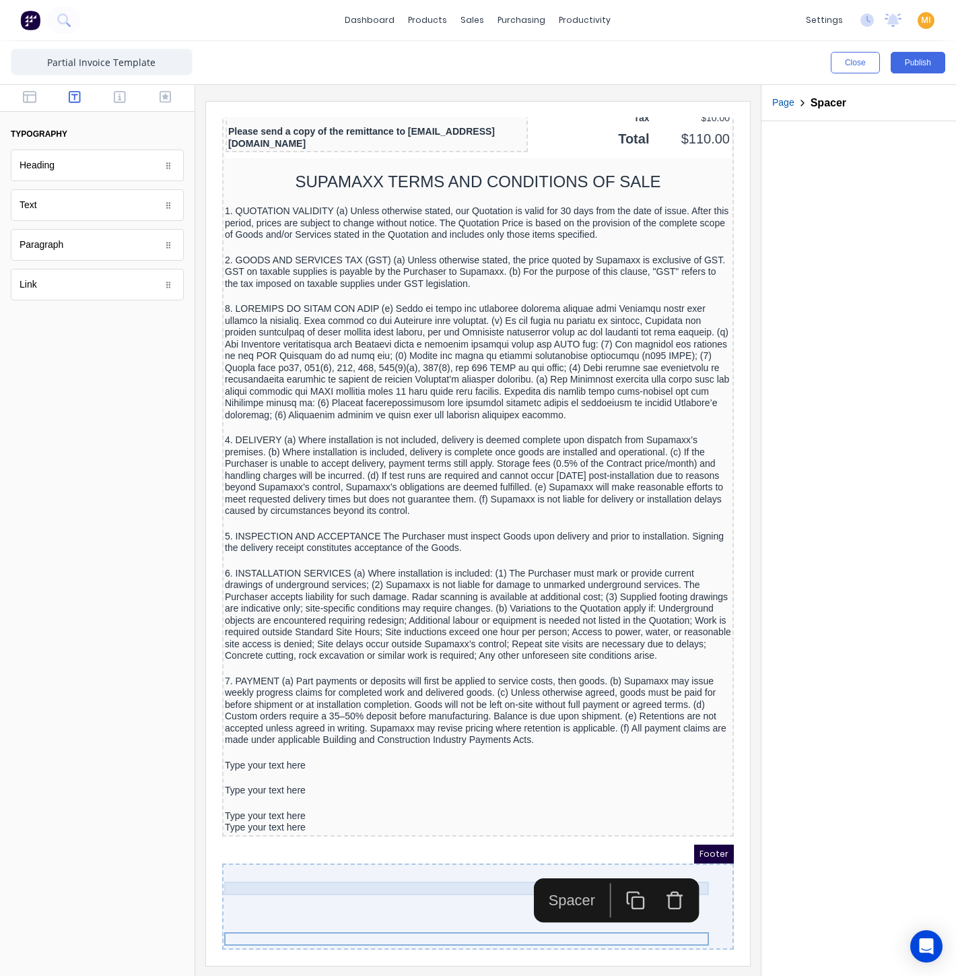
click at [273, 743] on div at bounding box center [462, 736] width 506 height 13
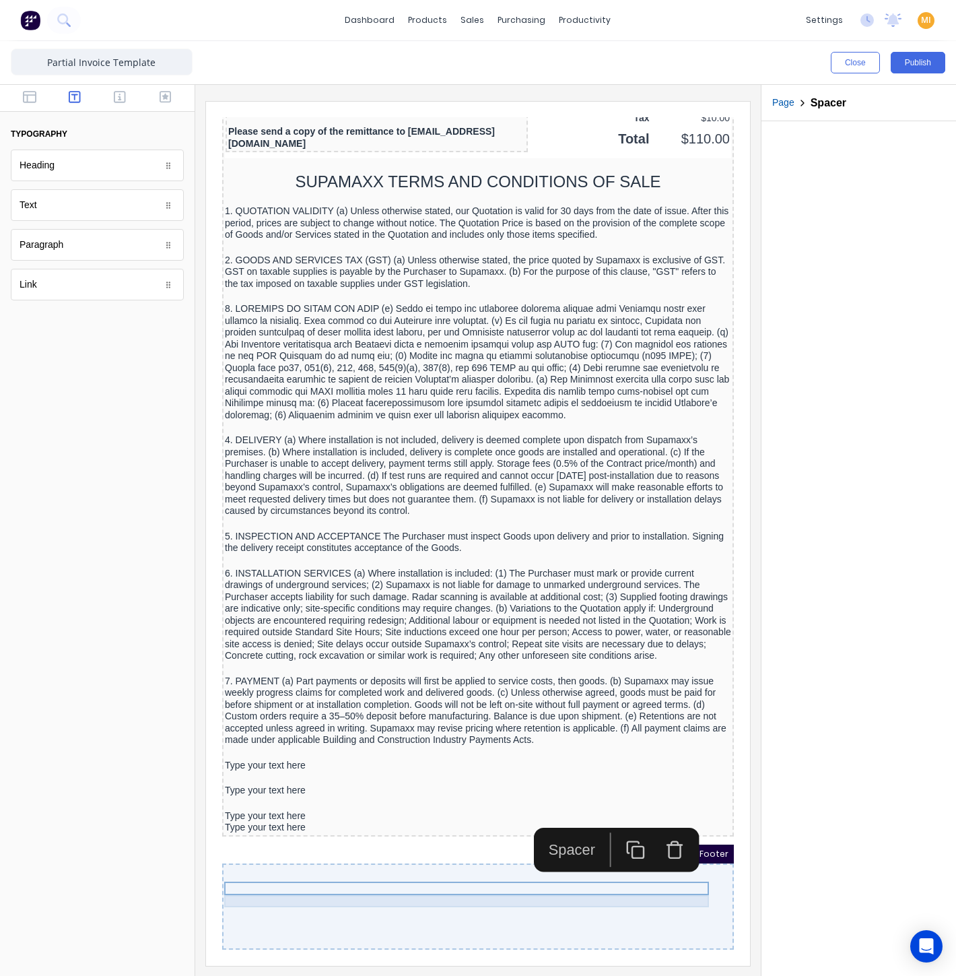
click at [273, 755] on div "Type your text here" at bounding box center [462, 749] width 506 height 12
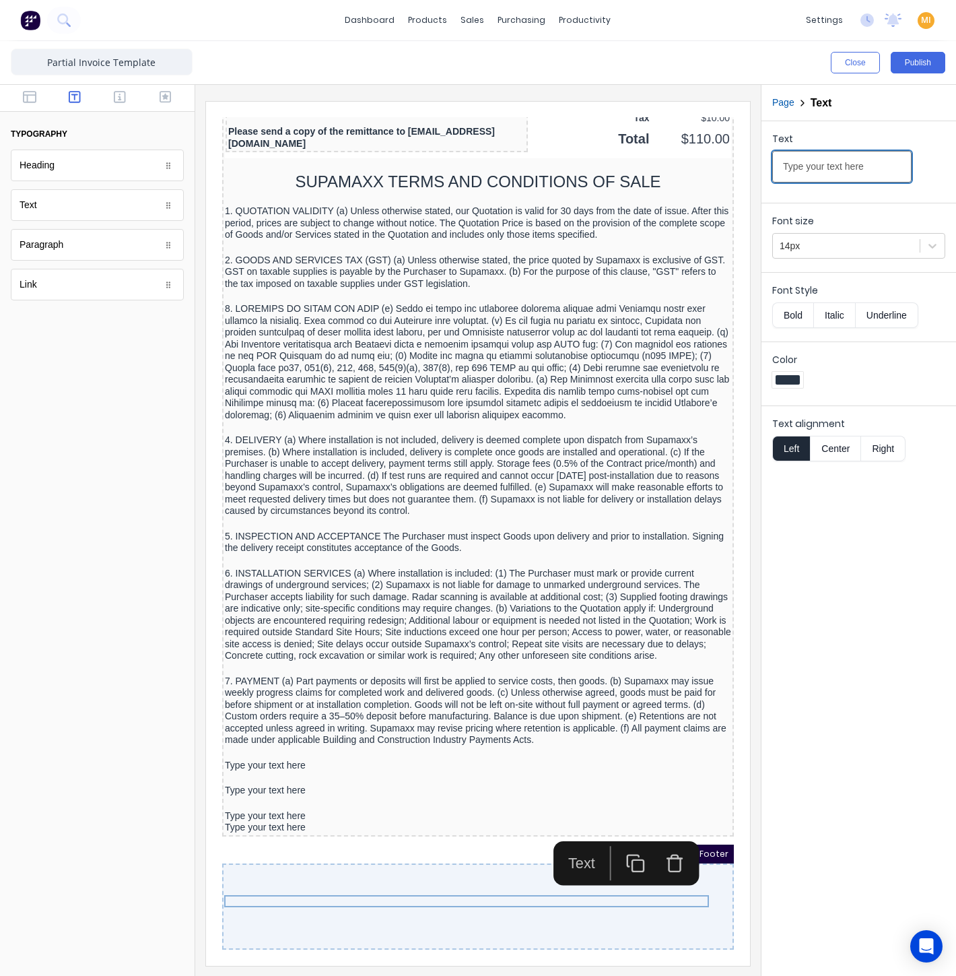
click at [838, 168] on input "Type your text here" at bounding box center [841, 167] width 139 height 32
paste input "8. RETURNS OR CANCELLATIONS (a) Returns are accepted within 30 days of invoice …"
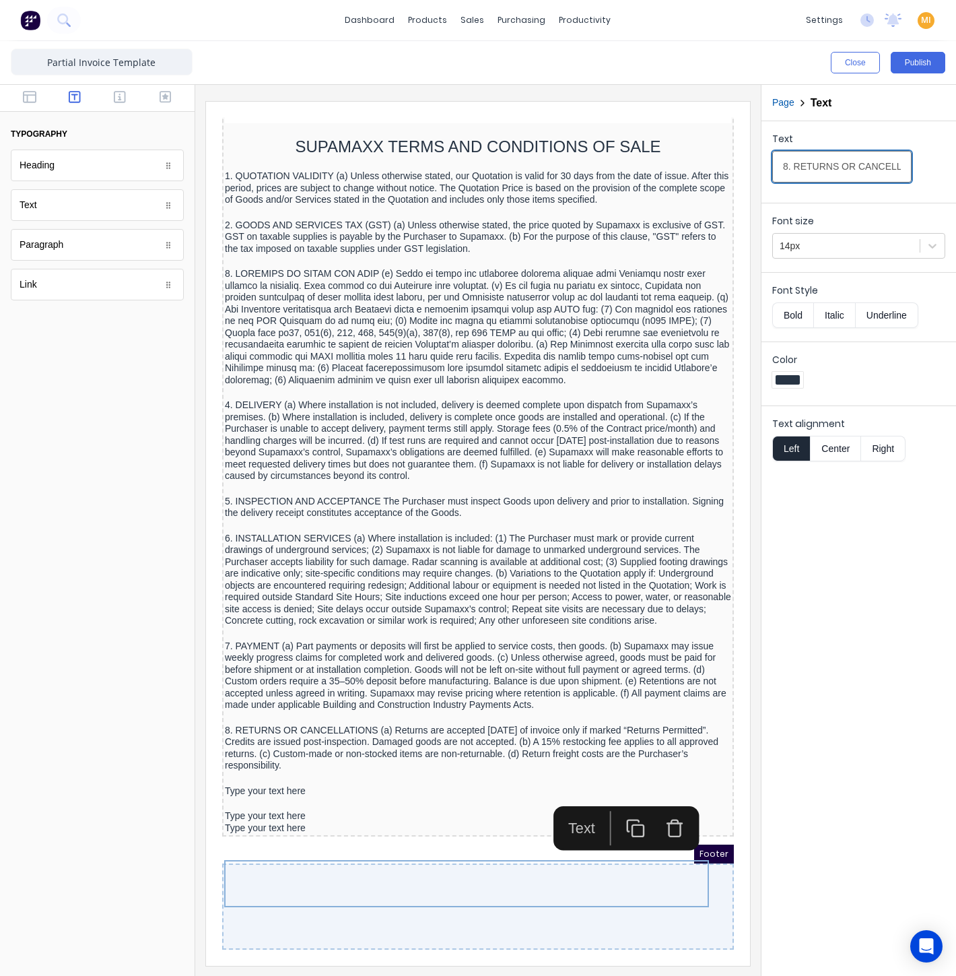
scroll to position [0, 1400]
type input "8. RETURNS OR CANCELLATIONS (a) Returns are accepted within 30 days of invoice …"
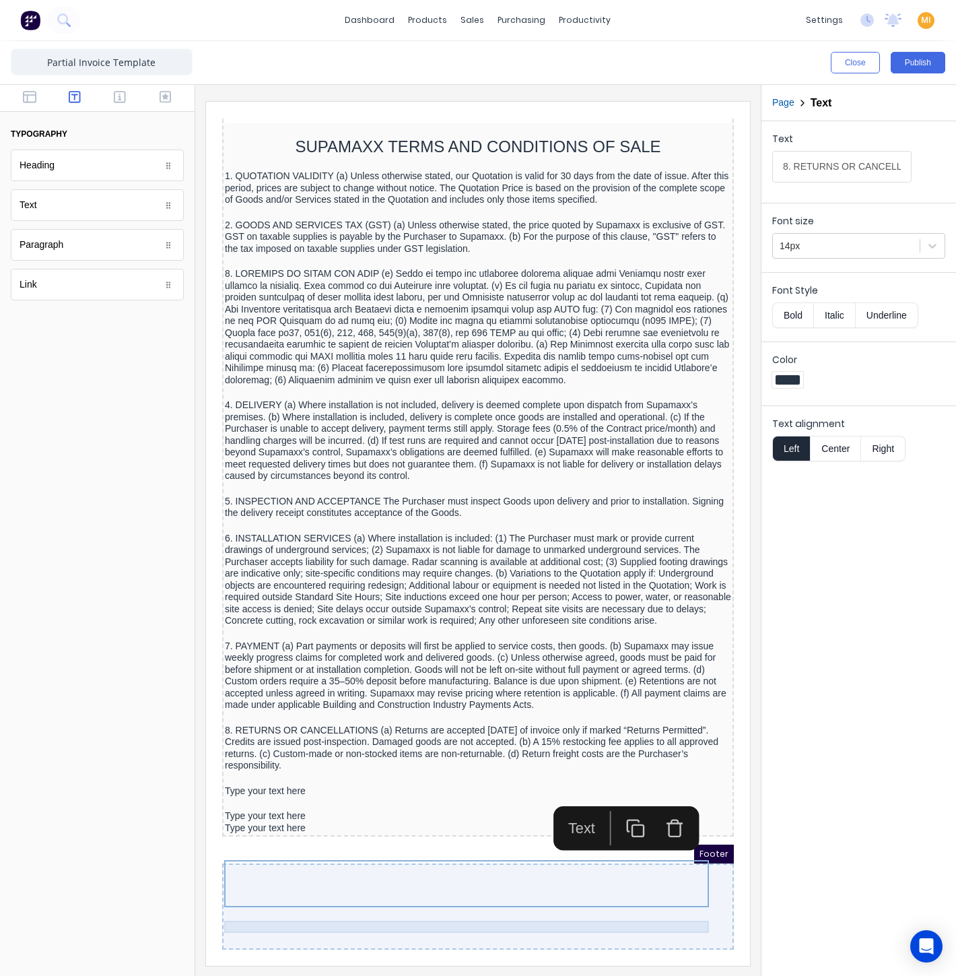
click at [264, 781] on div "Type your text here" at bounding box center [462, 775] width 506 height 12
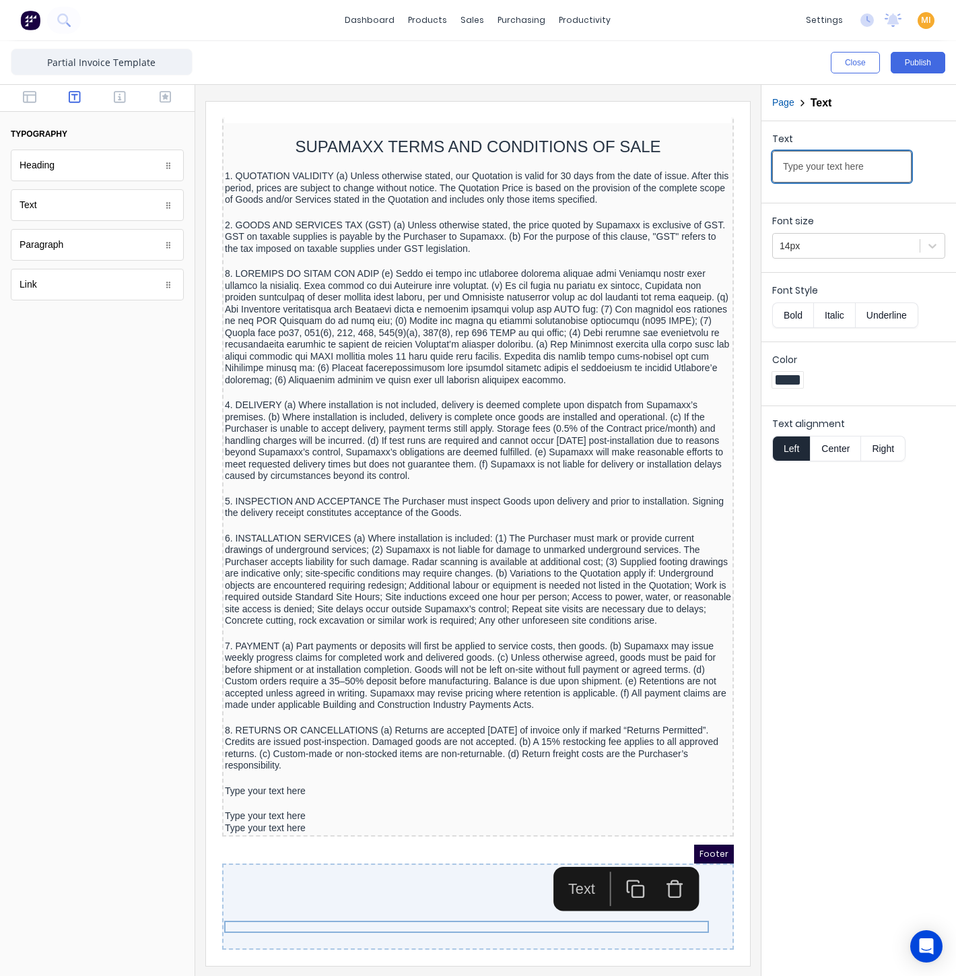
click at [828, 158] on input "Type your text here" at bounding box center [841, 167] width 139 height 32
paste input "9. SITE WORKING HOURS (a) The Purchaser must provide access to water, power, ho…"
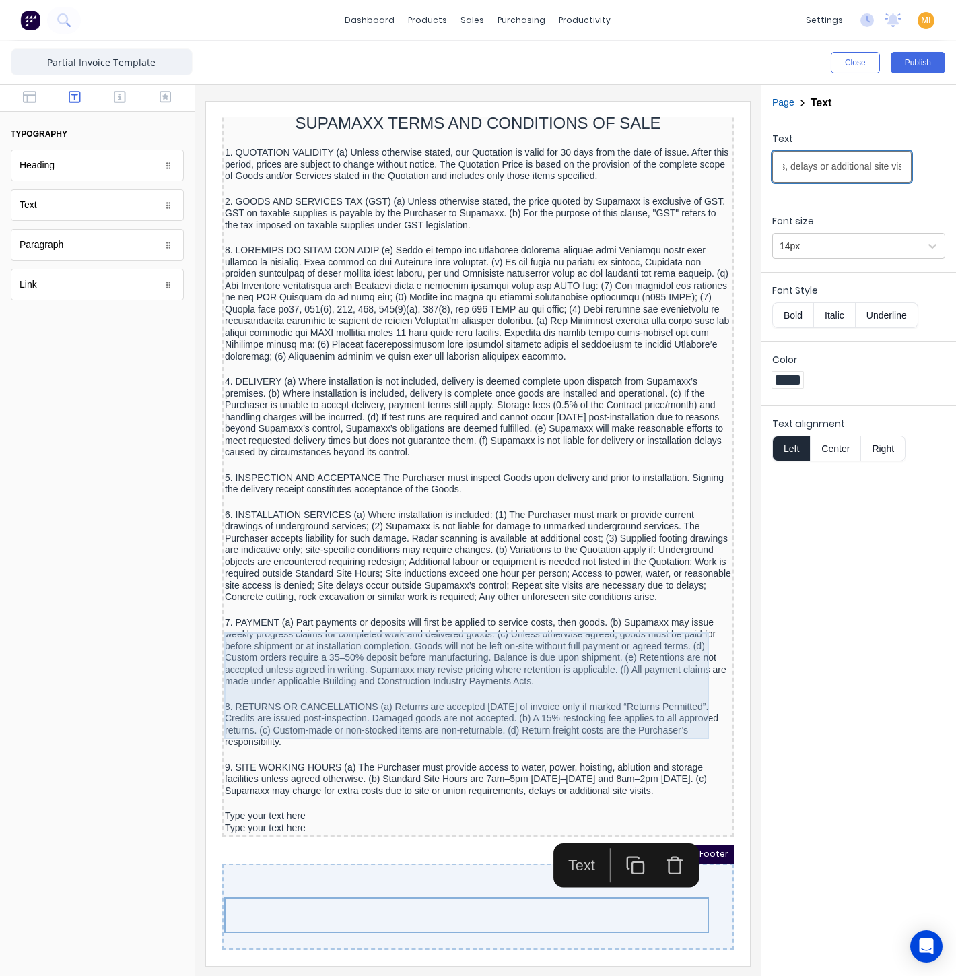
scroll to position [1387, 0]
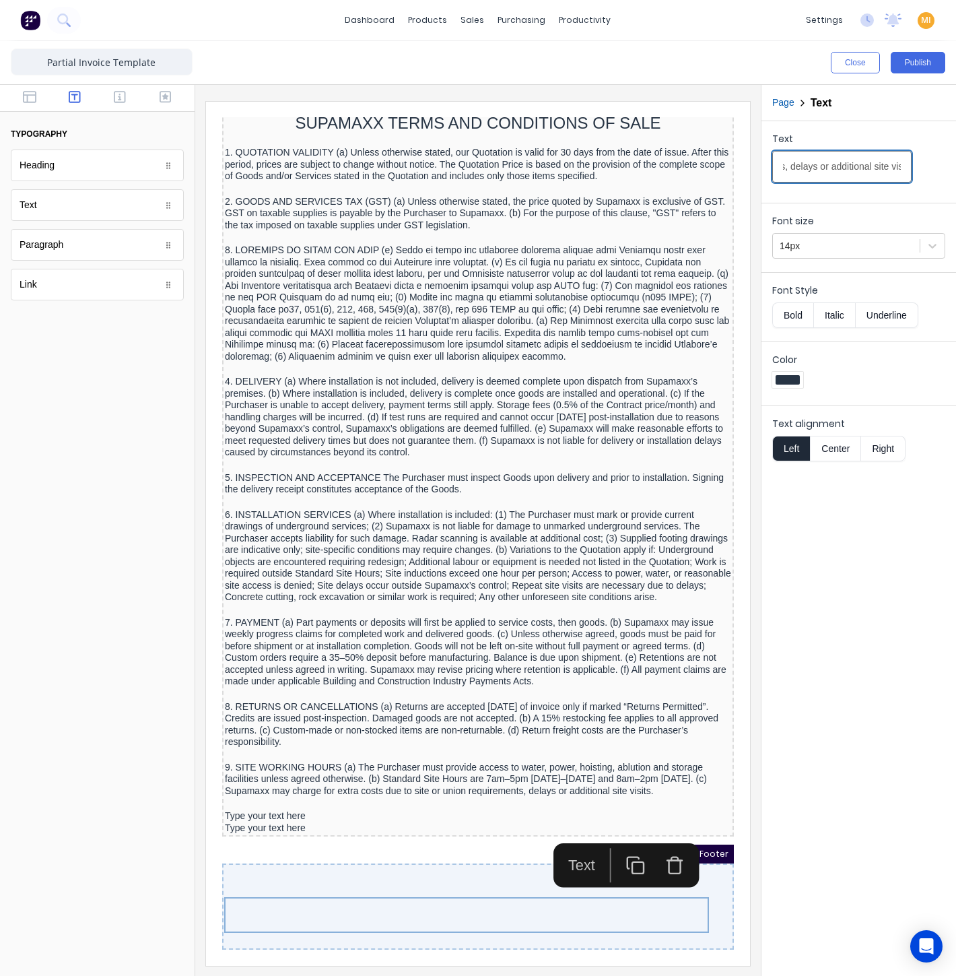
type input "9. SITE WORKING HOURS (a) The Purchaser must provide access to water, power, ho…"
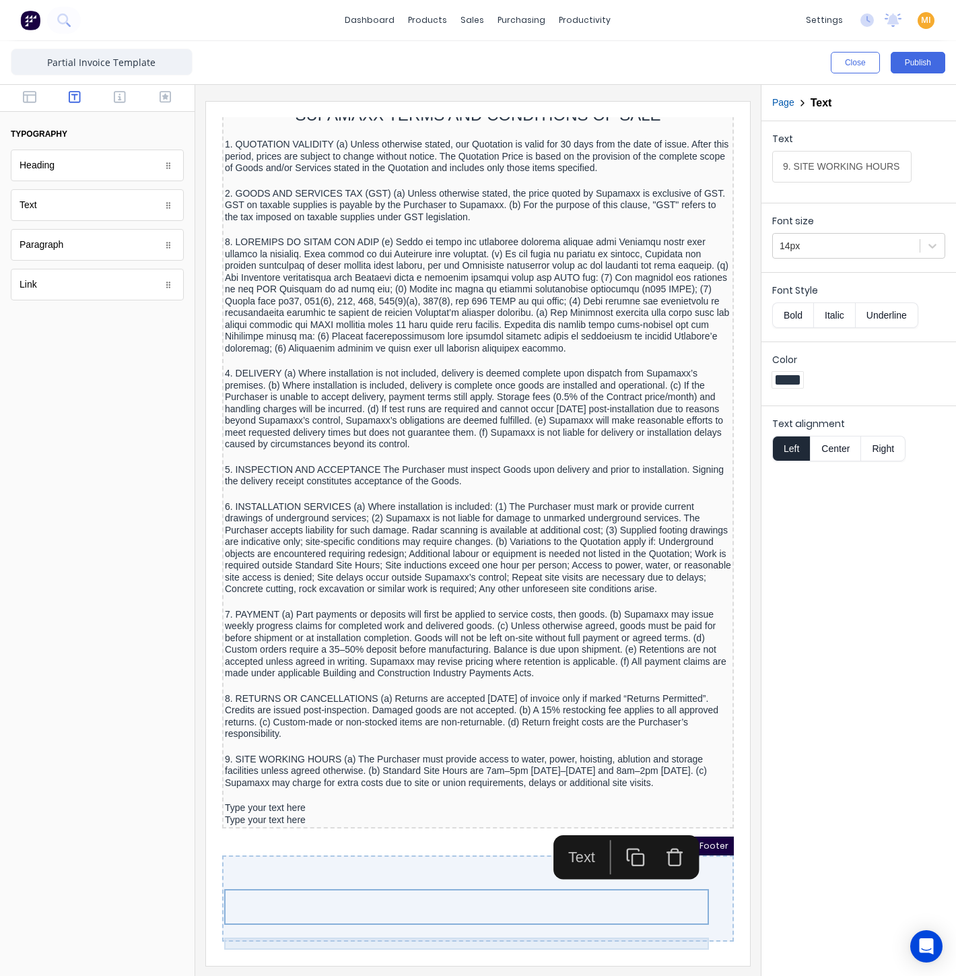
click at [243, 795] on div "Type your text here" at bounding box center [462, 792] width 506 height 12
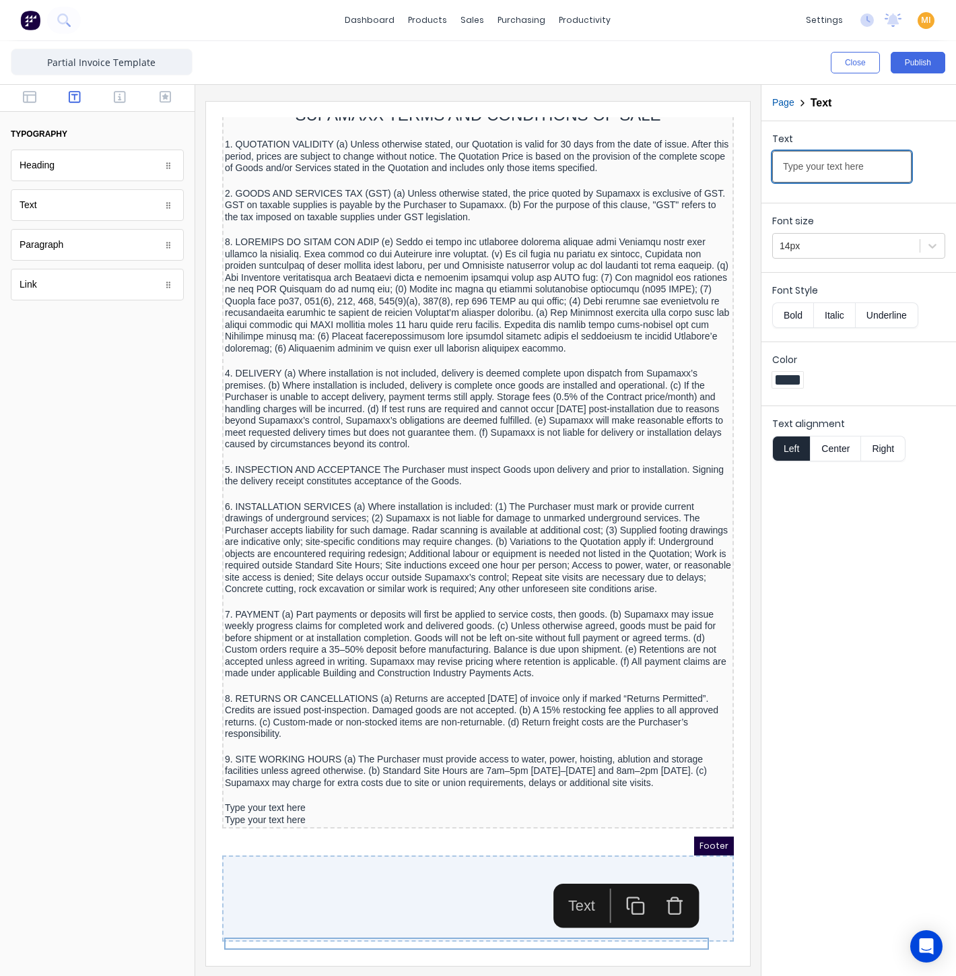
click at [840, 161] on input "Type your text here" at bounding box center [841, 167] width 139 height 32
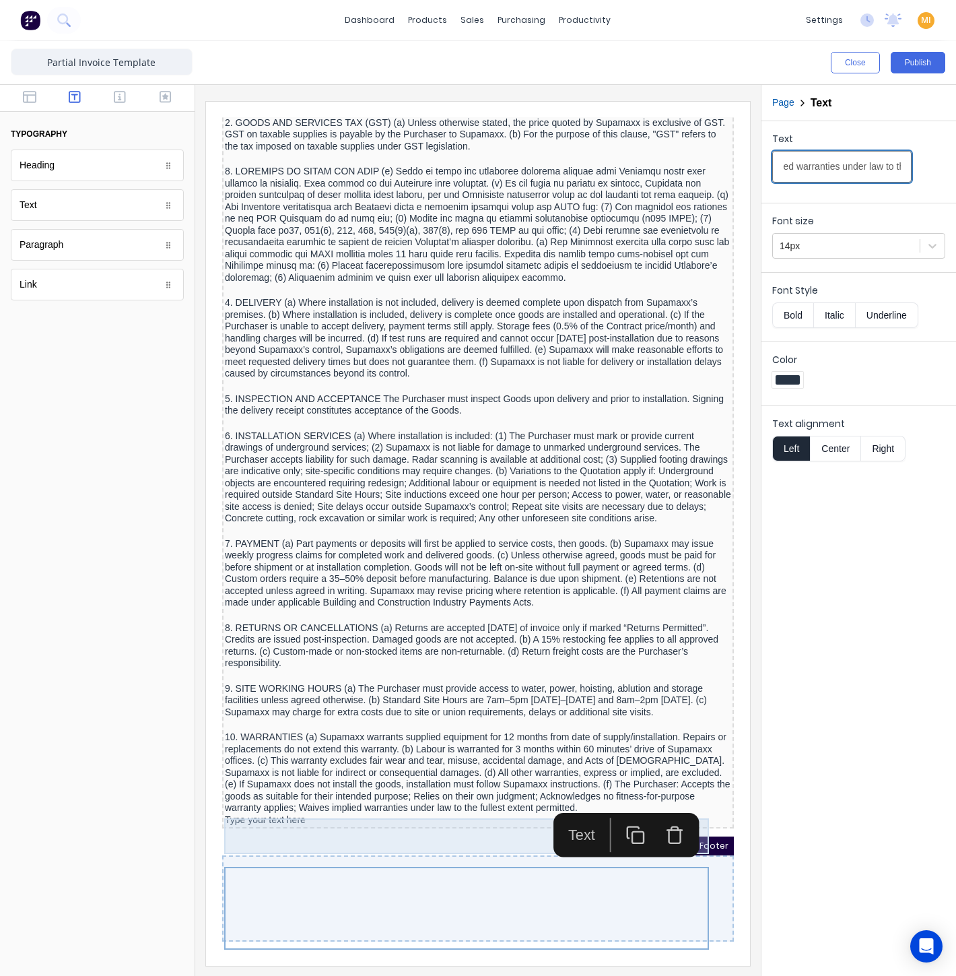
scroll to position [1458, 0]
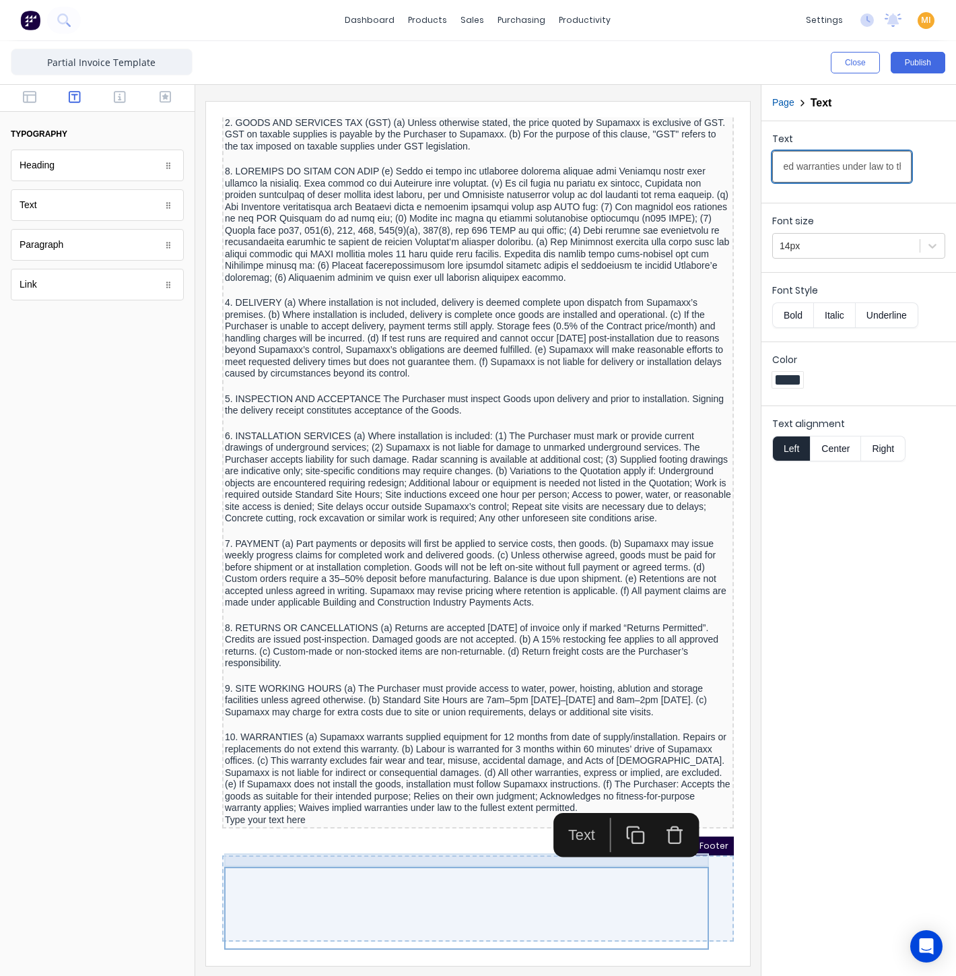
type input "10. WARRANTIES (a) Supamaxx warrants supplied equipment for 12 months from date…"
click at [329, 705] on div at bounding box center [462, 708] width 506 height 13
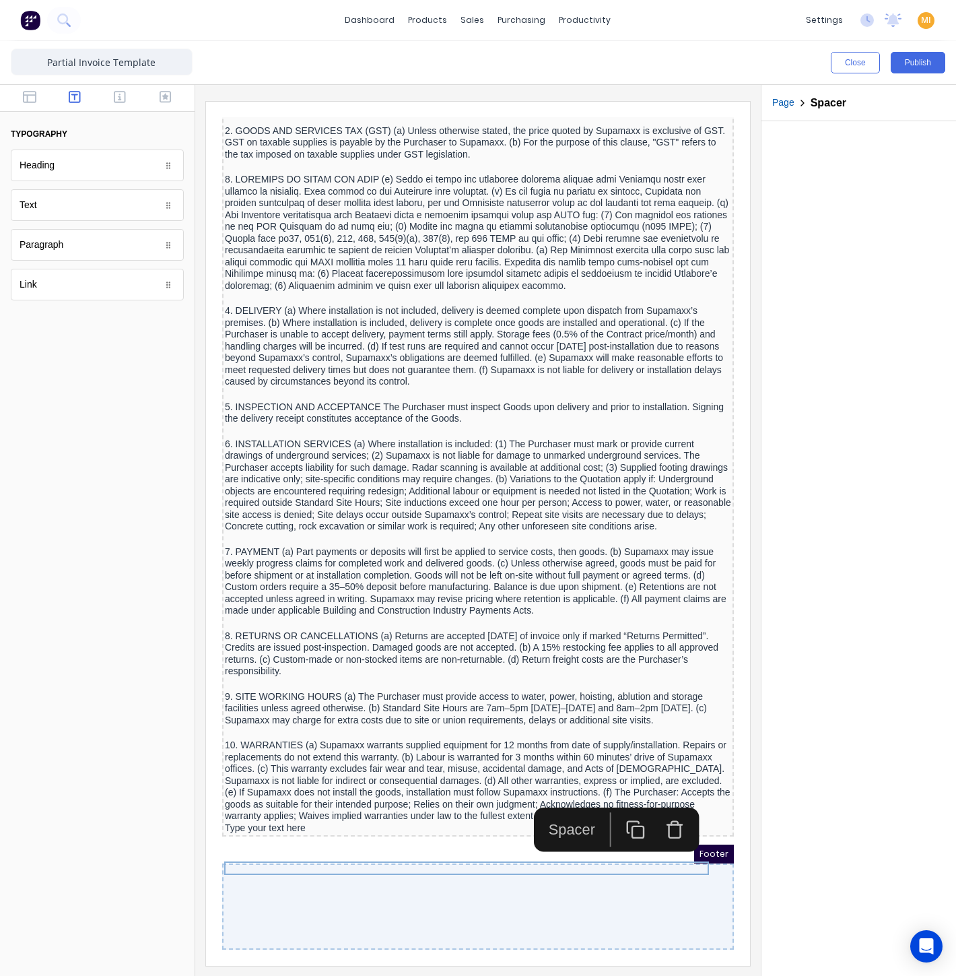
click at [617, 803] on icon "button" at bounding box center [620, 813] width 20 height 20
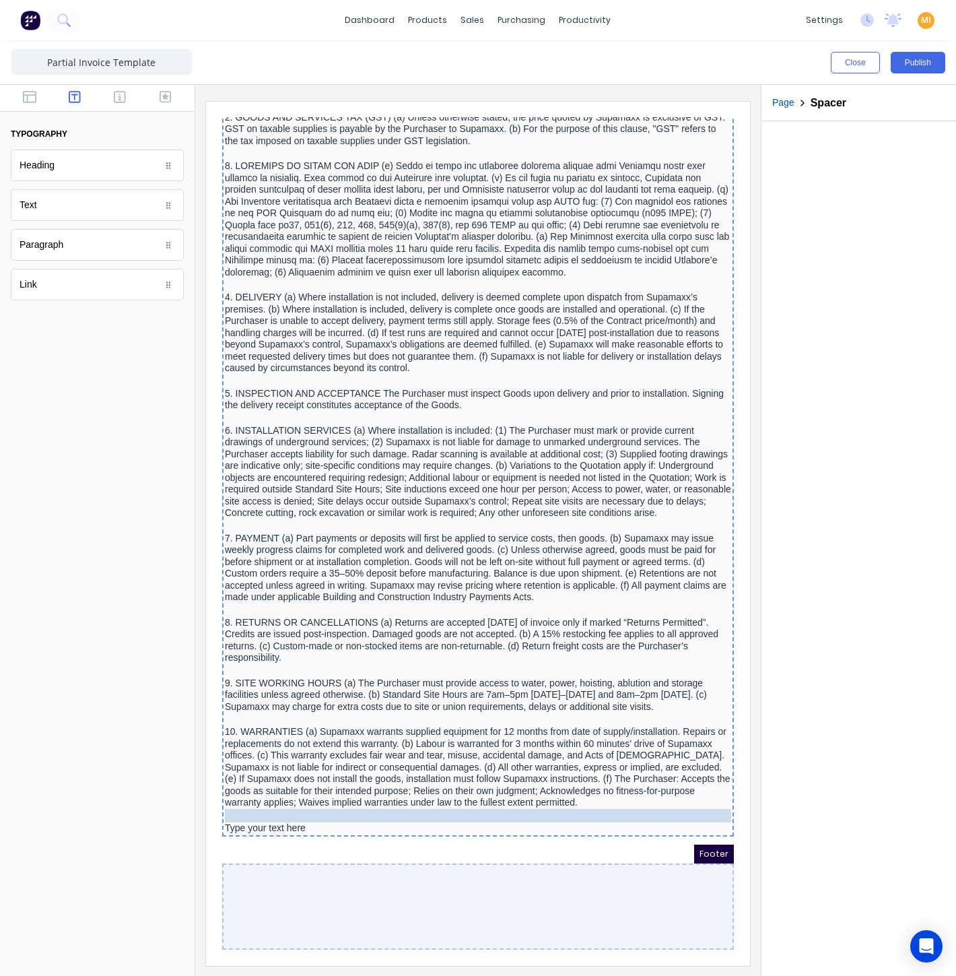
drag, startPoint x: 362, startPoint y: 718, endPoint x: 372, endPoint y: 793, distance: 74.7
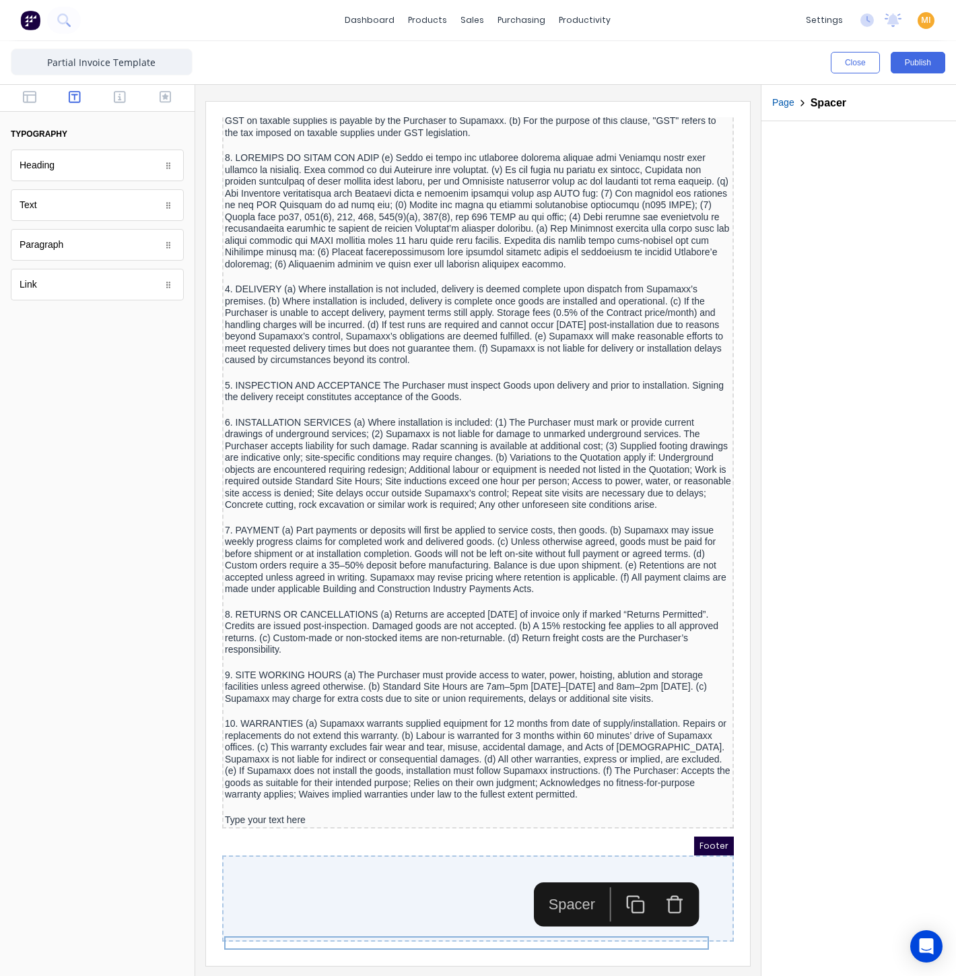
click at [613, 878] on icon "button" at bounding box center [620, 888] width 20 height 20
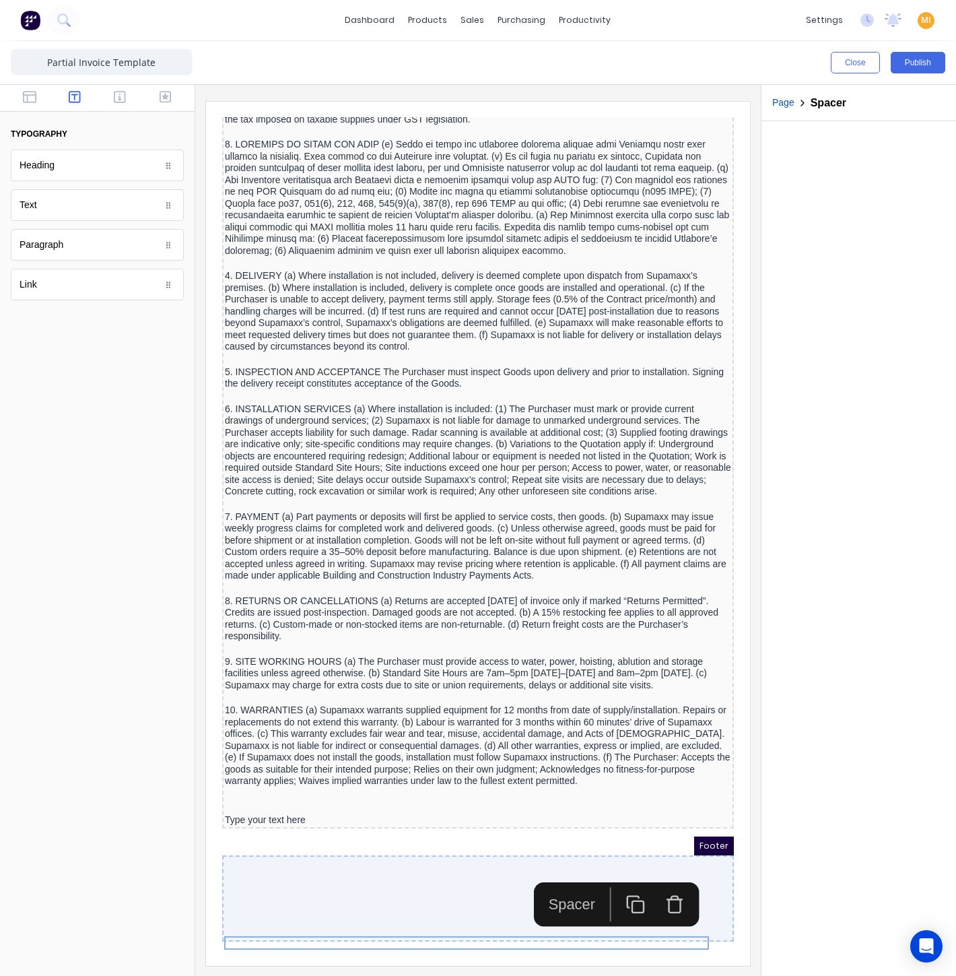
click at [617, 885] on rect "button" at bounding box center [622, 890] width 11 height 11
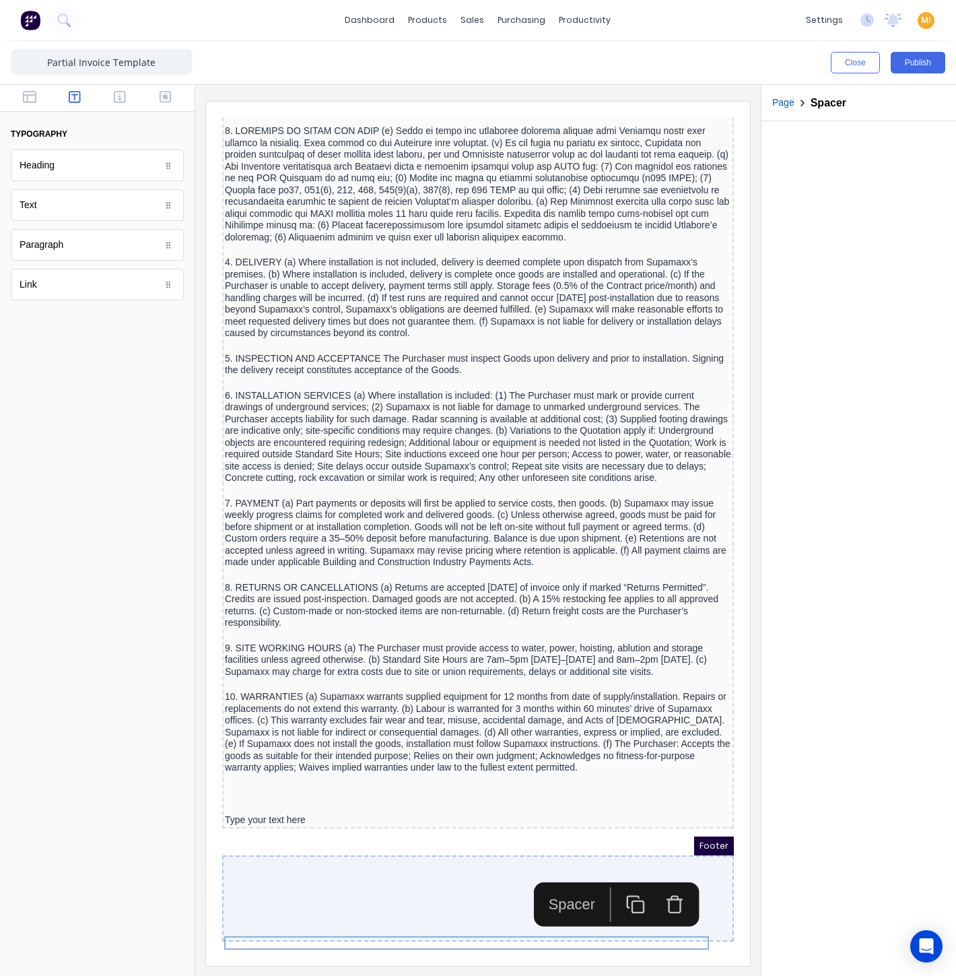
click at [617, 871] on button "button" at bounding box center [619, 888] width 39 height 34
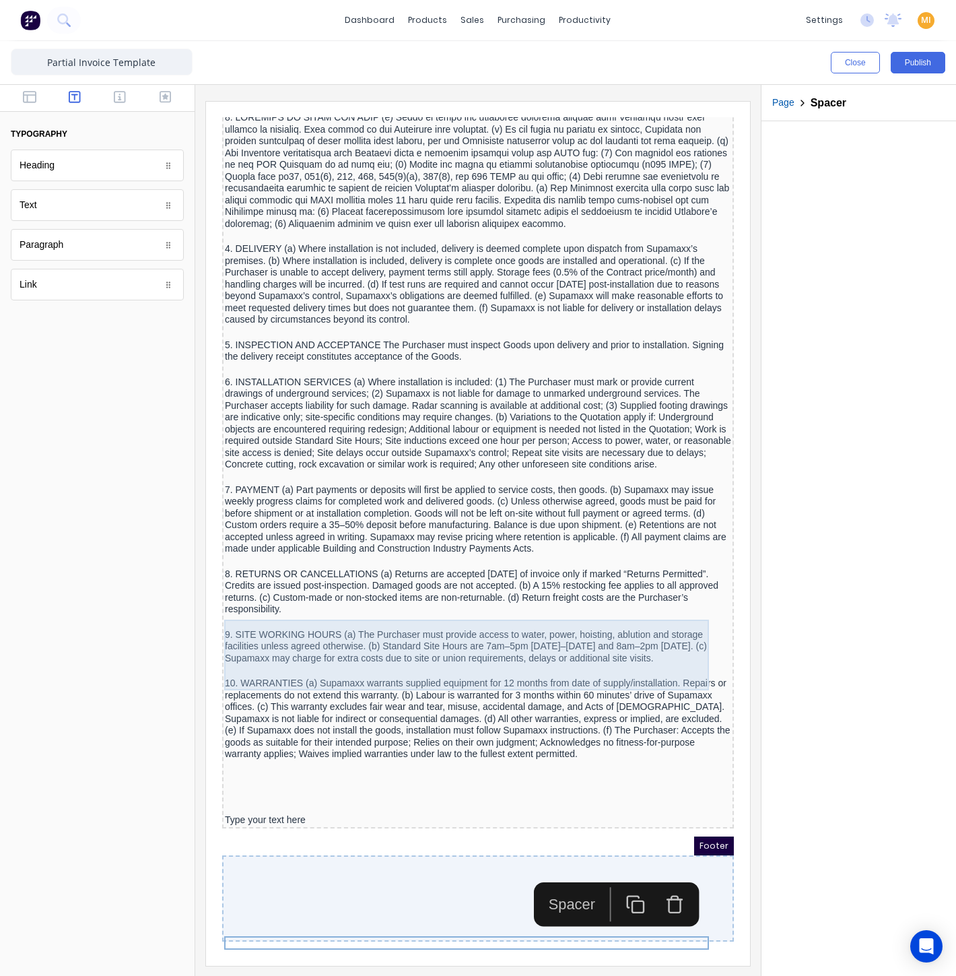
scroll to position [1512, 0]
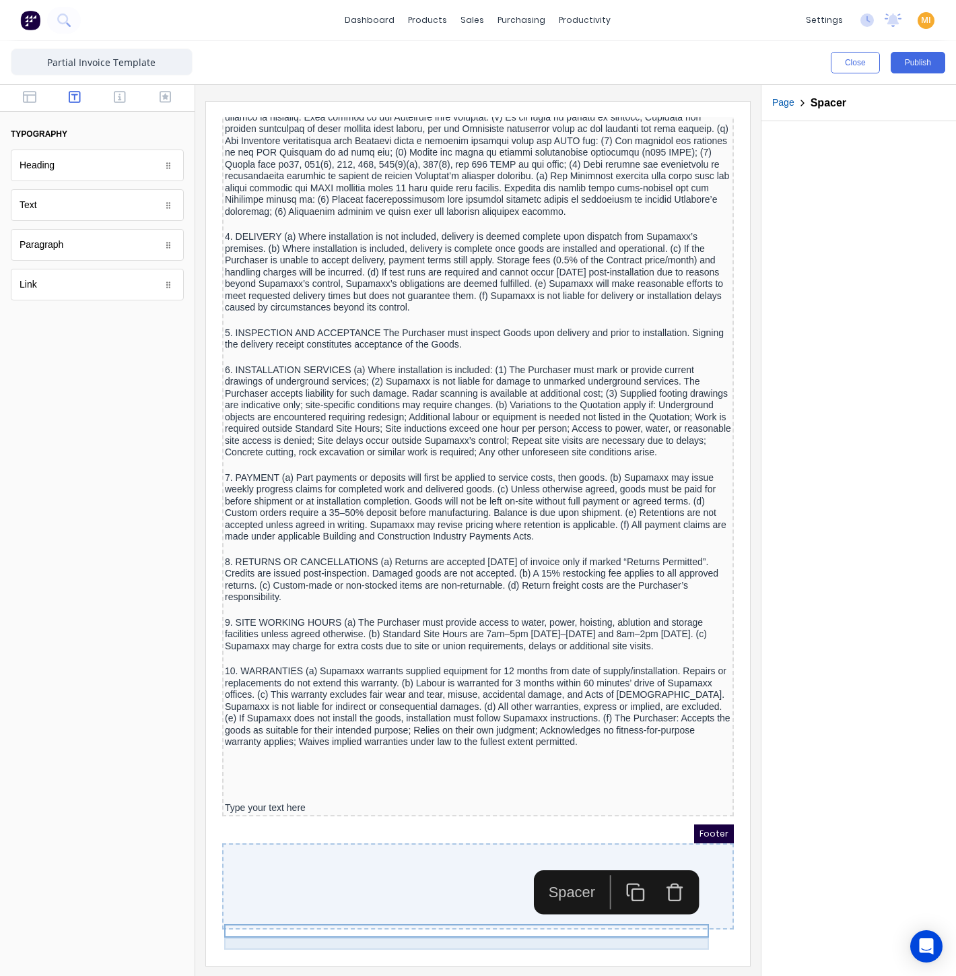
click at [295, 798] on div "Type your text here" at bounding box center [462, 792] width 506 height 12
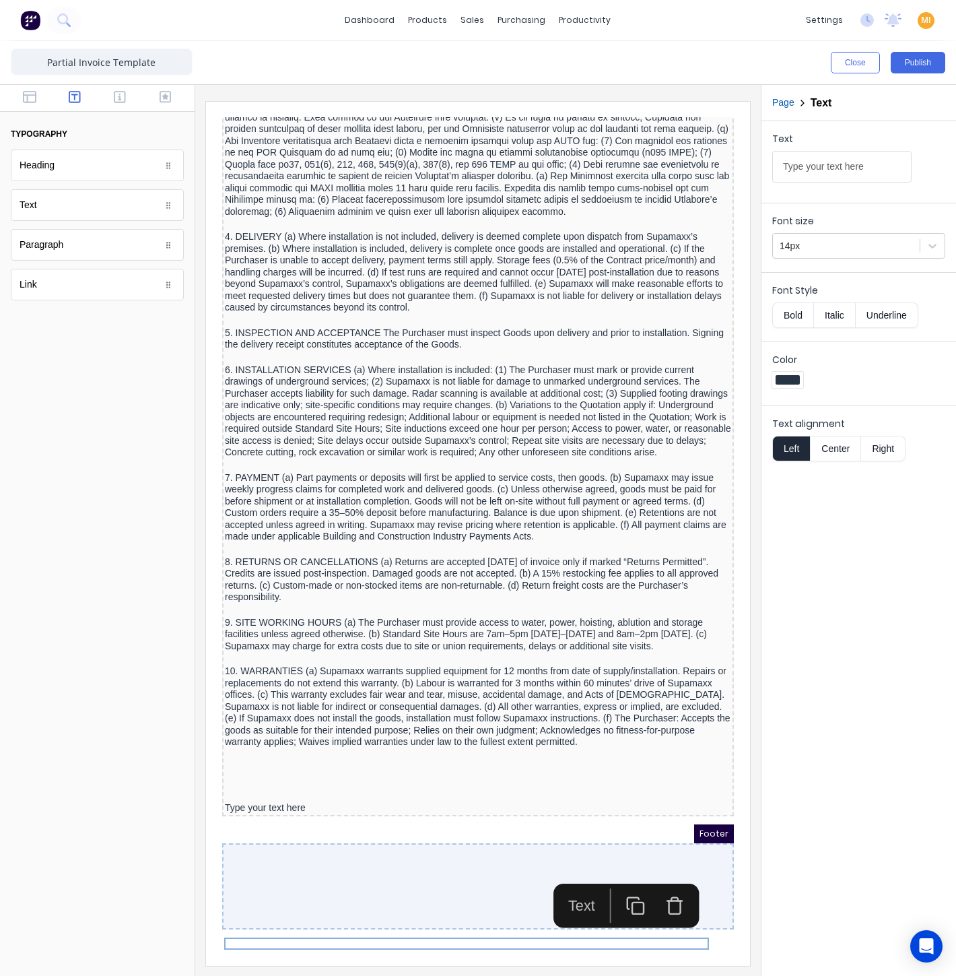
drag, startPoint x: 612, startPoint y: 768, endPoint x: 623, endPoint y: 772, distance: 11.9
click at [613, 879] on icon "button" at bounding box center [620, 889] width 20 height 20
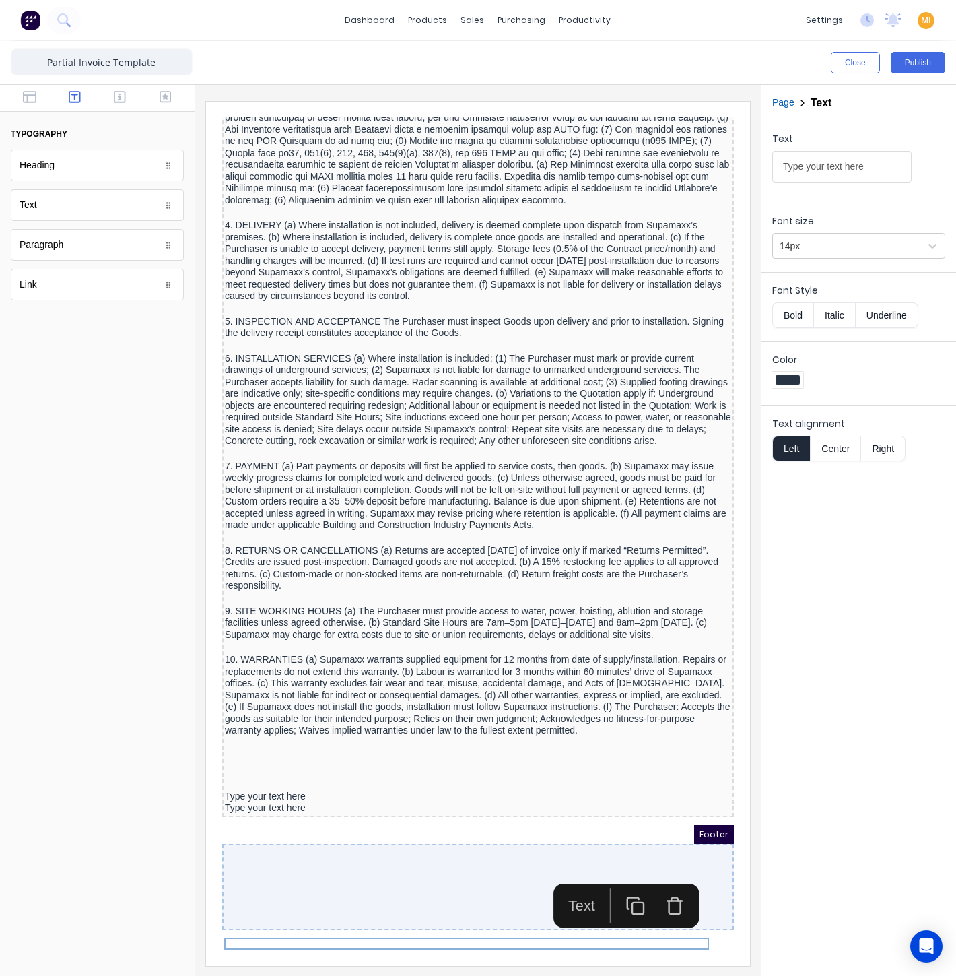
click at [630, 872] on button "button" at bounding box center [619, 889] width 39 height 34
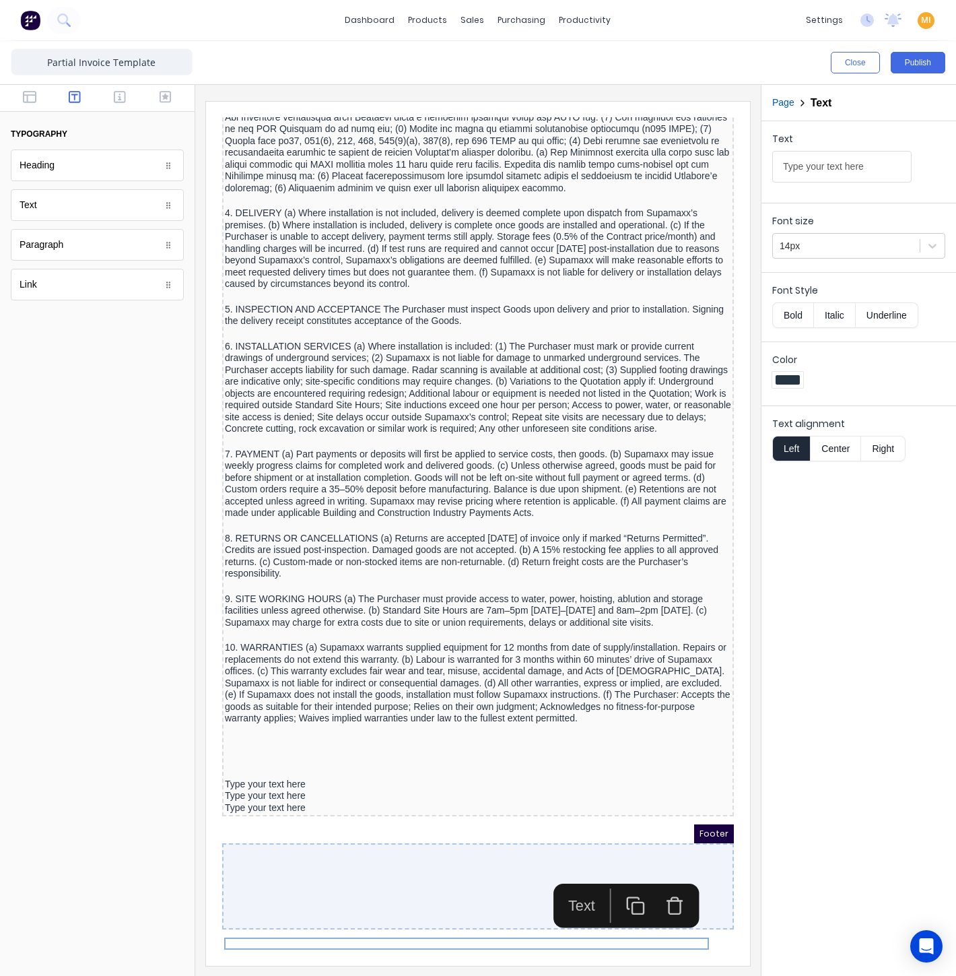
click at [627, 885] on rect "button" at bounding box center [622, 890] width 11 height 11
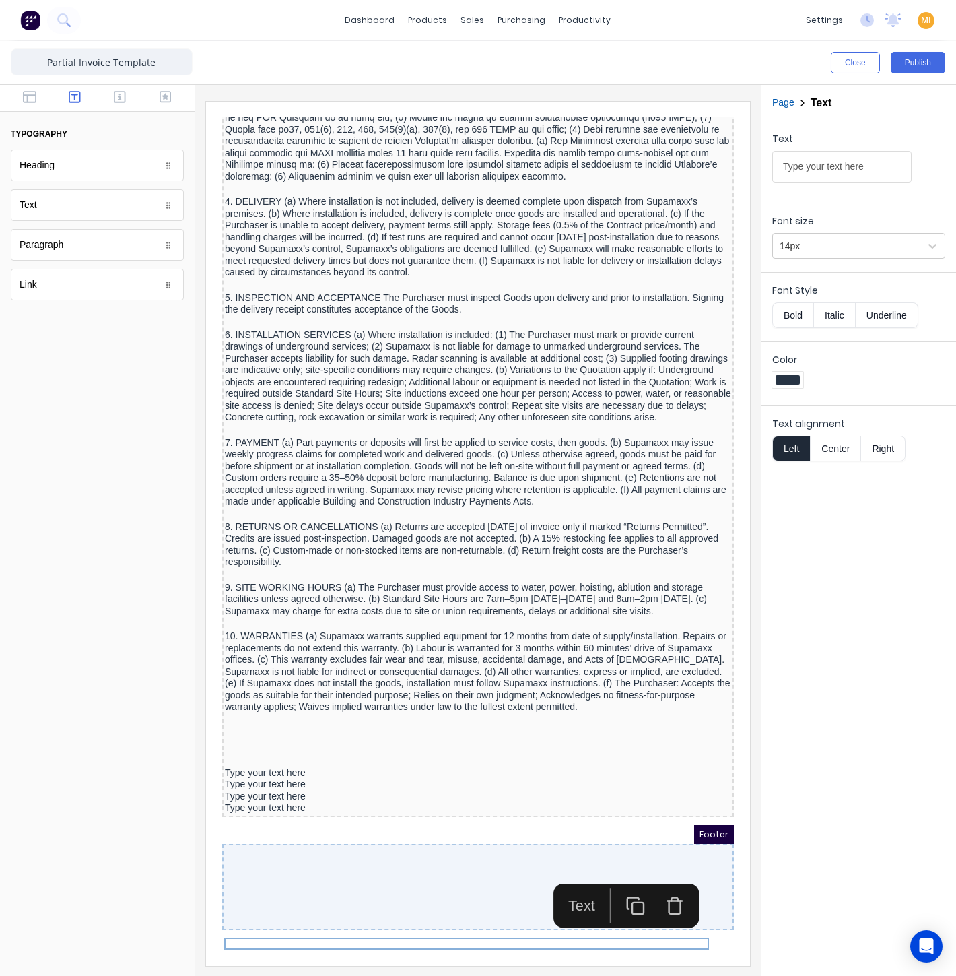
click at [631, 872] on button "button" at bounding box center [619, 889] width 39 height 34
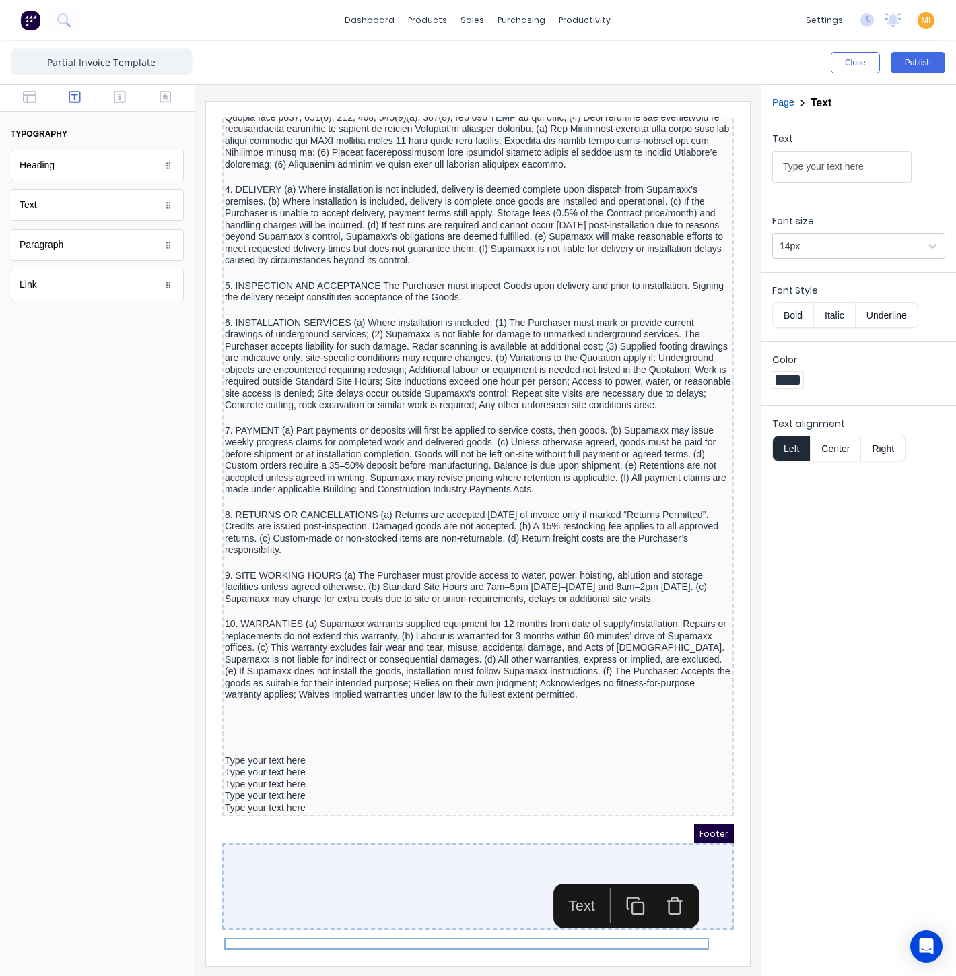
drag, startPoint x: 628, startPoint y: 812, endPoint x: 409, endPoint y: 850, distance: 222.1
click at [628, 879] on icon "button" at bounding box center [620, 889] width 20 height 20
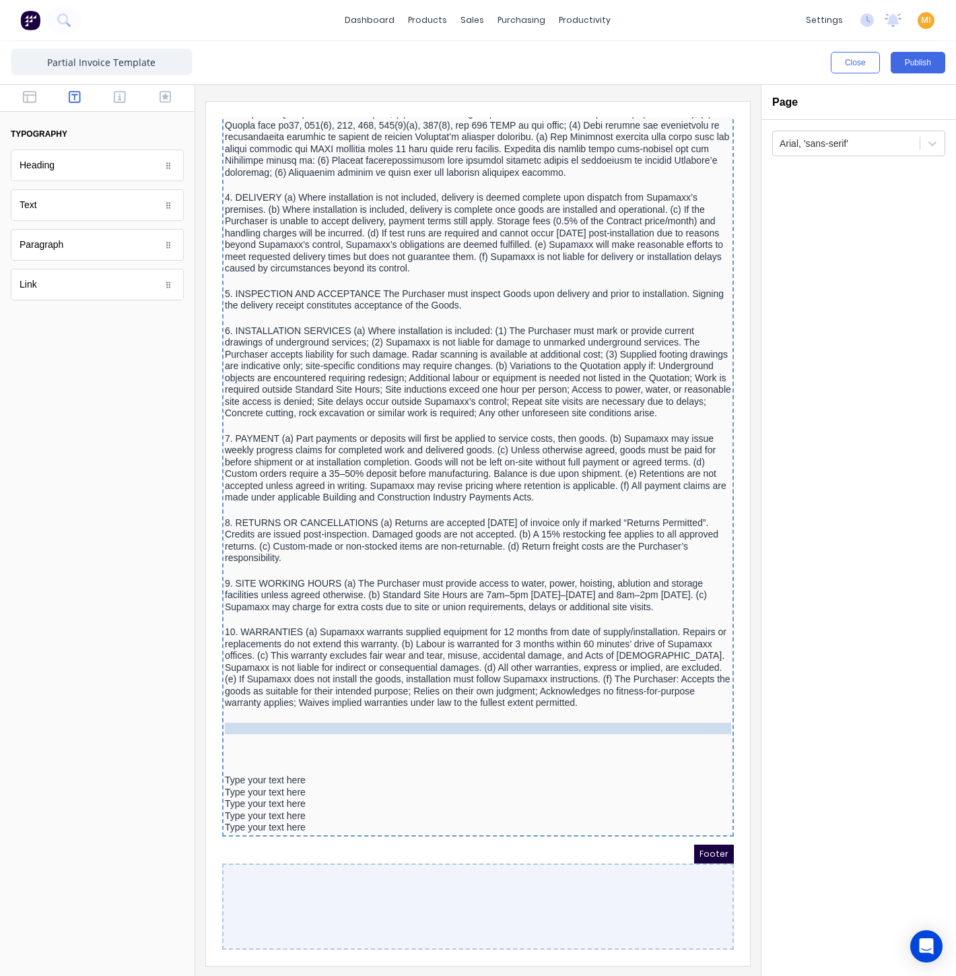
drag, startPoint x: 329, startPoint y: 808, endPoint x: 342, endPoint y: 762, distance: 47.7
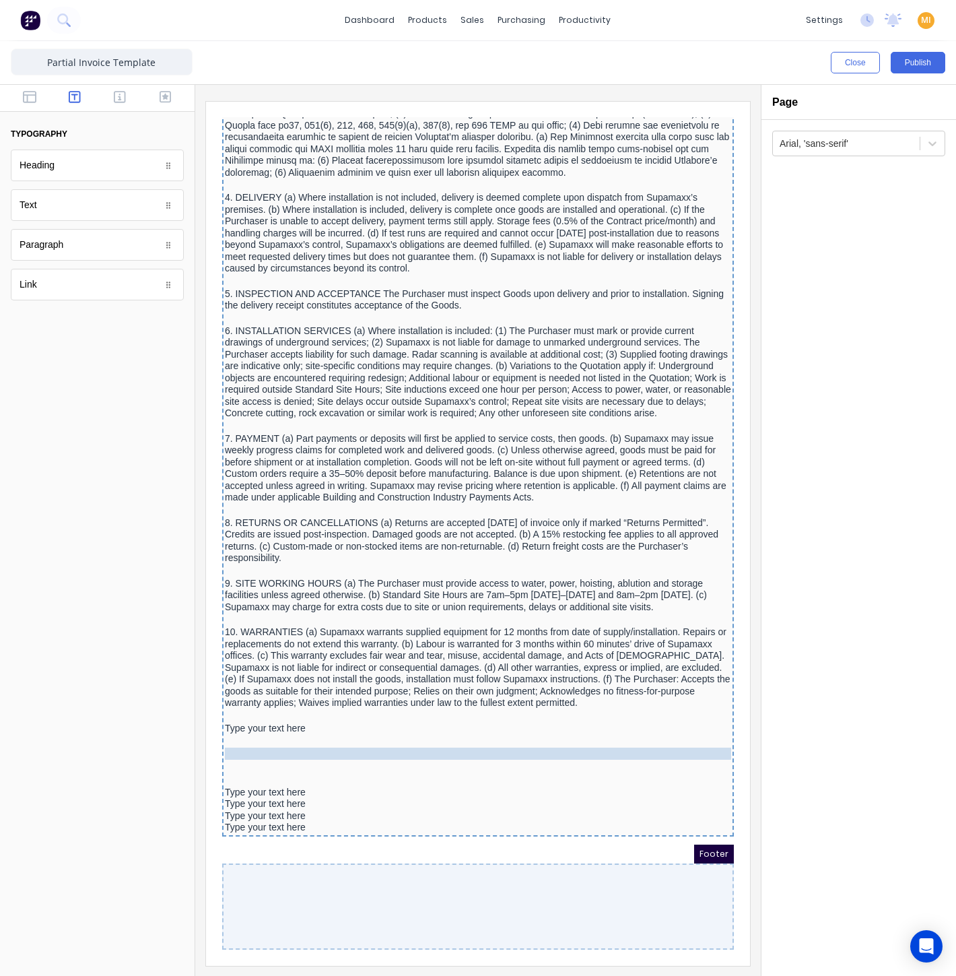
drag, startPoint x: 292, startPoint y: 817, endPoint x: 308, endPoint y: 784, distance: 36.7
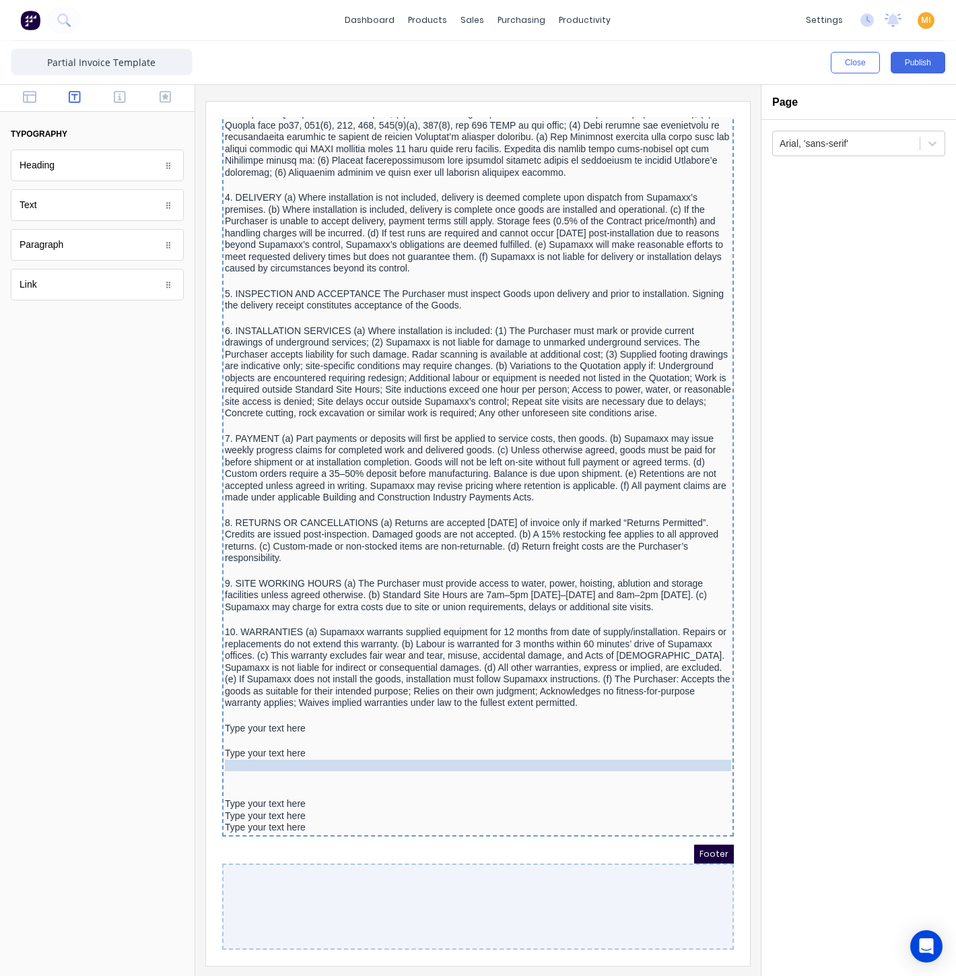
drag, startPoint x: 265, startPoint y: 831, endPoint x: 261, endPoint y: 805, distance: 26.7
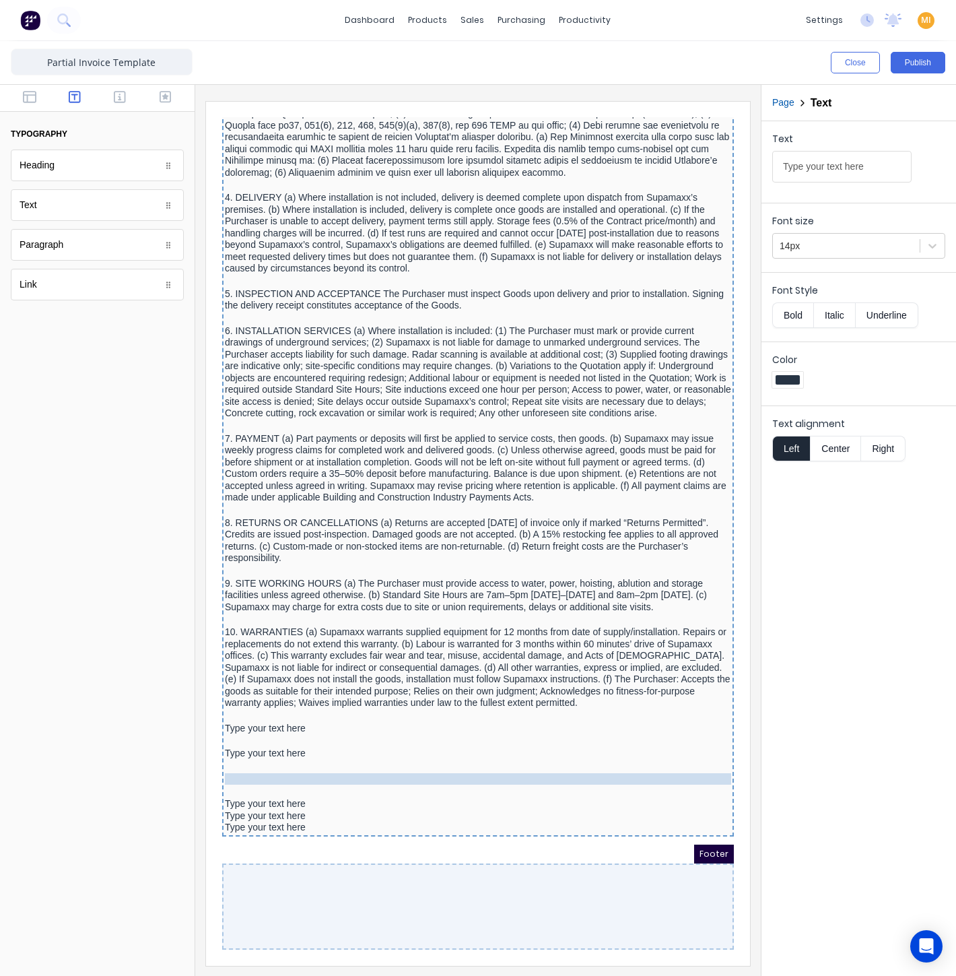
drag, startPoint x: 290, startPoint y: 801, endPoint x: 290, endPoint y: 815, distance: 14.1
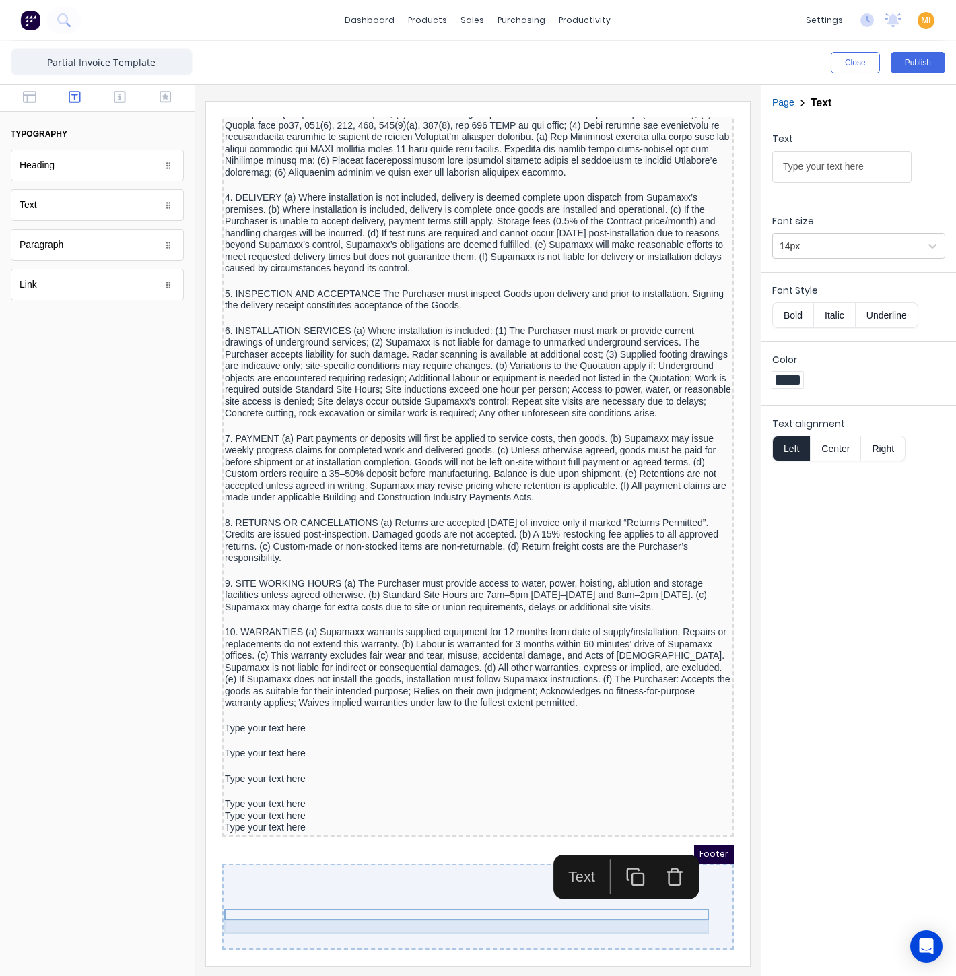
click at [281, 782] on div at bounding box center [462, 774] width 506 height 13
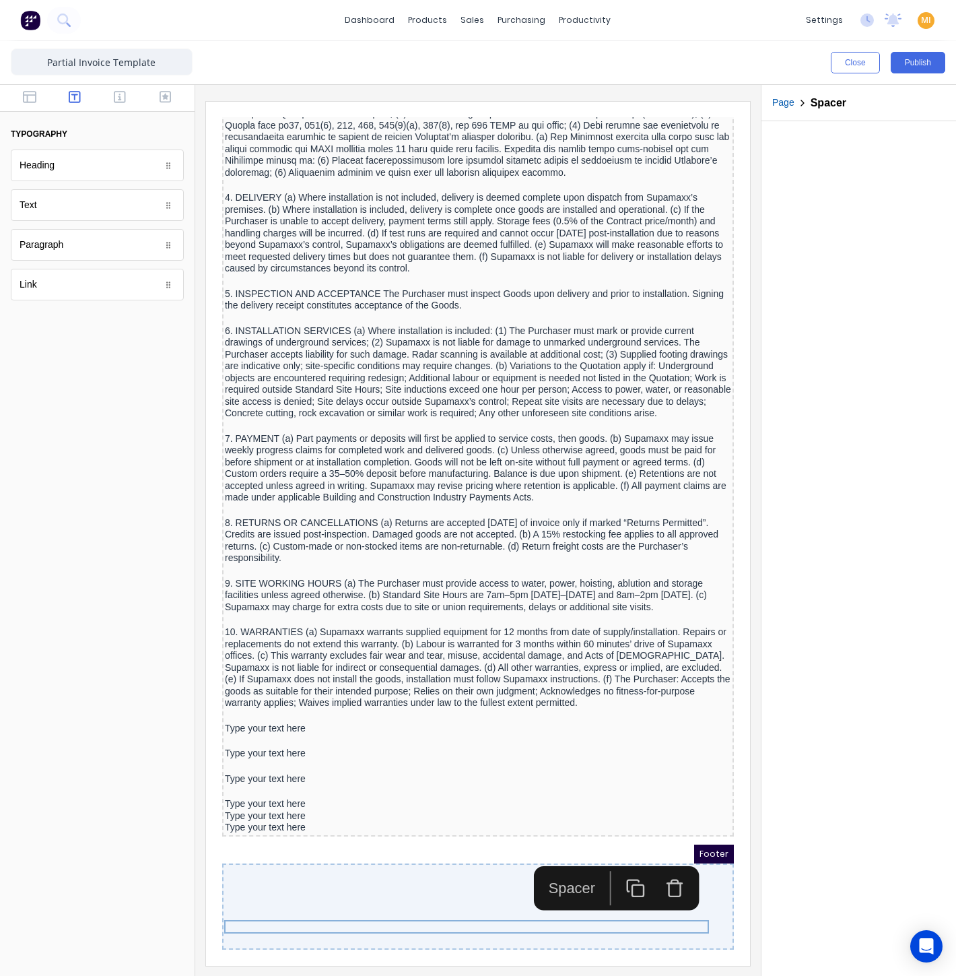
click at [613, 862] on icon "button" at bounding box center [620, 872] width 20 height 20
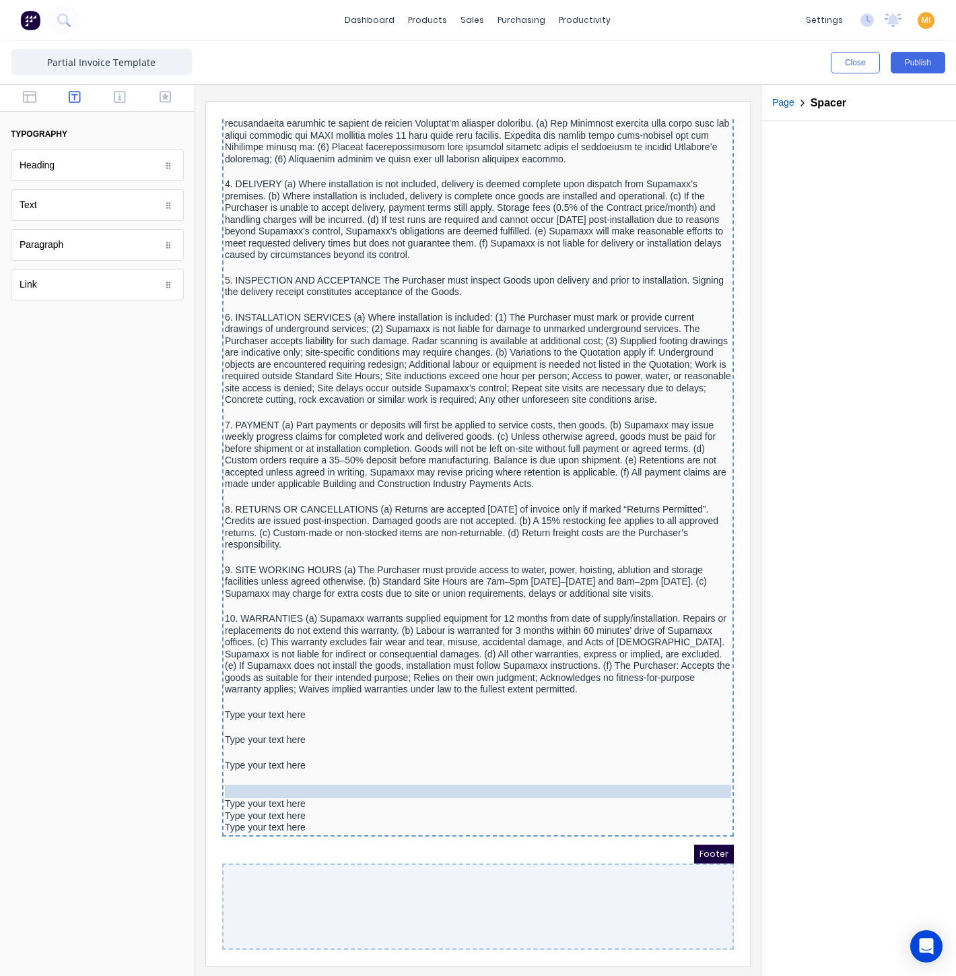
drag, startPoint x: 352, startPoint y: 840, endPoint x: 356, endPoint y: 852, distance: 13.2
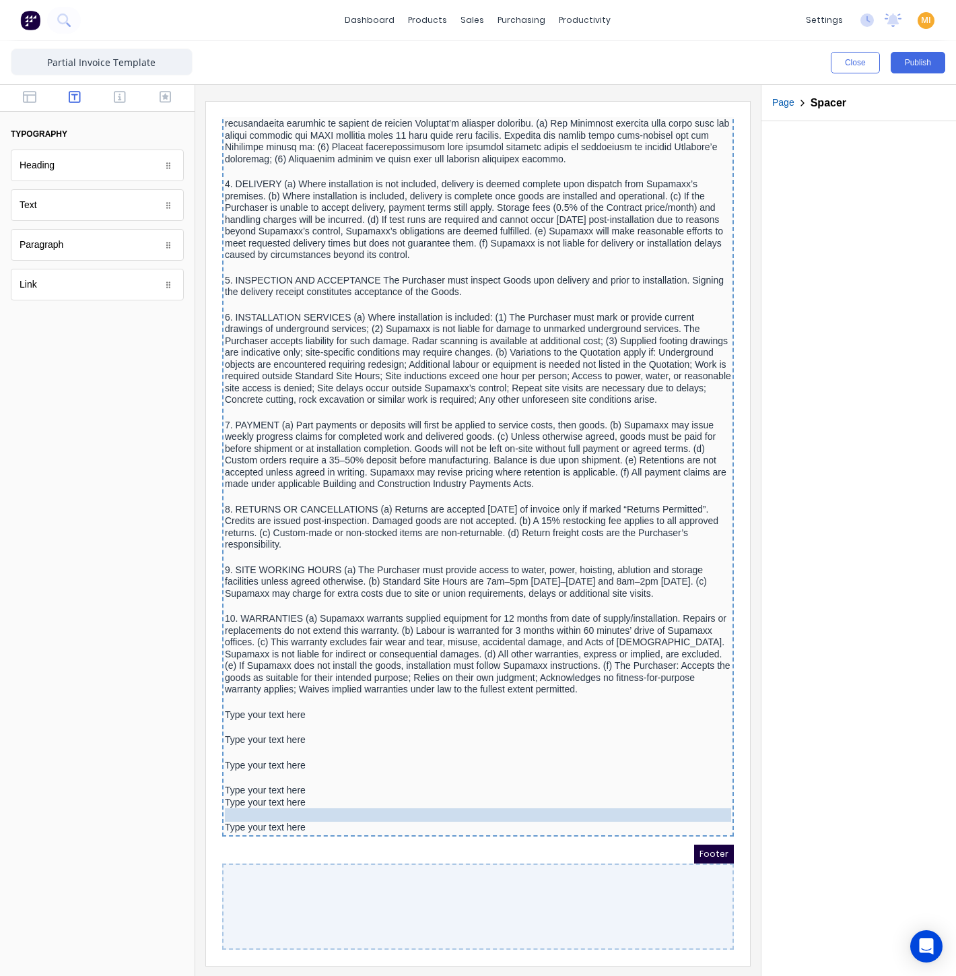
drag, startPoint x: 362, startPoint y: 840, endPoint x: 368, endPoint y: 848, distance: 10.6
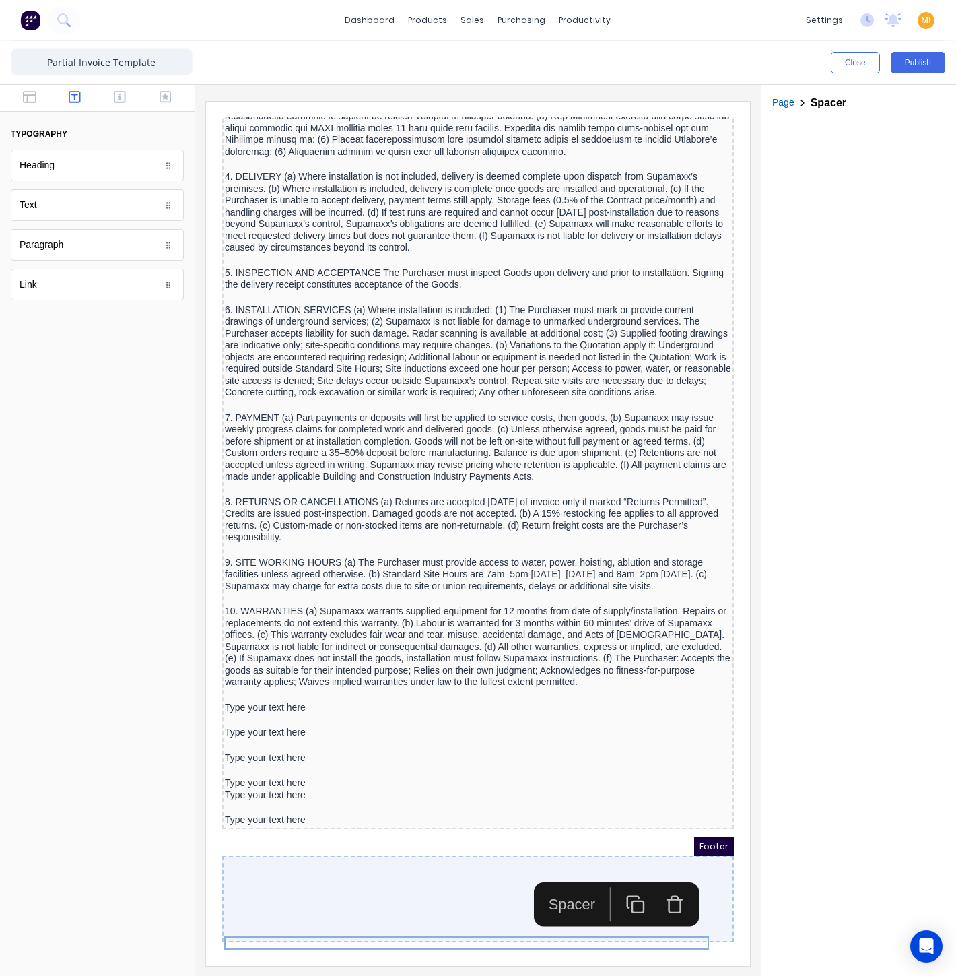
click at [621, 878] on icon "button" at bounding box center [620, 888] width 20 height 20
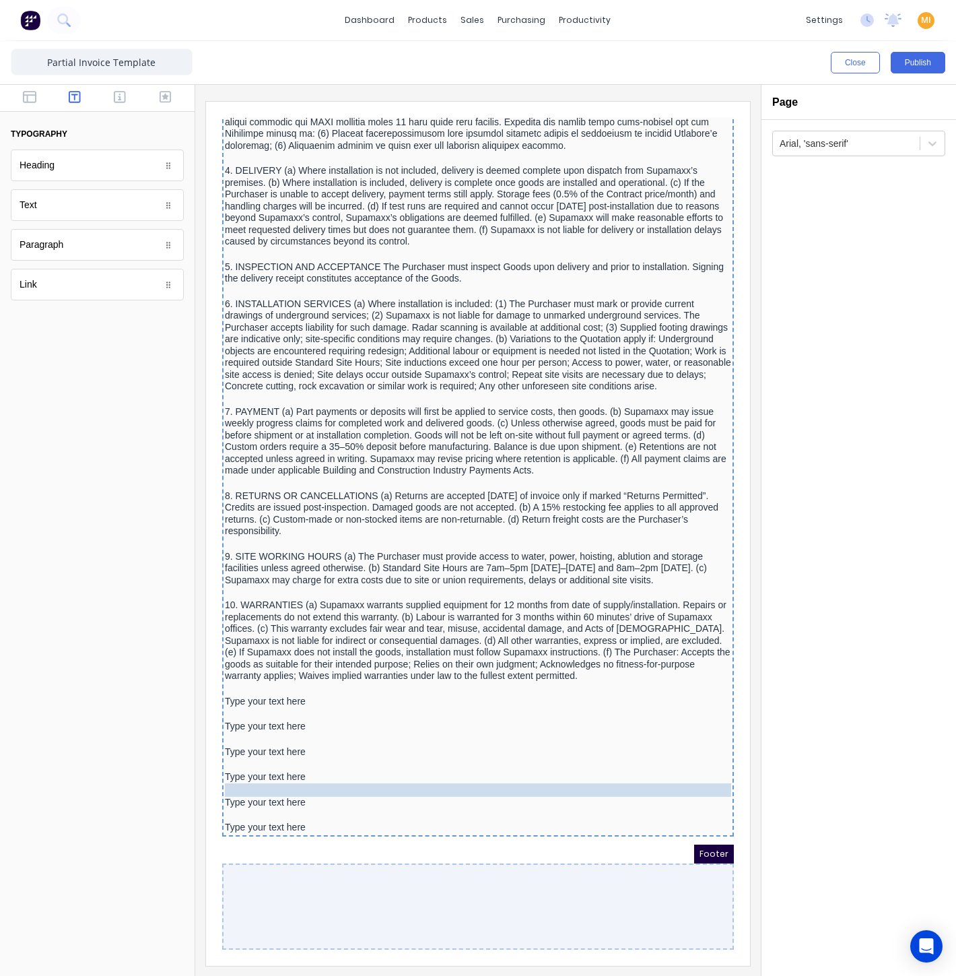
drag, startPoint x: 389, startPoint y: 860, endPoint x: 388, endPoint y: 846, distance: 13.5
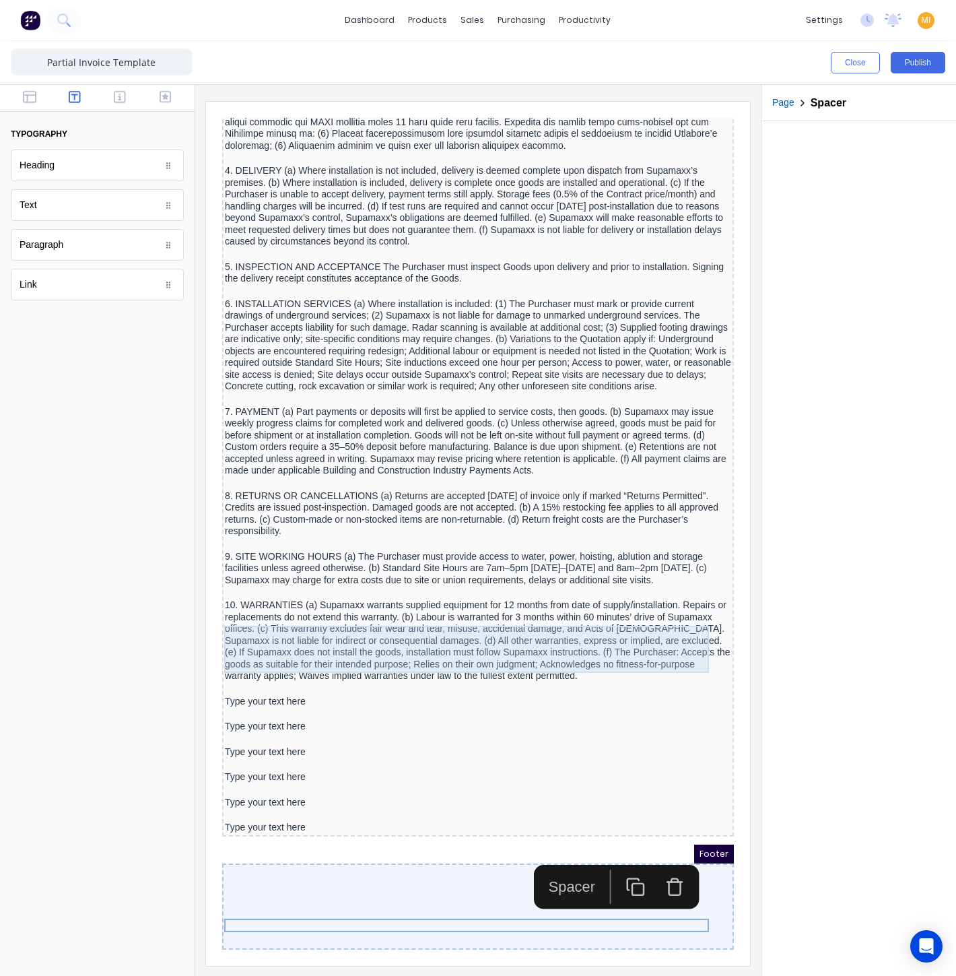
scroll to position [1597, 0]
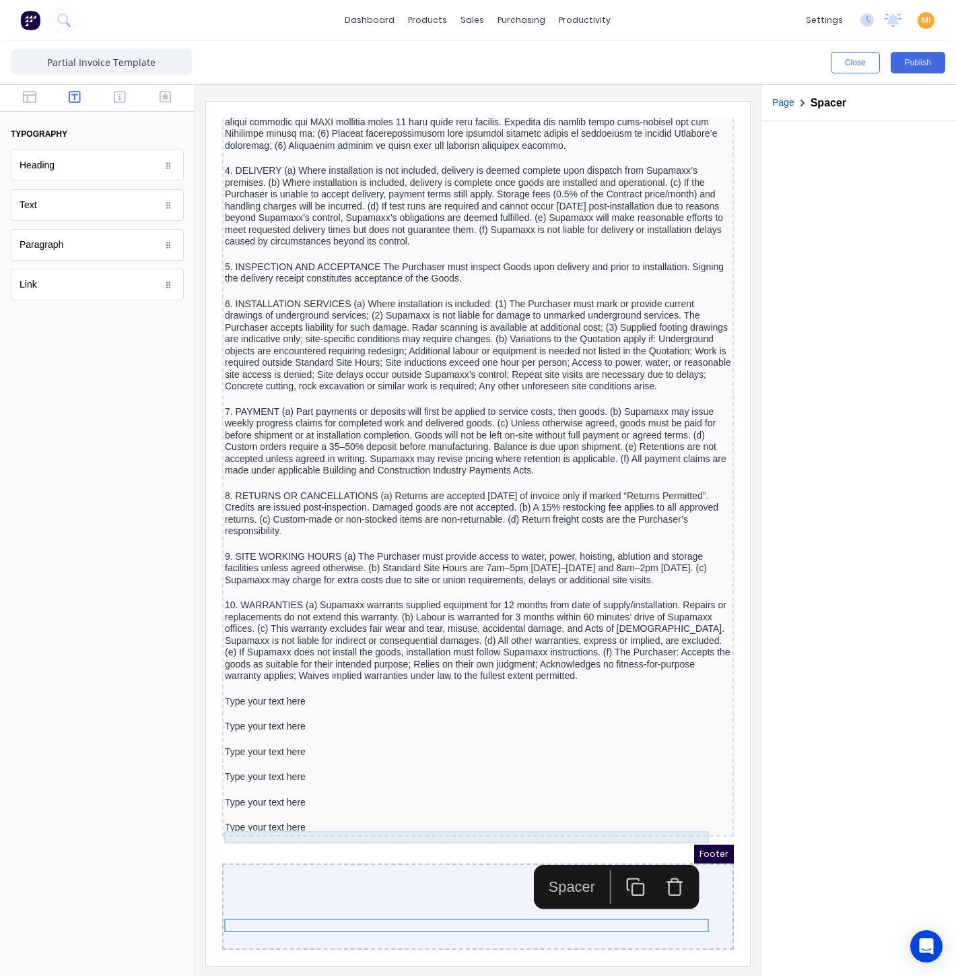
drag, startPoint x: 279, startPoint y: 676, endPoint x: 310, endPoint y: 642, distance: 45.7
click at [280, 679] on div "Type your text here" at bounding box center [462, 685] width 506 height 12
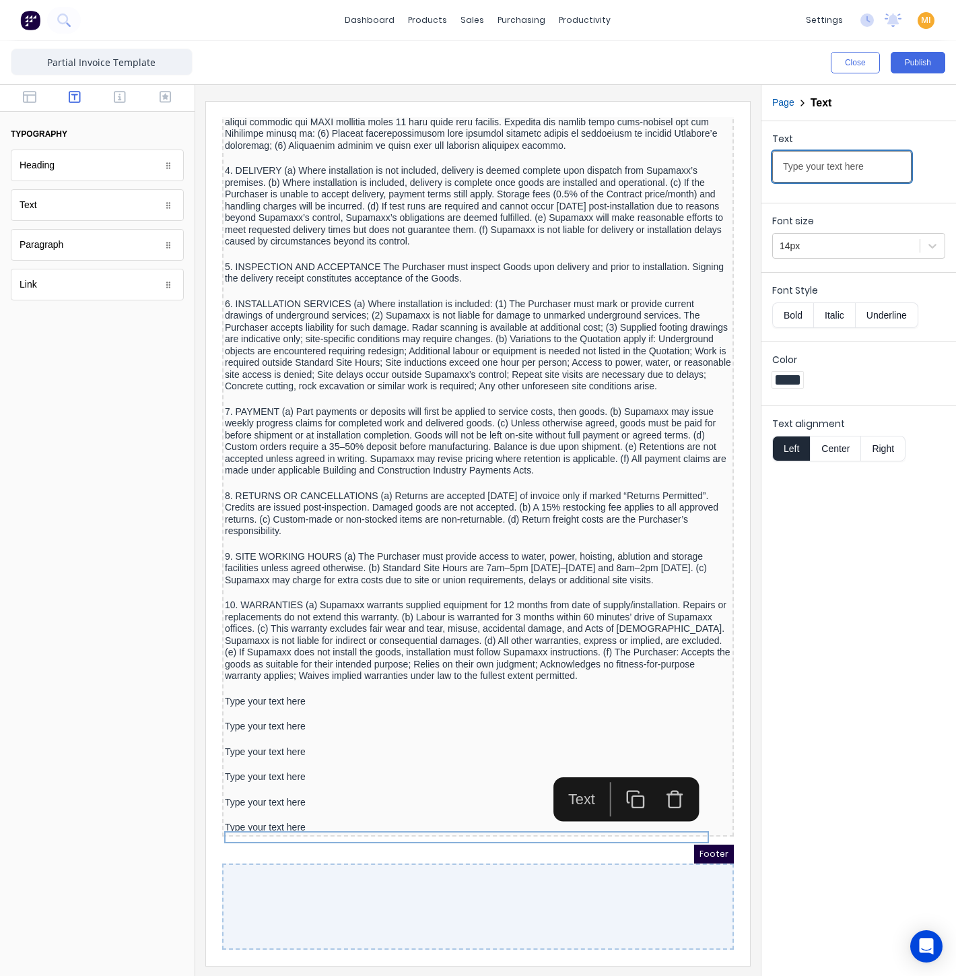
drag, startPoint x: 1077, startPoint y: 265, endPoint x: 646, endPoint y: 149, distance: 446.2
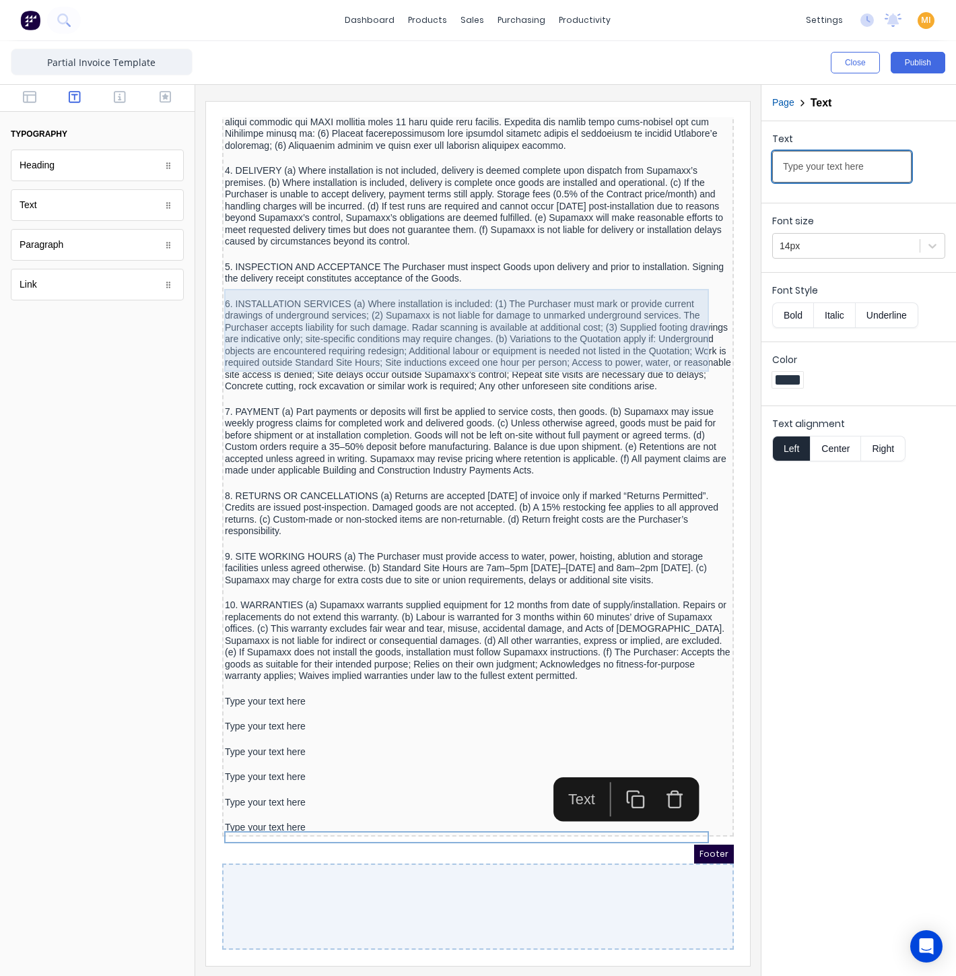
paste input "11. INTELLECTUAL PROPERTY (a) All Supamaxx drawings, specs, and documents remai…"
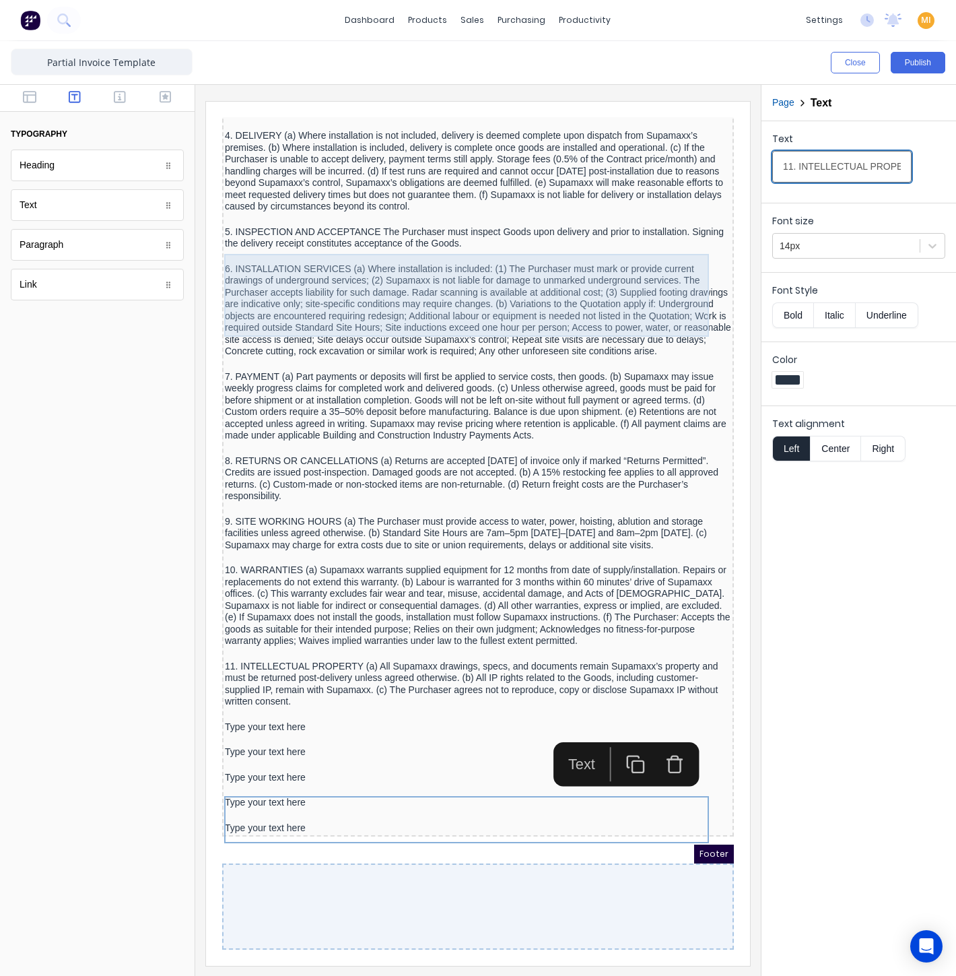
scroll to position [0, 1390]
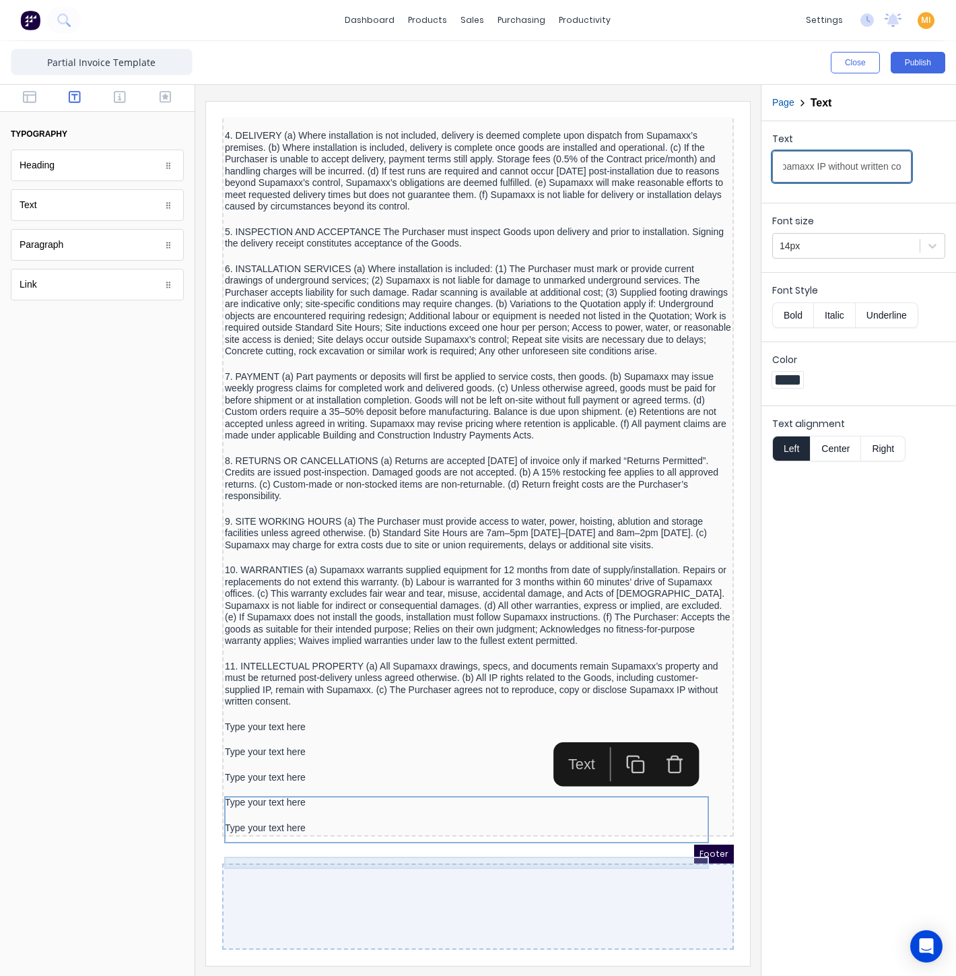
type input "11. INTELLECTUAL PROPERTY (a) All Supamaxx drawings, specs, and documents remai…"
click at [271, 717] on div "Type your text here" at bounding box center [462, 711] width 506 height 12
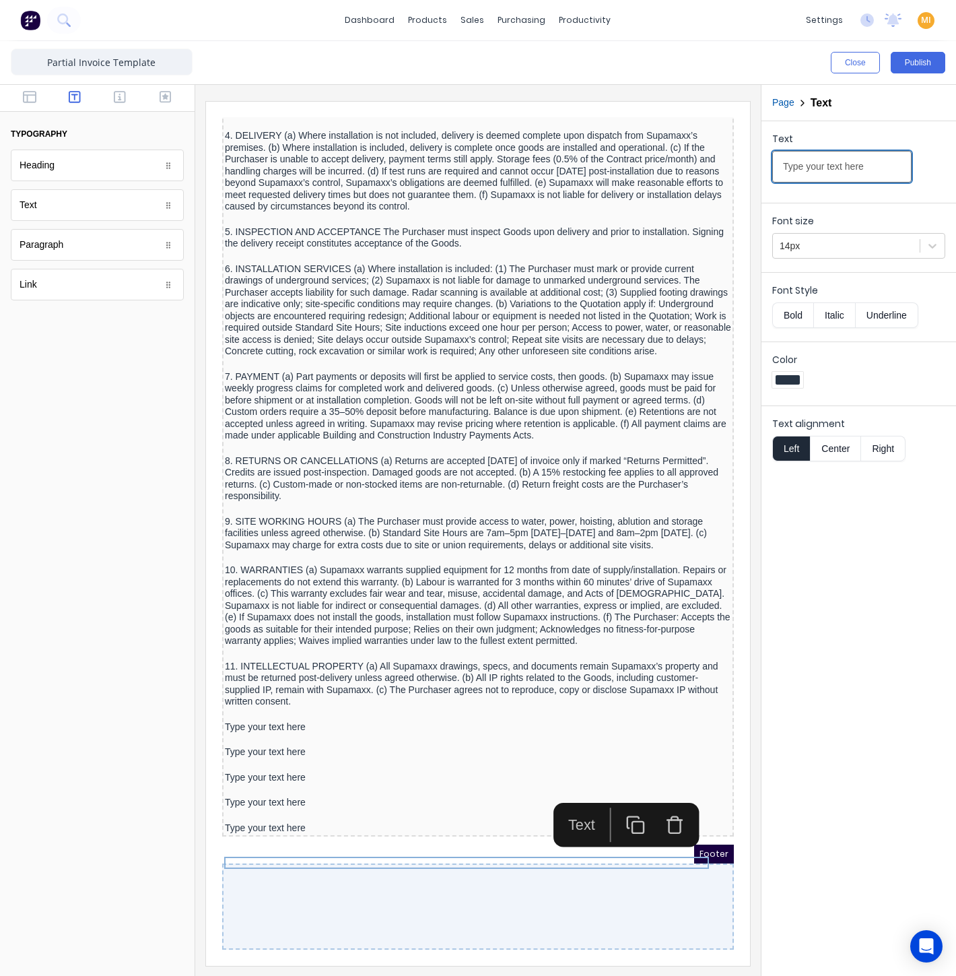
click at [841, 158] on input "Type your text here" at bounding box center [841, 167] width 139 height 32
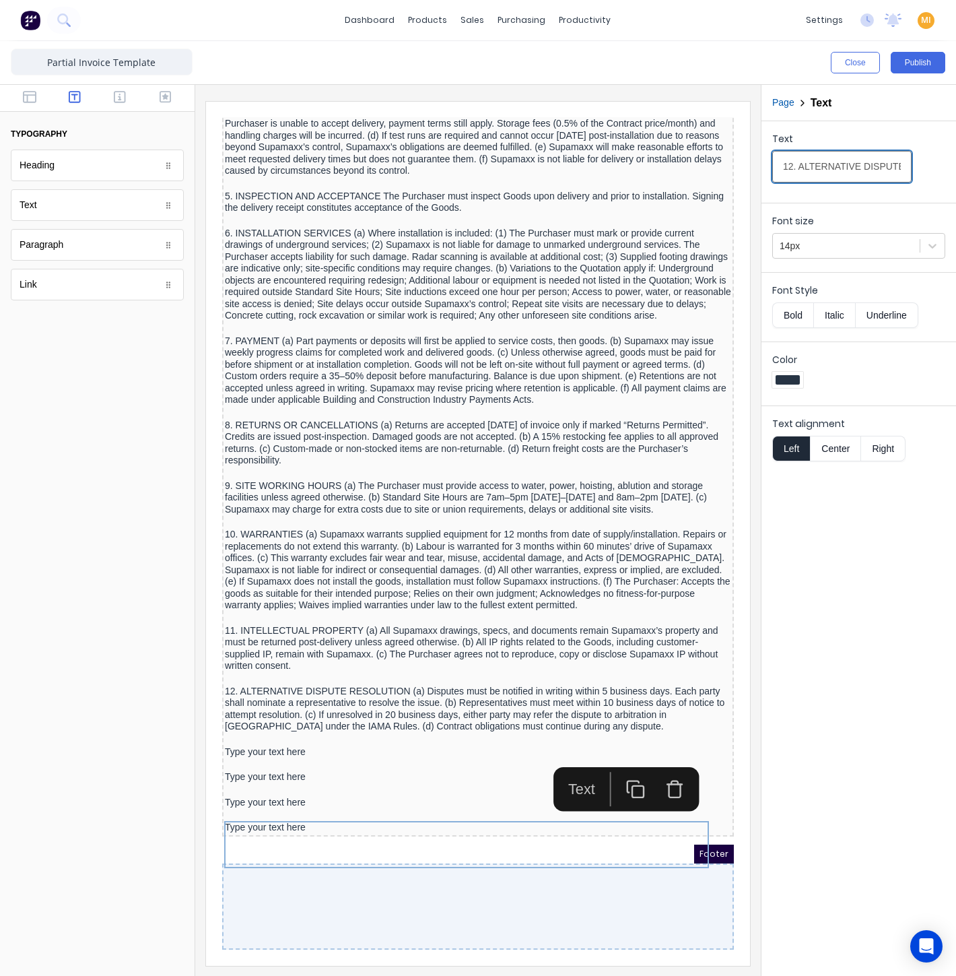
scroll to position [0, 1681]
type input "12. ALTERNATIVE DISPUTE RESOLUTION (a) Disputes must be notified in writing wit…"
click at [244, 742] on div "Type your text here" at bounding box center [462, 736] width 506 height 12
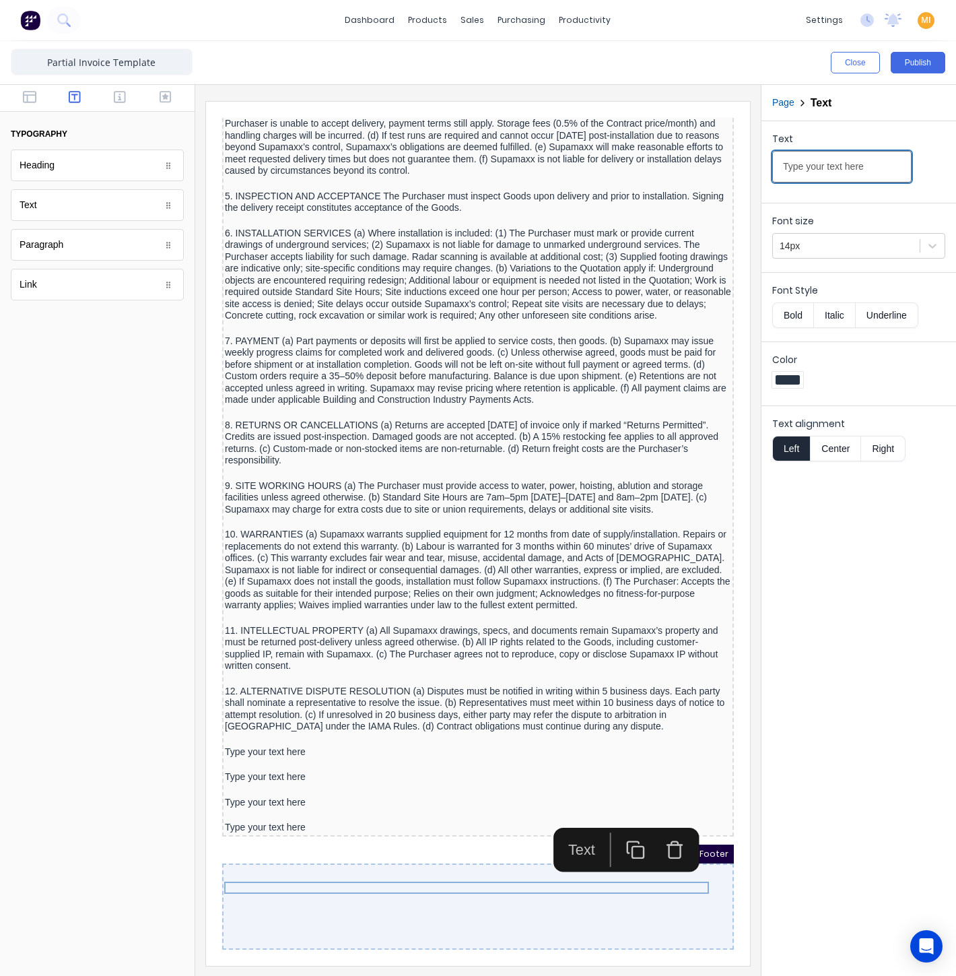
click at [817, 166] on input "Type your text here" at bounding box center [841, 167] width 139 height 32
paste input "13. TIME BAR FOR CLAIMS (a) Claims must be notified to Supamaxx in writing with…"
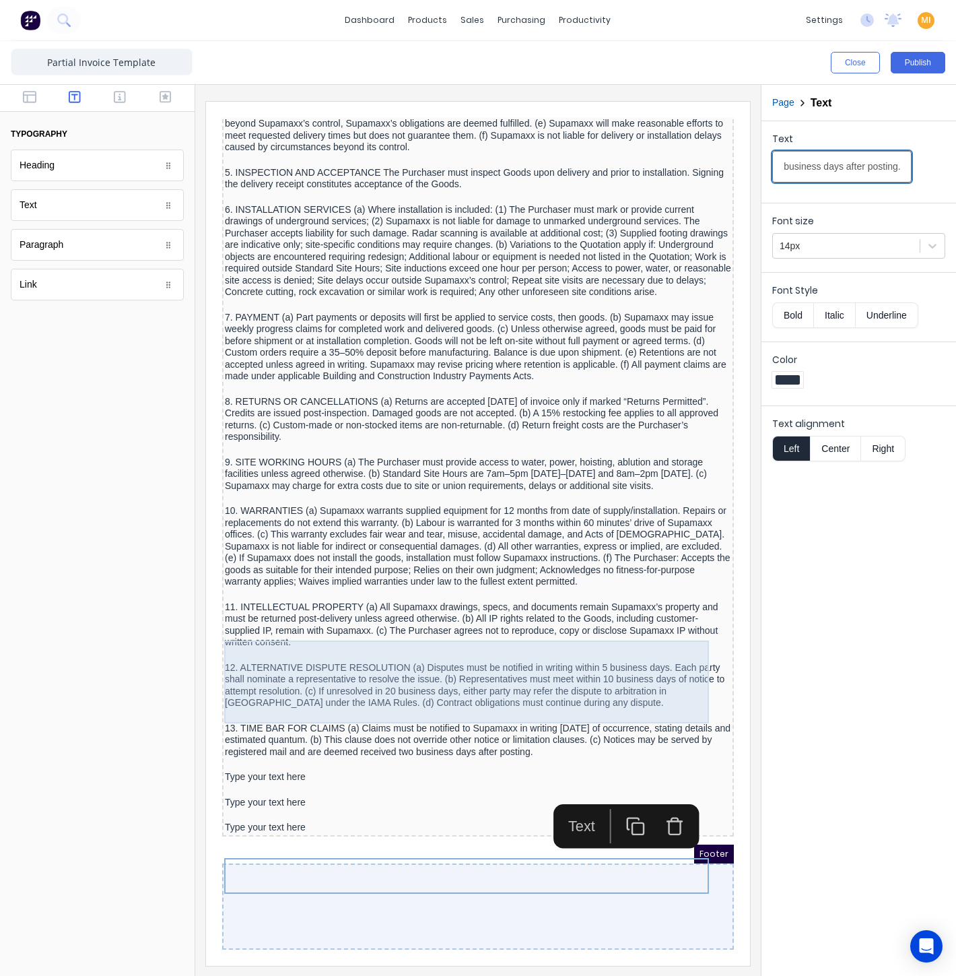
scroll to position [1691, 0]
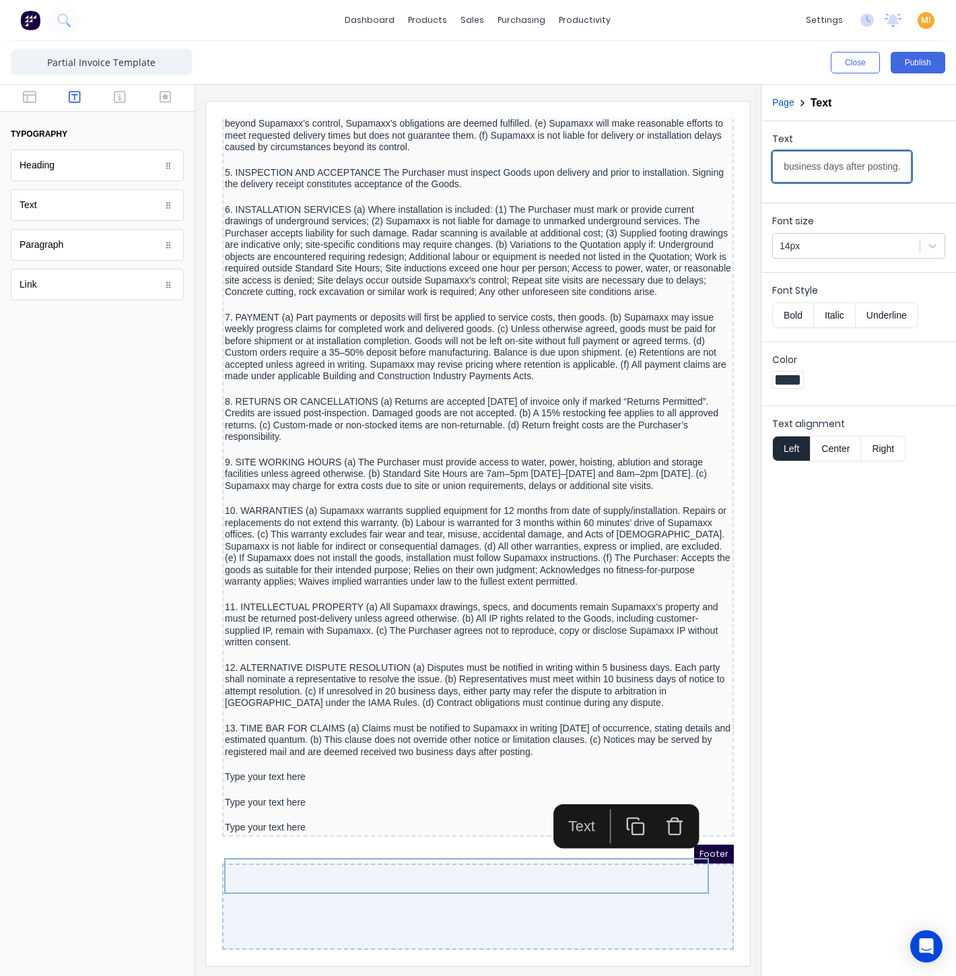
type input "13. TIME BAR FOR CLAIMS (a) Claims must be notified to Supamaxx in writing with…"
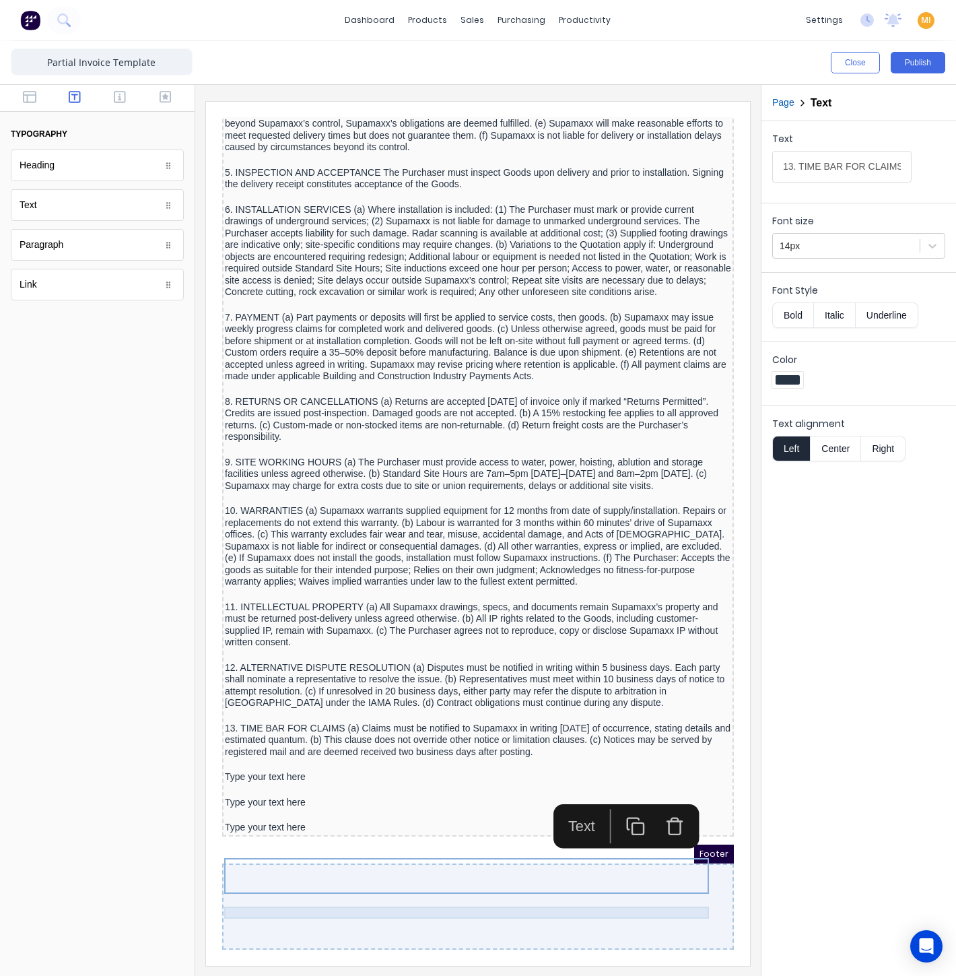
drag, startPoint x: 232, startPoint y: 751, endPoint x: 240, endPoint y: 751, distance: 7.4
click at [234, 755] on div "Type your text here" at bounding box center [462, 761] width 506 height 12
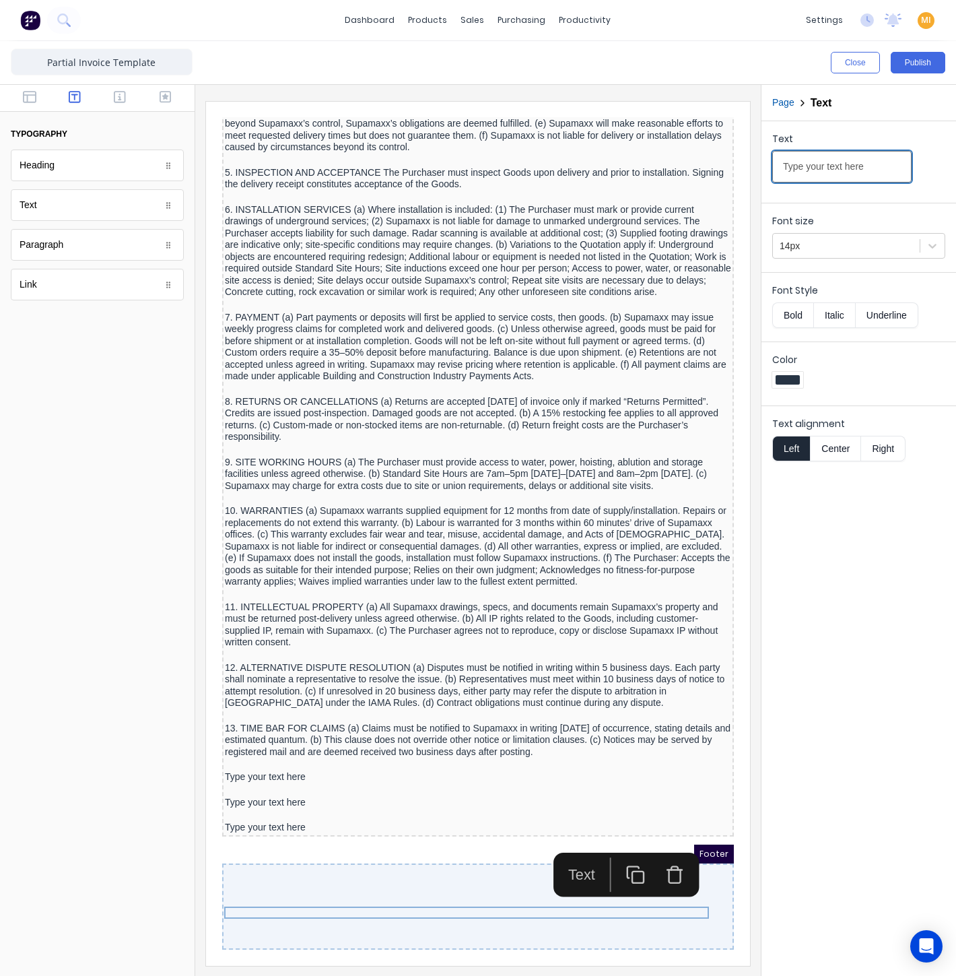
click at [833, 164] on input "Type your text here" at bounding box center [841, 167] width 139 height 32
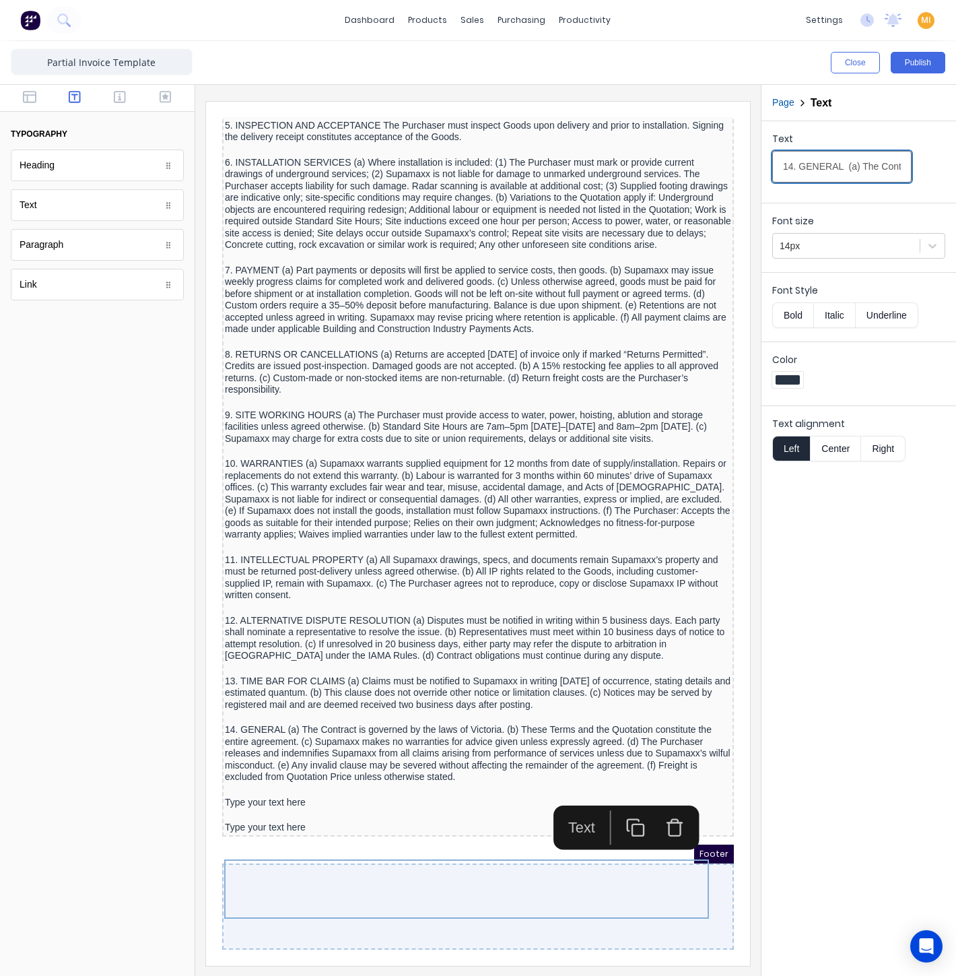
scroll to position [0, 2041]
type input "14. GENERAL (a) The Contract is governed by the laws of Victoria. (b) These Ter…"
drag, startPoint x: 236, startPoint y: 828, endPoint x: 353, endPoint y: 729, distance: 153.8
click at [236, 793] on div "Type your text here" at bounding box center [462, 786] width 506 height 12
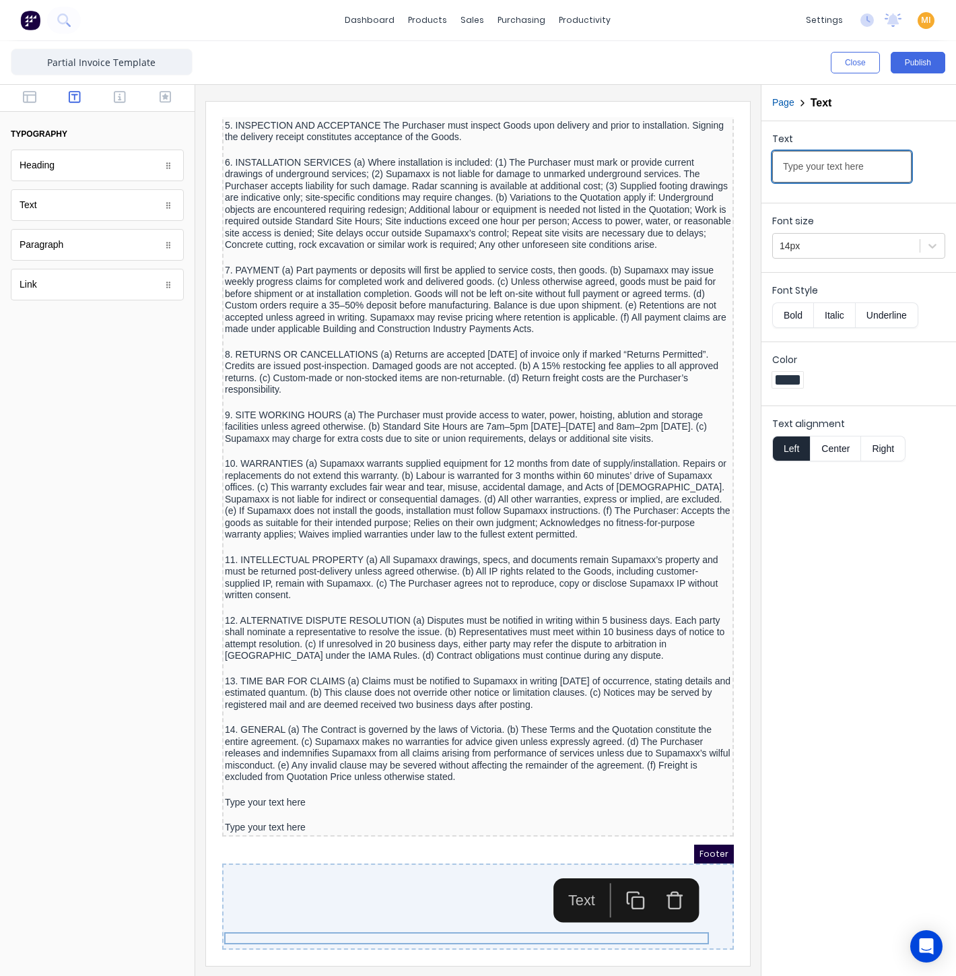
click at [844, 172] on input "Type your text here" at bounding box center [841, 167] width 139 height 32
paste input "15. DEFINITIONS Business Day: Any day excluding weekends, public holidays and 2…"
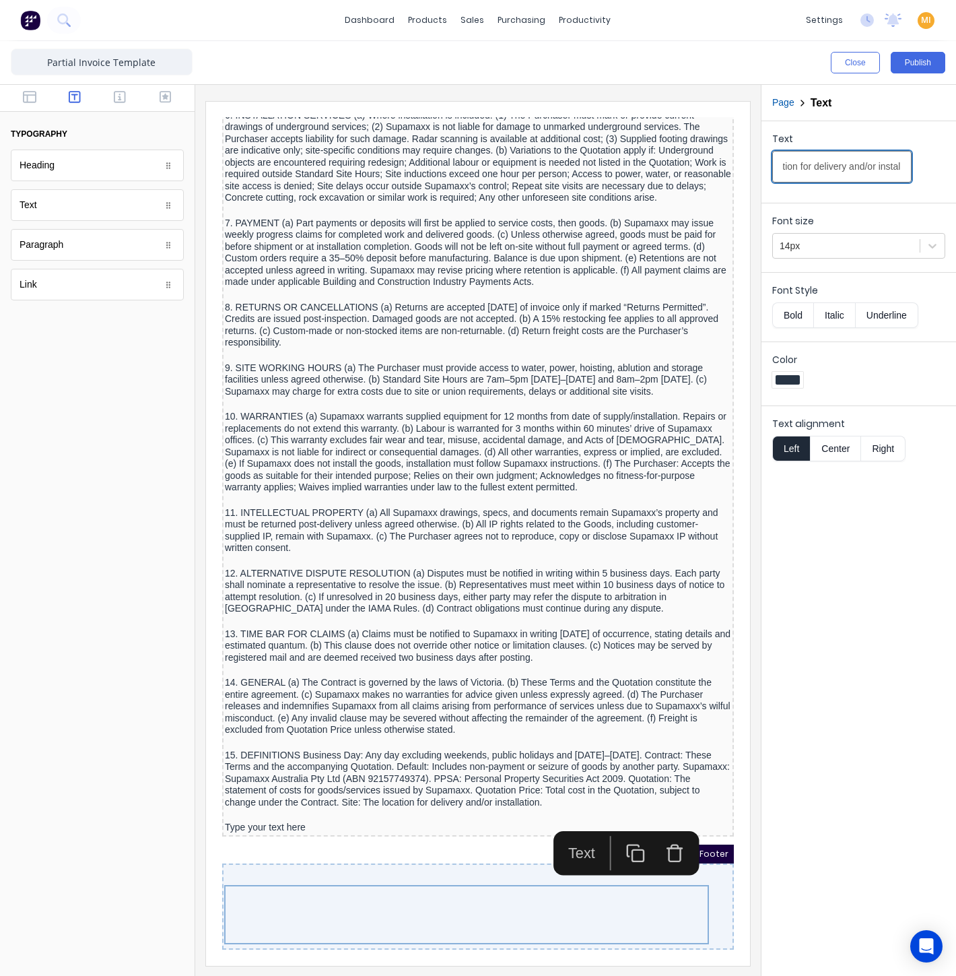
type input "15. DEFINITIONS Business Day: Any day excluding weekends, public holidays and 2…"
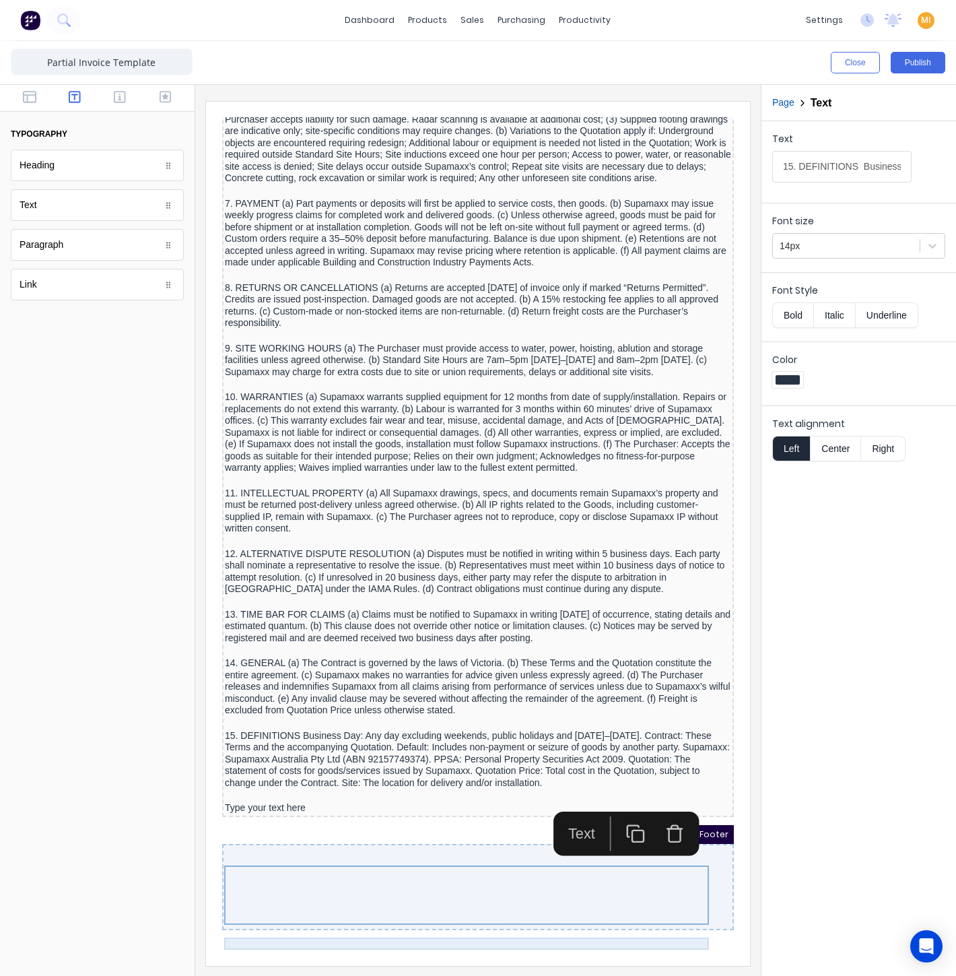
click at [362, 798] on div "Type your text here" at bounding box center [462, 792] width 506 height 12
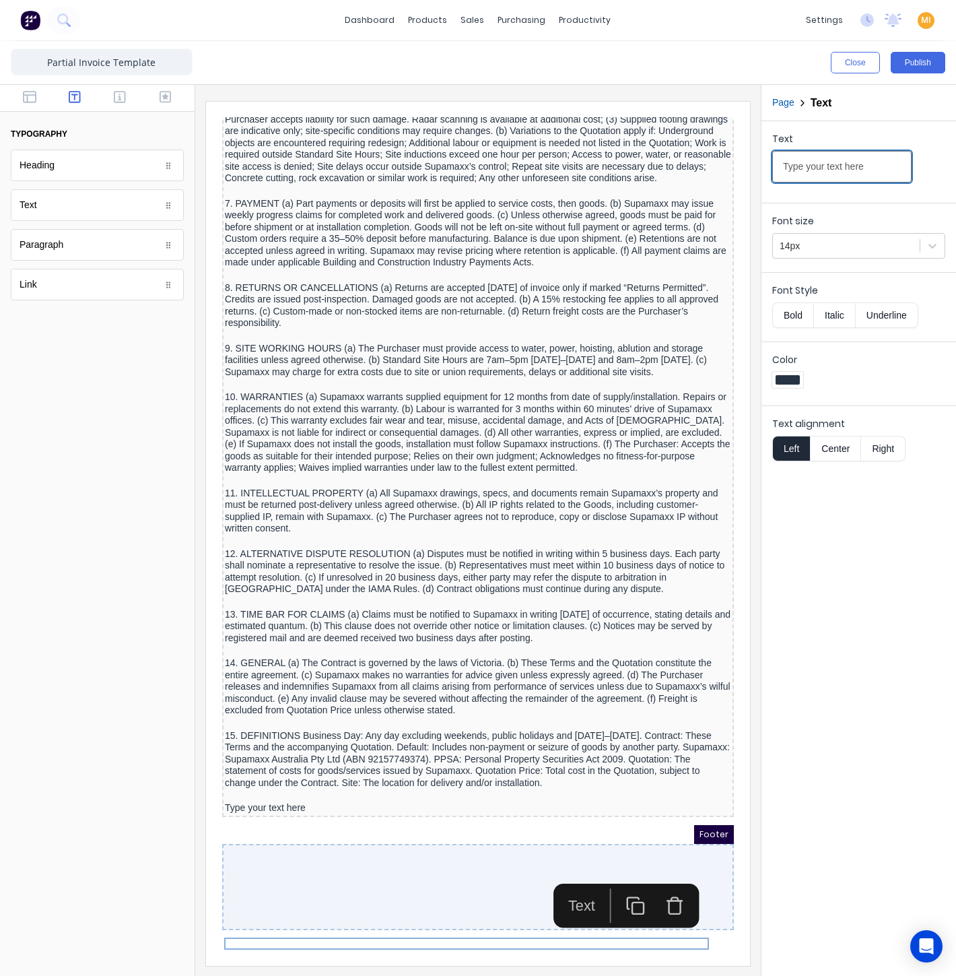
click at [824, 172] on input "Type your text here" at bounding box center [841, 167] width 139 height 32
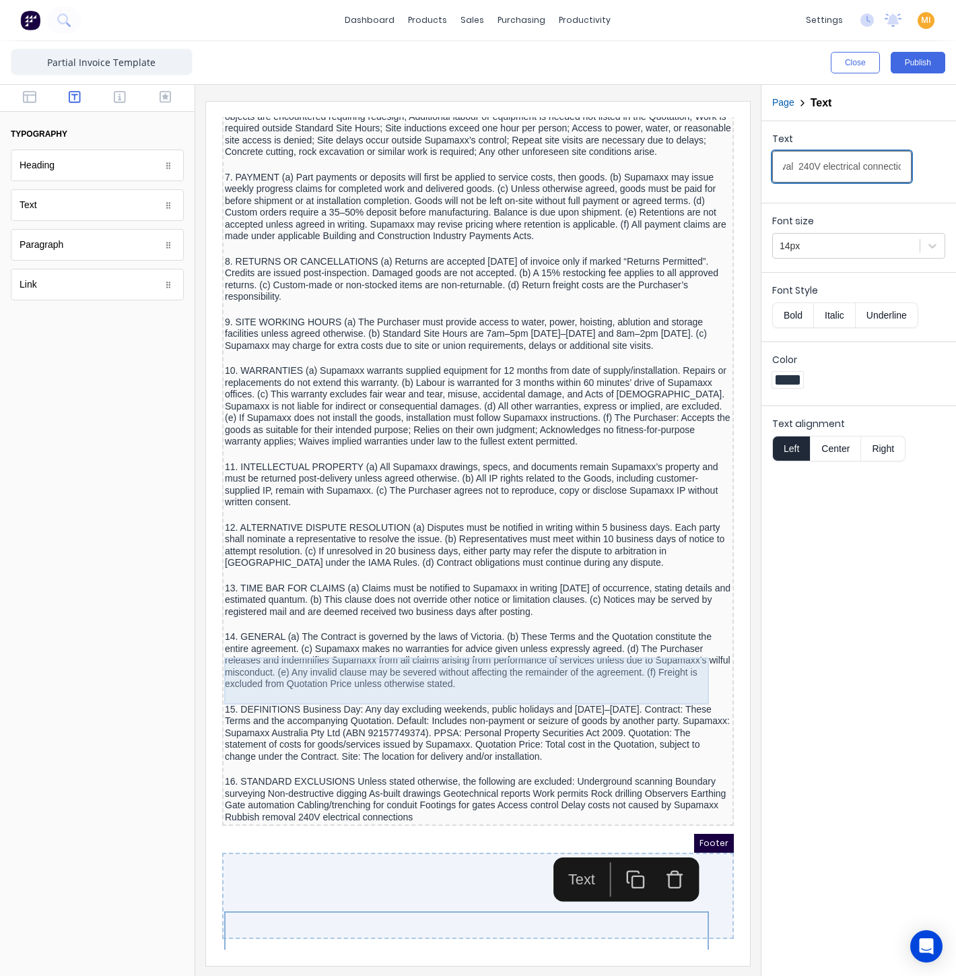
scroll to position [1821, 0]
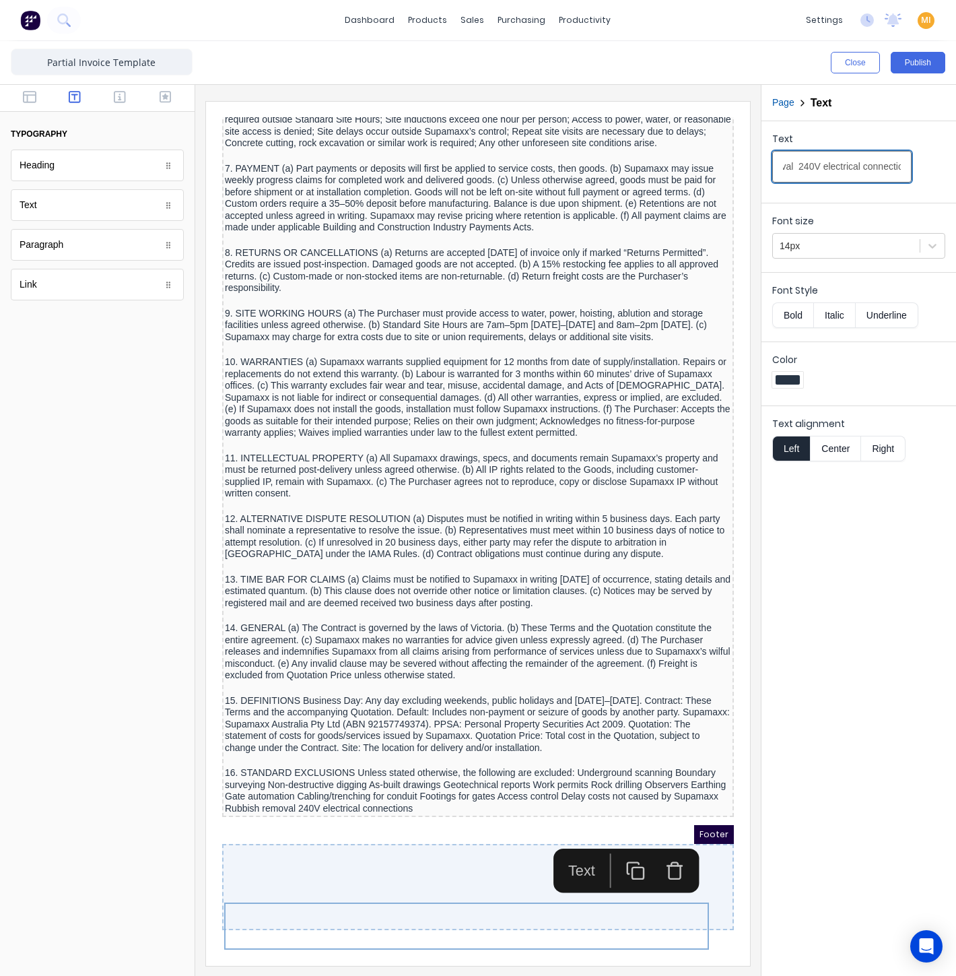
type input "16. STANDARD EXCLUSIONS Unless stated otherwise, the following are excluded: Un…"
click at [140, 751] on div at bounding box center [97, 647] width 195 height 656
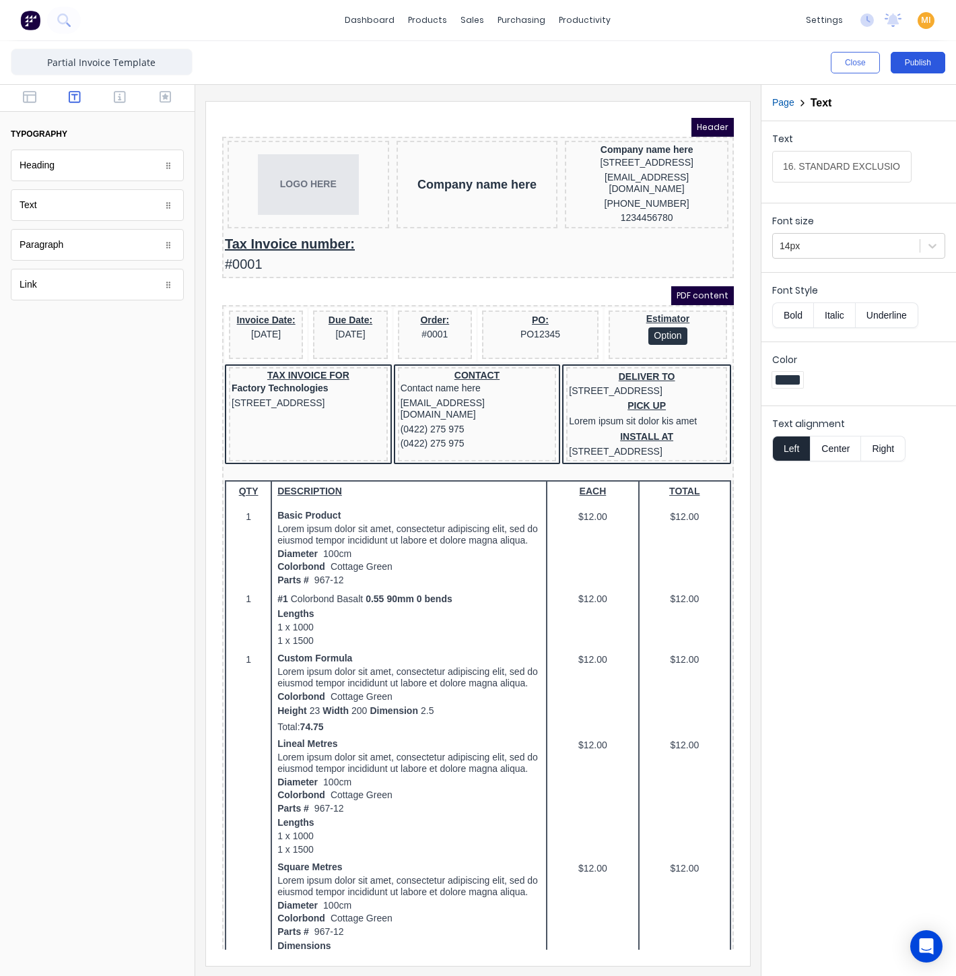
click at [922, 67] on button "Publish" at bounding box center [918, 63] width 55 height 22
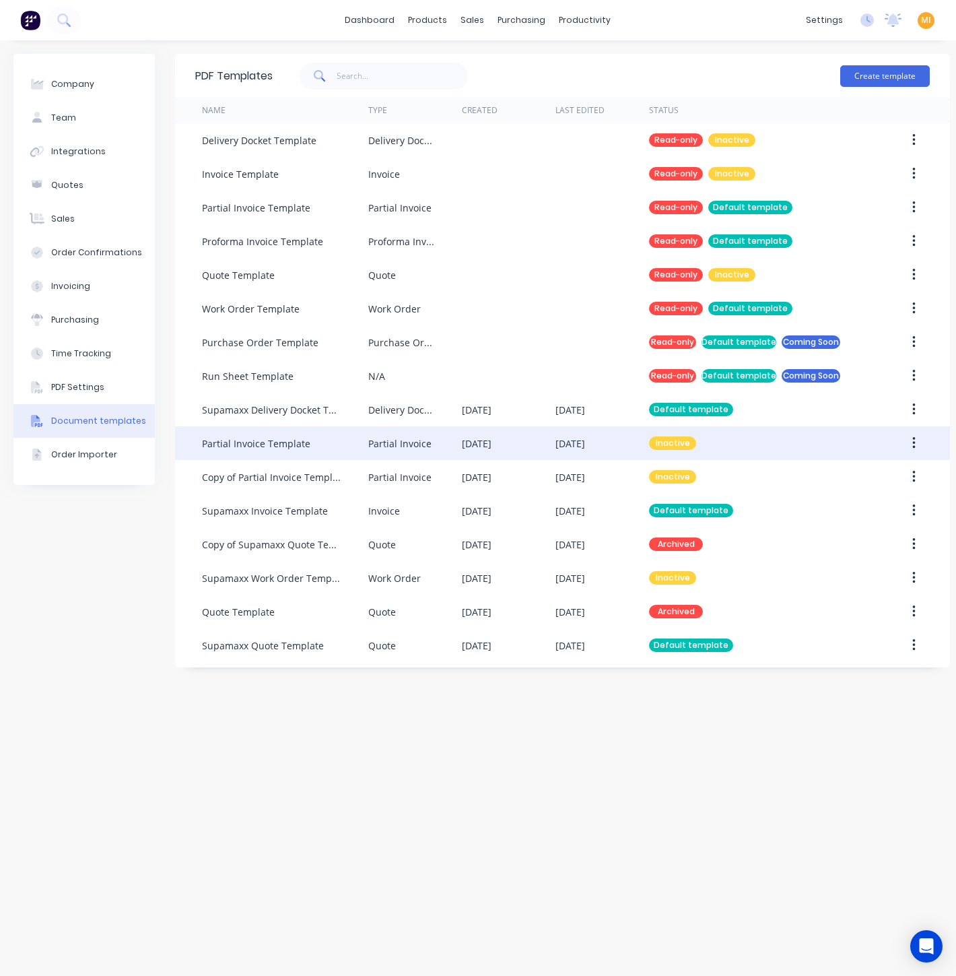
click at [914, 447] on icon "button" at bounding box center [913, 443] width 3 height 12
click at [868, 501] on div "Make default" at bounding box center [866, 506] width 104 height 20
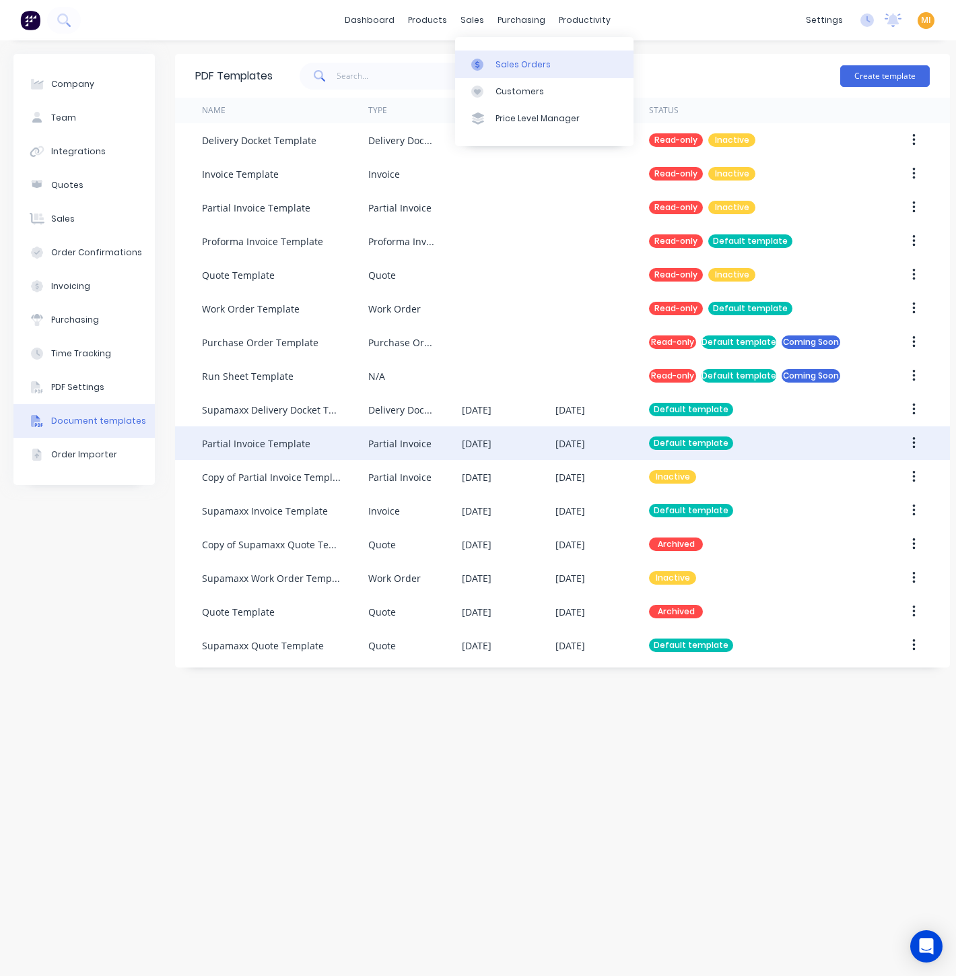
click at [500, 71] on link "Sales Orders" at bounding box center [544, 63] width 178 height 27
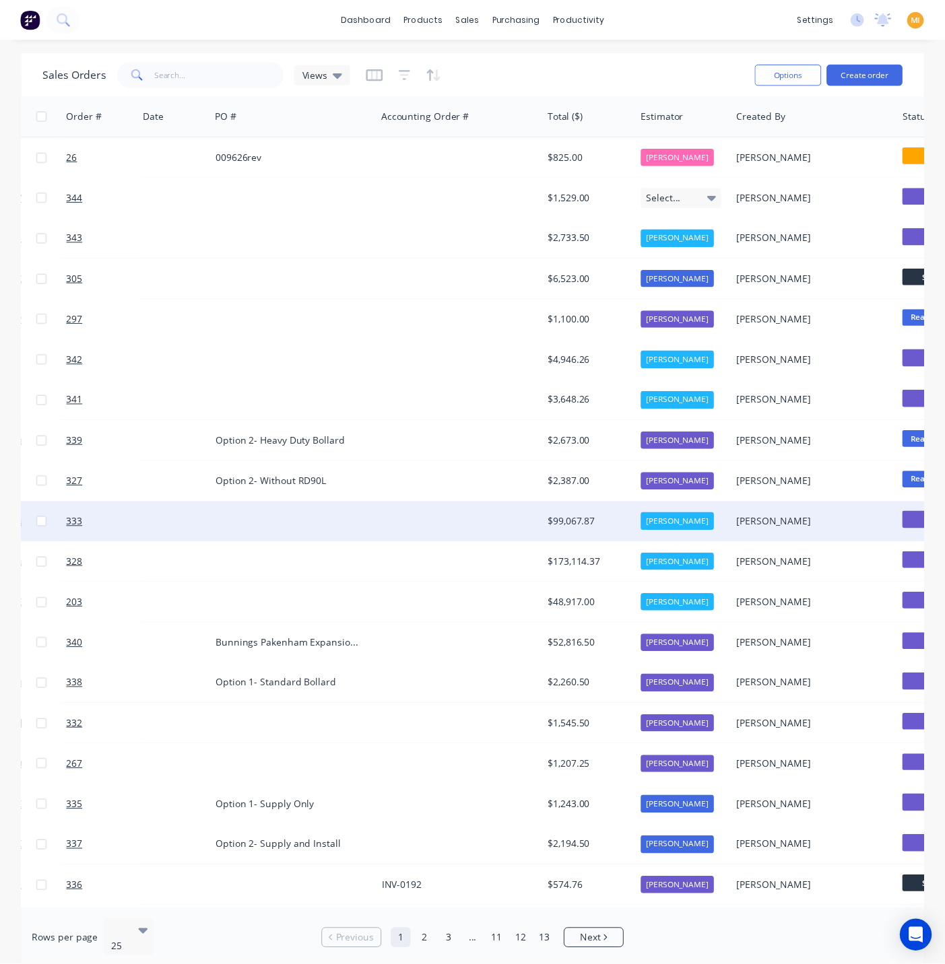
scroll to position [0, 194]
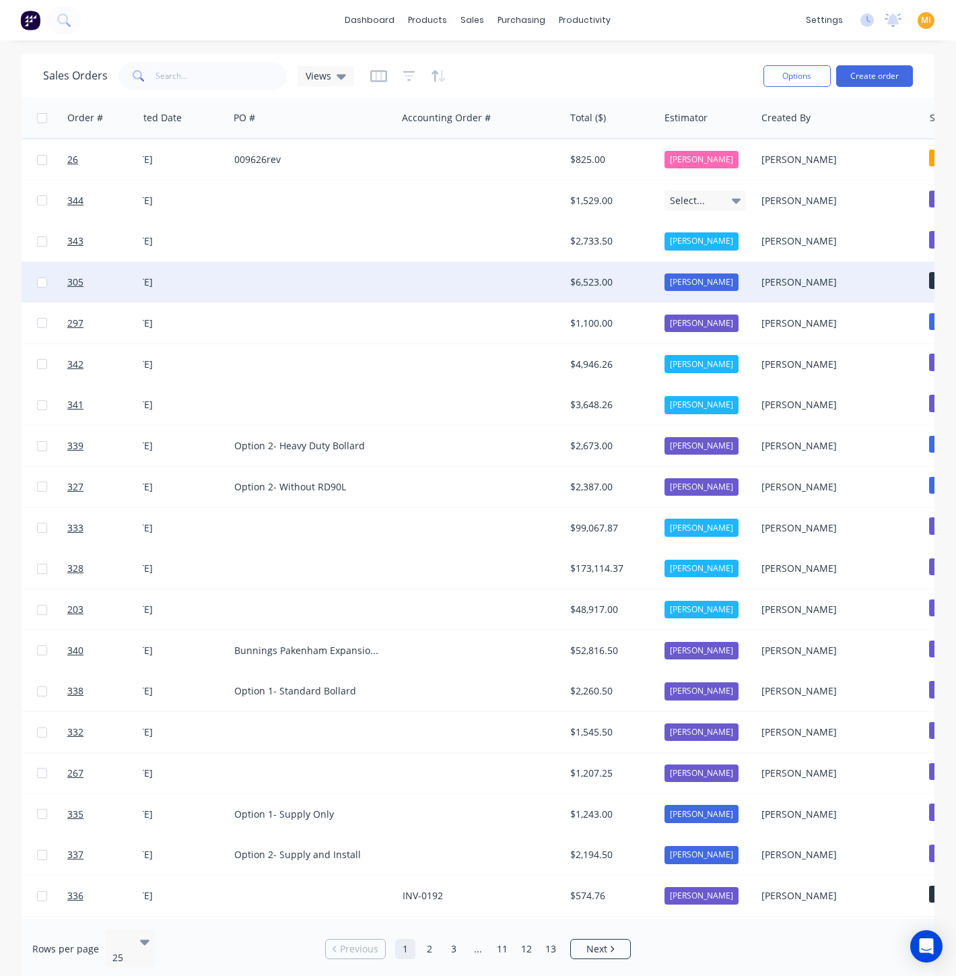
click at [519, 290] on div at bounding box center [481, 282] width 168 height 40
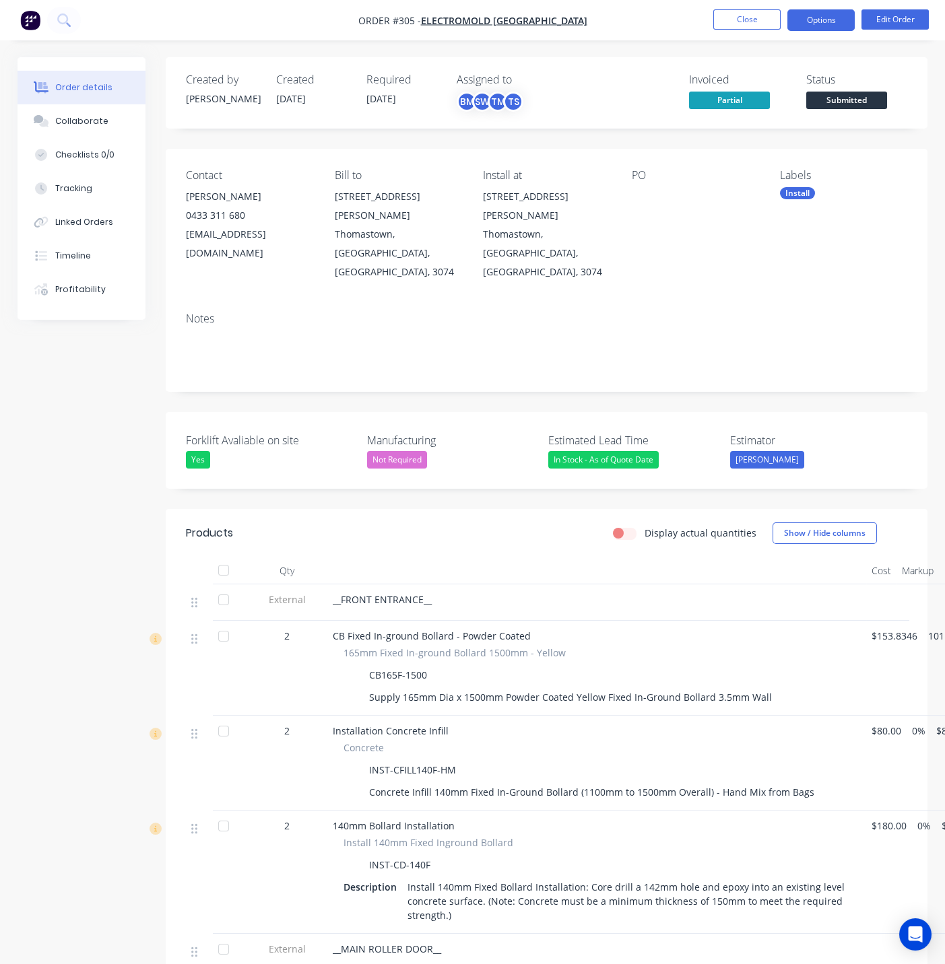
click at [823, 23] on button "Options" at bounding box center [820, 20] width 67 height 22
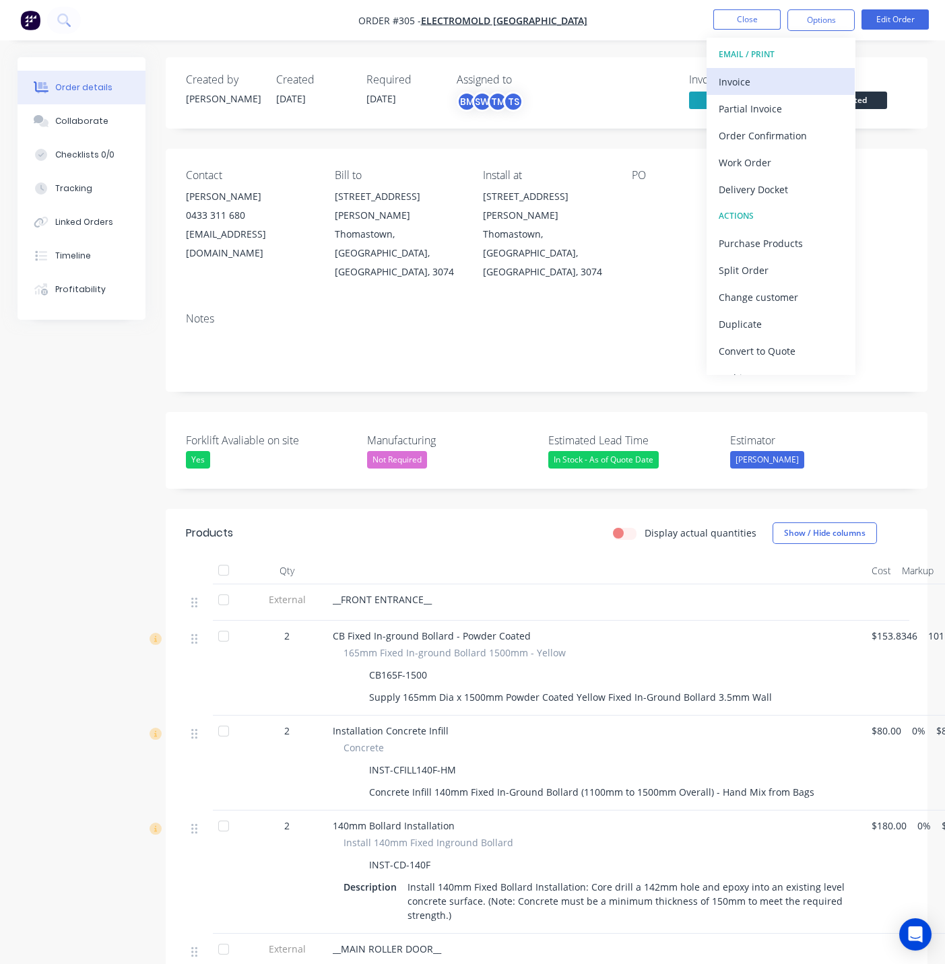
click at [781, 78] on div "Invoice" at bounding box center [780, 82] width 124 height 20
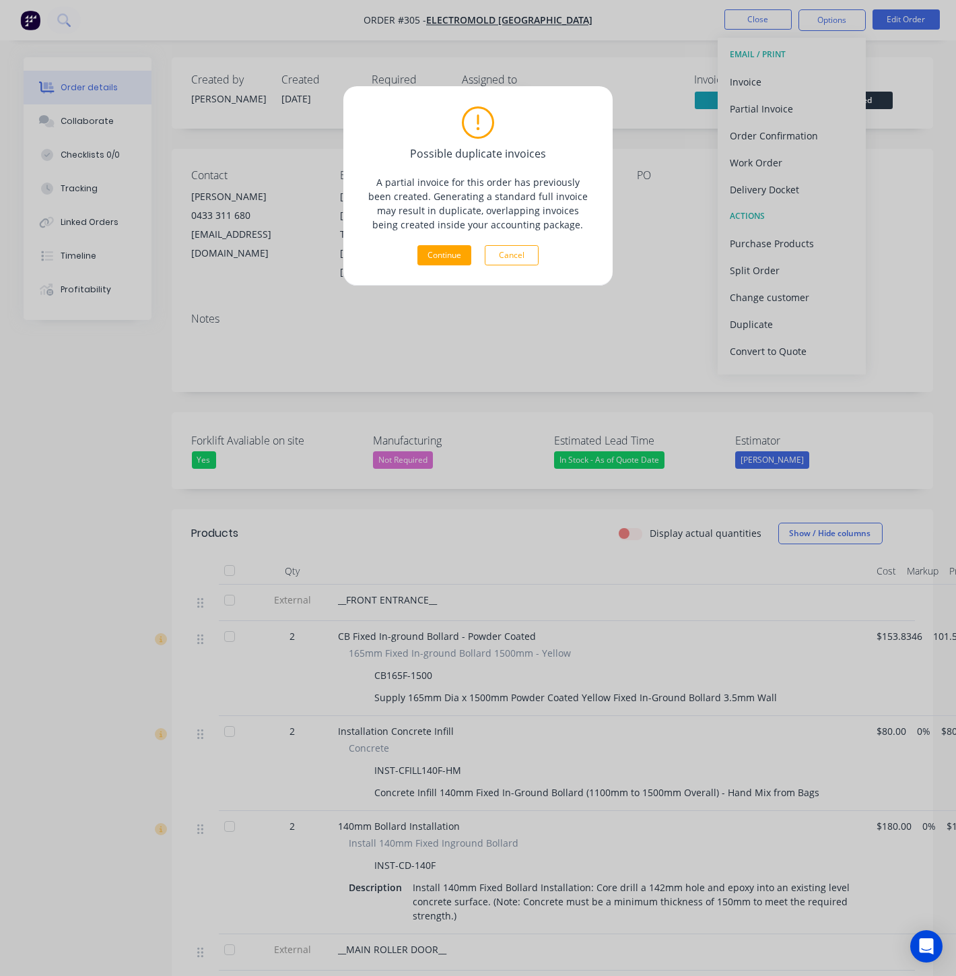
drag, startPoint x: 515, startPoint y: 261, endPoint x: 727, endPoint y: 164, distance: 233.2
click at [516, 261] on button "Cancel" at bounding box center [512, 255] width 54 height 20
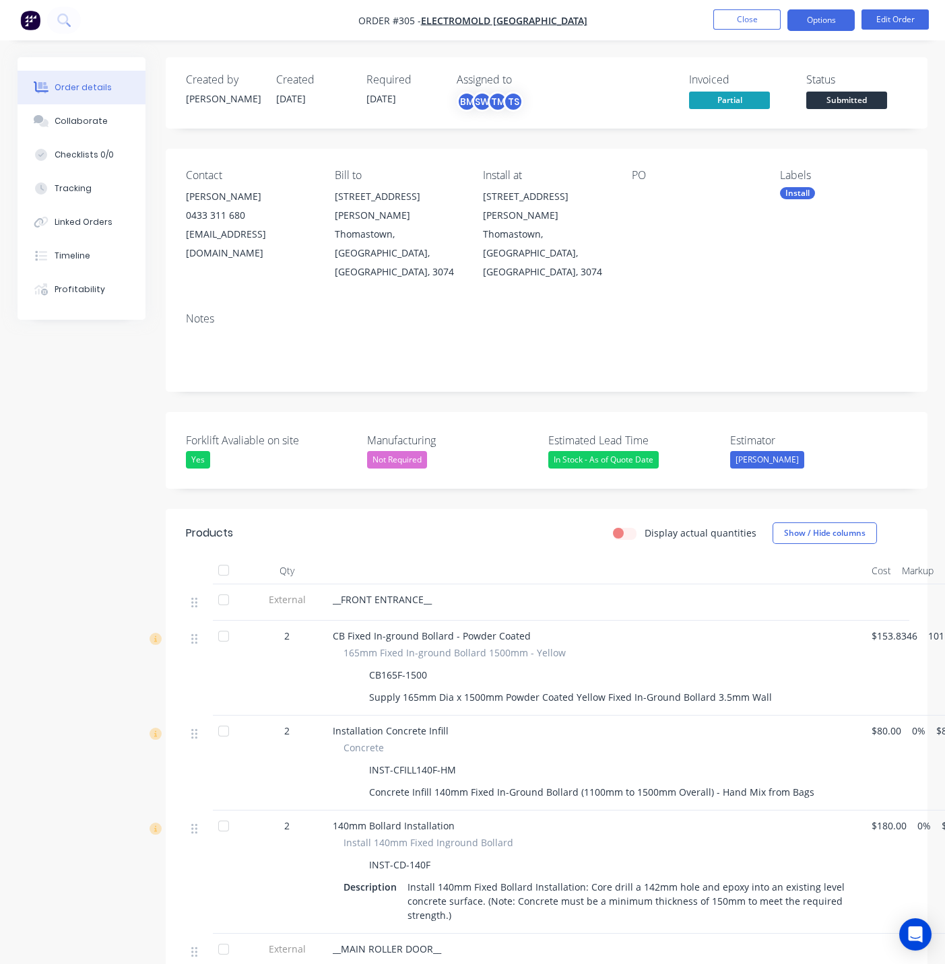
click at [814, 18] on button "Options" at bounding box center [820, 20] width 67 height 22
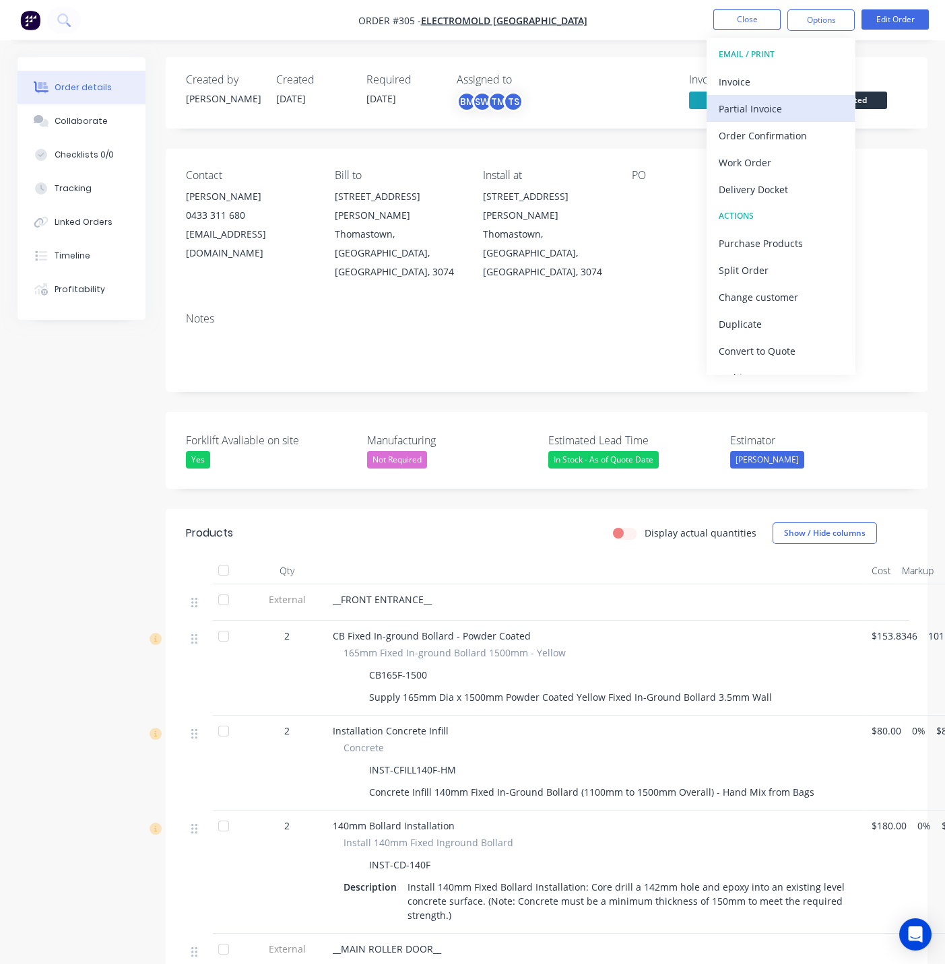
click at [775, 106] on div "Partial Invoice" at bounding box center [780, 109] width 124 height 20
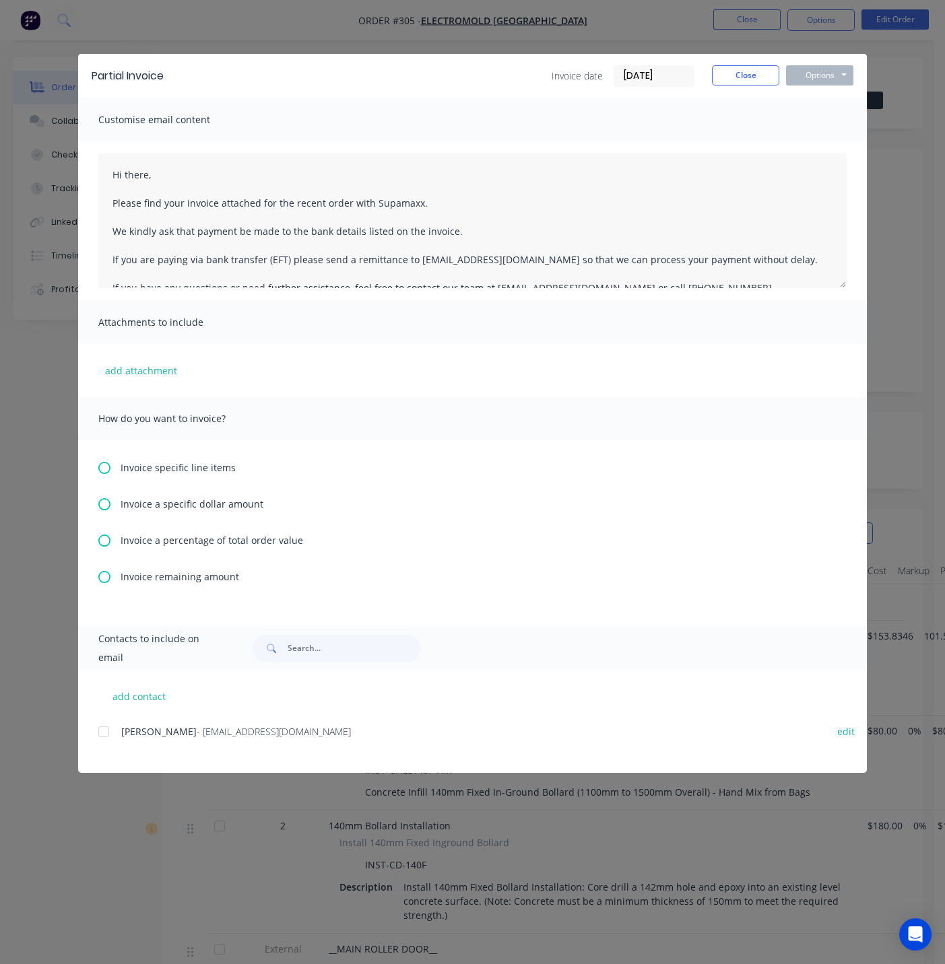
click at [166, 499] on span "Invoice a specific dollar amount" at bounding box center [192, 504] width 143 height 14
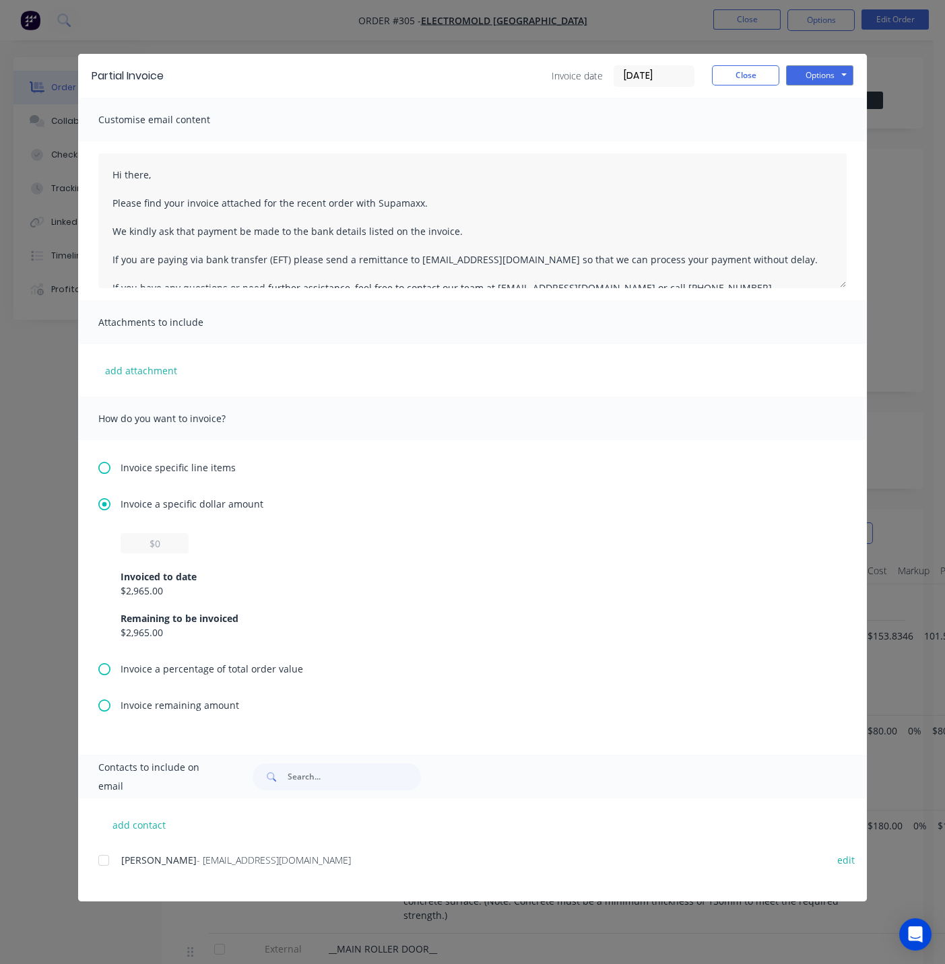
click at [207, 668] on span "Invoice a percentage of total order value" at bounding box center [212, 669] width 182 height 14
click at [161, 586] on input "text" at bounding box center [155, 580] width 68 height 20
type input "50%"
click at [310, 595] on div "Invoiced to date 50.00 % ( $2,965.00 ) Remaining to be invoiced 50.00 % ( $2,96…" at bounding box center [473, 633] width 704 height 86
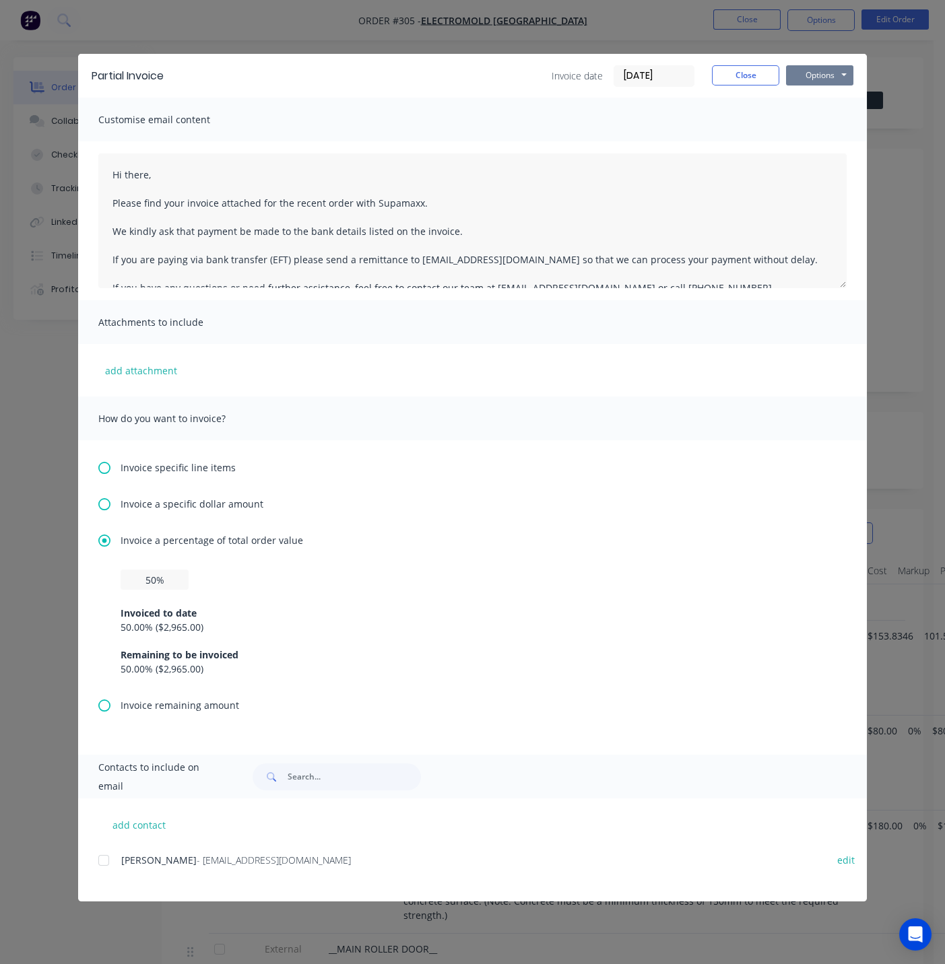
click at [823, 74] on button "Options" at bounding box center [819, 75] width 67 height 20
click at [820, 107] on button "Preview" at bounding box center [829, 99] width 86 height 22
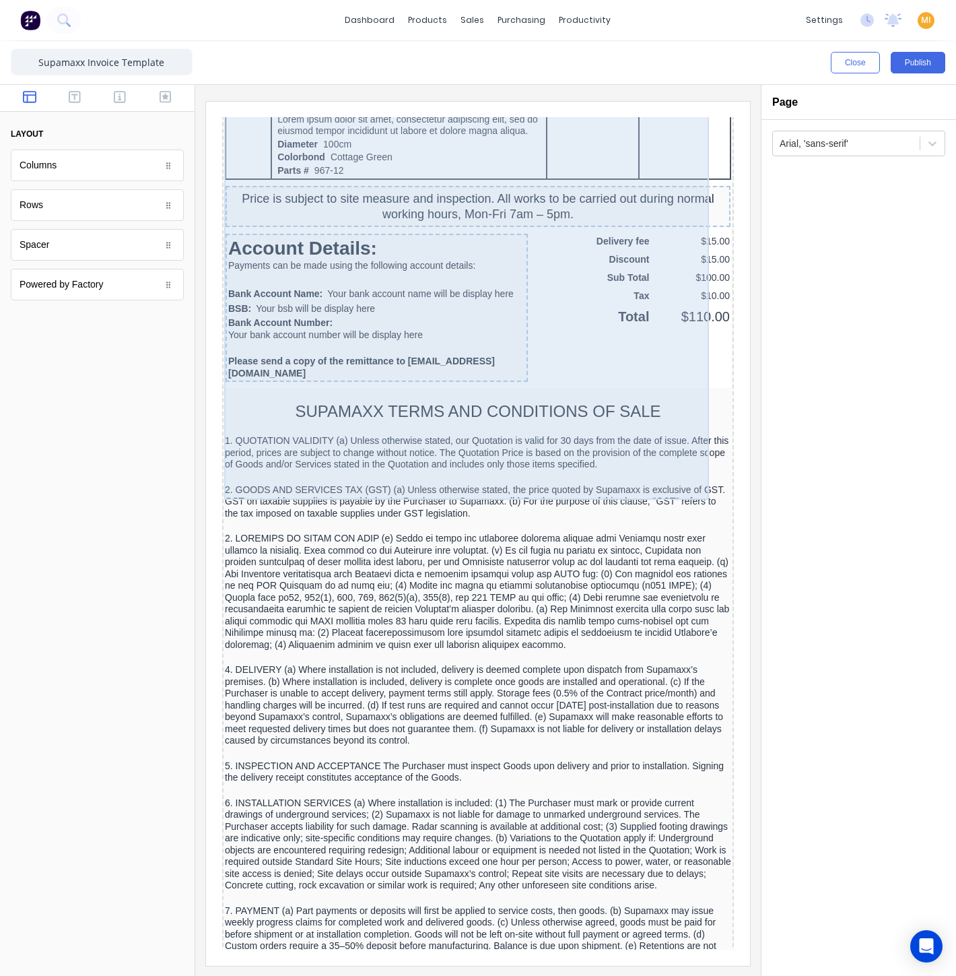
scroll to position [972, 0]
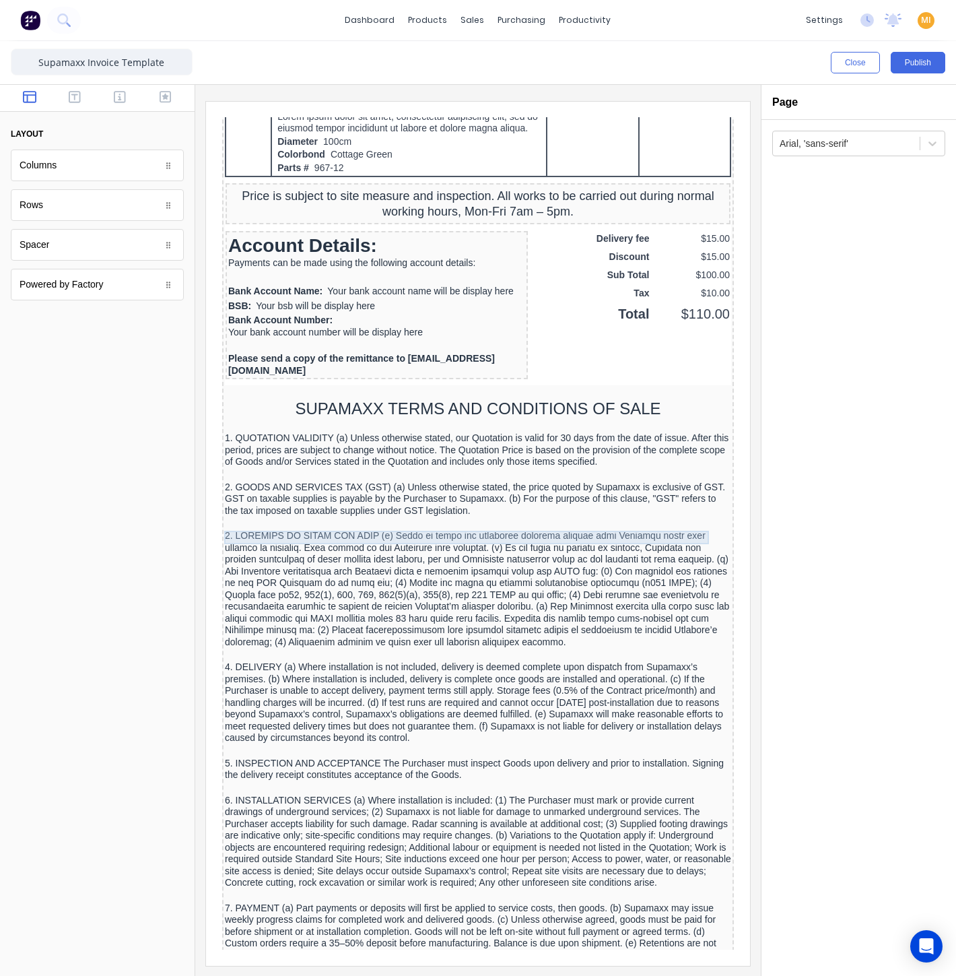
click at [369, 513] on div "Invoice Date: [DATE] Due Date: [DATE] Order: #0001 PO: PO12345 Estimator Option…" at bounding box center [462, 429] width 512 height 2224
click at [380, 403] on div "SUPAMAXX TERMS AND CONDITIONS OF SALE" at bounding box center [462, 392] width 506 height 20
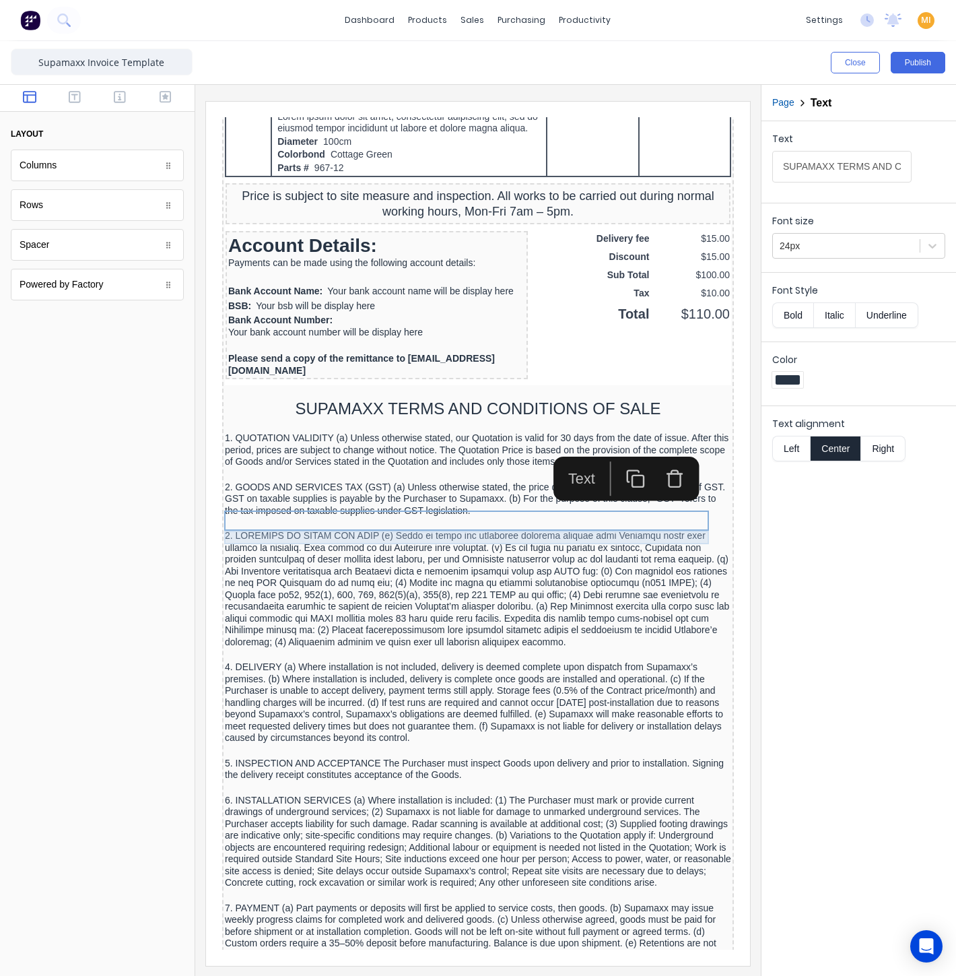
click at [503, 416] on div at bounding box center [462, 409] width 506 height 13
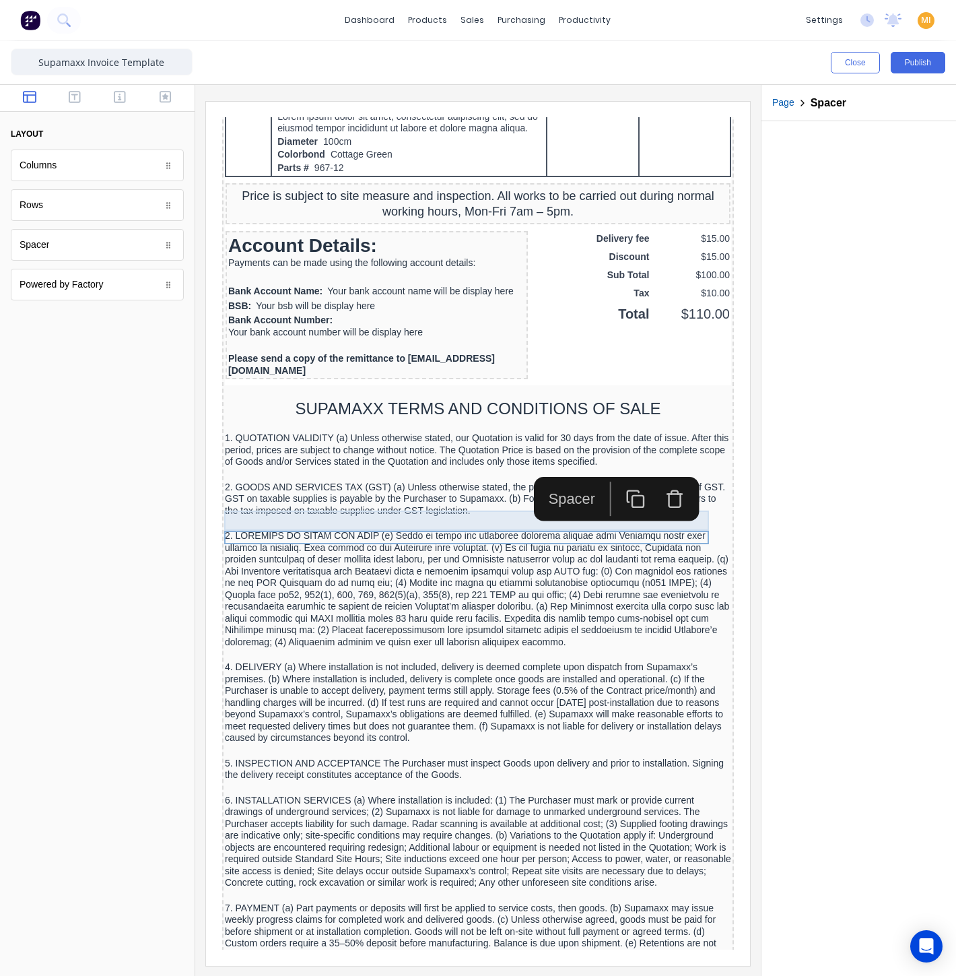
click at [465, 403] on div "SUPAMAXX TERMS AND CONDITIONS OF SALE" at bounding box center [462, 392] width 506 height 20
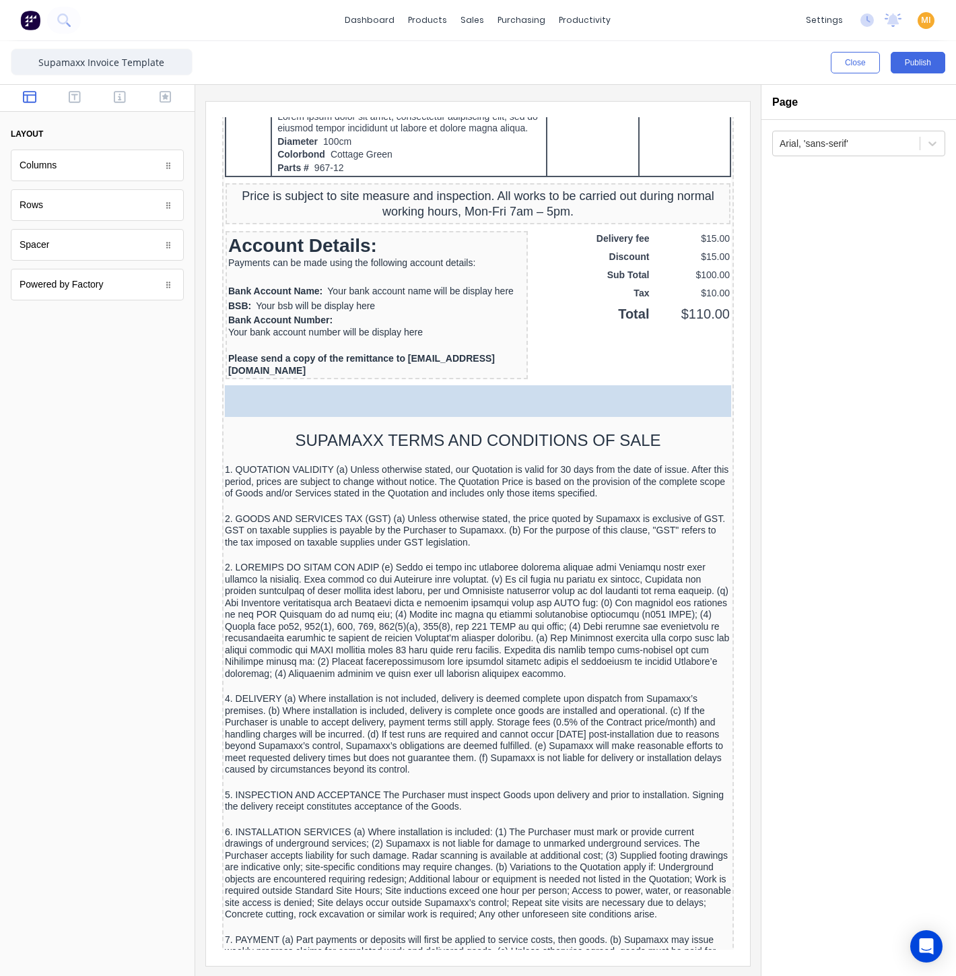
drag, startPoint x: 77, startPoint y: 249, endPoint x: 46, endPoint y: 163, distance: 91.4
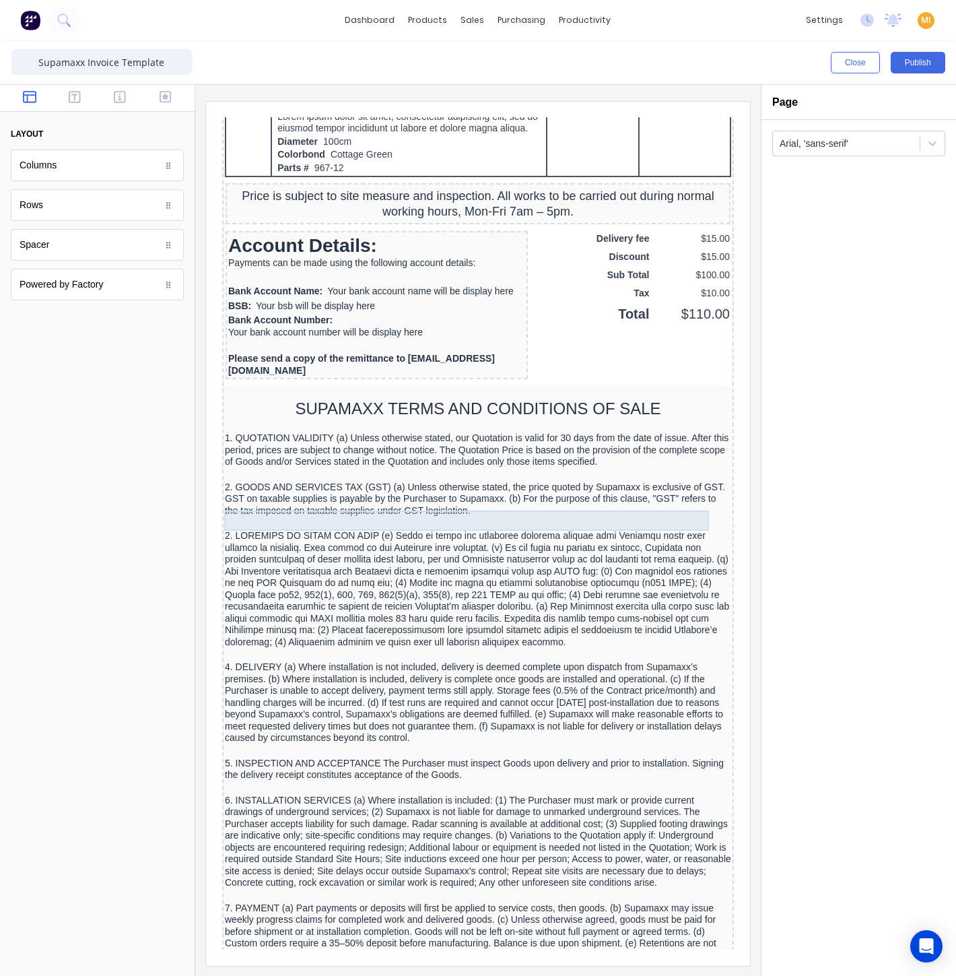
click at [469, 403] on div "SUPAMAXX TERMS AND CONDITIONS OF SALE" at bounding box center [462, 392] width 506 height 20
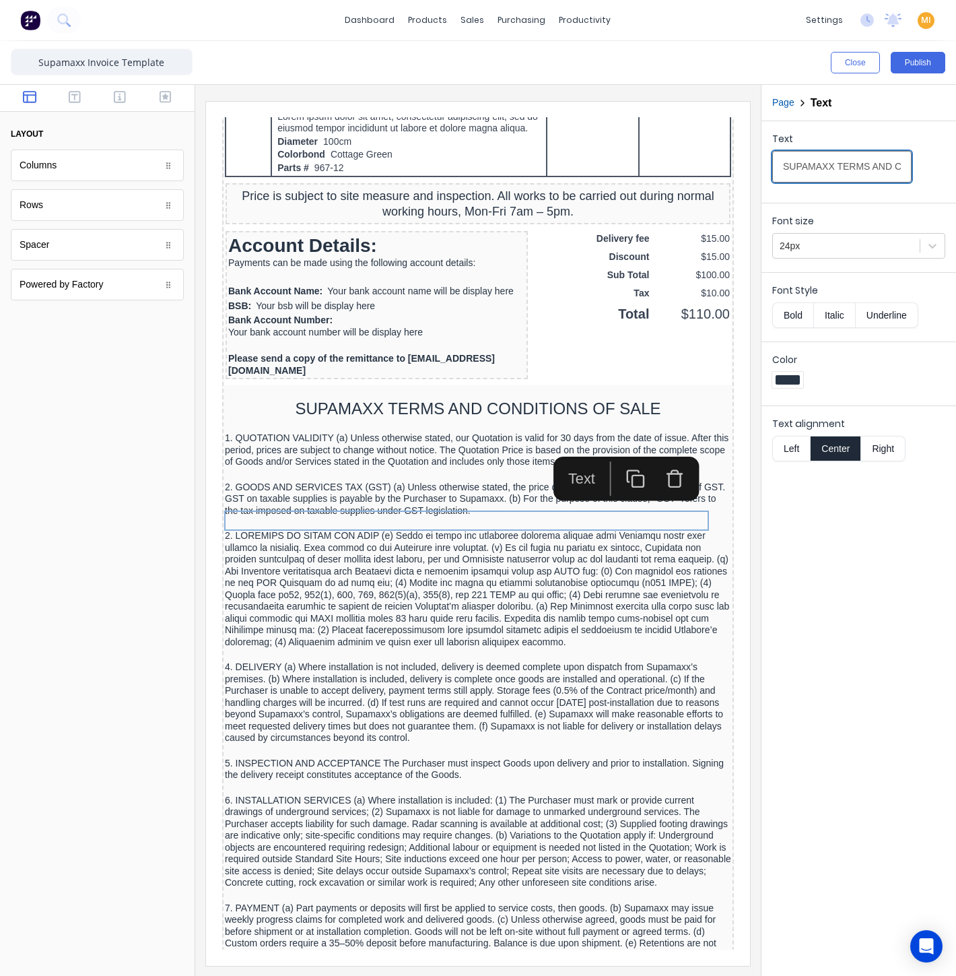
click at [833, 163] on input "SUPAMAXX TERMS AND CONDITIONS OF SALE" at bounding box center [841, 167] width 139 height 32
click at [374, 416] on div at bounding box center [462, 409] width 506 height 13
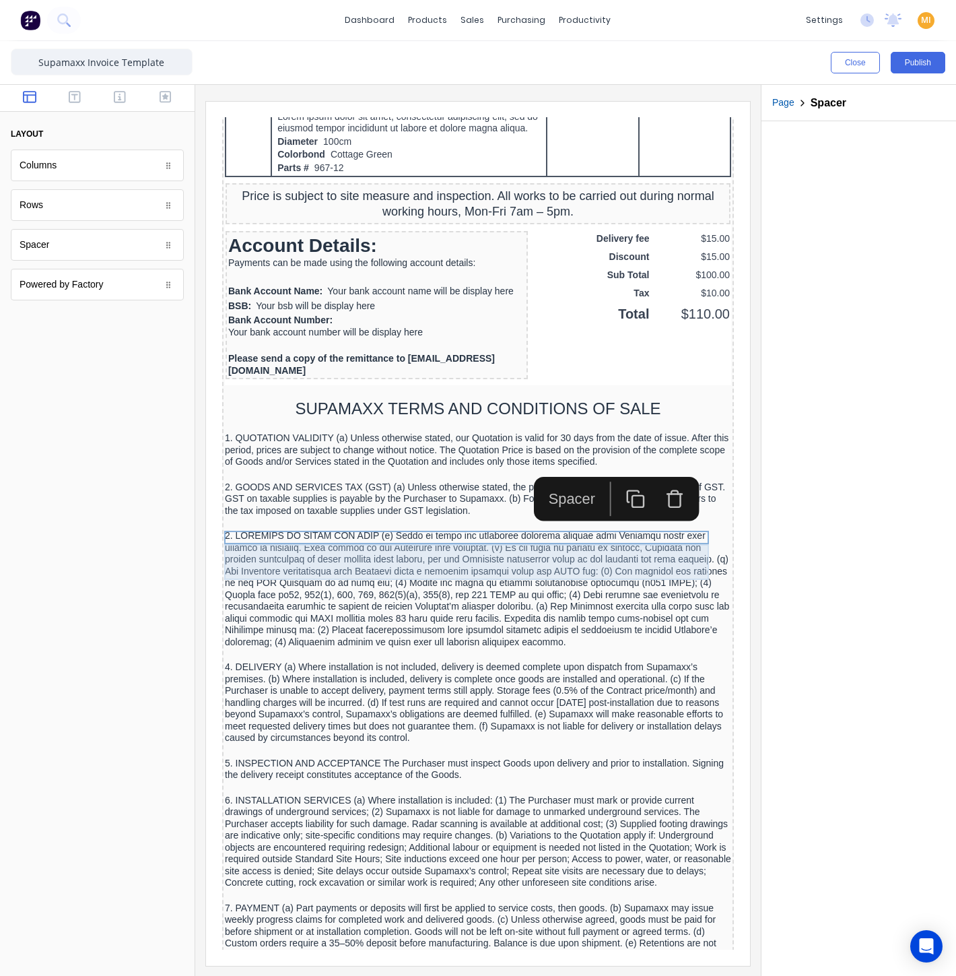
click at [363, 452] on div "1. QUOTATION VALIDITY (a) Unless otherwise stated, our Quotation is valid for 3…" at bounding box center [462, 434] width 506 height 36
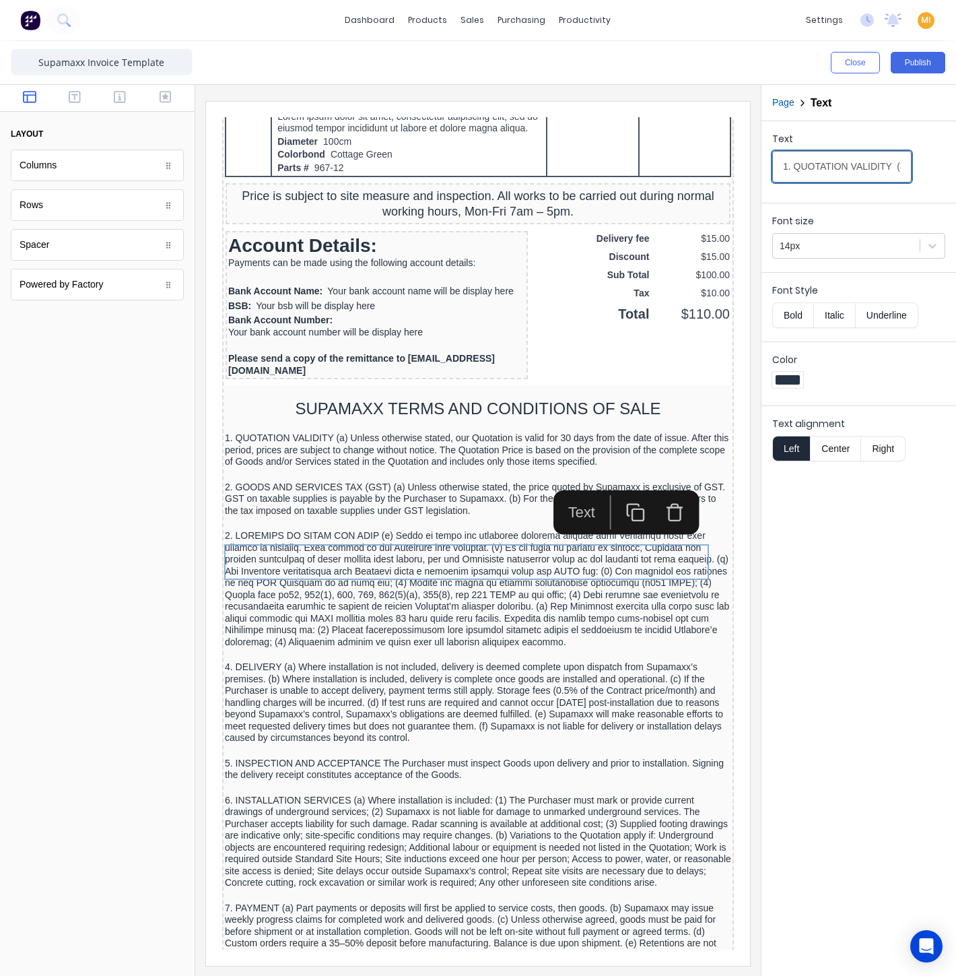
click at [819, 162] on input "1. QUOTATION VALIDITY (a) Unless otherwise stated, our Quotation is valid for 3…" at bounding box center [841, 167] width 139 height 32
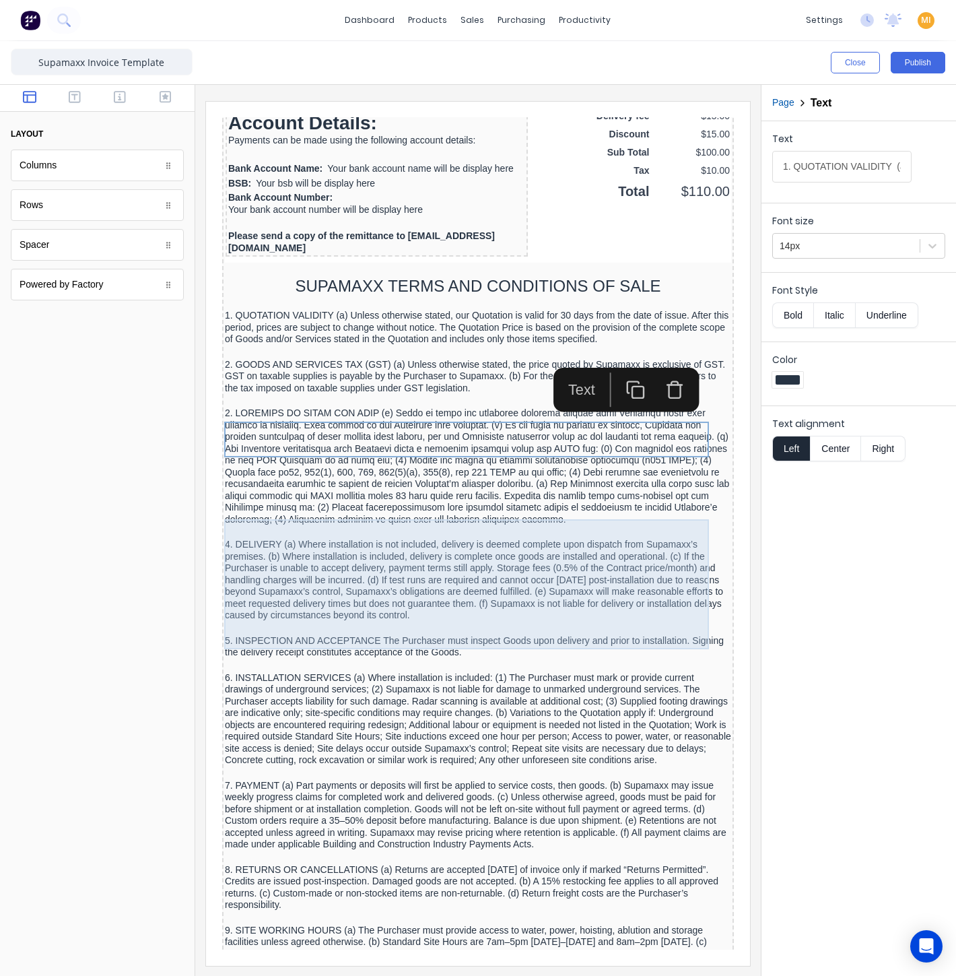
scroll to position [1347, 0]
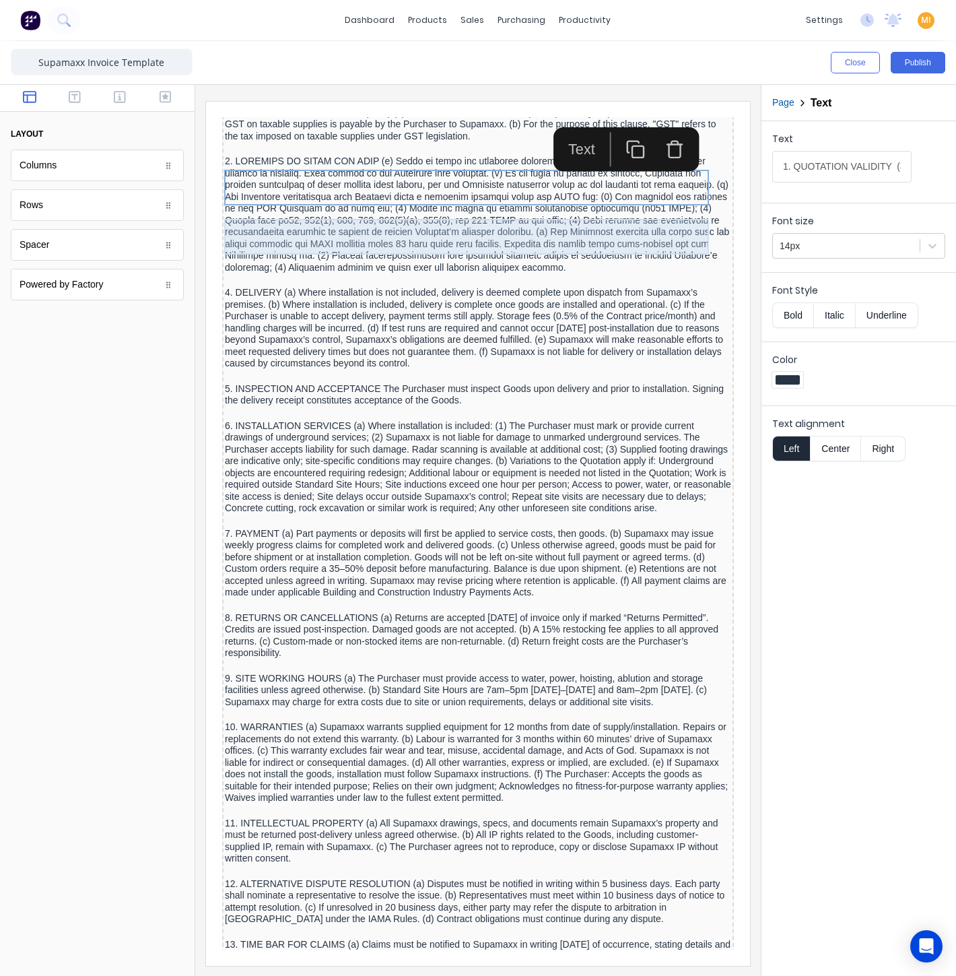
click at [484, 127] on div "2. GOODS AND SERVICES TAX (GST) (a) Unless otherwise stated, the price quoted b…" at bounding box center [462, 109] width 506 height 36
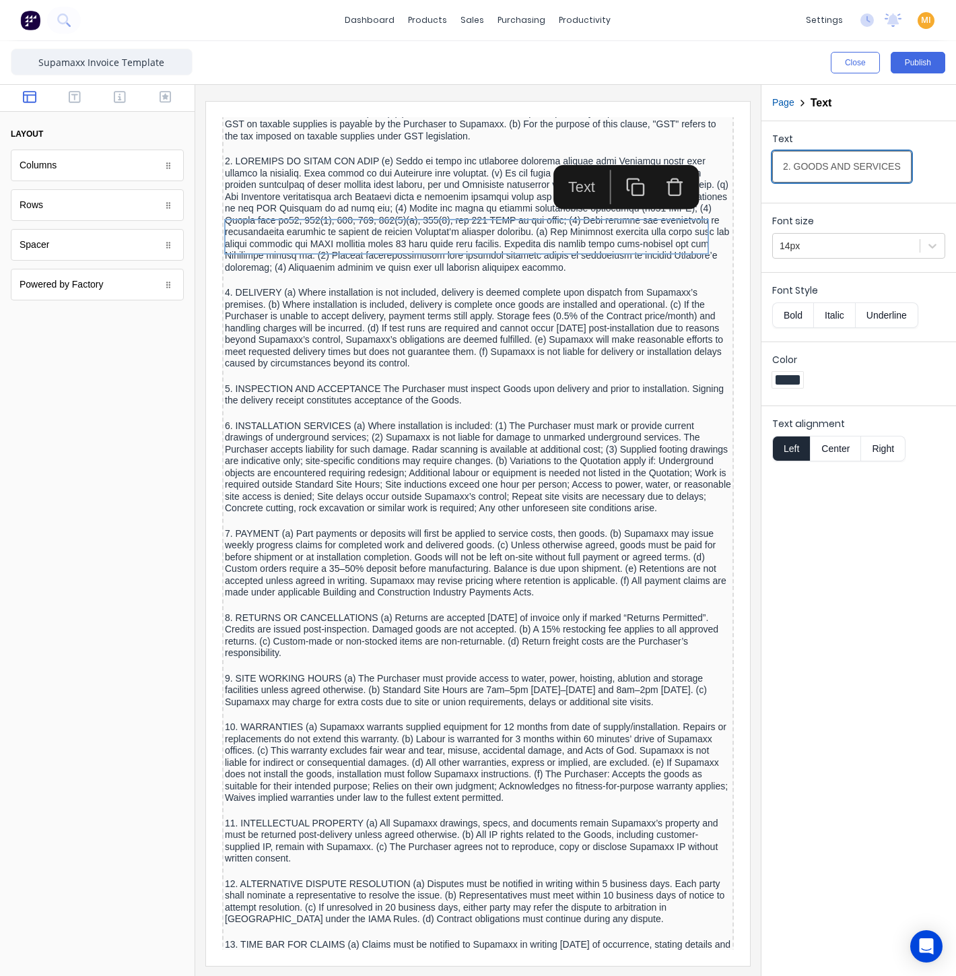
click at [825, 158] on input "2. GOODS AND SERVICES TAX (GST) (a) Unless otherwise stated, the price quoted b…" at bounding box center [841, 167] width 139 height 32
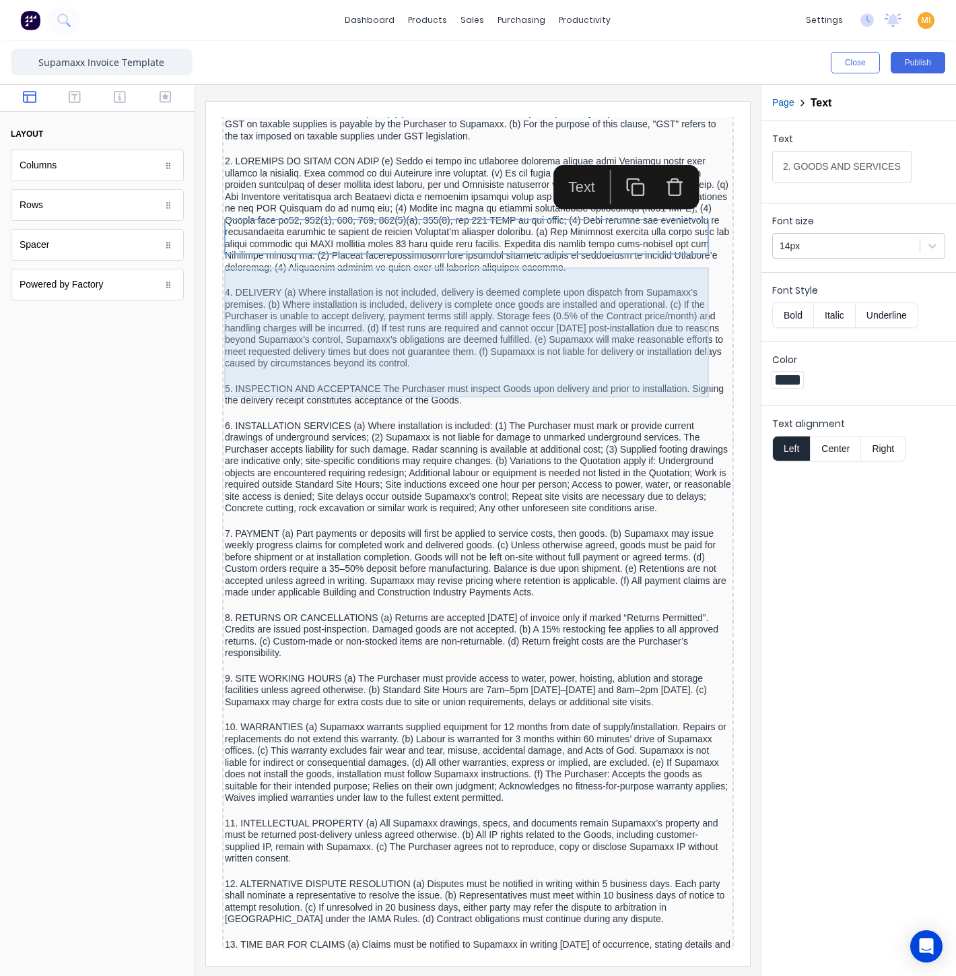
click at [347, 257] on div at bounding box center [462, 198] width 506 height 118
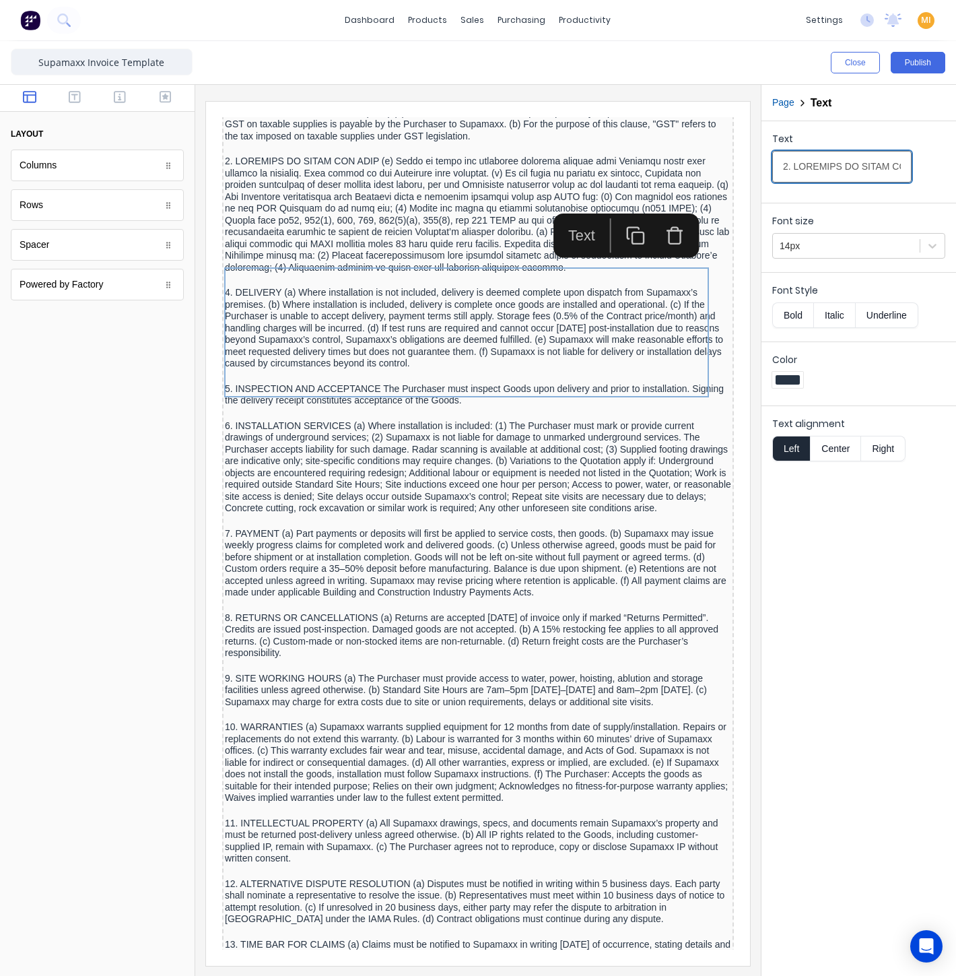
click at [813, 169] on input "Text" at bounding box center [841, 167] width 139 height 32
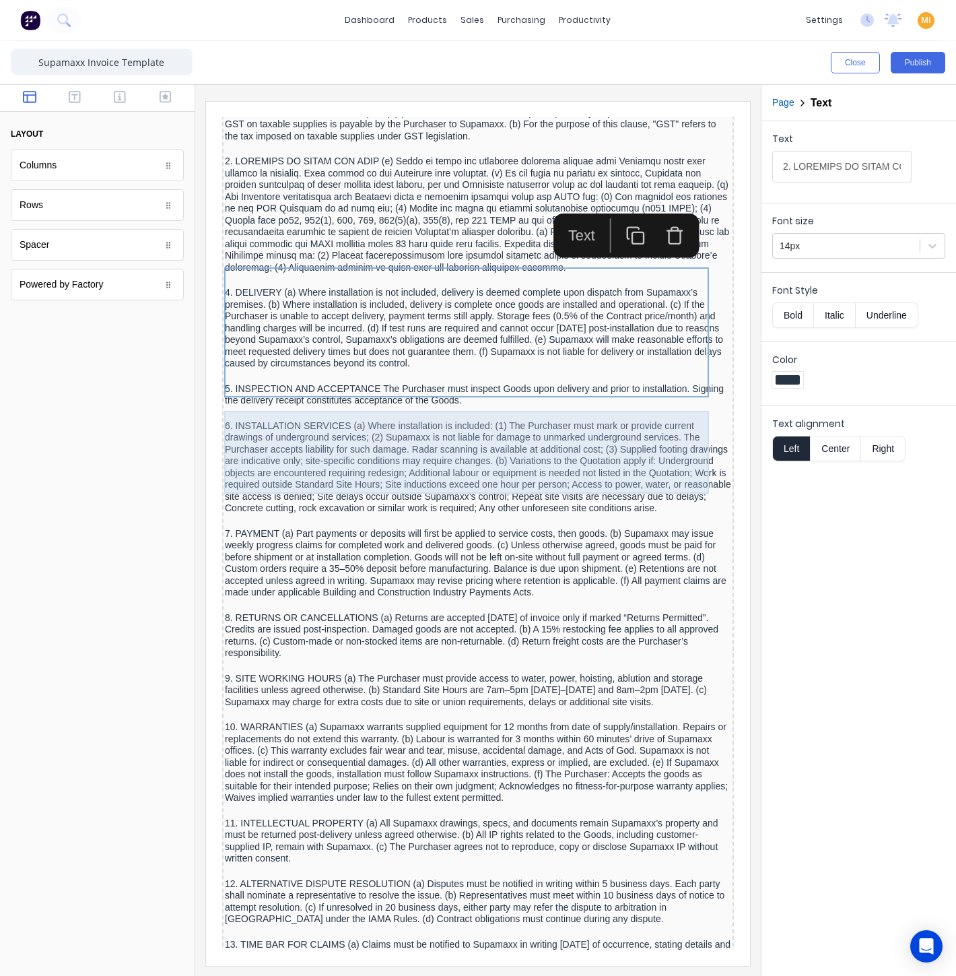
click at [338, 353] on div "4. DELIVERY (a) Where installation is not included, delivery is deemed complete…" at bounding box center [462, 312] width 506 height 83
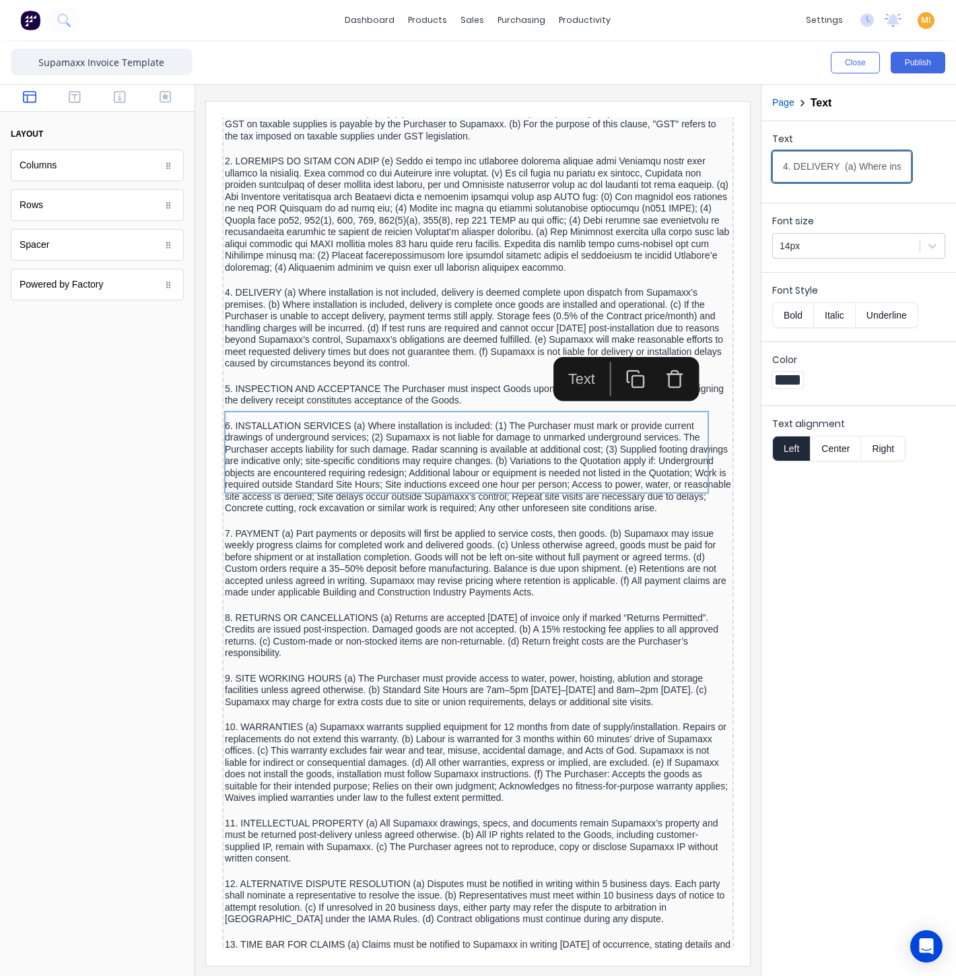
click at [840, 158] on input "4. DELIVERY (a) Where installation is not included, delivery is deemed complete…" at bounding box center [841, 167] width 139 height 32
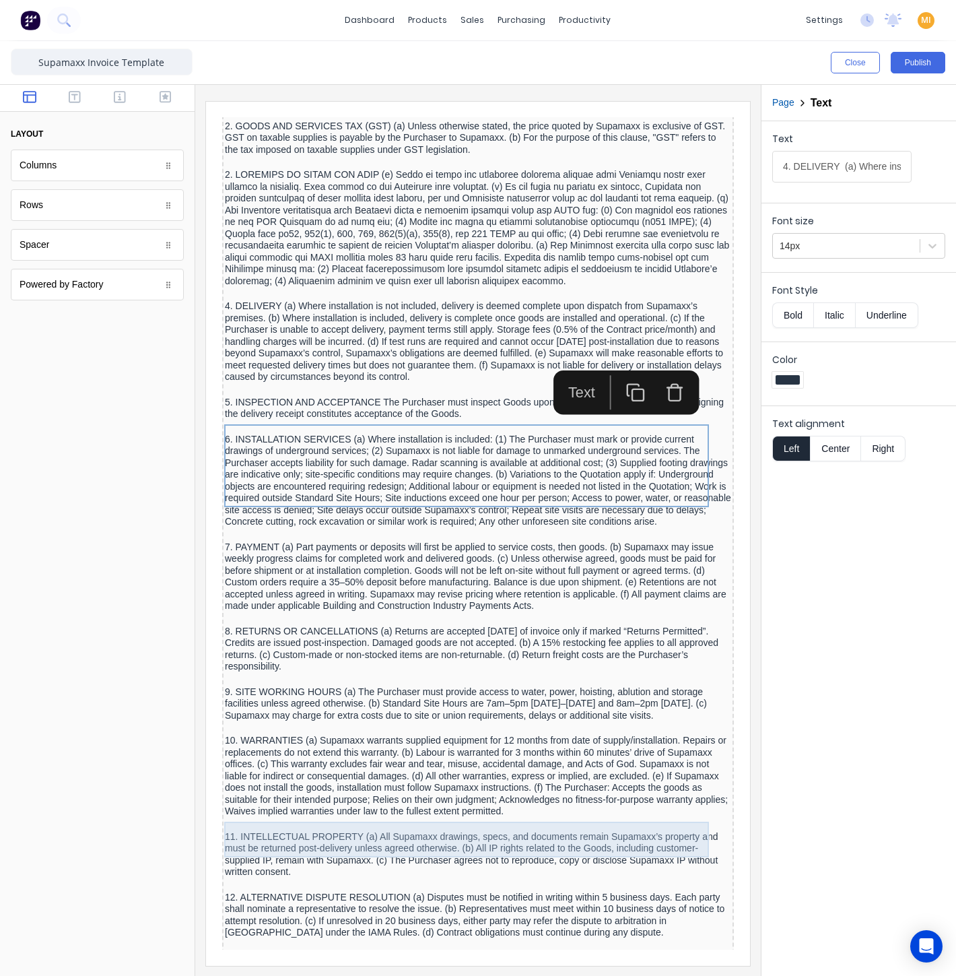
scroll to position [1234, 0]
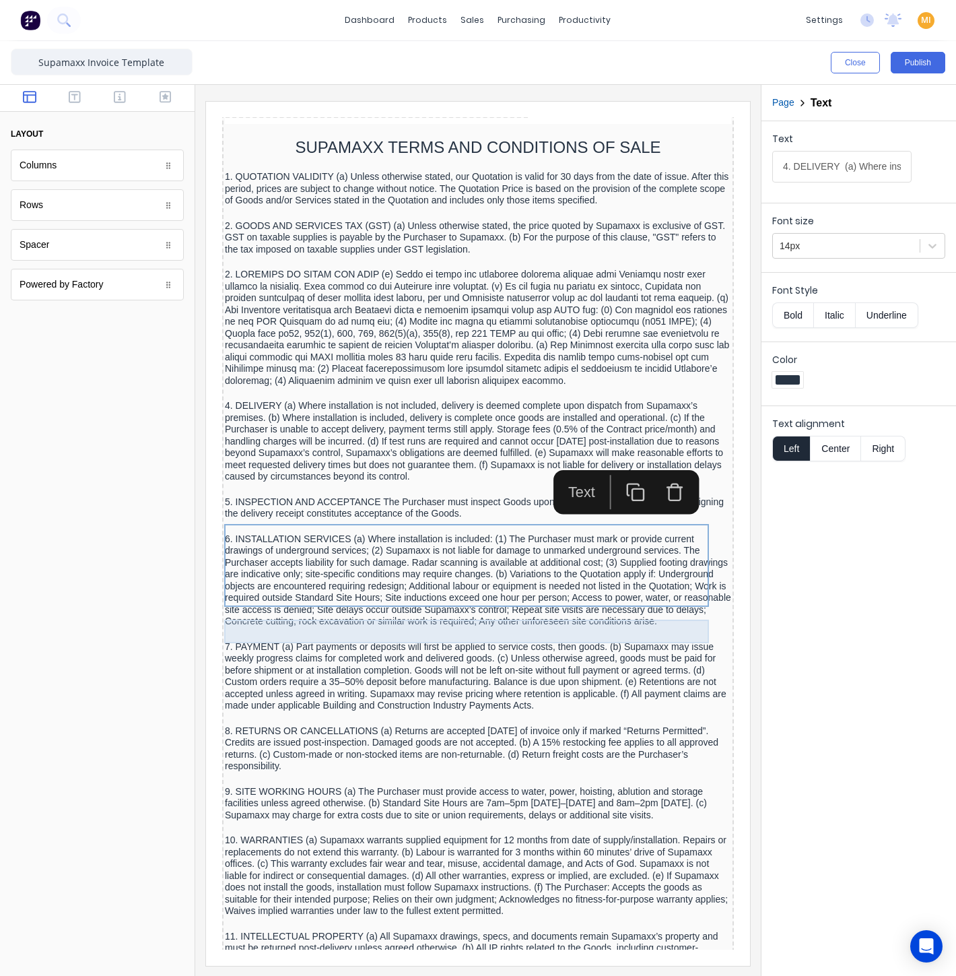
click at [337, 504] on div "5. INSPECTION AND ACCEPTANCE The Purchaser must inspect Goods upon delivery and…" at bounding box center [462, 492] width 506 height 24
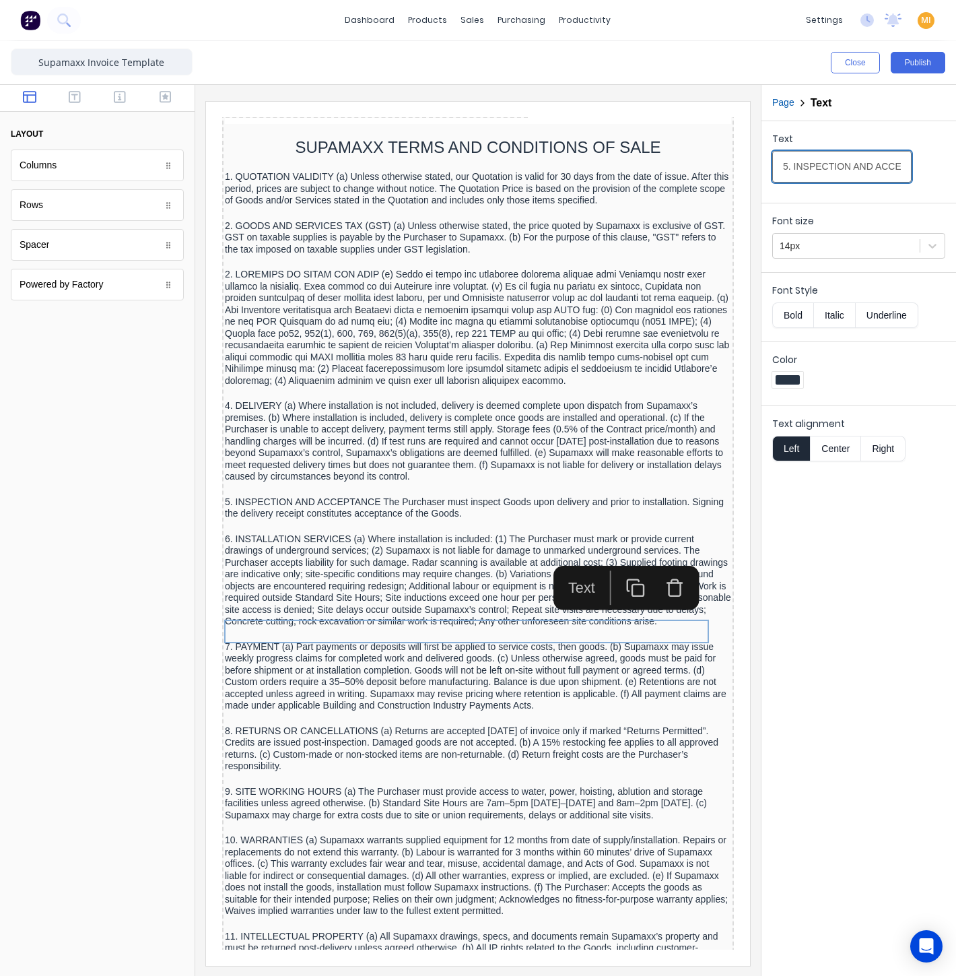
click at [795, 165] on input "5. INSPECTION AND ACCEPTANCE The Purchaser must inspect Goods upon delivery and…" at bounding box center [841, 167] width 139 height 32
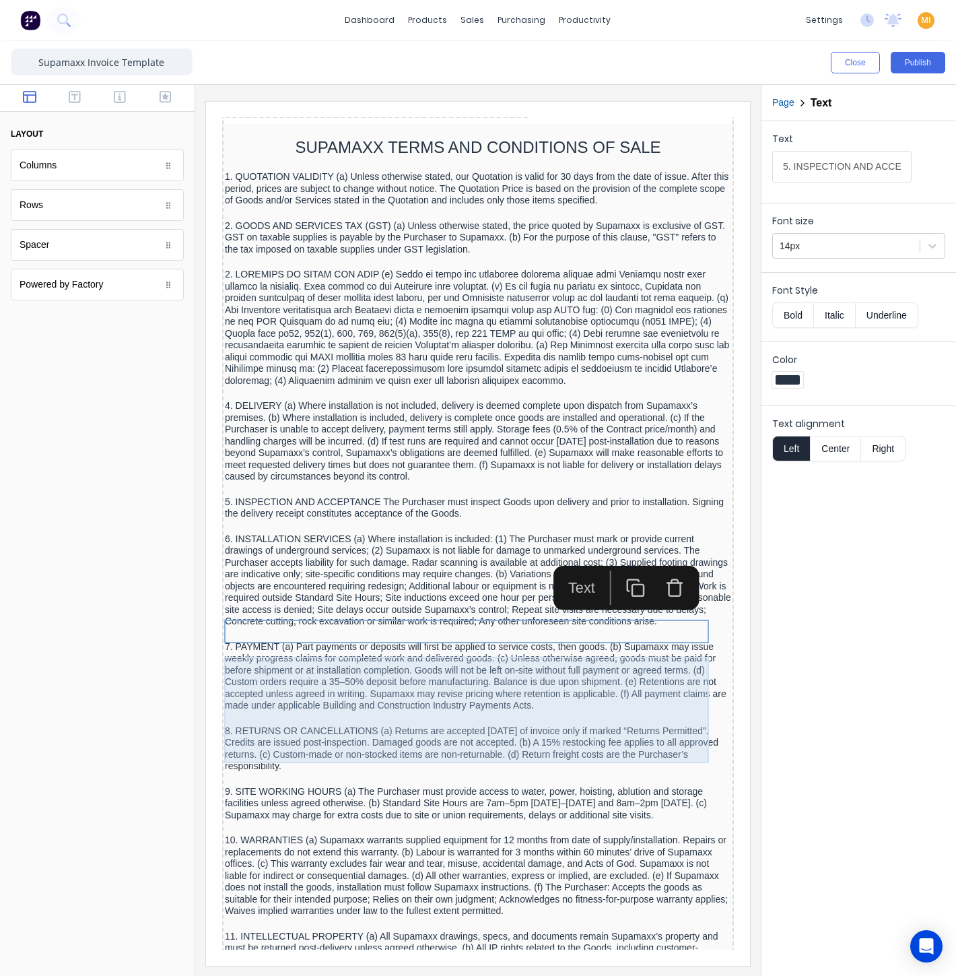
click at [310, 611] on div "6. INSTALLATION SERVICES (a) Where installation is included: (1) The Purchaser …" at bounding box center [462, 564] width 506 height 94
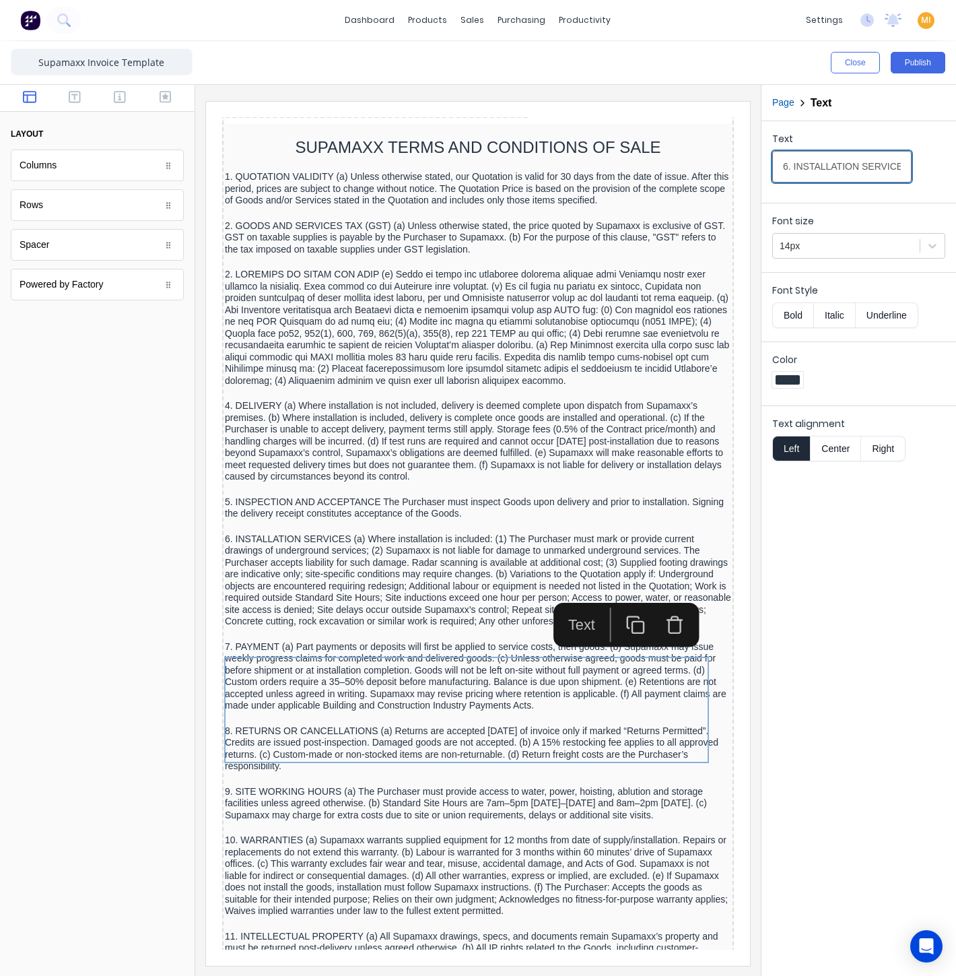
click at [817, 162] on input "6. INSTALLATION SERVICES (a) Where installation is included: (1) The Purchaser …" at bounding box center [841, 167] width 139 height 32
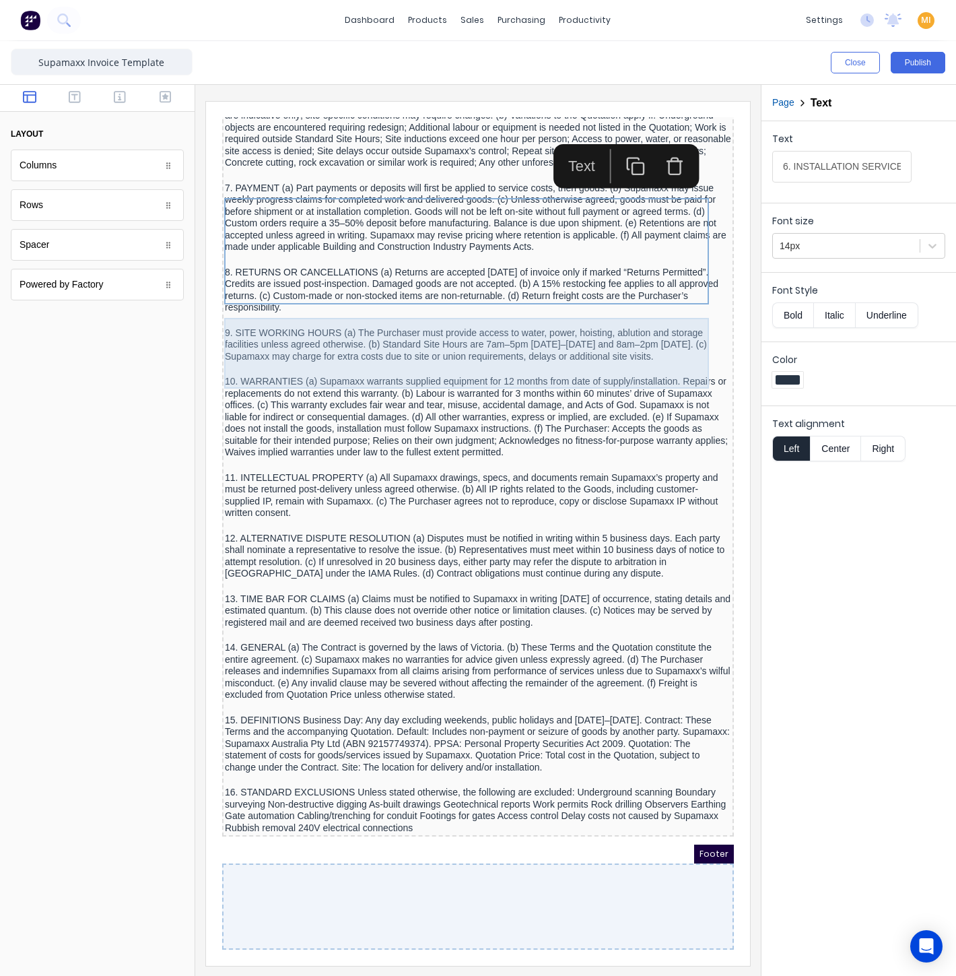
scroll to position [1757, 0]
drag, startPoint x: 397, startPoint y: 260, endPoint x: 391, endPoint y: 254, distance: 8.1
click at [397, 237] on div "7. PAYMENT (a) Part payments or deposits will first be applied to service costs…" at bounding box center [462, 201] width 506 height 71
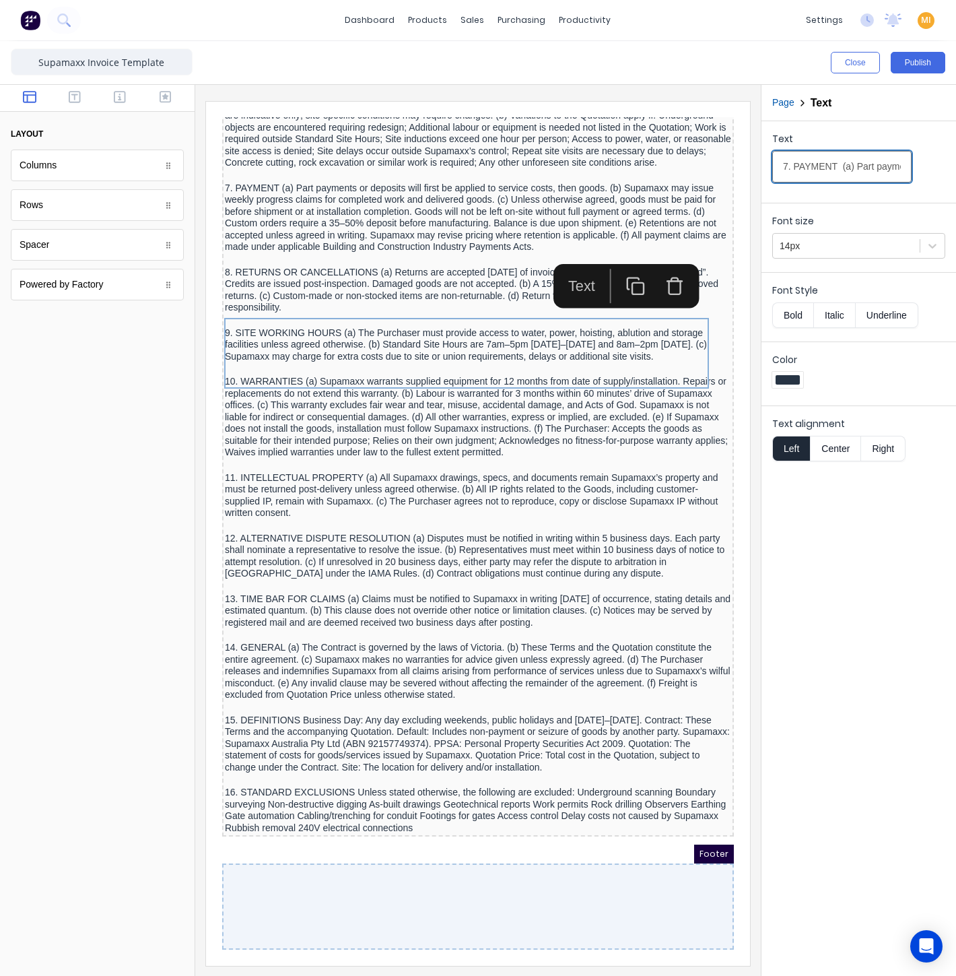
click at [852, 172] on input "7. PAYMENT (a) Part payments or deposits will first be applied to service costs…" at bounding box center [841, 167] width 139 height 32
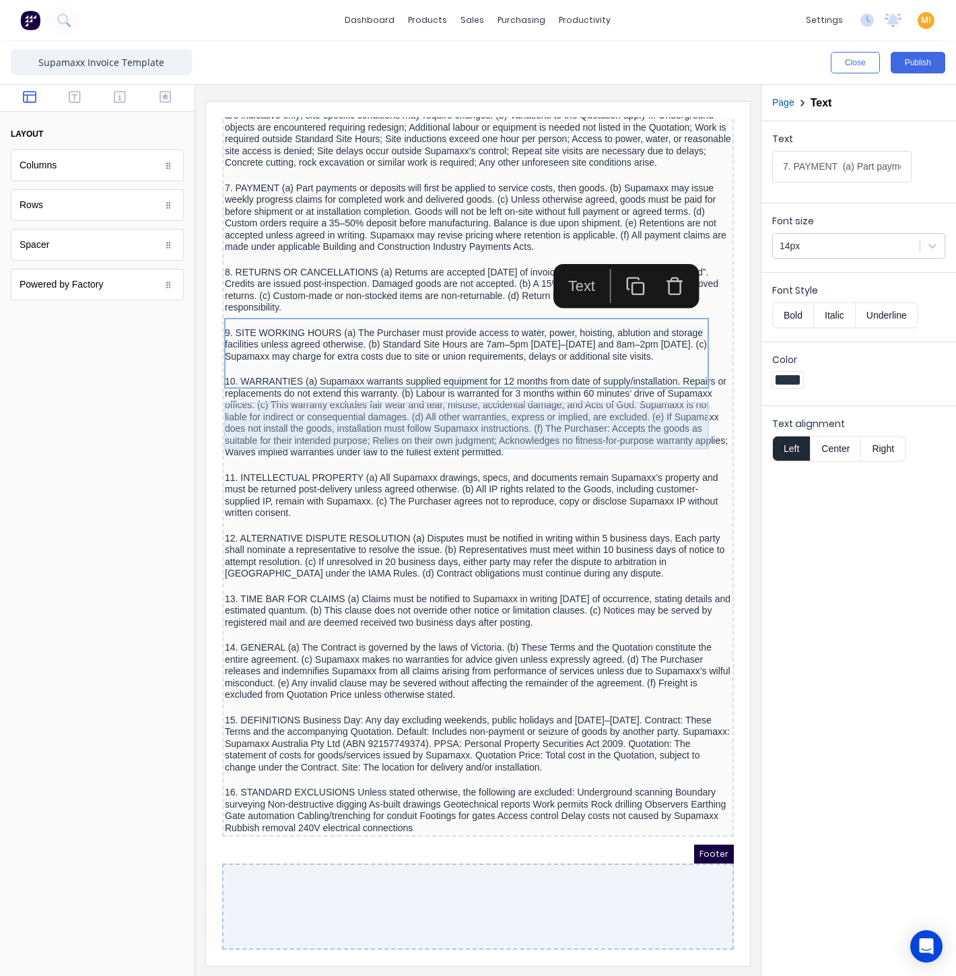
click at [347, 298] on div "8. RETURNS OR CANCELLATIONS (a) Returns are accepted within 30 days of invoice …" at bounding box center [462, 273] width 506 height 47
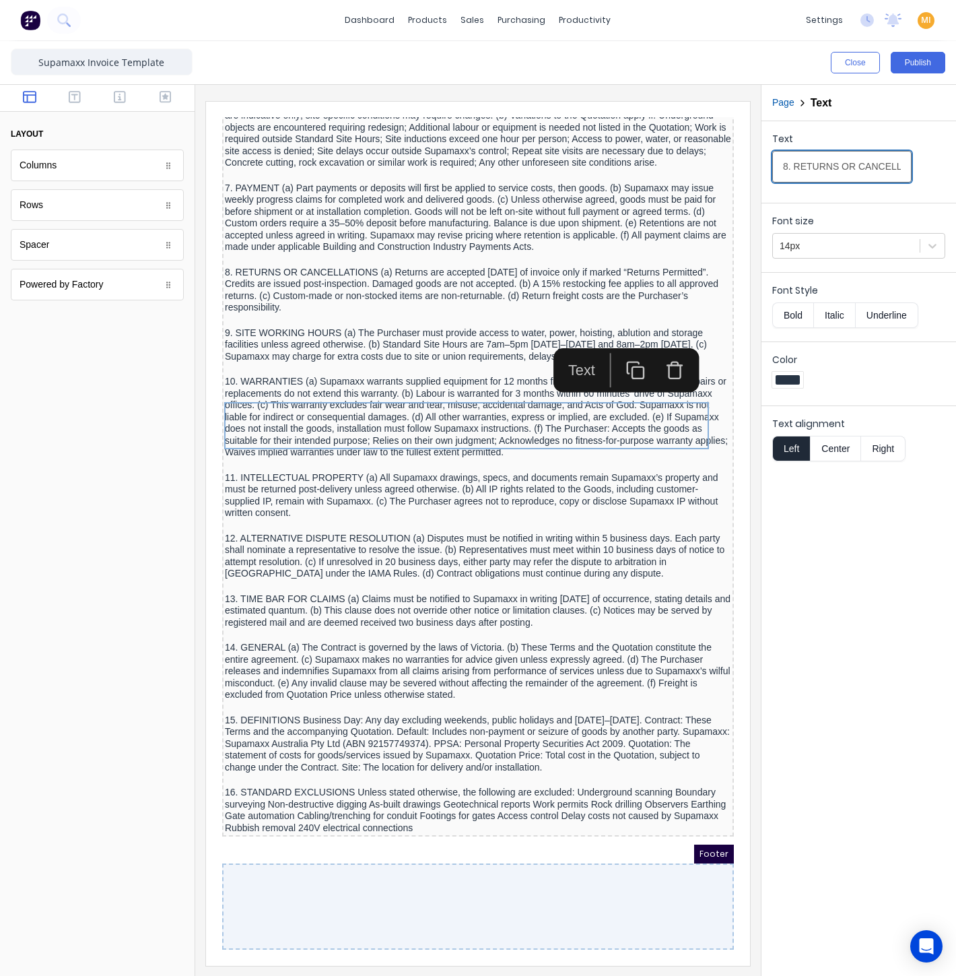
click at [825, 172] on input "8. RETURNS OR CANCELLATIONS (a) Returns are accepted within 30 days of invoice …" at bounding box center [841, 167] width 139 height 32
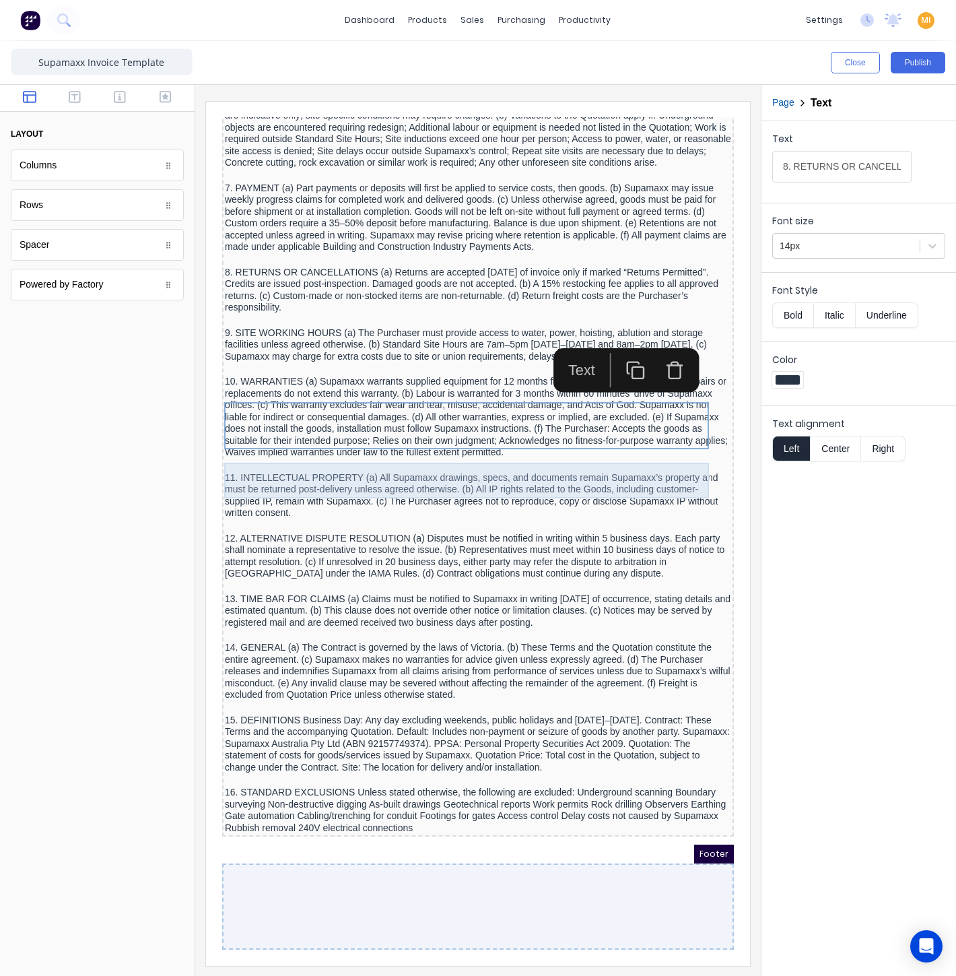
click at [329, 347] on div "9. SITE WORKING HOURS (a) The Purchaser must provide access to water, power, ho…" at bounding box center [462, 329] width 506 height 36
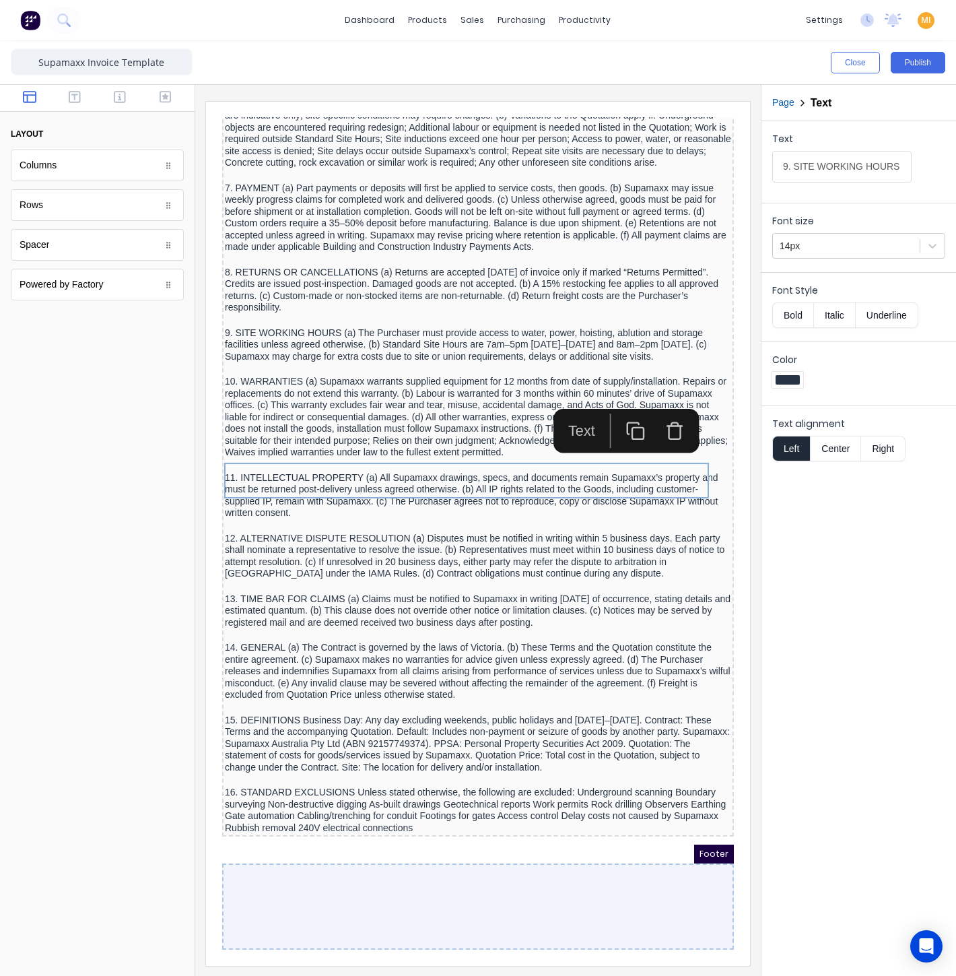
click at [867, 157] on input "9. SITE WORKING HOURS (a) The Purchaser must provide access to water, power, ho…" at bounding box center [841, 167] width 139 height 32
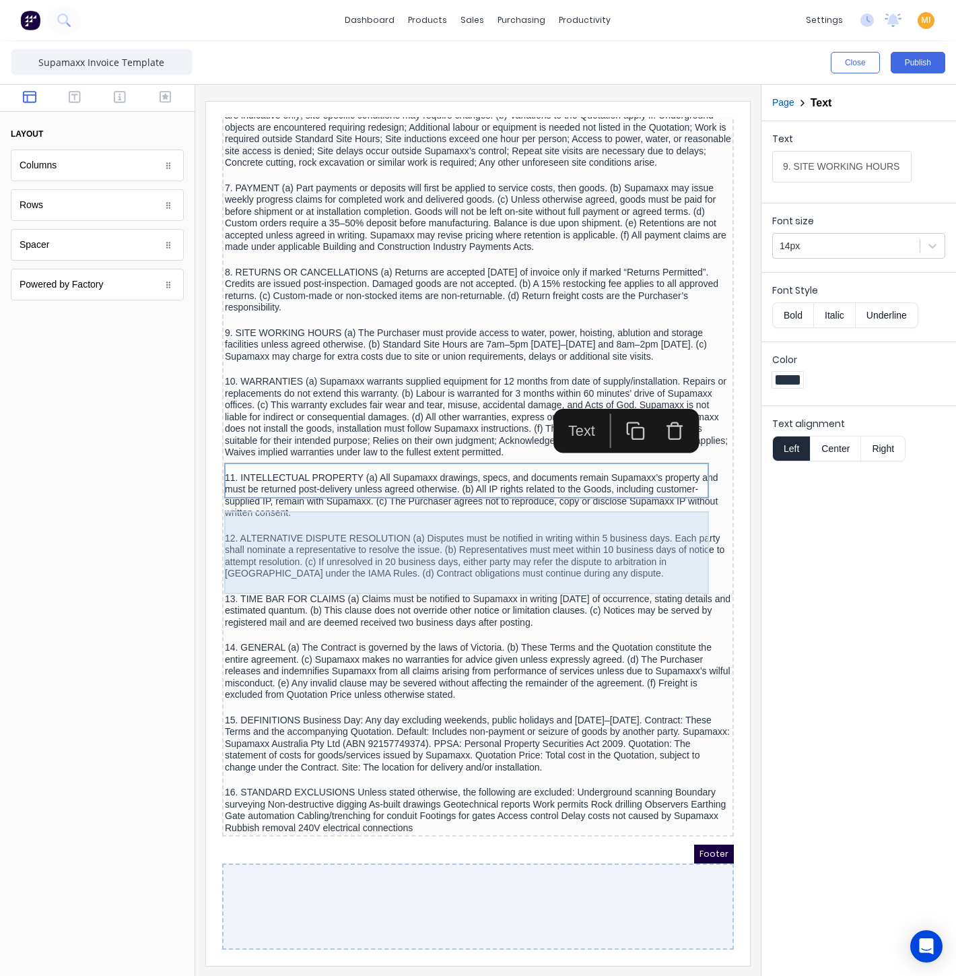
click at [337, 442] on div "10. WARRANTIES (a) Supamaxx warrants supplied equipment for 12 months from date…" at bounding box center [462, 401] width 506 height 83
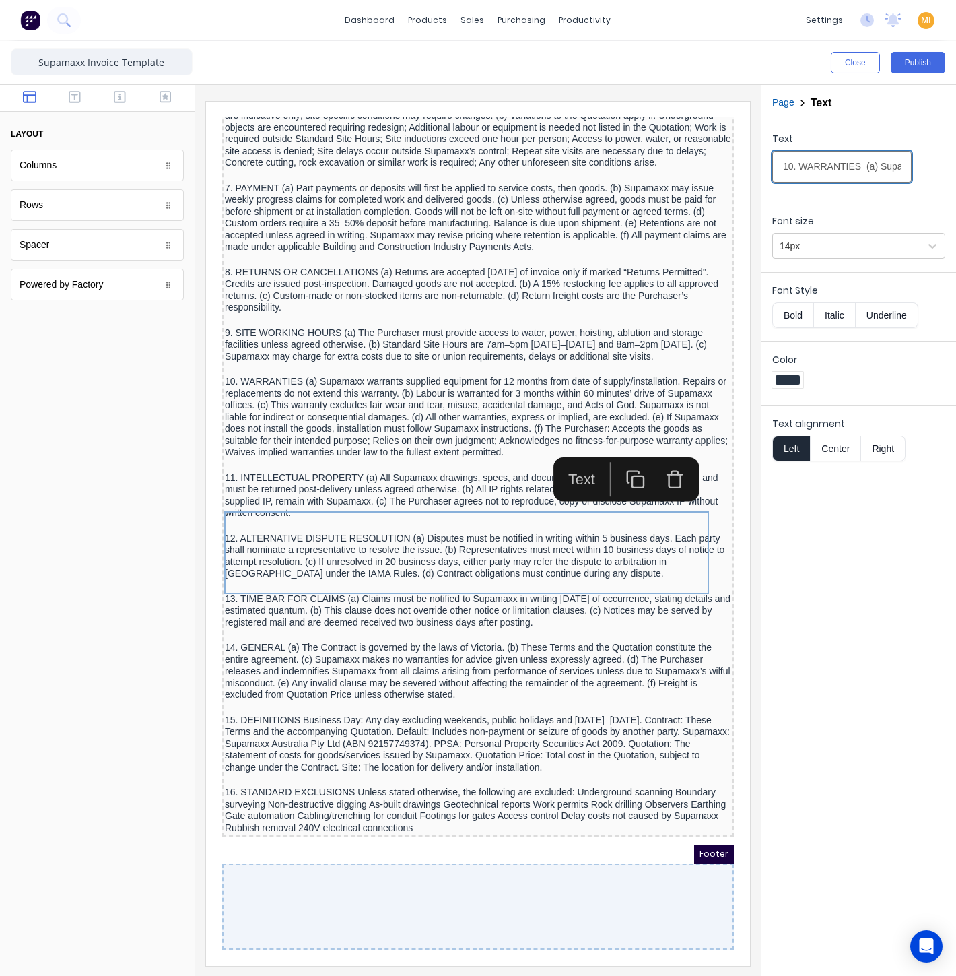
click at [812, 167] on input "10. WARRANTIES (a) Supamaxx warrants supplied equipment for 12 months from date…" at bounding box center [841, 167] width 139 height 32
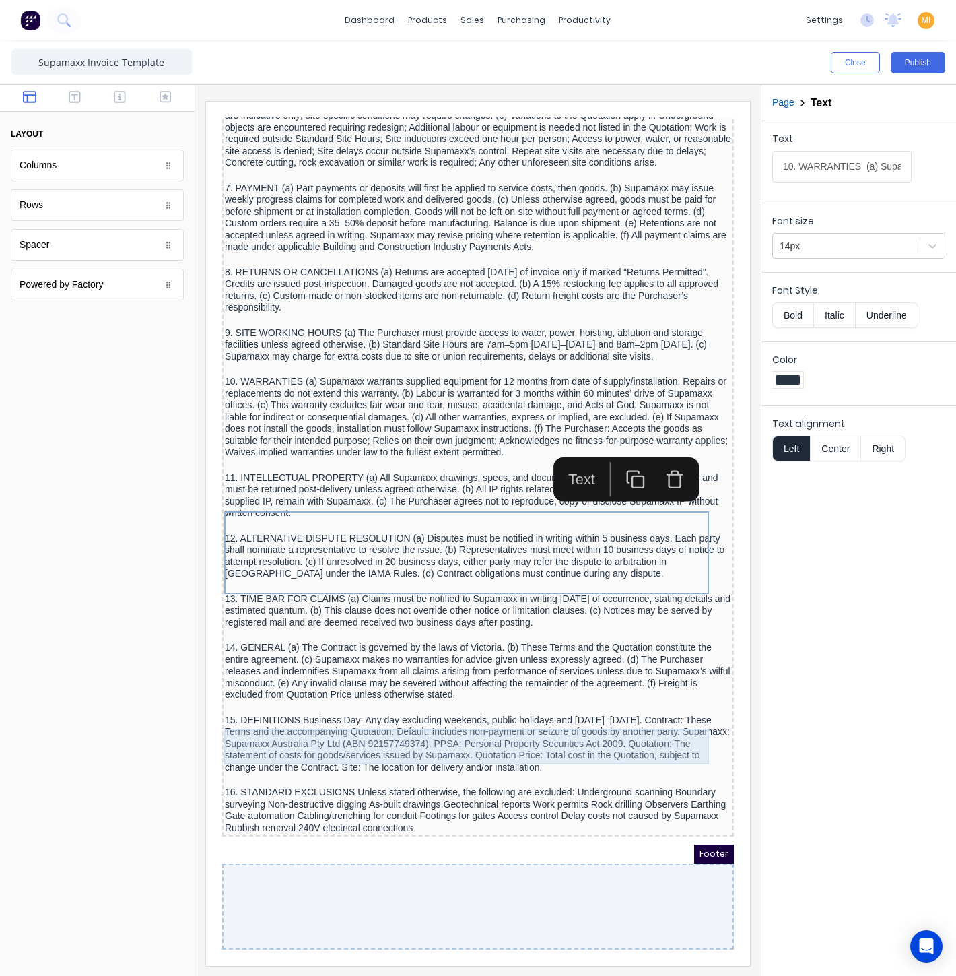
scroll to position [1832, 0]
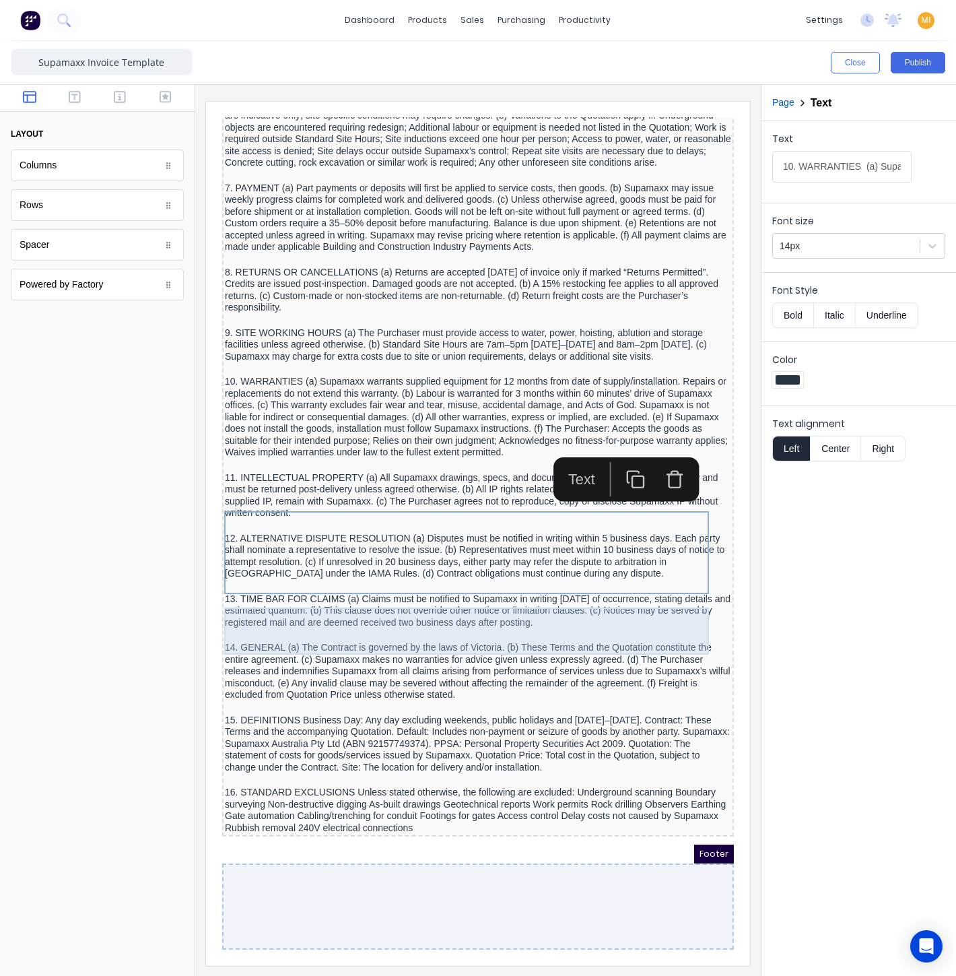
click at [362, 471] on div "11. INTELLECTUAL PROPERTY (a) All Supamaxx drawings, specs, and documents remai…" at bounding box center [462, 479] width 506 height 47
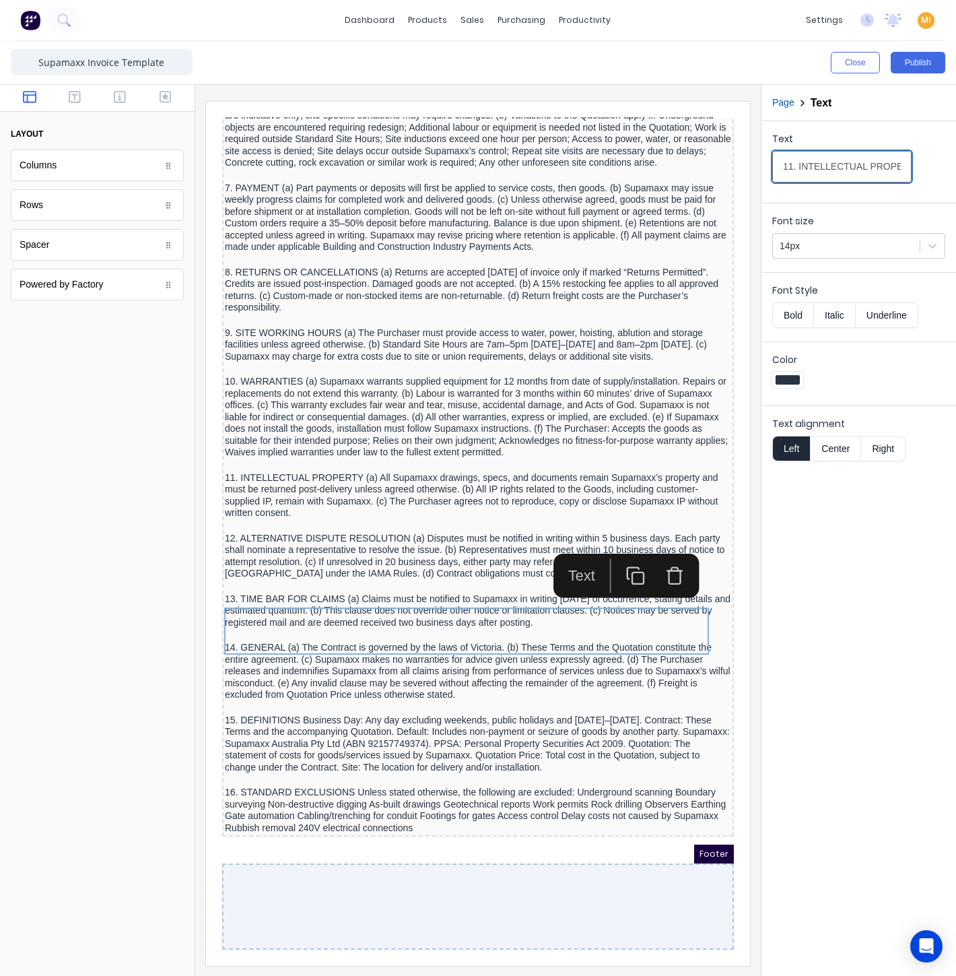
click at [838, 176] on input "11. INTELLECTUAL PROPERTY (a) All Supamaxx drawings, specs, and documents remai…" at bounding box center [841, 167] width 139 height 32
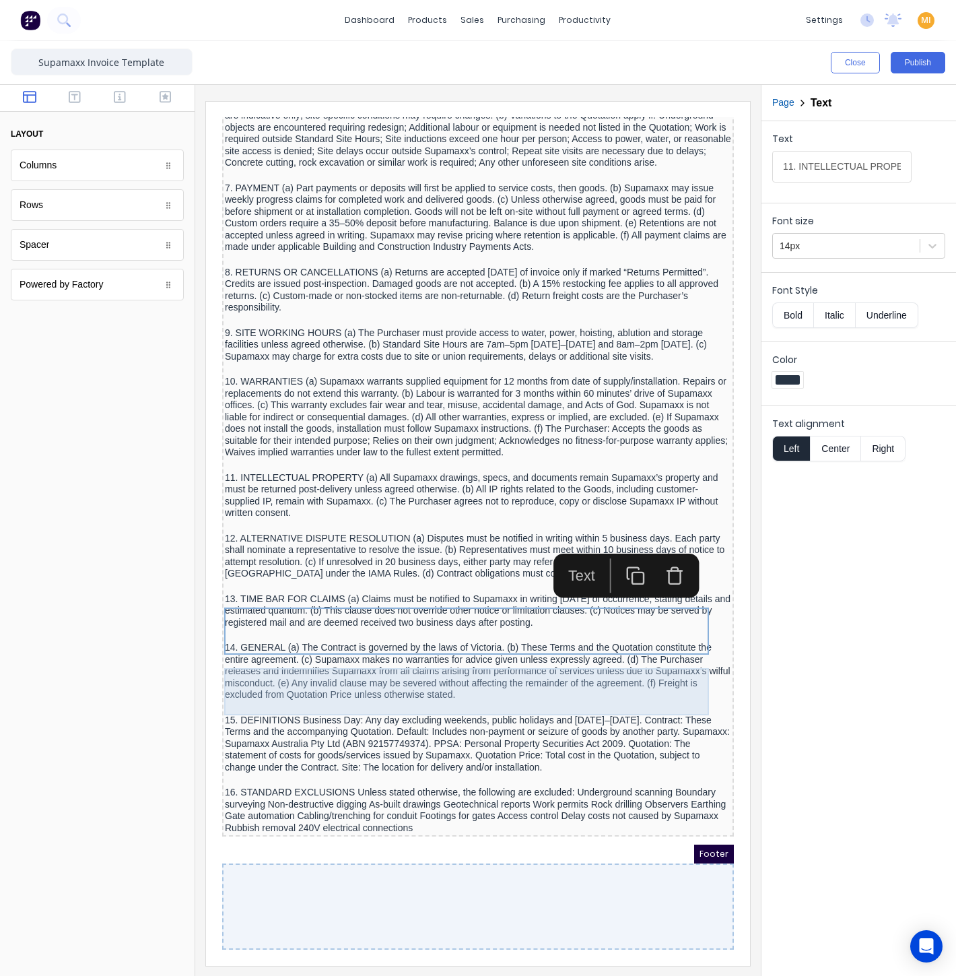
click at [345, 526] on div "12. ALTERNATIVE DISPUTE RESOLUTION (a) Disputes must be notified in writing wit…" at bounding box center [462, 539] width 506 height 47
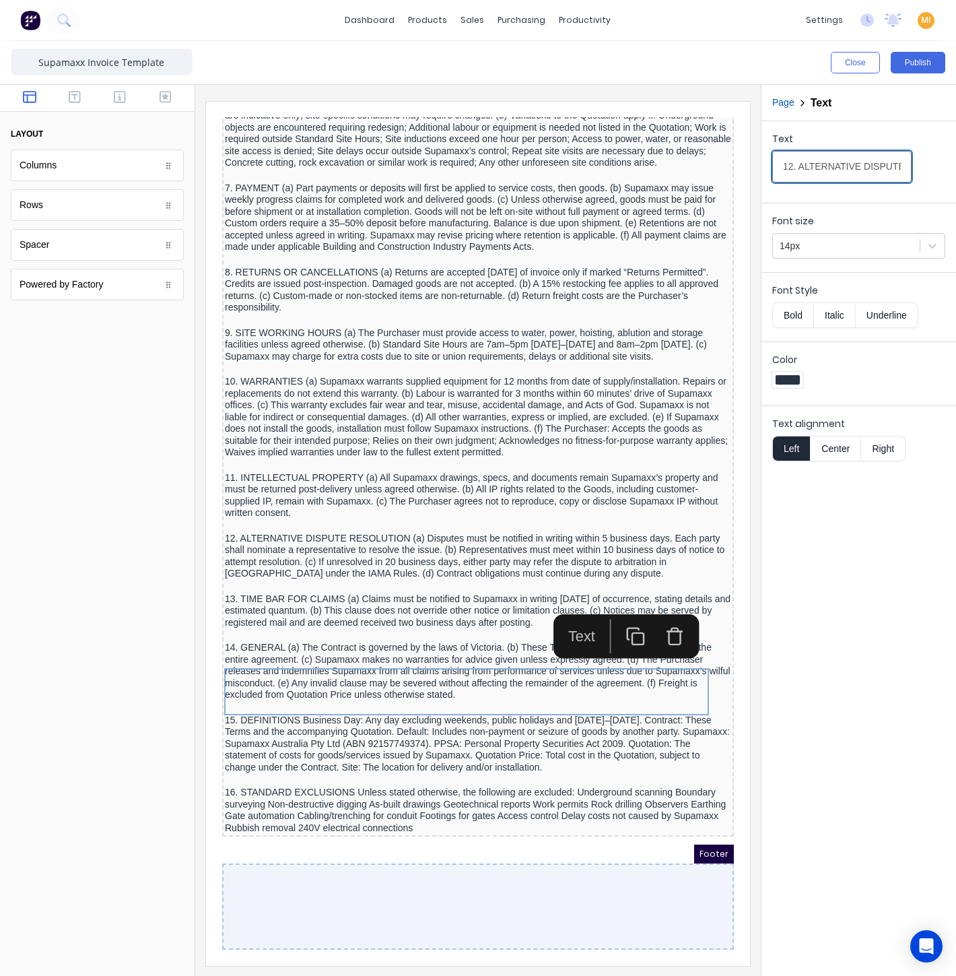
drag, startPoint x: 852, startPoint y: 154, endPoint x: 851, endPoint y: 161, distance: 6.8
click at [852, 154] on input "12. ALTERNATIVE DISPUTE RESOLUTION (a) Disputes must be notified in writing wit…" at bounding box center [841, 167] width 139 height 32
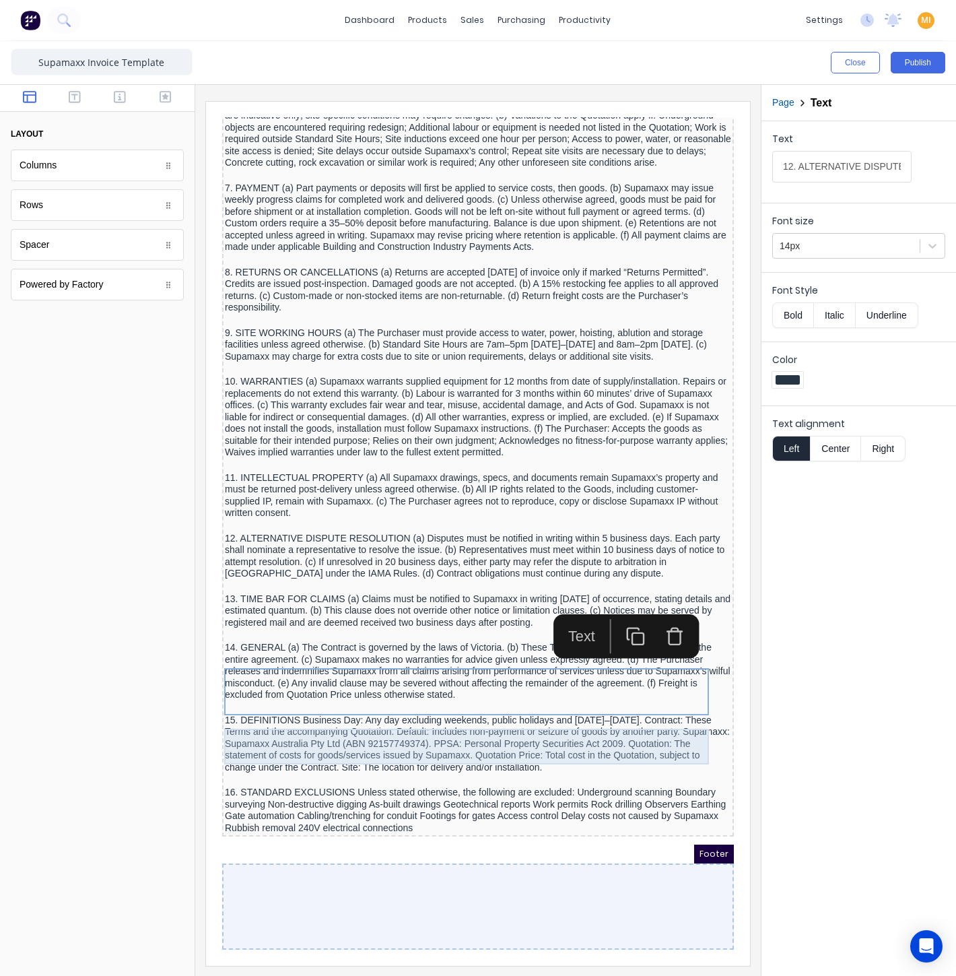
click at [371, 586] on div "13. TIME BAR FOR CLAIMS (a) Claims must be notified to Supamaxx in writing with…" at bounding box center [462, 595] width 506 height 36
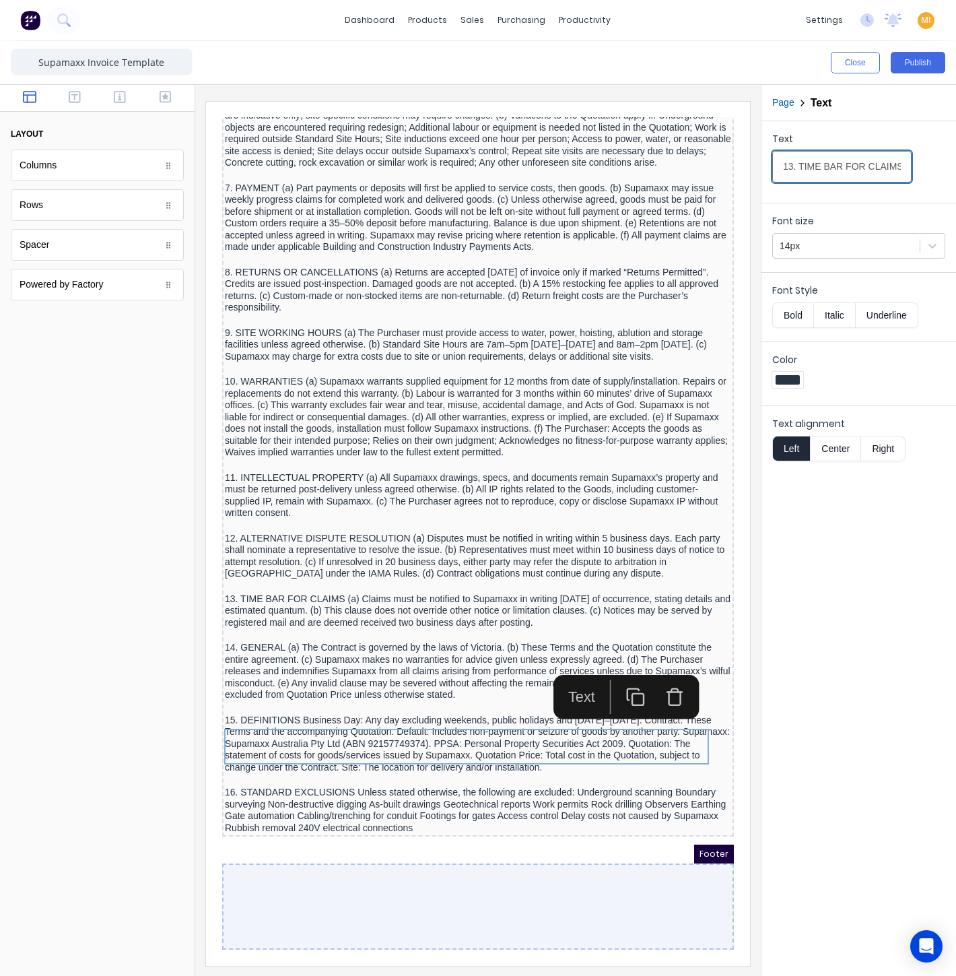
click at [862, 158] on input "13. TIME BAR FOR CLAIMS (a) Claims must be notified to Supamaxx in writing with…" at bounding box center [841, 167] width 139 height 32
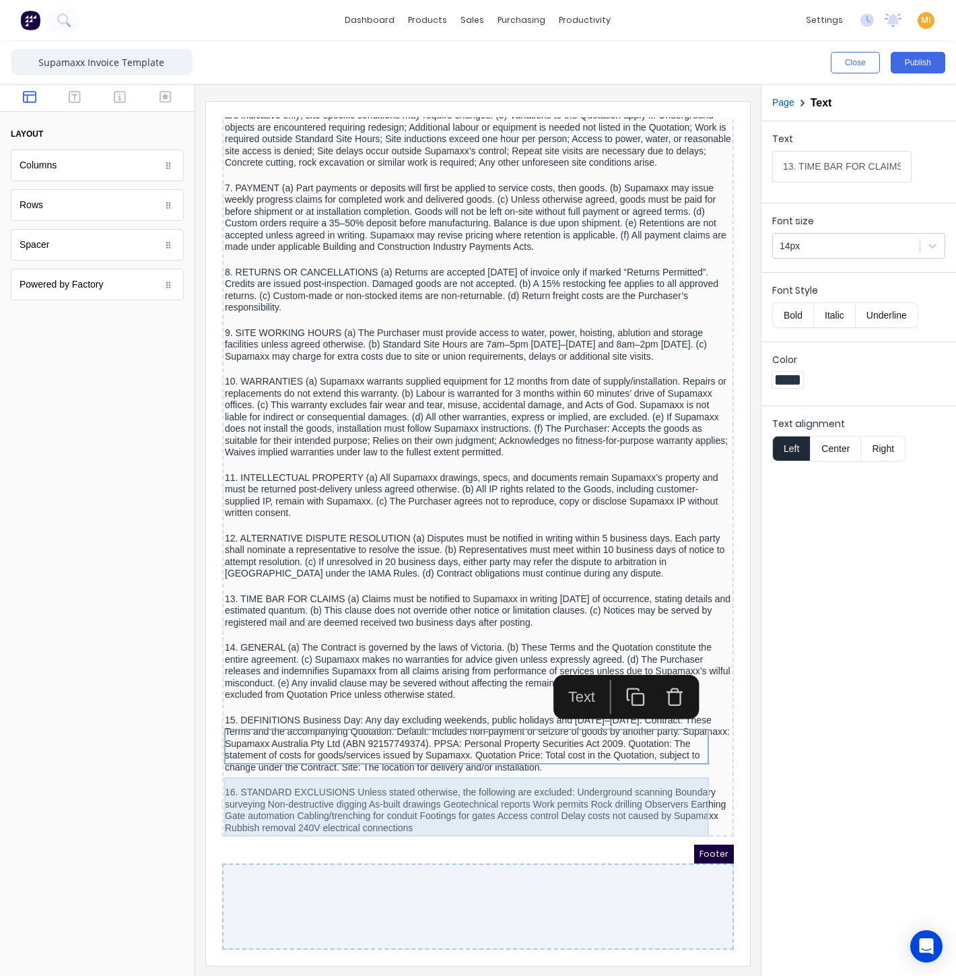
click at [311, 644] on div "14. GENERAL (a) The Contract is governed by the laws of Victoria. (b) These Ter…" at bounding box center [462, 655] width 506 height 59
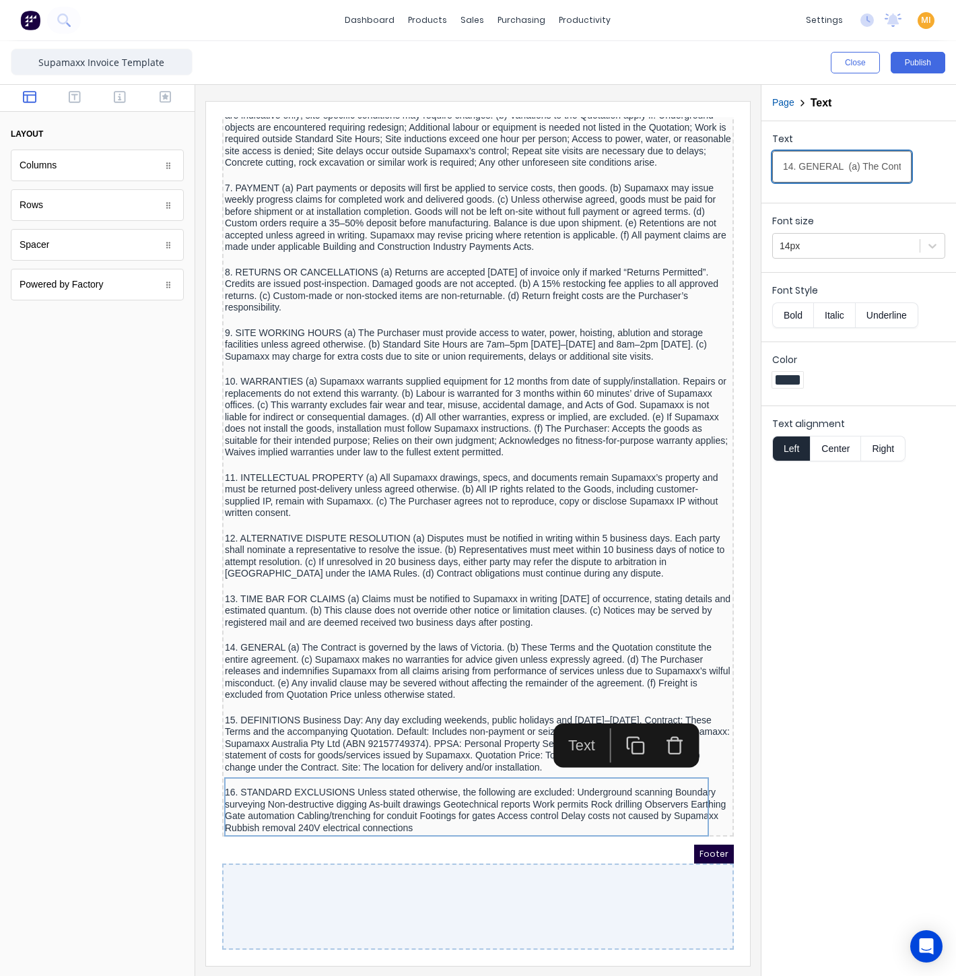
click at [840, 173] on input "14. GENERAL (a) The Contract is governed by the laws of Victoria. (b) These Ter…" at bounding box center [841, 167] width 139 height 32
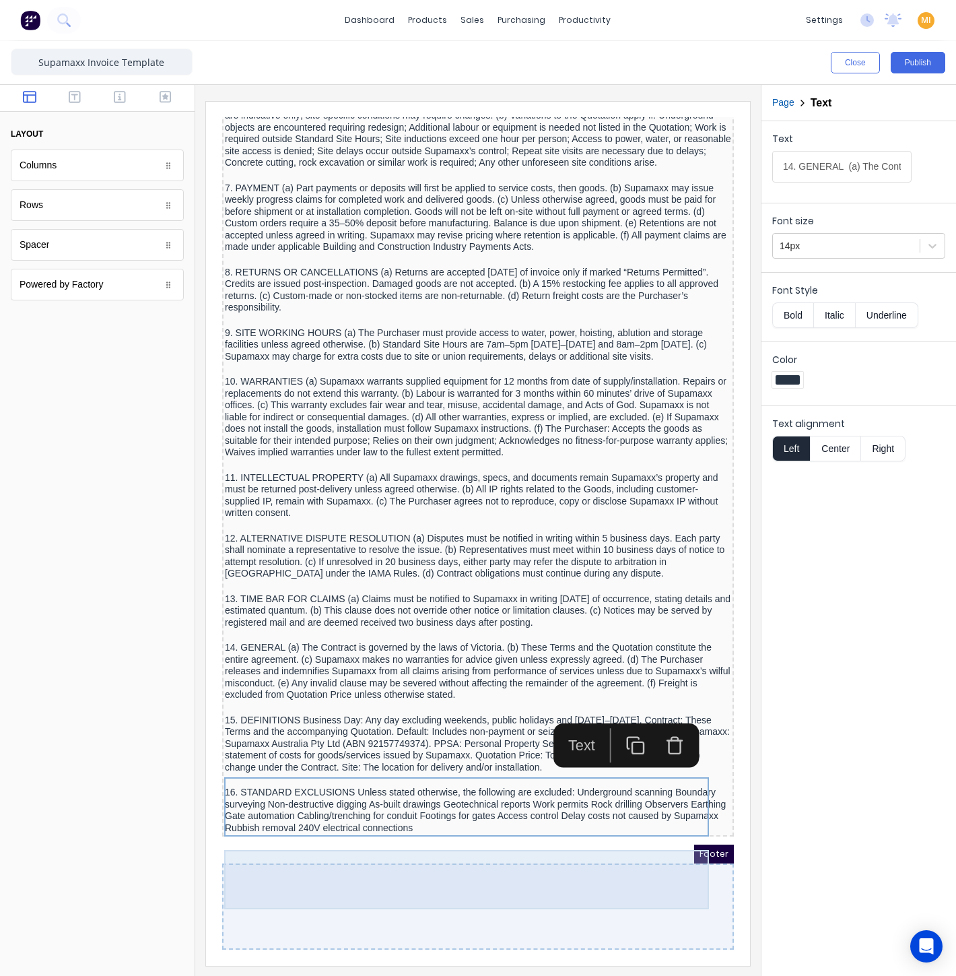
click at [340, 722] on div "15. DEFINITIONS Business Day: Any day excluding weekends, public holidays and 2…" at bounding box center [462, 727] width 506 height 59
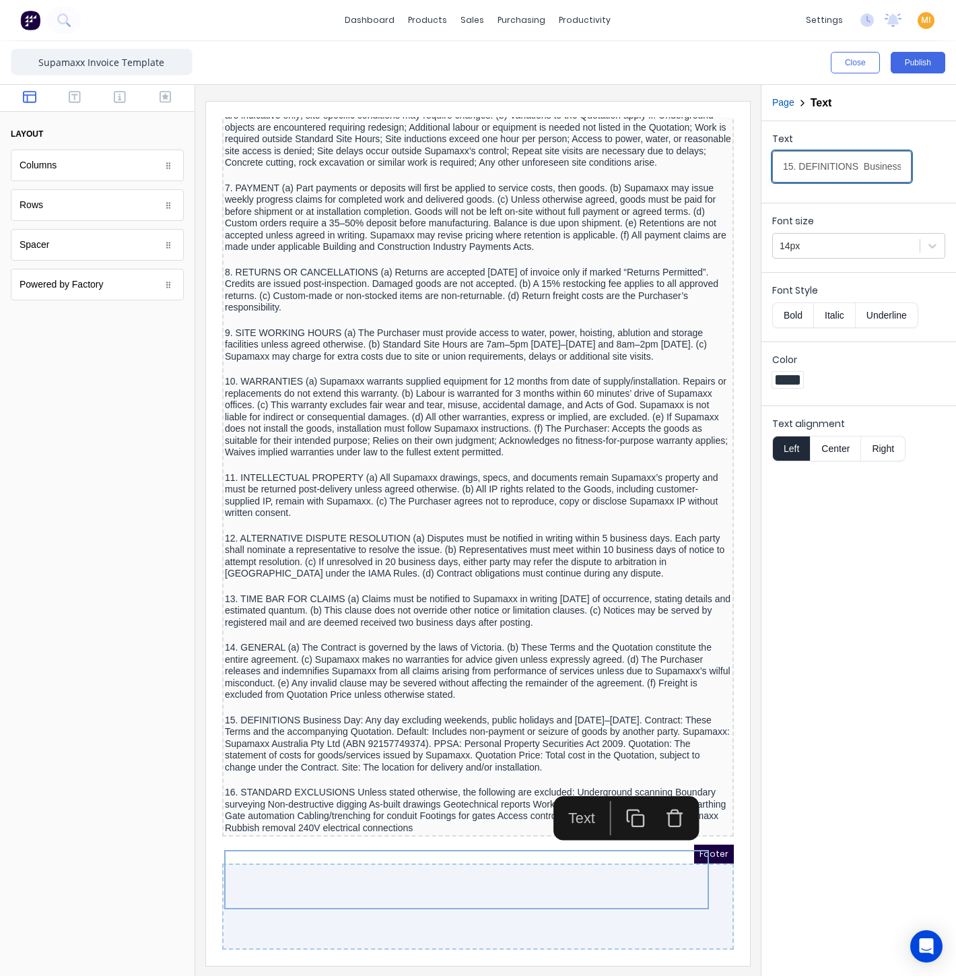
click at [833, 155] on input "15. DEFINITIONS Business Day: Any day excluding weekends, public holidays and 2…" at bounding box center [841, 167] width 139 height 32
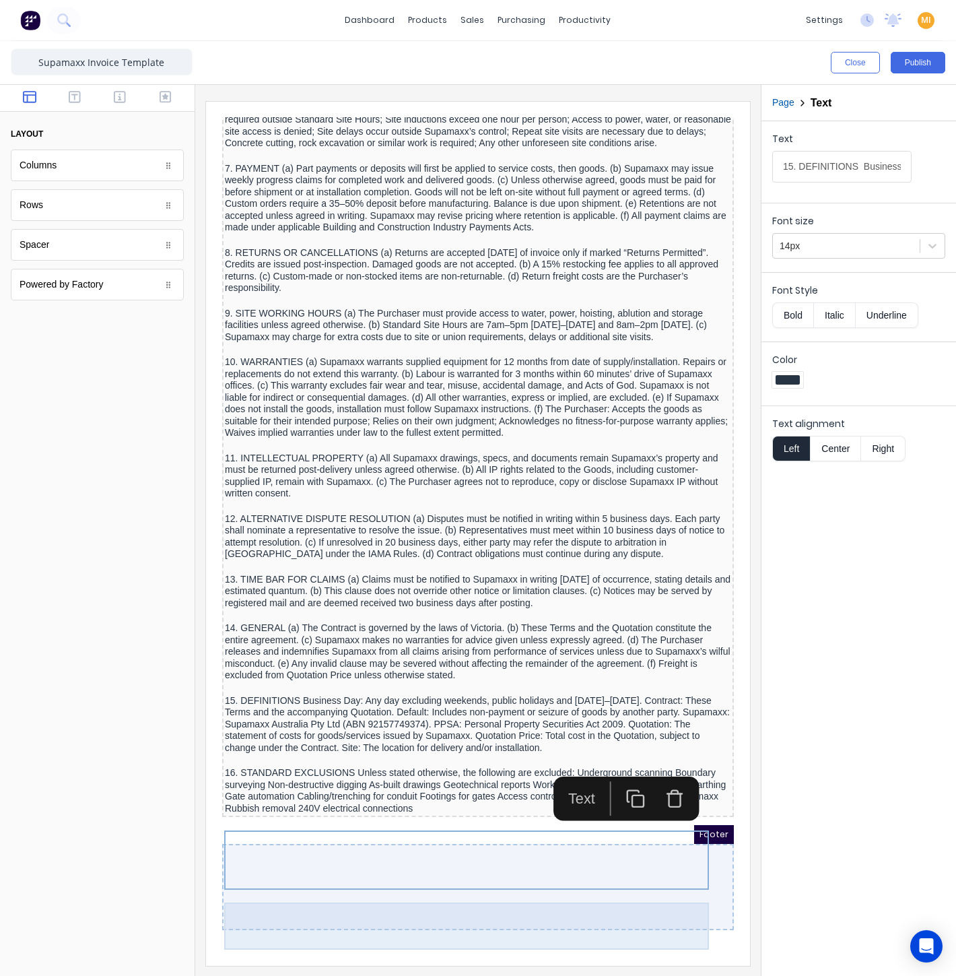
drag, startPoint x: 300, startPoint y: 796, endPoint x: 413, endPoint y: 708, distance: 143.0
click at [300, 795] on div "16. STANDARD EXCLUSIONS Unless stated otherwise, the following are excluded: Un…" at bounding box center [462, 774] width 506 height 47
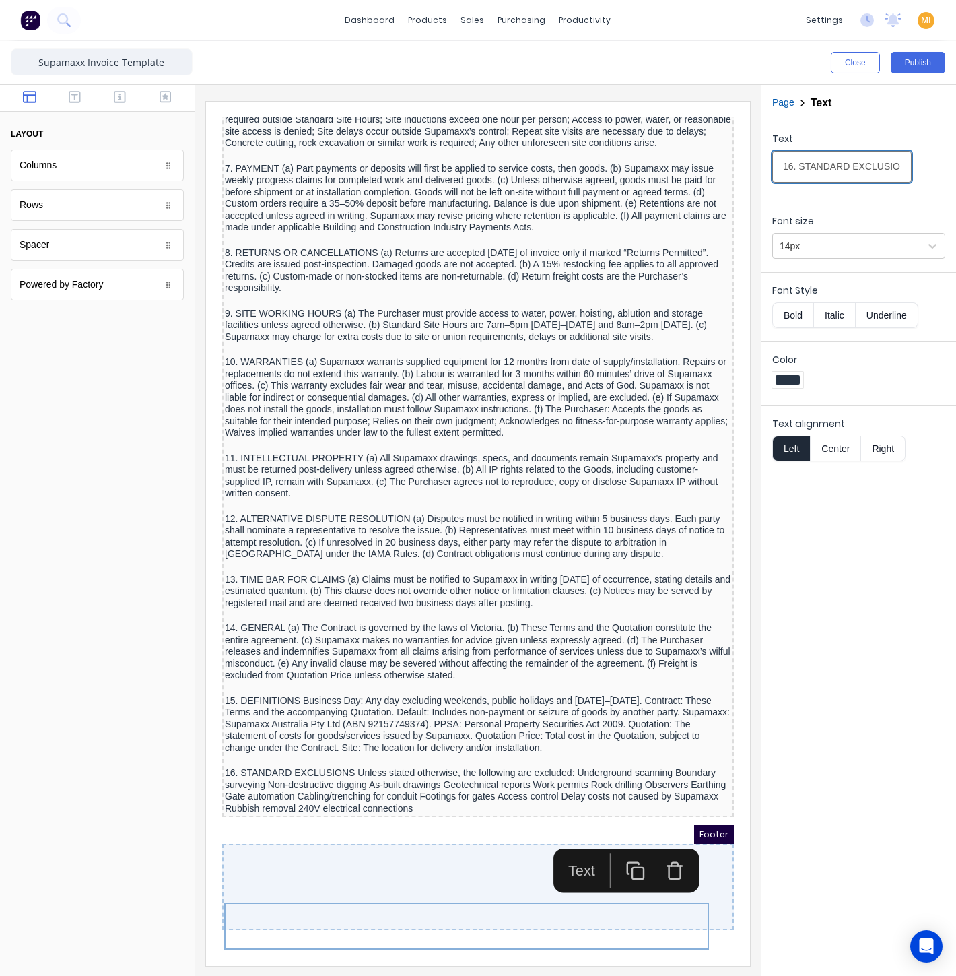
click at [843, 164] on input "16. STANDARD EXCLUSIONS Unless stated otherwise, the following are excluded: Un…" at bounding box center [841, 167] width 139 height 32
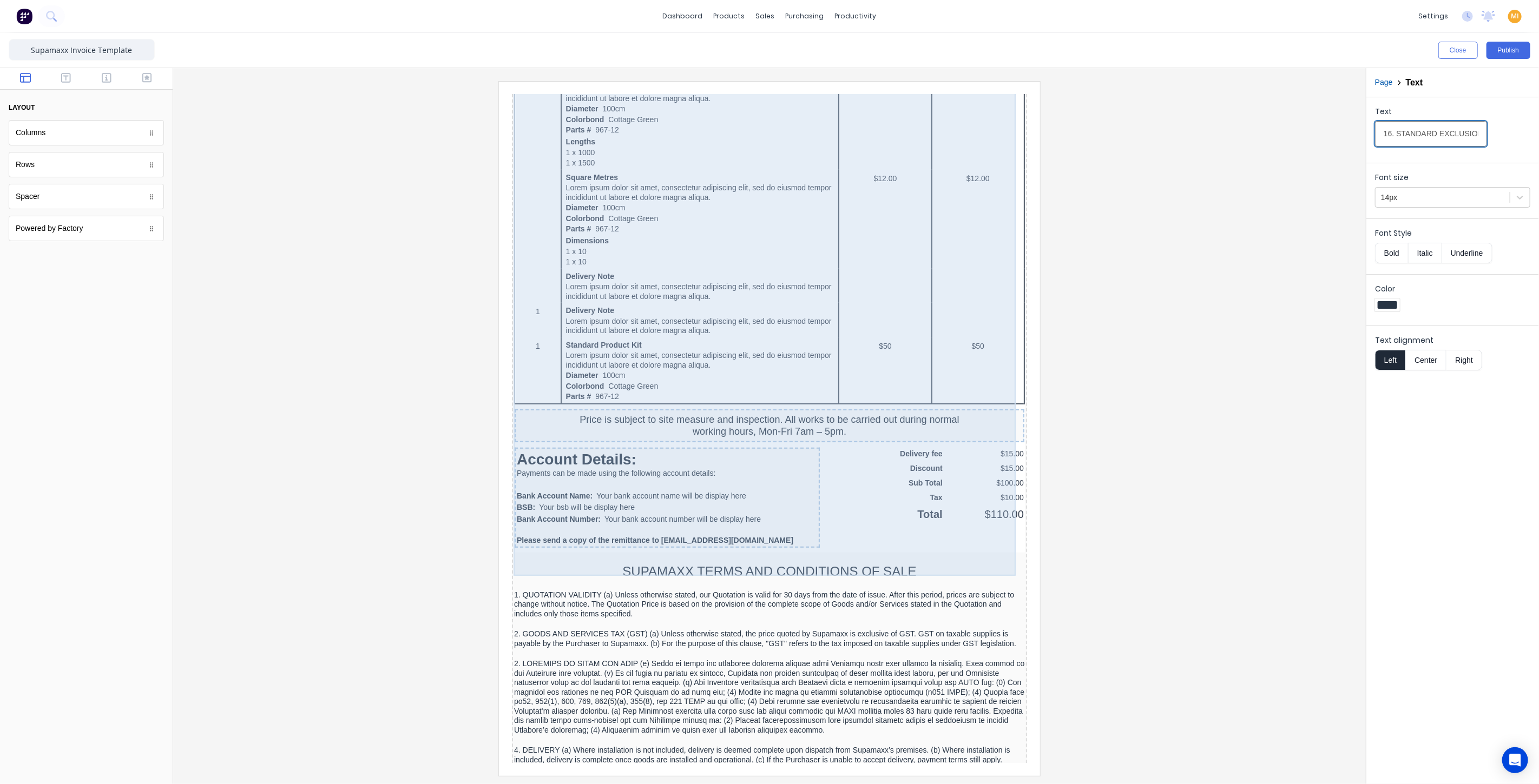
scroll to position [402, 0]
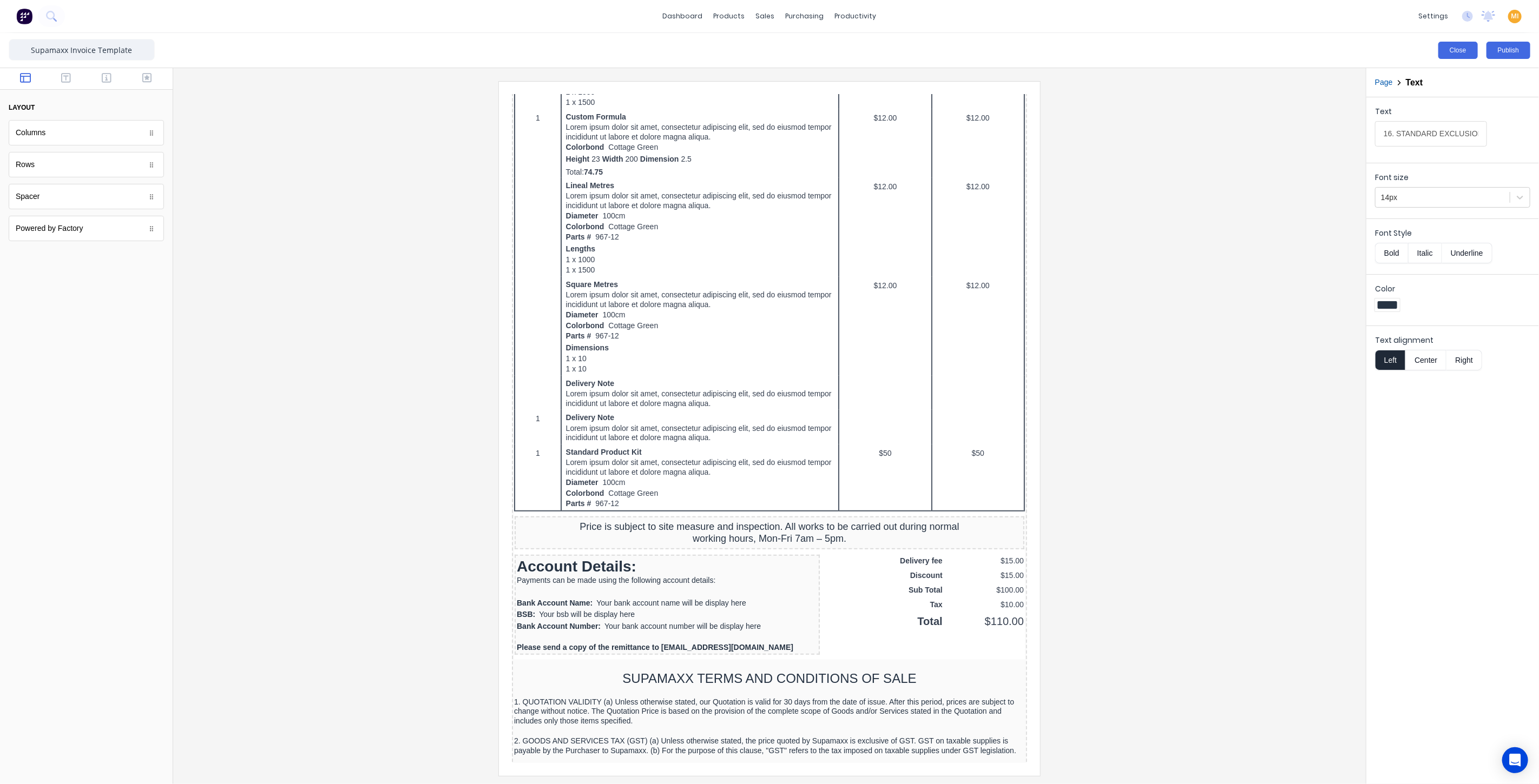
click at [767, 50] on button "Close" at bounding box center [1458, 51] width 39 height 18
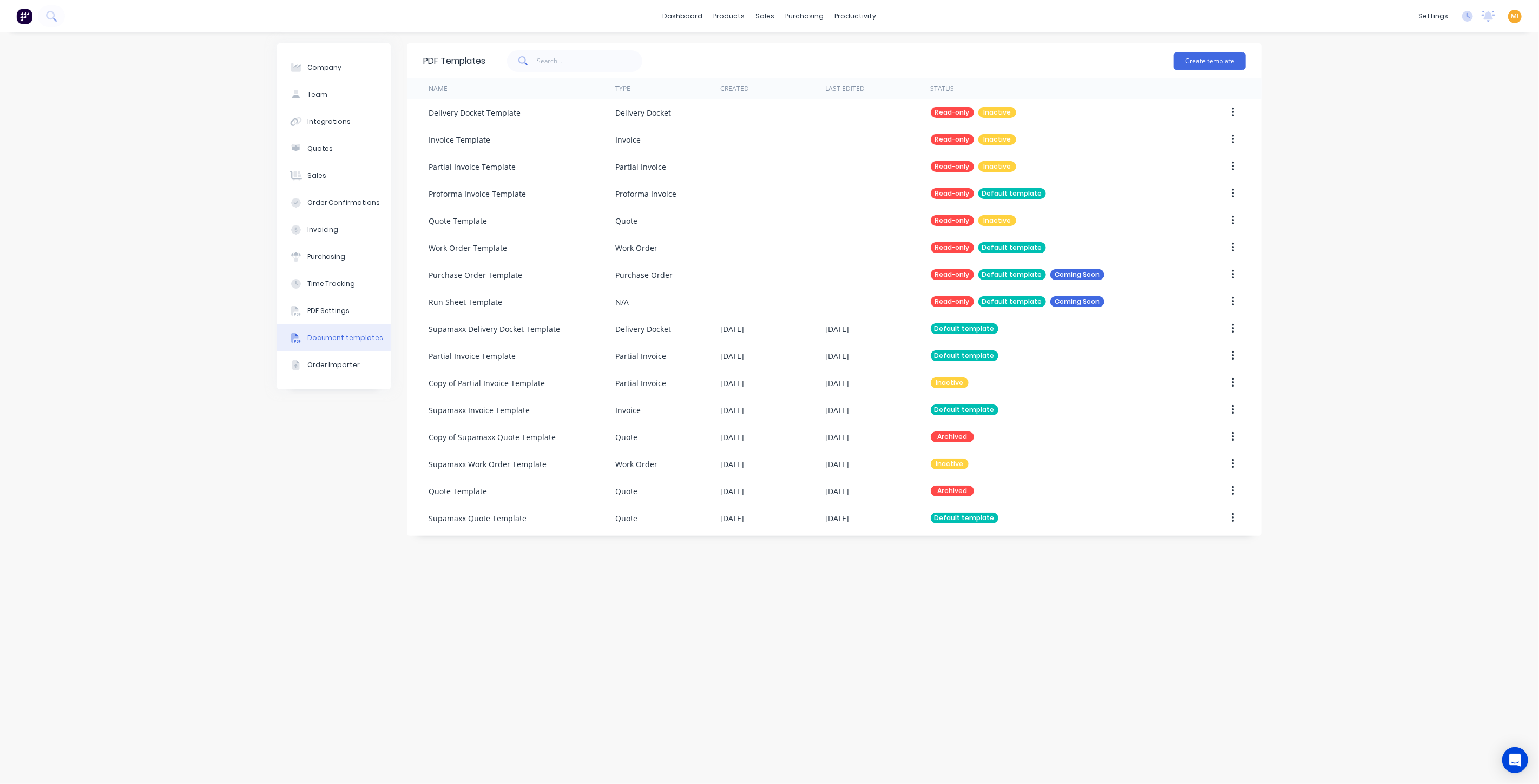
click at [24, 16] on img at bounding box center [24, 16] width 16 height 16
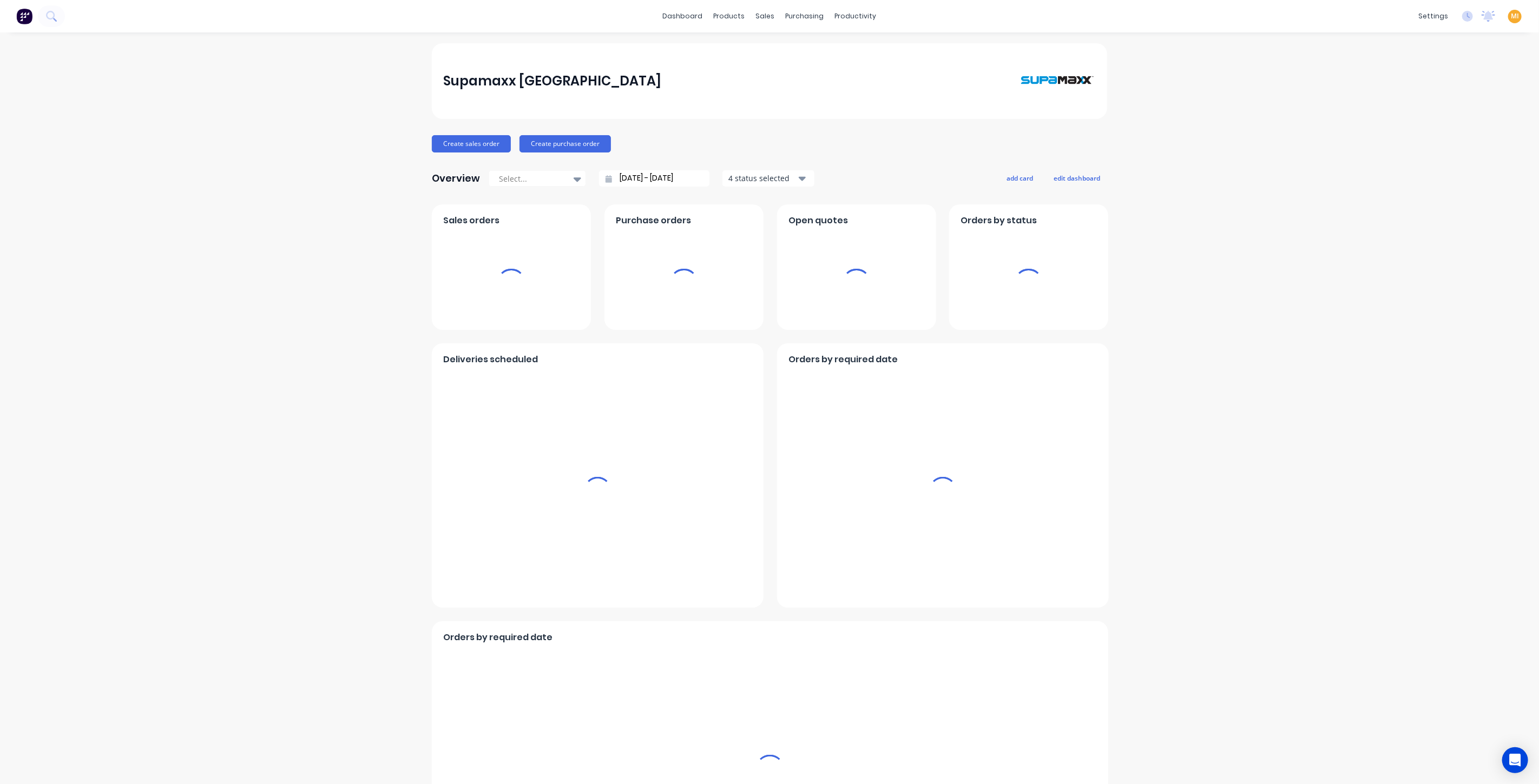
click at [767, 17] on span "MI" at bounding box center [1515, 16] width 8 height 10
click at [767, 142] on button "Sign out" at bounding box center [1447, 135] width 143 height 22
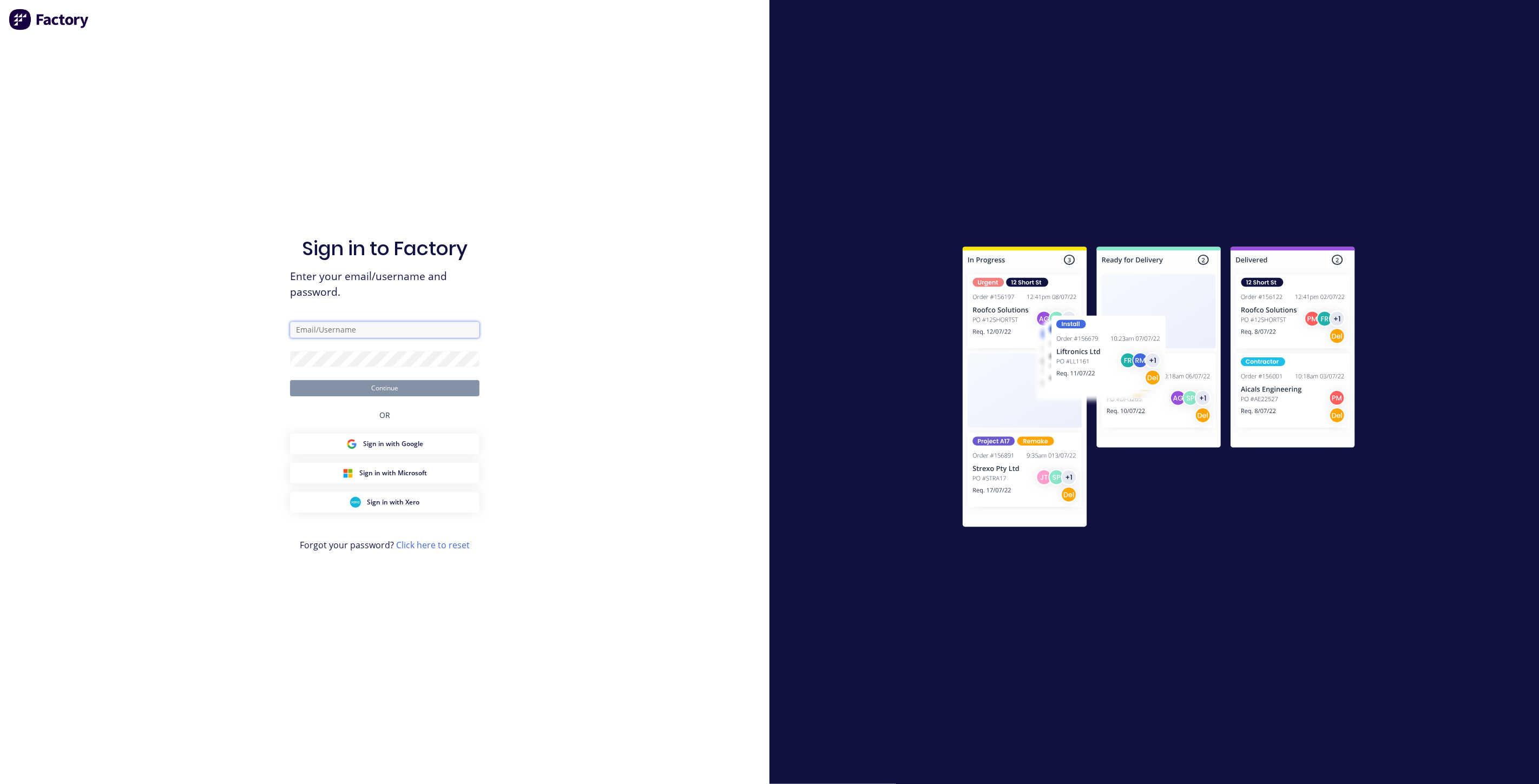
click at [377, 325] on input "text" at bounding box center [385, 330] width 190 height 16
type input "[EMAIL_ADDRESS][DOMAIN_NAME]"
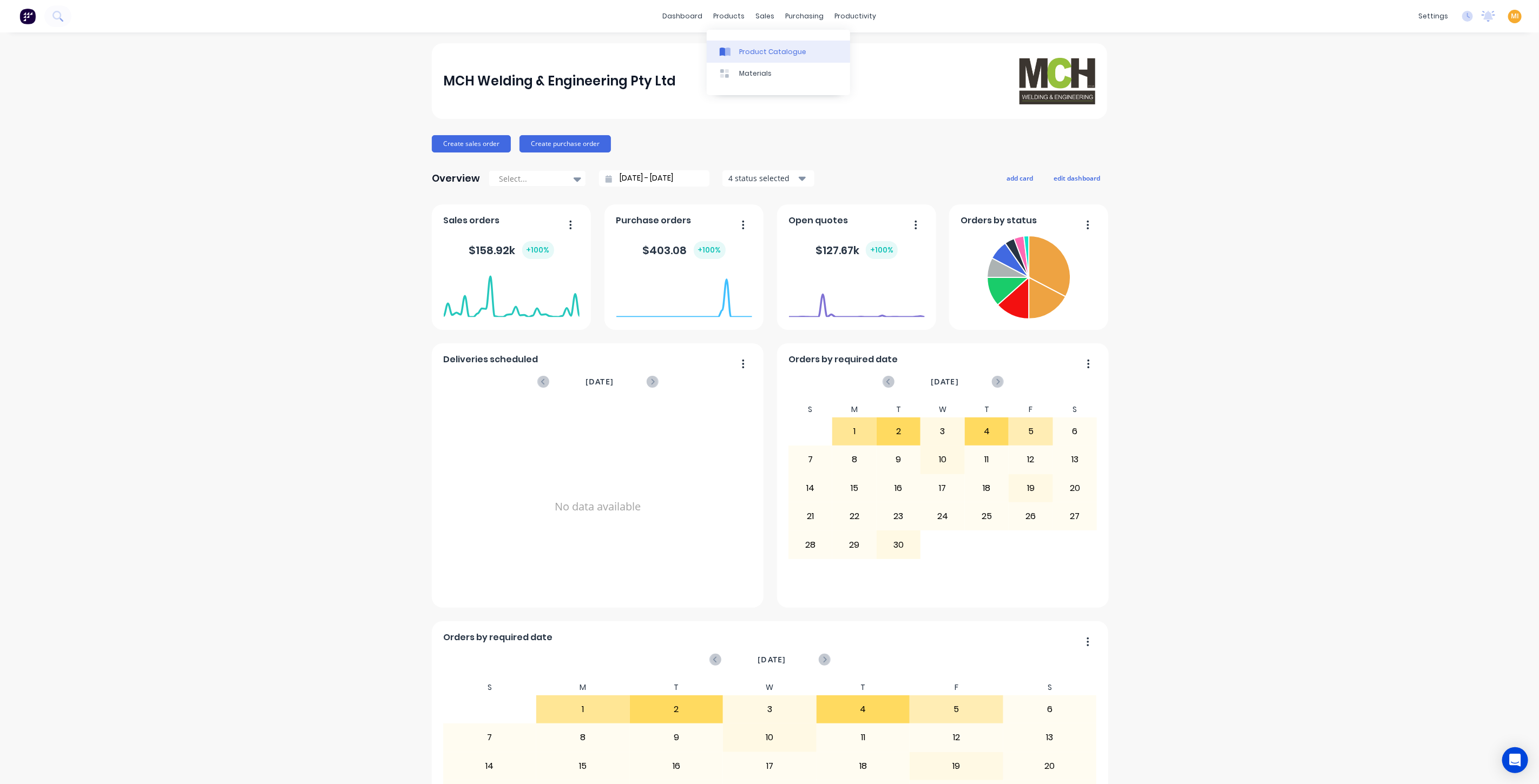
click at [759, 47] on div "Product Catalogue" at bounding box center [772, 52] width 67 height 10
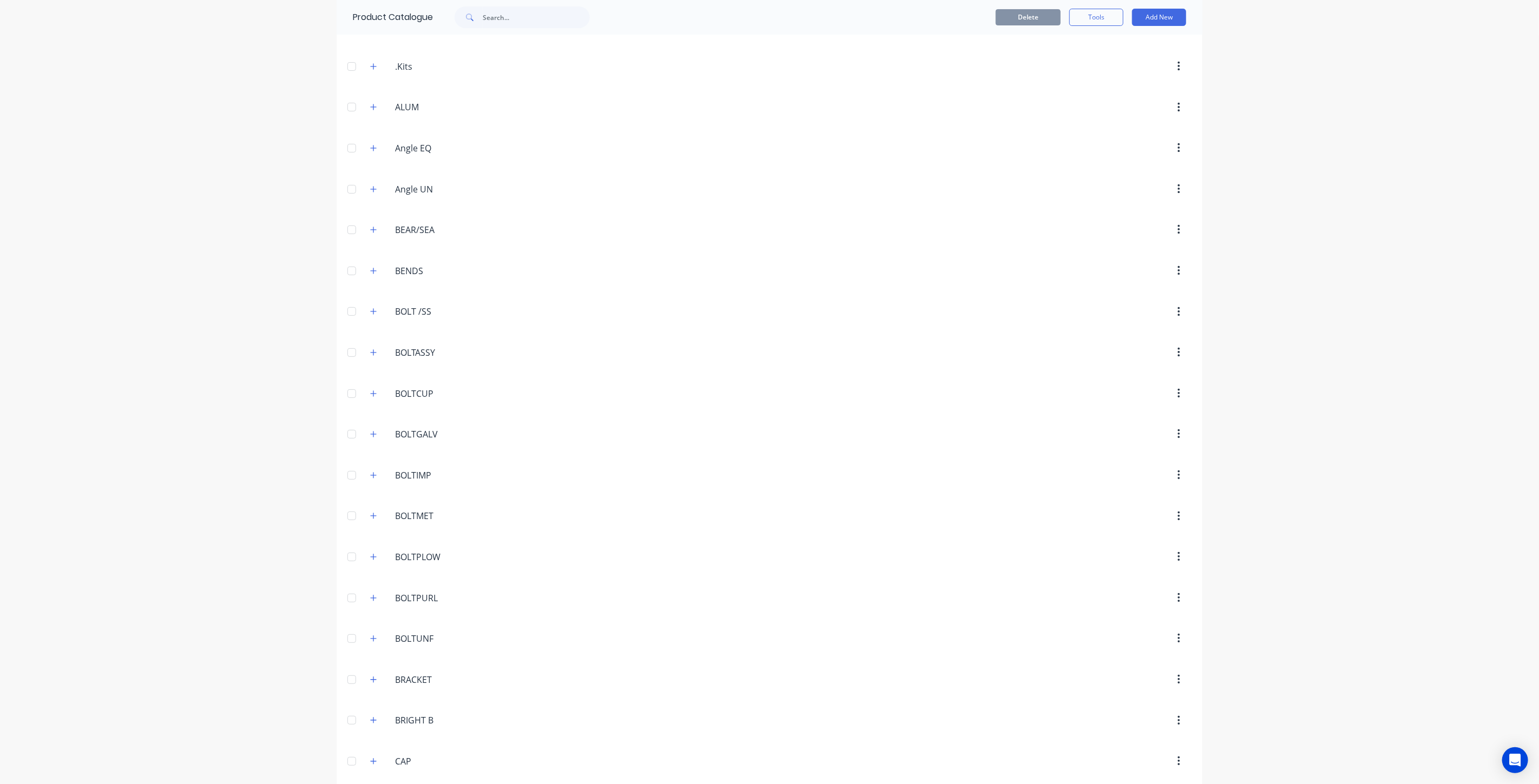
scroll to position [60, 0]
click at [527, 20] on input "text" at bounding box center [536, 17] width 107 height 22
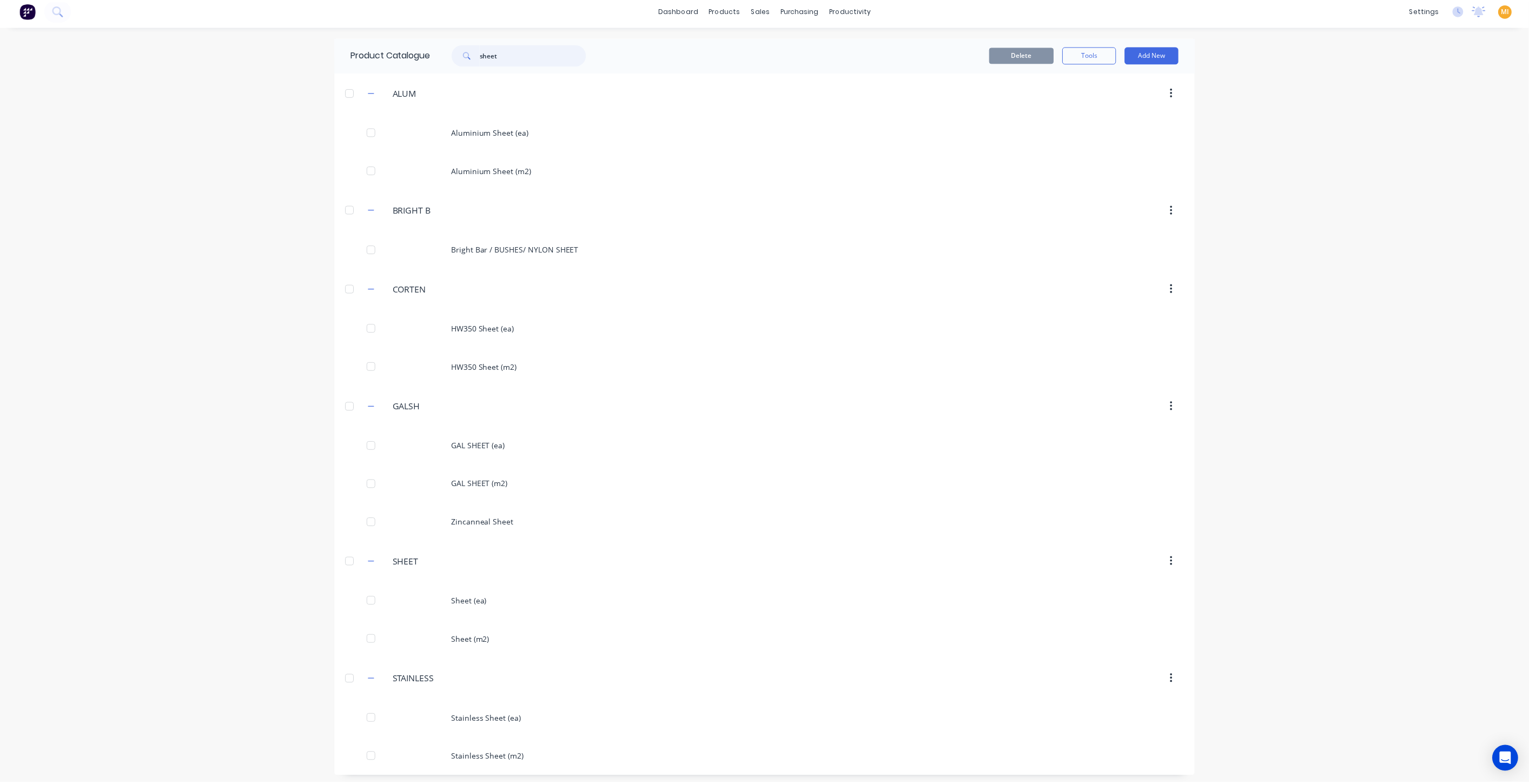
scroll to position [8, 0]
type input "sheet"
click at [788, 43] on div "Sales Orders" at bounding box center [800, 43] width 44 height 10
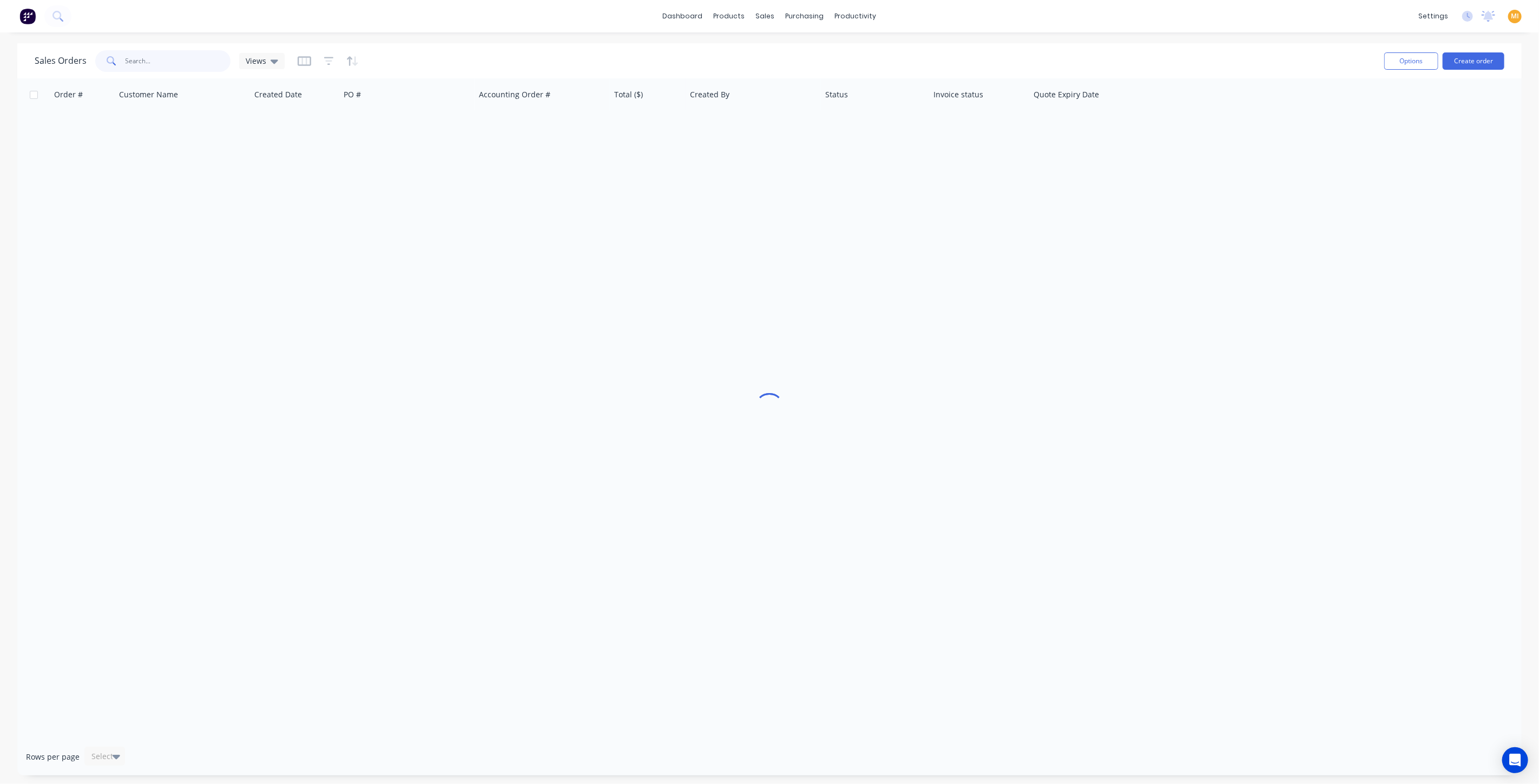
click at [178, 62] on input "text" at bounding box center [178, 61] width 105 height 22
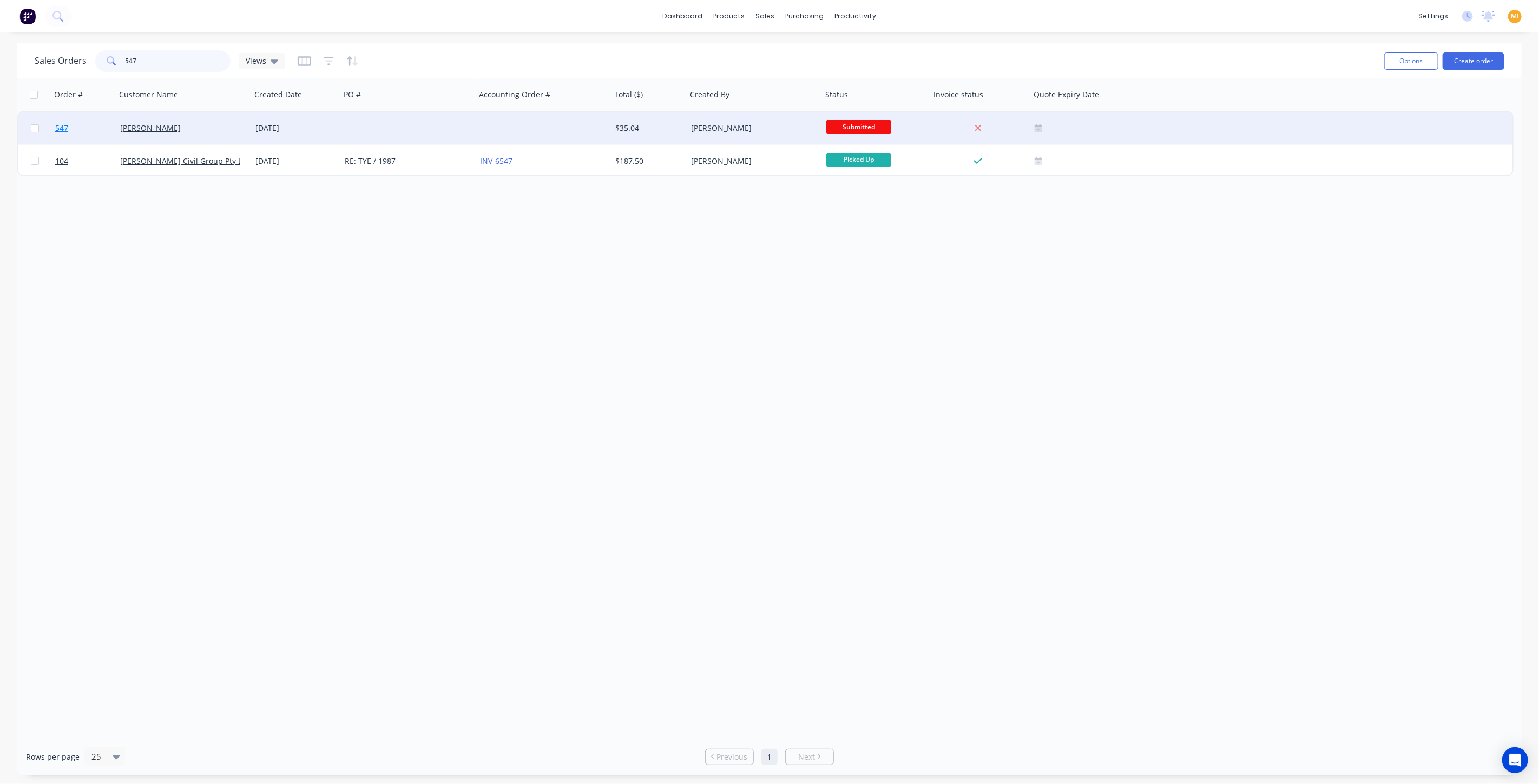
type input "547"
click at [107, 129] on link "547" at bounding box center [88, 128] width 65 height 32
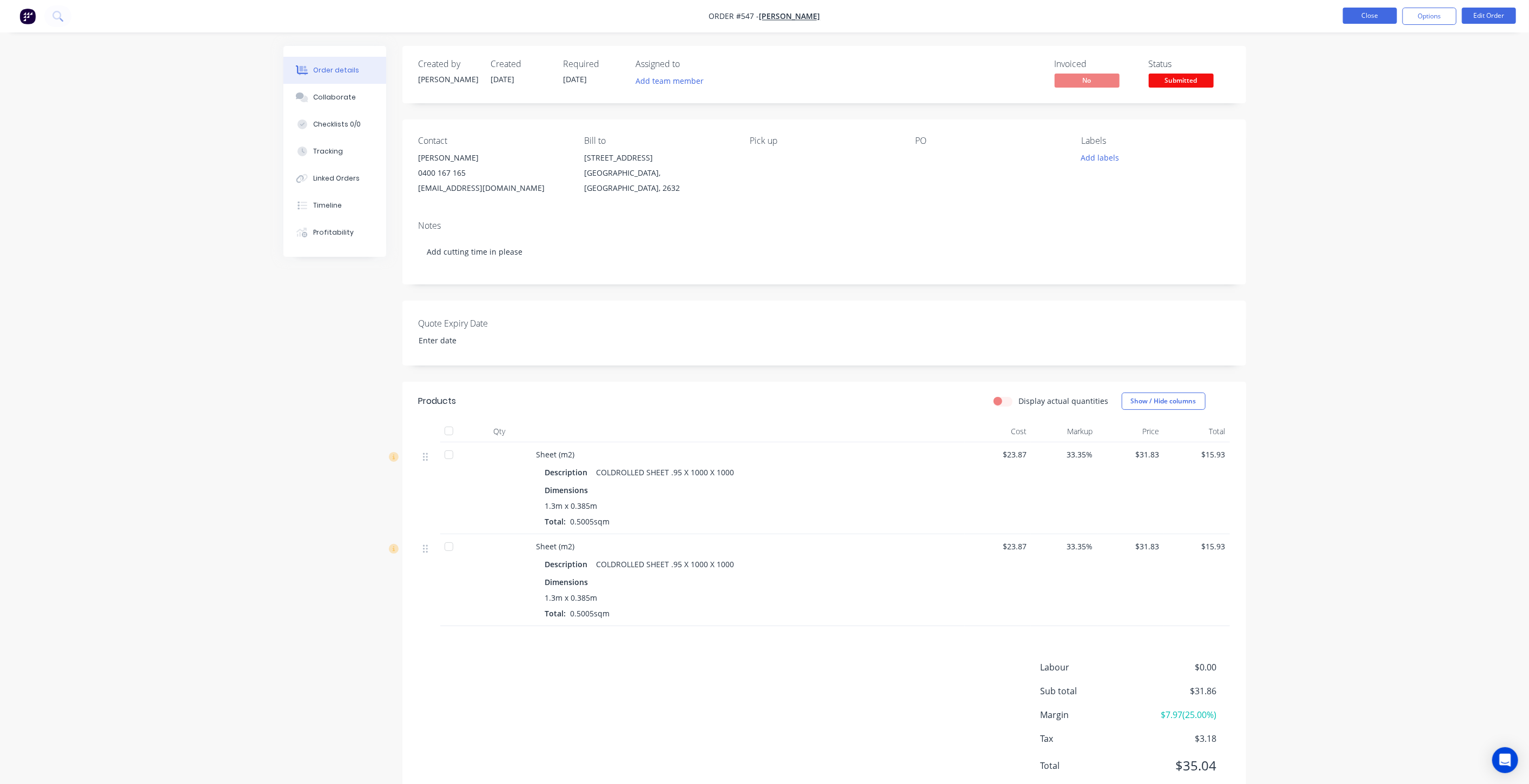
click at [1371, 18] on button "Close" at bounding box center [1370, 15] width 54 height 16
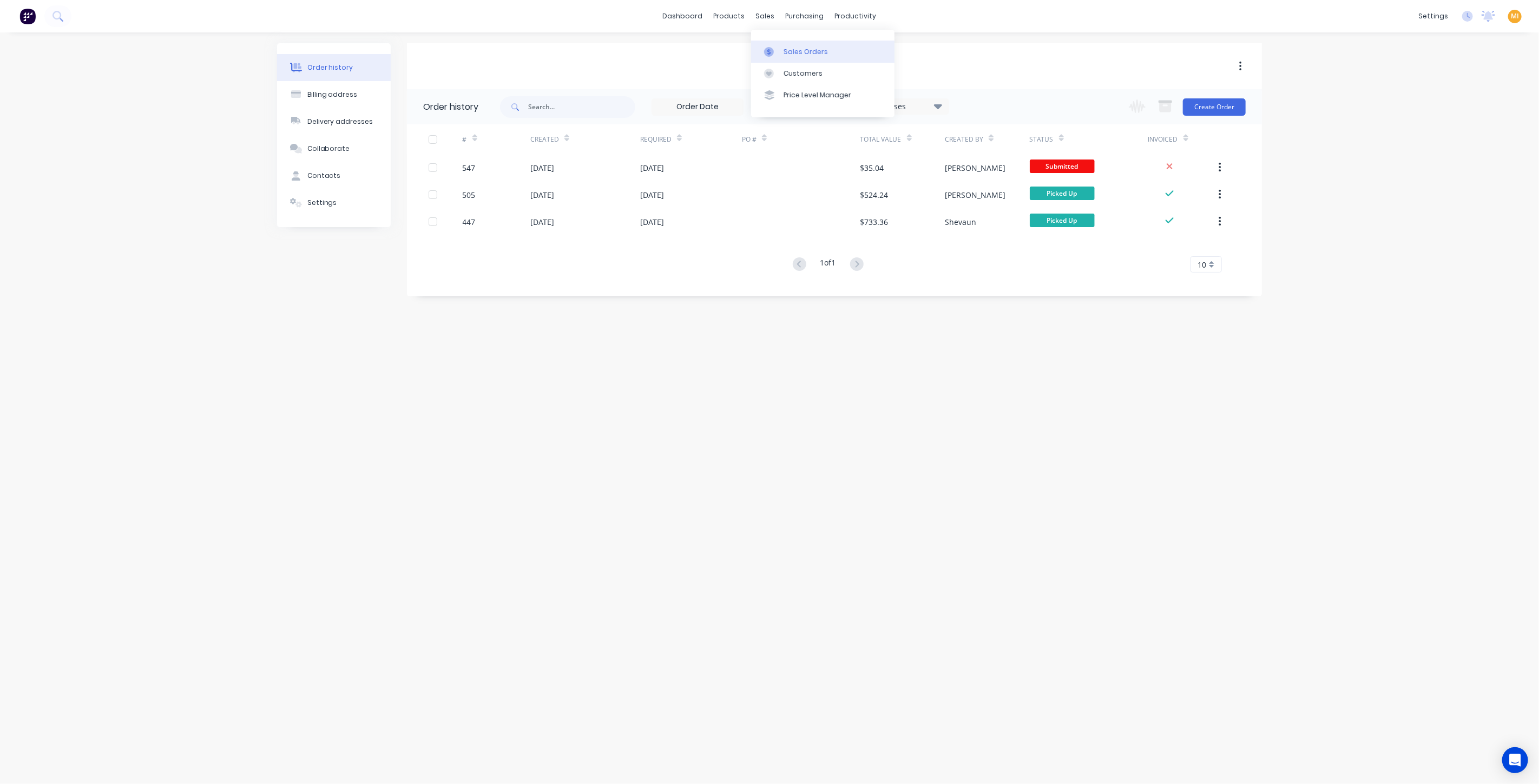
click at [778, 47] on div at bounding box center [772, 52] width 16 height 10
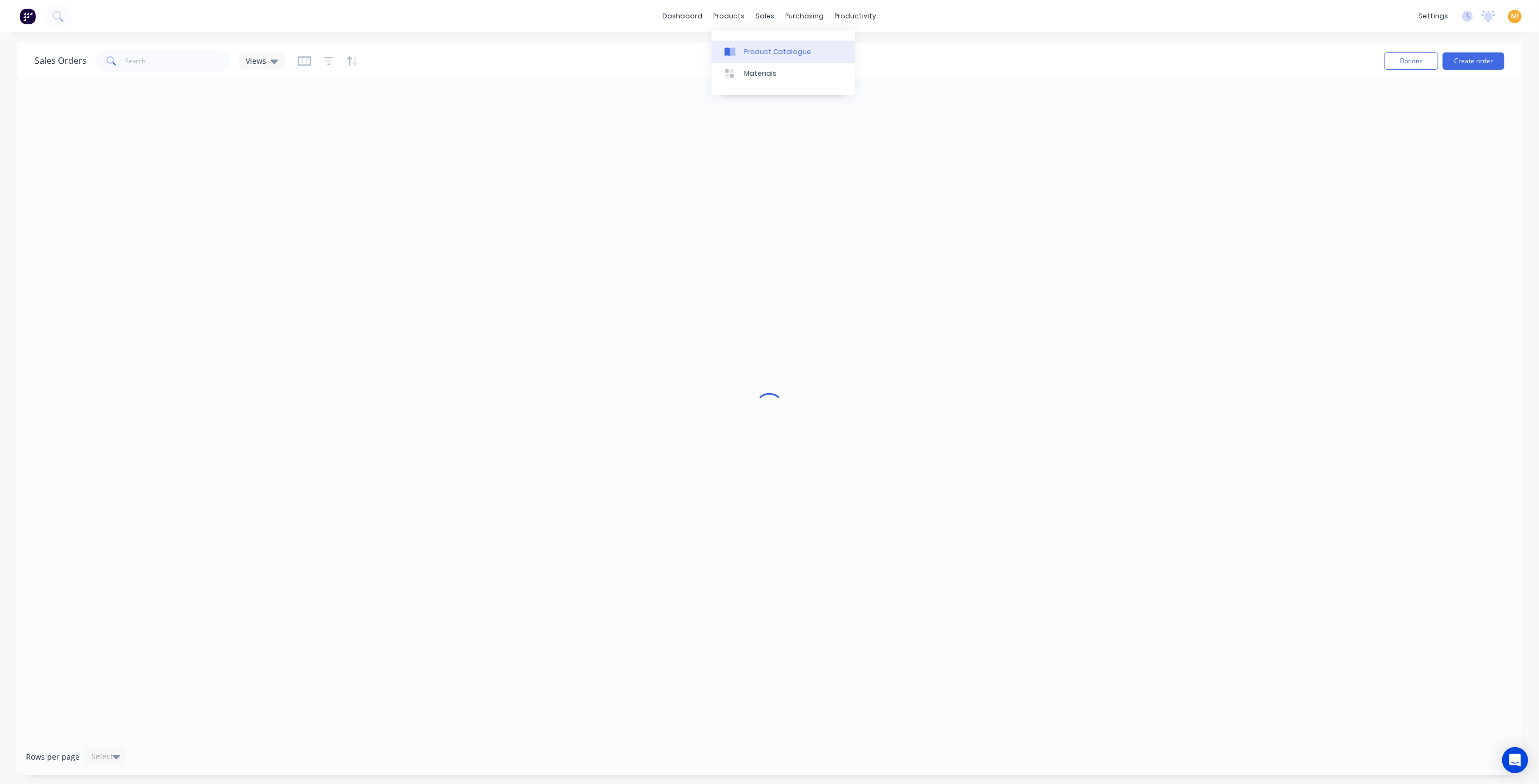
drag, startPoint x: 728, startPoint y: 14, endPoint x: 762, endPoint y: 53, distance: 51.7
click at [730, 16] on div "products" at bounding box center [729, 16] width 43 height 16
click at [767, 53] on div "Product Catalogue" at bounding box center [777, 52] width 67 height 10
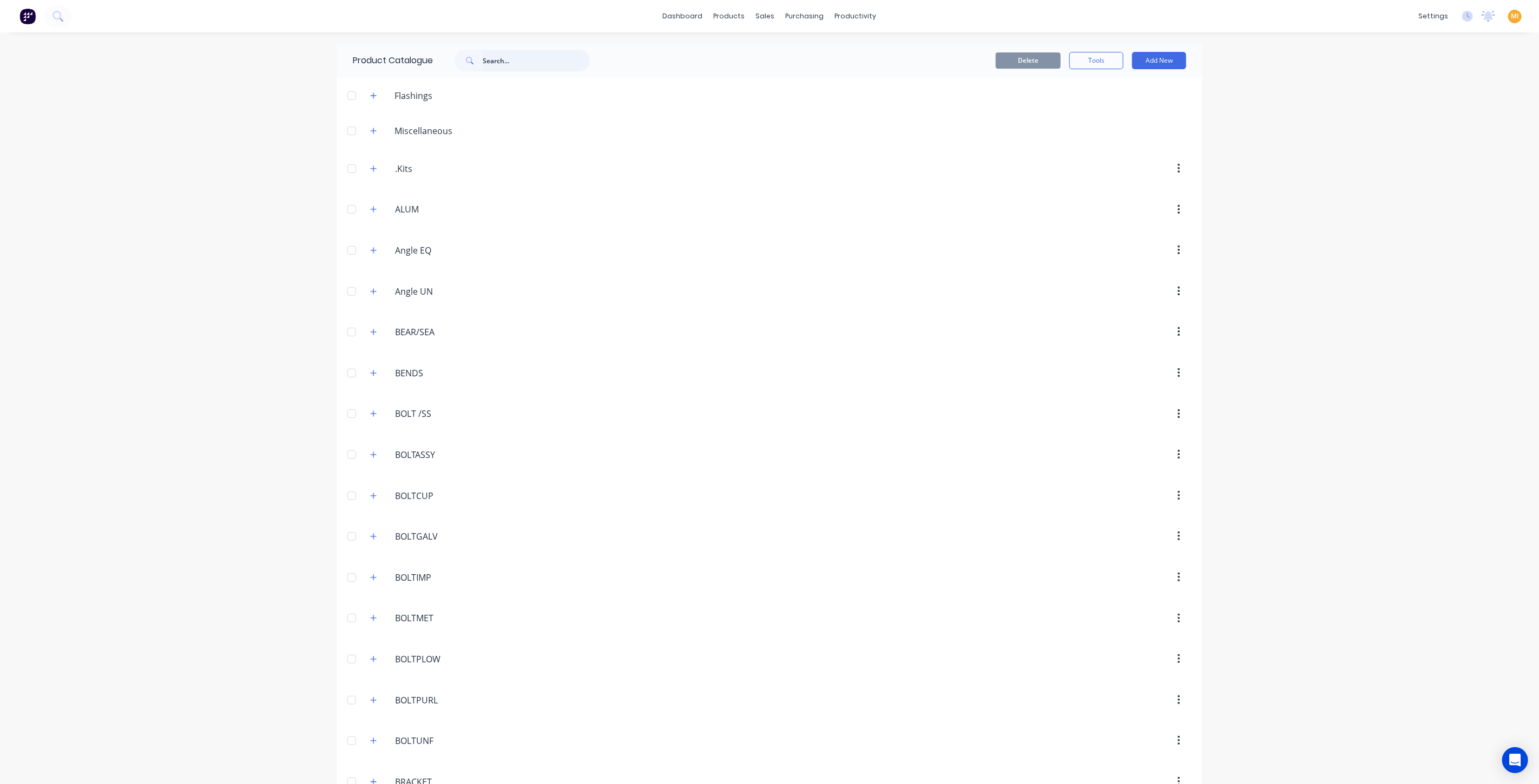
click at [503, 59] on input "text" at bounding box center [536, 60] width 107 height 22
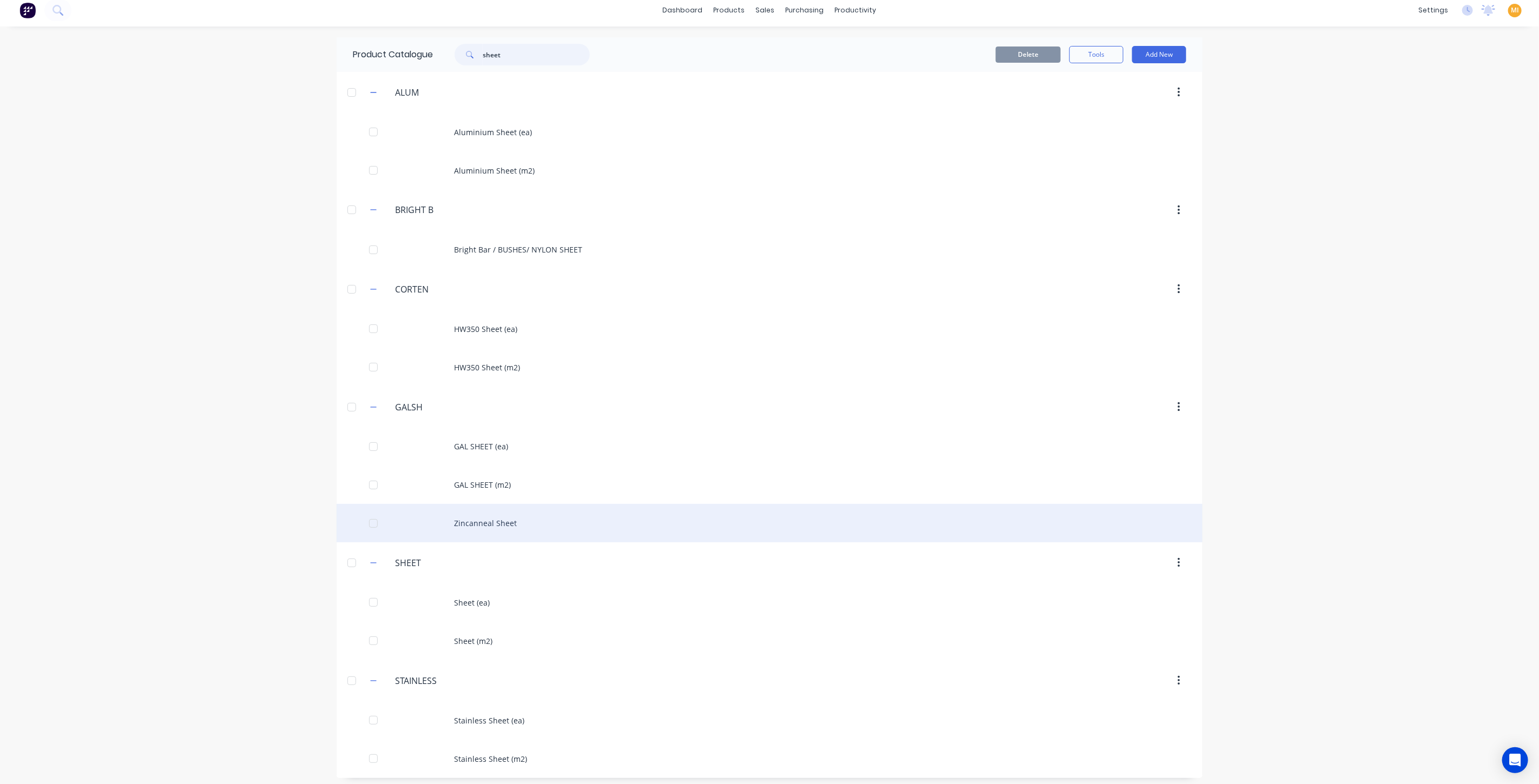
scroll to position [8, 0]
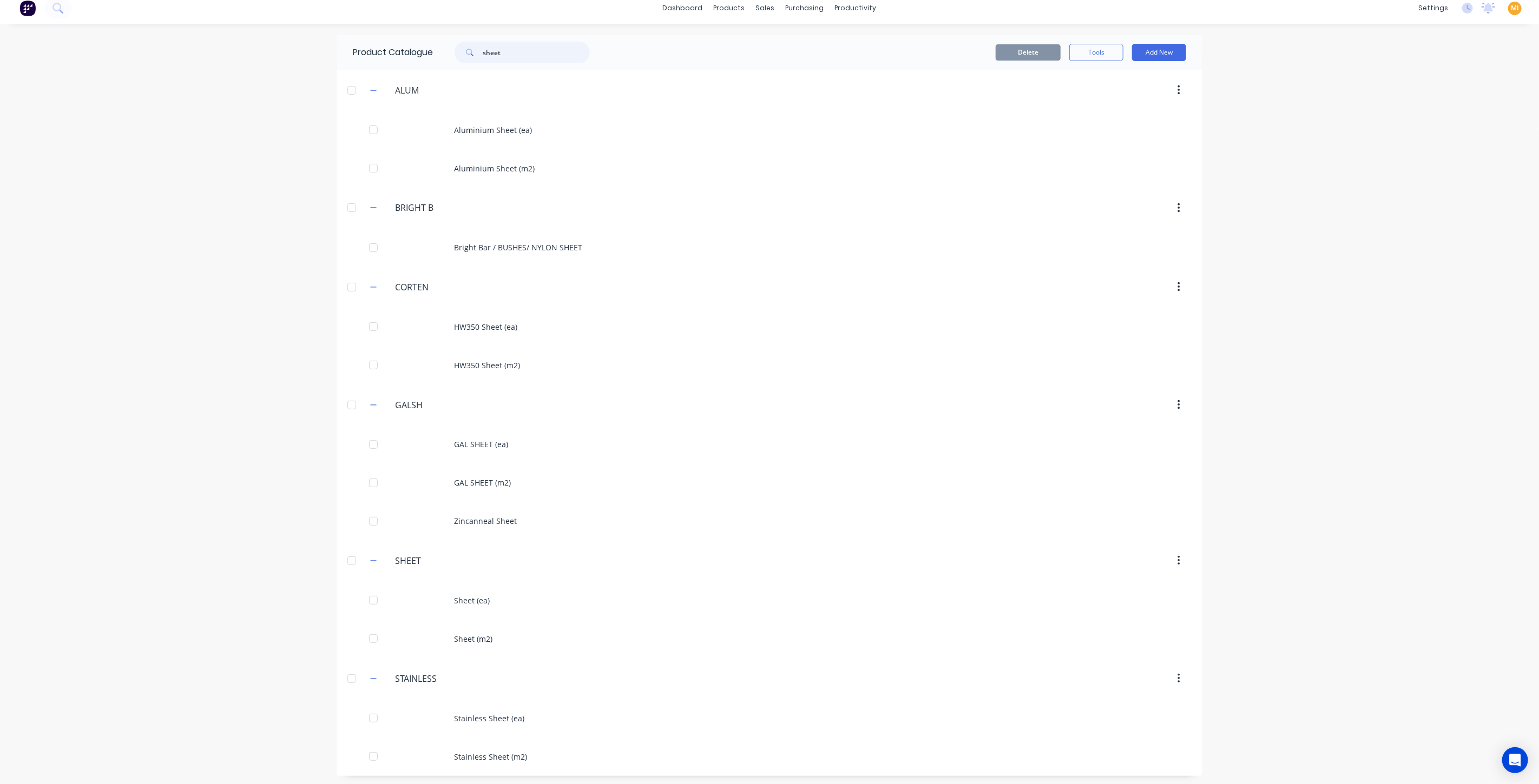
type input "sheet"
click at [23, 7] on img at bounding box center [27, 8] width 16 height 16
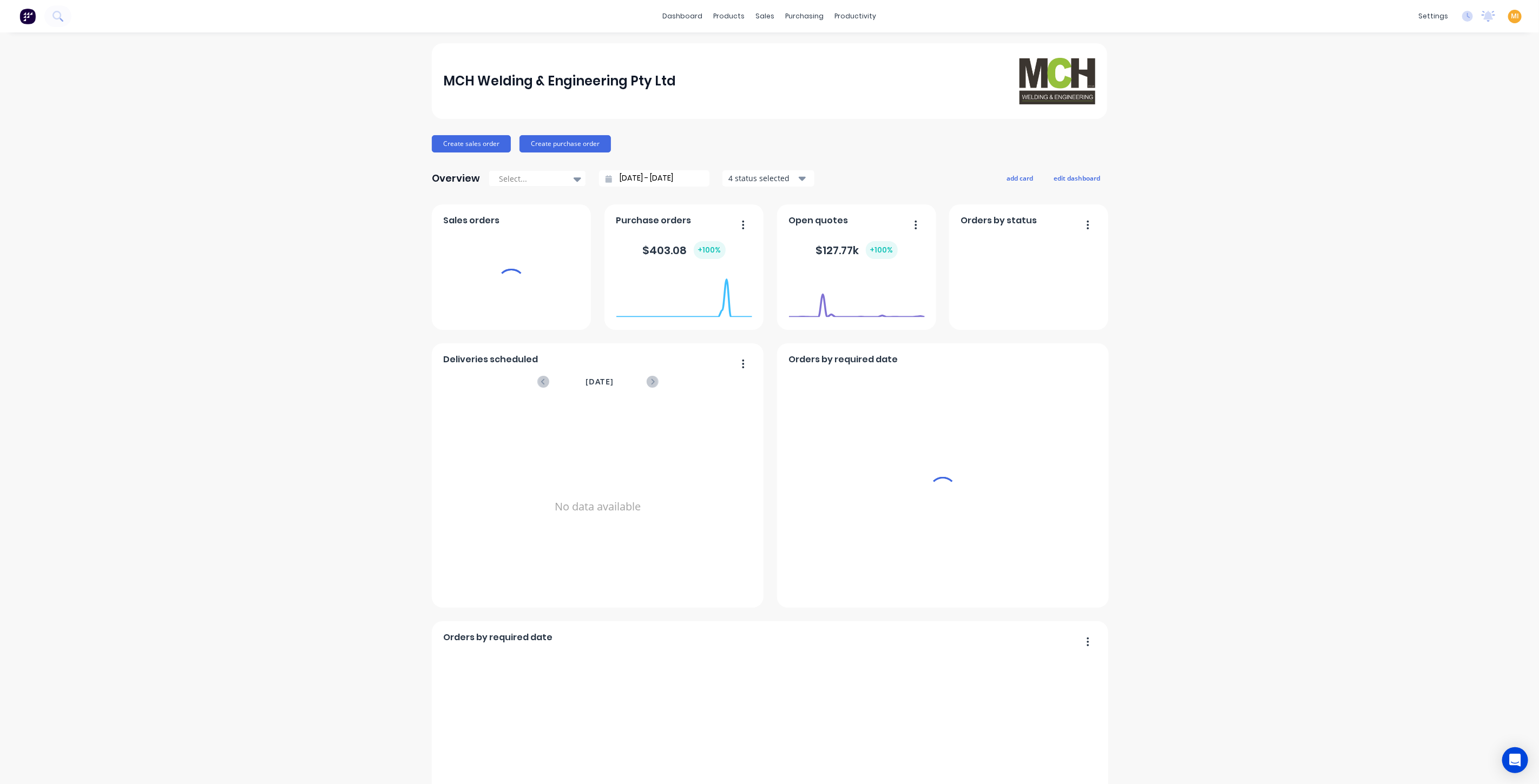
click at [1511, 18] on span "MI" at bounding box center [1515, 16] width 8 height 10
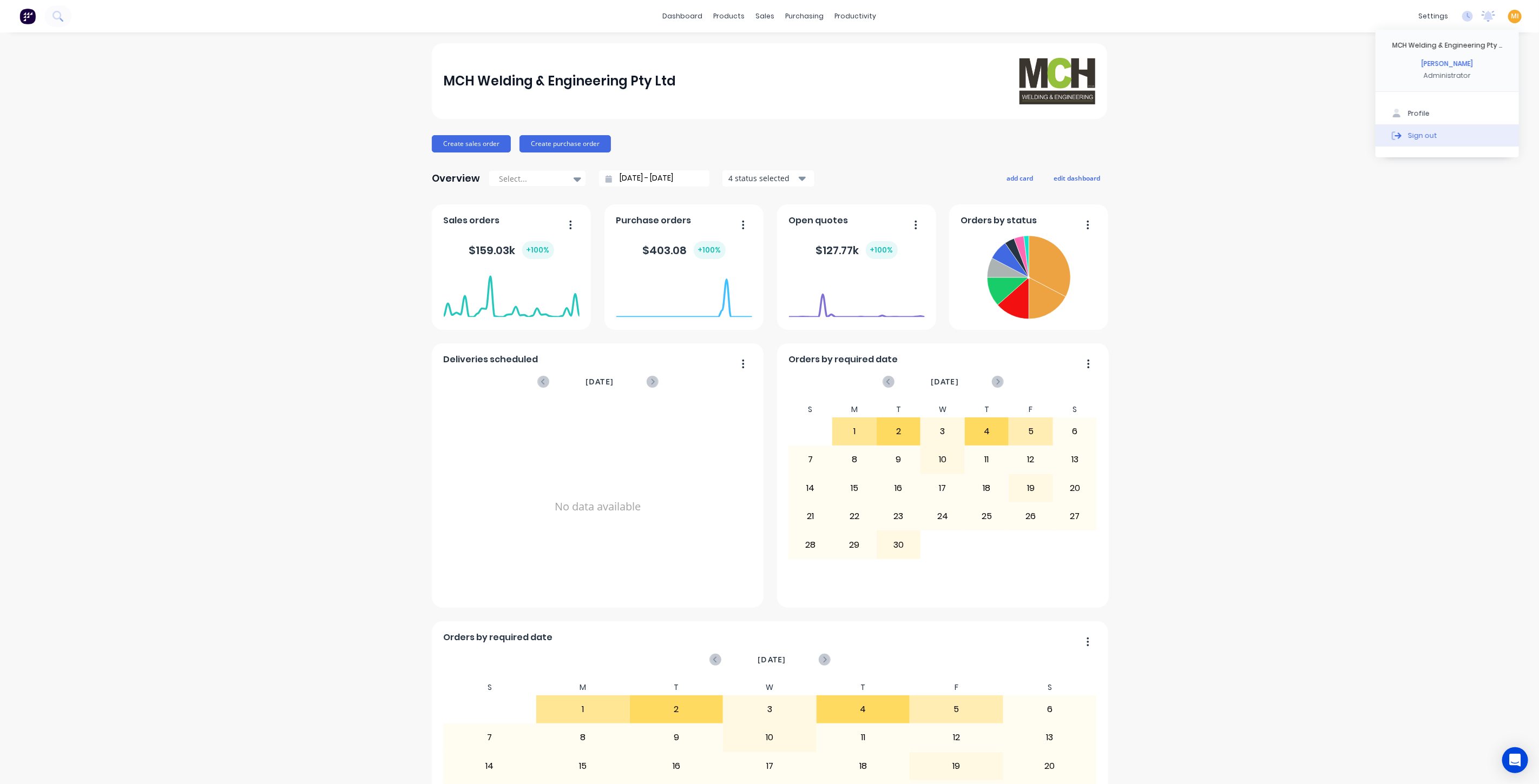
click at [1418, 145] on button "Sign out" at bounding box center [1447, 135] width 143 height 22
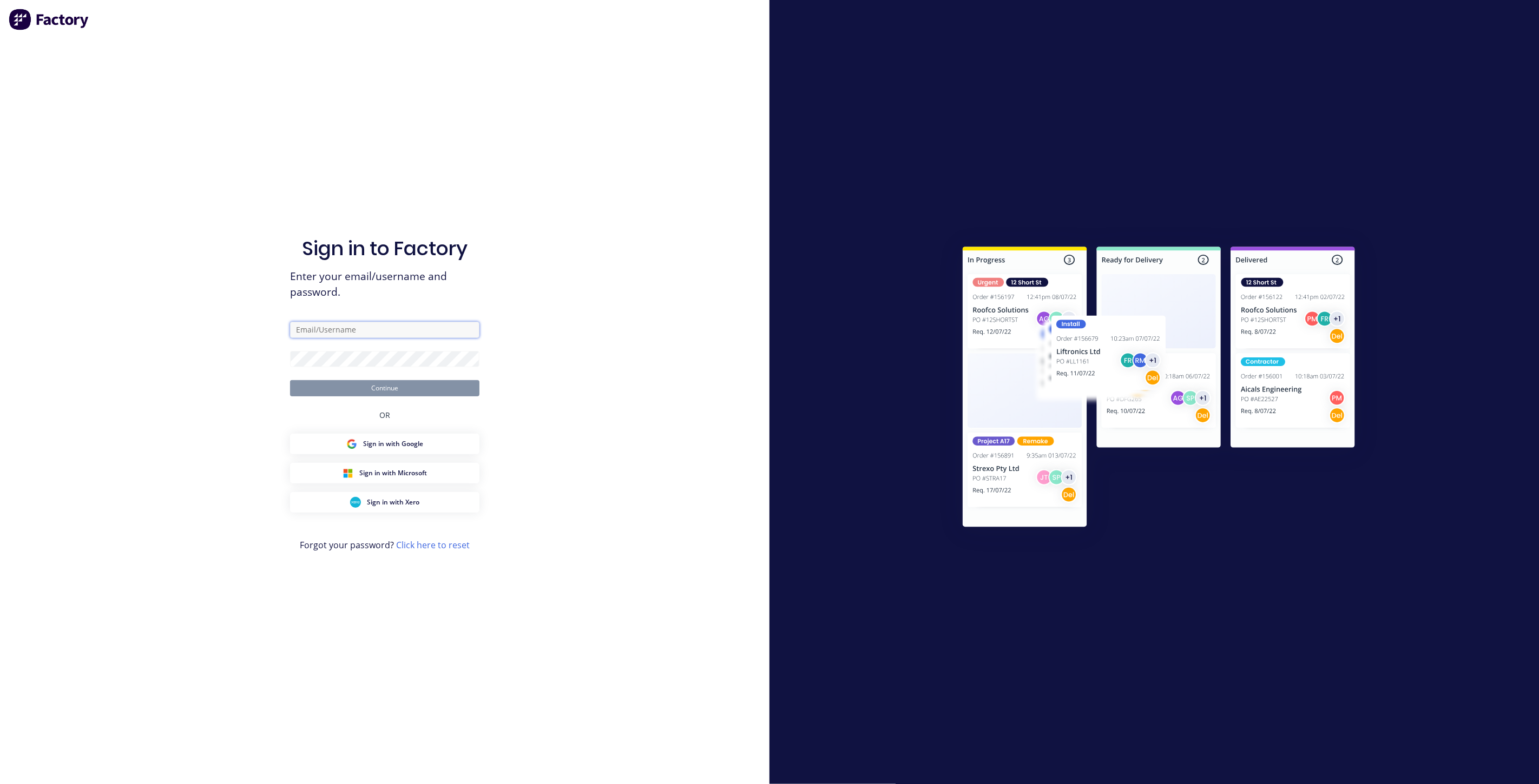
drag, startPoint x: 401, startPoint y: 325, endPoint x: 399, endPoint y: 333, distance: 8.2
click at [401, 325] on input "text" at bounding box center [385, 330] width 190 height 16
type input "[EMAIL_ADDRESS][DOMAIN_NAME]"
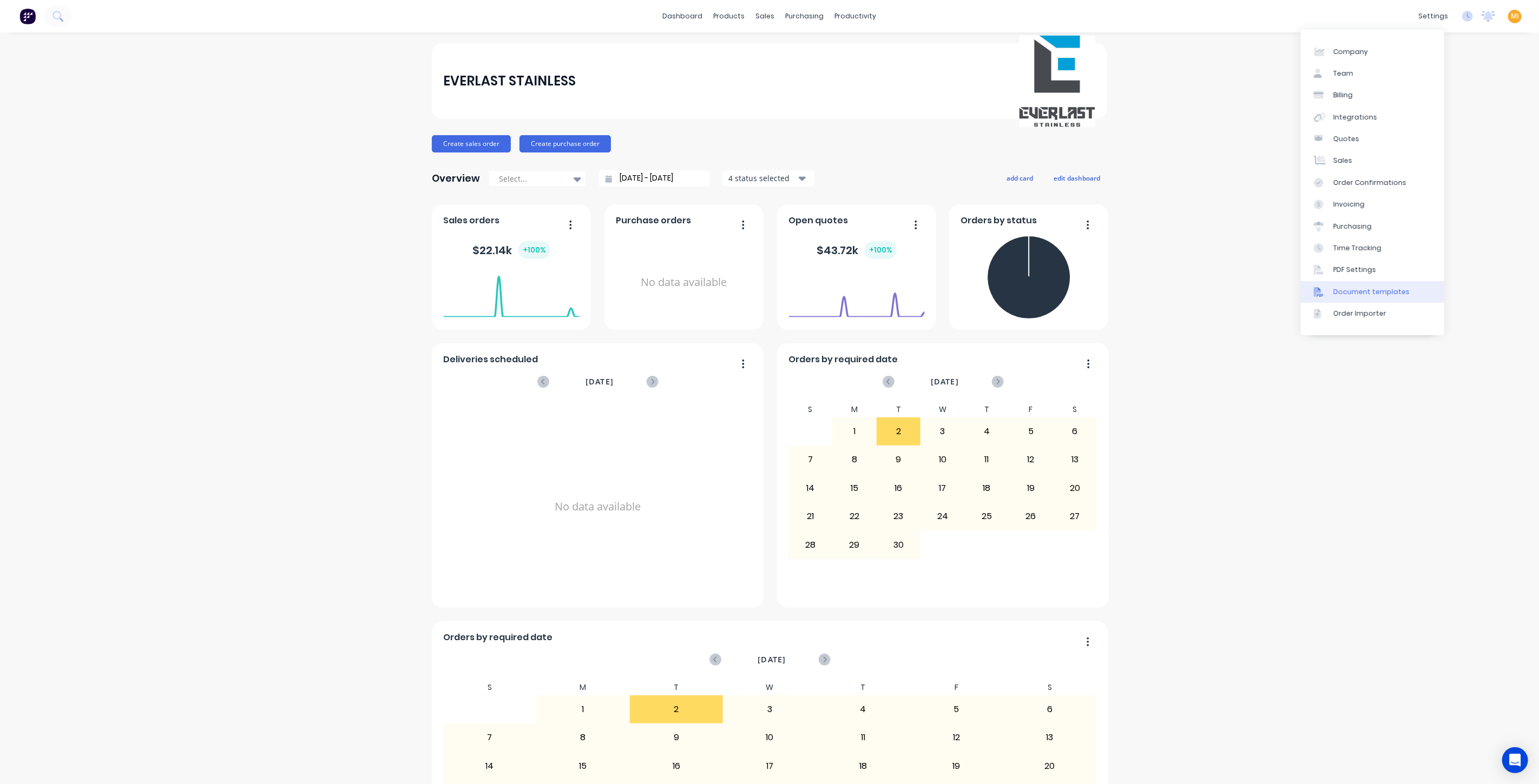
click at [1415, 291] on link "Document templates" at bounding box center [1373, 292] width 143 height 22
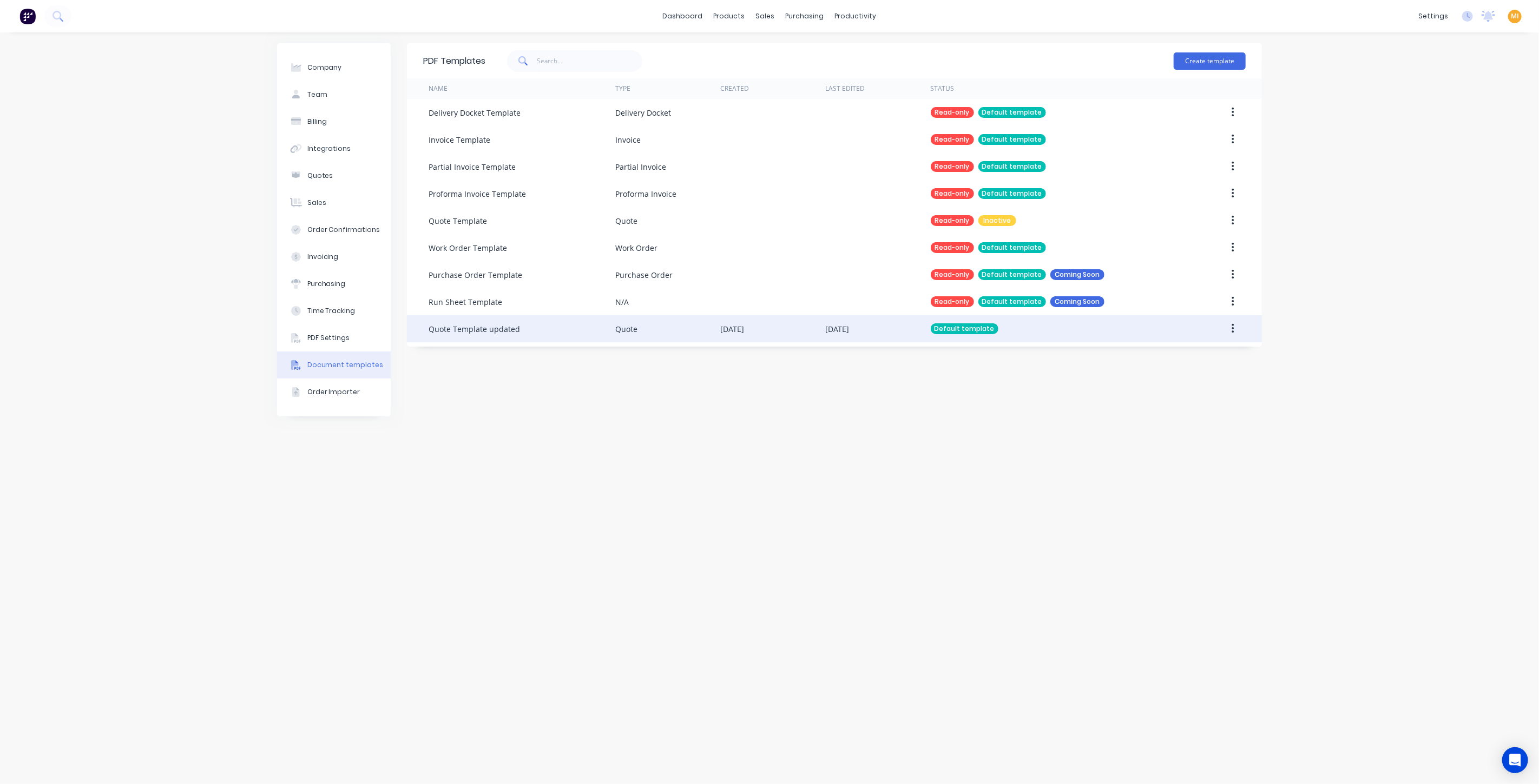
click at [718, 322] on div "Quote" at bounding box center [668, 329] width 105 height 27
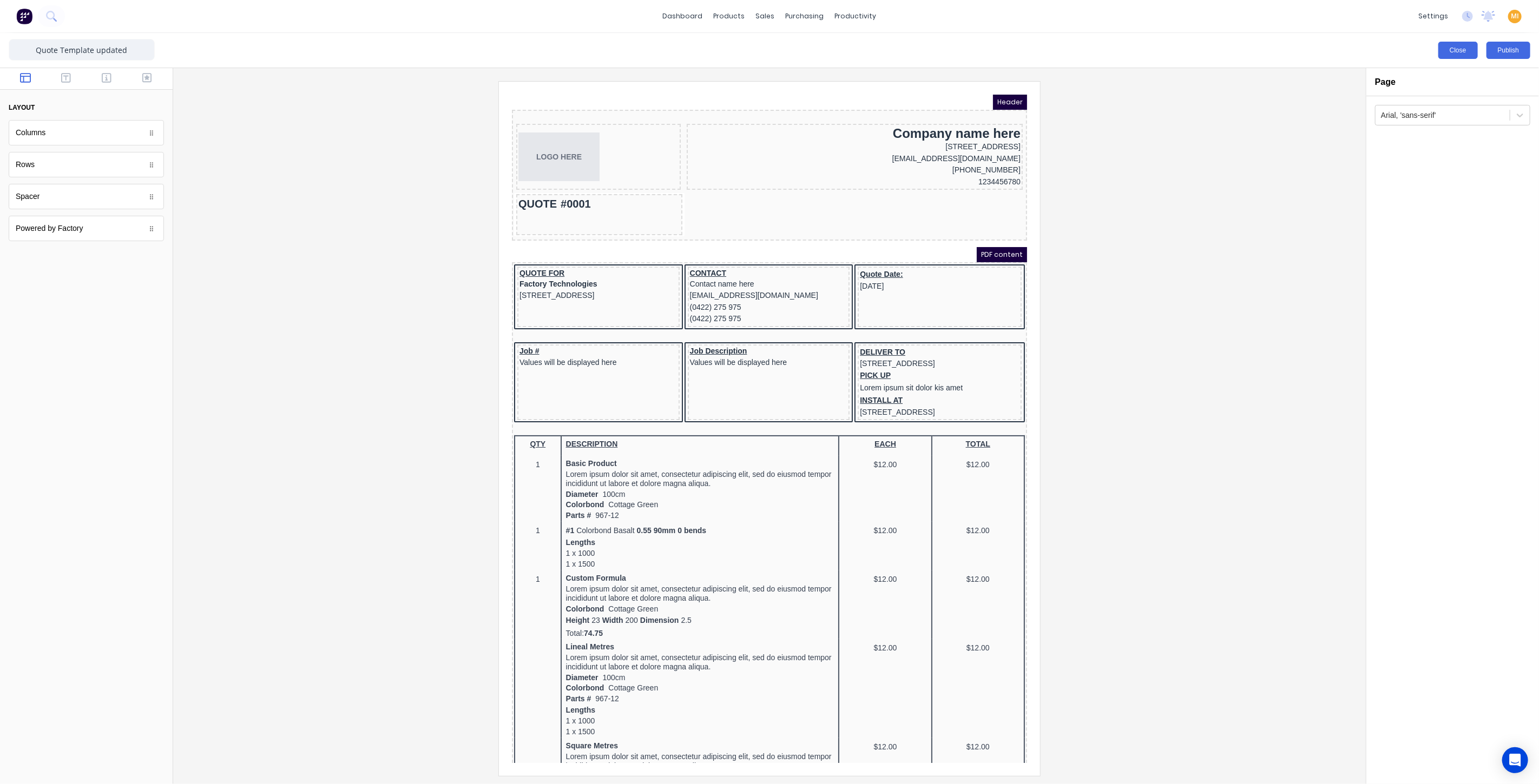
click at [1461, 49] on button "Close" at bounding box center [1458, 51] width 39 height 18
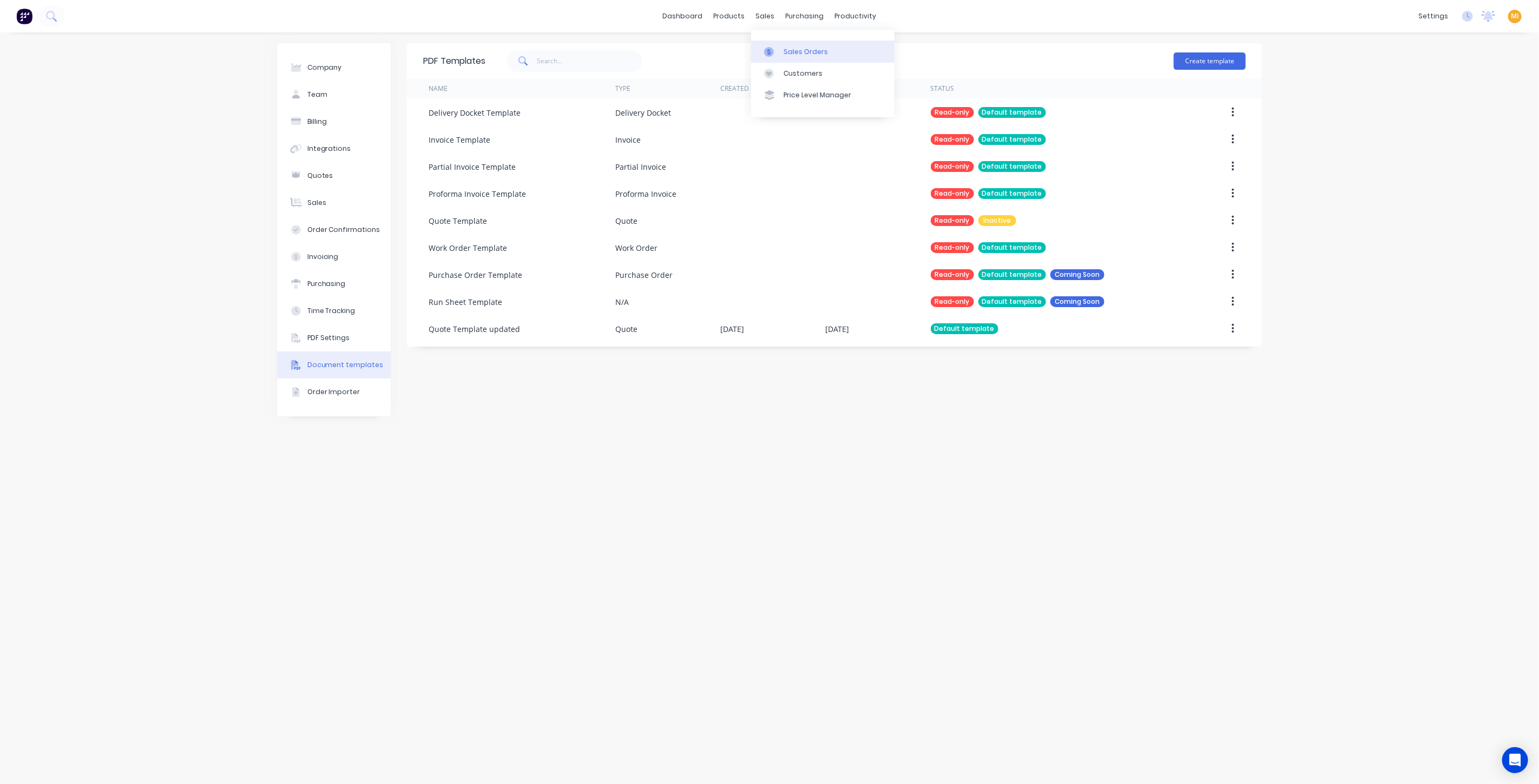
click at [806, 49] on div "Sales Orders" at bounding box center [805, 52] width 44 height 10
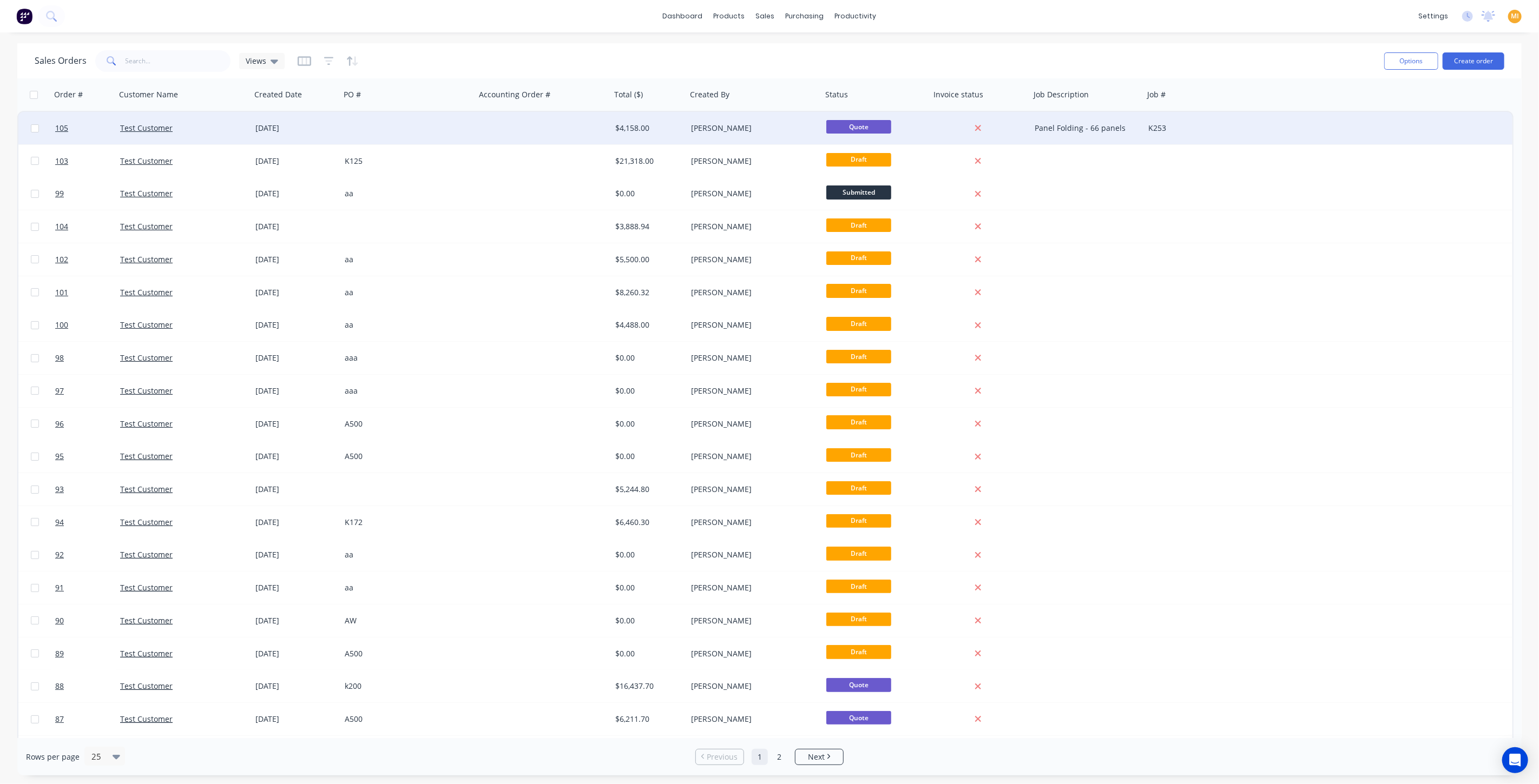
click at [750, 127] on div "[PERSON_NAME]" at bounding box center [751, 128] width 120 height 10
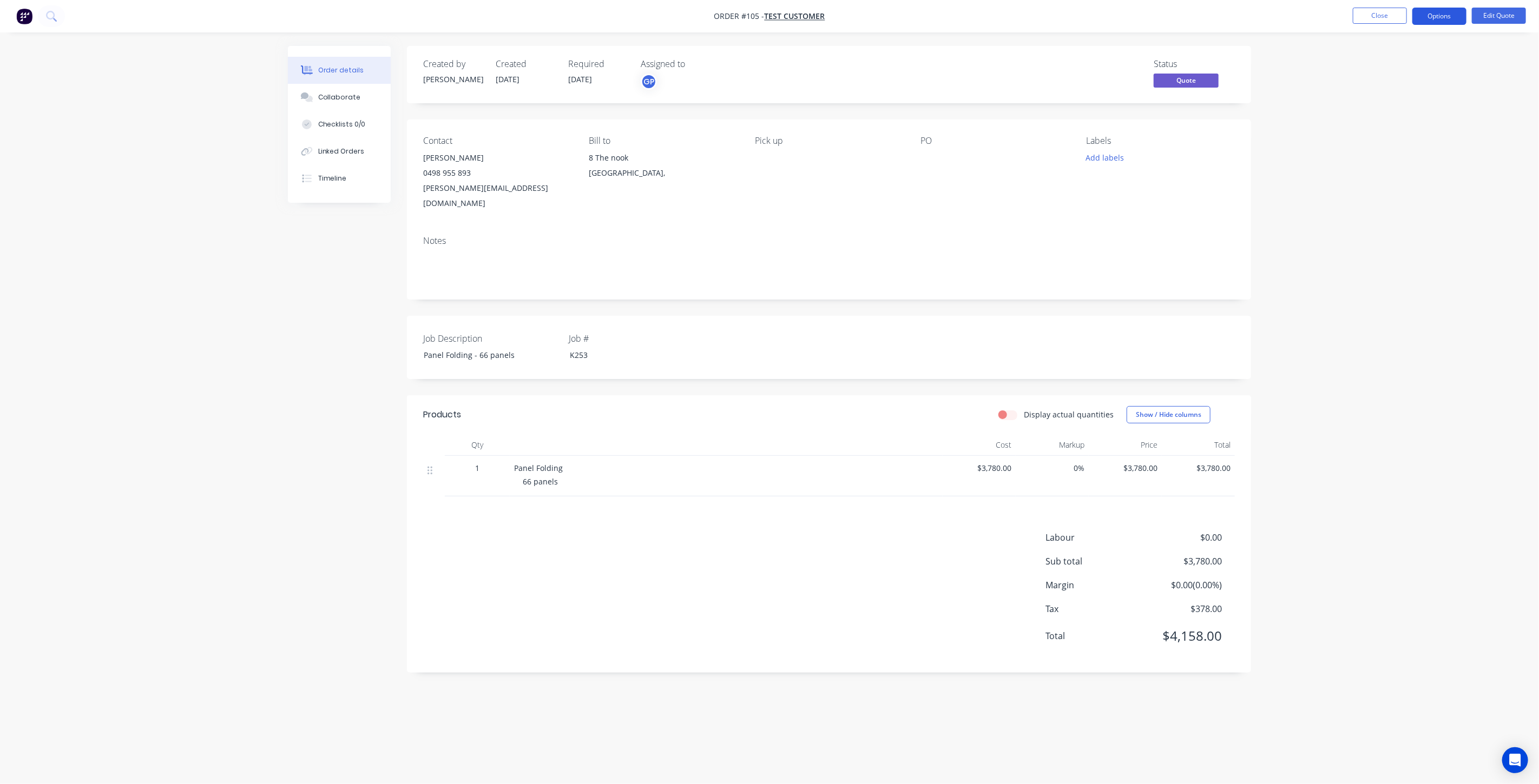
click at [1436, 20] on button "Options" at bounding box center [1439, 16] width 54 height 18
click at [1396, 66] on div "Quote" at bounding box center [1407, 66] width 100 height 16
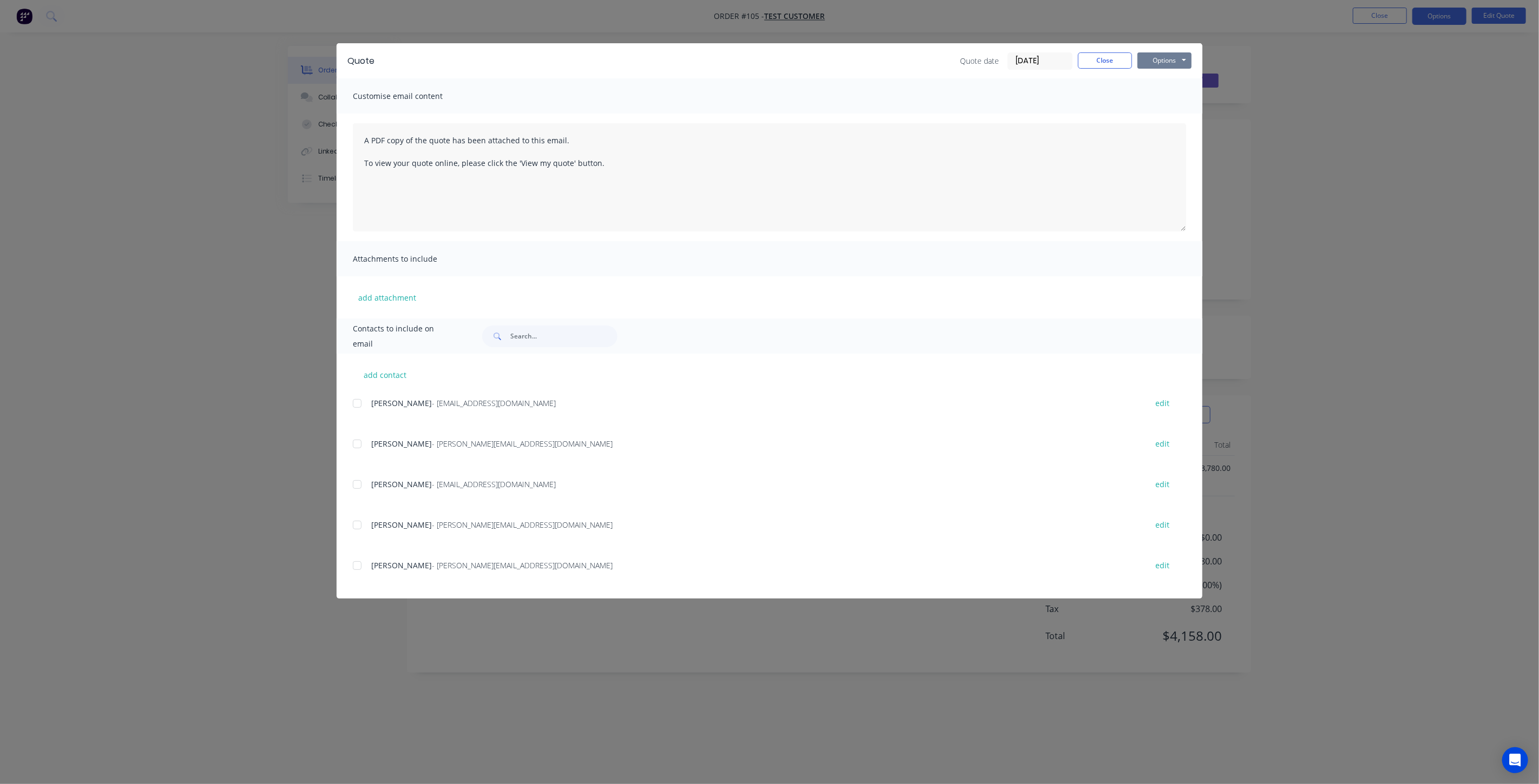
click at [1174, 62] on button "Options" at bounding box center [1164, 60] width 54 height 16
click at [1173, 80] on button "Preview" at bounding box center [1172, 80] width 69 height 18
click at [1107, 56] on button "Close" at bounding box center [1104, 60] width 54 height 16
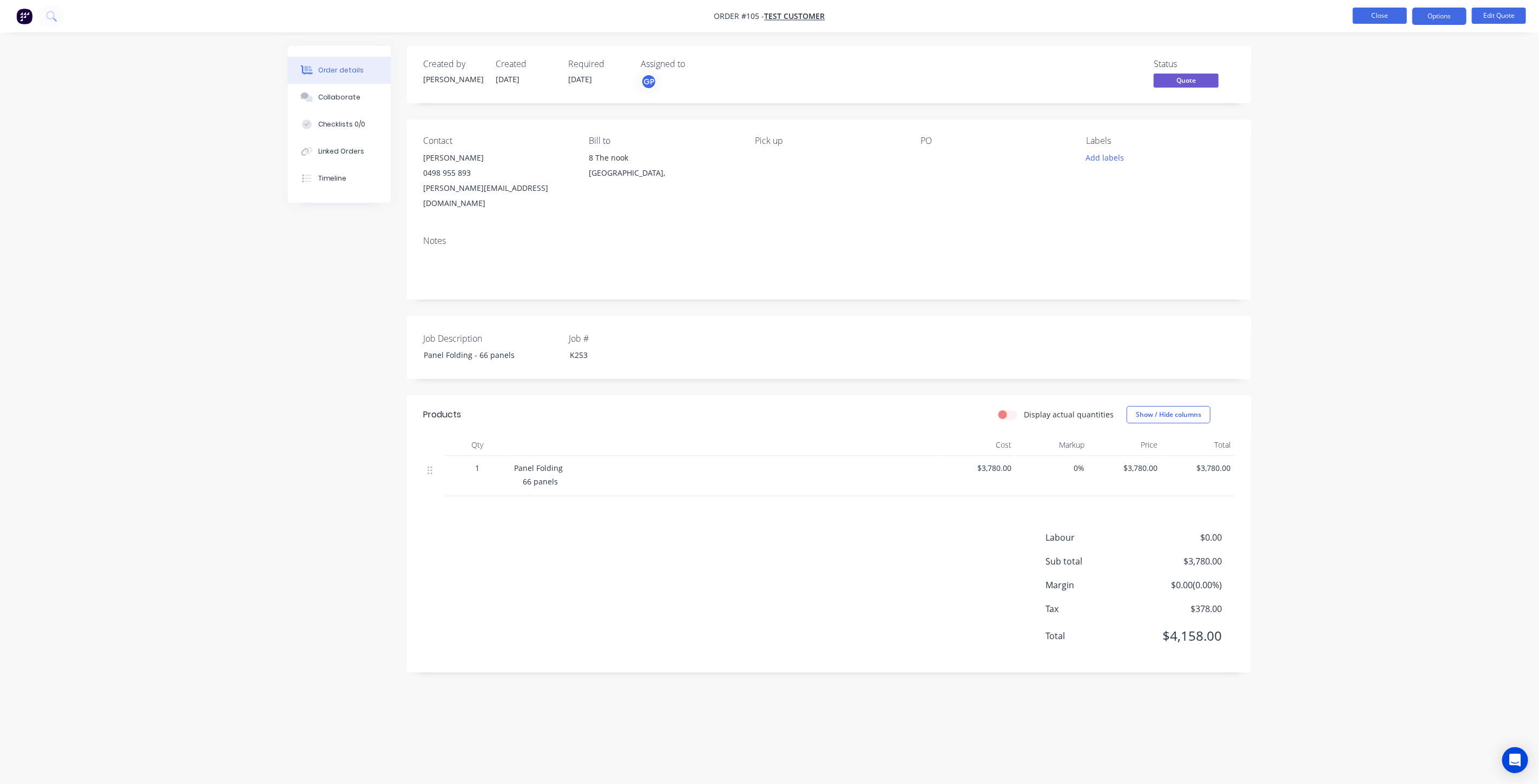
click at [1370, 15] on button "Close" at bounding box center [1379, 15] width 54 height 16
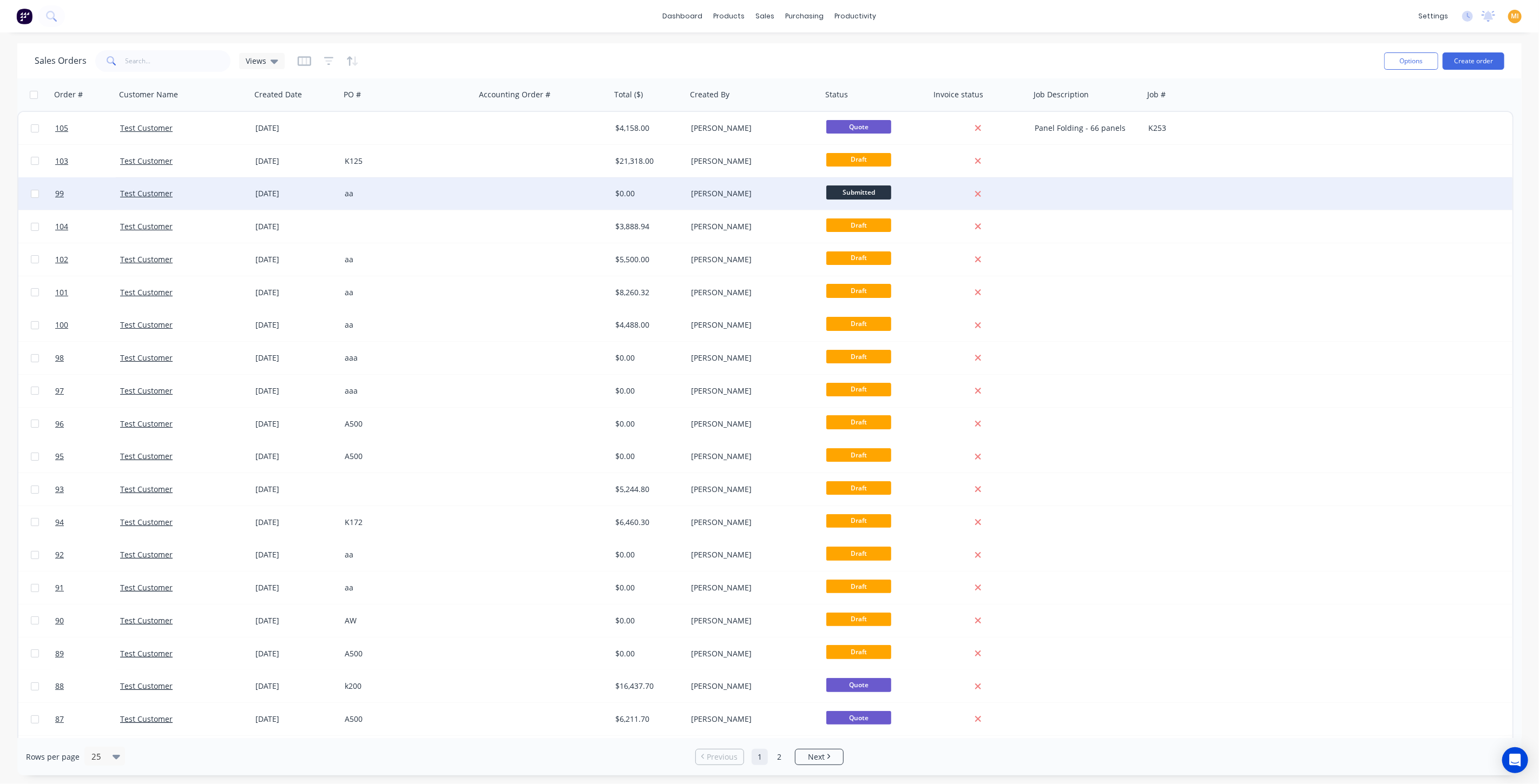
click at [499, 203] on div at bounding box center [543, 194] width 135 height 32
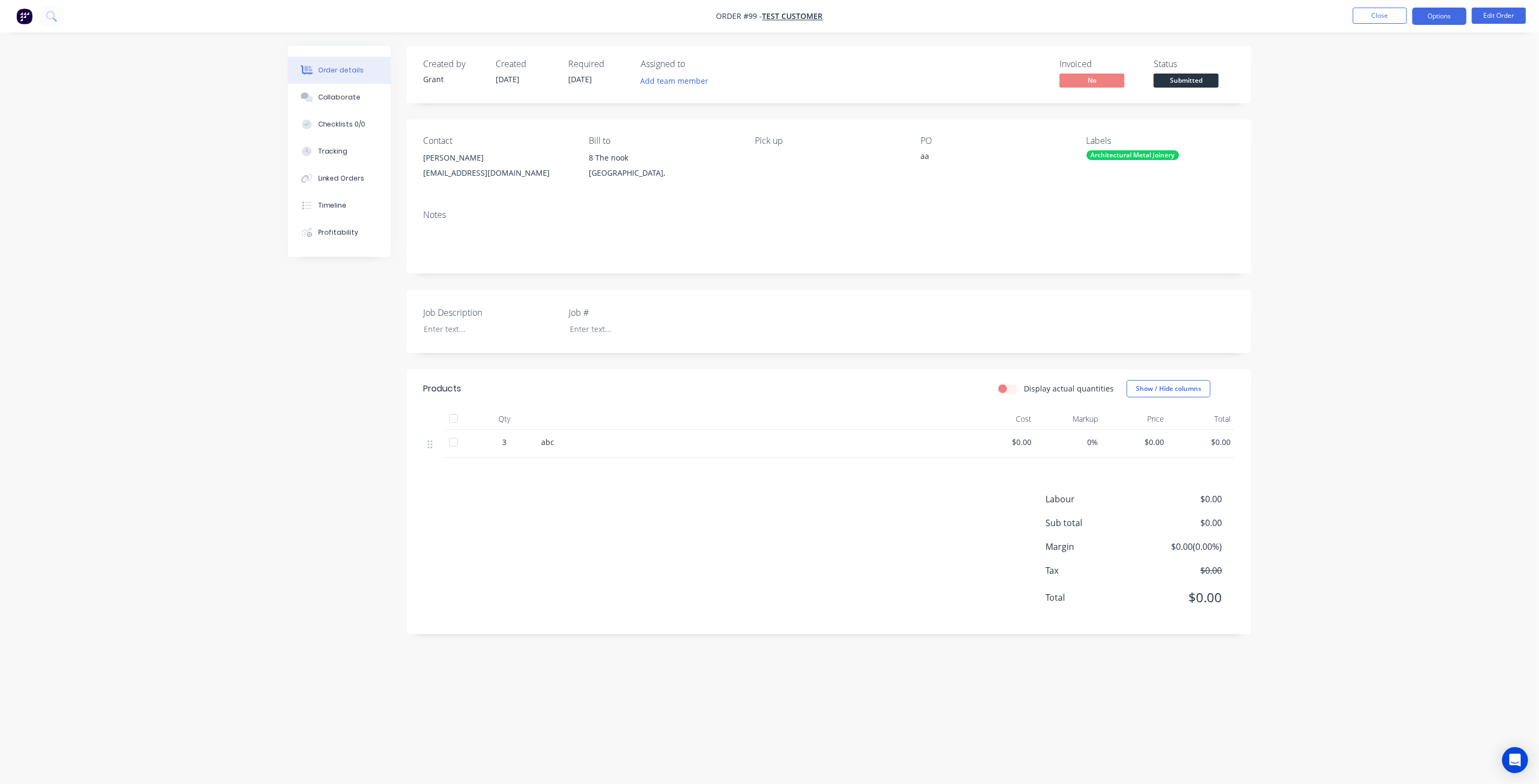
click at [1448, 14] on button "Options" at bounding box center [1439, 16] width 54 height 18
click at [1398, 59] on div "Invoice" at bounding box center [1407, 66] width 100 height 16
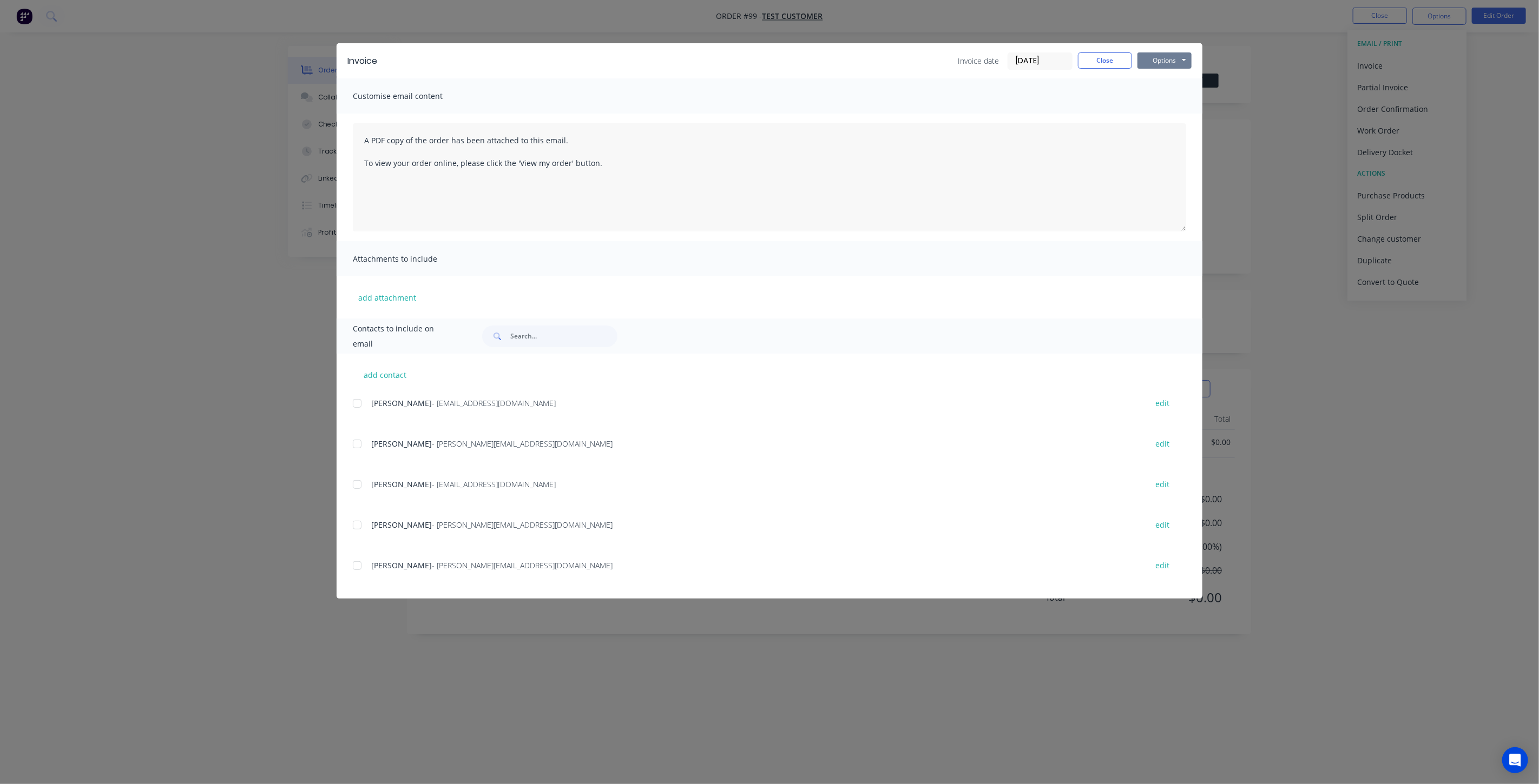
click at [1179, 62] on button "Options" at bounding box center [1164, 60] width 54 height 16
click at [1160, 77] on button "Preview" at bounding box center [1172, 80] width 69 height 18
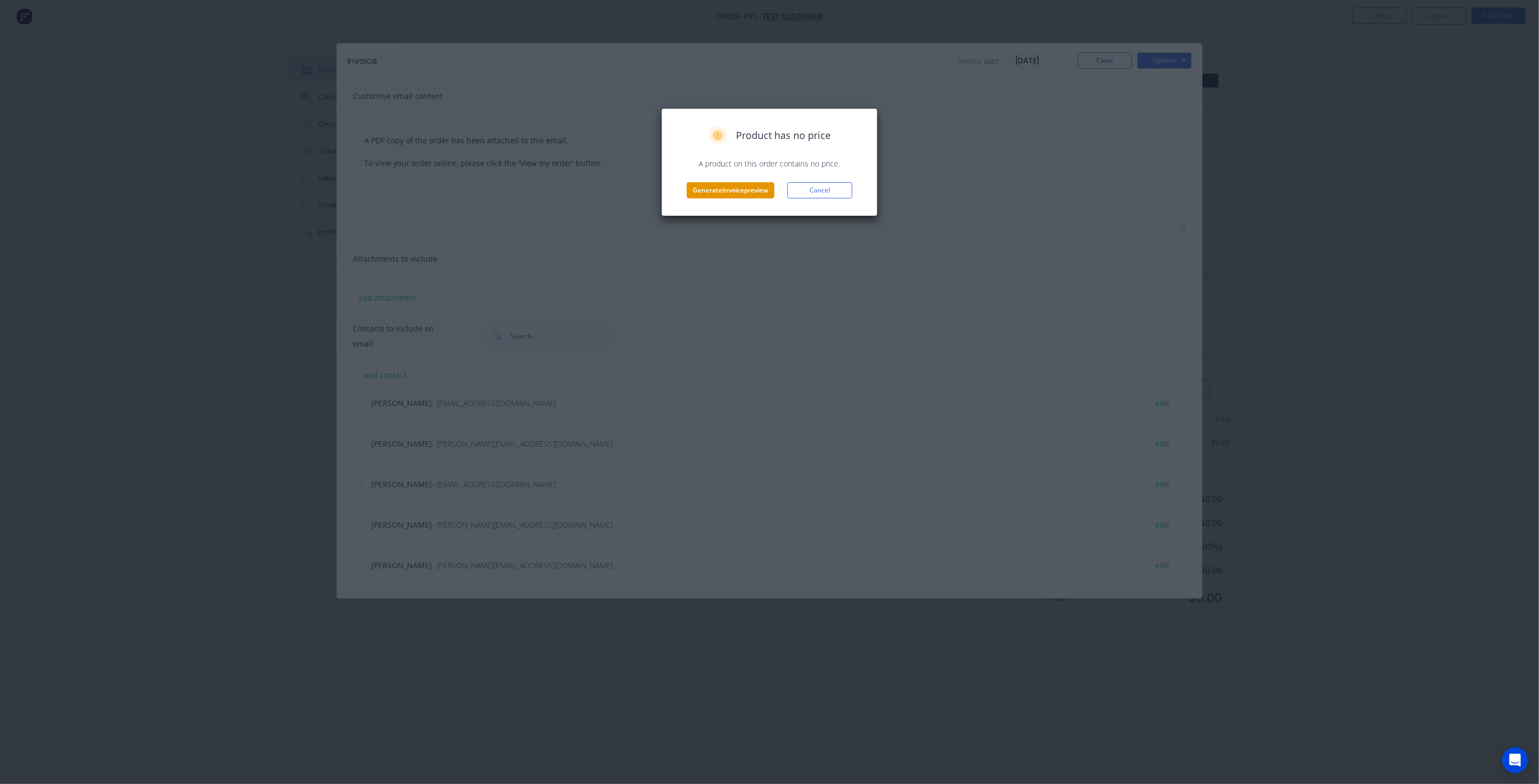
click at [710, 185] on button "Generate invoice preview" at bounding box center [730, 190] width 88 height 16
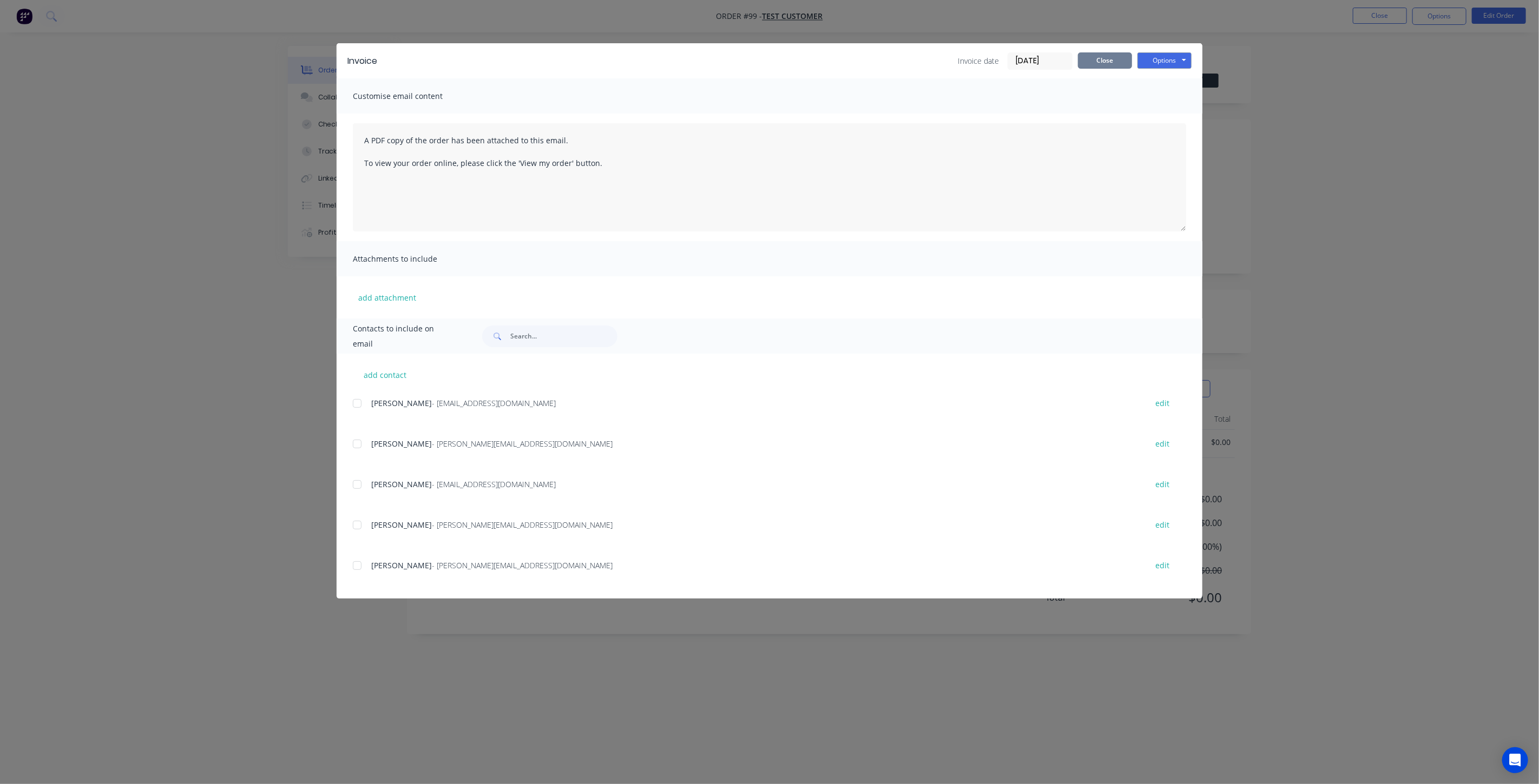
drag, startPoint x: 1104, startPoint y: 63, endPoint x: 1238, endPoint y: 18, distance: 141.4
click at [1104, 63] on button "Close" at bounding box center [1104, 60] width 54 height 16
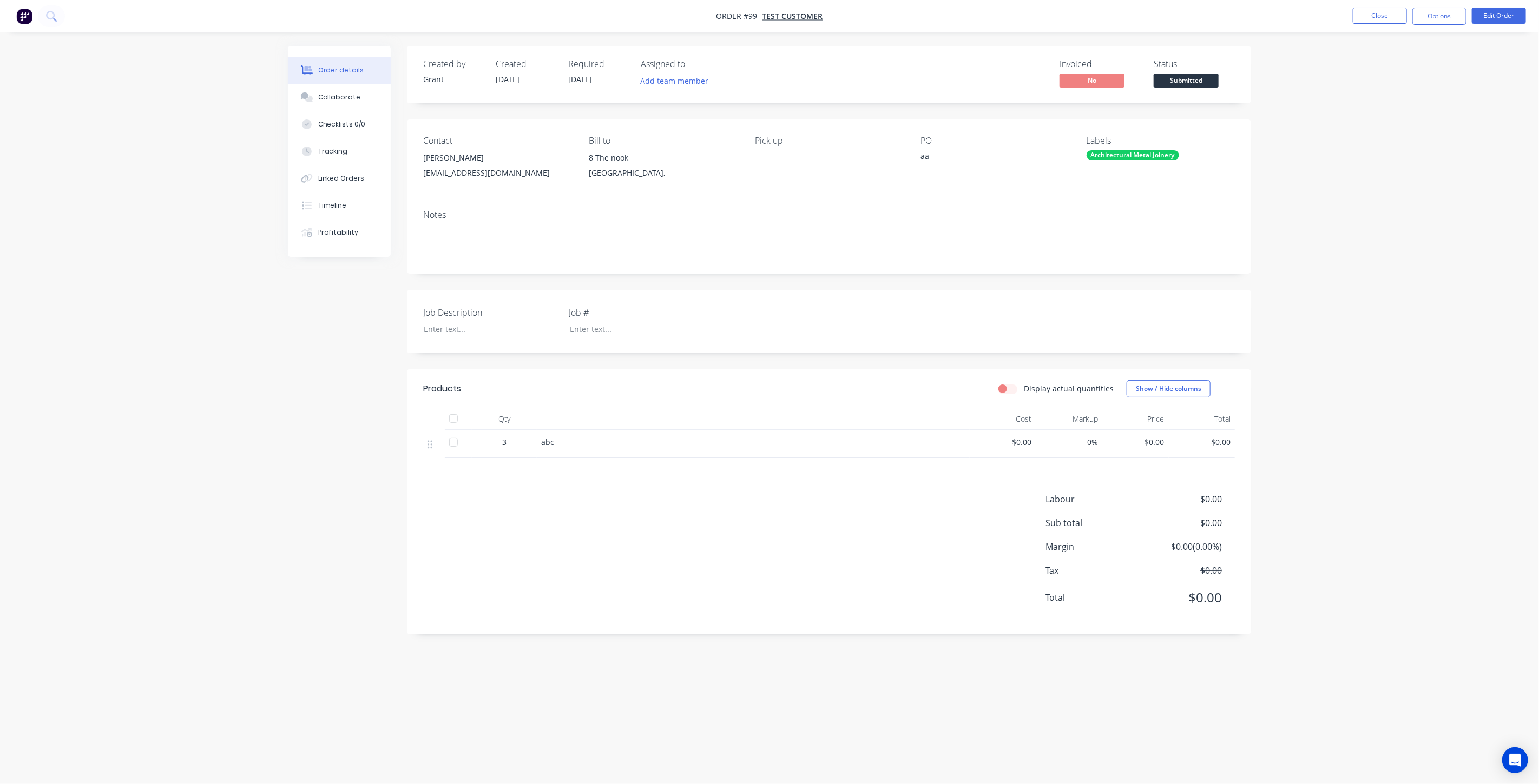
click at [19, 16] on img "button" at bounding box center [24, 16] width 16 height 16
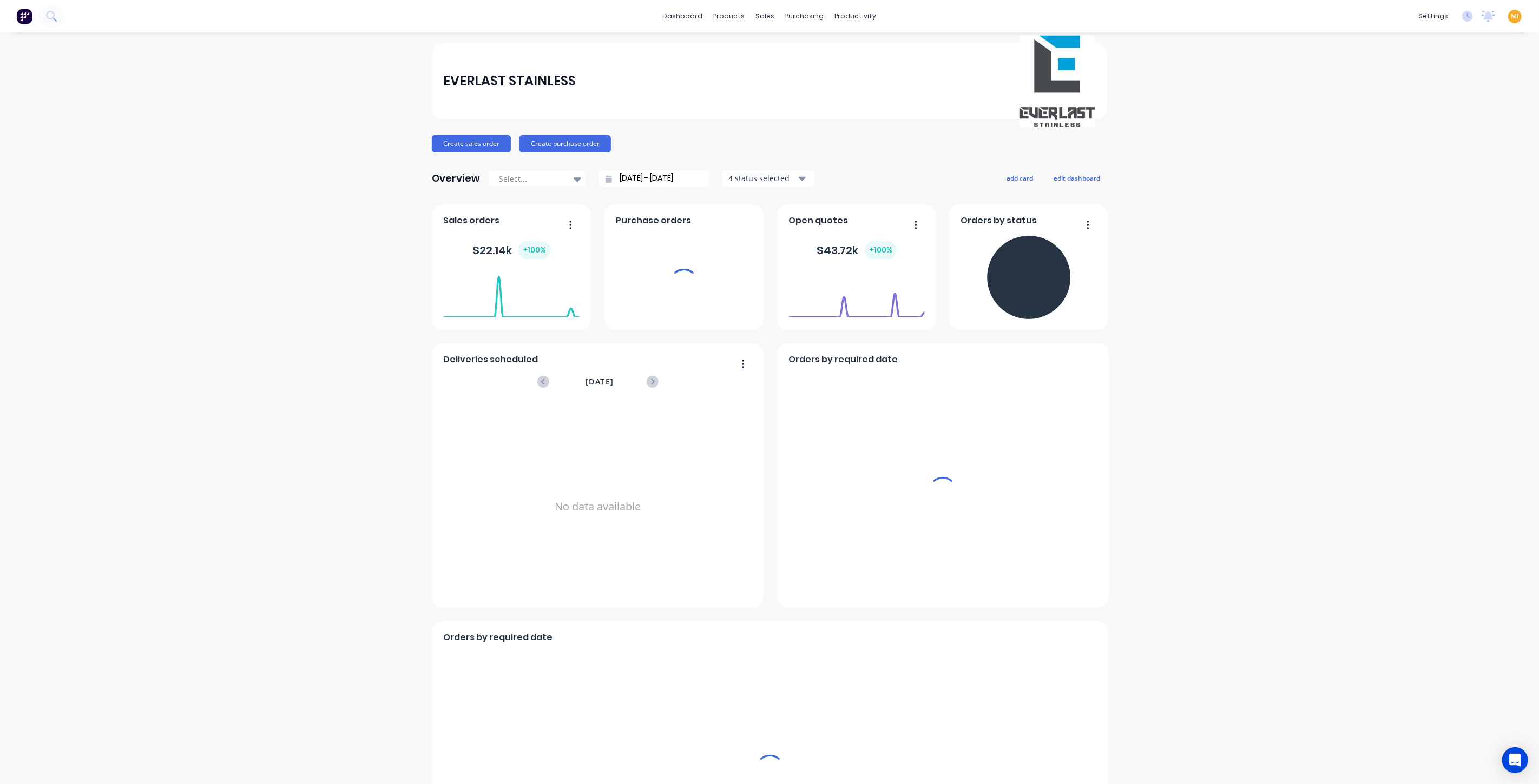
click at [1511, 16] on span "MI" at bounding box center [1515, 16] width 8 height 10
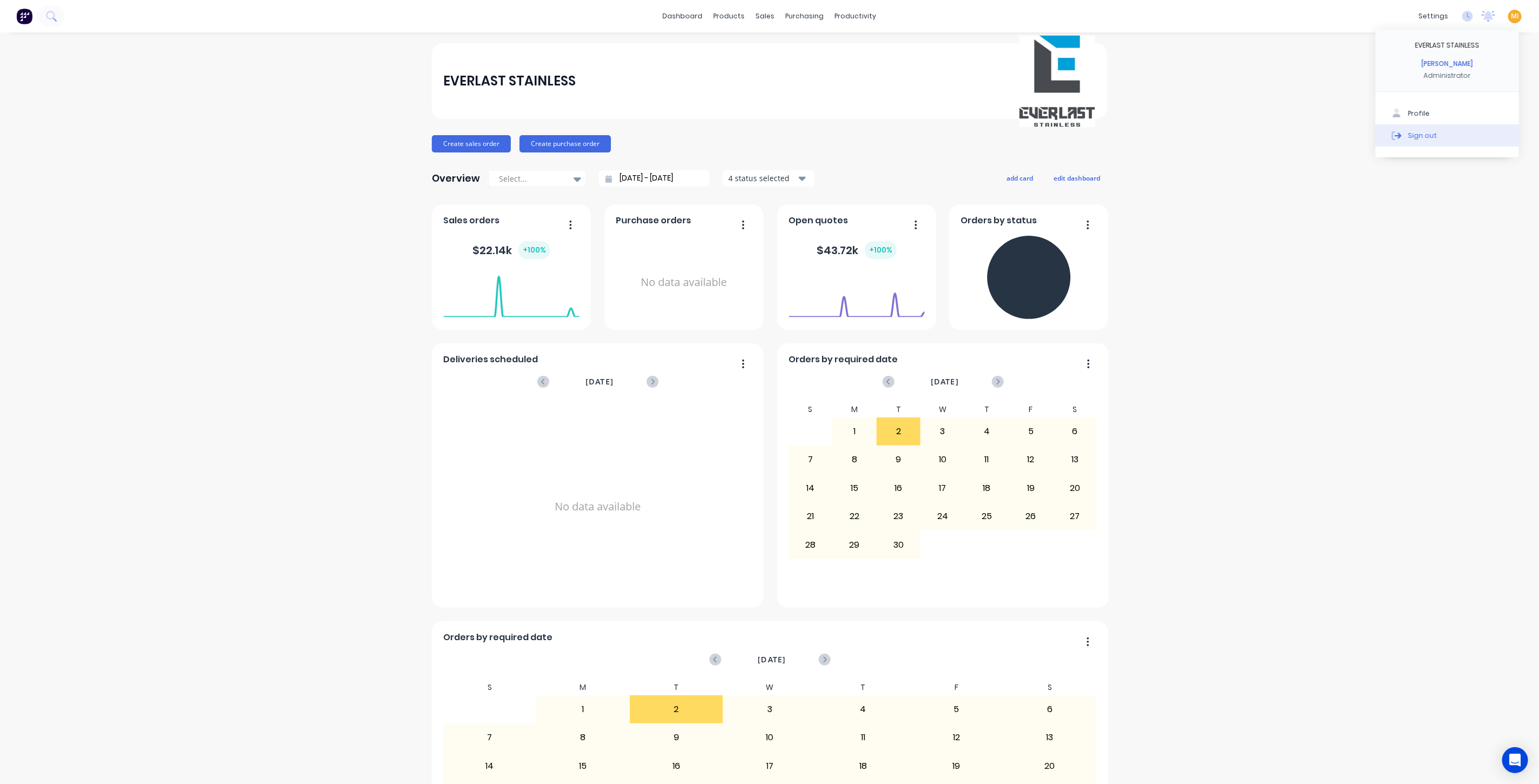
click at [1459, 141] on button "Sign out" at bounding box center [1447, 135] width 143 height 22
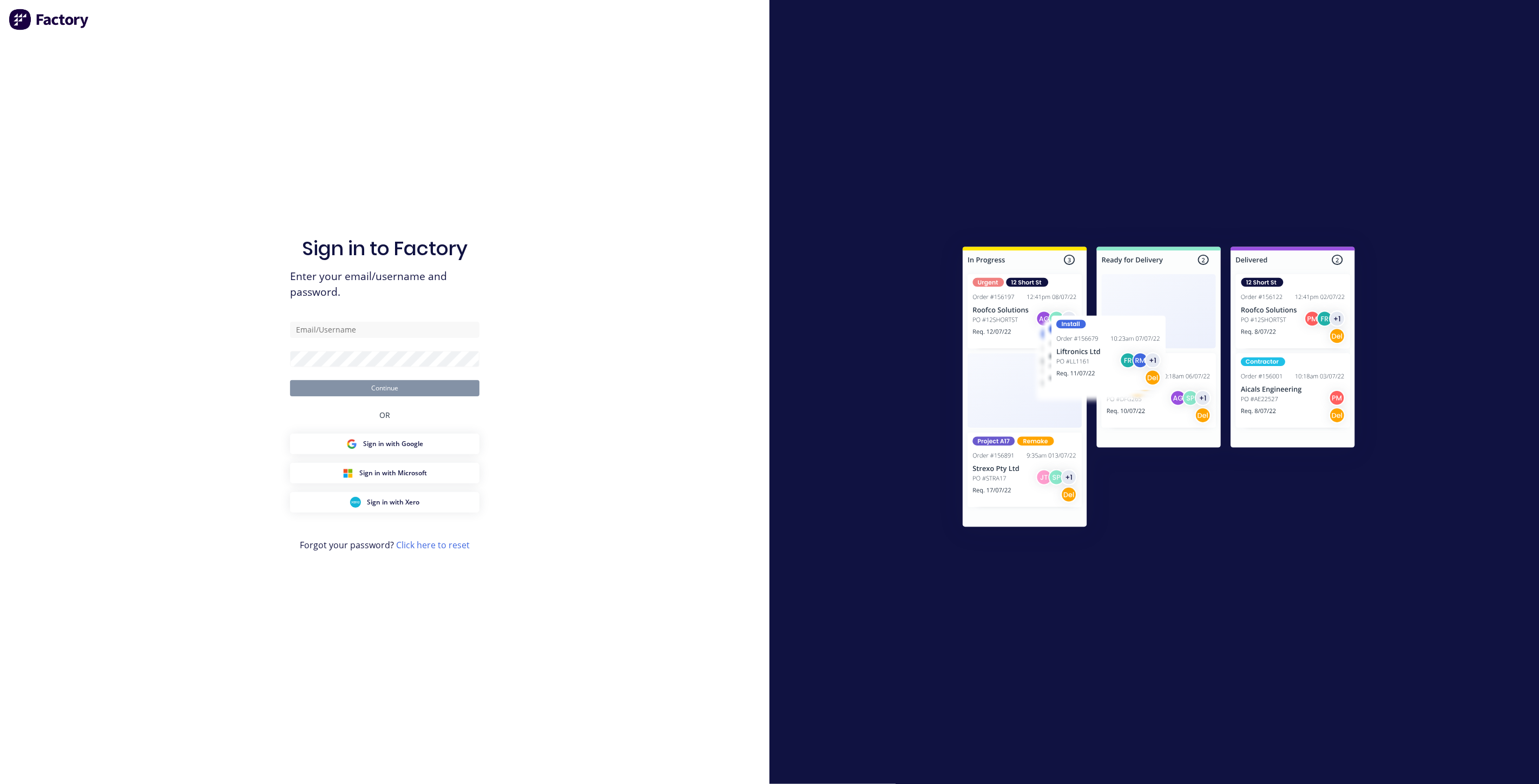
click at [364, 320] on div "Sign in to Factory Enter your email/username and password. Continue OR Sign in …" at bounding box center [385, 403] width 190 height 745
click at [364, 328] on input "text" at bounding box center [385, 330] width 190 height 16
type input "[EMAIL_ADDRESS][DOMAIN_NAME]"
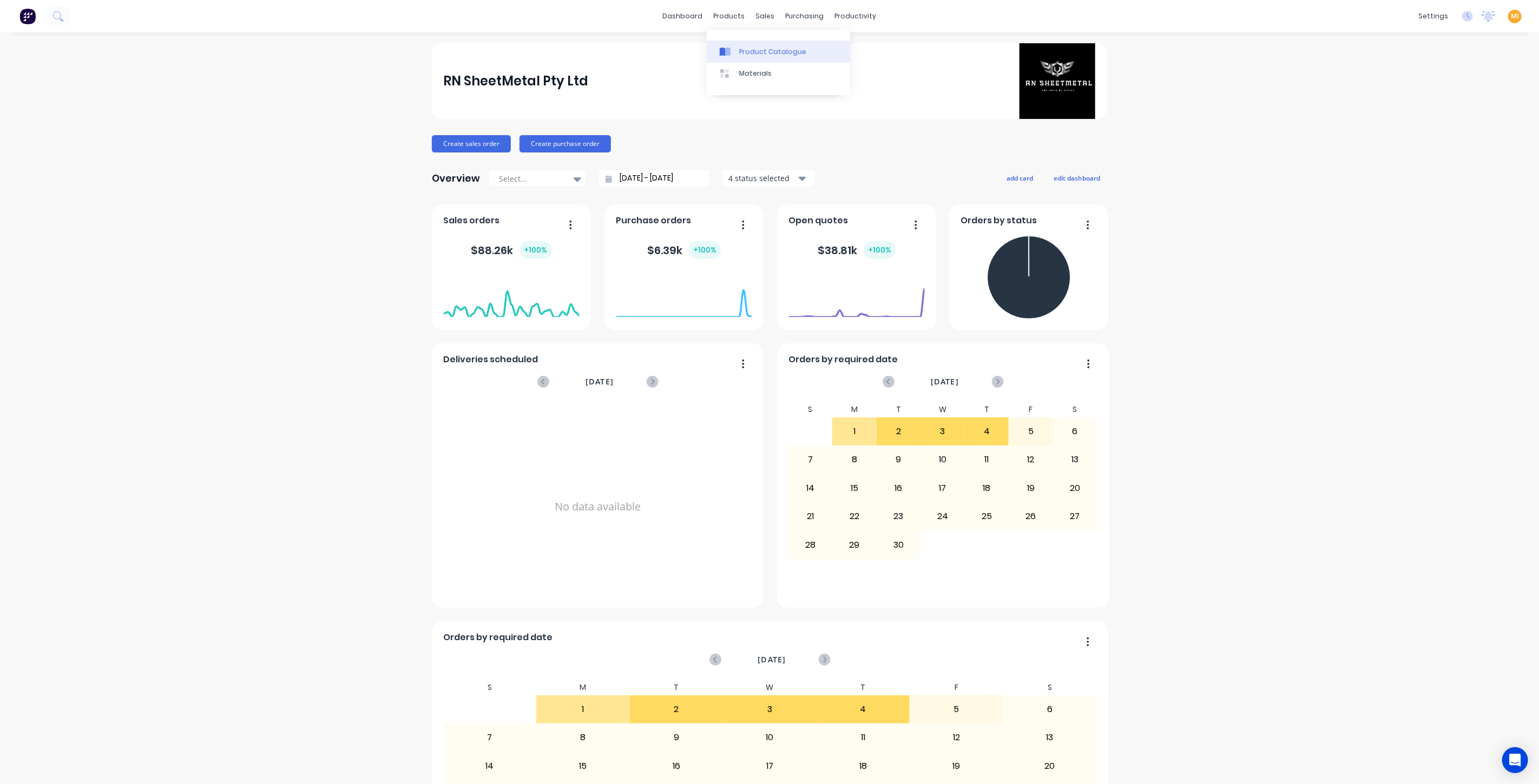
click at [763, 47] on div "Product Catalogue" at bounding box center [772, 52] width 67 height 10
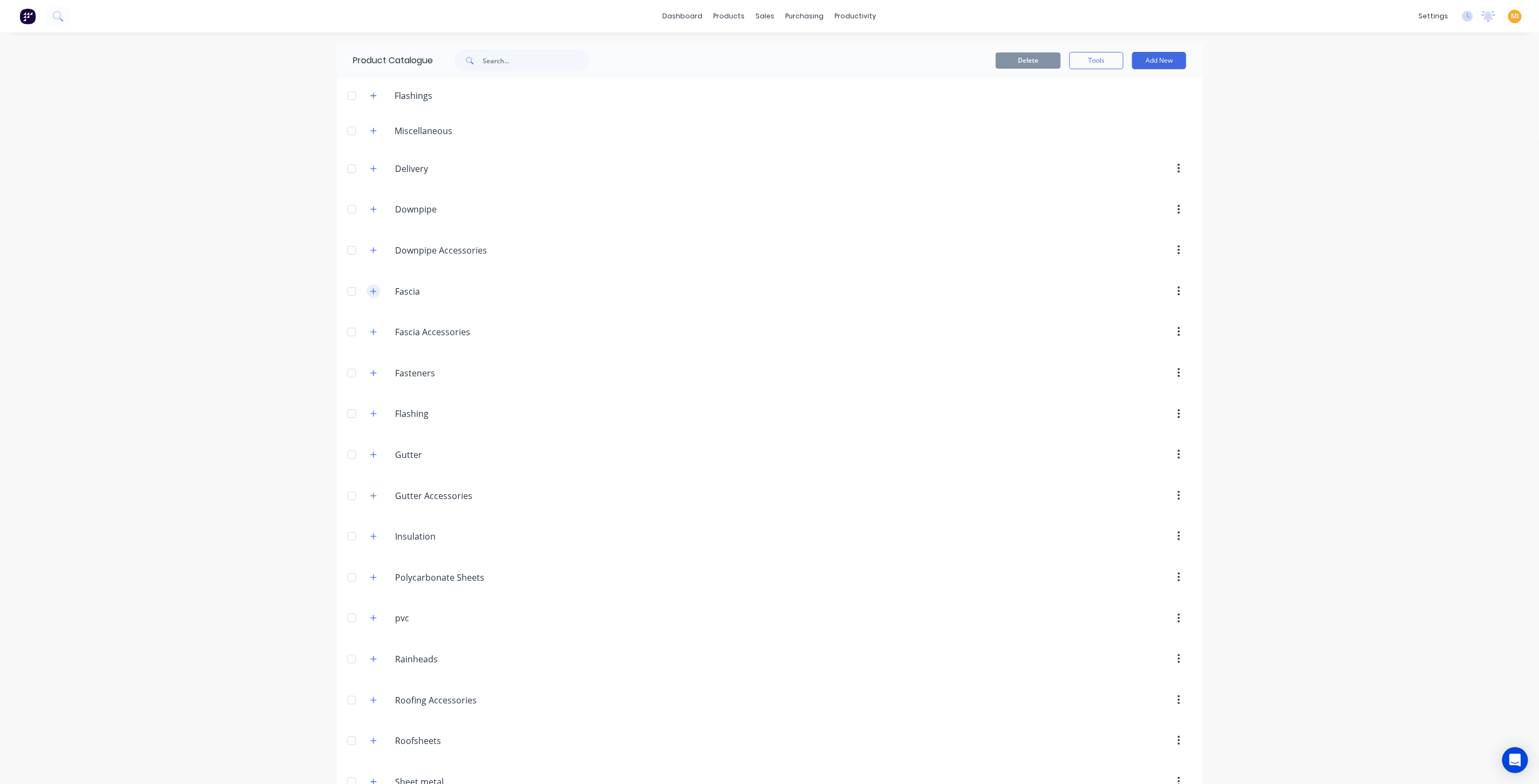
click at [367, 286] on button "button" at bounding box center [374, 291] width 14 height 14
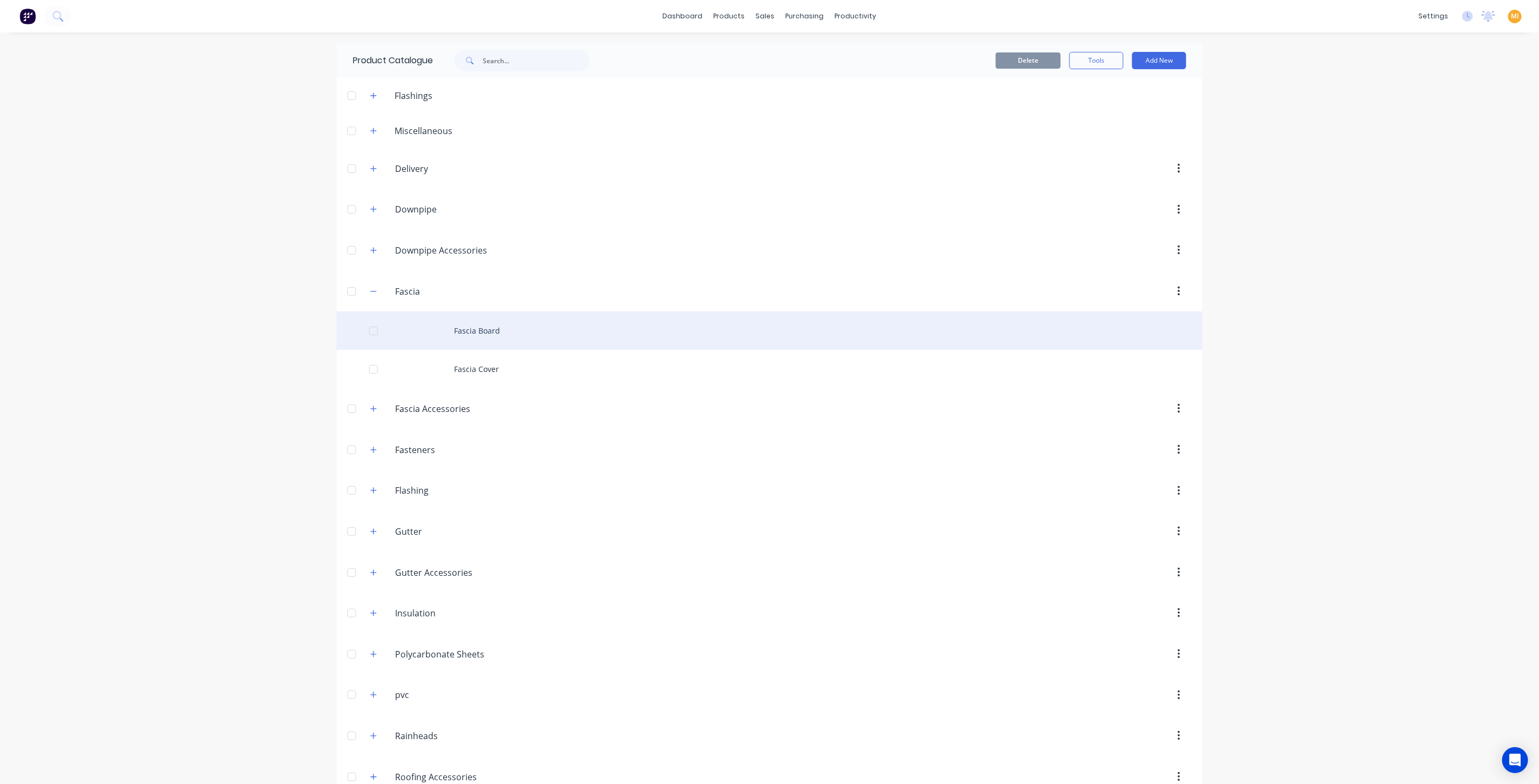
click at [470, 336] on div "Fascia Board" at bounding box center [769, 331] width 866 height 39
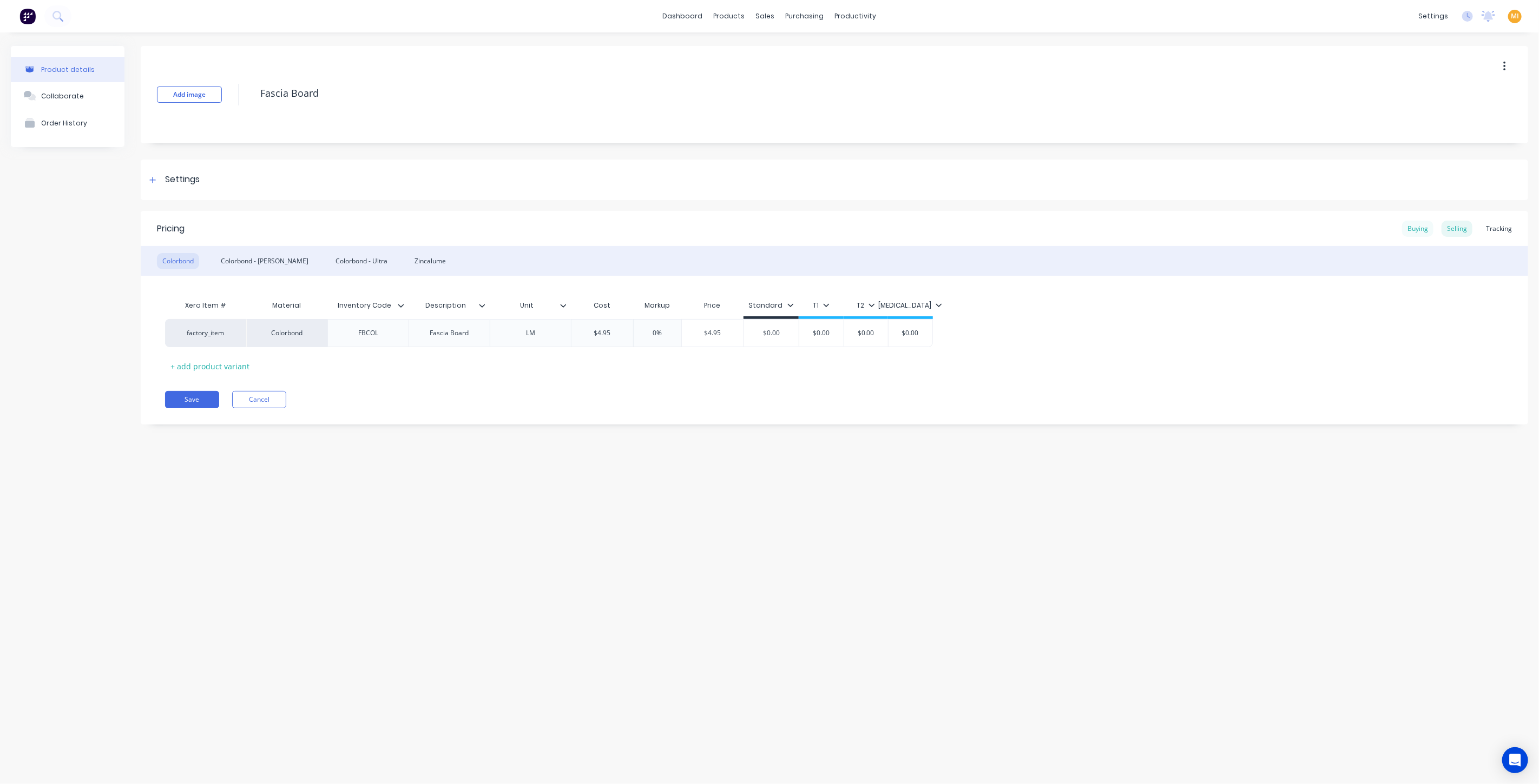
click at [1406, 231] on div "Buying" at bounding box center [1418, 229] width 31 height 16
click at [1467, 222] on div "Selling" at bounding box center [1457, 229] width 31 height 16
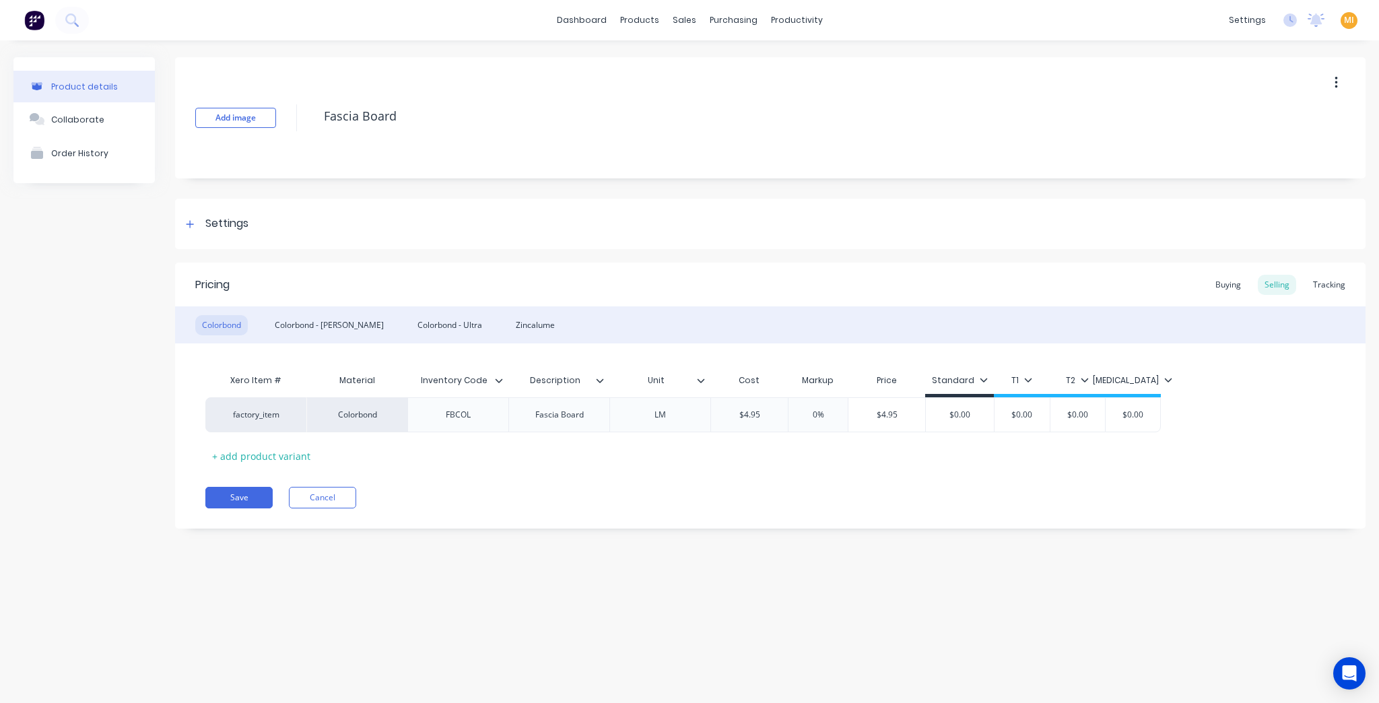
type textarea "x"
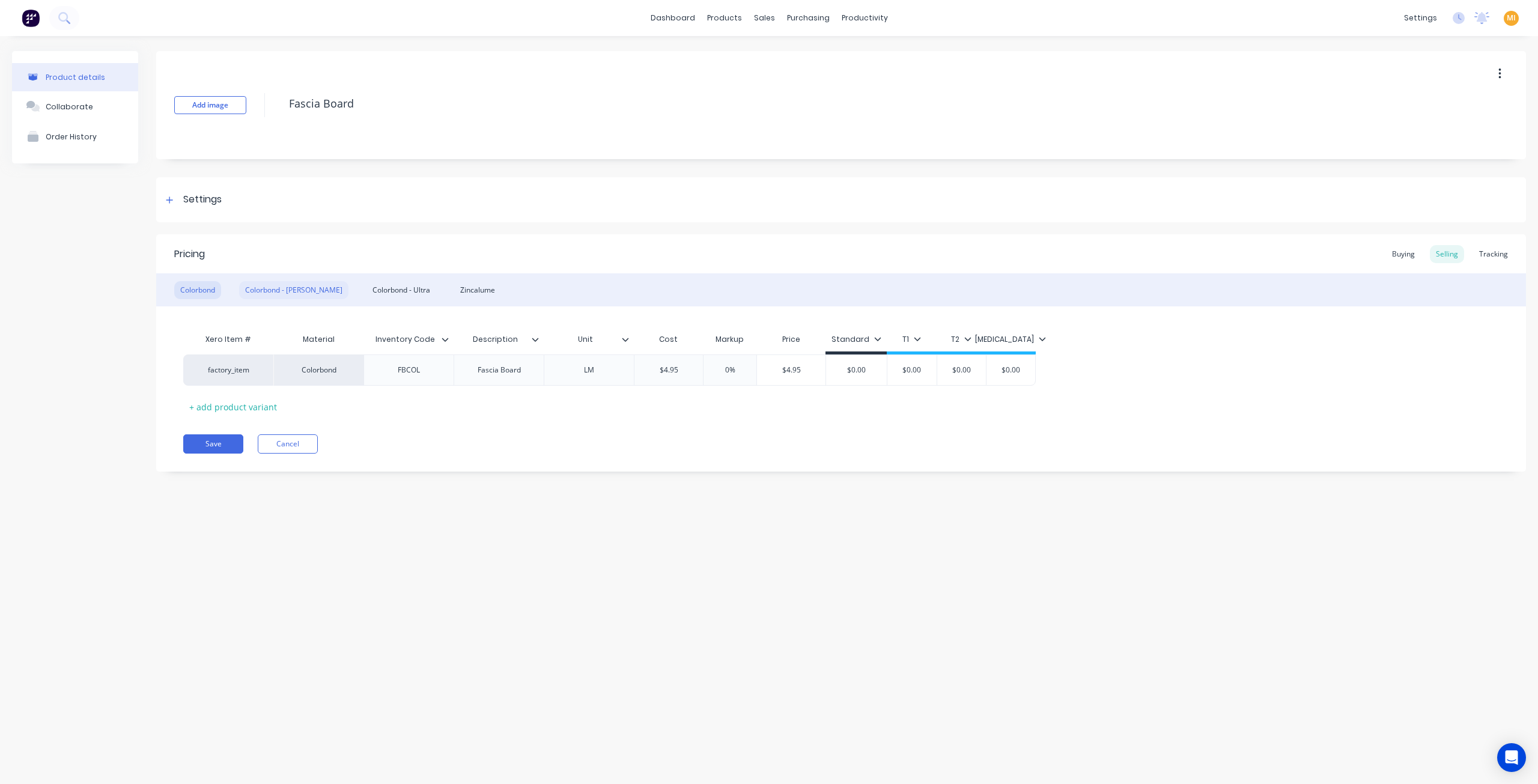
click at [290, 293] on div "Colorbond - [PERSON_NAME]" at bounding box center [294, 290] width 110 height 18
click at [384, 292] on div "Colorbond - Ultra" at bounding box center [401, 290] width 70 height 18
click at [454, 289] on div "Zincalume" at bounding box center [477, 290] width 47 height 18
